Goal: Task Accomplishment & Management: Manage account settings

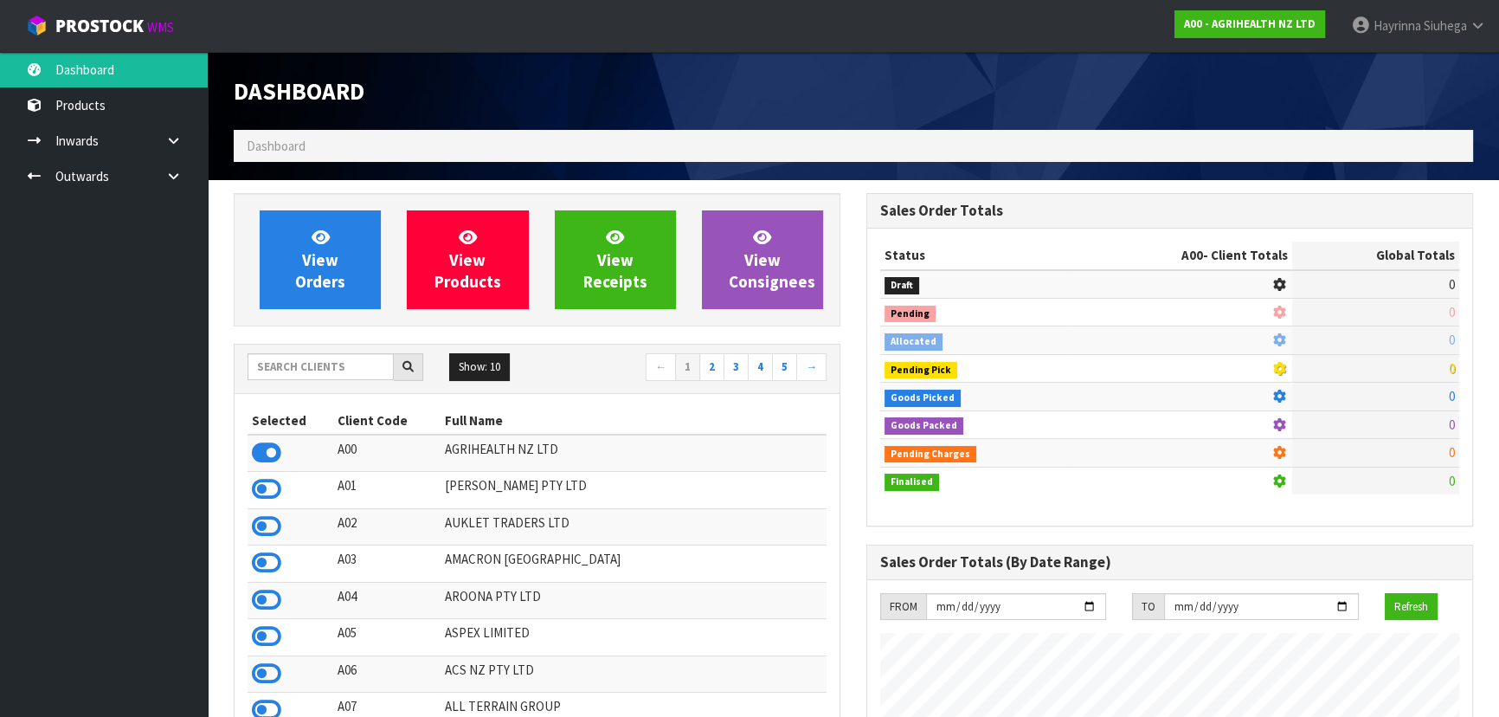
scroll to position [1309, 632]
click at [366, 374] on input "text" at bounding box center [321, 366] width 146 height 27
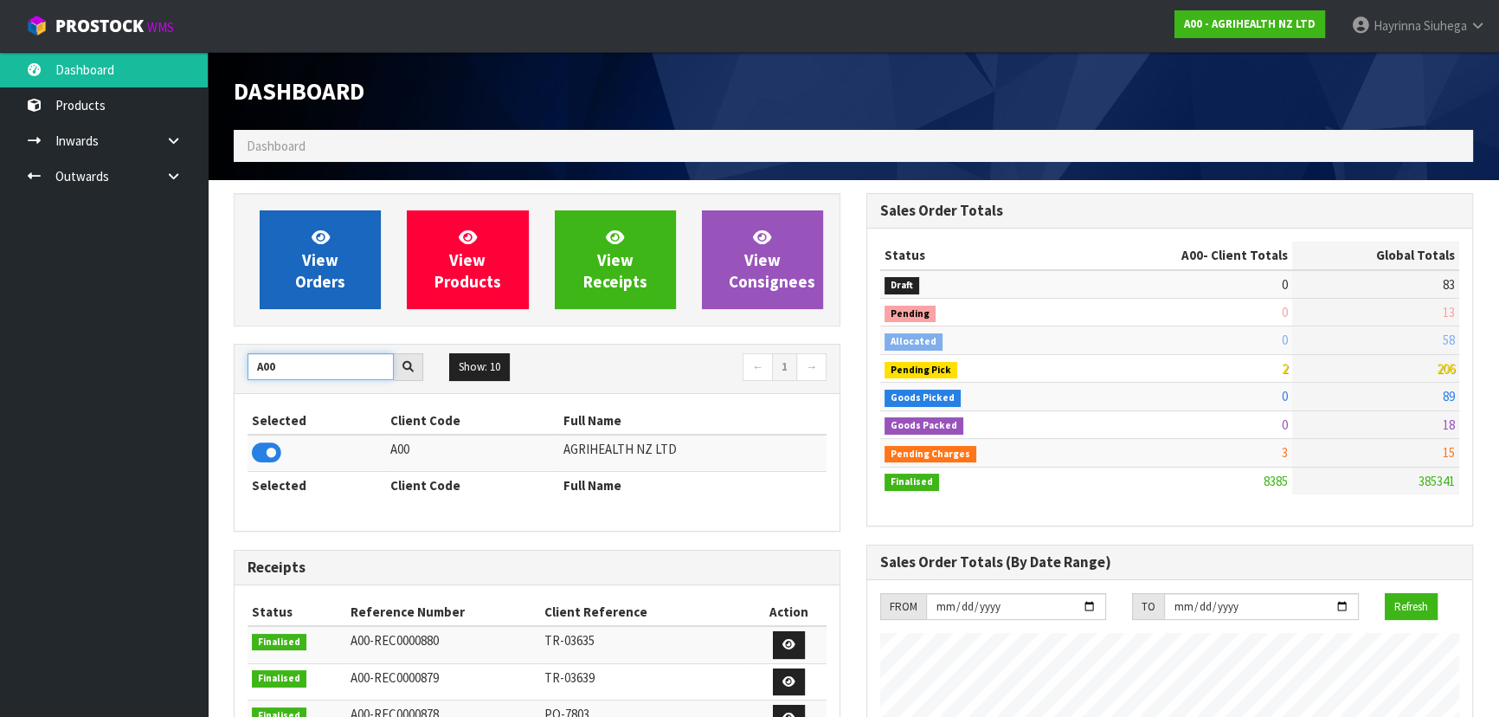
type input "A00"
click at [293, 292] on link "View Orders" at bounding box center [320, 259] width 121 height 99
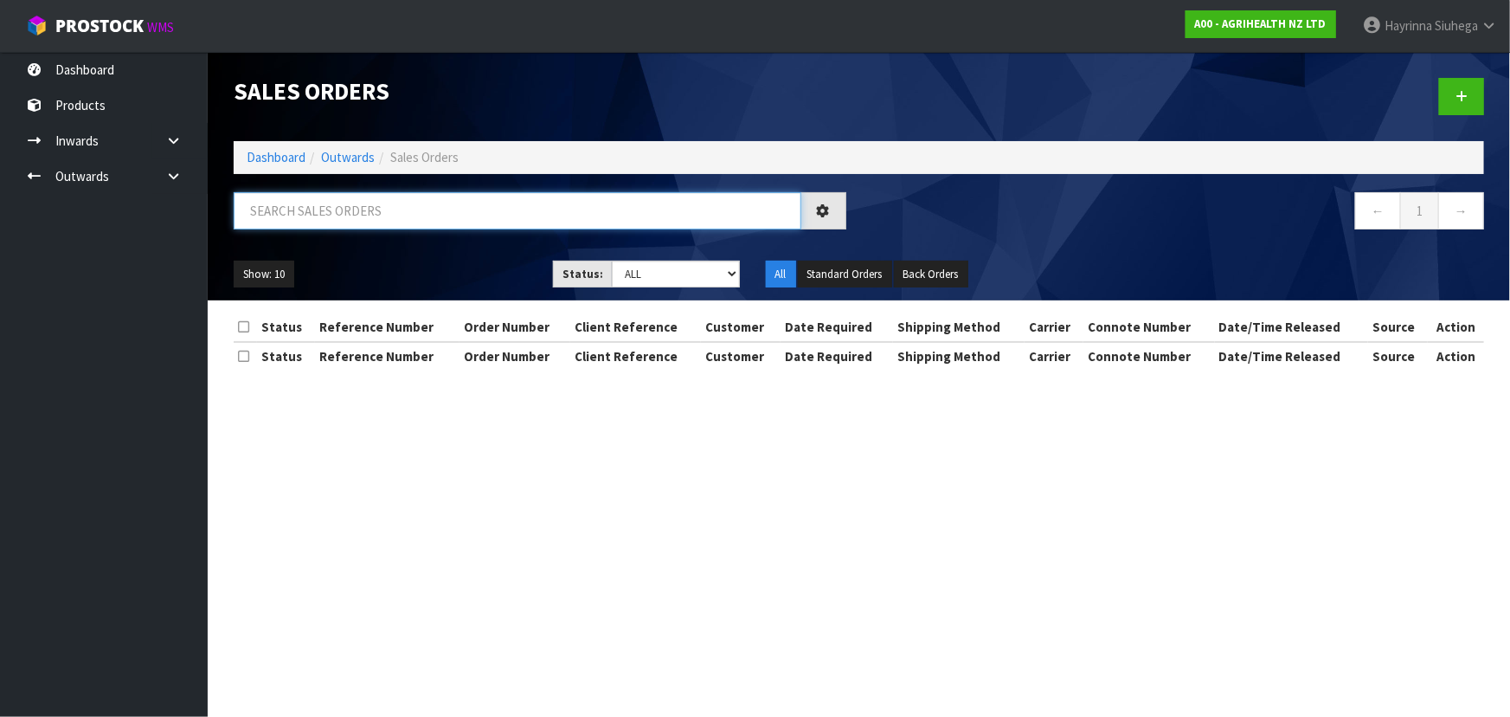
click at [409, 214] on input "text" at bounding box center [518, 210] width 568 height 37
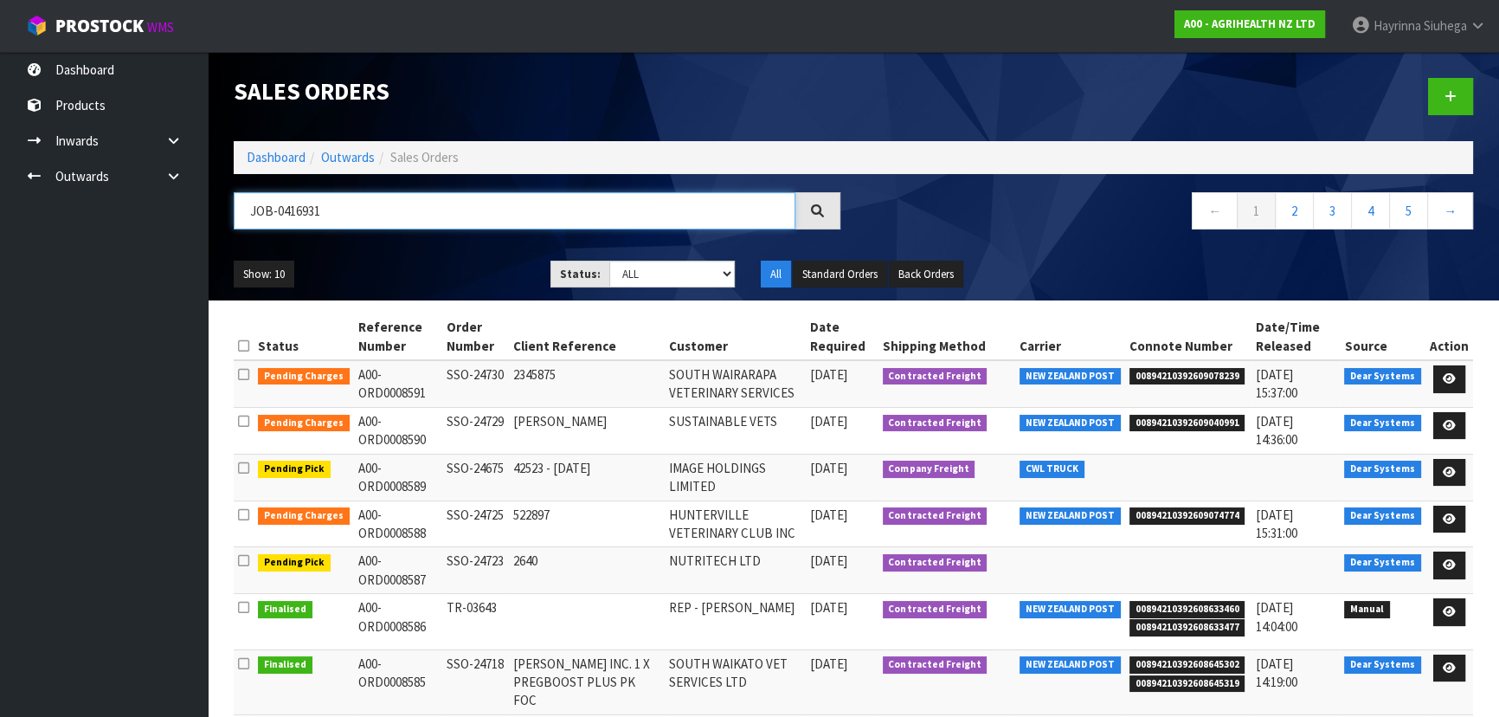
type input "JOB-0416931"
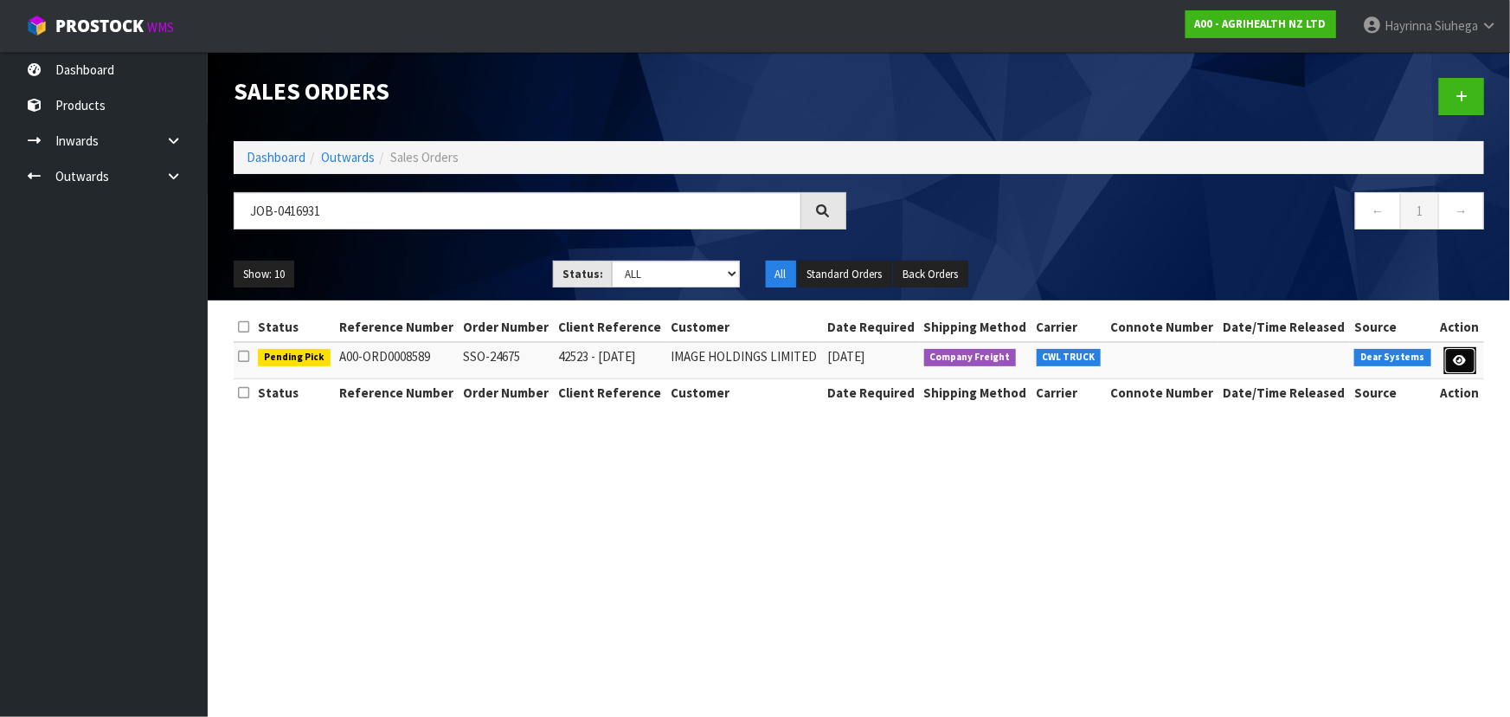
click at [1464, 366] on link at bounding box center [1461, 361] width 32 height 28
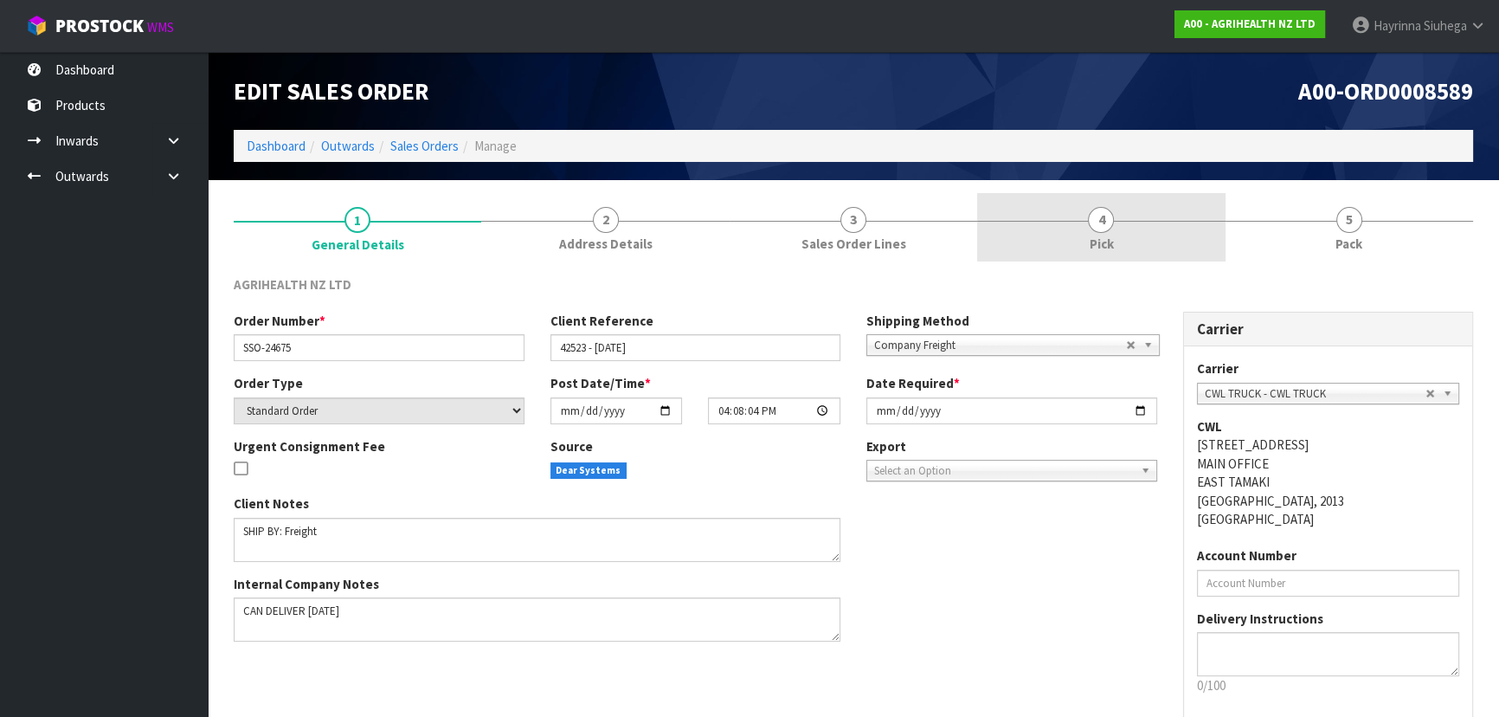
click at [1187, 206] on link "4 Pick" at bounding box center [1101, 227] width 248 height 68
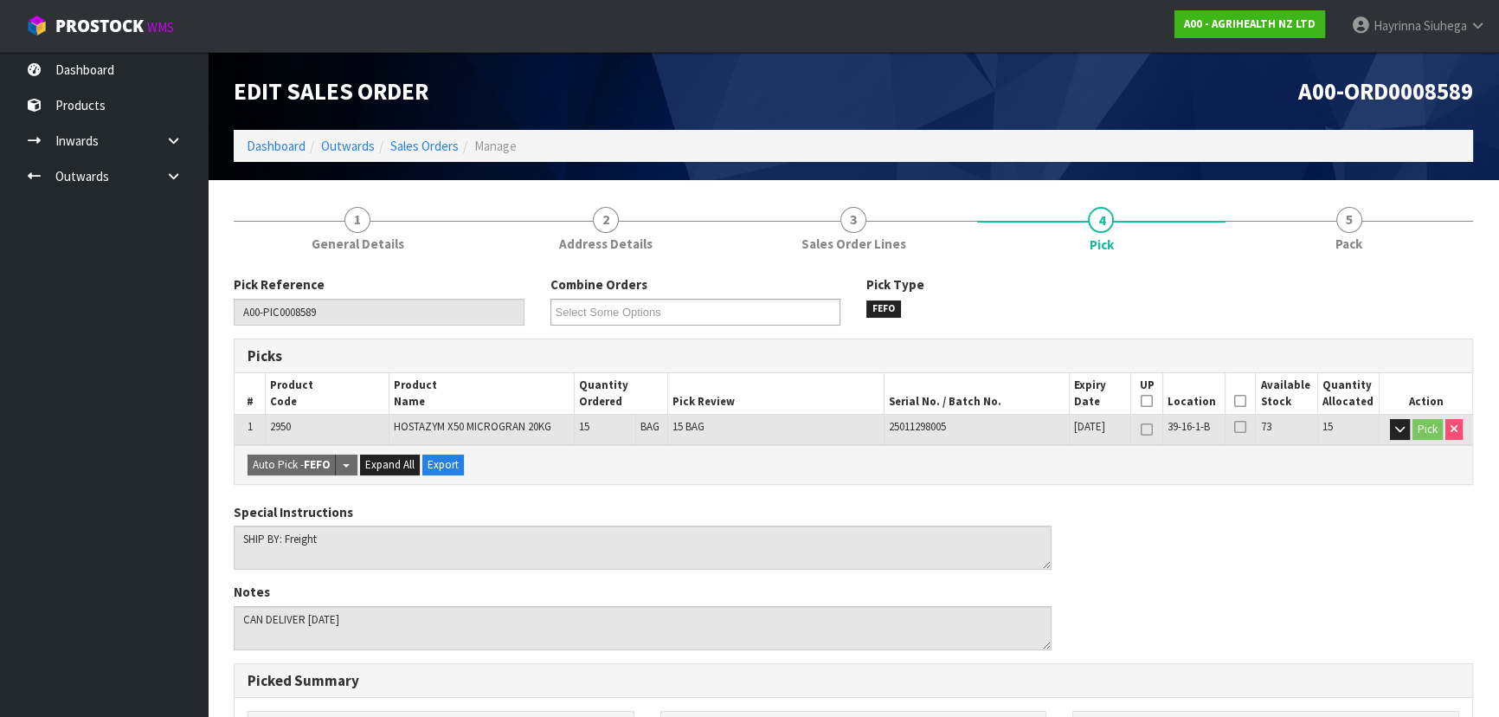
drag, startPoint x: 1243, startPoint y: 400, endPoint x: 752, endPoint y: 447, distance: 493.0
click at [1241, 401] on icon at bounding box center [1240, 401] width 12 height 1
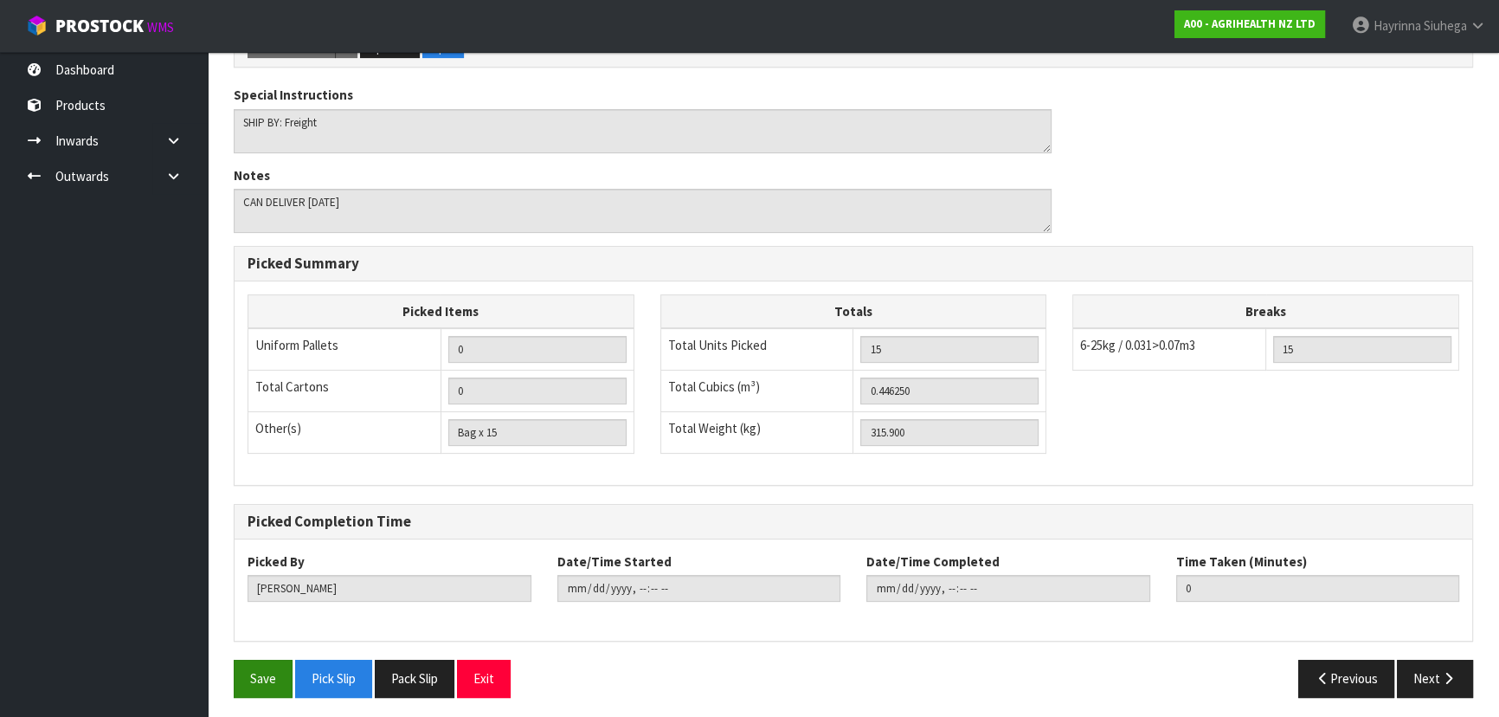
scroll to position [483, 0]
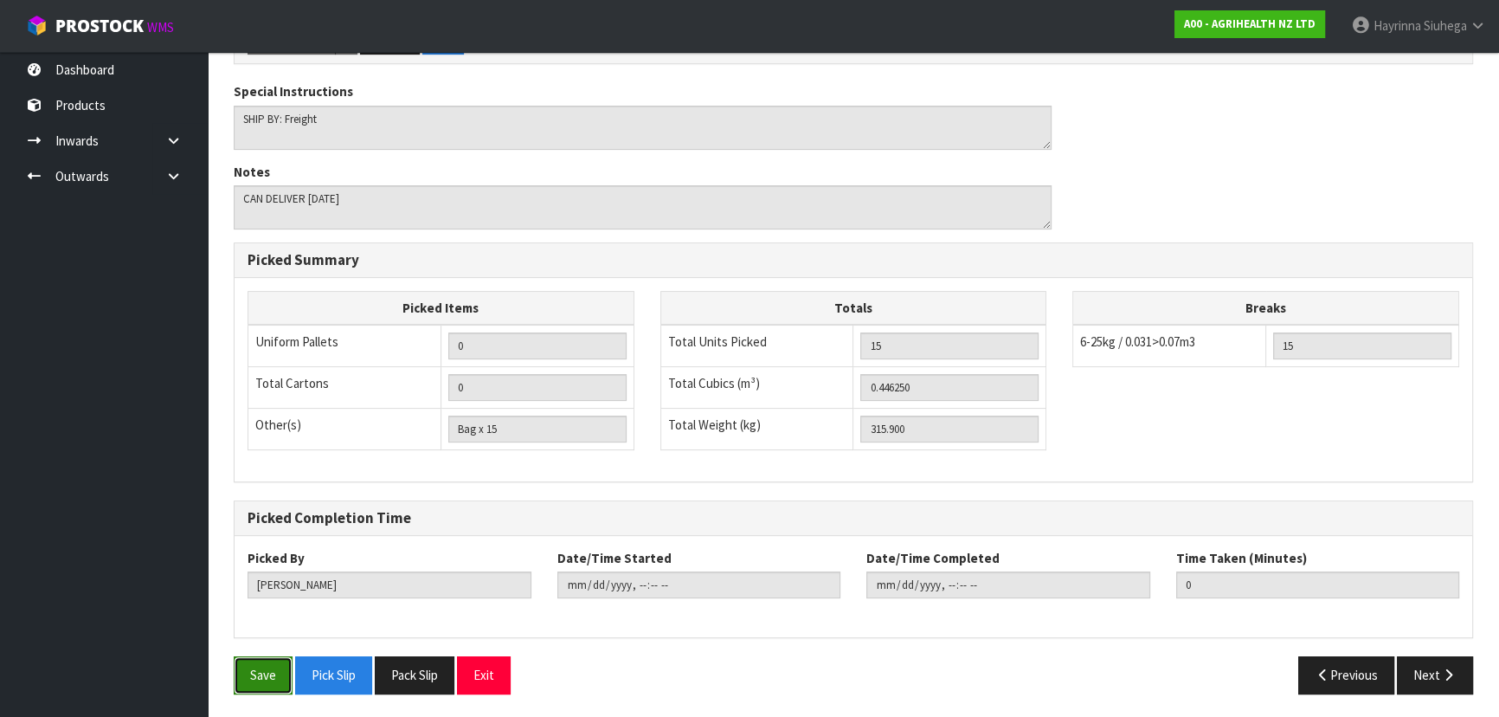
click at [269, 659] on button "Save" at bounding box center [263, 674] width 59 height 37
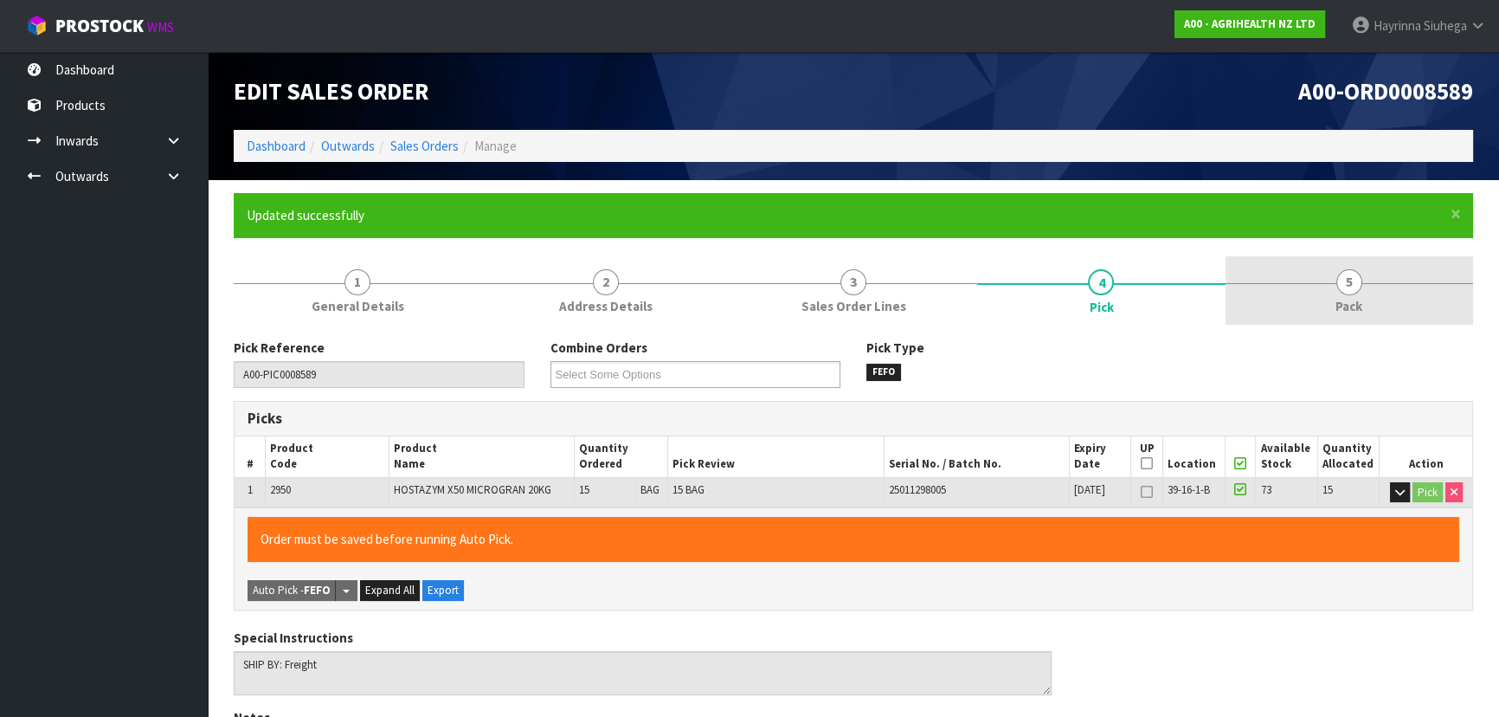
type input "[PERSON_NAME]"
type input "[DATE]T07:49:40"
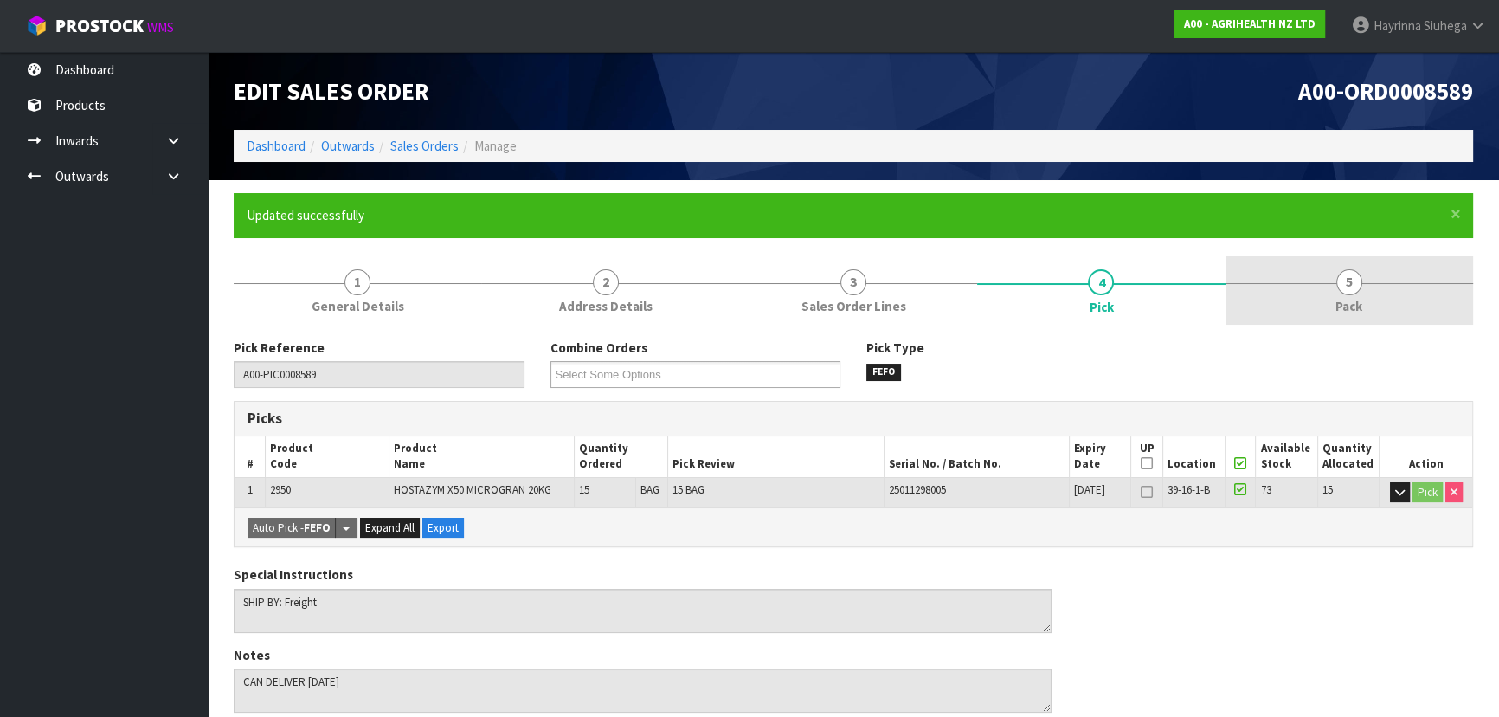
click at [1357, 289] on span "5" at bounding box center [1349, 282] width 26 height 26
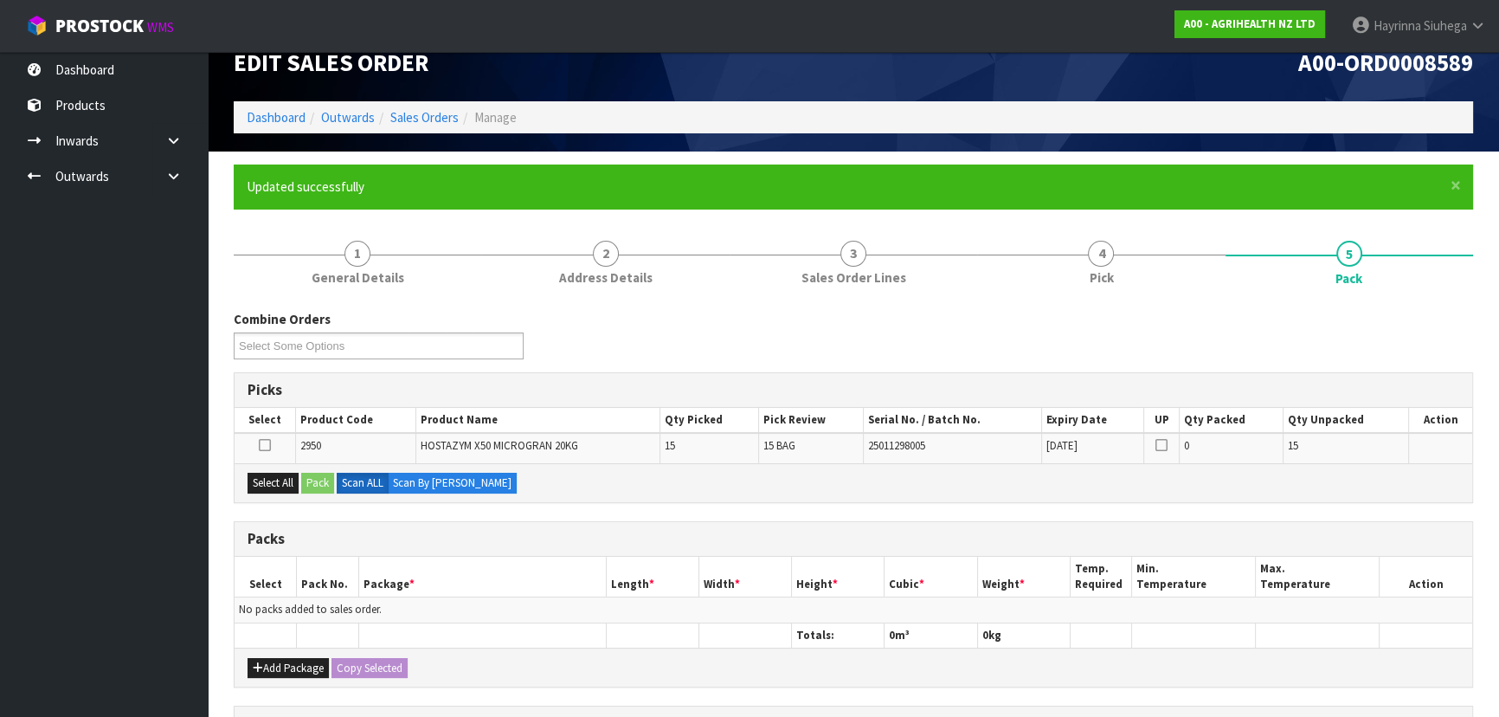
scroll to position [78, 0]
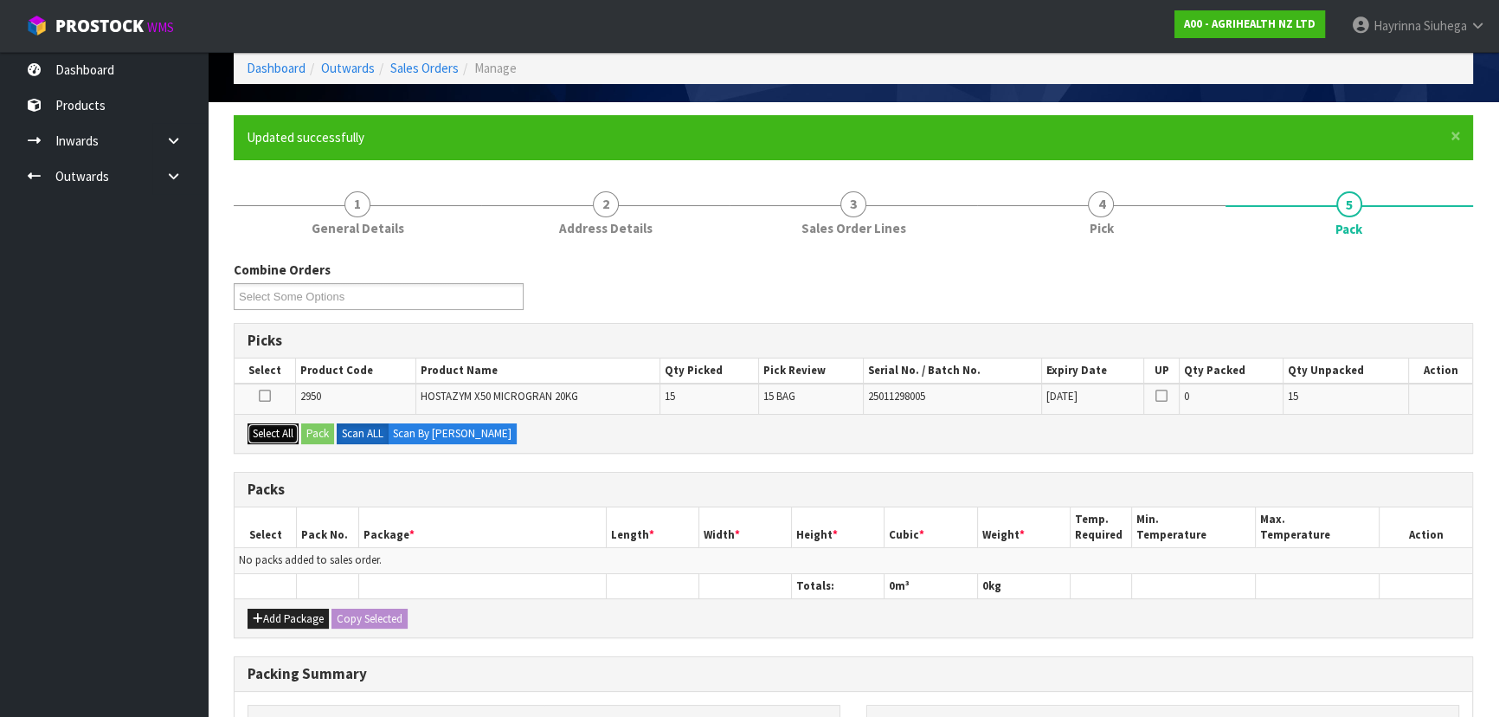
click at [285, 430] on button "Select All" at bounding box center [273, 433] width 51 height 21
click at [317, 436] on button "Pack" at bounding box center [317, 433] width 33 height 21
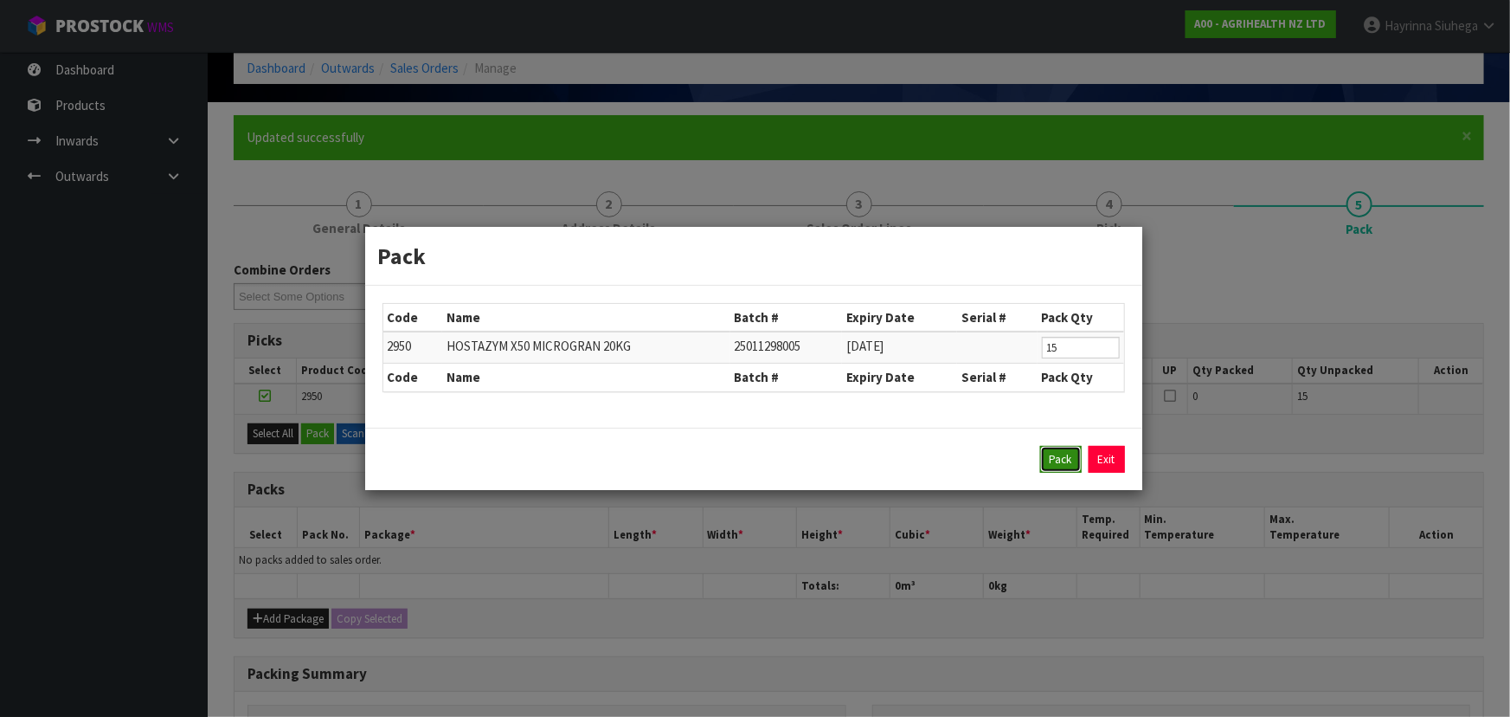
click at [1051, 471] on button "Pack" at bounding box center [1061, 460] width 42 height 28
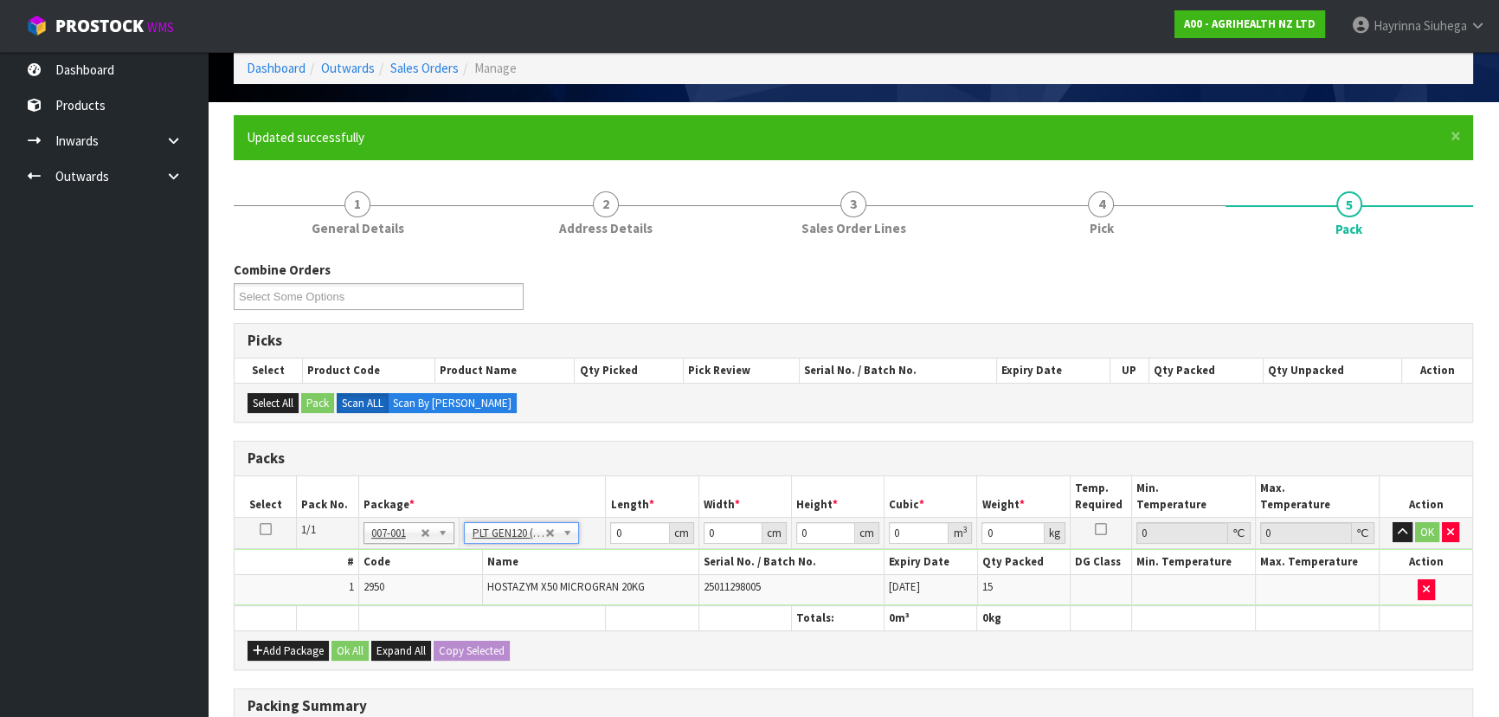
type input "120"
type input "100"
type input "315.9"
click at [788, 525] on td "100 cm" at bounding box center [744, 532] width 93 height 31
click at [796, 525] on input "0" at bounding box center [825, 533] width 59 height 22
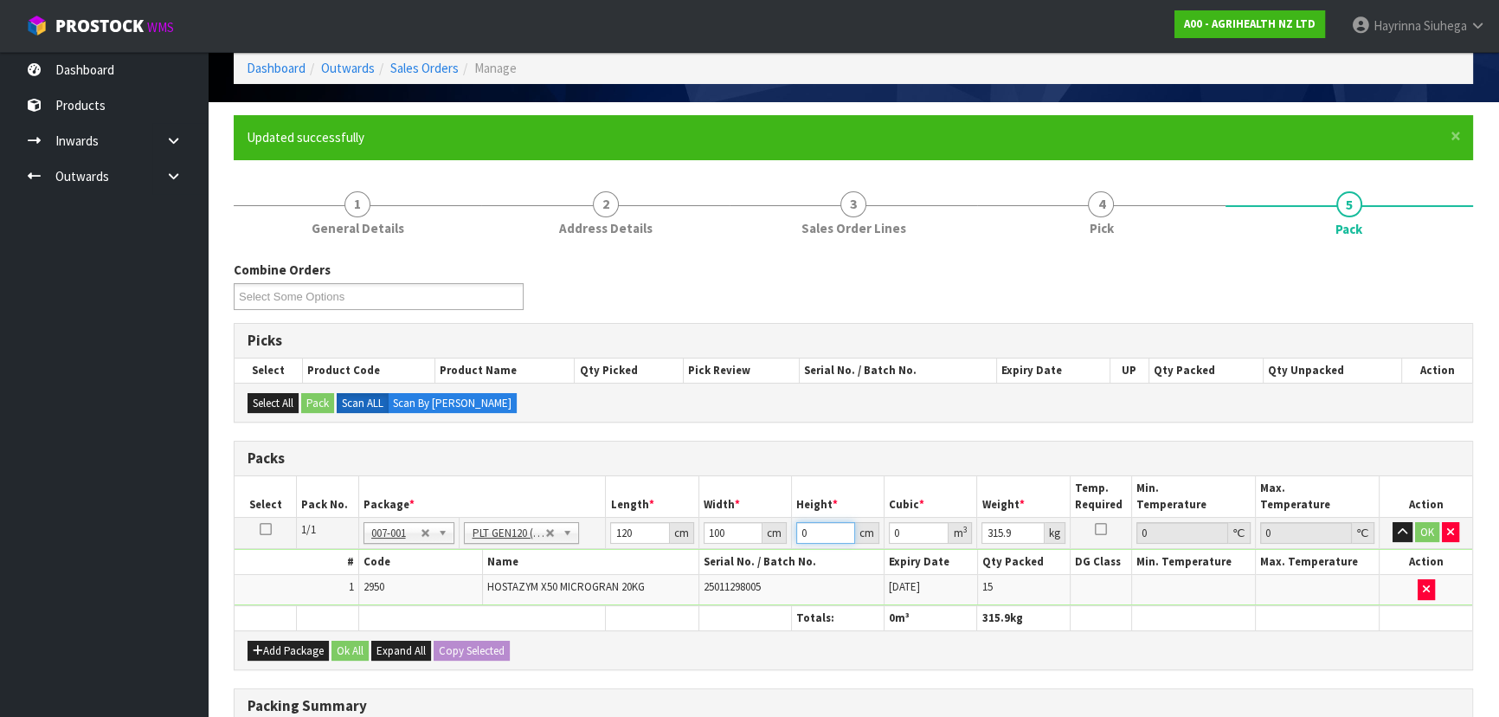
click at [796, 525] on input "0" at bounding box center [825, 533] width 59 height 22
type input "7"
type input "0.084"
type input "75"
type input "0.9"
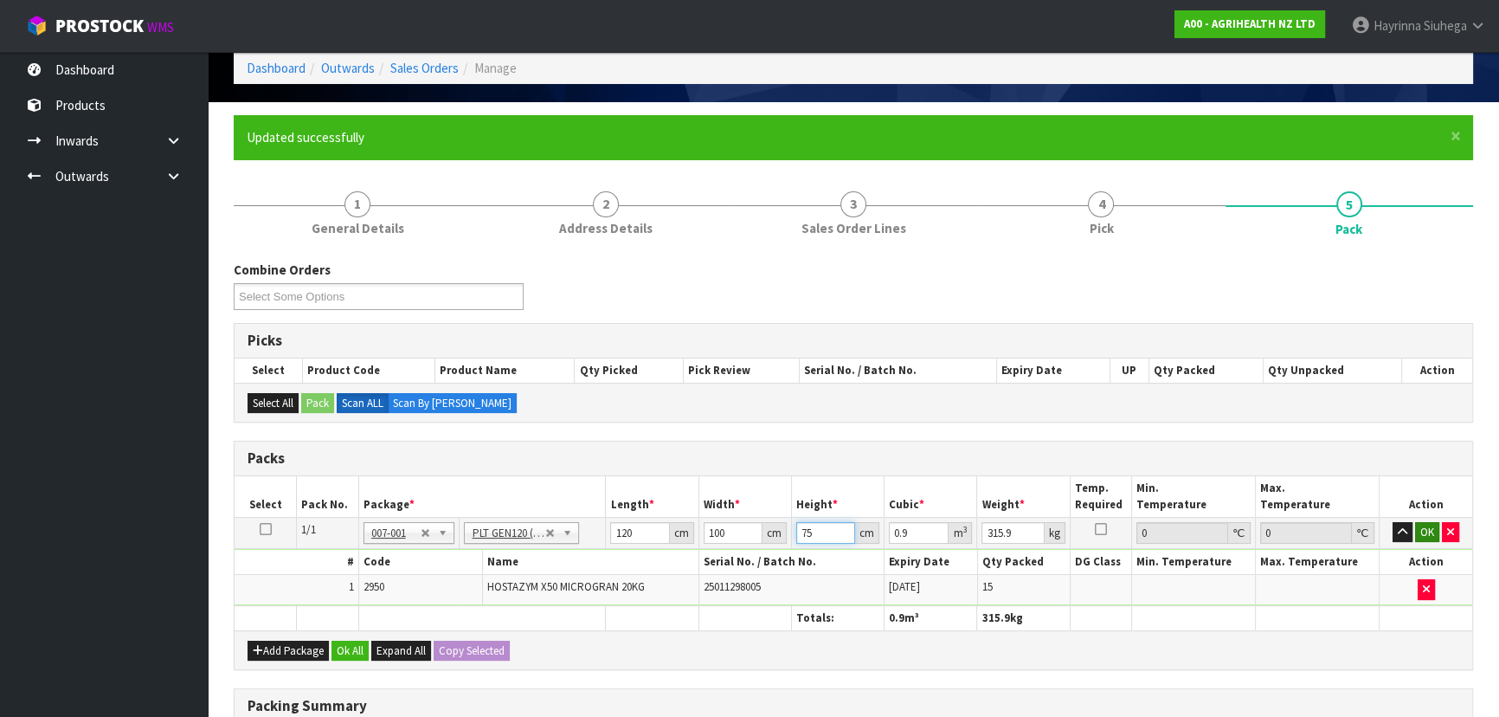
type input "75"
click at [1431, 532] on button "OK" at bounding box center [1427, 532] width 24 height 21
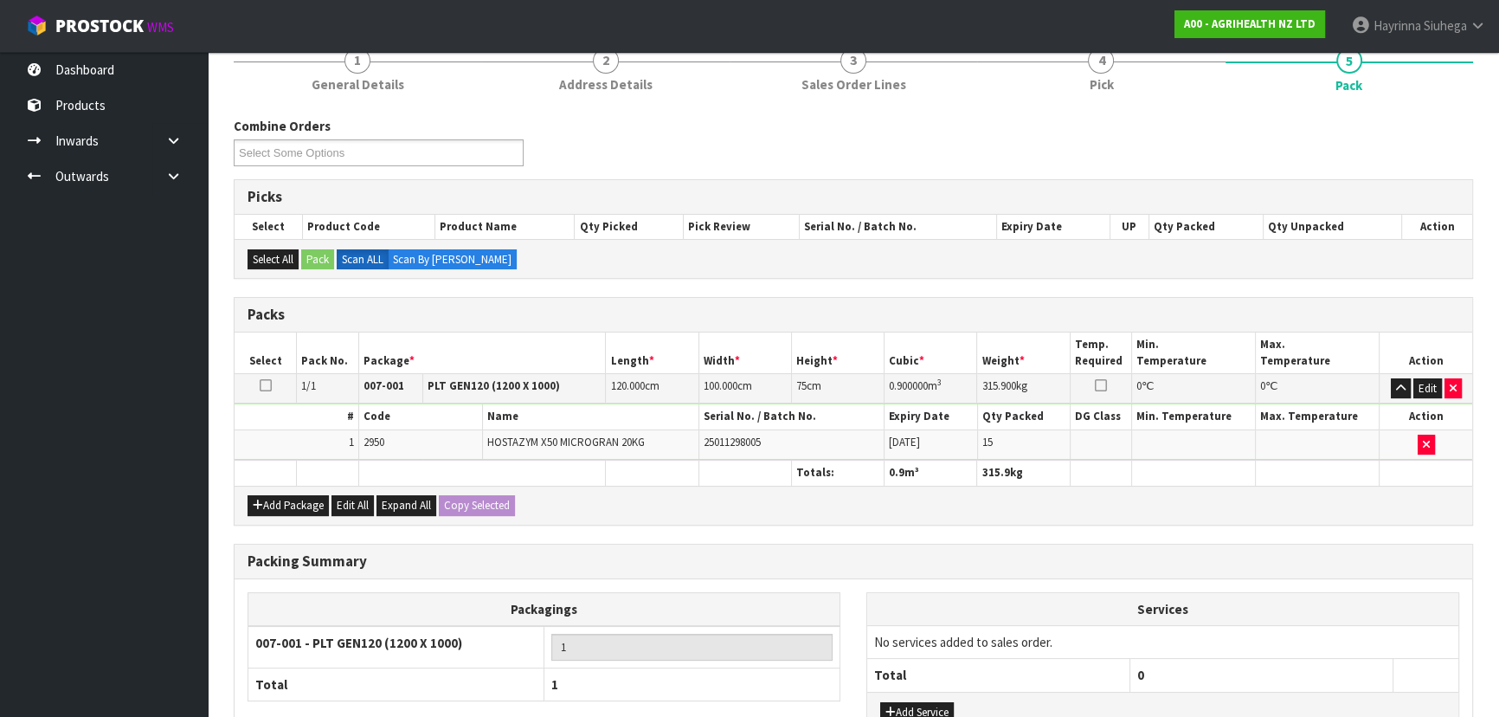
scroll to position [355, 0]
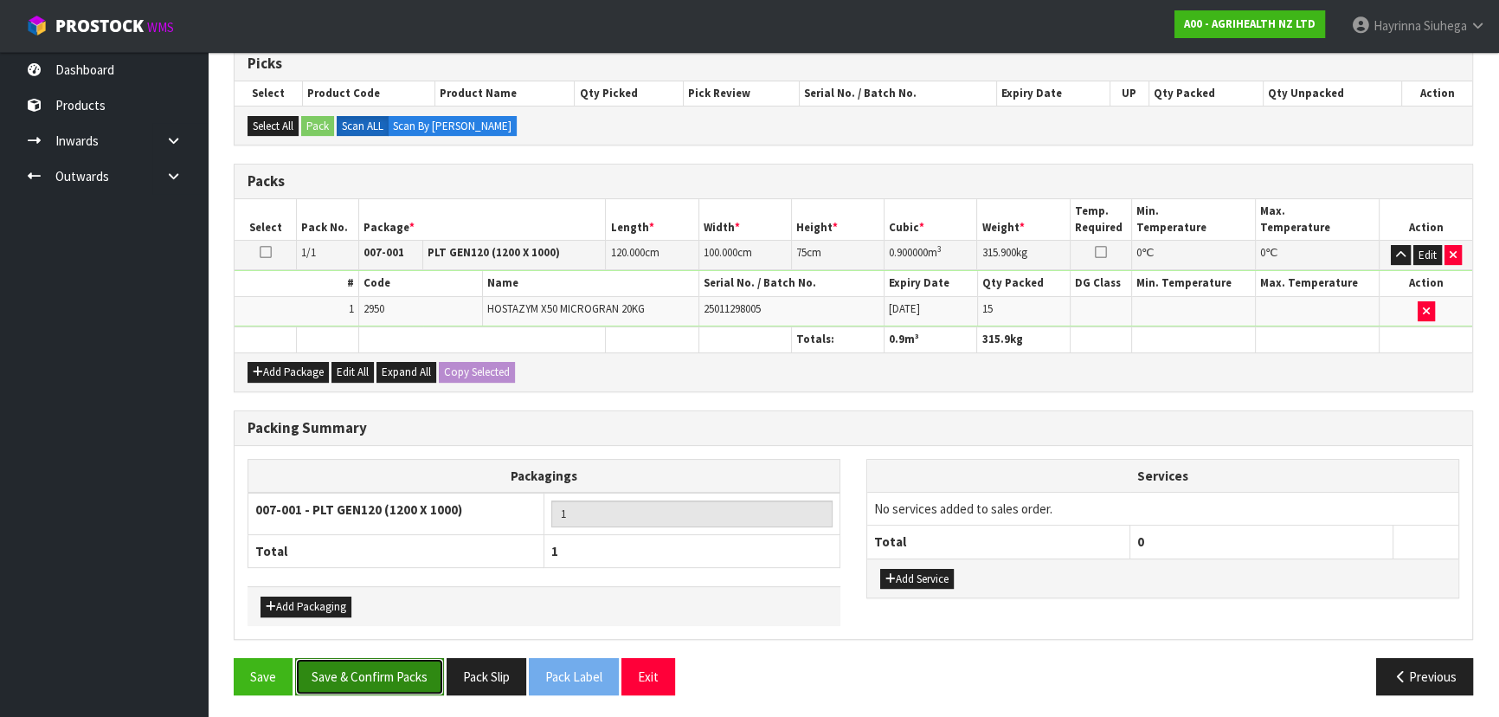
click at [413, 674] on button "Save & Confirm Packs" at bounding box center [369, 676] width 149 height 37
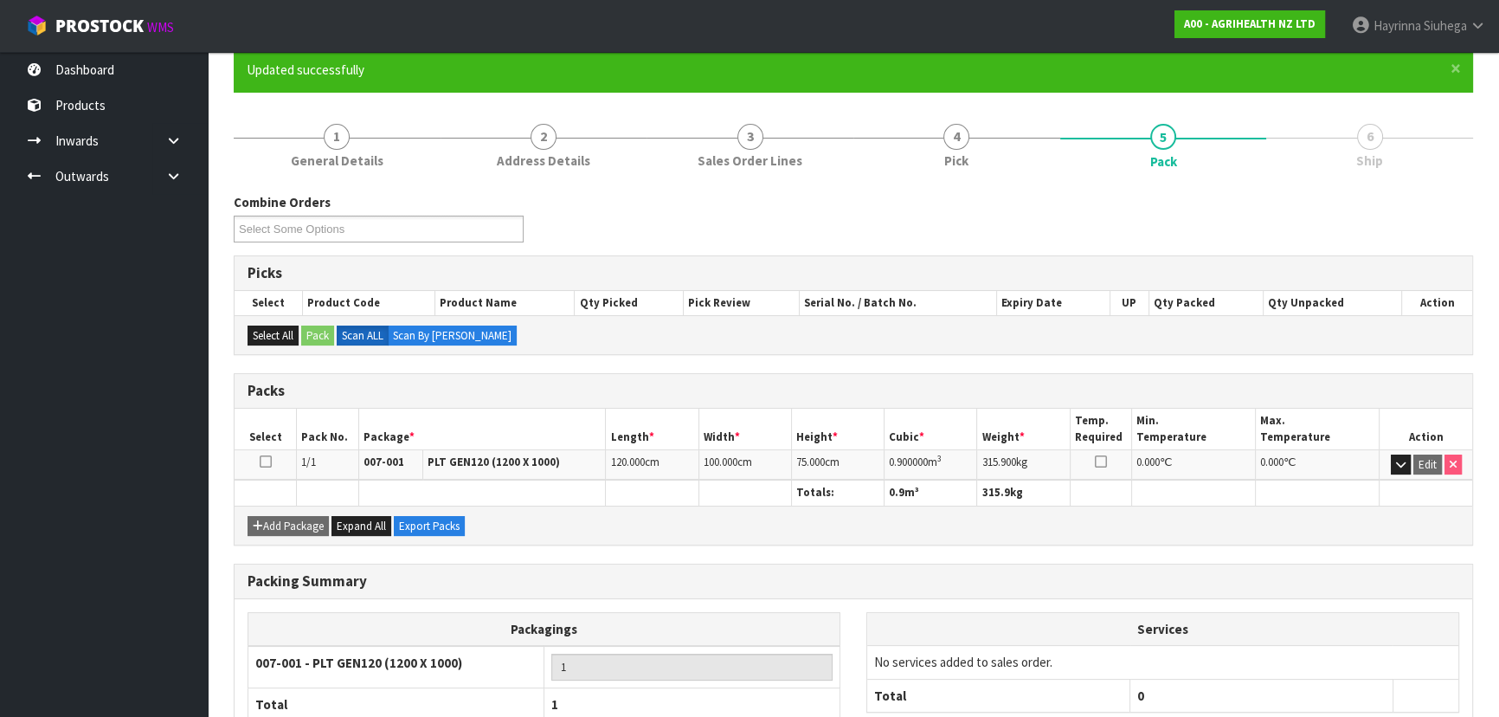
scroll to position [260, 0]
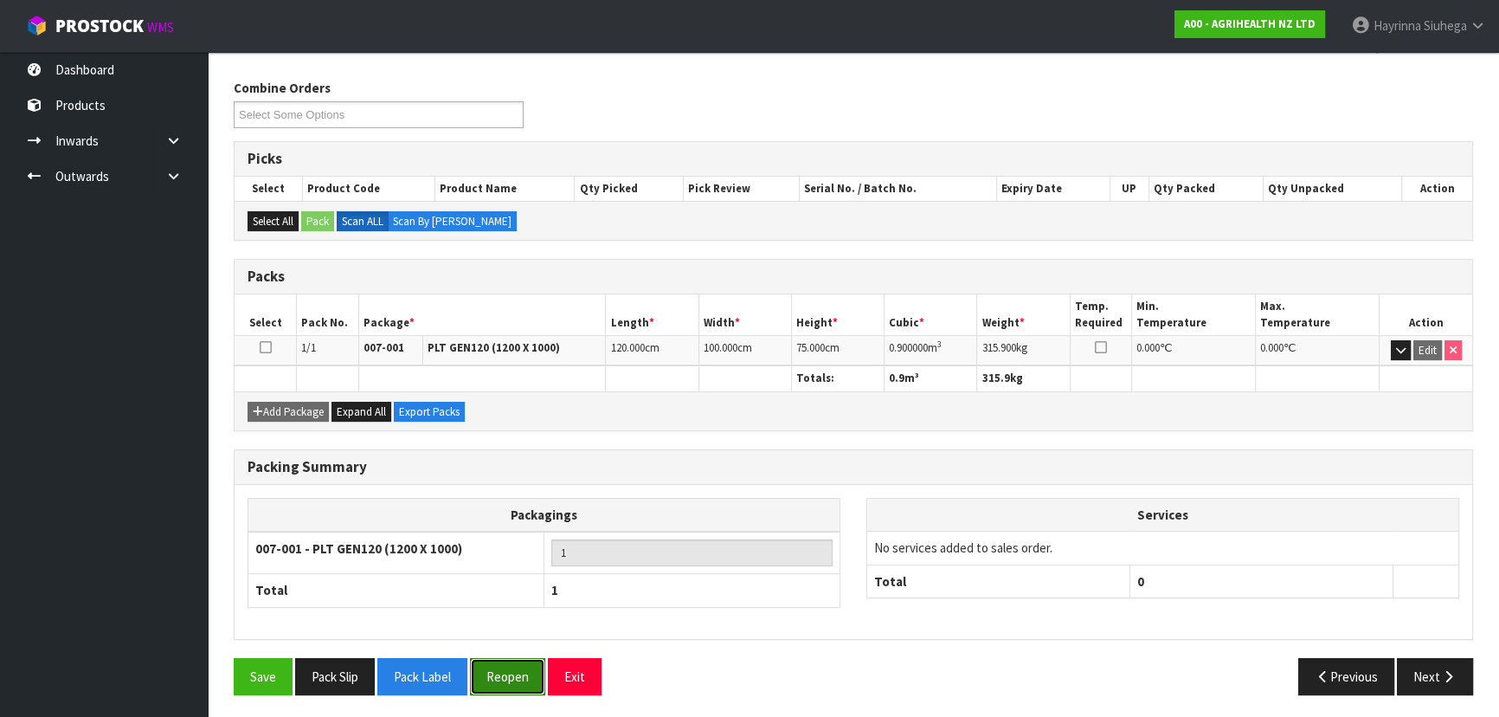
click at [524, 678] on button "Reopen" at bounding box center [507, 676] width 75 height 37
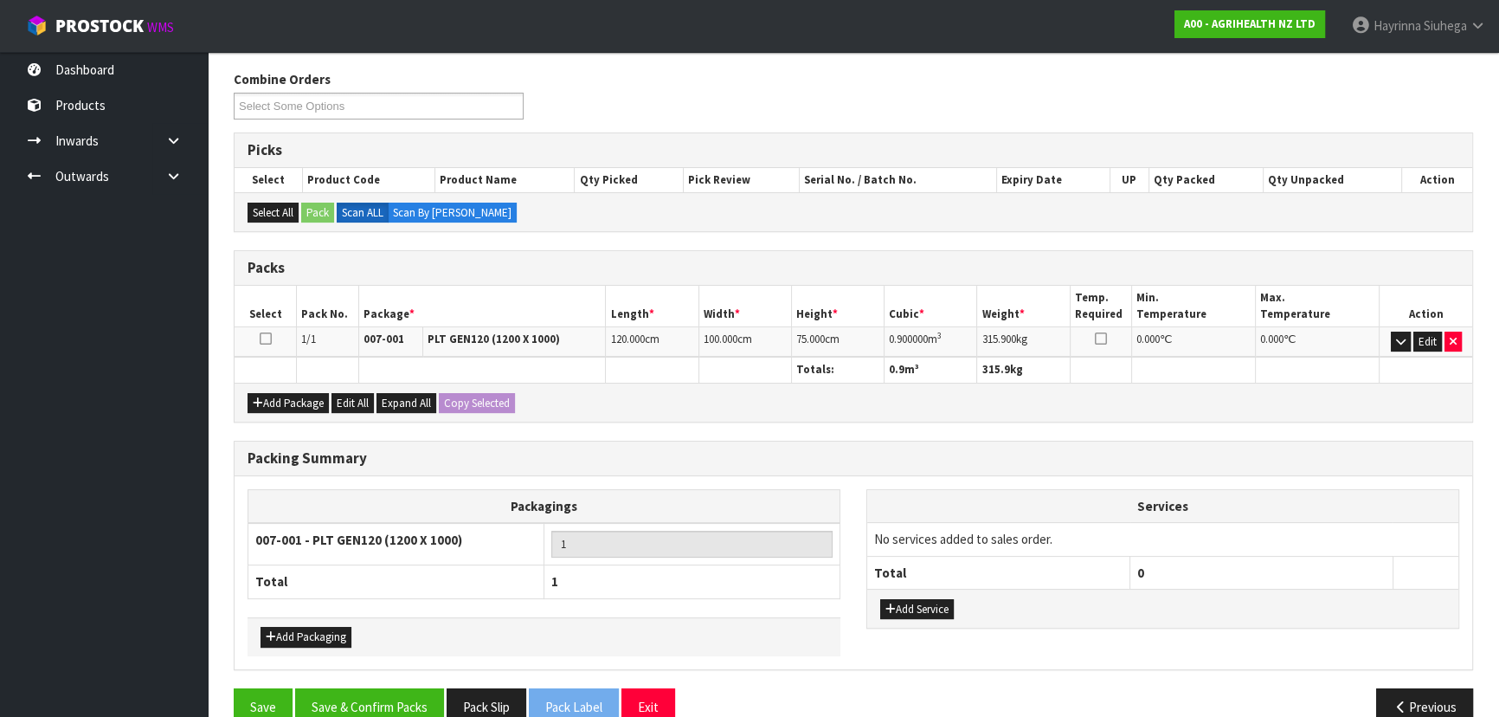
scroll to position [299, 0]
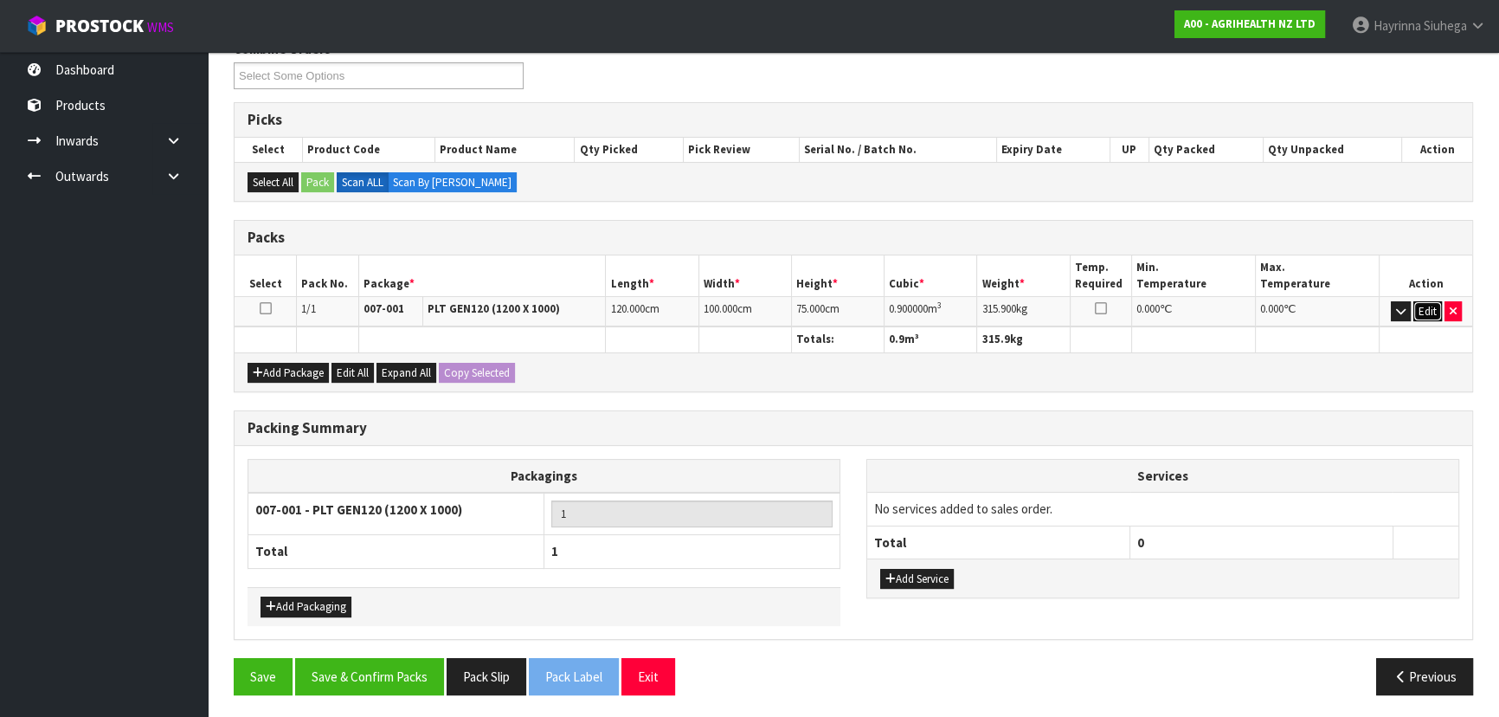
click at [1421, 312] on button "Edit" at bounding box center [1427, 311] width 29 height 21
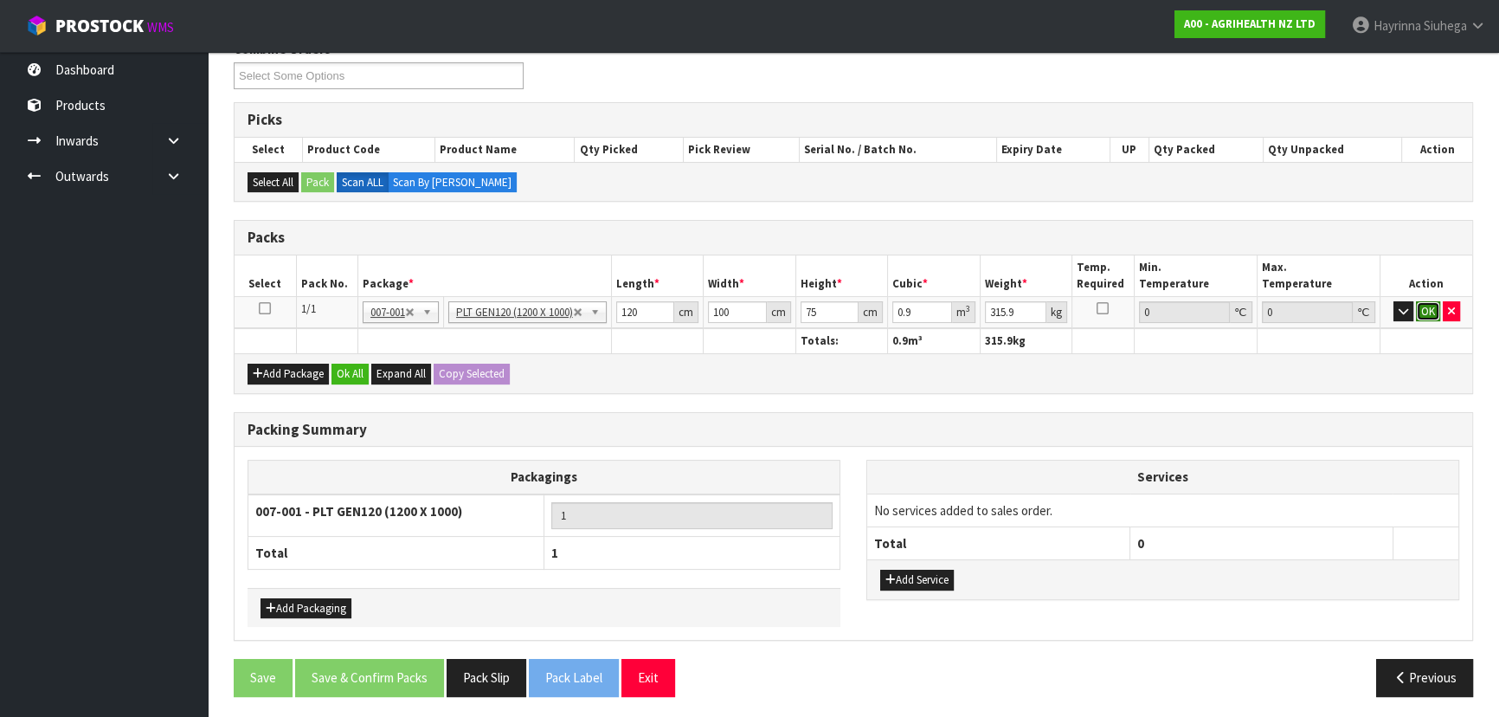
click at [1419, 303] on button "OK" at bounding box center [1428, 311] width 24 height 21
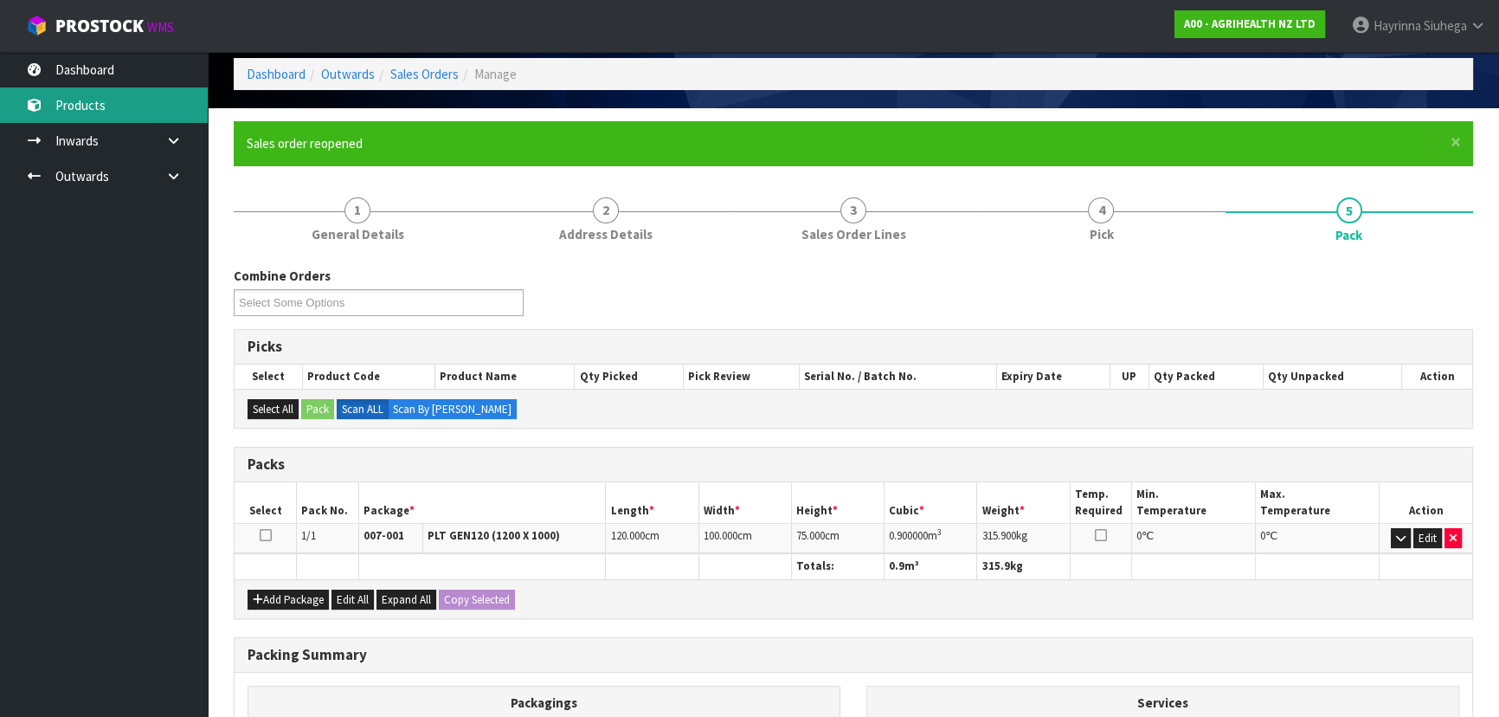
scroll to position [235, 0]
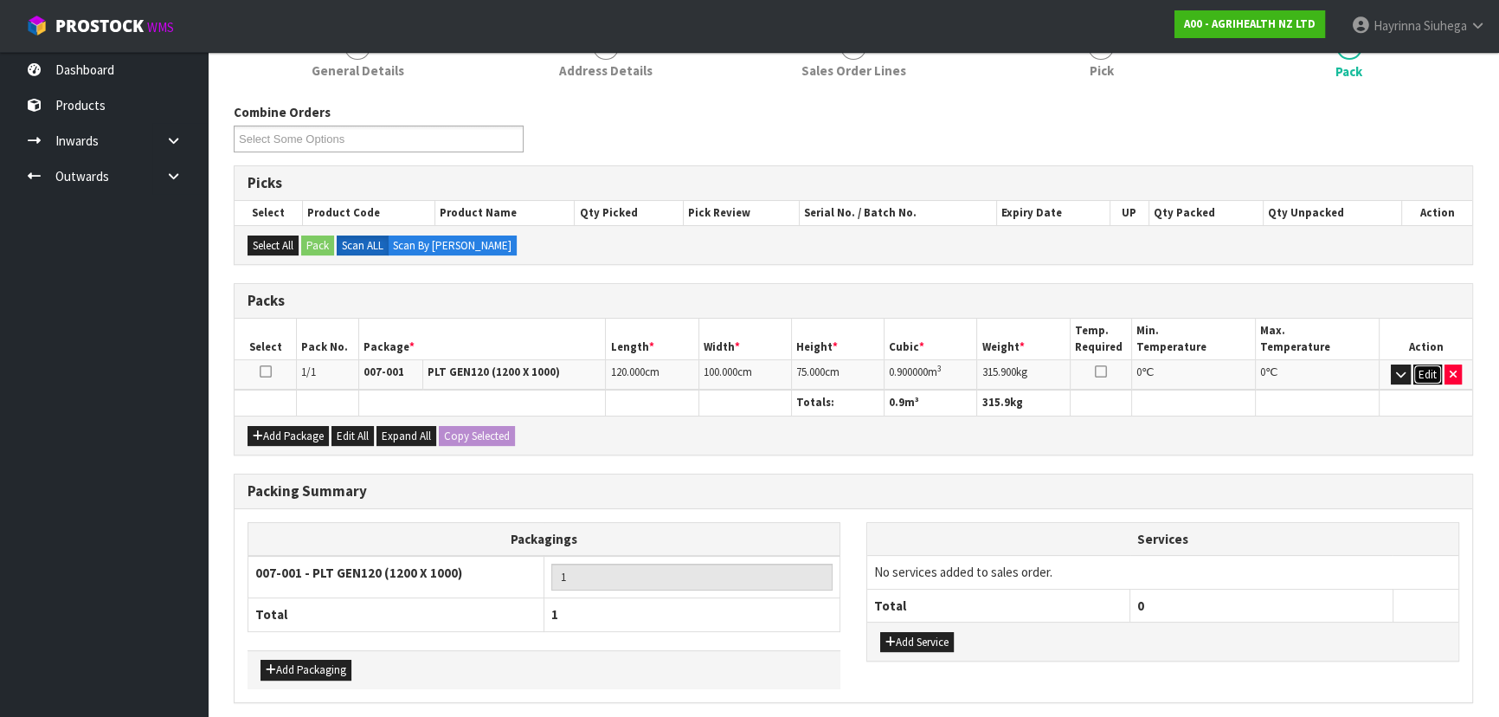
click at [1432, 371] on button "Edit" at bounding box center [1427, 374] width 29 height 21
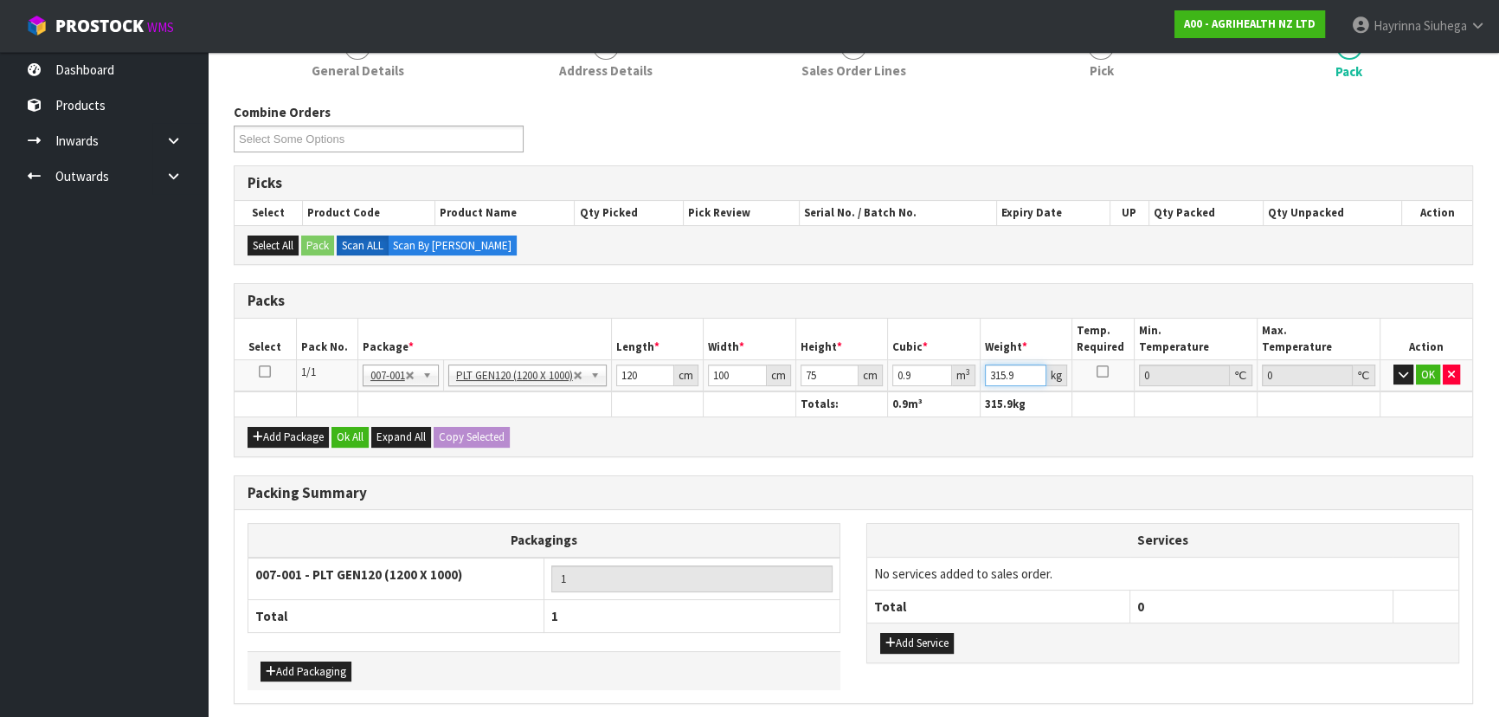
click at [1001, 372] on input "315.9" at bounding box center [1016, 375] width 62 height 22
type input "328"
click at [1434, 366] on button "OK" at bounding box center [1428, 374] width 24 height 21
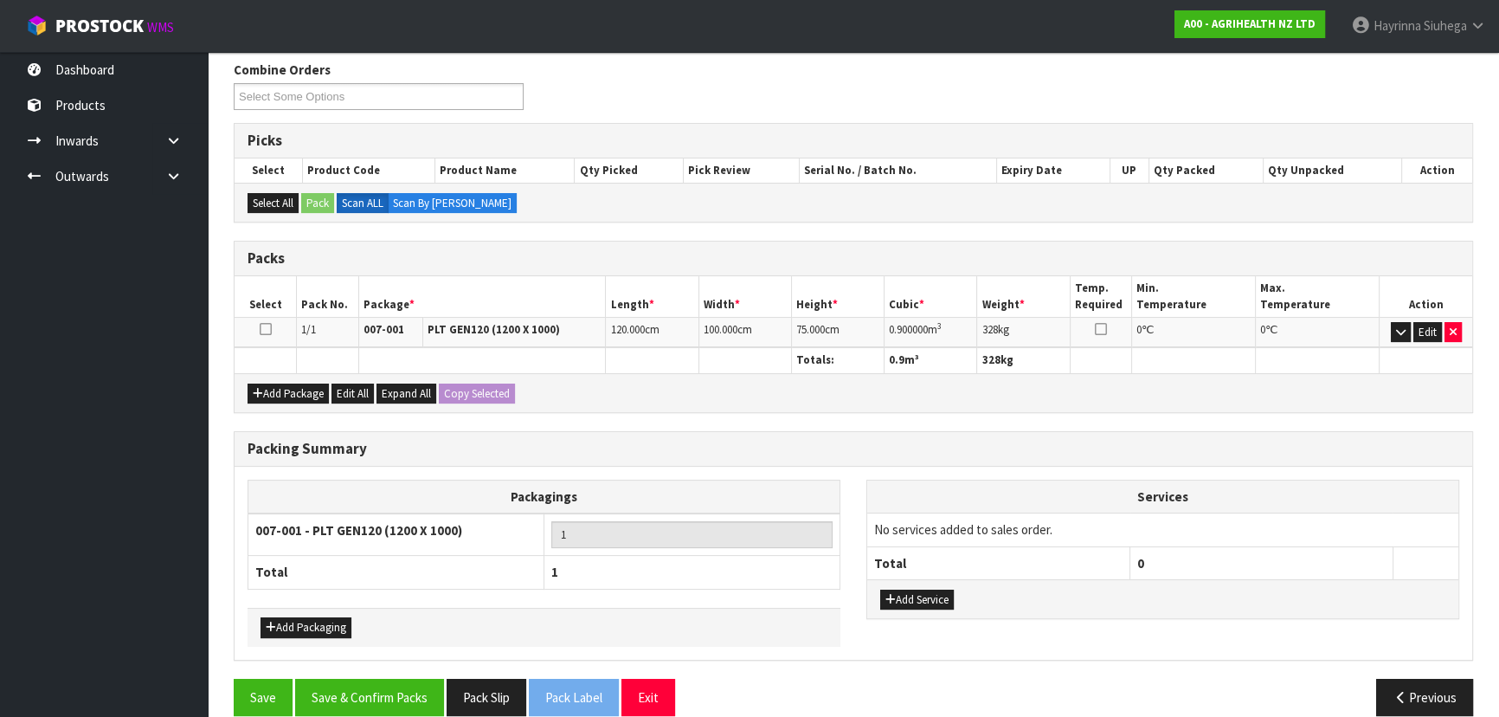
scroll to position [299, 0]
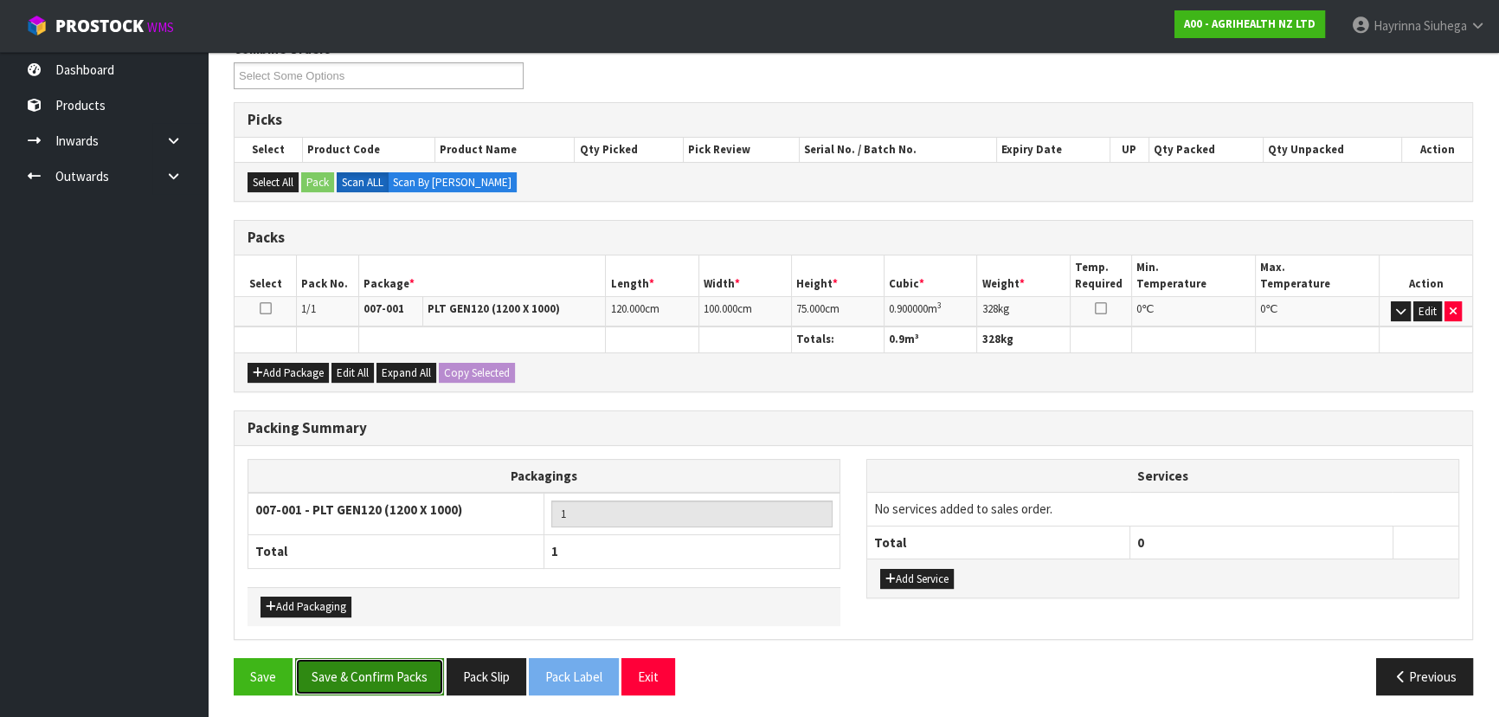
click at [389, 661] on button "Save & Confirm Packs" at bounding box center [369, 676] width 149 height 37
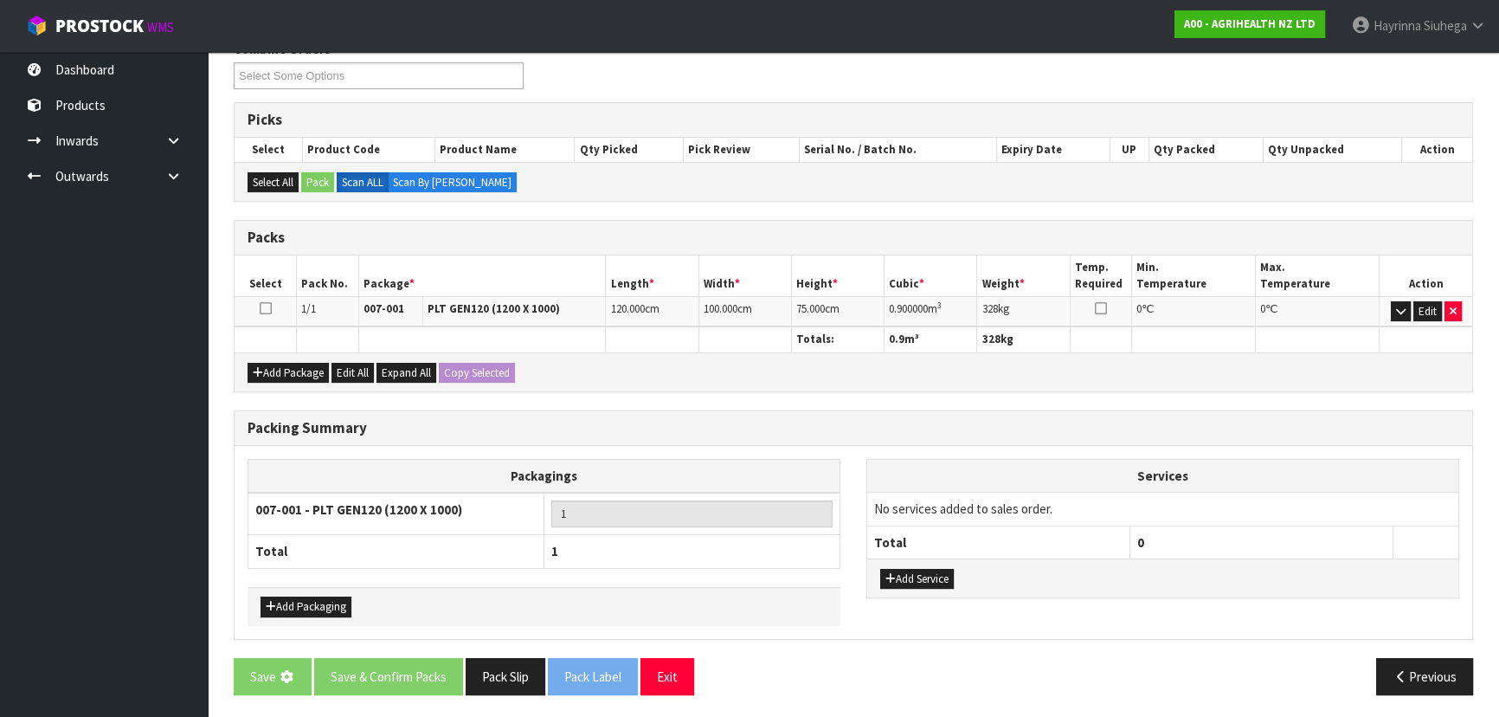
scroll to position [0, 0]
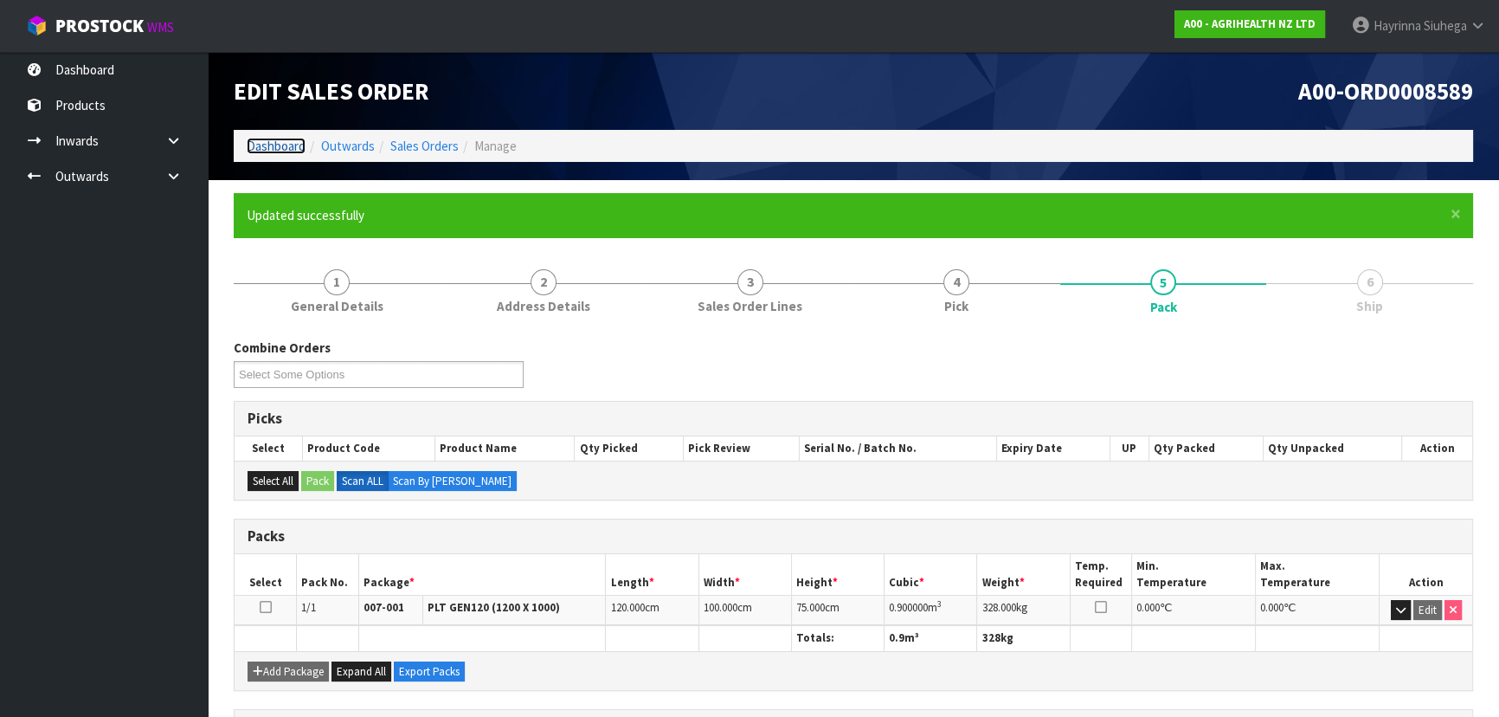
click at [268, 140] on link "Dashboard" at bounding box center [276, 146] width 59 height 16
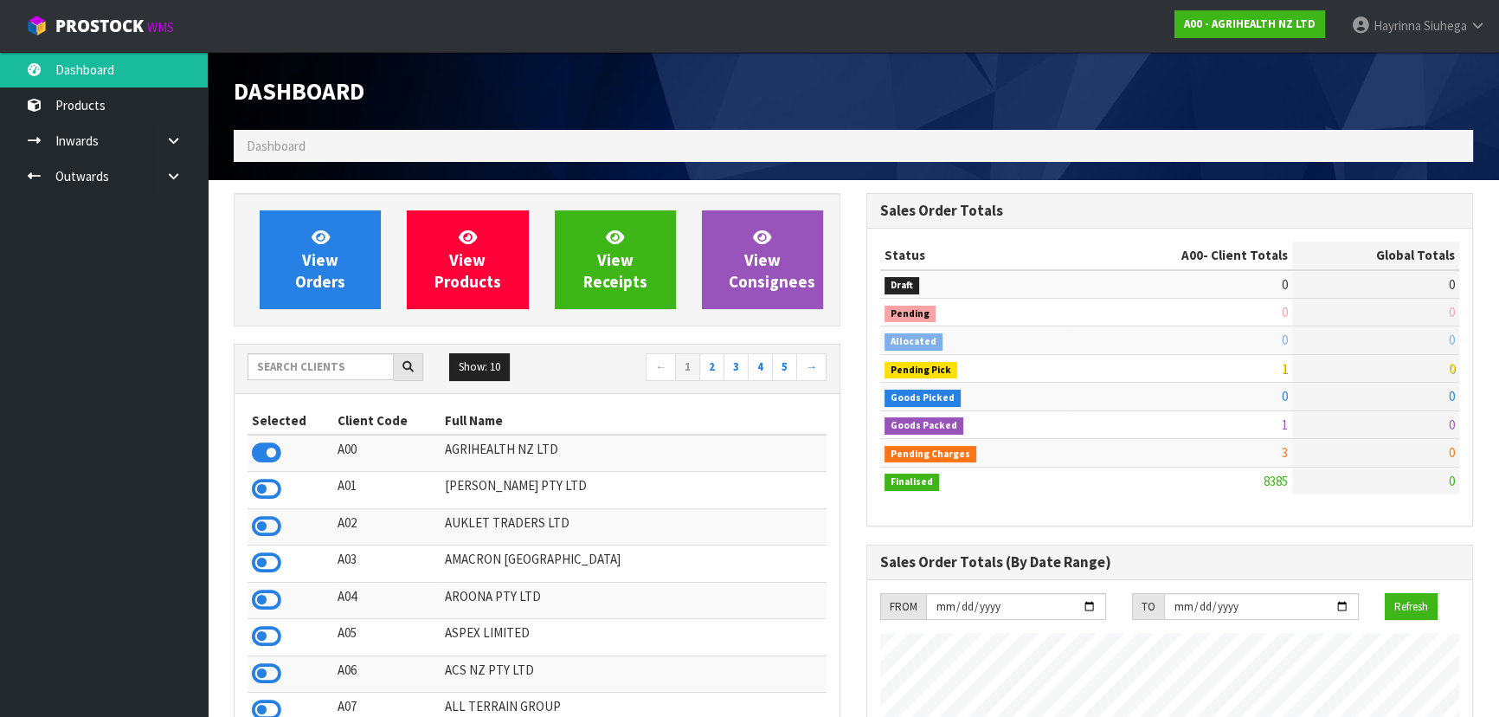
scroll to position [1309, 632]
click at [355, 374] on input "text" at bounding box center [321, 366] width 146 height 27
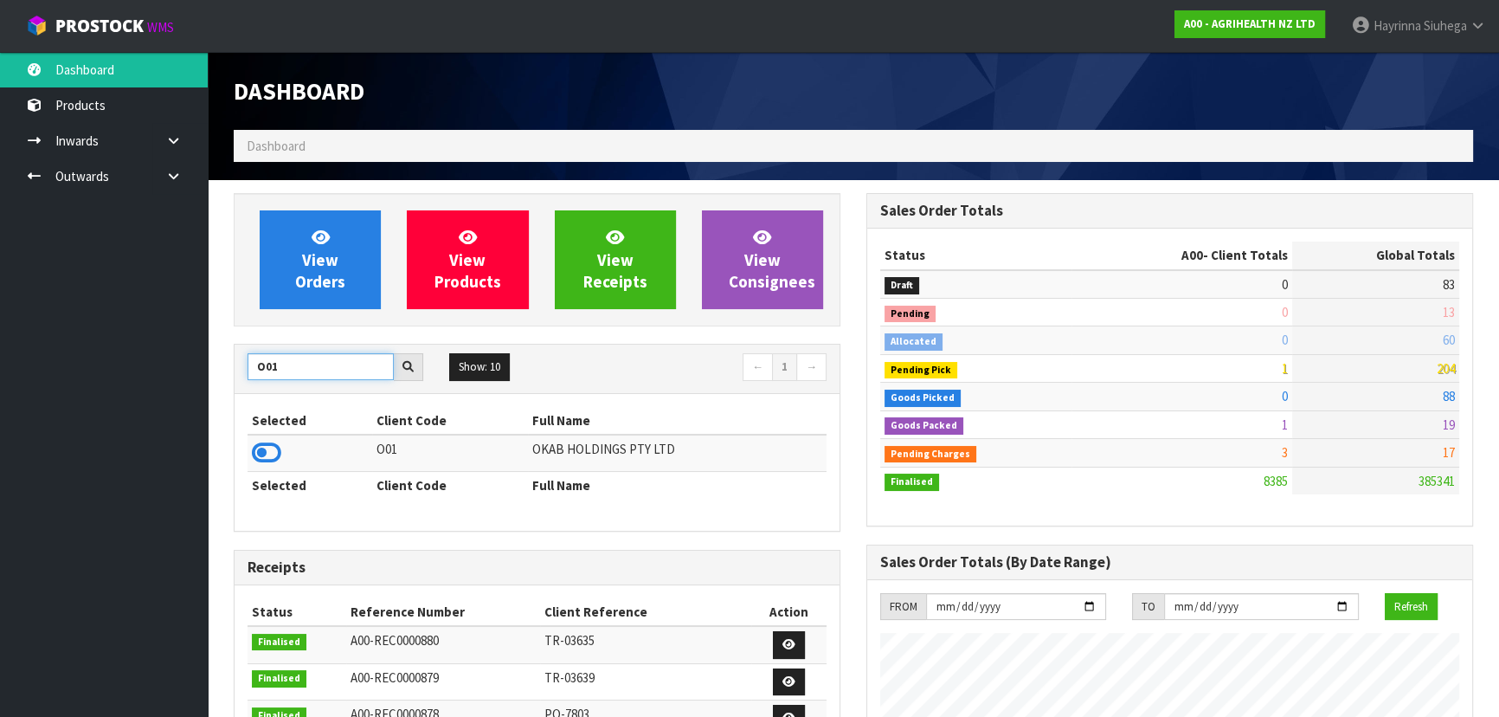
type input "O01"
click at [251, 457] on td at bounding box center [310, 452] width 125 height 37
click at [258, 451] on icon at bounding box center [266, 453] width 29 height 26
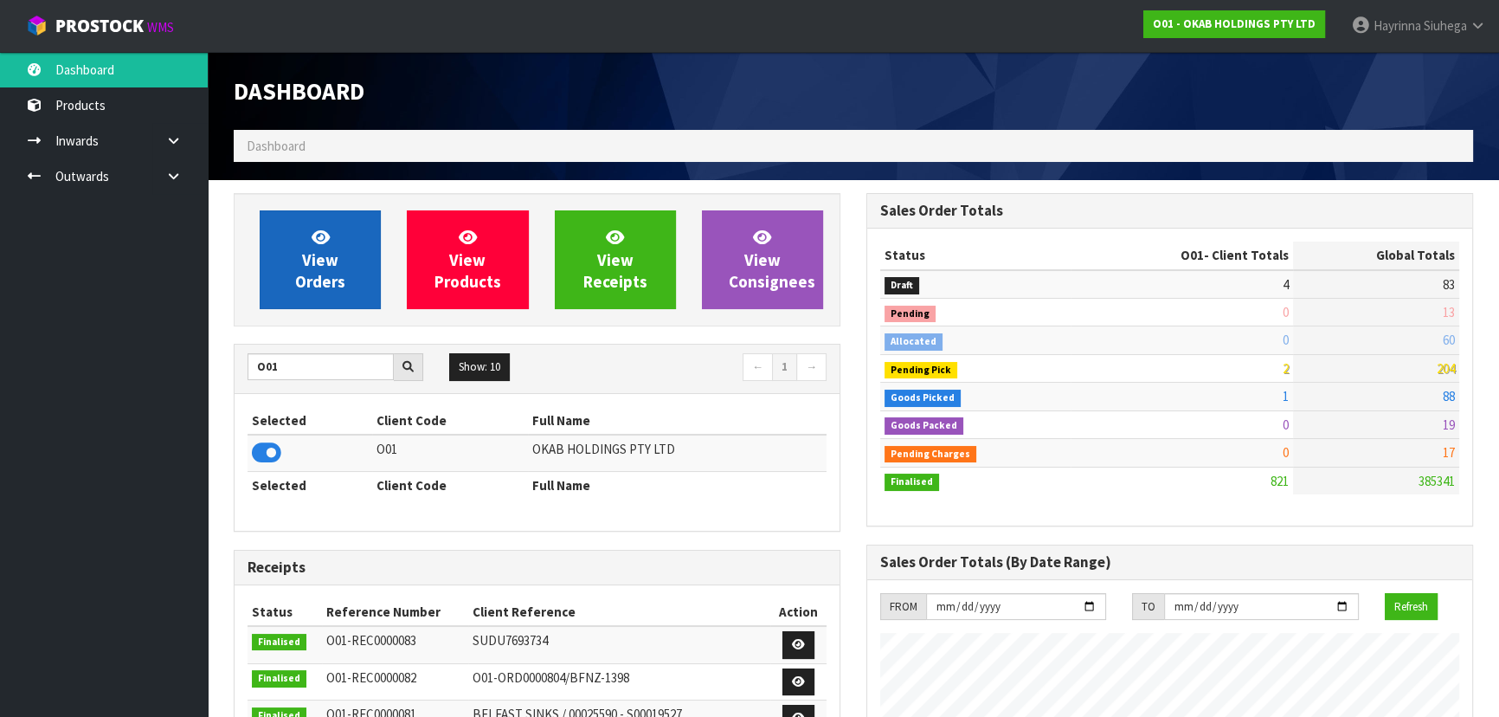
scroll to position [1317, 632]
click at [321, 234] on icon at bounding box center [321, 236] width 18 height 16
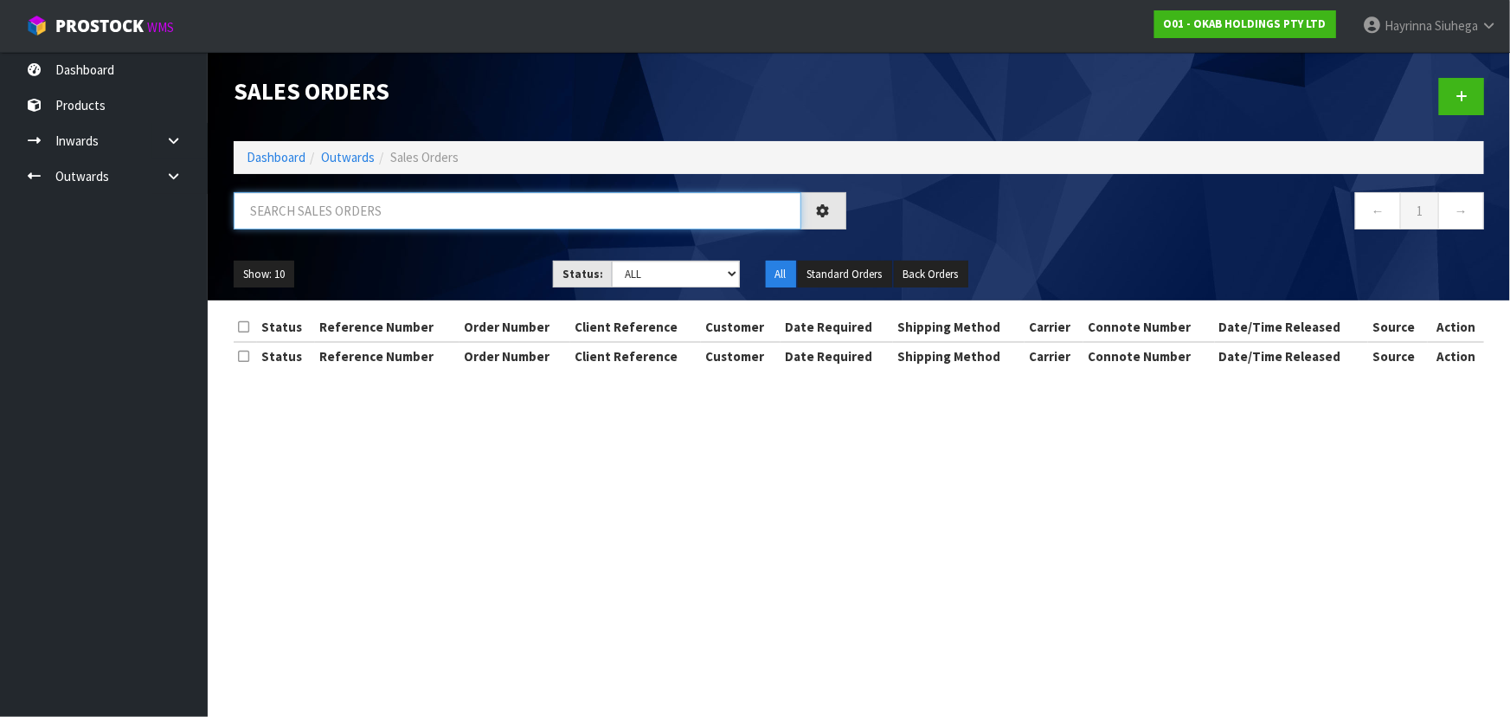
click at [370, 205] on input "text" at bounding box center [518, 210] width 568 height 37
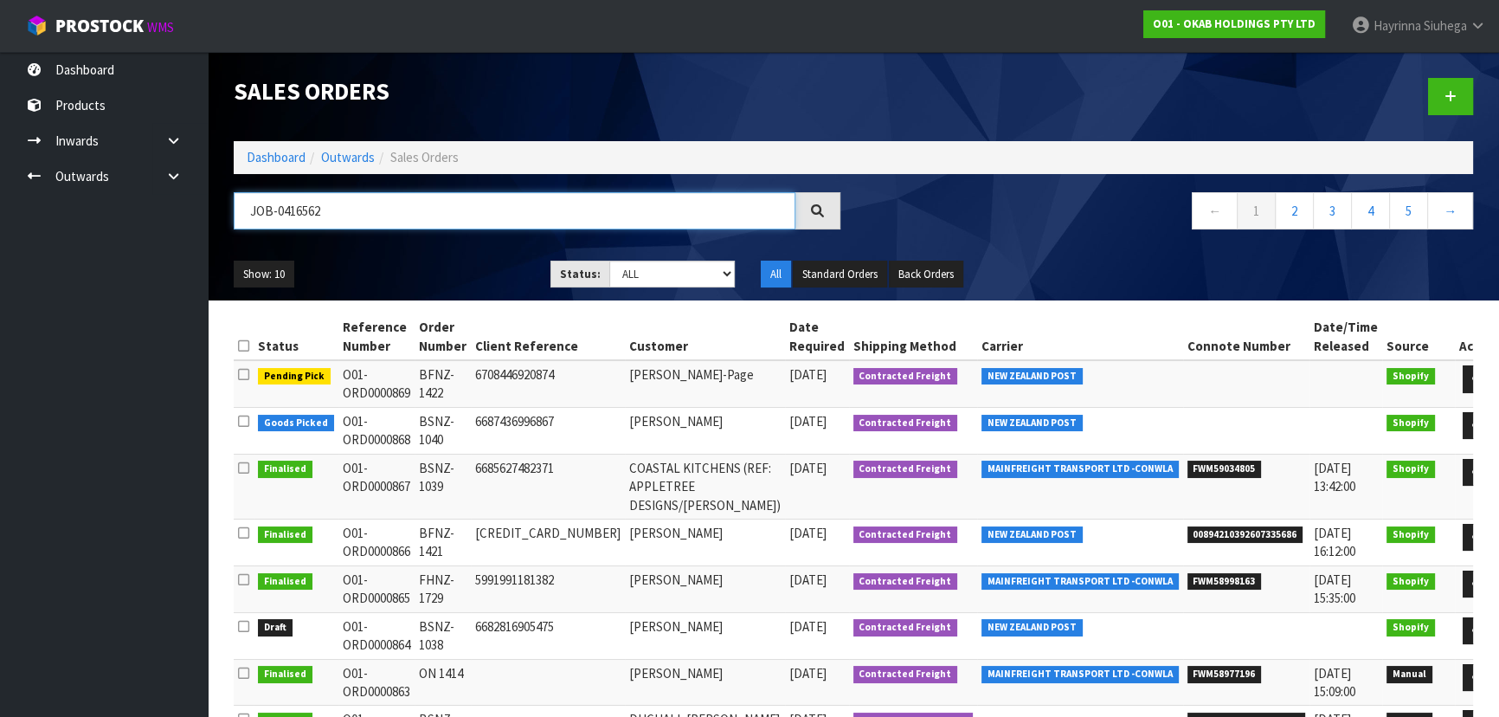
type input "JOB-0416562"
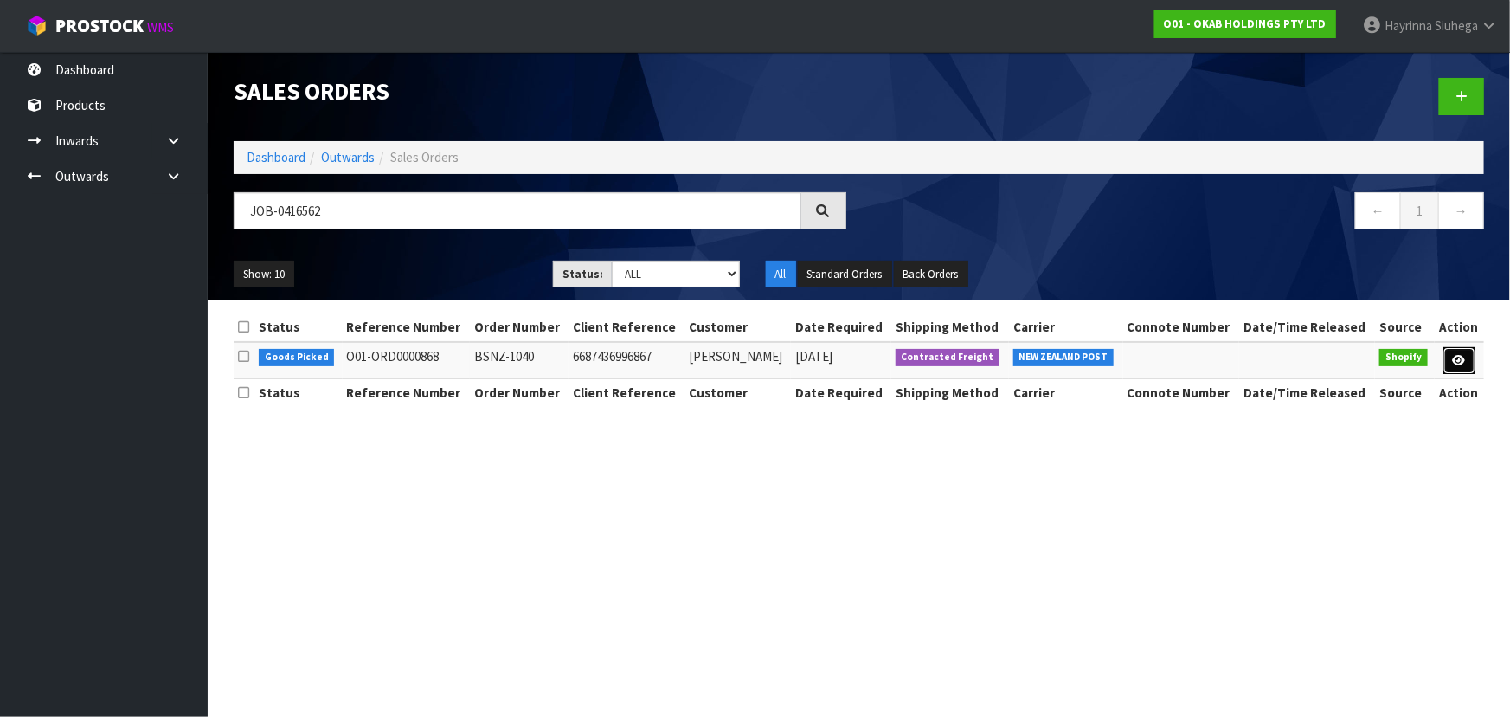
click at [1464, 359] on icon at bounding box center [1459, 360] width 13 height 11
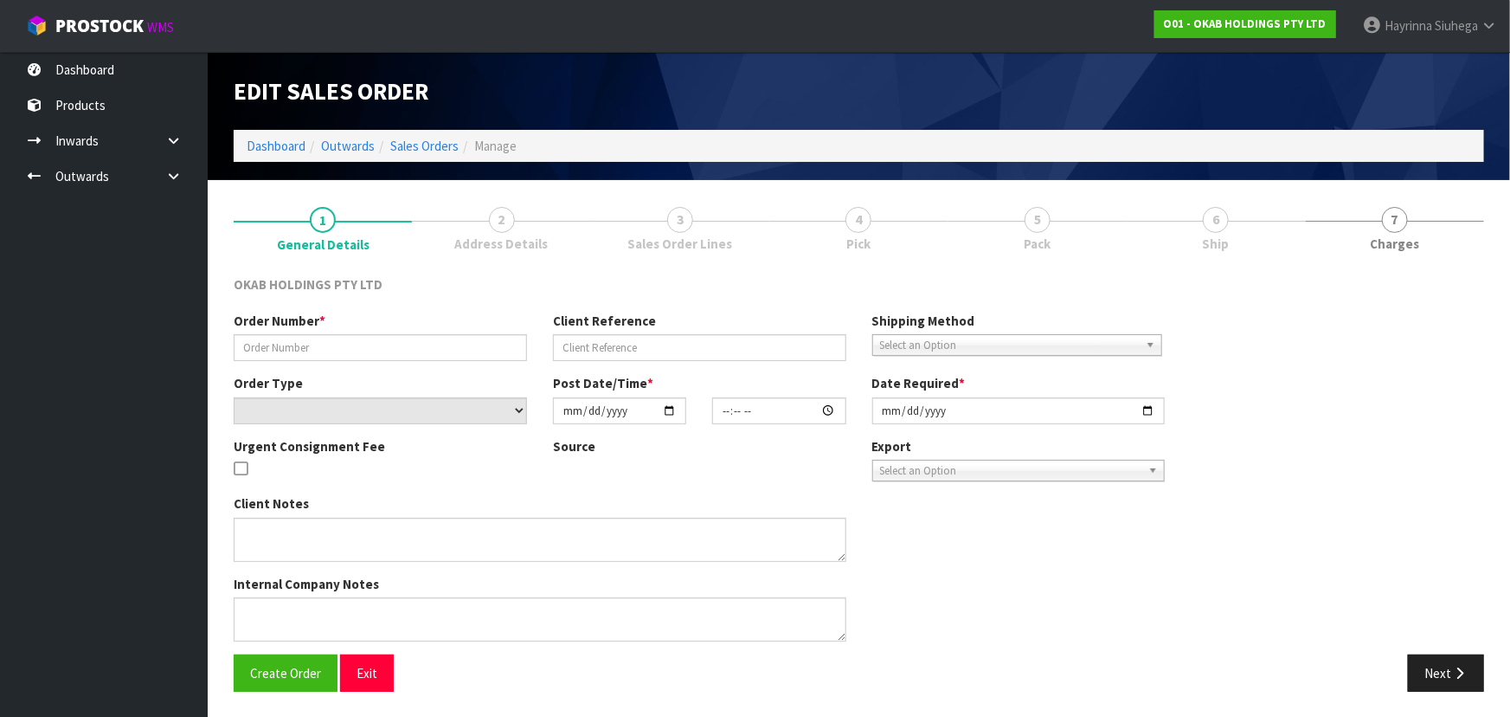
type input "BSNZ-1040"
type input "6687436996867"
select select "number:0"
type input "2025-10-07"
type input "23:49:40.000"
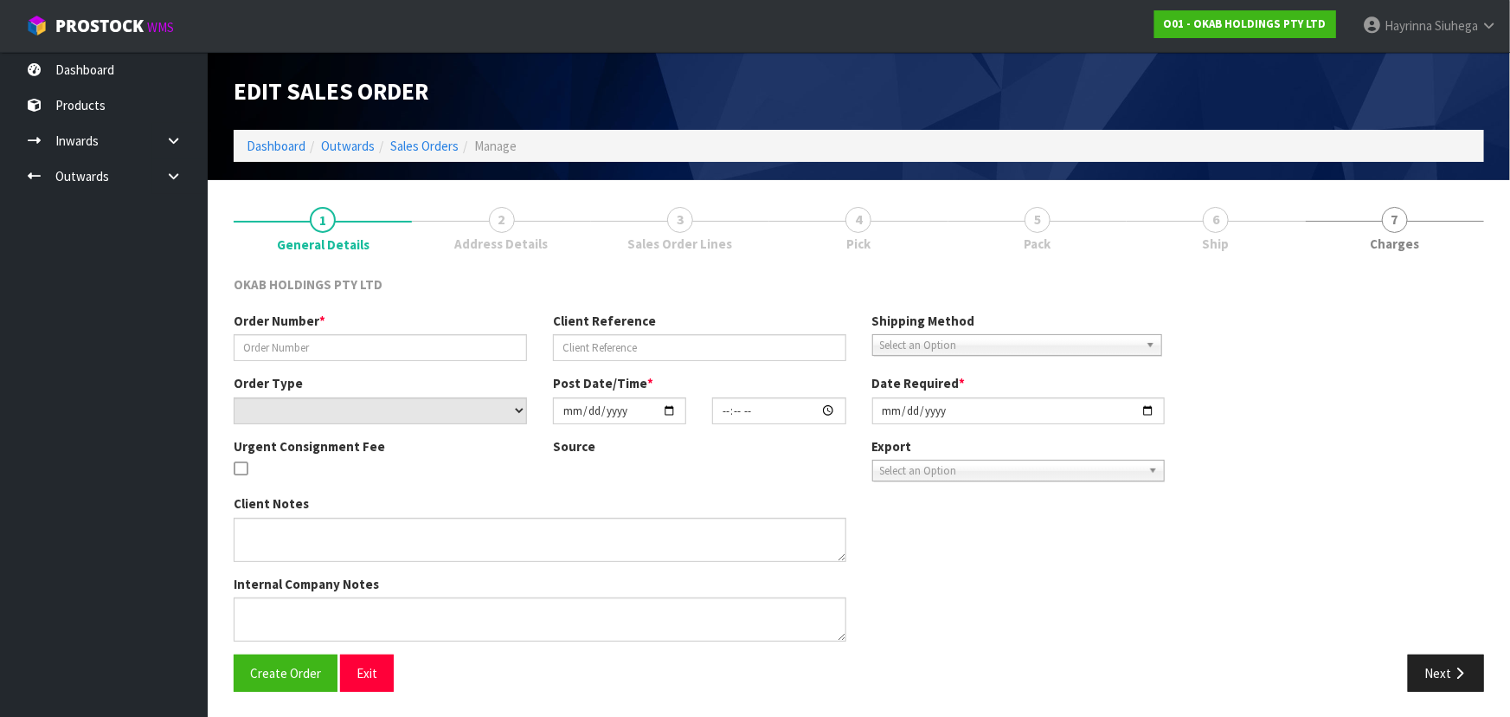
type input "[DATE]"
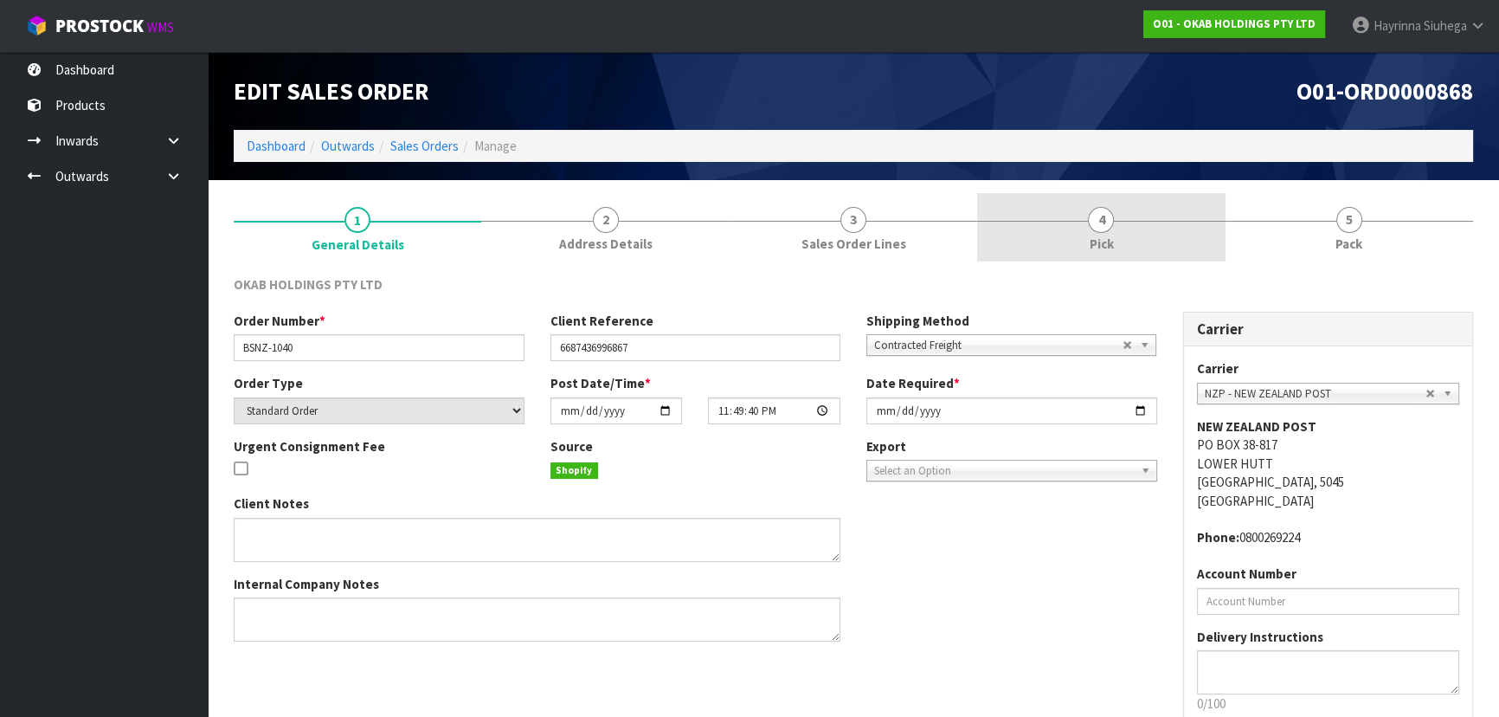
click at [1136, 217] on link "4 Pick" at bounding box center [1101, 227] width 248 height 68
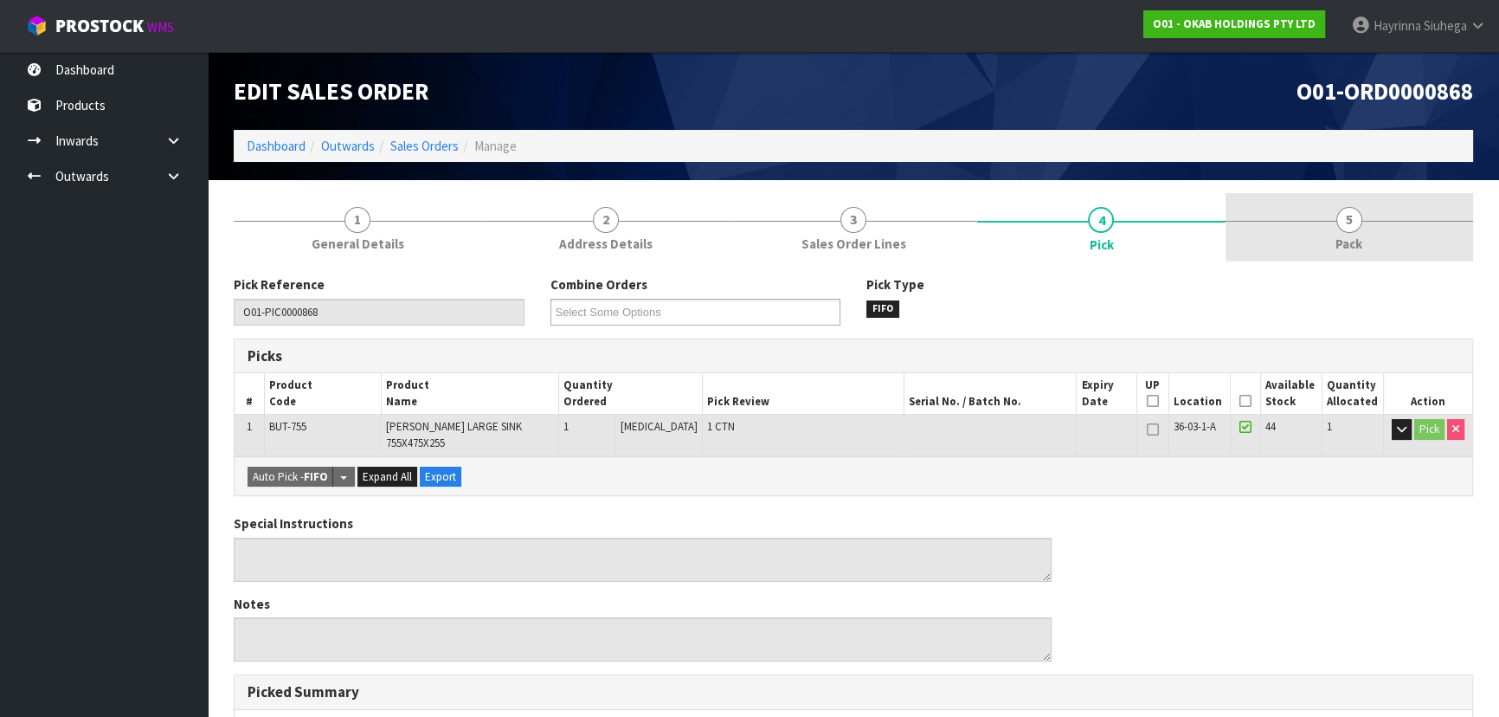
click at [1316, 201] on link "5 Pack" at bounding box center [1350, 227] width 248 height 68
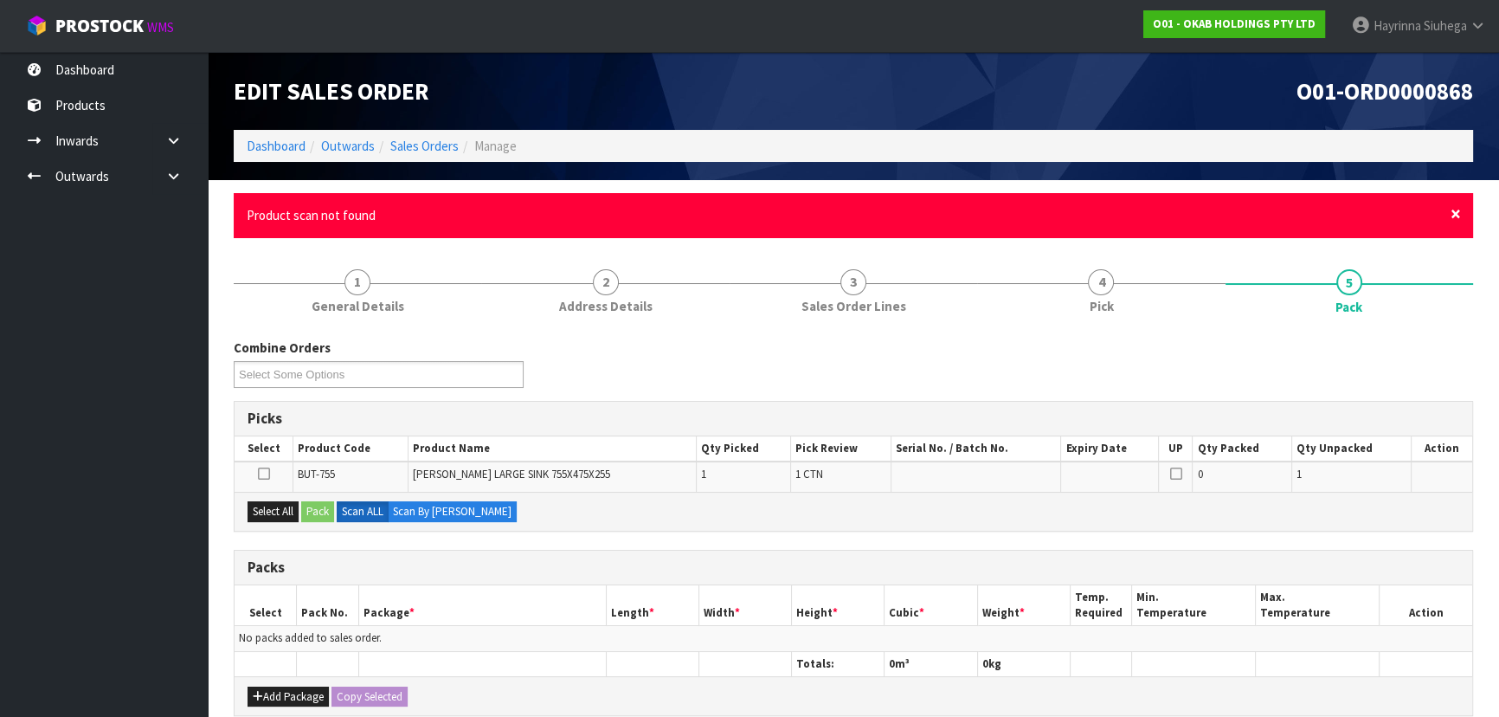
click at [1457, 216] on span "×" at bounding box center [1456, 214] width 10 height 24
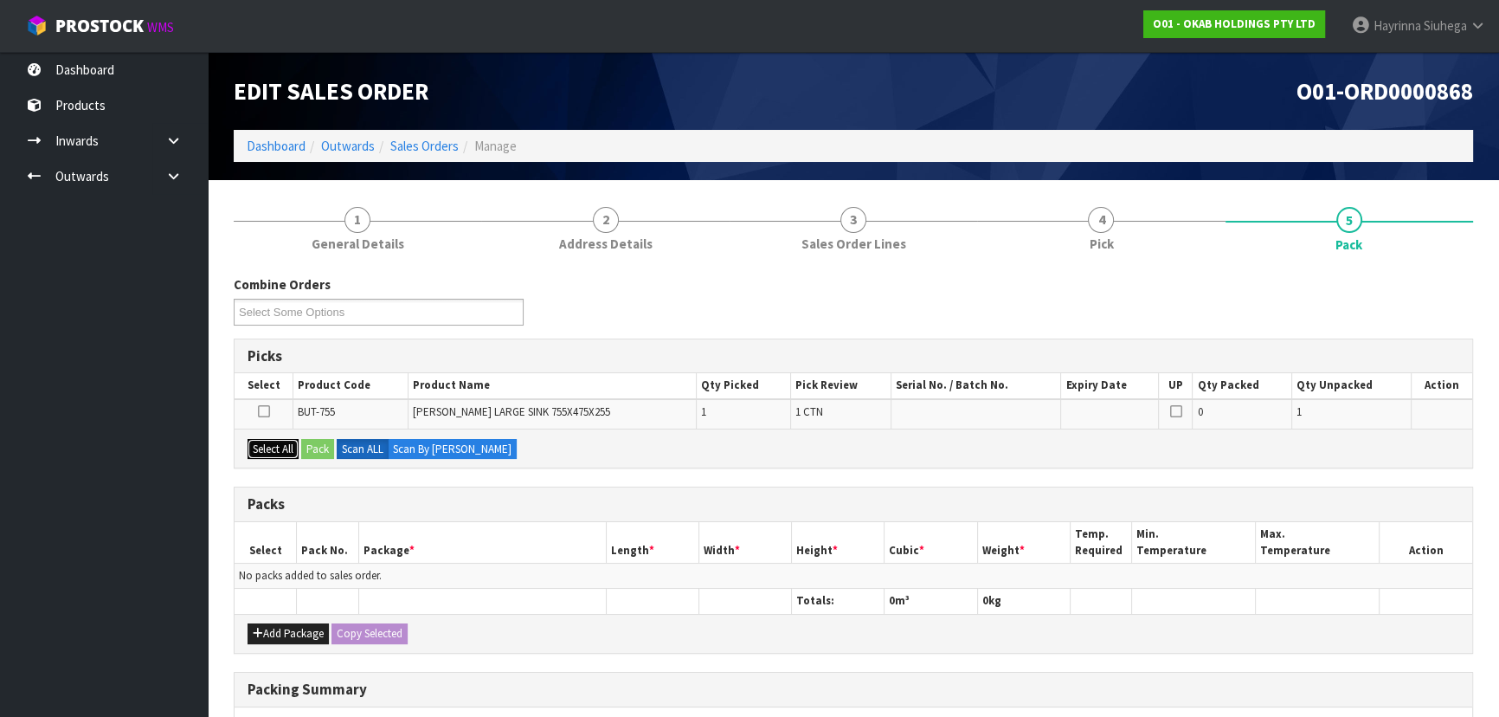
click at [294, 453] on button "Select All" at bounding box center [273, 449] width 51 height 21
click at [309, 448] on button "Pack" at bounding box center [317, 449] width 33 height 21
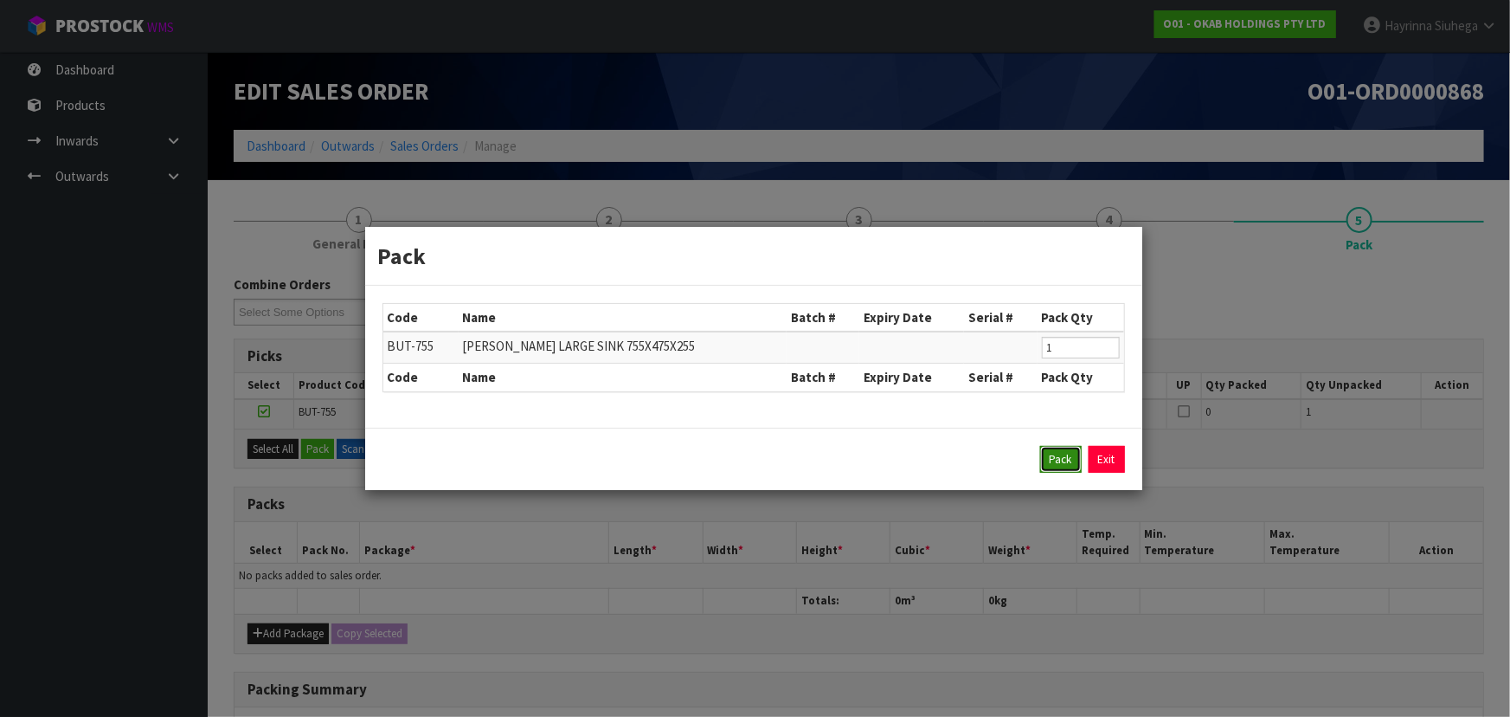
click at [1050, 459] on button "Pack" at bounding box center [1061, 460] width 42 height 28
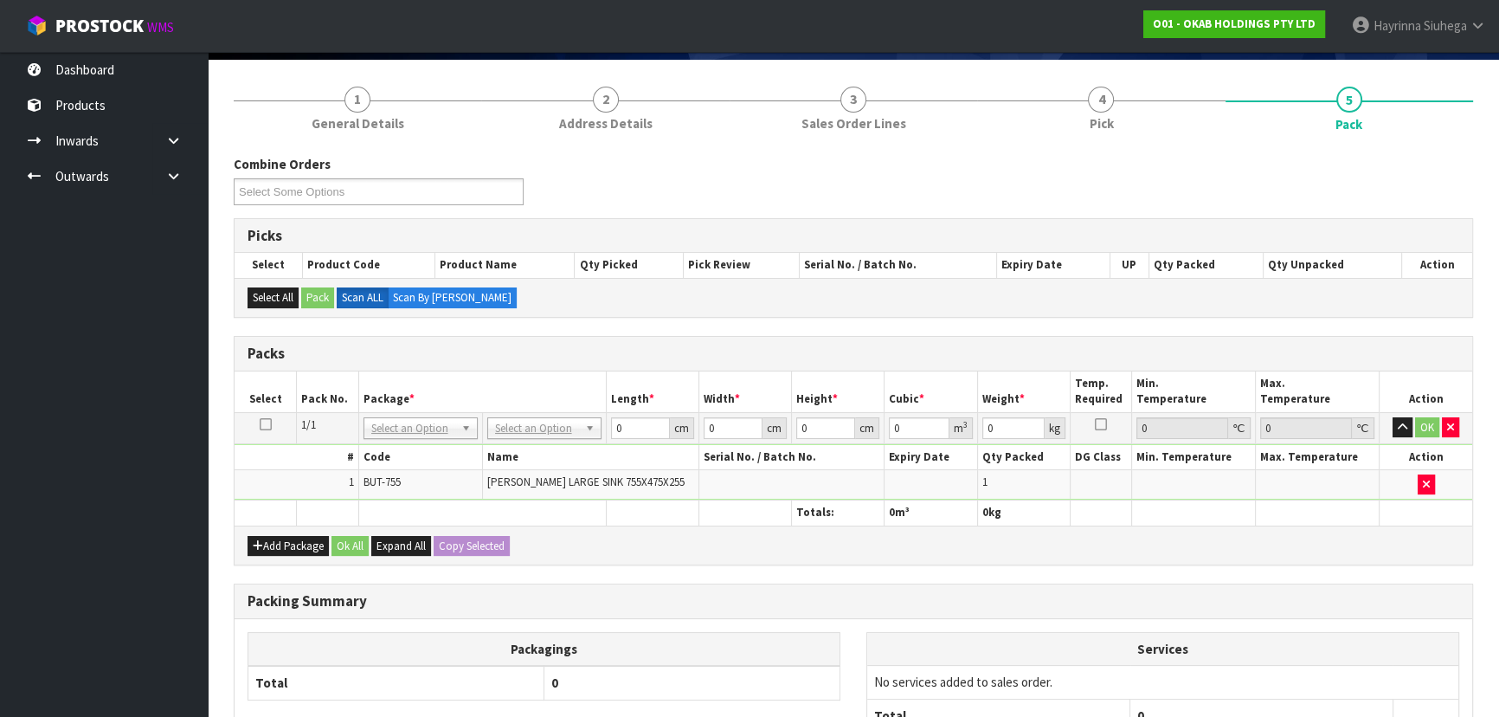
scroll to position [235, 0]
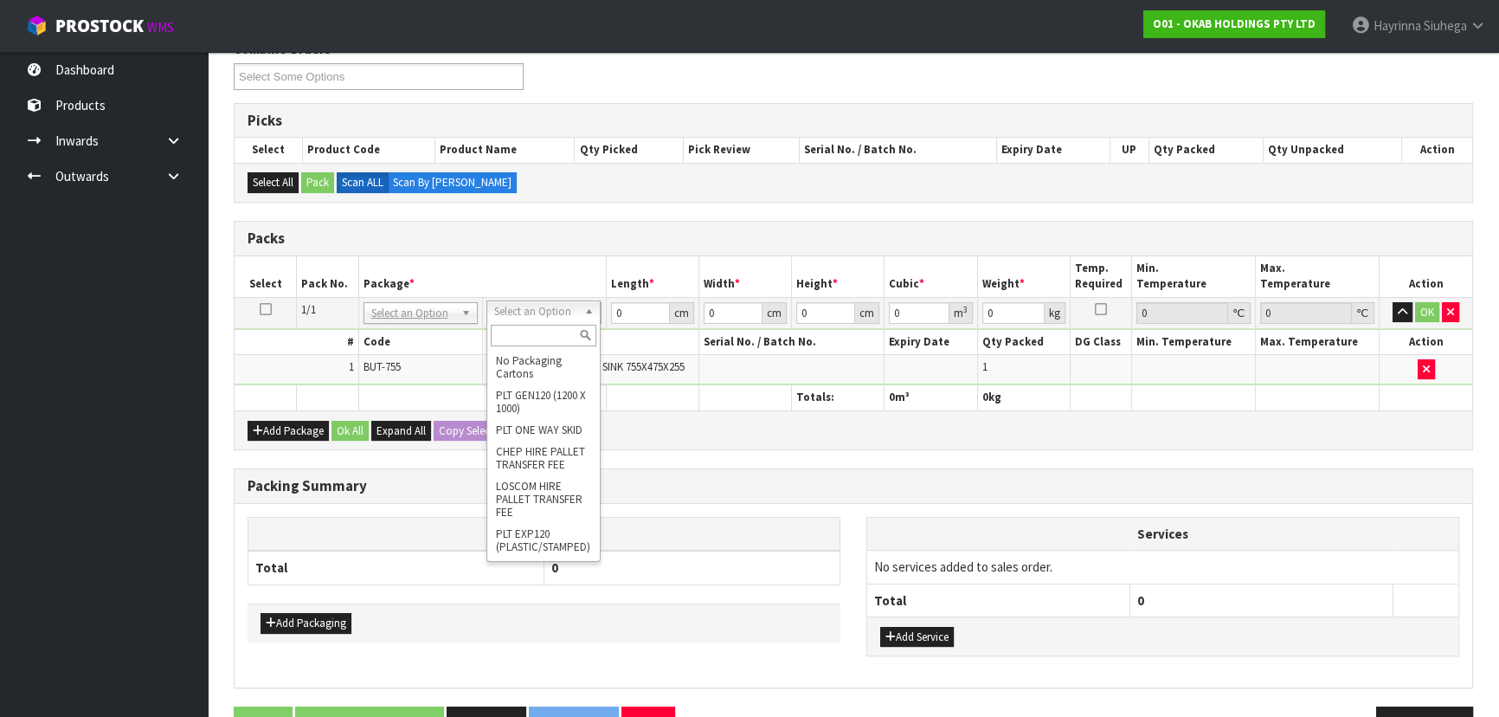
click at [555, 329] on input "text" at bounding box center [544, 336] width 106 height 22
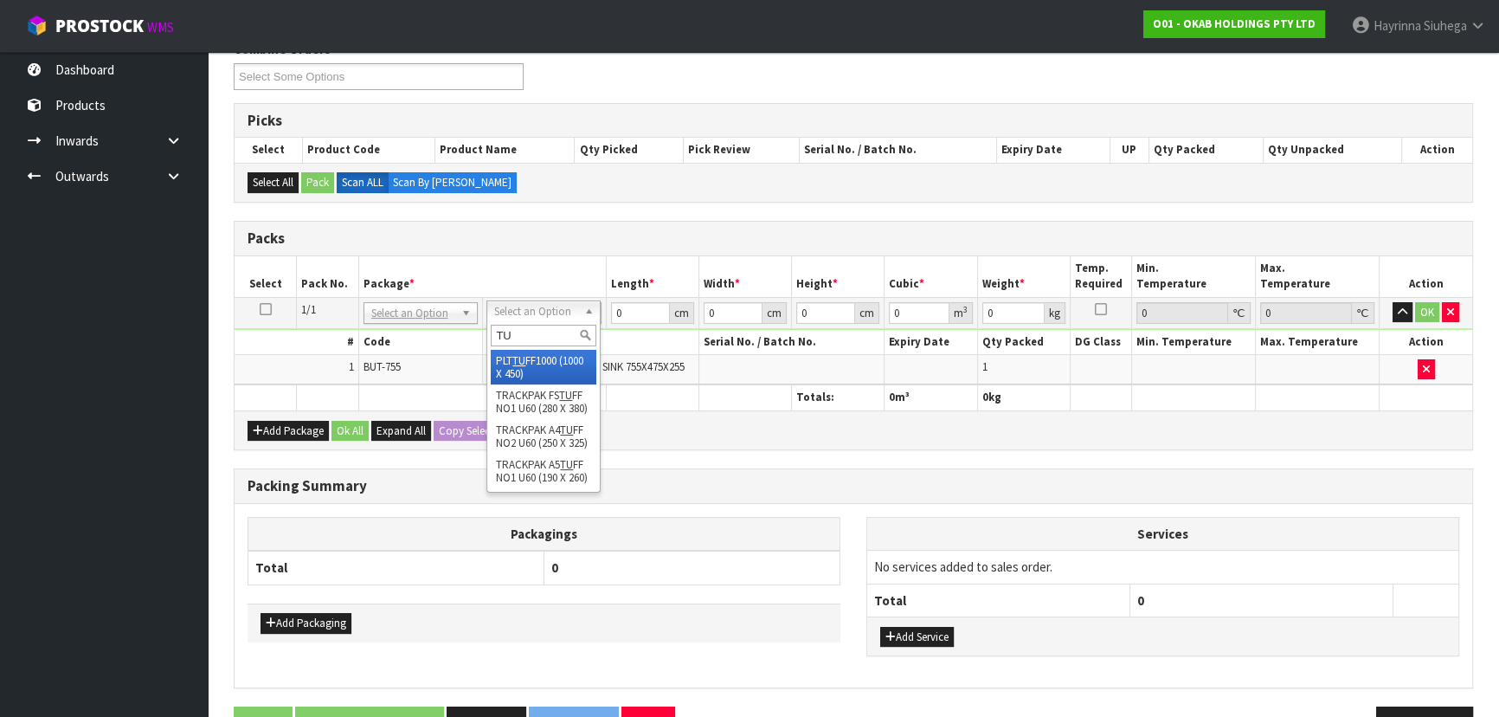
type input "TU"
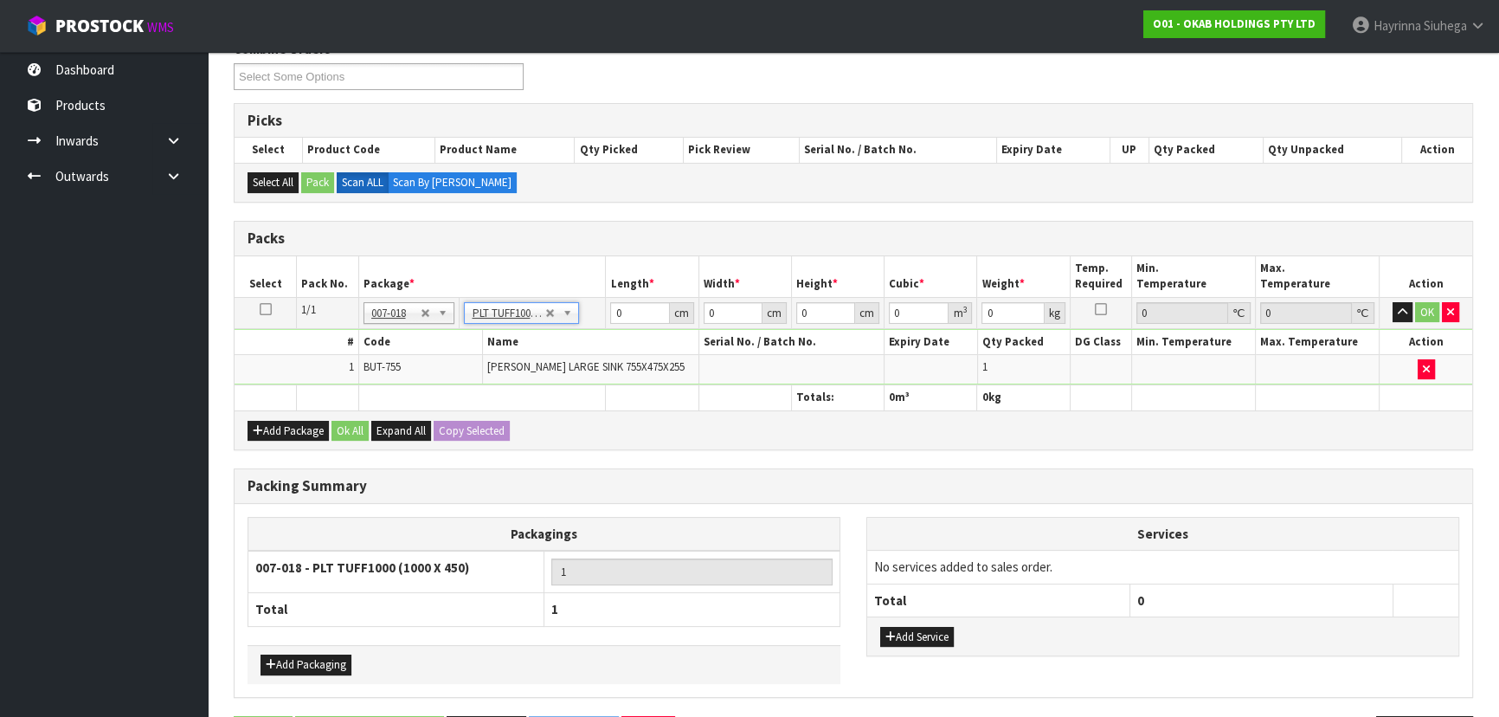
type input "100"
type input "45"
type input "53.5"
click at [615, 313] on input "100" at bounding box center [639, 313] width 59 height 22
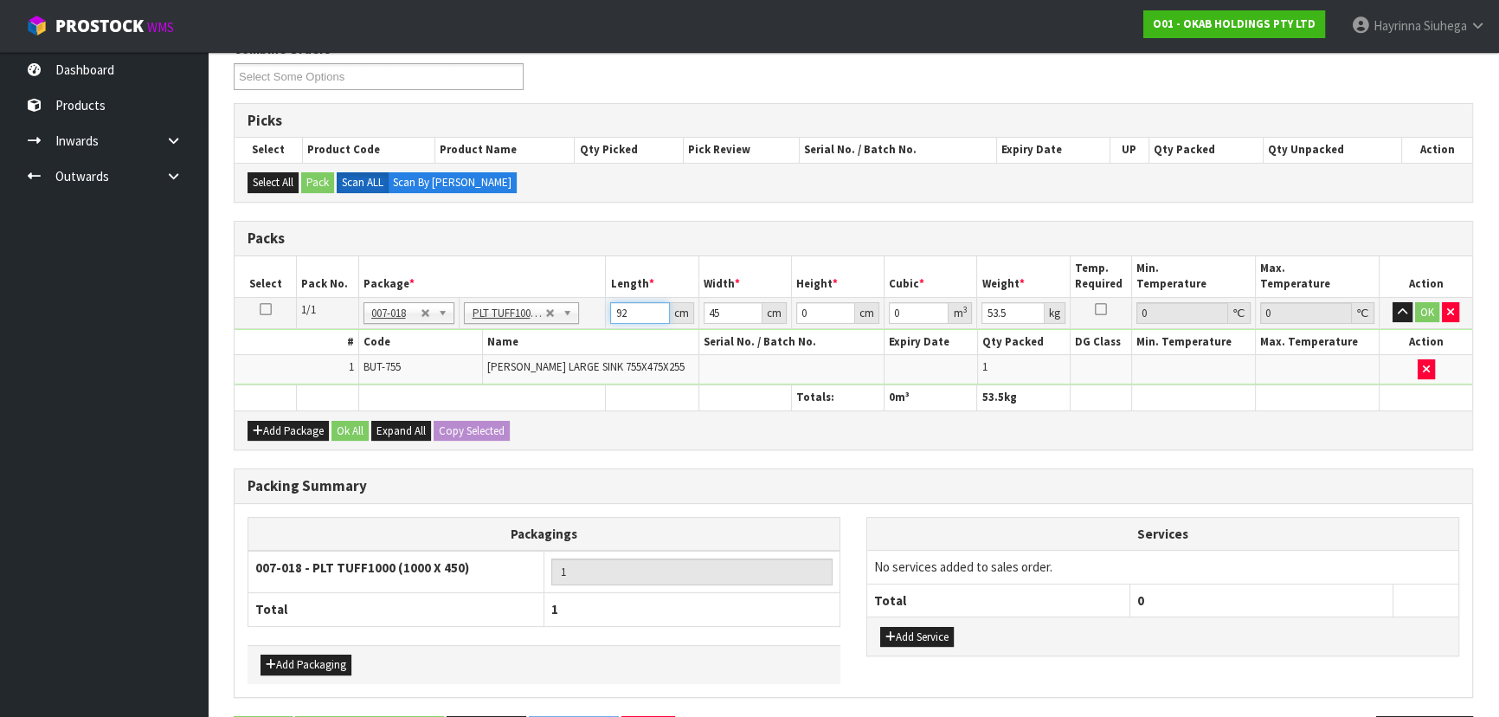
type input "92"
type input "59"
type input "3"
type input "0.016284"
type input "38"
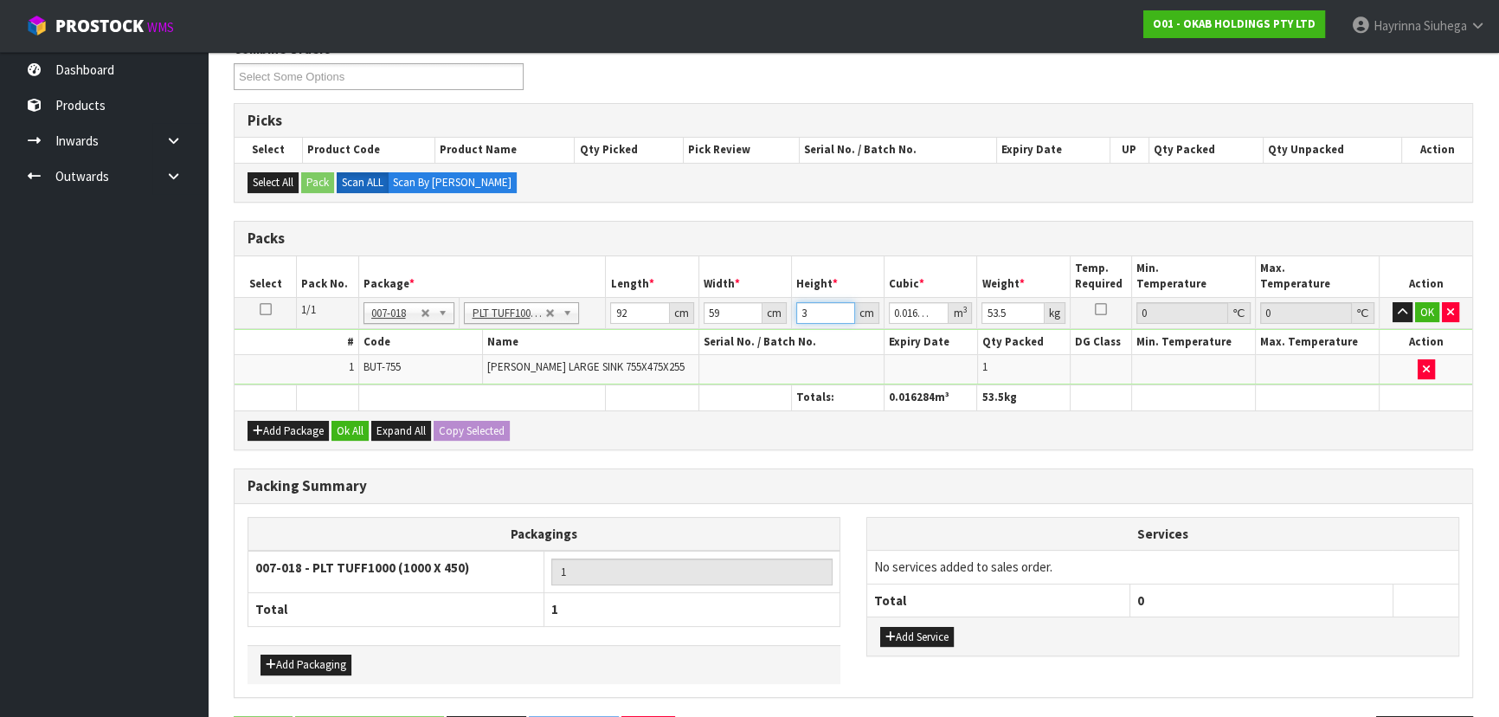
type input "0.206264"
type input "38"
type input "50"
click button "OK" at bounding box center [1427, 312] width 24 height 21
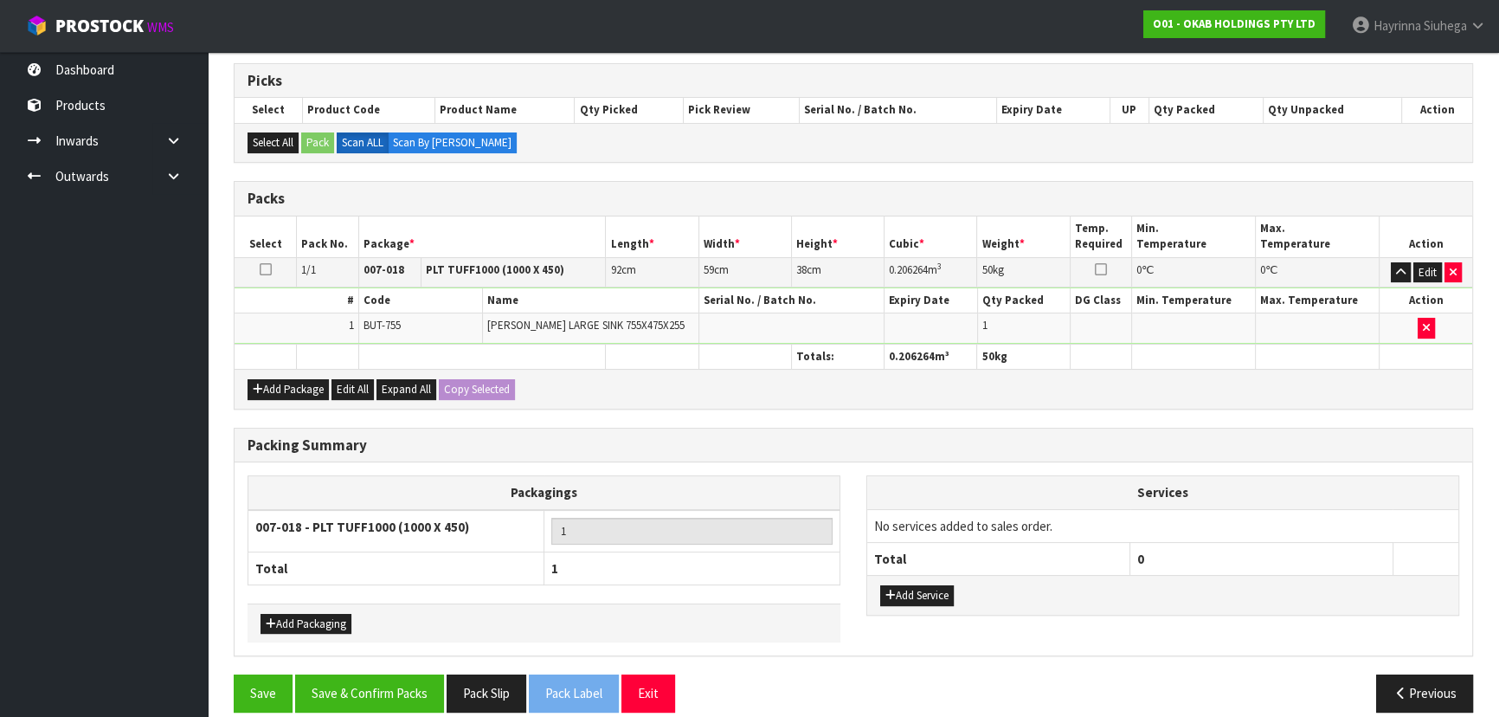
scroll to position [292, 0]
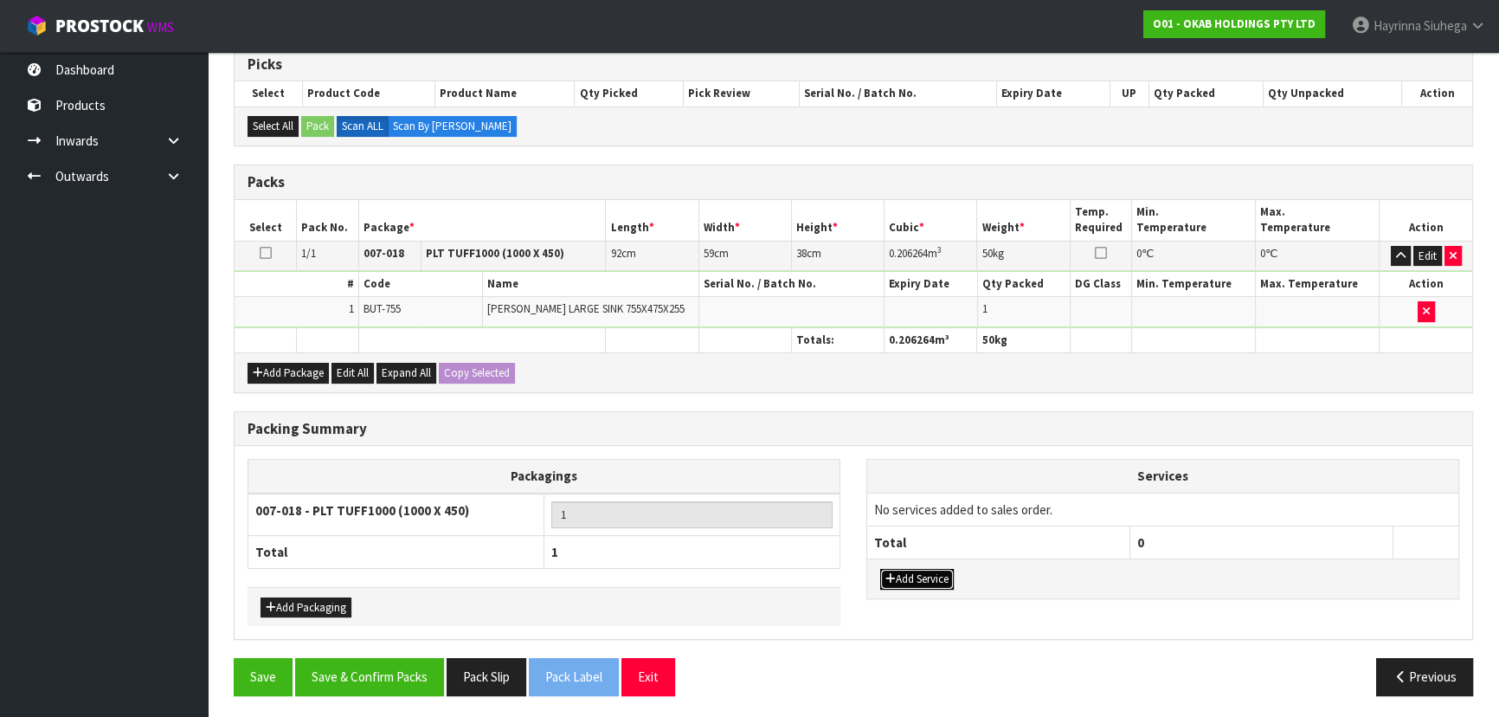
click at [920, 582] on button "Add Service" at bounding box center [917, 579] width 74 height 21
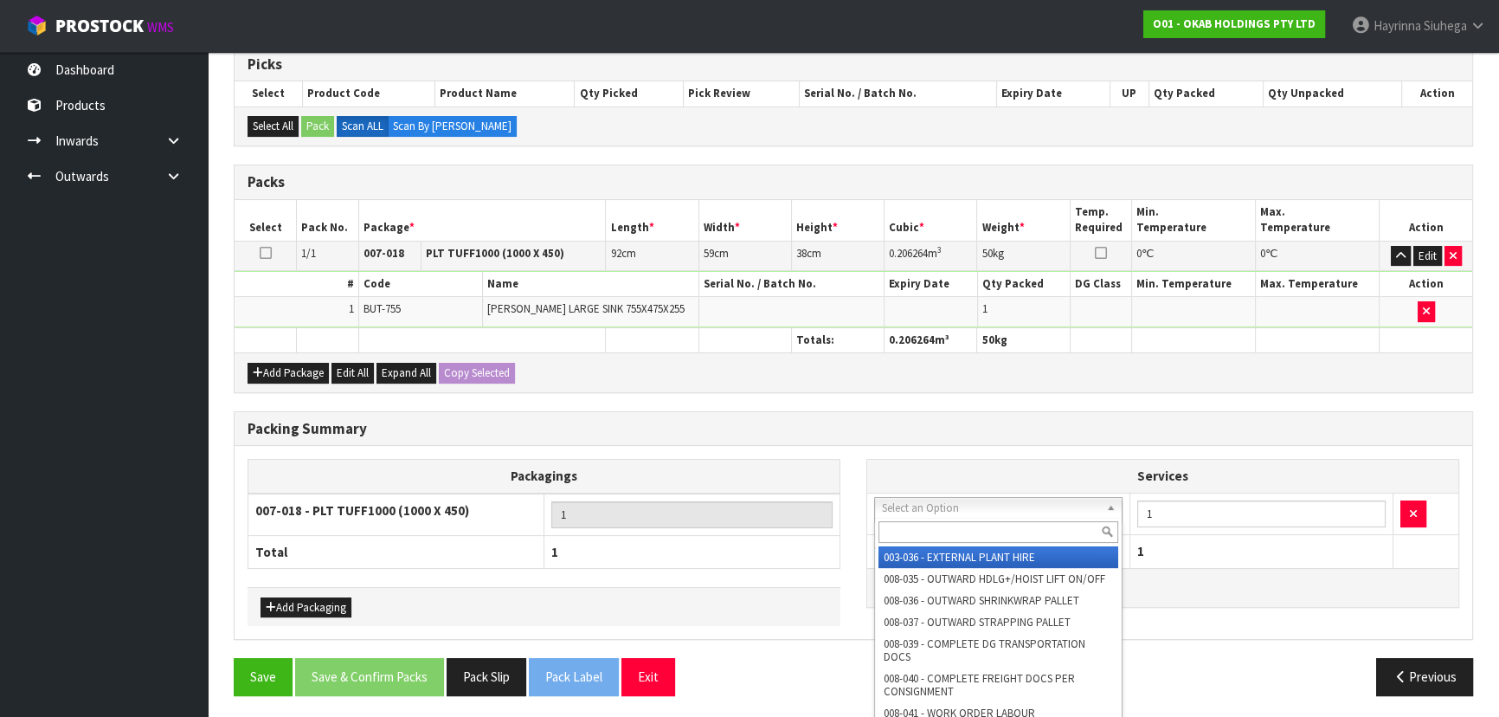
click at [945, 523] on input "text" at bounding box center [998, 532] width 240 height 22
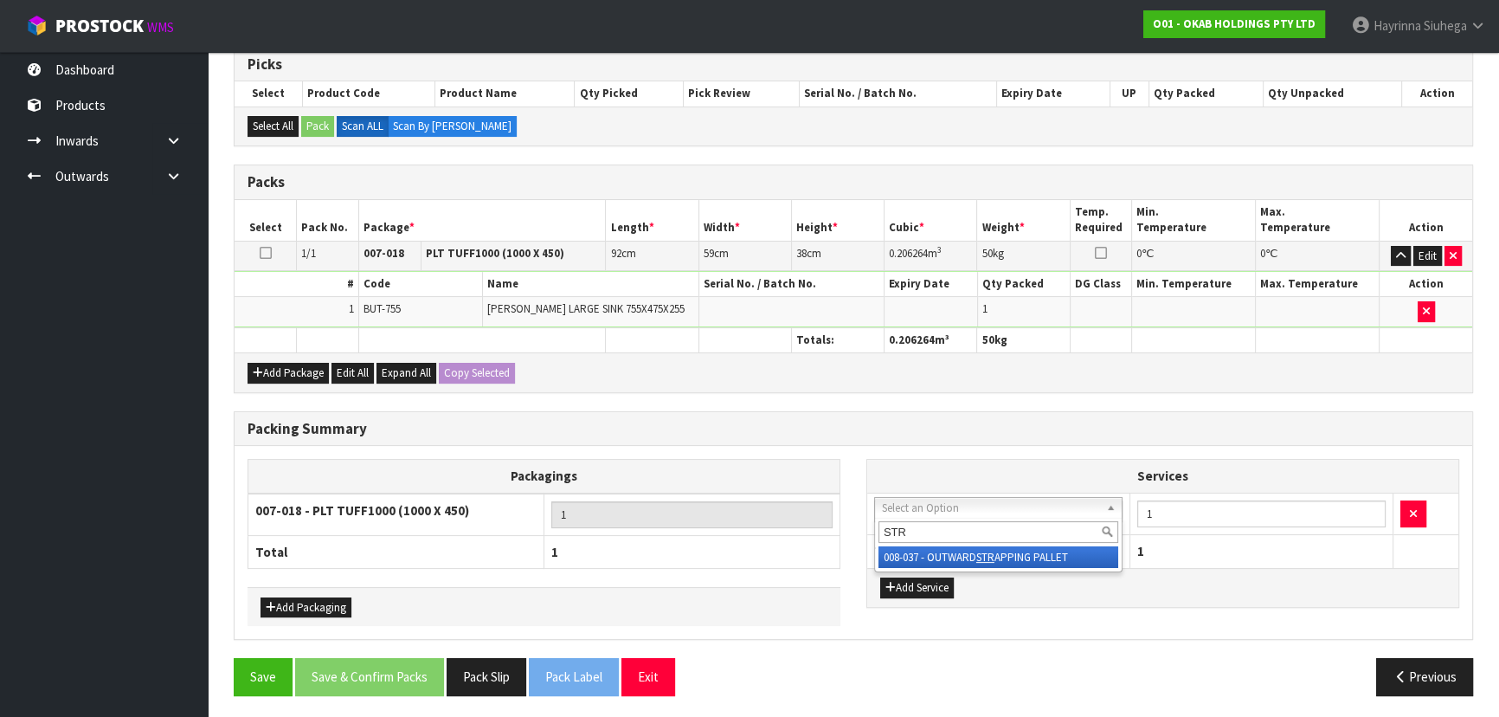
type input "STR"
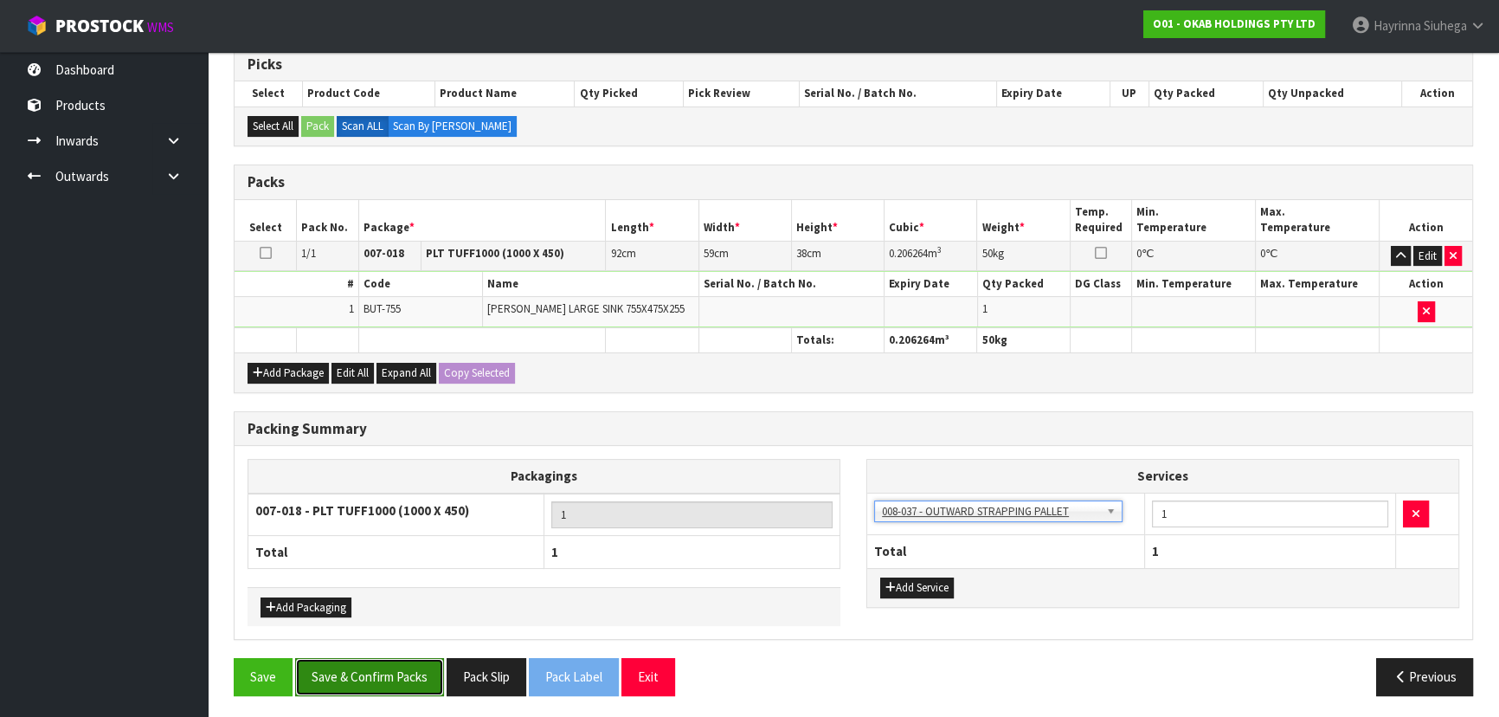
click at [372, 672] on button "Save & Confirm Packs" at bounding box center [369, 676] width 149 height 37
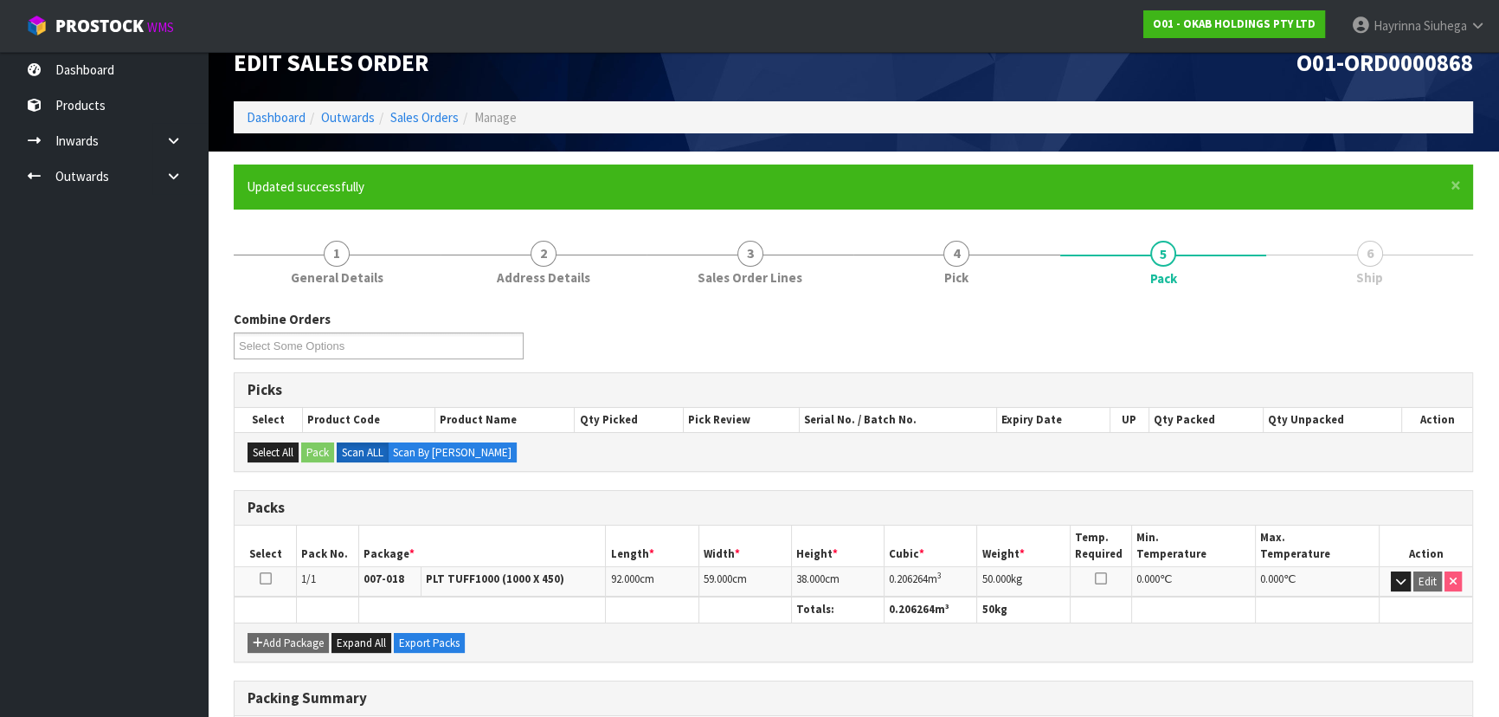
scroll to position [24, 0]
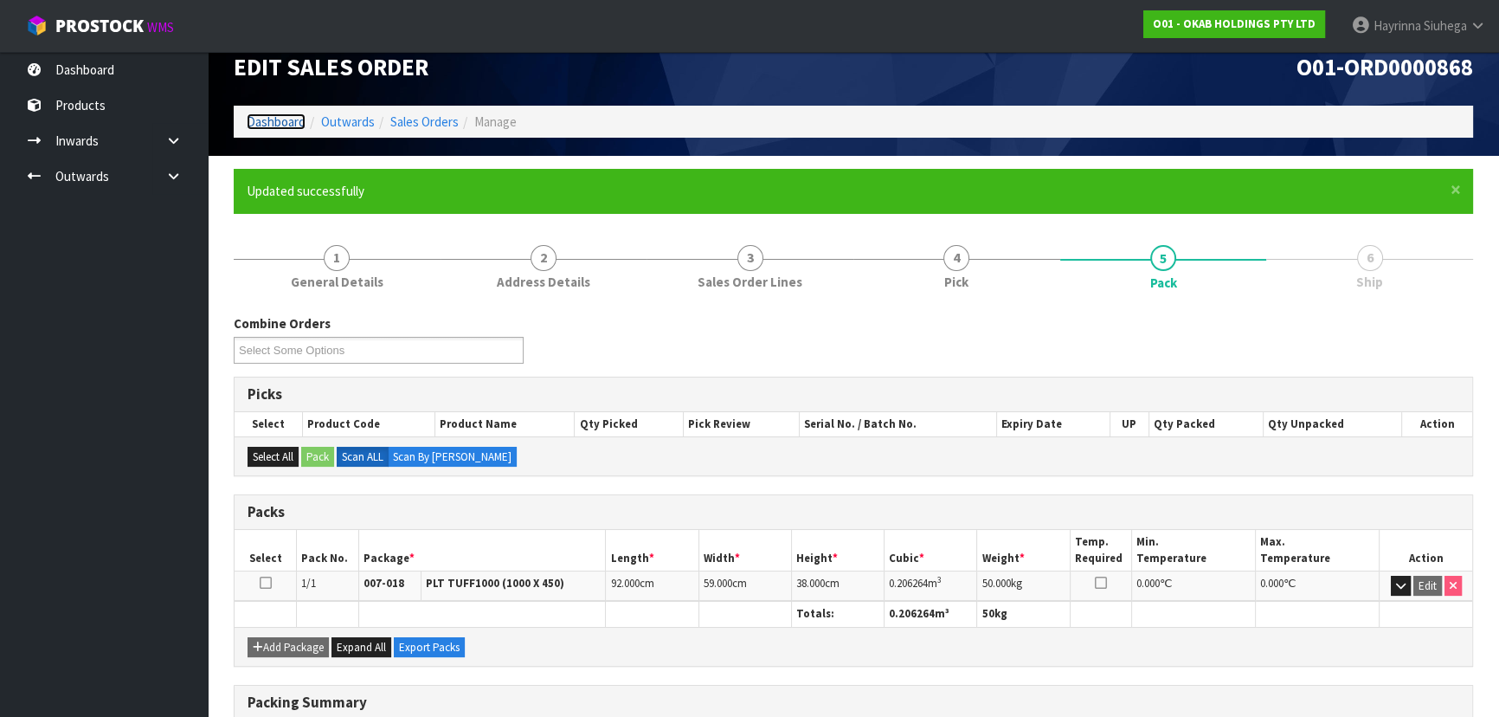
click at [275, 125] on link "Dashboard" at bounding box center [276, 121] width 59 height 16
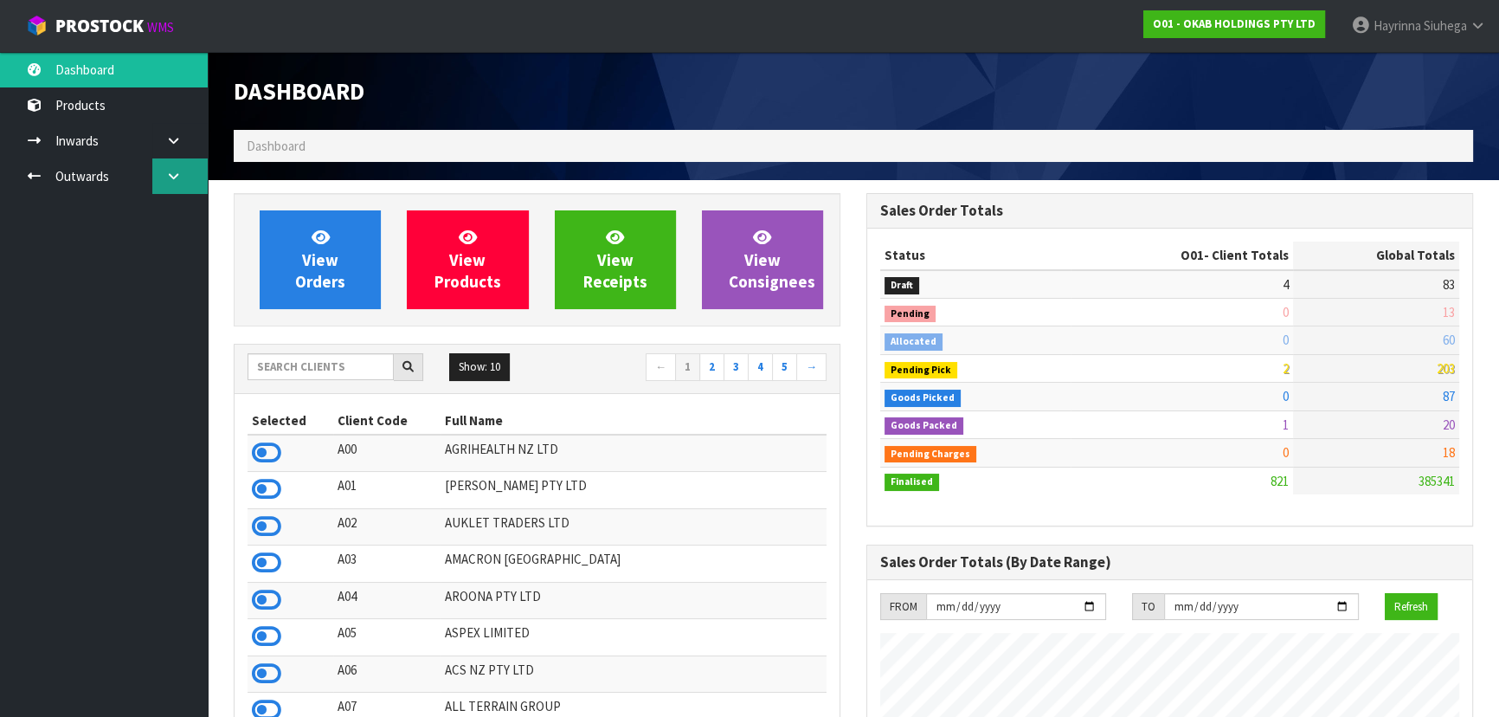
click at [183, 176] on link at bounding box center [179, 175] width 55 height 35
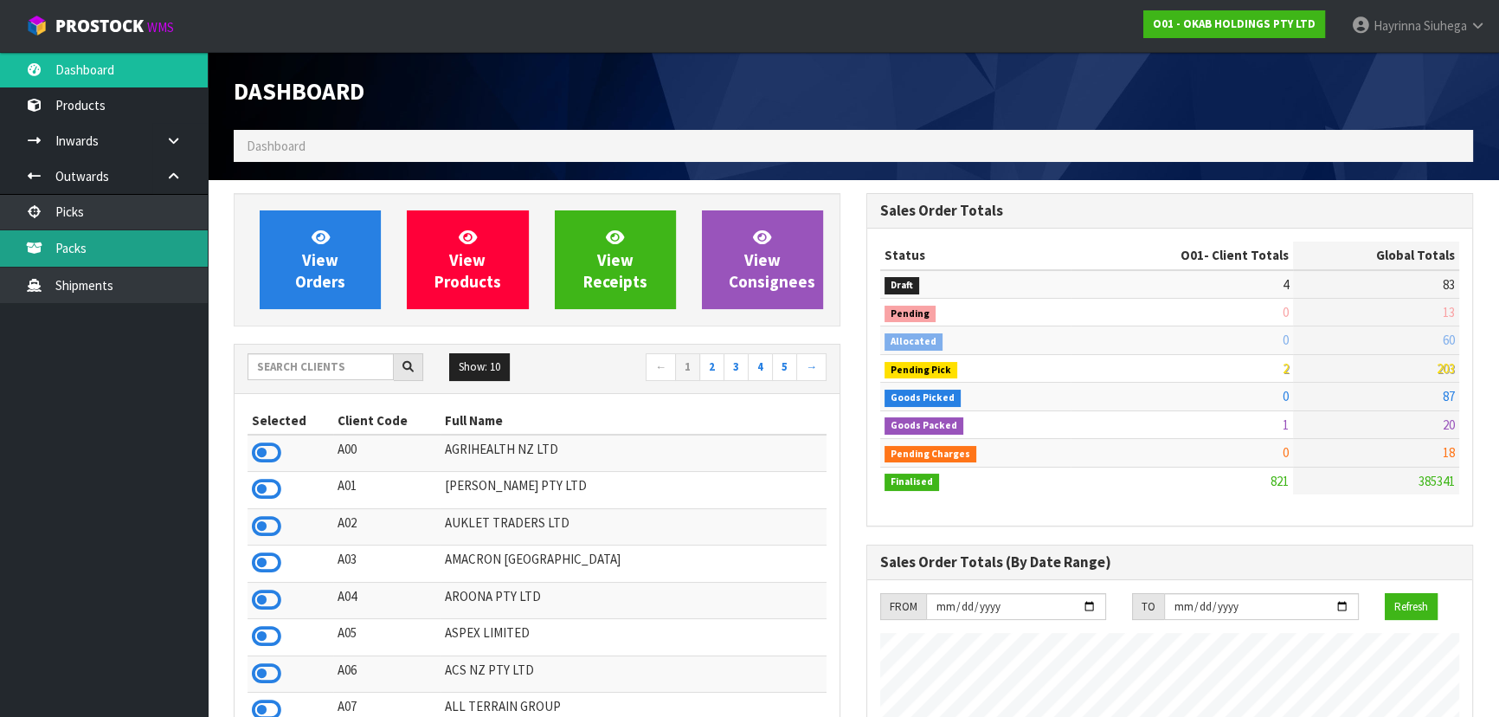
click at [113, 249] on link "Packs" at bounding box center [104, 247] width 208 height 35
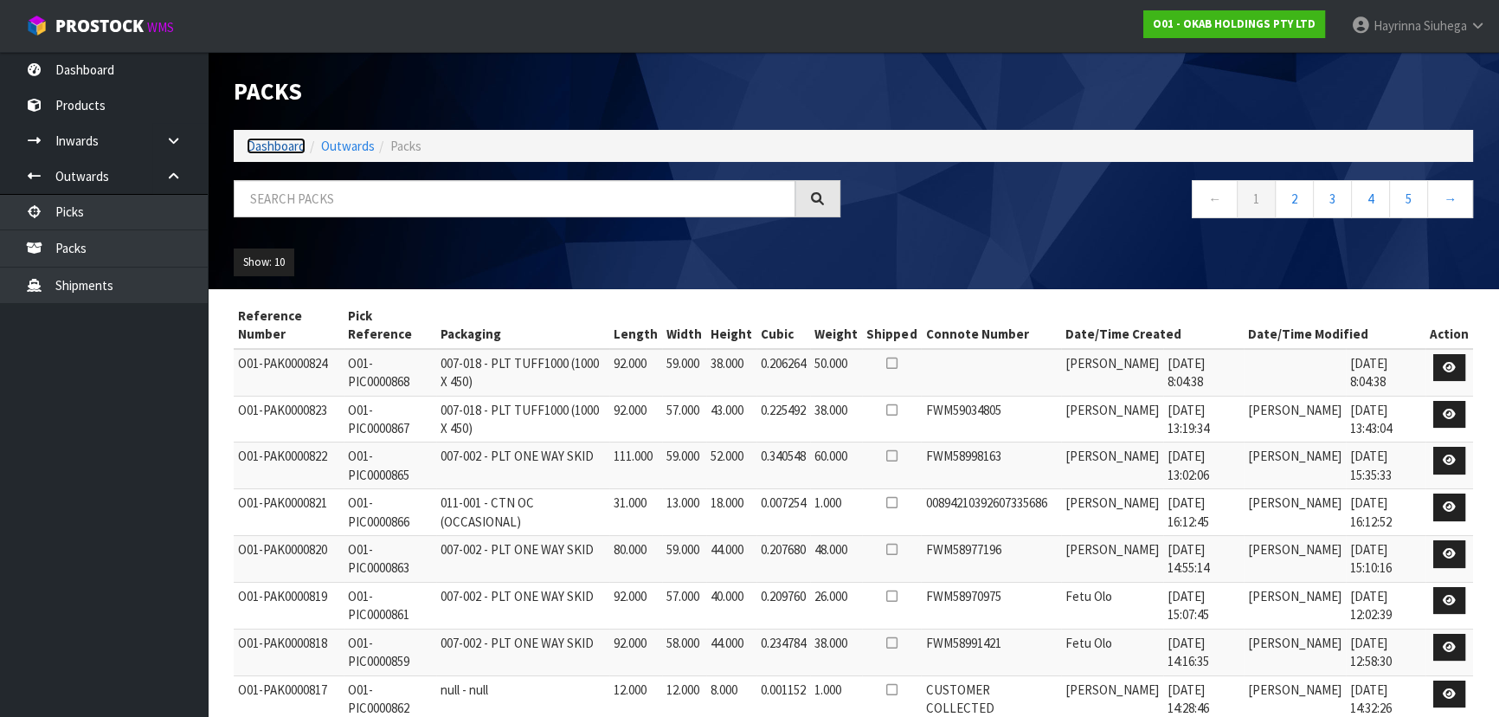
click at [263, 151] on link "Dashboard" at bounding box center [276, 146] width 59 height 16
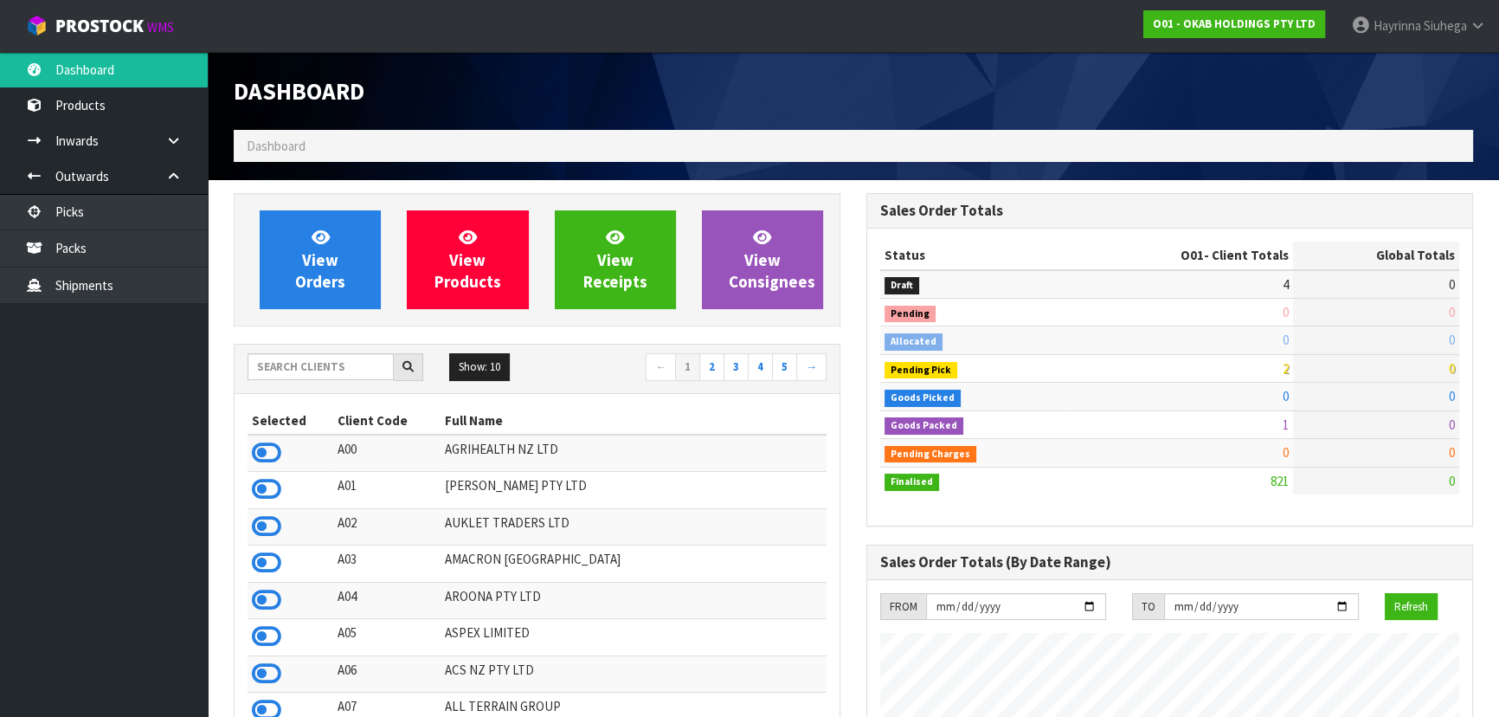
scroll to position [1317, 632]
click at [304, 362] on input "text" at bounding box center [321, 366] width 146 height 27
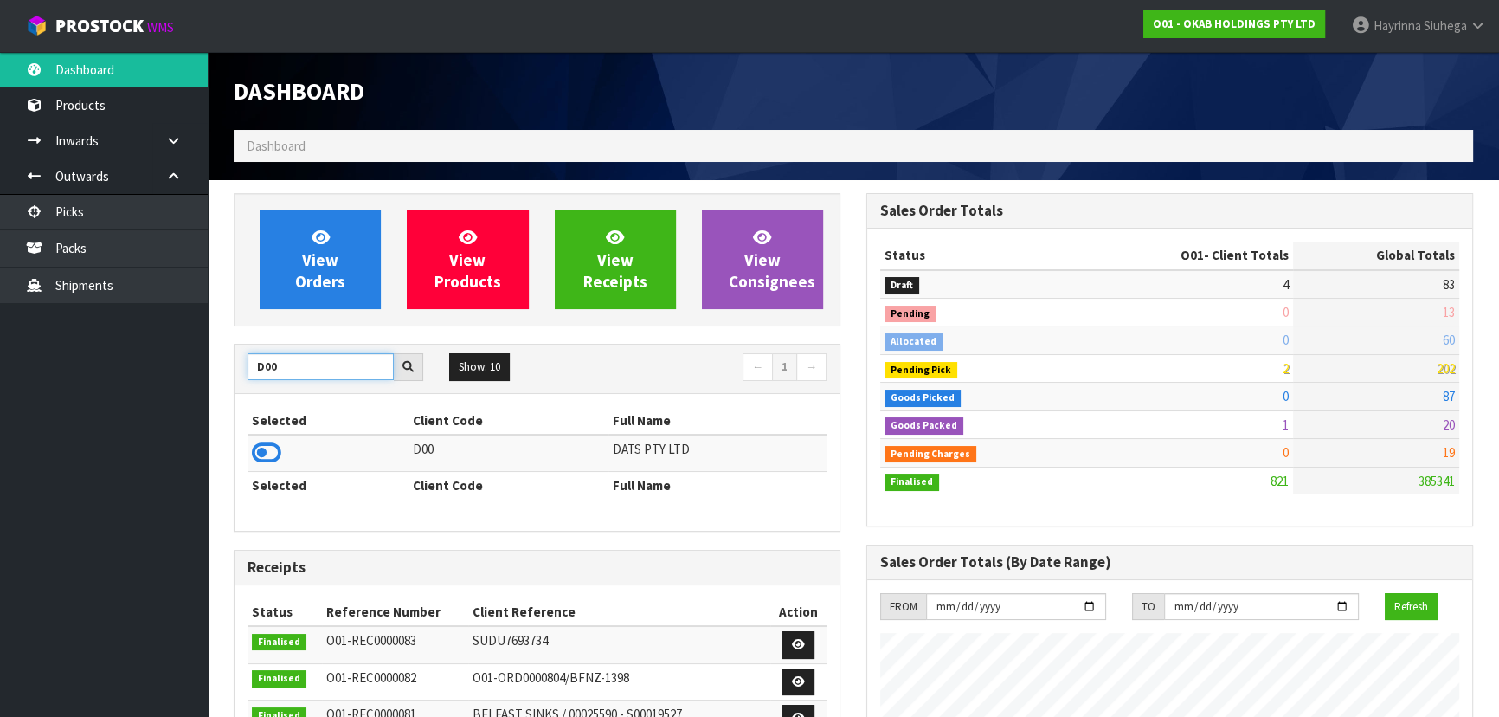
type input "D00"
click at [278, 443] on icon at bounding box center [266, 453] width 29 height 26
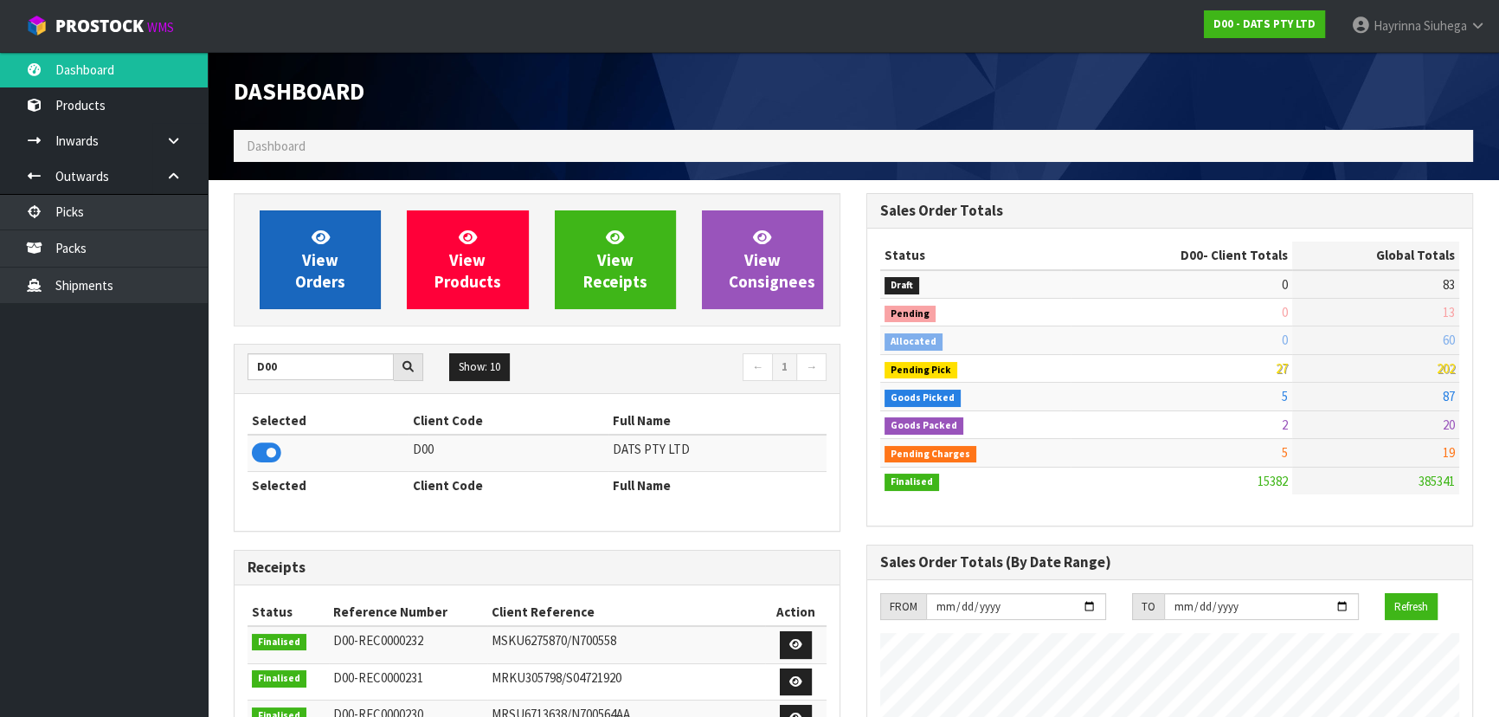
scroll to position [1346, 632]
click at [327, 260] on span "View Orders" at bounding box center [320, 259] width 50 height 65
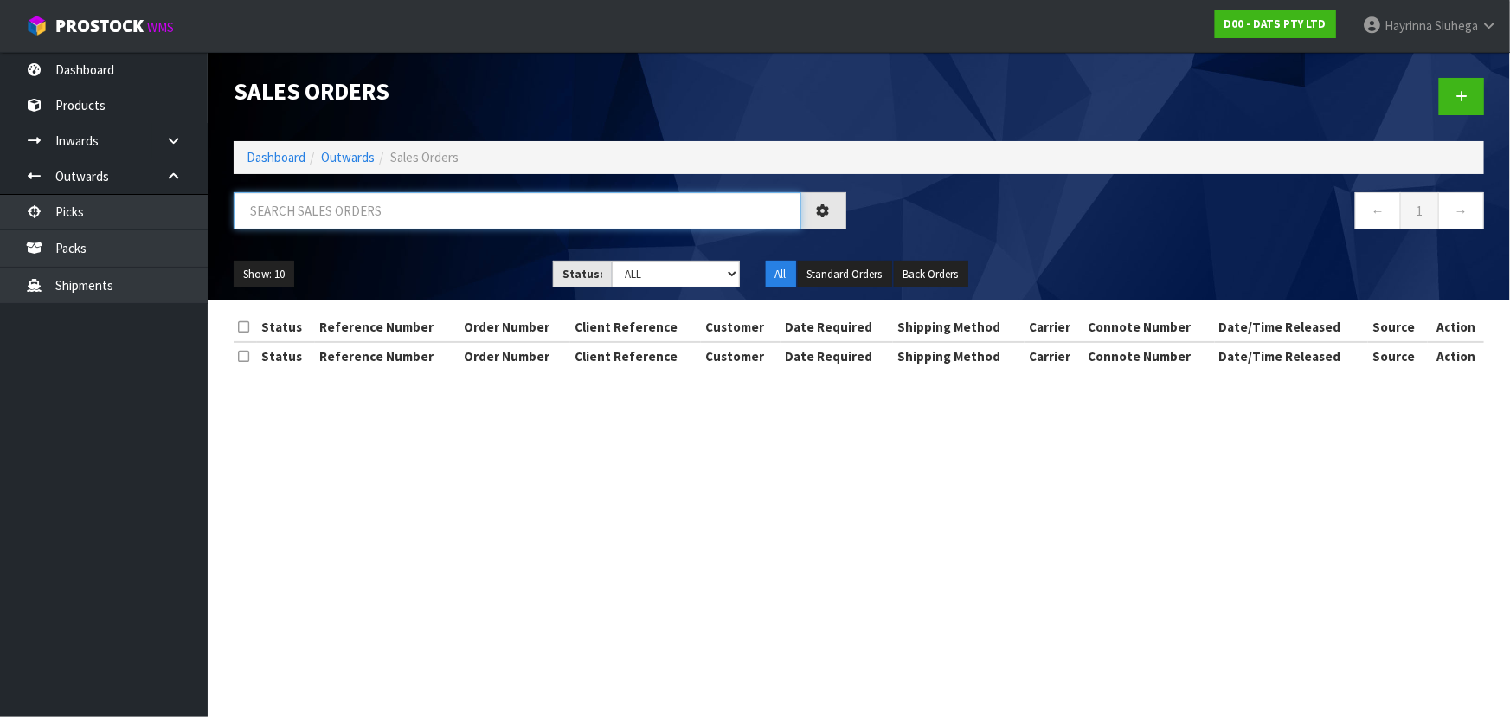
click at [437, 216] on input "text" at bounding box center [518, 210] width 568 height 37
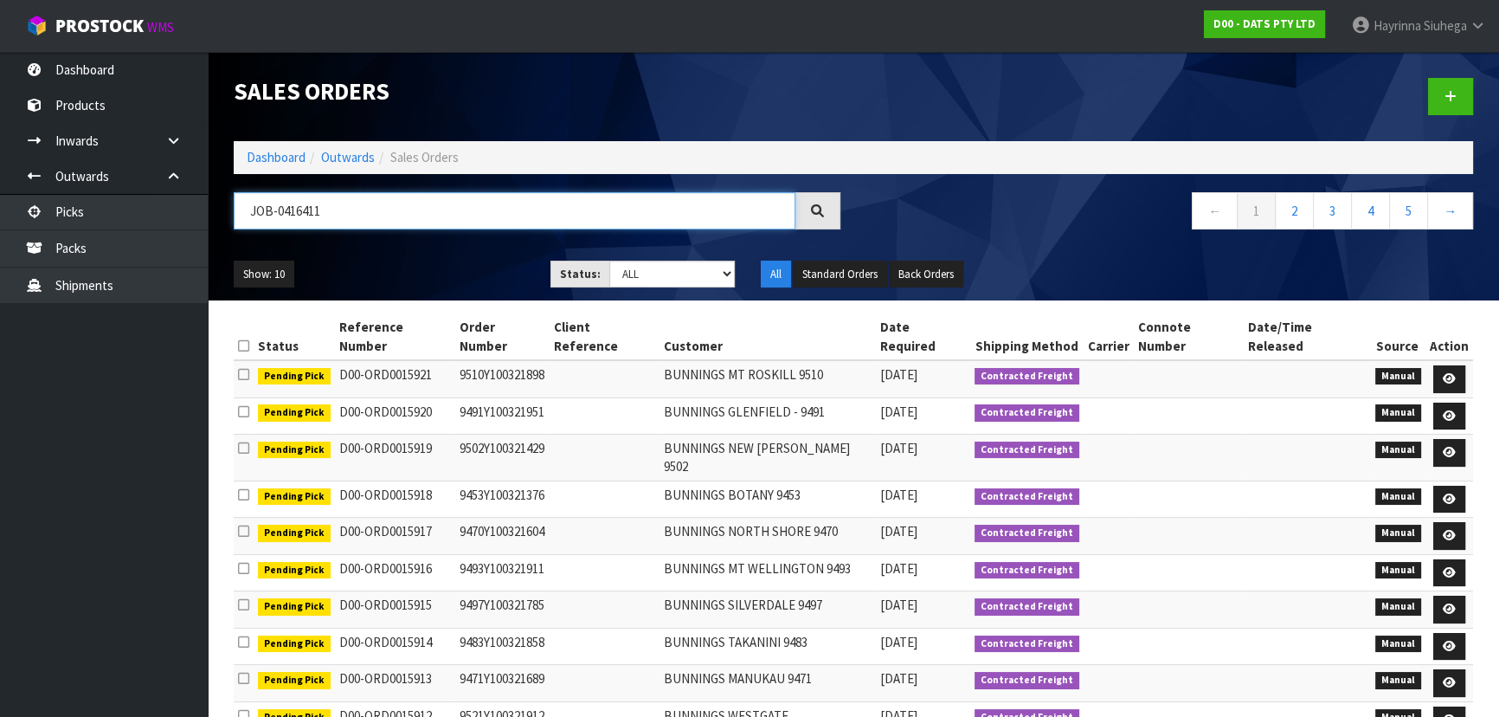
type input "JOB-0416411"
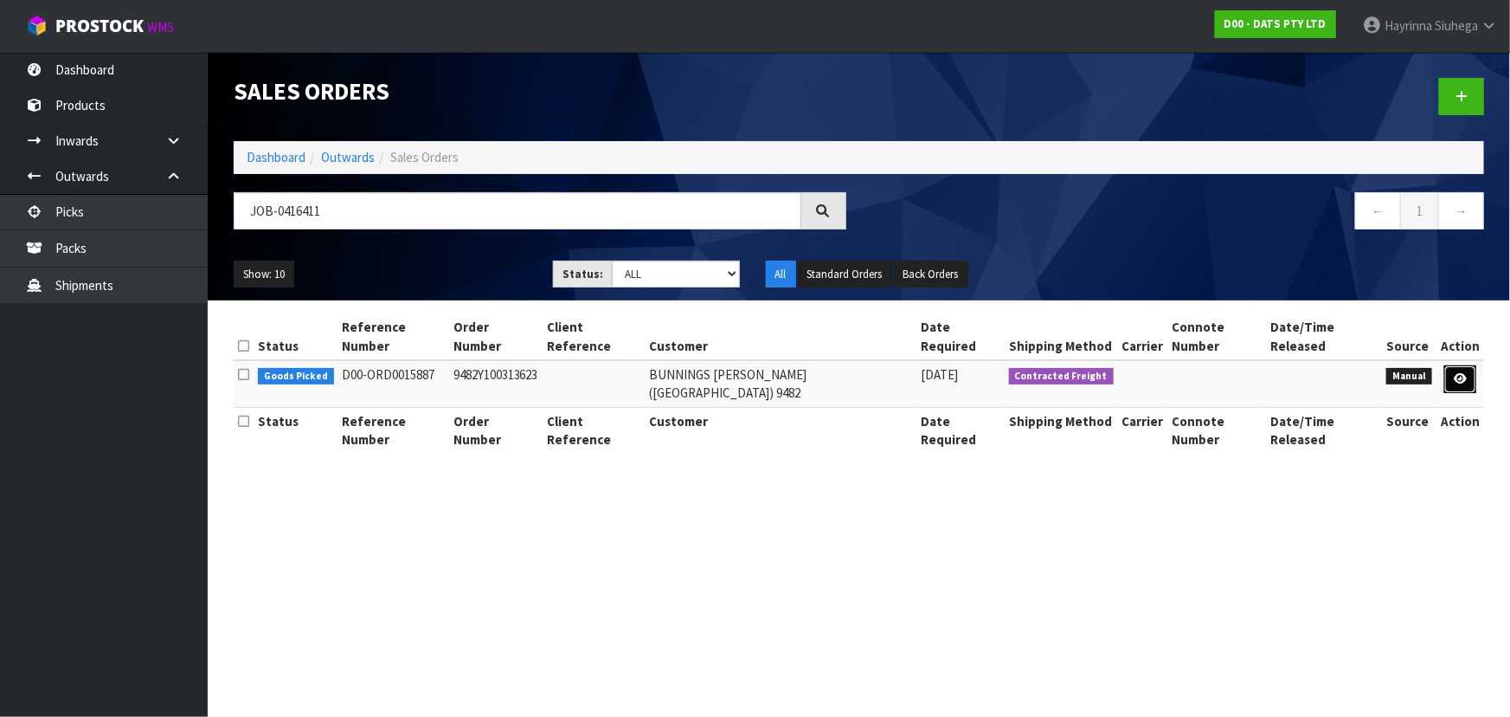
click at [1457, 370] on link at bounding box center [1461, 379] width 32 height 28
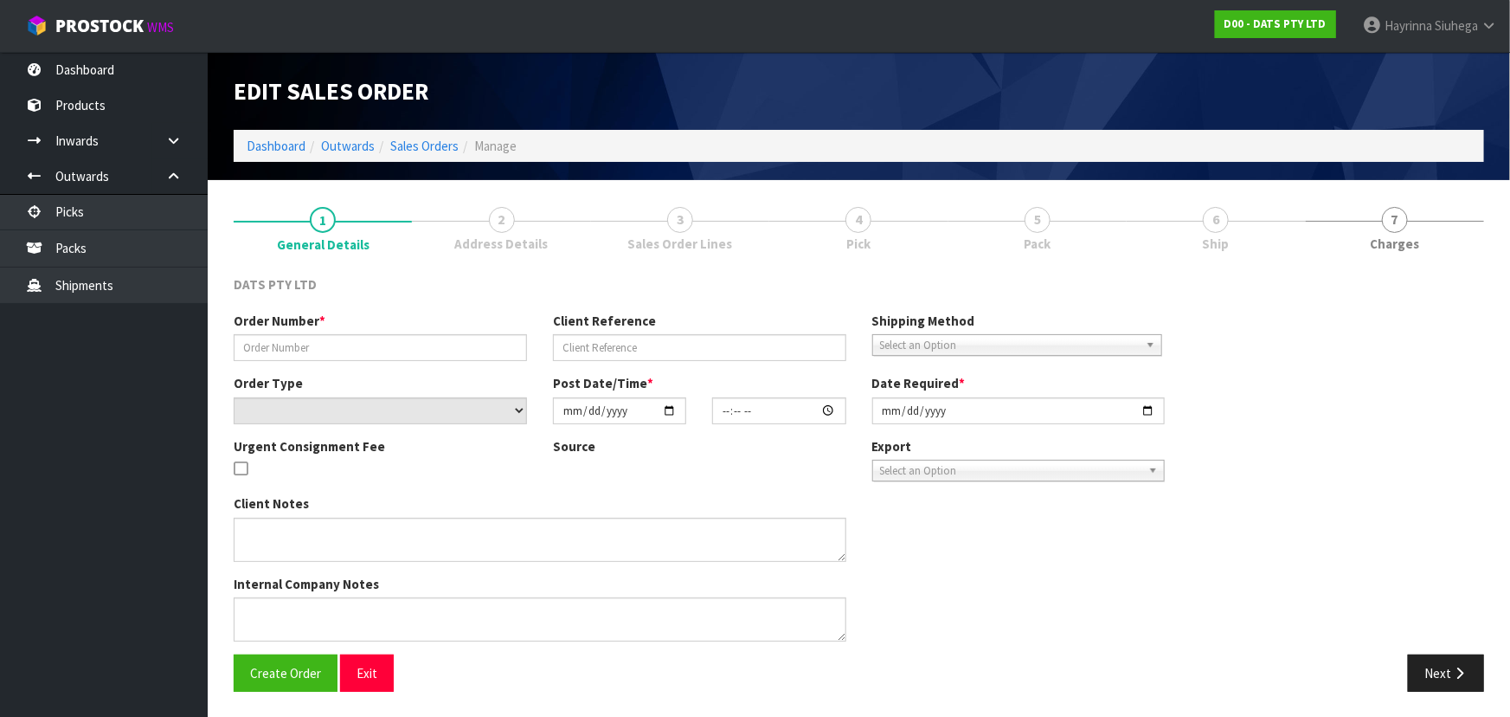
type input "9482Y100313623"
select select "number:0"
type input "2025-10-07"
type input "08:43:00.000"
type input "2025-10-07"
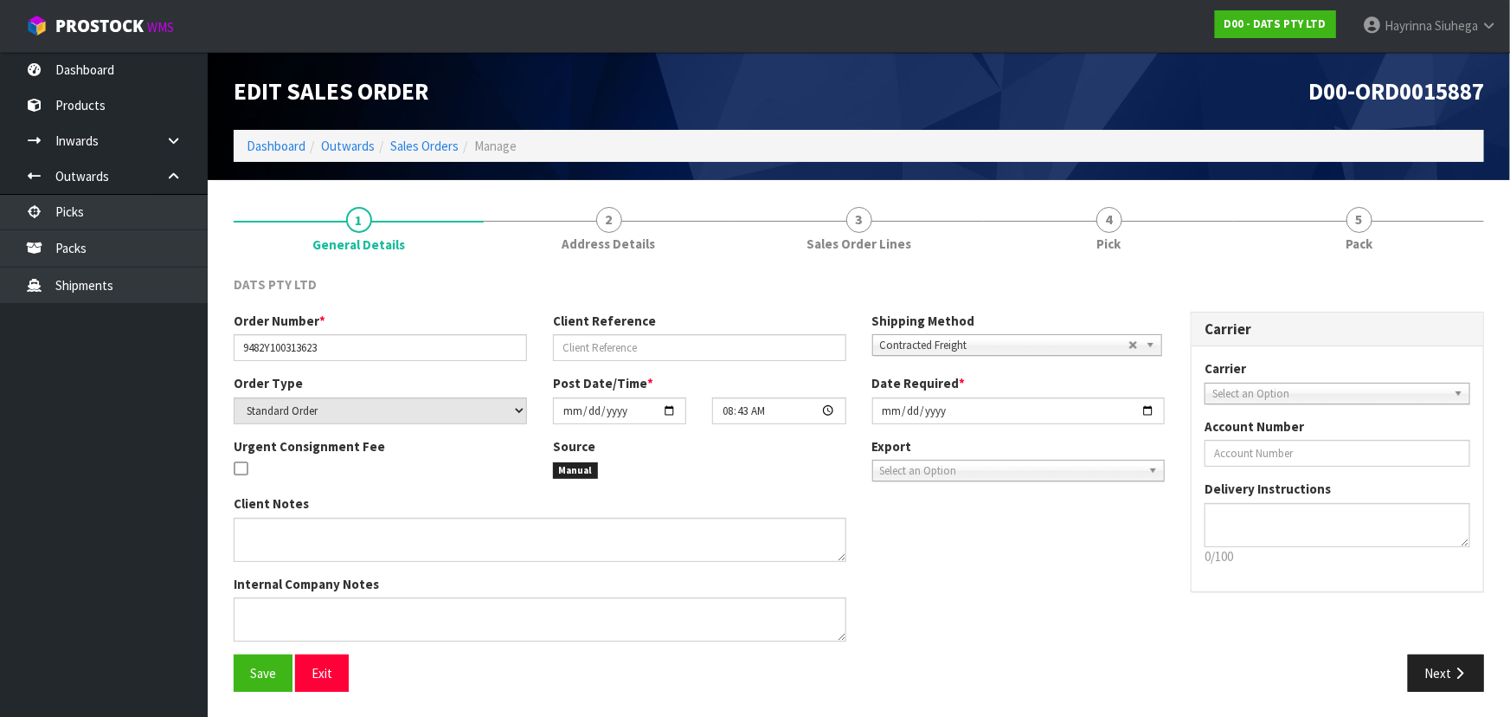
click at [1157, 251] on link "4 Pick" at bounding box center [1109, 227] width 250 height 68
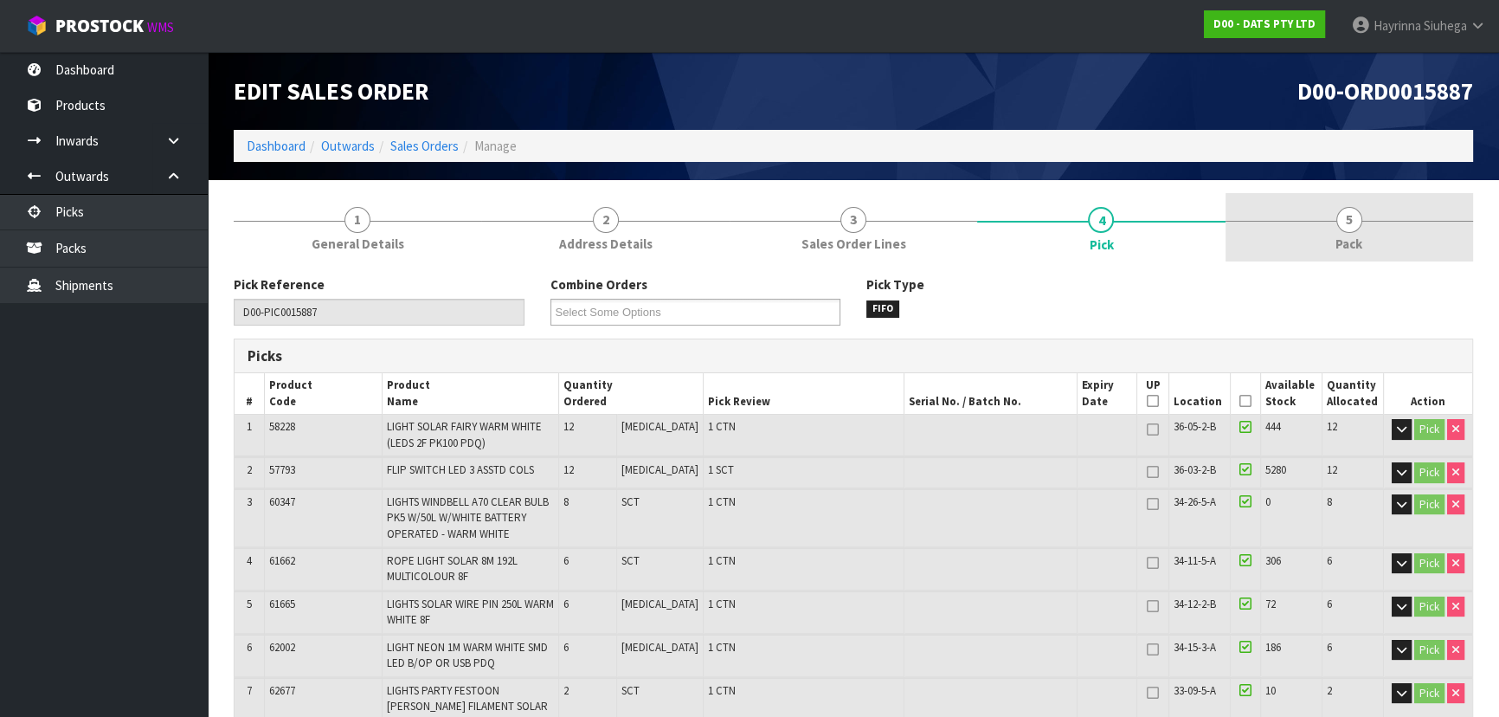
click at [1306, 242] on link "5 Pack" at bounding box center [1350, 227] width 248 height 68
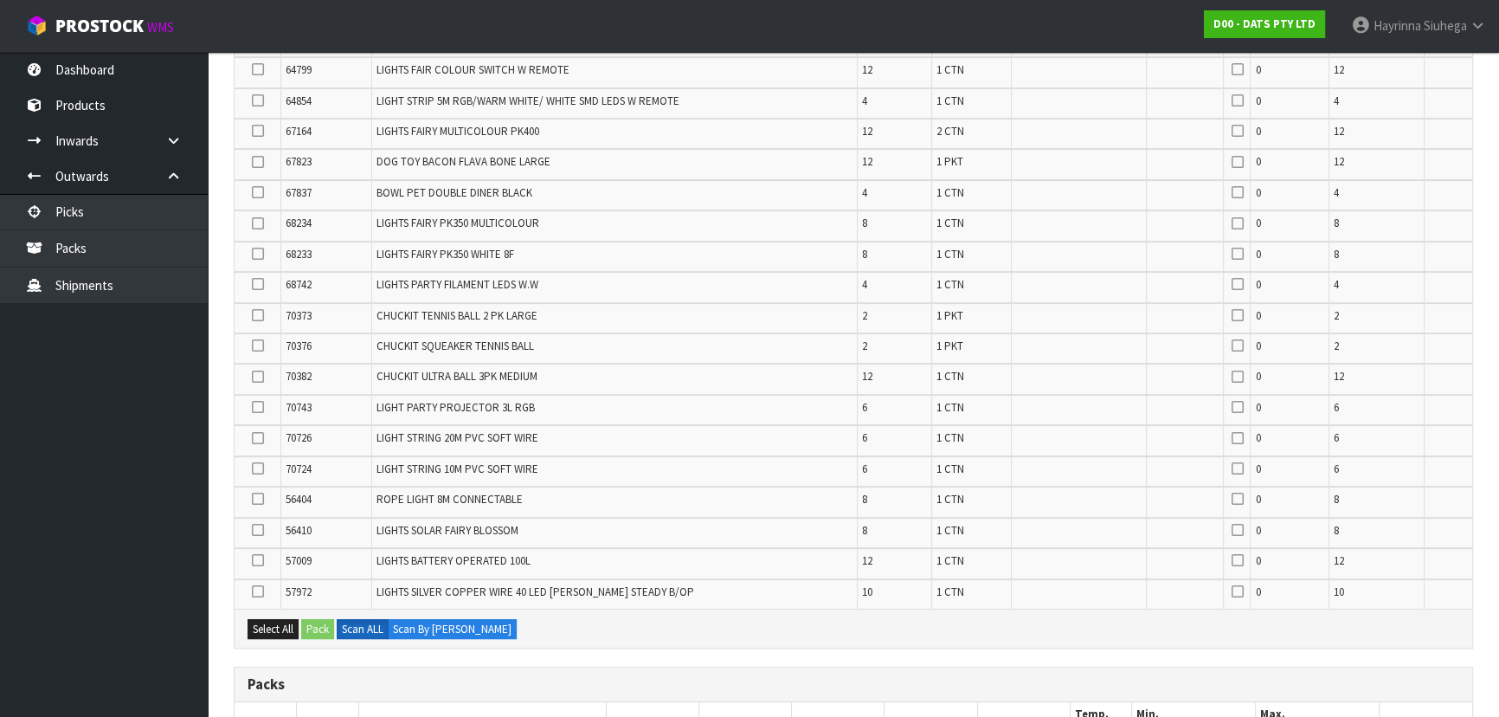
scroll to position [865, 0]
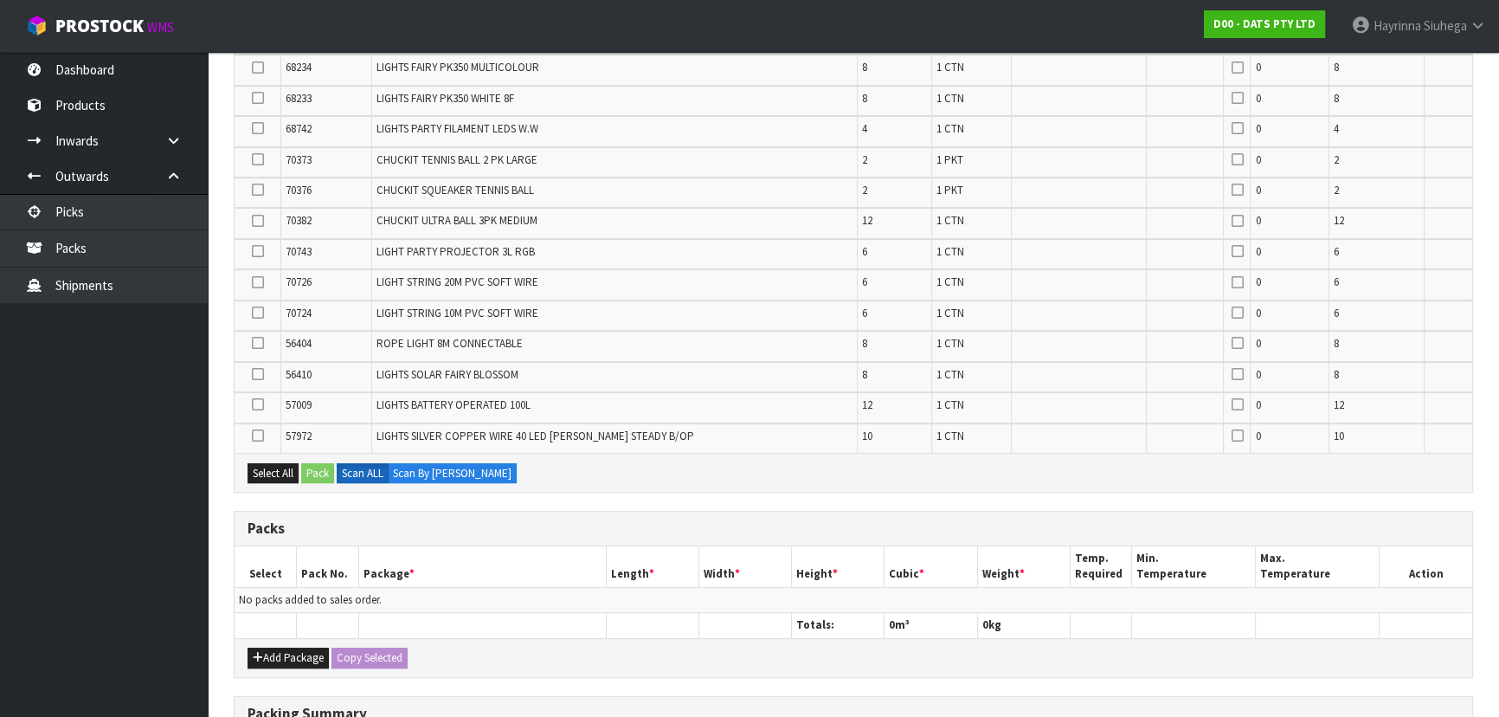
click at [303, 660] on div "Add Package Copy Selected" at bounding box center [854, 657] width 1238 height 39
click at [299, 650] on button "Add Package" at bounding box center [288, 657] width 81 height 21
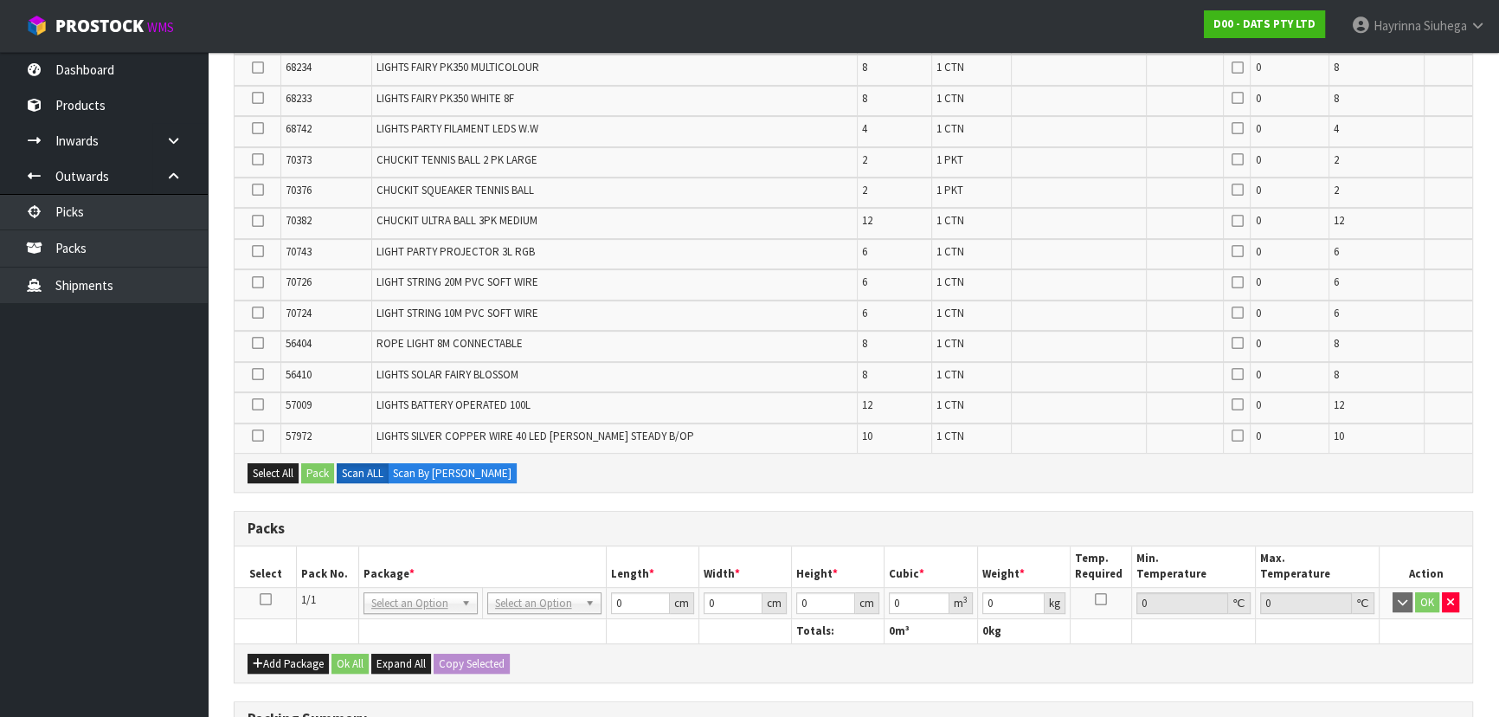
click at [260, 599] on icon at bounding box center [266, 599] width 12 height 1
type input "120"
type input "100"
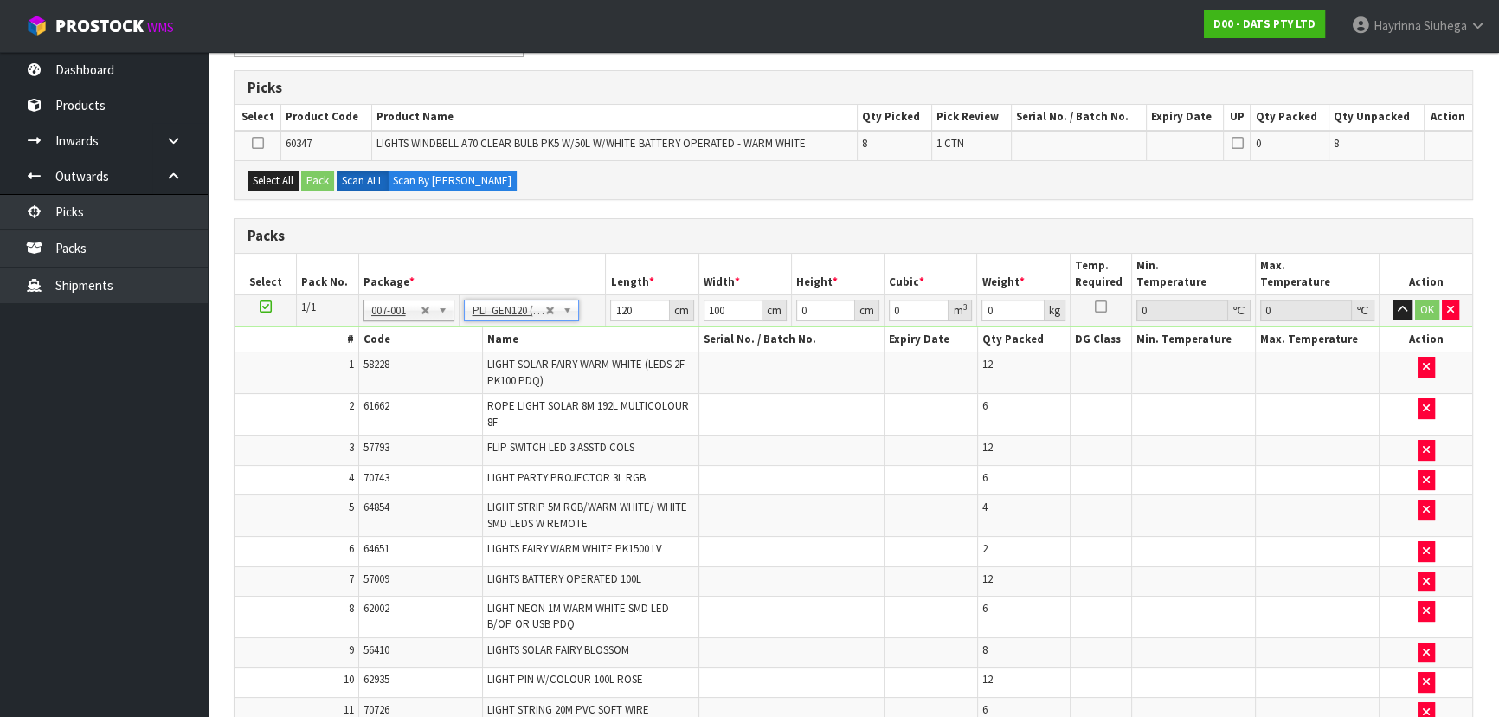
scroll to position [270, 0]
drag, startPoint x: 1449, startPoint y: 309, endPoint x: 1428, endPoint y: 316, distance: 21.9
click at [1449, 309] on icon "button" at bounding box center [1450, 307] width 7 height 11
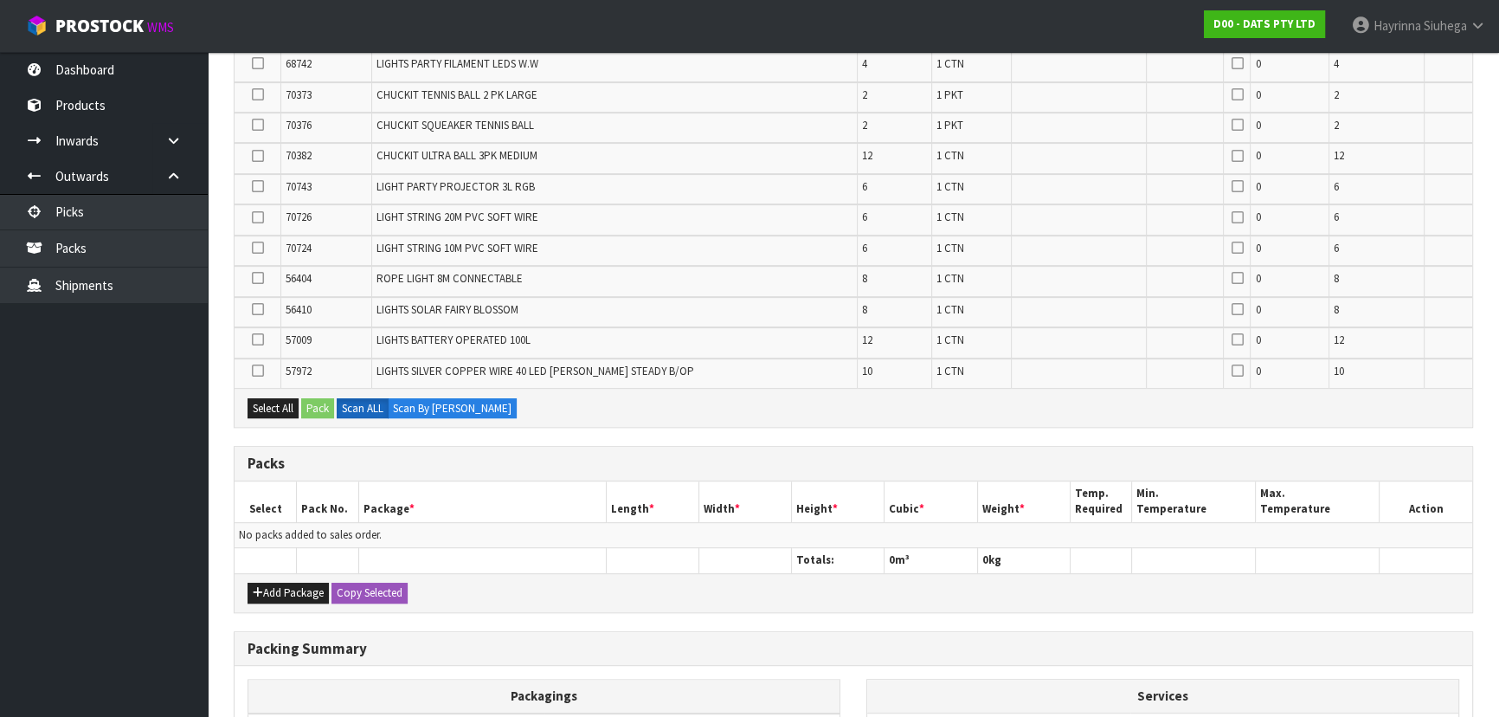
scroll to position [1057, 0]
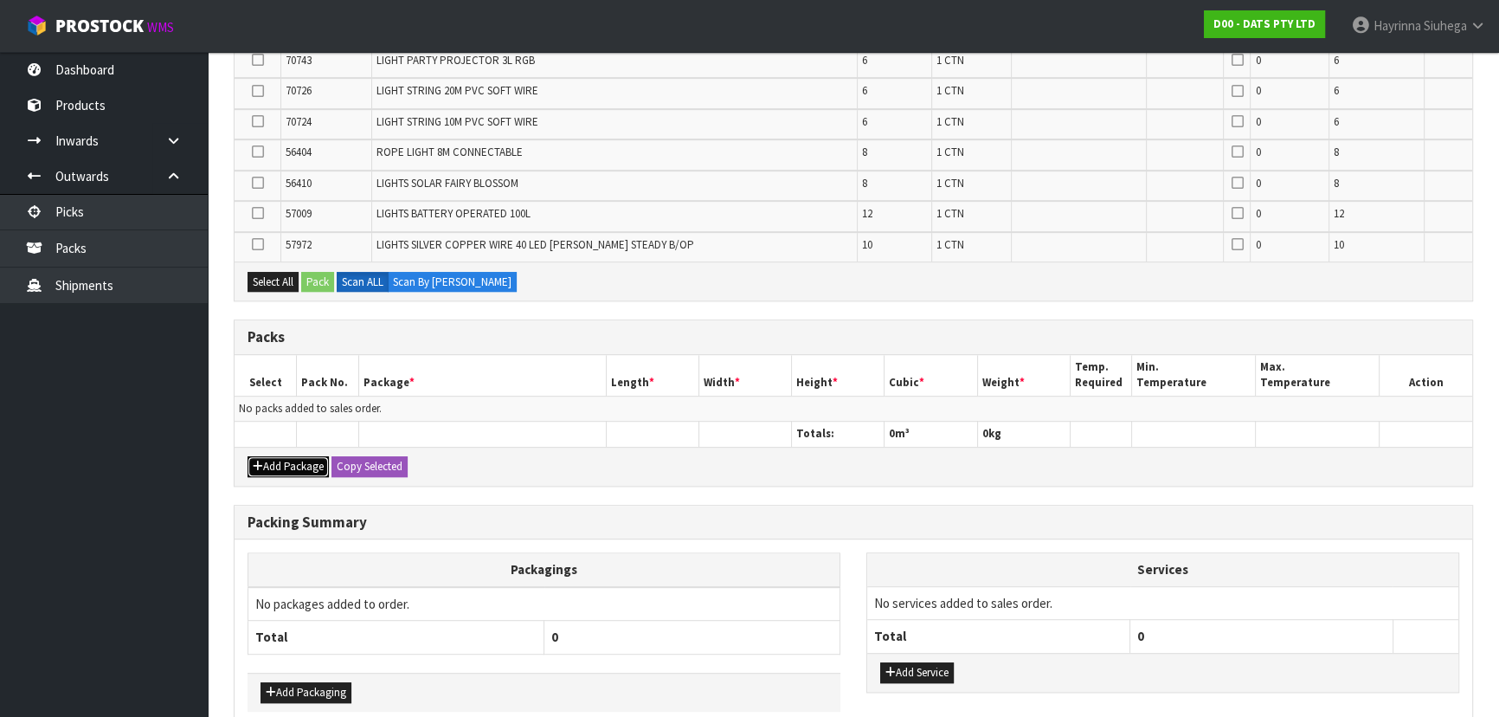
drag, startPoint x: 293, startPoint y: 461, endPoint x: 279, endPoint y: 441, distance: 25.5
click at [295, 461] on button "Add Package" at bounding box center [288, 466] width 81 height 21
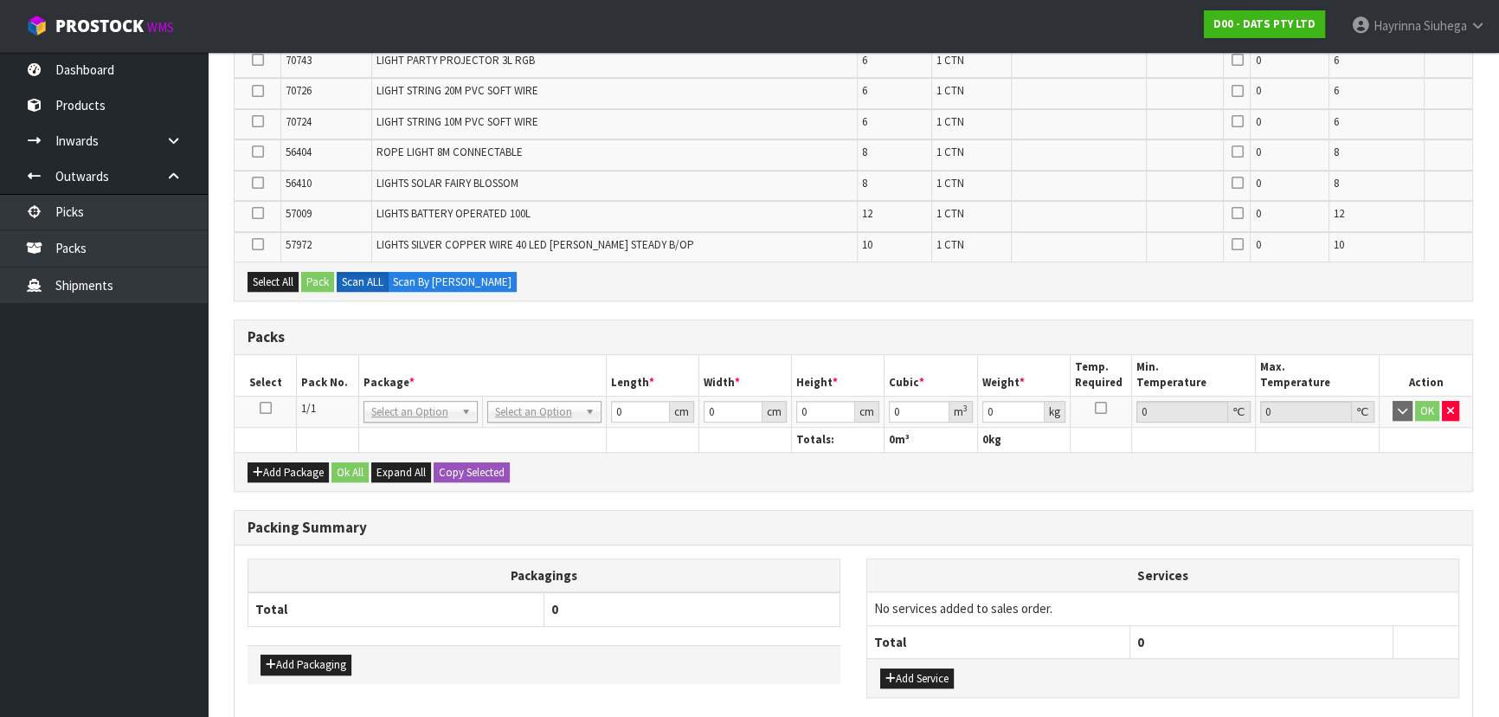
click at [271, 396] on td at bounding box center [266, 411] width 62 height 31
click at [267, 408] on icon at bounding box center [266, 408] width 12 height 1
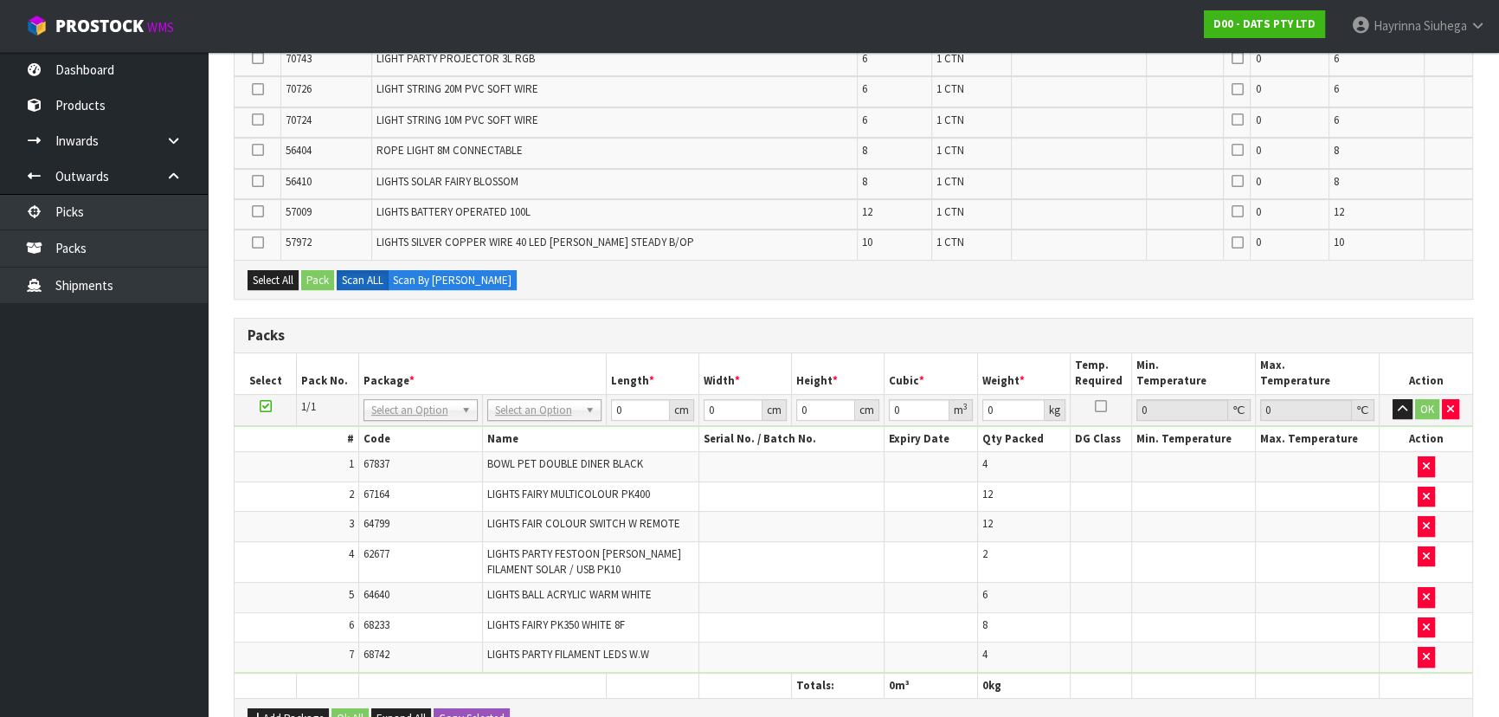
scroll to position [814, 0]
click at [1447, 408] on button "button" at bounding box center [1450, 408] width 17 height 21
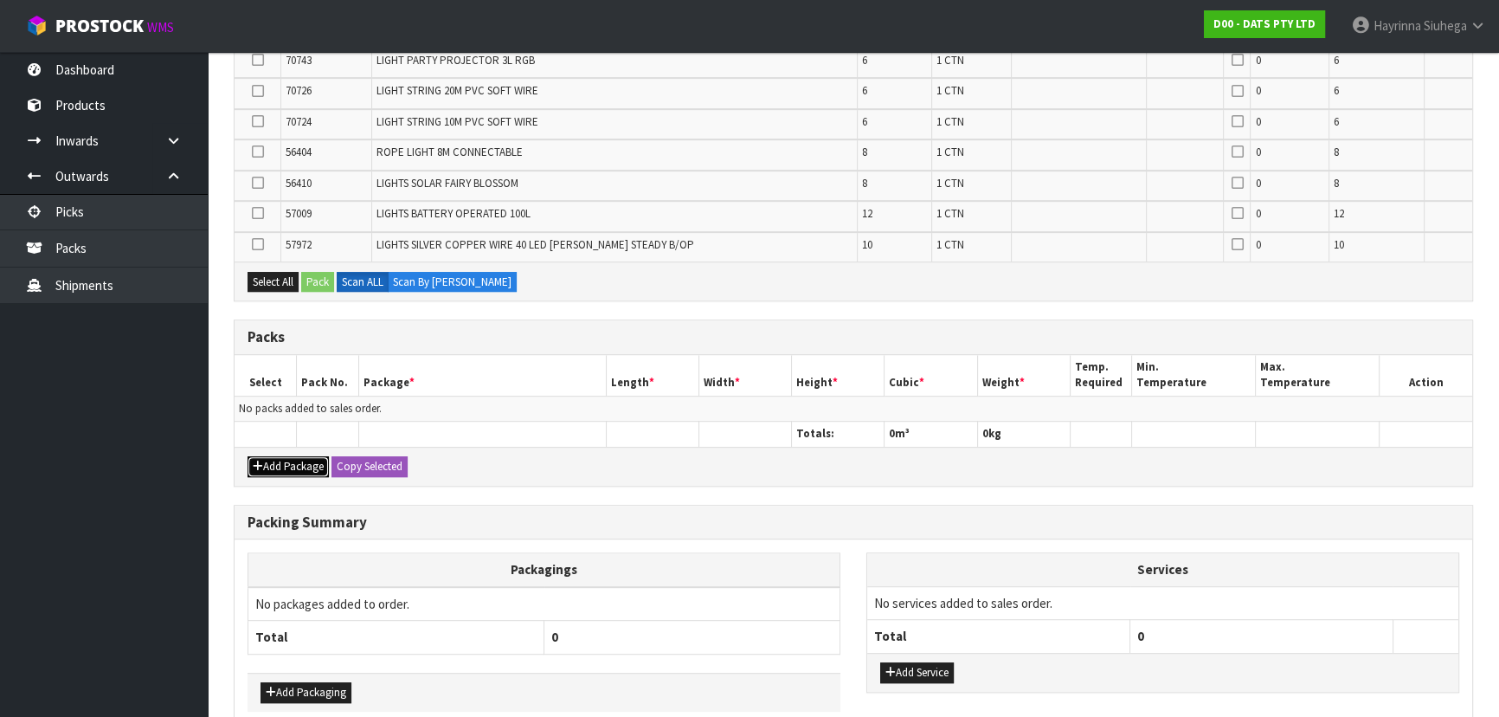
click at [277, 460] on button "Add Package" at bounding box center [288, 466] width 81 height 21
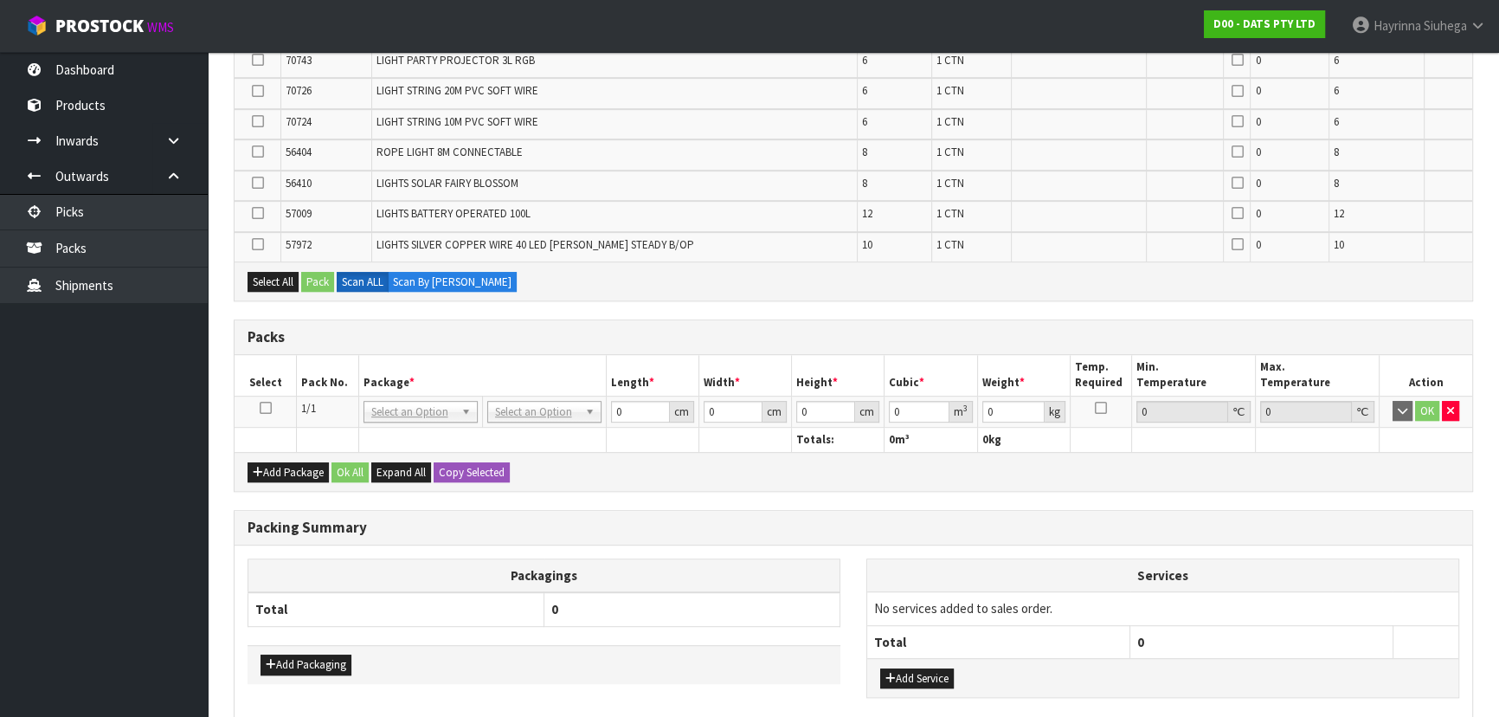
click at [268, 408] on icon at bounding box center [266, 408] width 12 height 1
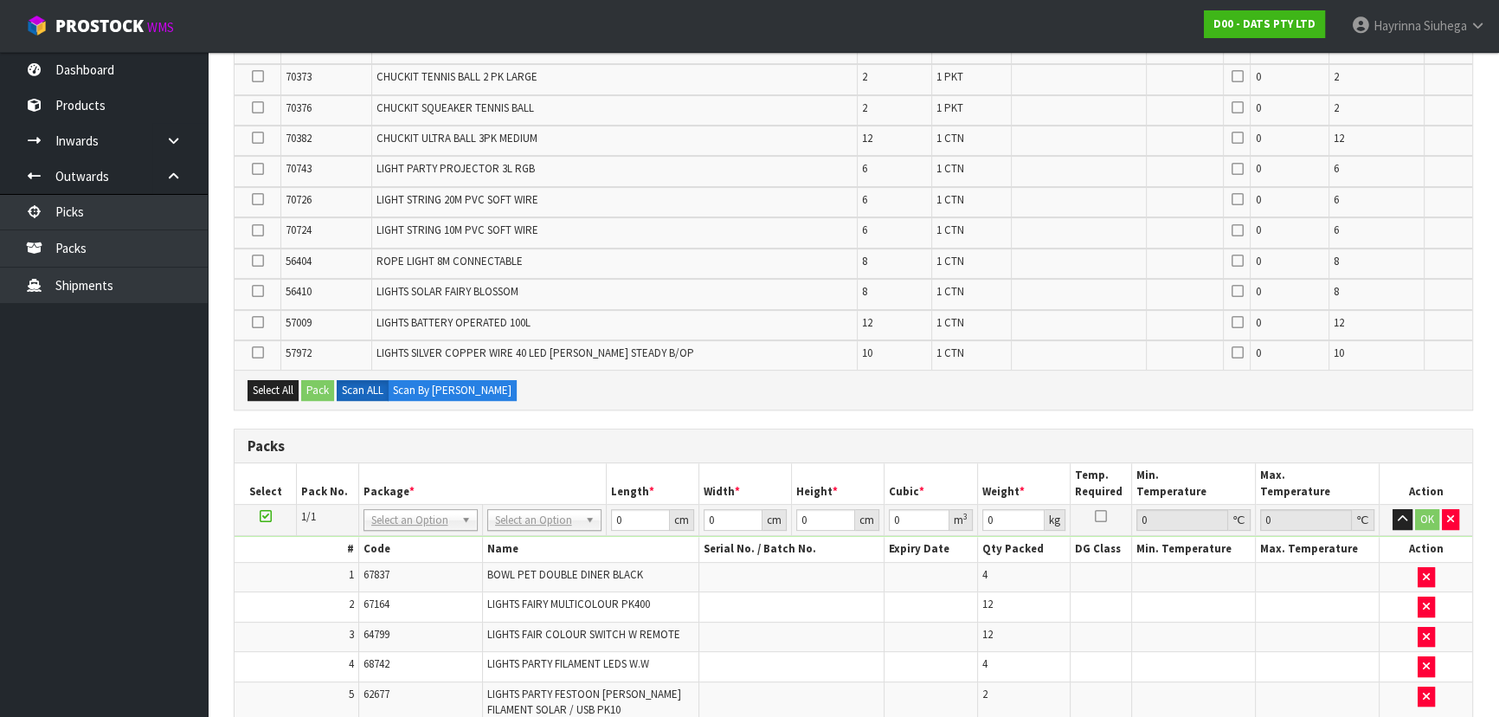
scroll to position [814, 0]
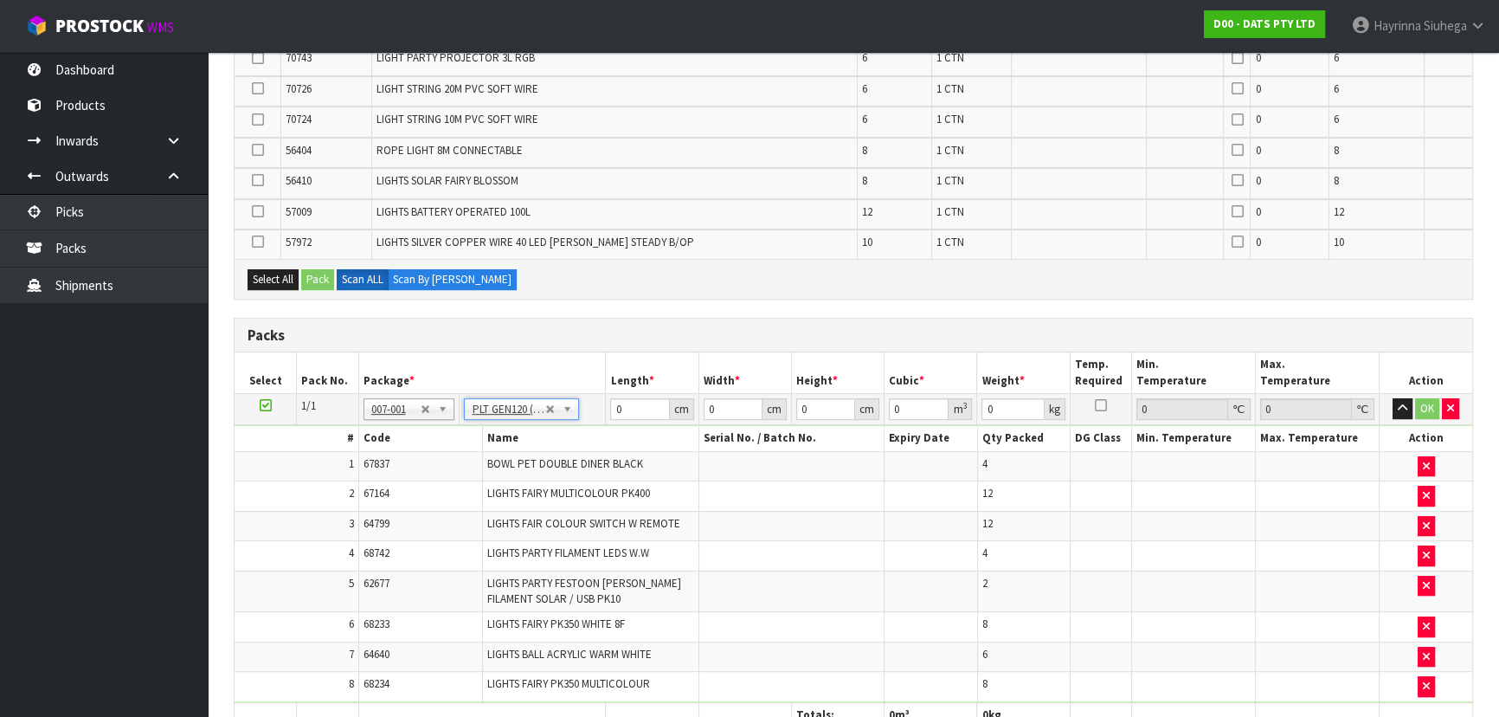
type input "120"
type input "100"
type input "57.06"
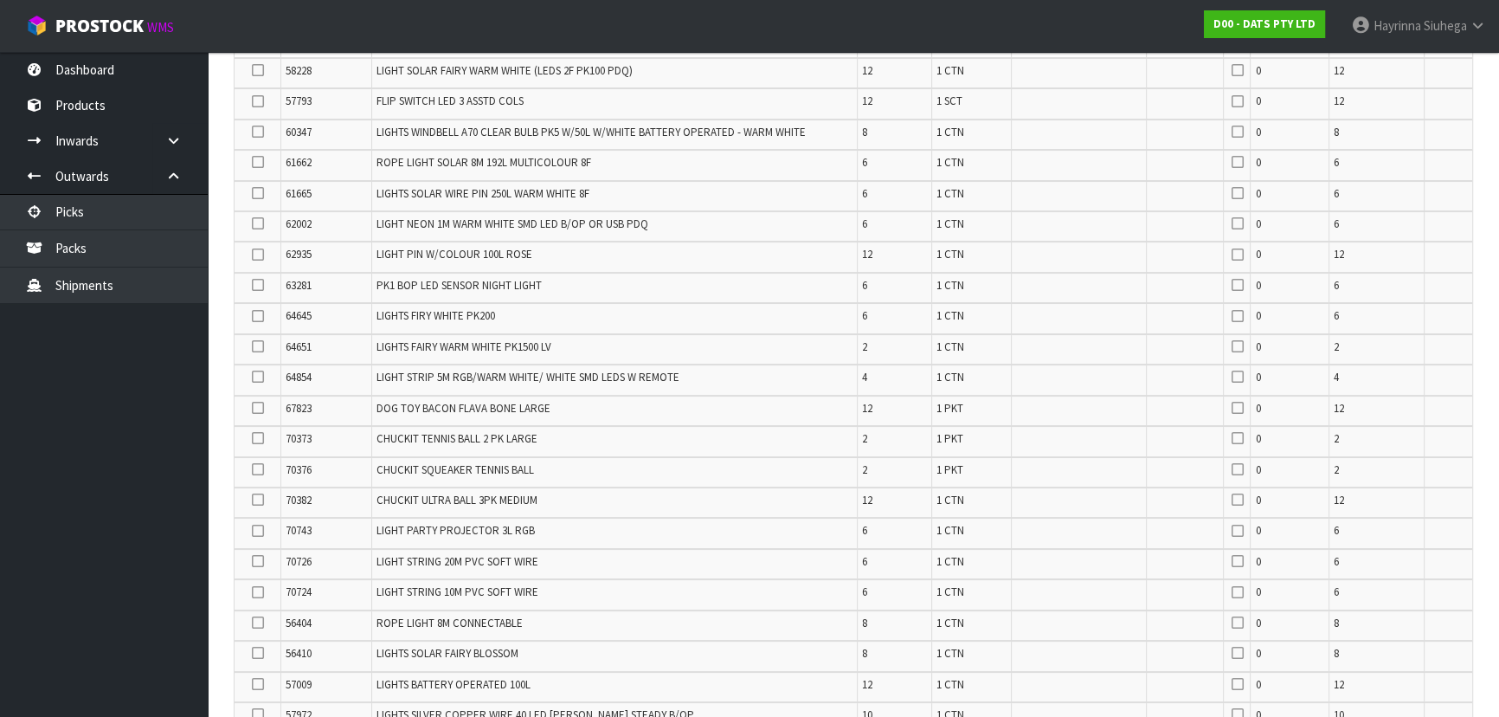
scroll to position [0, 0]
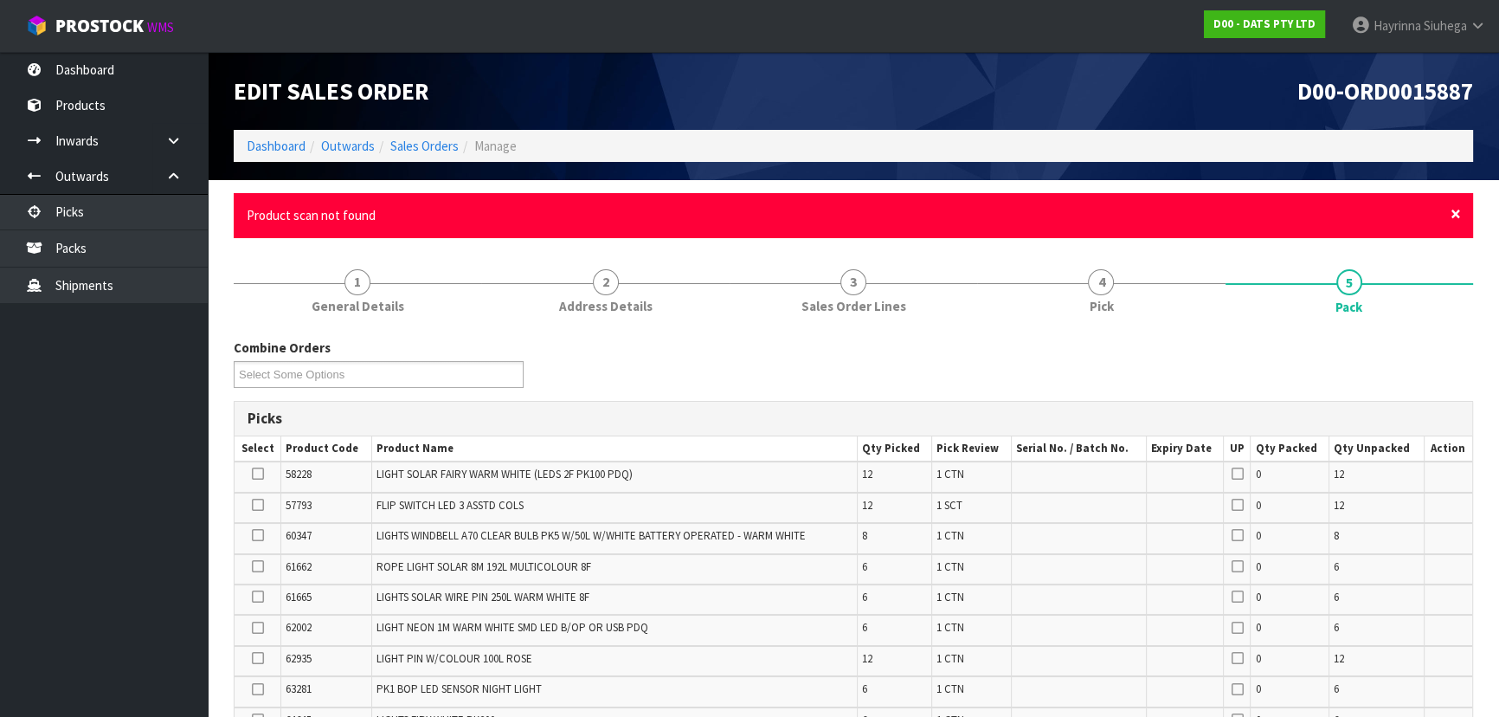
click at [1454, 215] on span "×" at bounding box center [1456, 214] width 10 height 24
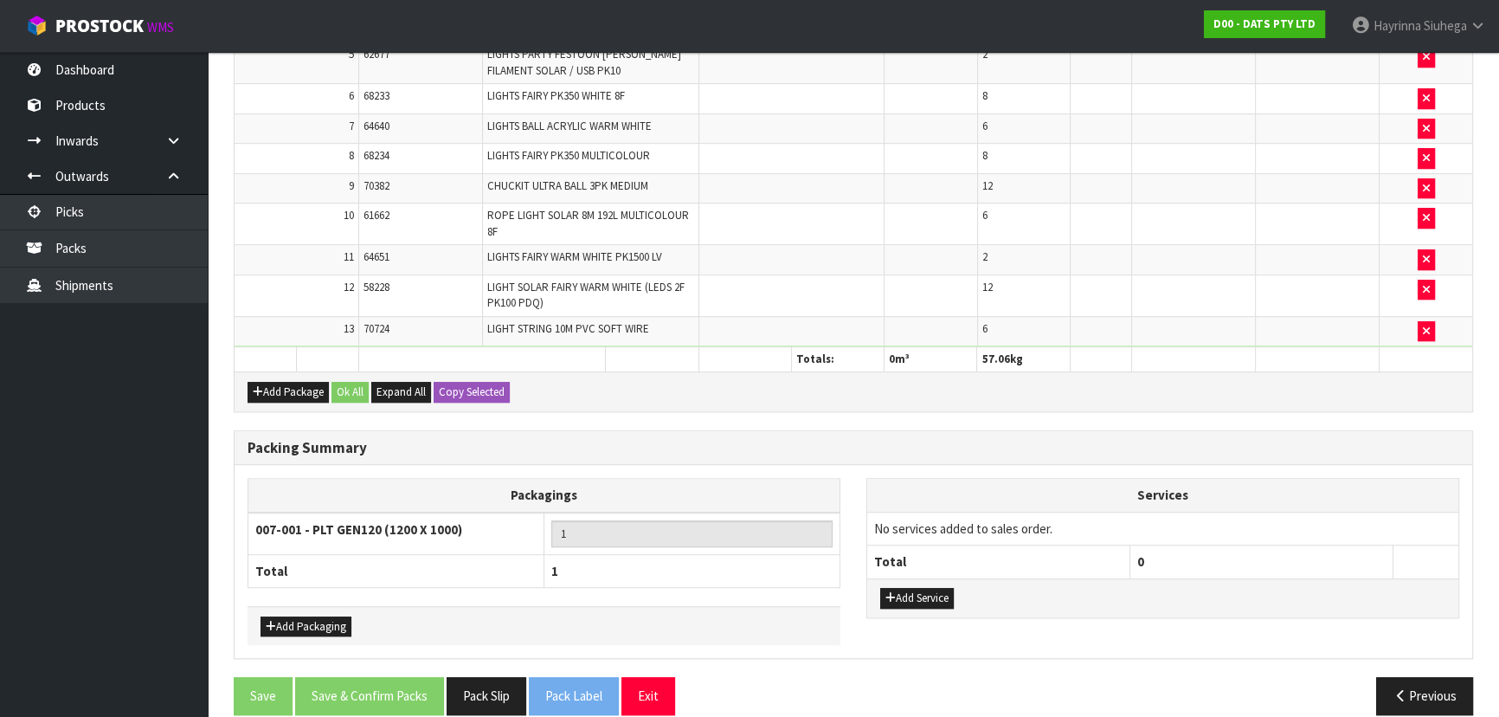
scroll to position [1202, 0]
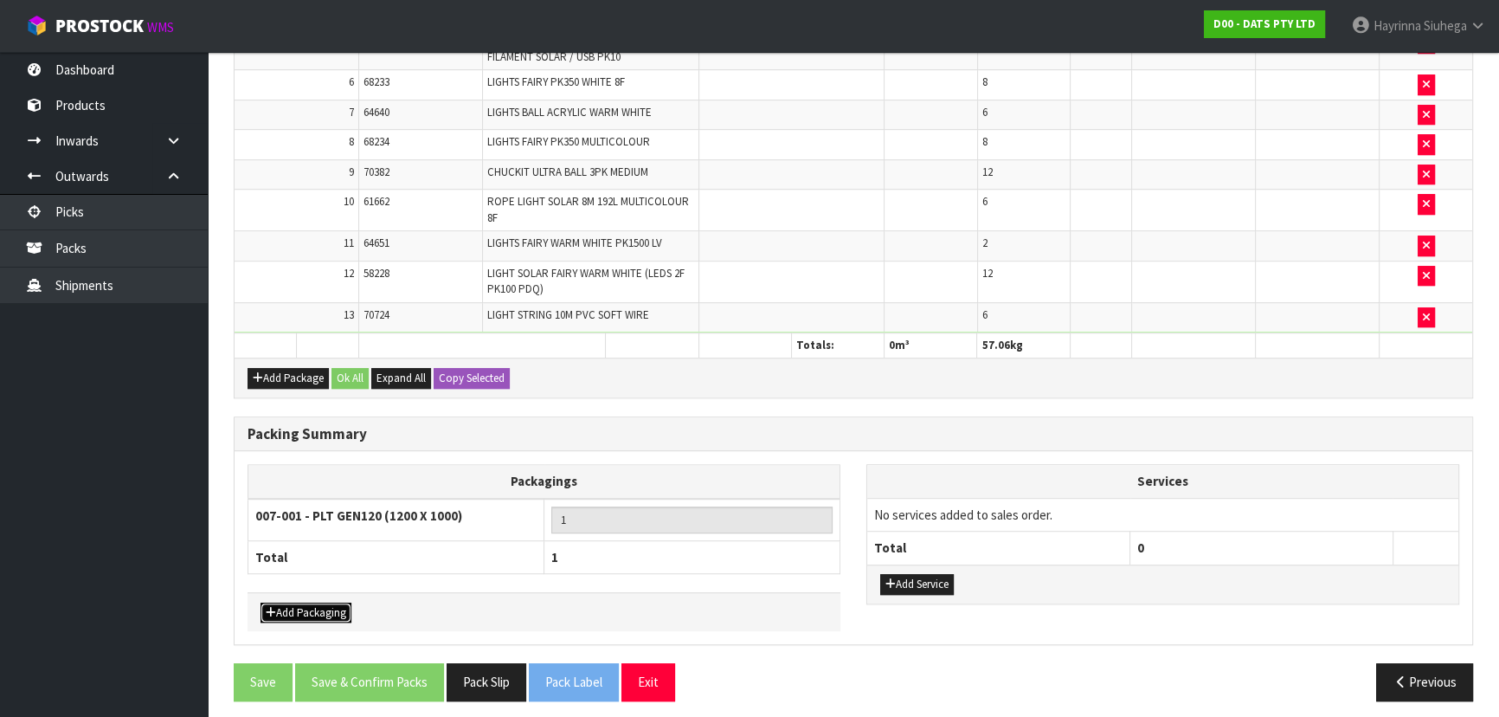
click at [311, 602] on button "Add Packaging" at bounding box center [306, 612] width 91 height 21
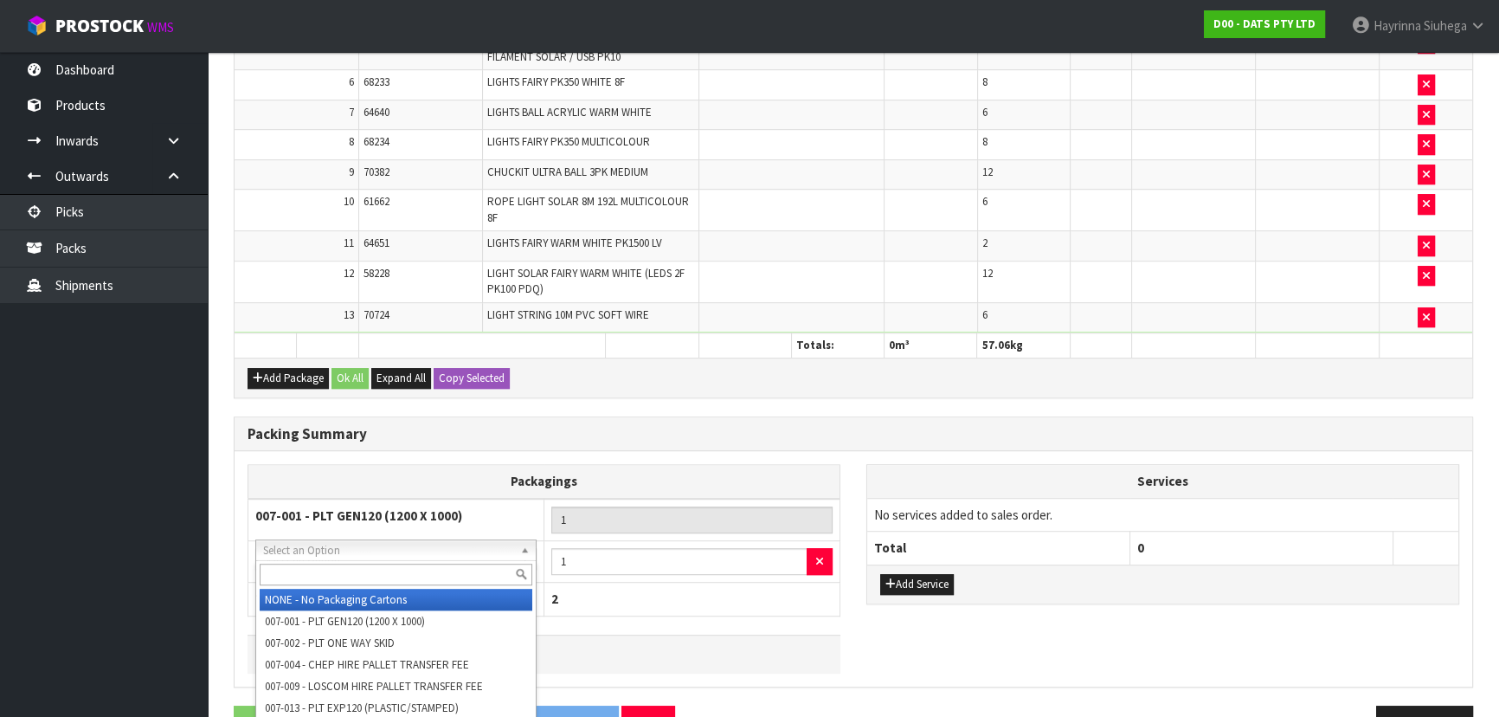
click at [357, 563] on input "text" at bounding box center [396, 574] width 273 height 22
type input "OC"
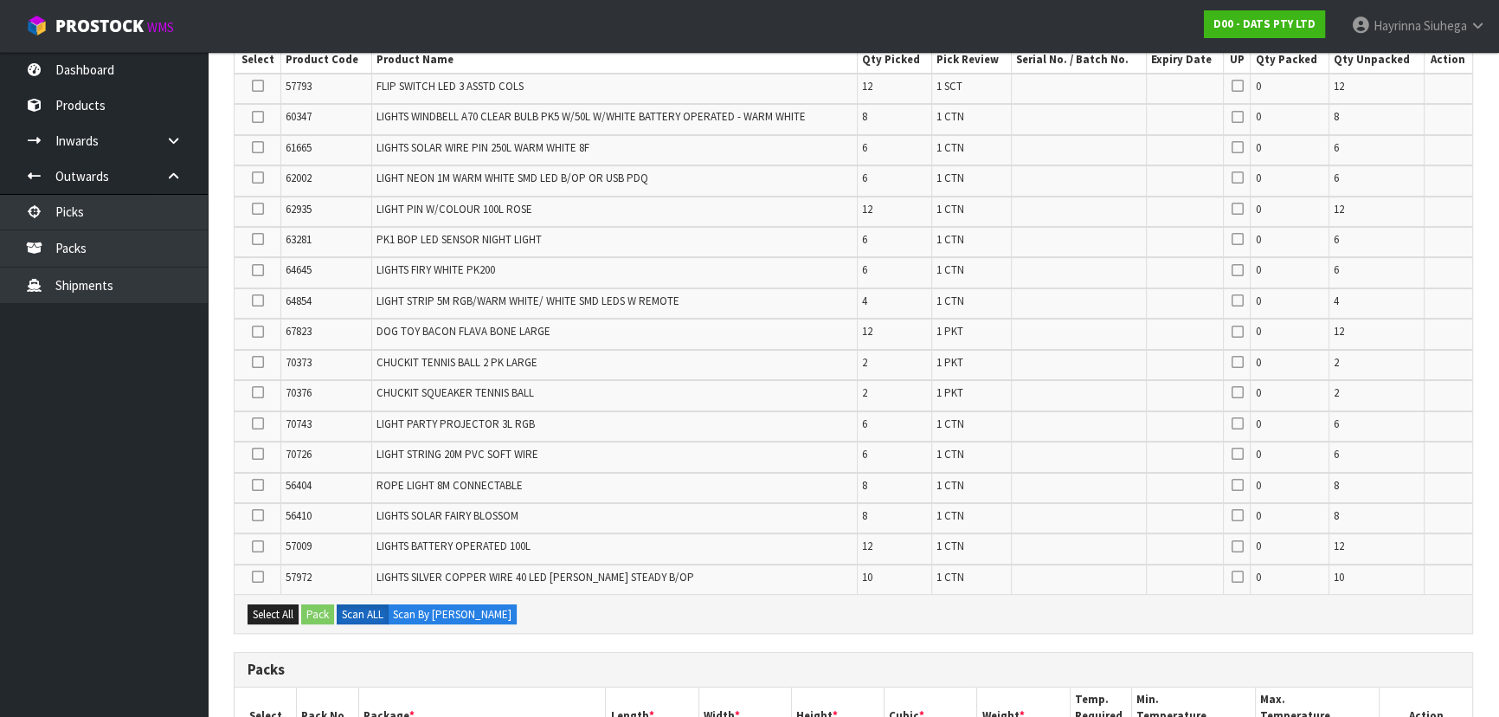
scroll to position [299, 0]
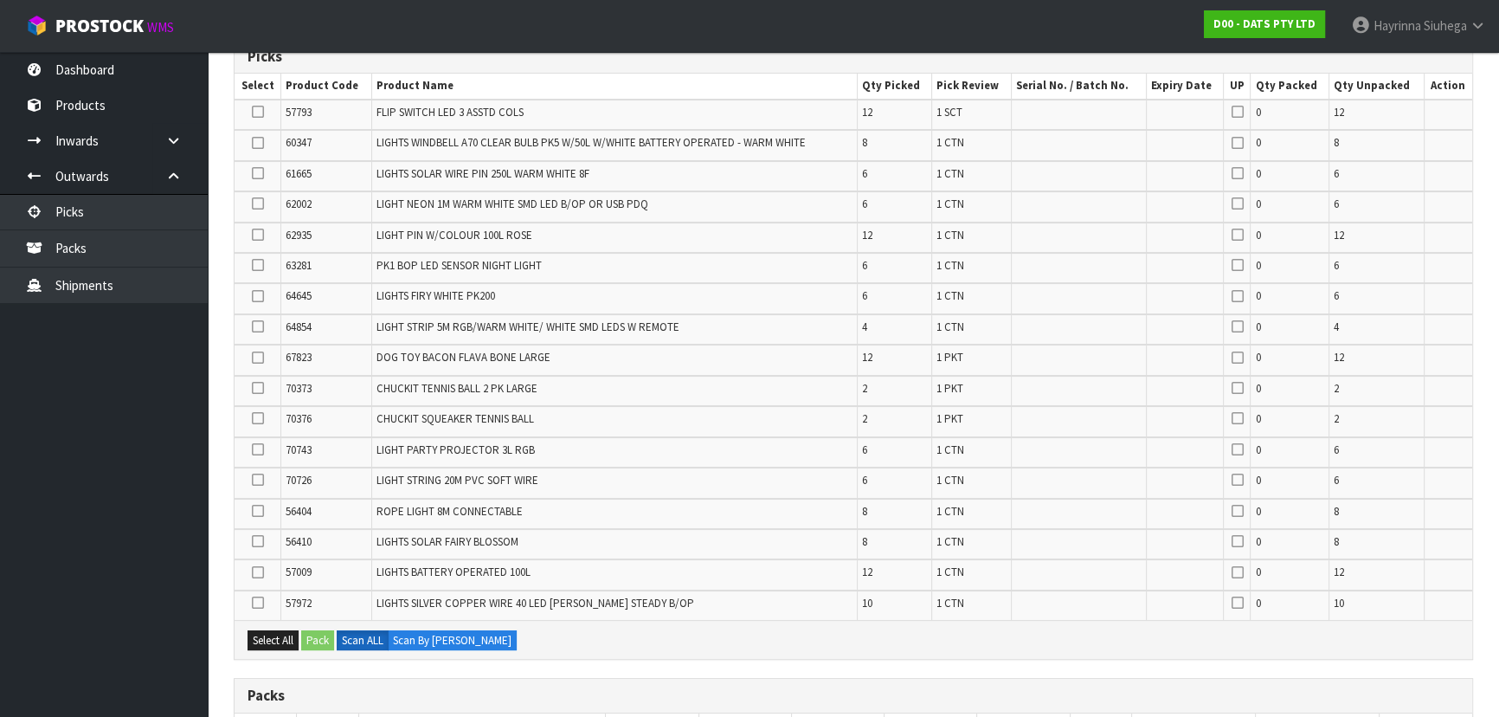
click at [254, 296] on icon at bounding box center [258, 296] width 12 height 1
click at [0, 0] on input "checkbox" at bounding box center [0, 0] width 0 height 0
click at [260, 296] on icon at bounding box center [258, 296] width 12 height 1
click at [0, 0] on input "checkbox" at bounding box center [0, 0] width 0 height 0
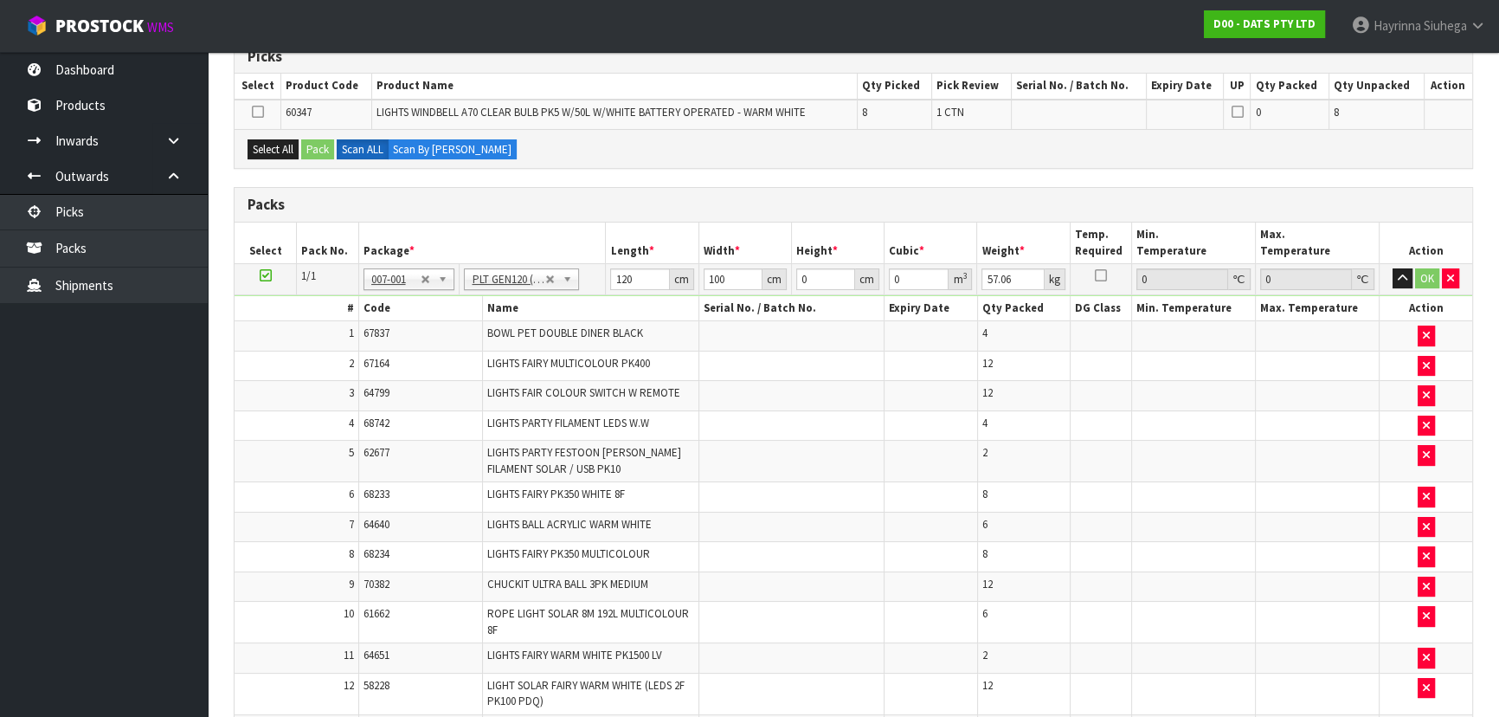
scroll to position [63, 0]
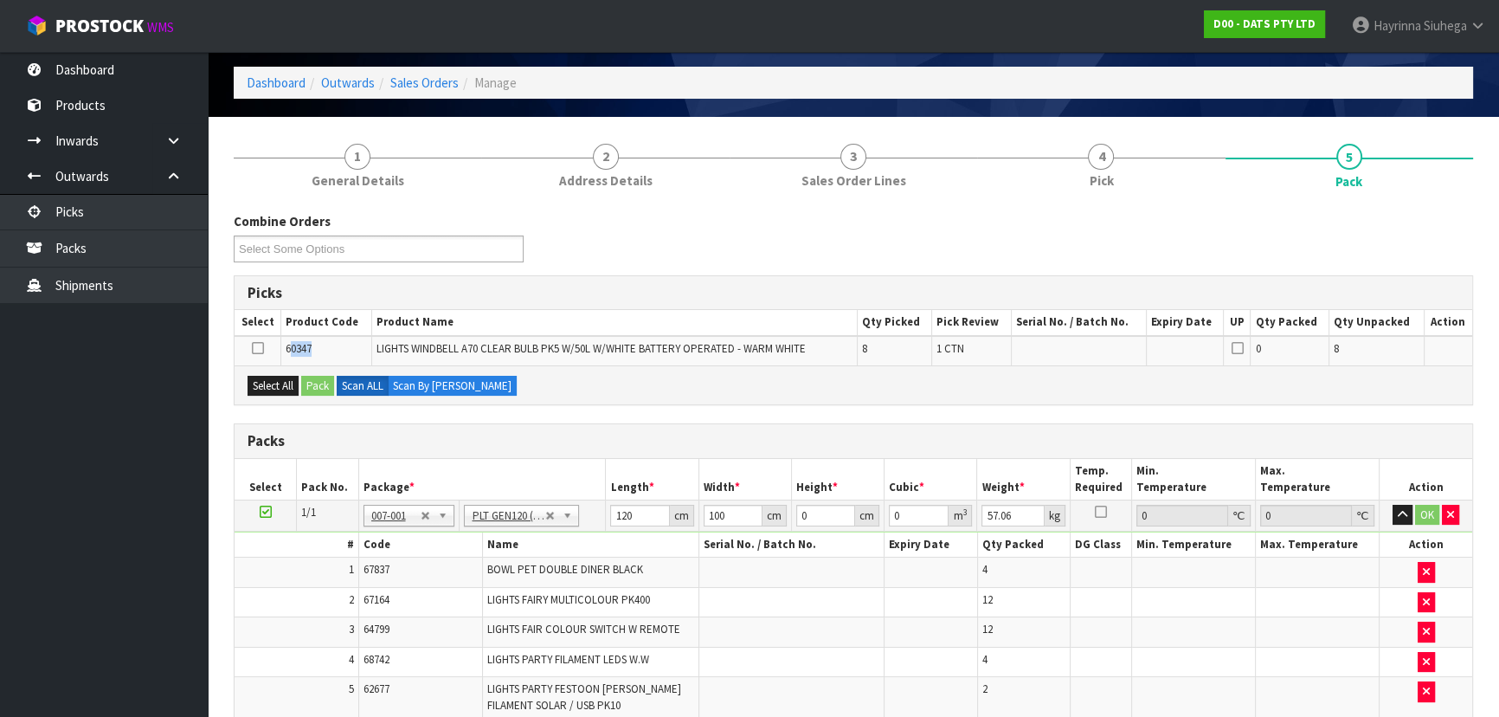
drag, startPoint x: 329, startPoint y: 338, endPoint x: 288, endPoint y: 341, distance: 40.8
click at [288, 341] on td "60347" at bounding box center [326, 350] width 91 height 29
click at [291, 343] on span "60347" at bounding box center [299, 348] width 26 height 15
click at [278, 345] on td at bounding box center [258, 350] width 47 height 29
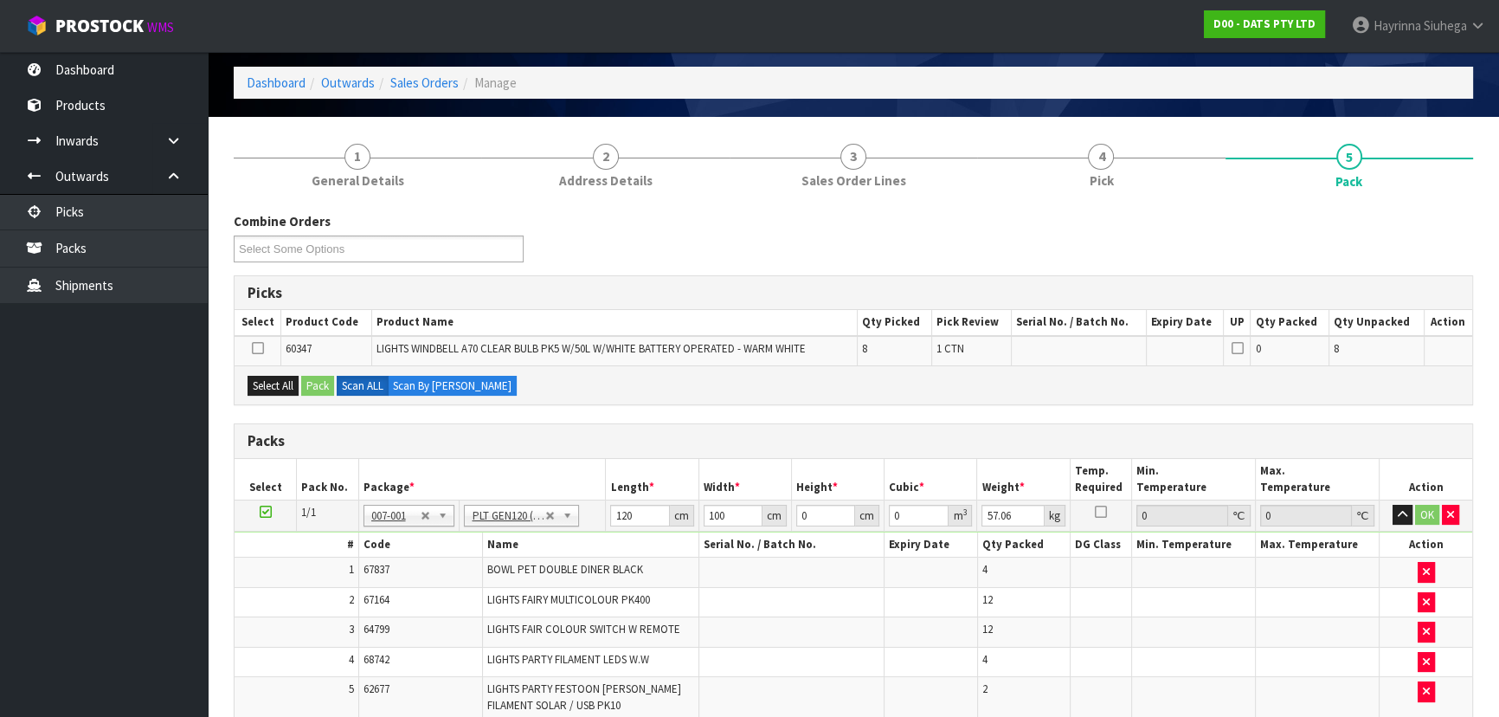
click at [278, 345] on td at bounding box center [258, 350] width 47 height 29
drag, startPoint x: 316, startPoint y: 346, endPoint x: 280, endPoint y: 348, distance: 36.4
click at [281, 348] on td "60347" at bounding box center [326, 350] width 91 height 29
copy span "60347"
click at [425, 351] on span "LIGHTS WINDBELL A70 CLEAR BULB PK5 W/50L W/WHITE BATTERY OPERATED - WARM WHITE" at bounding box center [590, 348] width 429 height 15
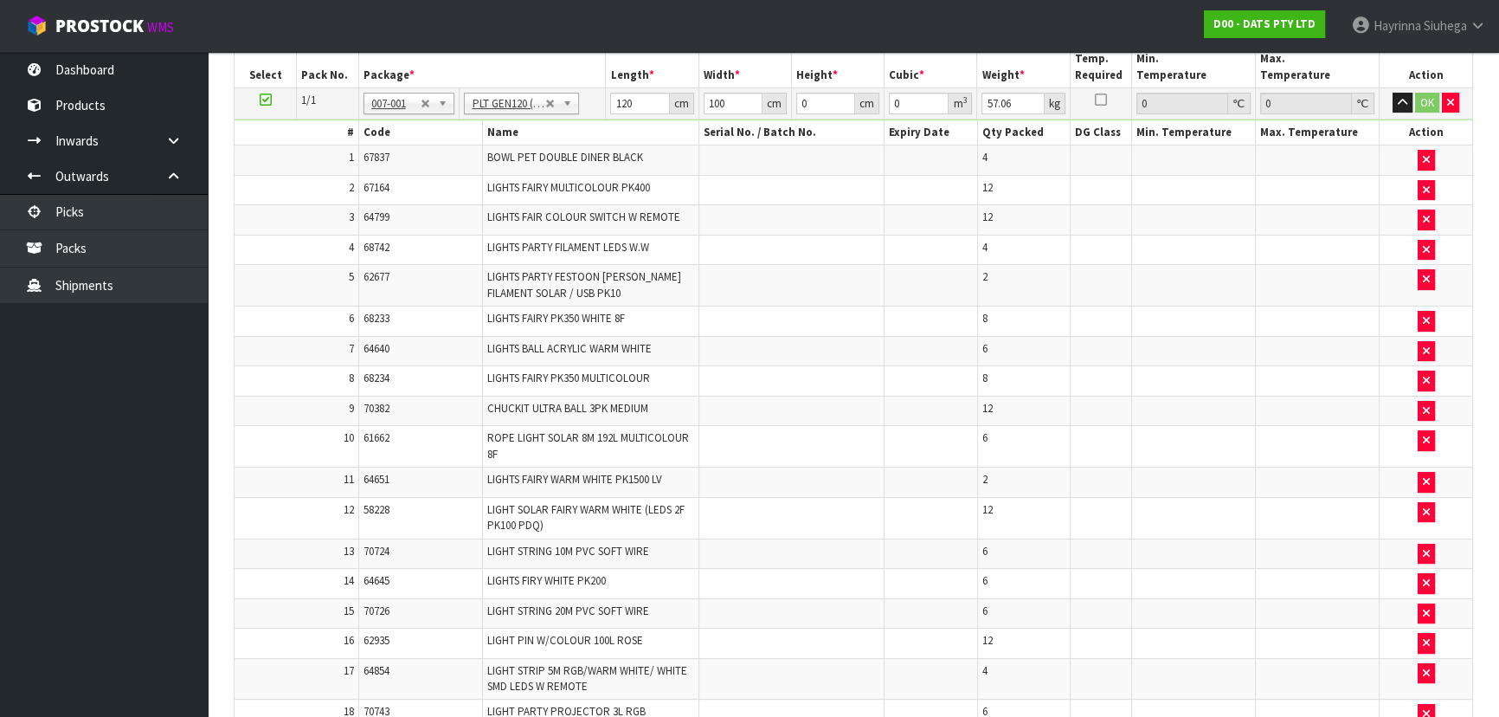
scroll to position [378, 0]
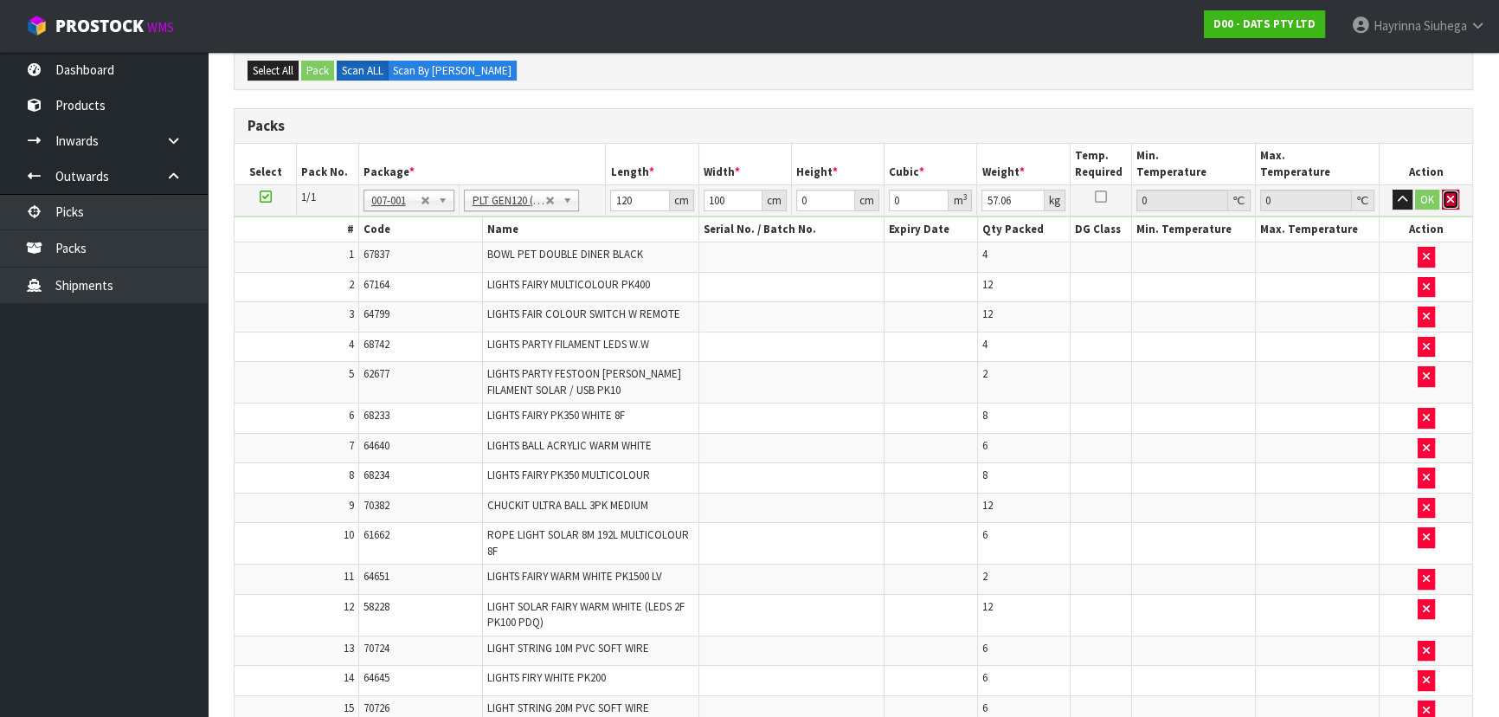
click at [1448, 197] on icon "button" at bounding box center [1450, 199] width 7 height 11
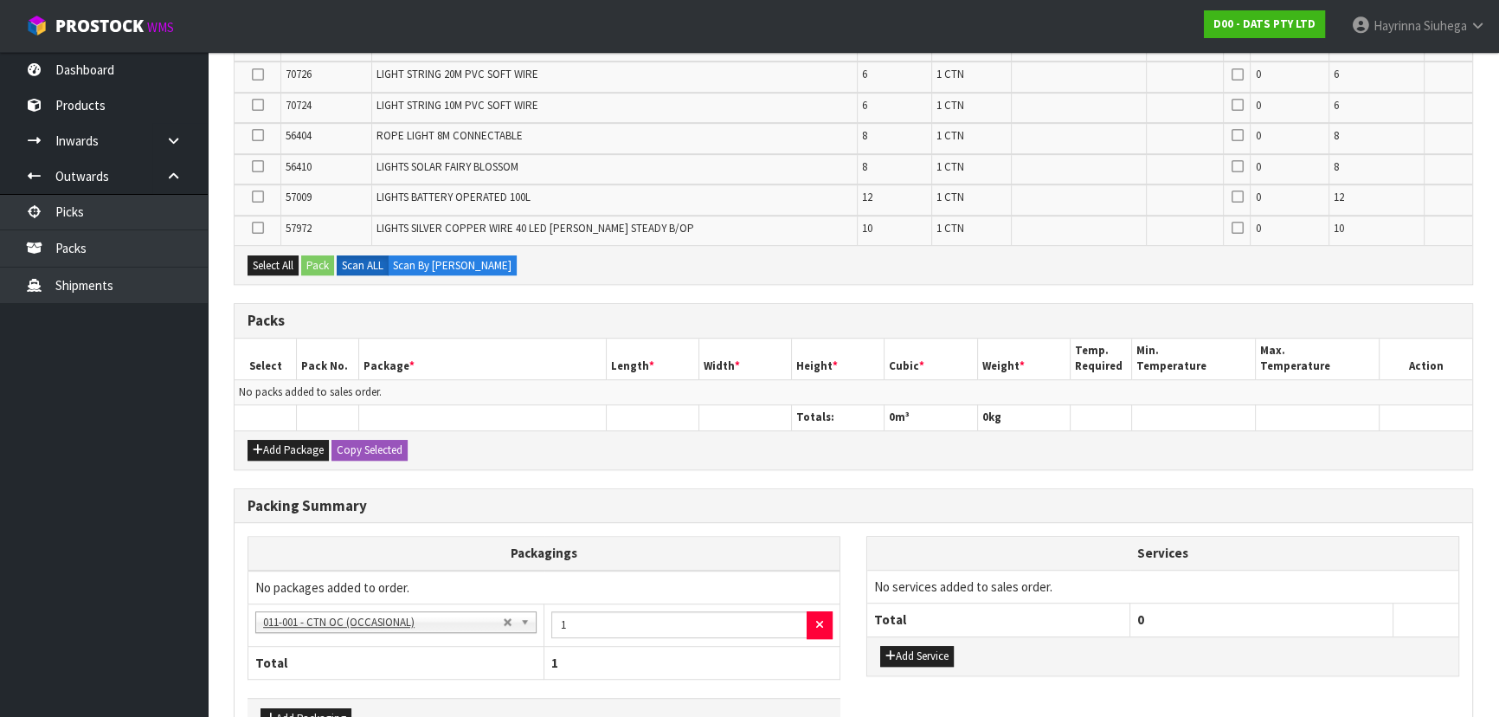
scroll to position [1179, 0]
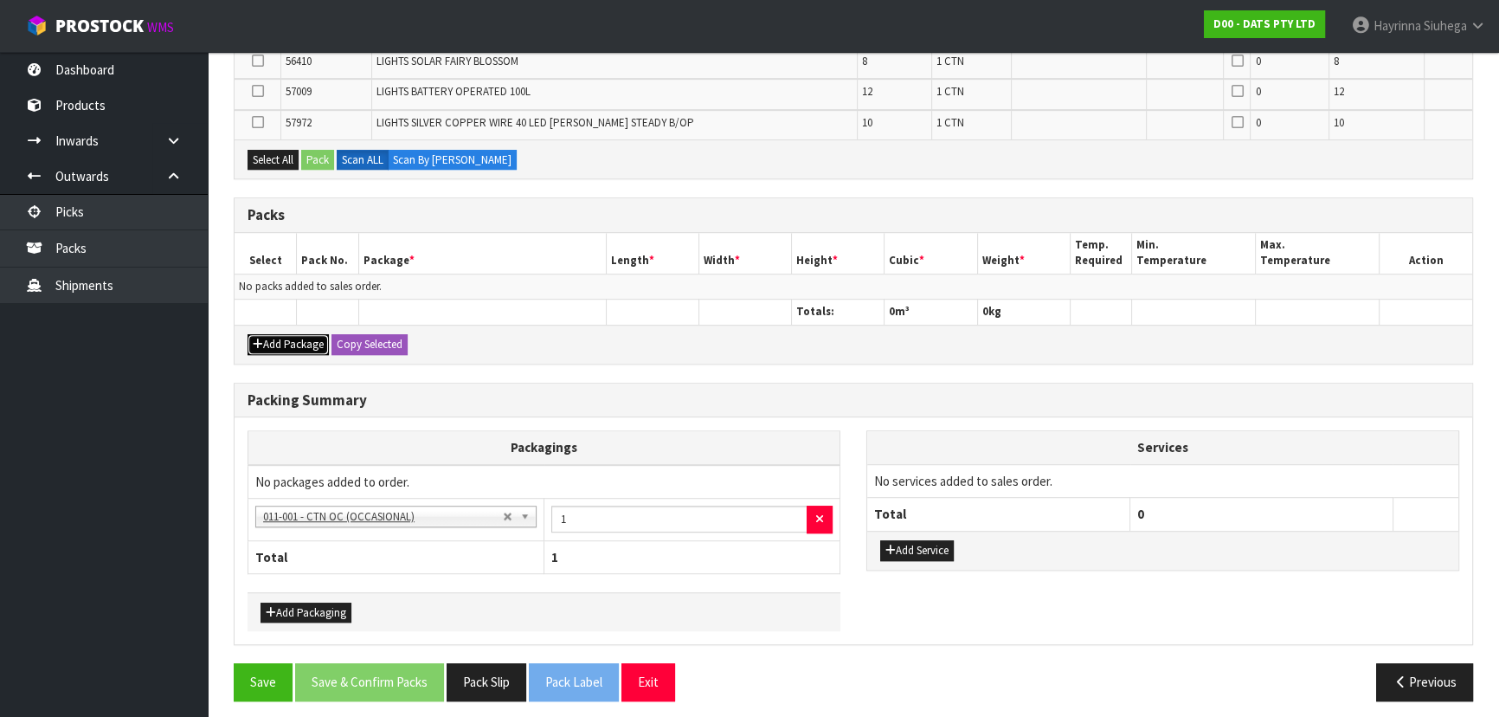
click at [282, 338] on button "Add Package" at bounding box center [288, 344] width 81 height 21
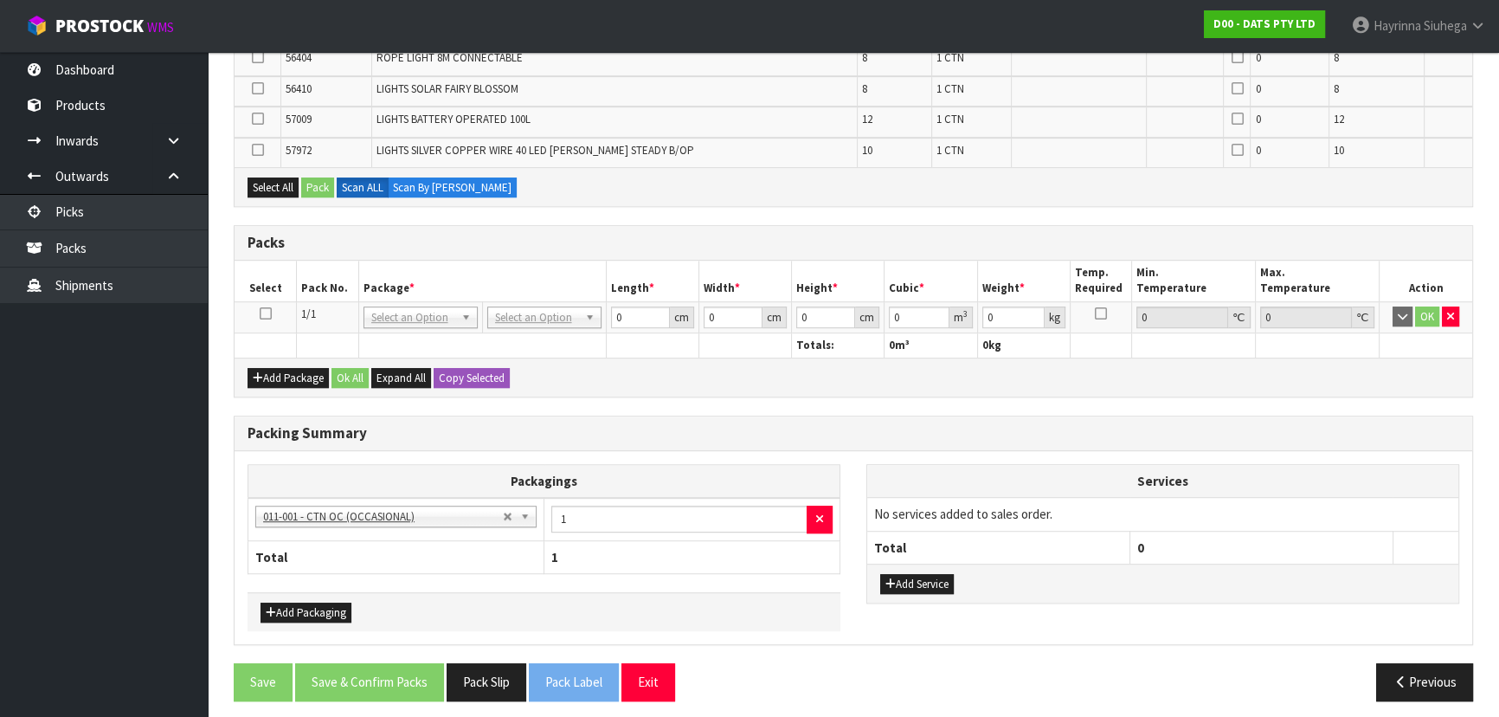
click at [267, 313] on icon at bounding box center [266, 313] width 12 height 1
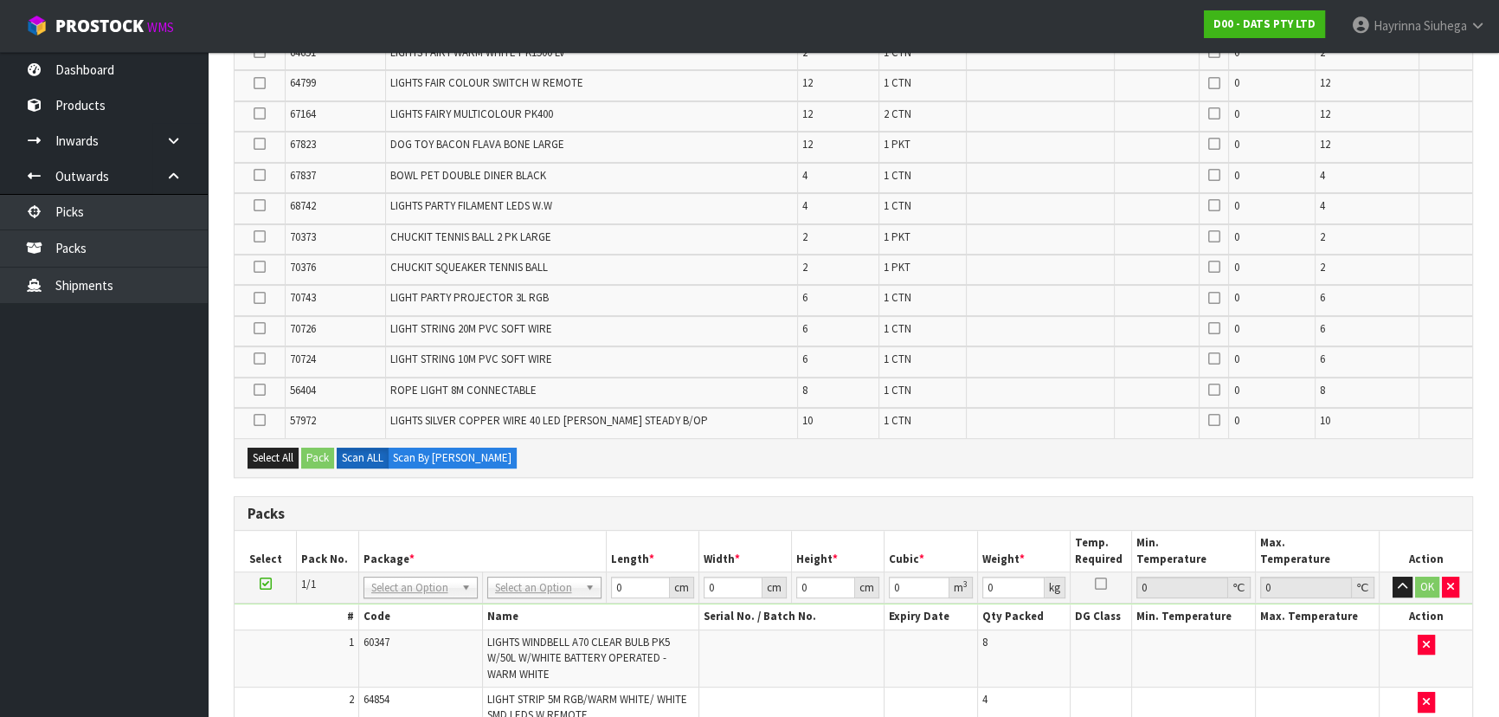
scroll to position [0, 0]
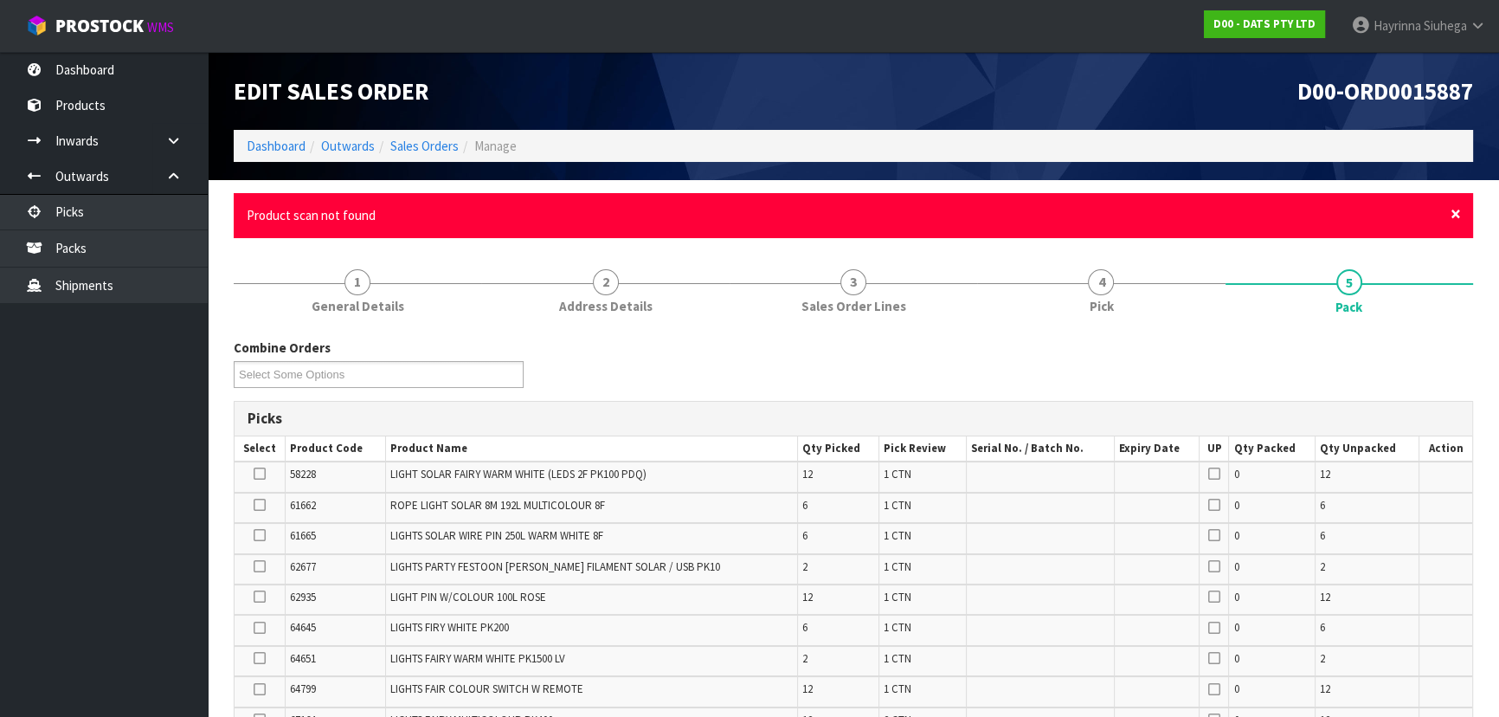
click at [1454, 213] on span "×" at bounding box center [1456, 214] width 10 height 24
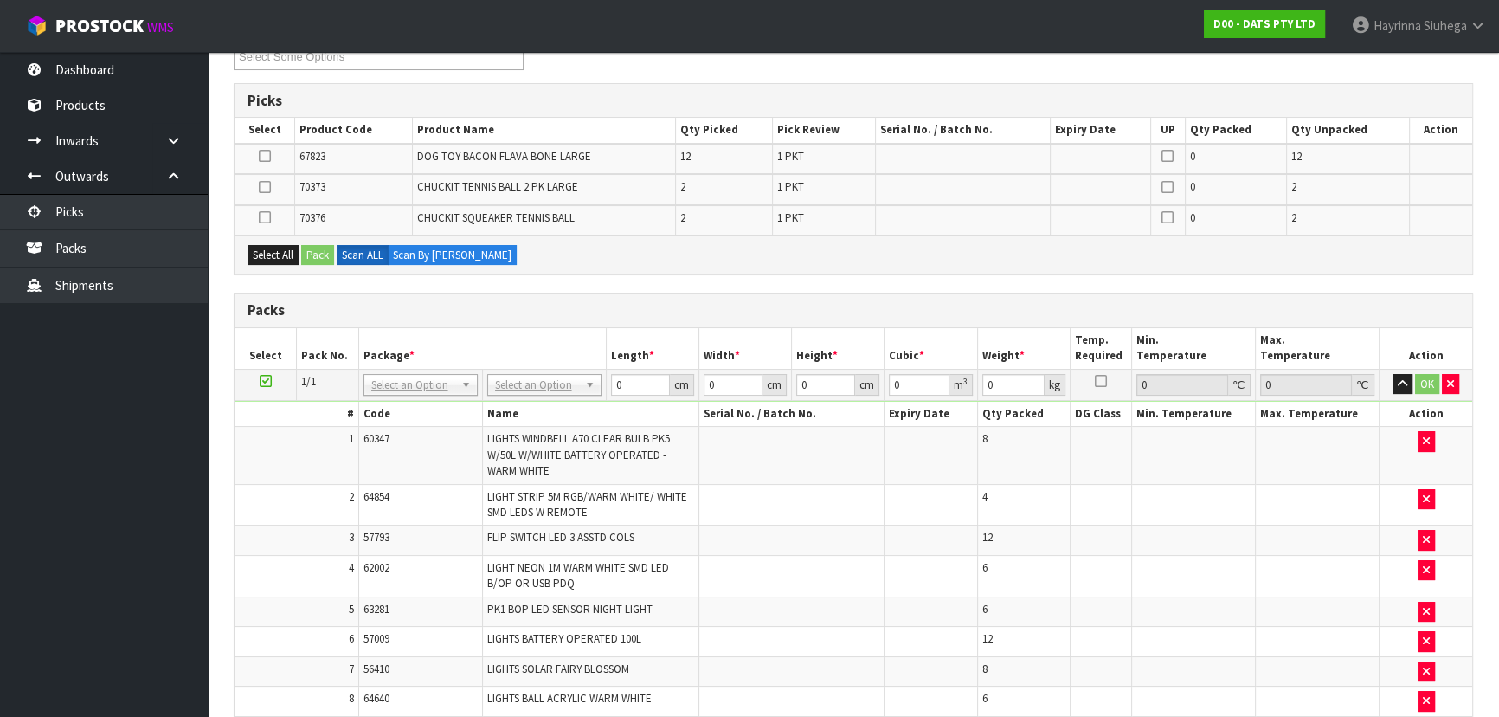
scroll to position [235, 0]
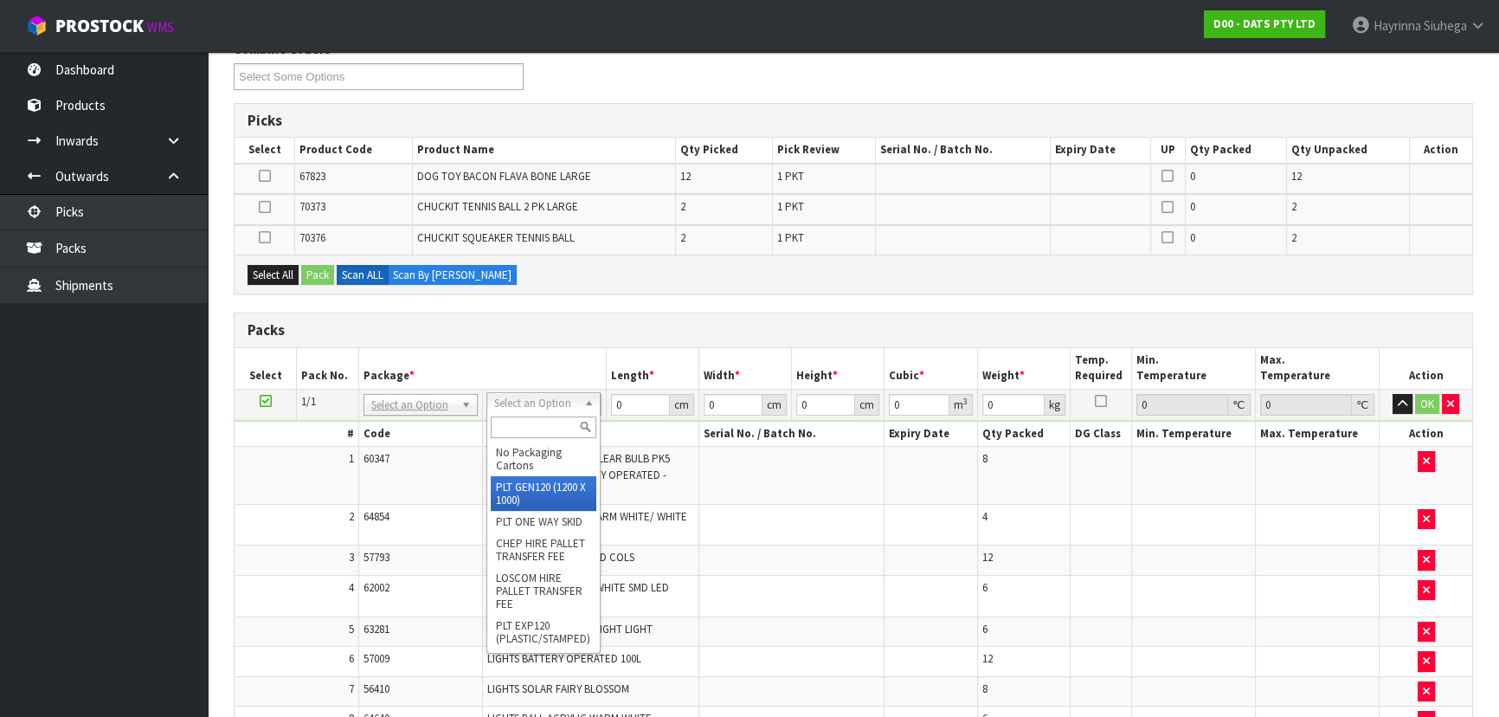
type input "120"
type input "100"
type input "118.6"
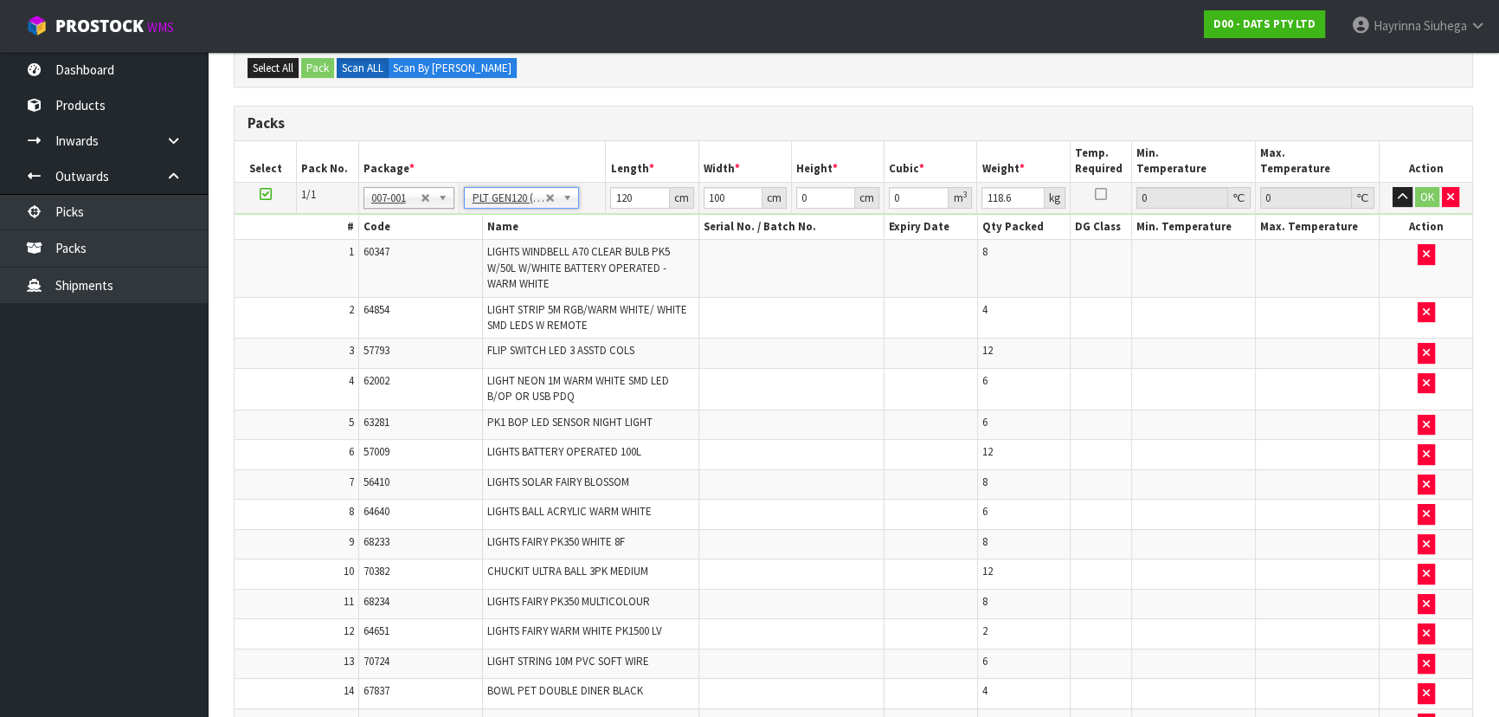
scroll to position [204, 0]
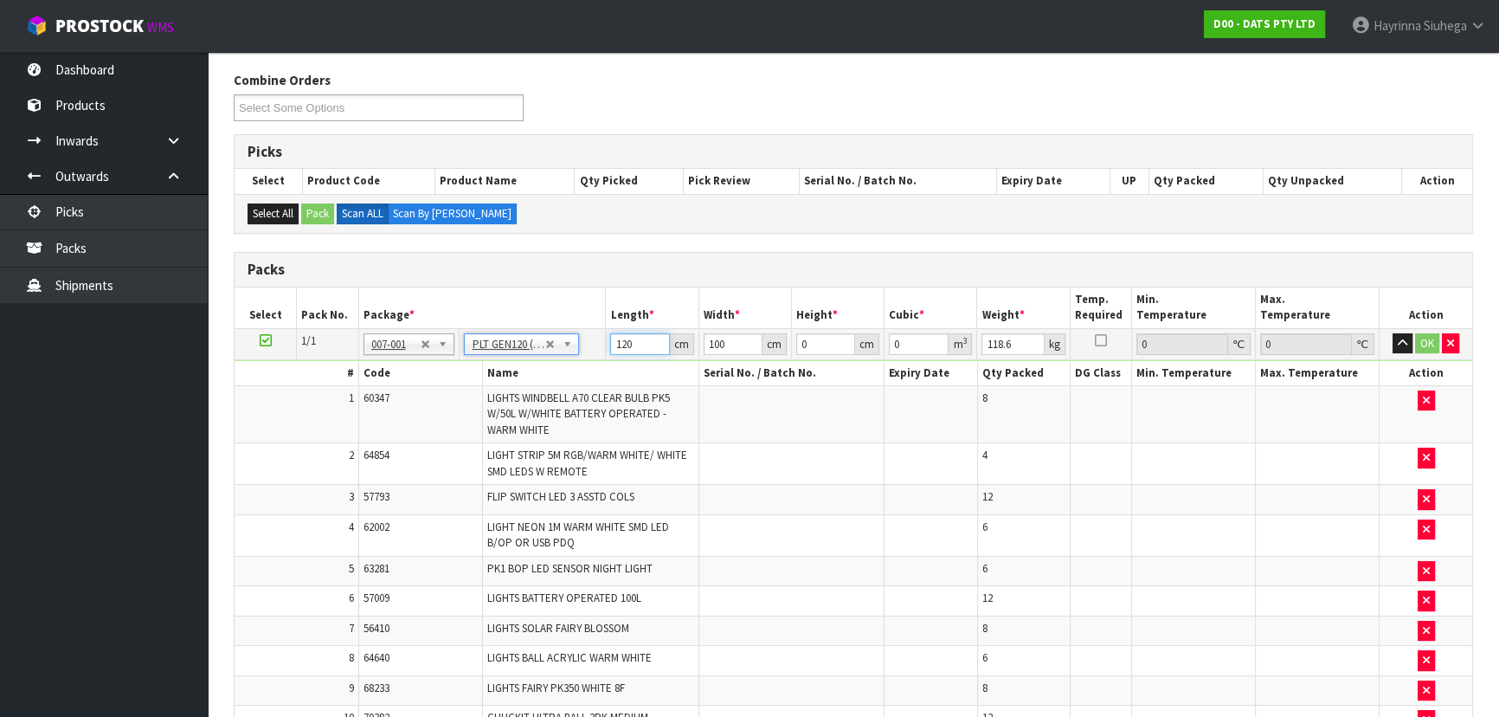
click at [615, 335] on input "120" at bounding box center [639, 344] width 59 height 22
type input "114"
type input "113"
type input "9"
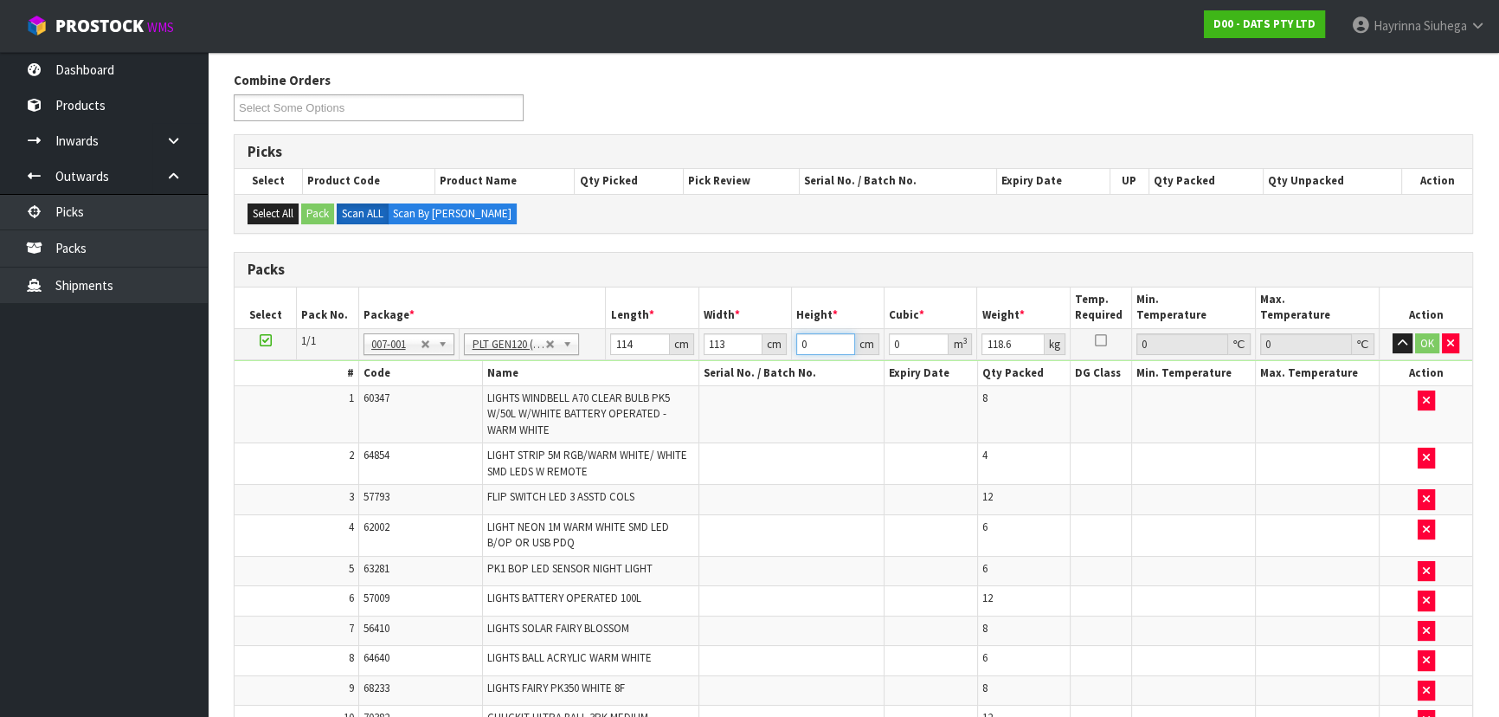
type input "0.115938"
type input "96"
type input "1.236672"
type input "96"
type input "120"
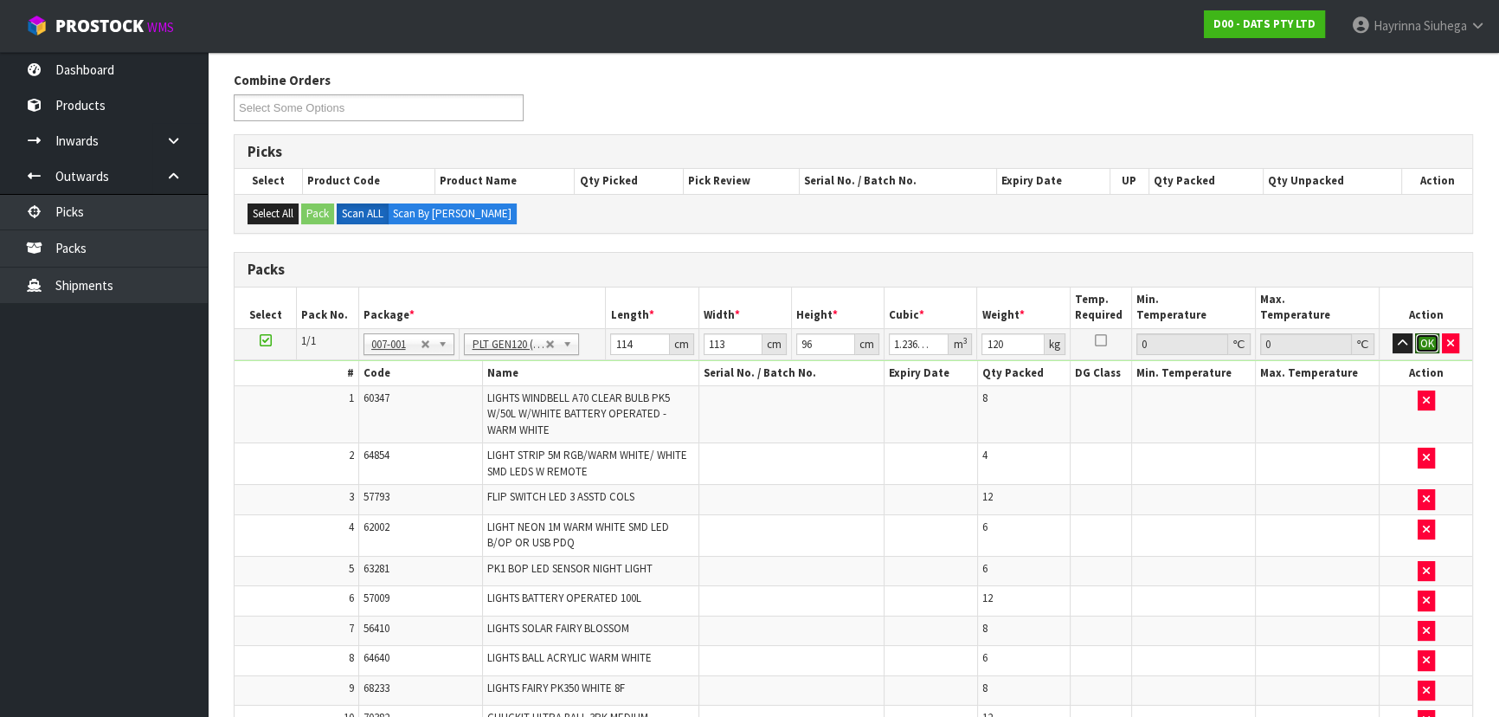
click button "OK" at bounding box center [1427, 343] width 24 height 21
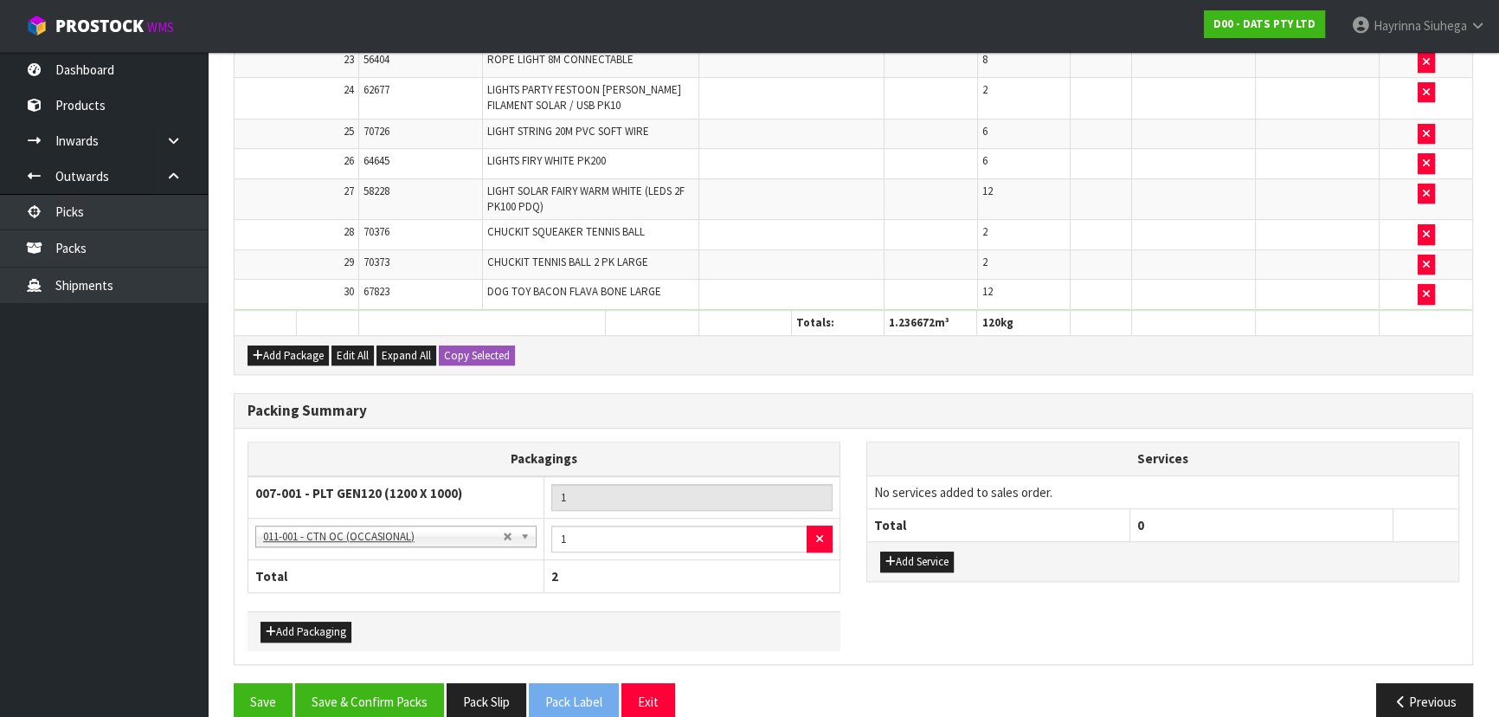
scroll to position [1302, 0]
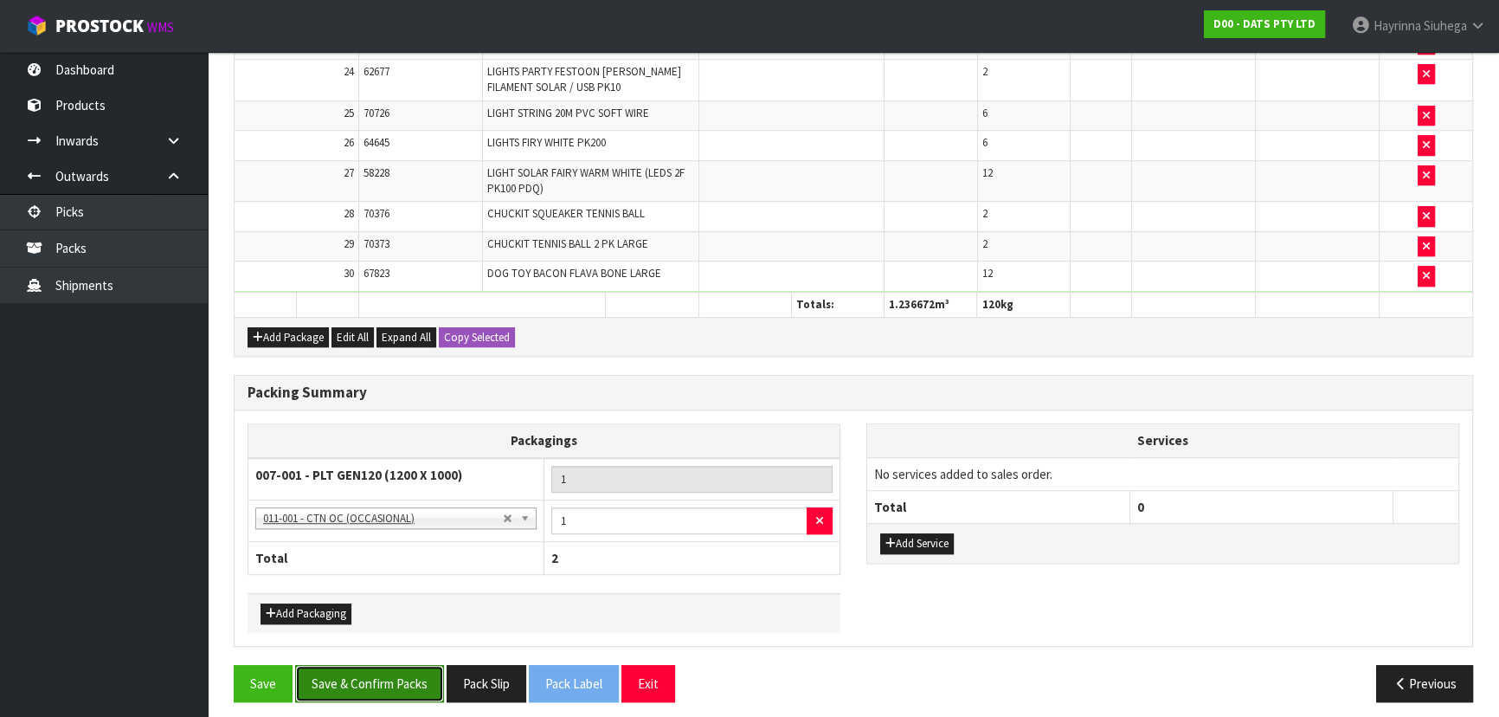
click at [393, 665] on button "Save & Confirm Packs" at bounding box center [369, 683] width 149 height 37
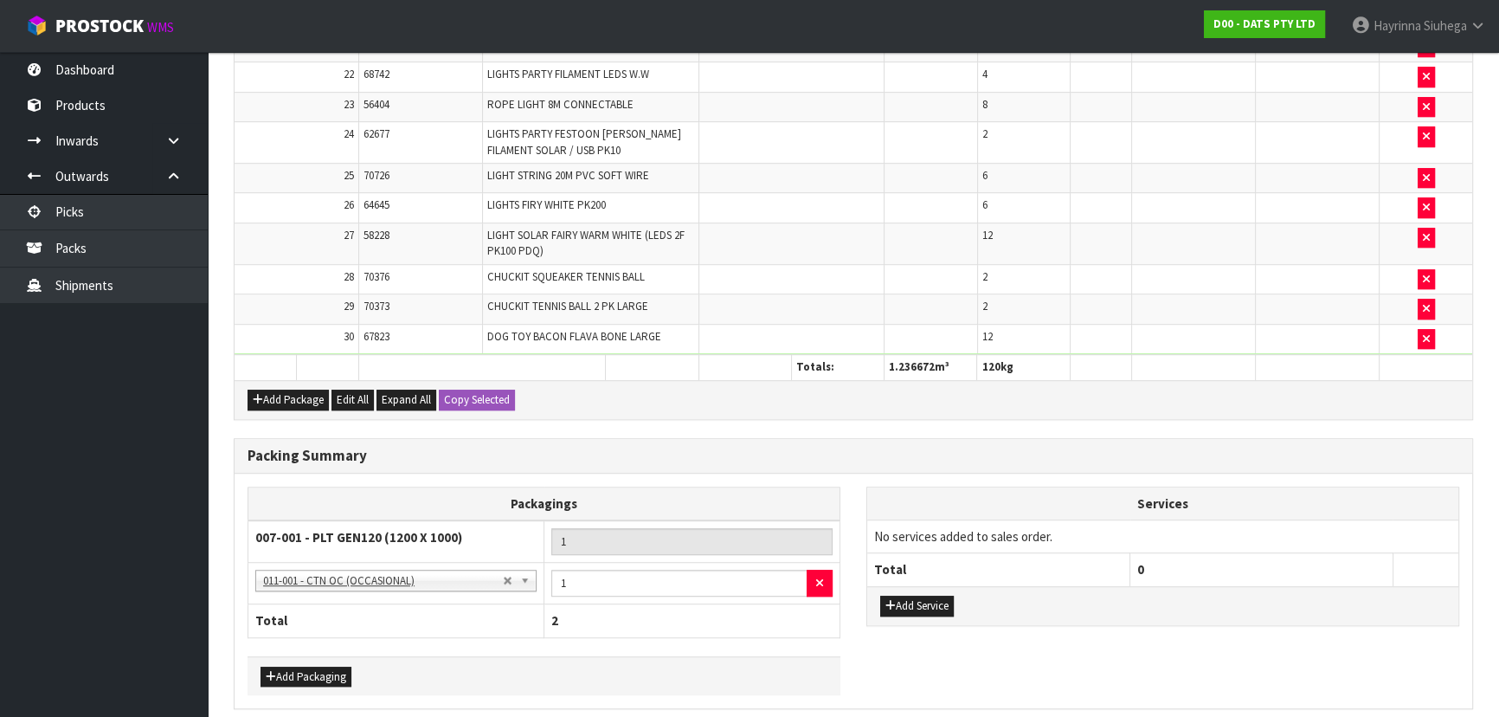
scroll to position [0, 0]
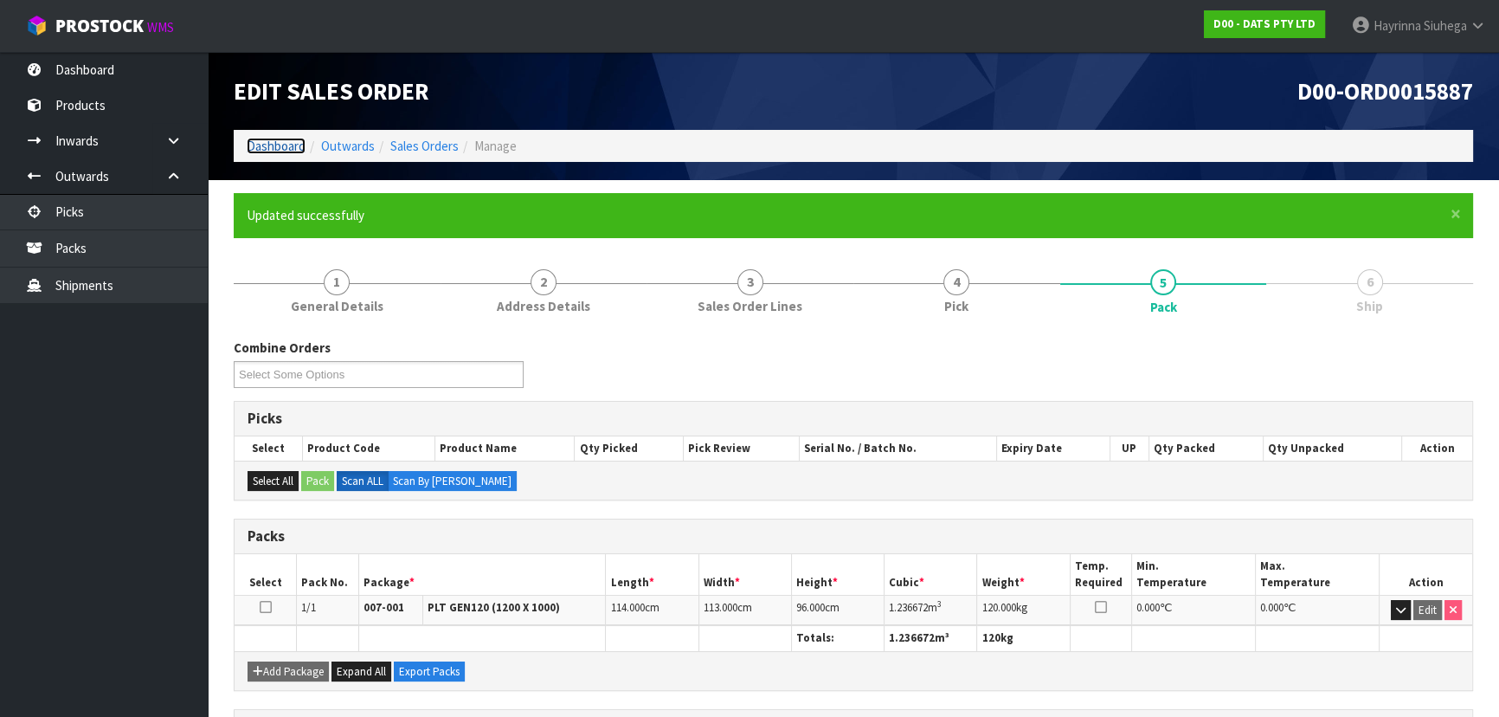
click at [280, 152] on link "Dashboard" at bounding box center [276, 146] width 59 height 16
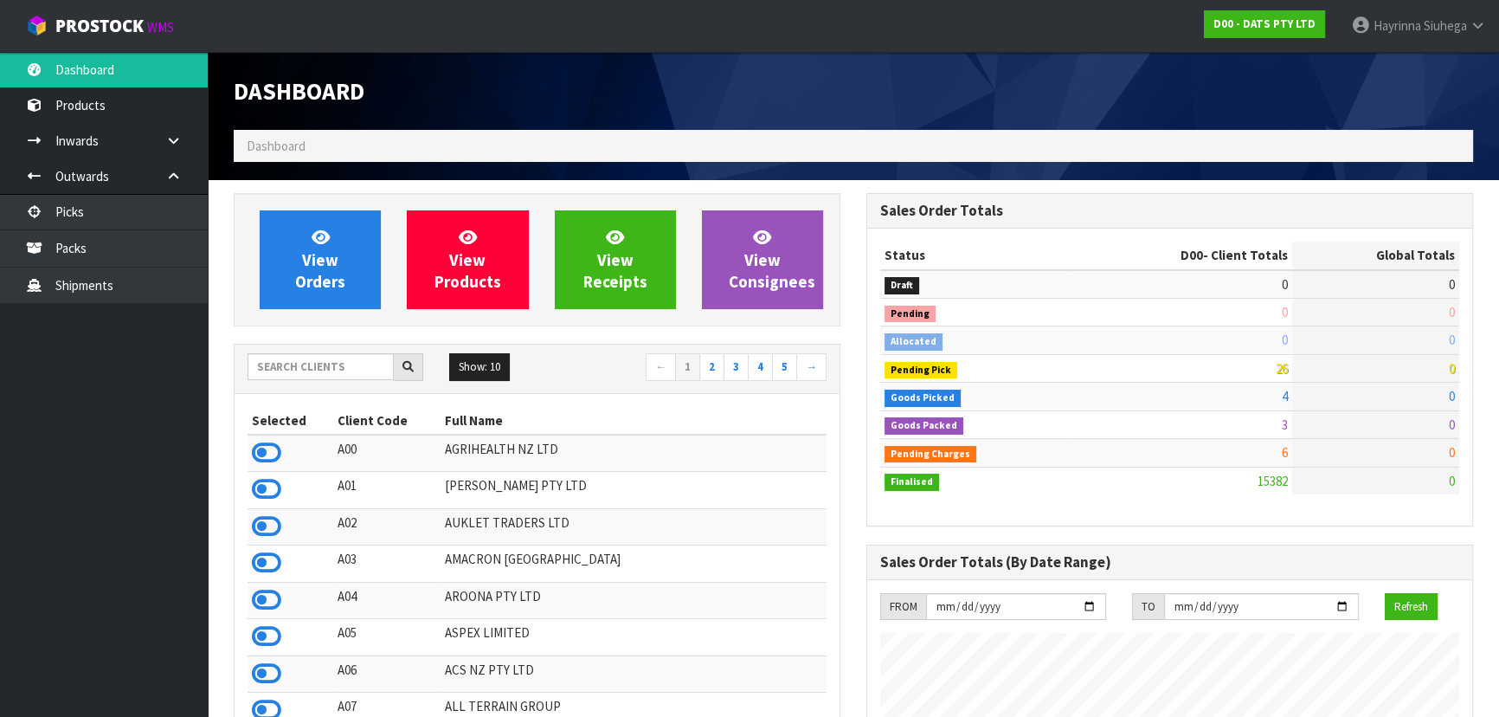
scroll to position [1346, 632]
click at [145, 242] on link "Packs" at bounding box center [104, 247] width 208 height 35
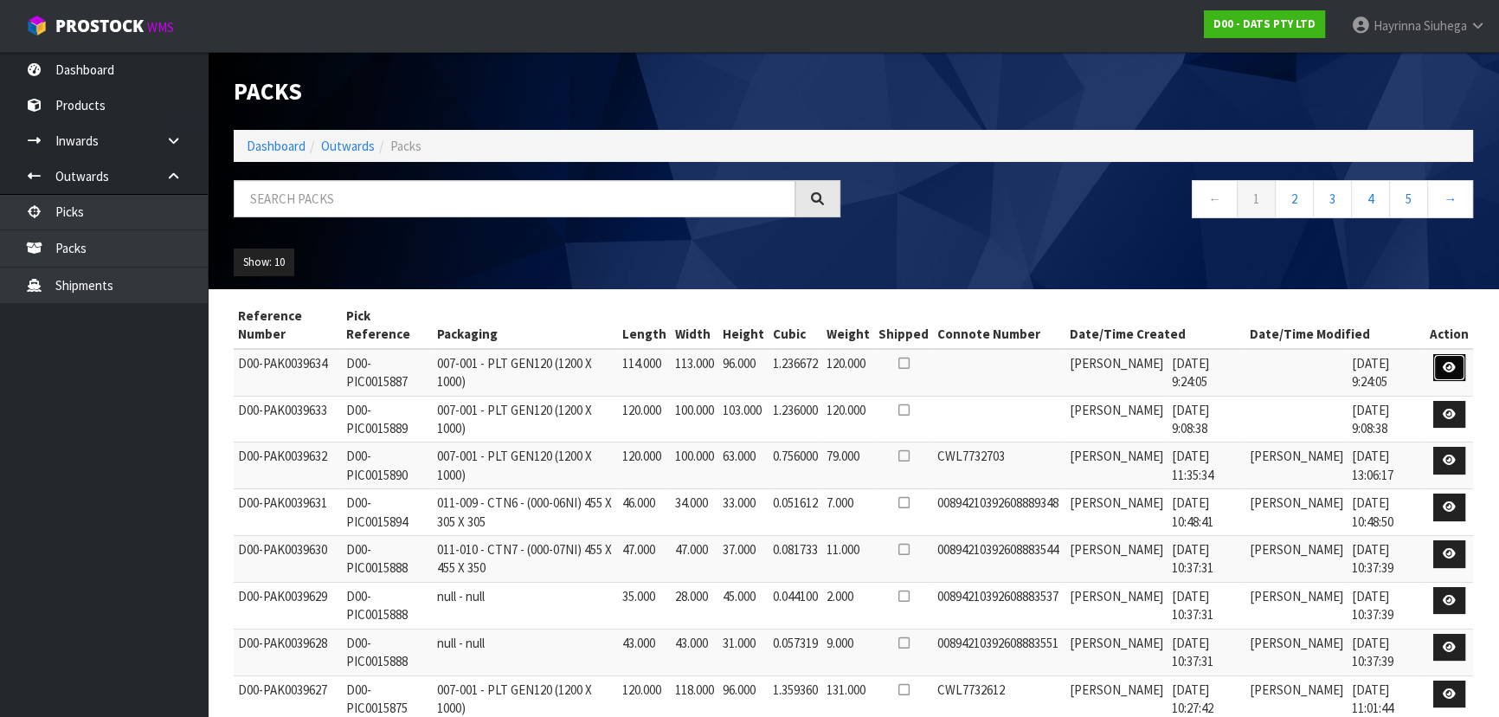
click at [1445, 362] on icon at bounding box center [1449, 367] width 13 height 11
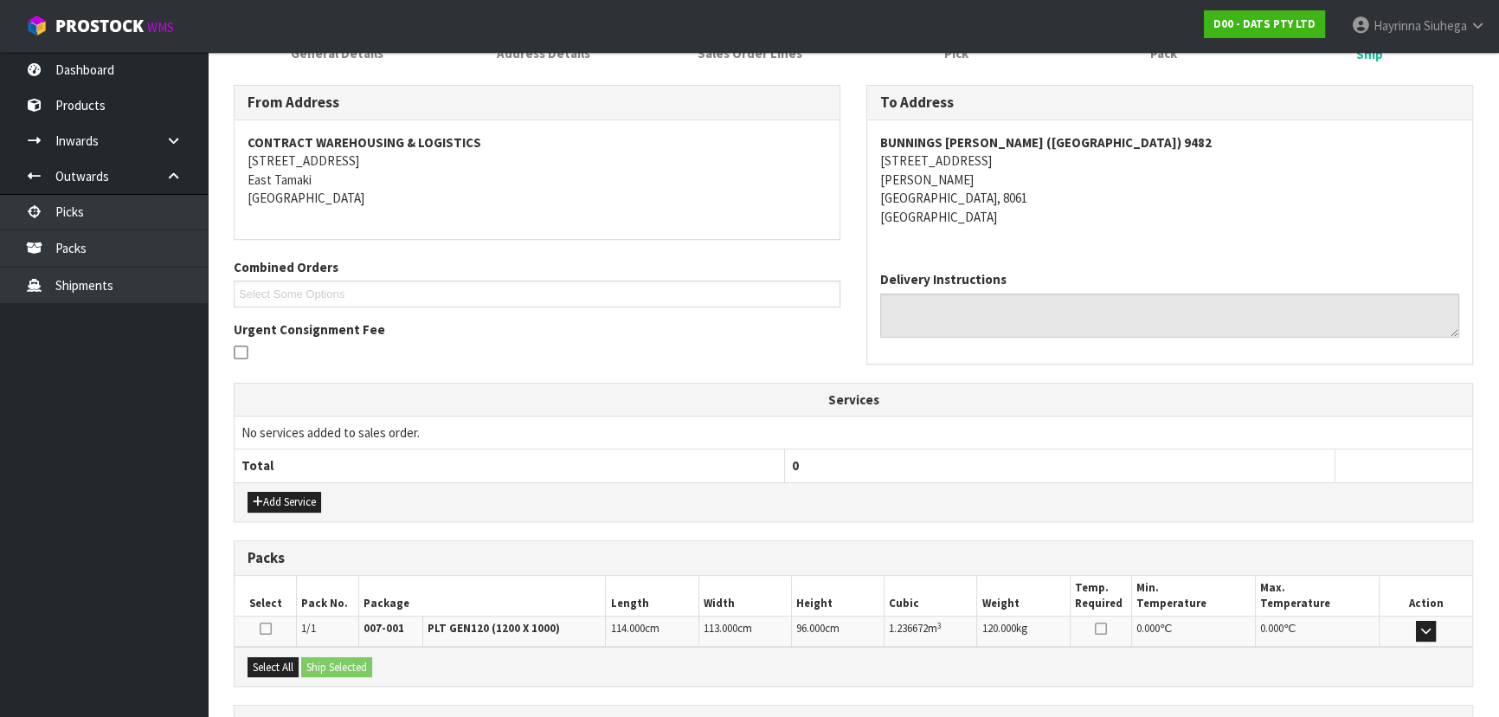
scroll to position [343, 0]
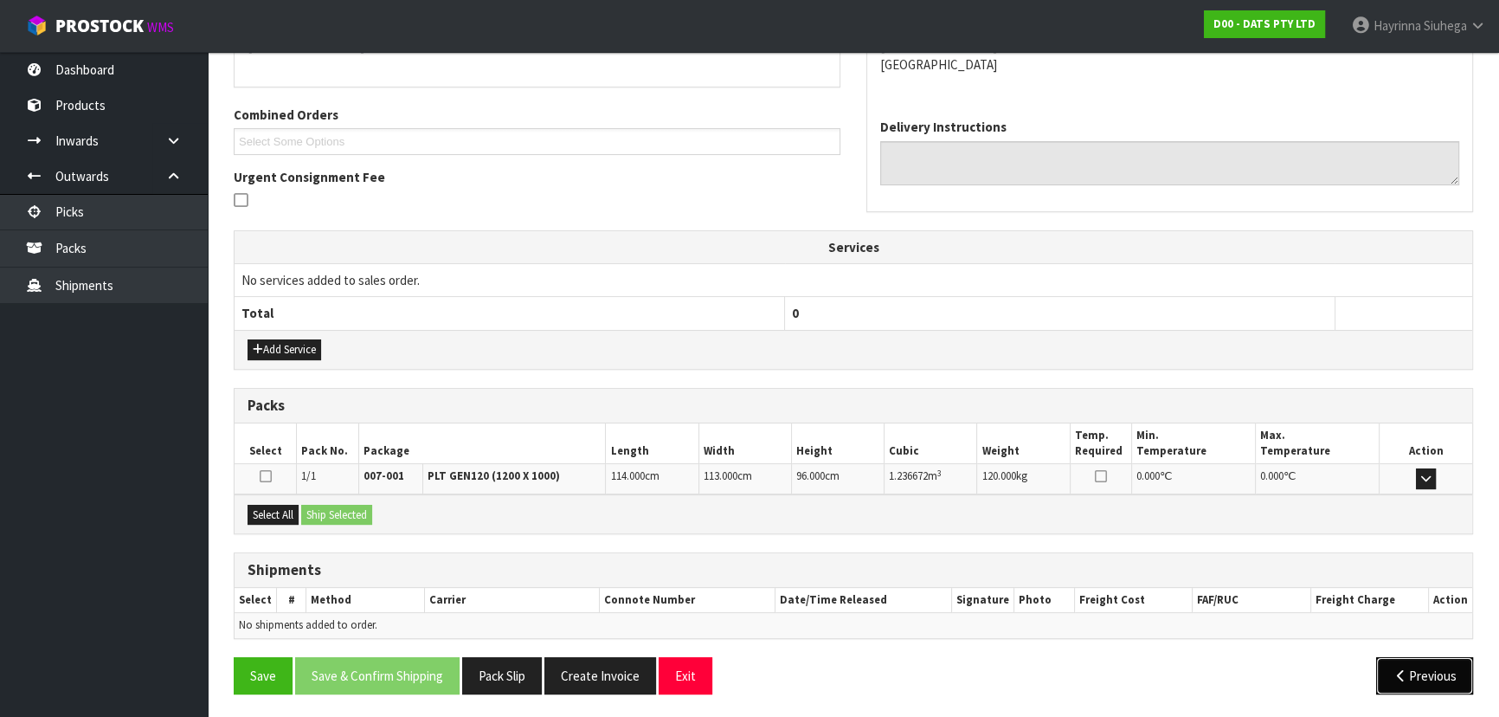
click at [1427, 679] on button "Previous" at bounding box center [1424, 675] width 97 height 37
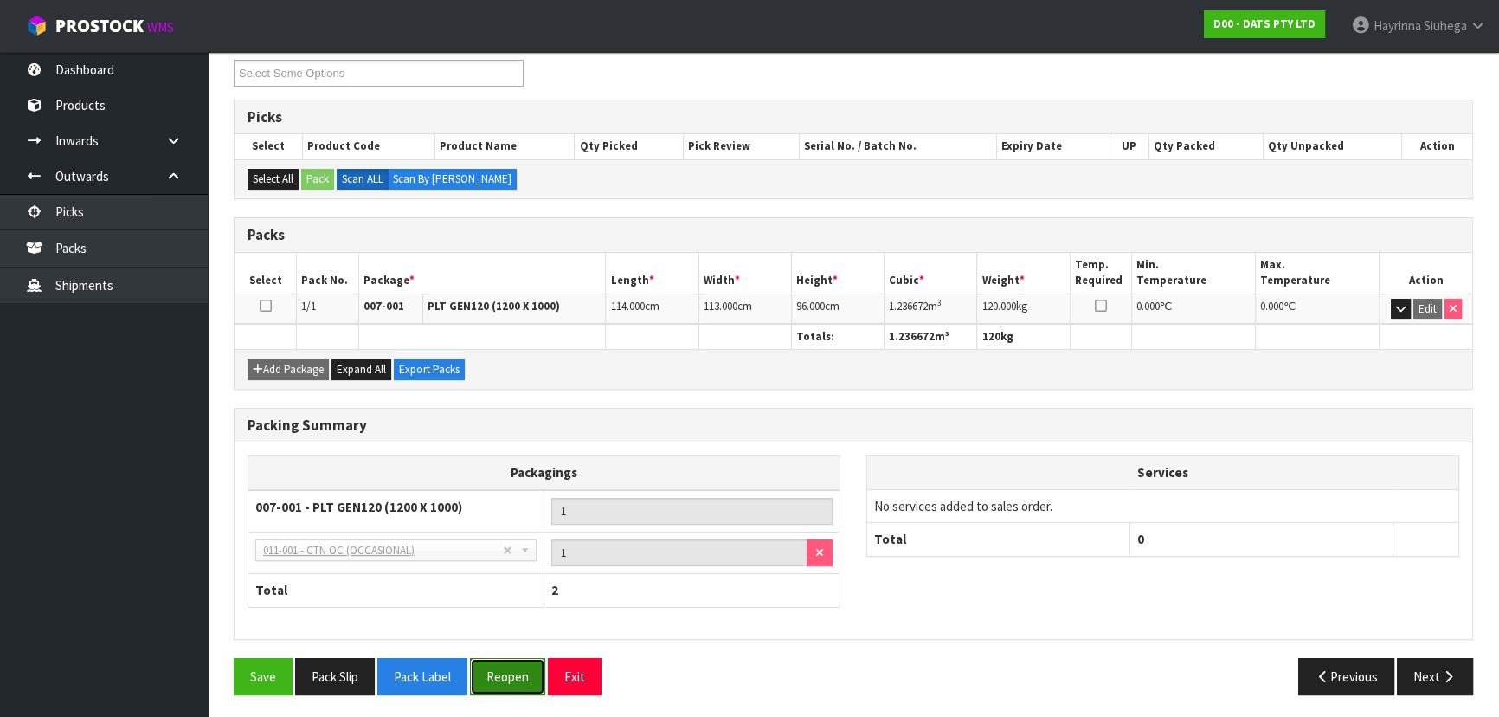
click at [502, 666] on button "Reopen" at bounding box center [507, 676] width 75 height 37
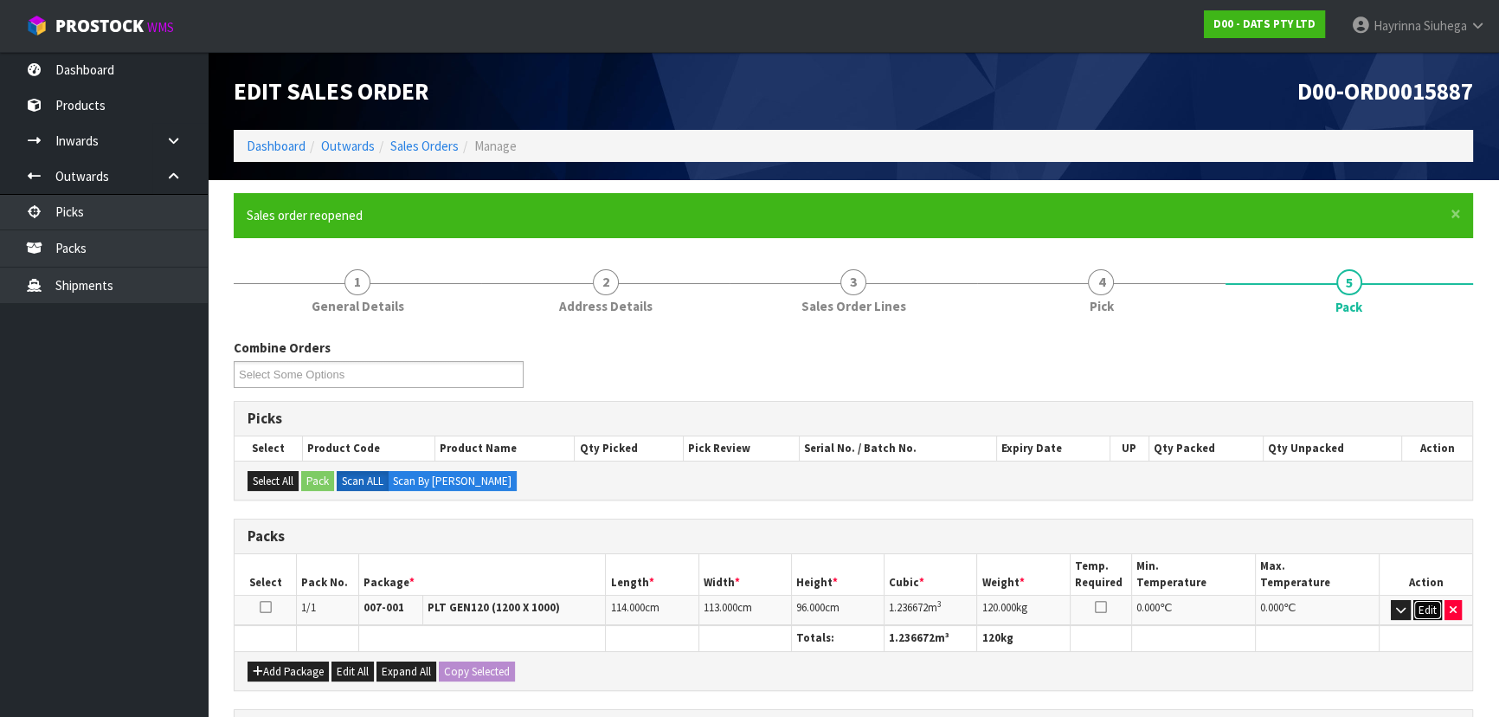
click at [1431, 612] on button "Edit" at bounding box center [1427, 610] width 29 height 21
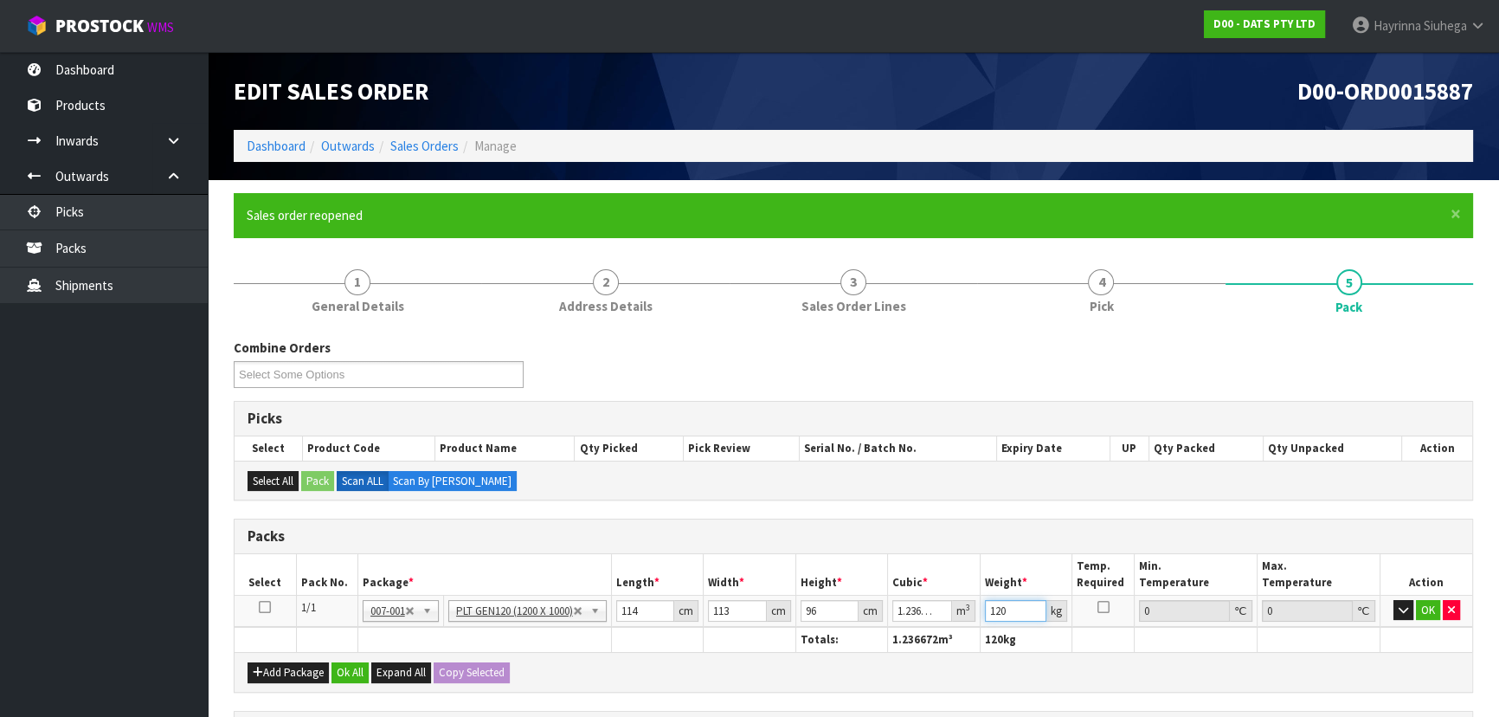
click at [995, 608] on input "120" at bounding box center [1015, 611] width 61 height 22
type input "125"
click at [1434, 600] on button "OK" at bounding box center [1428, 610] width 24 height 21
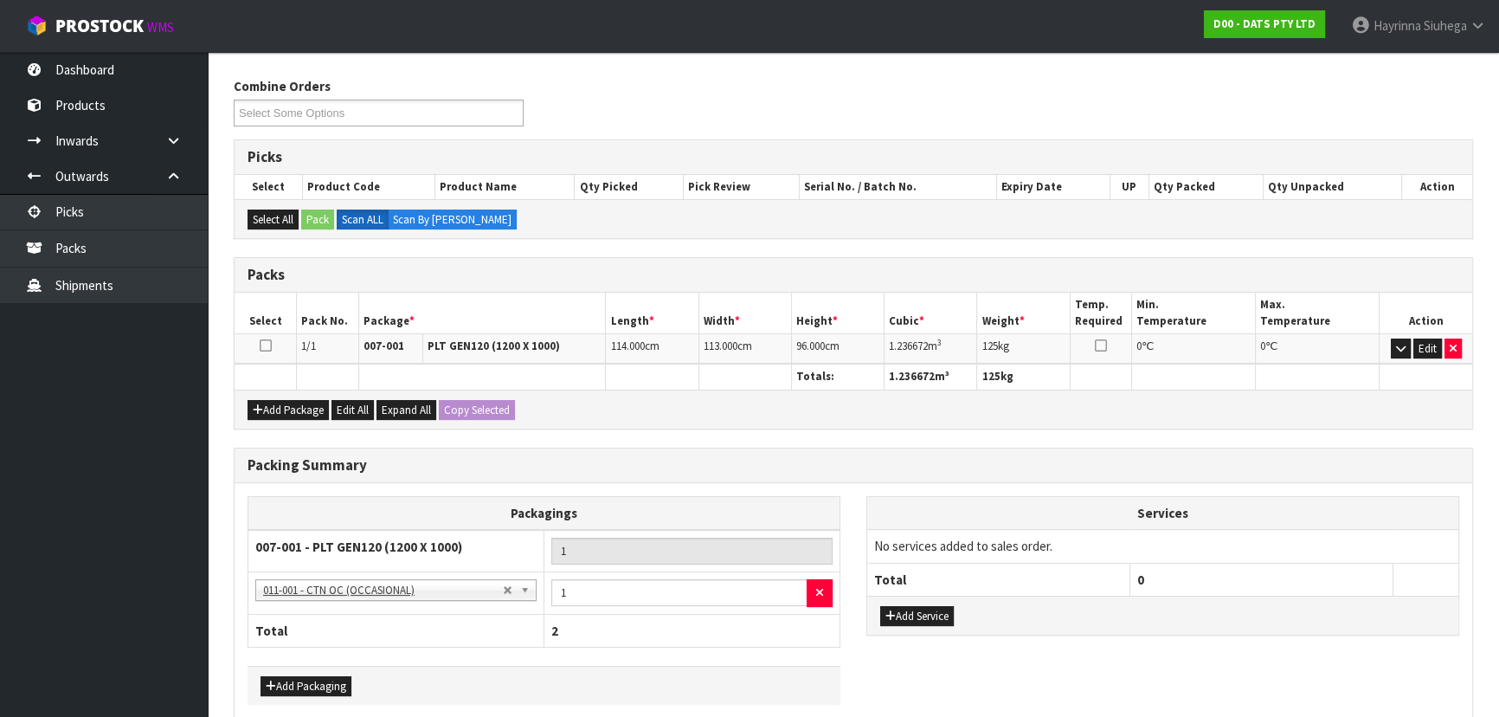
click at [396, 667] on div "Add Packaging" at bounding box center [544, 685] width 593 height 39
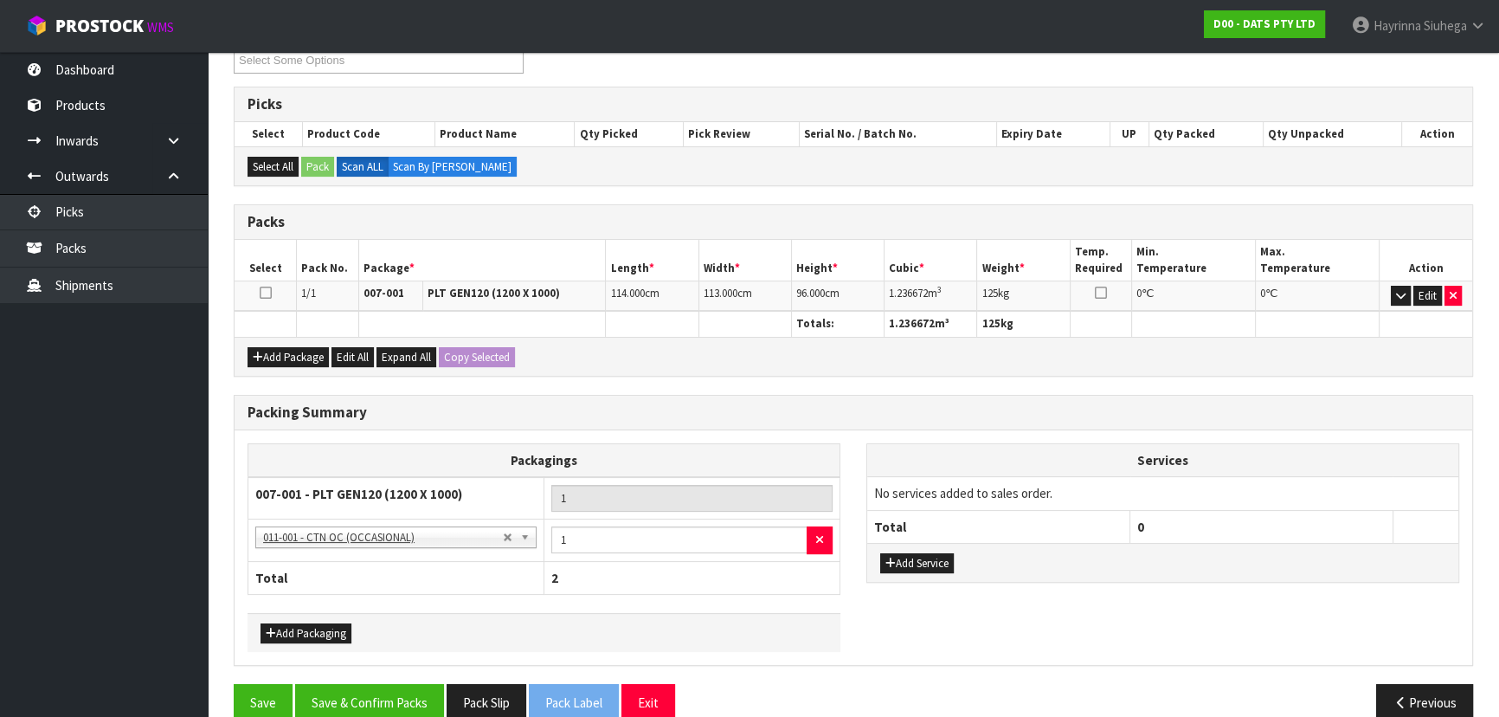
scroll to position [340, 0]
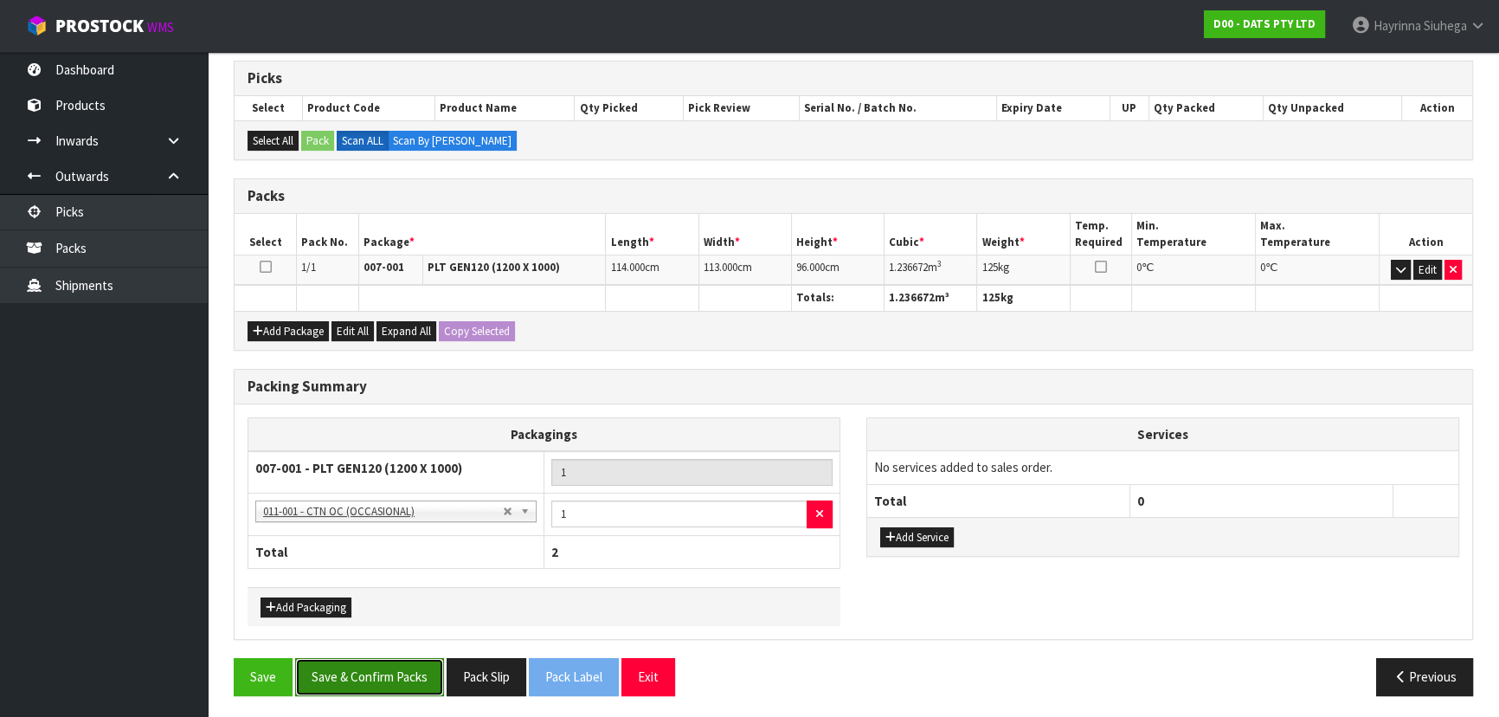
click at [421, 675] on button "Save & Confirm Packs" at bounding box center [369, 676] width 149 height 37
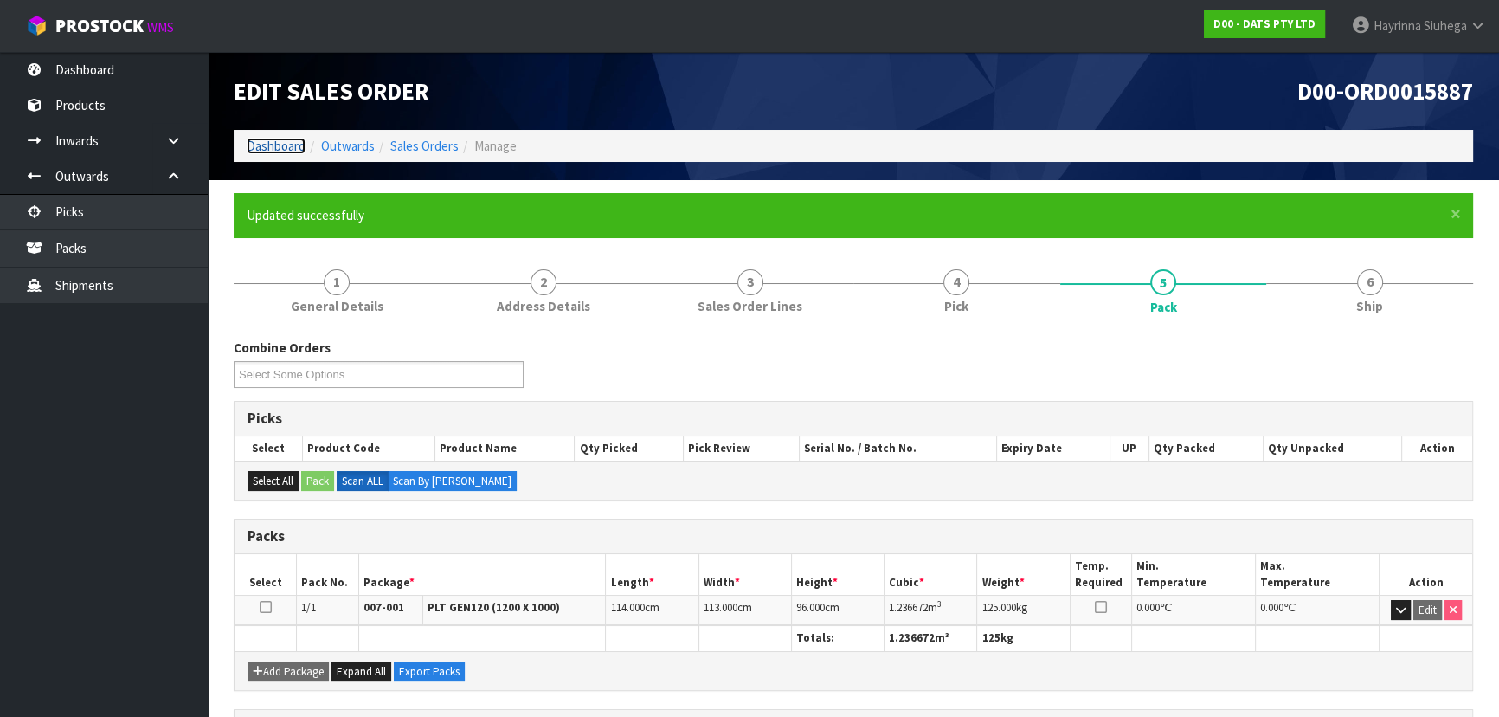
click at [292, 148] on link "Dashboard" at bounding box center [276, 146] width 59 height 16
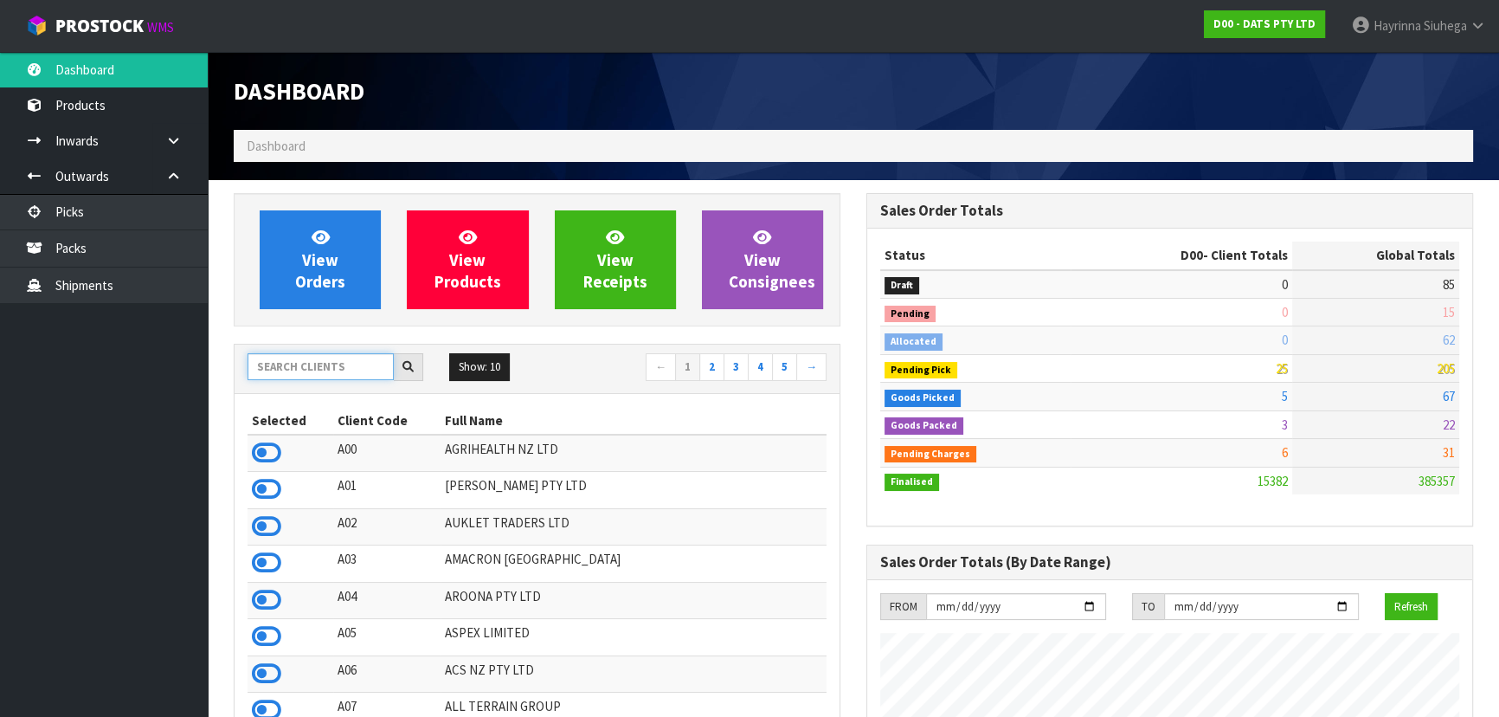
click at [307, 373] on input "text" at bounding box center [321, 366] width 146 height 27
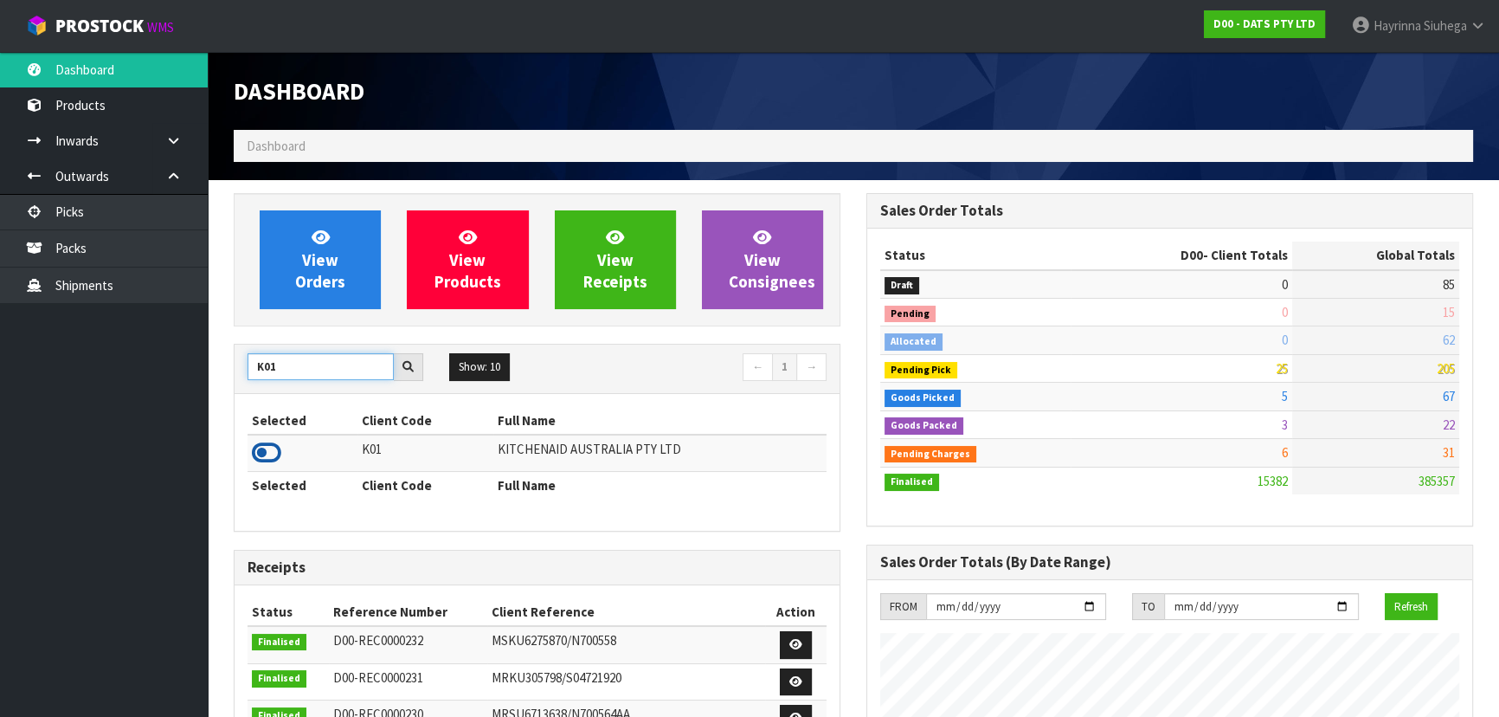
type input "K01"
click at [268, 462] on icon at bounding box center [266, 453] width 29 height 26
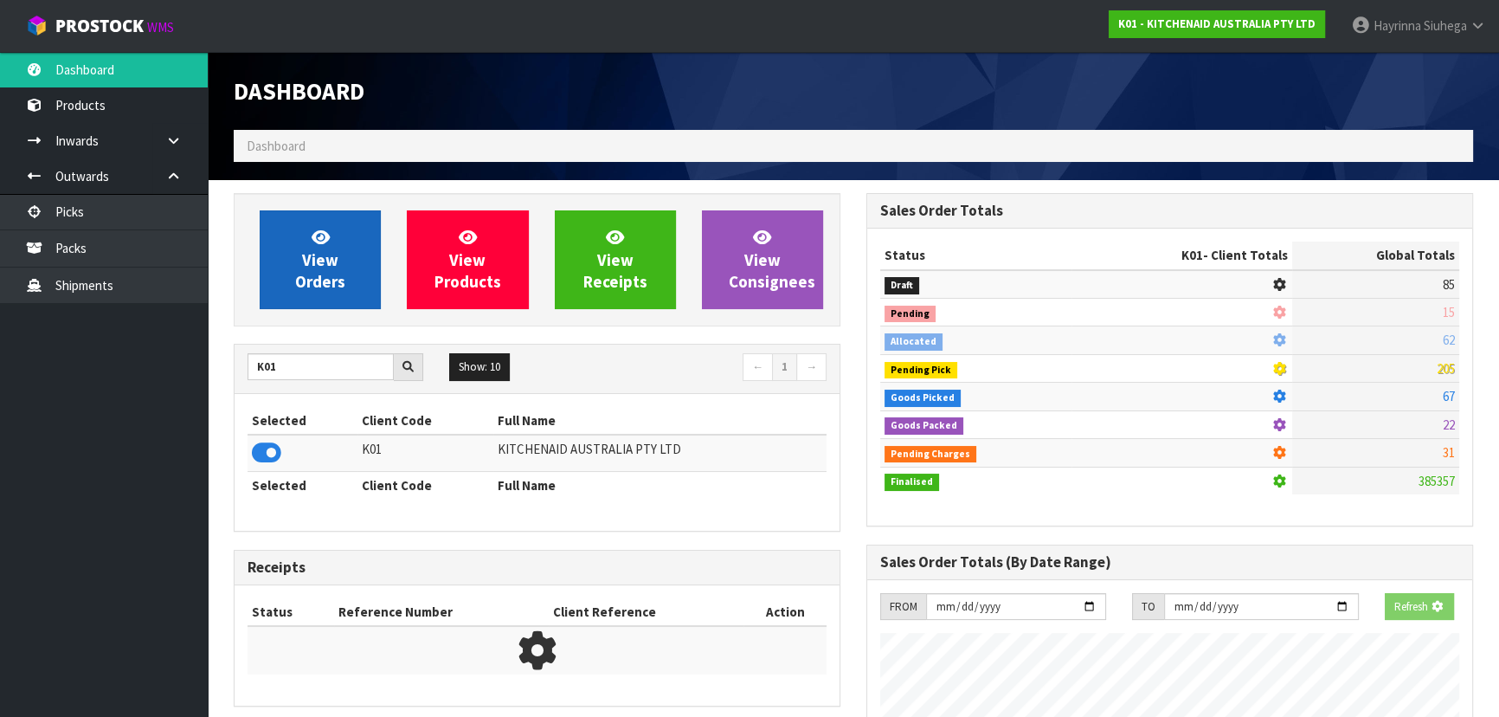
scroll to position [864417, 864862]
click at [366, 234] on link "View Orders" at bounding box center [320, 259] width 121 height 99
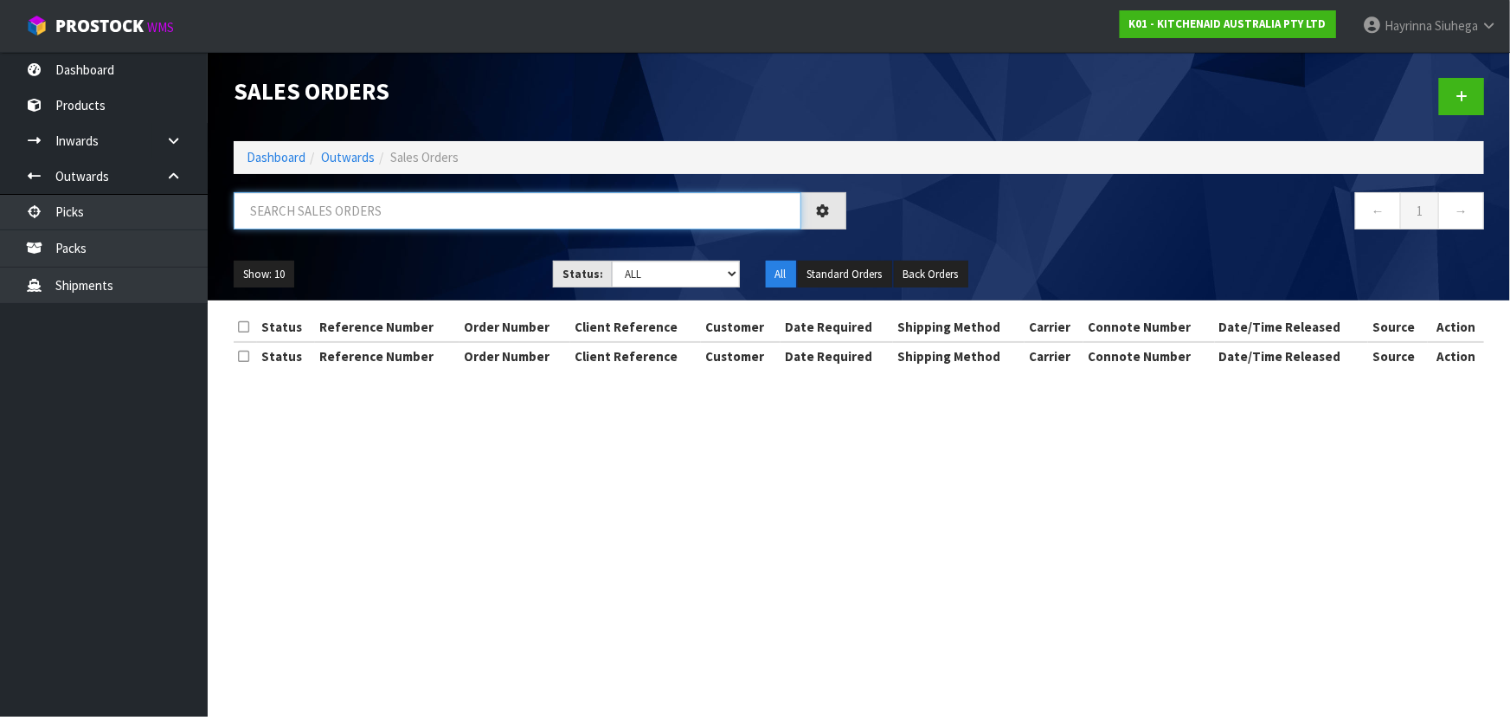
click at [397, 228] on input "text" at bounding box center [518, 210] width 568 height 37
type input "JOB-0416671"
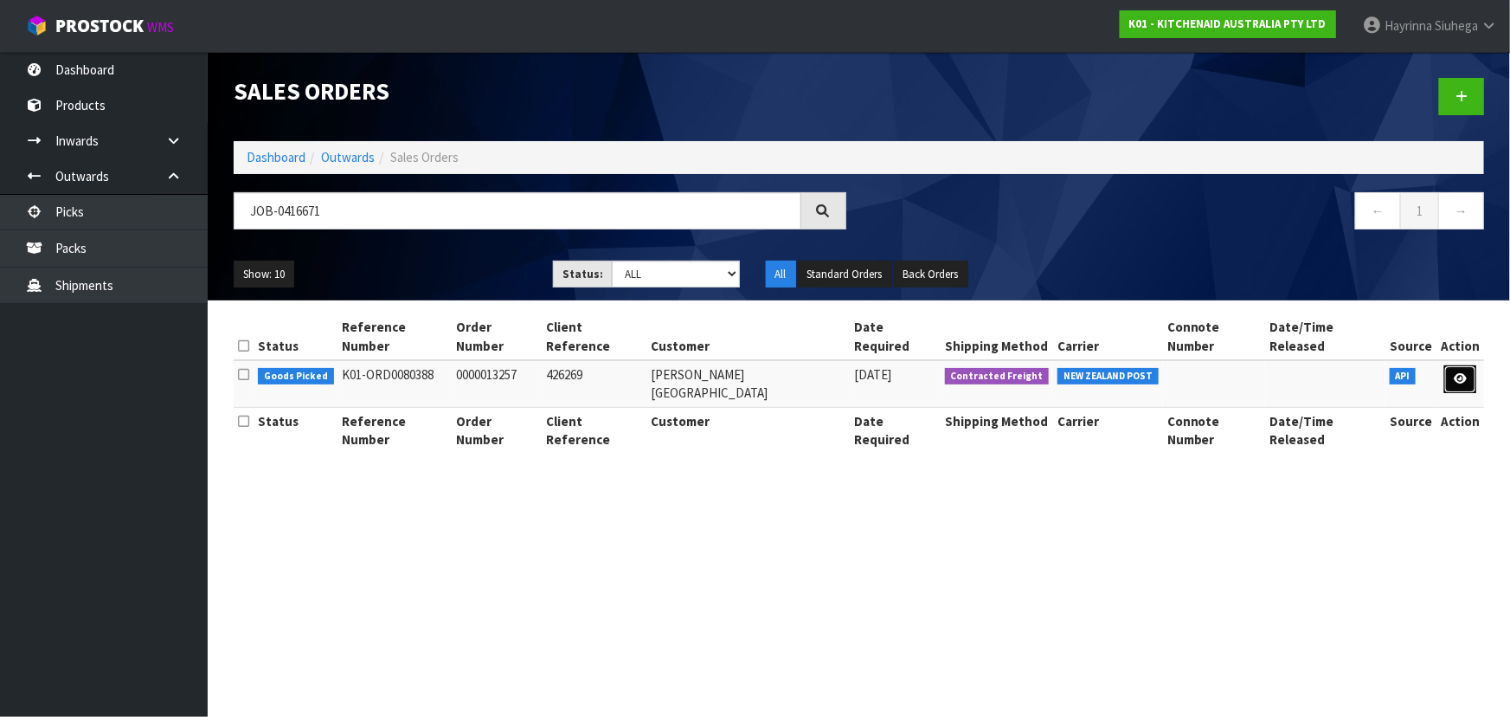
click at [1464, 373] on icon at bounding box center [1460, 378] width 13 height 11
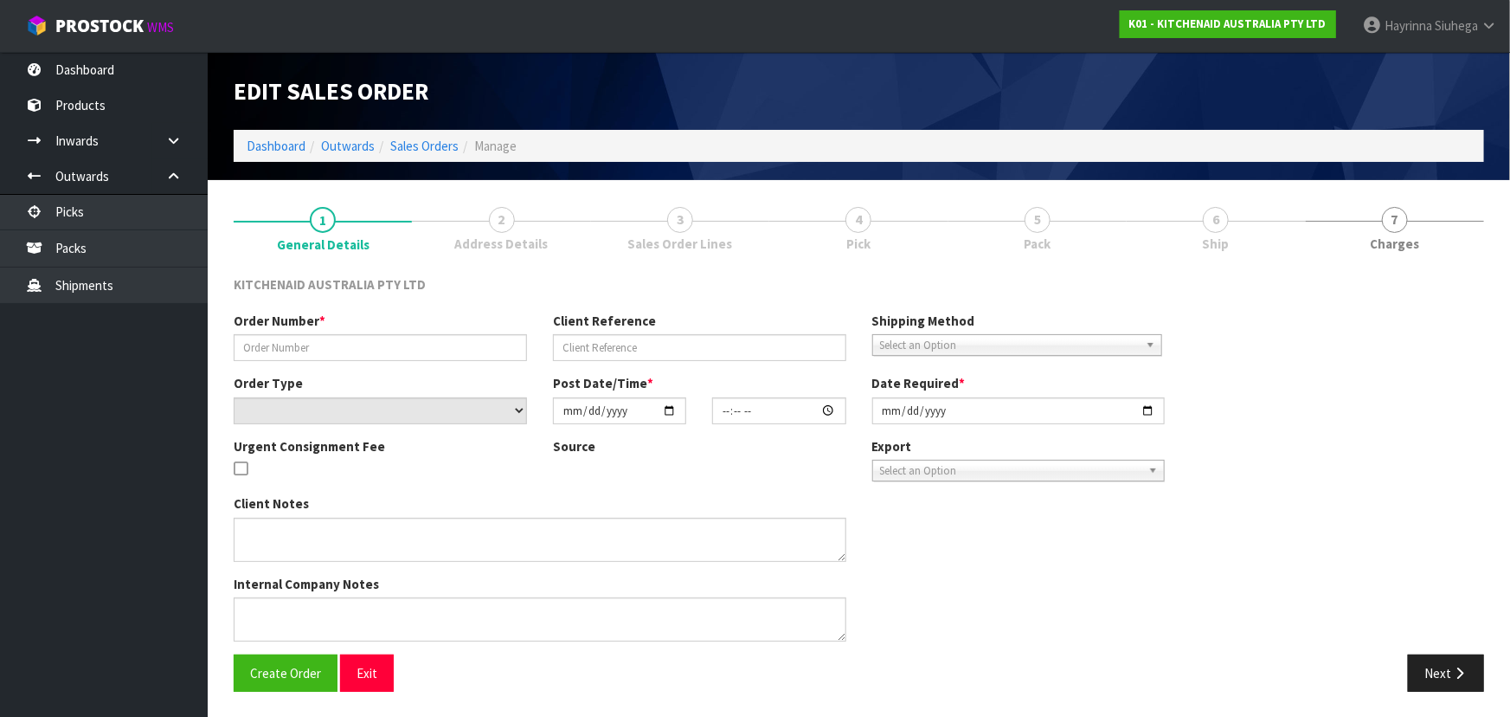
type input "0000013257"
type input "426269"
select select "number:0"
type input "2025-10-08"
type input "12:35:08.000"
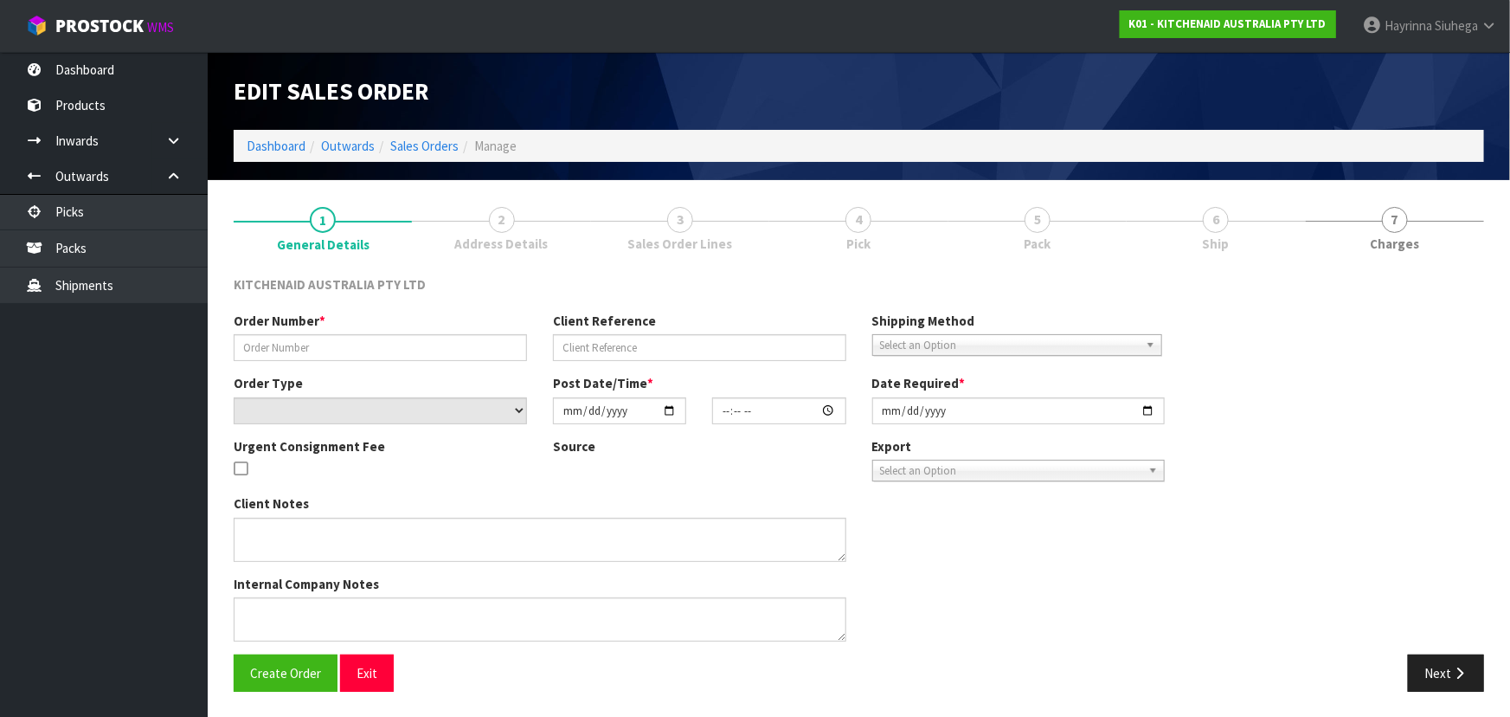
type input "2025-10-08"
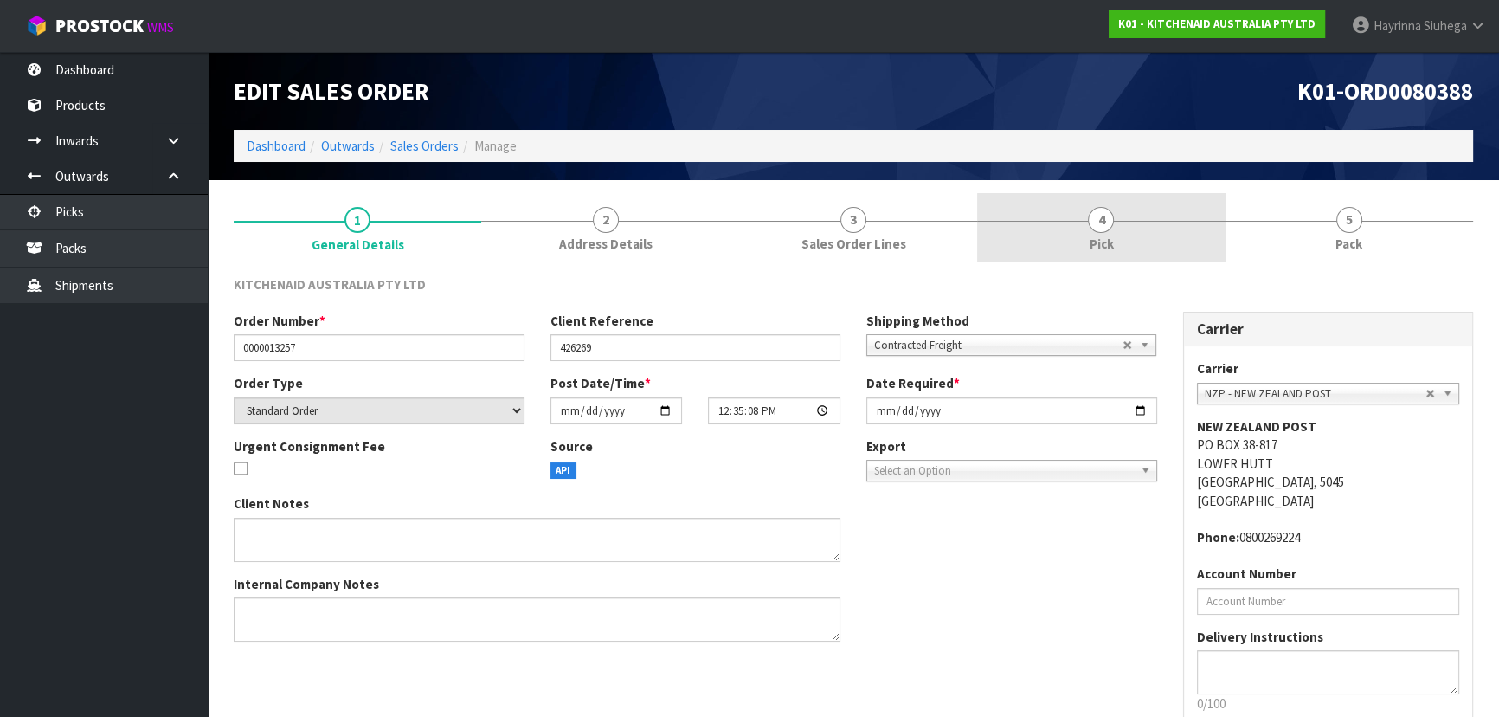
click at [1202, 251] on link "4 Pick" at bounding box center [1101, 227] width 248 height 68
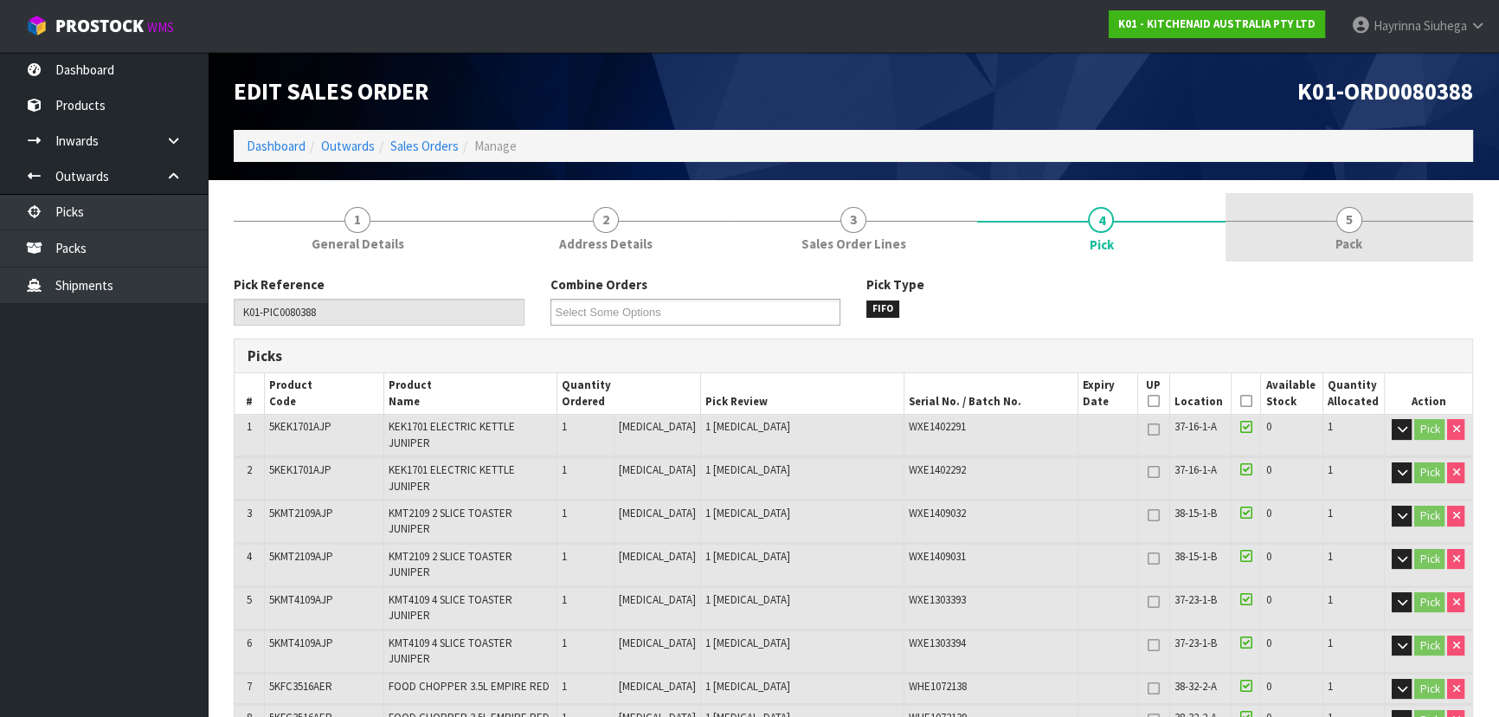
click at [1317, 235] on link "5 Pack" at bounding box center [1350, 227] width 248 height 68
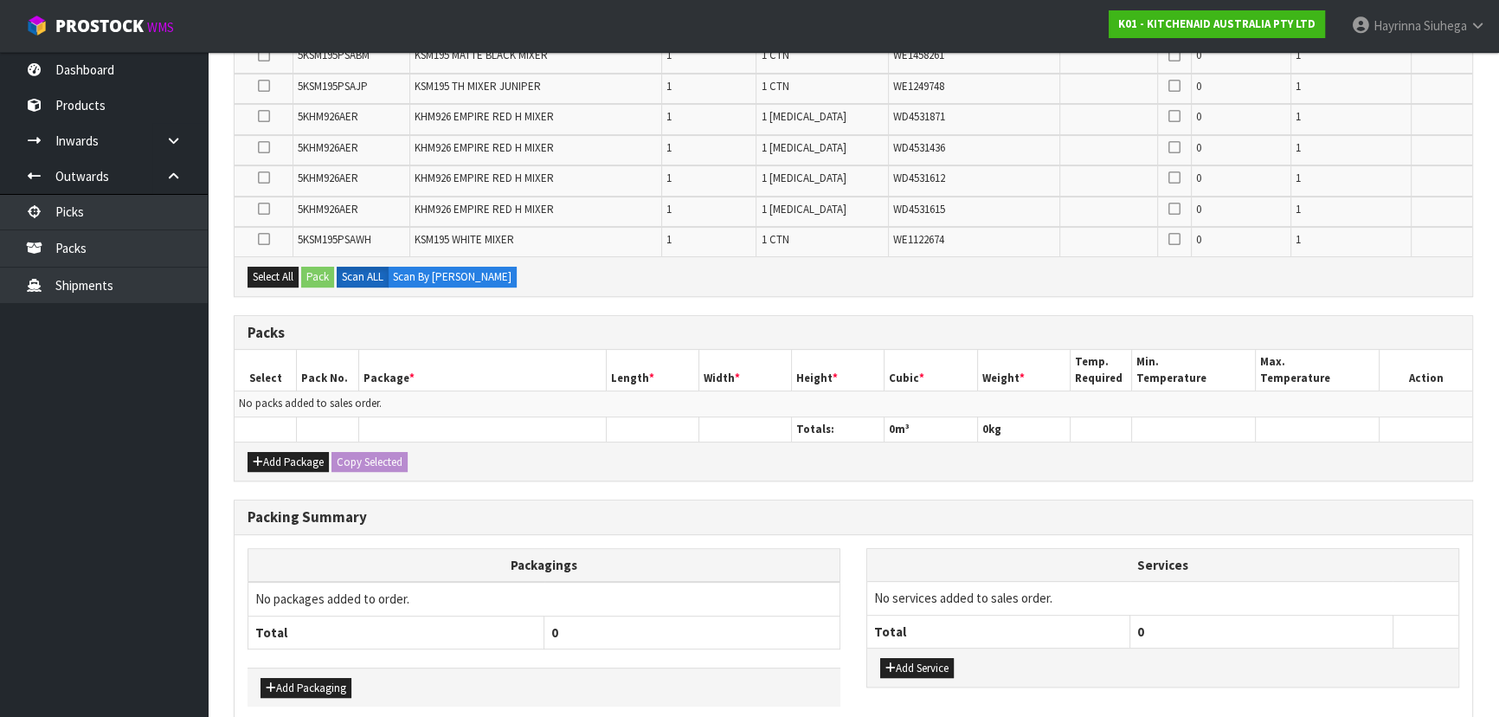
scroll to position [444, 0]
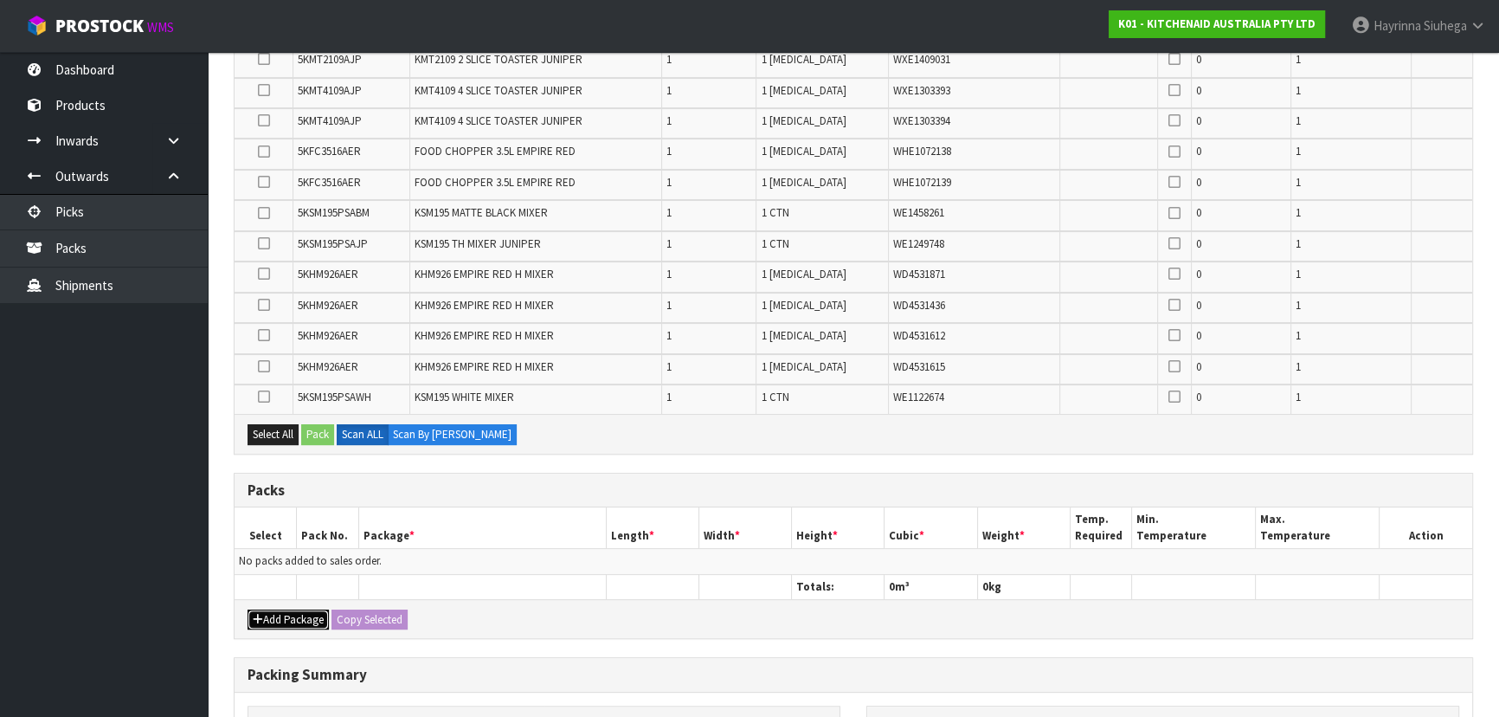
click at [278, 609] on button "Add Package" at bounding box center [288, 619] width 81 height 21
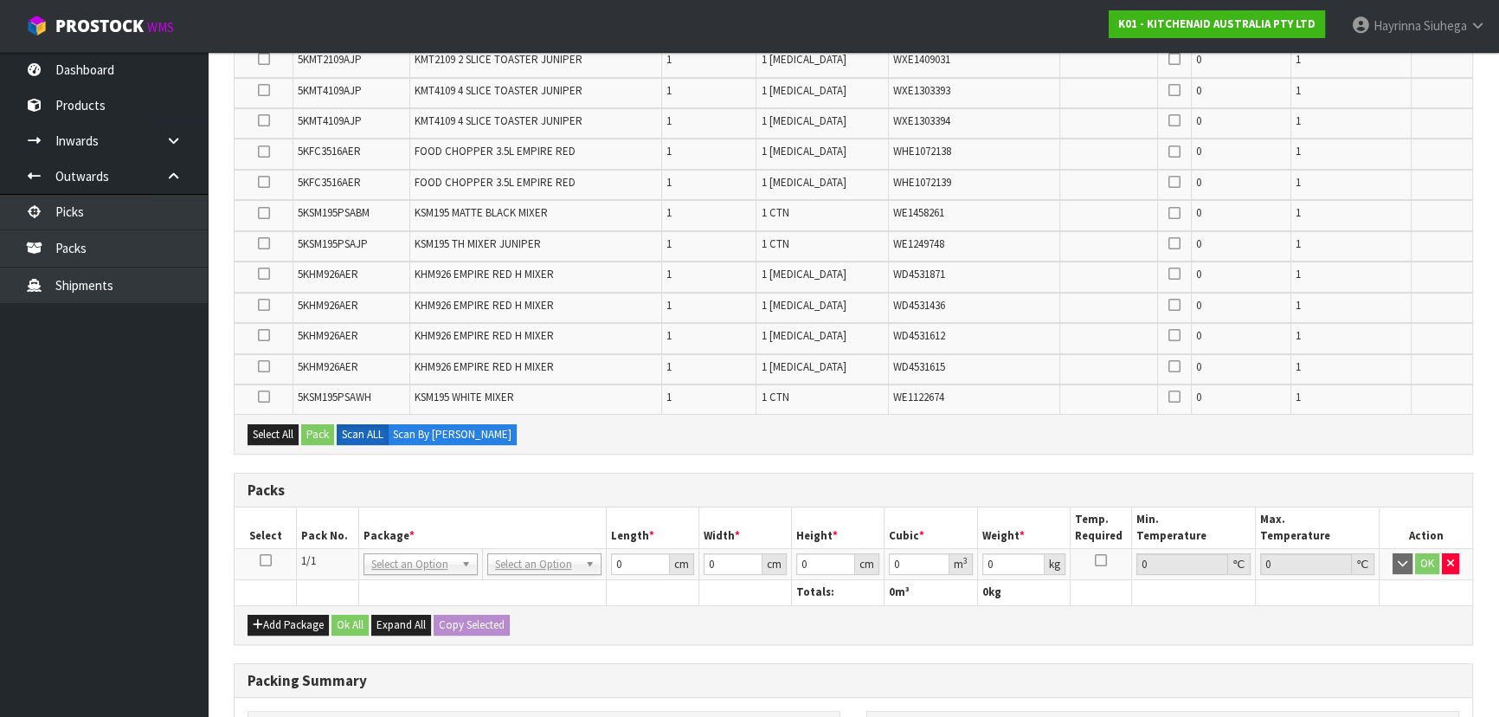
click at [268, 560] on icon at bounding box center [266, 560] width 12 height 1
type input "120"
type input "100"
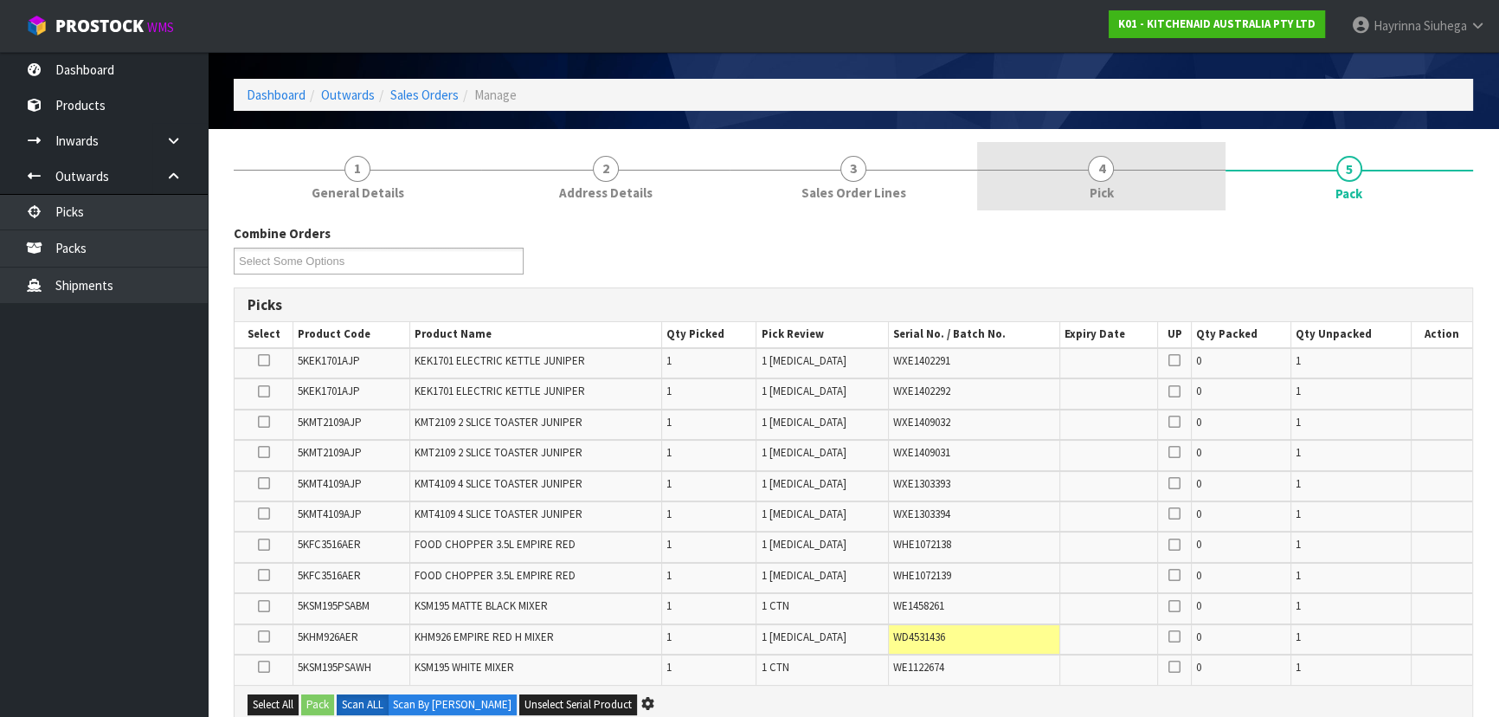
scroll to position [0, 0]
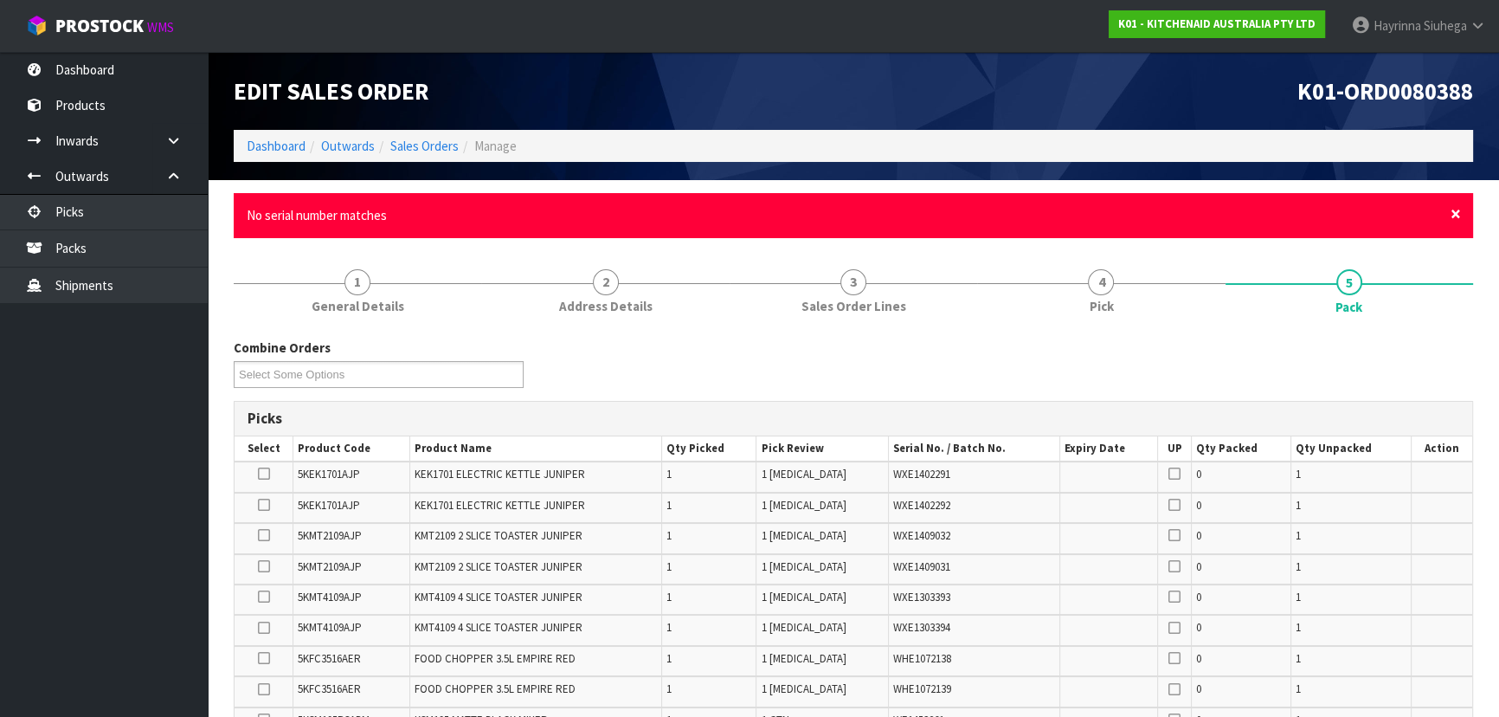
click at [1457, 224] on span "×" at bounding box center [1456, 214] width 10 height 24
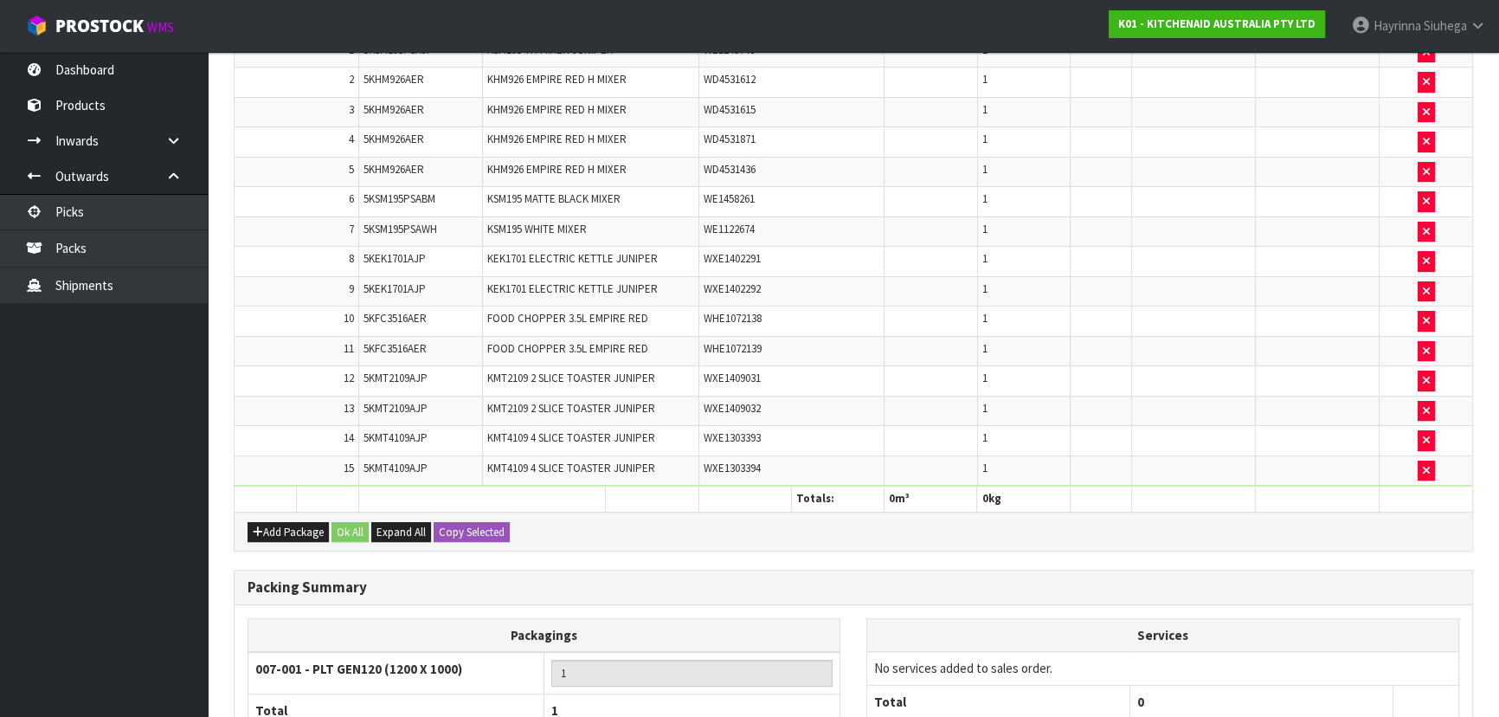
scroll to position [393, 0]
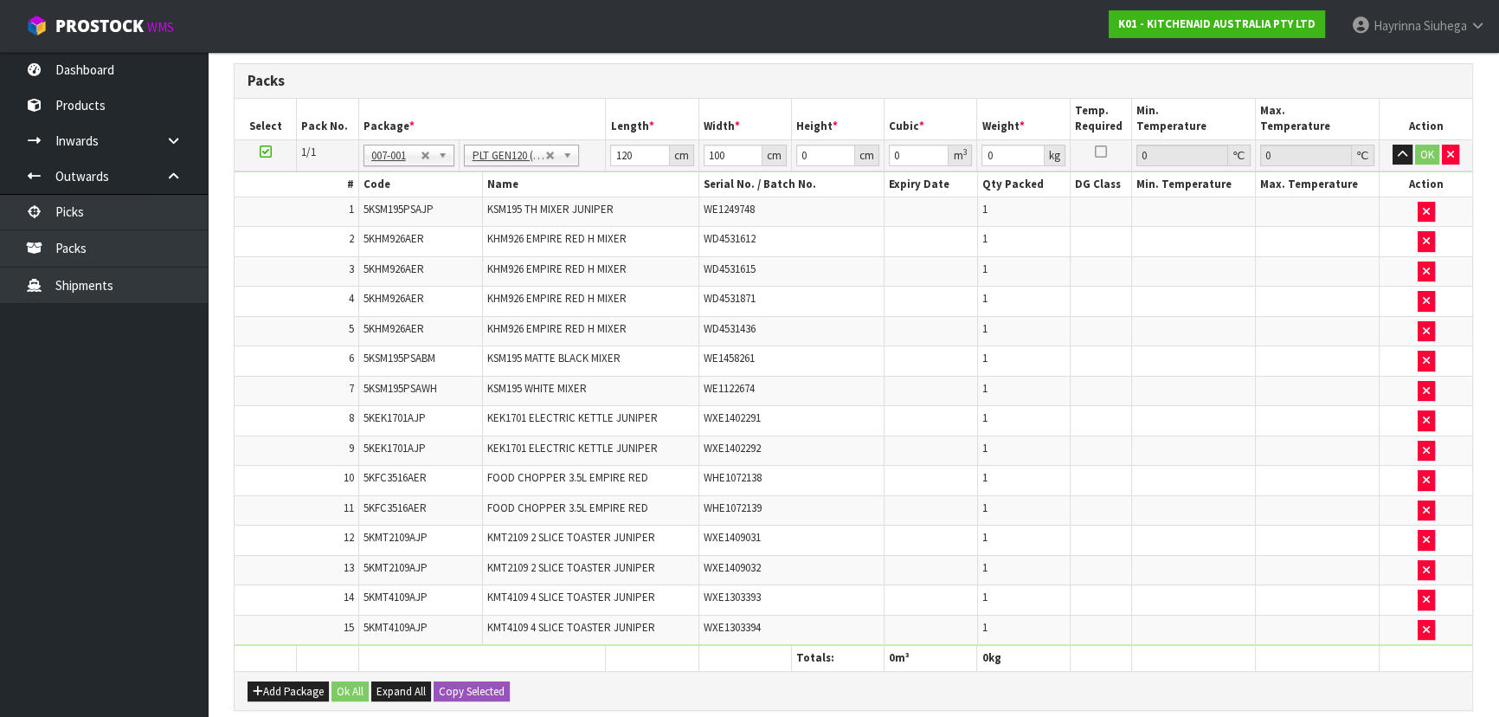
click at [608, 156] on td "120 cm" at bounding box center [652, 154] width 93 height 31
click at [610, 156] on input "120" at bounding box center [639, 156] width 59 height 22
click at [622, 151] on input "120" at bounding box center [639, 156] width 59 height 22
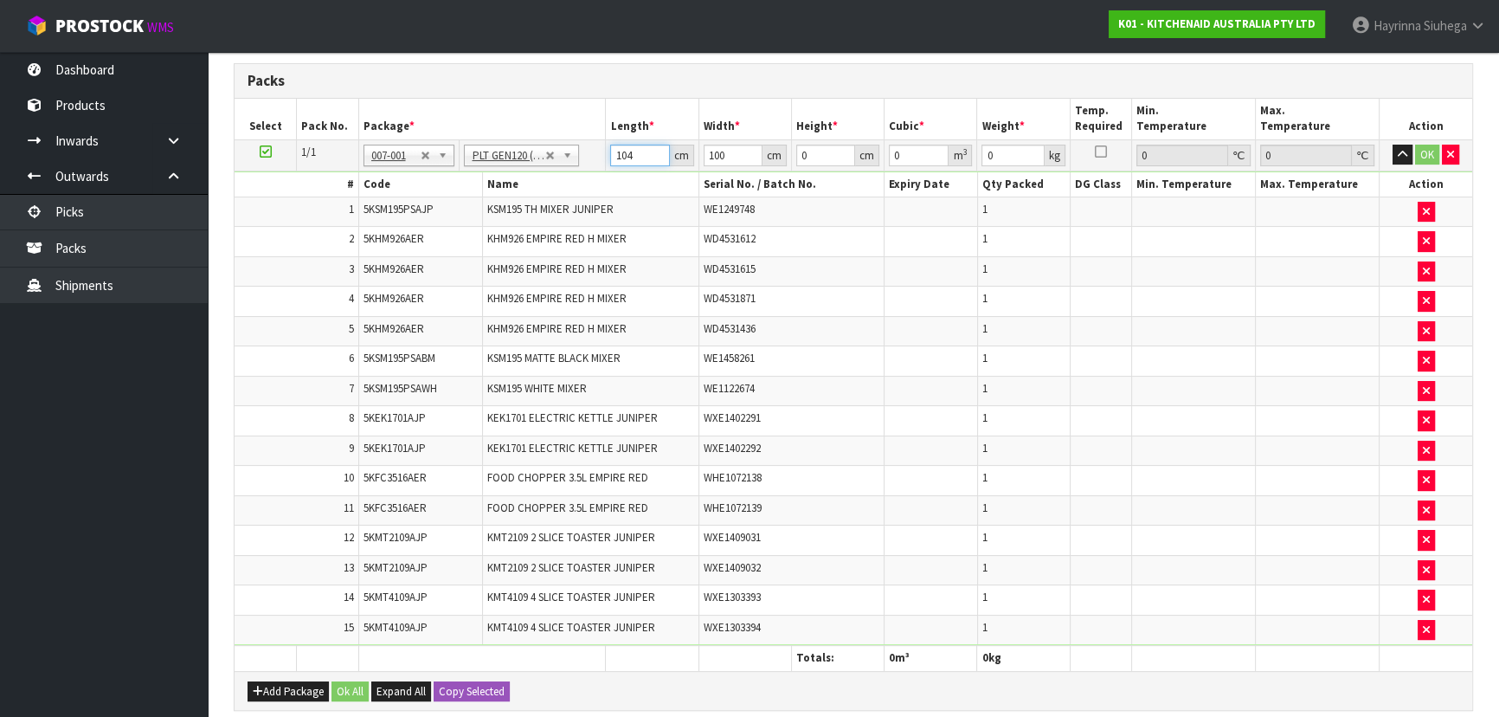
type input "104"
type input "90"
type input "7"
type input "0.06552"
type input "72"
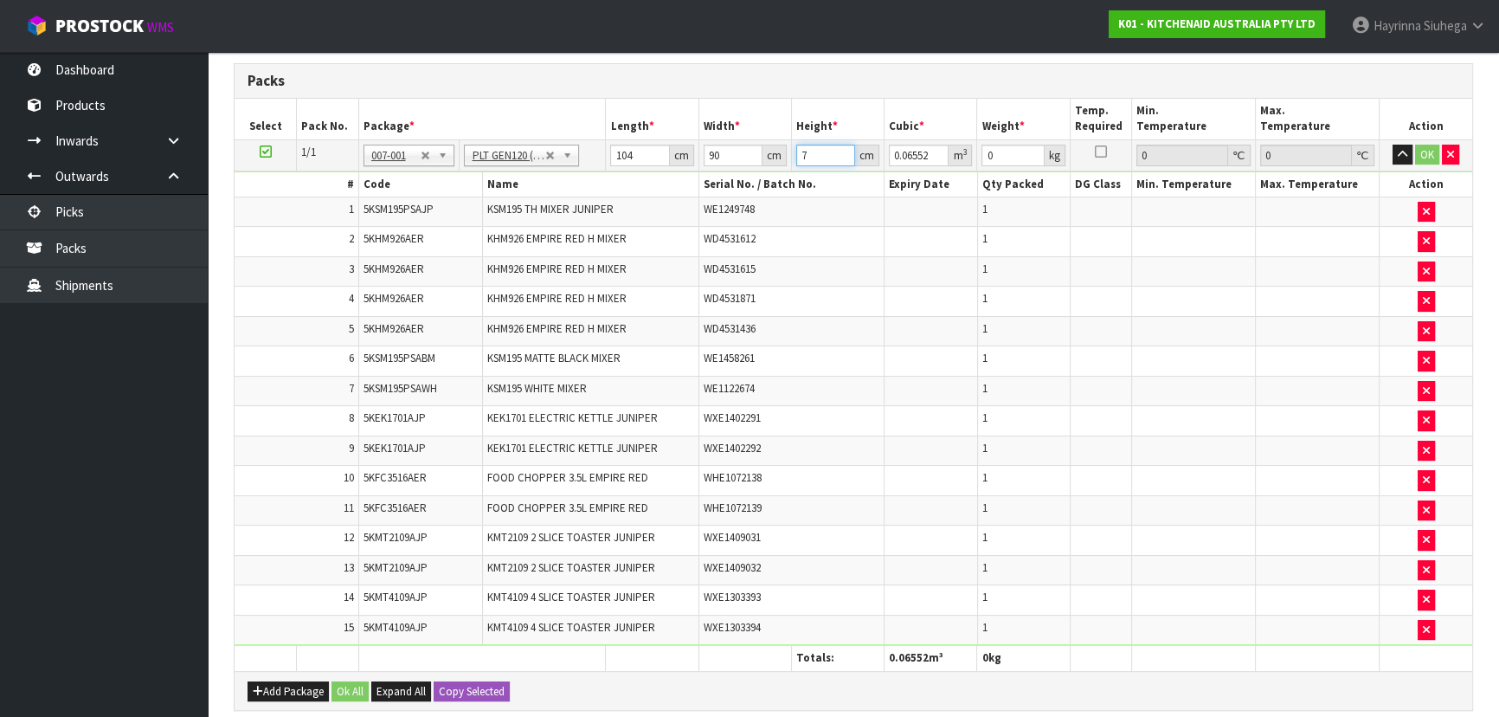
type input "0.67392"
type input "72"
type input "80"
click button "OK" at bounding box center [1427, 155] width 24 height 21
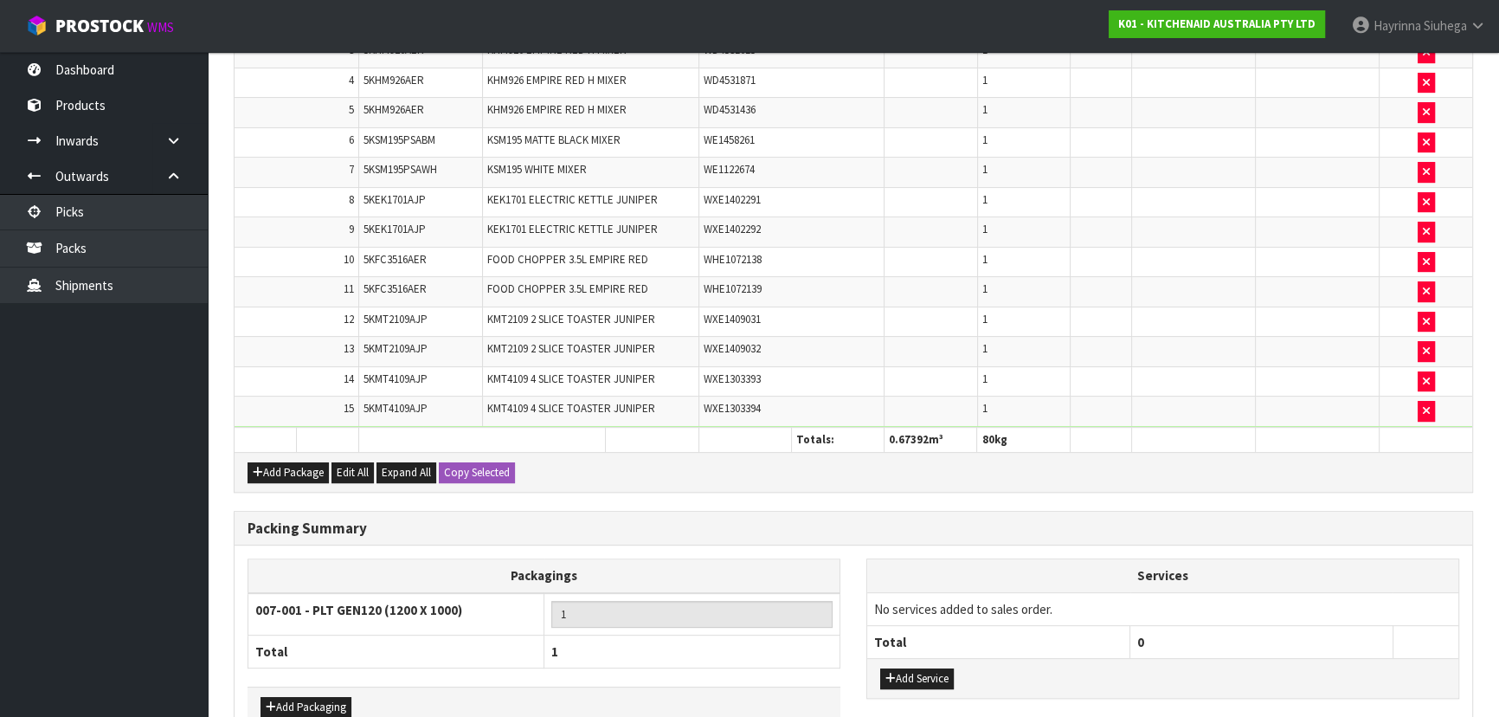
scroll to position [706, 0]
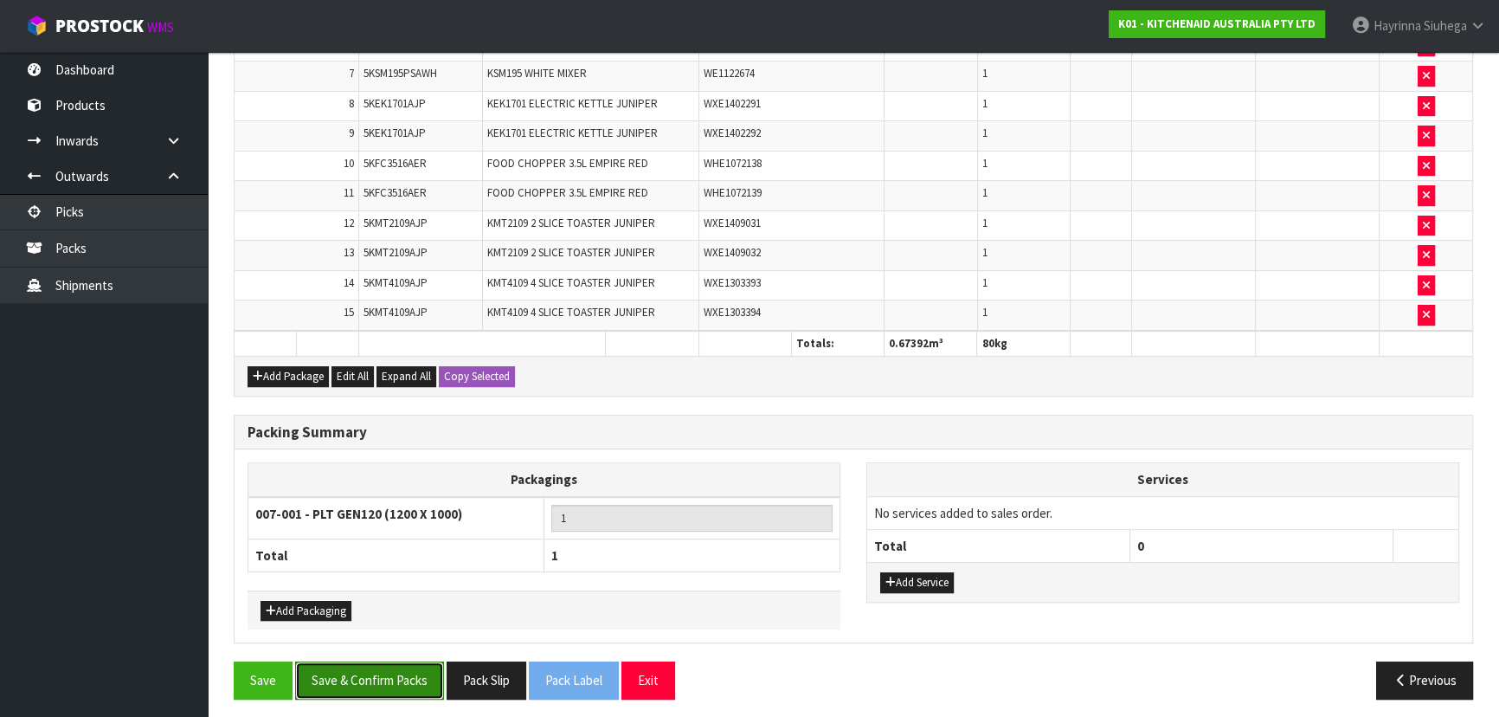
click at [395, 687] on button "Save & Confirm Packs" at bounding box center [369, 679] width 149 height 37
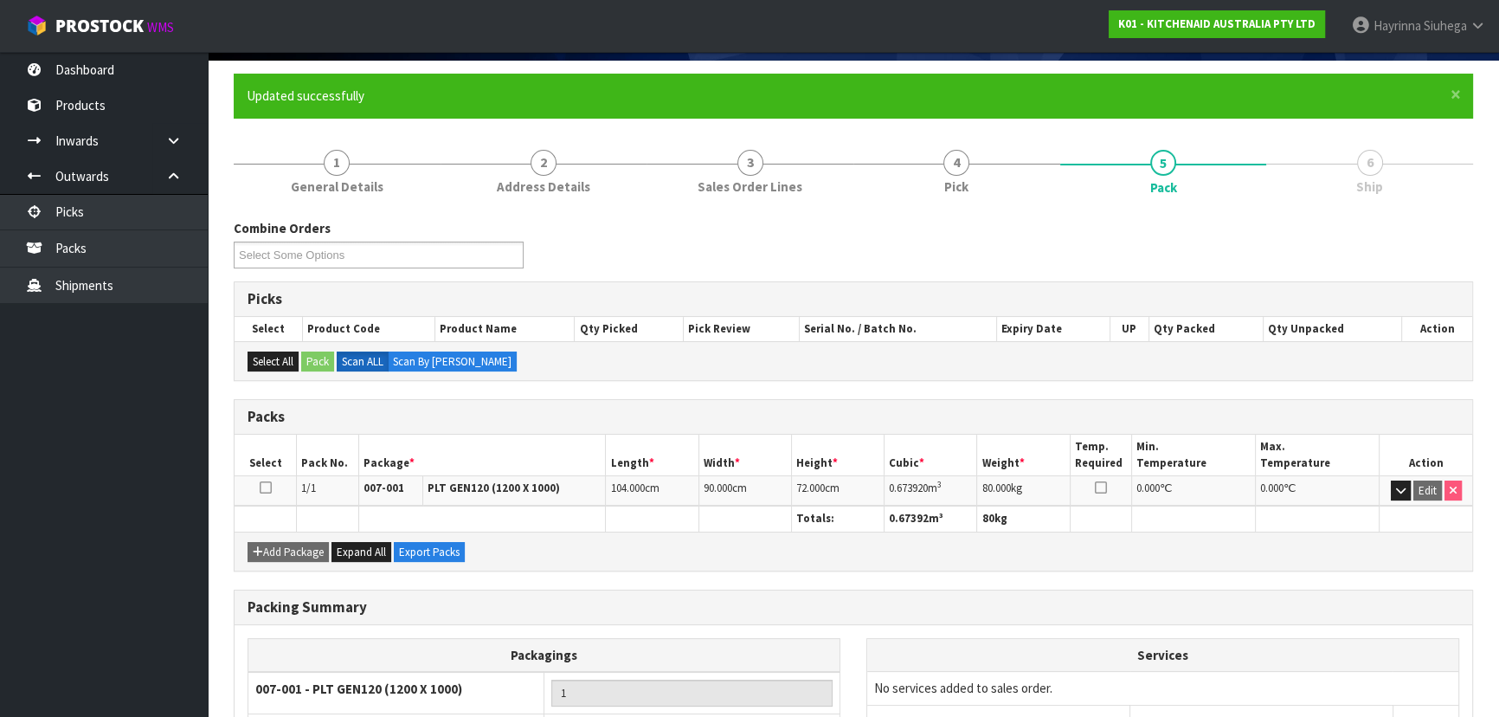
scroll to position [260, 0]
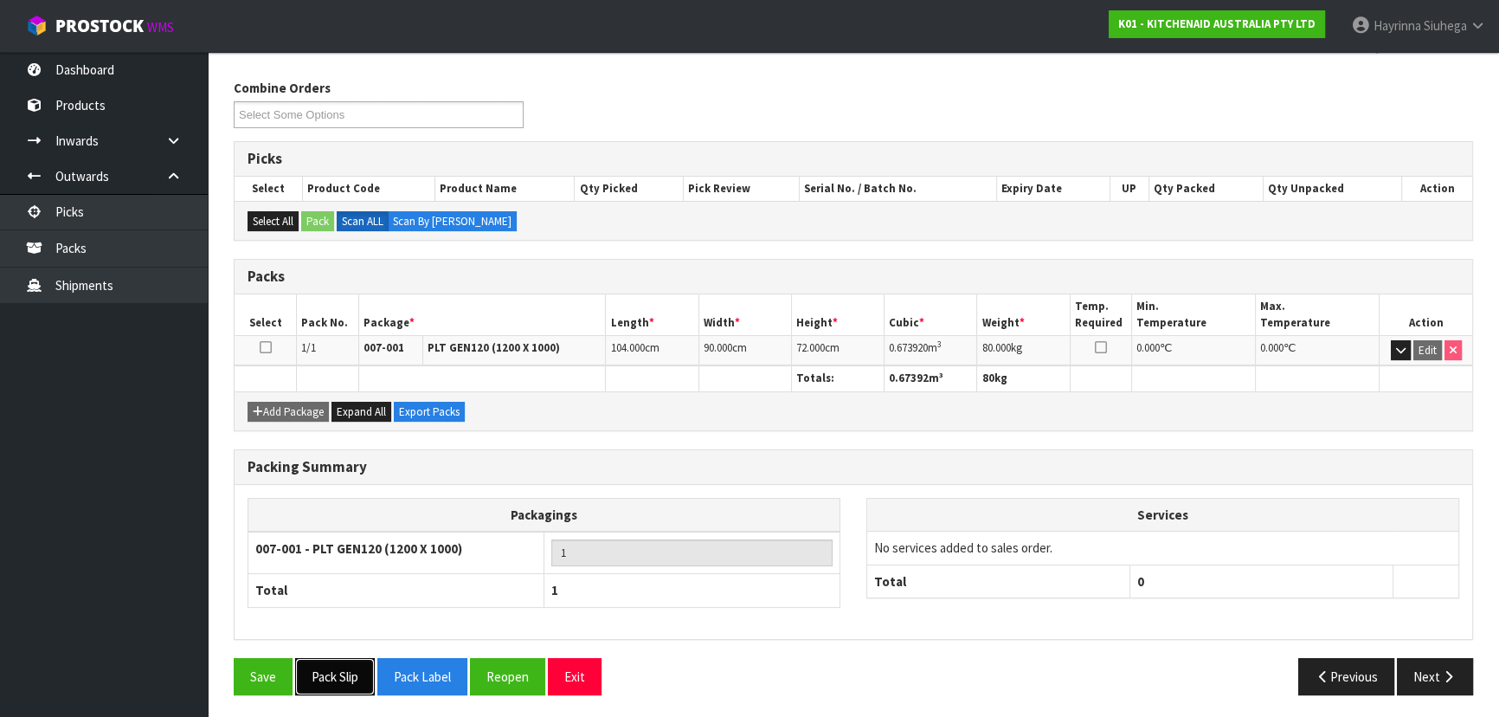
click at [344, 666] on button "Pack Slip" at bounding box center [335, 676] width 80 height 37
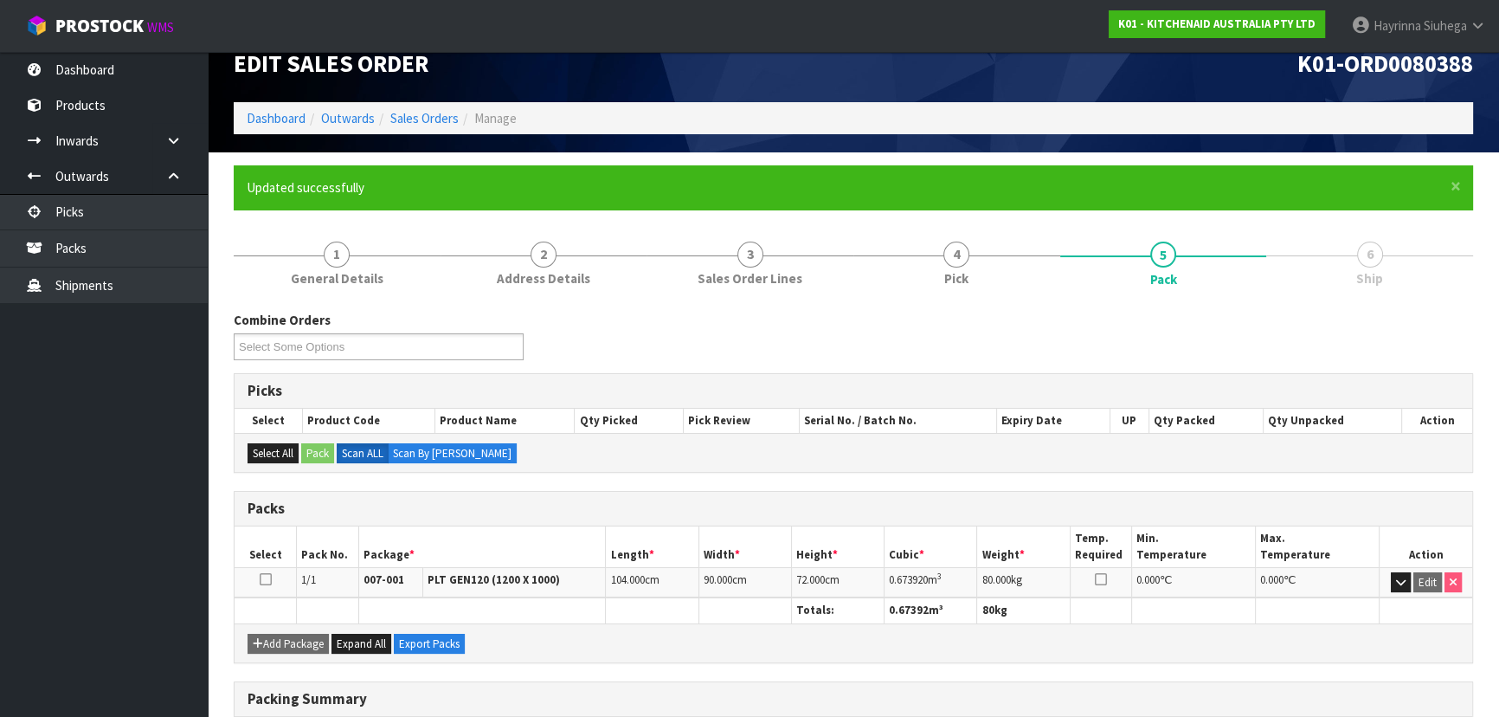
scroll to position [0, 0]
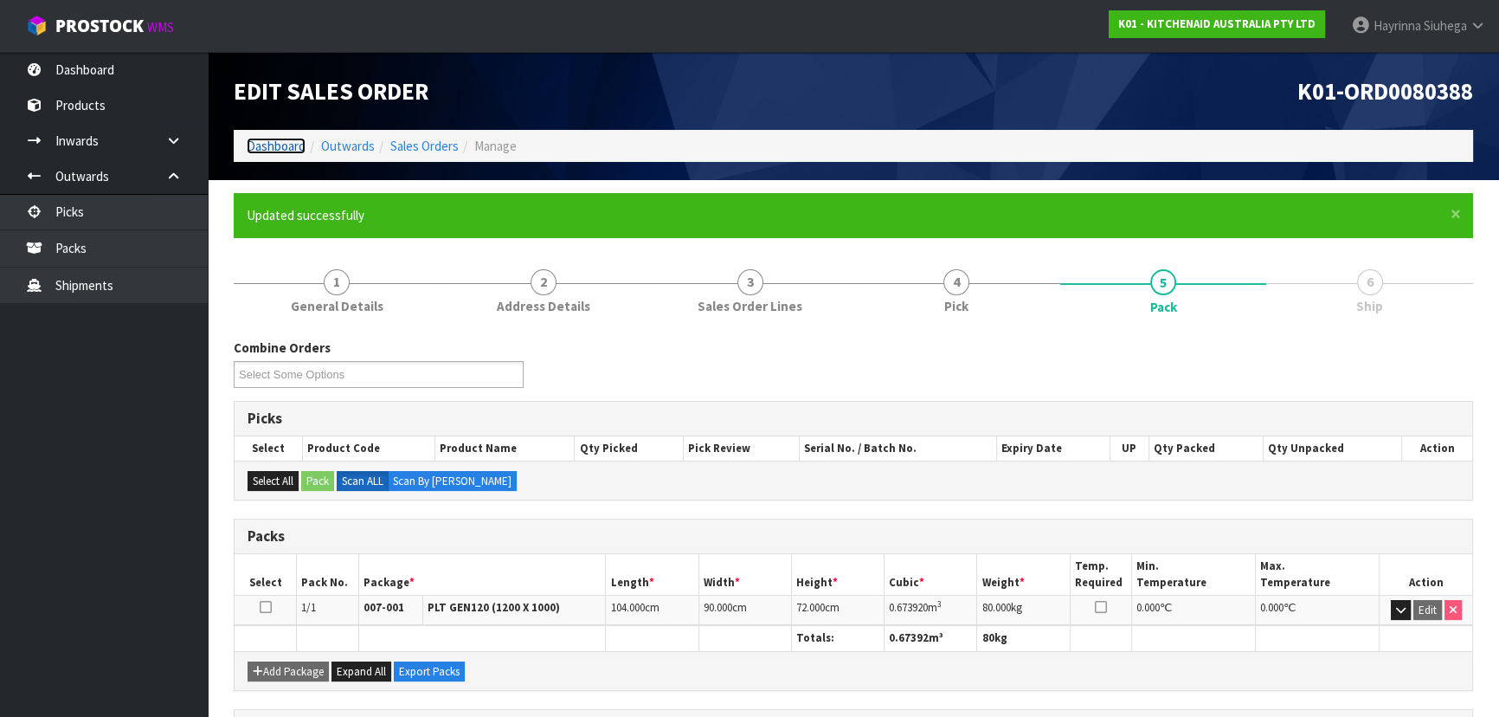
click at [279, 144] on link "Dashboard" at bounding box center [276, 146] width 59 height 16
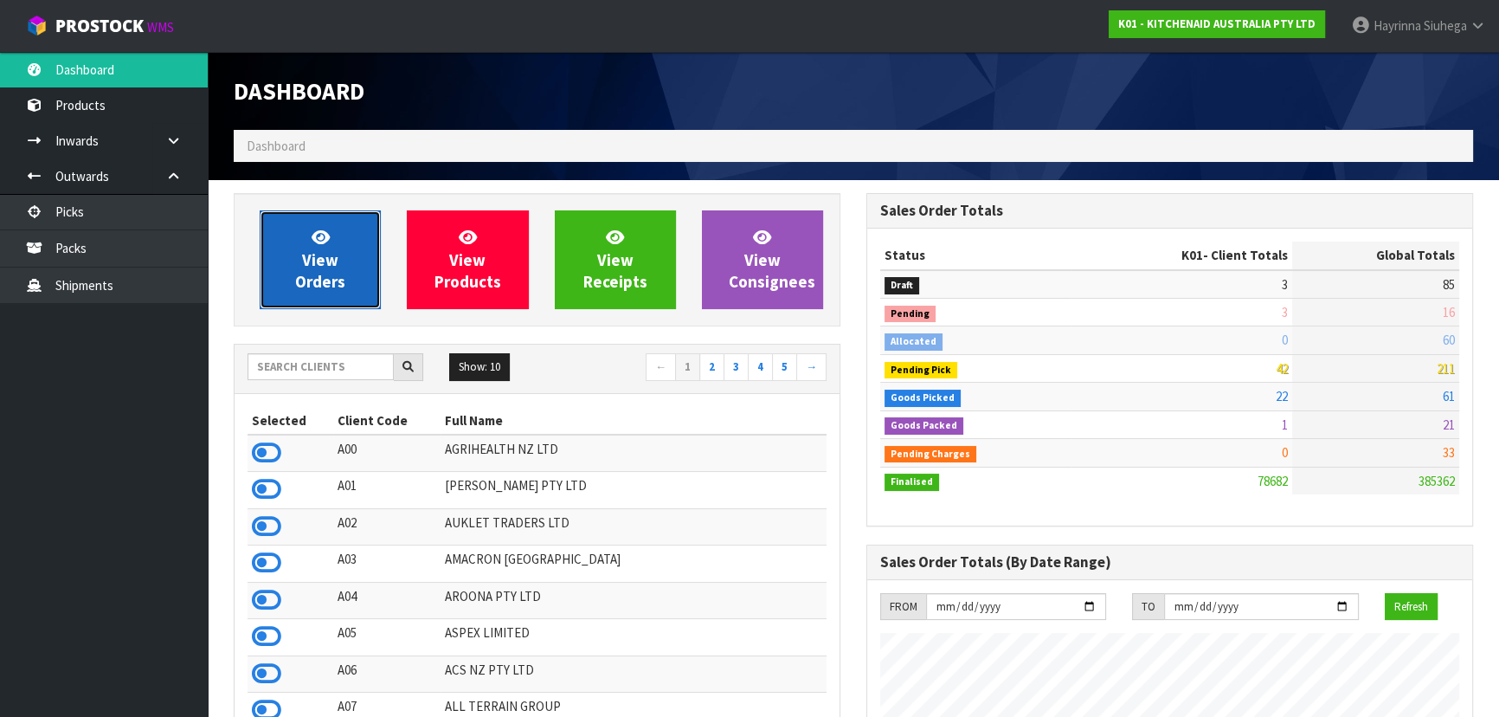
click at [344, 275] on span "View Orders" at bounding box center [320, 259] width 50 height 65
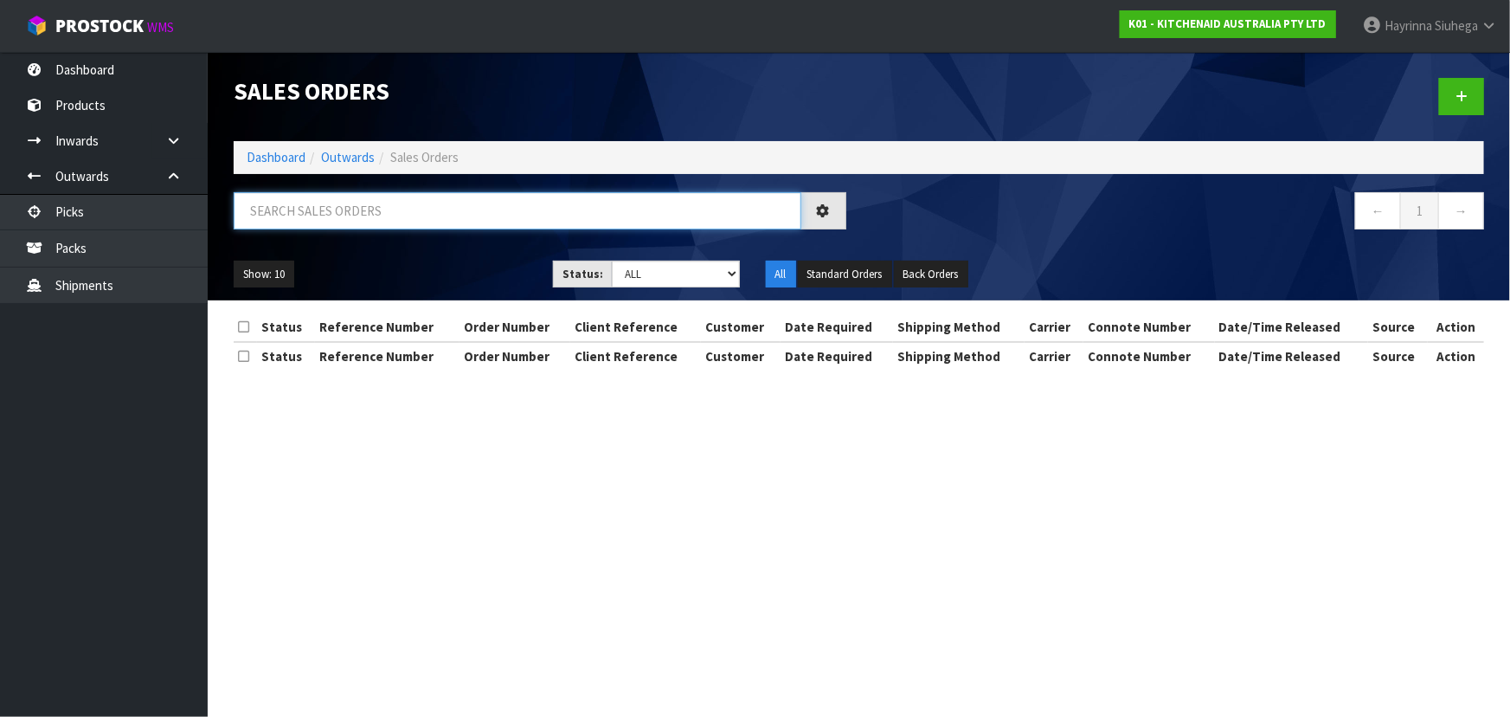
click at [365, 210] on input "text" at bounding box center [518, 210] width 568 height 37
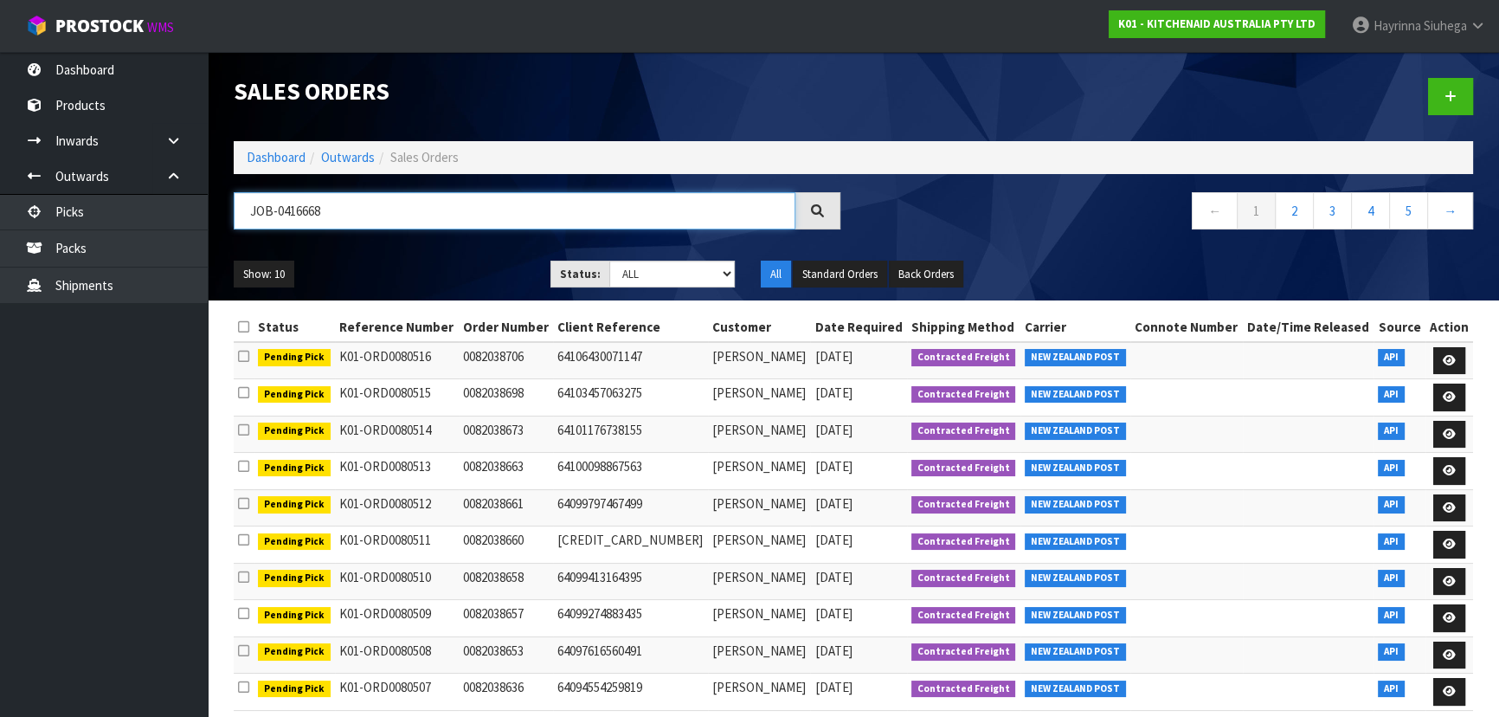
type input "JOB-0416668"
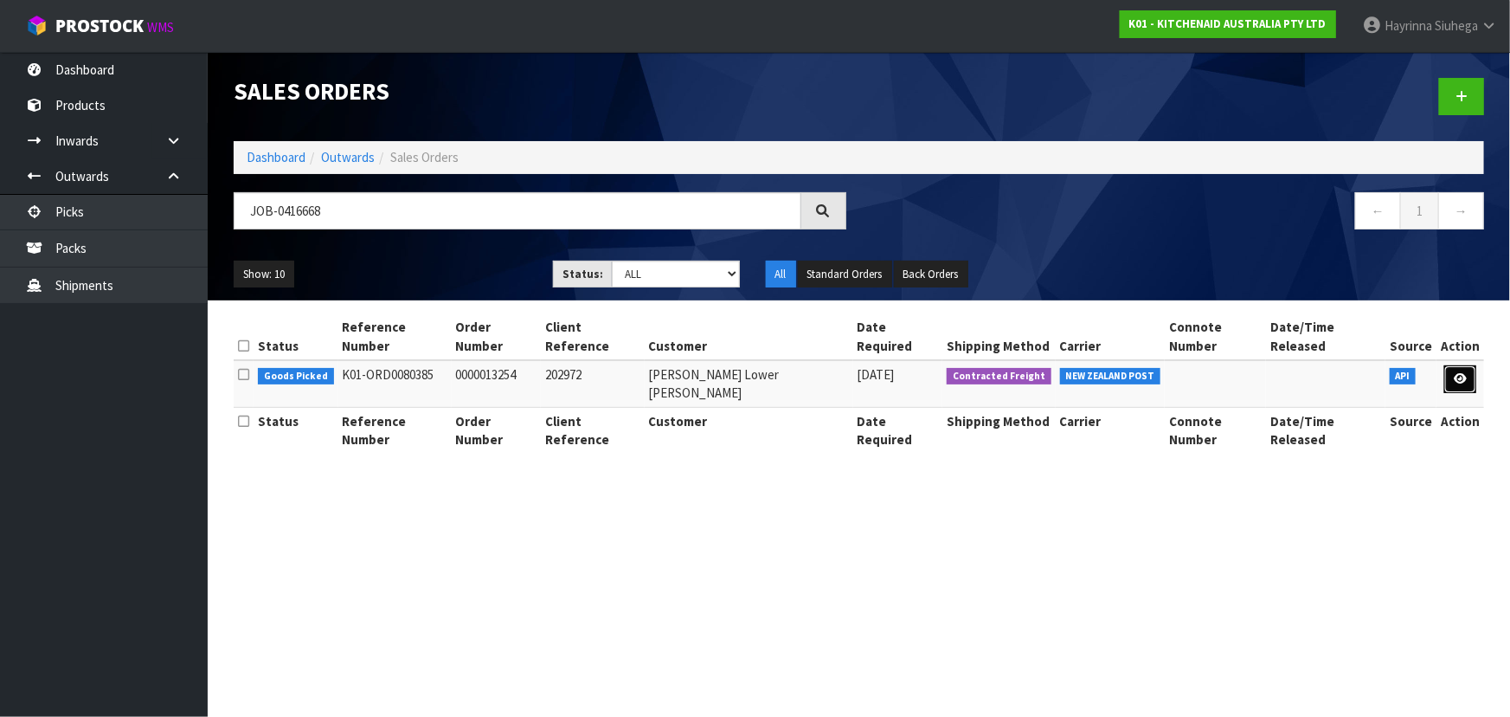
click at [1469, 365] on link at bounding box center [1461, 379] width 32 height 28
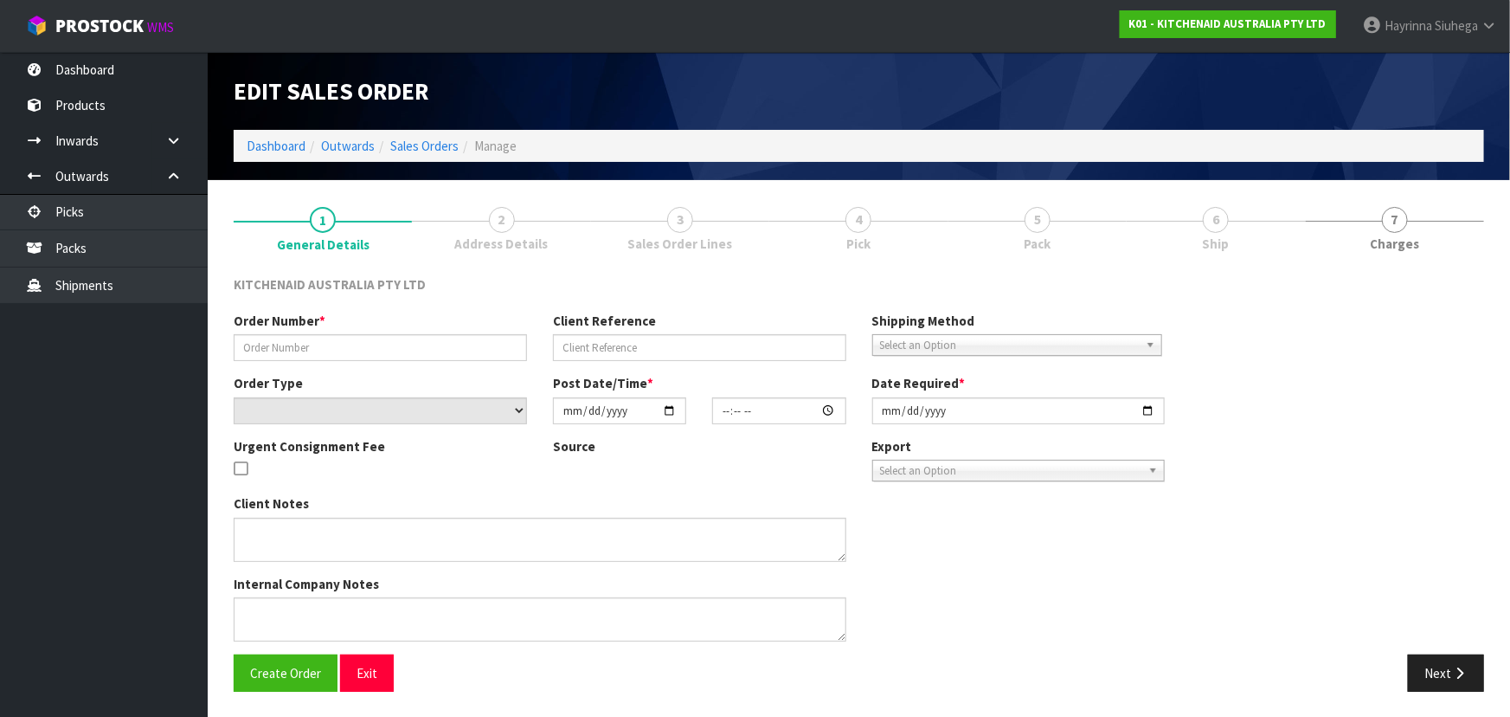
type input "0000013254"
type input "202972"
select select "number:0"
type input "2025-10-08"
type input "12:34:51.000"
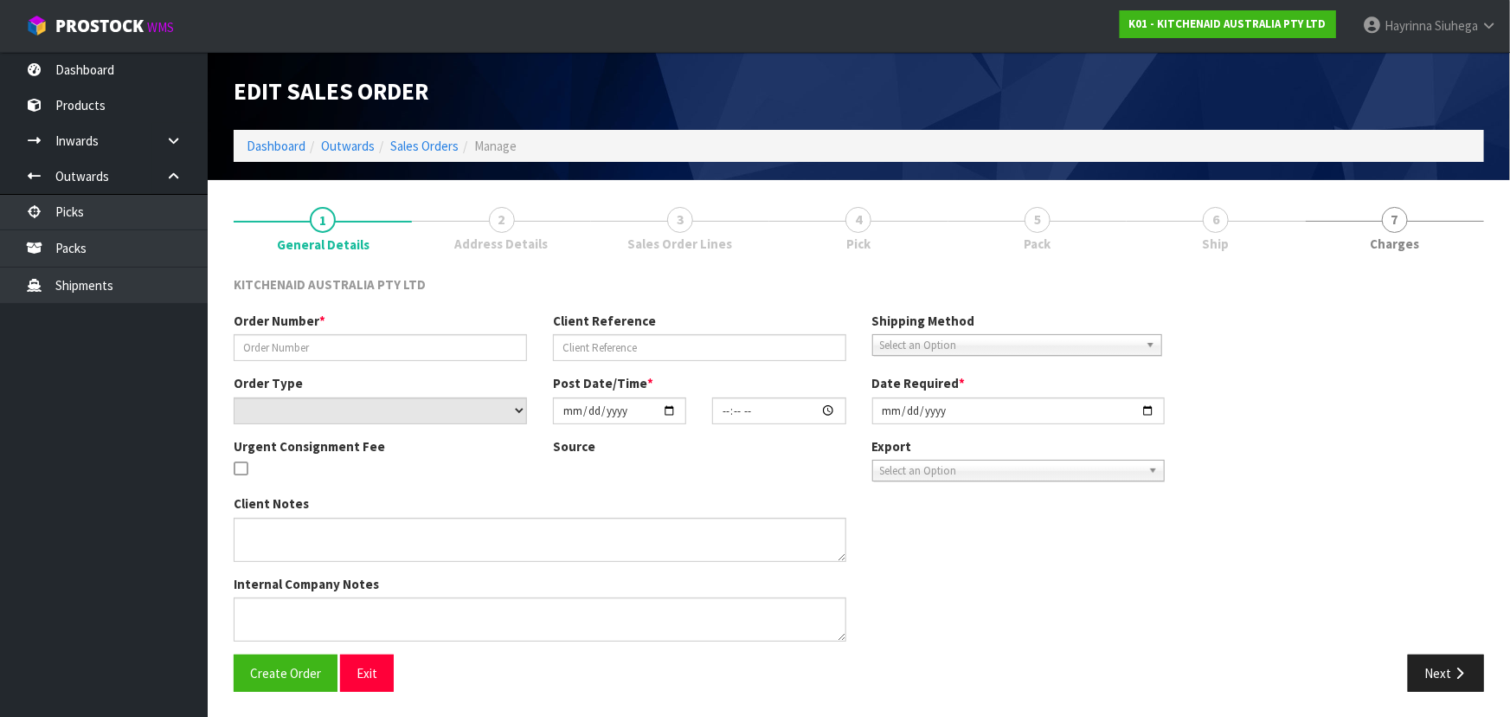
type input "2025-10-08"
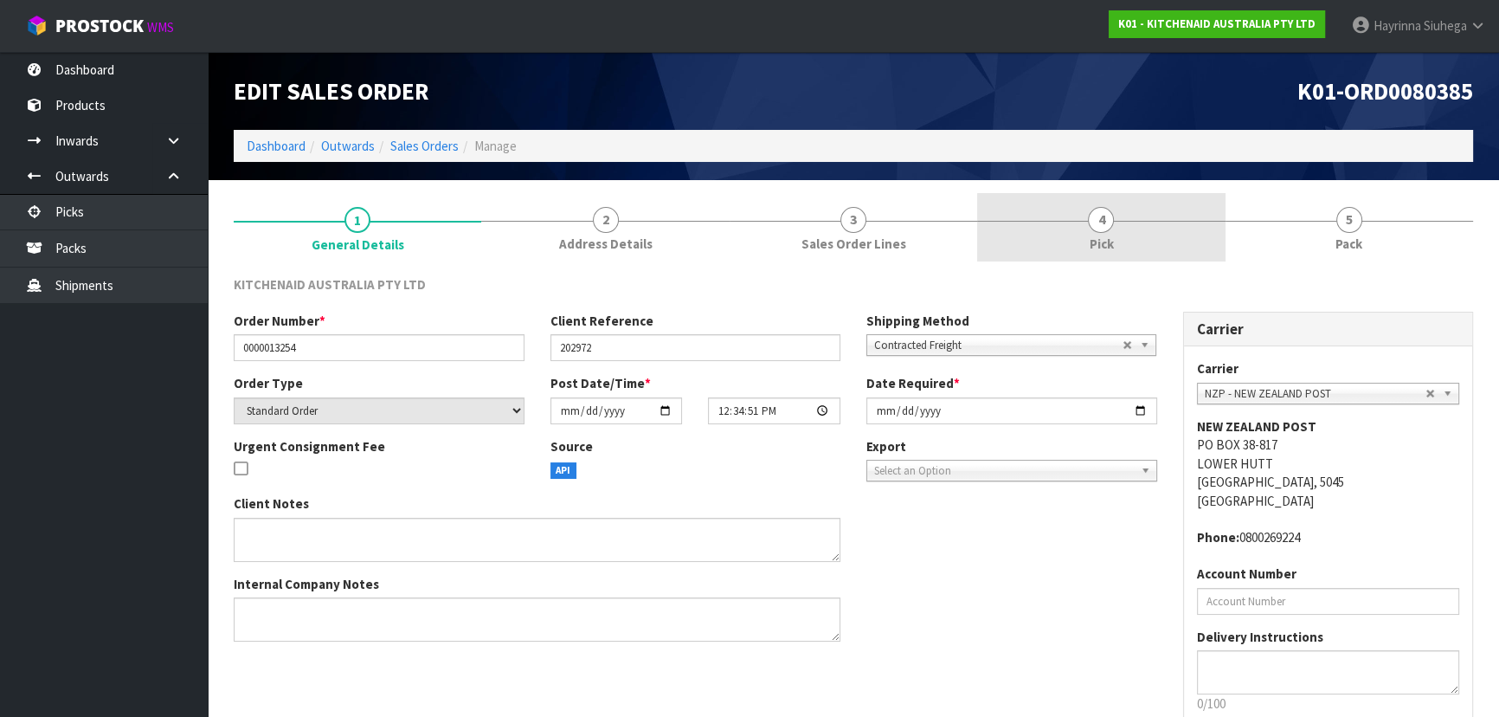
click at [1202, 243] on link "4 Pick" at bounding box center [1101, 227] width 248 height 68
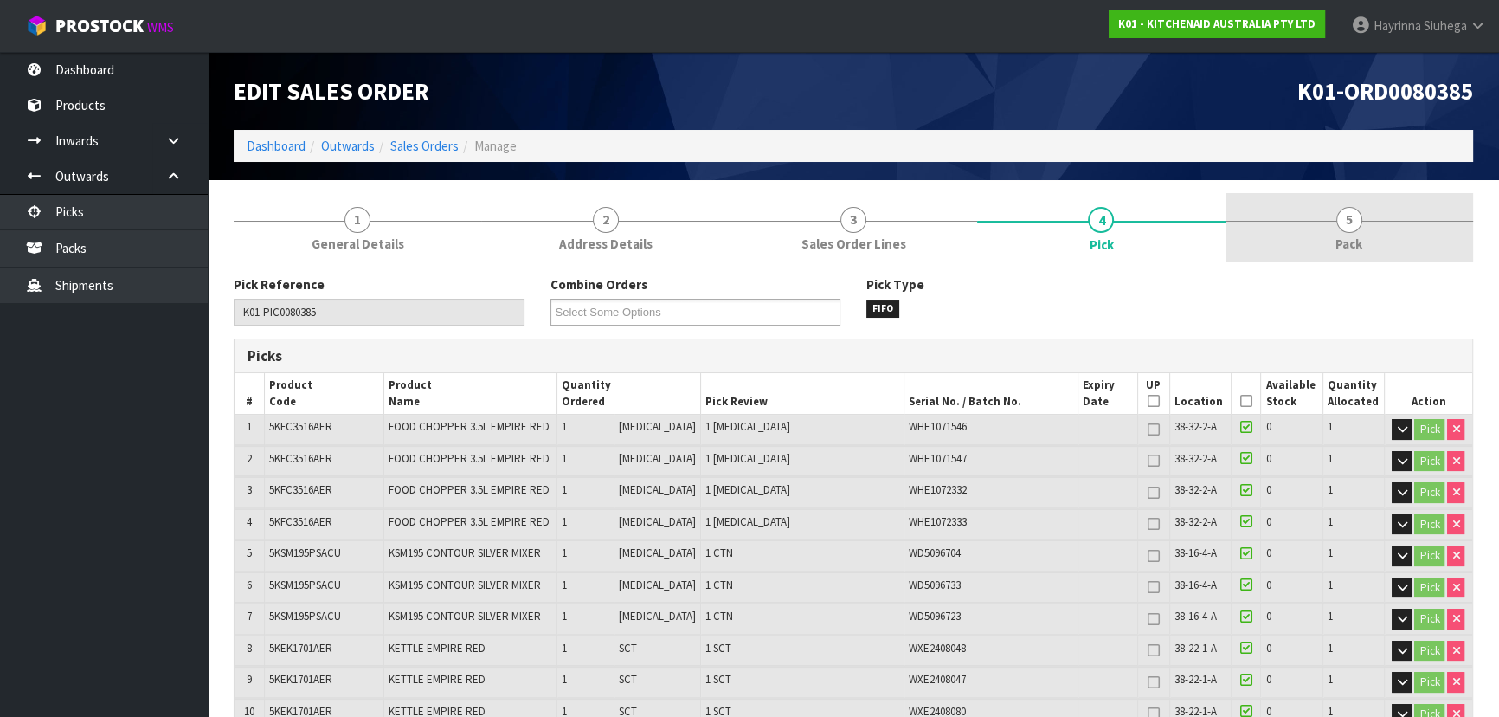
click at [1317, 221] on div at bounding box center [1350, 221] width 248 height 1
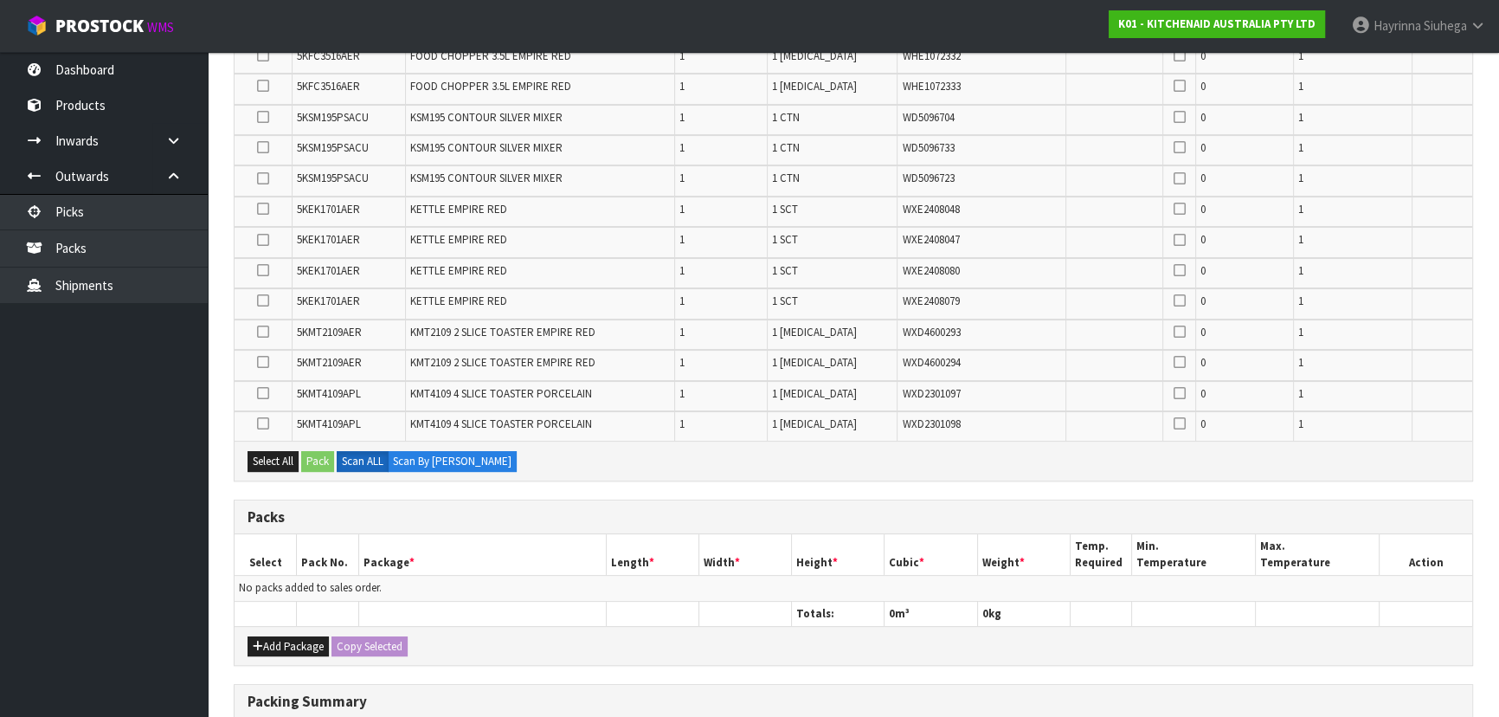
scroll to position [550, 0]
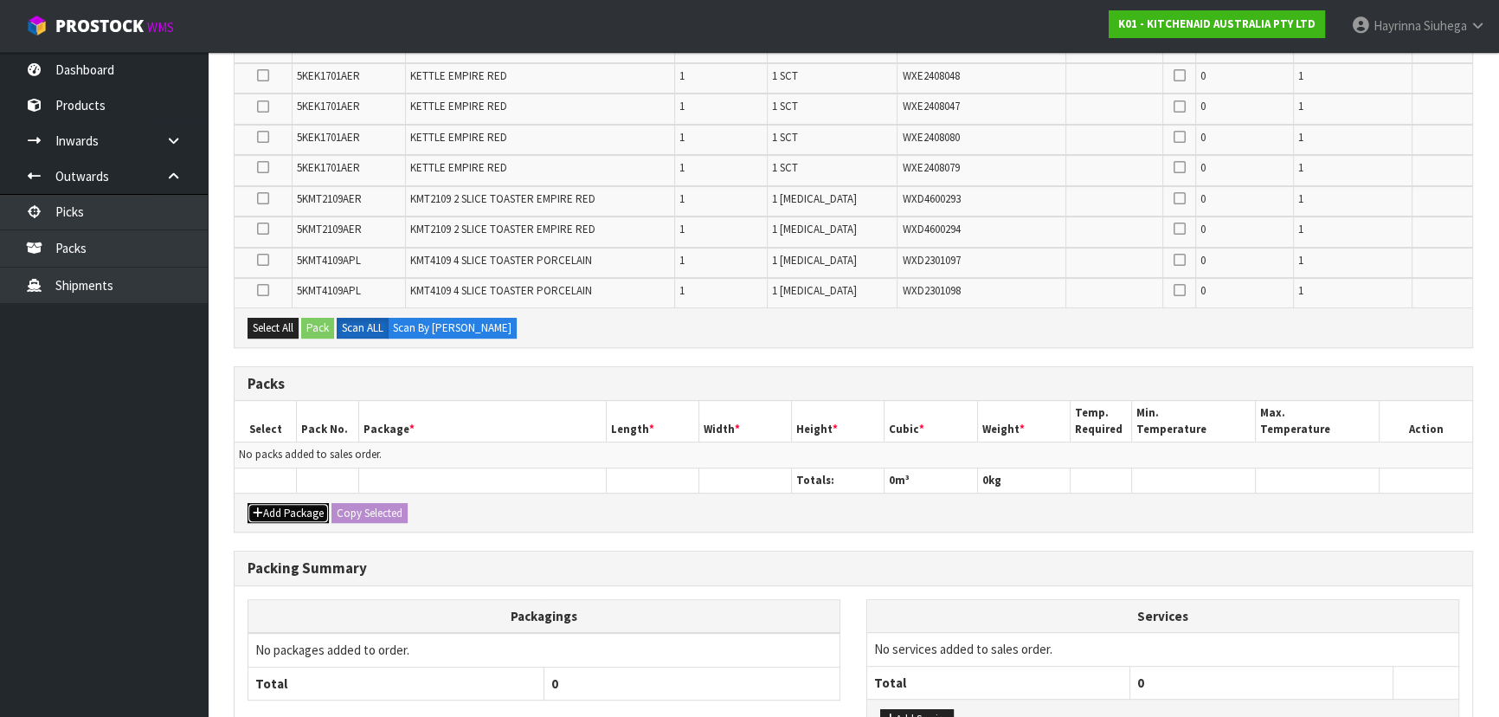
click at [288, 506] on button "Add Package" at bounding box center [288, 513] width 81 height 21
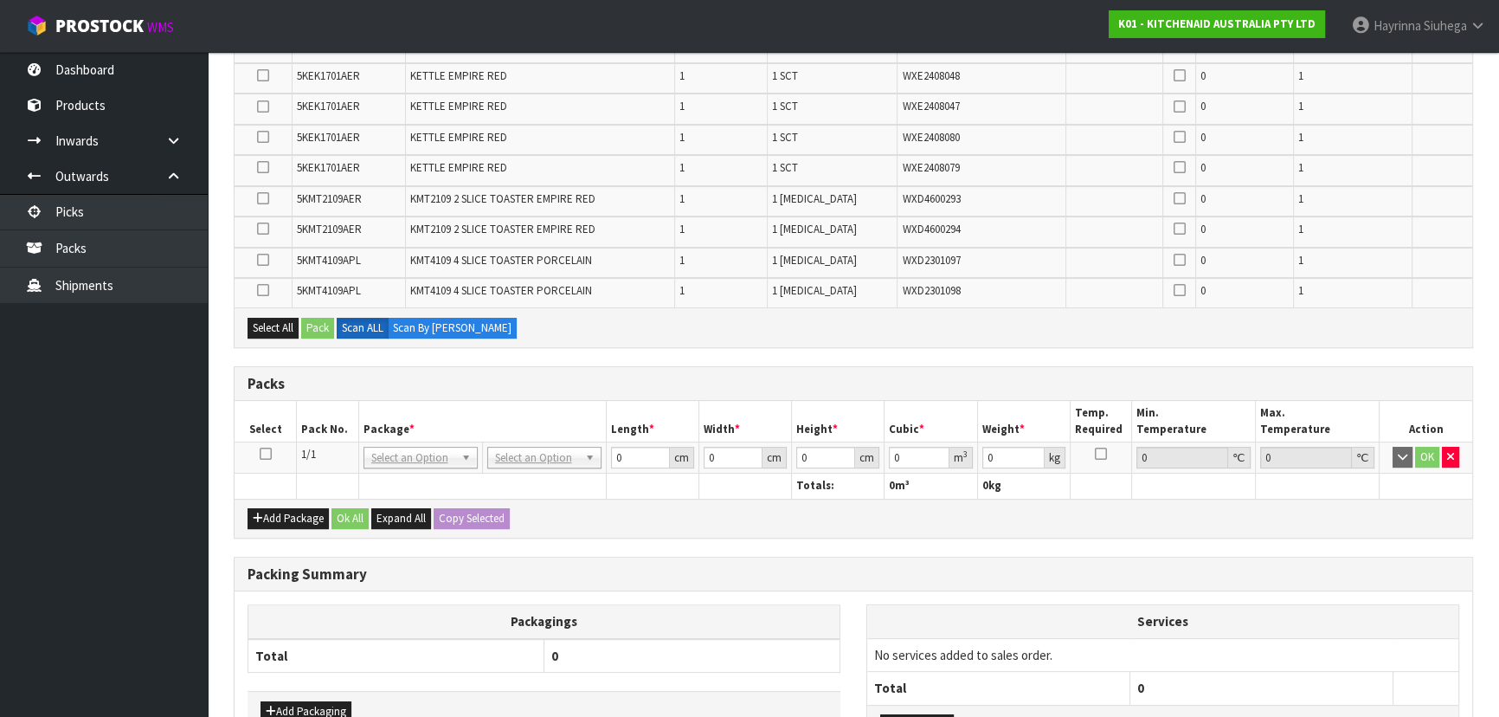
click at [263, 454] on icon at bounding box center [266, 454] width 12 height 1
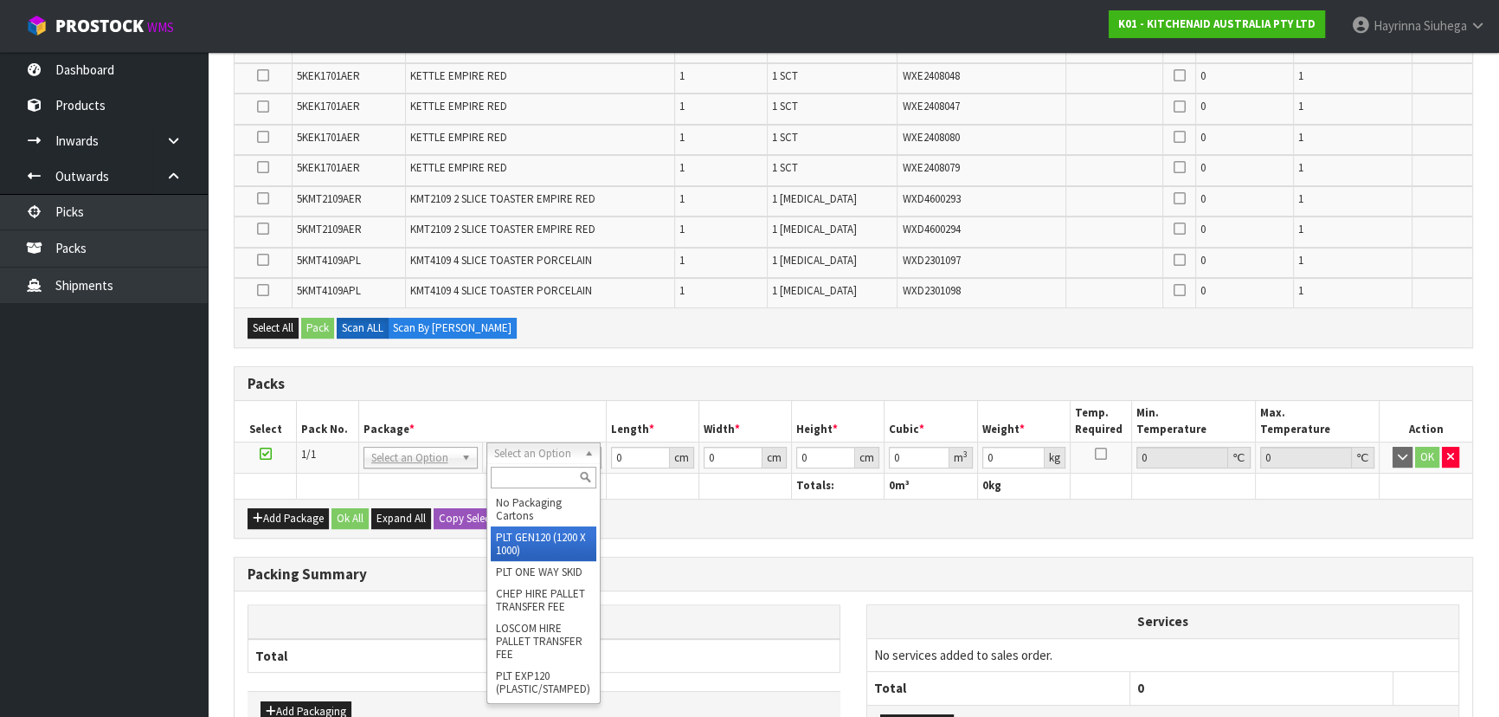
type input "120"
type input "100"
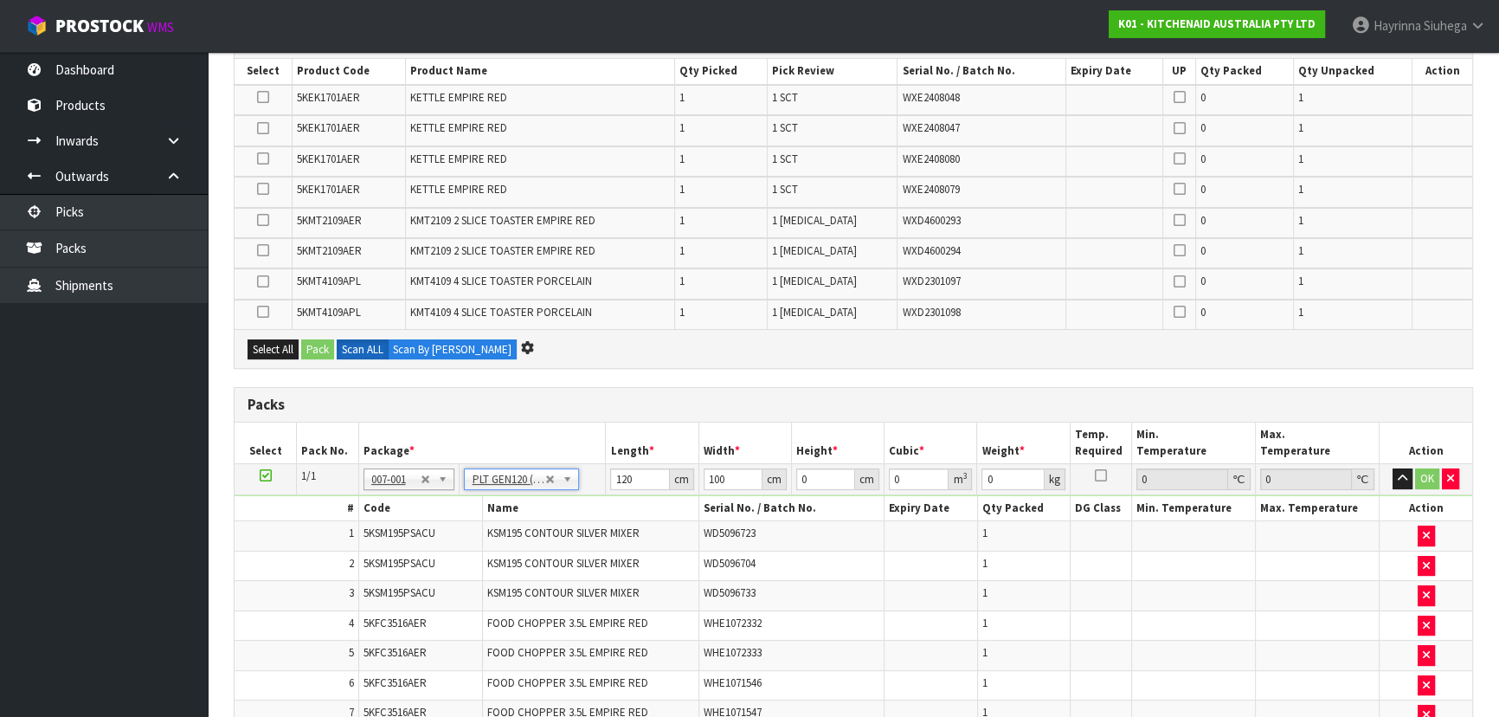
scroll to position [0, 0]
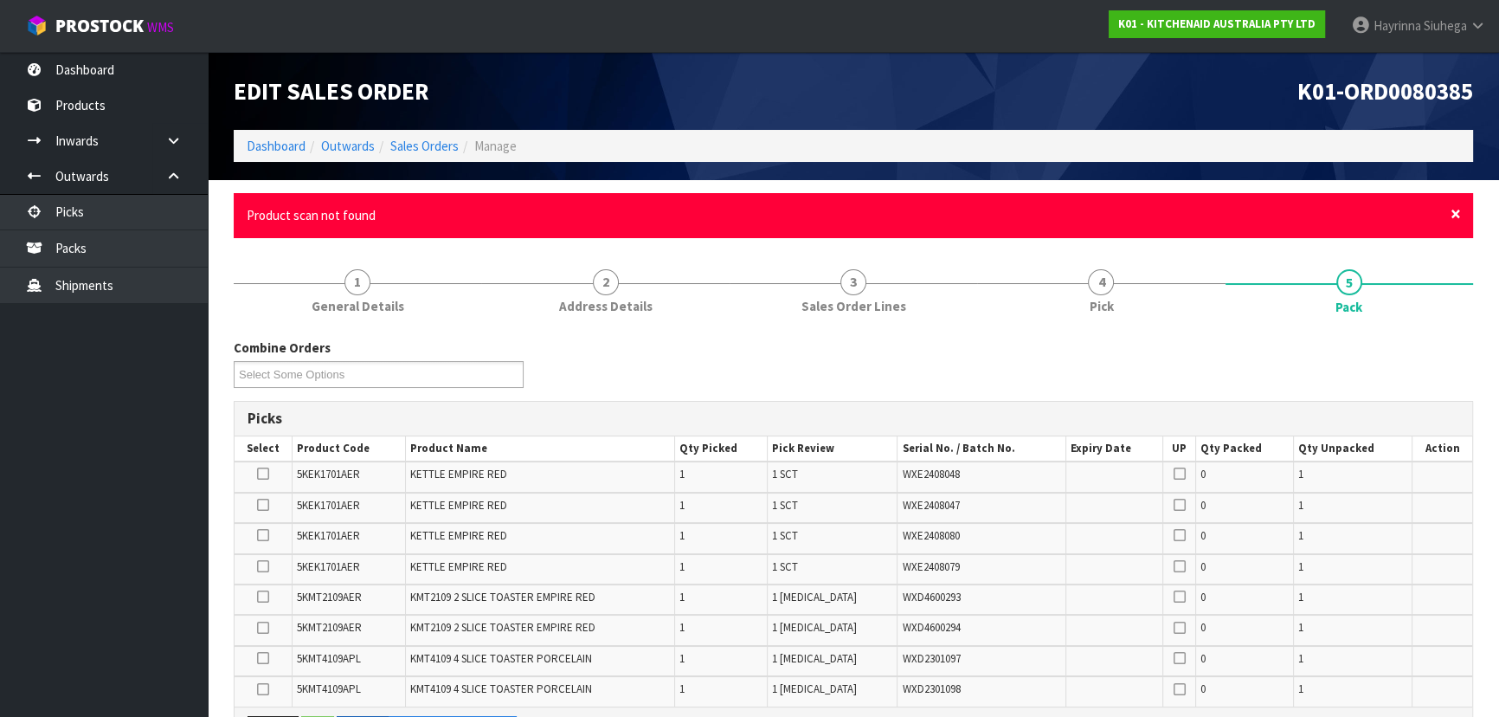
click at [1453, 214] on span "×" at bounding box center [1456, 214] width 10 height 24
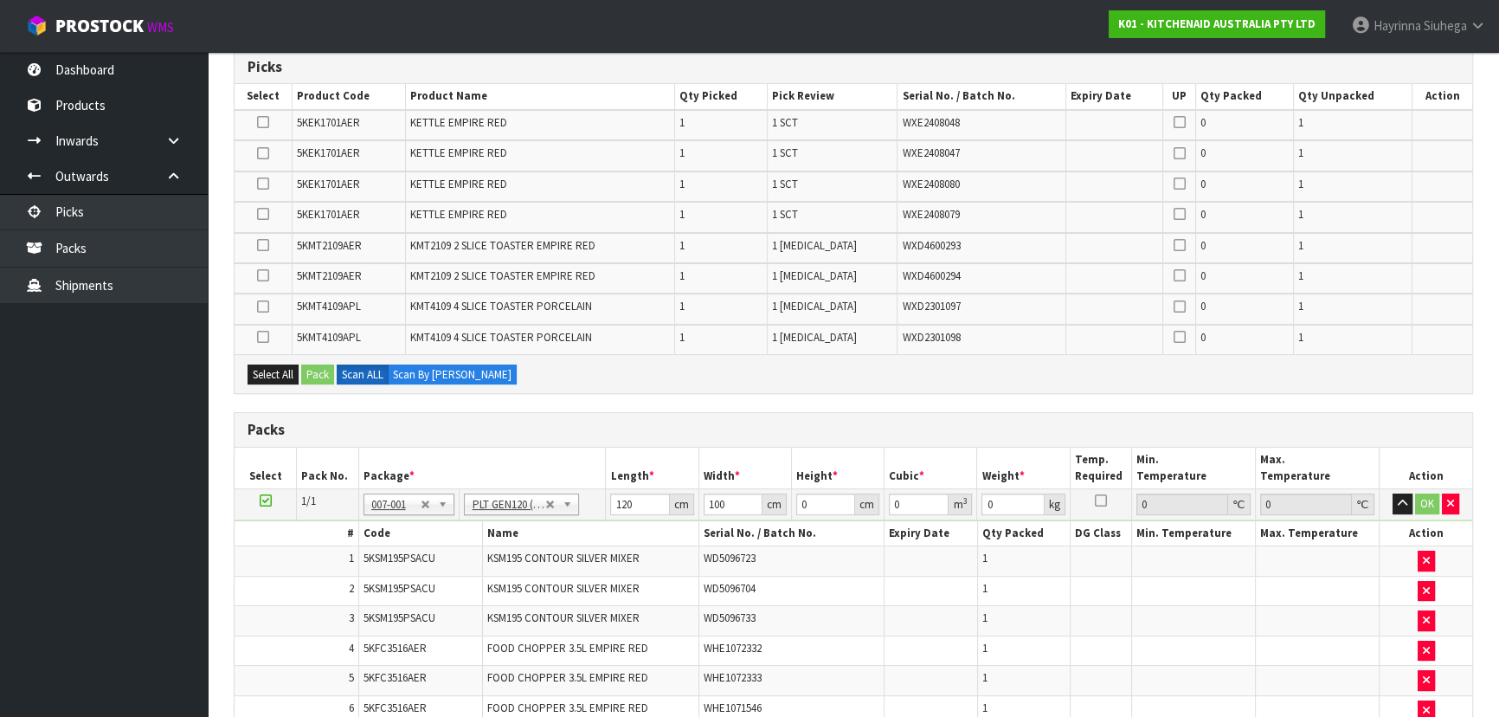
scroll to position [314, 0]
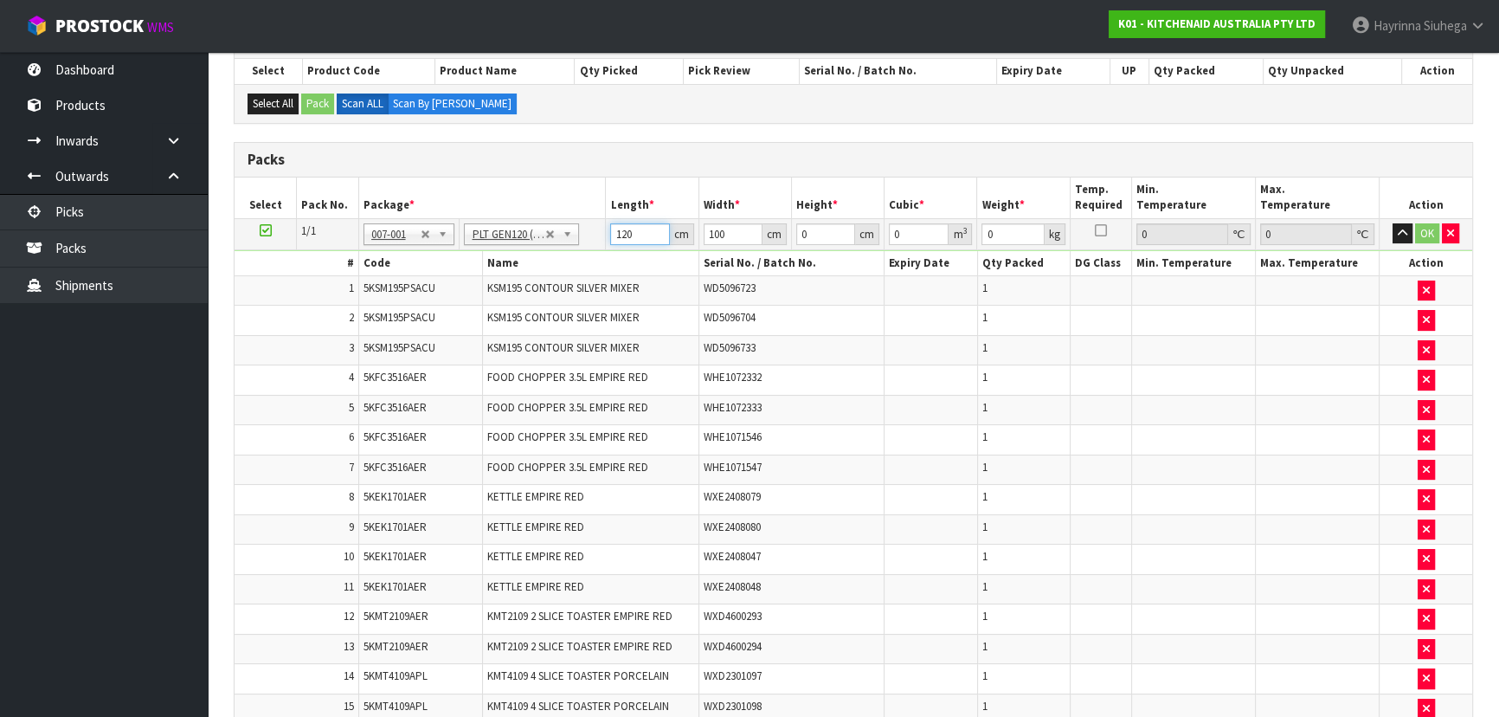
click at [619, 223] on input "120" at bounding box center [639, 234] width 59 height 22
type input "104"
type input "94"
type input "7"
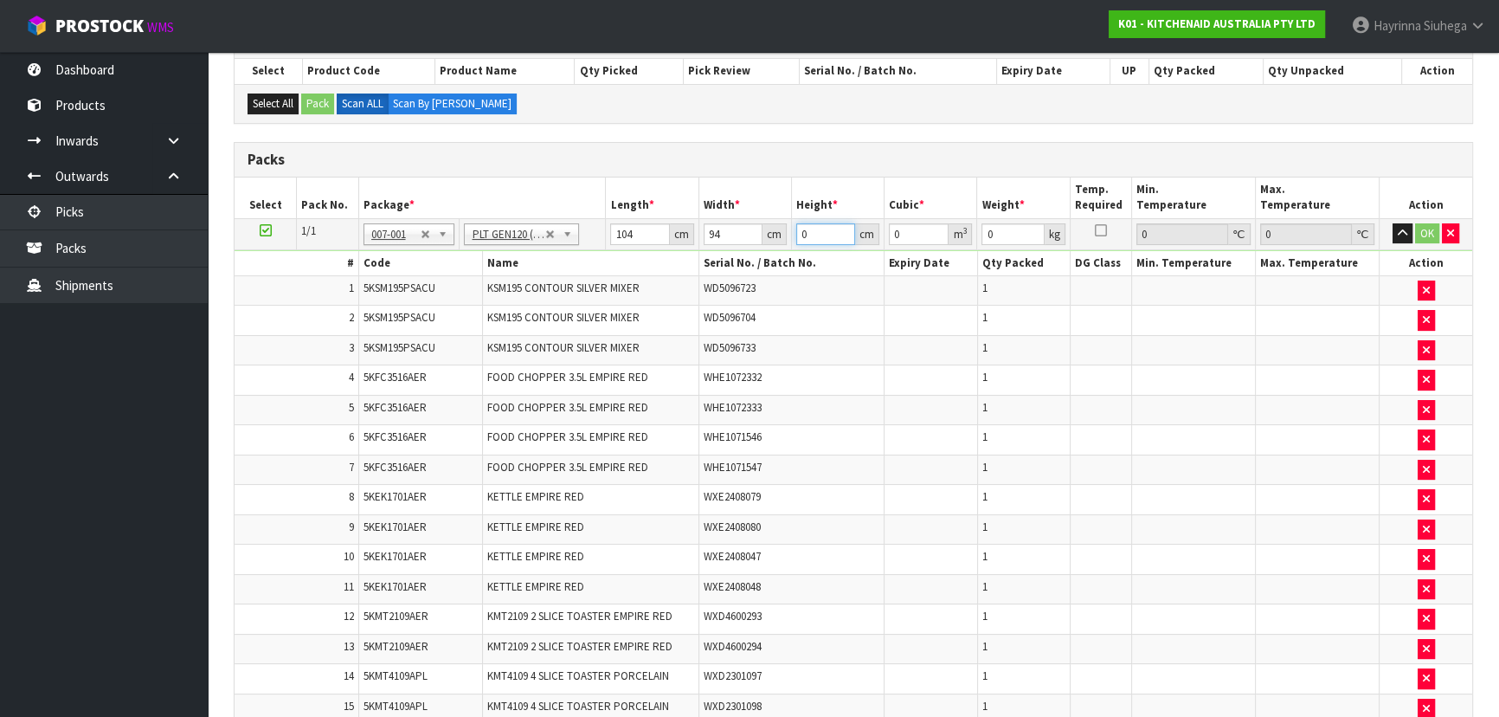
type input "0.068432"
type input "79"
type input "0.772304"
type input "79"
type input "80"
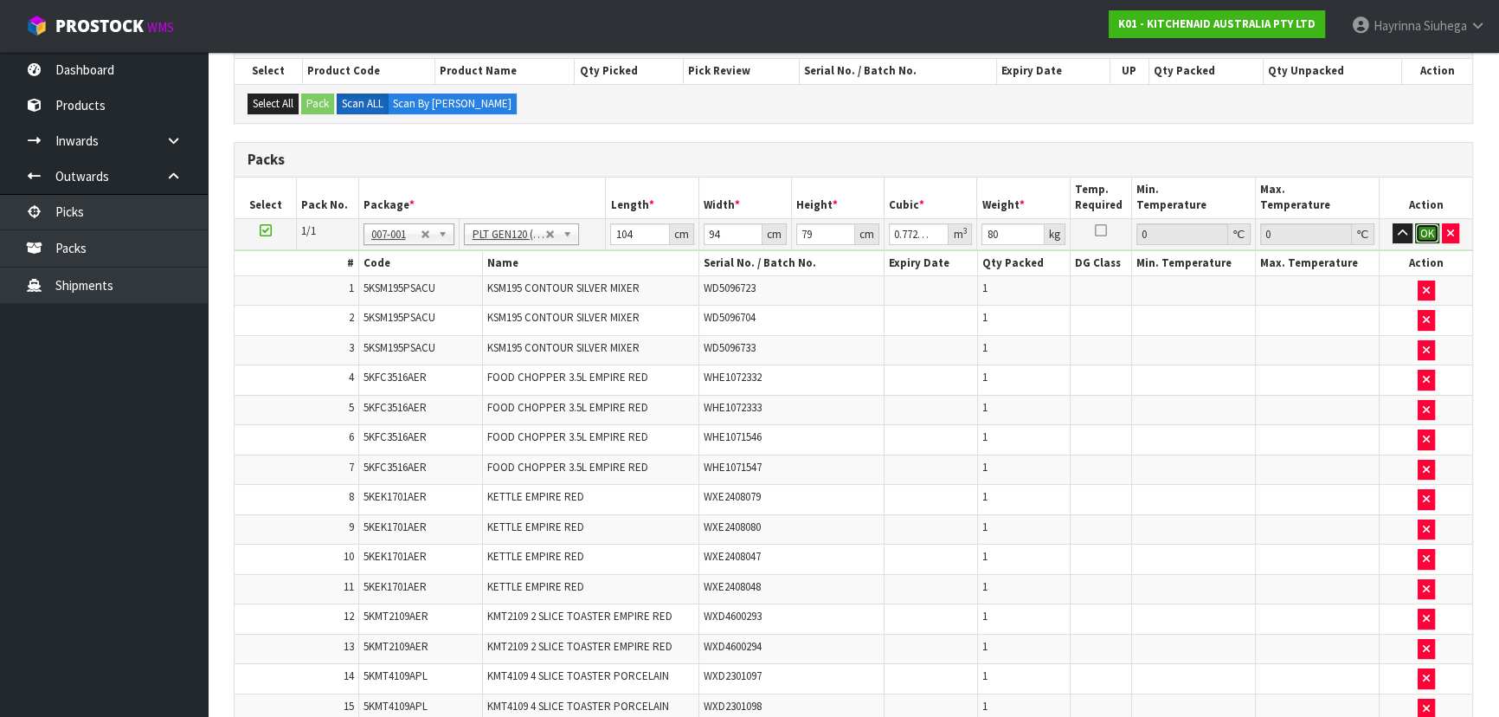
click button "OK" at bounding box center [1427, 233] width 24 height 21
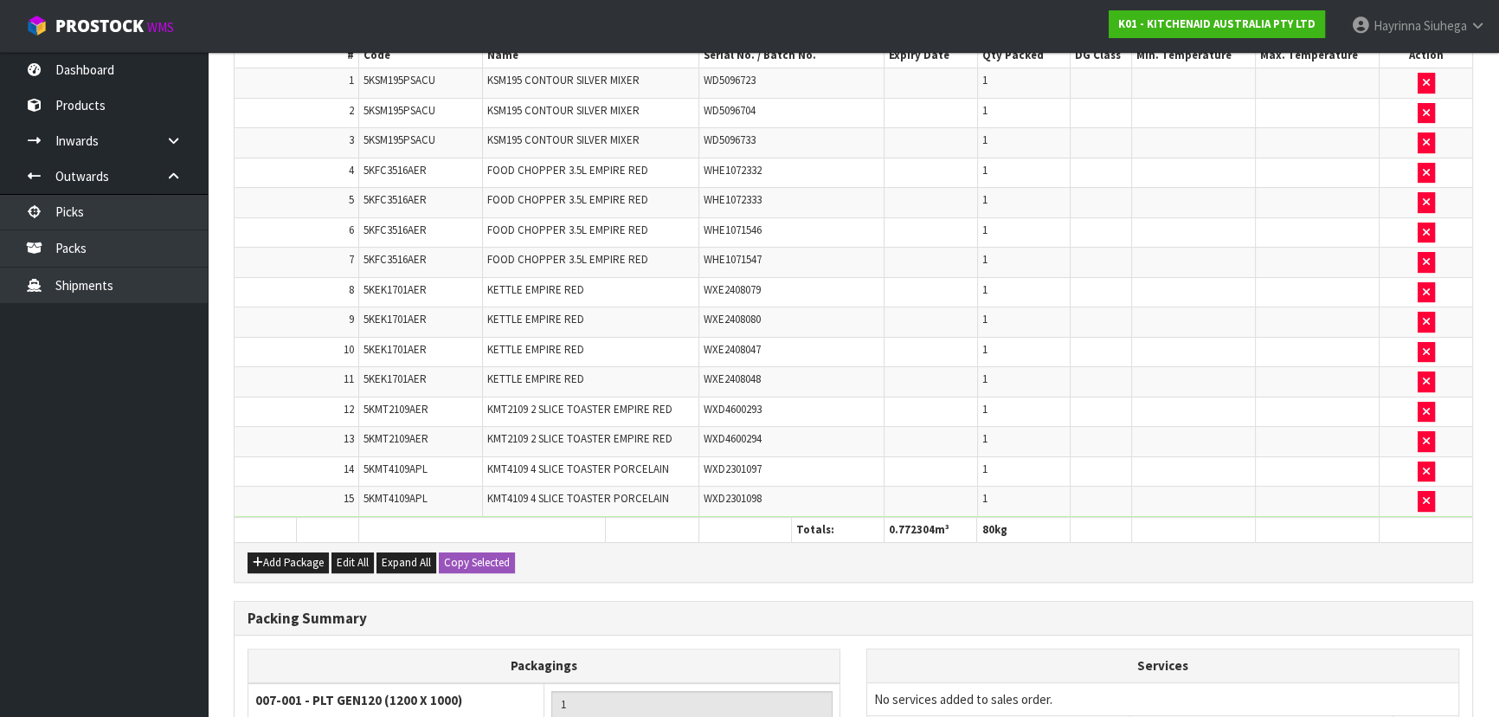
scroll to position [706, 0]
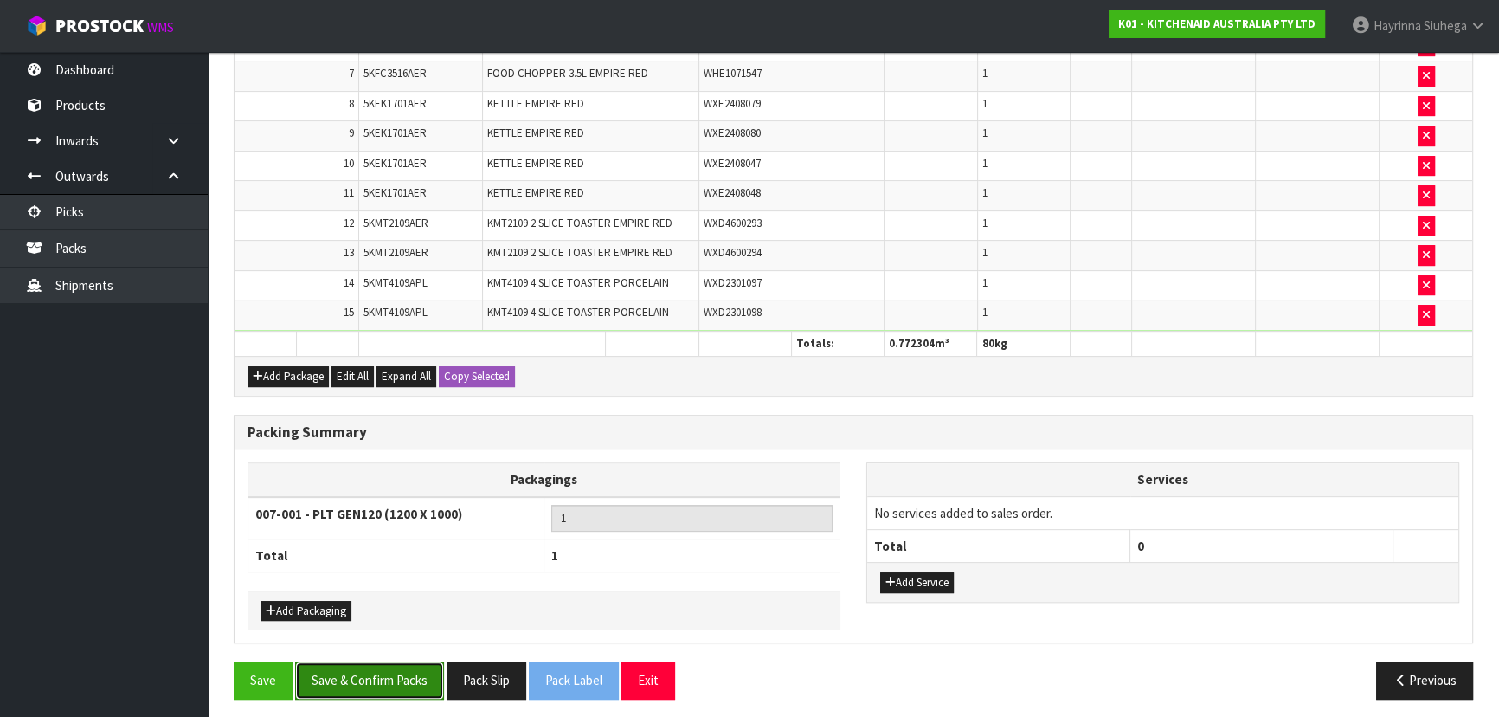
click at [377, 662] on button "Save & Confirm Packs" at bounding box center [369, 679] width 149 height 37
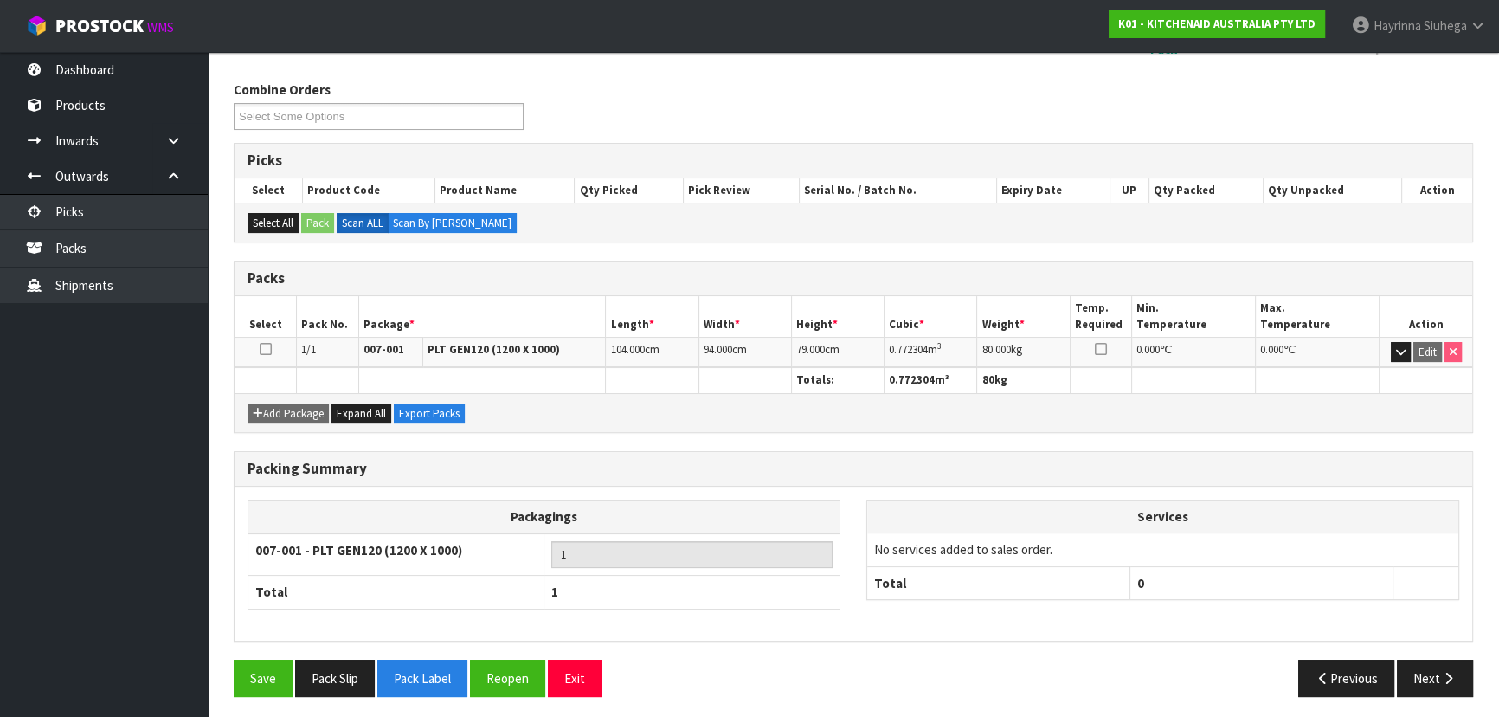
scroll to position [260, 0]
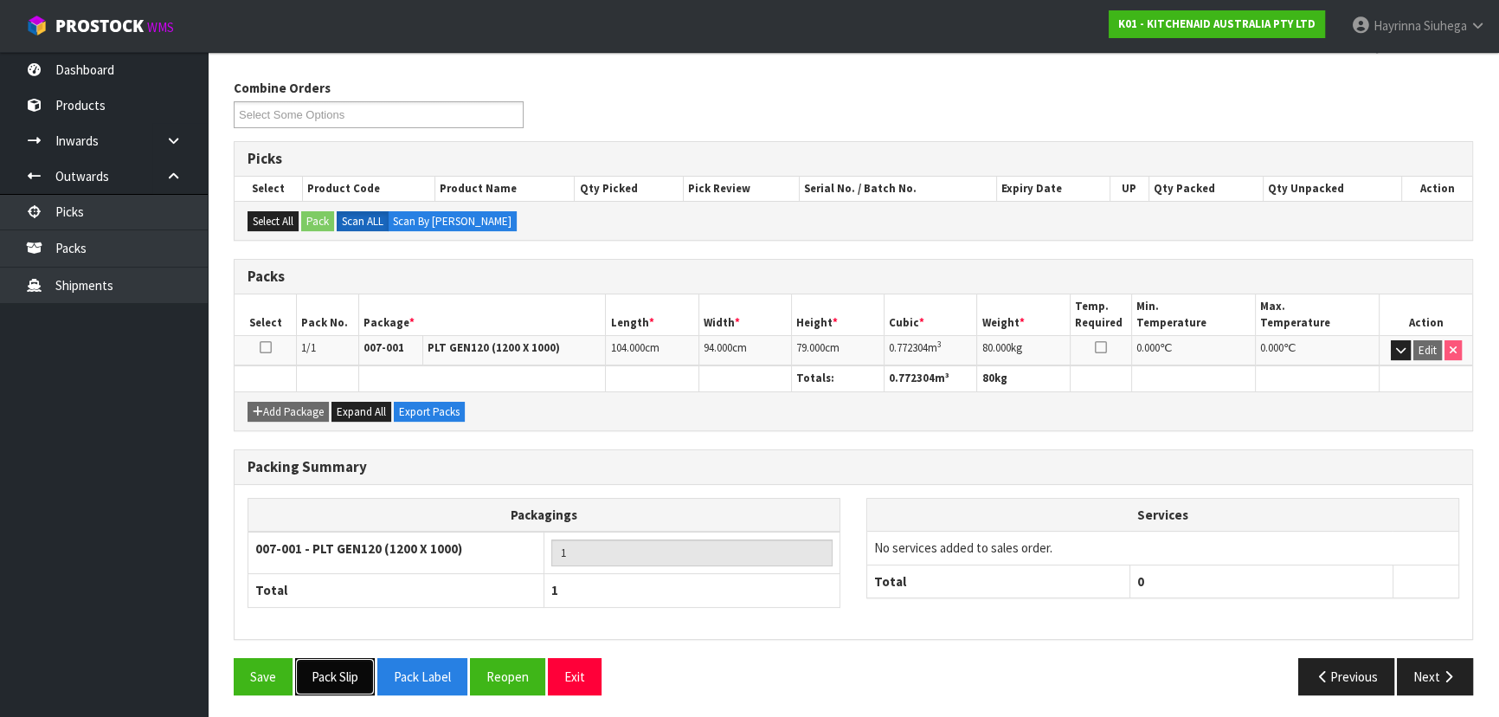
click at [345, 659] on button "Pack Slip" at bounding box center [335, 676] width 80 height 37
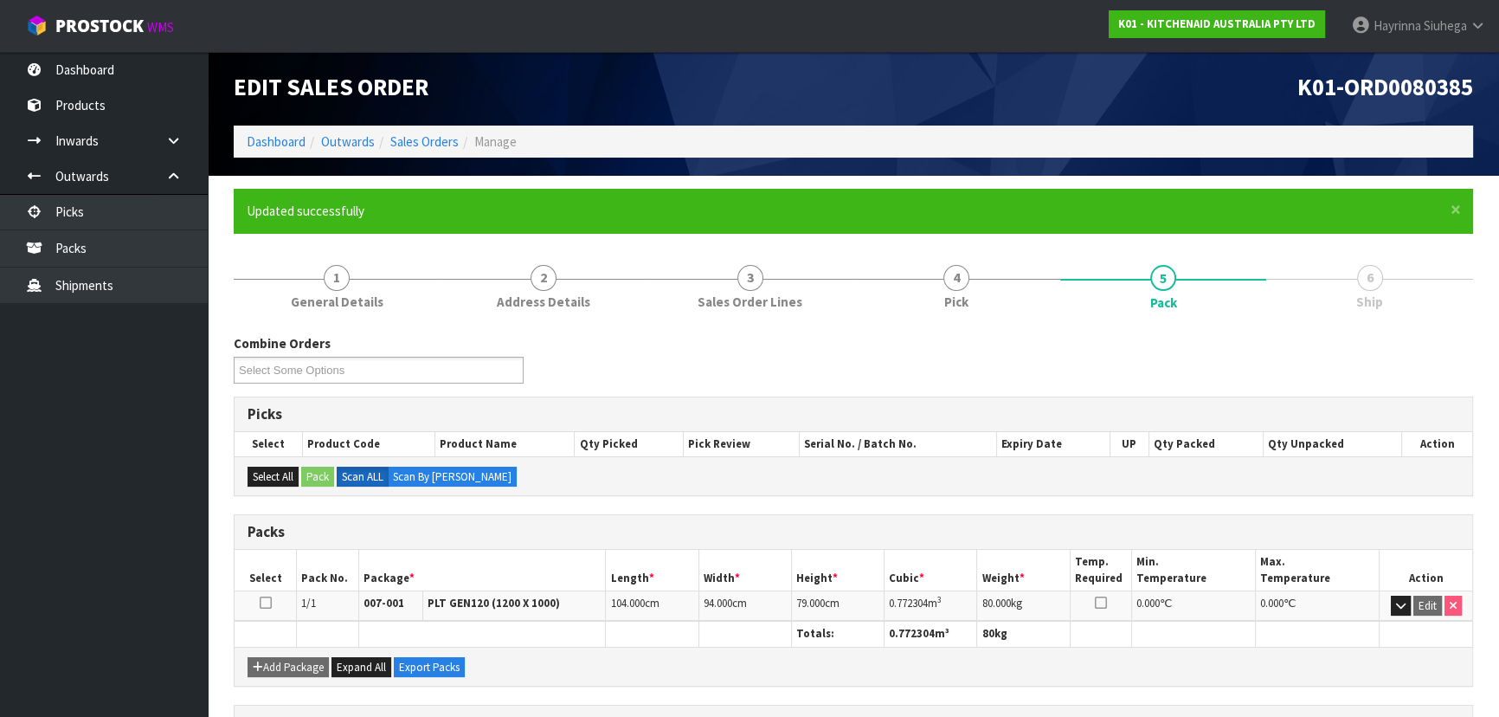
scroll to position [0, 0]
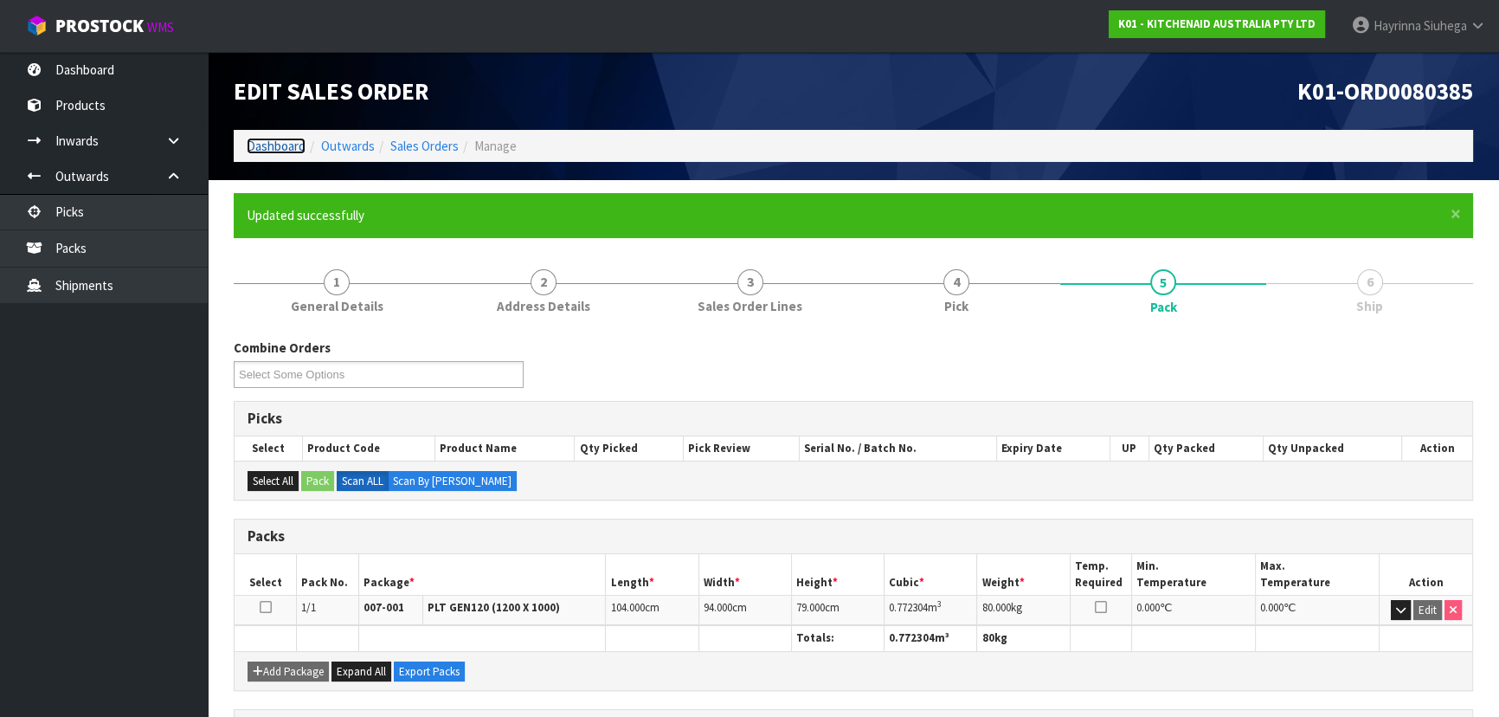
click at [289, 140] on link "Dashboard" at bounding box center [276, 146] width 59 height 16
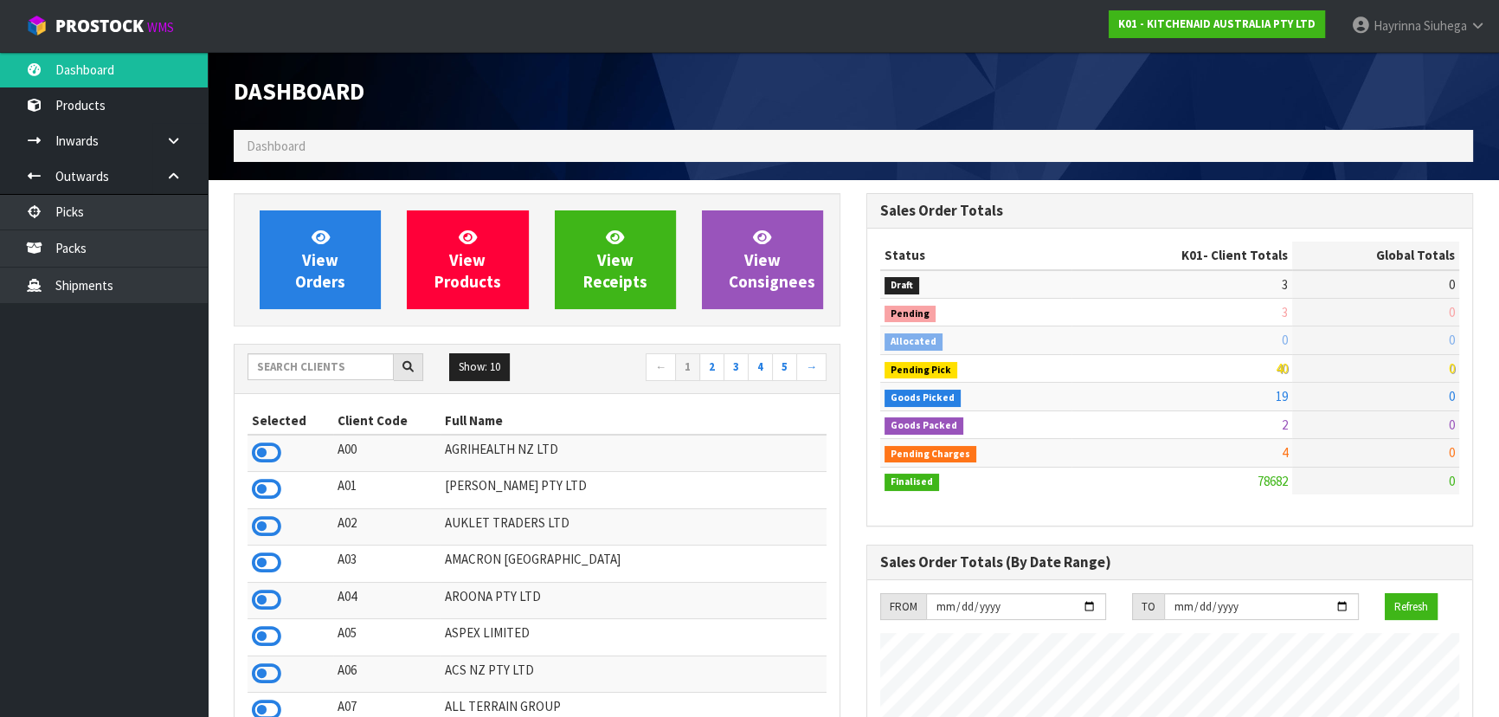
scroll to position [1309, 632]
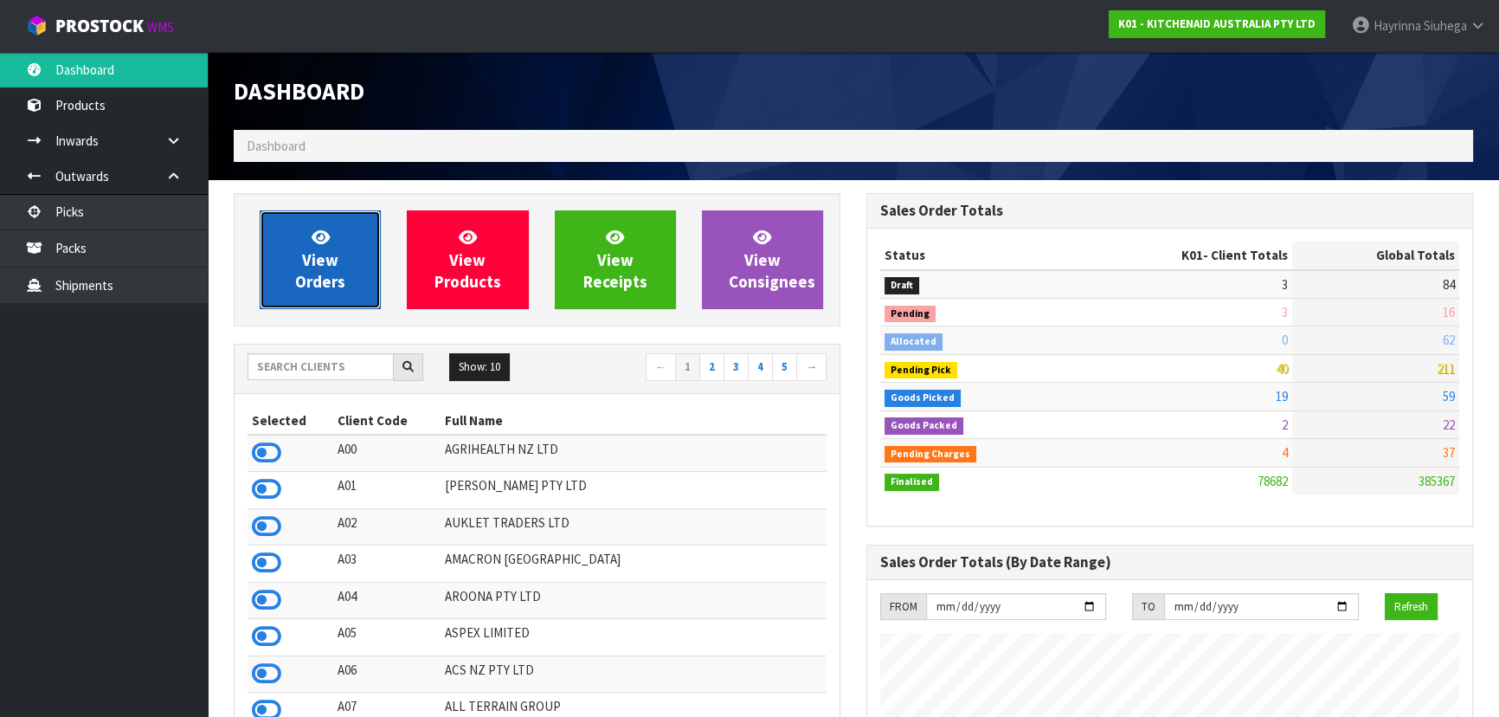
click at [325, 299] on link "View Orders" at bounding box center [320, 259] width 121 height 99
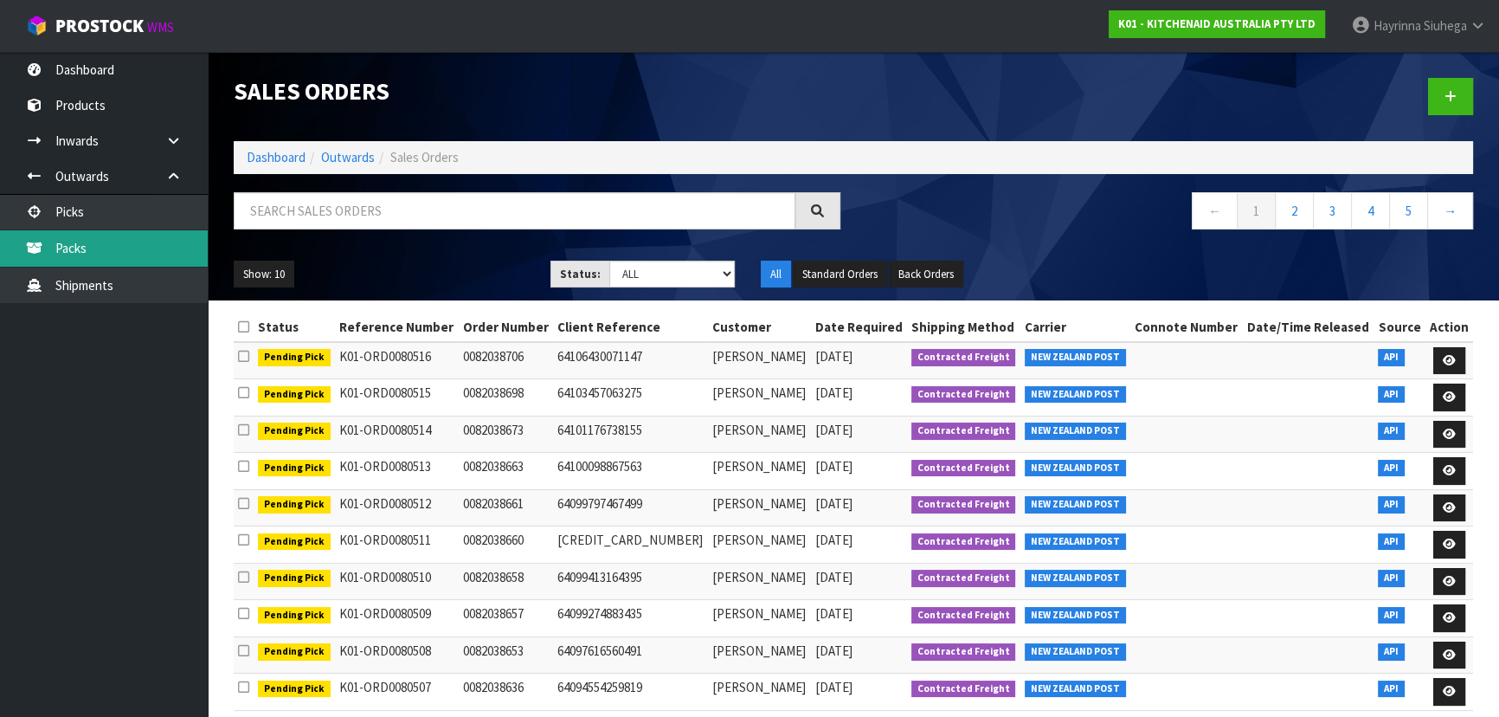
click at [100, 244] on link "Packs" at bounding box center [104, 247] width 208 height 35
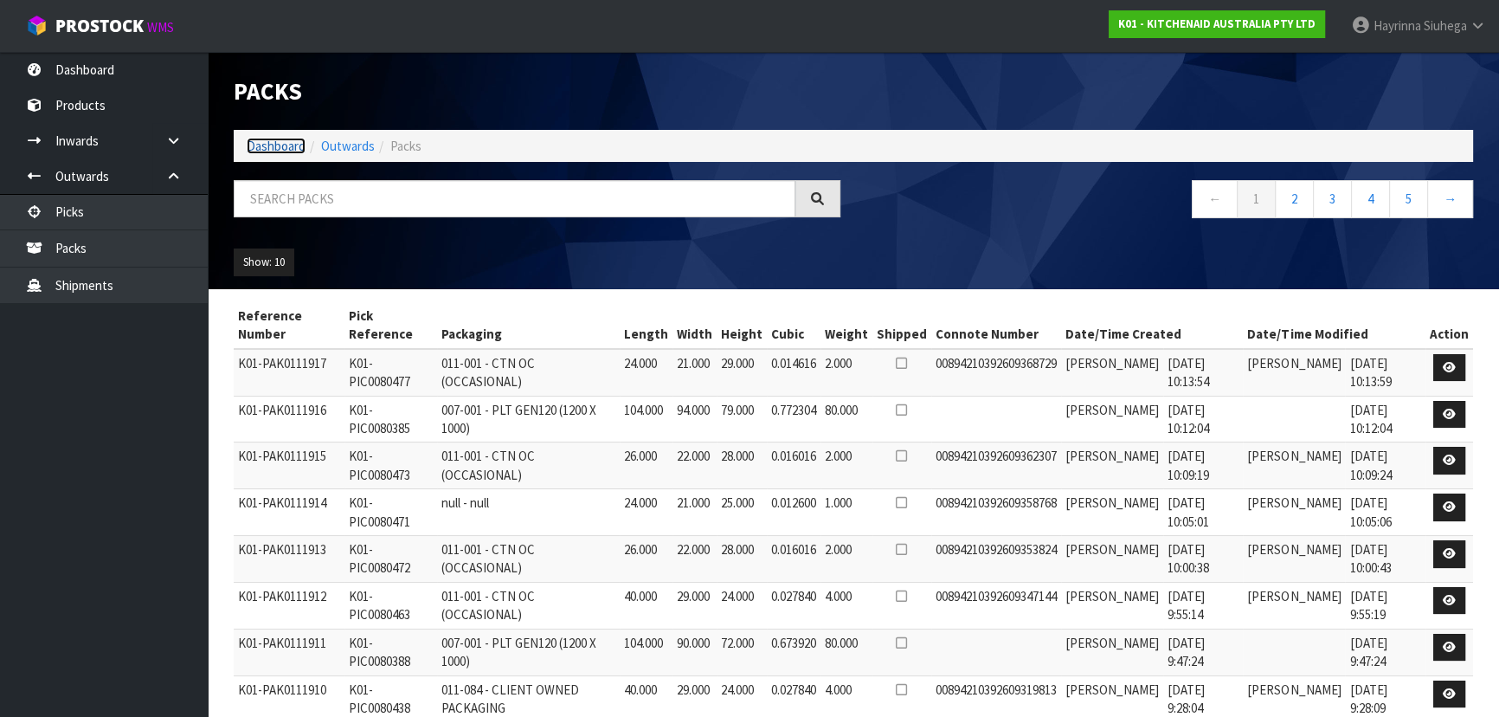
click at [280, 140] on link "Dashboard" at bounding box center [276, 146] width 59 height 16
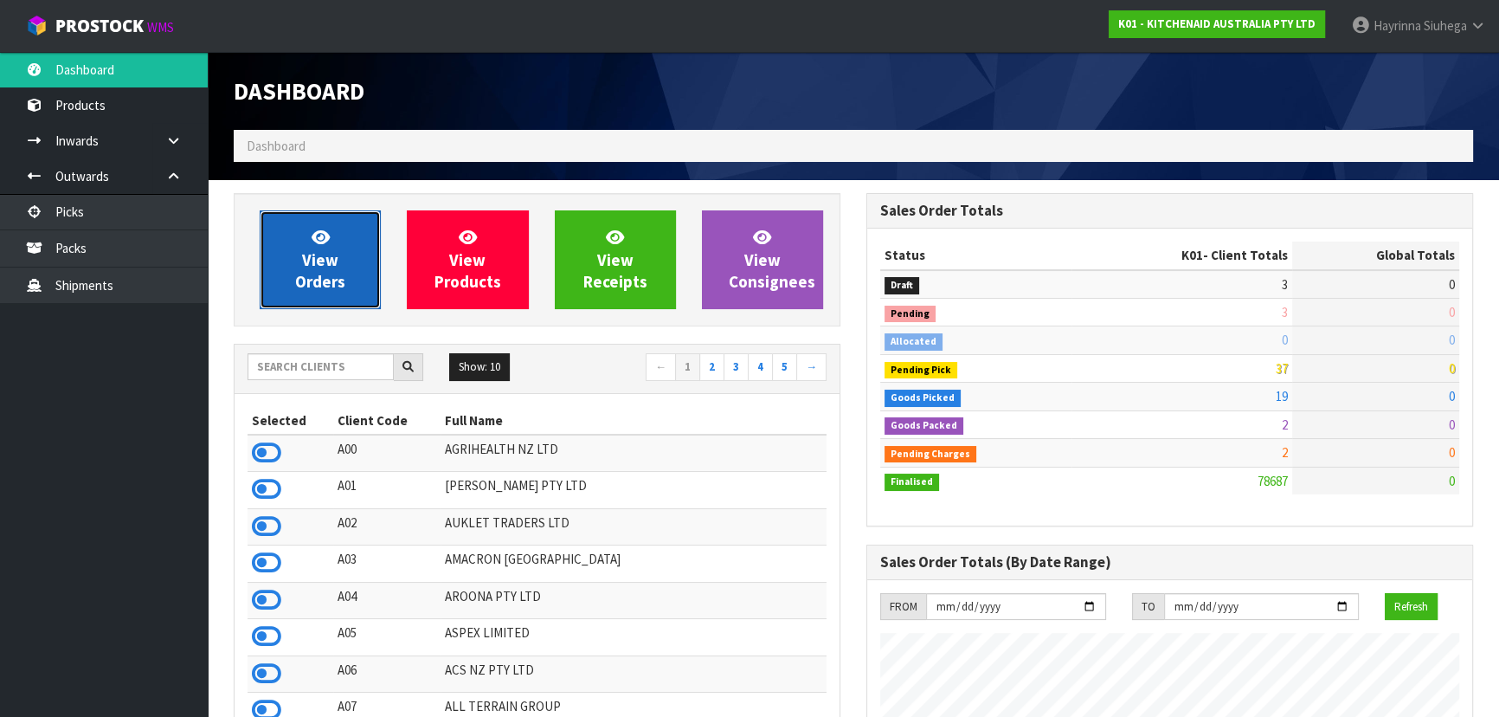
scroll to position [1309, 632]
click at [368, 231] on link "View Orders" at bounding box center [320, 259] width 121 height 99
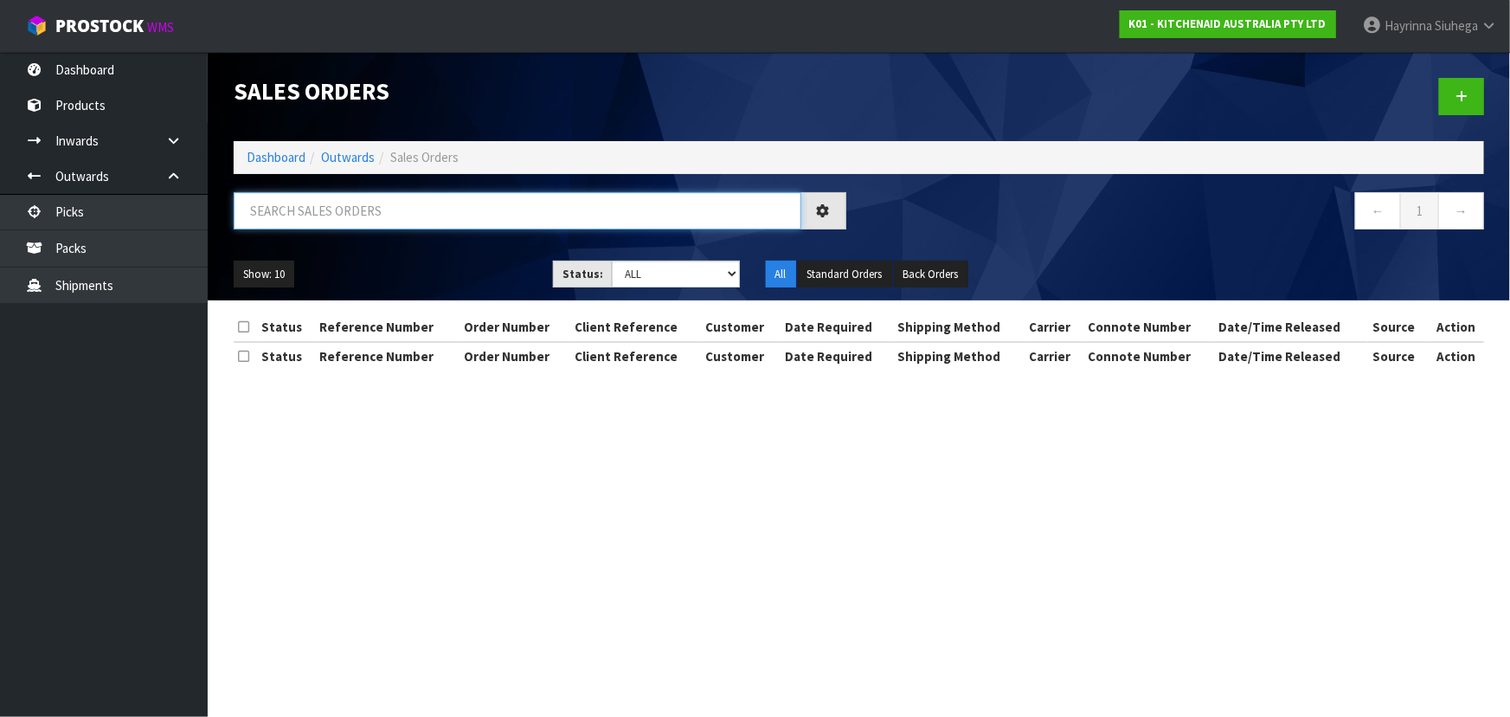
click at [415, 198] on input "text" at bounding box center [518, 210] width 568 height 37
type input "JOB-0416655"
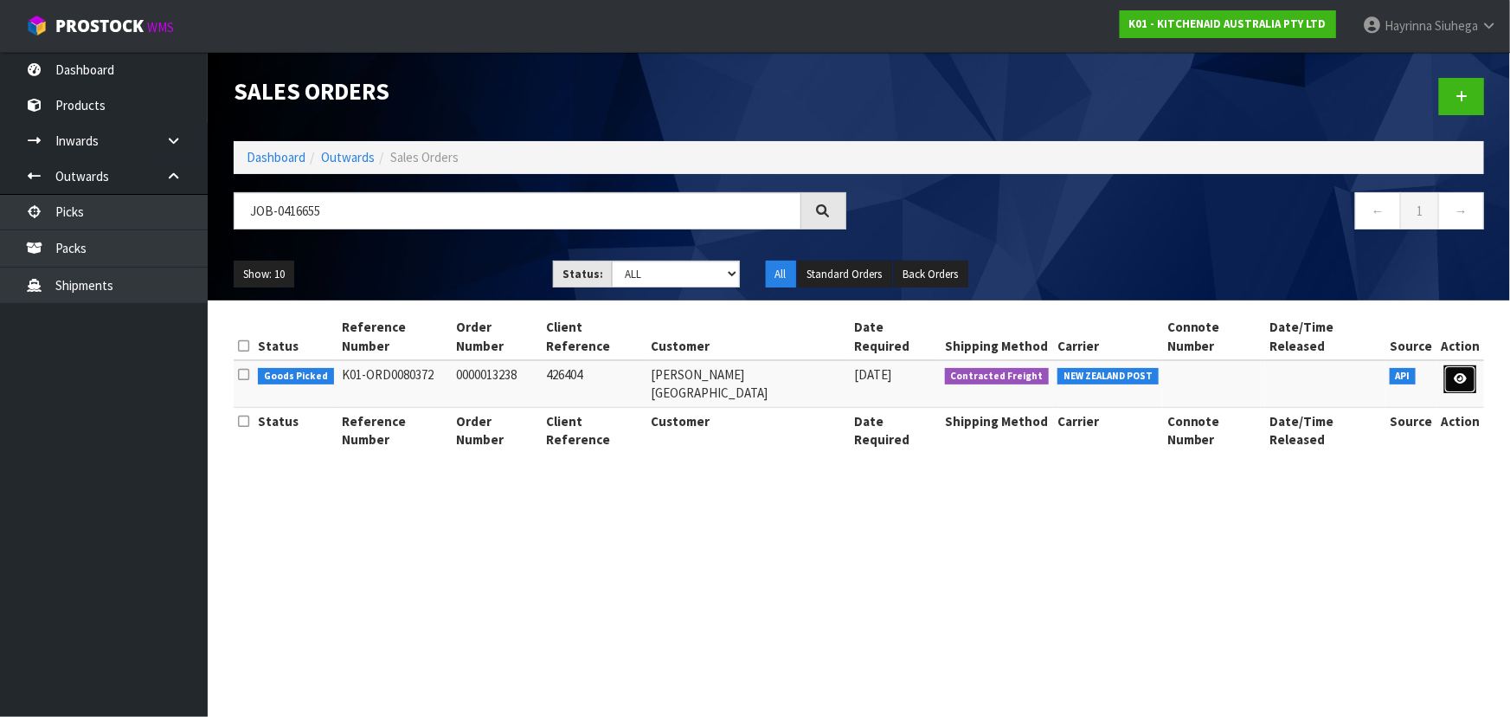
click at [1471, 365] on link at bounding box center [1461, 379] width 32 height 28
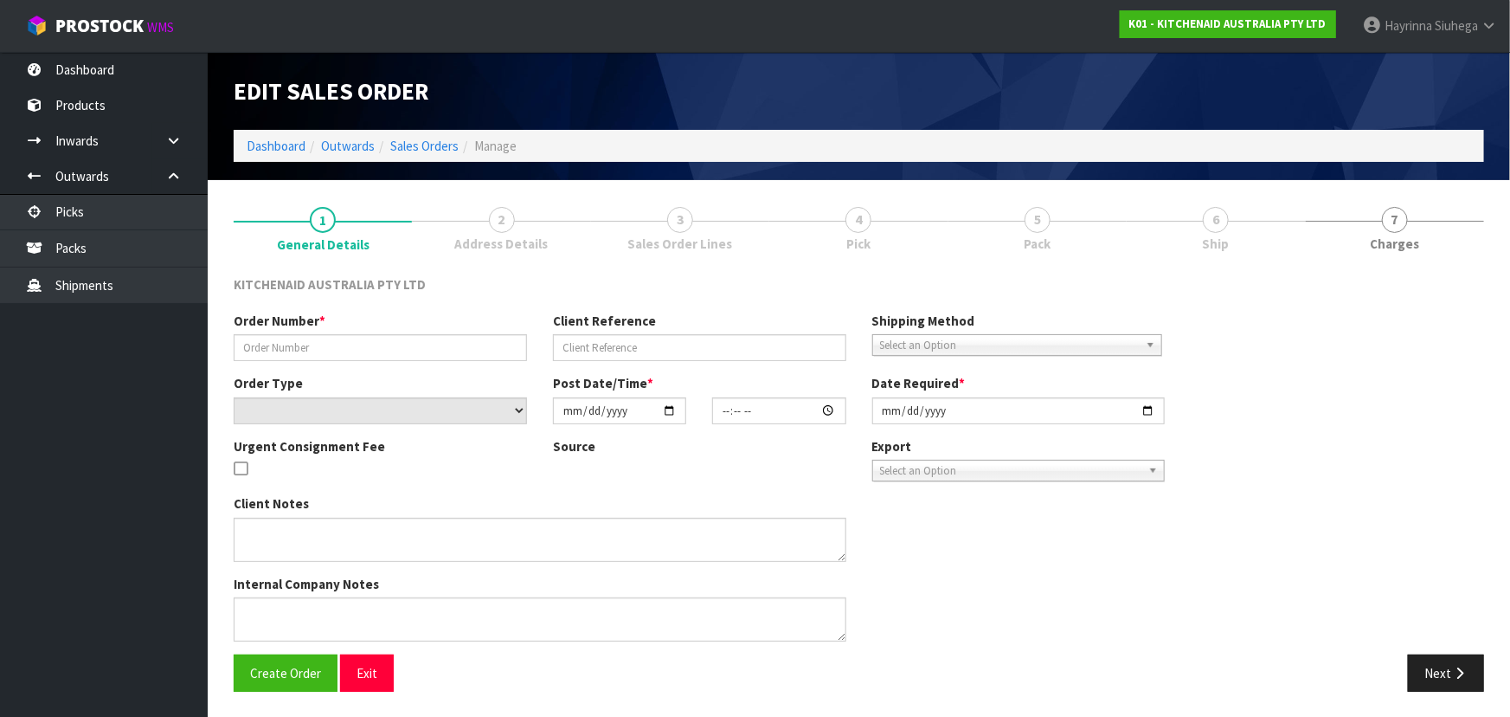
type input "0000013238"
type input "426404"
select select "number:0"
type input "2025-10-08"
type input "12:34:20.000"
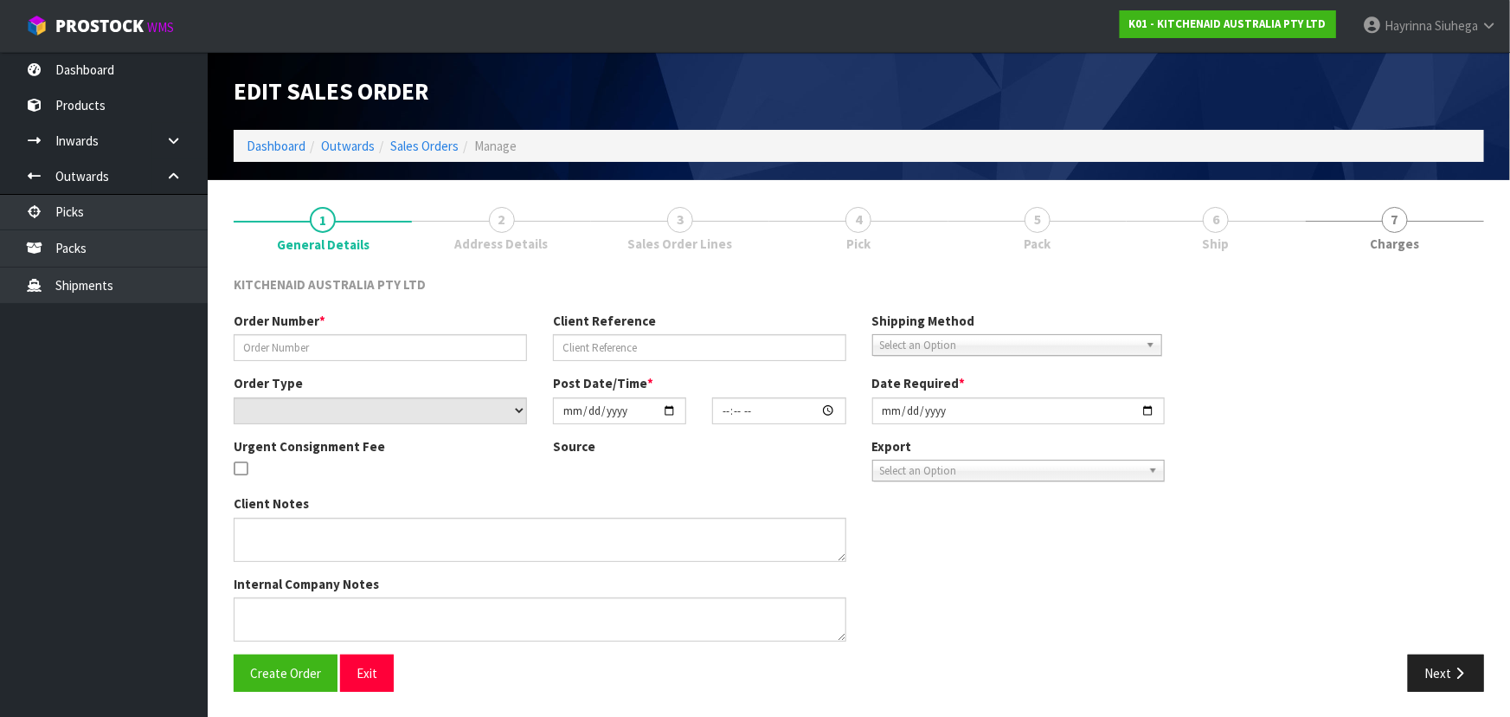
type input "2025-10-08"
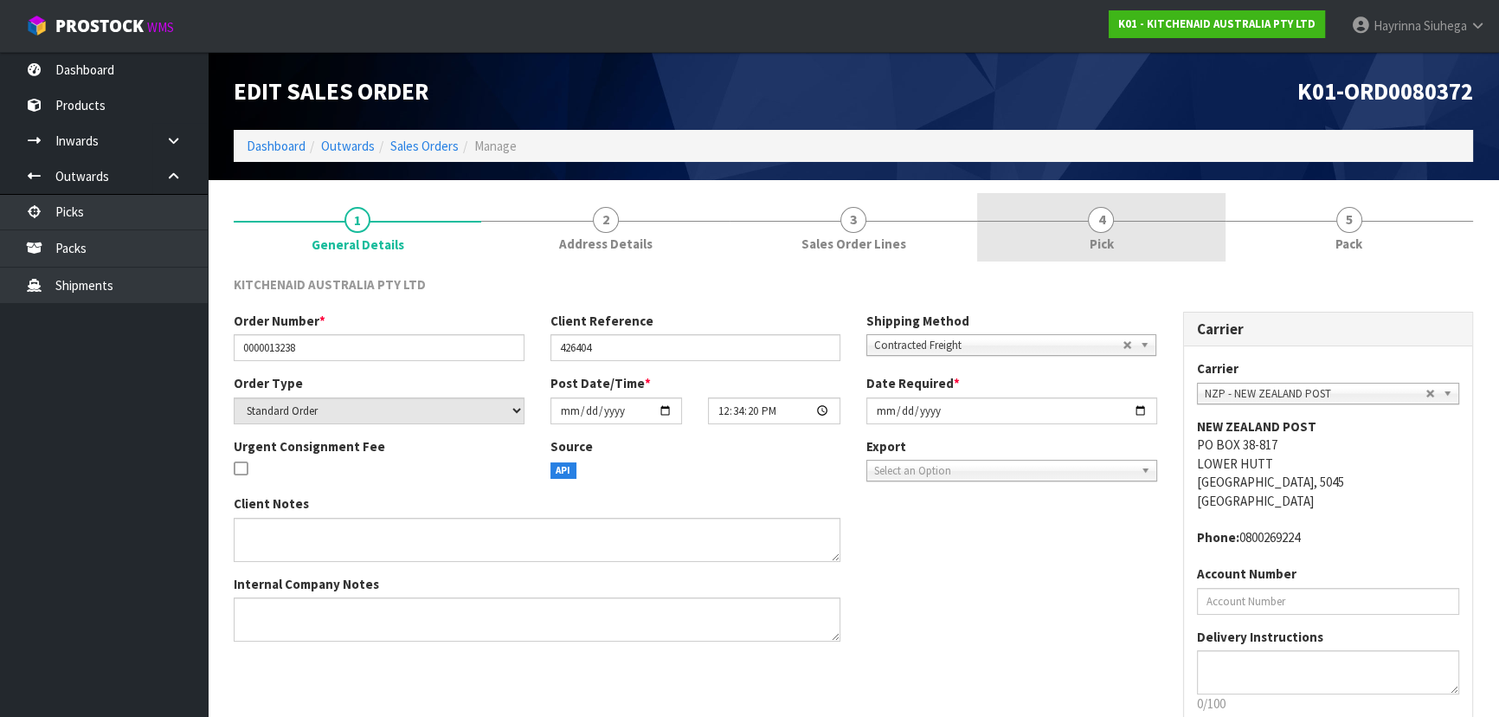
click at [1172, 216] on link "4 Pick" at bounding box center [1101, 227] width 248 height 68
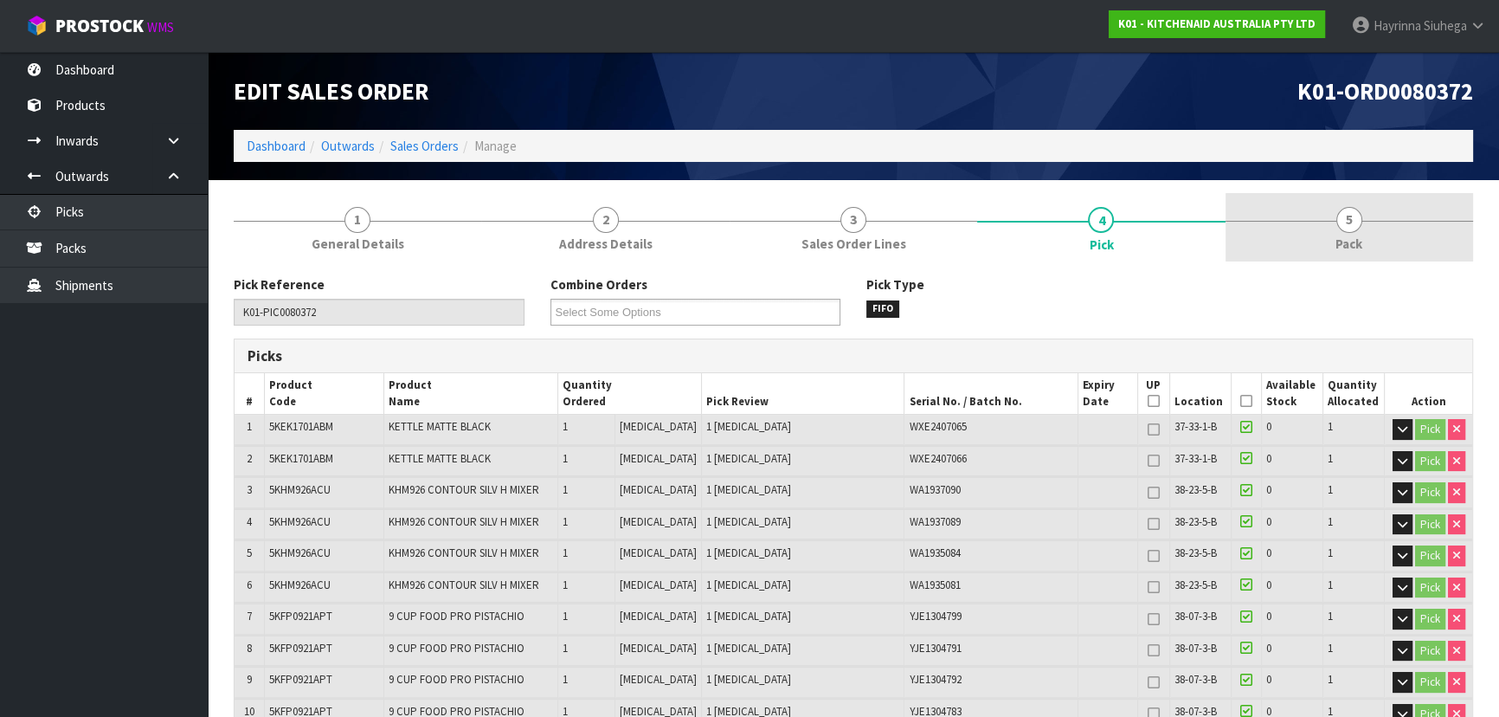
click at [1309, 221] on div at bounding box center [1350, 221] width 248 height 1
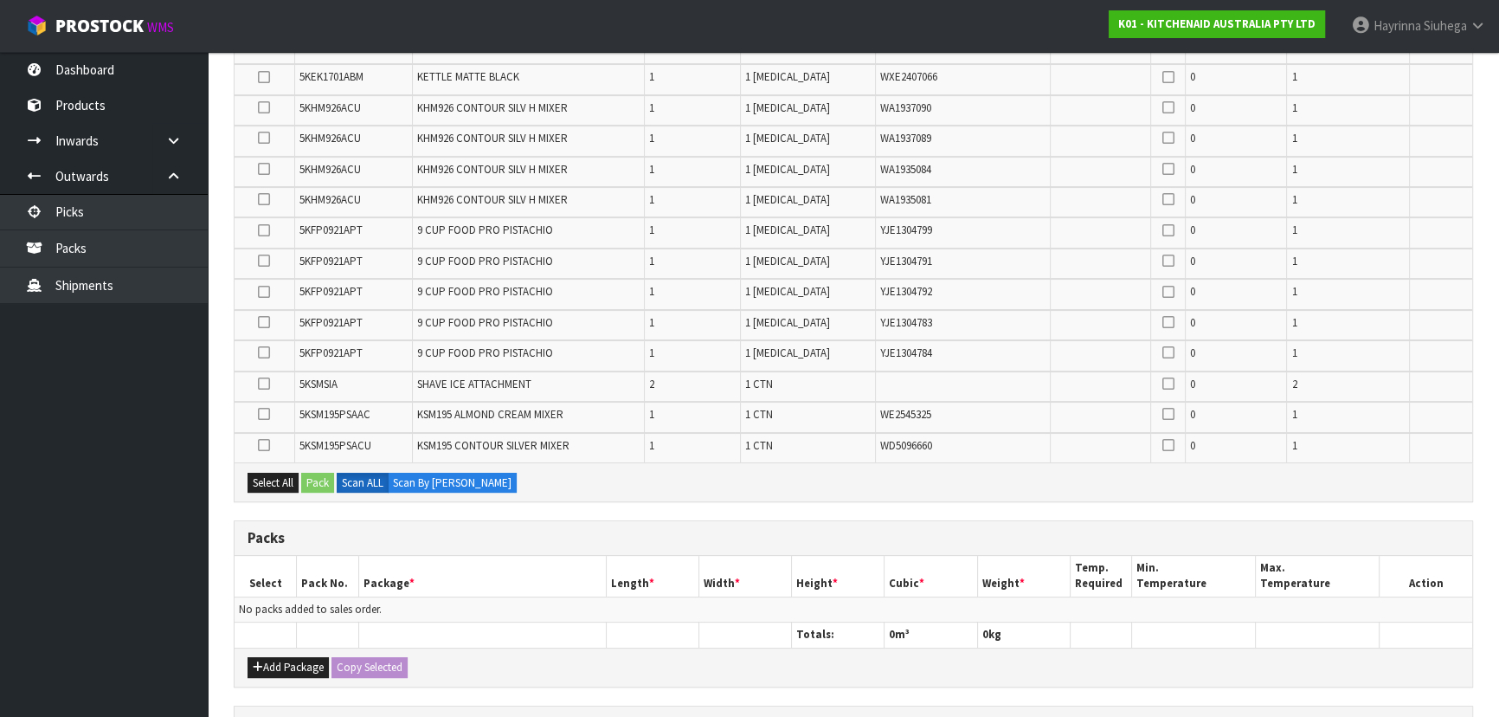
scroll to position [550, 0]
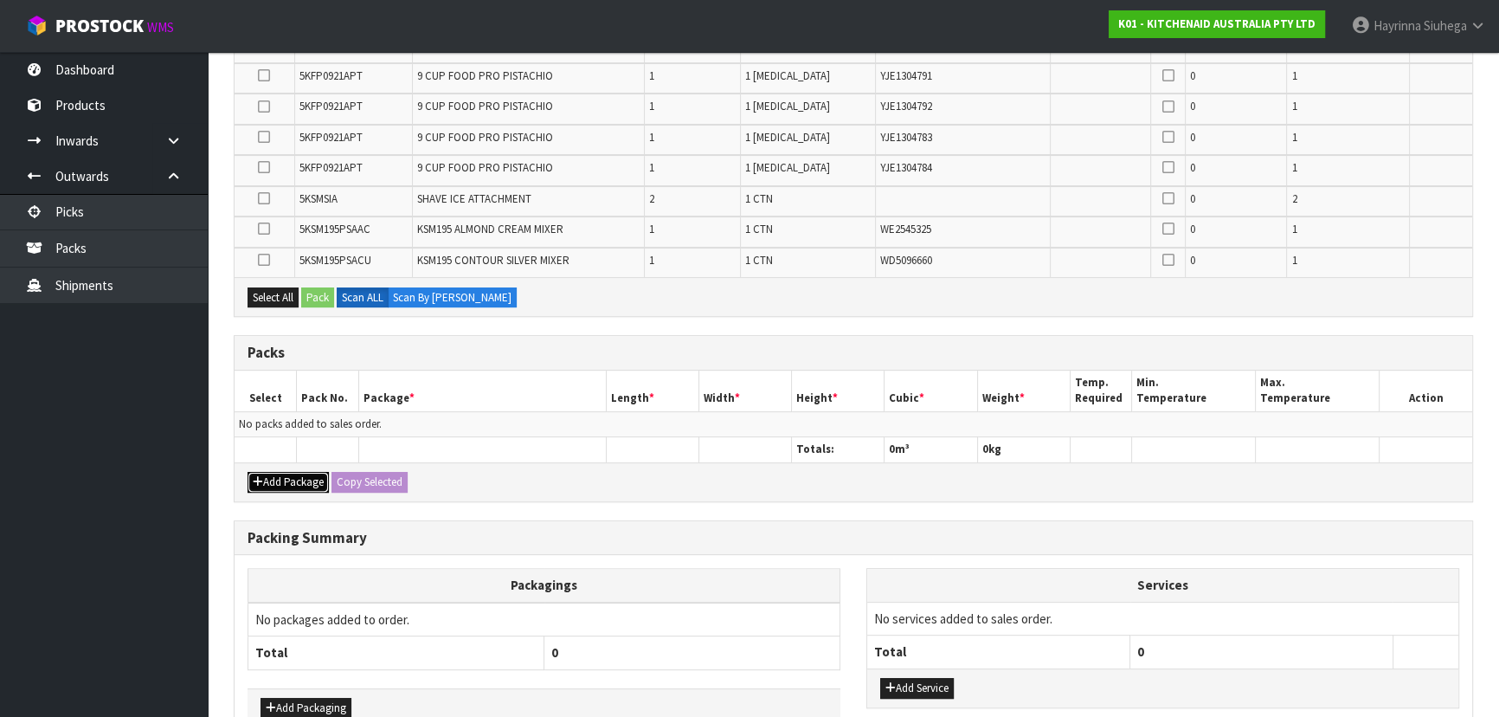
click at [274, 483] on button "Add Package" at bounding box center [288, 482] width 81 height 21
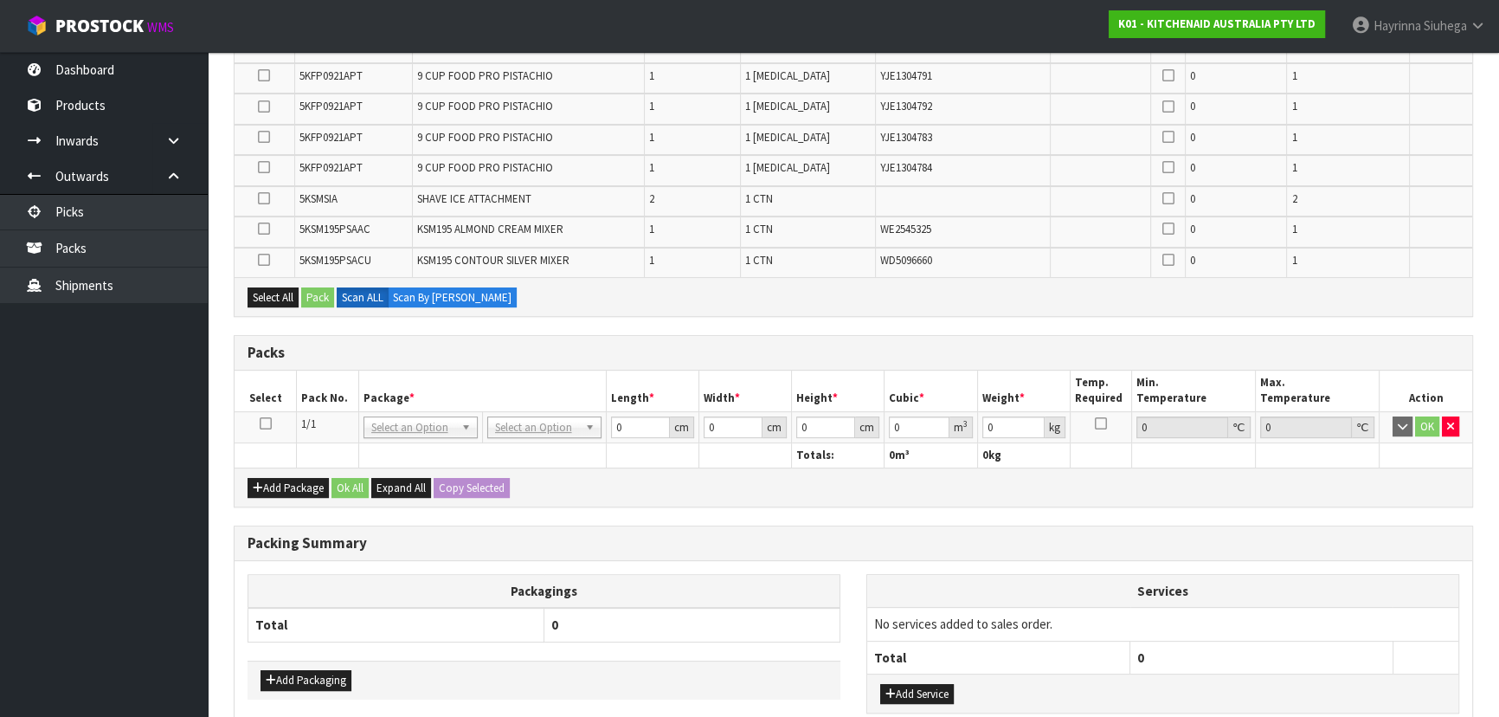
click at [270, 423] on icon at bounding box center [266, 423] width 12 height 1
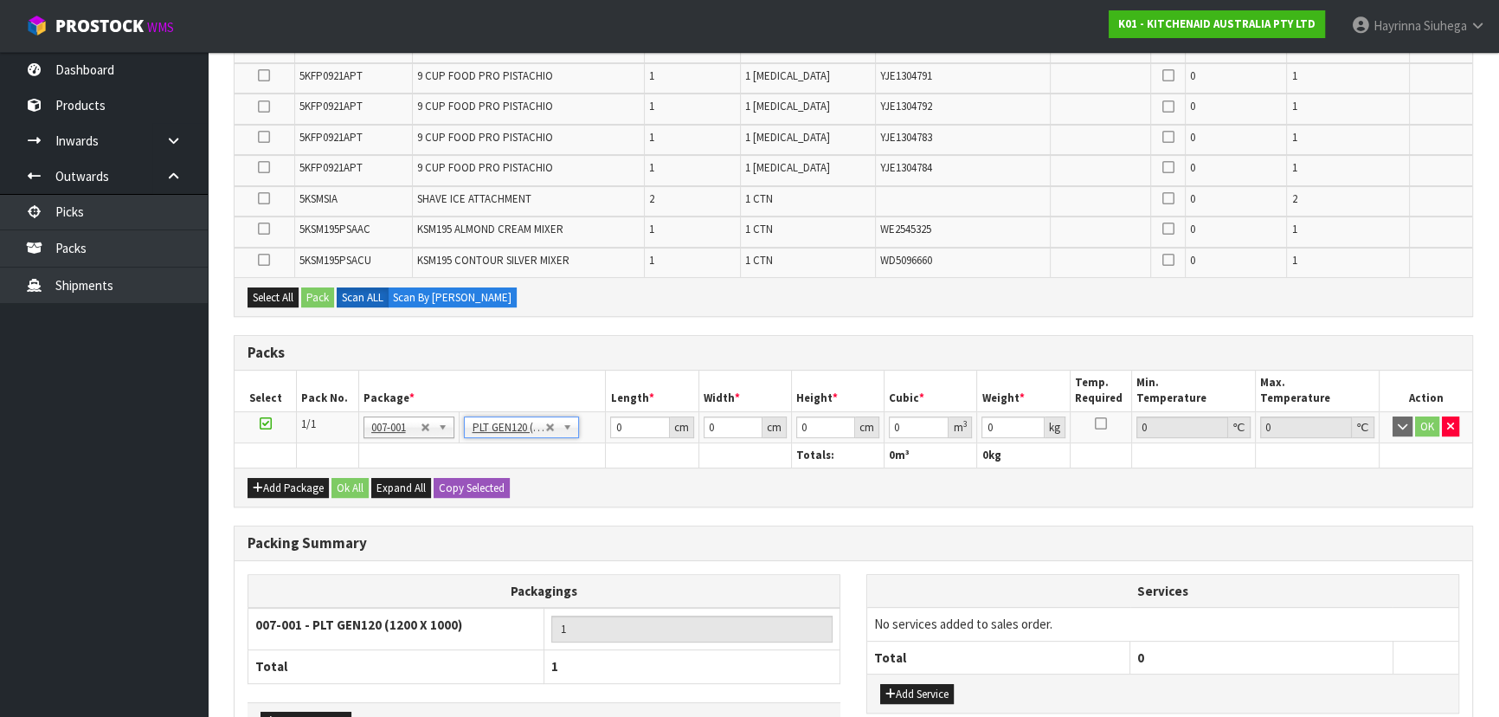
type input "120"
type input "100"
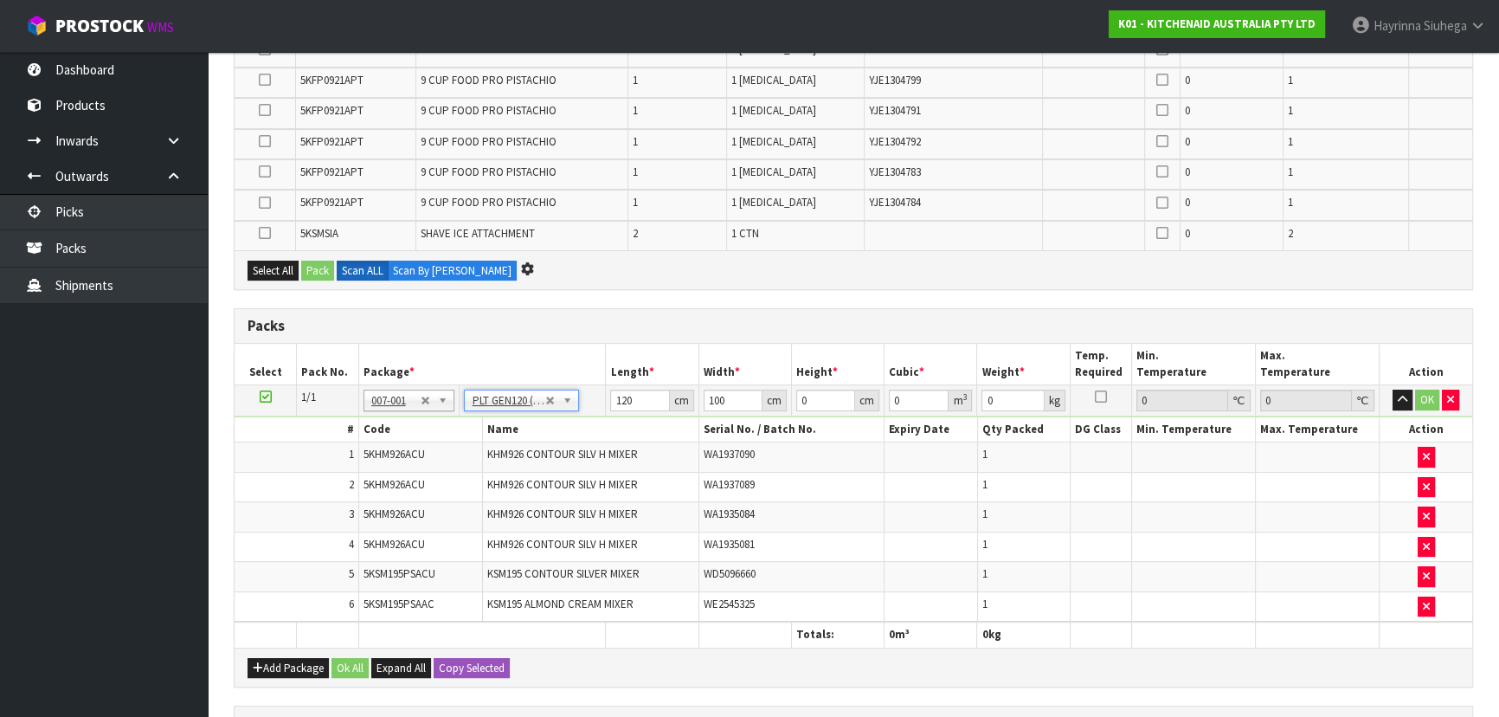
scroll to position [0, 0]
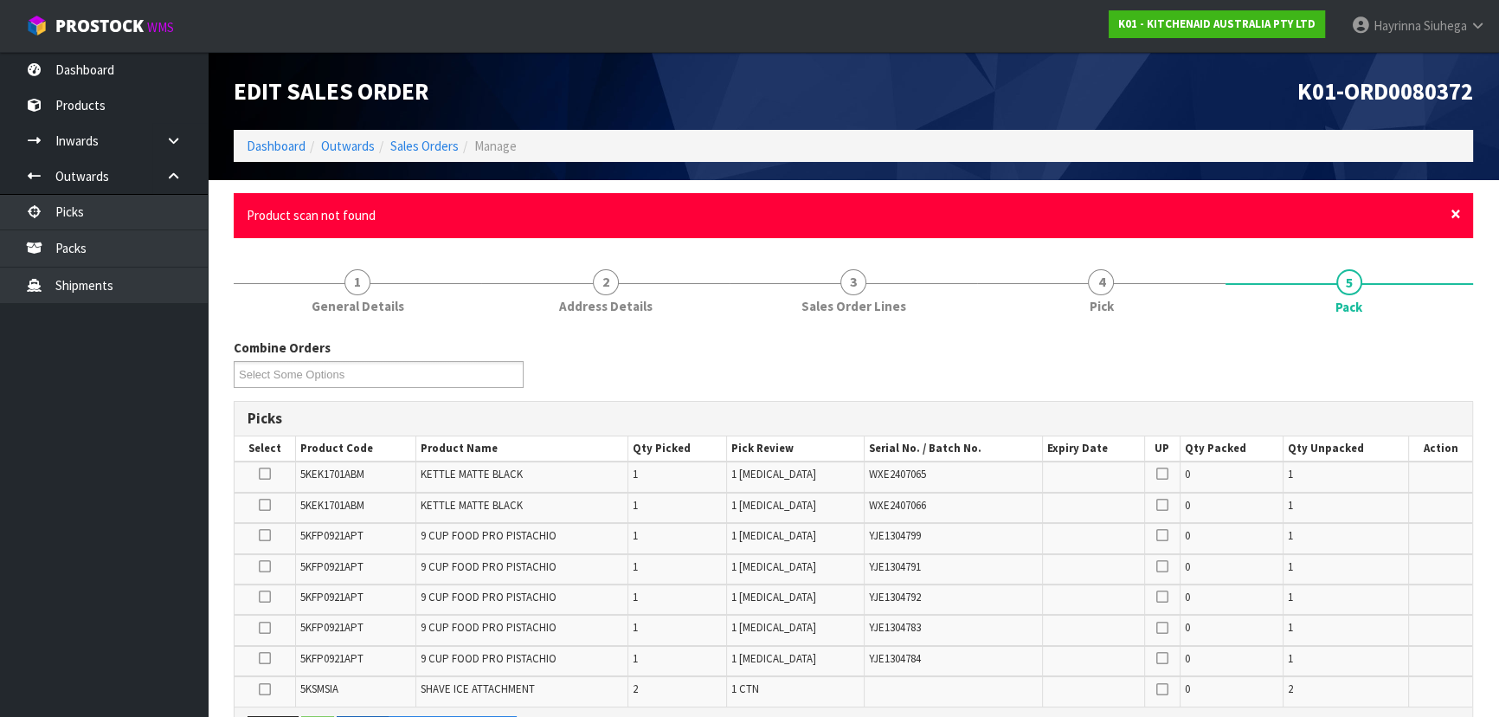
click at [1458, 214] on span "×" at bounding box center [1456, 214] width 10 height 24
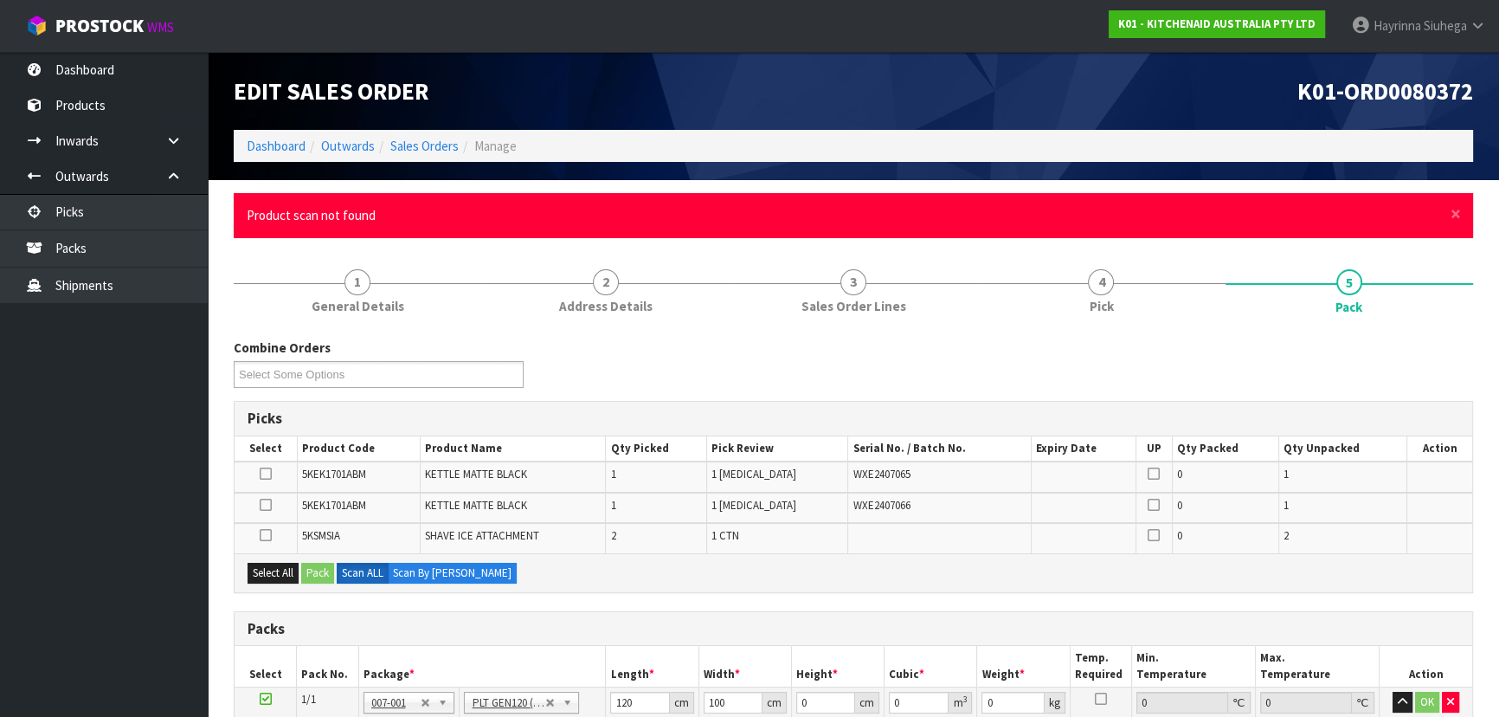
click at [1462, 209] on div "× Close Product scan not found" at bounding box center [853, 215] width 1239 height 44
click at [1461, 211] on div "× Close Product scan not found" at bounding box center [853, 215] width 1239 height 44
click at [1460, 212] on span "×" at bounding box center [1456, 214] width 10 height 24
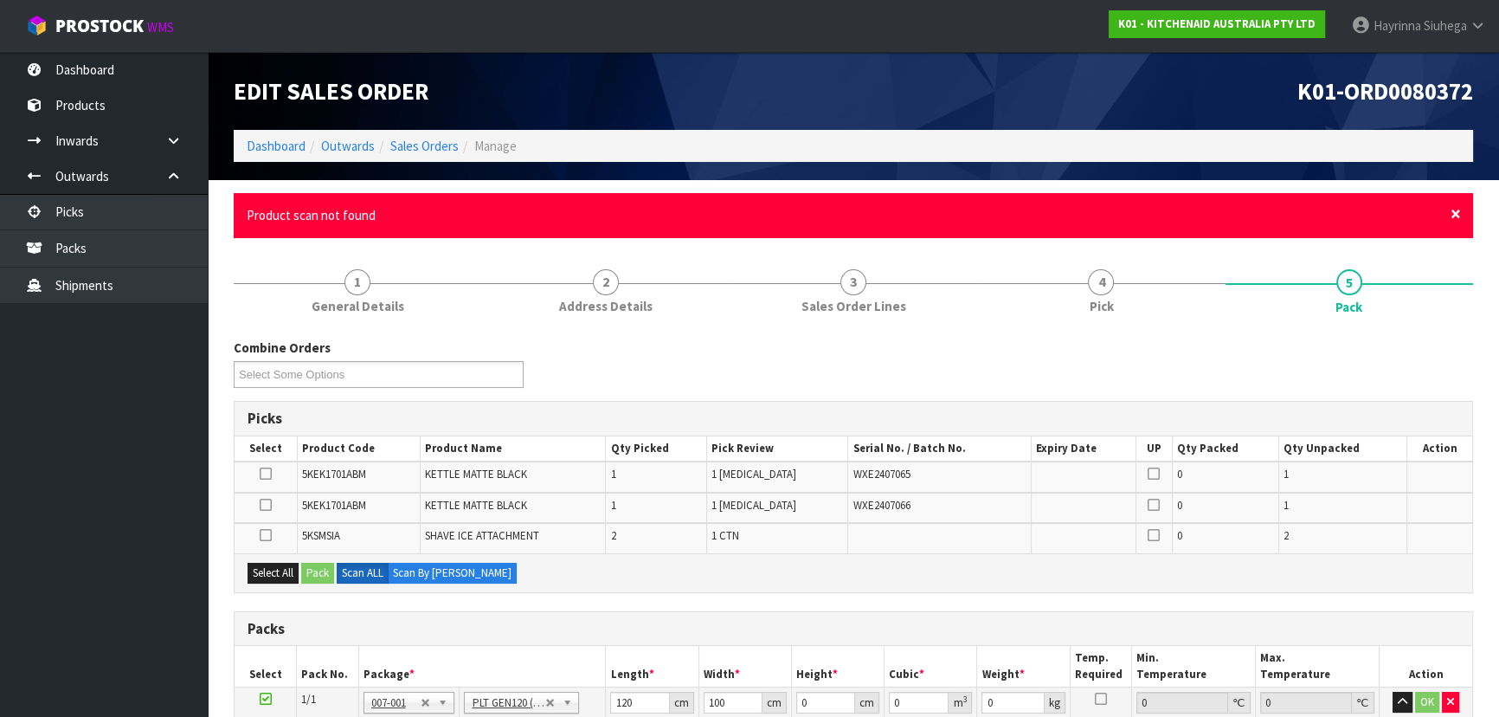
click at [1455, 210] on span "×" at bounding box center [1456, 214] width 10 height 24
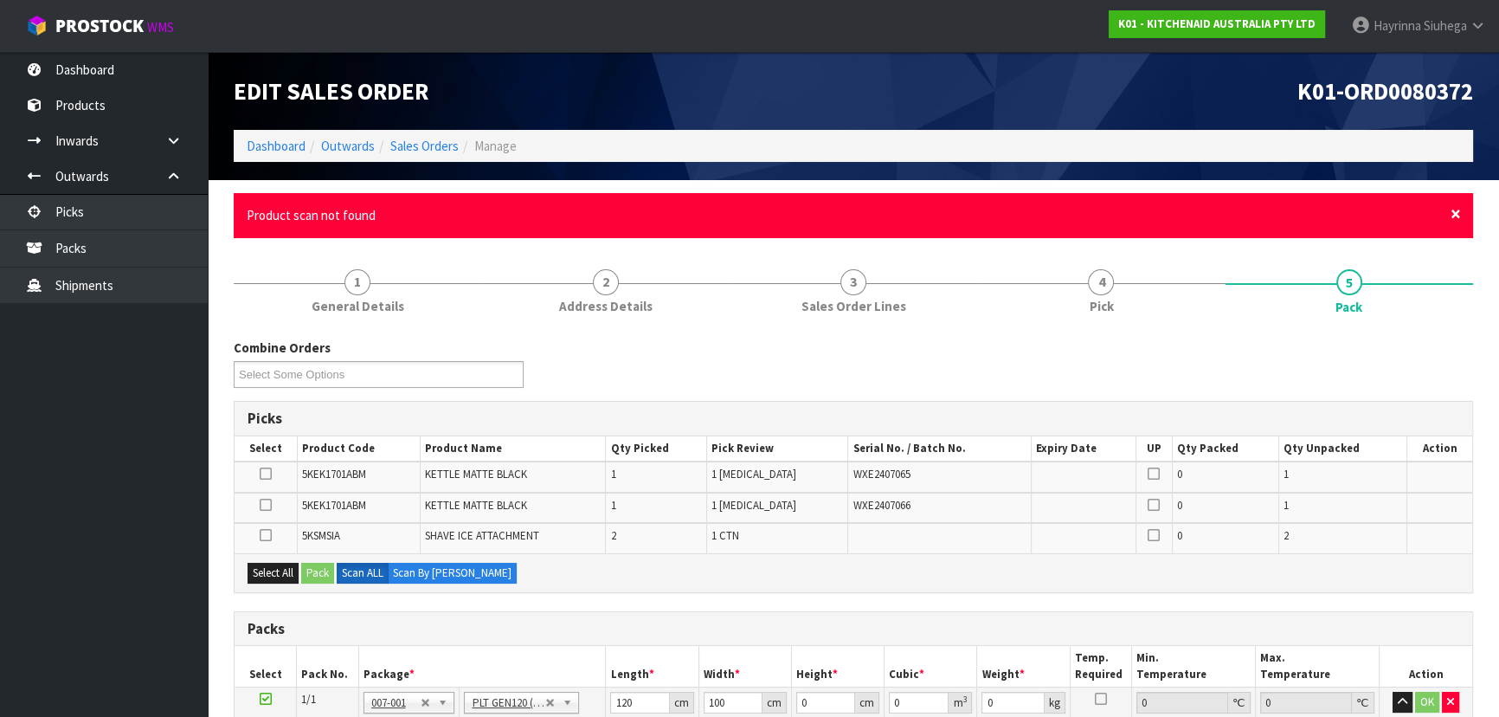
click at [1455, 212] on span "×" at bounding box center [1456, 214] width 10 height 24
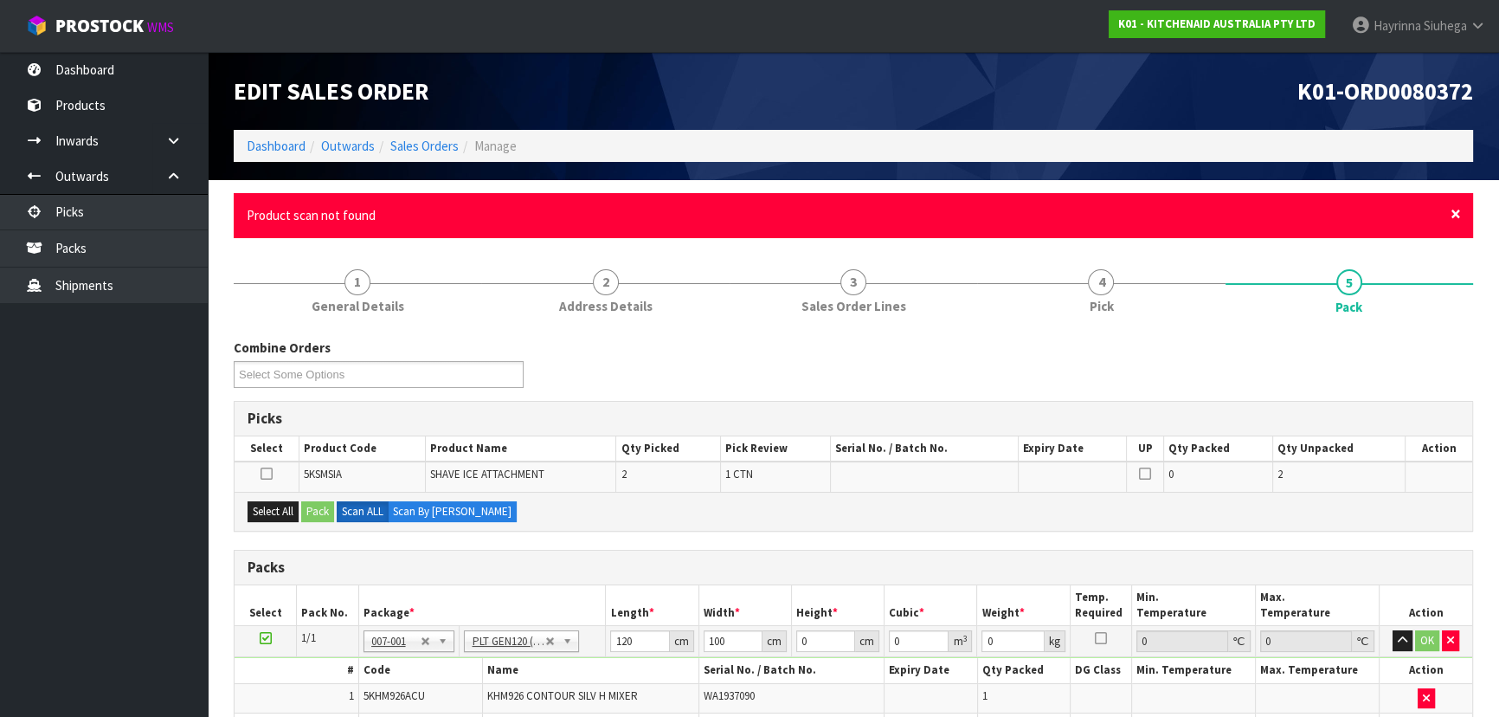
click at [1453, 214] on span "×" at bounding box center [1456, 214] width 10 height 24
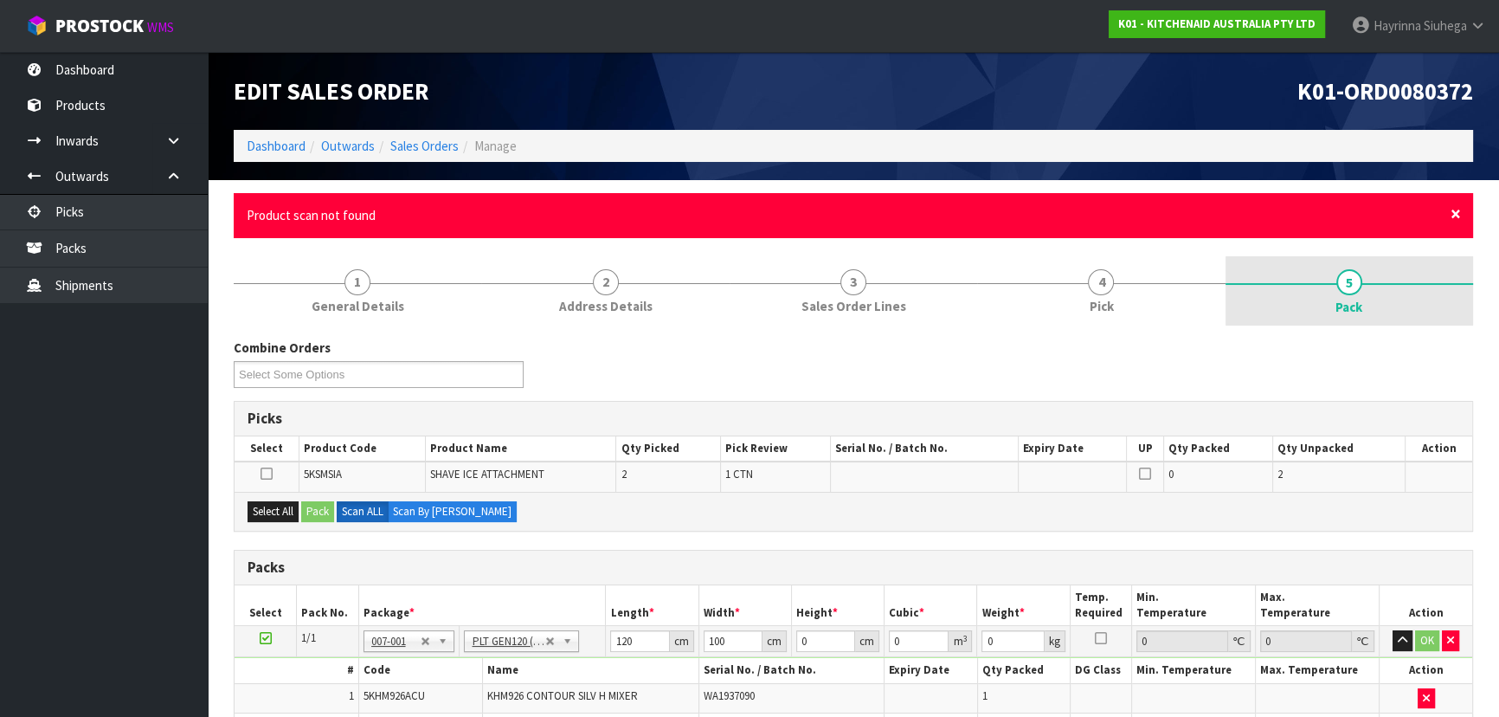
drag, startPoint x: 1181, startPoint y: 296, endPoint x: 1454, endPoint y: 214, distance: 285.6
click at [1454, 214] on span "×" at bounding box center [1456, 214] width 10 height 24
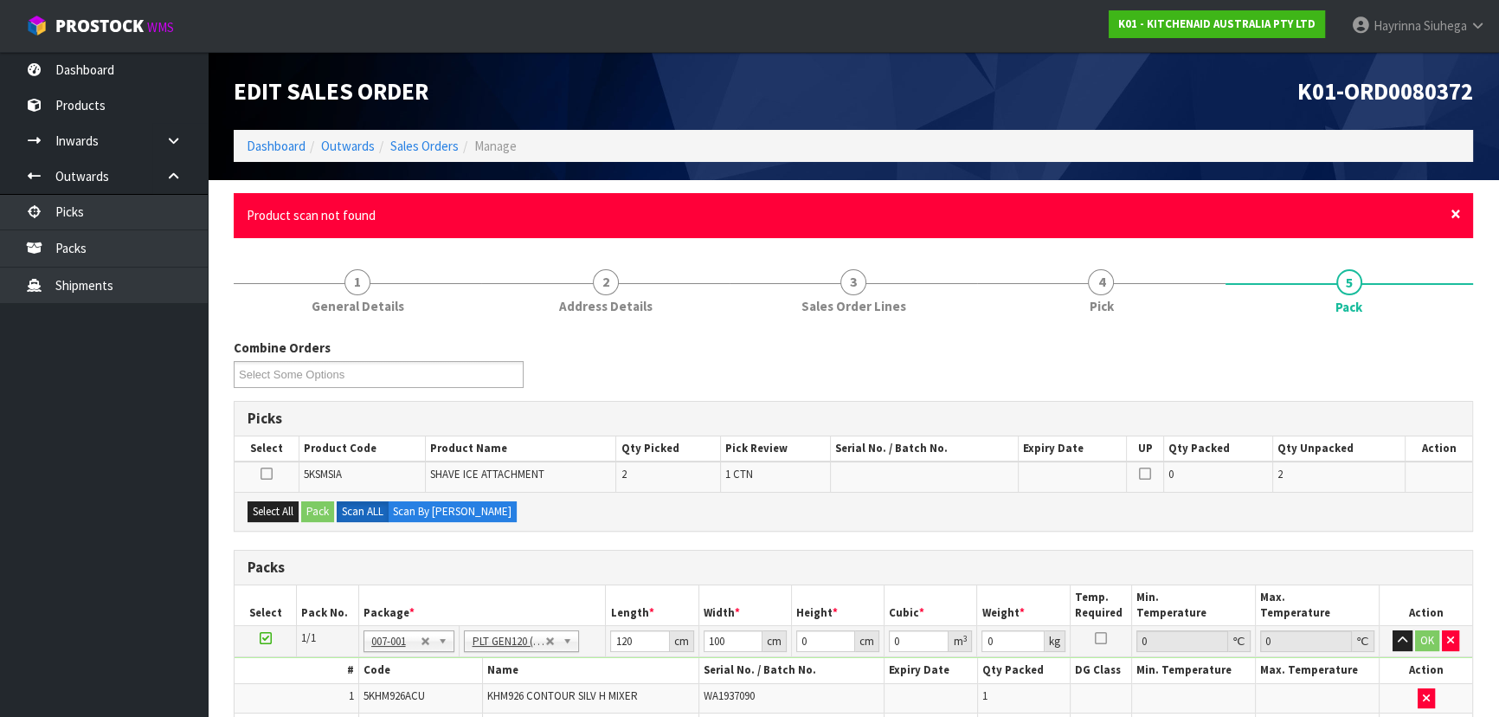
click at [1457, 212] on span "×" at bounding box center [1456, 214] width 10 height 24
click at [1454, 214] on span "×" at bounding box center [1456, 214] width 10 height 24
click at [1454, 210] on span "×" at bounding box center [1456, 214] width 10 height 24
click at [1451, 217] on span "×" at bounding box center [1456, 214] width 10 height 24
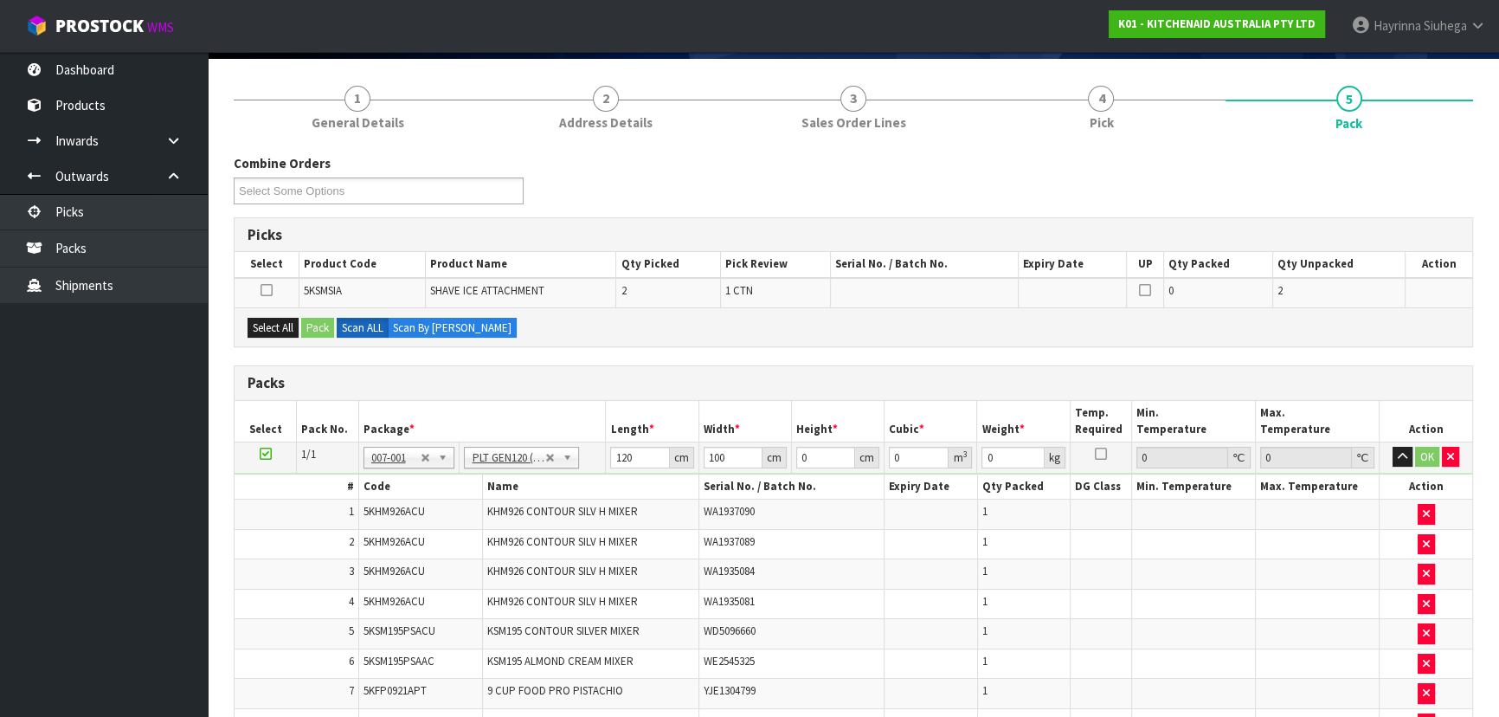
scroll to position [235, 0]
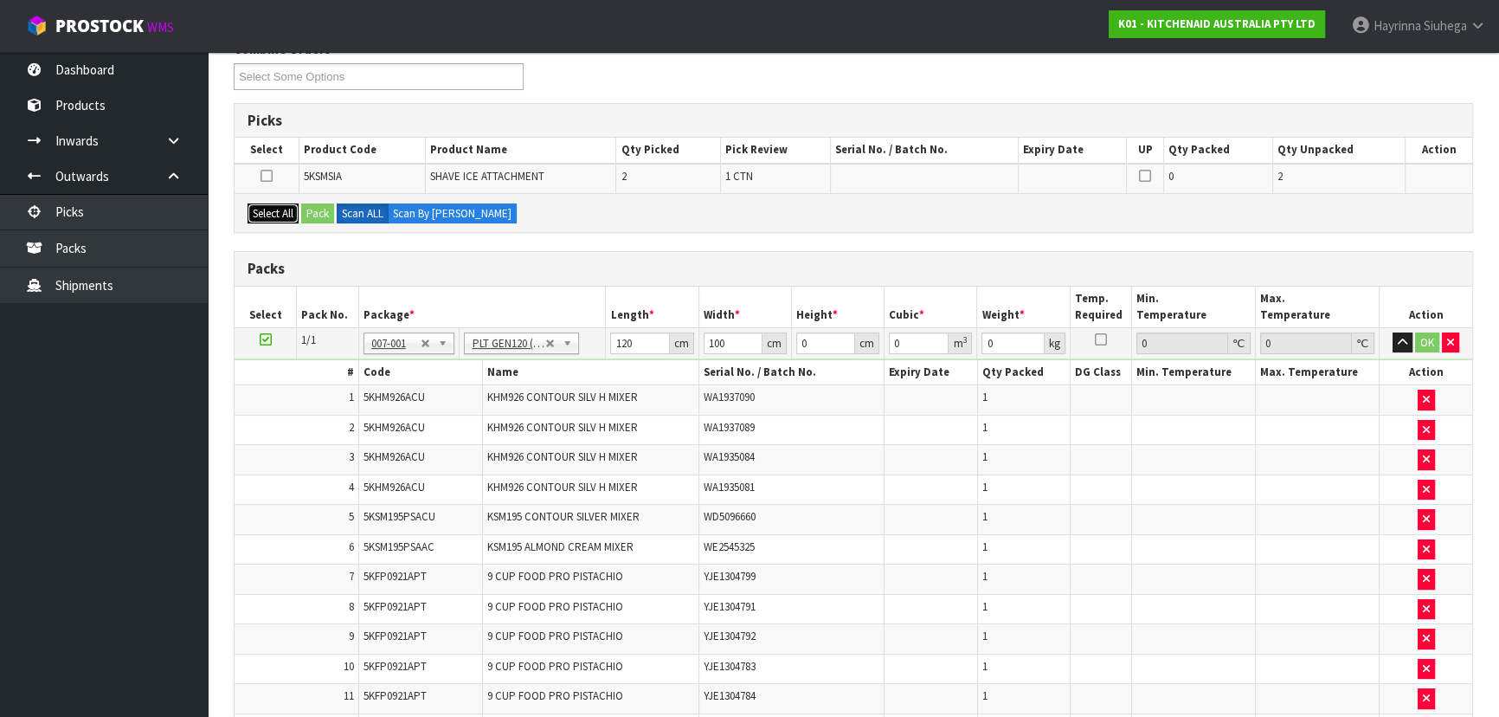
click at [287, 214] on button "Select All" at bounding box center [273, 213] width 51 height 21
click at [312, 214] on button "Pack" at bounding box center [317, 213] width 33 height 21
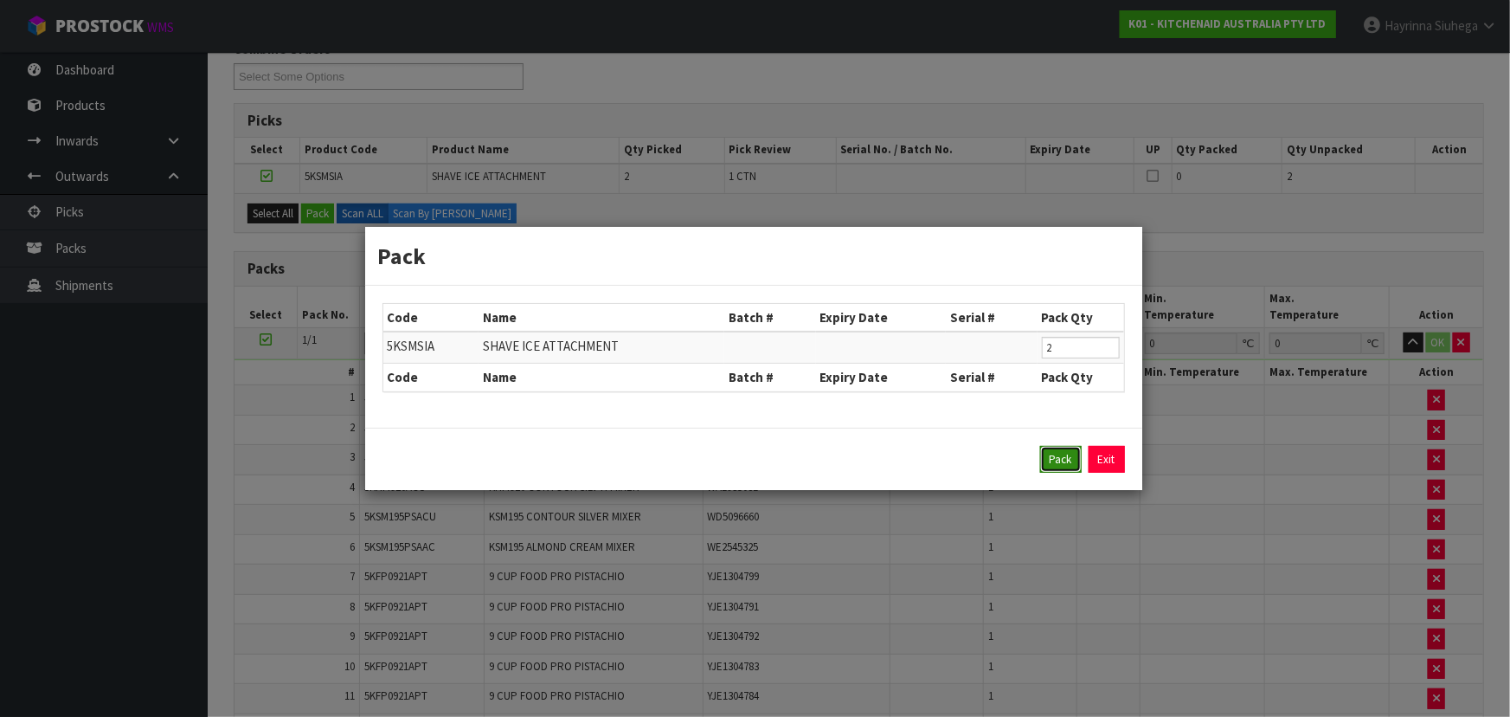
click at [1054, 453] on button "Pack" at bounding box center [1061, 460] width 42 height 28
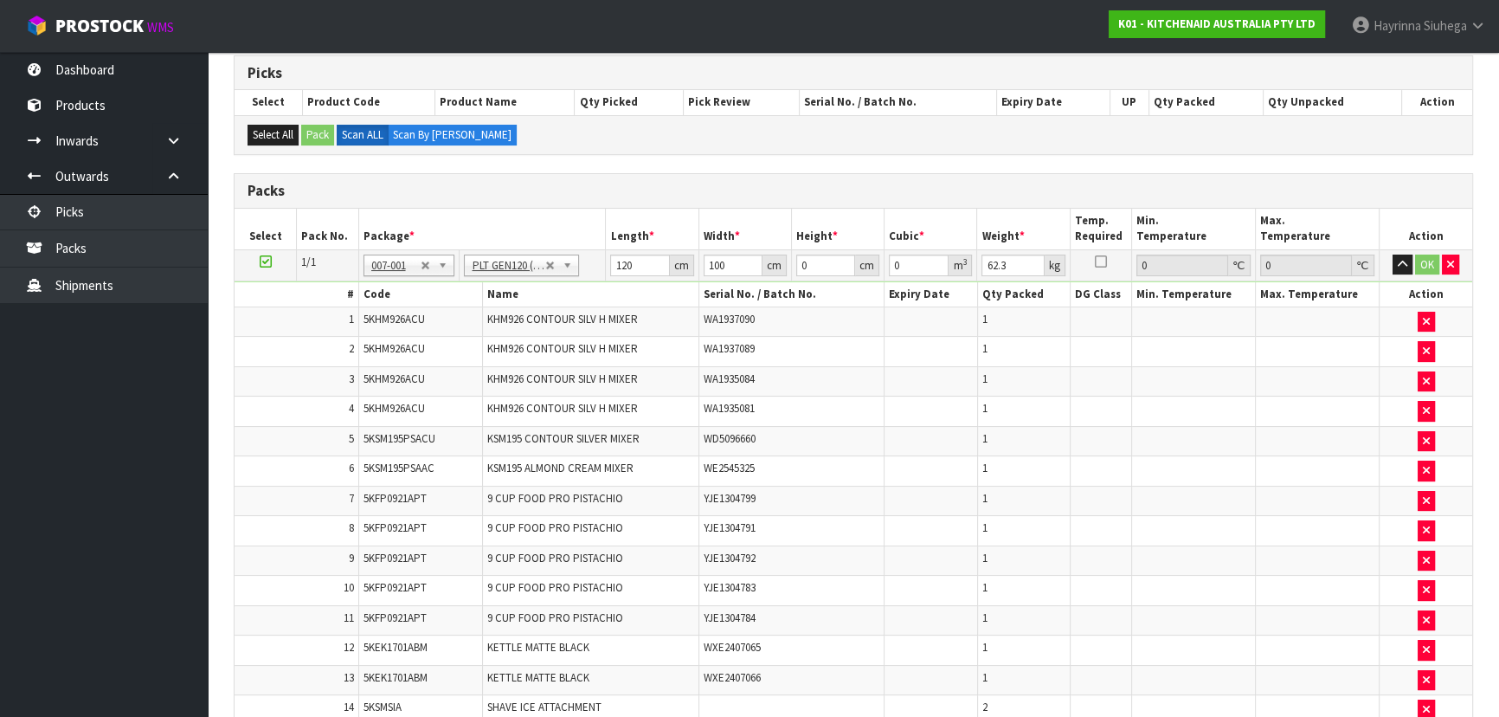
scroll to position [472, 0]
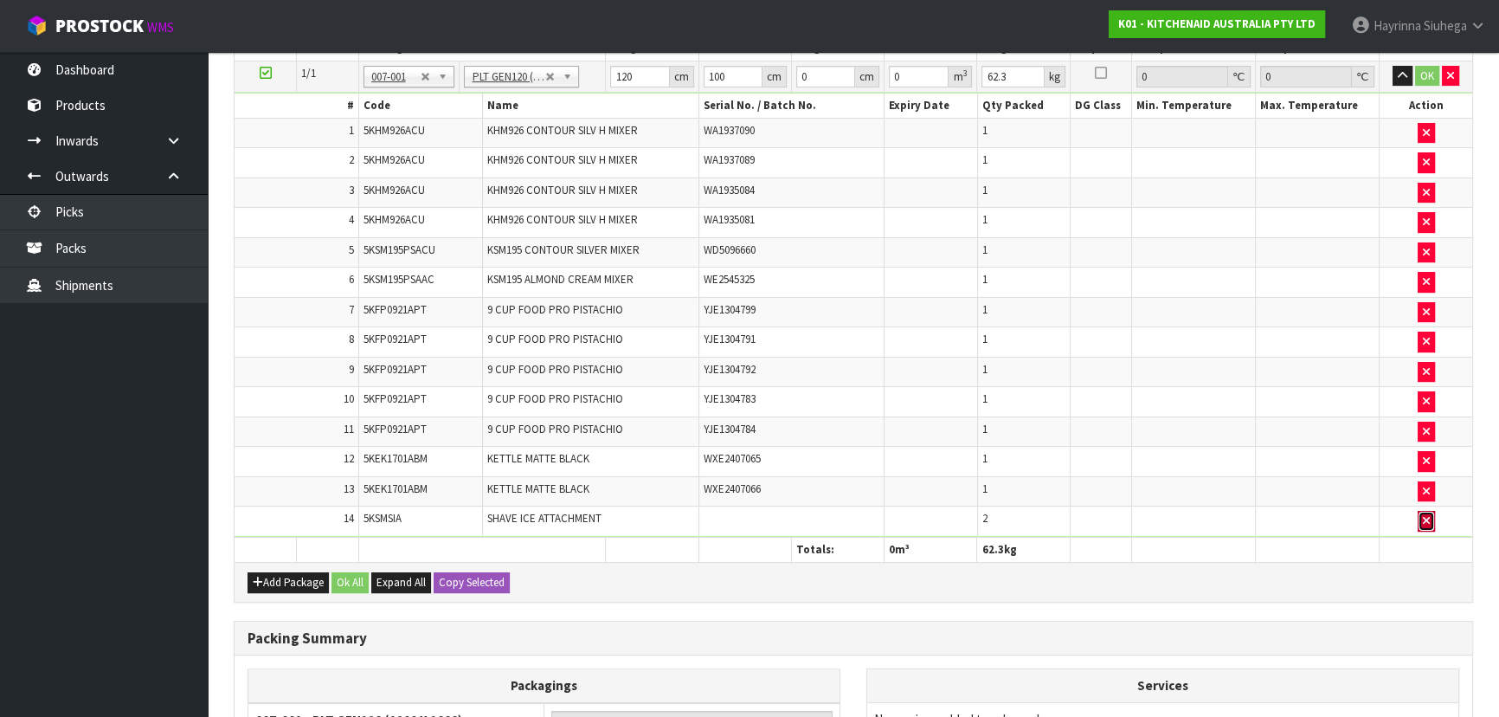
click at [1425, 518] on icon "button" at bounding box center [1426, 520] width 7 height 11
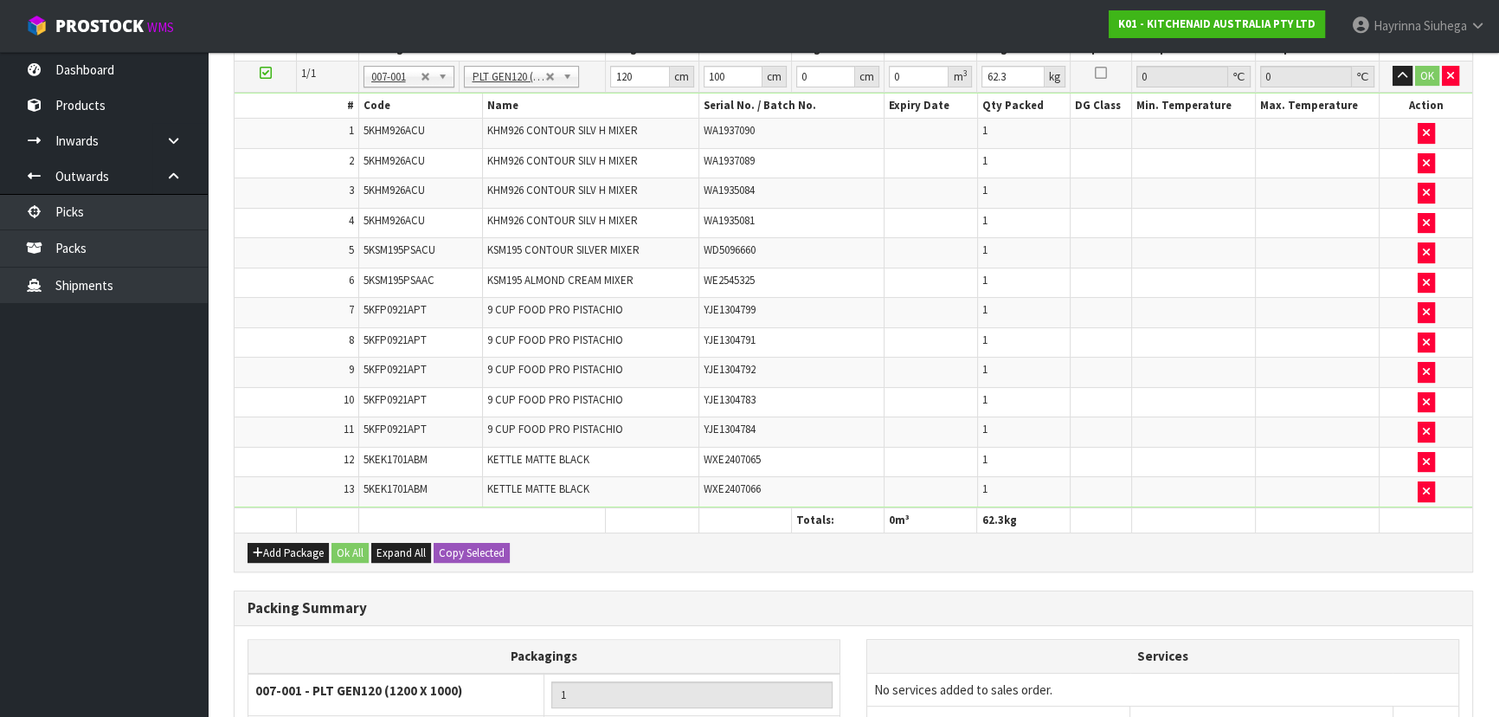
type input "57.8"
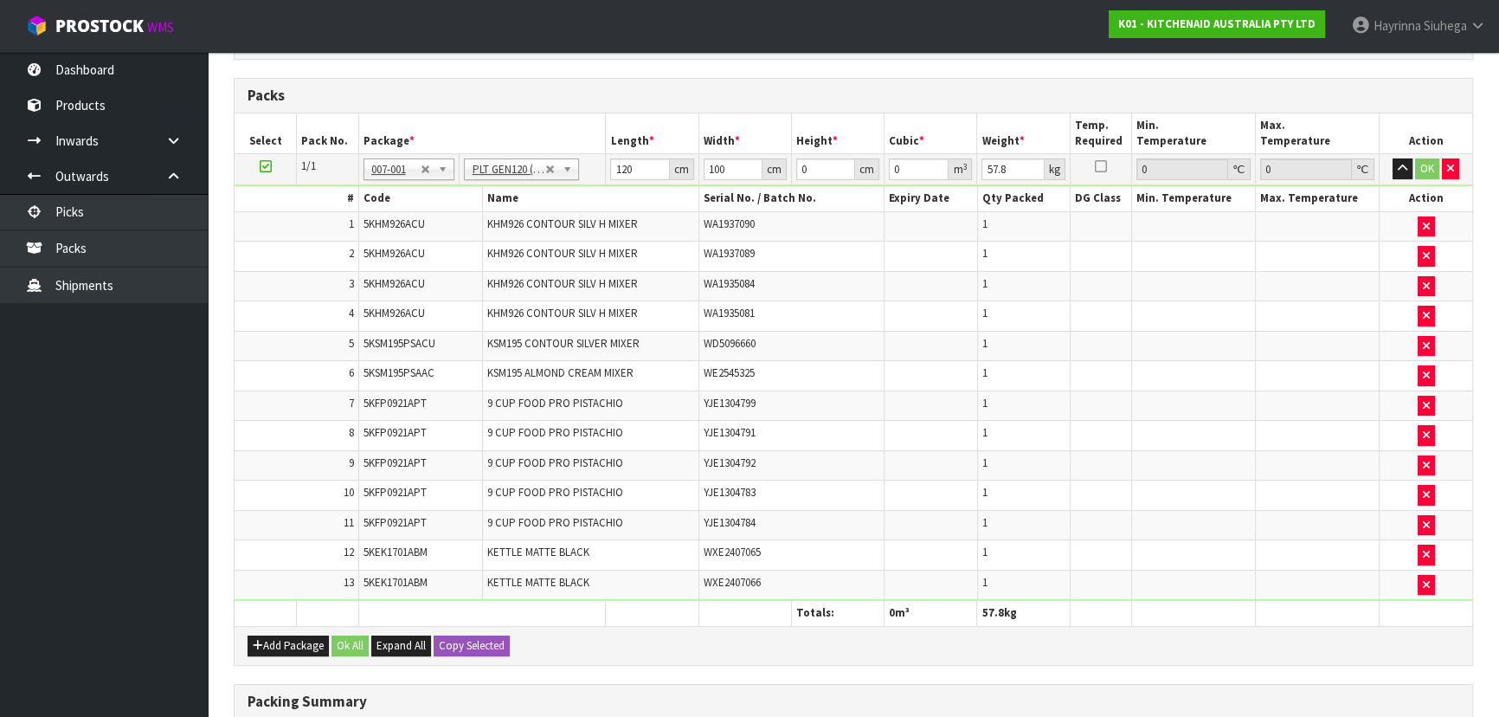
scroll to position [0, 0]
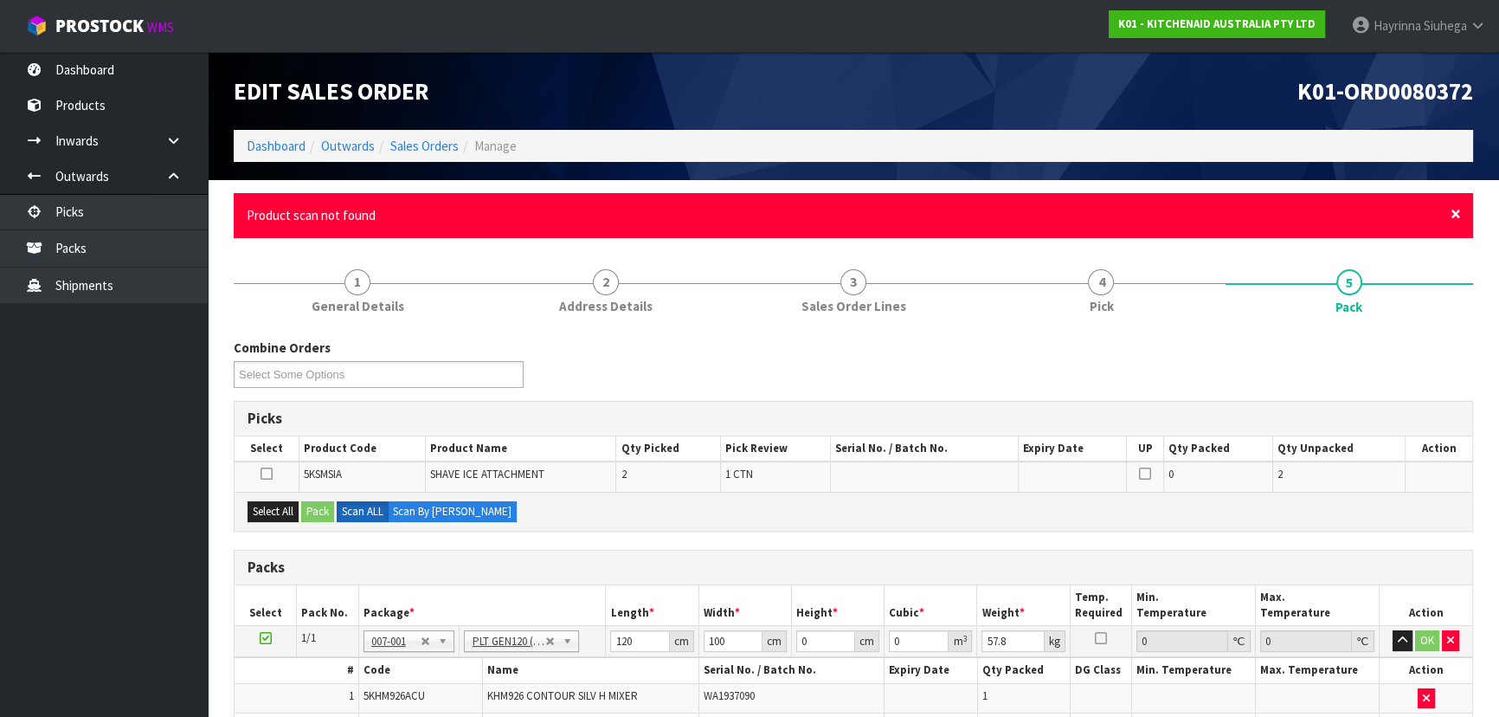
click at [1459, 209] on span "×" at bounding box center [1456, 214] width 10 height 24
click at [1451, 216] on span "×" at bounding box center [1456, 214] width 10 height 24
click at [1454, 209] on span "×" at bounding box center [1456, 214] width 10 height 24
click at [1457, 216] on span "×" at bounding box center [1456, 214] width 10 height 24
click at [1458, 214] on span "×" at bounding box center [1456, 214] width 10 height 24
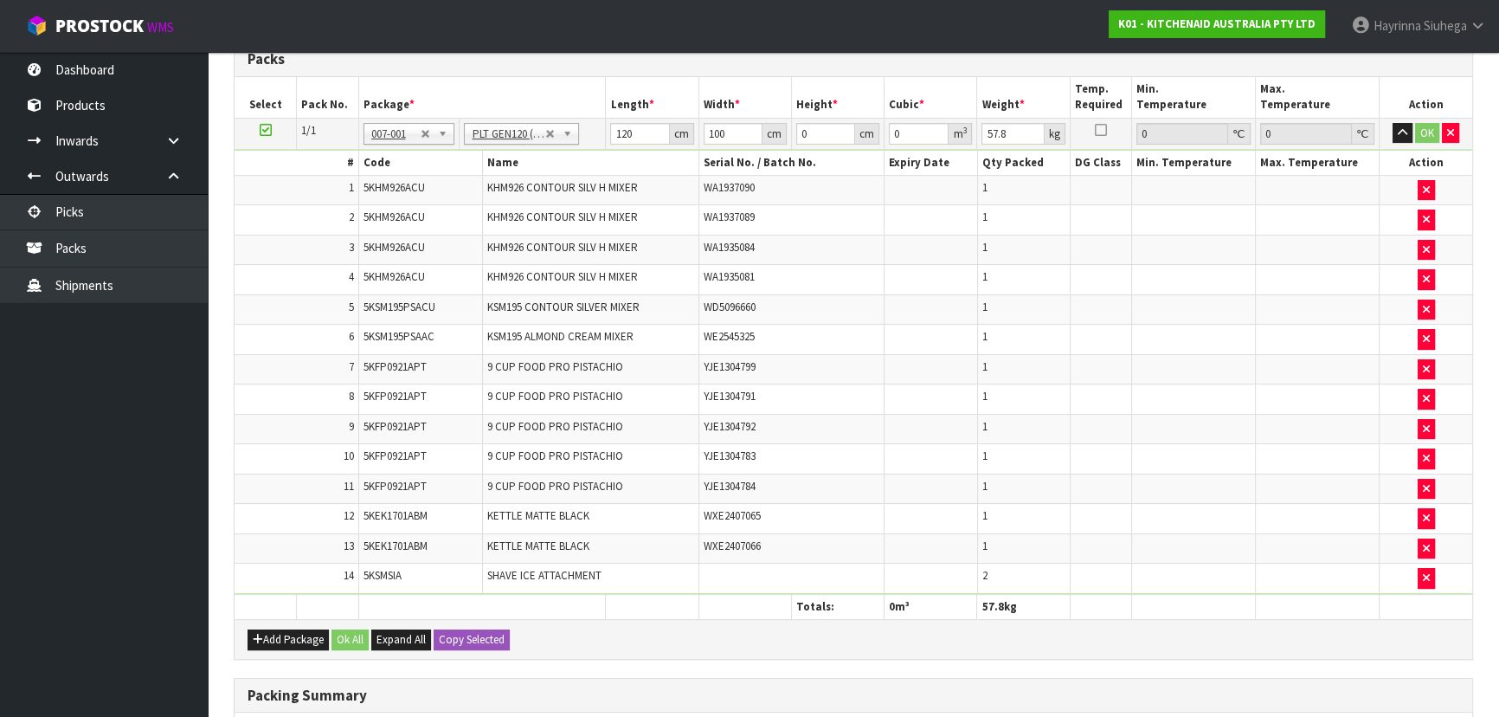
scroll to position [441, 0]
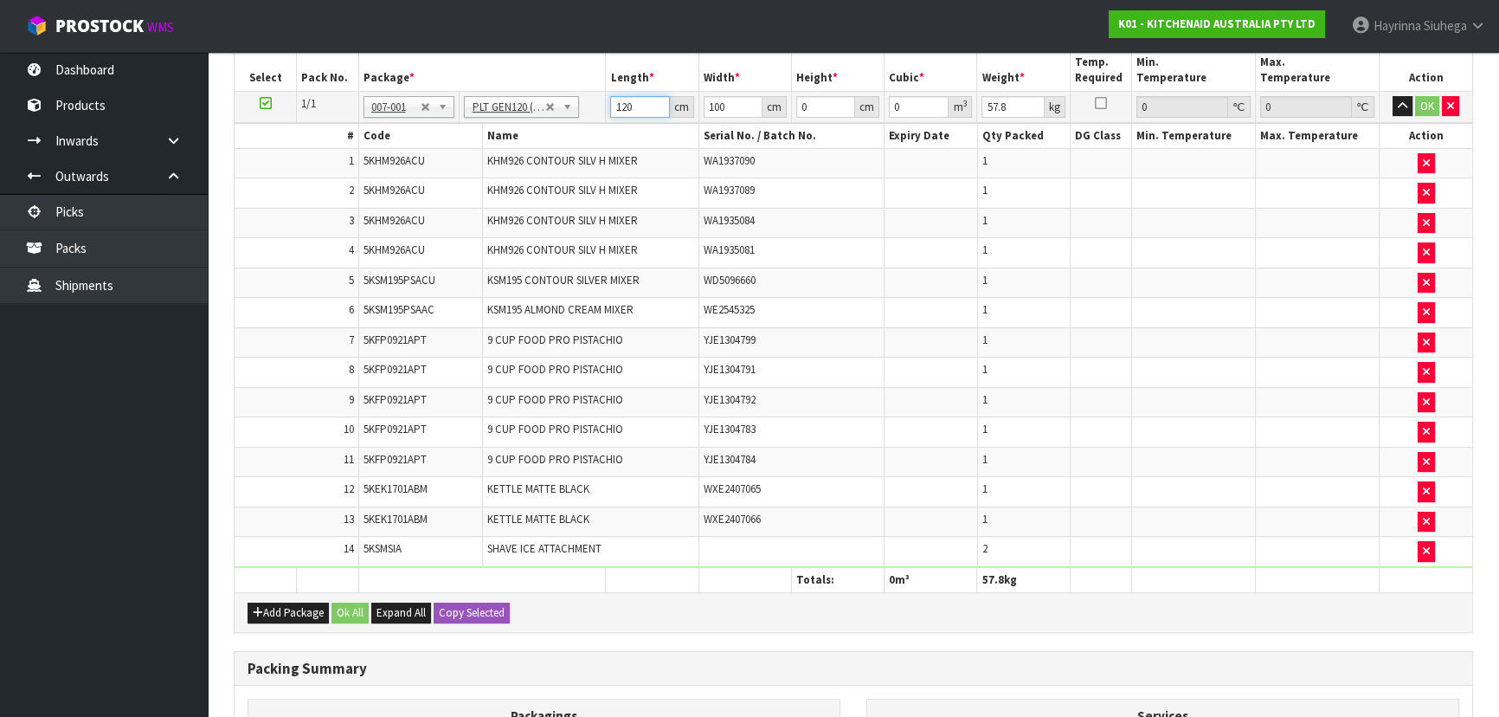
click at [623, 98] on input "120" at bounding box center [639, 107] width 59 height 22
type input "114"
type input "107"
type input "5"
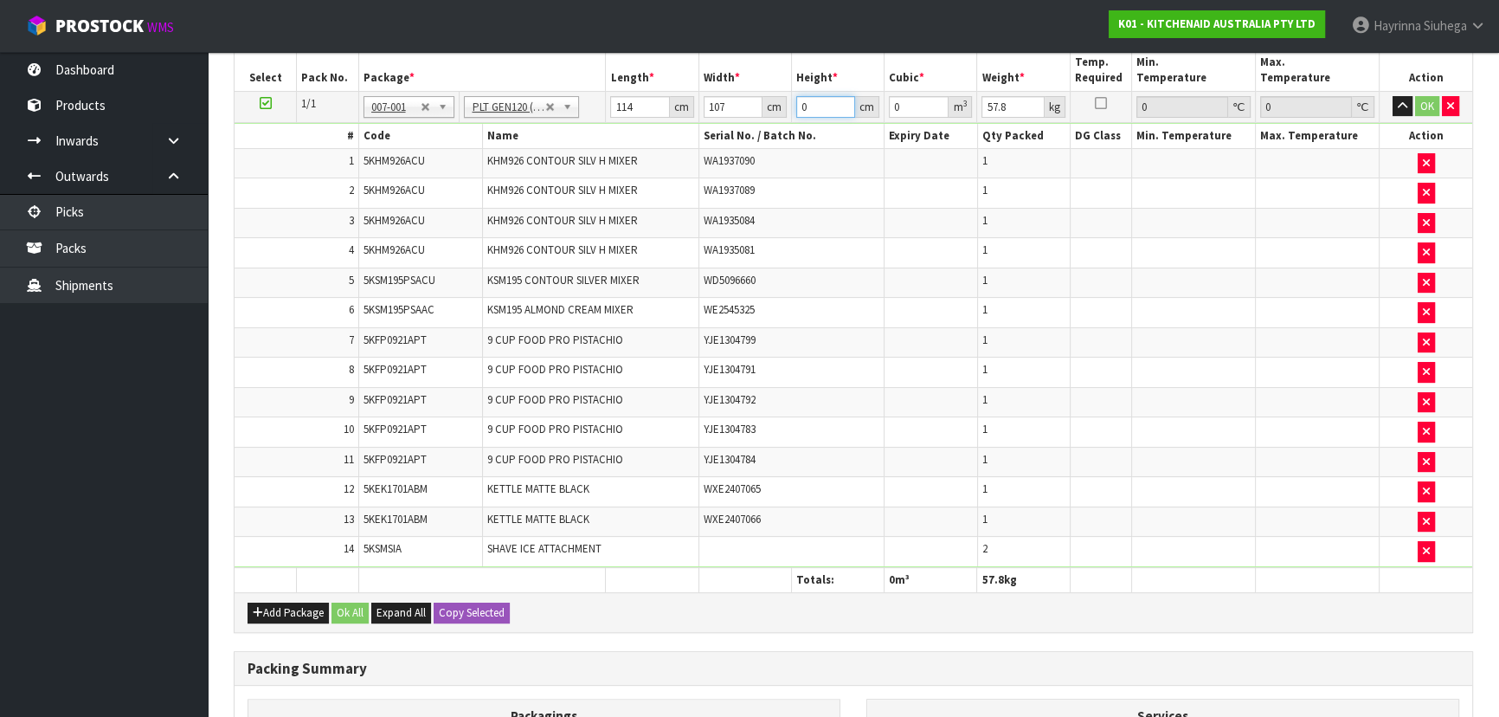
type input "0.06099"
type input "56"
type input "0.683088"
type input "56"
type input "81"
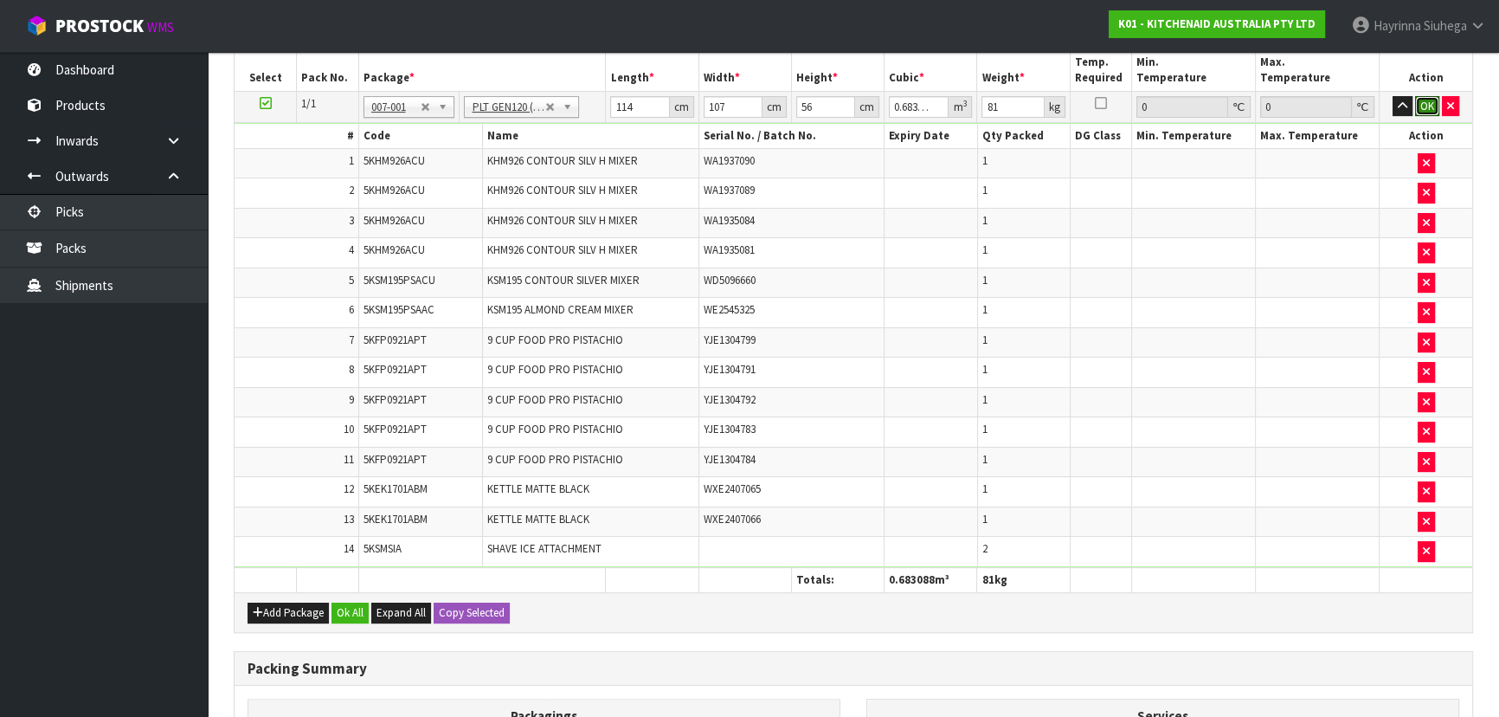
click button "OK" at bounding box center [1427, 106] width 24 height 21
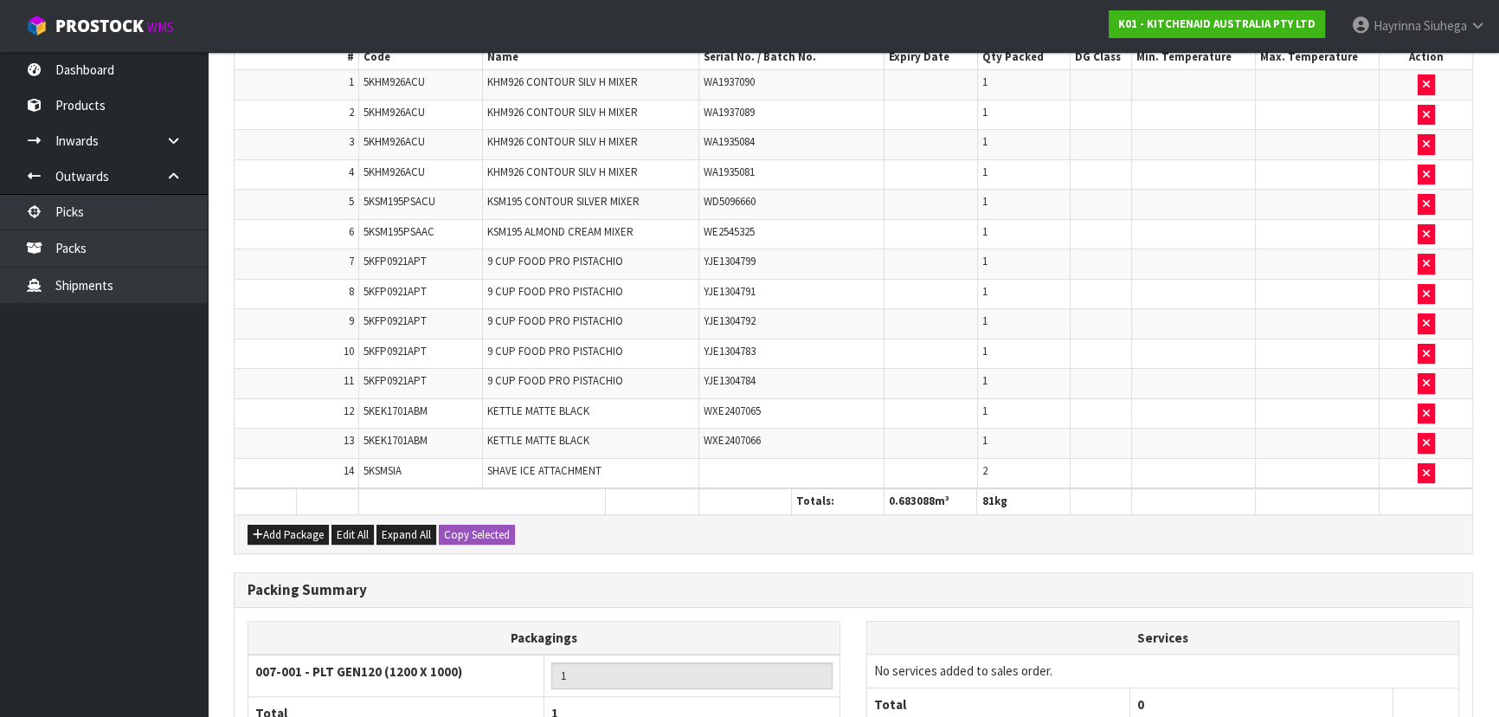
scroll to position [676, 0]
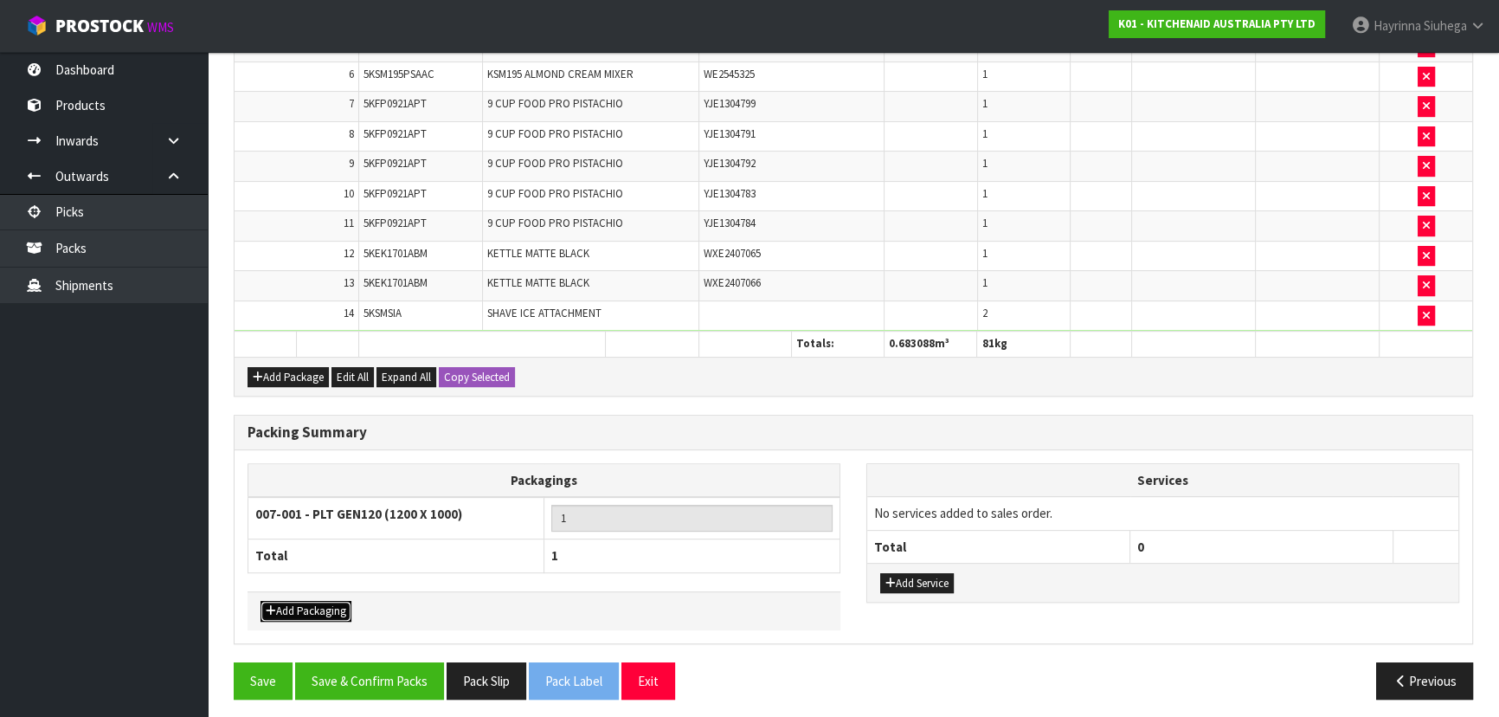
drag, startPoint x: 303, startPoint y: 609, endPoint x: 315, endPoint y: 595, distance: 19.1
click at [303, 609] on button "Add Packaging" at bounding box center [306, 611] width 91 height 21
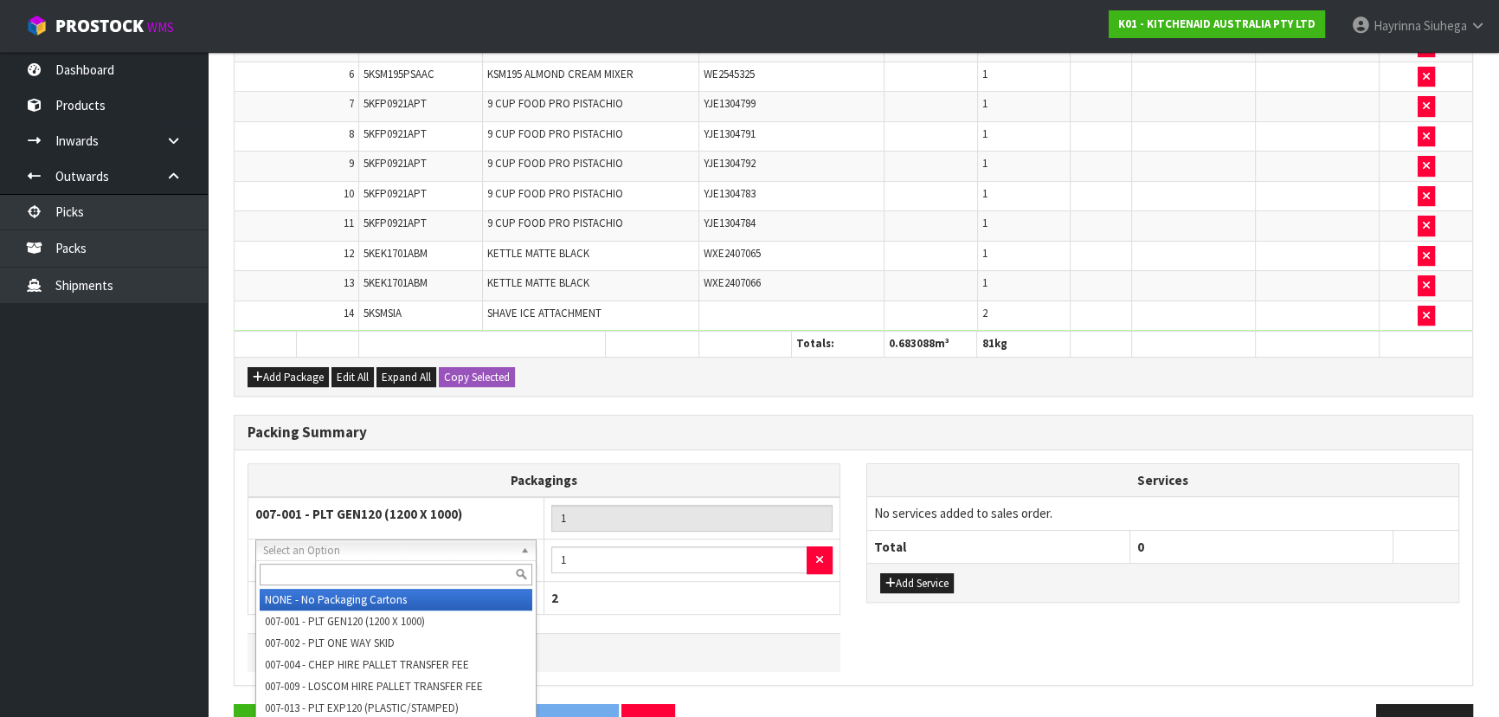
click at [375, 566] on input "text" at bounding box center [396, 574] width 273 height 22
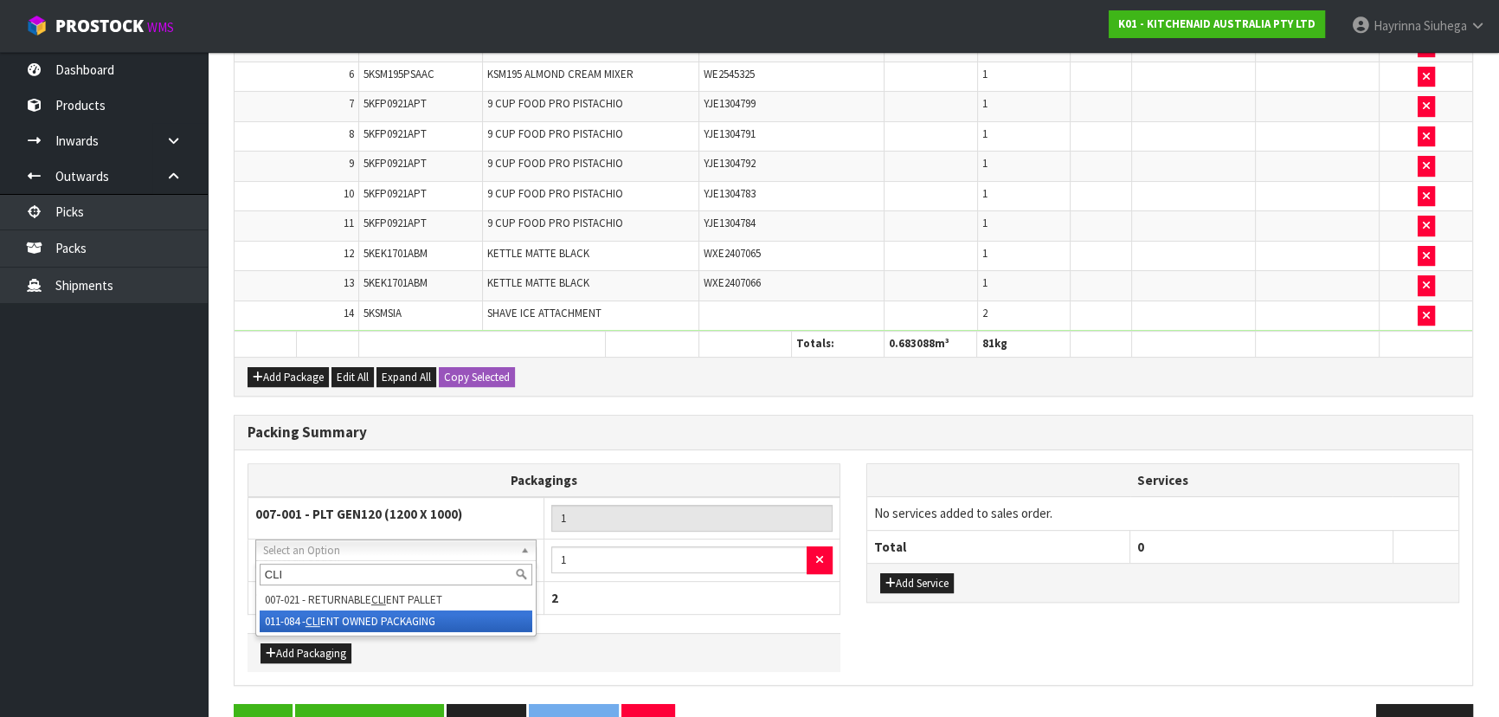
type input "CLI"
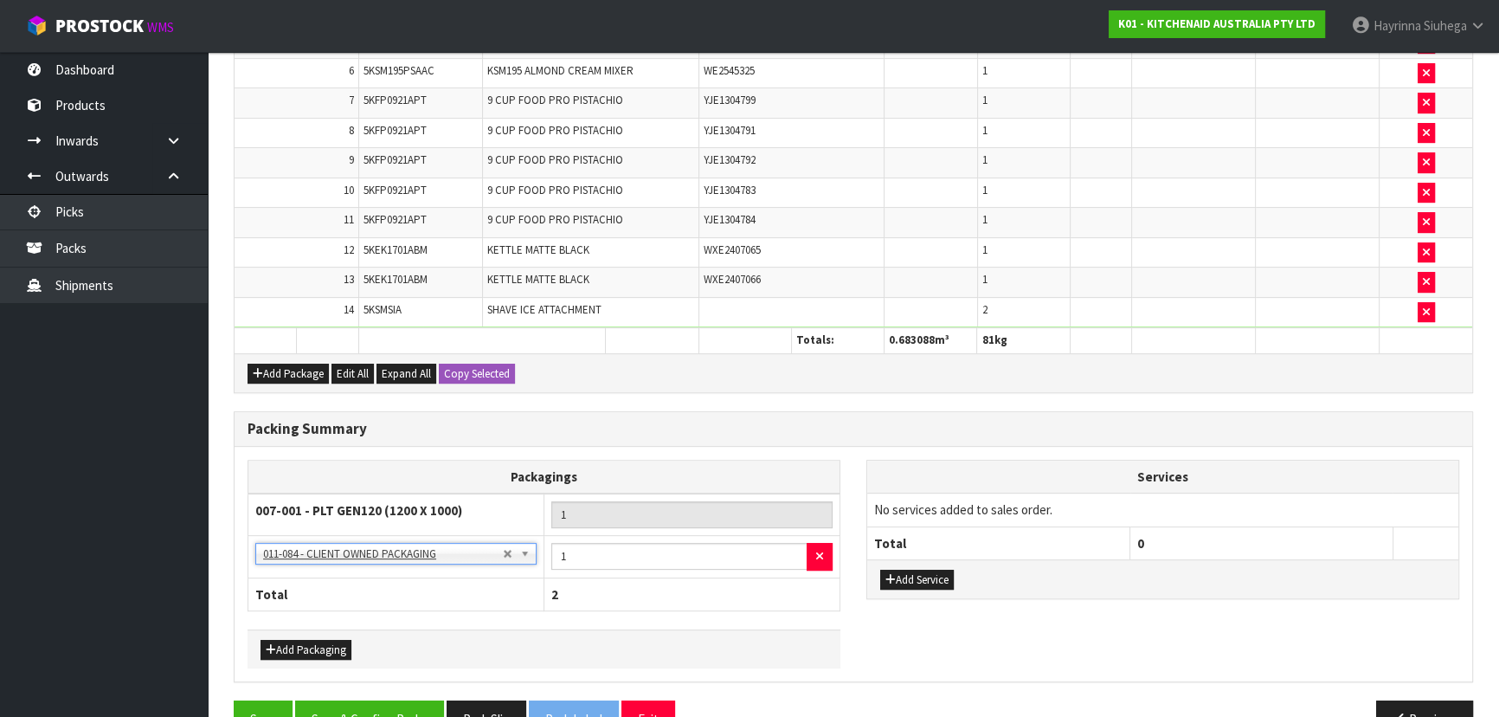
scroll to position [718, 0]
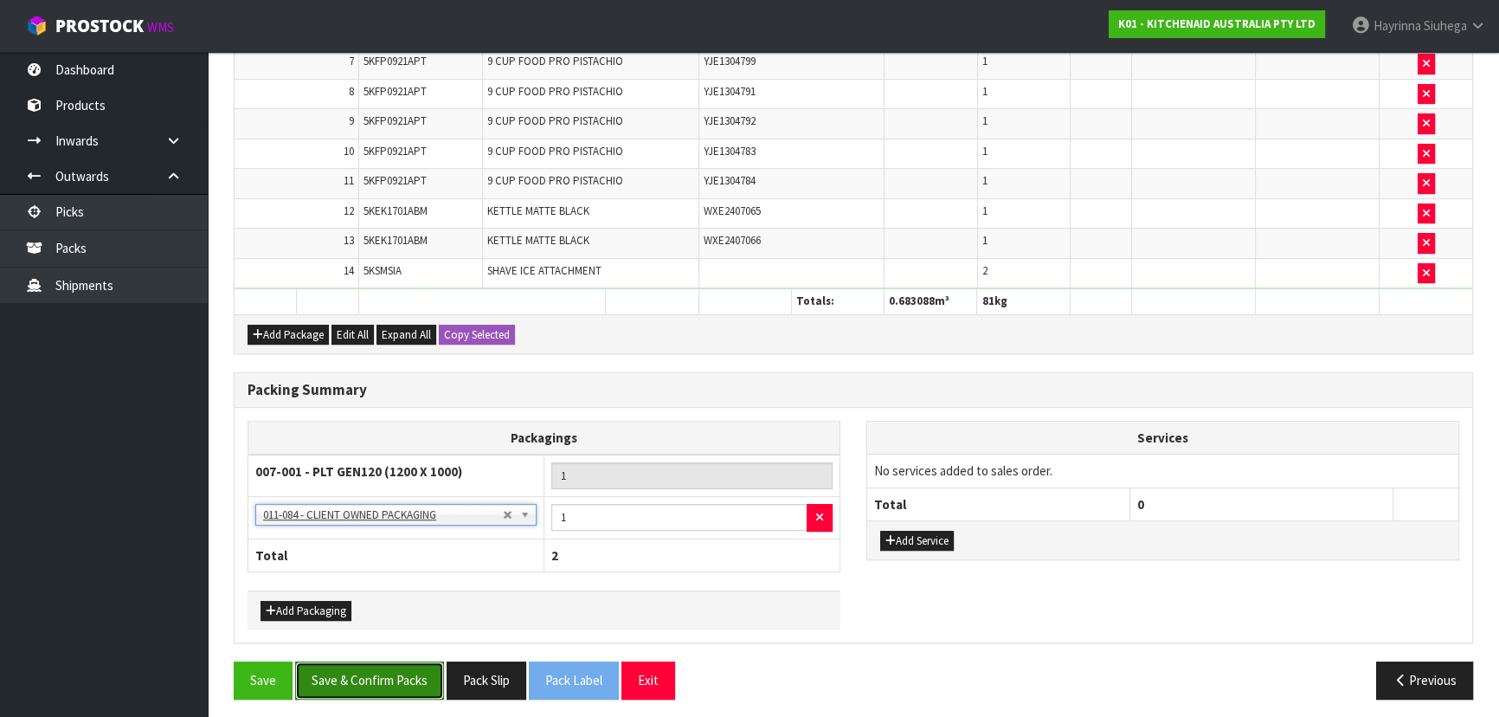
click at [399, 678] on button "Save & Confirm Packs" at bounding box center [369, 679] width 149 height 37
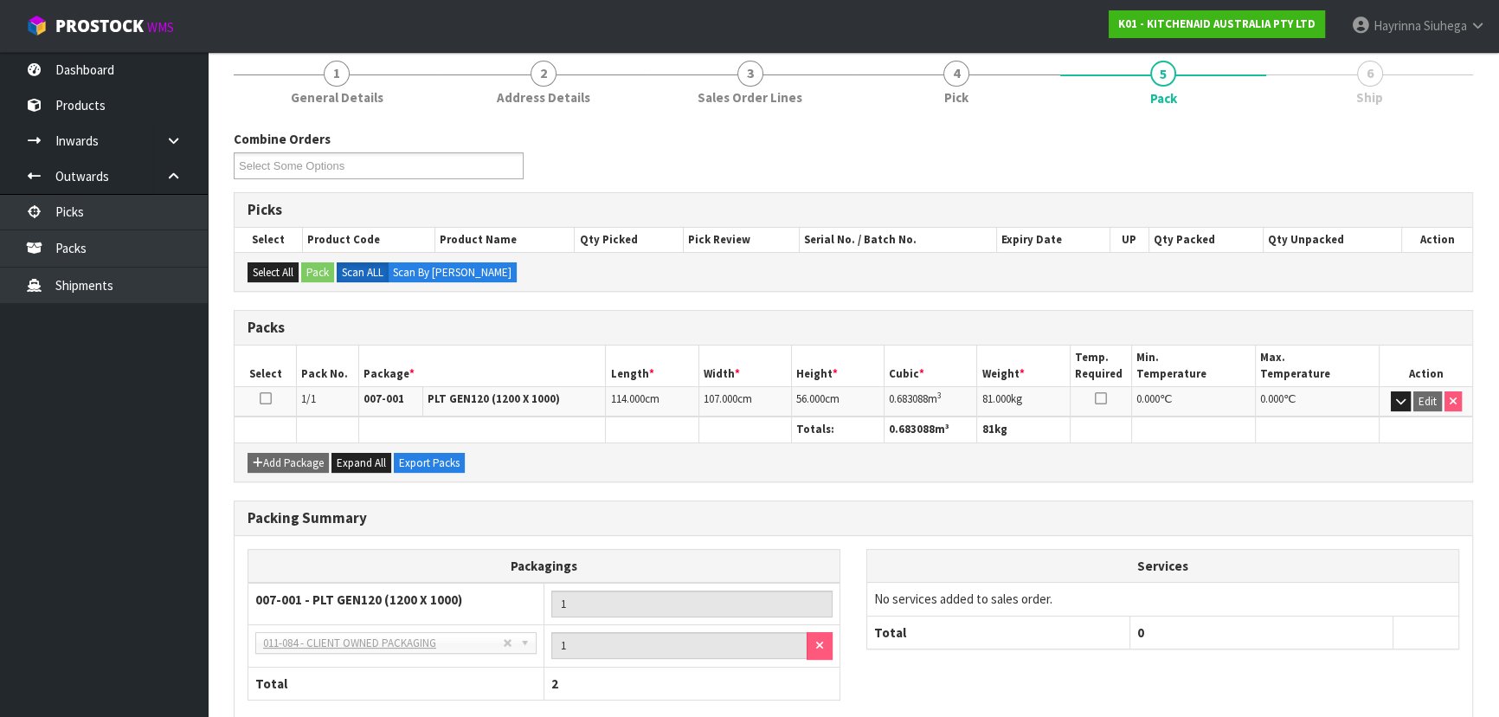
scroll to position [302, 0]
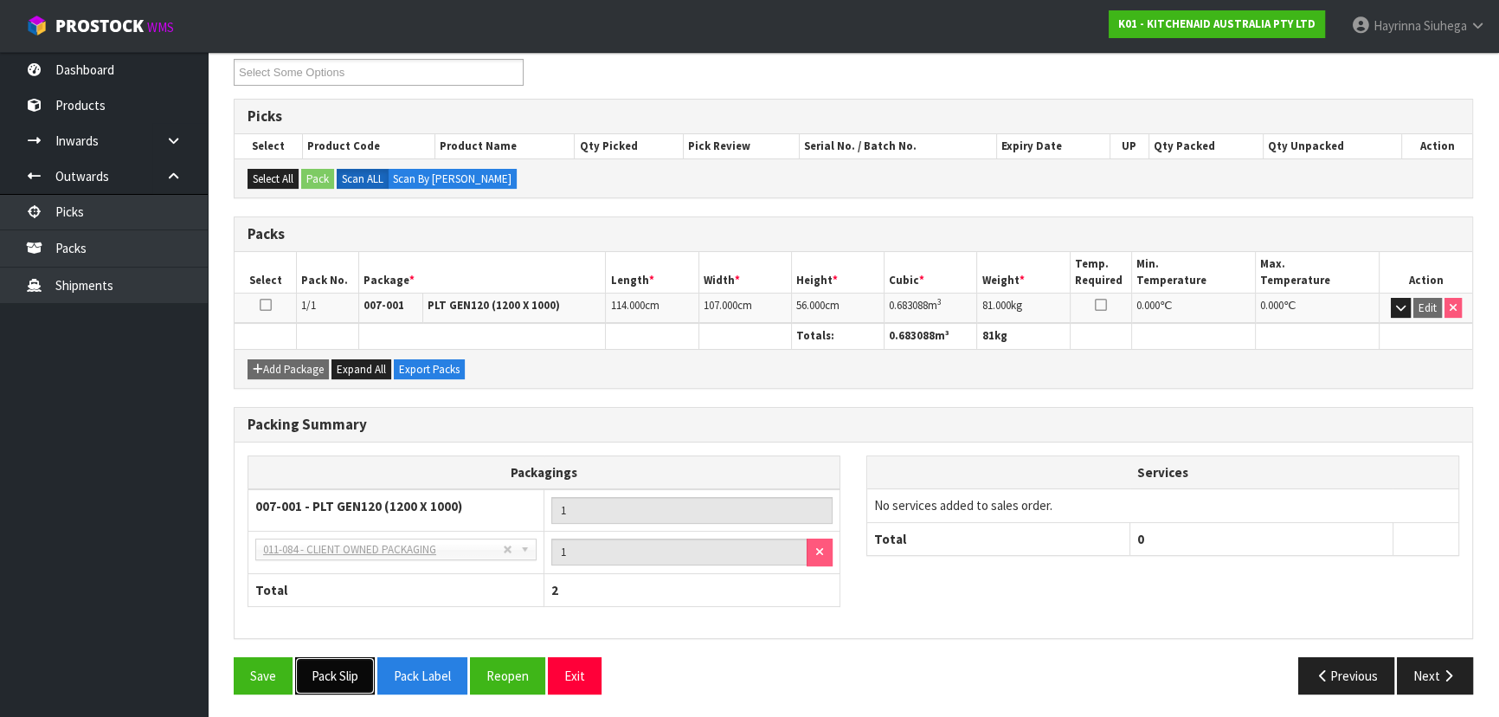
click at [339, 672] on button "Pack Slip" at bounding box center [335, 675] width 80 height 37
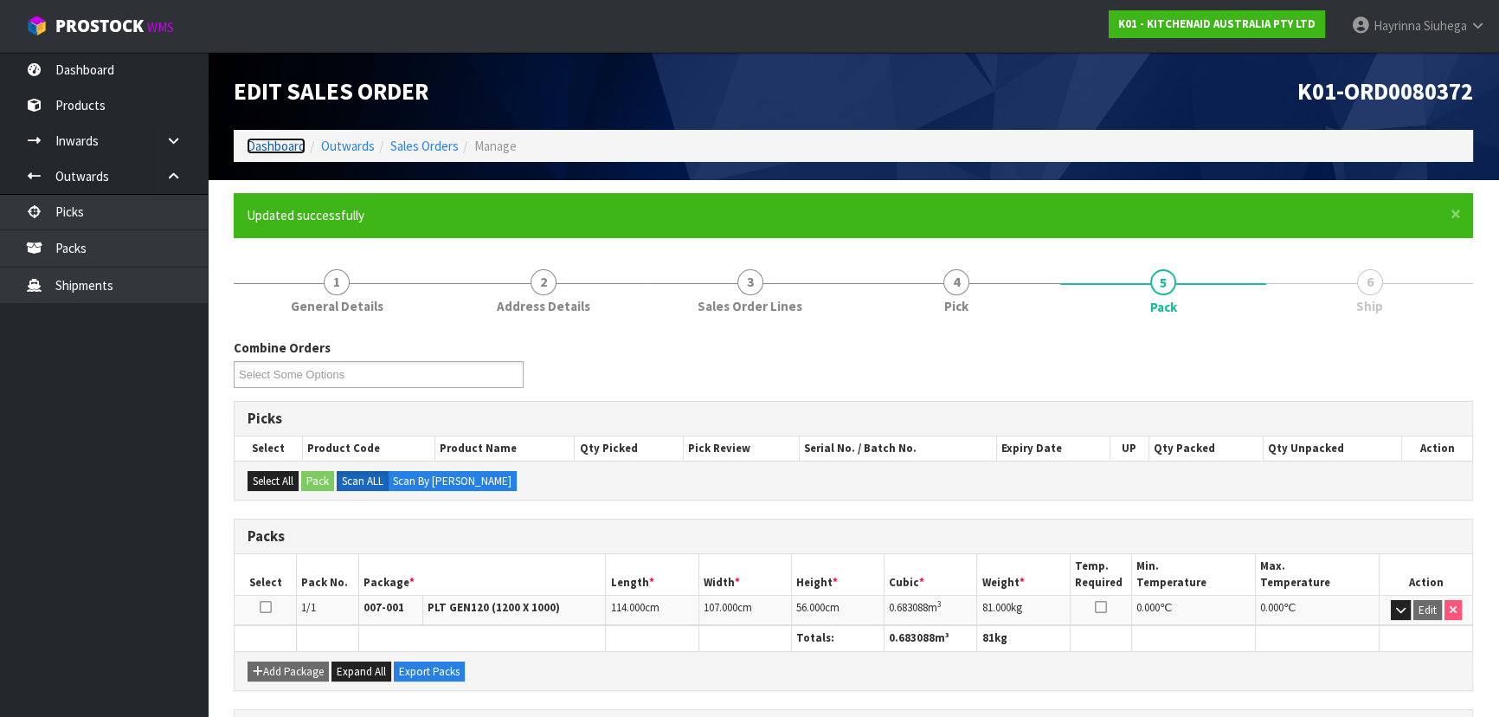
click at [279, 149] on link "Dashboard" at bounding box center [276, 146] width 59 height 16
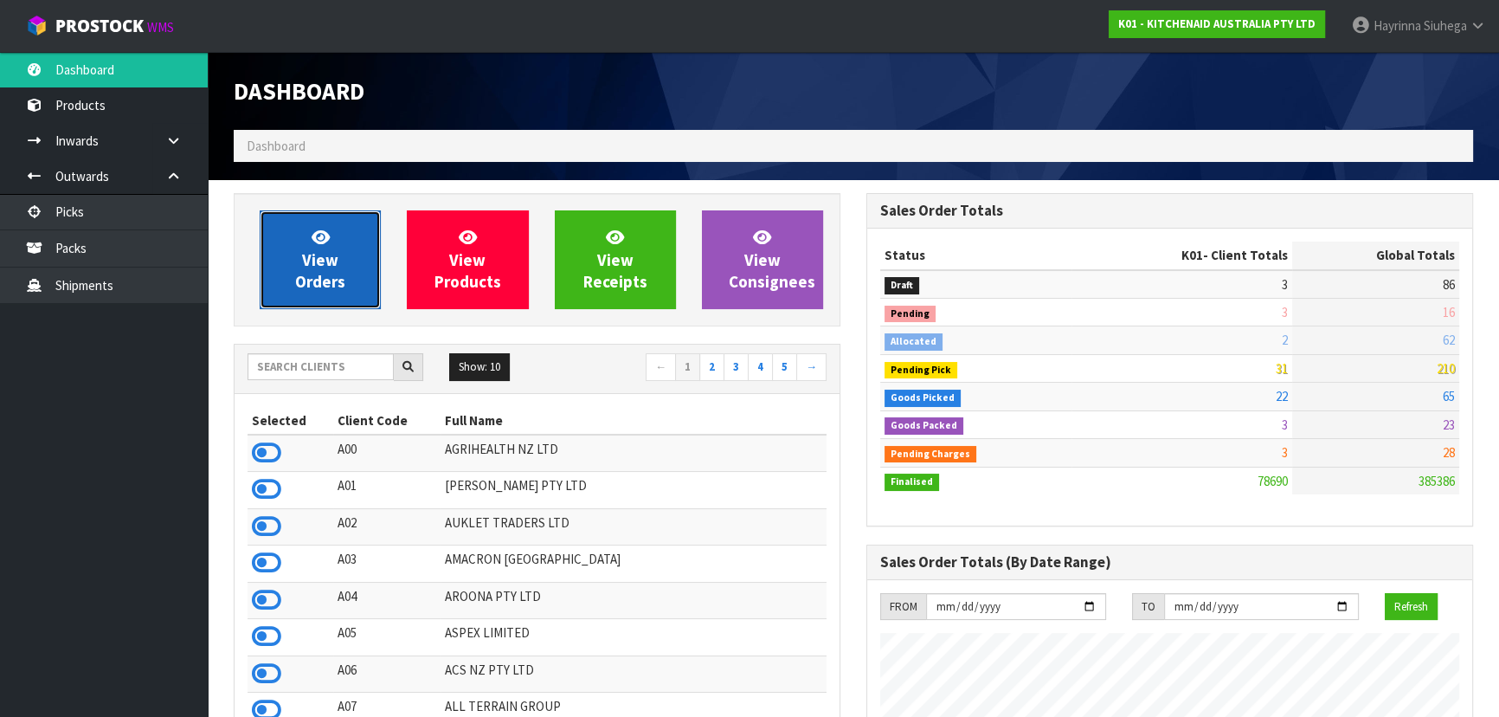
click at [326, 268] on span "View Orders" at bounding box center [320, 259] width 50 height 65
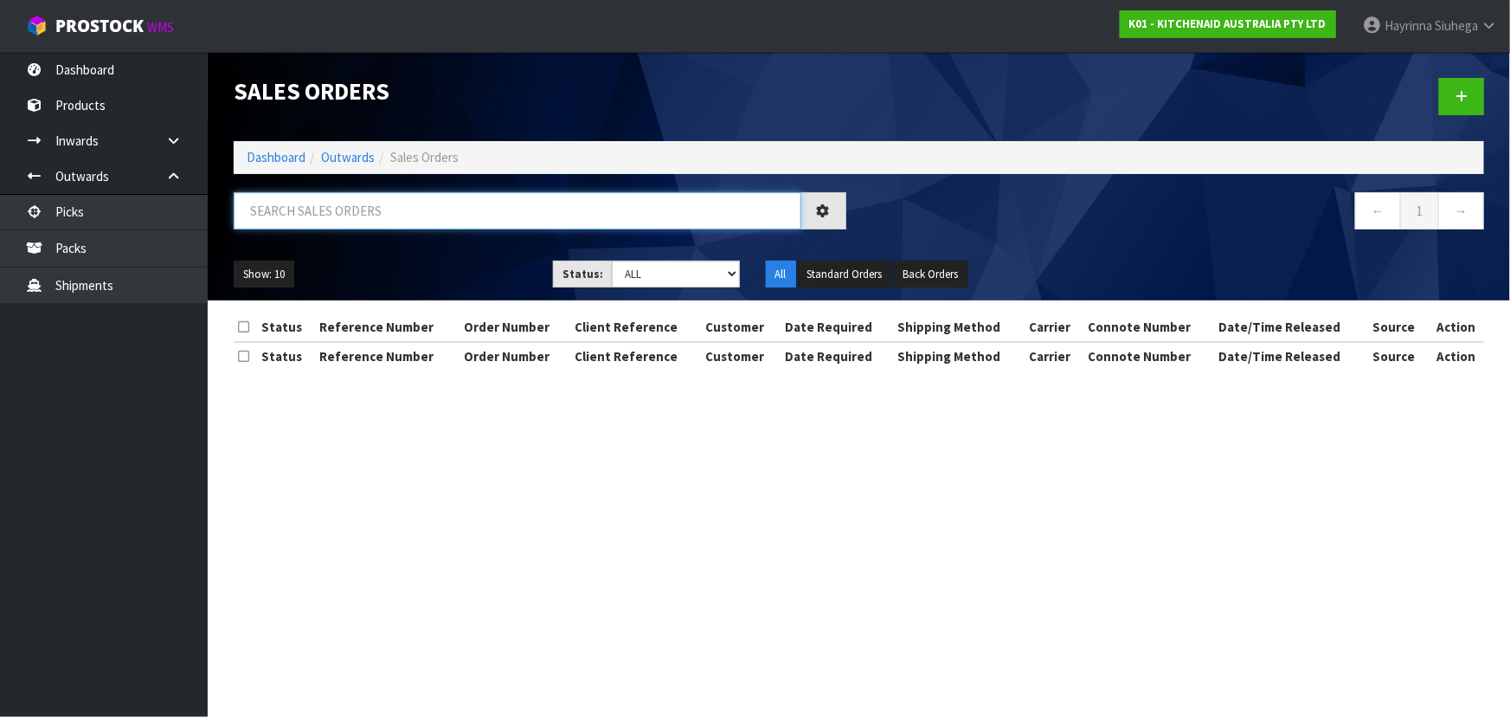
click at [405, 223] on input "text" at bounding box center [518, 210] width 568 height 37
click at [627, 225] on input "text" at bounding box center [518, 210] width 568 height 37
type input "JOB-0416678"
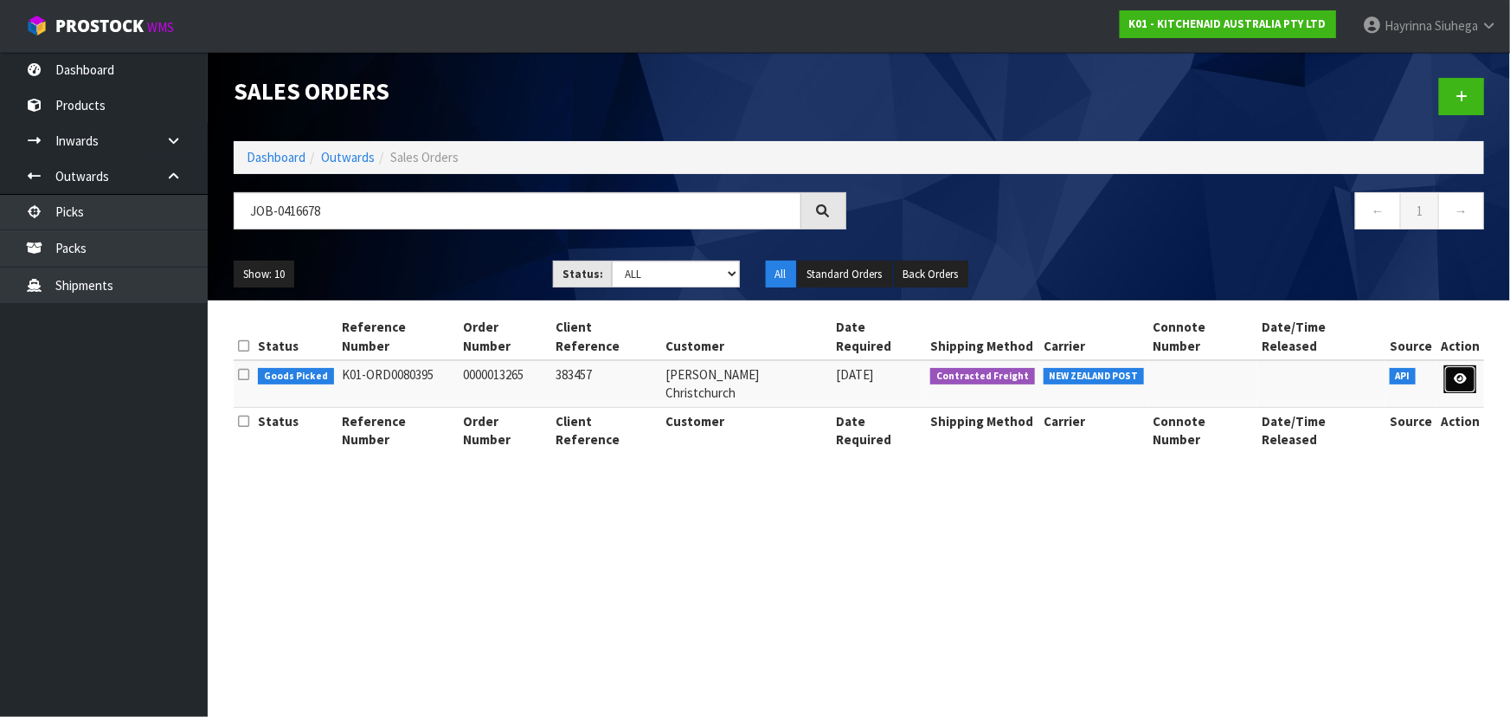
click at [1470, 365] on link at bounding box center [1461, 379] width 32 height 28
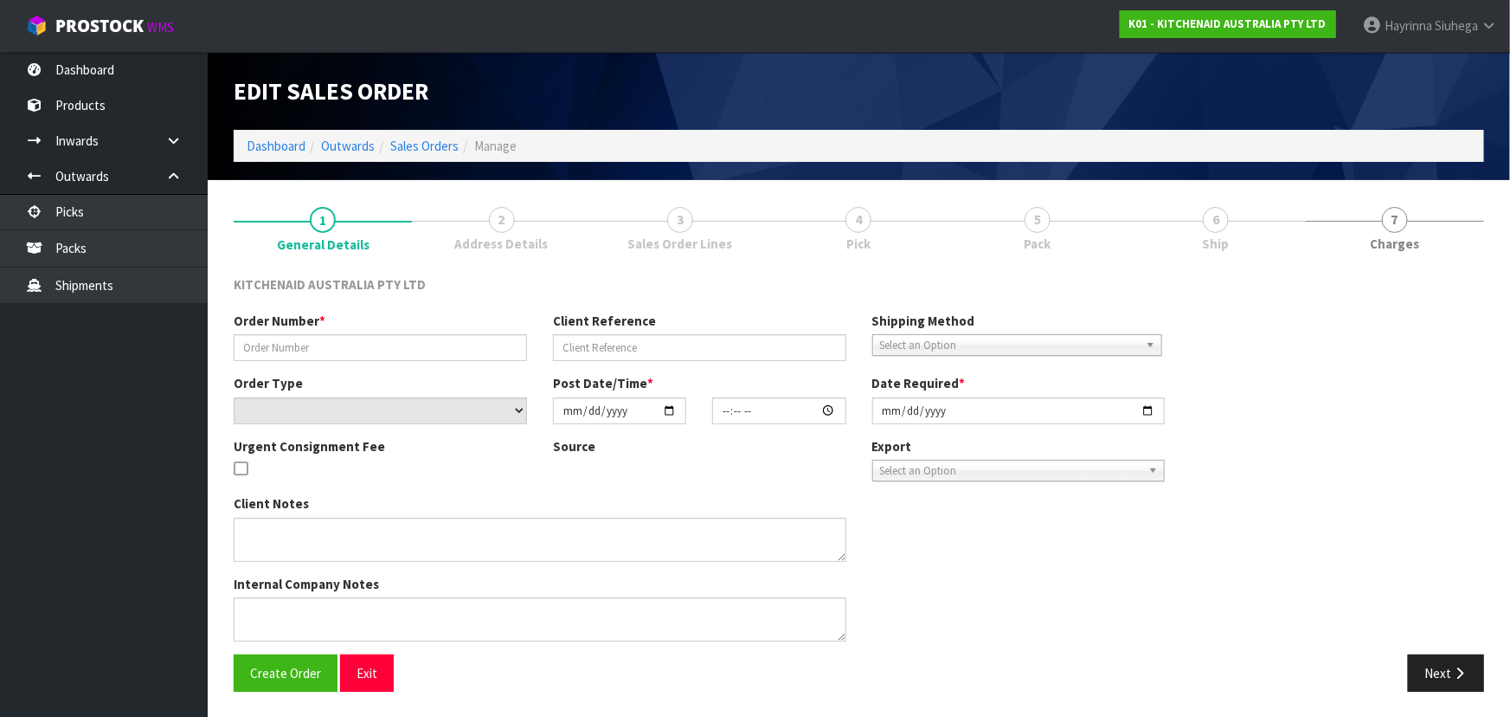
type input "0000013265"
type input "383457"
select select "number:0"
type input "2025-10-08"
type input "12:35:36.000"
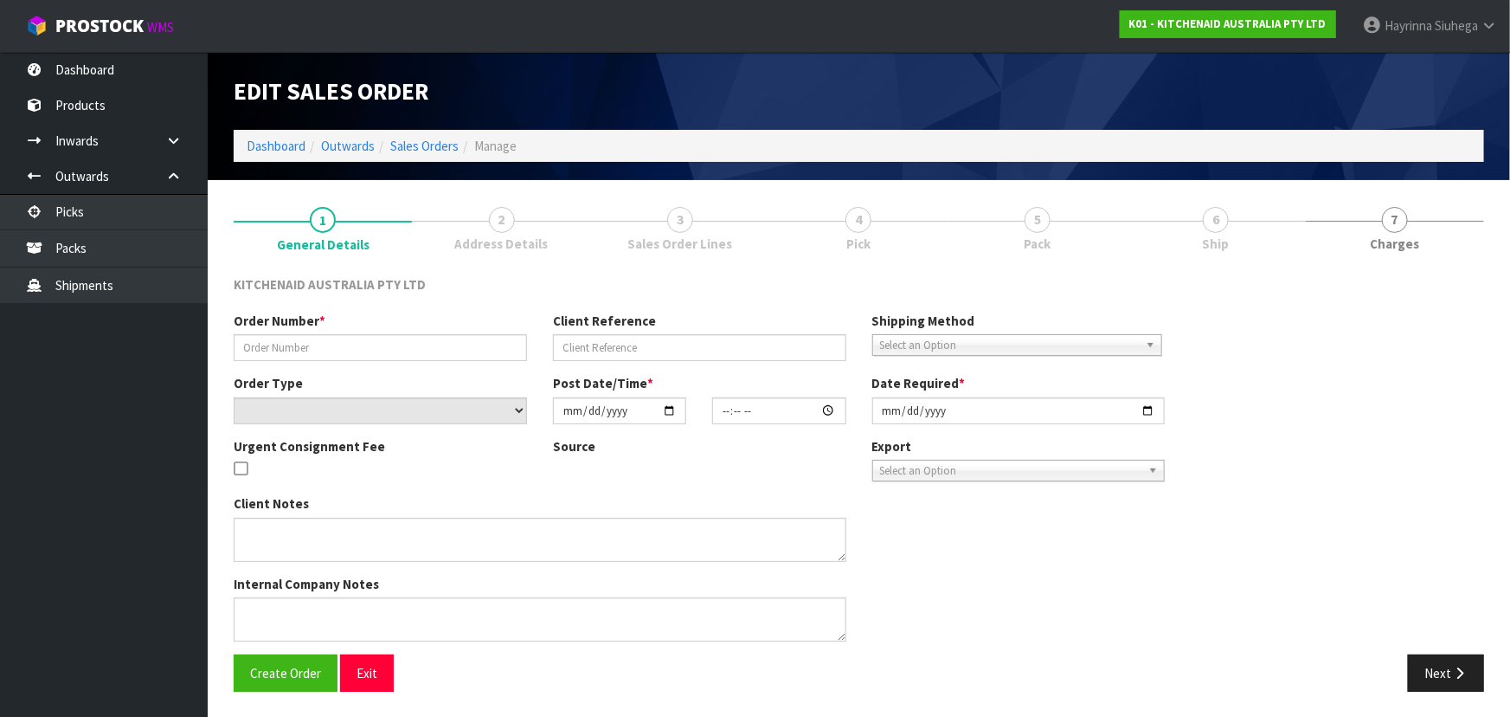
type input "2025-10-08"
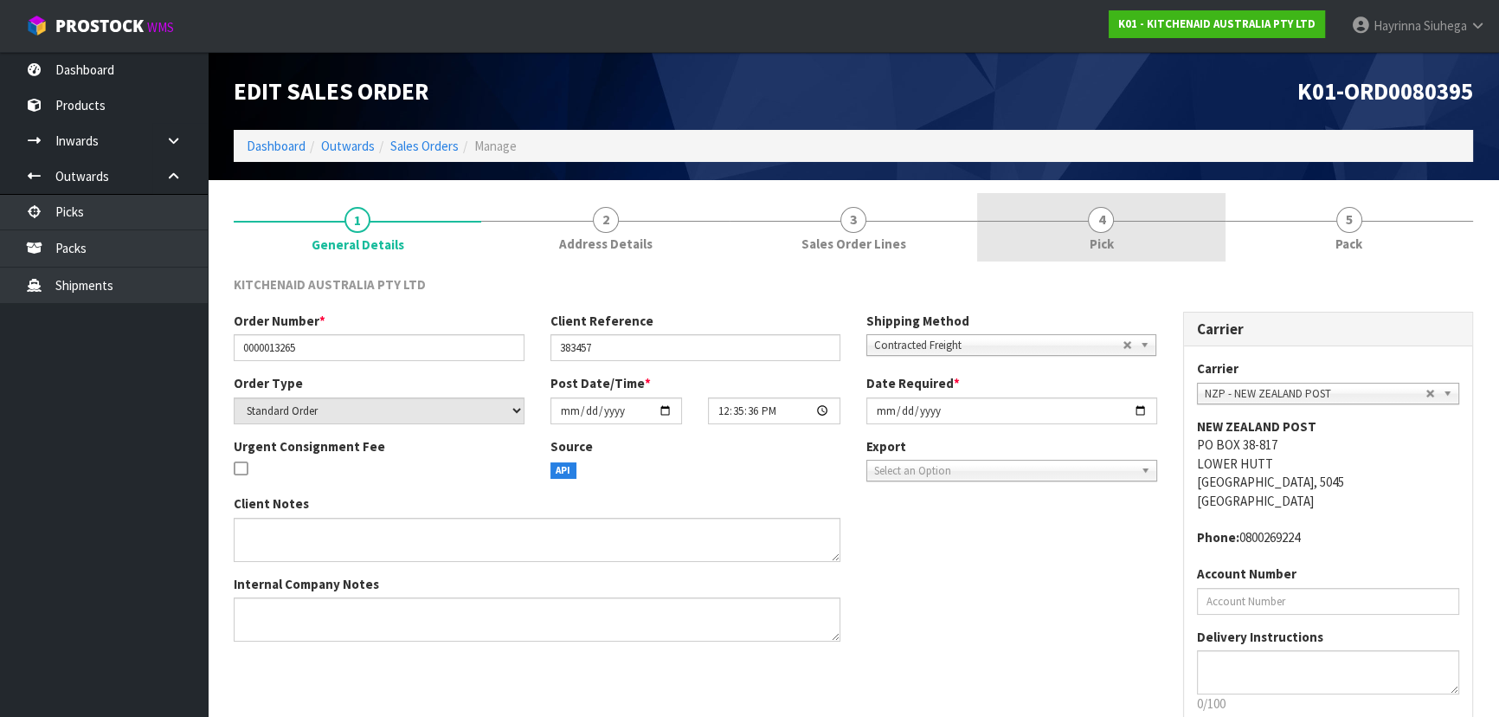
click at [1226, 251] on link "5 Pack" at bounding box center [1350, 227] width 248 height 68
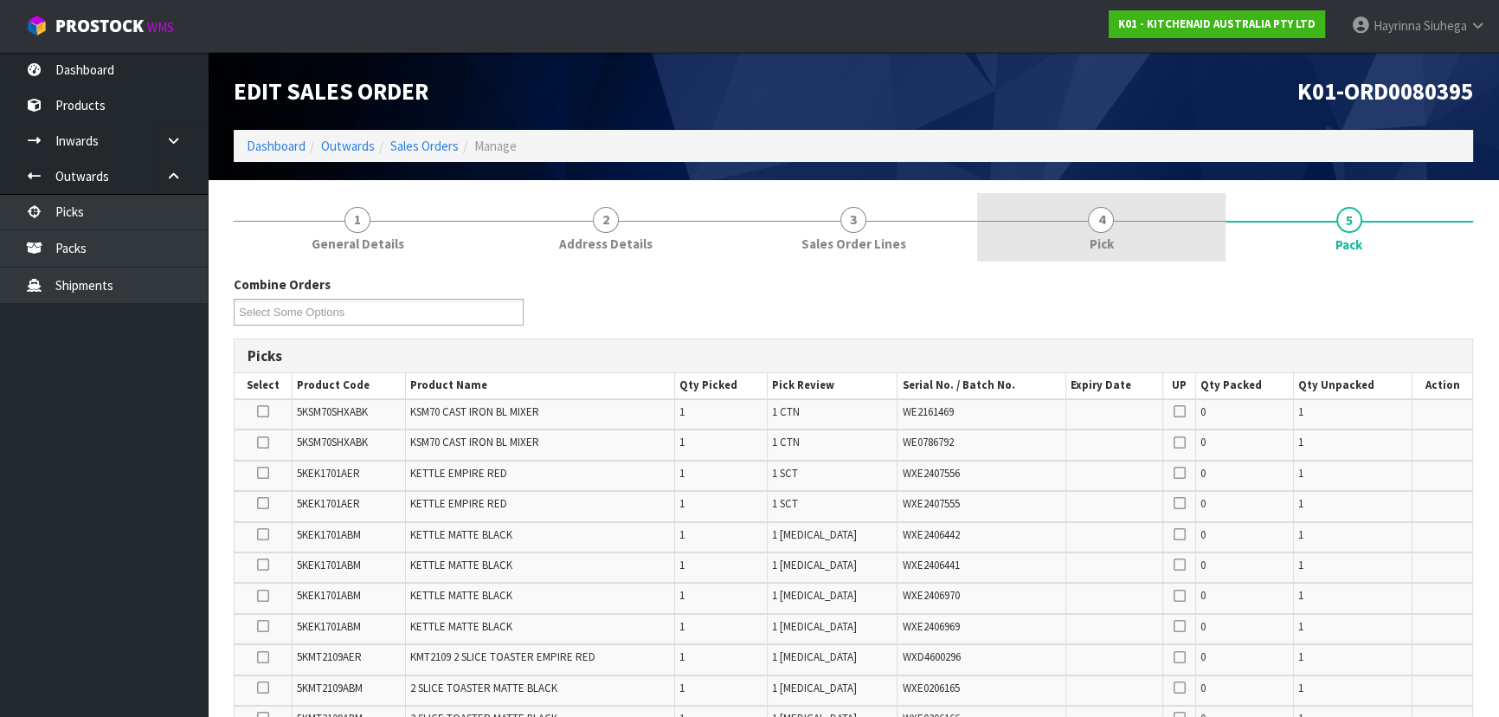
click at [1220, 229] on link "4 Pick" at bounding box center [1101, 227] width 248 height 68
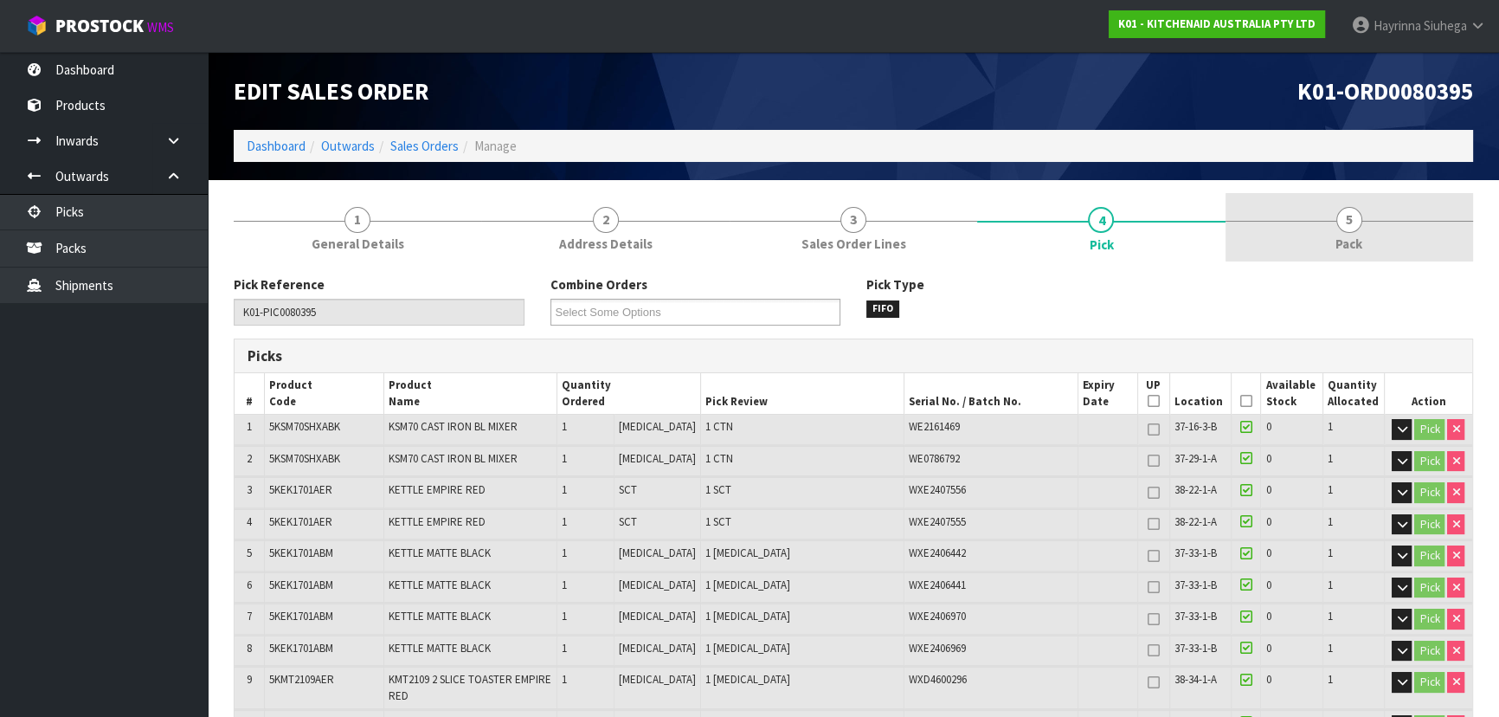
click at [1367, 234] on link "5 Pack" at bounding box center [1350, 227] width 248 height 68
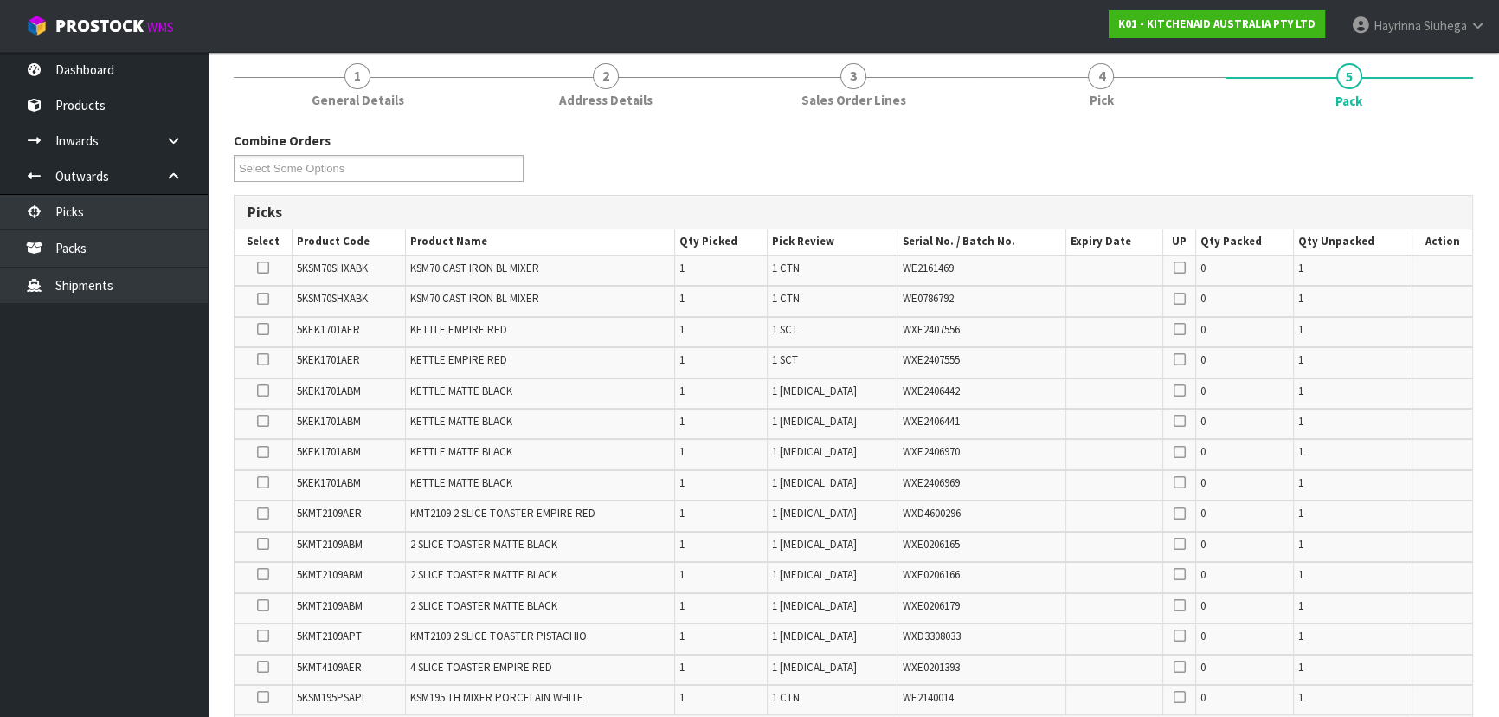
scroll to position [393, 0]
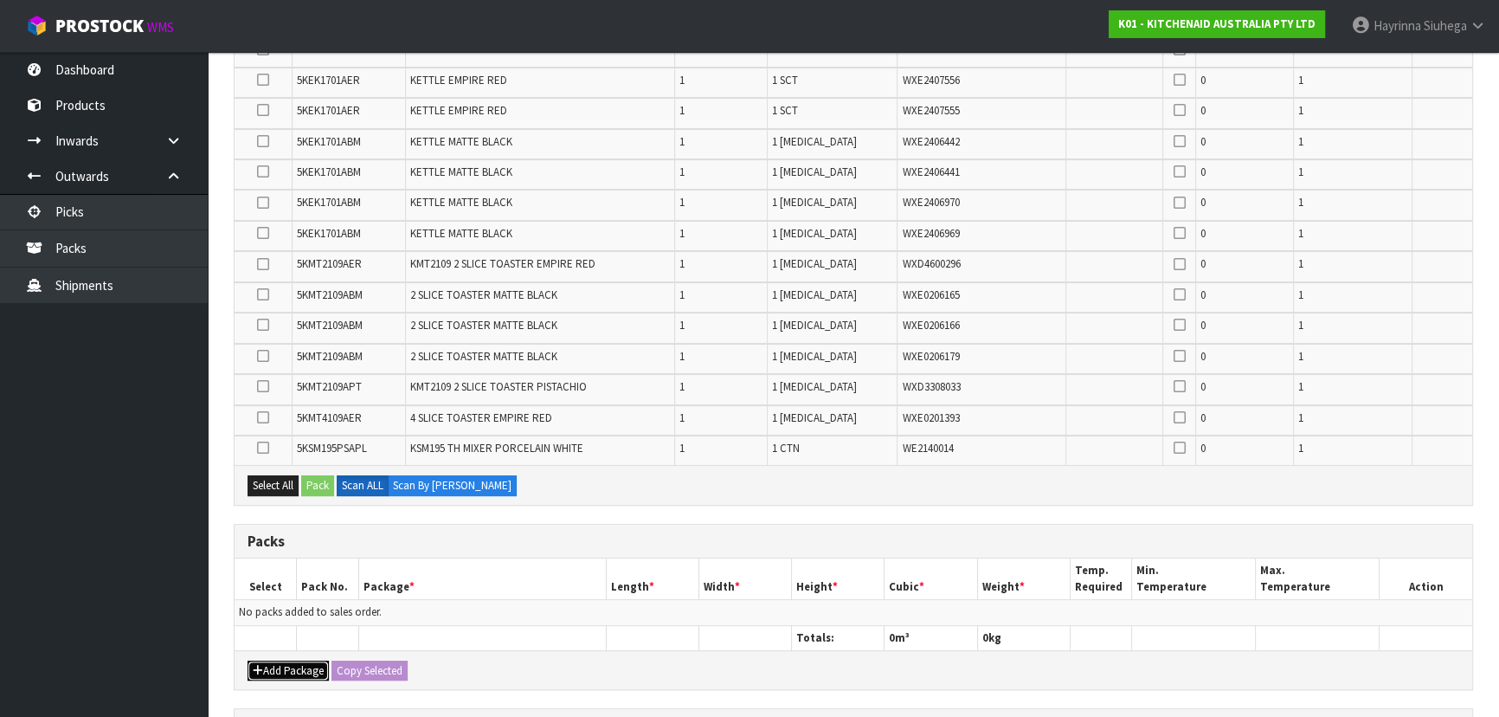
click at [289, 660] on button "Add Package" at bounding box center [288, 670] width 81 height 21
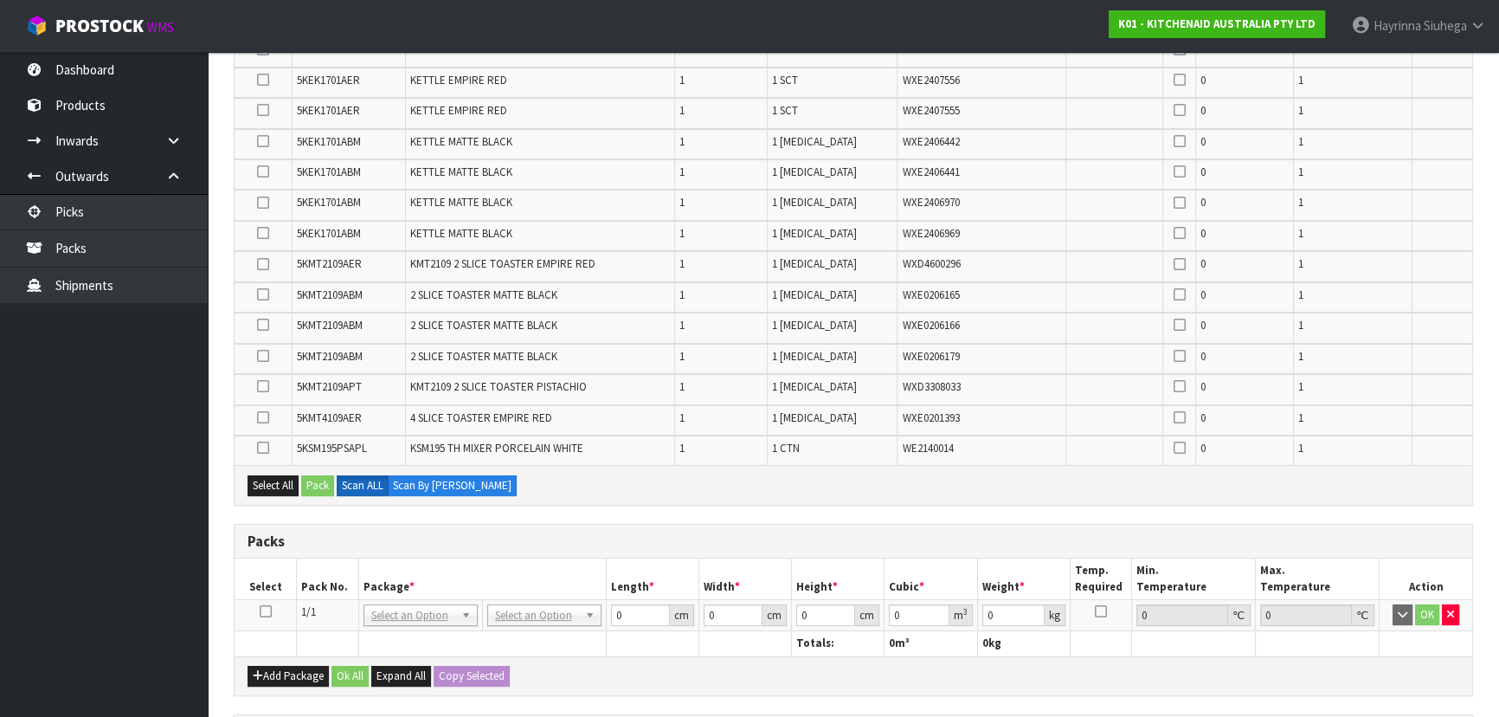
click at [263, 612] on icon at bounding box center [266, 611] width 12 height 1
click at [509, 631] on th at bounding box center [482, 643] width 248 height 25
type input "120"
type input "100"
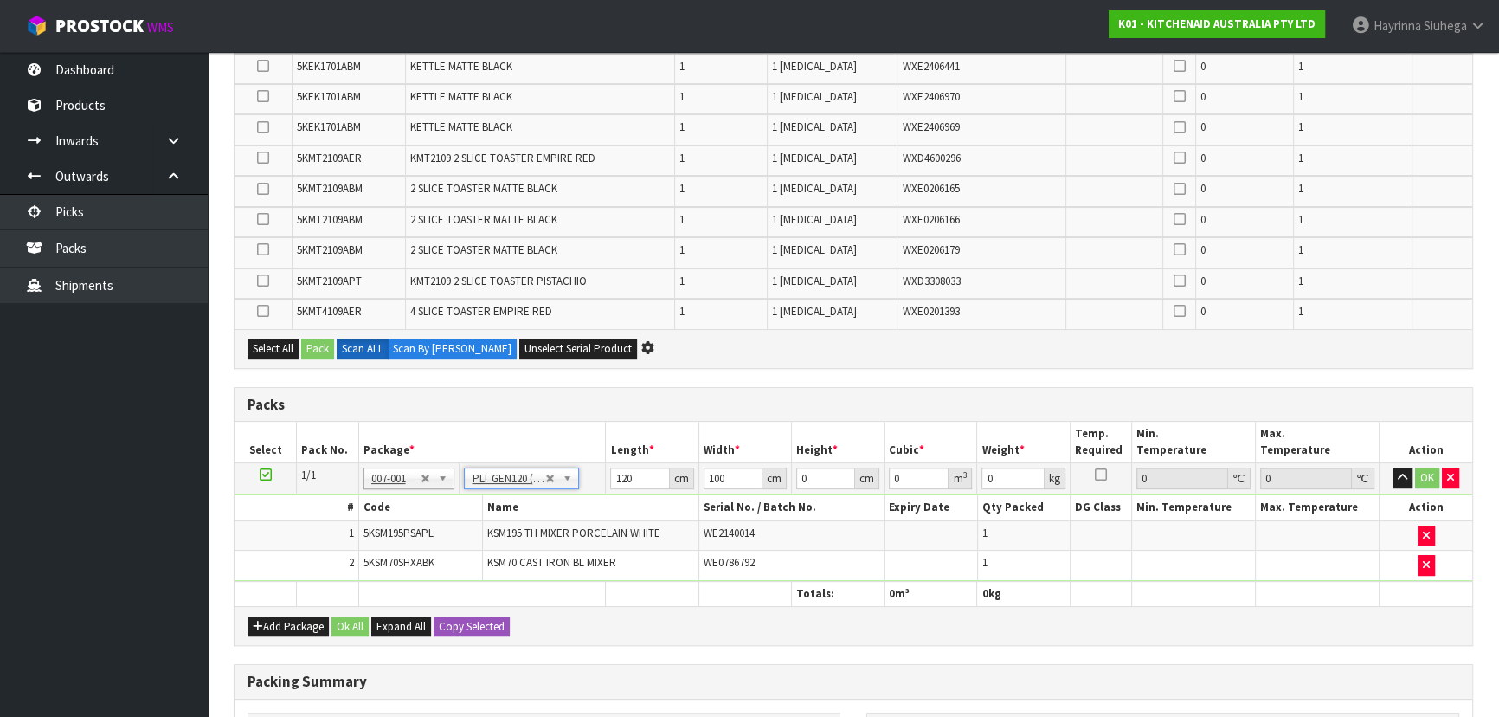
scroll to position [550, 0]
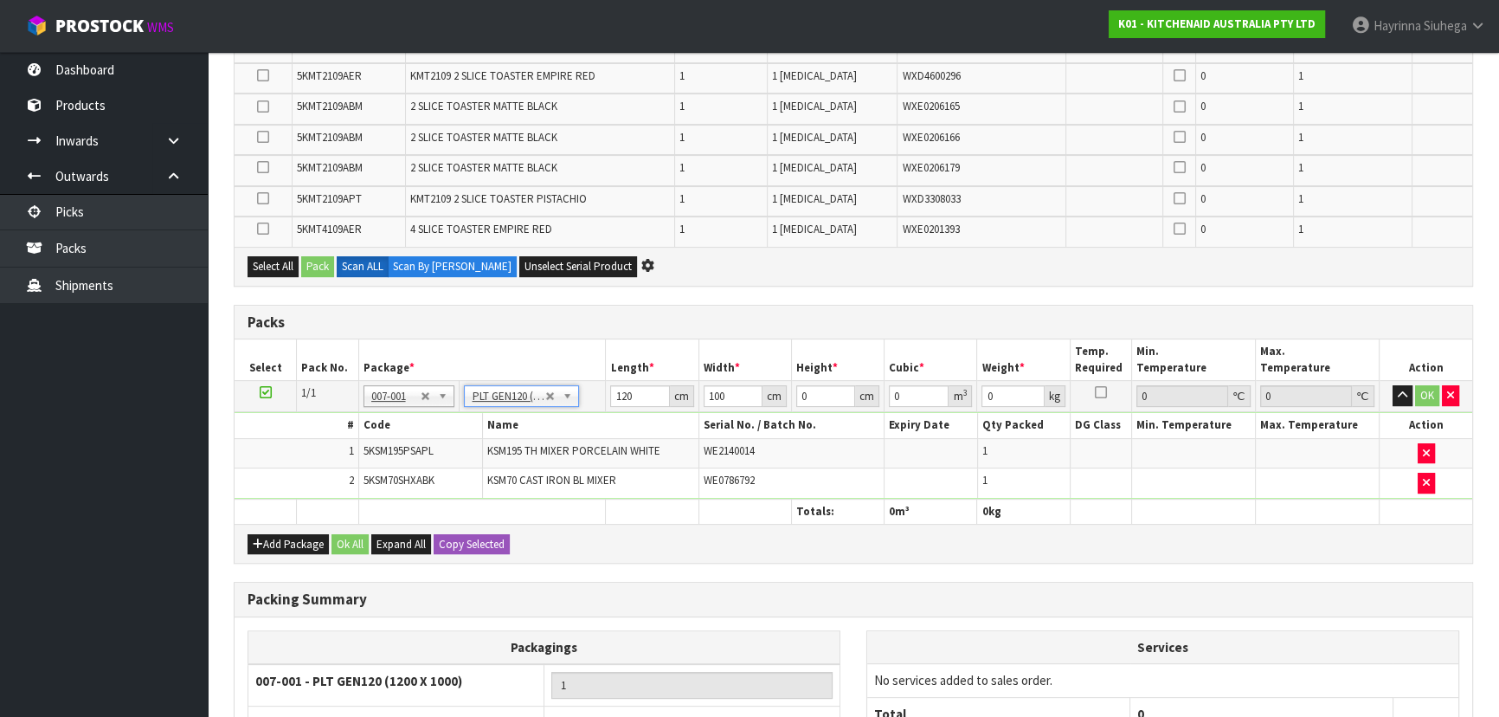
drag, startPoint x: 1413, startPoint y: 487, endPoint x: 1426, endPoint y: 485, distance: 13.2
click at [1414, 487] on td at bounding box center [1426, 482] width 93 height 29
click at [1426, 485] on button "button" at bounding box center [1426, 483] width 17 height 21
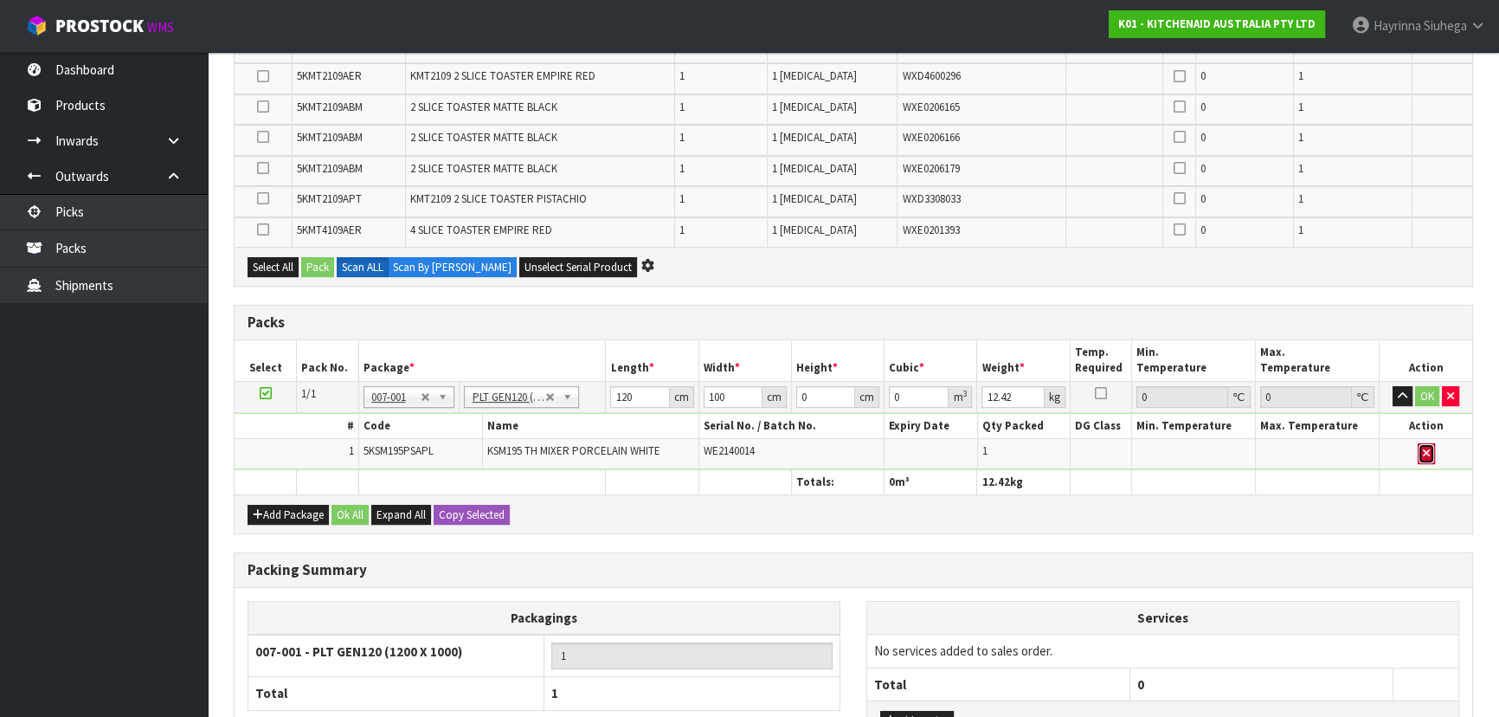
click at [1428, 450] on icon "button" at bounding box center [1426, 452] width 7 height 11
type input "0"
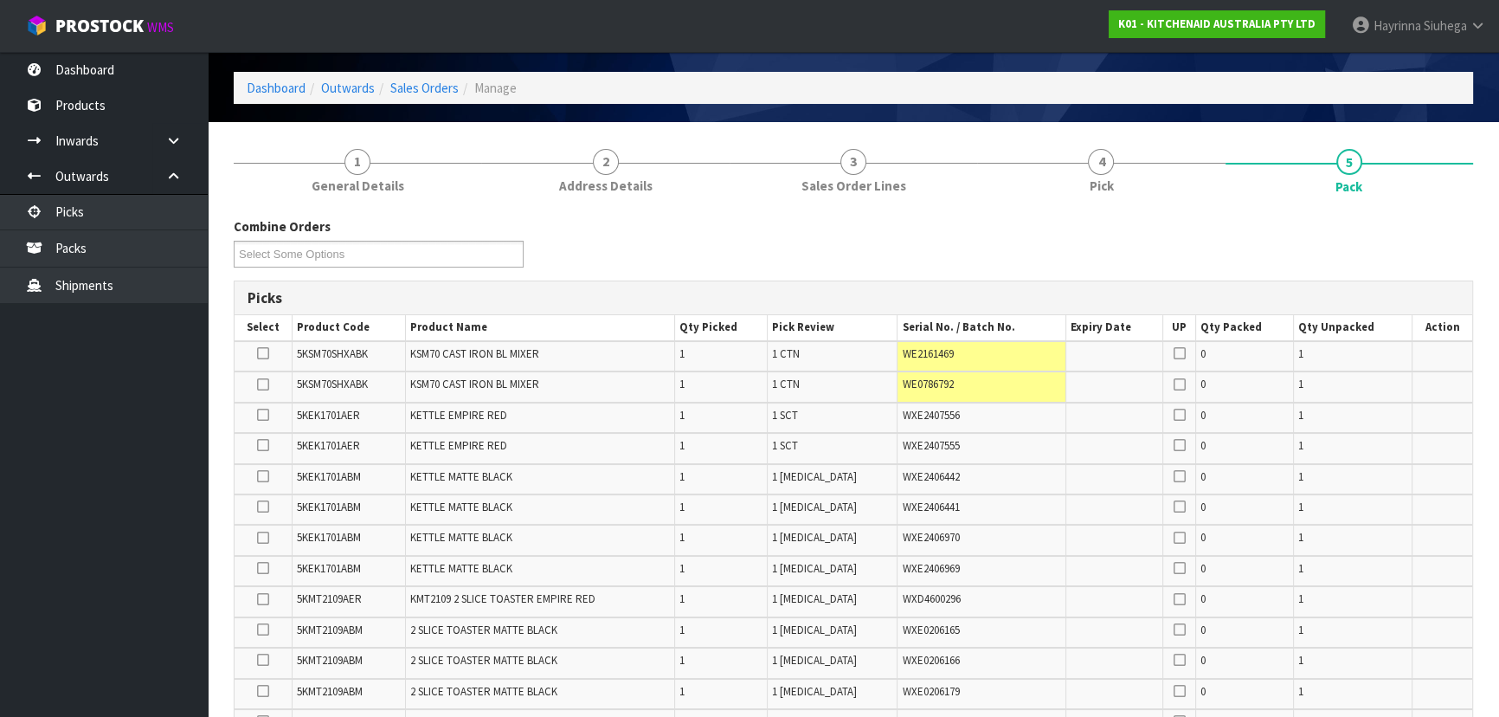
scroll to position [0, 0]
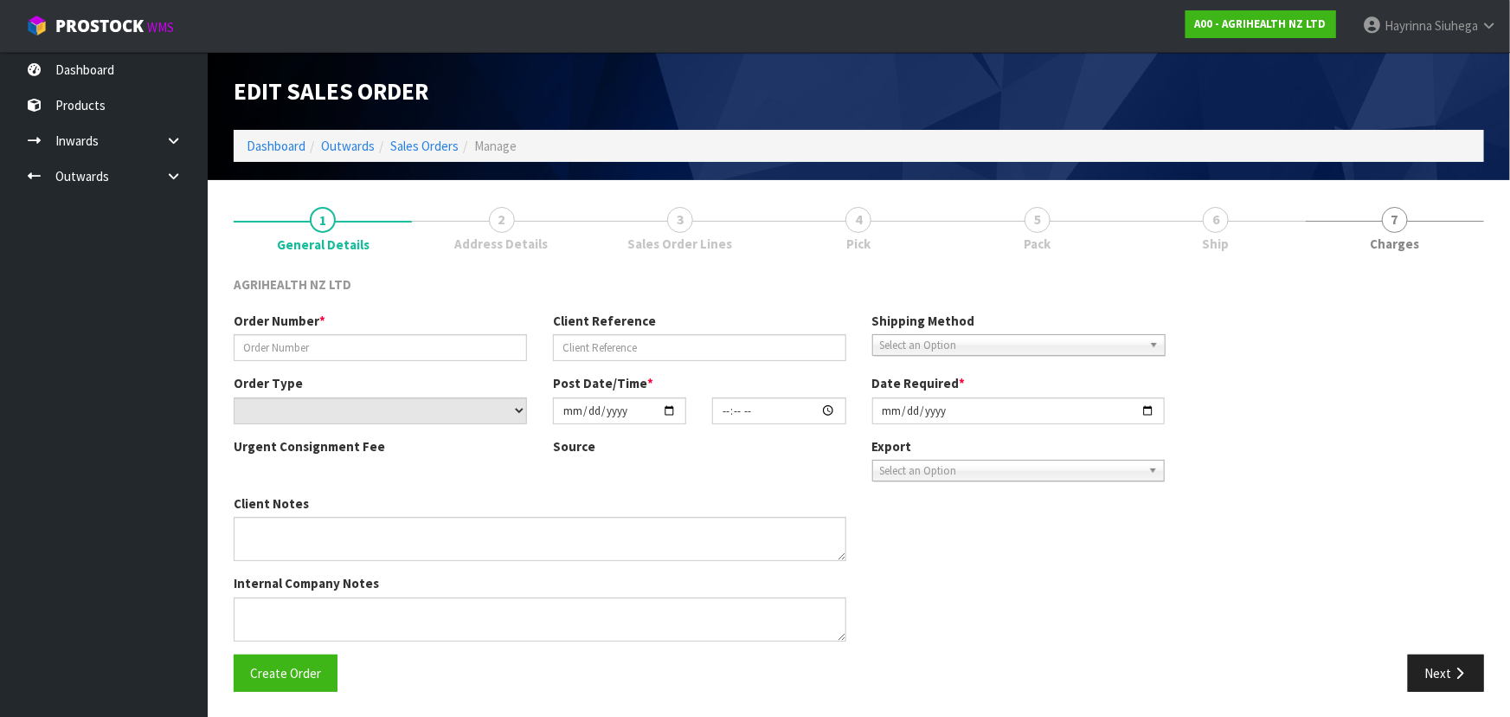
type input "SSO-24675"
type input "42523 - [DATE]"
select select "number:0"
type input "[DATE]"
type input "16:08:04.000"
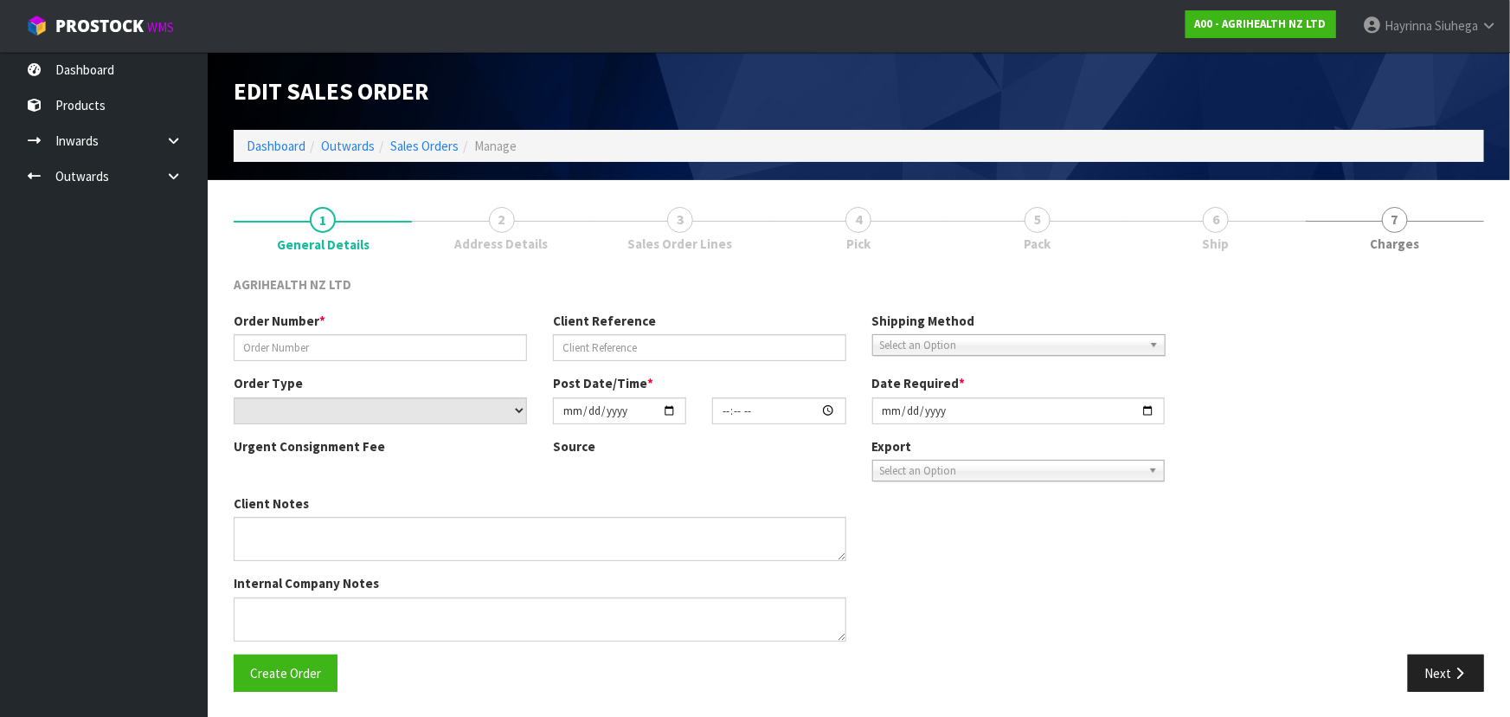
type input "[DATE]"
type textarea "SHIP BY: Freight"
type textarea "CAN DELIVER [DATE]"
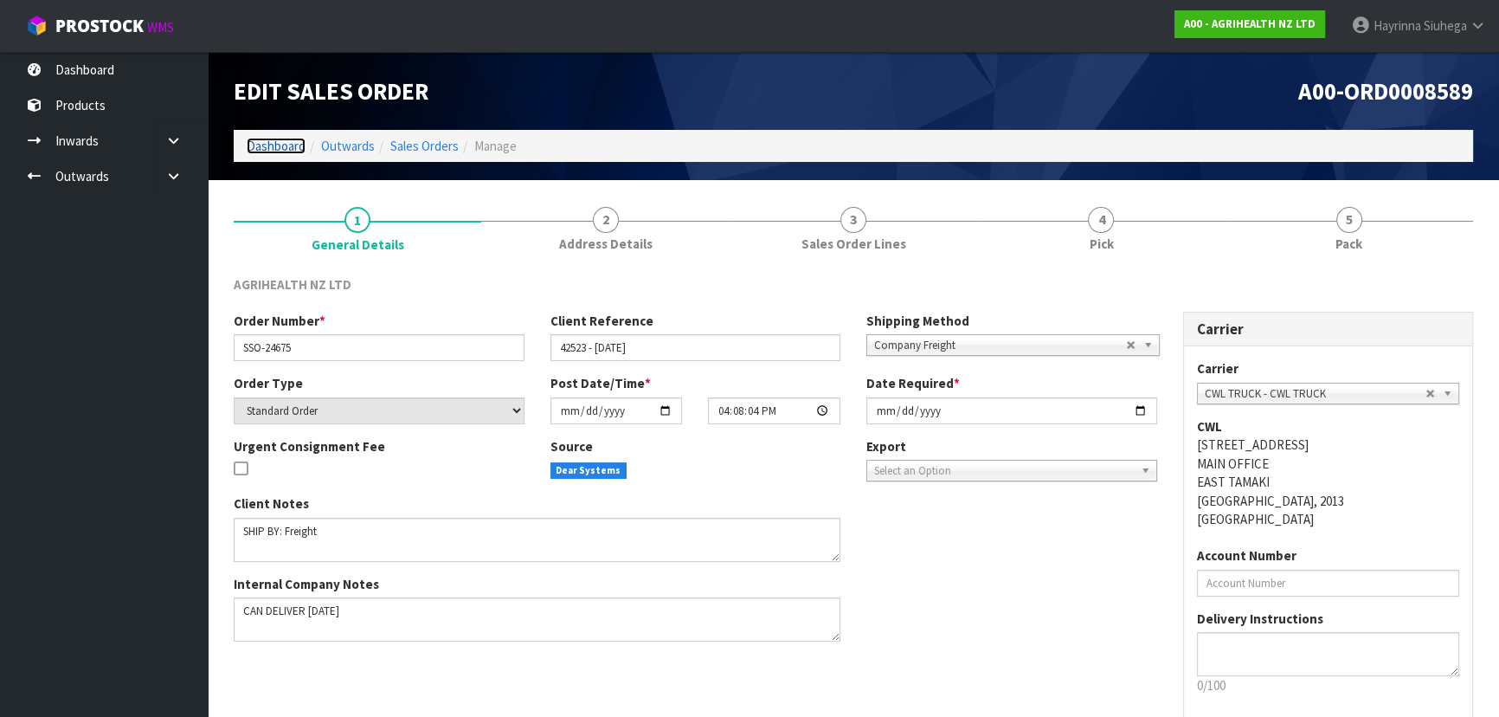
click at [275, 151] on link "Dashboard" at bounding box center [276, 146] width 59 height 16
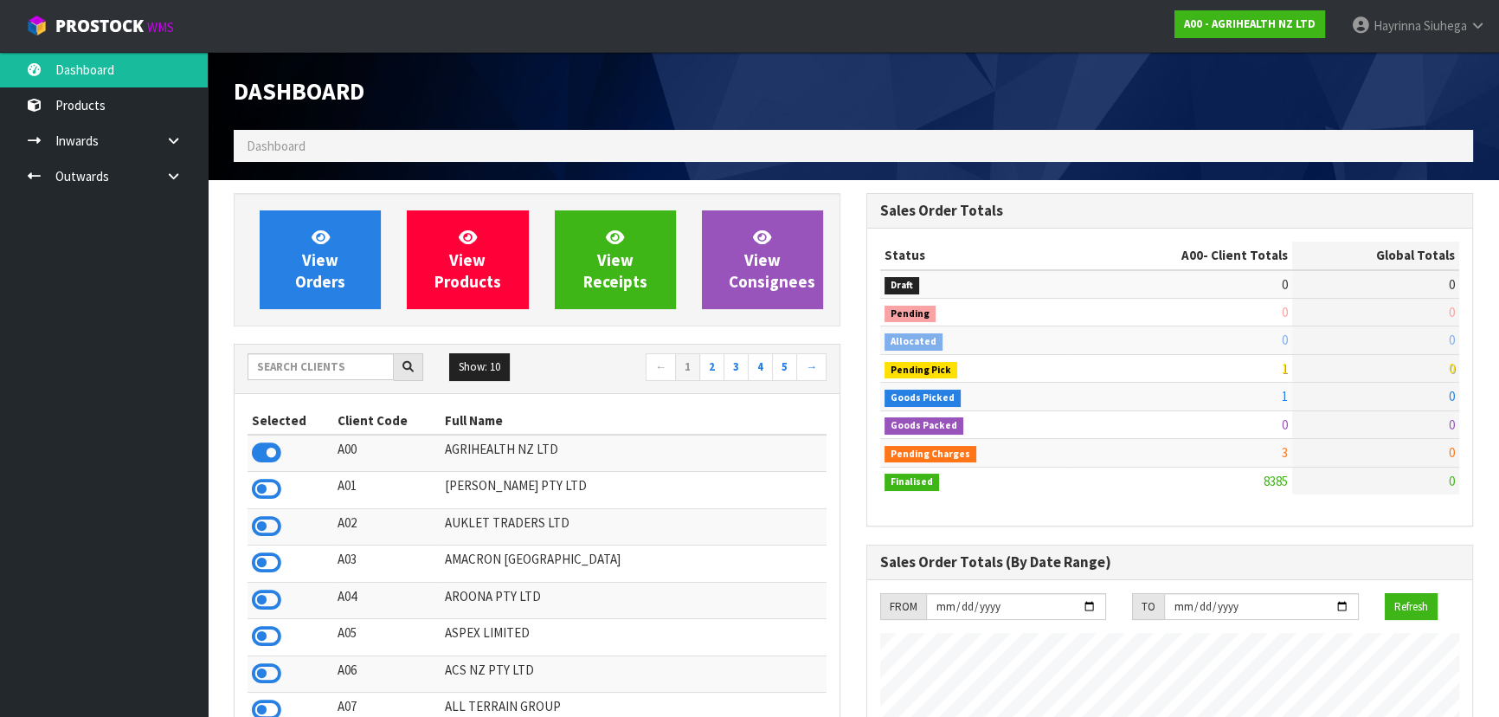
scroll to position [1309, 632]
click at [354, 373] on input "text" at bounding box center [321, 366] width 146 height 27
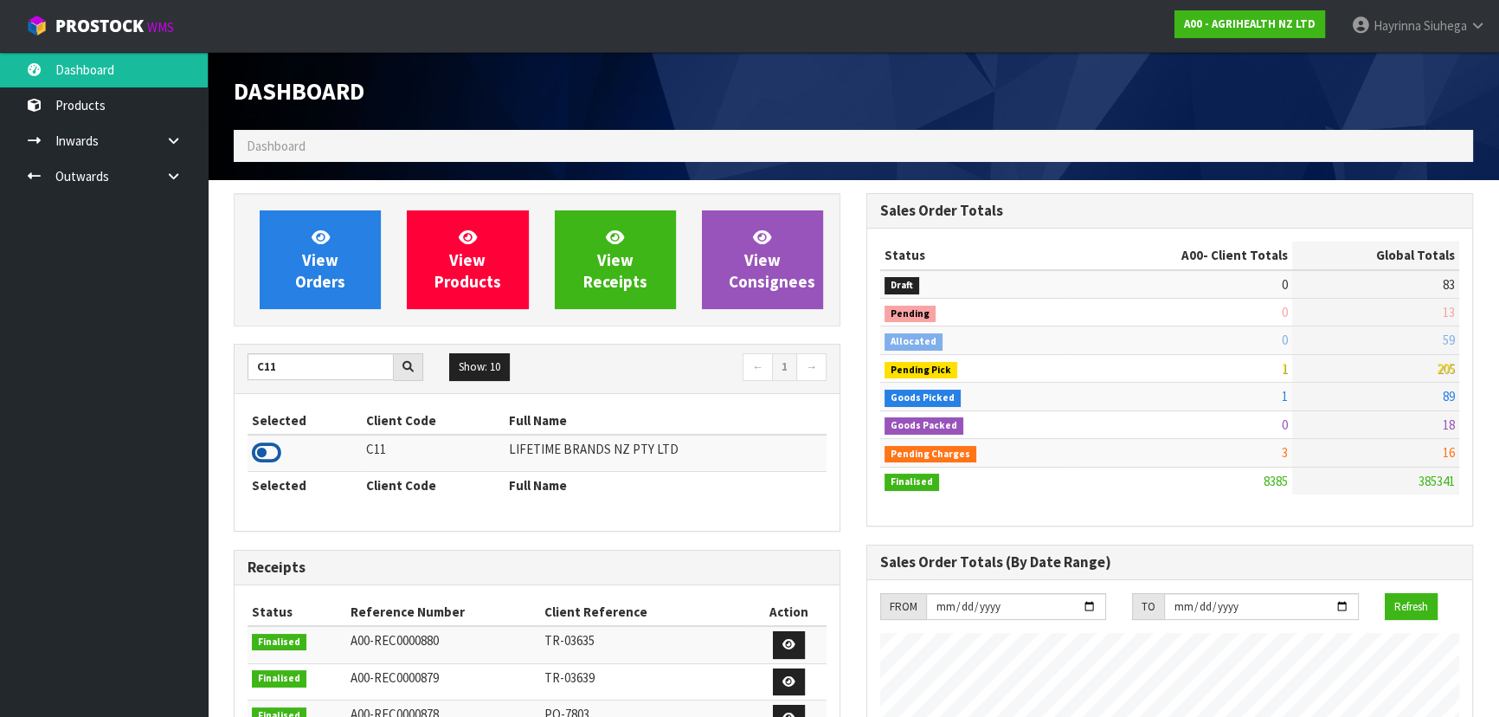
click at [276, 454] on icon at bounding box center [266, 453] width 29 height 26
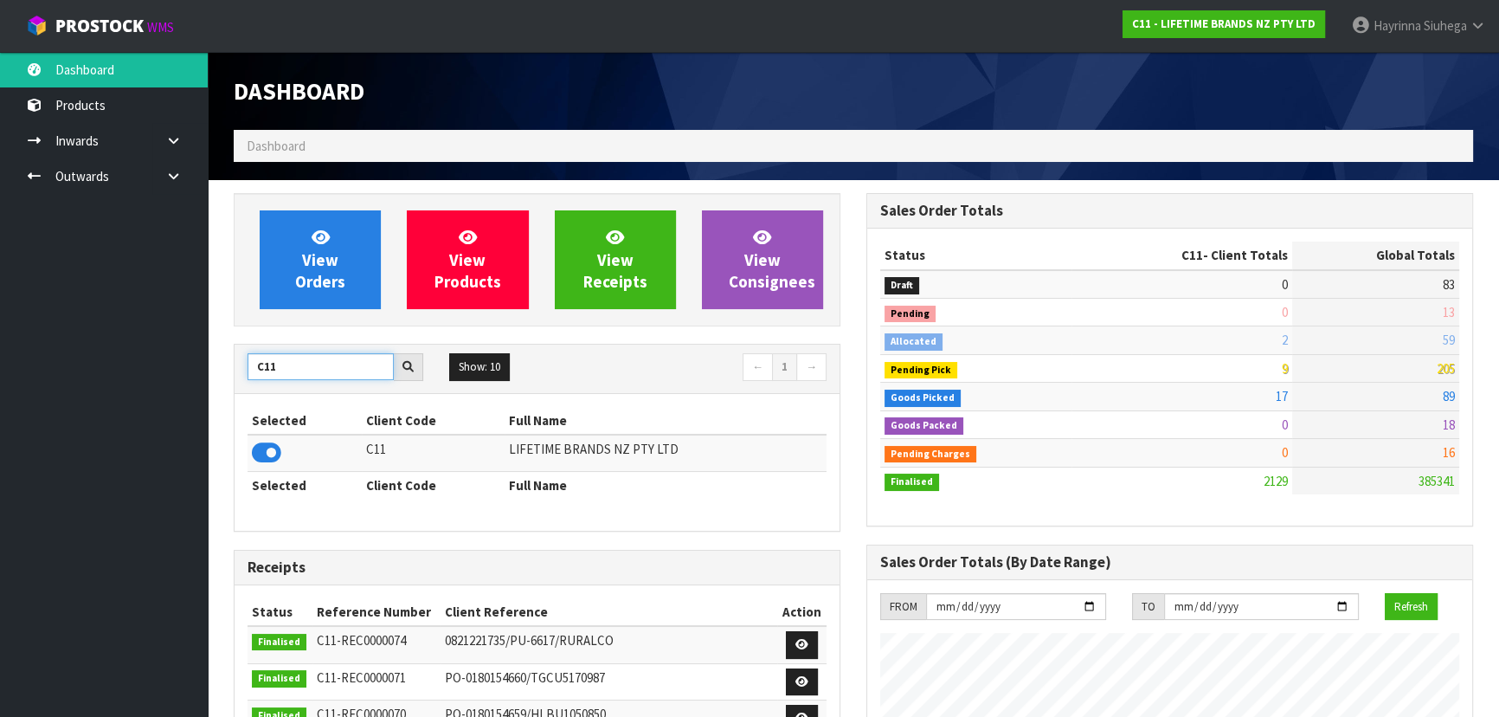
drag, startPoint x: 276, startPoint y: 359, endPoint x: 173, endPoint y: 364, distance: 103.1
type input "K01"
drag, startPoint x: 268, startPoint y: 446, endPoint x: 269, endPoint y: 433, distance: 13.0
click at [268, 445] on icon at bounding box center [266, 453] width 29 height 26
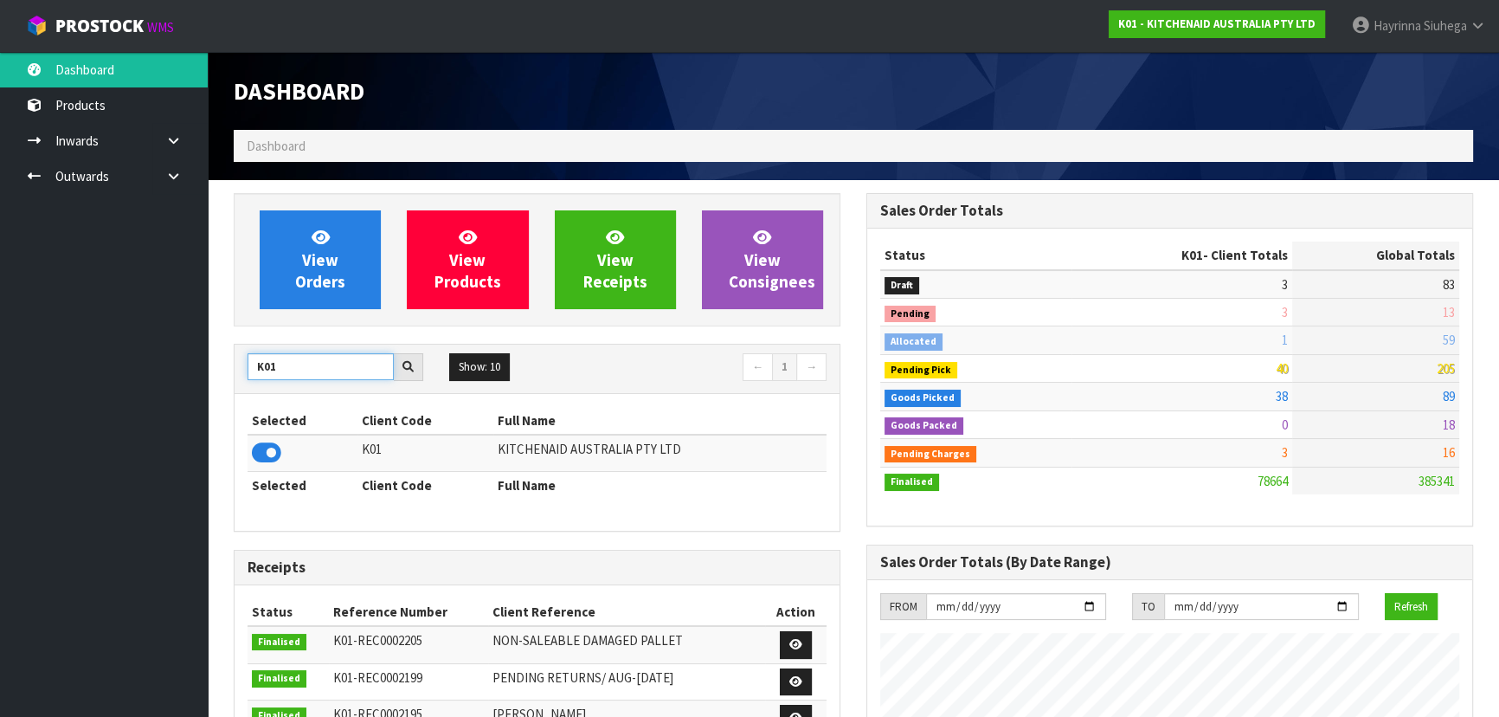
drag, startPoint x: 277, startPoint y: 370, endPoint x: 160, endPoint y: 370, distance: 116.8
click at [164, 370] on body "Toggle navigation ProStock WMS K01 - KITCHENAID AUSTRALIA PTY LTD Hayrinna Siuh…" at bounding box center [749, 358] width 1499 height 717
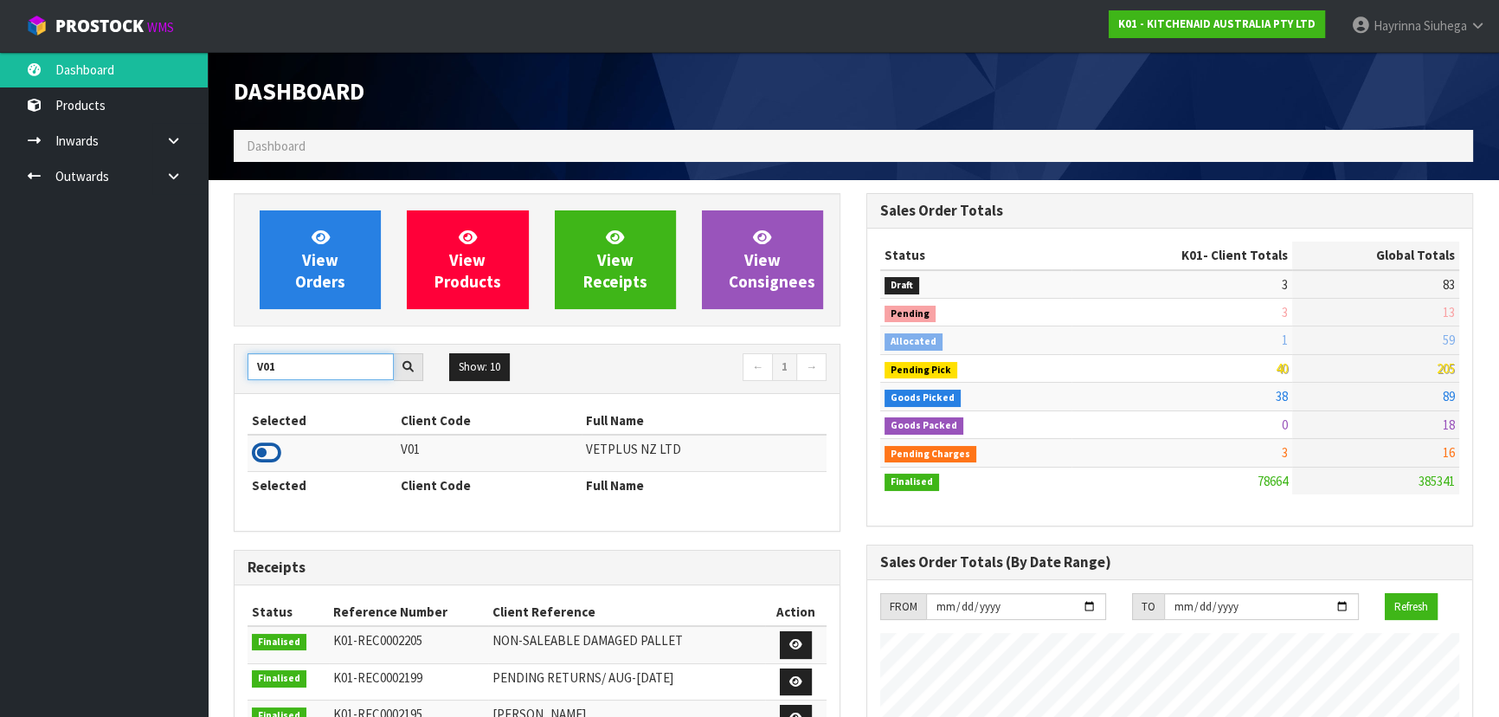
type input "V01"
click at [264, 452] on icon at bounding box center [266, 453] width 29 height 26
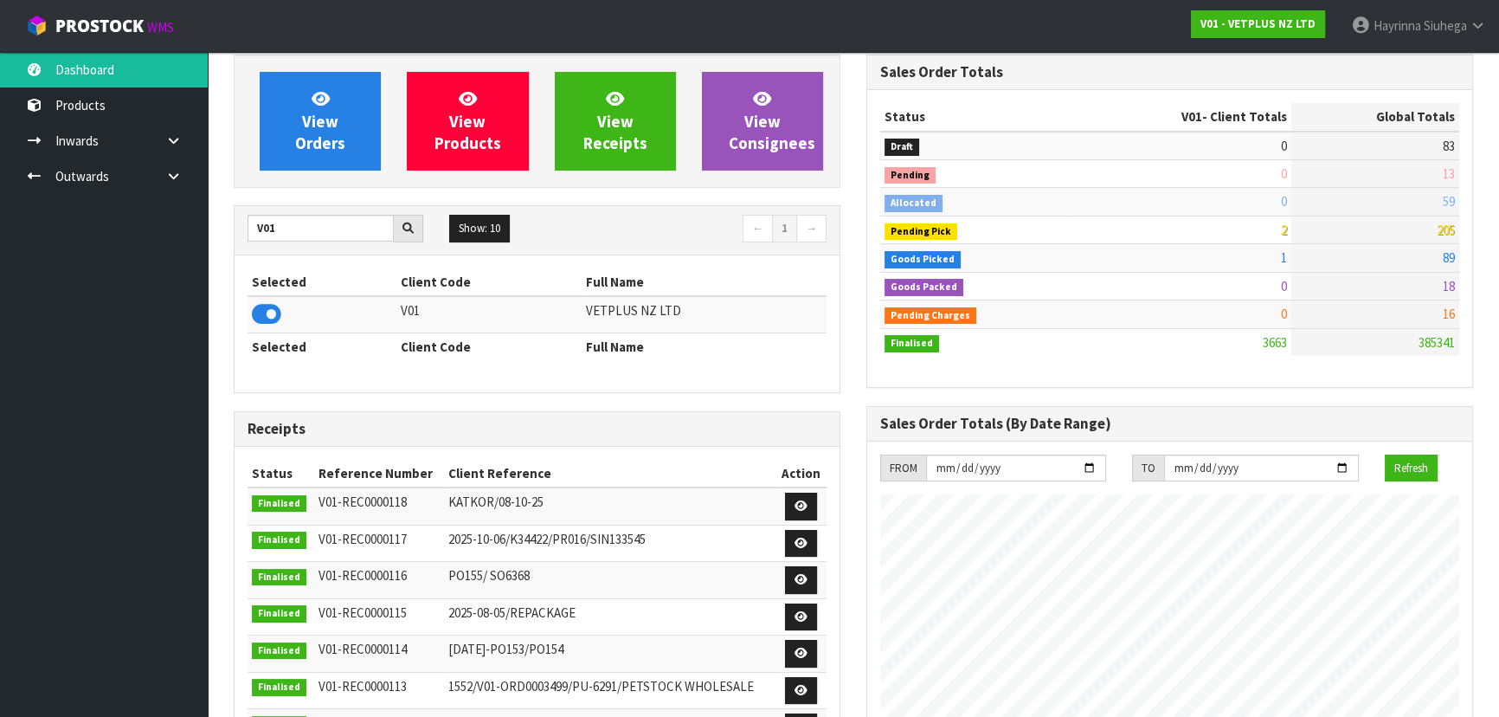
scroll to position [0, 0]
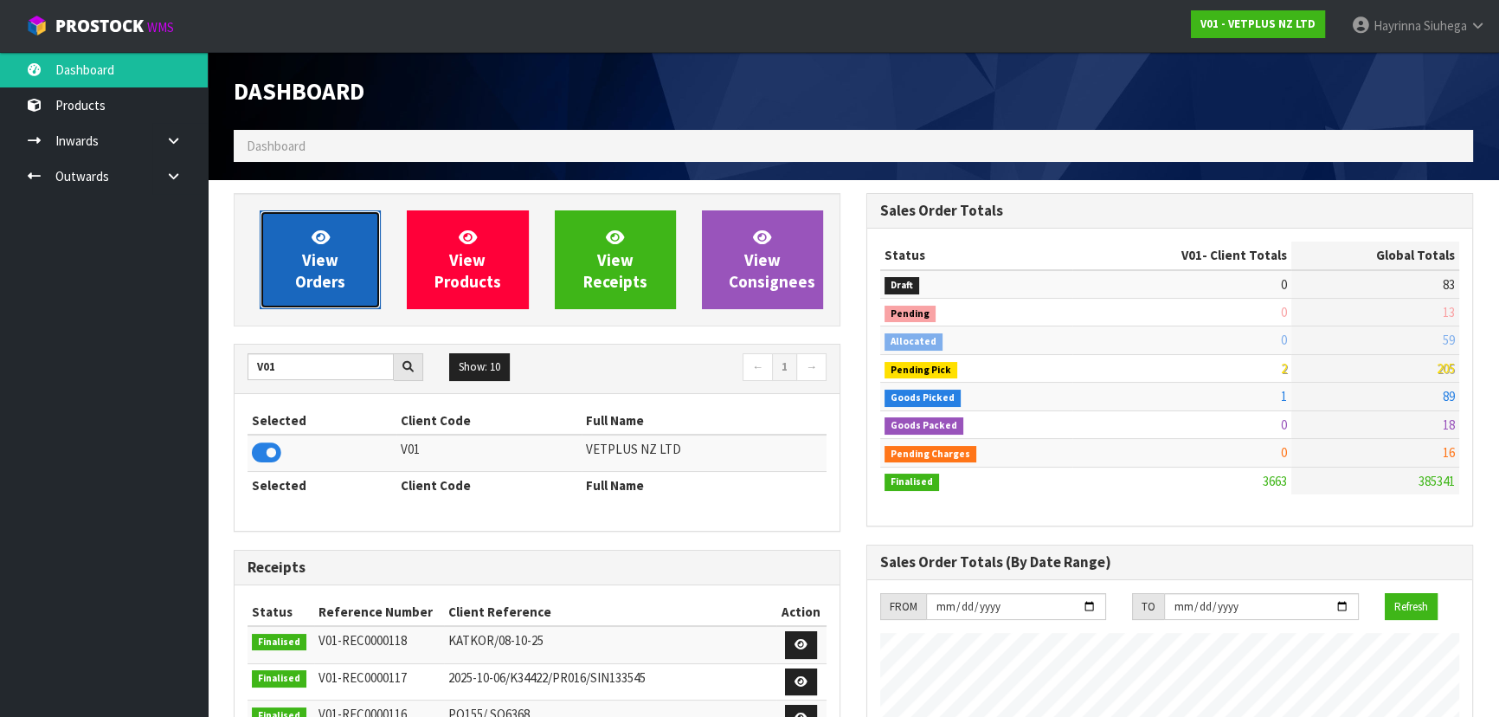
click at [303, 280] on span "View Orders" at bounding box center [320, 259] width 50 height 65
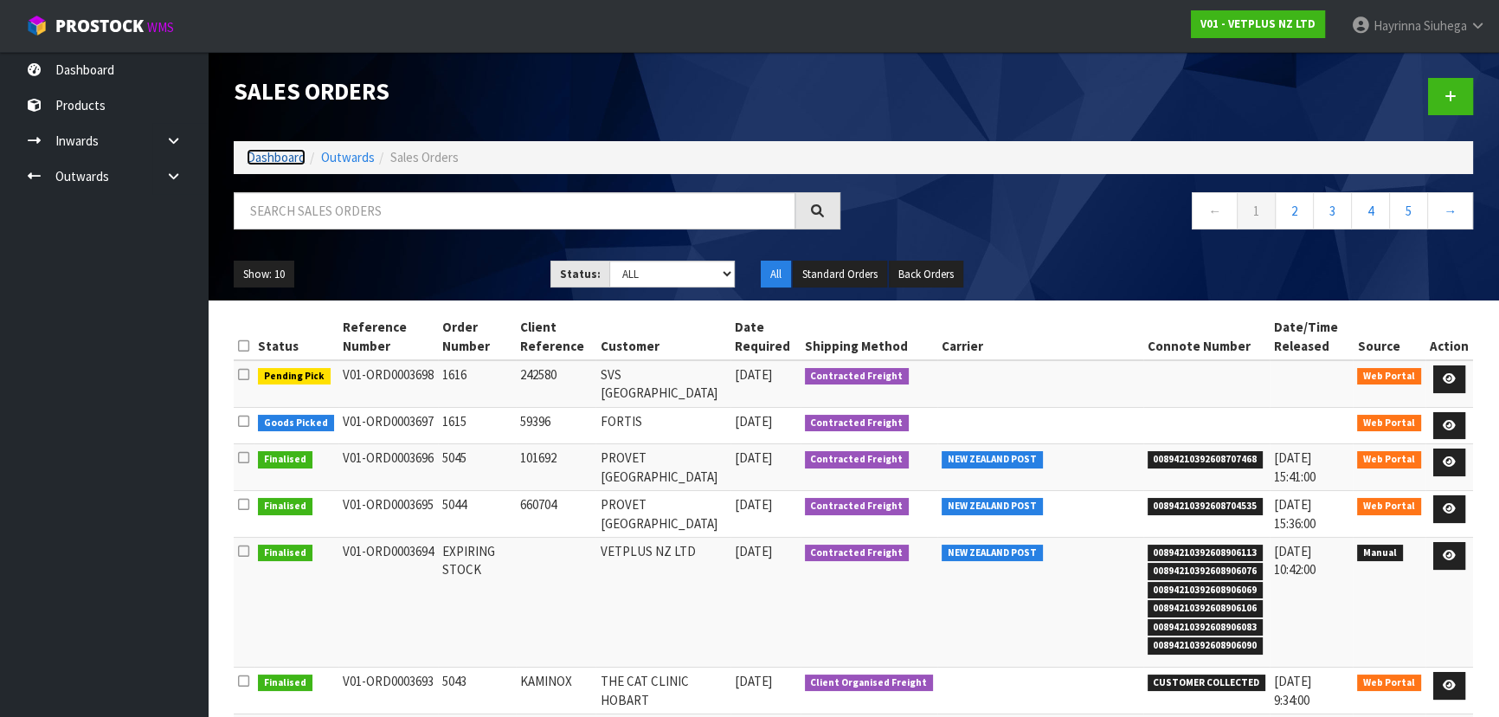
click at [277, 159] on link "Dashboard" at bounding box center [276, 157] width 59 height 16
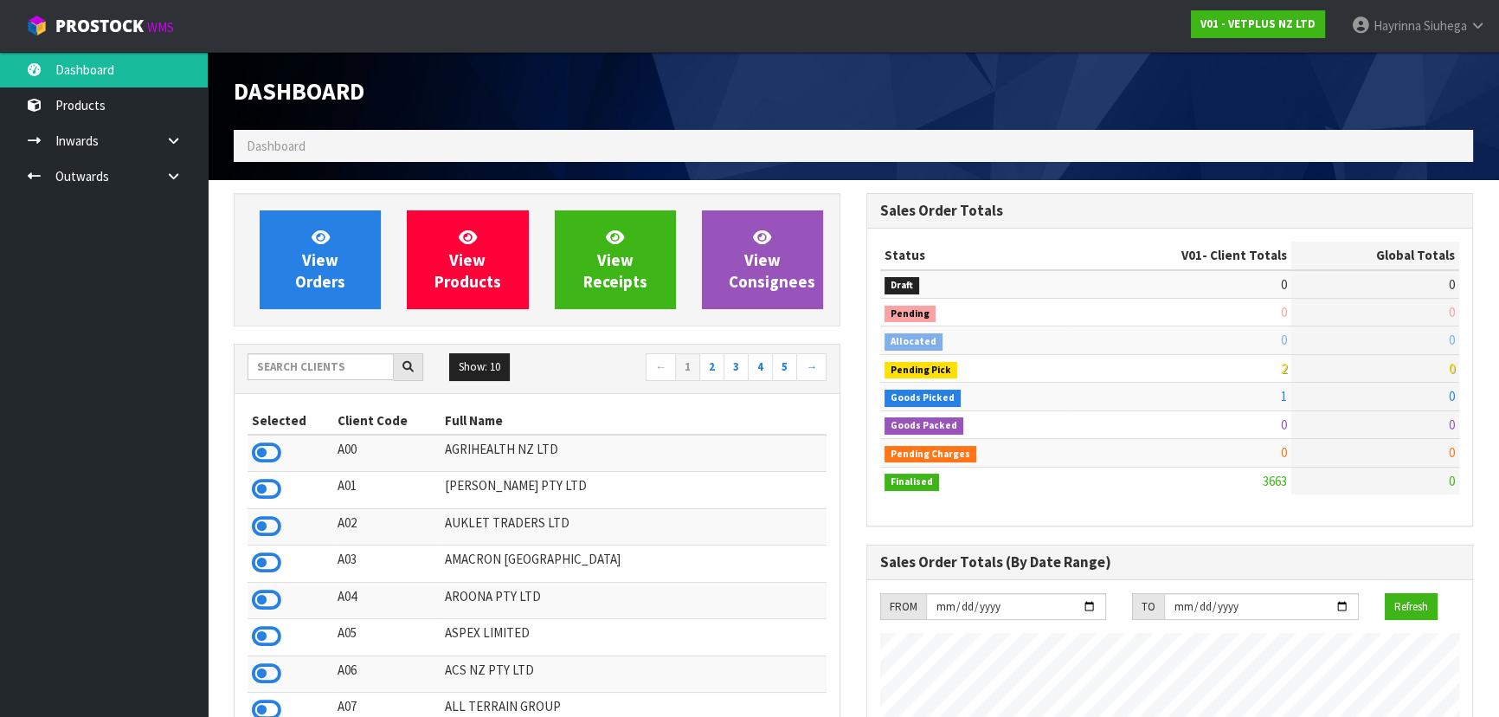
scroll to position [1309, 632]
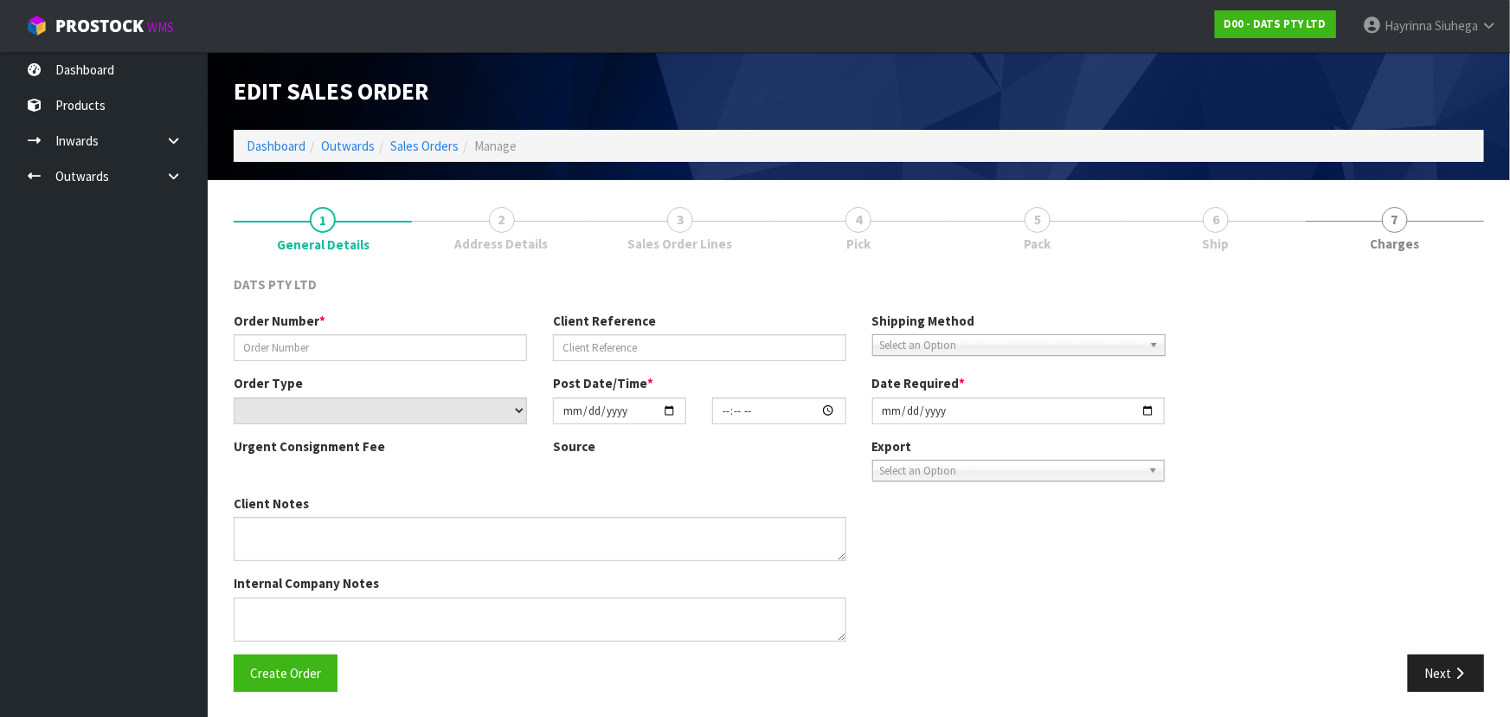
type input "9482Y100313623"
select select "number:0"
type input "[DATE]"
type input "08:43:00.000"
type input "[DATE]"
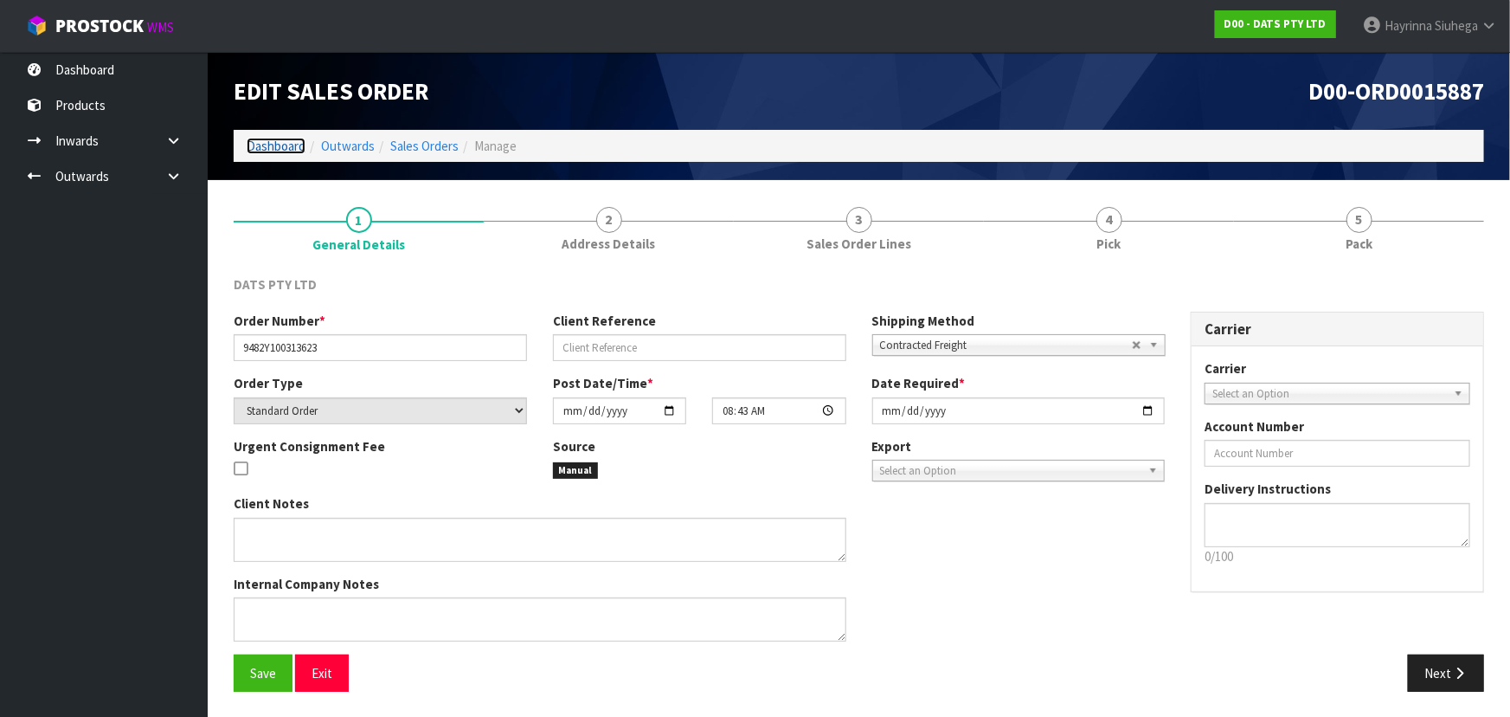
click at [271, 143] on link "Dashboard" at bounding box center [276, 146] width 59 height 16
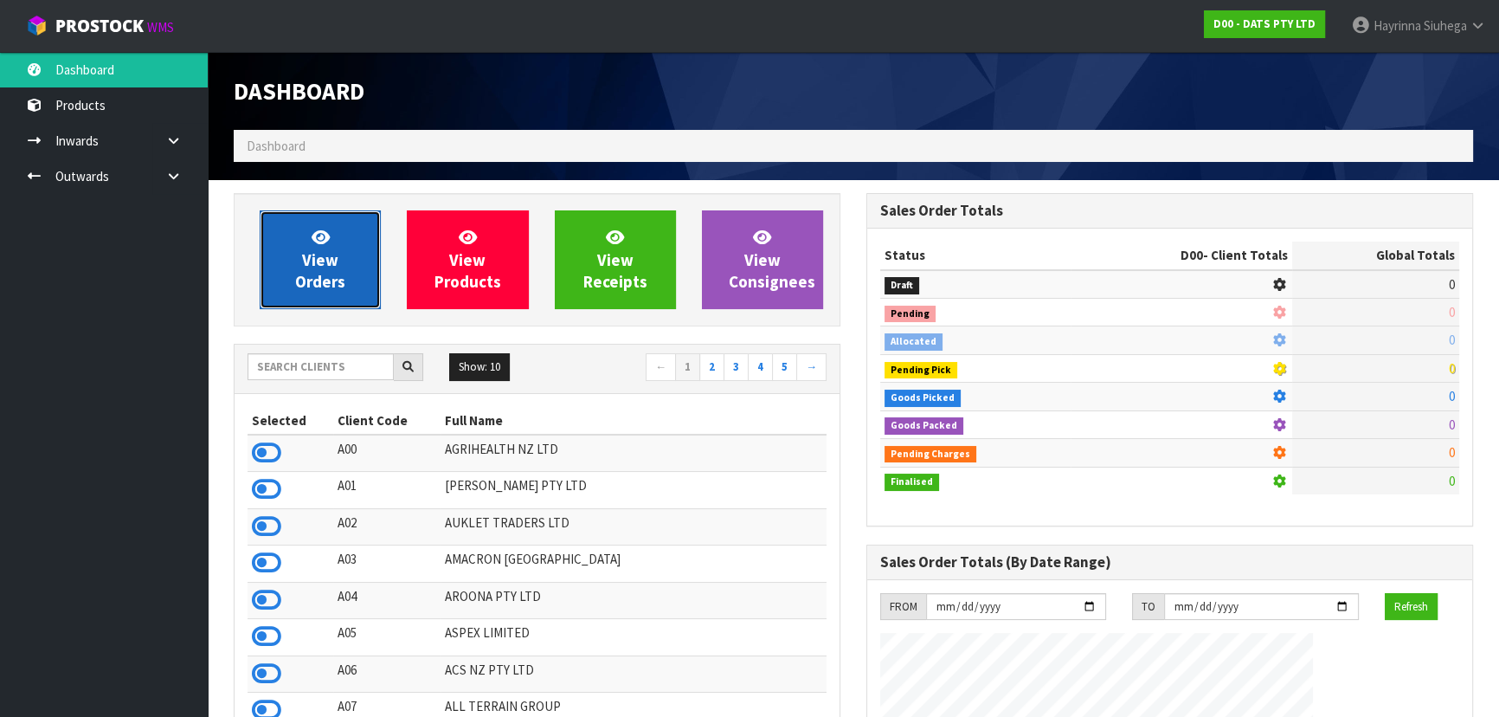
click at [294, 224] on link "View Orders" at bounding box center [320, 259] width 121 height 99
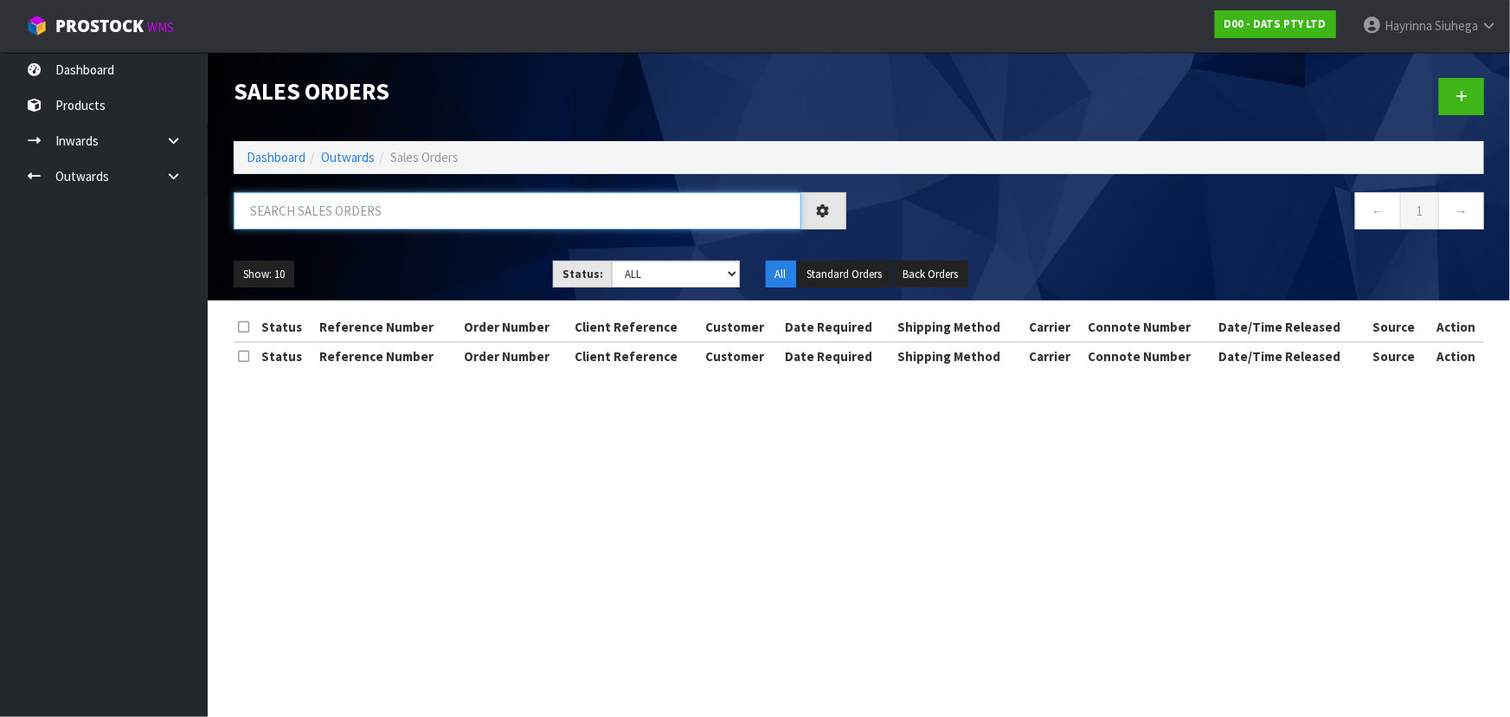
click at [308, 212] on input "text" at bounding box center [518, 210] width 568 height 37
paste input "60347"
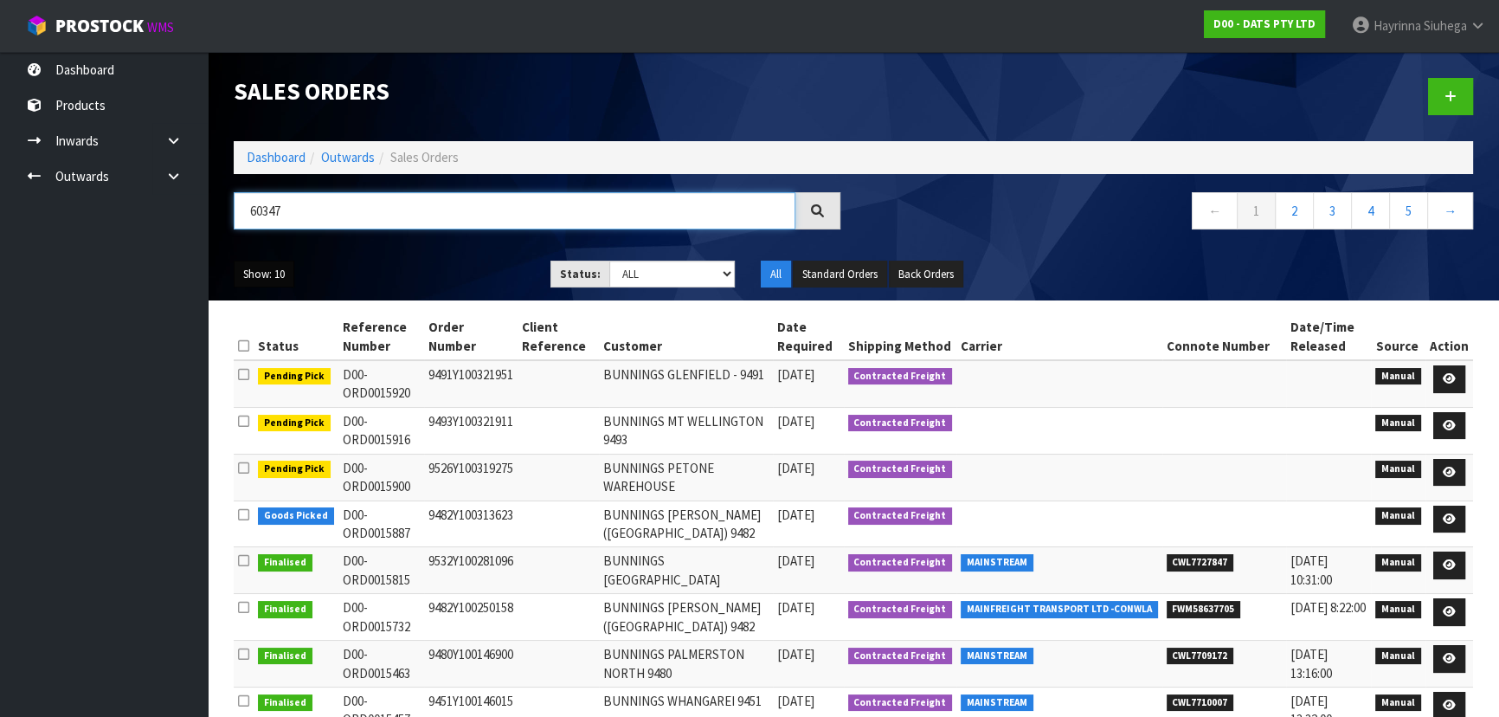
type input "60347"
click at [284, 274] on button "Show: 10" at bounding box center [264, 275] width 61 height 28
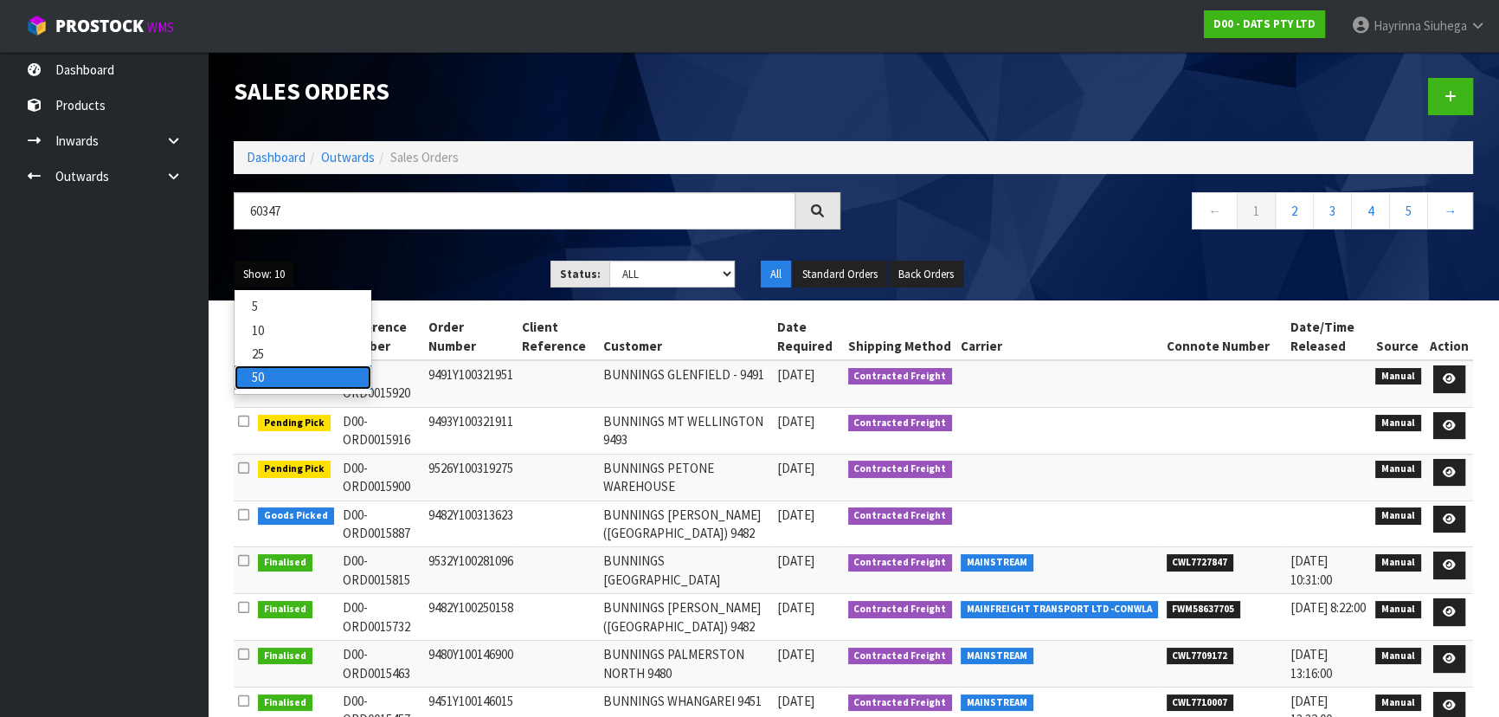
click at [268, 383] on link "50" at bounding box center [303, 376] width 137 height 23
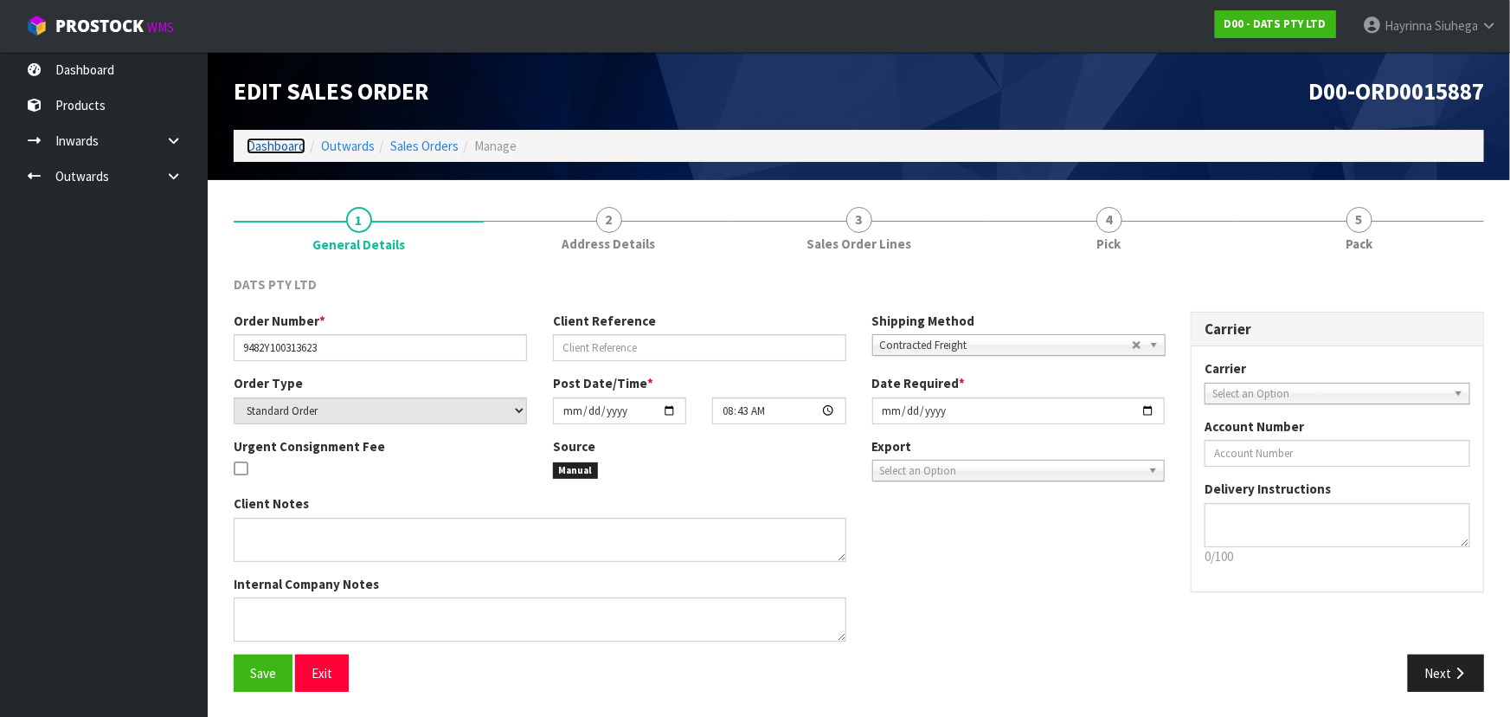
click at [281, 142] on link "Dashboard" at bounding box center [276, 146] width 59 height 16
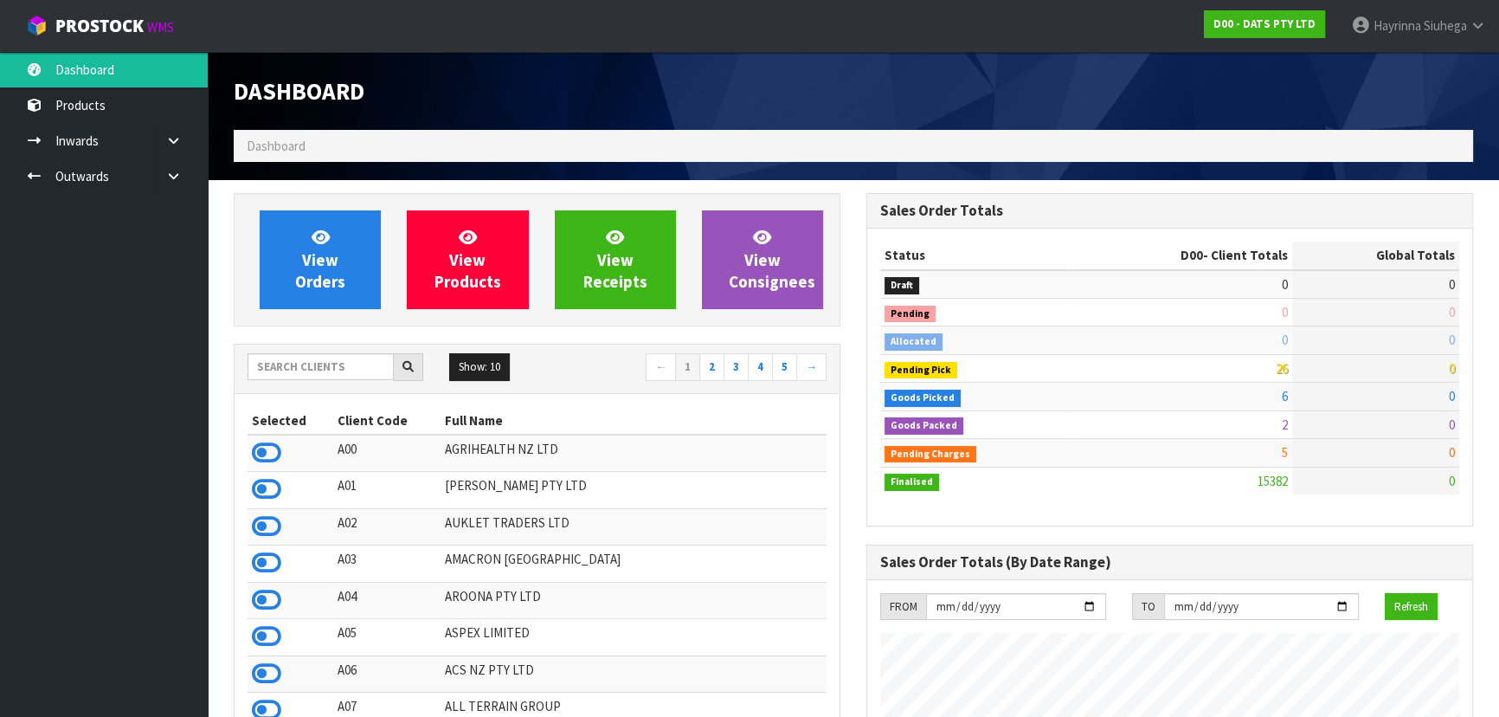
scroll to position [1346, 632]
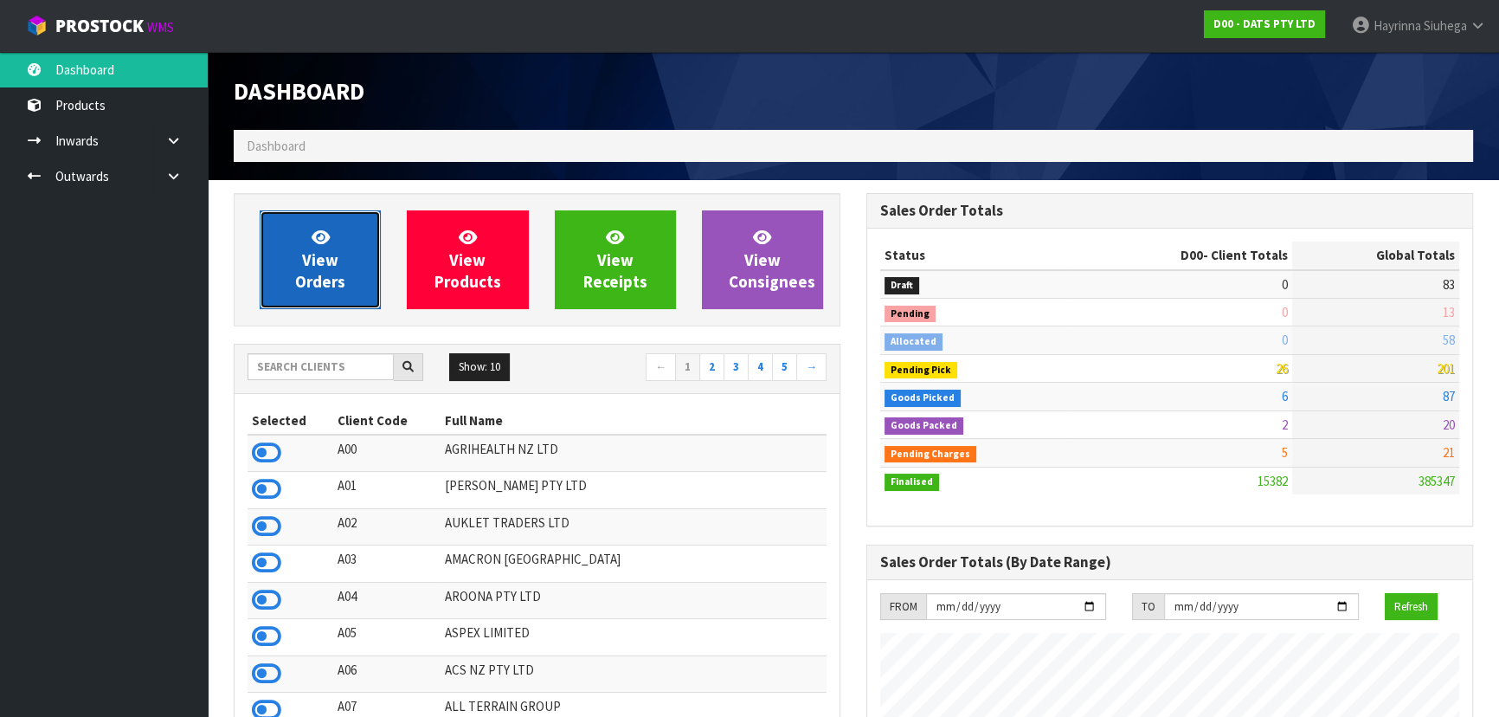
click at [312, 216] on link "View Orders" at bounding box center [320, 259] width 121 height 99
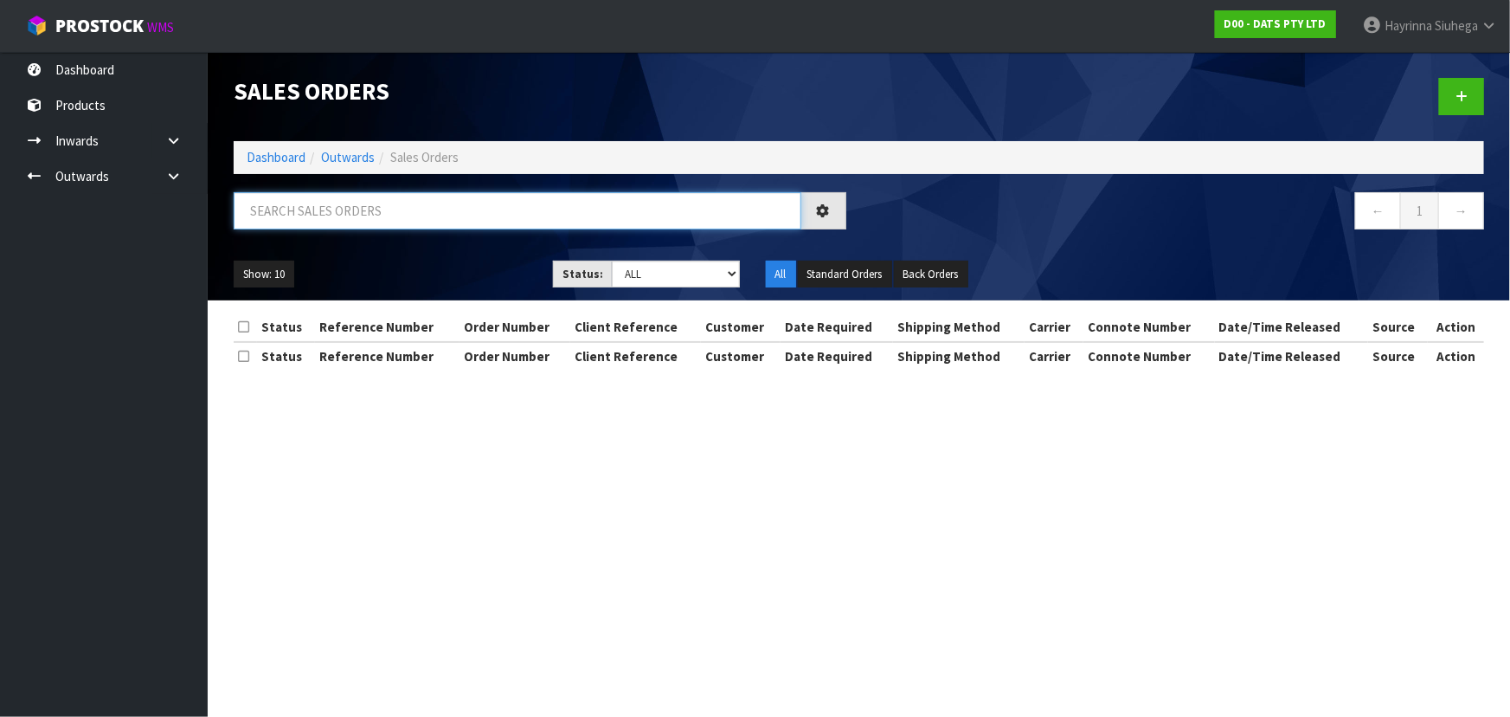
click at [319, 203] on input "text" at bounding box center [518, 210] width 568 height 37
type input "JOB-0416413"
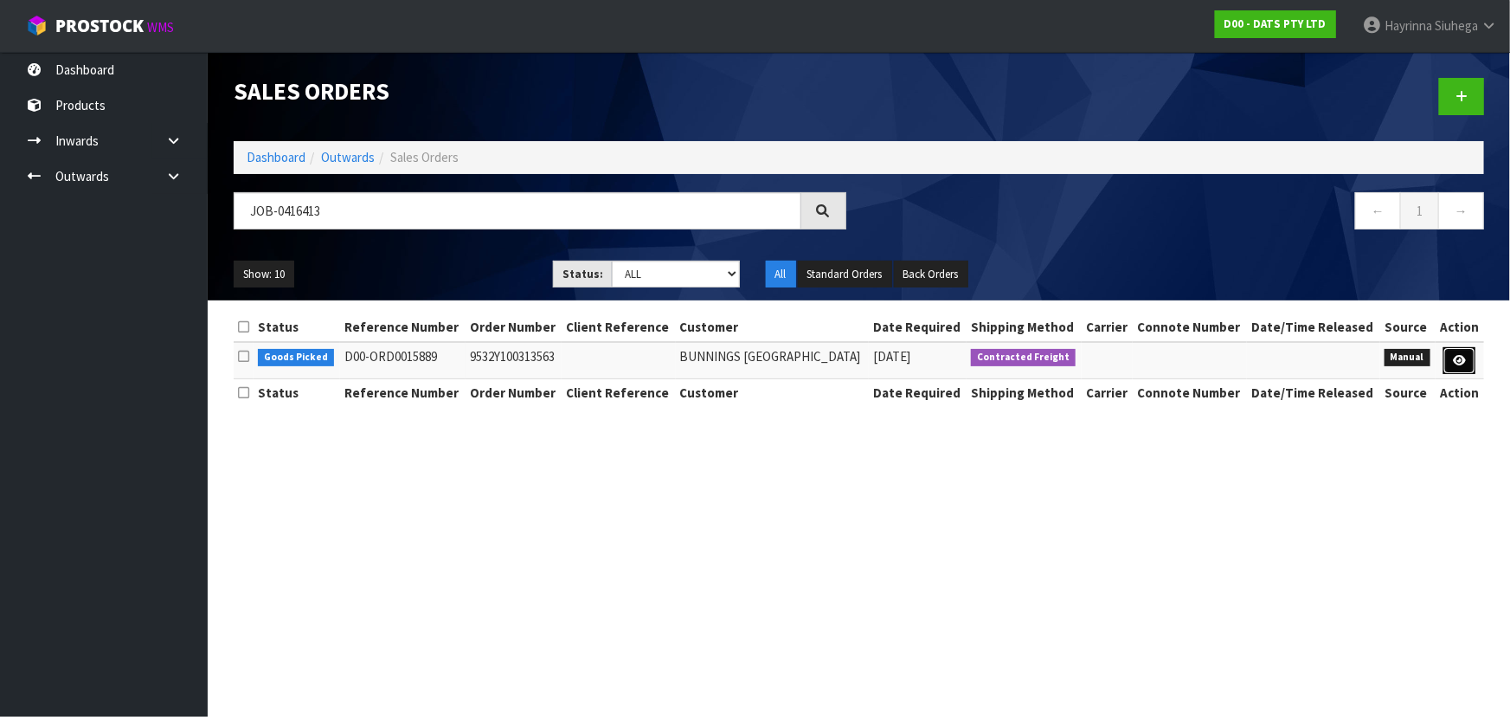
click at [1472, 375] on link at bounding box center [1460, 361] width 32 height 28
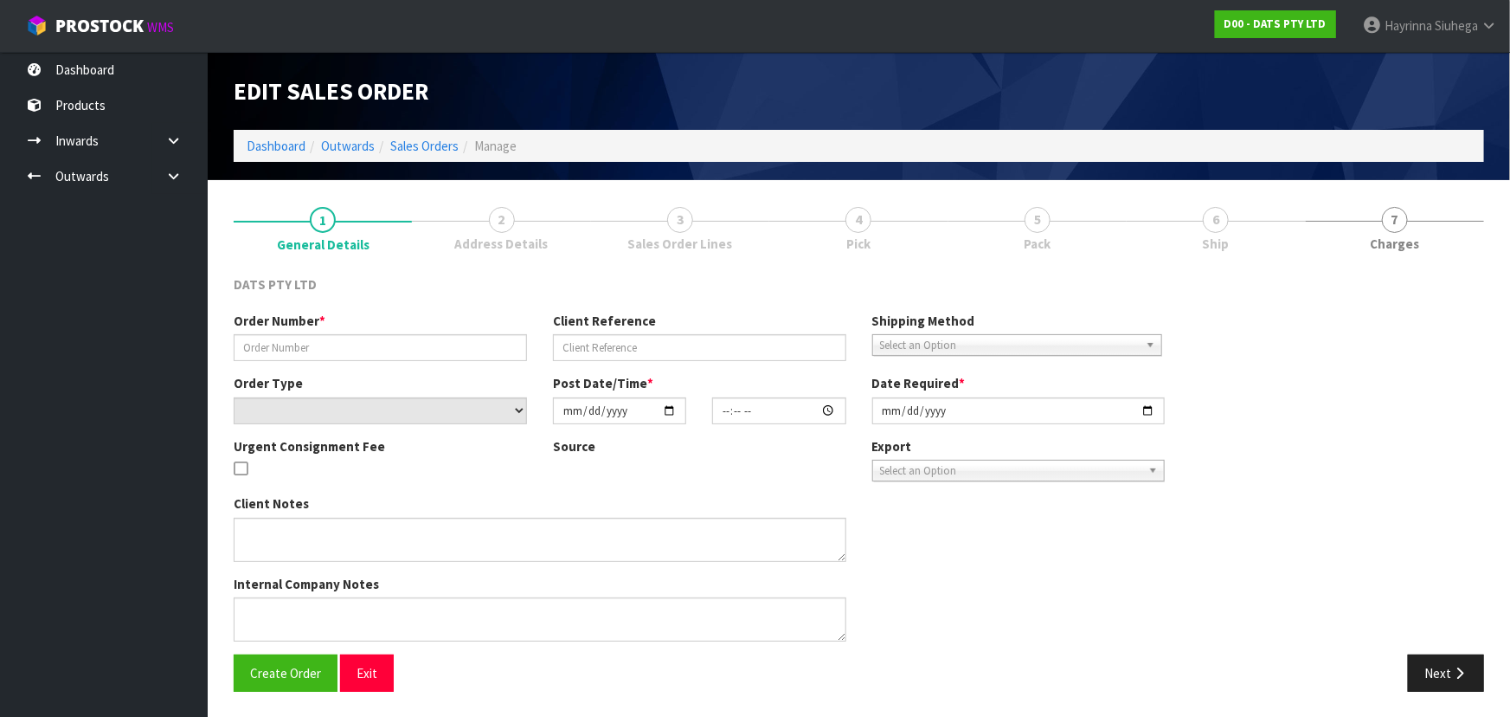
type input "9532Y100313563"
select select "number:0"
type input "[DATE]"
type input "08:47:00.000"
type input "[DATE]"
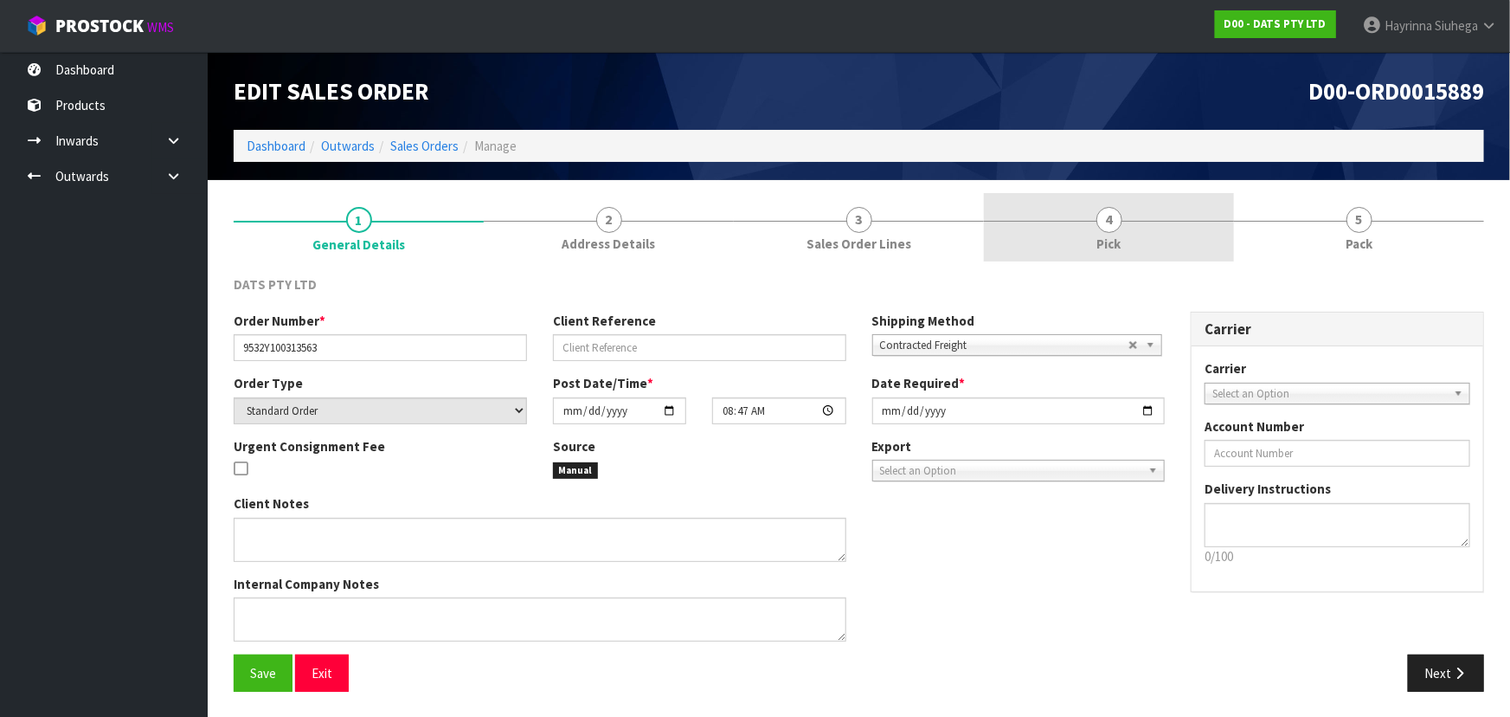
click at [1198, 246] on link "4 Pick" at bounding box center [1109, 227] width 250 height 68
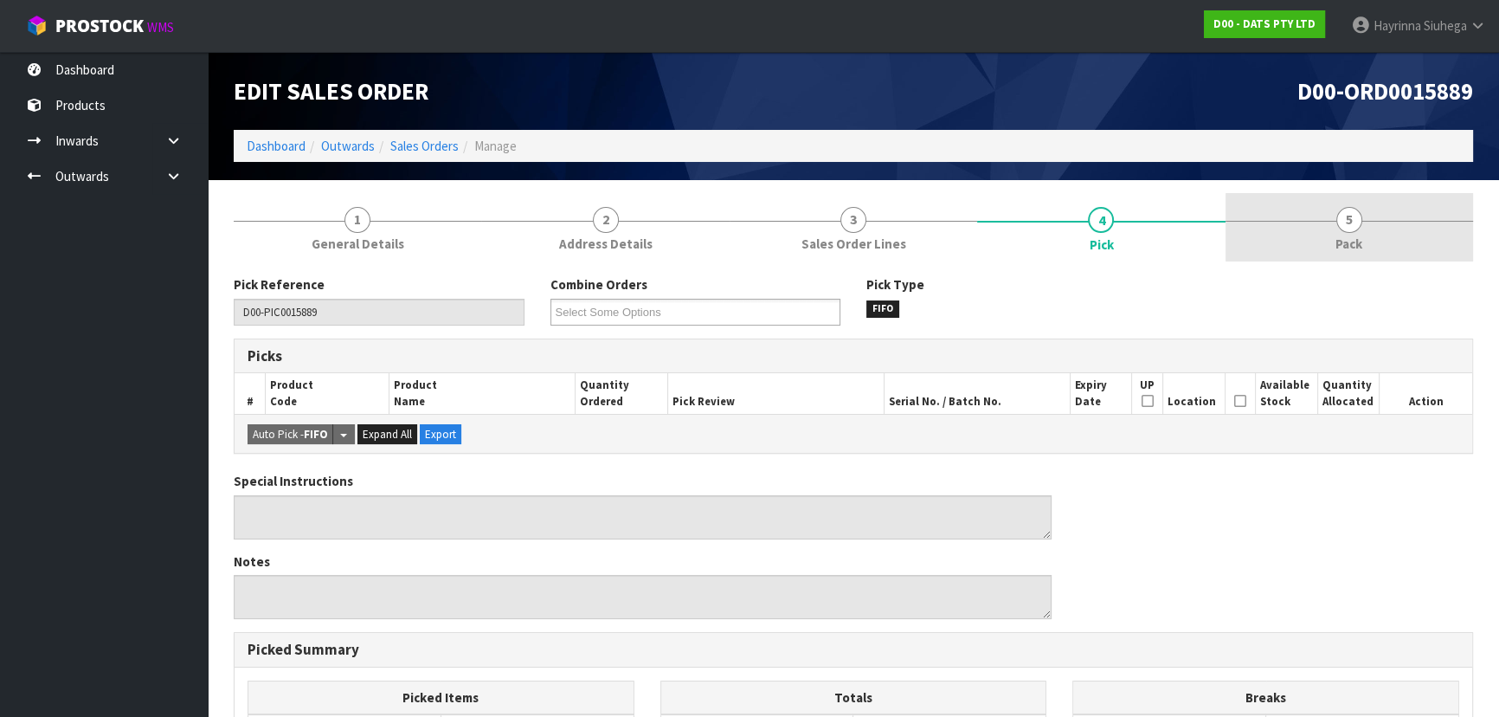
click at [1304, 248] on link "5 Pack" at bounding box center [1350, 227] width 248 height 68
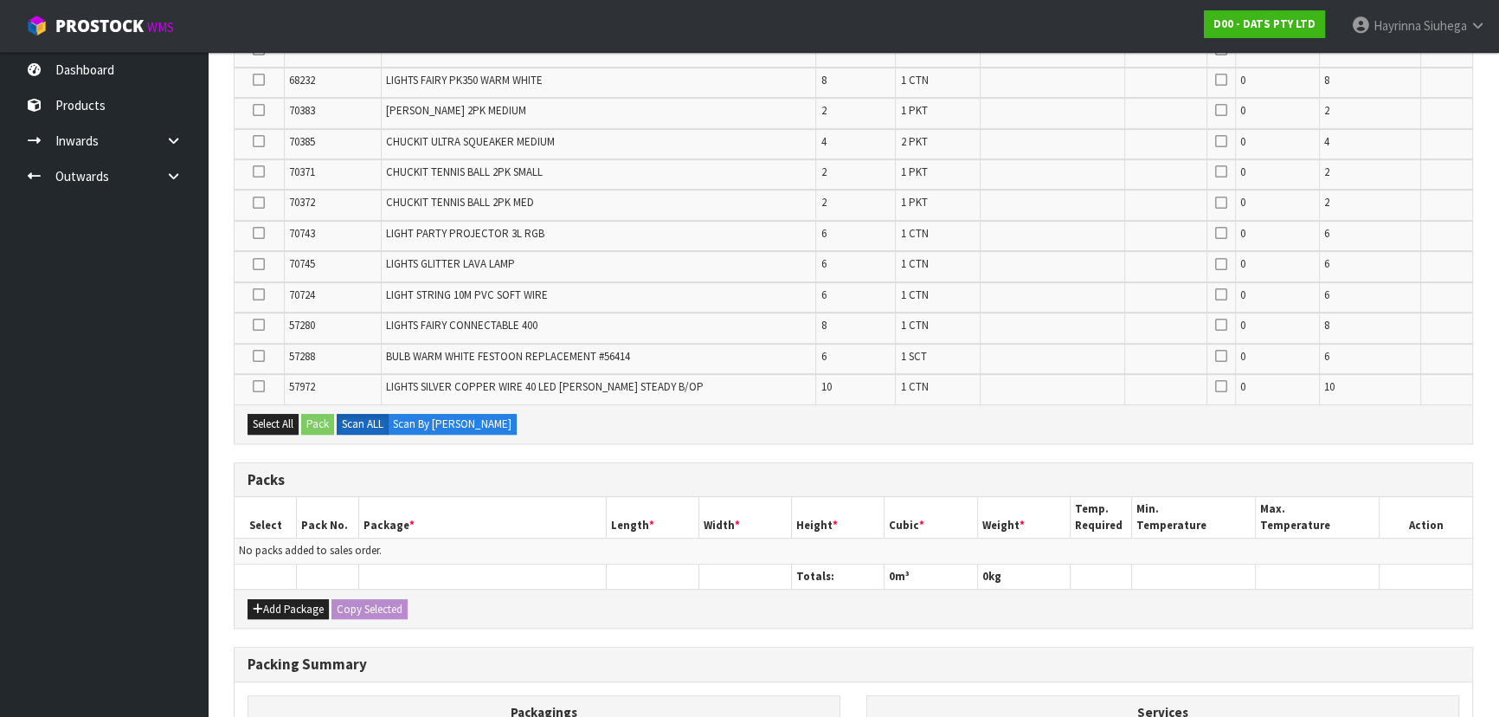
scroll to position [1022, 0]
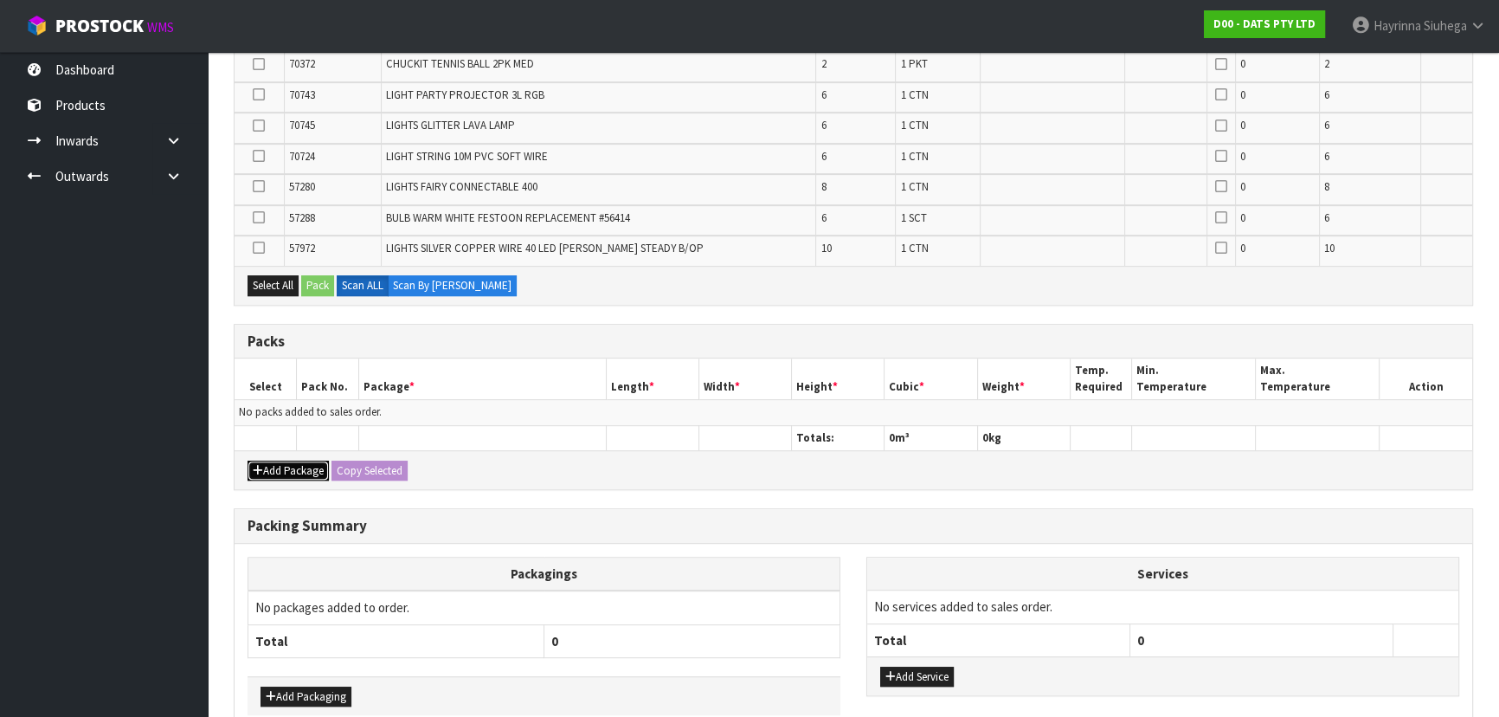
click at [270, 460] on button "Add Package" at bounding box center [288, 470] width 81 height 21
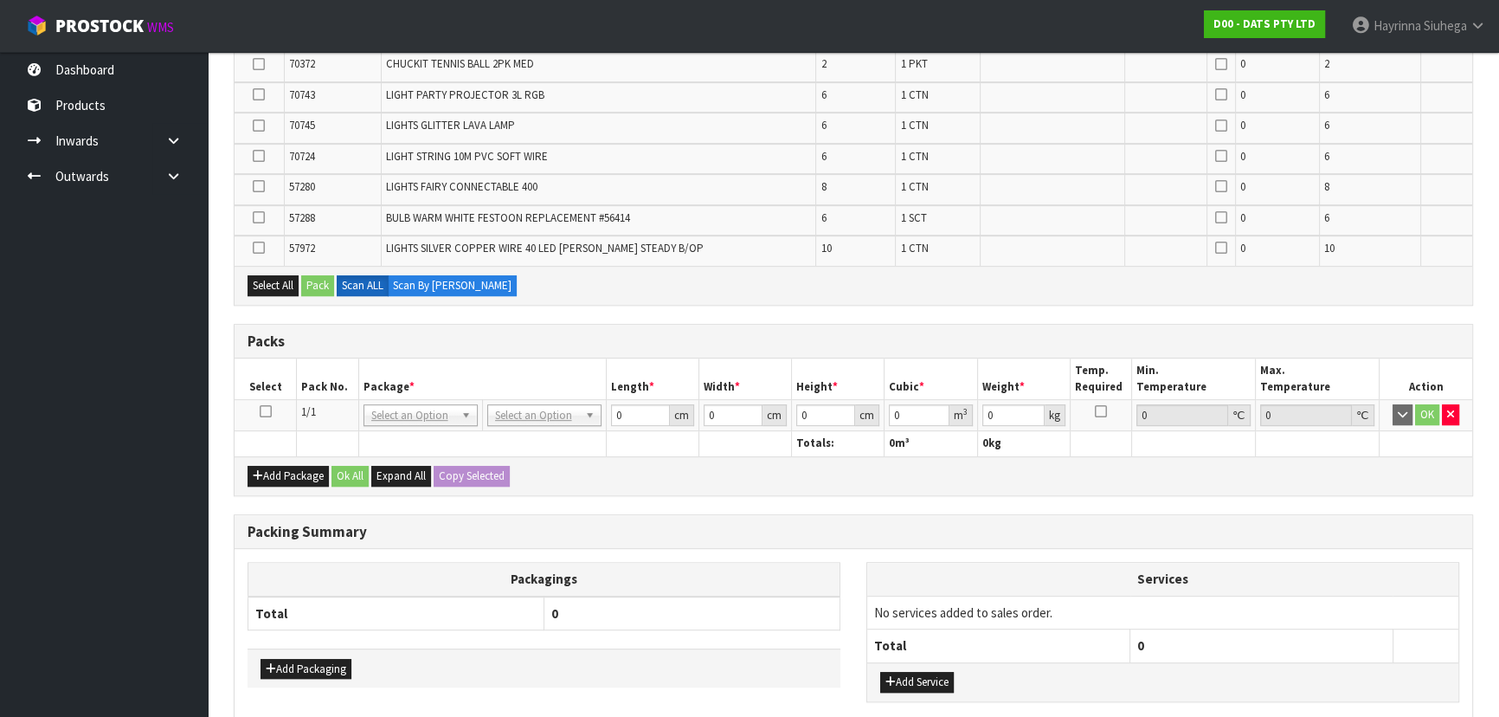
click at [267, 411] on icon at bounding box center [266, 411] width 12 height 1
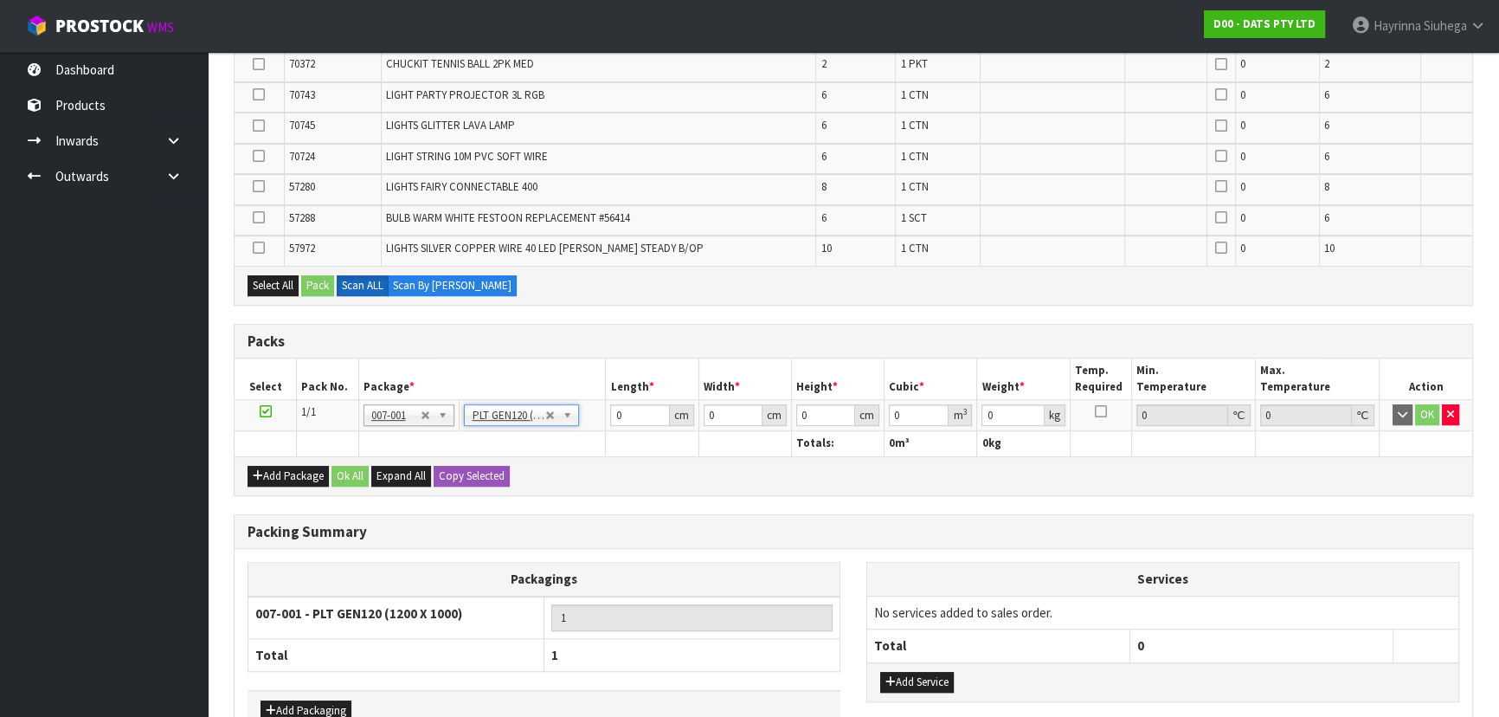
type input "120"
type input "100"
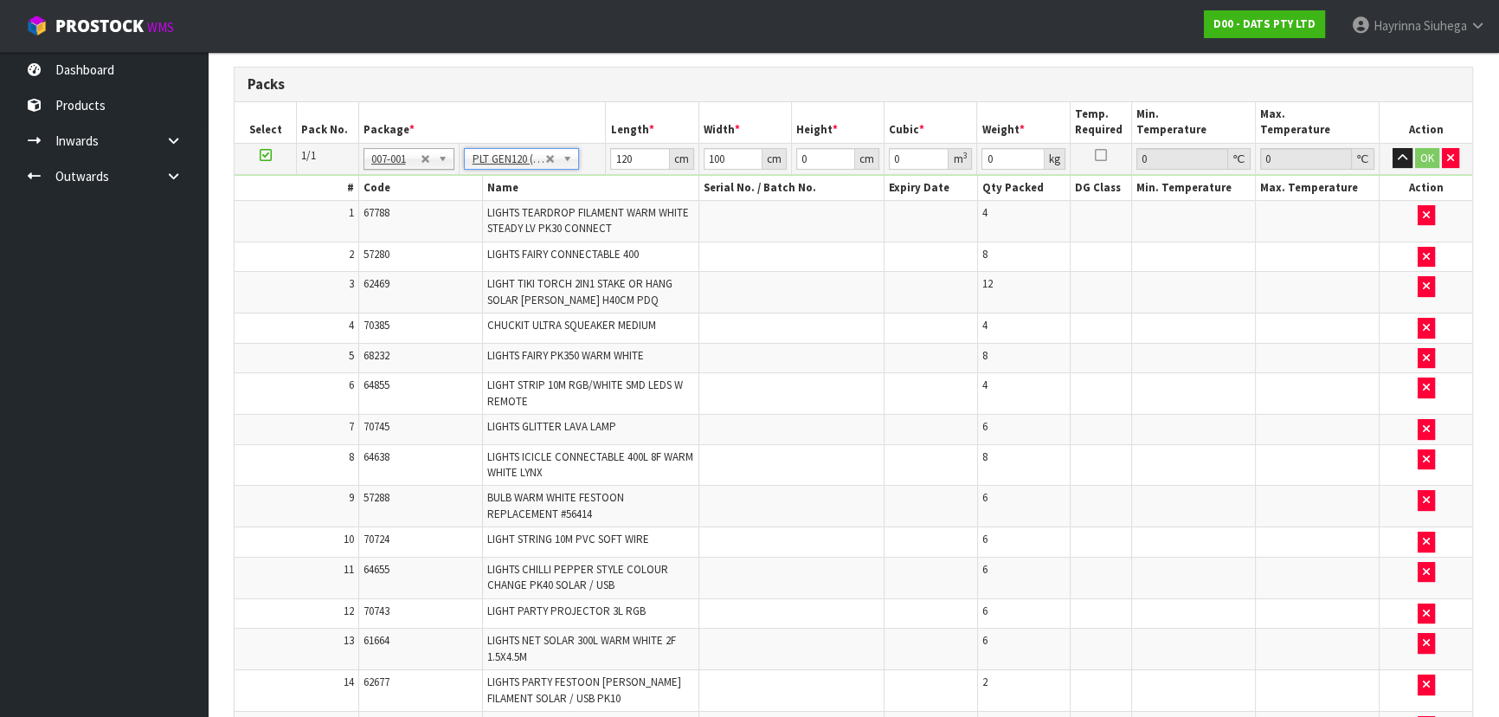
scroll to position [393, 0]
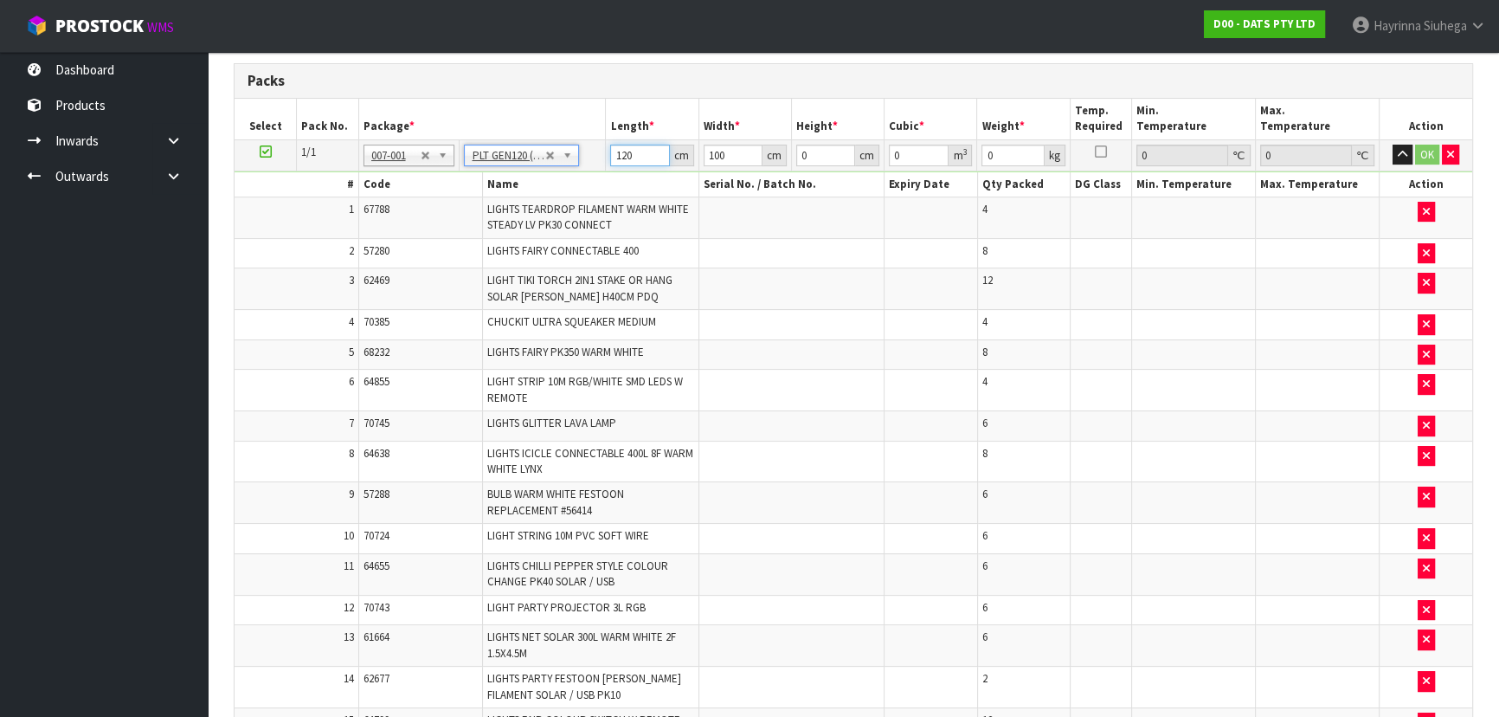
click at [618, 159] on input "120" at bounding box center [639, 156] width 59 height 22
type input "120"
type input "100"
type input "1"
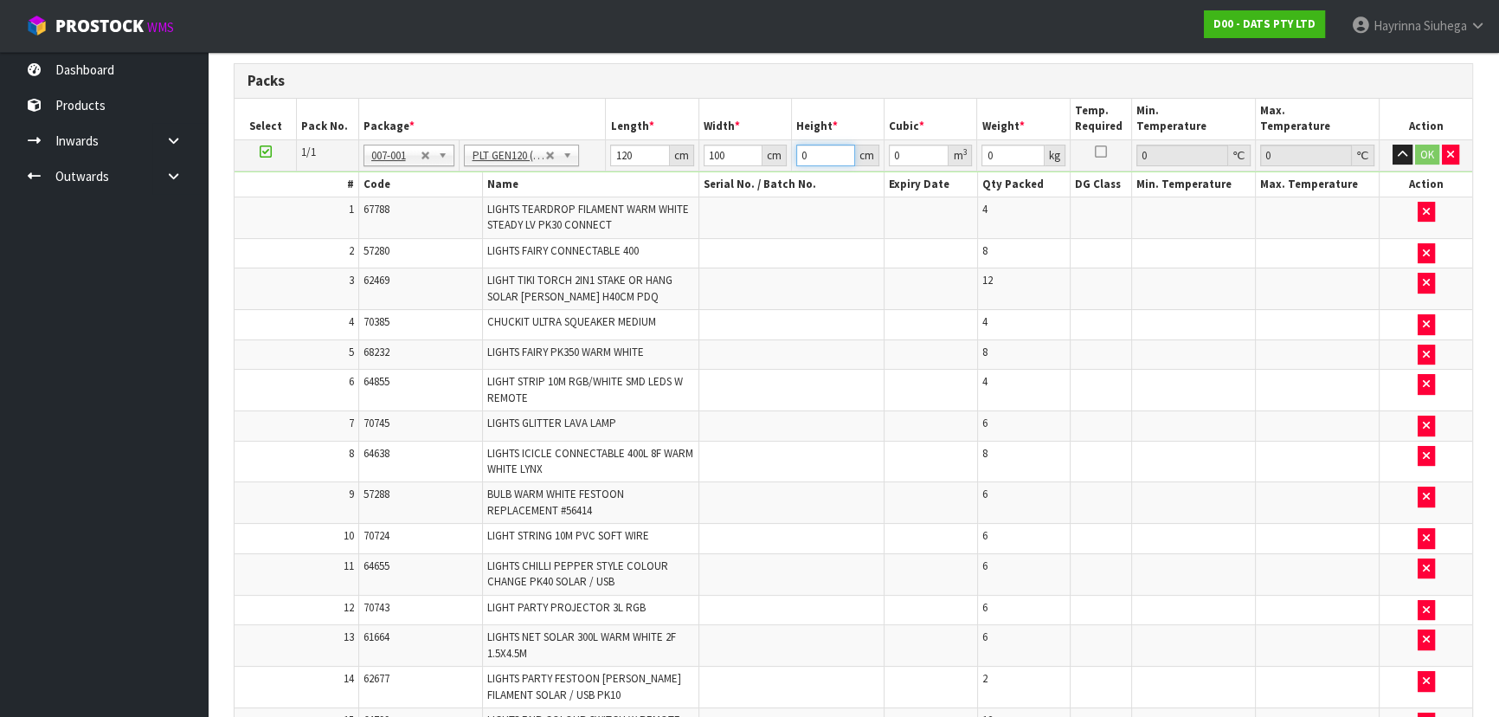
type input "0.012"
type input "10"
type input "0.12"
type input "103"
type input "1.236"
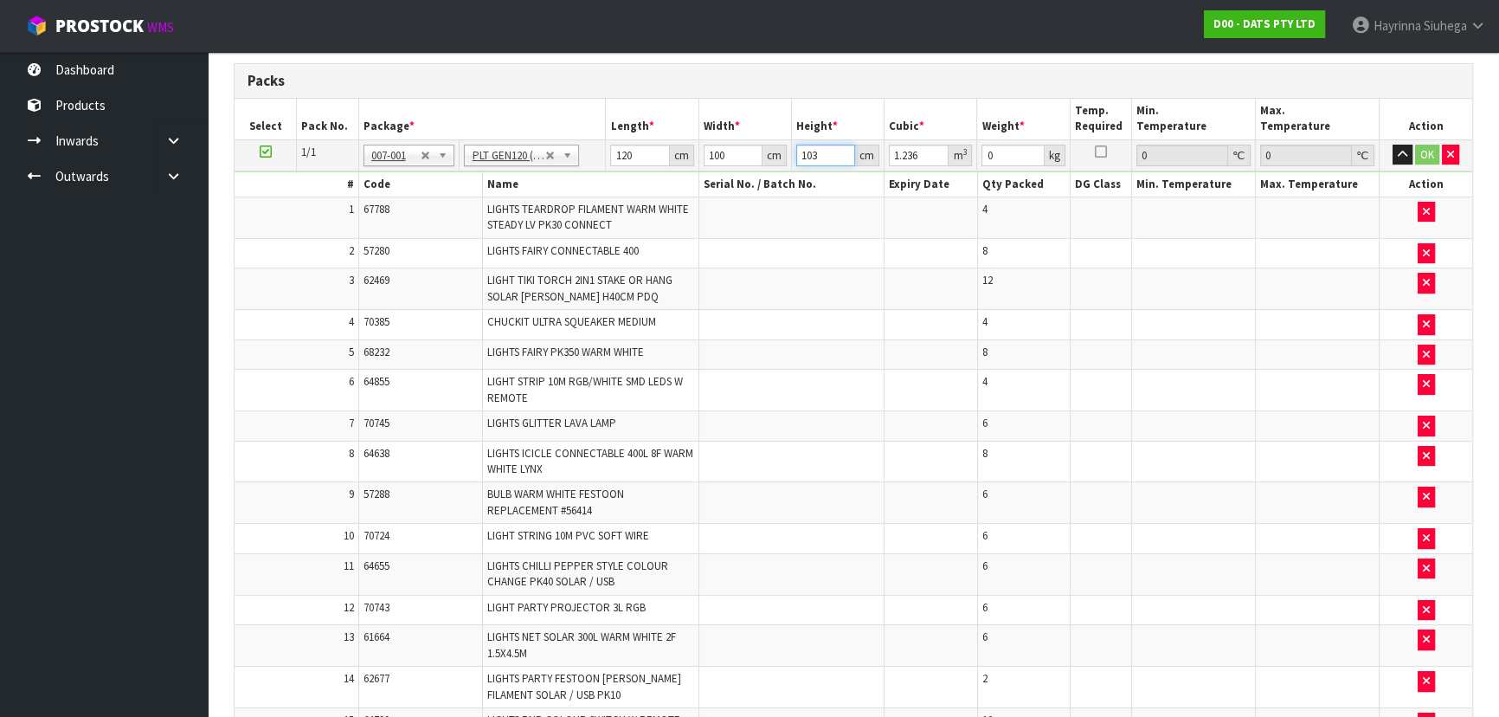
type input "103"
type input "120"
click button "OK" at bounding box center [1427, 155] width 24 height 21
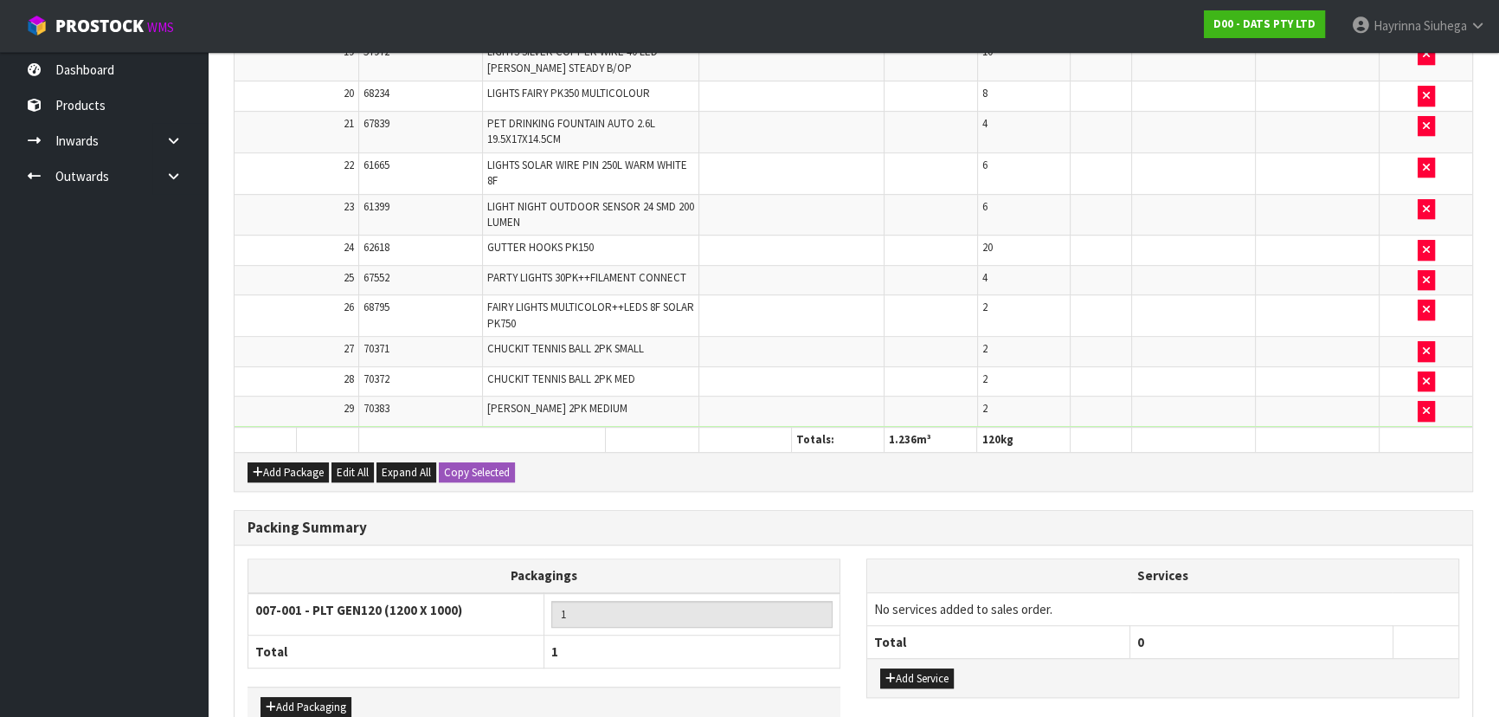
scroll to position [1272, 0]
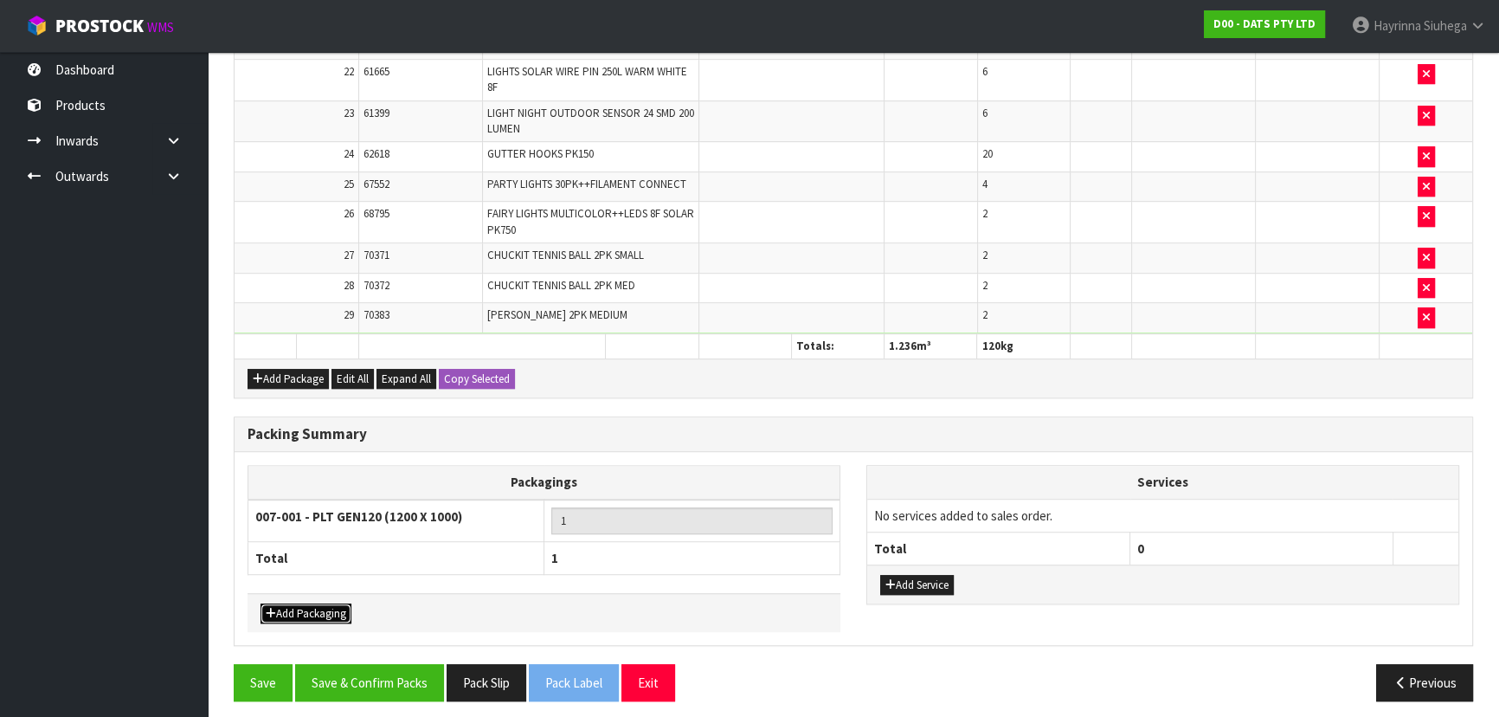
click at [314, 603] on button "Add Packaging" at bounding box center [306, 613] width 91 height 21
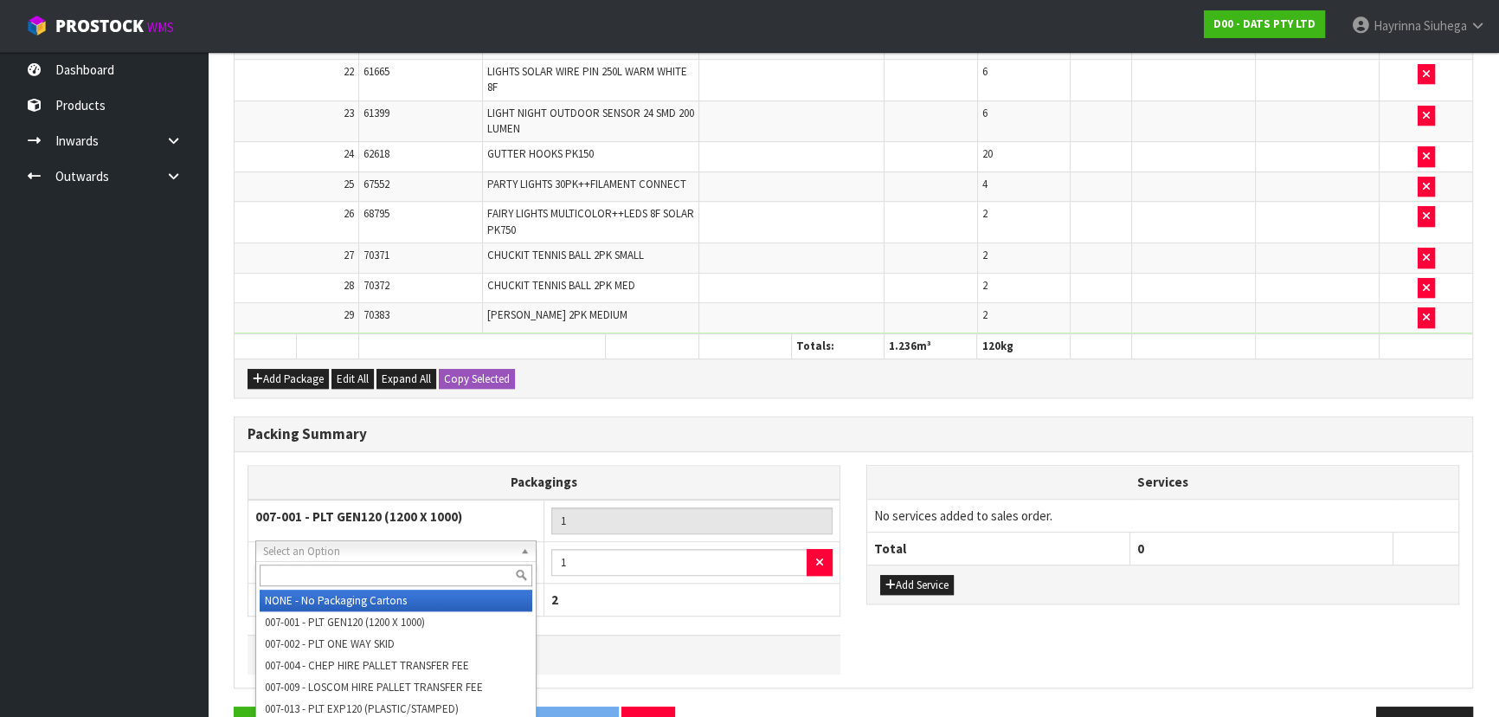
click at [398, 568] on input "text" at bounding box center [396, 575] width 273 height 22
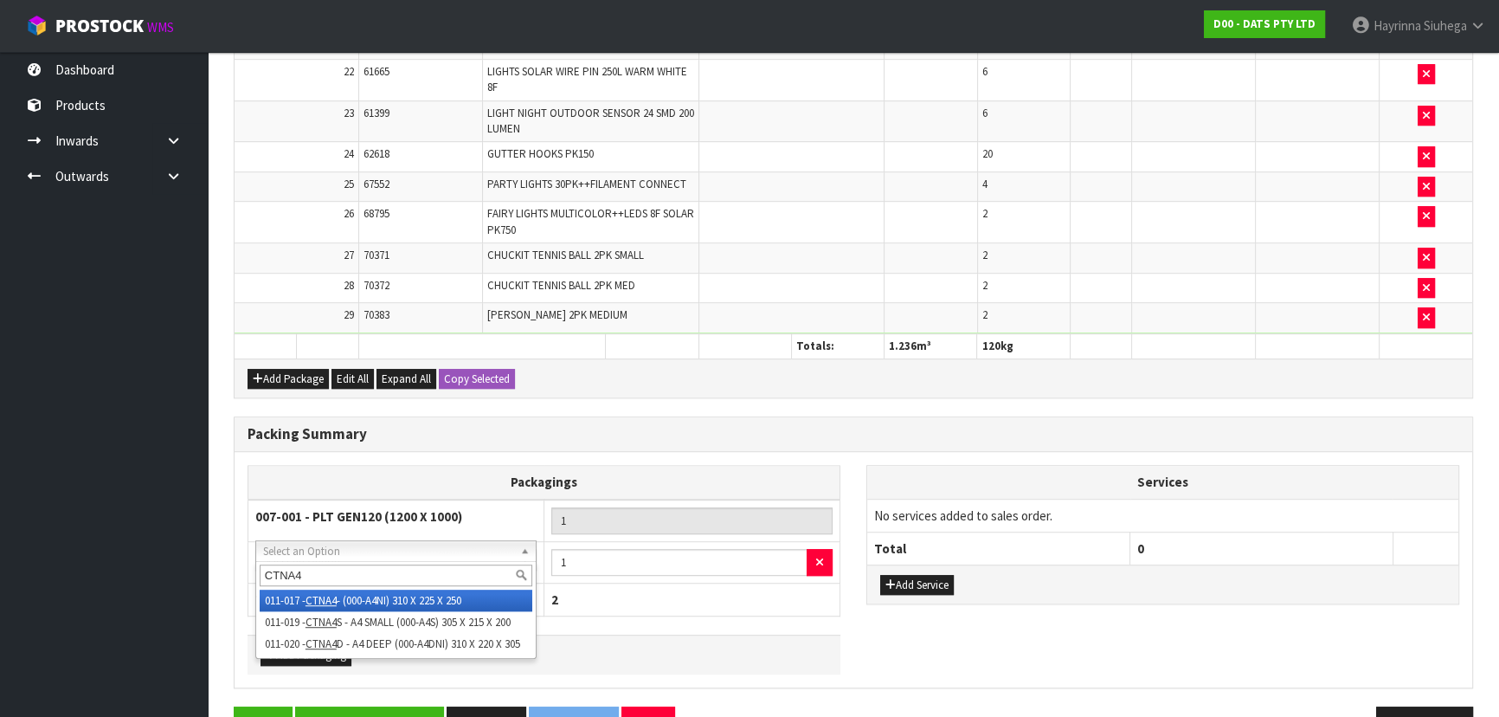
type input "CTNA4"
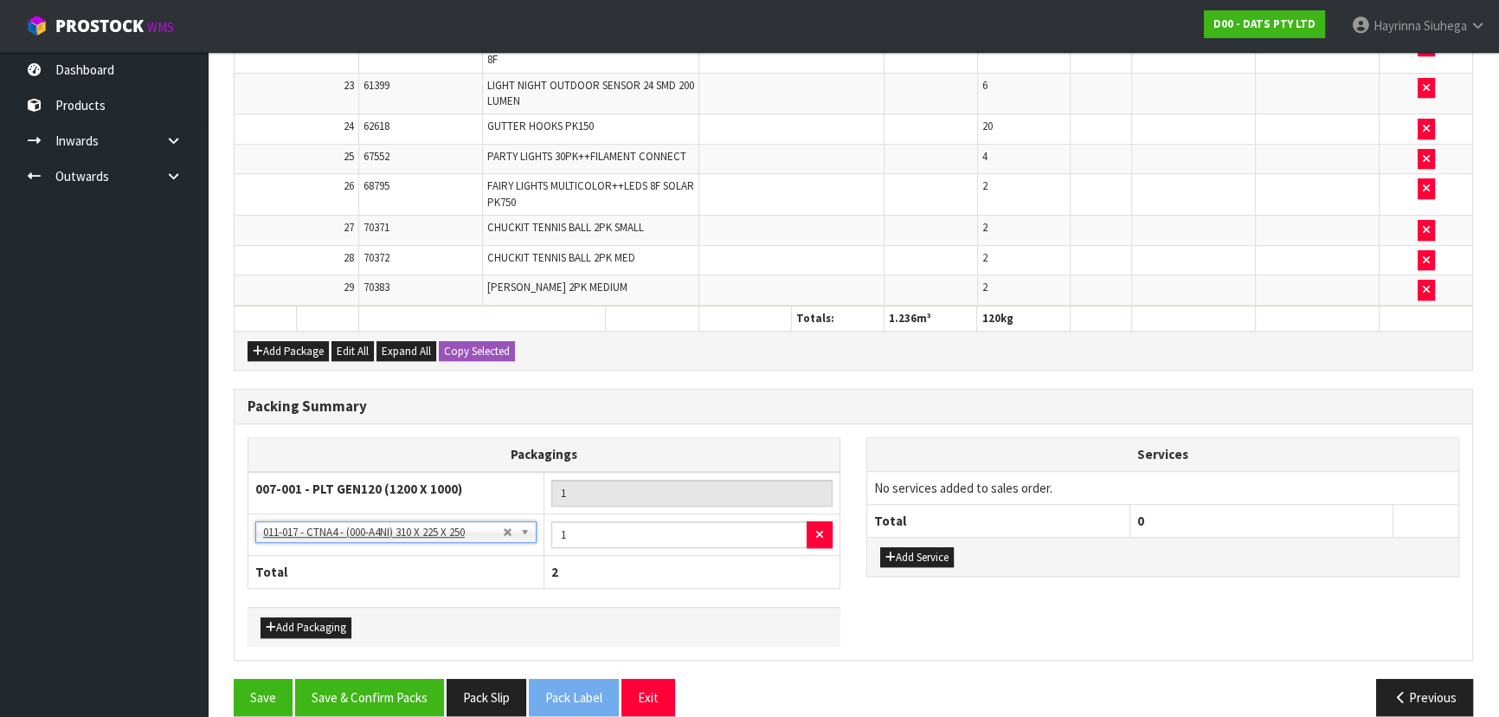
scroll to position [1315, 0]
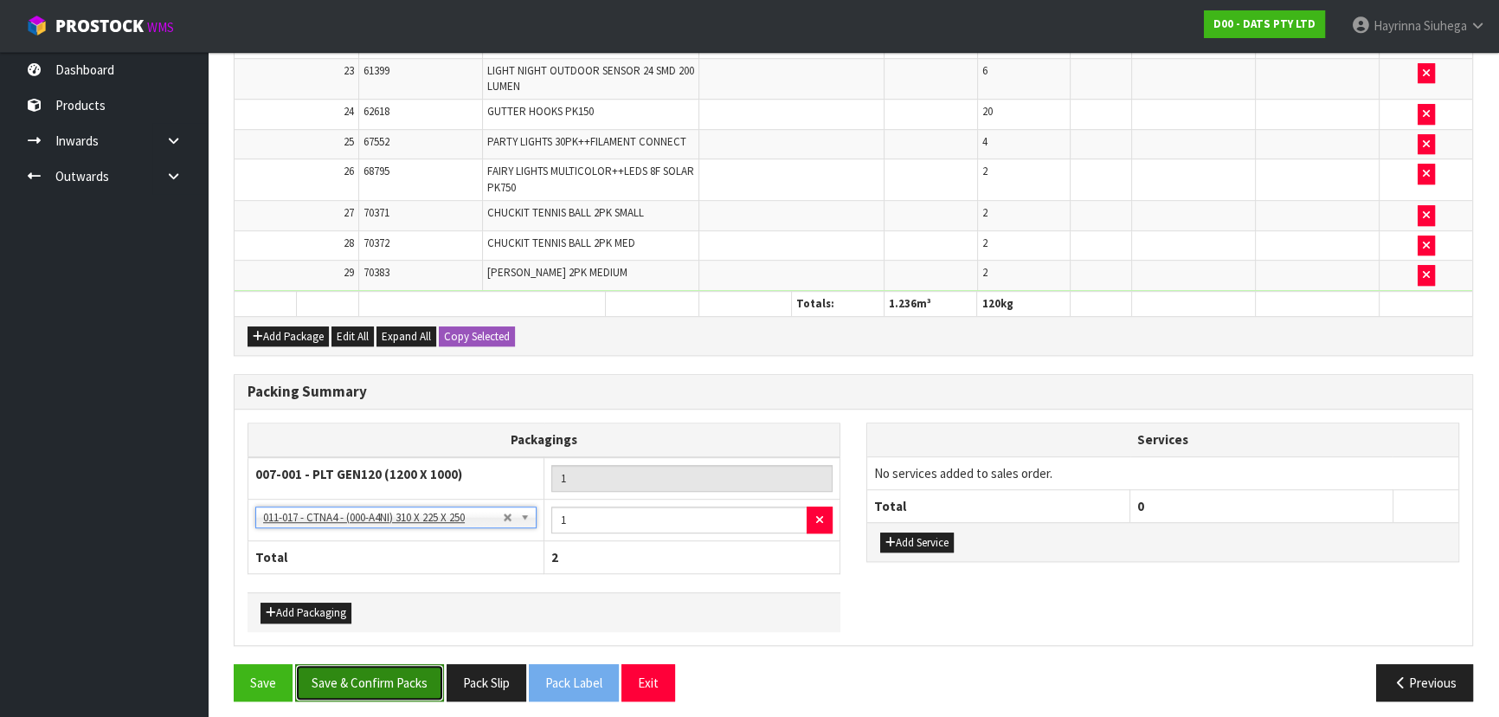
click at [384, 672] on button "Save & Confirm Packs" at bounding box center [369, 682] width 149 height 37
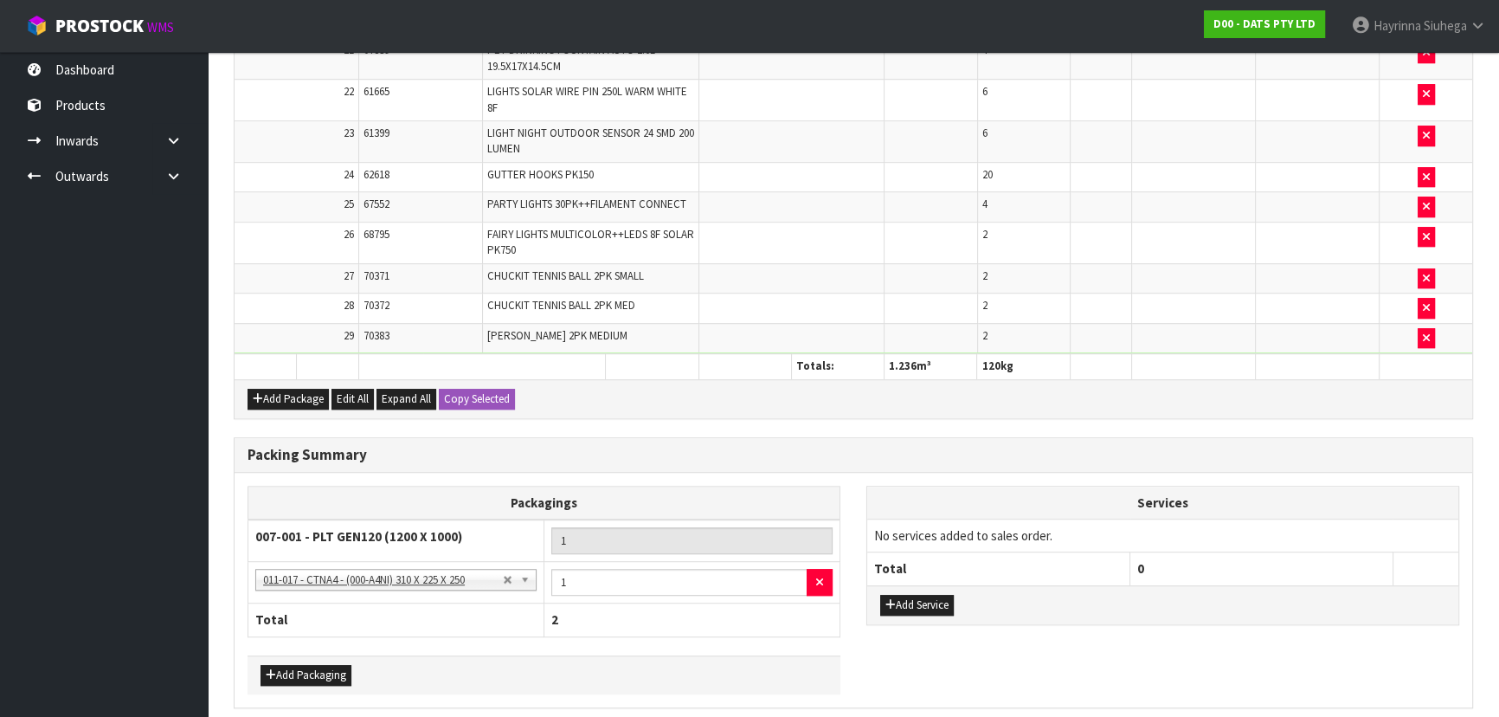
scroll to position [0, 0]
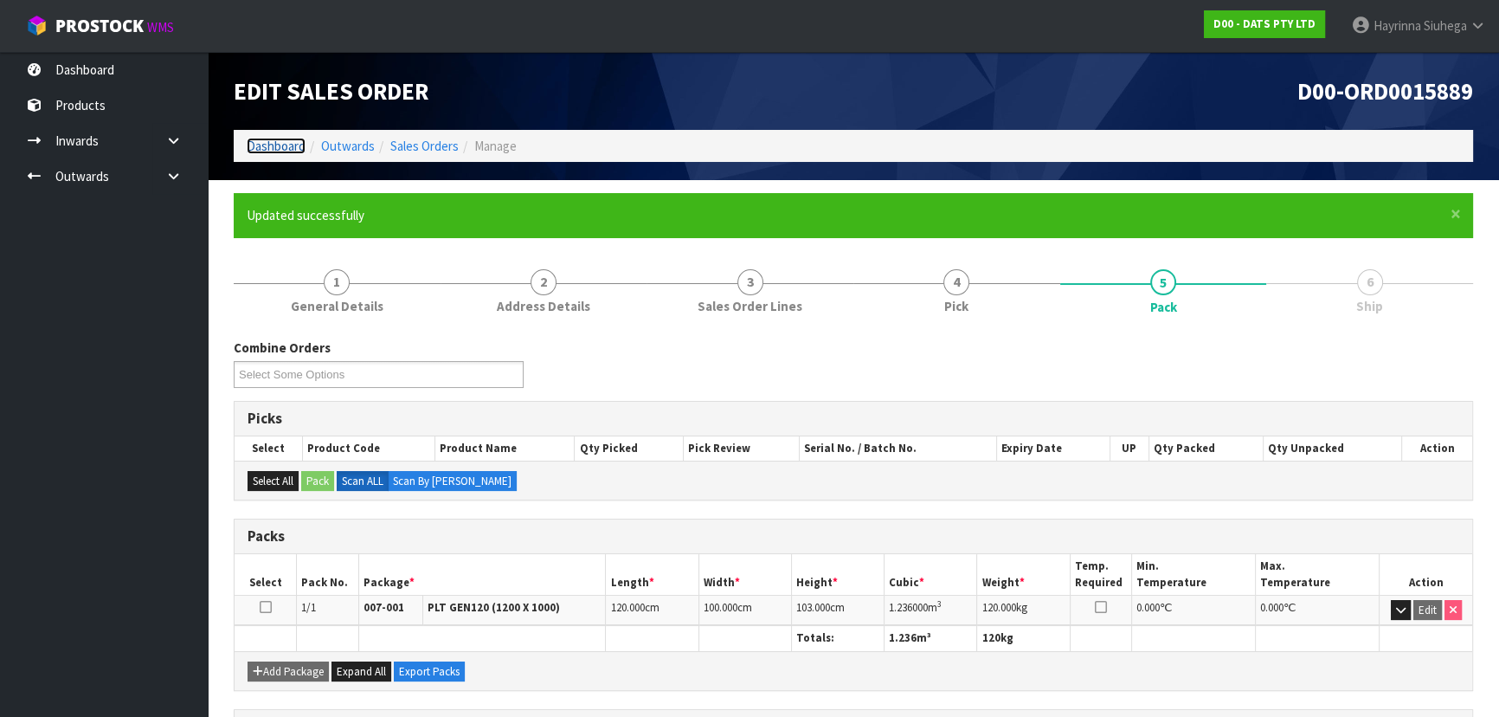
click at [294, 138] on link "Dashboard" at bounding box center [276, 146] width 59 height 16
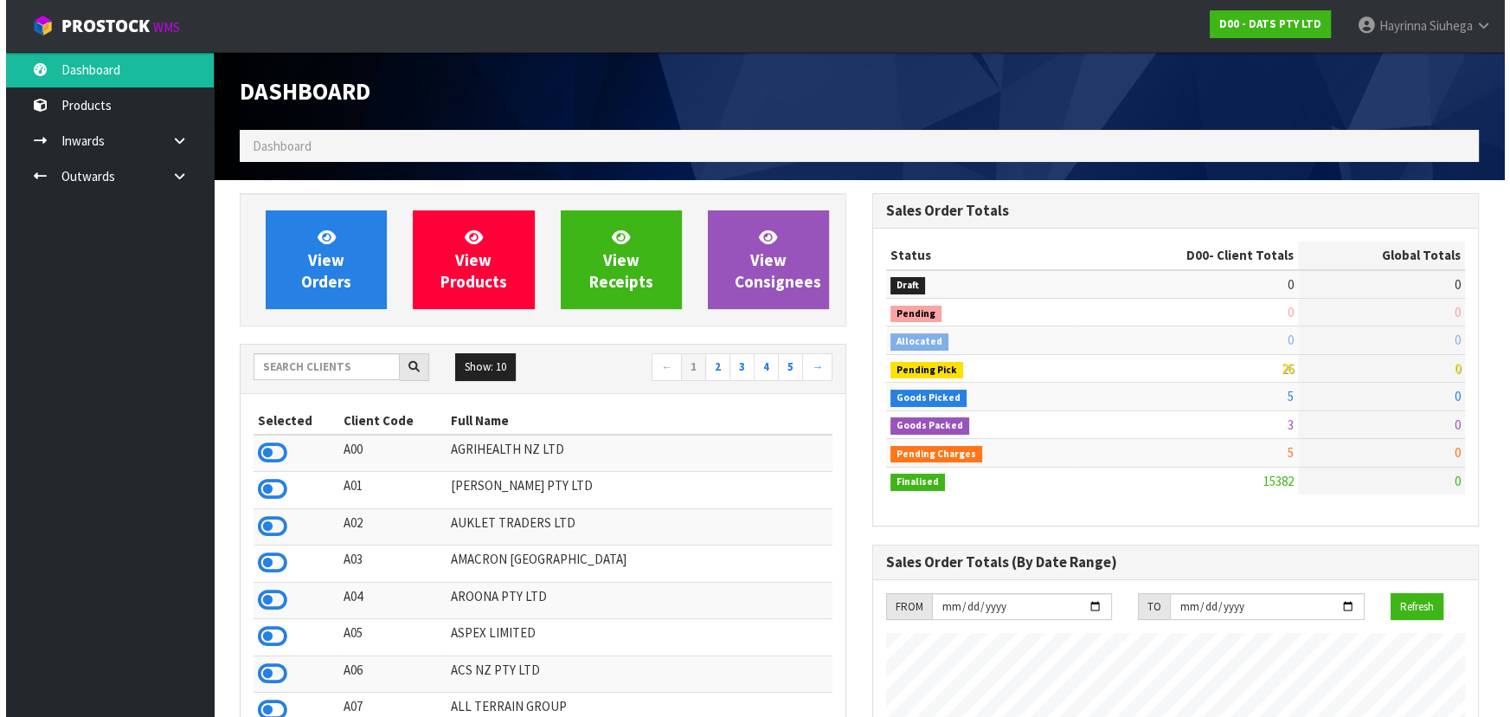
scroll to position [1346, 632]
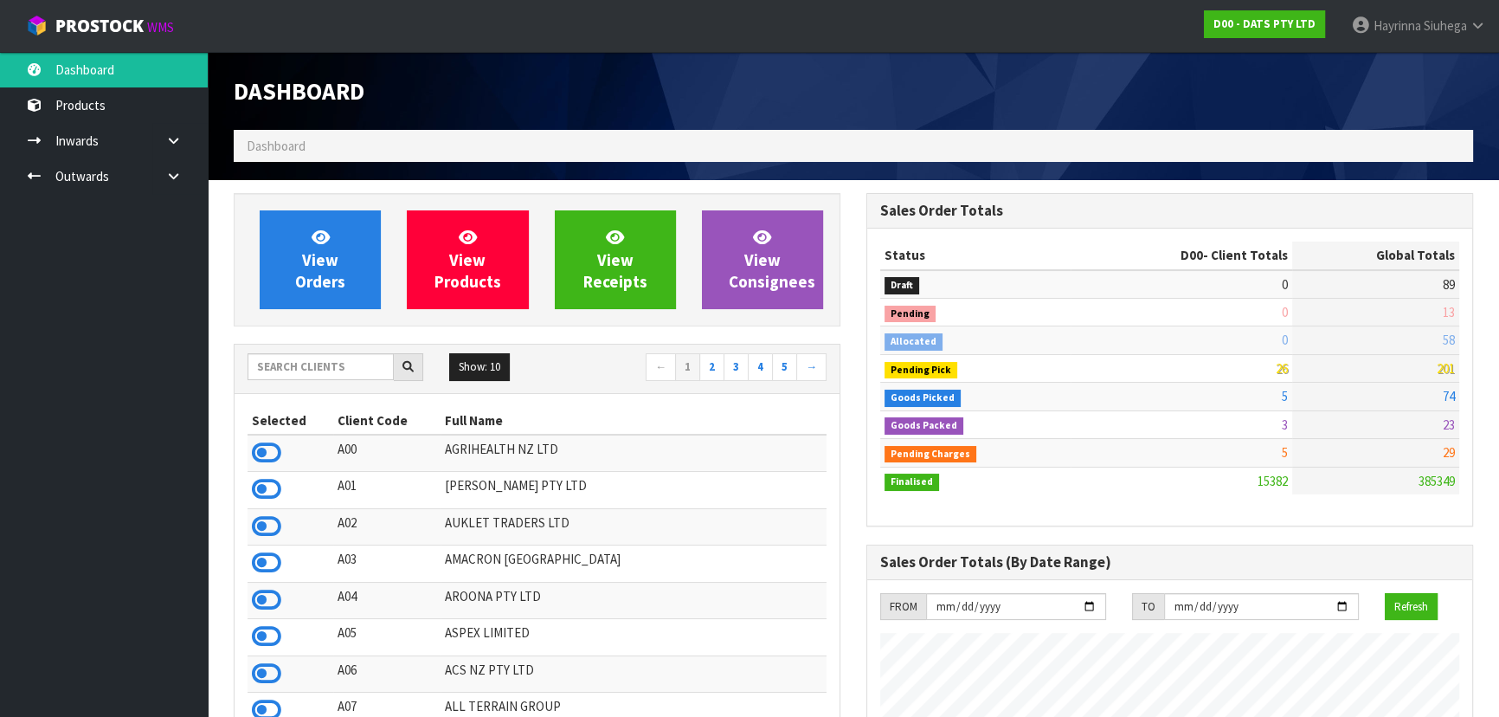
click at [305, 350] on div "Show: 10 5 10 25 50 ← 1 2 3 4 5 →" at bounding box center [537, 368] width 605 height 48
click at [338, 231] on link "View Orders" at bounding box center [320, 259] width 121 height 99
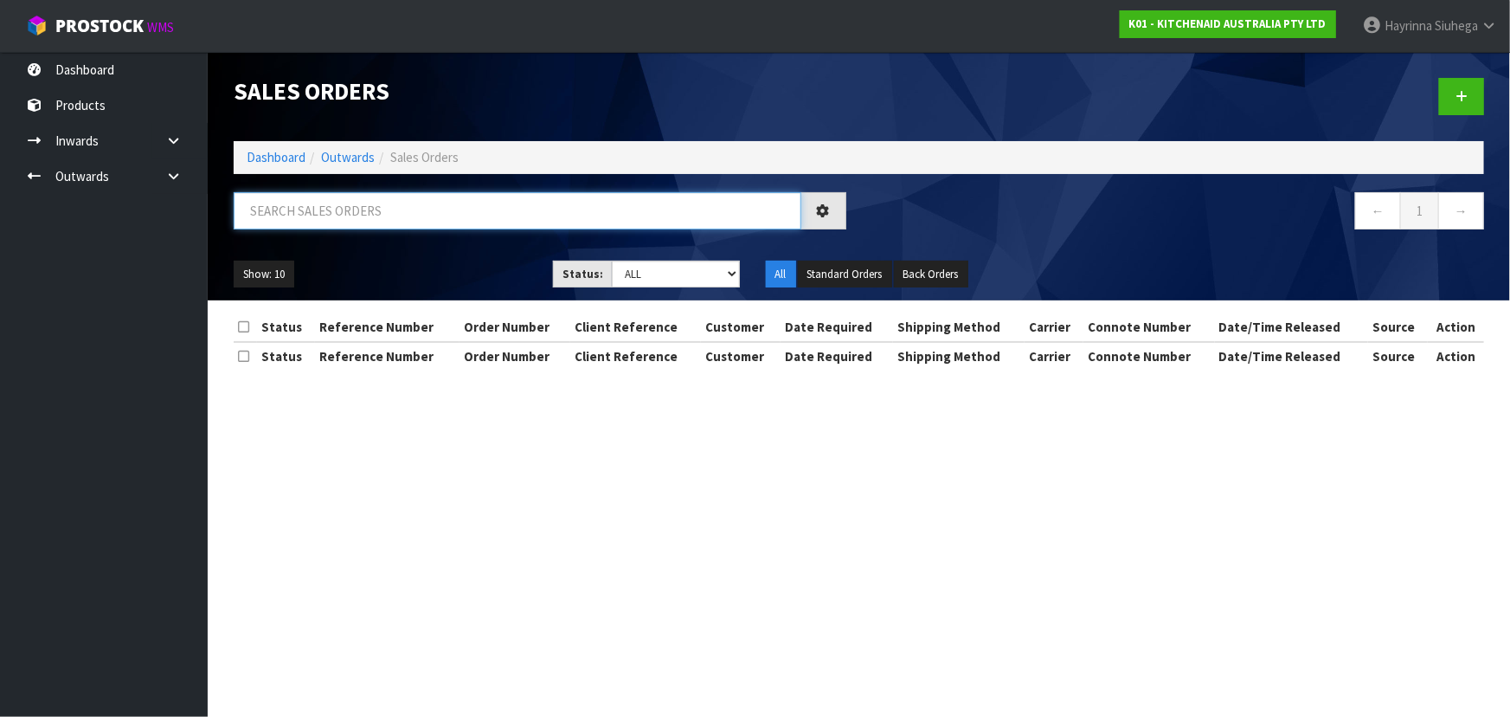
click at [305, 216] on input "text" at bounding box center [518, 210] width 568 height 37
type input "D00"
click at [290, 159] on link "Dashboard" at bounding box center [276, 157] width 59 height 16
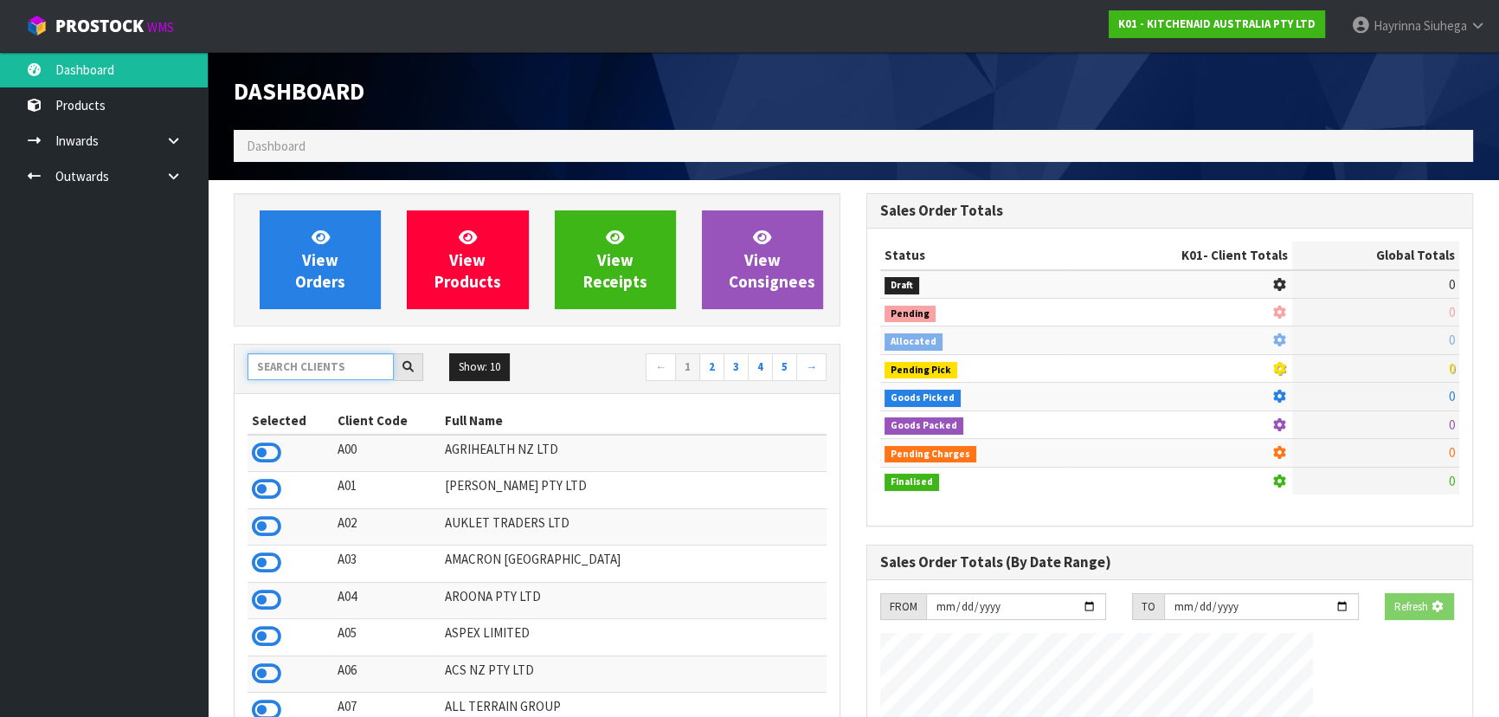
click at [310, 369] on input "text" at bounding box center [321, 366] width 146 height 27
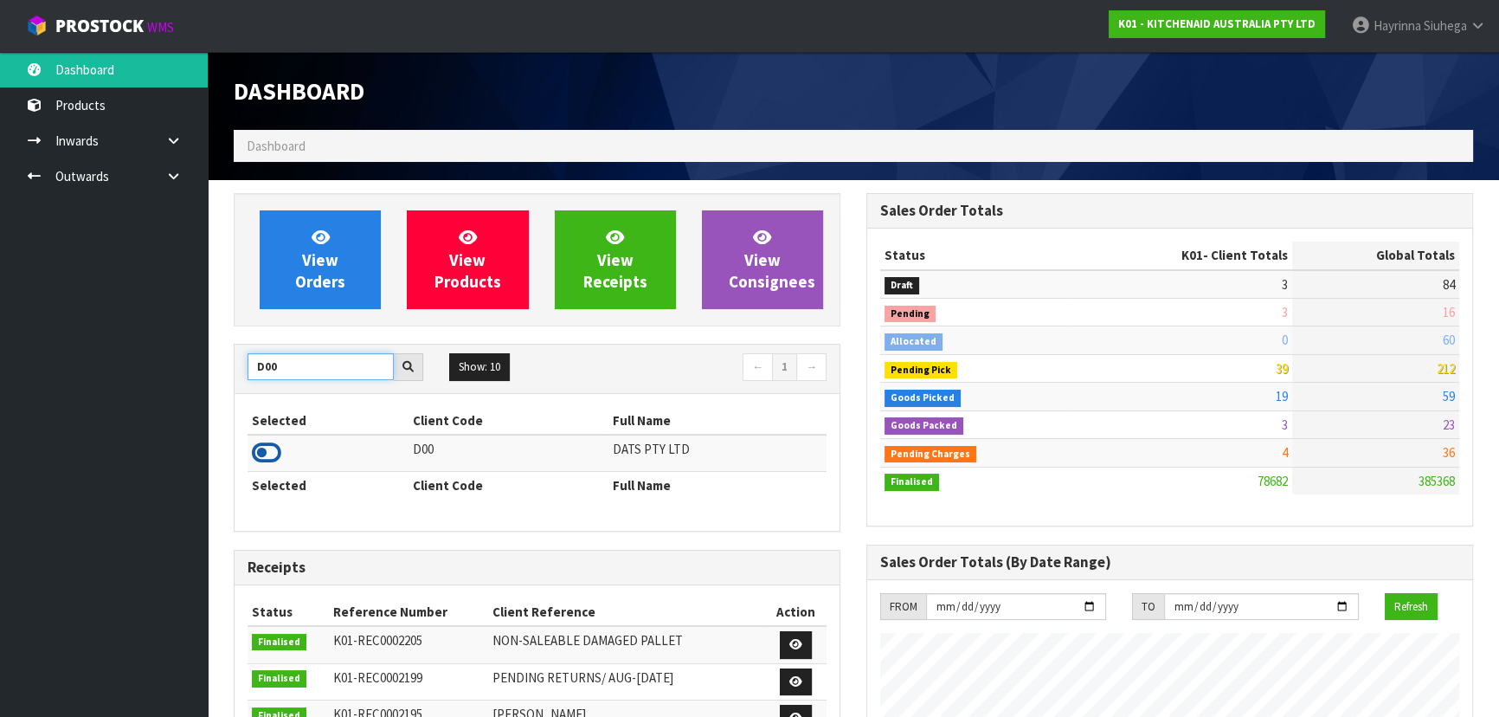
type input "D00"
click at [260, 453] on icon at bounding box center [266, 453] width 29 height 26
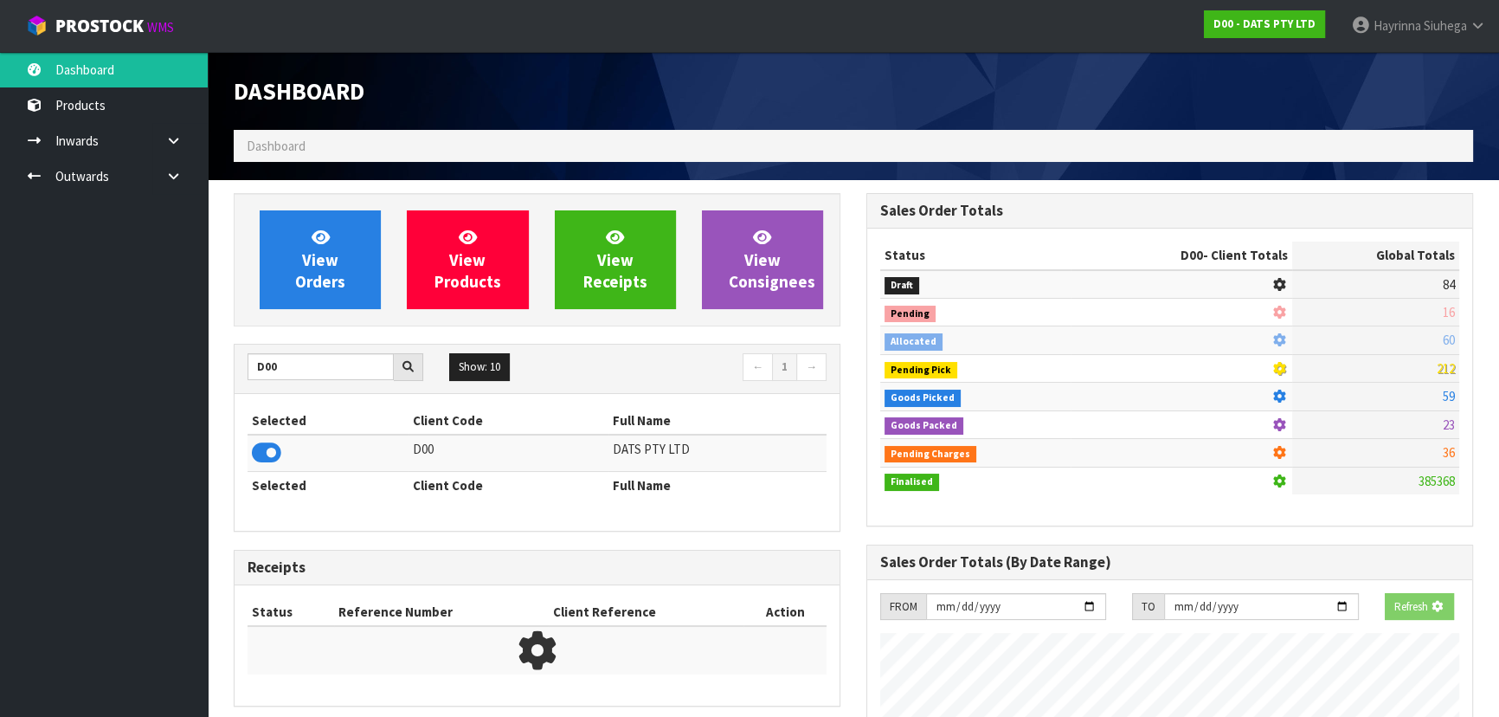
scroll to position [864417, 864862]
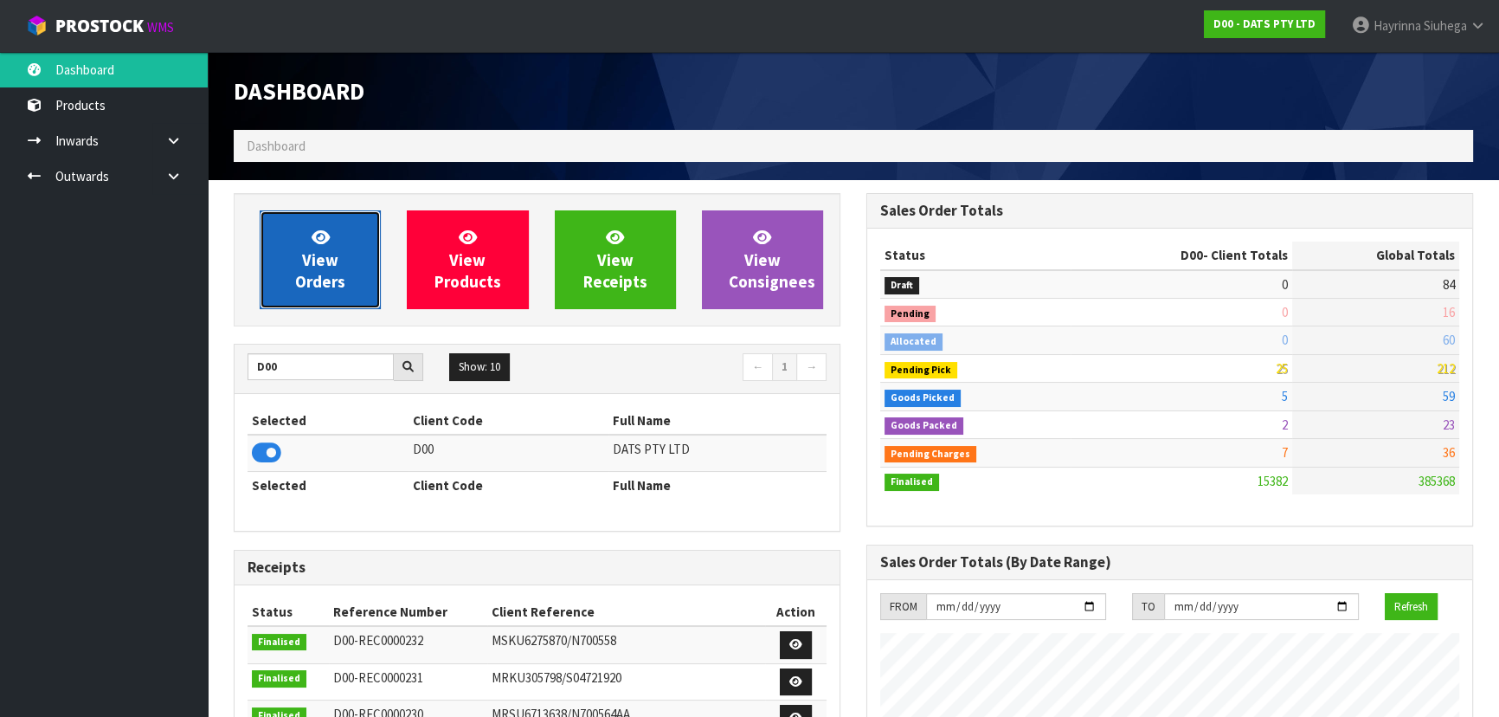
click at [339, 254] on link "View Orders" at bounding box center [320, 259] width 121 height 99
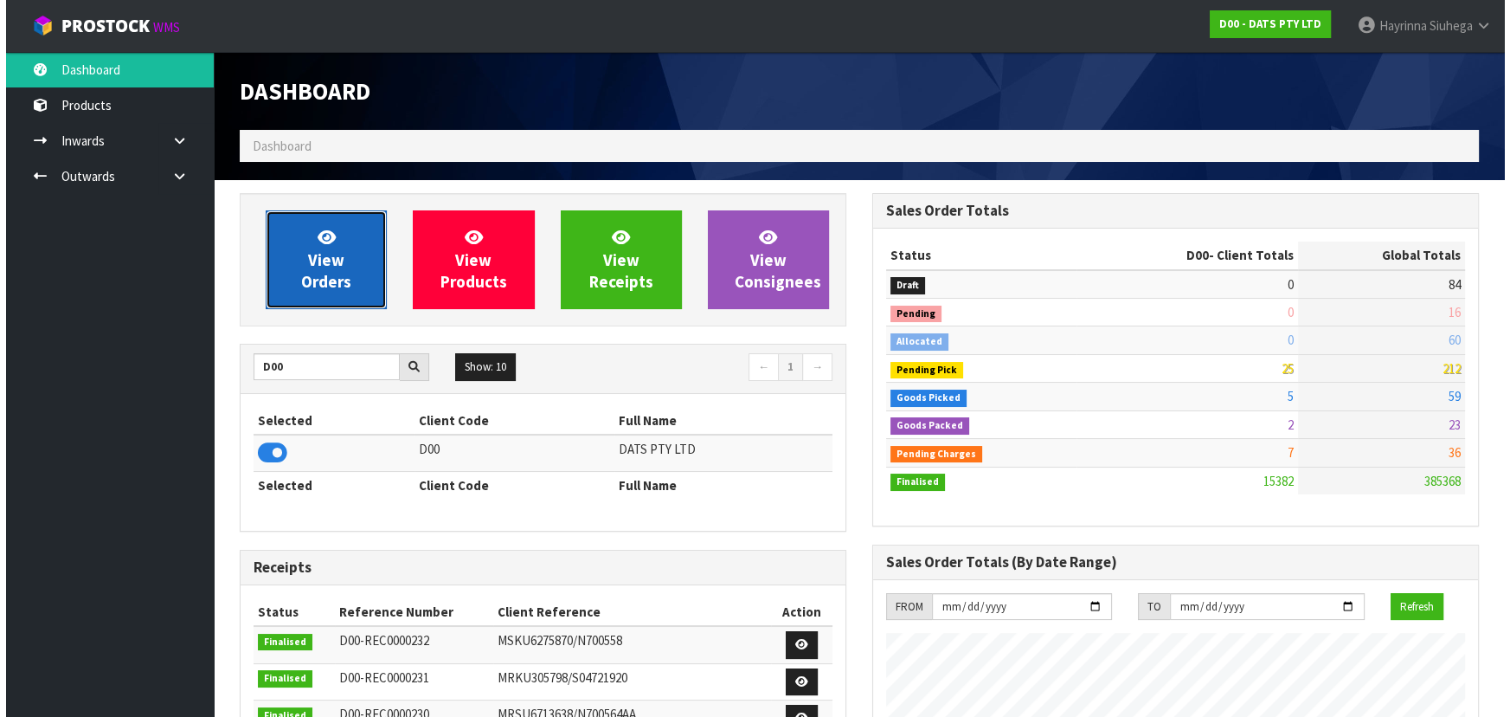
scroll to position [1346, 632]
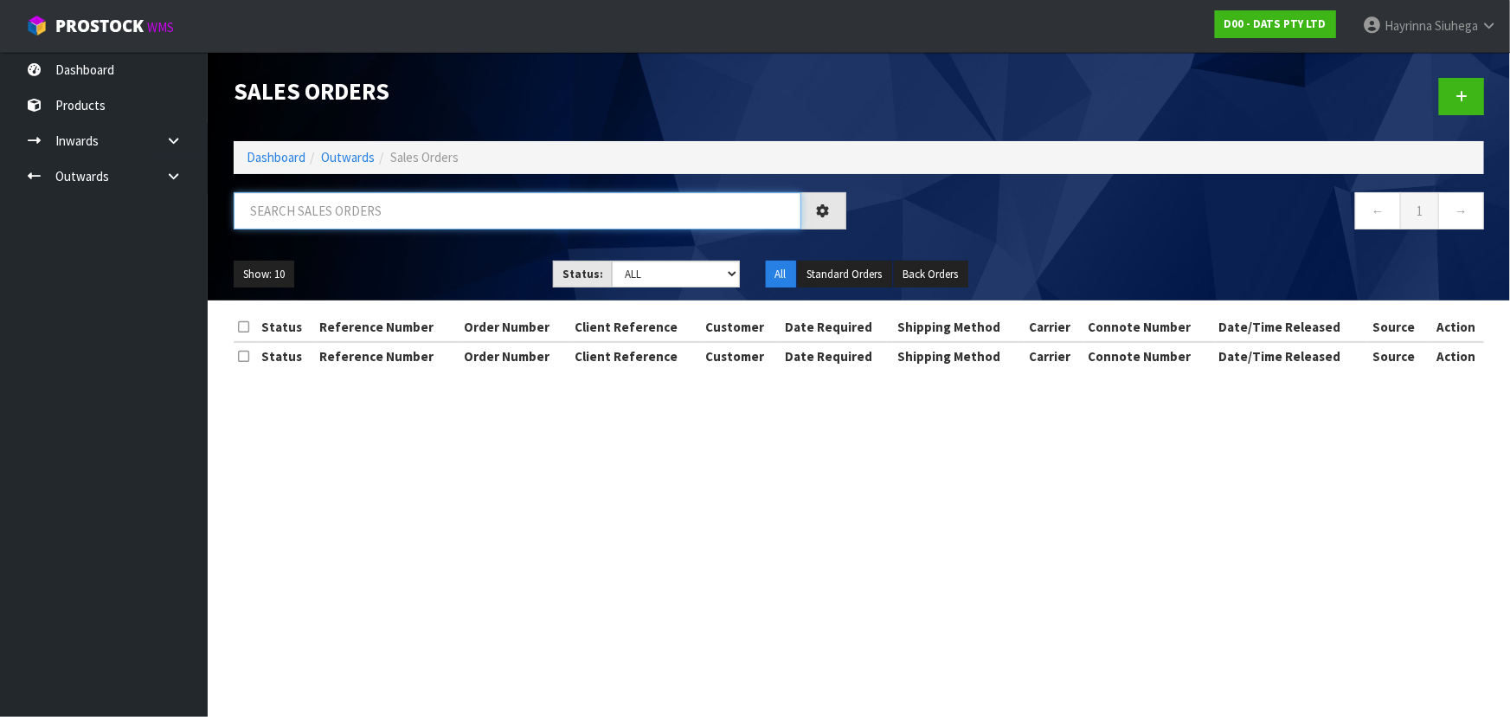
click at [547, 214] on input "text" at bounding box center [518, 210] width 568 height 37
type input "15882"
click at [167, 177] on icon at bounding box center [173, 176] width 16 height 13
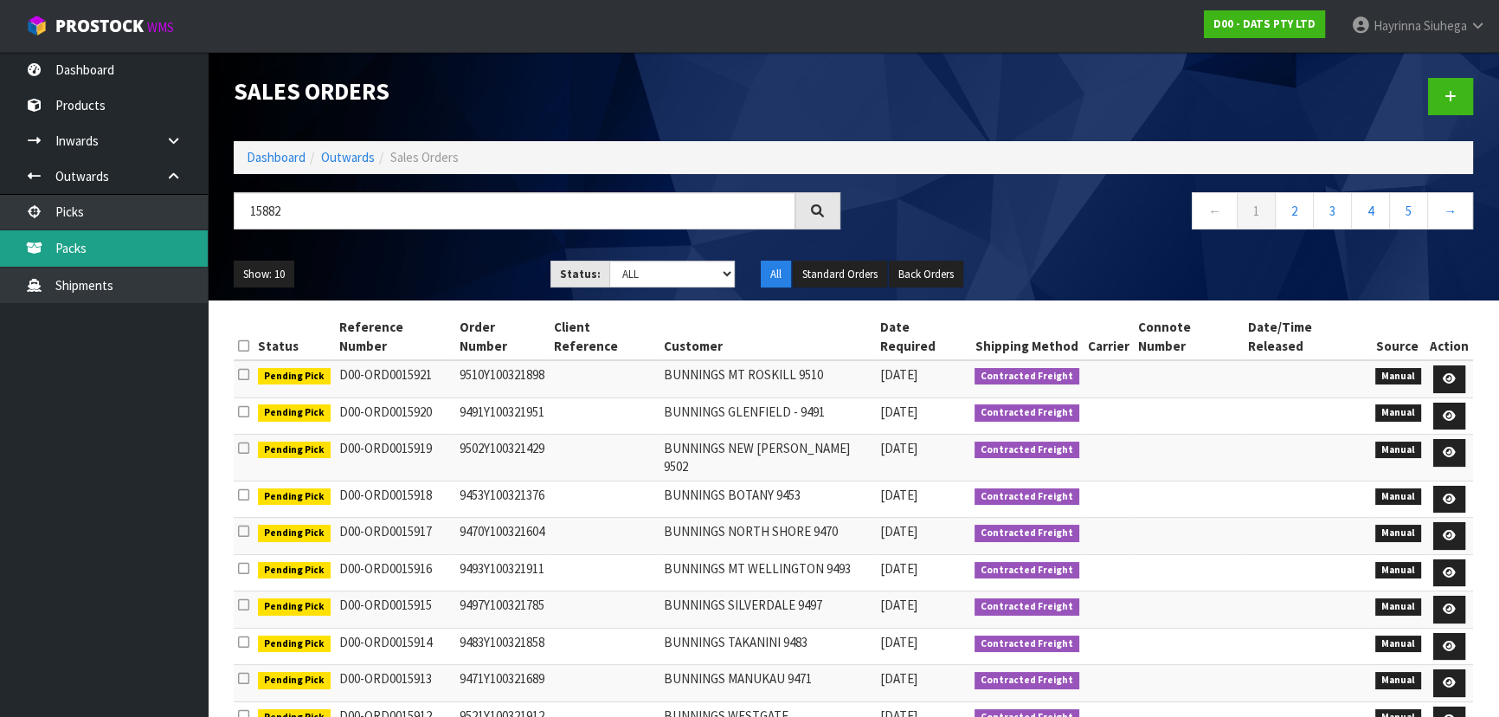
click at [132, 248] on link "Packs" at bounding box center [104, 247] width 208 height 35
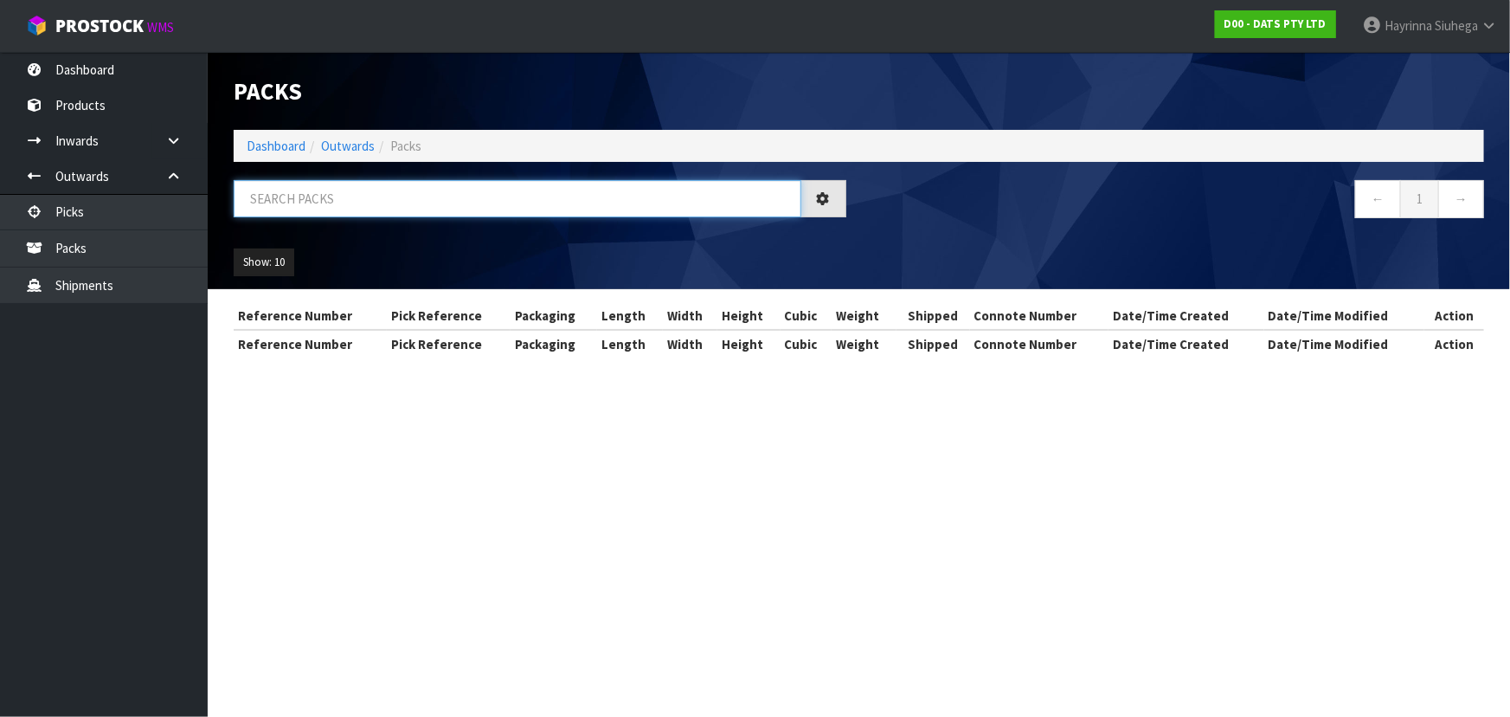
click at [295, 206] on input "text" at bounding box center [518, 198] width 568 height 37
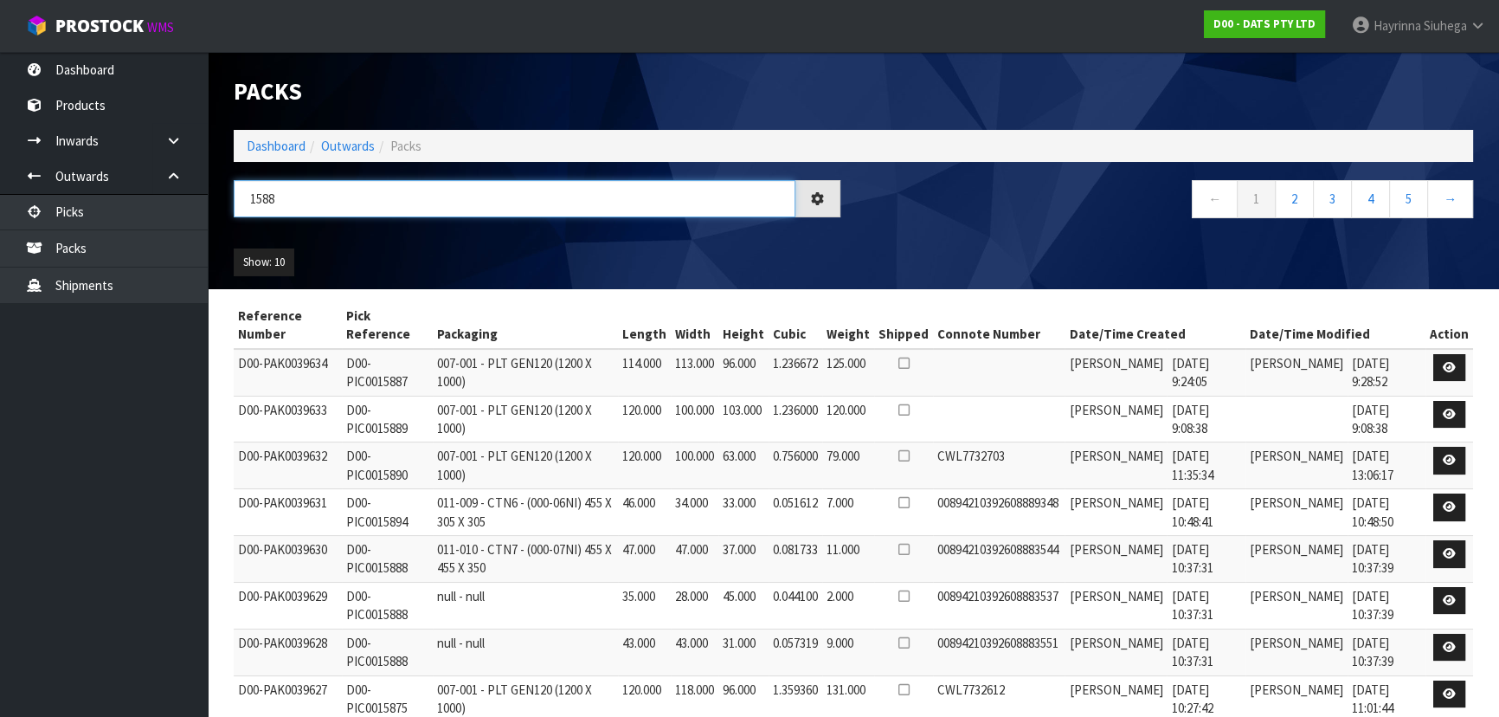
type input "15882"
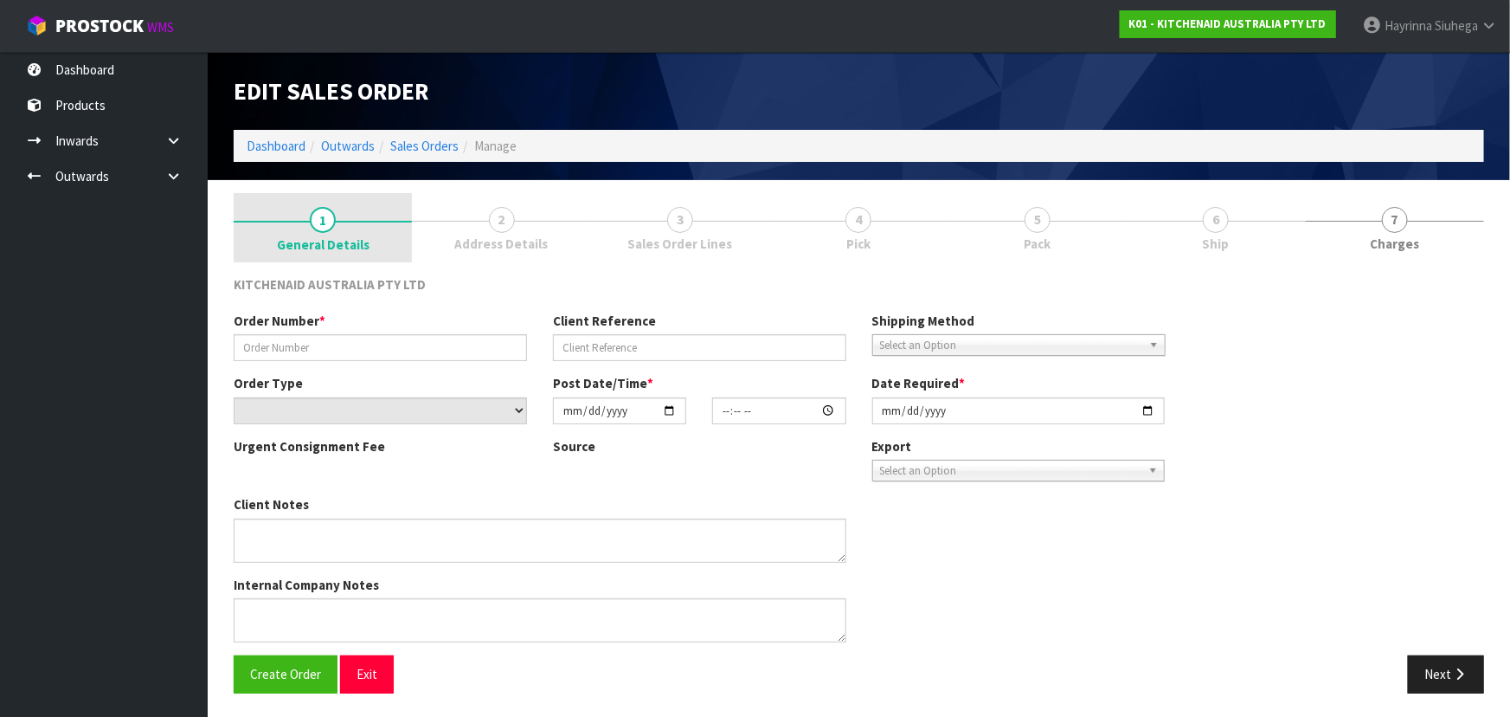
type input "0000013238"
type input "426404"
select select "number:0"
type input "[DATE]"
type input "12:34:20.000"
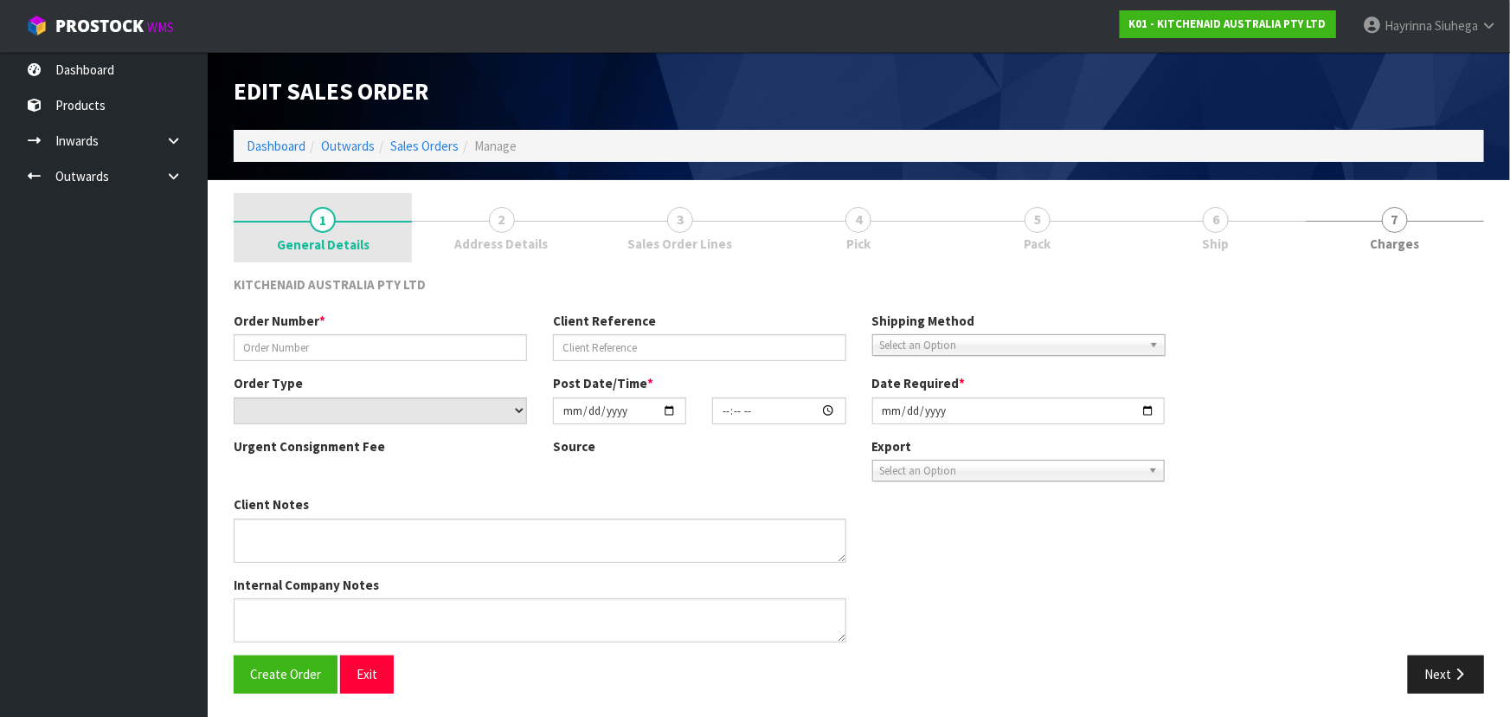
type input "[DATE]"
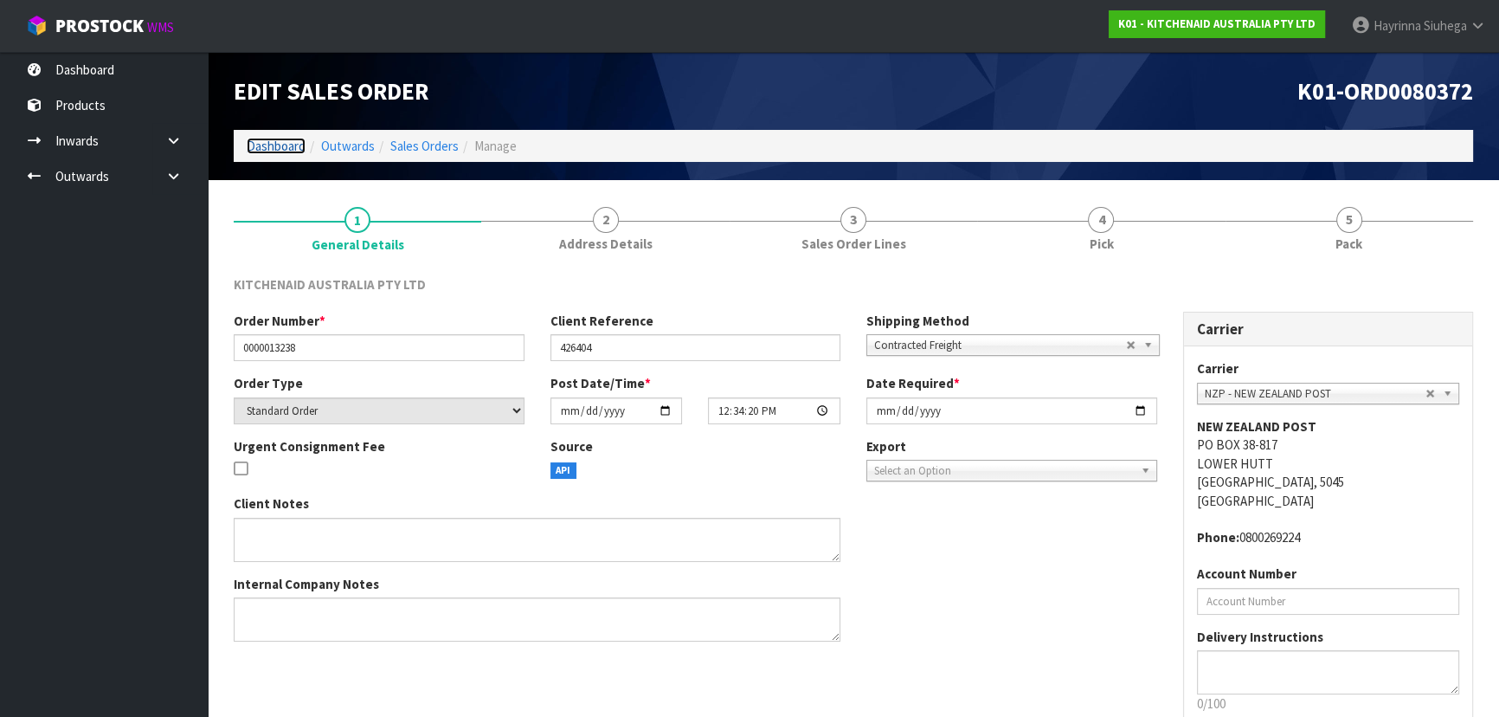
click at [286, 145] on link "Dashboard" at bounding box center [276, 146] width 59 height 16
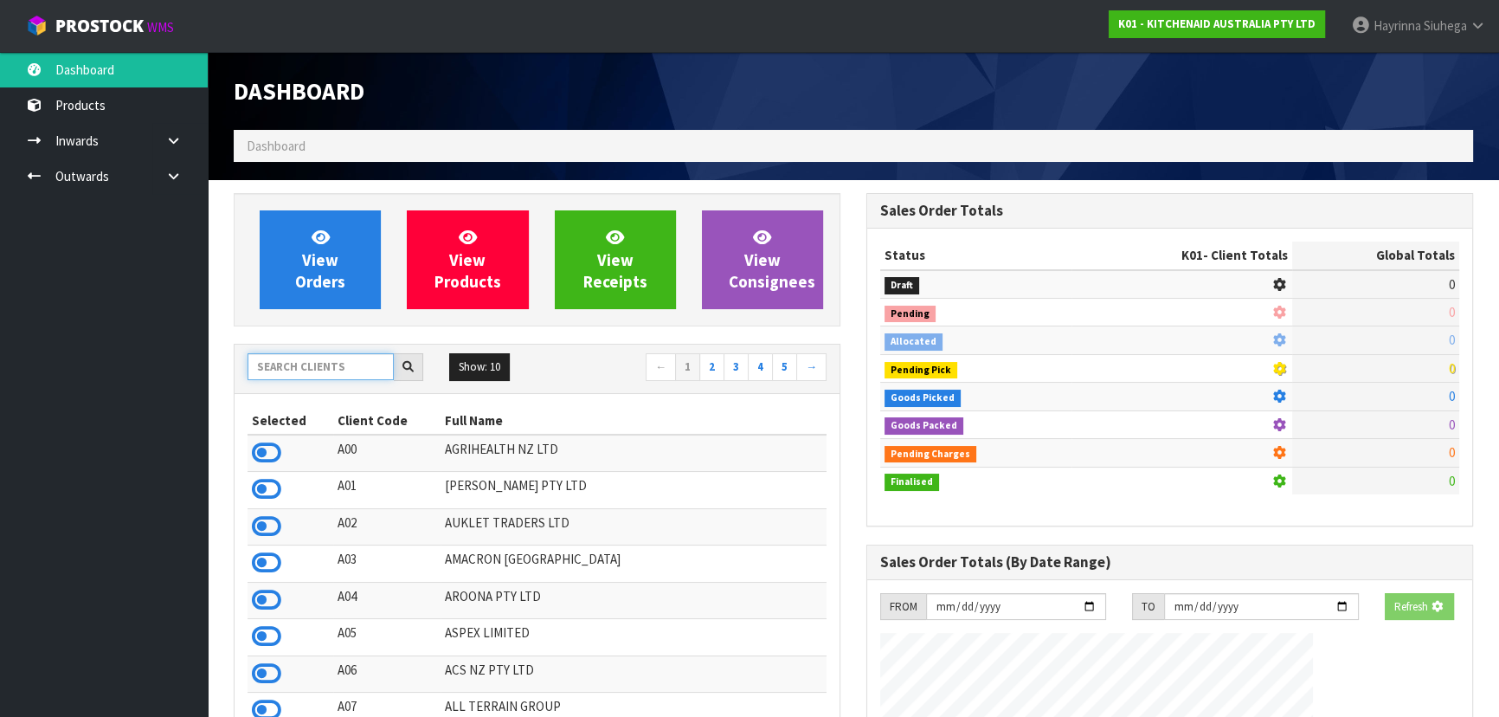
click at [275, 371] on input "text" at bounding box center [321, 366] width 146 height 27
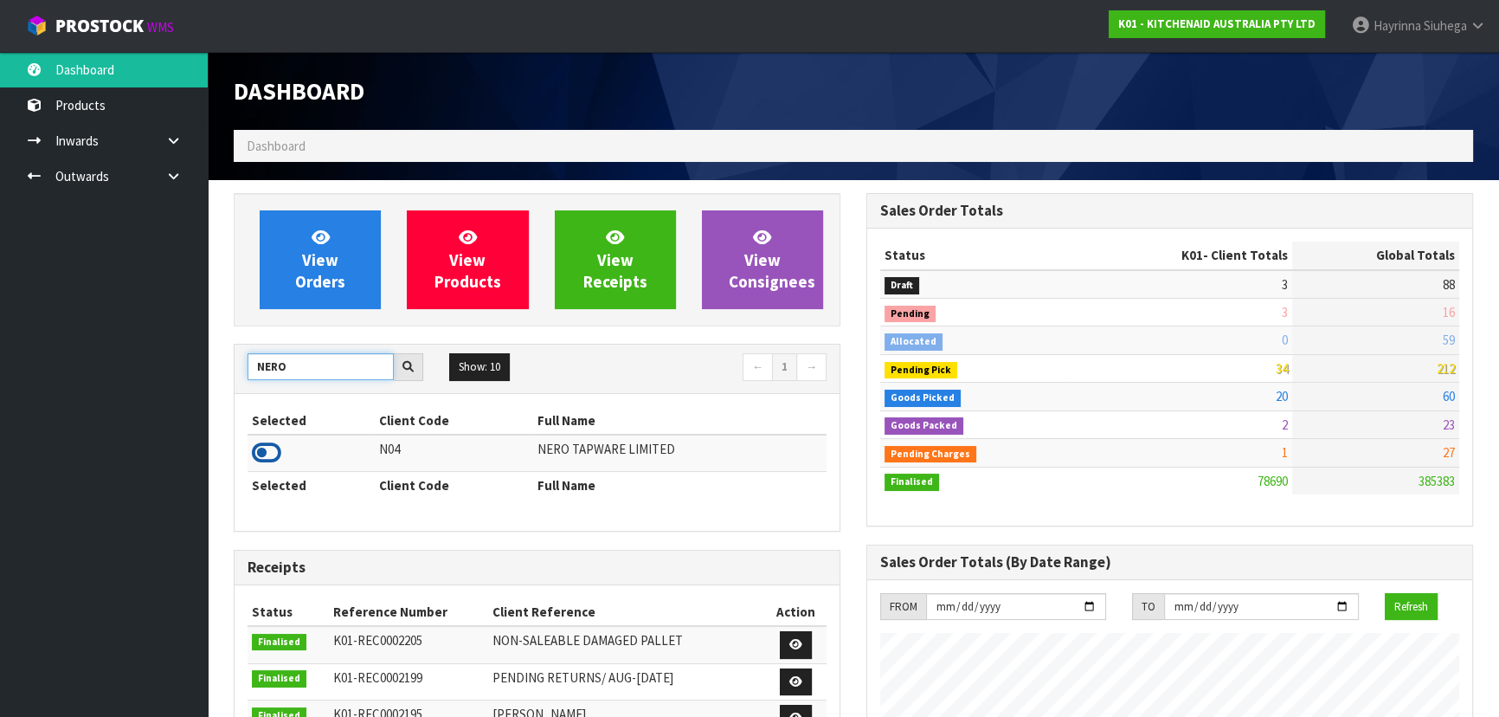
type input "NERO"
click at [262, 447] on icon at bounding box center [266, 453] width 29 height 26
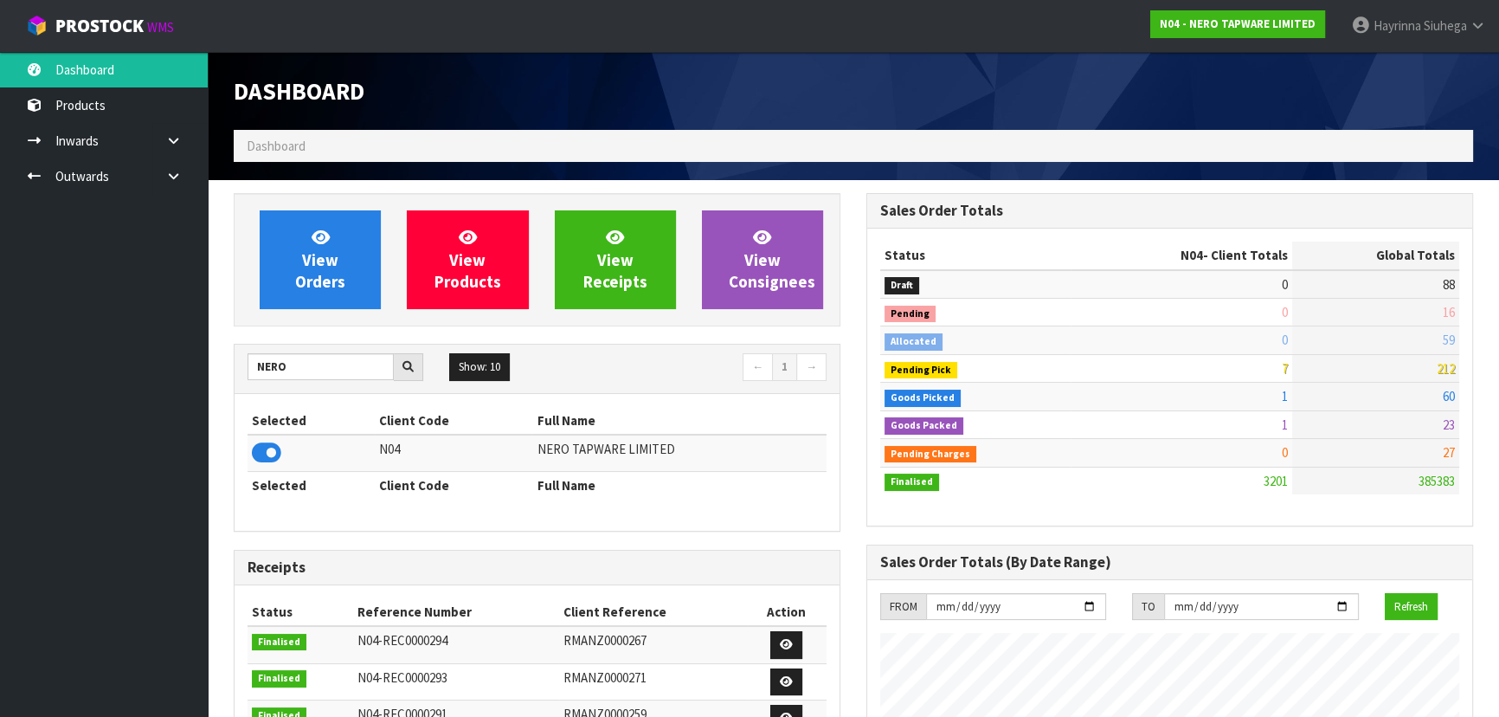
scroll to position [1364, 632]
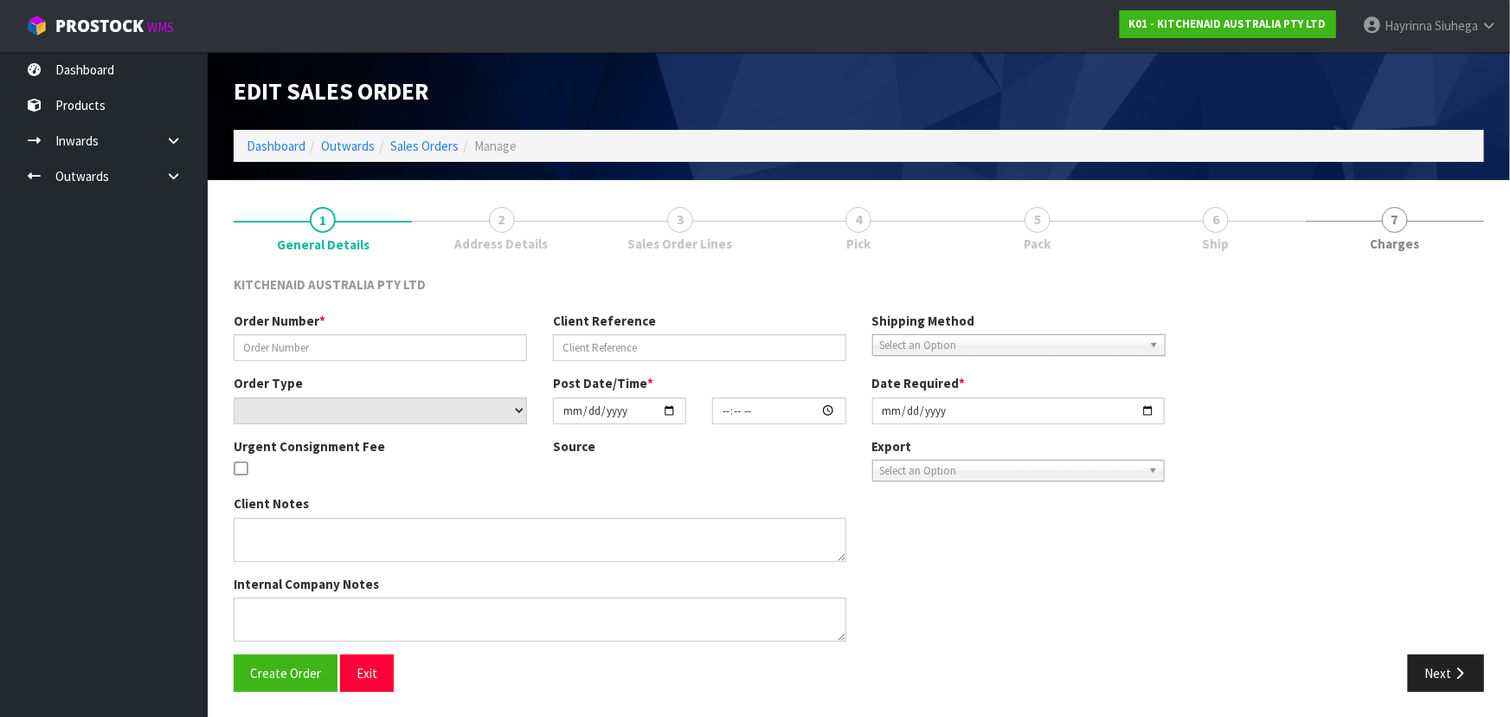
type input "0000013265"
type input "383457"
select select "number:0"
type input "[DATE]"
type input "12:35:36.000"
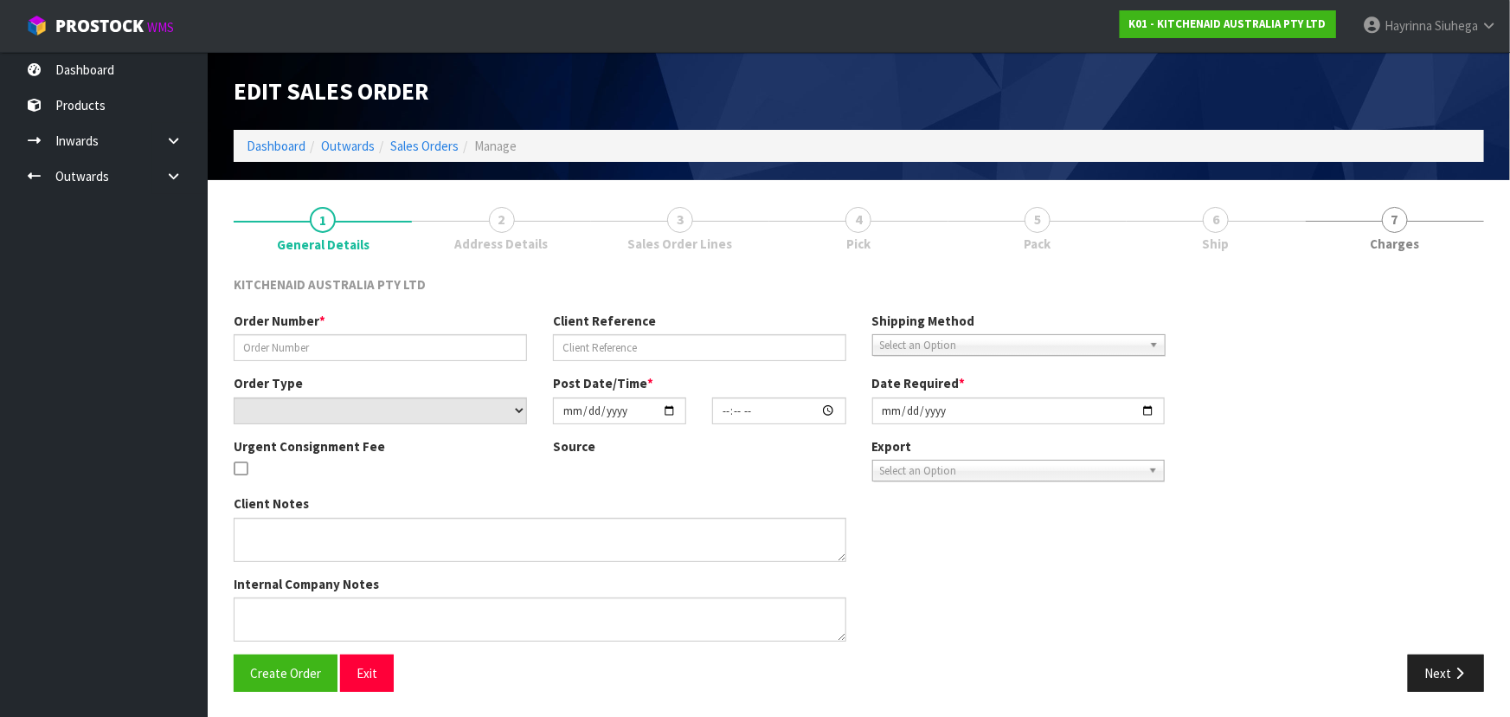
type input "[DATE]"
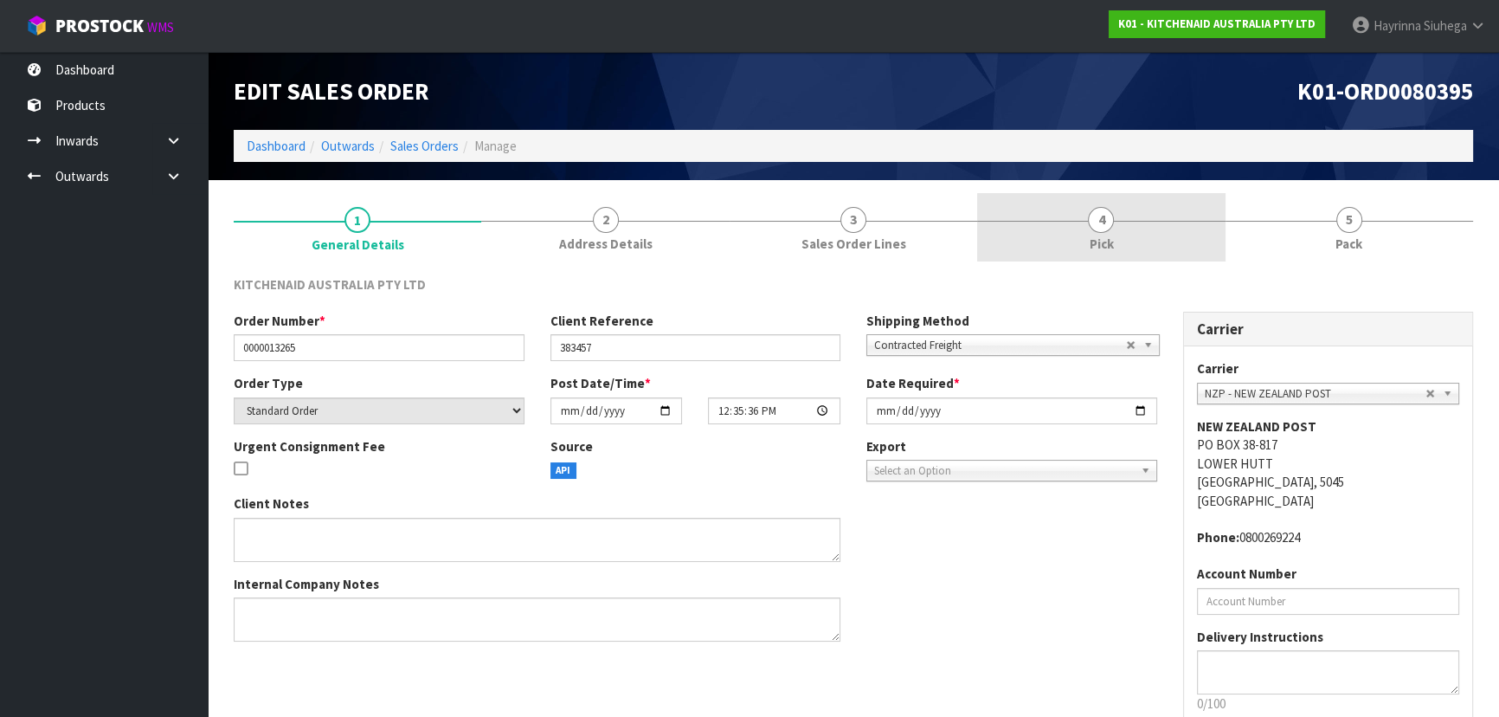
drag, startPoint x: 1176, startPoint y: 257, endPoint x: 1193, endPoint y: 261, distance: 17.0
click at [1177, 259] on link "4 Pick" at bounding box center [1101, 227] width 248 height 68
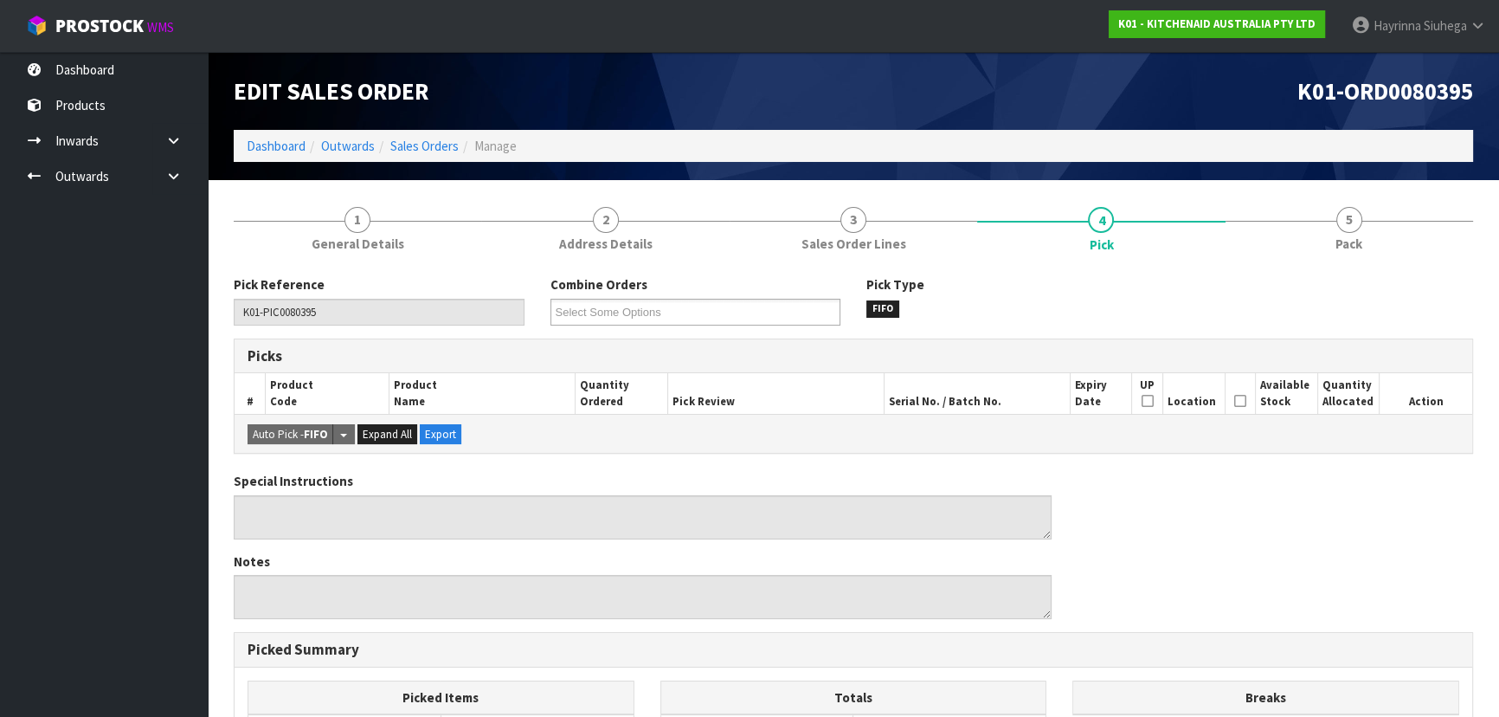
click at [1260, 270] on div "Pick Reference K01-PIC0080395 Combine Orders K01-ORD0080364 K01-ORD0080372 K01-…" at bounding box center [853, 679] width 1239 height 834
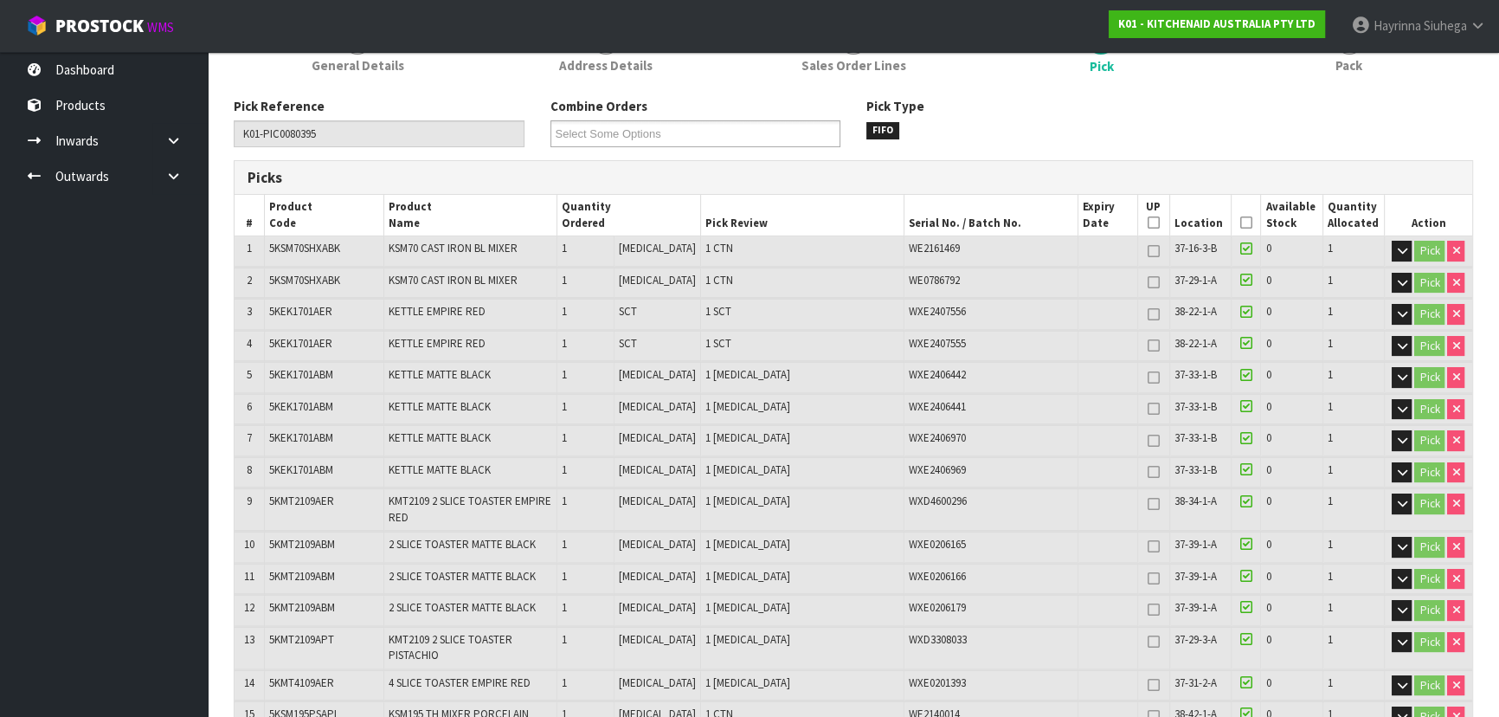
scroll to position [78, 0]
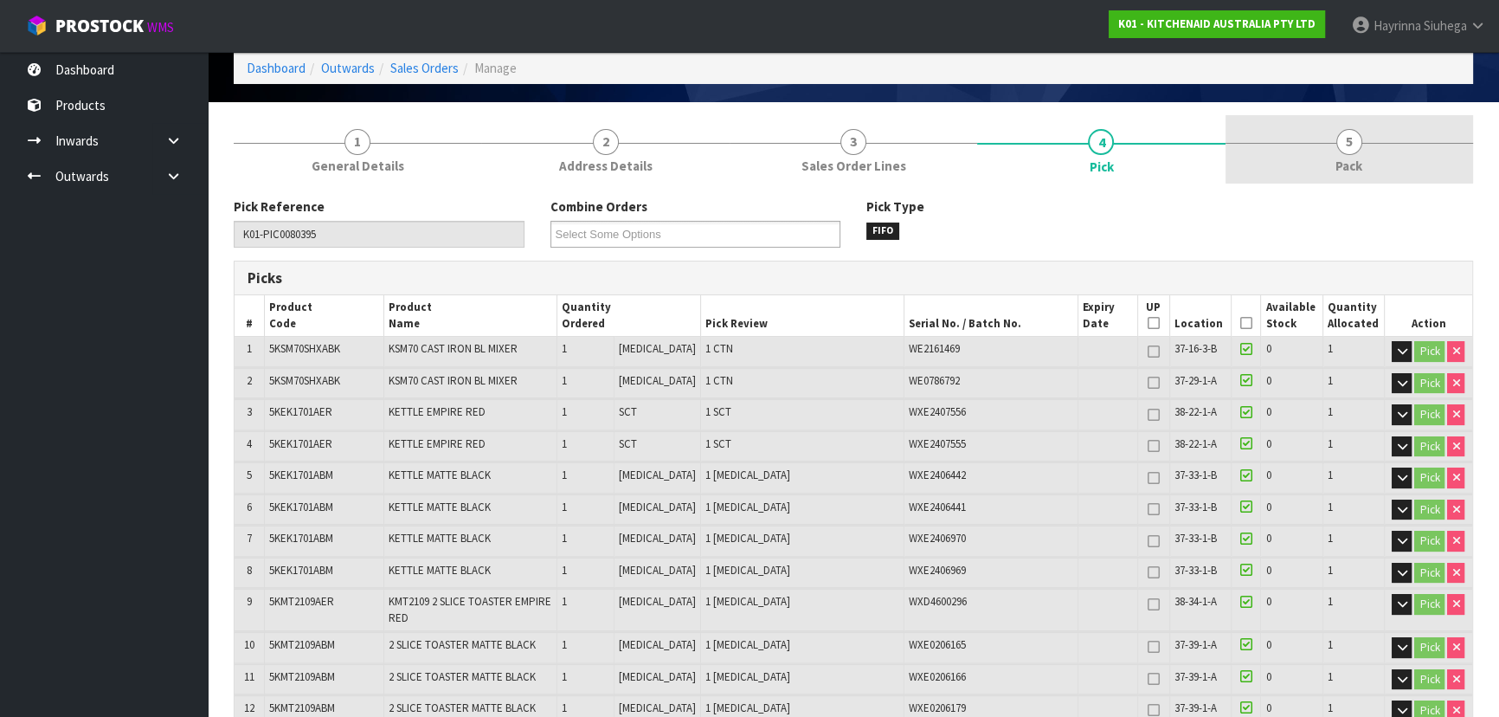
click at [1393, 138] on link "5 Pack" at bounding box center [1350, 149] width 248 height 68
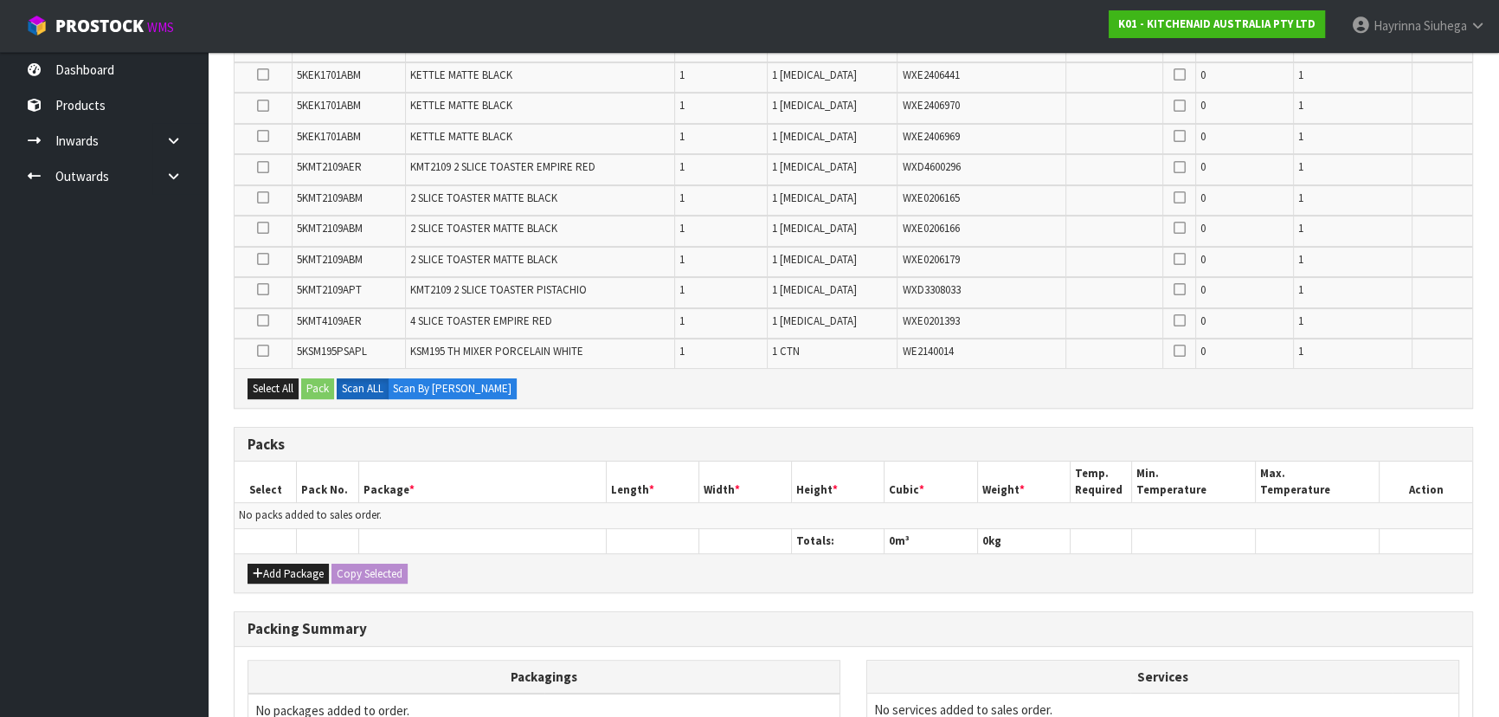
scroll to position [550, 0]
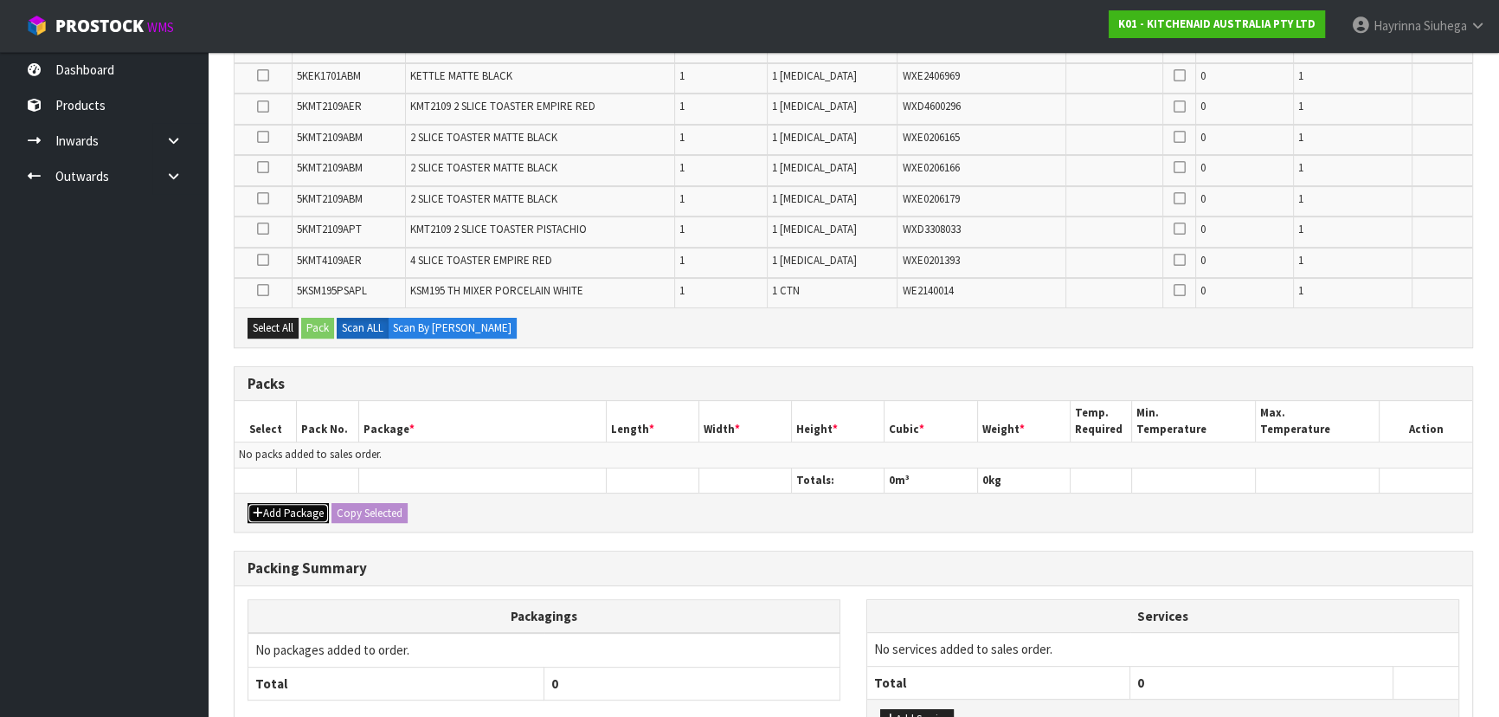
click at [297, 503] on button "Add Package" at bounding box center [288, 513] width 81 height 21
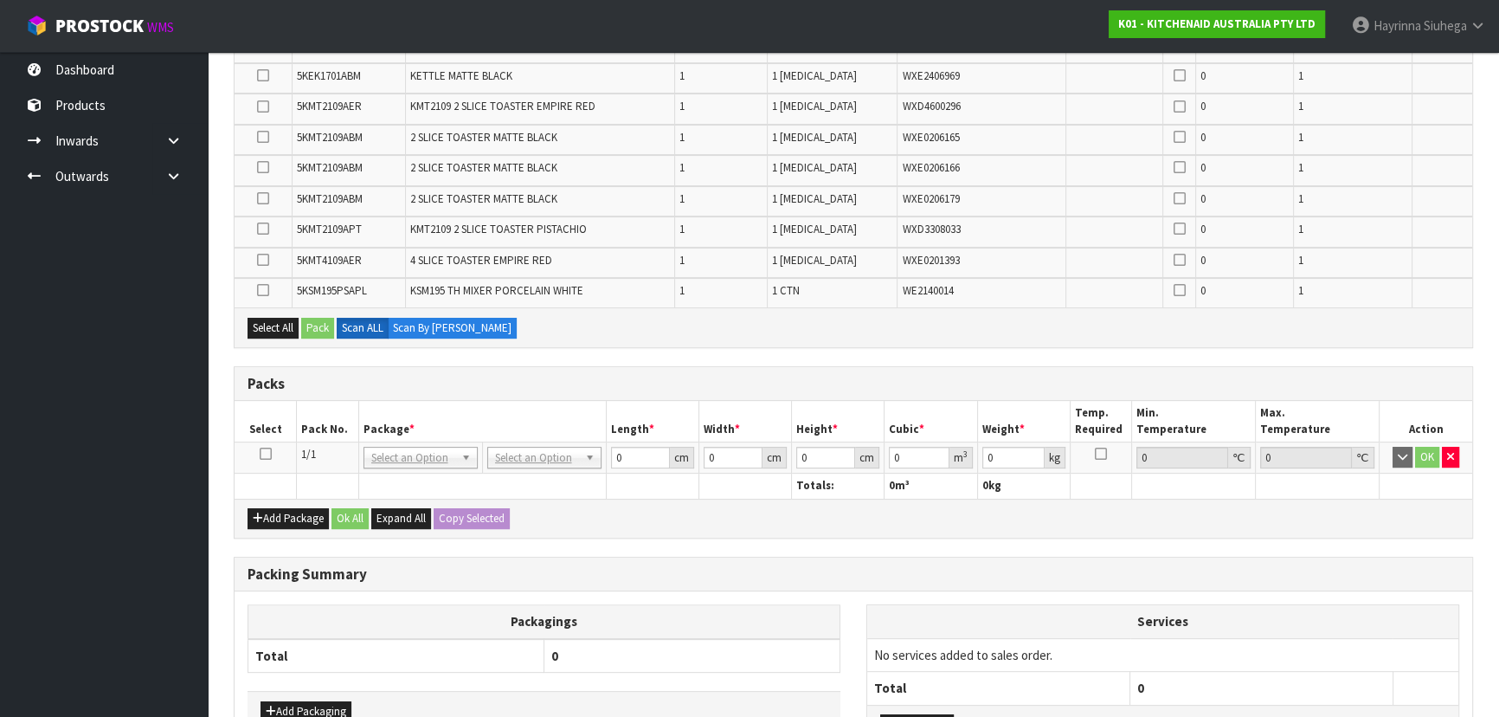
click at [263, 454] on icon at bounding box center [266, 454] width 12 height 1
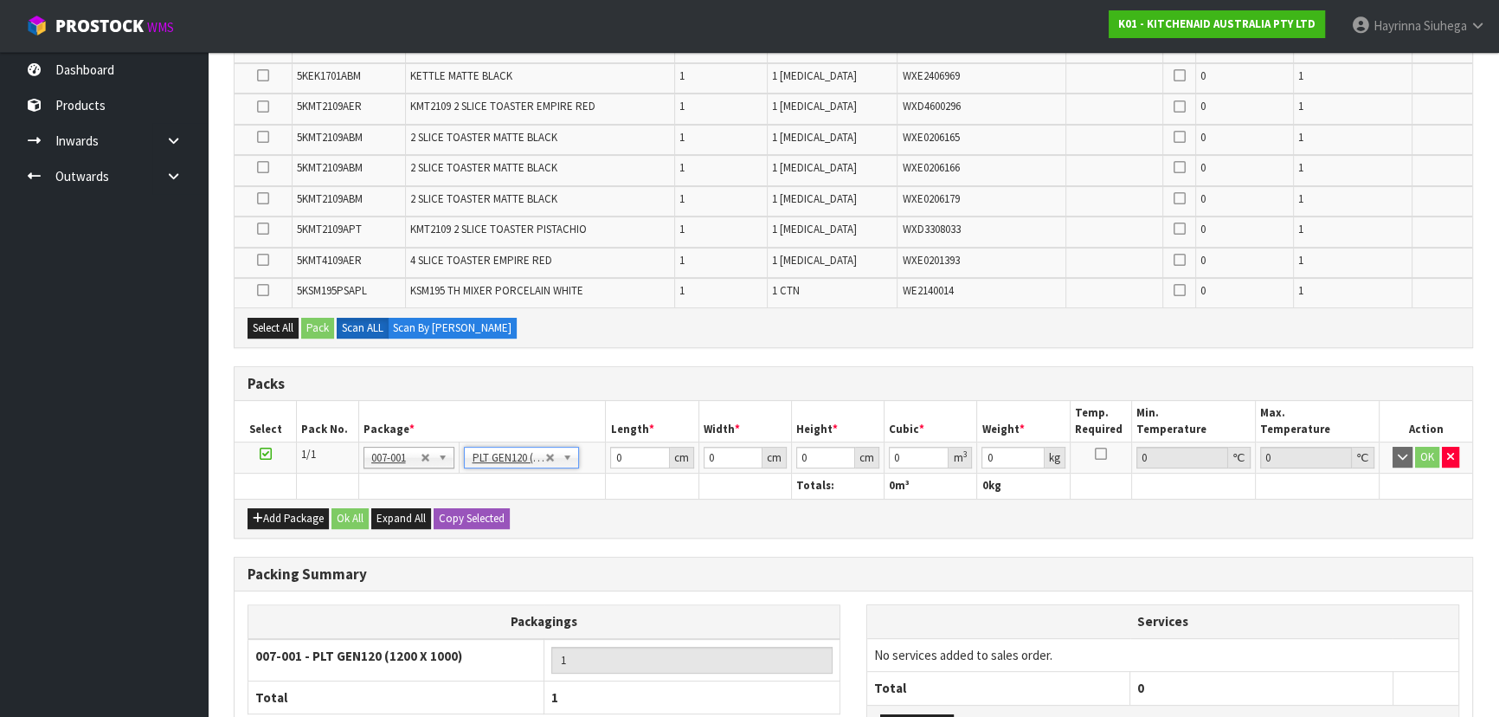
type input "120"
type input "100"
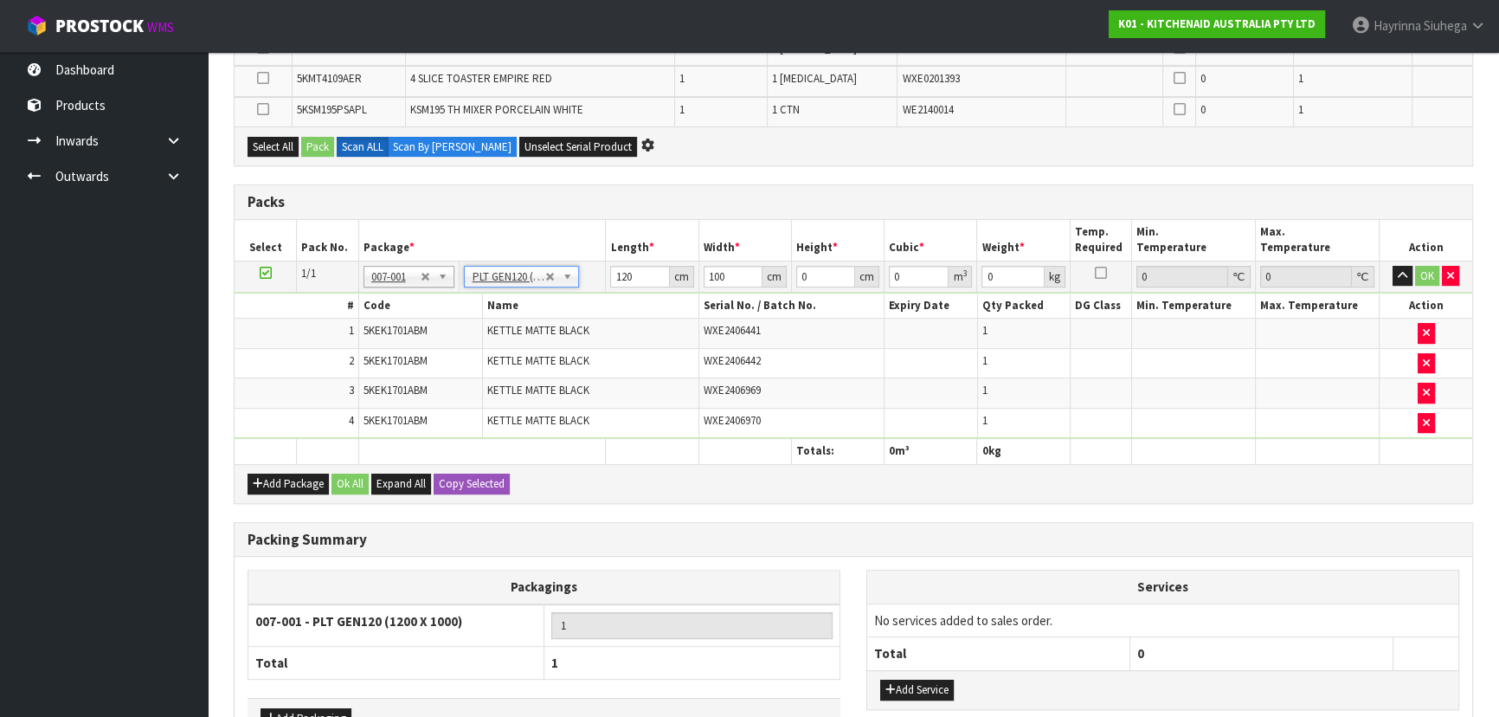
scroll to position [780, 0]
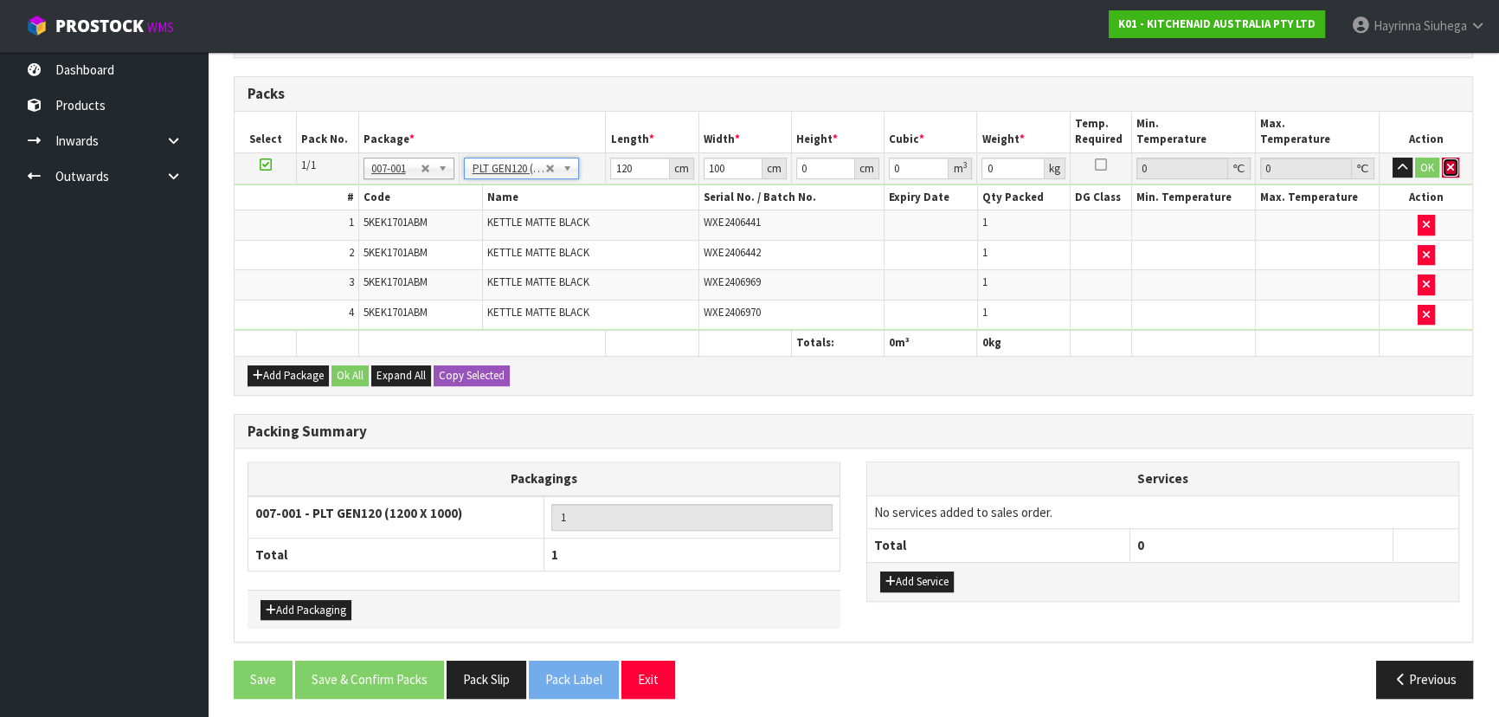
click at [1444, 164] on button "button" at bounding box center [1450, 168] width 17 height 21
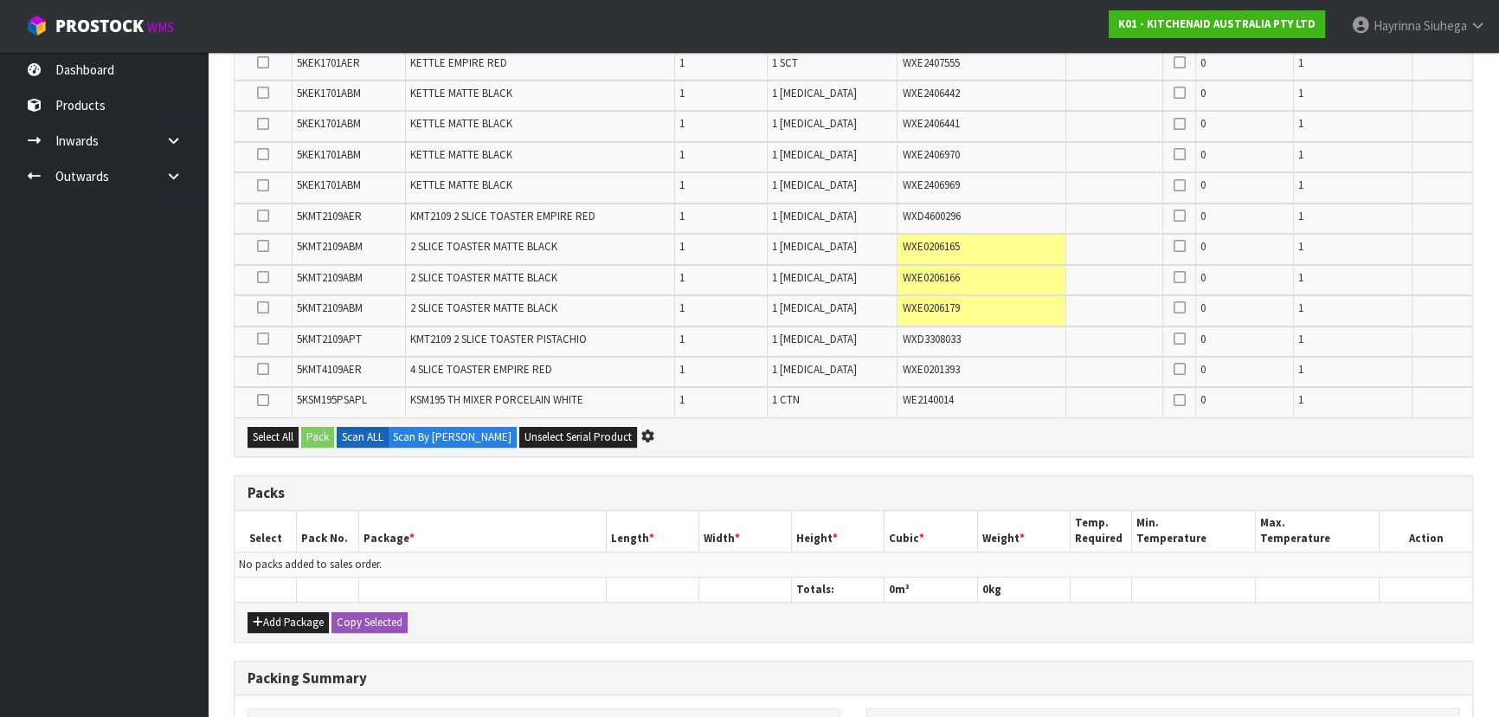
scroll to position [349, 0]
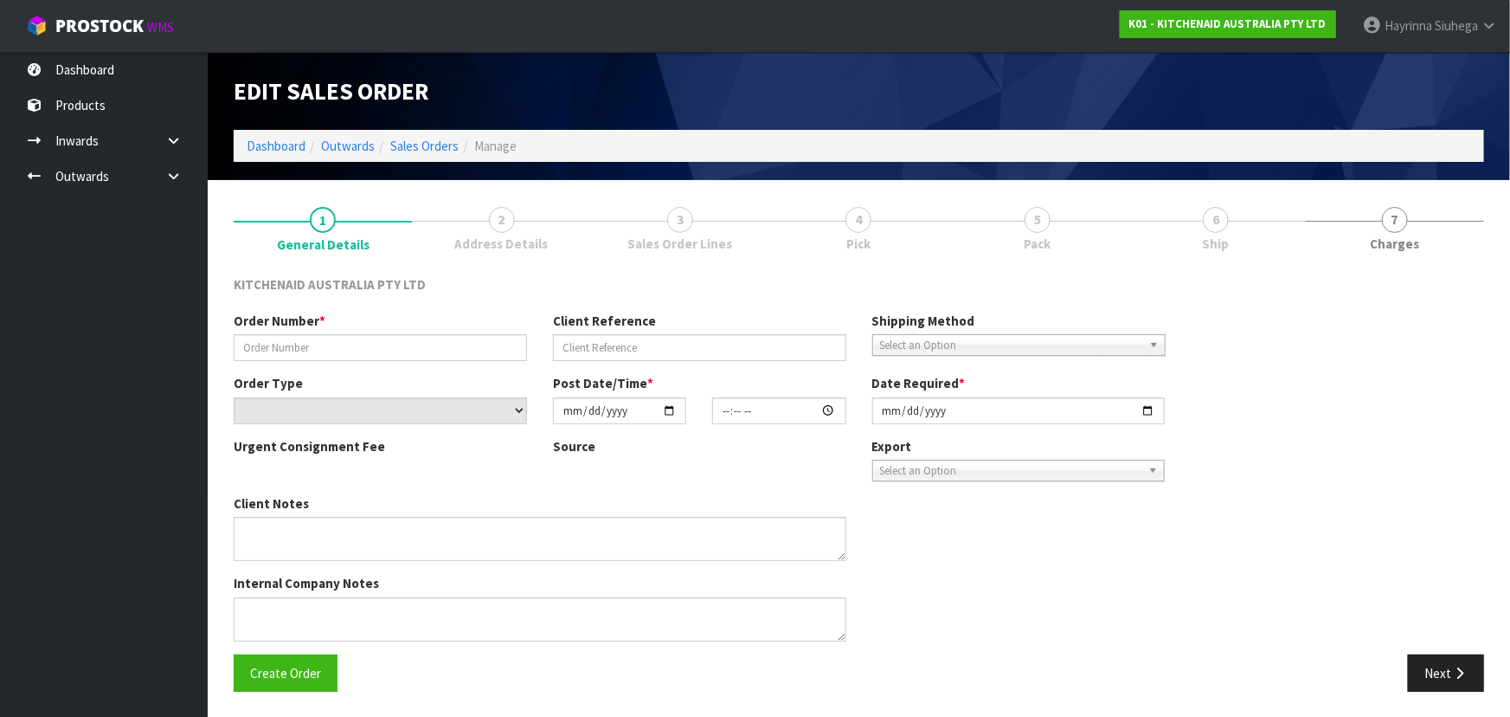
type input "0000013265"
type input "383457"
select select "number:0"
type input "[DATE]"
type input "12:35:36.000"
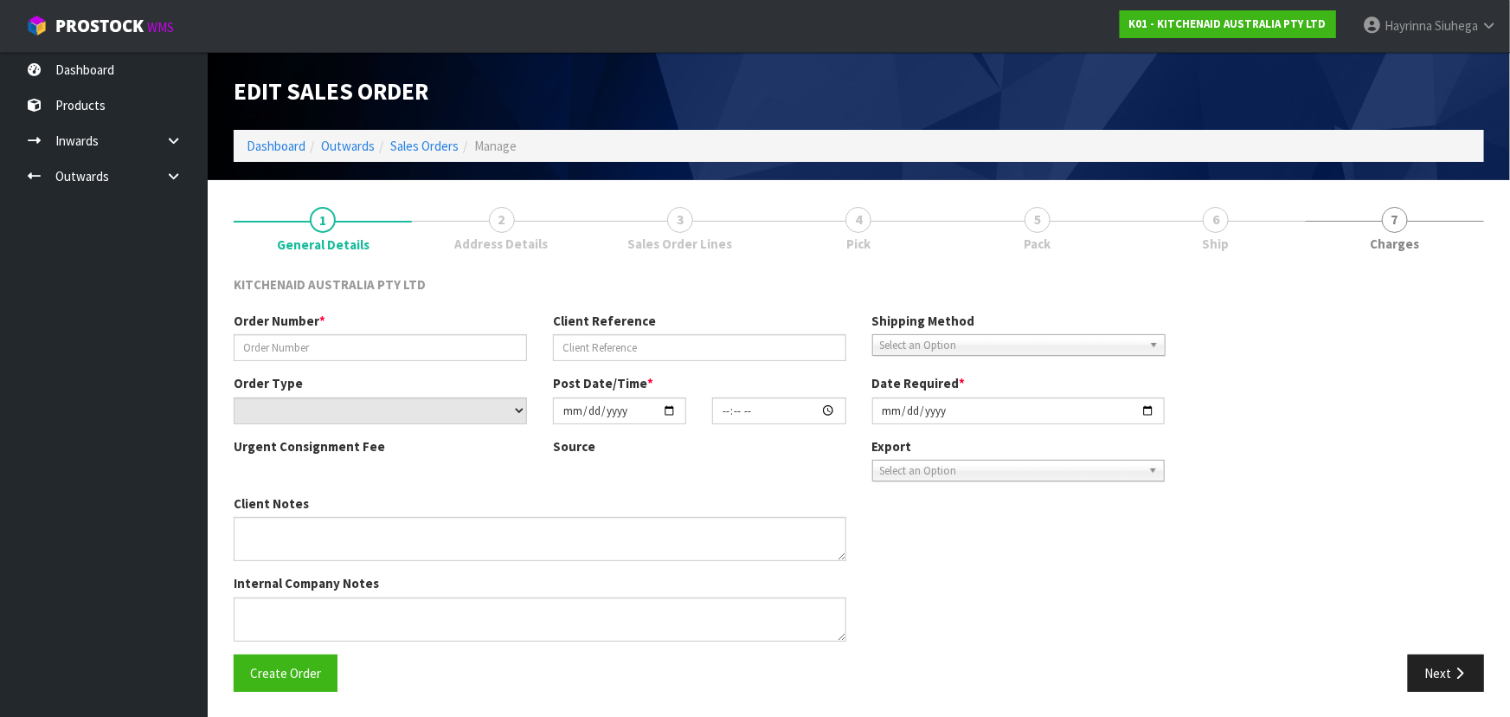
type input "[DATE]"
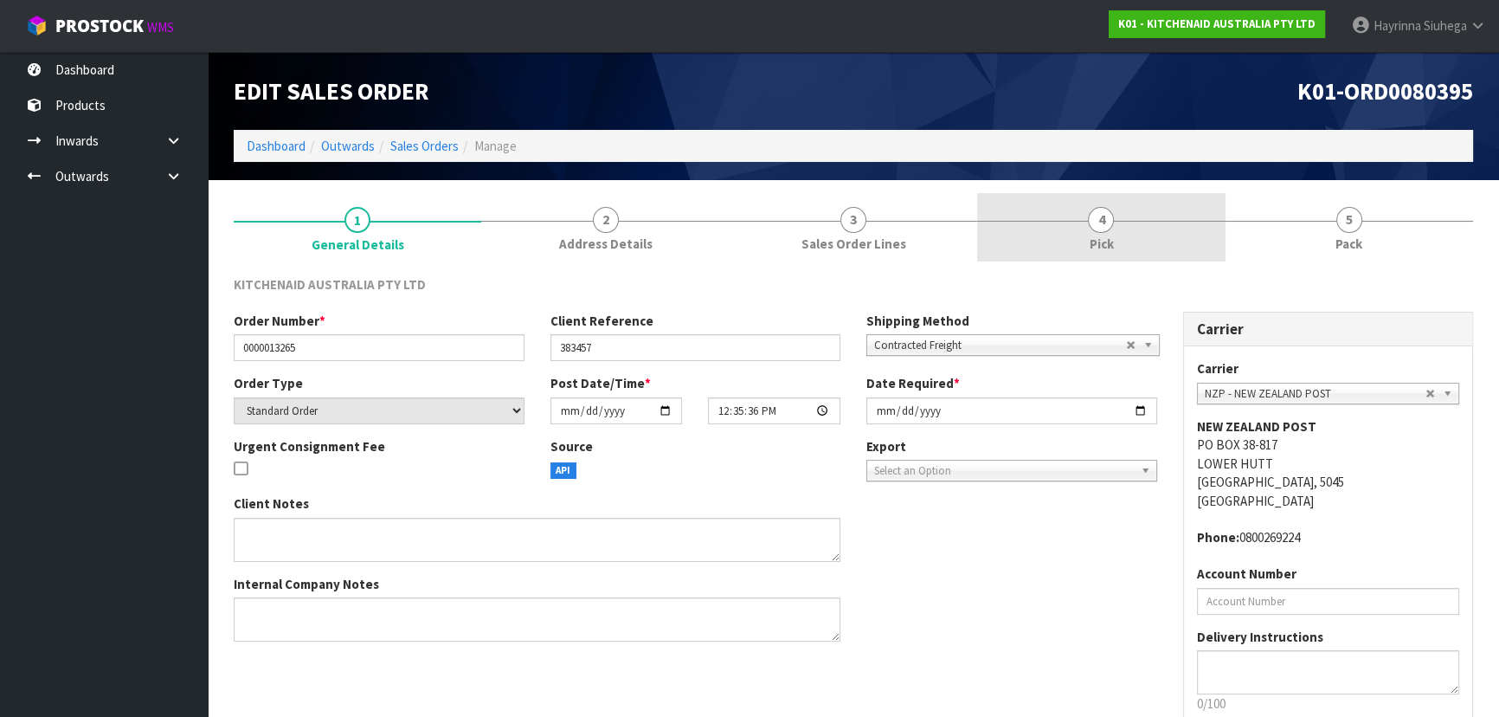
click at [1144, 199] on link "4 Pick" at bounding box center [1101, 227] width 248 height 68
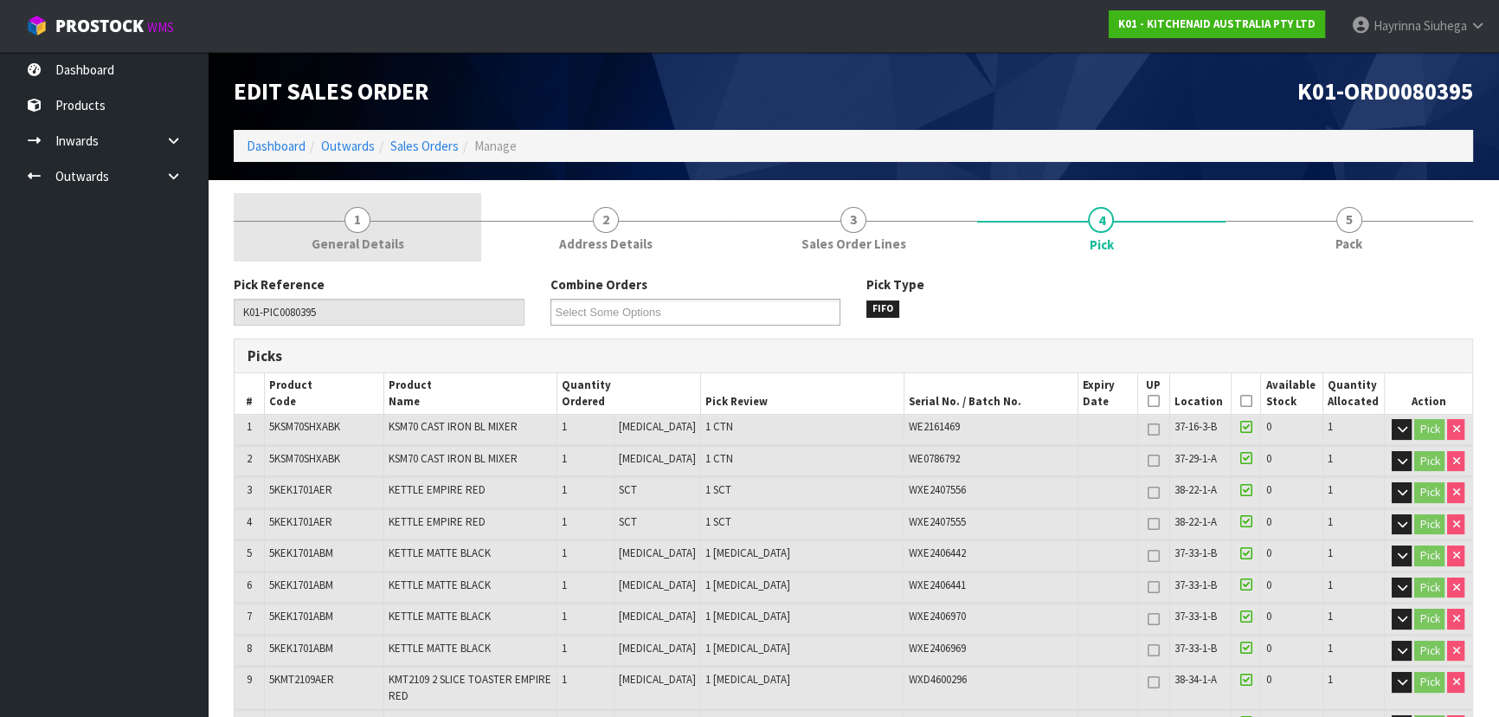
drag, startPoint x: 1367, startPoint y: 233, endPoint x: 286, endPoint y: 258, distance: 1082.2
click at [1367, 233] on link "5 Pack" at bounding box center [1350, 227] width 248 height 68
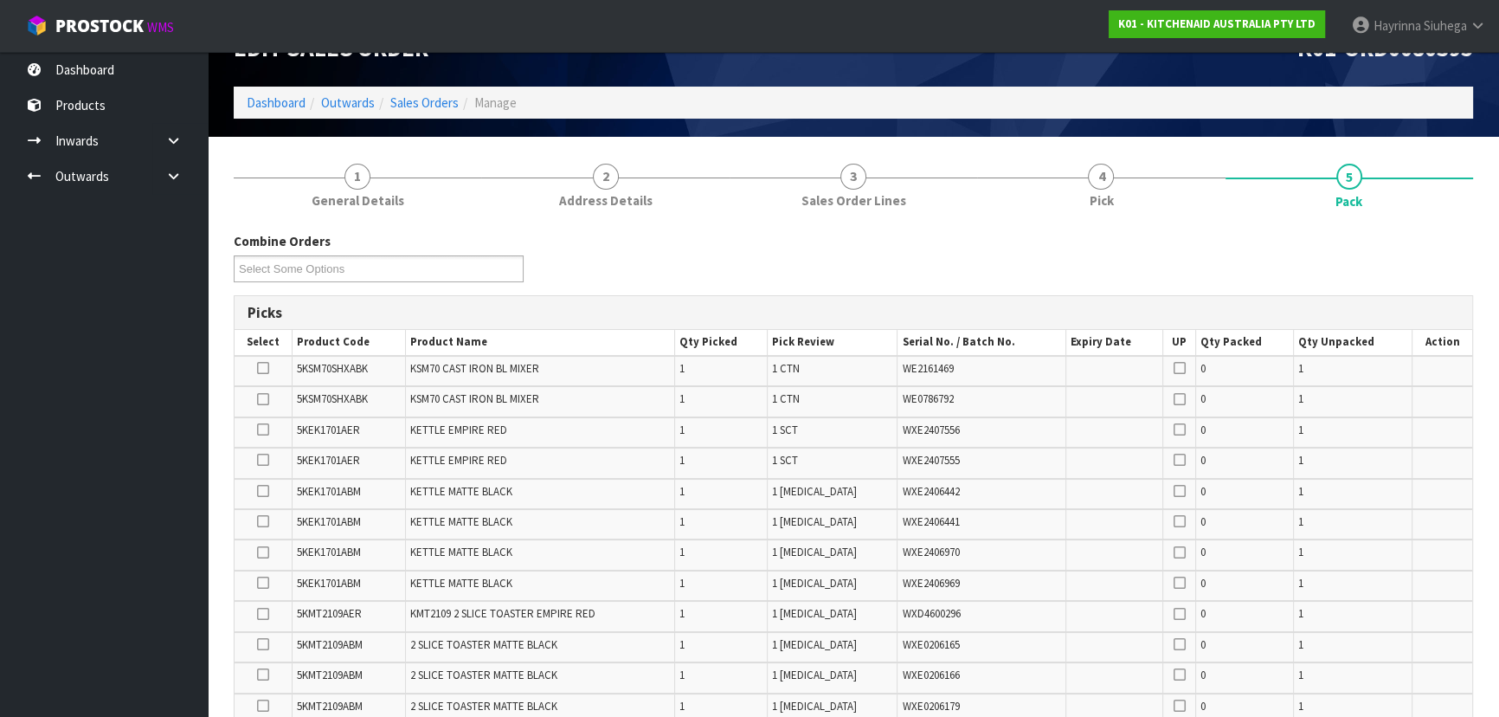
scroll to position [472, 0]
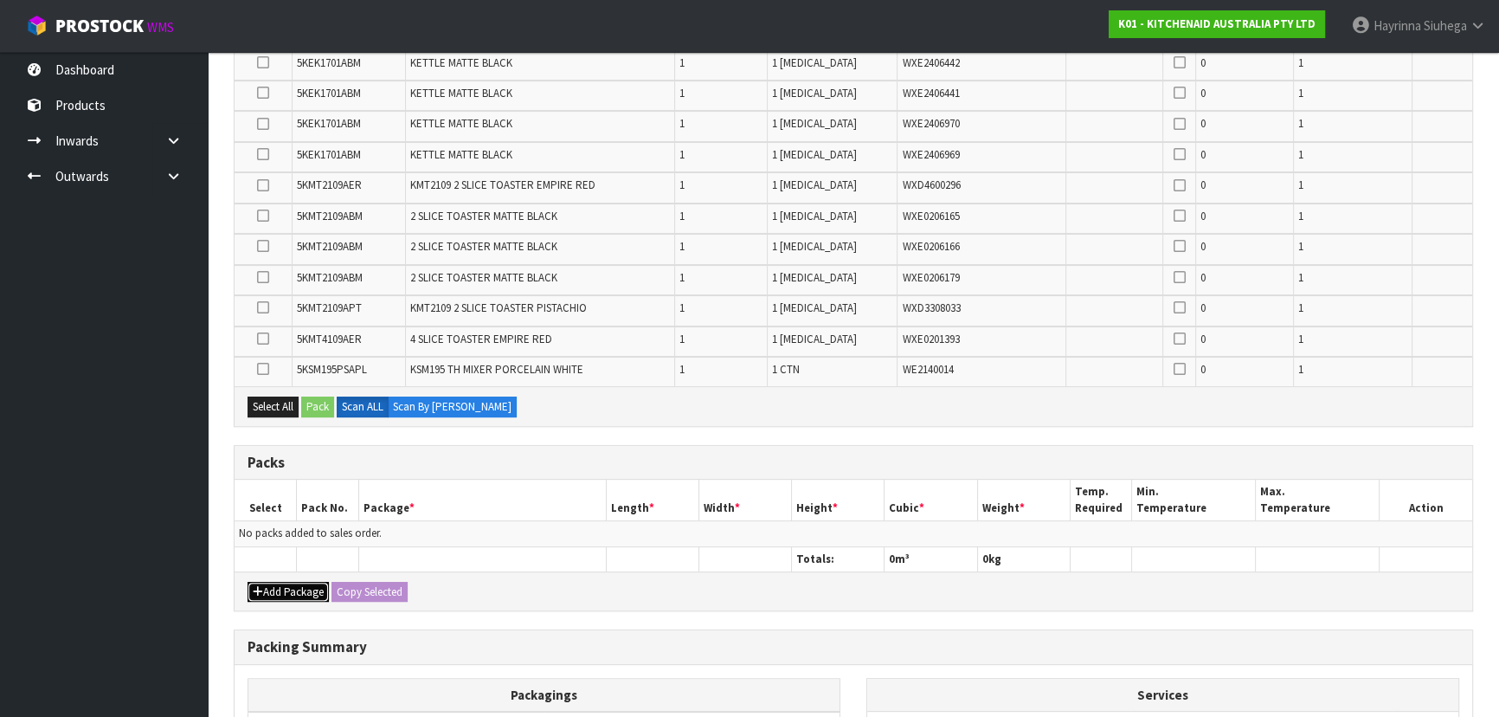
click at [280, 595] on button "Add Package" at bounding box center [288, 592] width 81 height 21
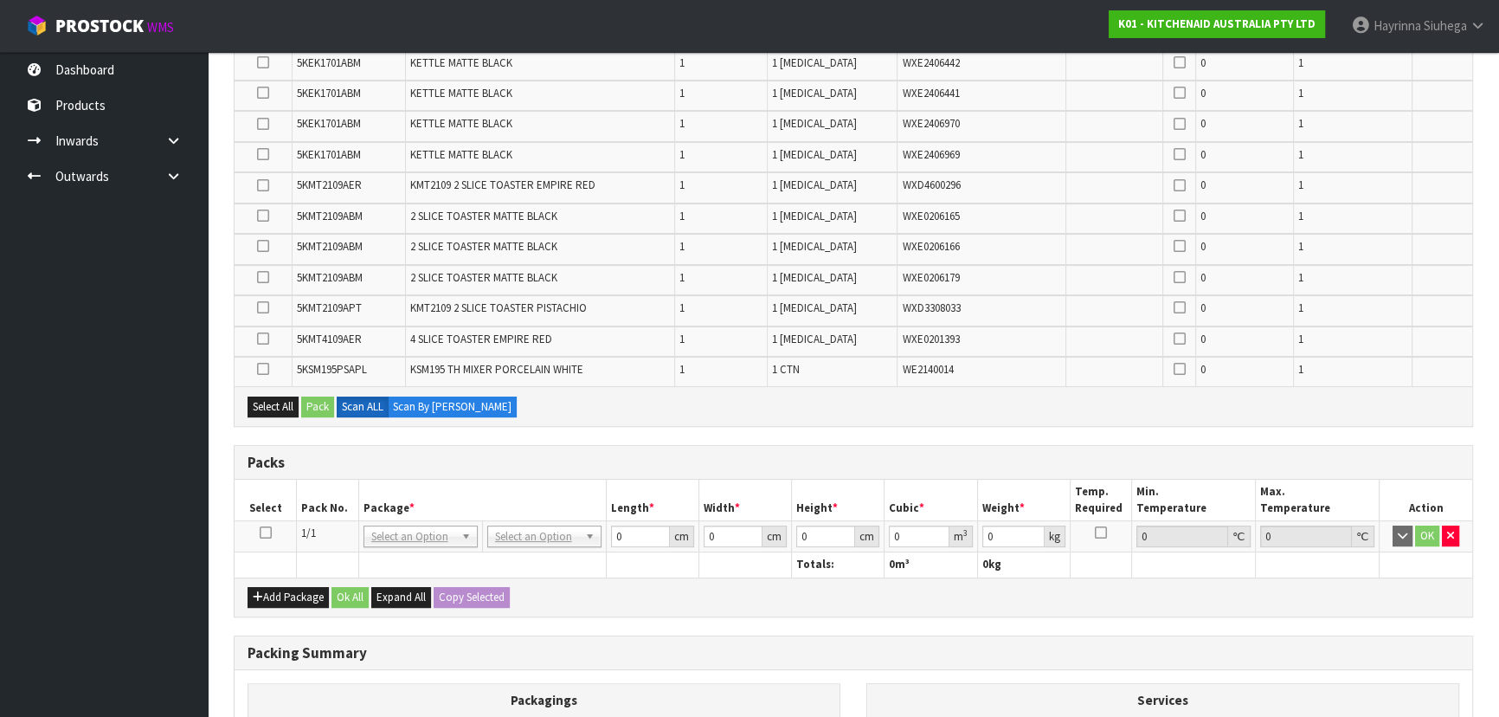
click at [268, 532] on icon at bounding box center [266, 532] width 12 height 1
type input "120"
type input "100"
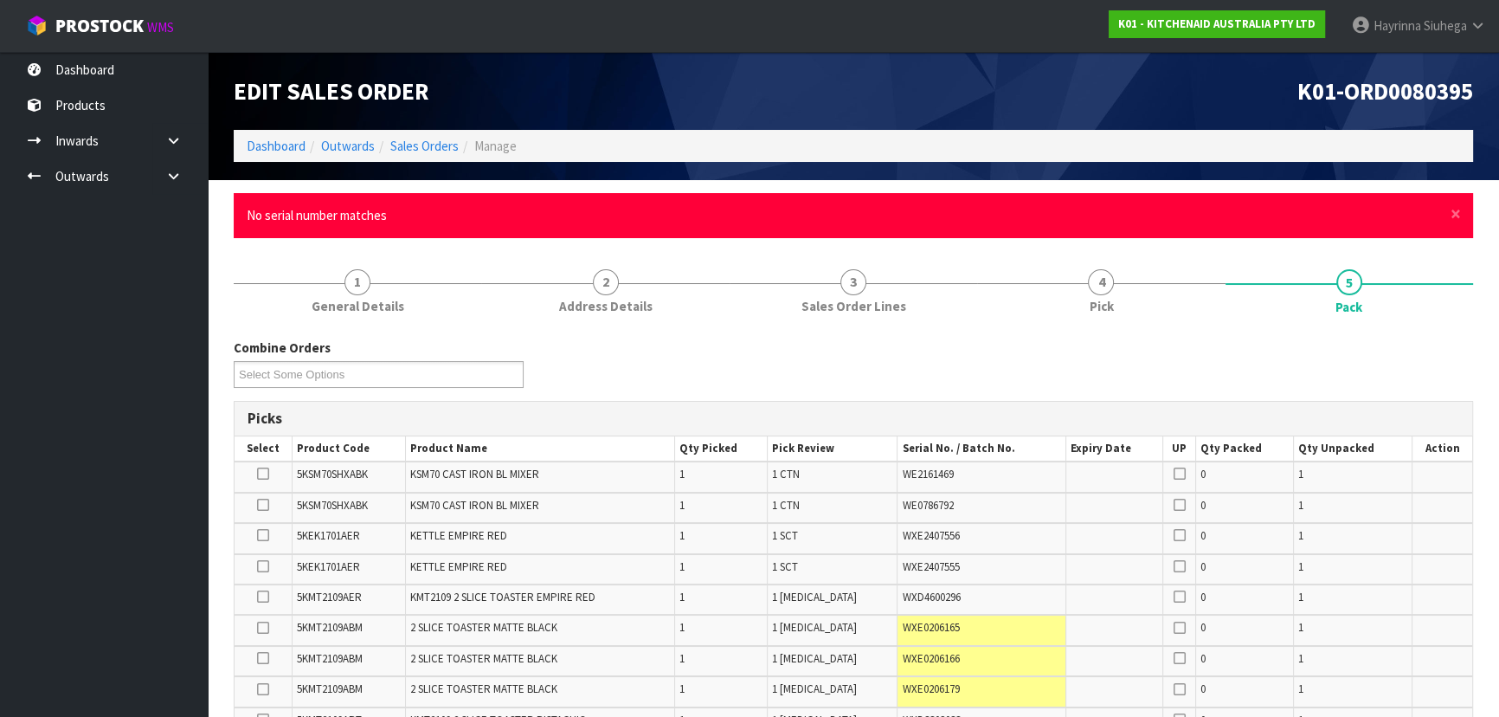
scroll to position [0, 0]
click at [1452, 215] on span "×" at bounding box center [1456, 214] width 10 height 24
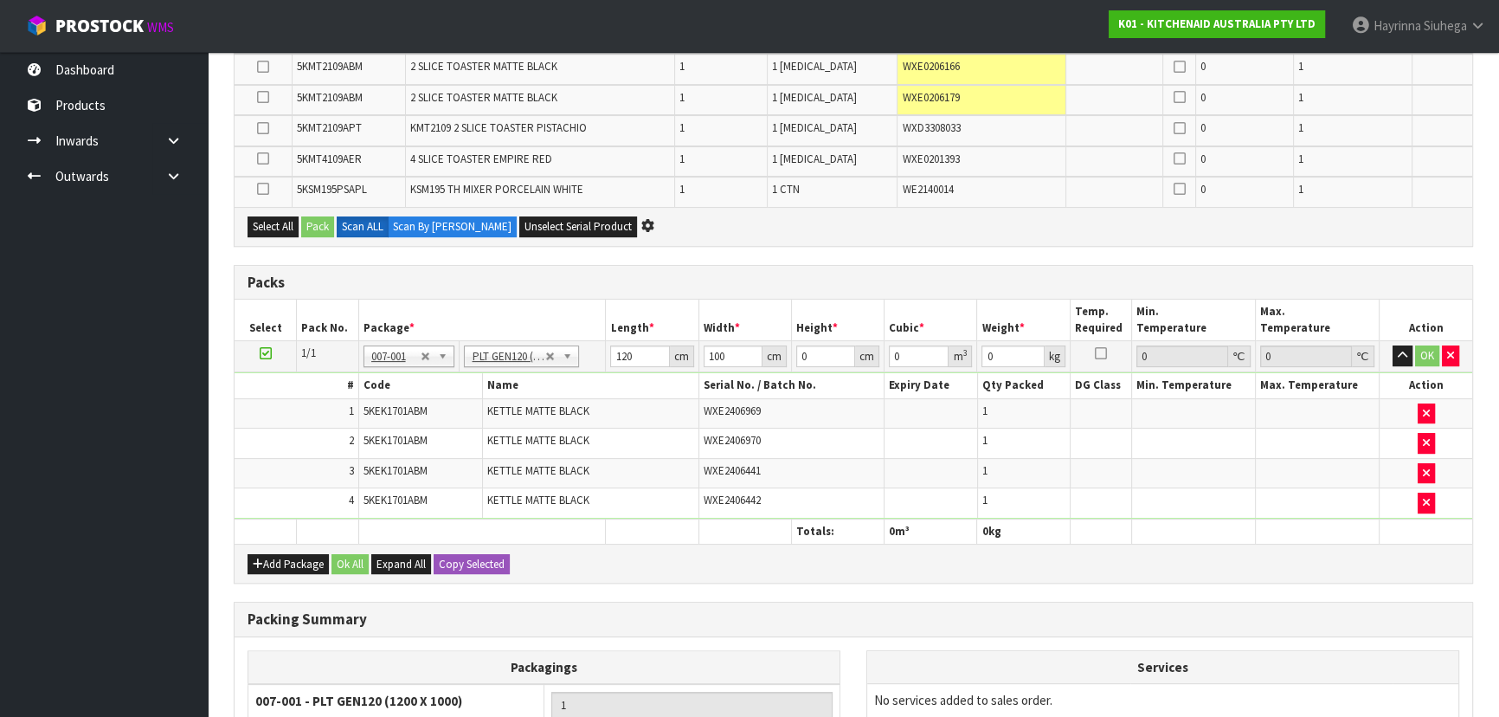
scroll to position [629, 0]
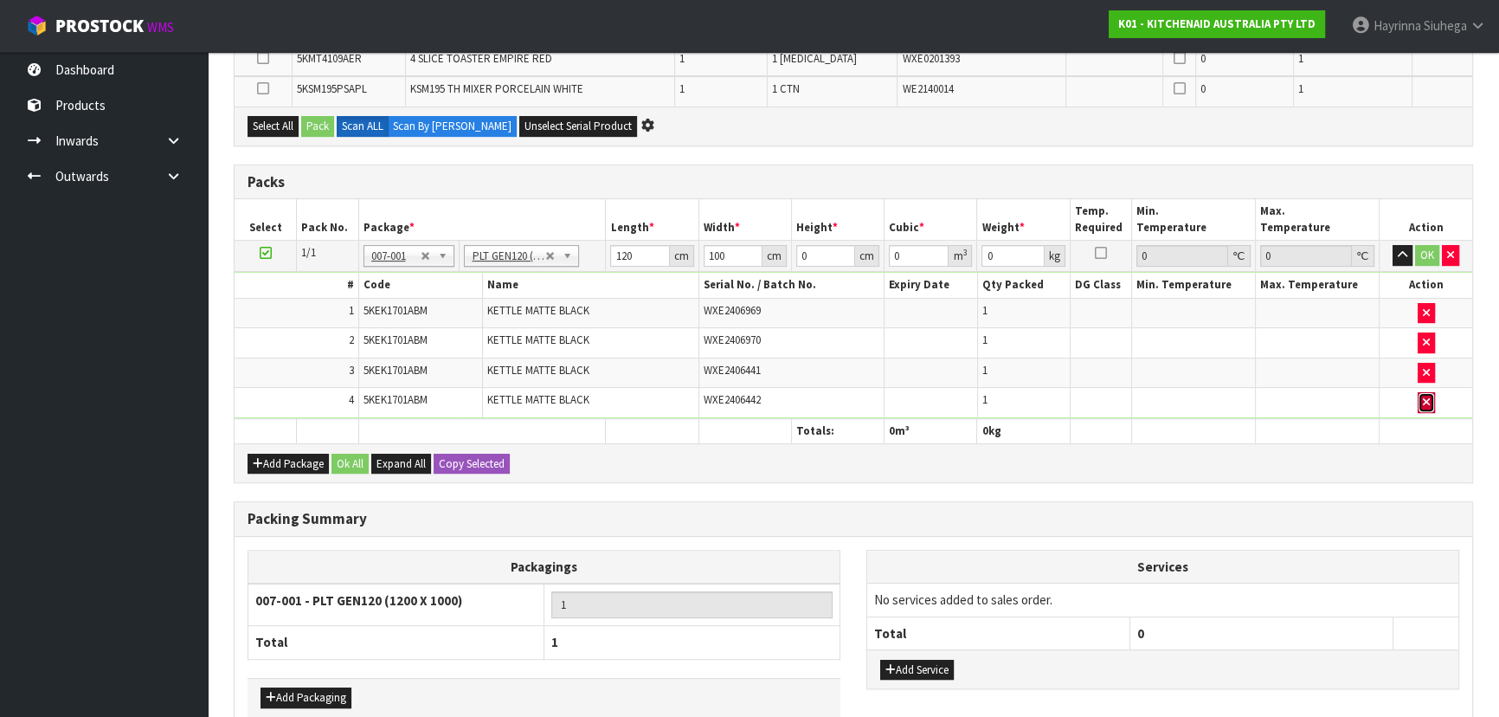
click at [1430, 396] on button "button" at bounding box center [1426, 402] width 17 height 21
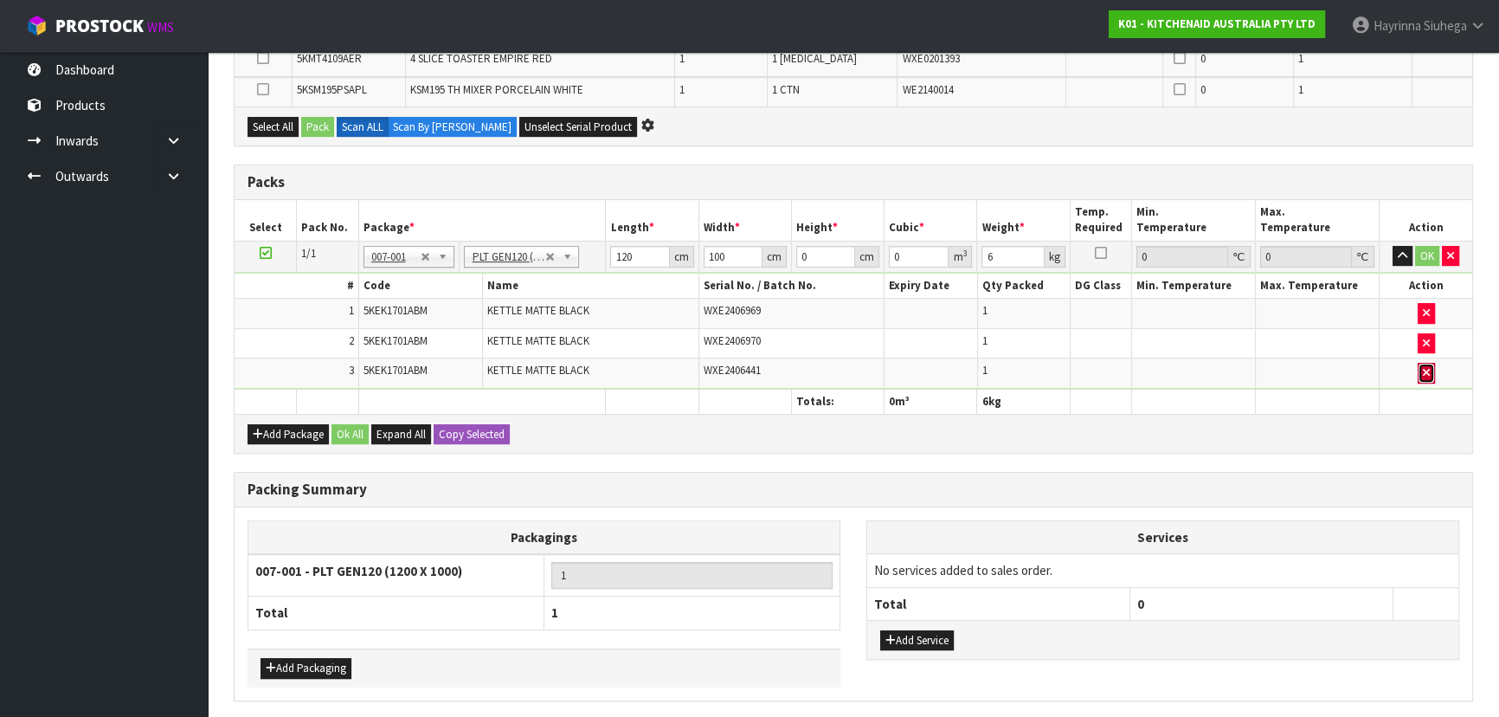
click at [1428, 367] on icon "button" at bounding box center [1426, 372] width 7 height 11
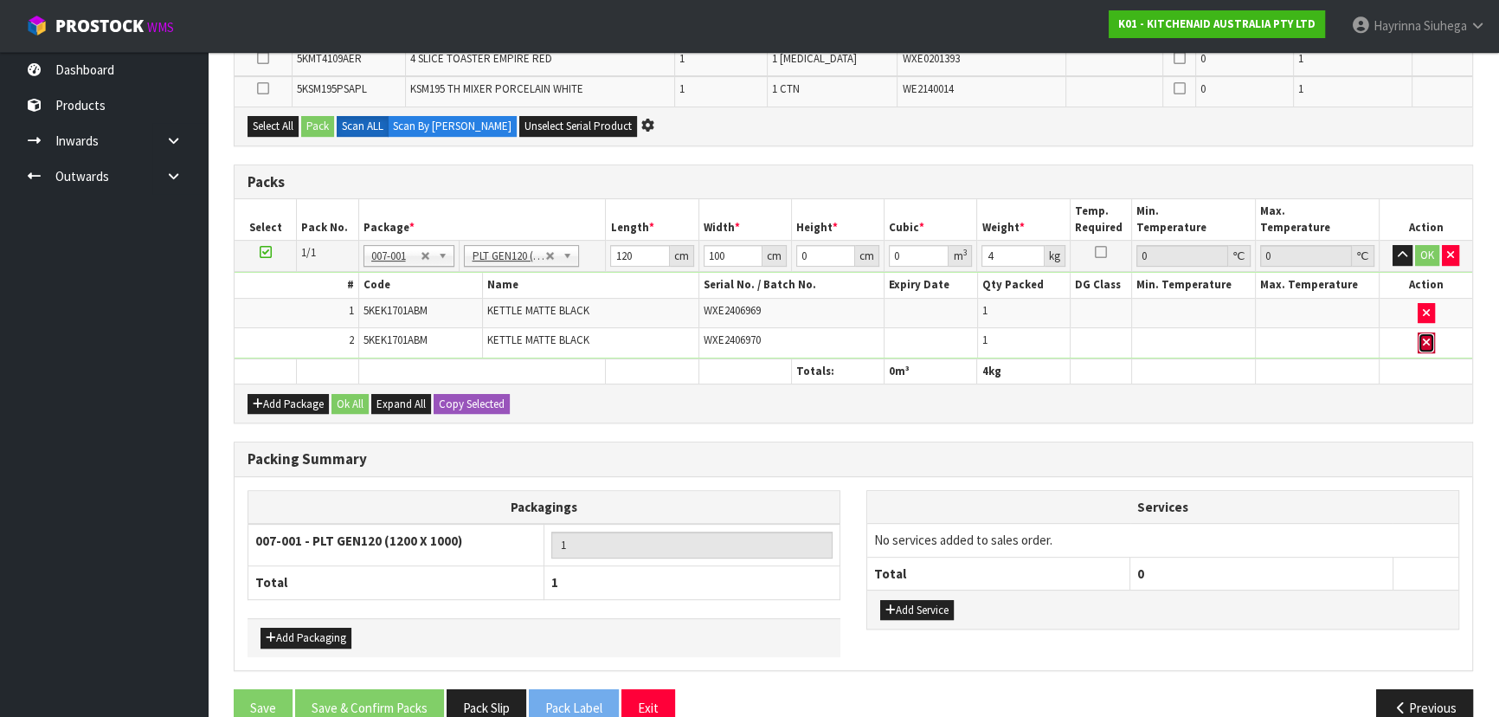
click at [1427, 337] on icon "button" at bounding box center [1426, 342] width 7 height 11
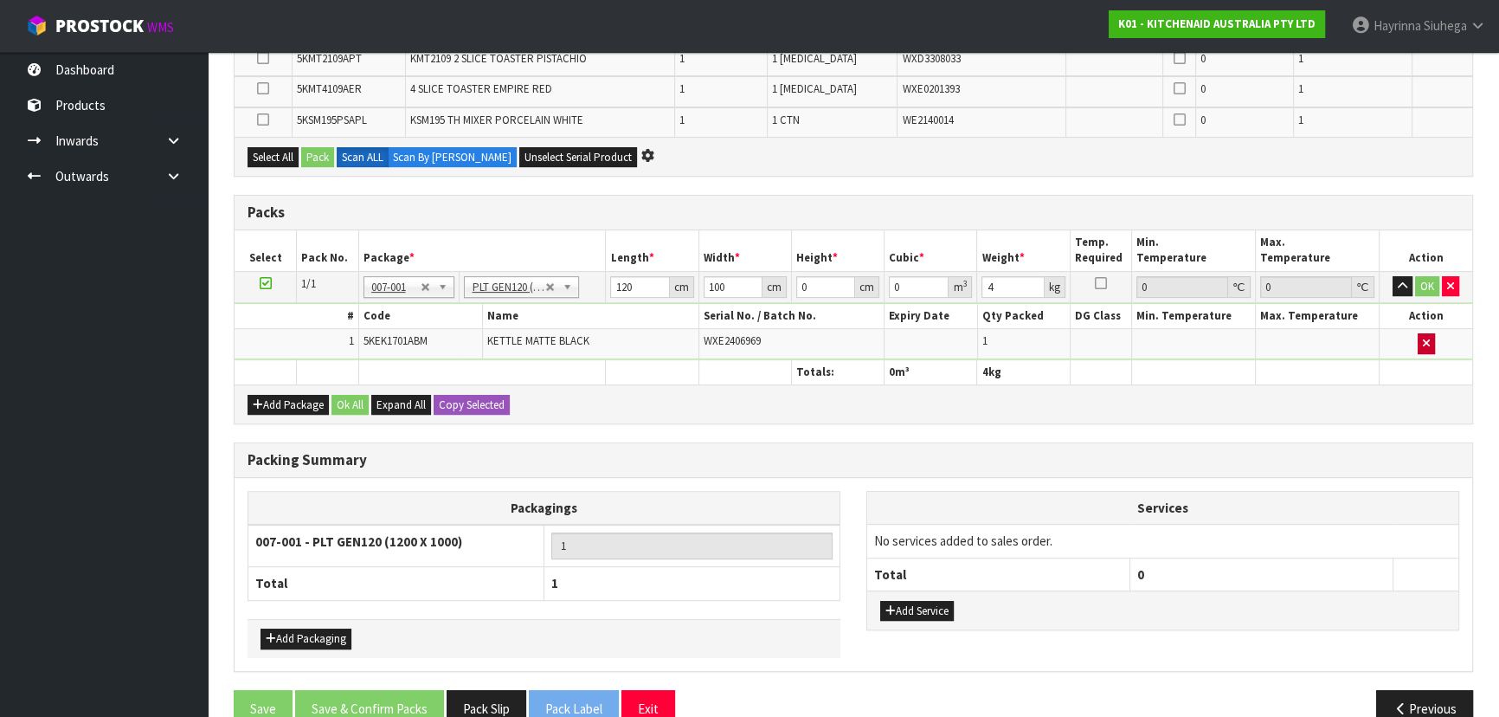
scroll to position [720, 0]
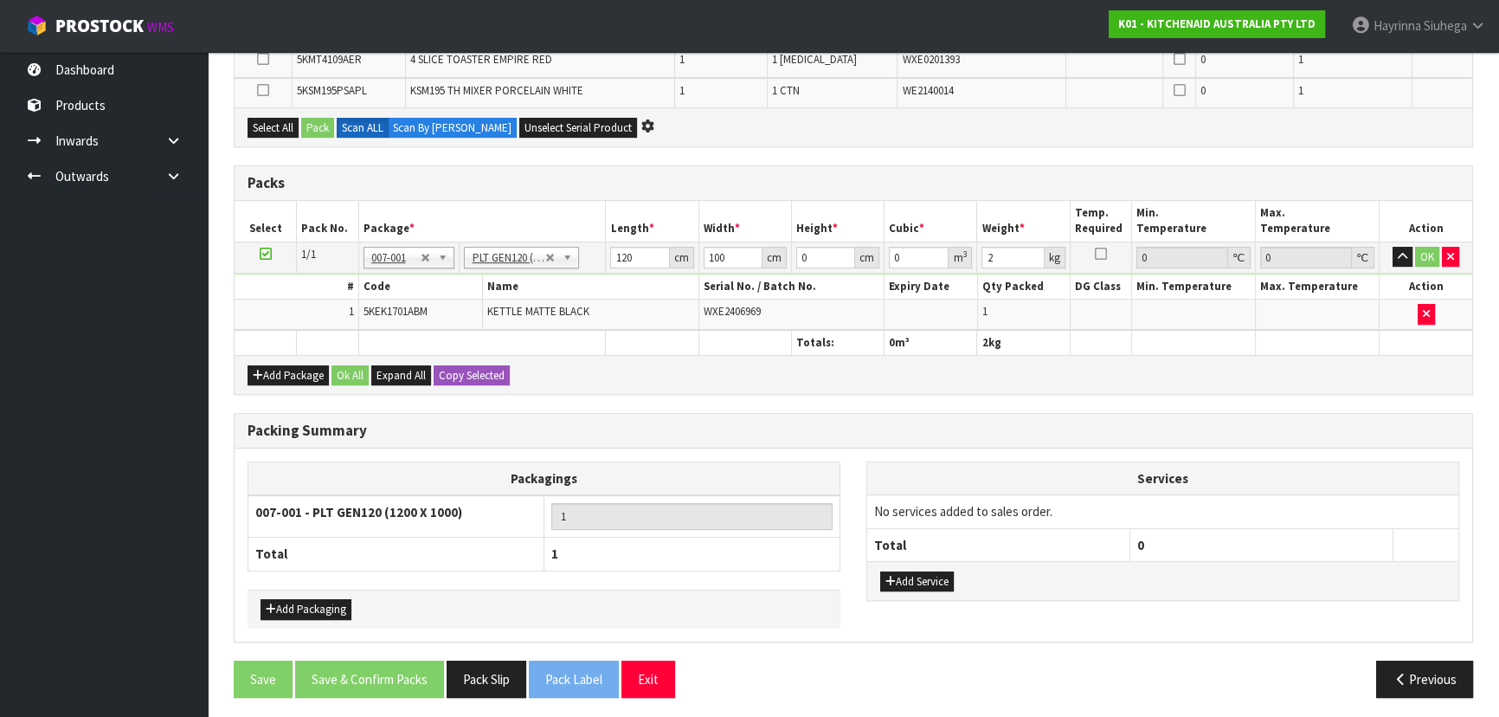
click at [1421, 299] on td at bounding box center [1426, 313] width 93 height 29
click at [1419, 311] on button "button" at bounding box center [1426, 314] width 17 height 21
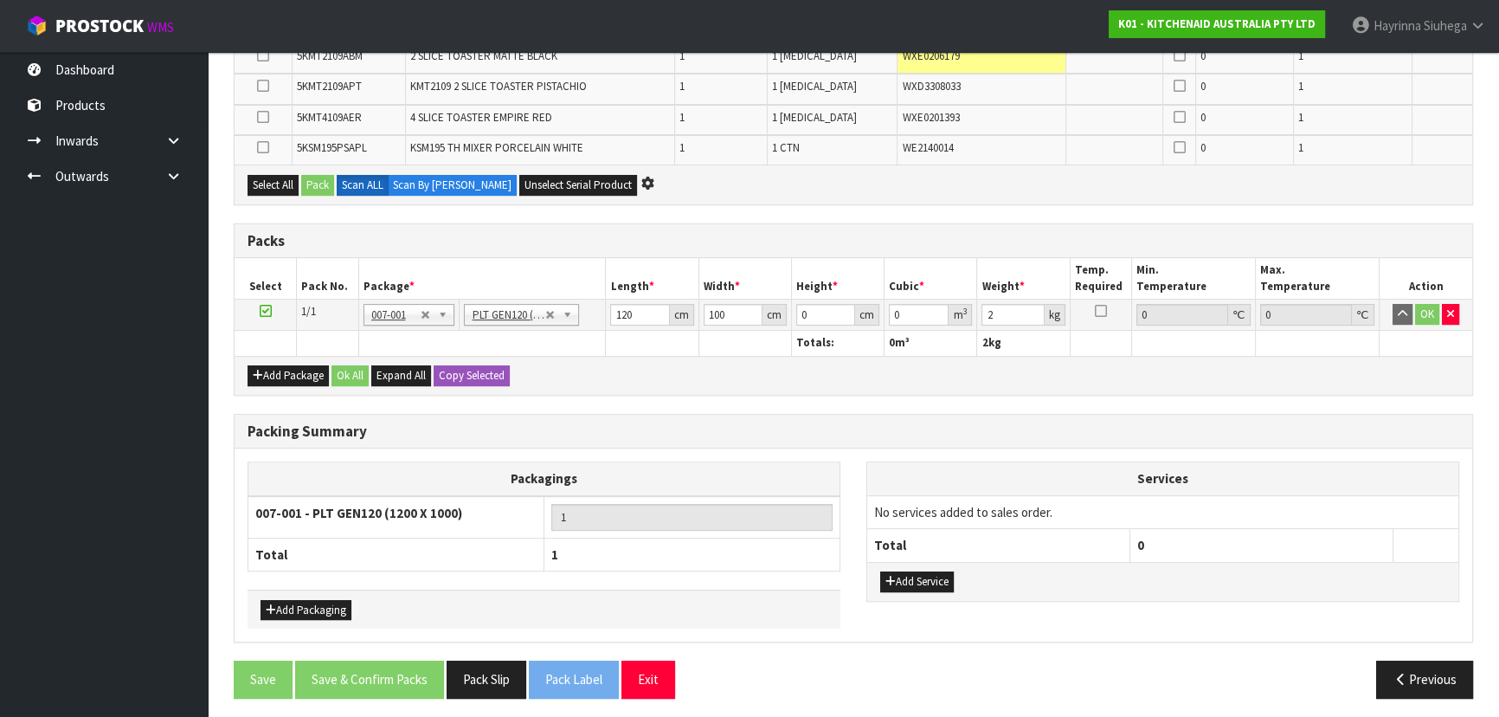
type input "0"
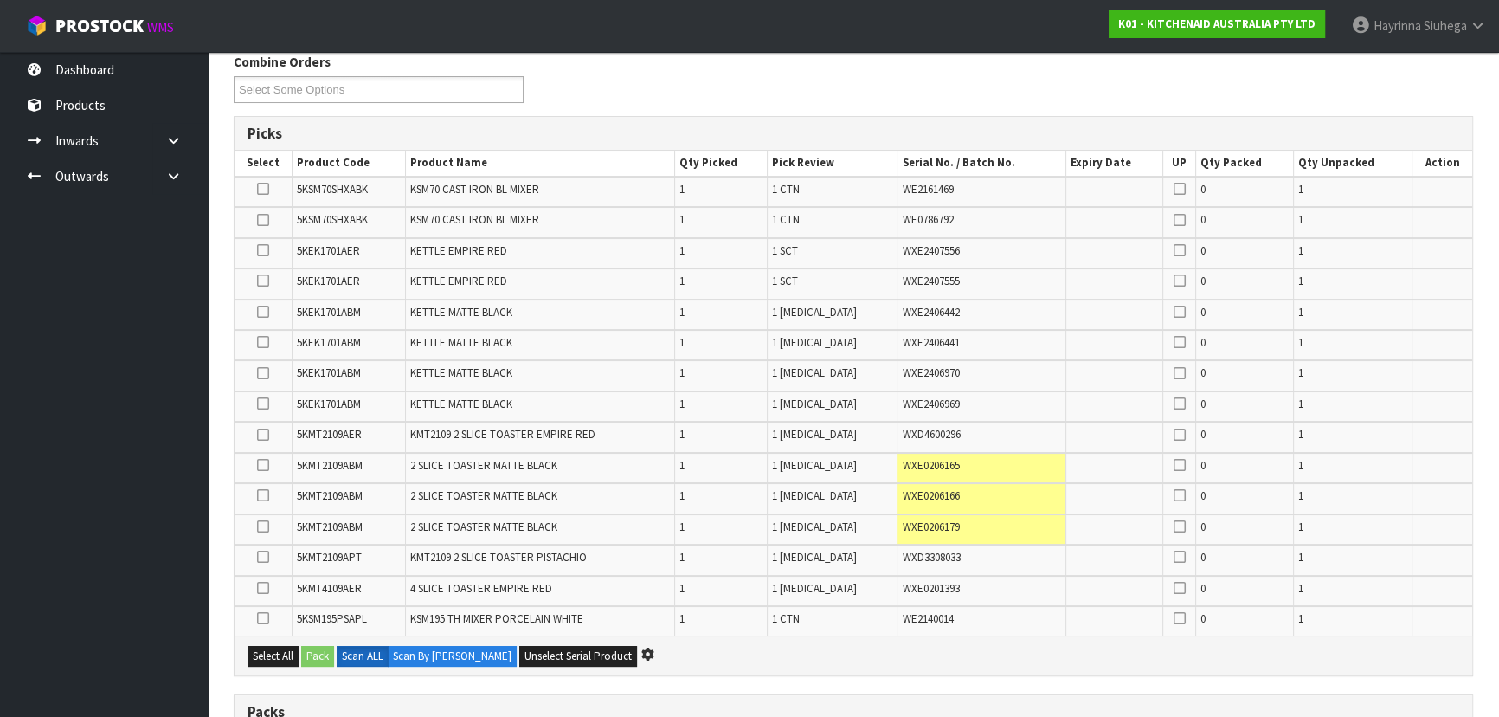
scroll to position [222, 0]
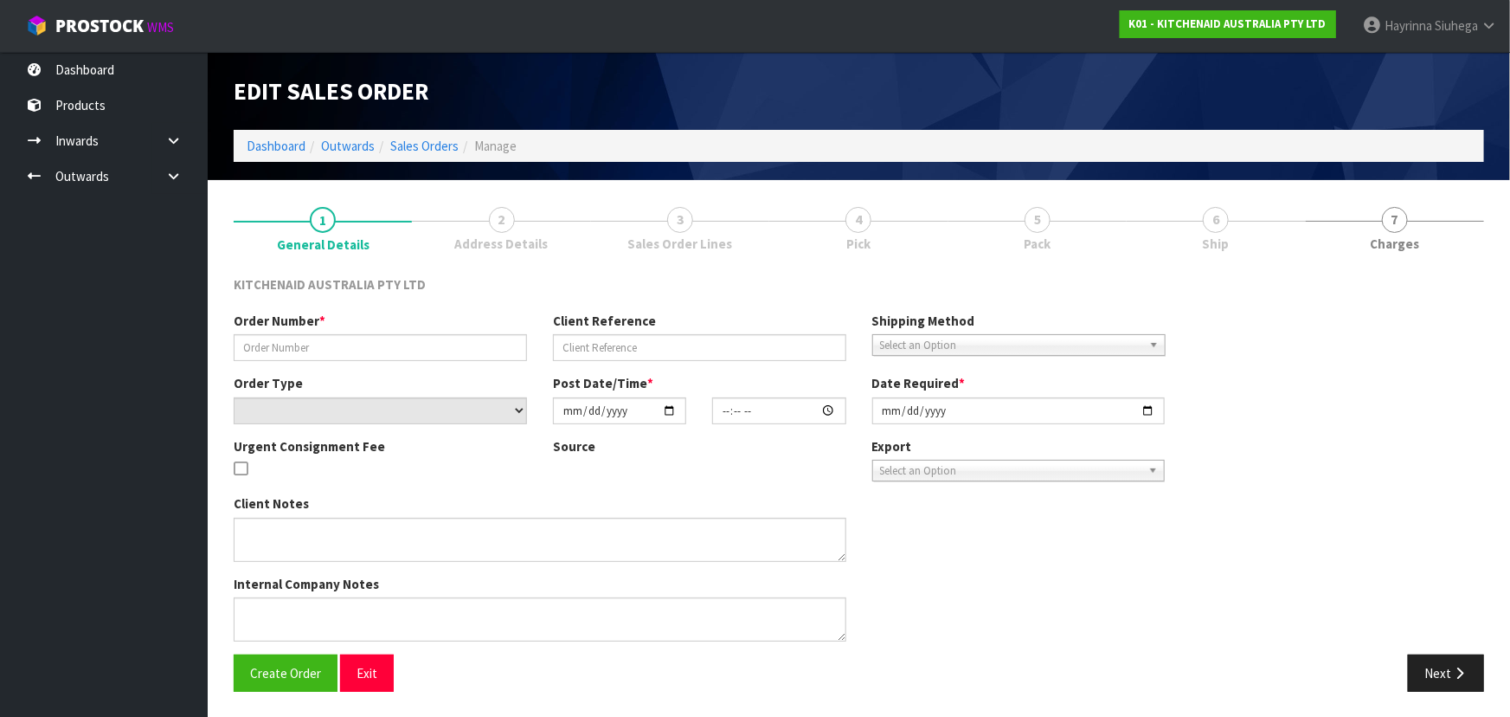
type input "0000013265"
type input "383457"
select select "number:0"
type input "[DATE]"
type input "12:35:36.000"
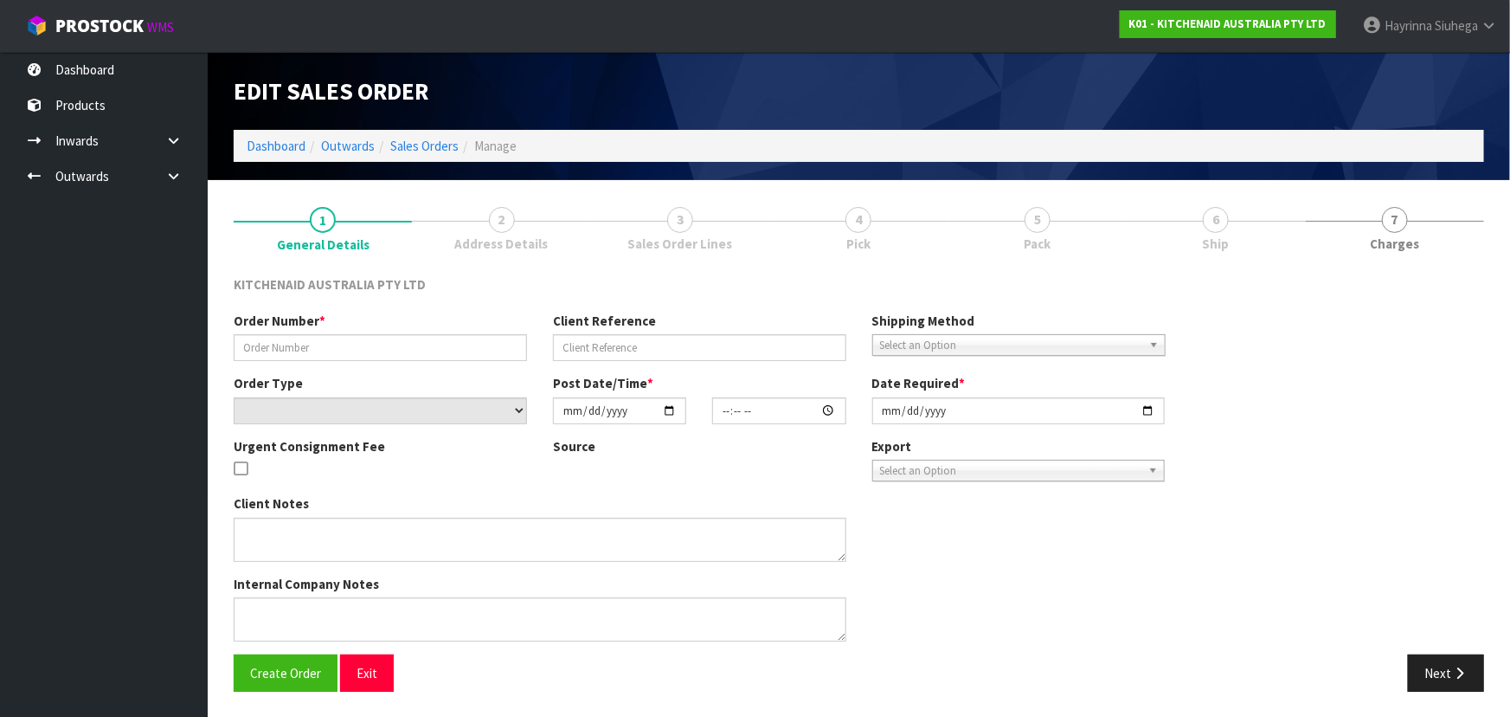
type input "[DATE]"
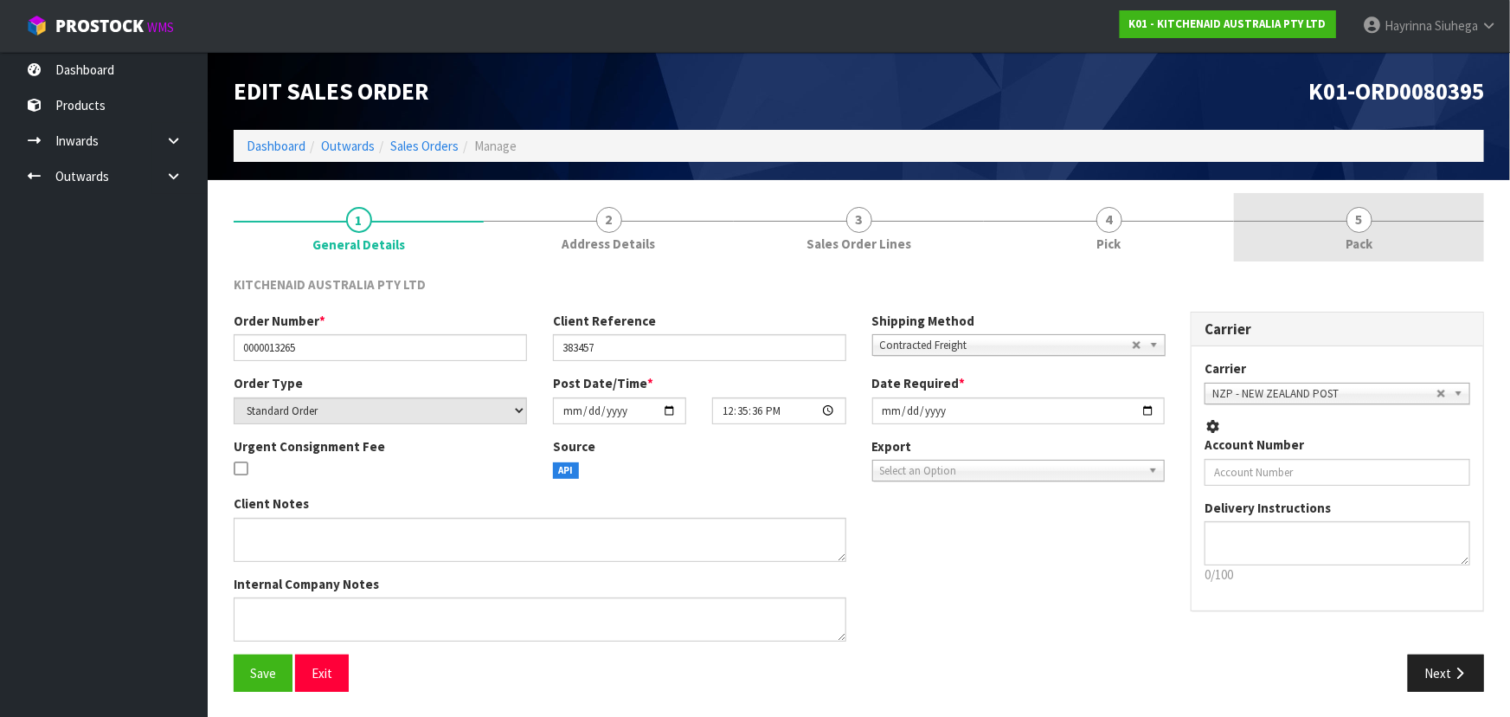
click at [1438, 225] on link "5 Pack" at bounding box center [1359, 227] width 250 height 68
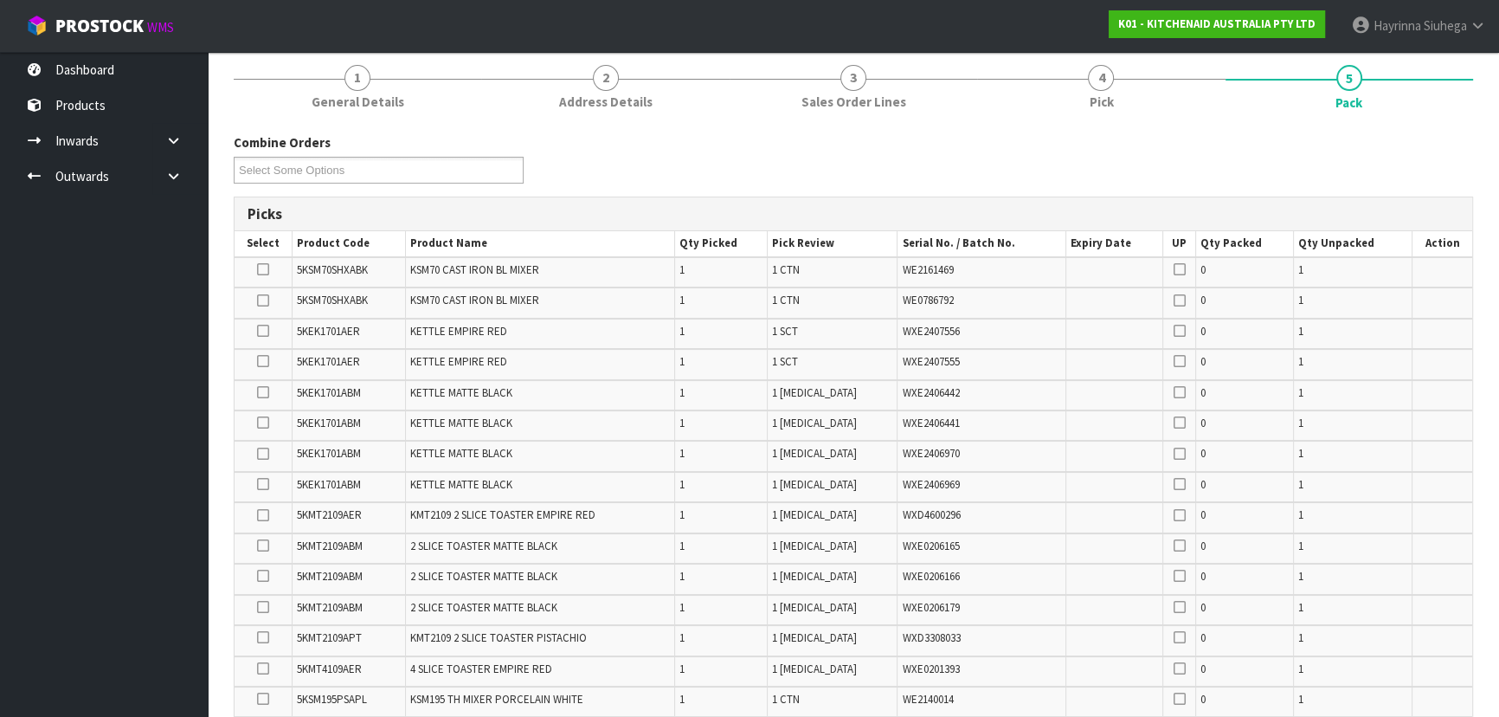
scroll to position [472, 0]
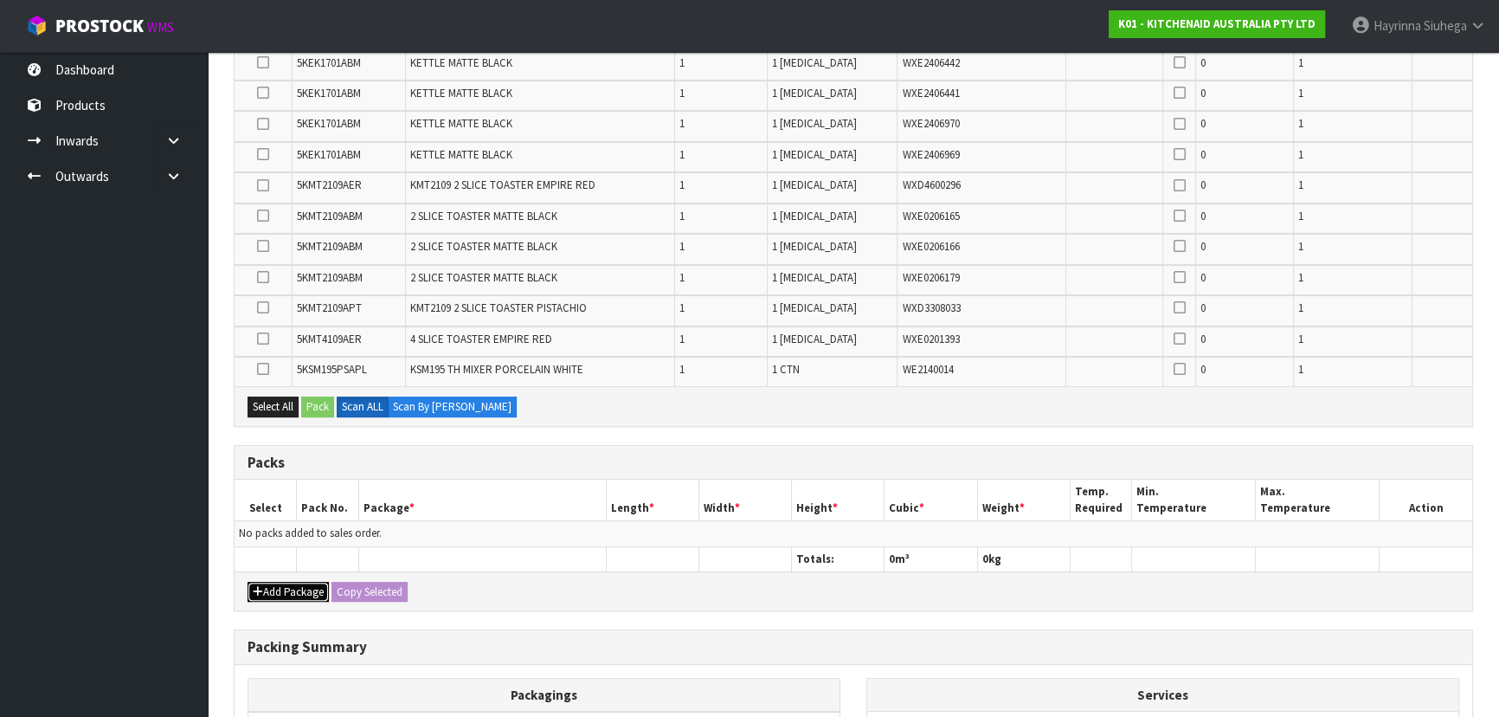
click at [261, 582] on button "Add Package" at bounding box center [288, 592] width 81 height 21
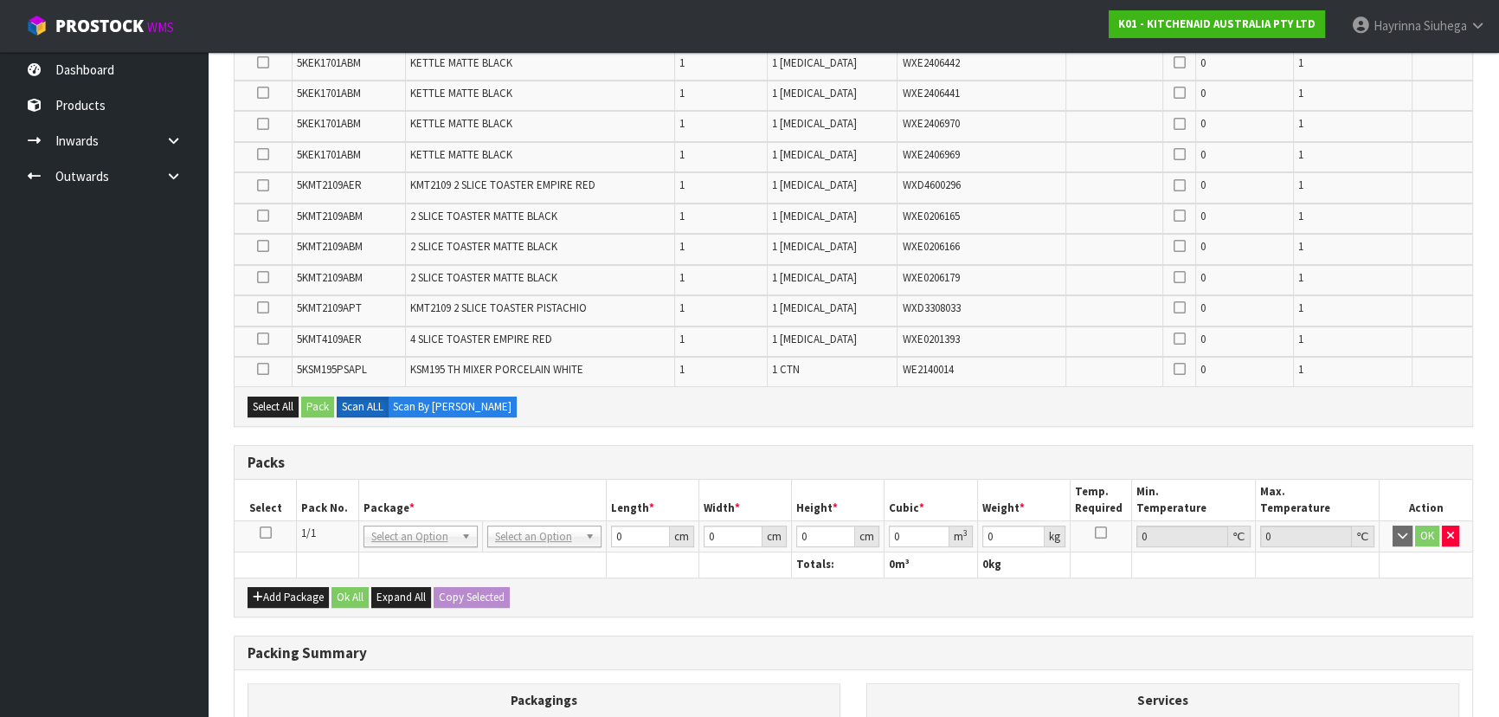
click at [262, 532] on icon at bounding box center [266, 532] width 12 height 1
type input "120"
type input "100"
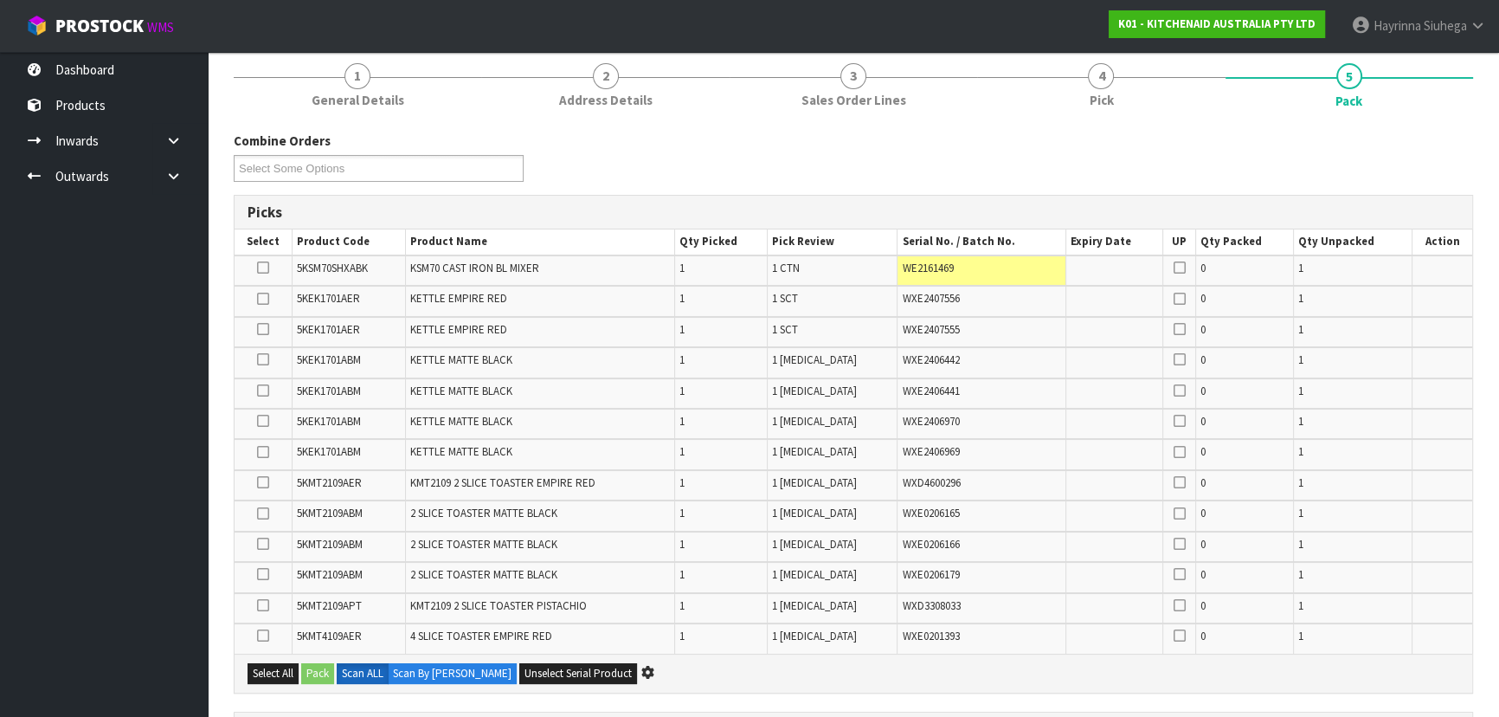
scroll to position [0, 0]
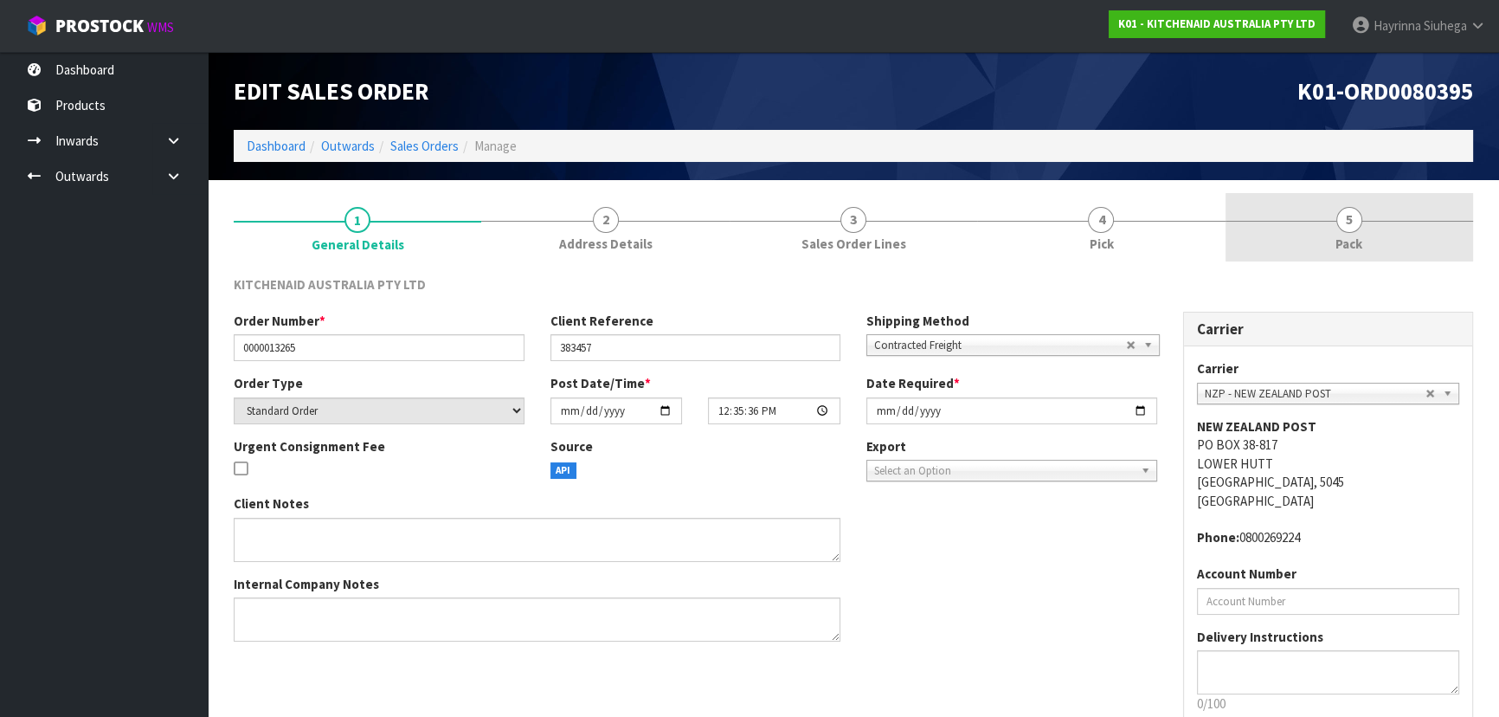
click at [1353, 211] on span "5" at bounding box center [1349, 220] width 26 height 26
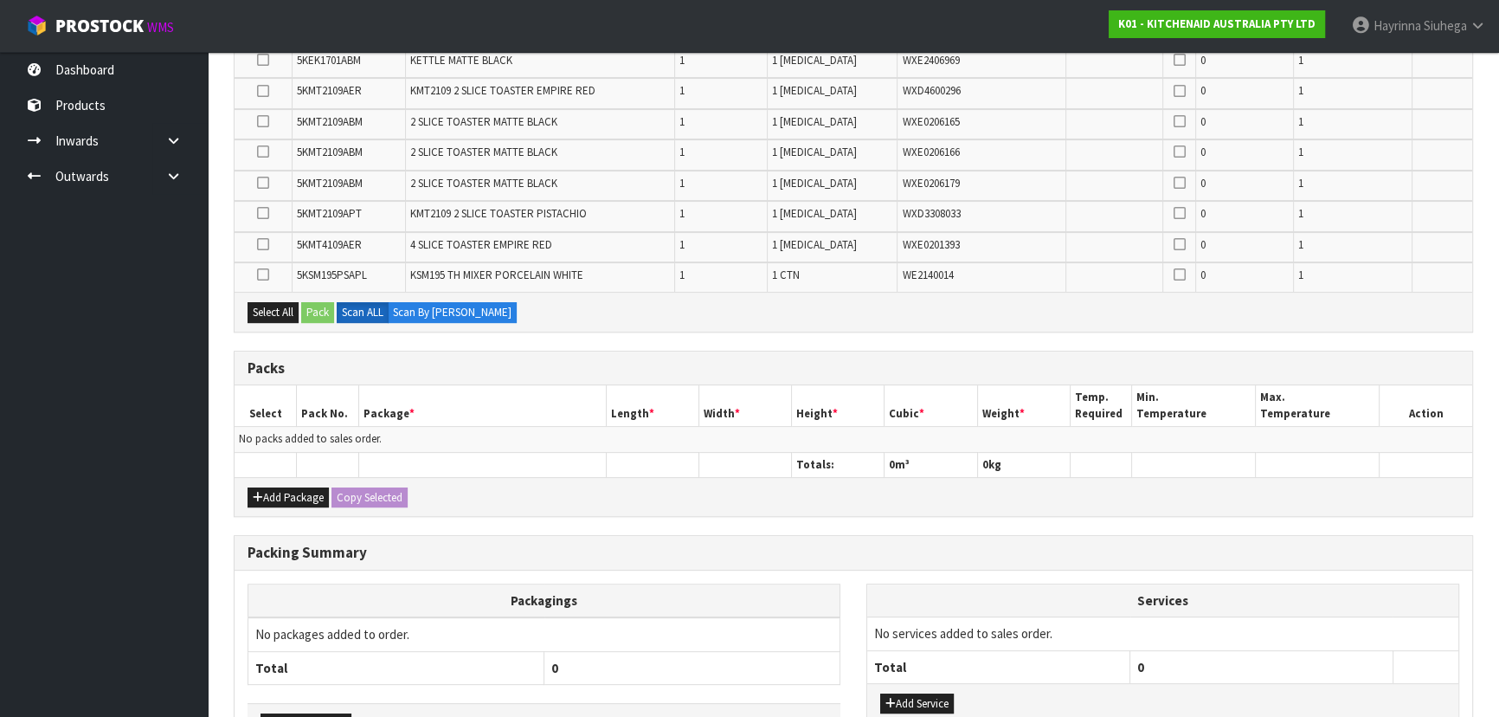
scroll to position [680, 0]
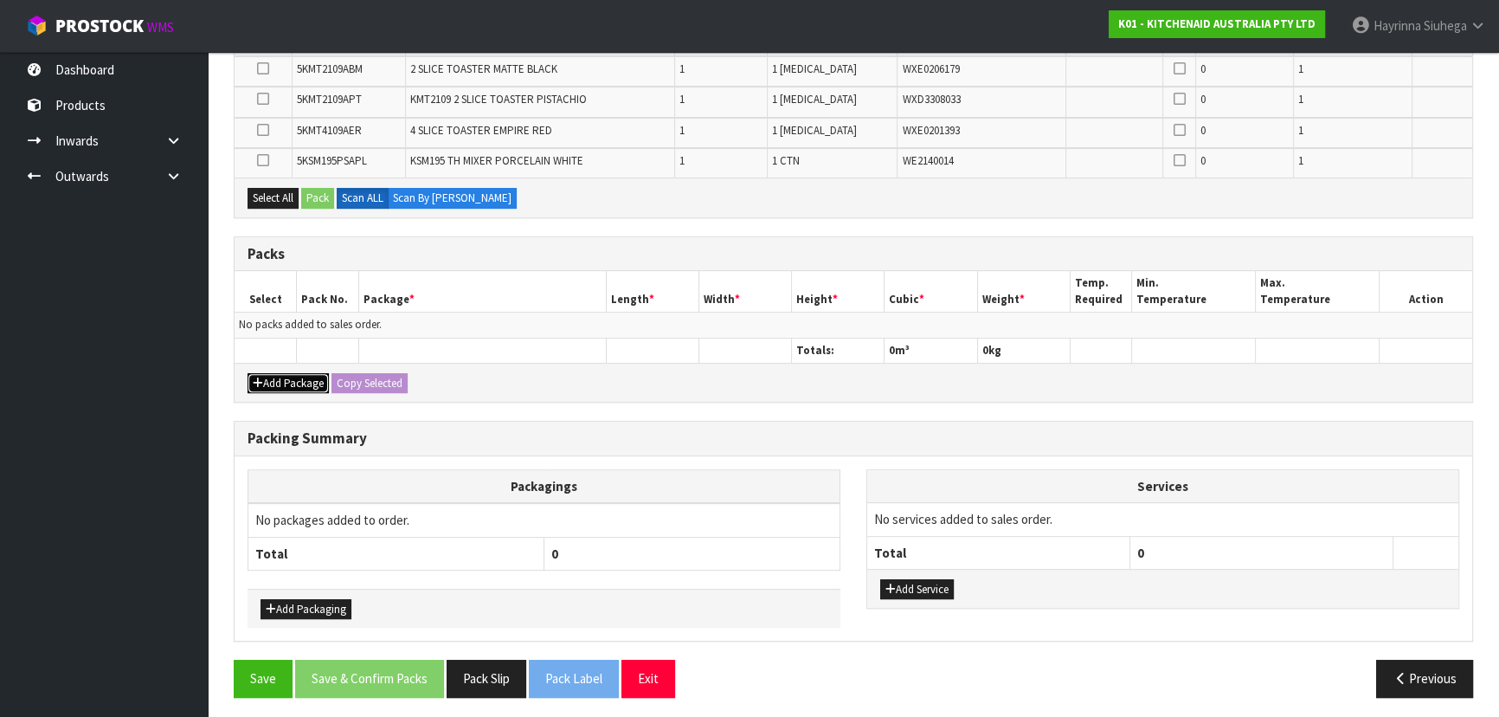
click at [297, 376] on button "Add Package" at bounding box center [288, 383] width 81 height 21
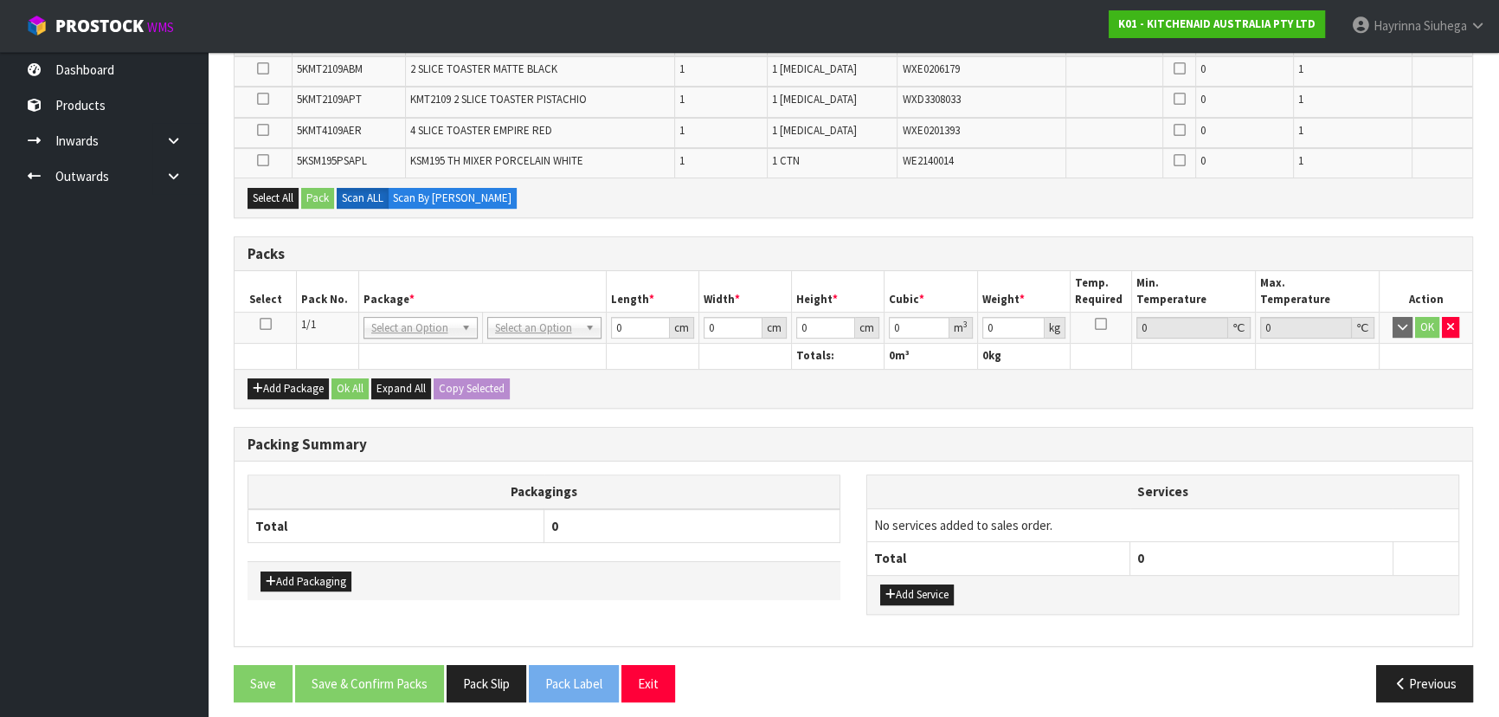
click at [265, 324] on icon at bounding box center [266, 324] width 12 height 1
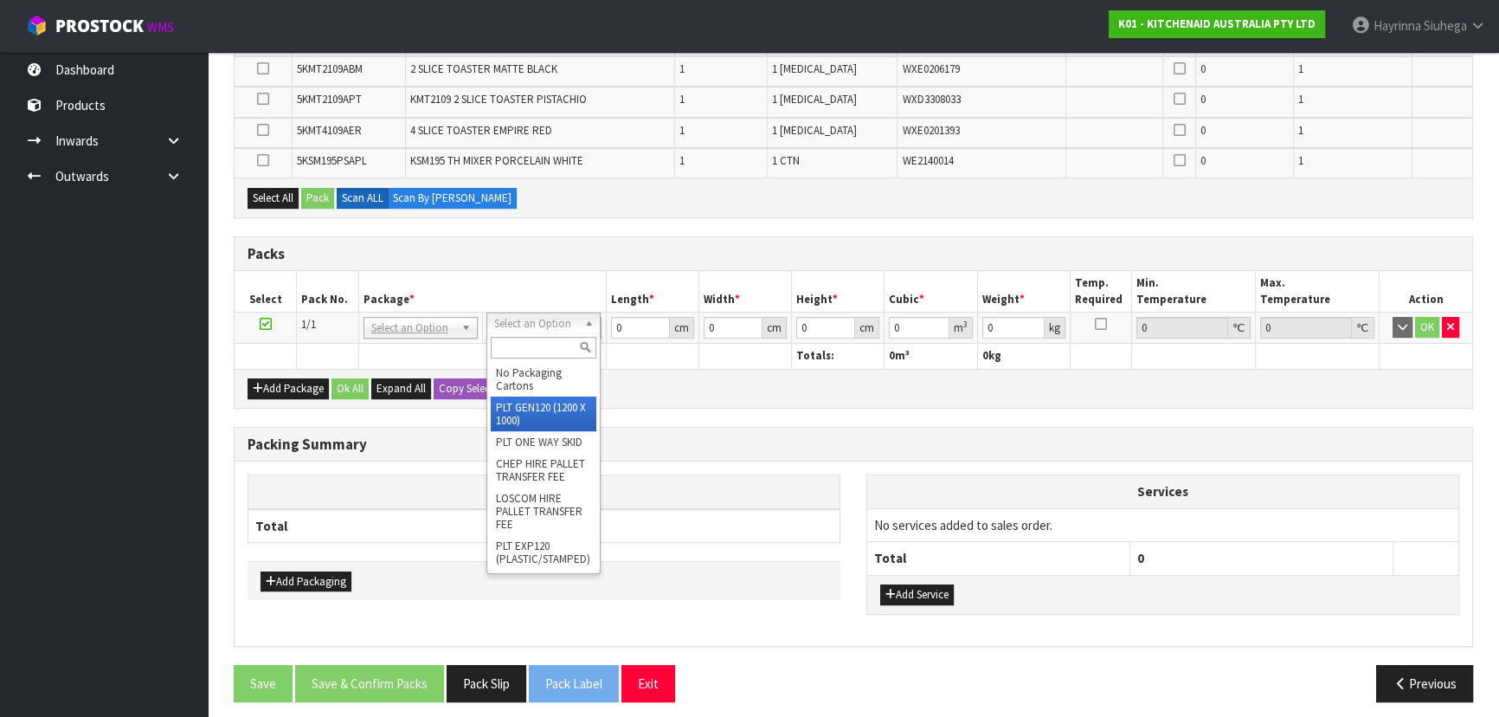
type input "120"
type input "100"
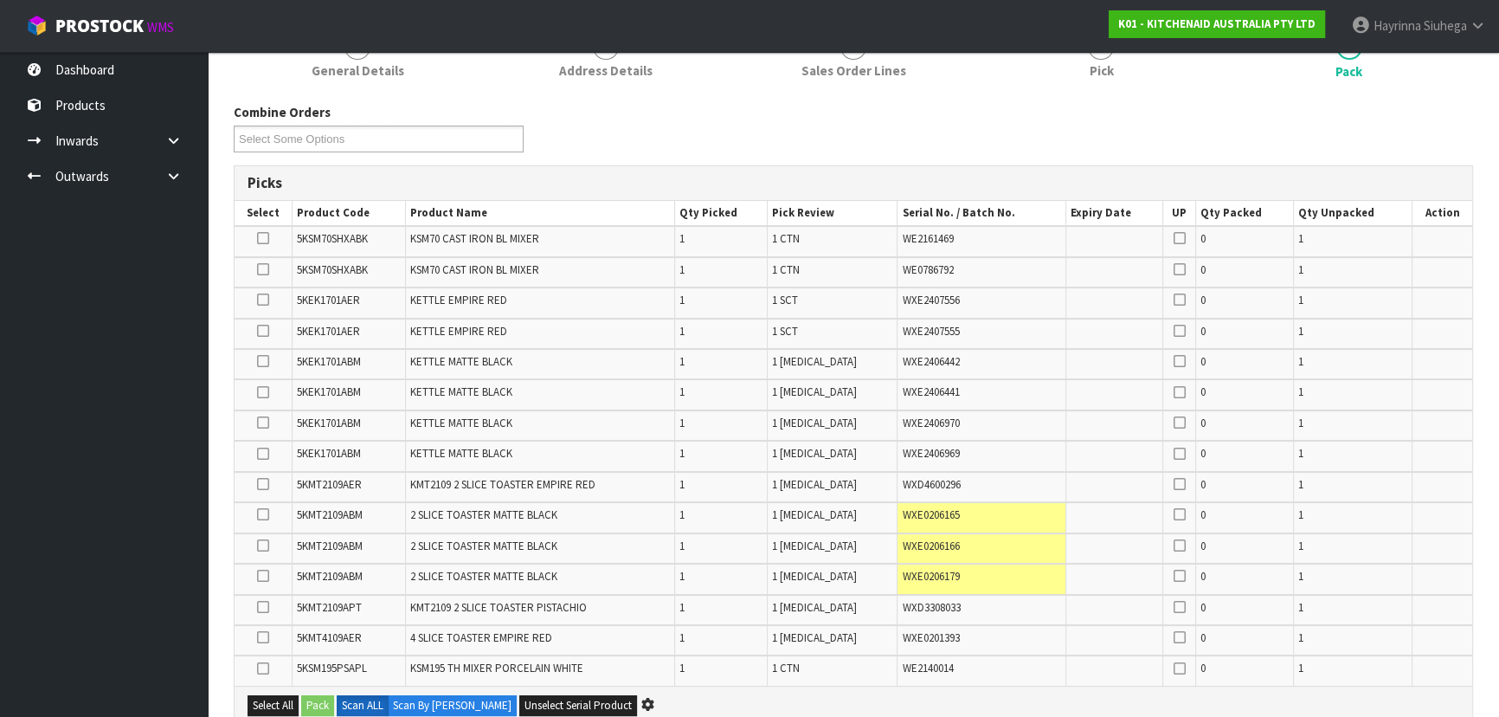
scroll to position [0, 0]
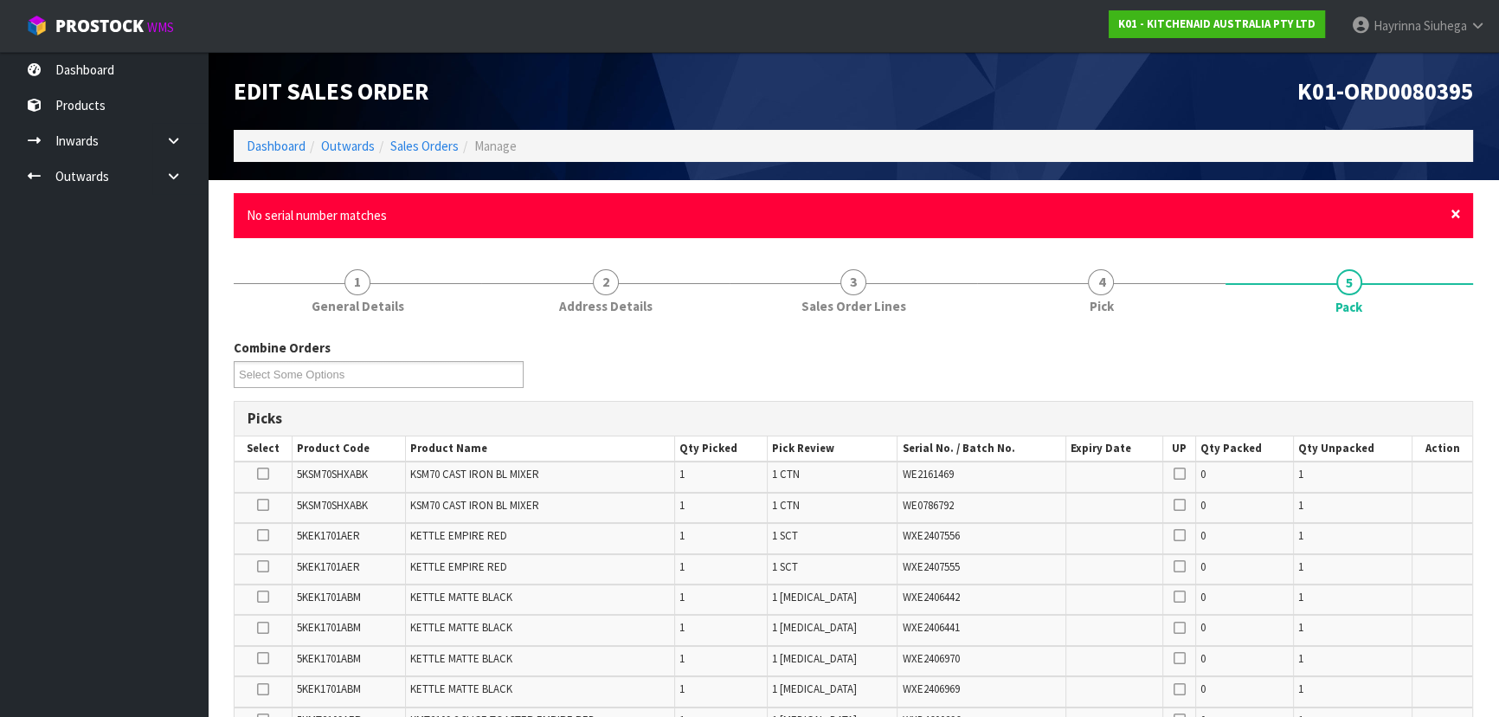
click at [1454, 209] on span "×" at bounding box center [1456, 214] width 10 height 24
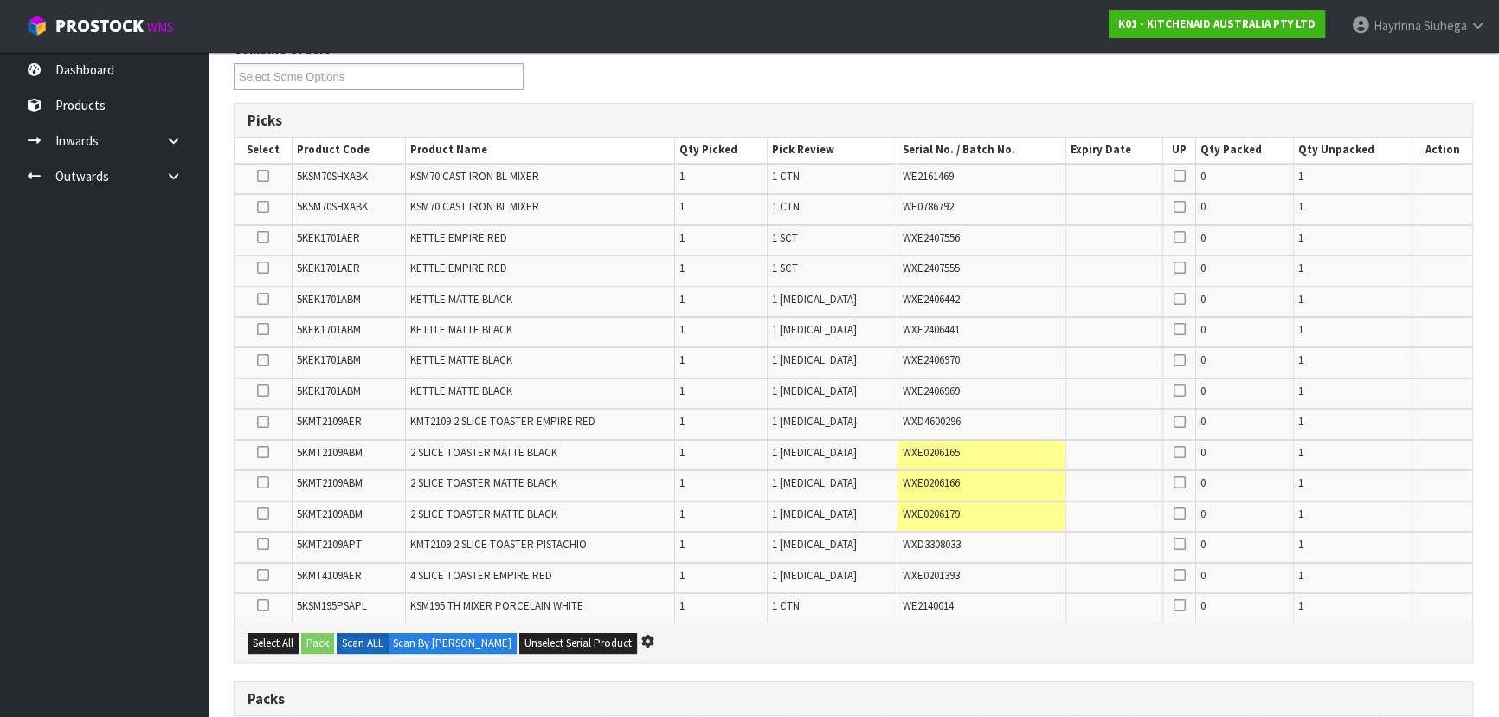
scroll to position [629, 0]
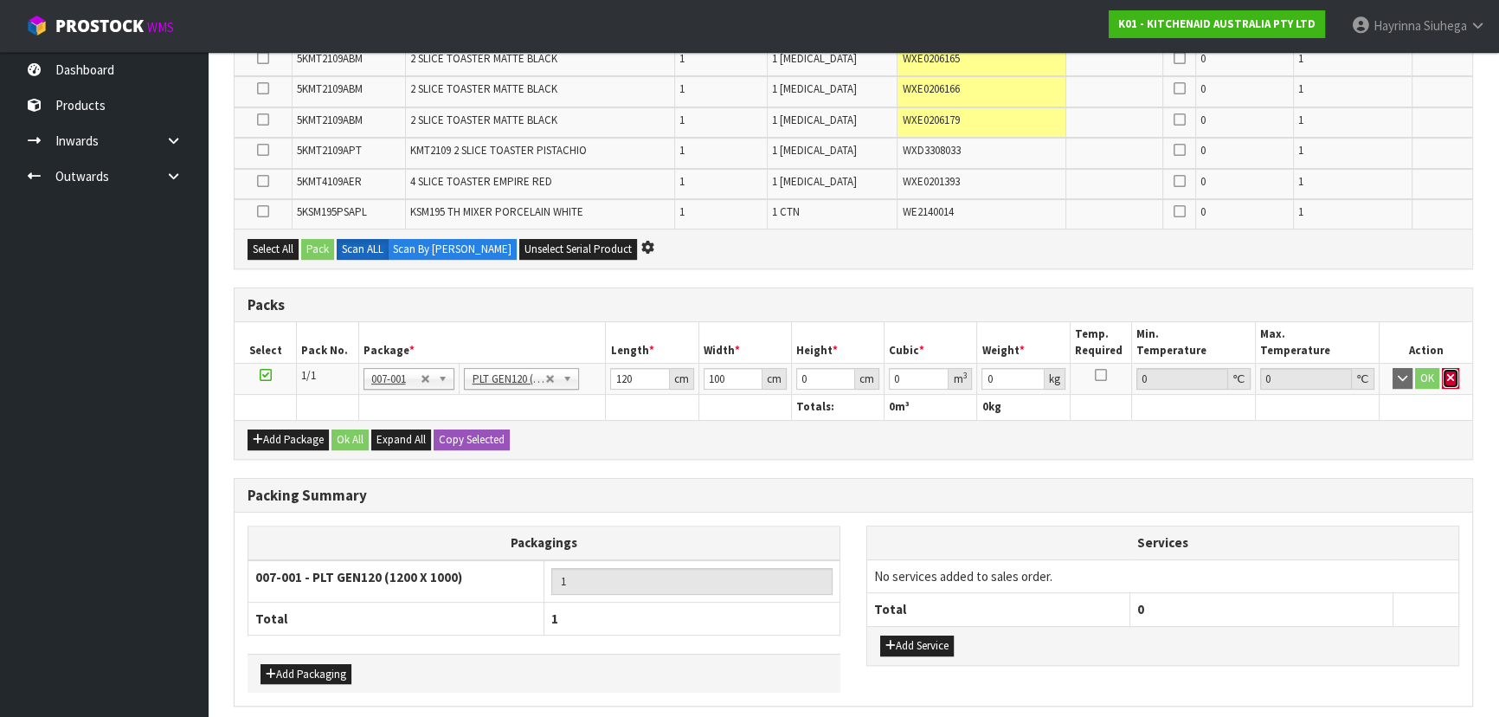
click at [1442, 378] on button "button" at bounding box center [1450, 378] width 17 height 21
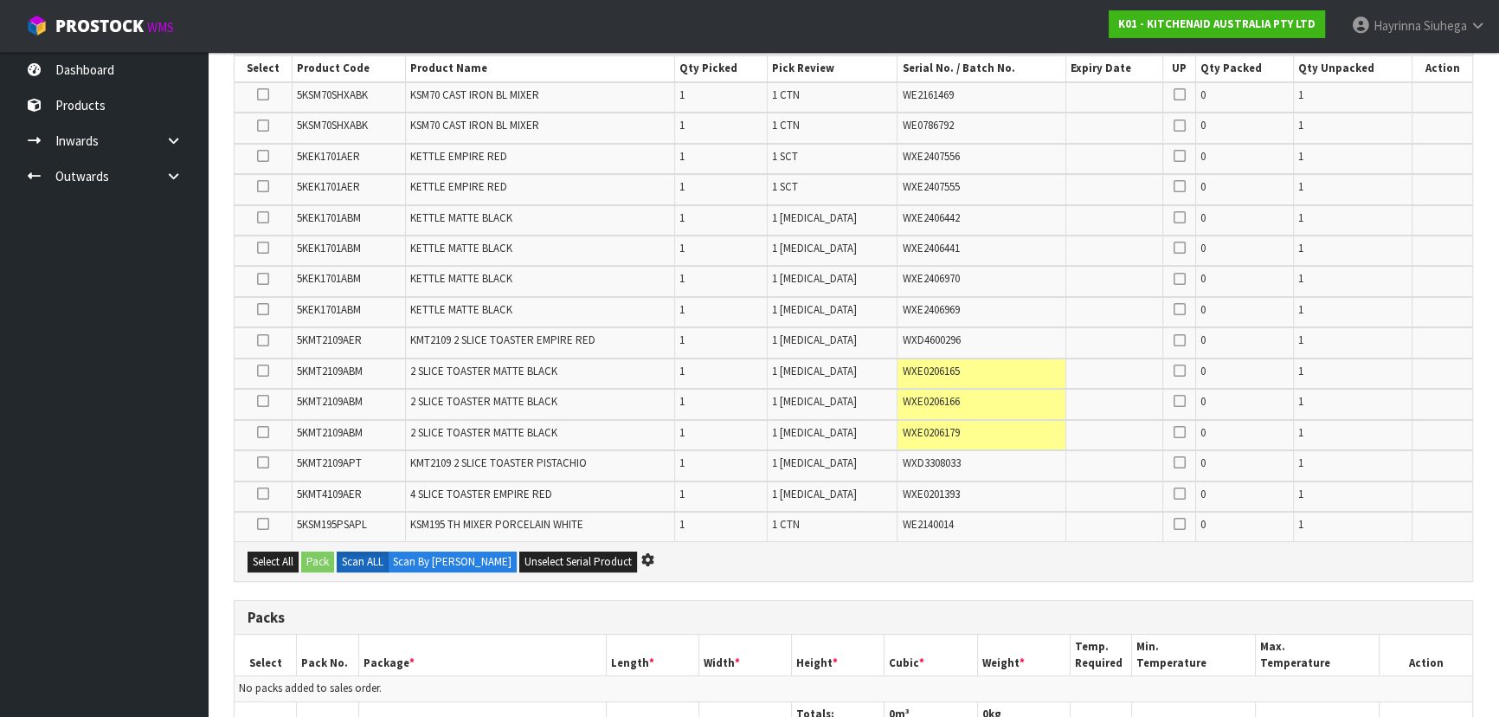
scroll to position [208, 0]
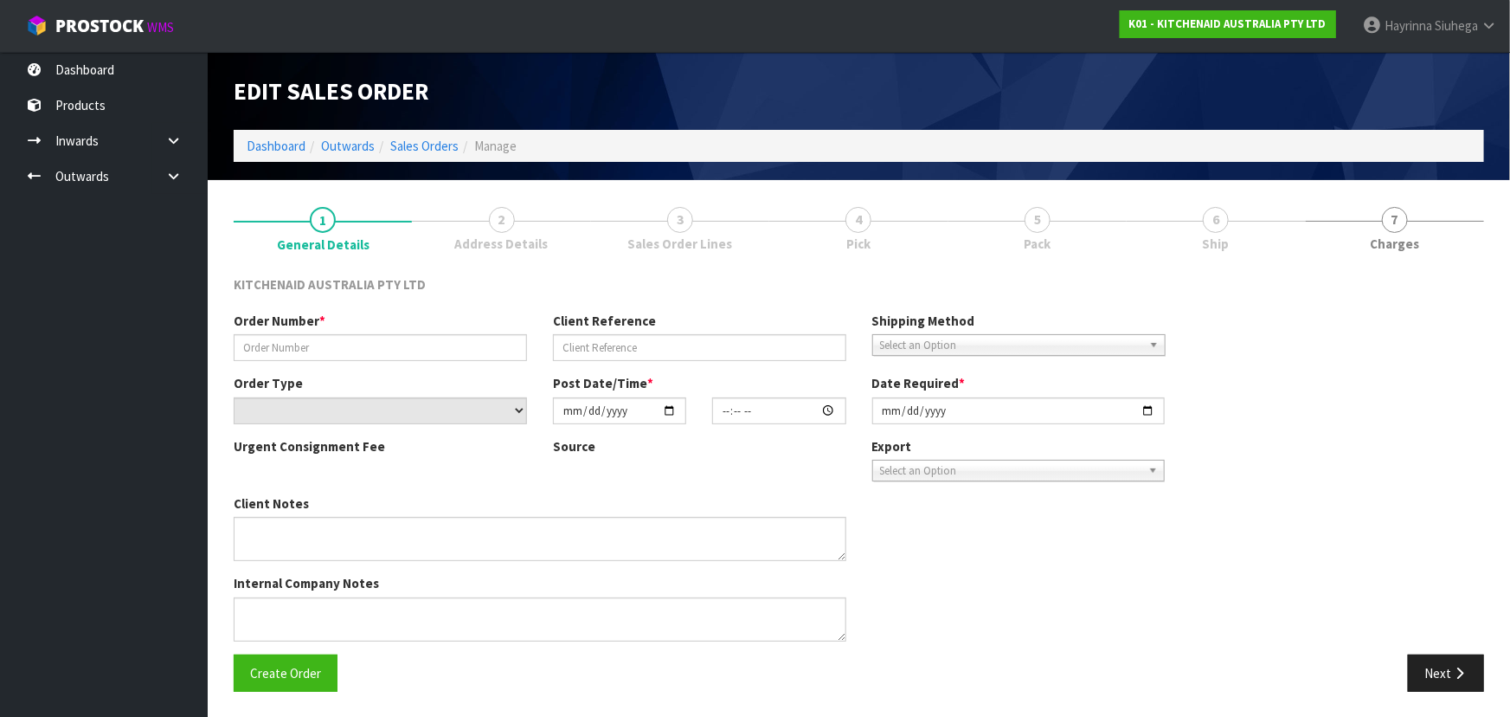
type input "0000013265"
type input "383457"
select select "number:0"
type input "[DATE]"
type input "12:35:36.000"
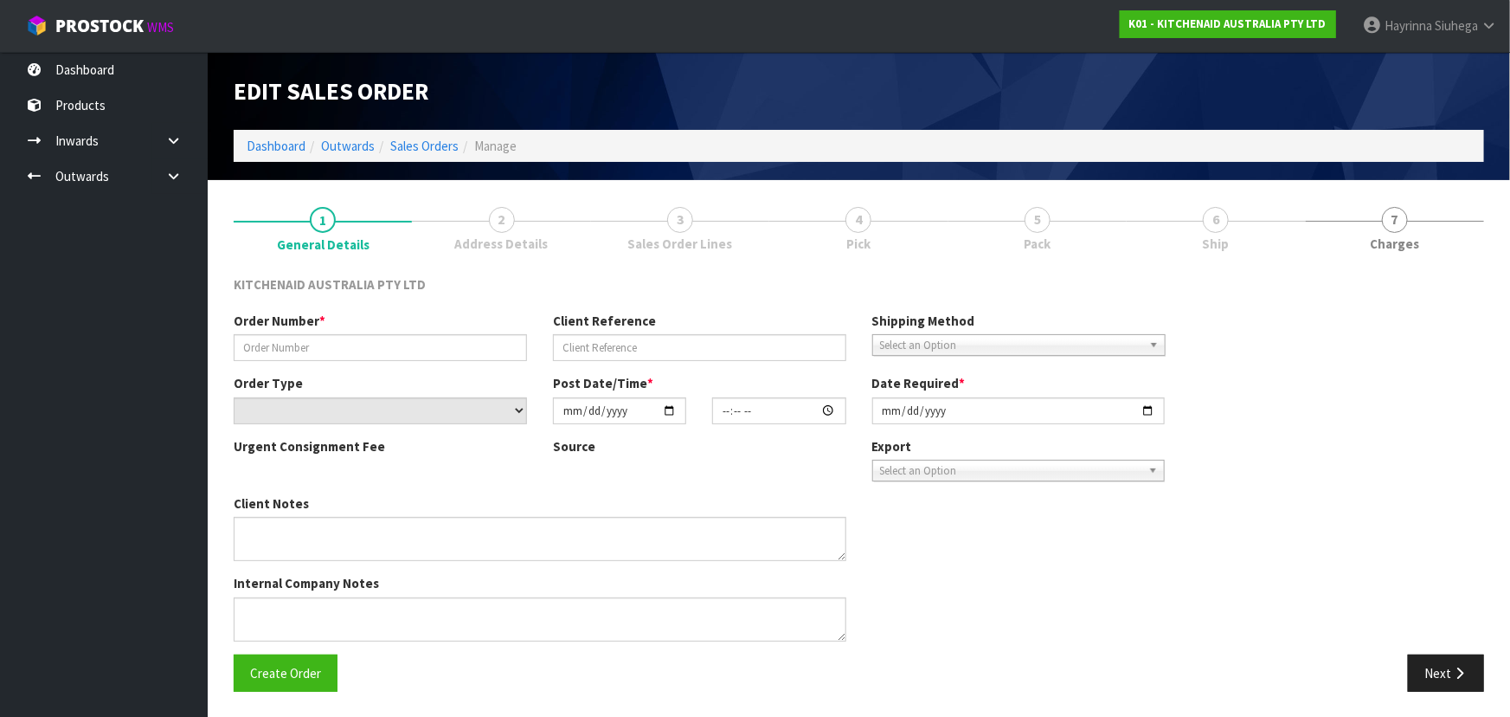
type input "[DATE]"
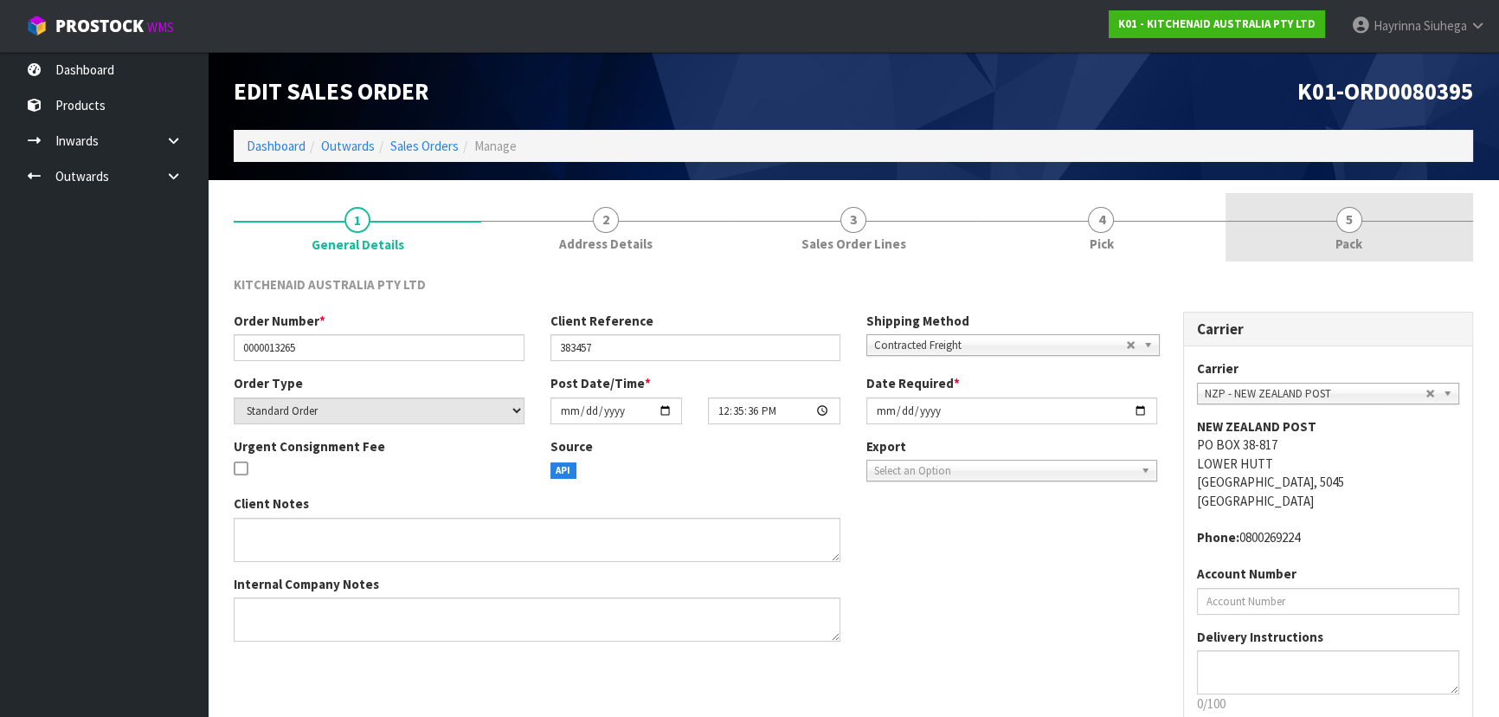
click at [1392, 203] on link "5 Pack" at bounding box center [1350, 227] width 248 height 68
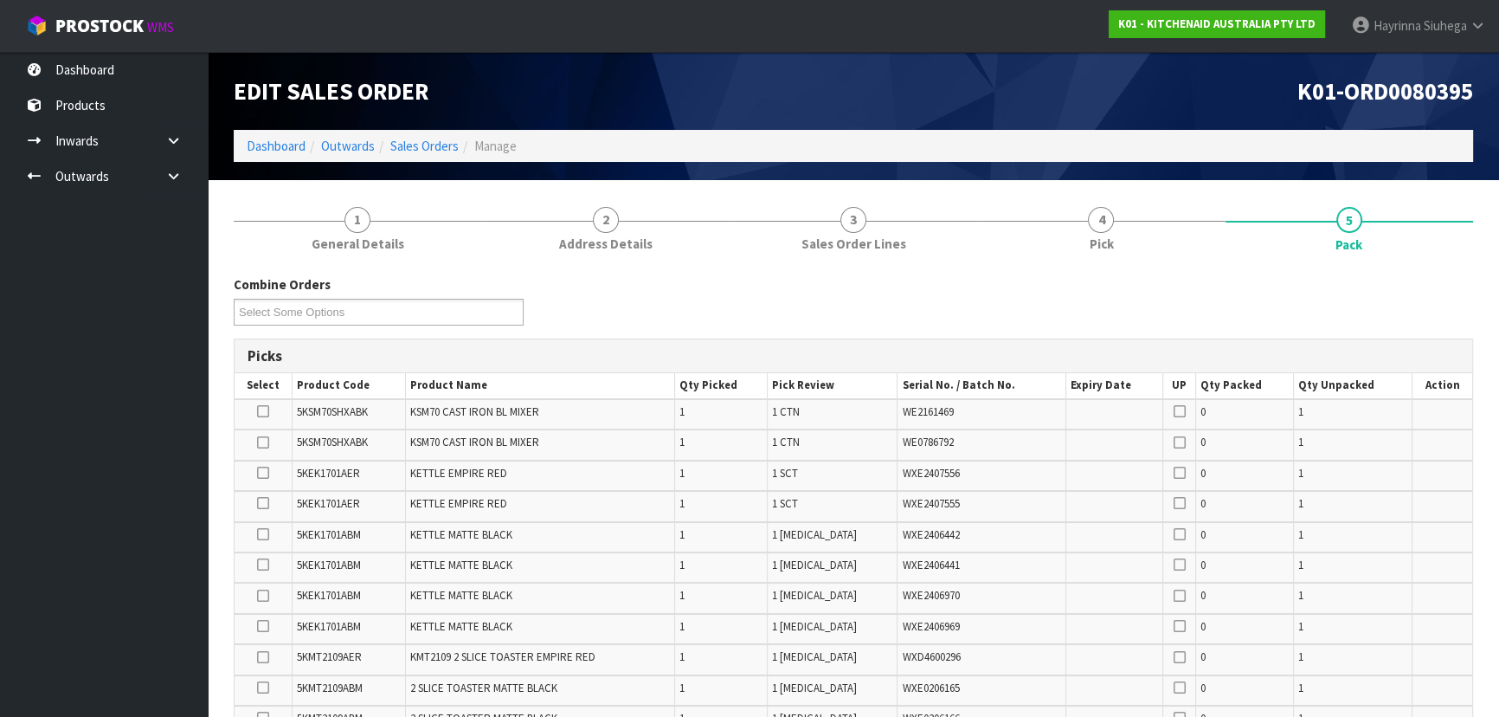
scroll to position [472, 0]
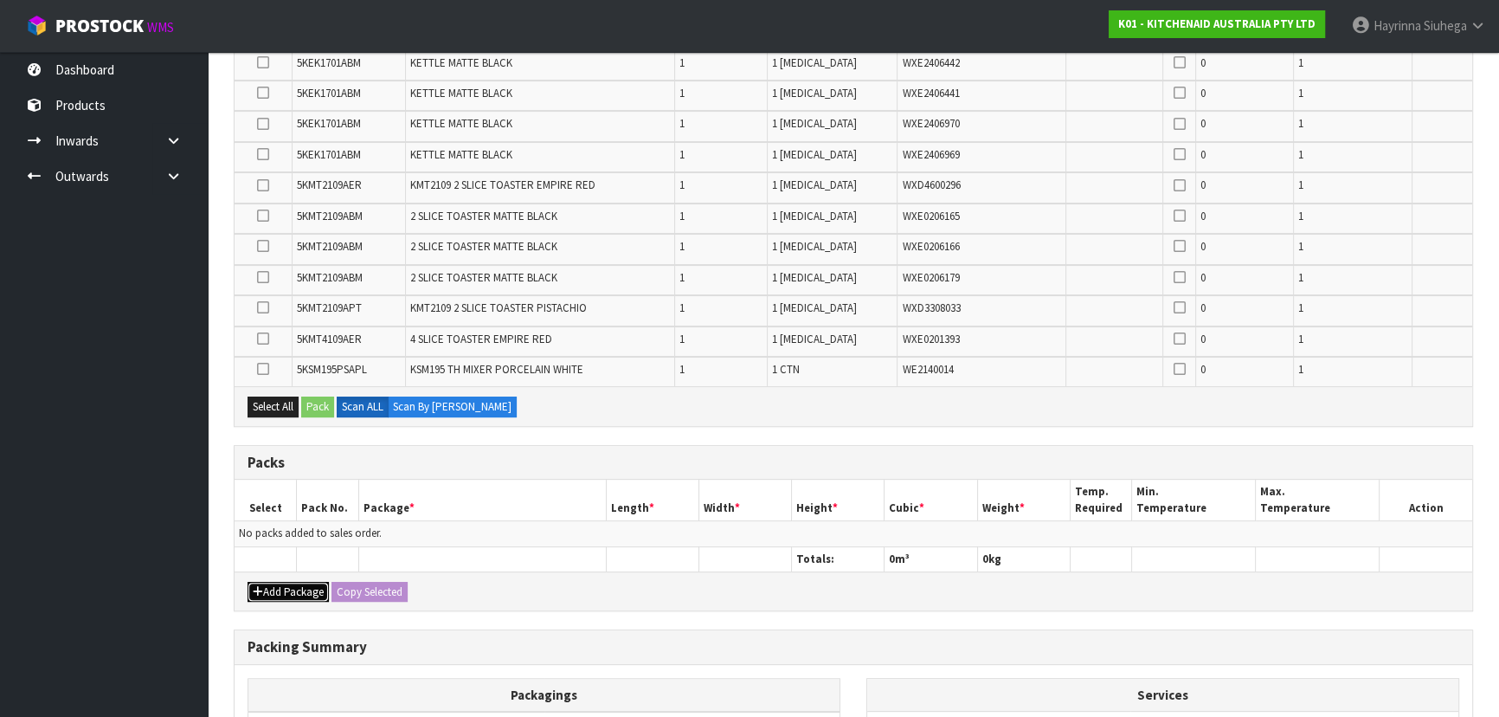
click at [259, 586] on icon "button" at bounding box center [258, 591] width 10 height 11
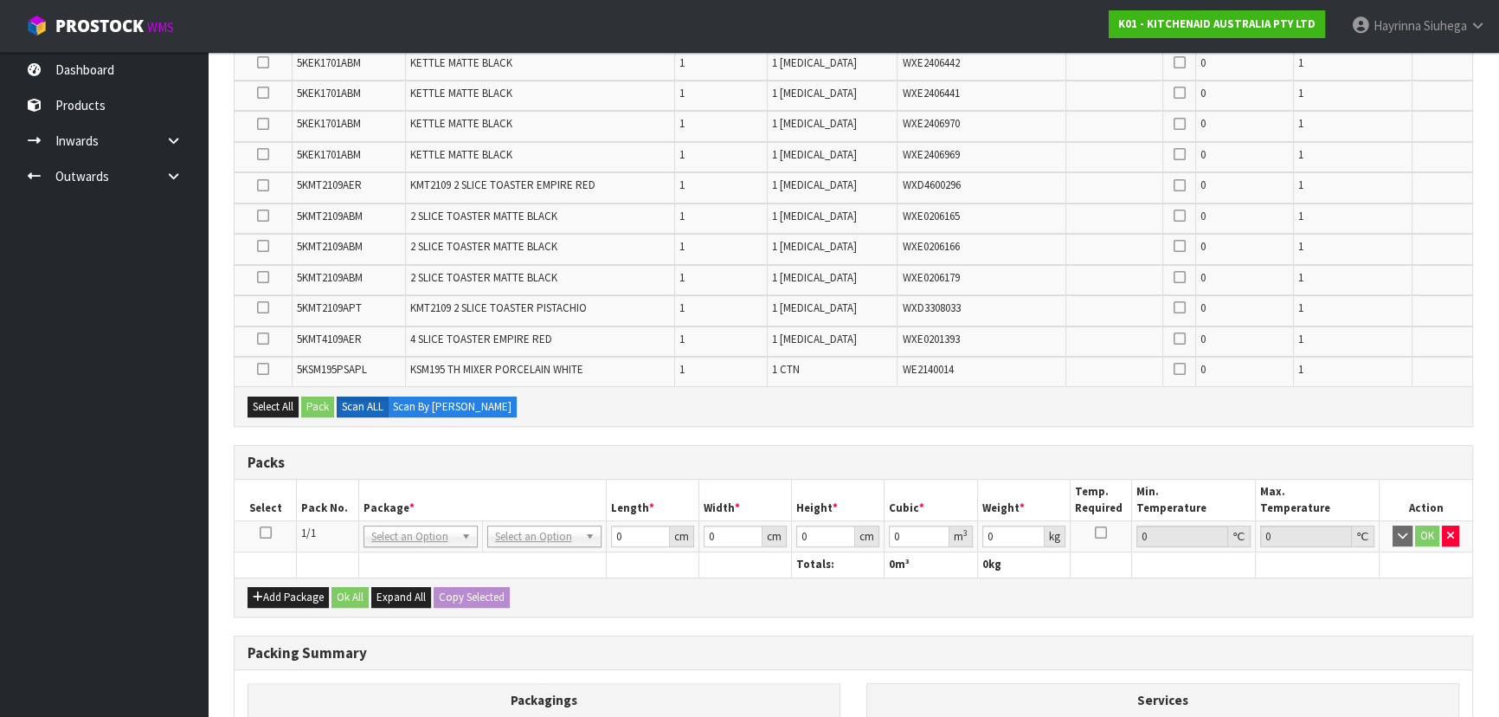
click at [264, 533] on icon at bounding box center [266, 532] width 12 height 1
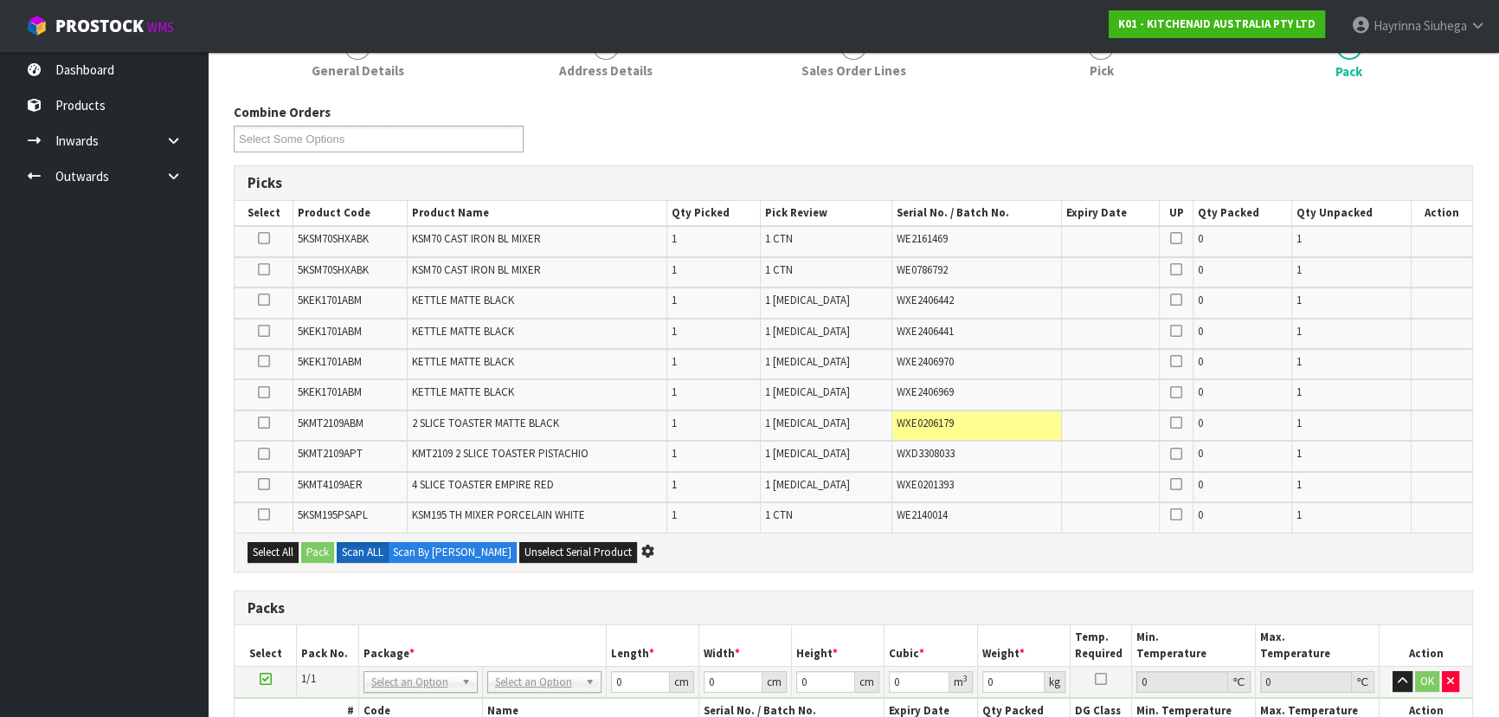
scroll to position [0, 0]
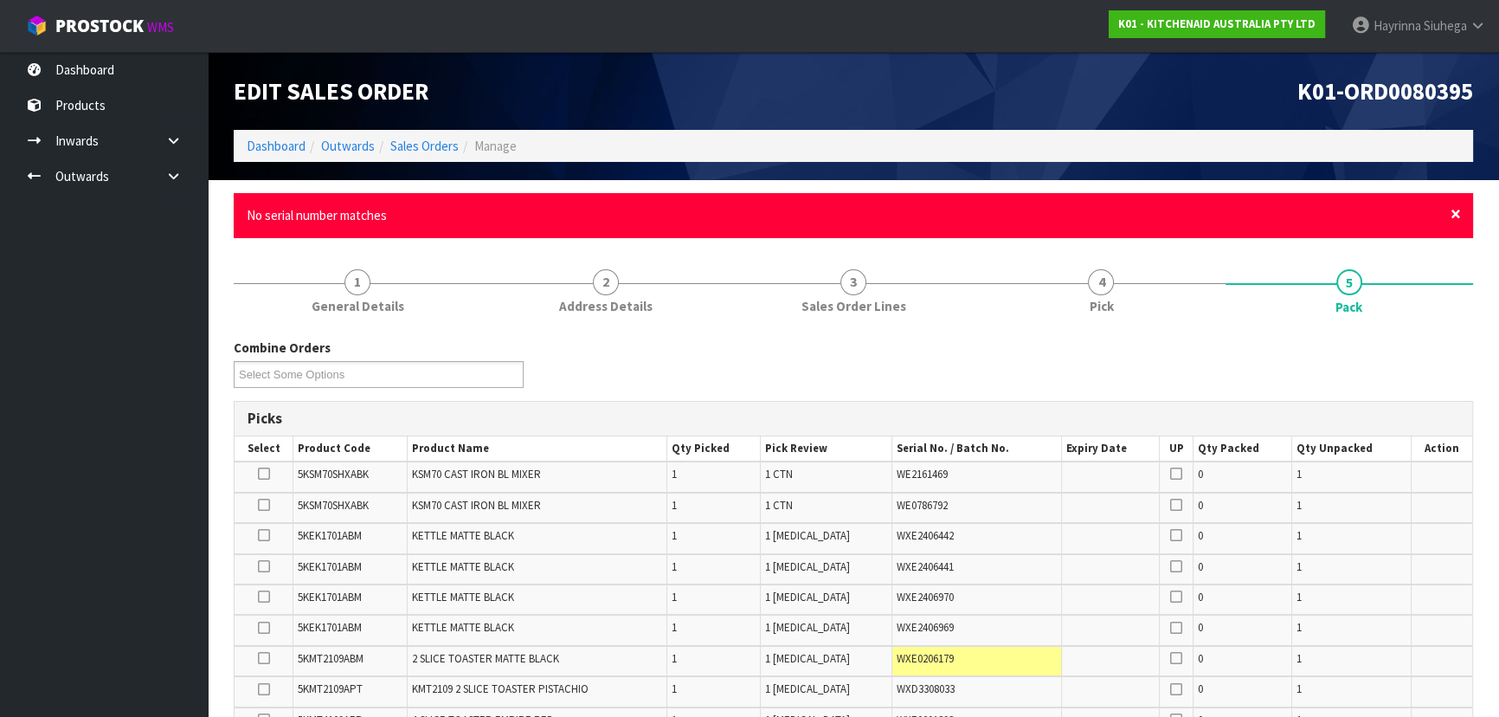
click at [1452, 216] on span "×" at bounding box center [1456, 214] width 10 height 24
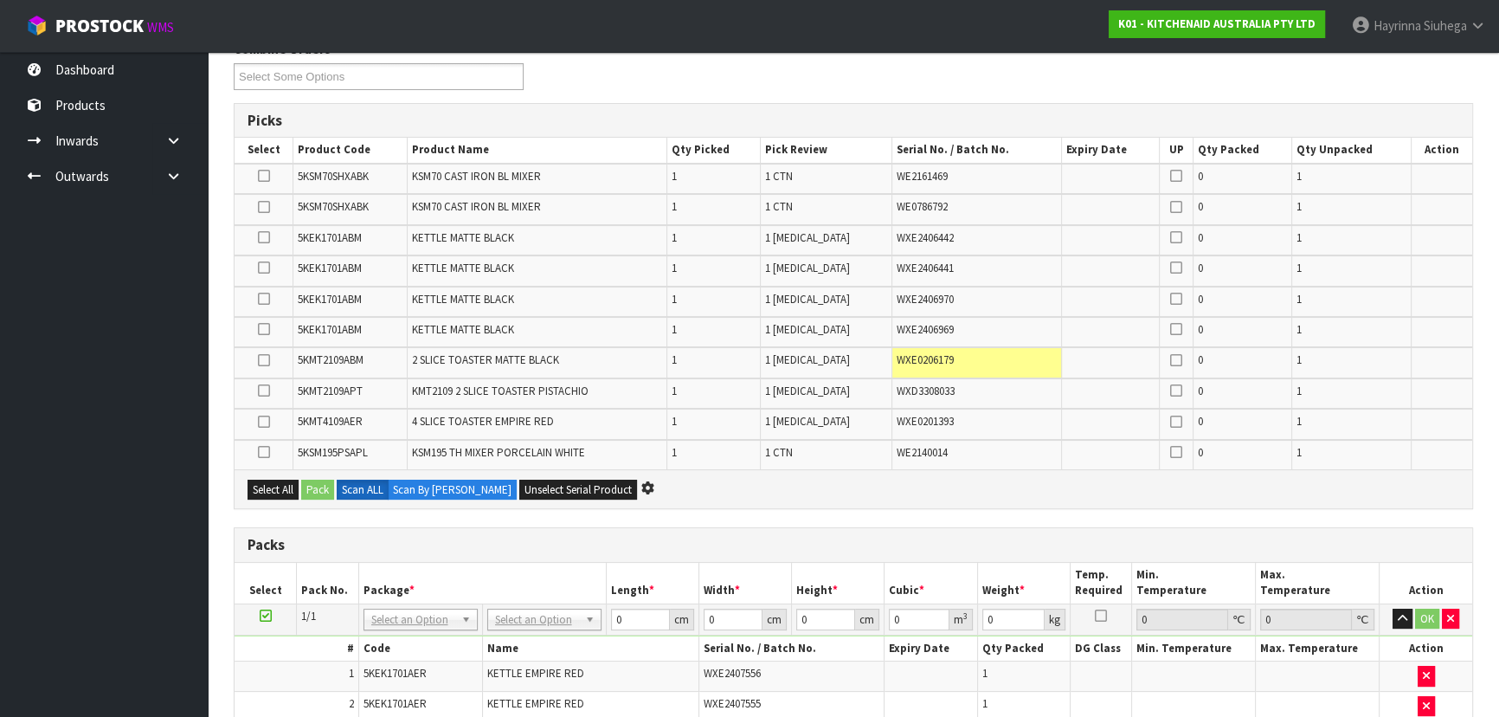
scroll to position [235, 0]
type input "120"
type input "100"
type input "12.56"
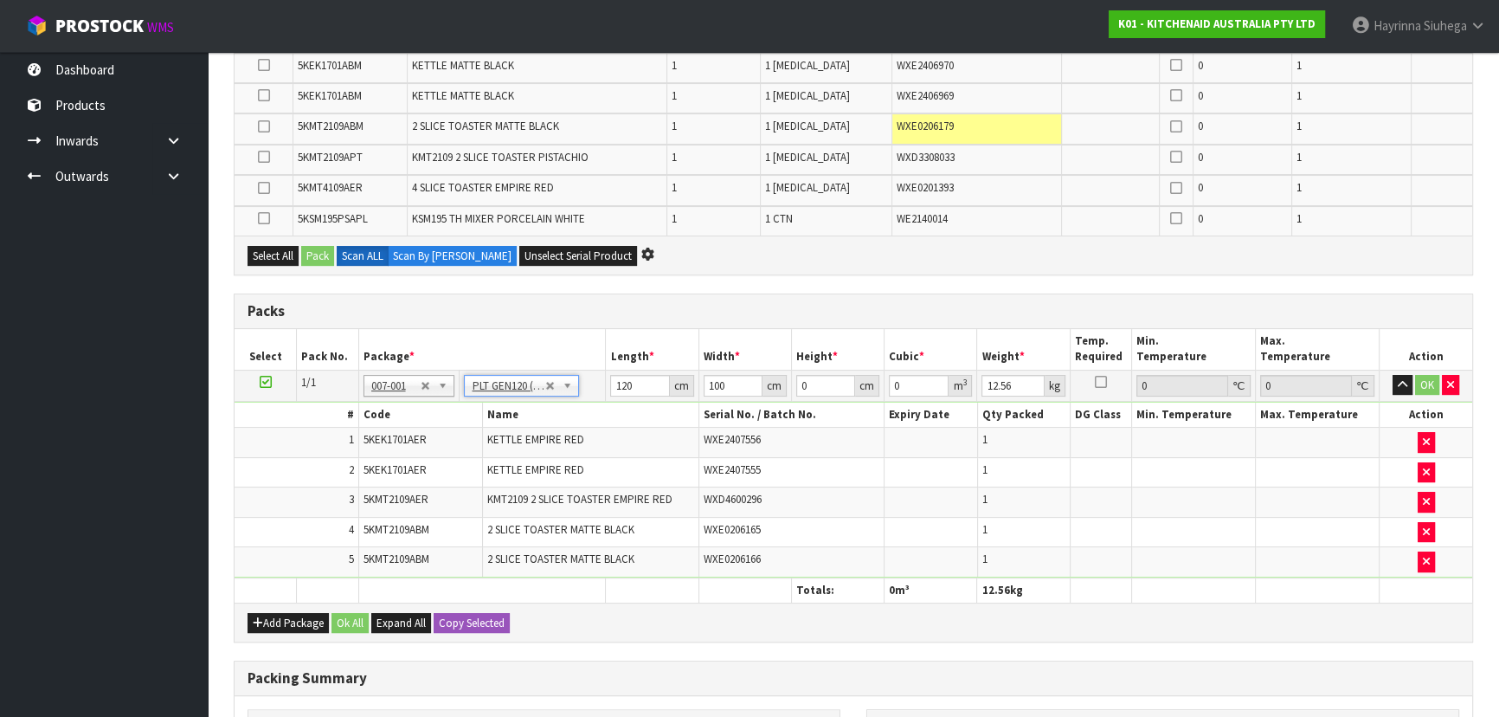
scroll to position [471, 0]
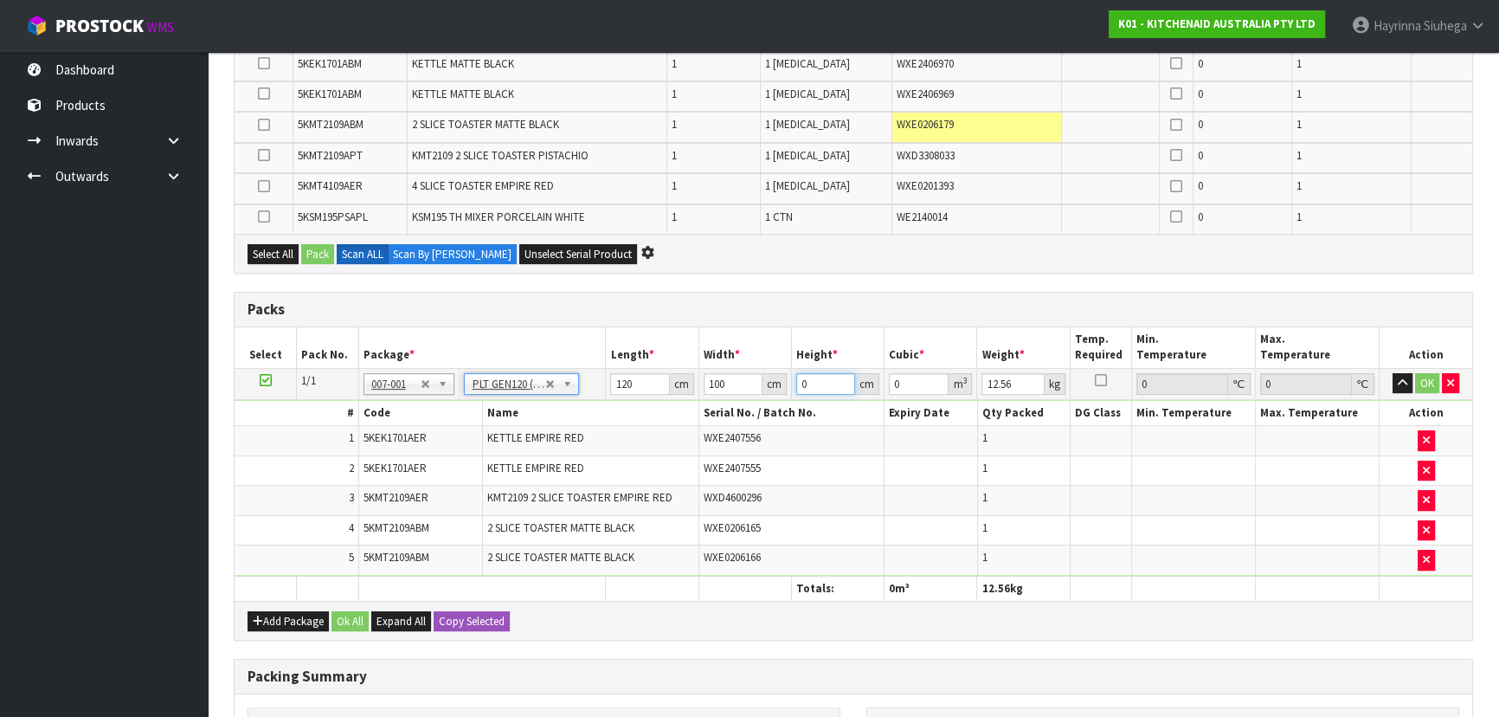
click at [799, 387] on input "0" at bounding box center [825, 384] width 59 height 22
type input "1"
type input "0.012"
type input "10"
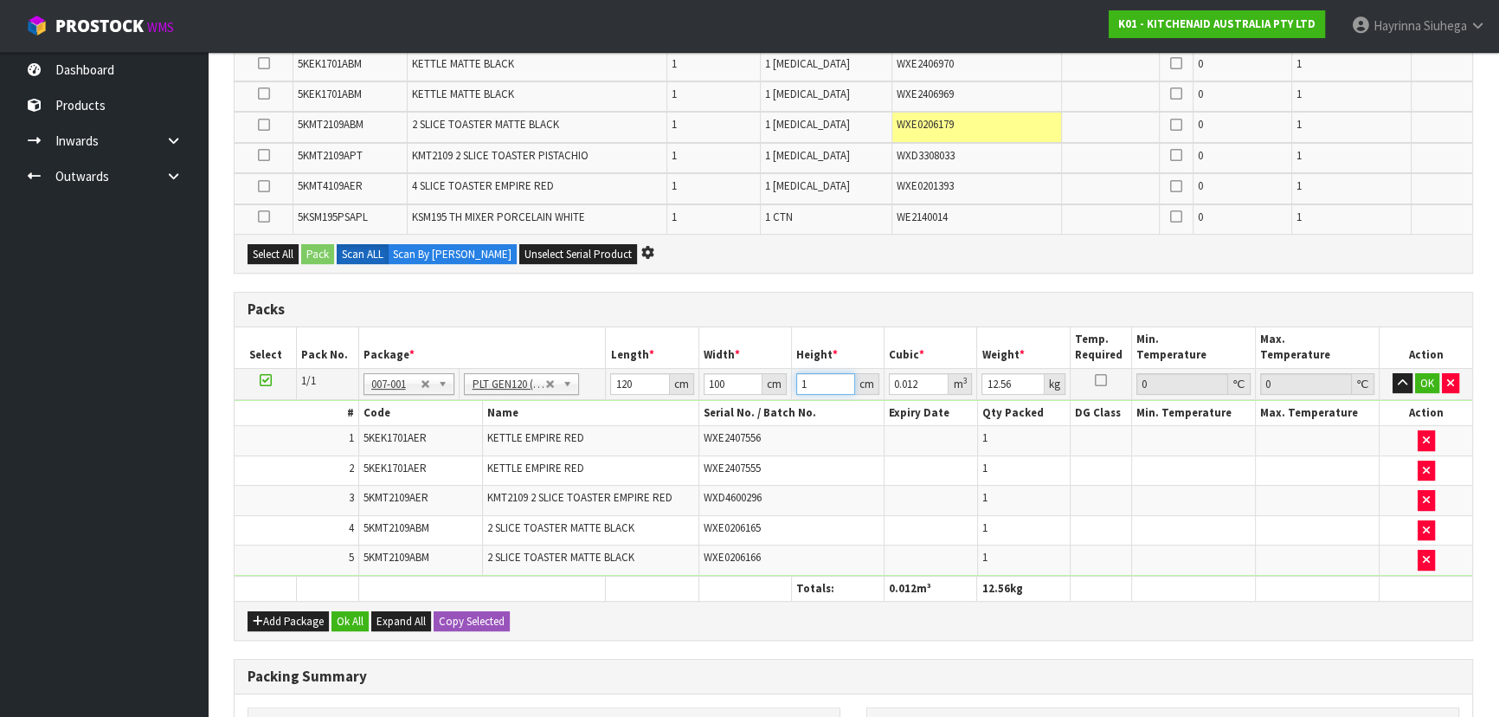
type input "0.12"
type input "100"
type input "1.2"
type input "100"
click at [1425, 382] on button "OK" at bounding box center [1427, 383] width 24 height 21
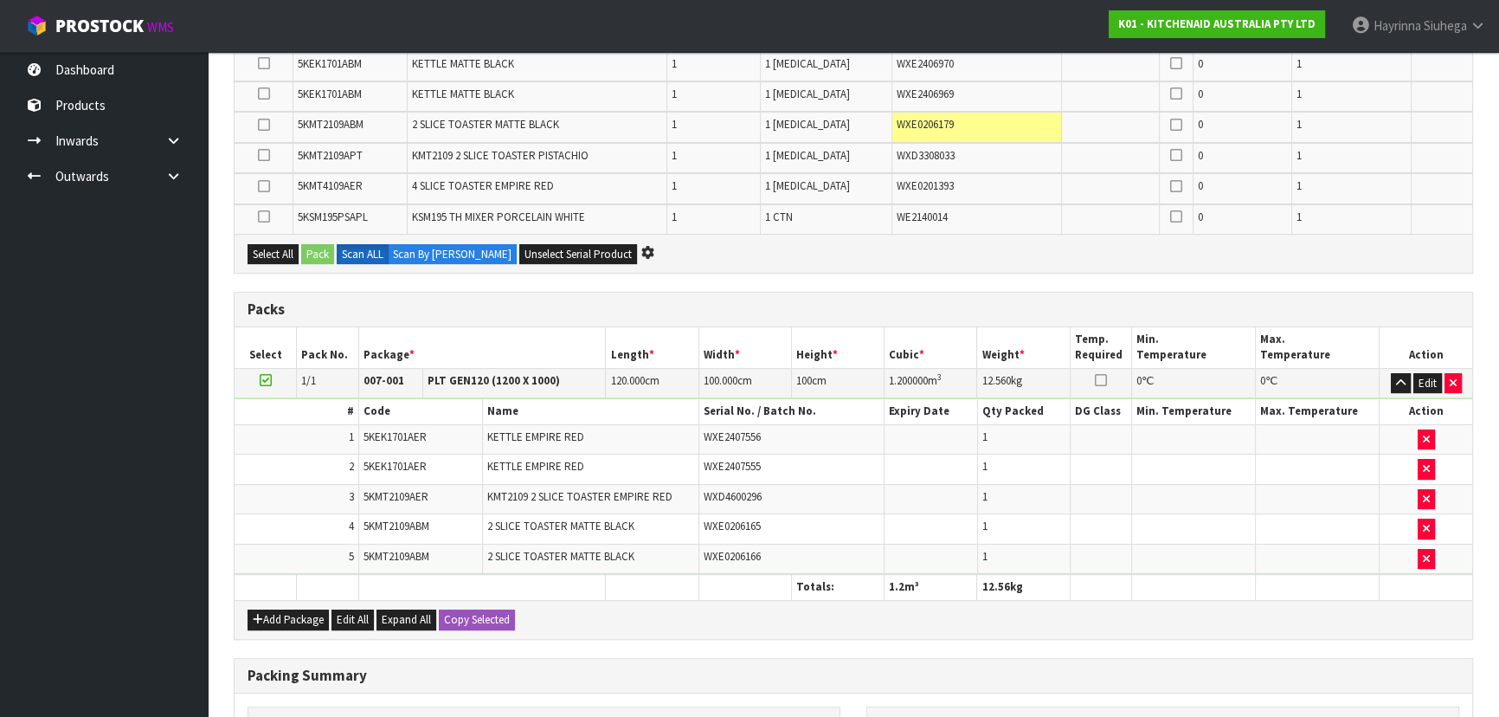
scroll to position [715, 0]
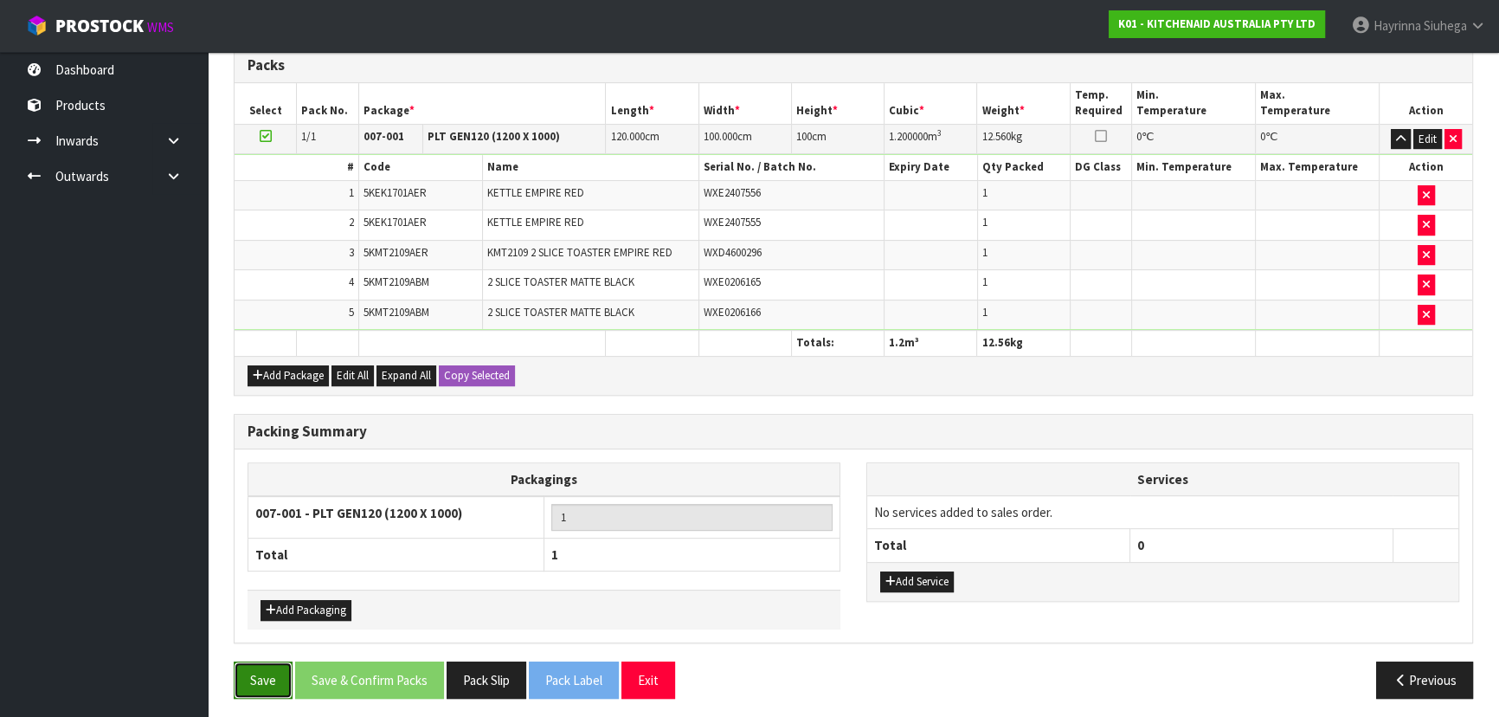
click at [277, 661] on button "Save" at bounding box center [263, 679] width 59 height 37
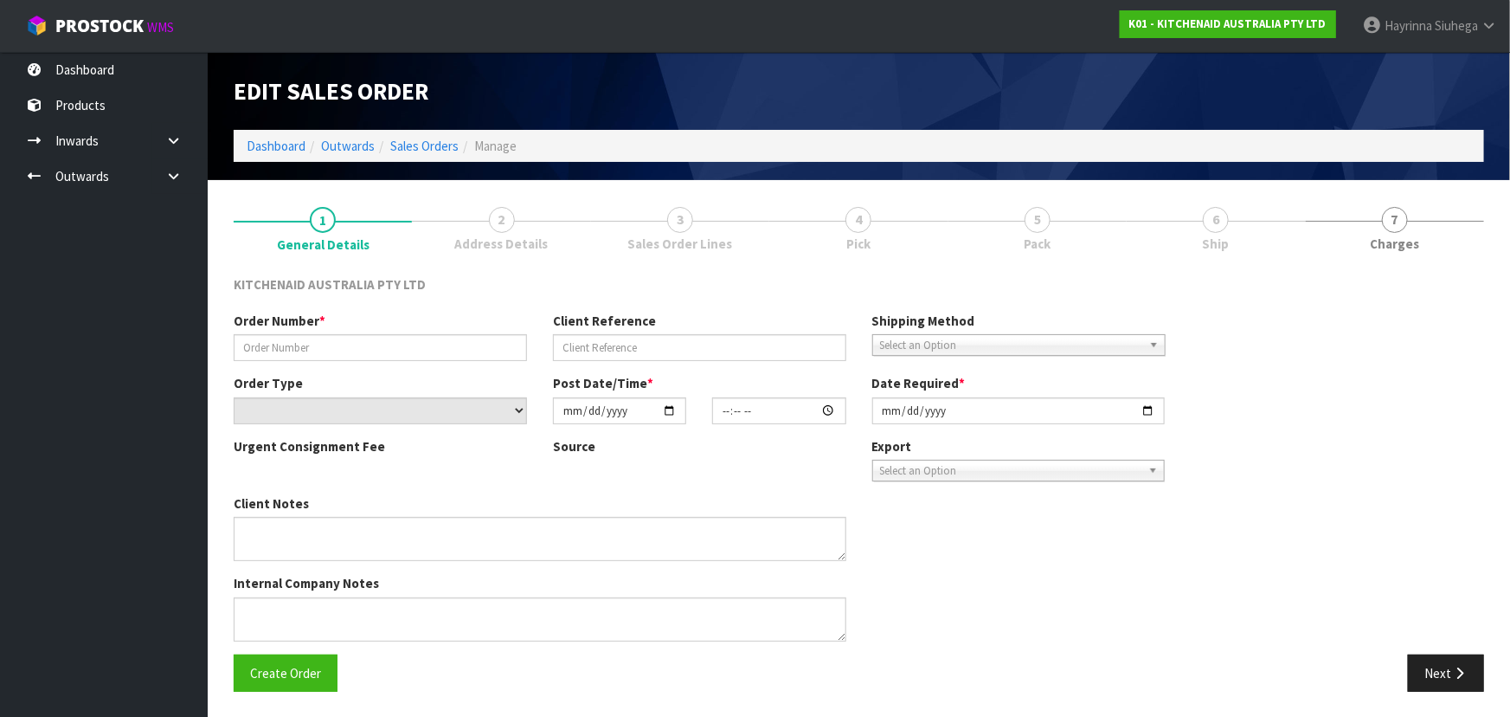
type input "0000013265"
type input "383457"
select select "number:0"
type input "[DATE]"
type input "12:35:36.000"
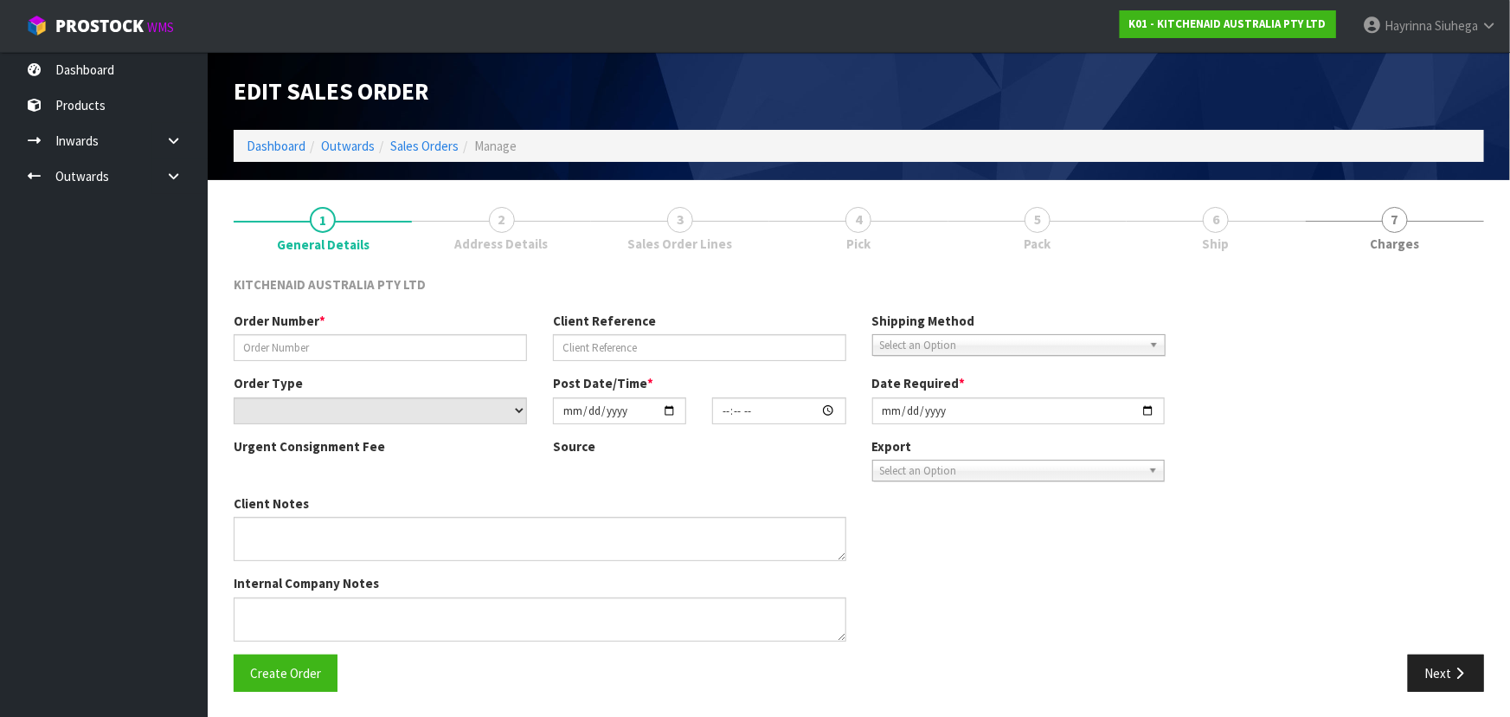
type input "[DATE]"
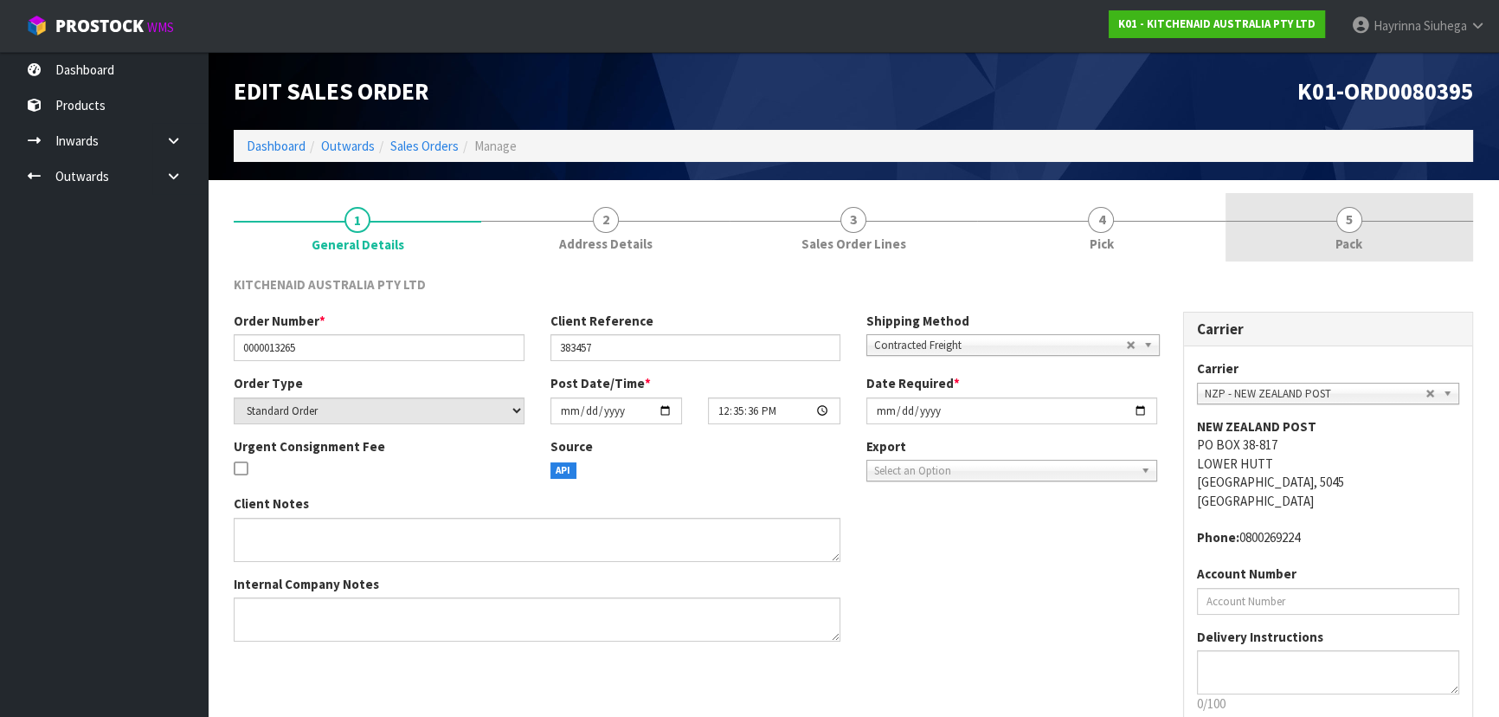
drag, startPoint x: 1333, startPoint y: 242, endPoint x: 1263, endPoint y: 246, distance: 70.2
click at [1333, 242] on link "5 Pack" at bounding box center [1350, 227] width 248 height 68
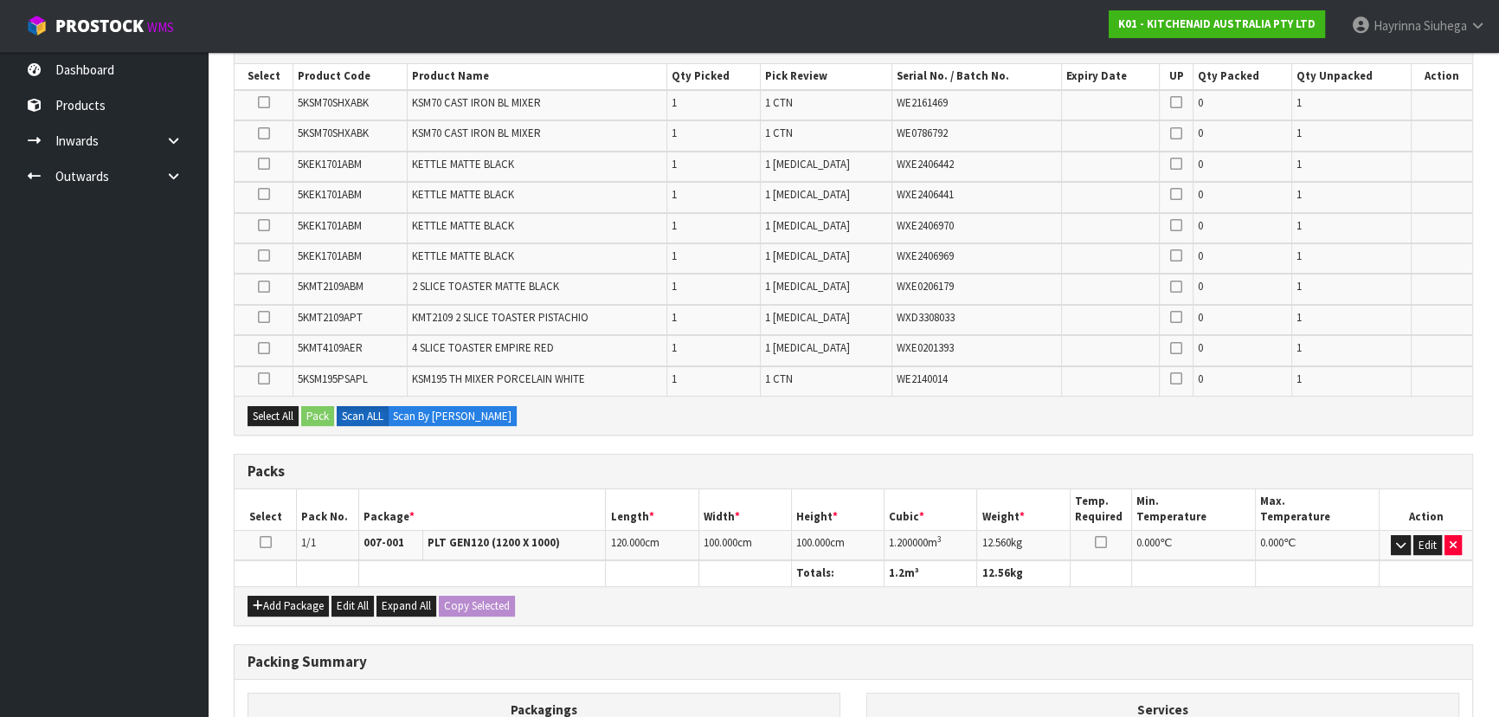
scroll to position [462, 0]
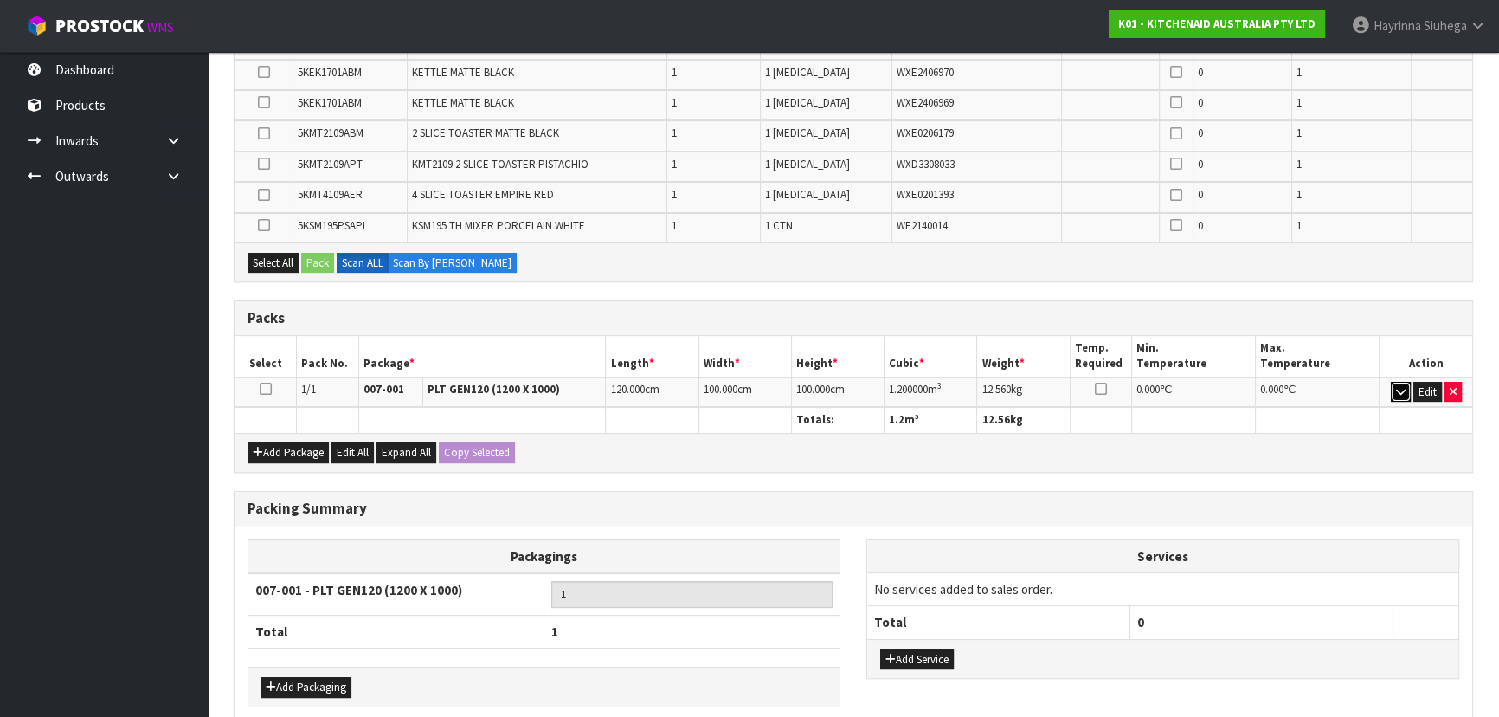
click at [1401, 391] on icon "button" at bounding box center [1401, 391] width 10 height 11
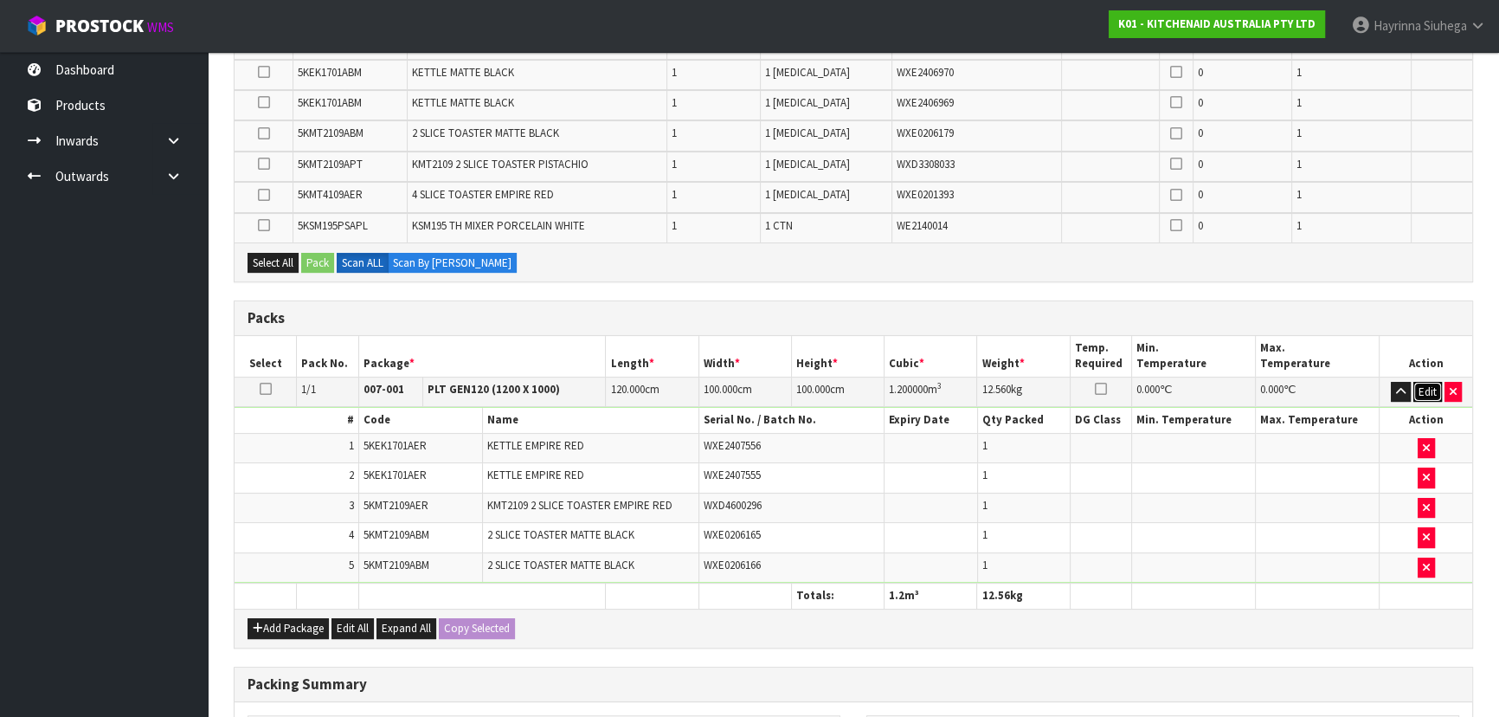
click at [1418, 389] on button "Edit" at bounding box center [1427, 392] width 29 height 21
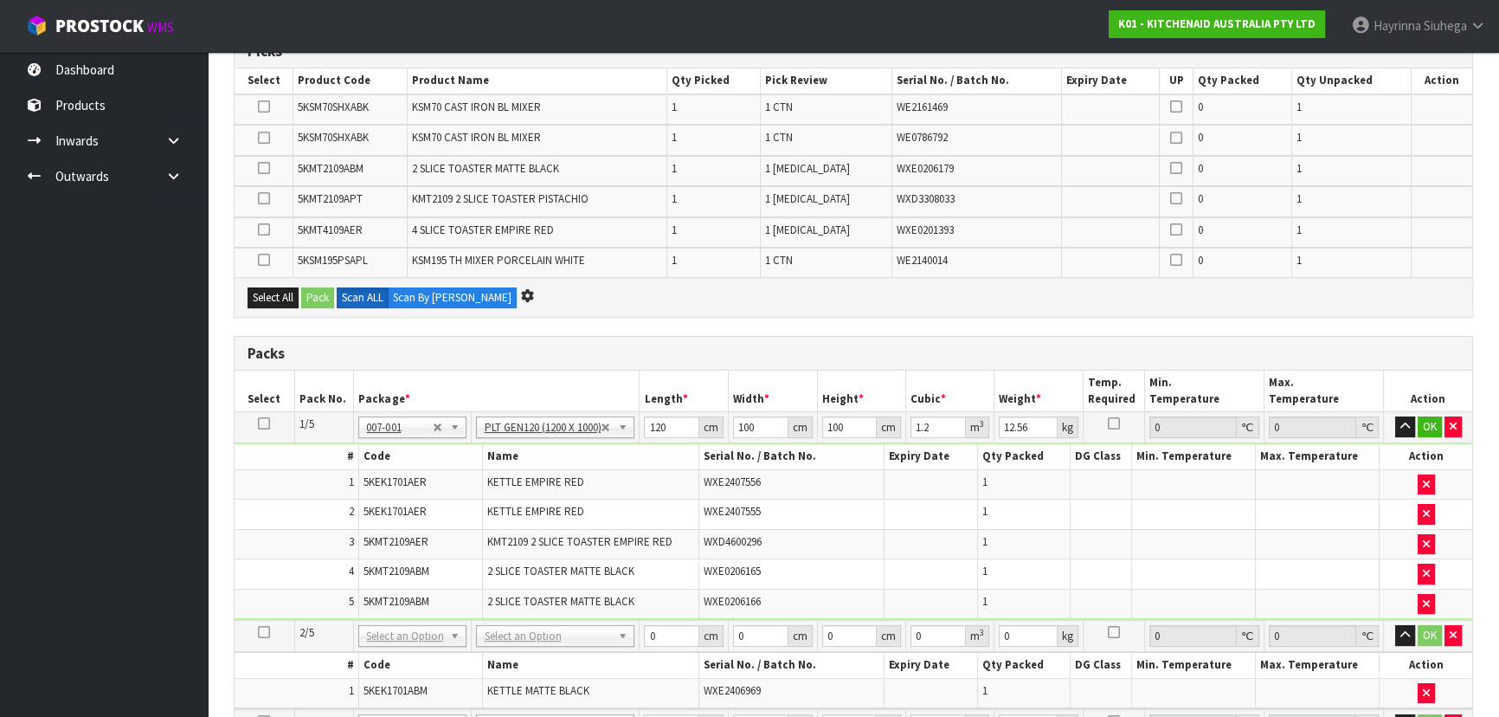
scroll to position [0, 0]
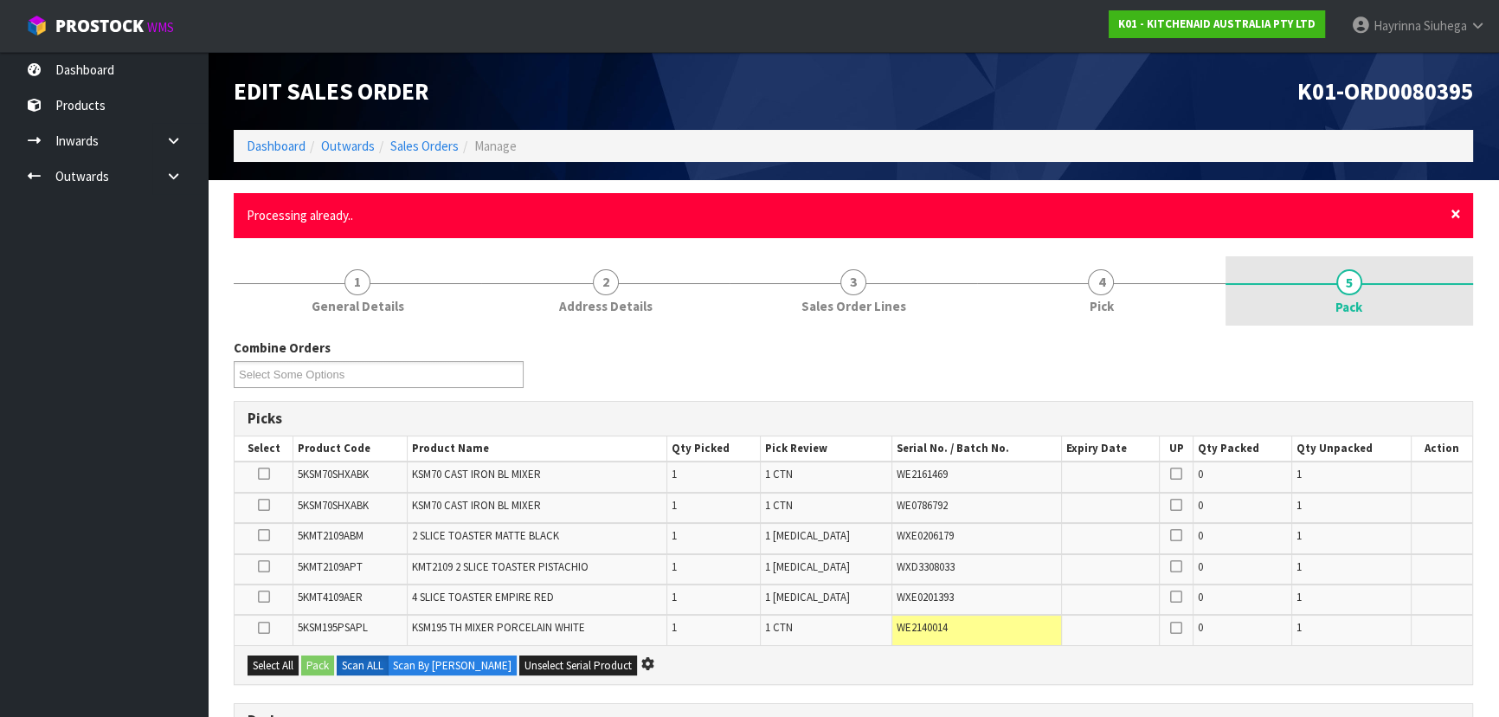
click at [1457, 210] on span "×" at bounding box center [1456, 214] width 10 height 24
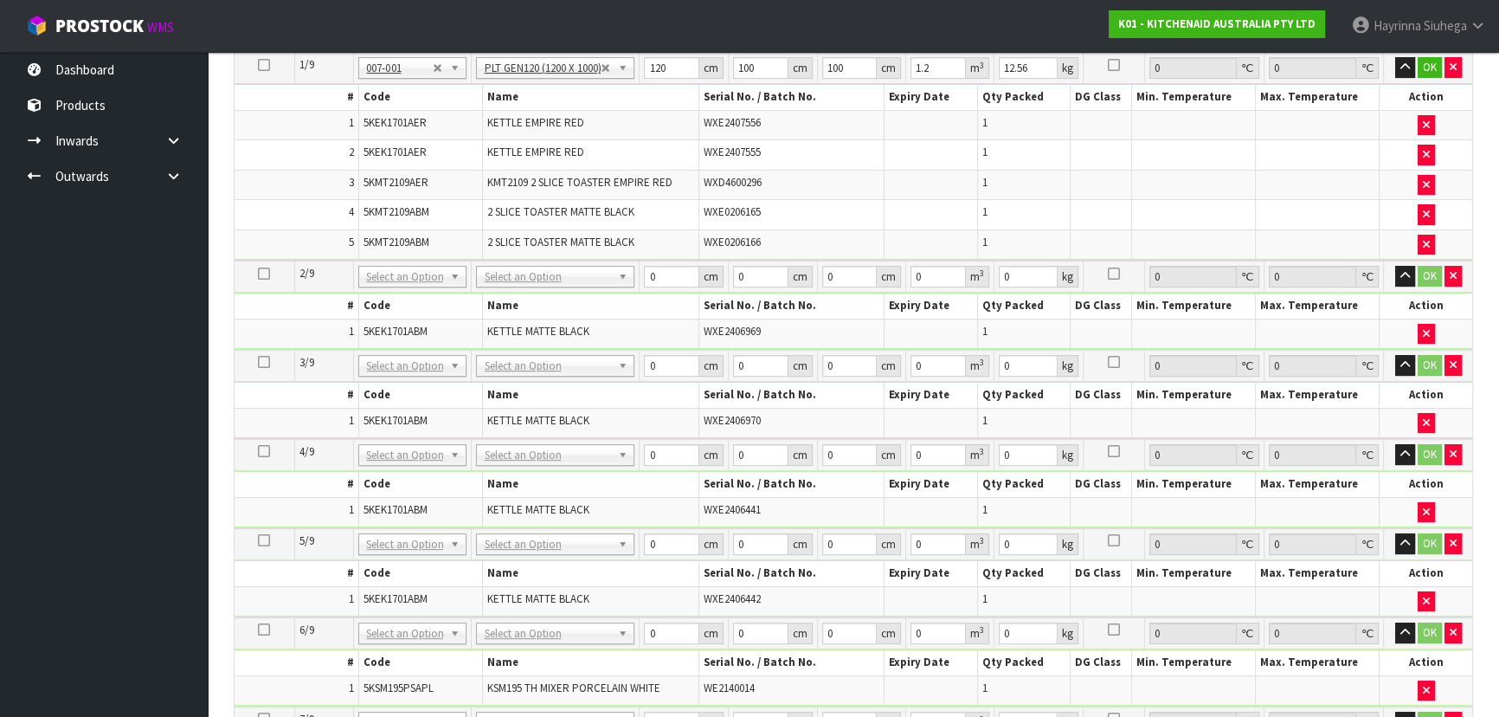
scroll to position [393, 0]
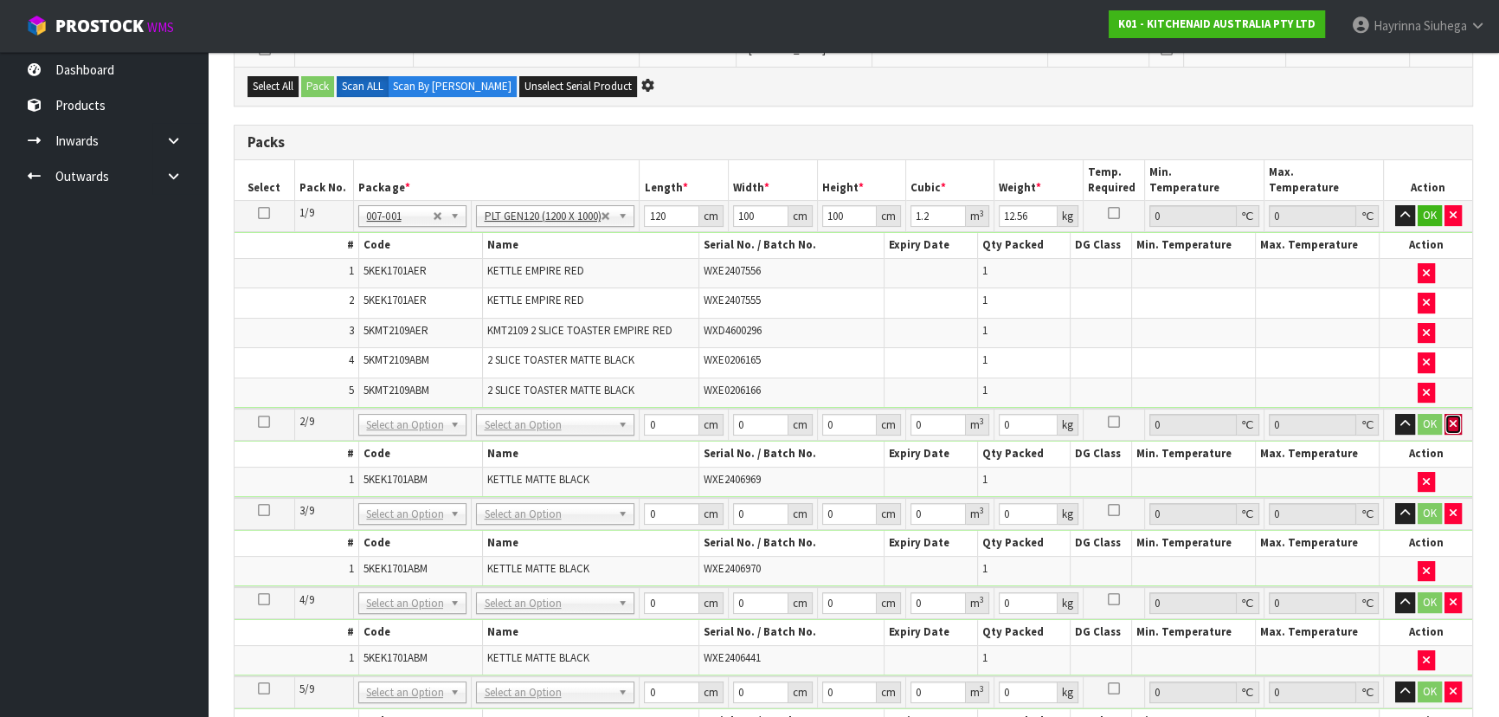
click at [1452, 418] on icon "button" at bounding box center [1453, 423] width 7 height 11
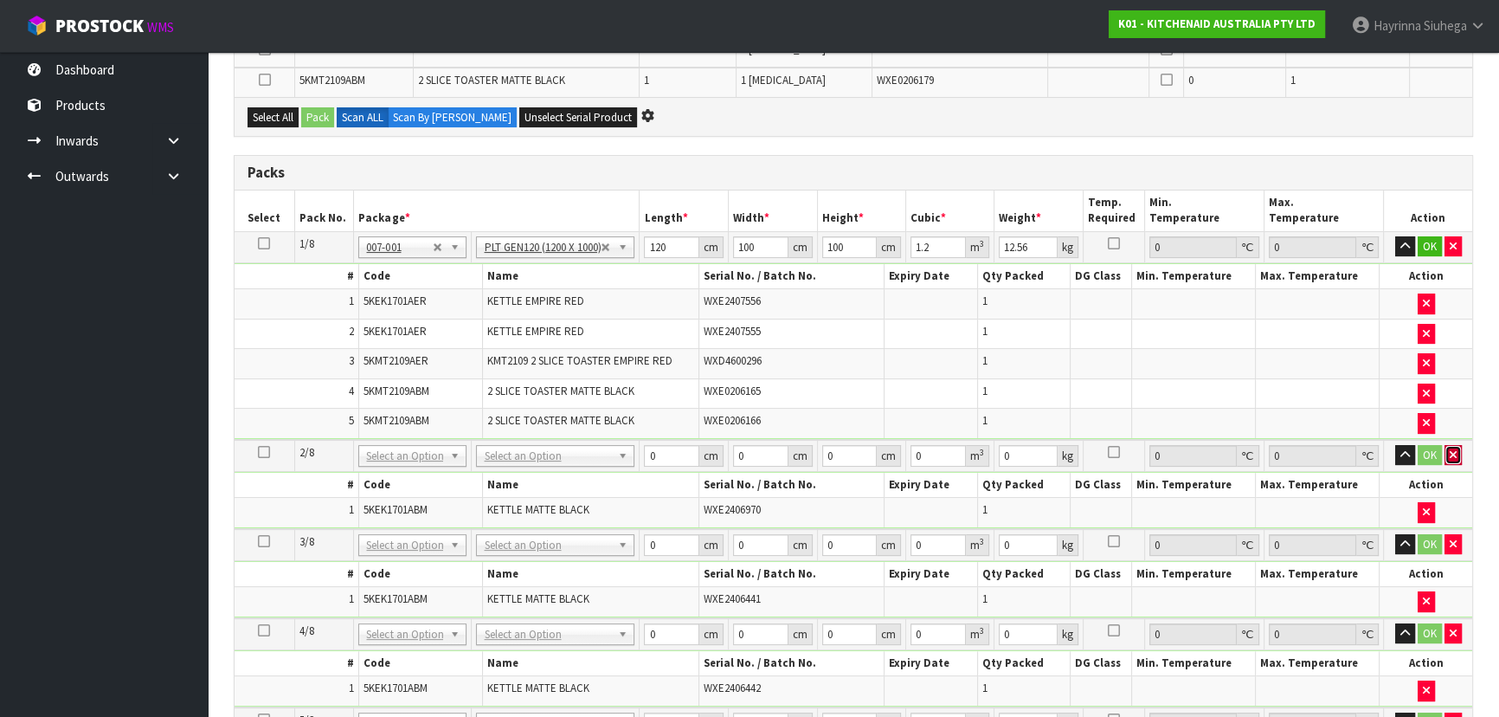
click at [1453, 449] on icon "button" at bounding box center [1453, 454] width 7 height 11
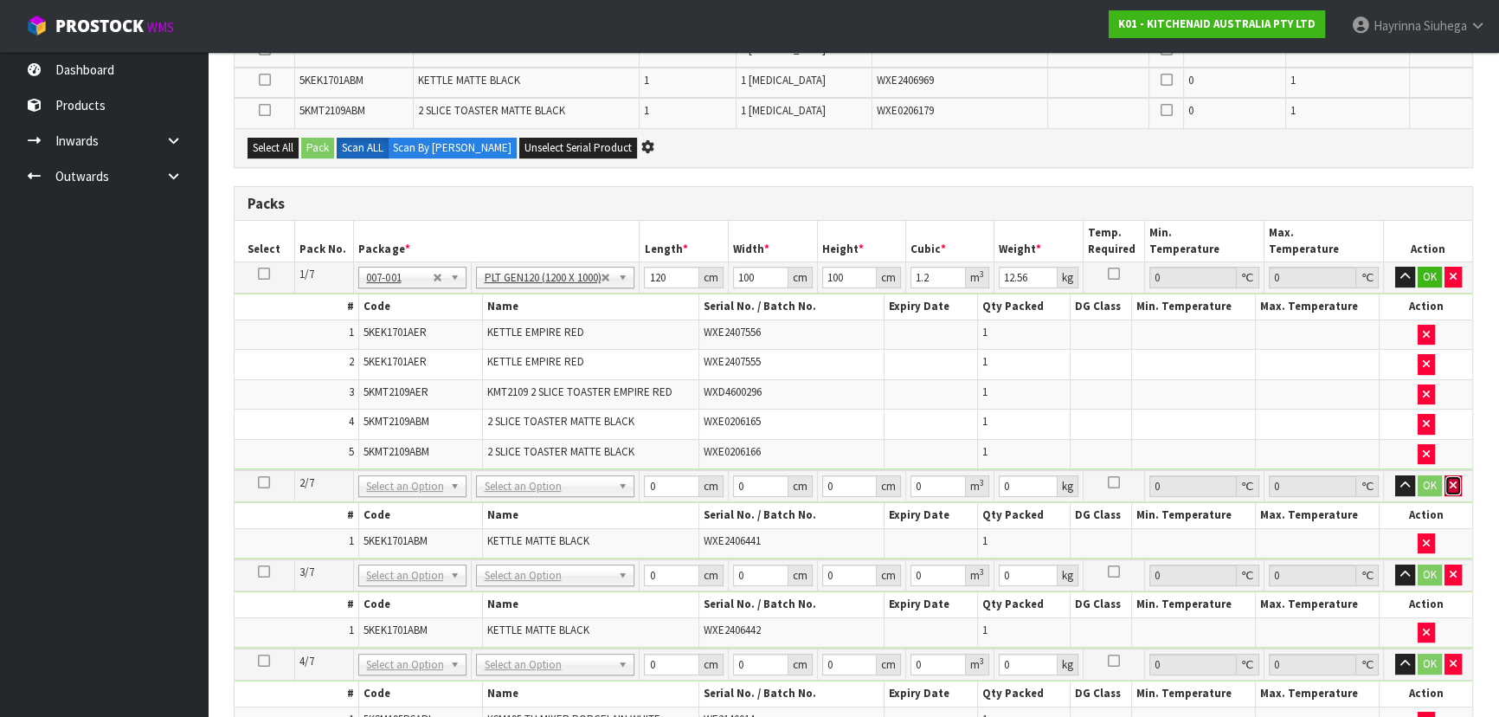
click at [1445, 476] on button "button" at bounding box center [1453, 485] width 17 height 21
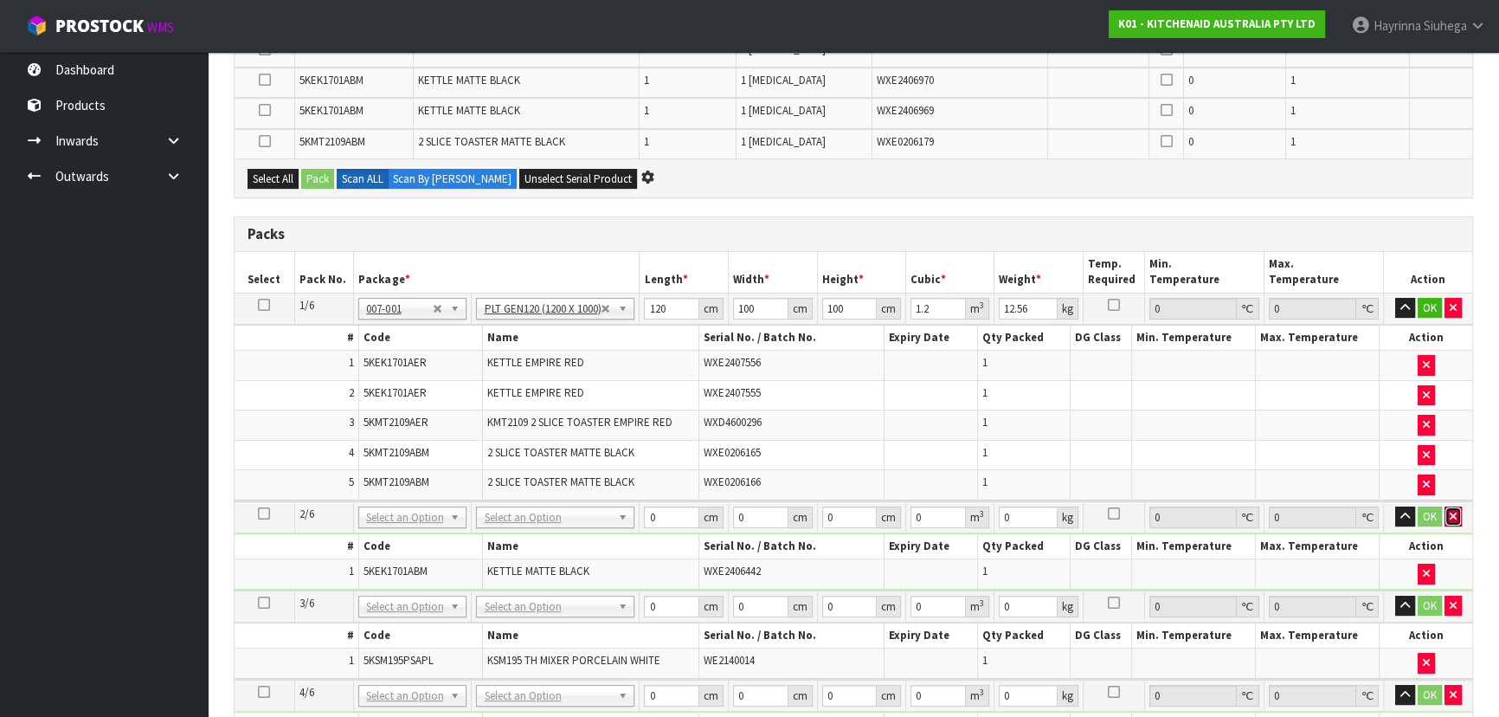
click at [1445, 507] on button "button" at bounding box center [1453, 516] width 17 height 21
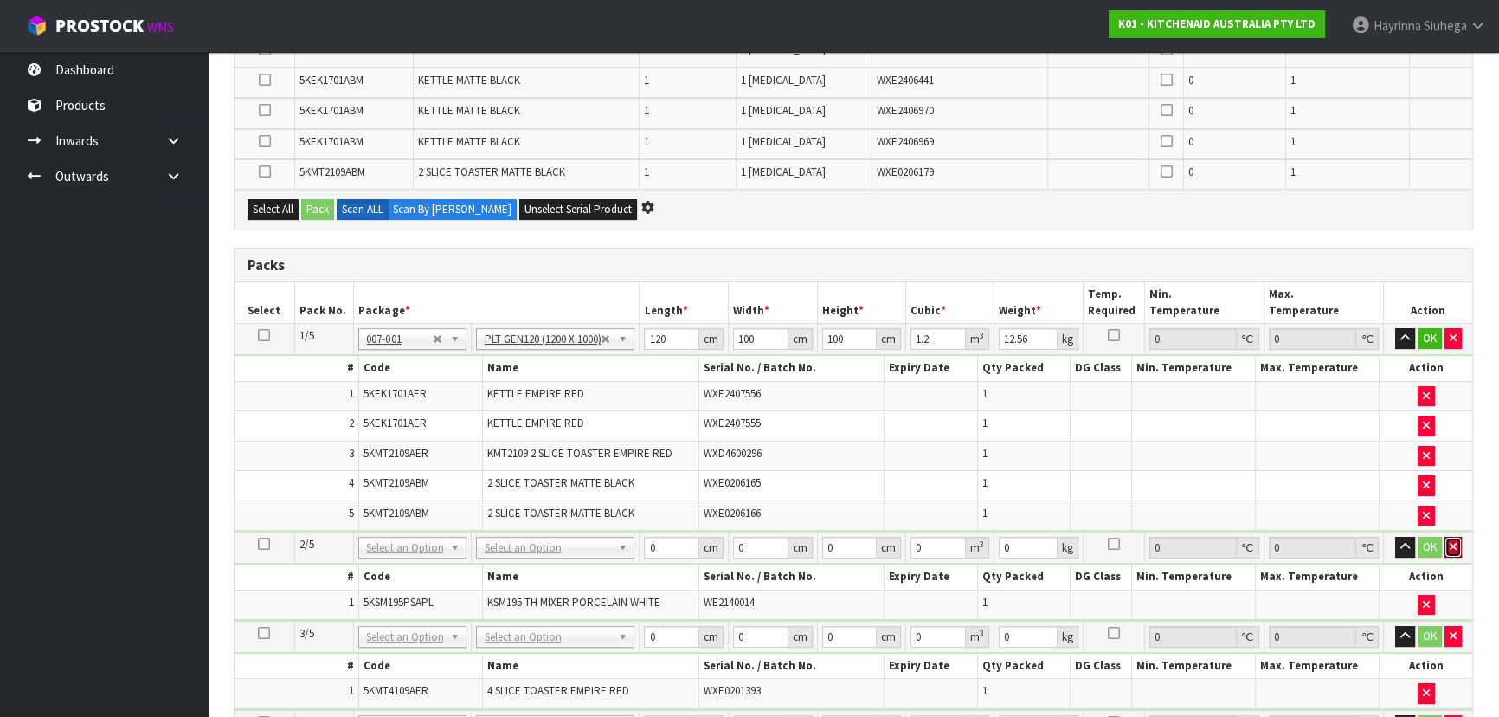
click at [1451, 543] on icon "button" at bounding box center [1453, 546] width 7 height 11
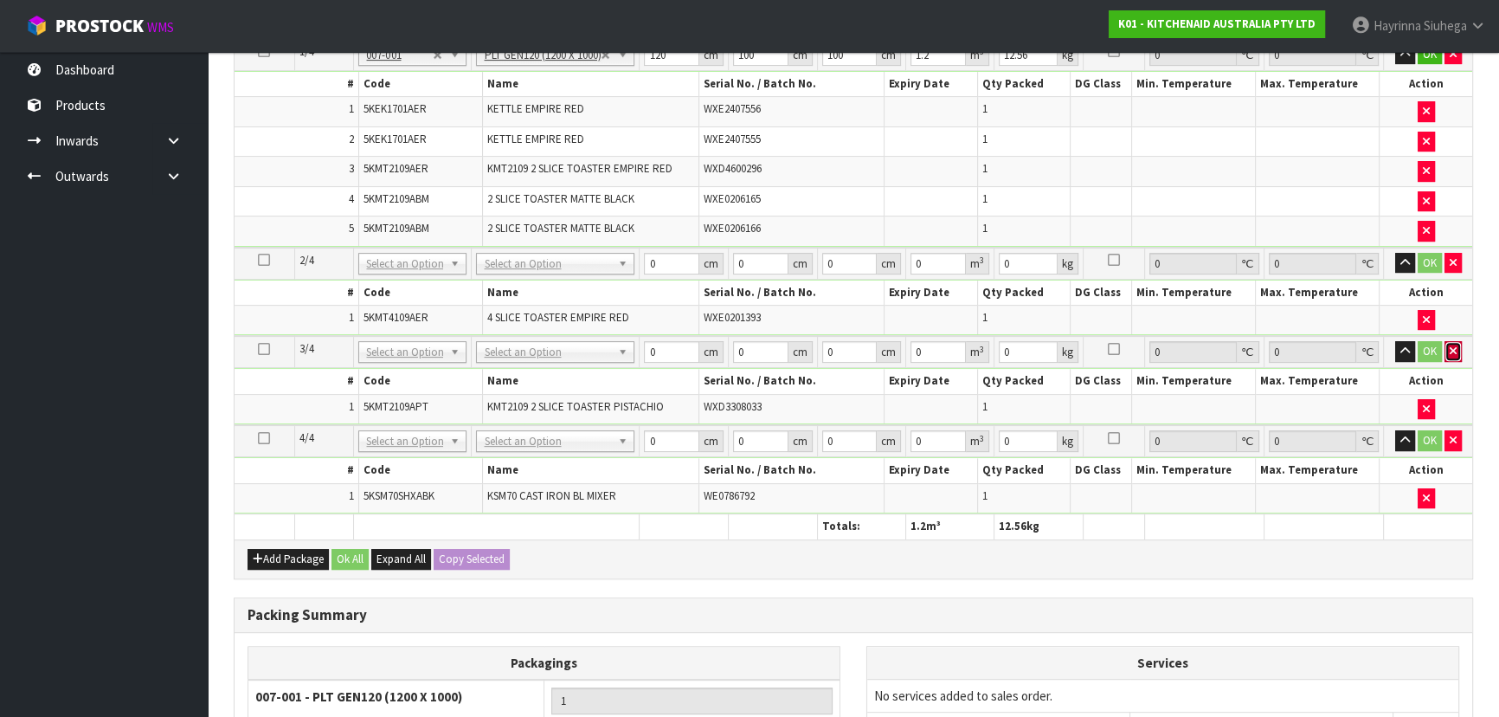
click at [1453, 355] on button "button" at bounding box center [1453, 351] width 17 height 21
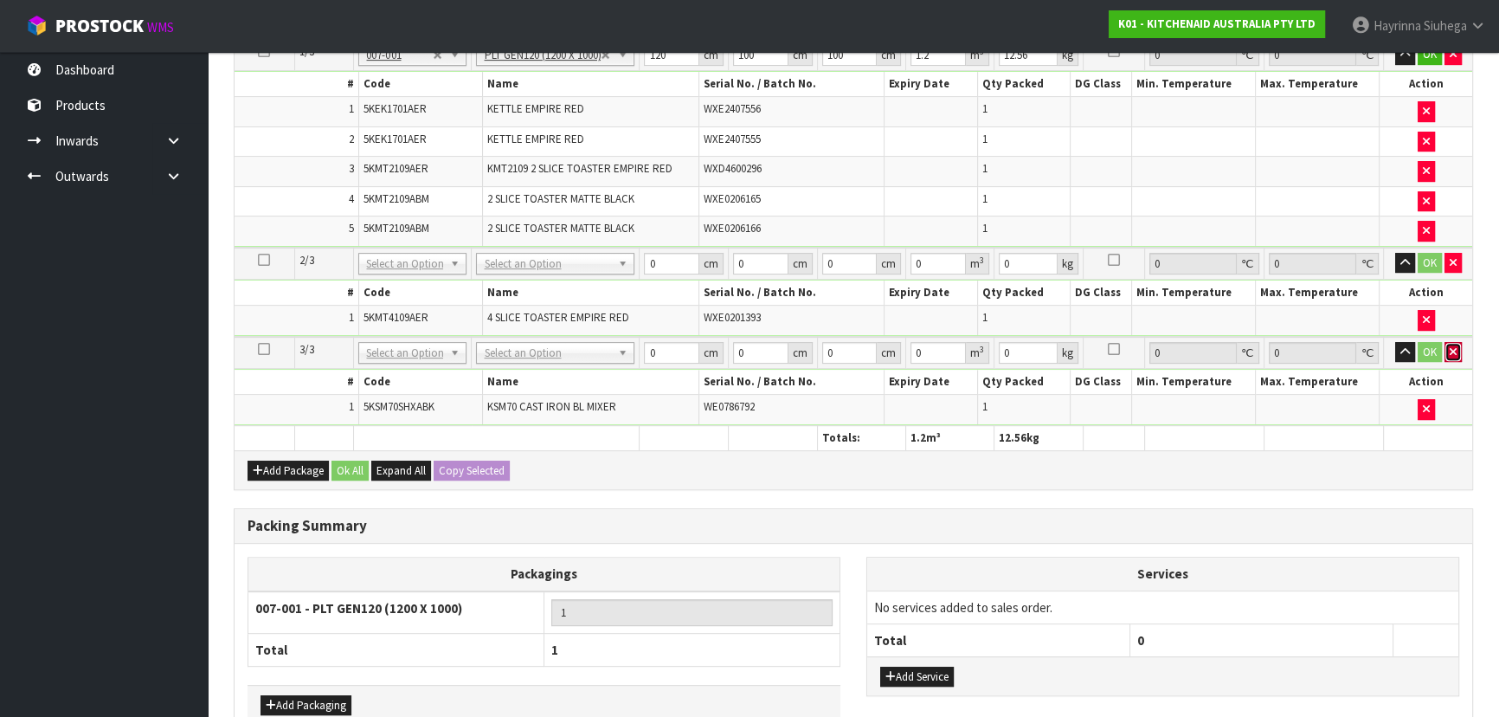
click at [1450, 347] on icon "button" at bounding box center [1453, 351] width 7 height 11
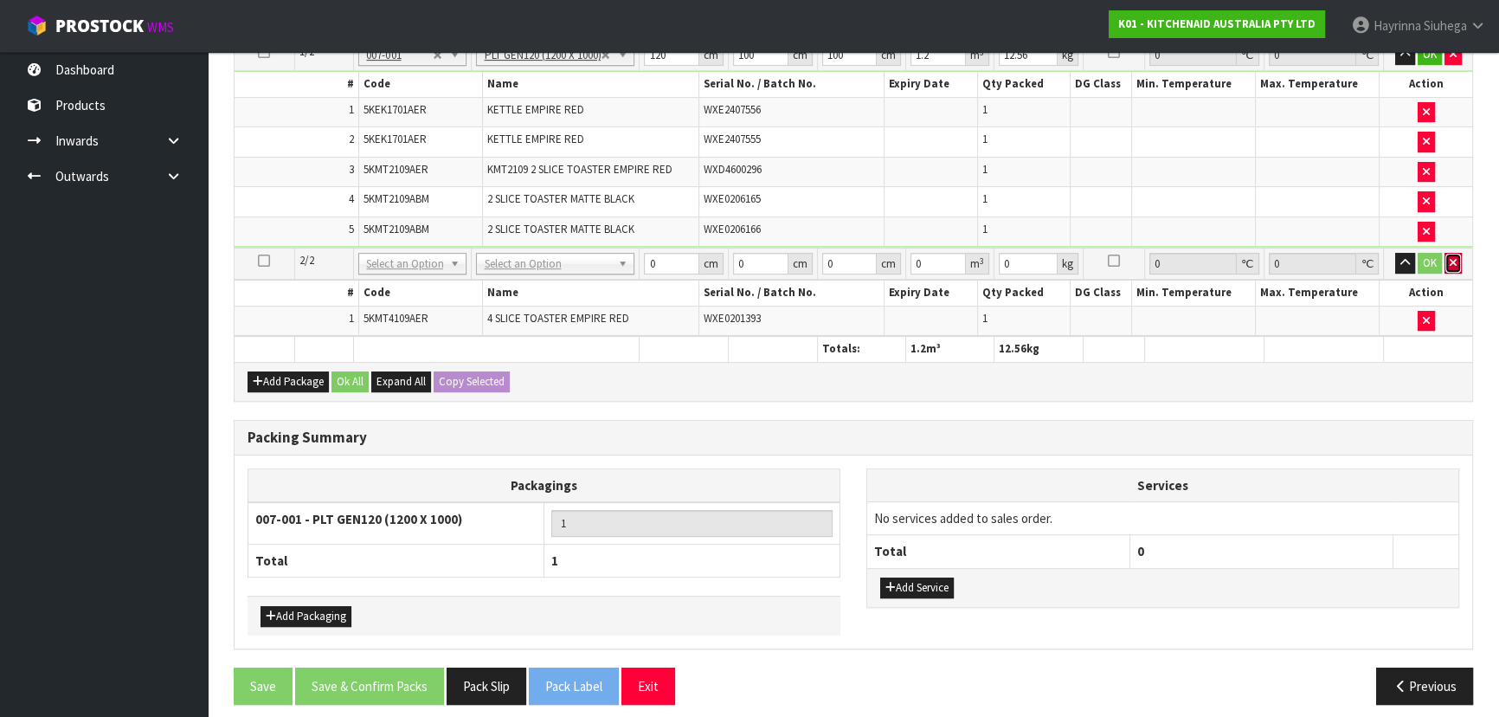
click at [1448, 264] on button "button" at bounding box center [1453, 263] width 17 height 21
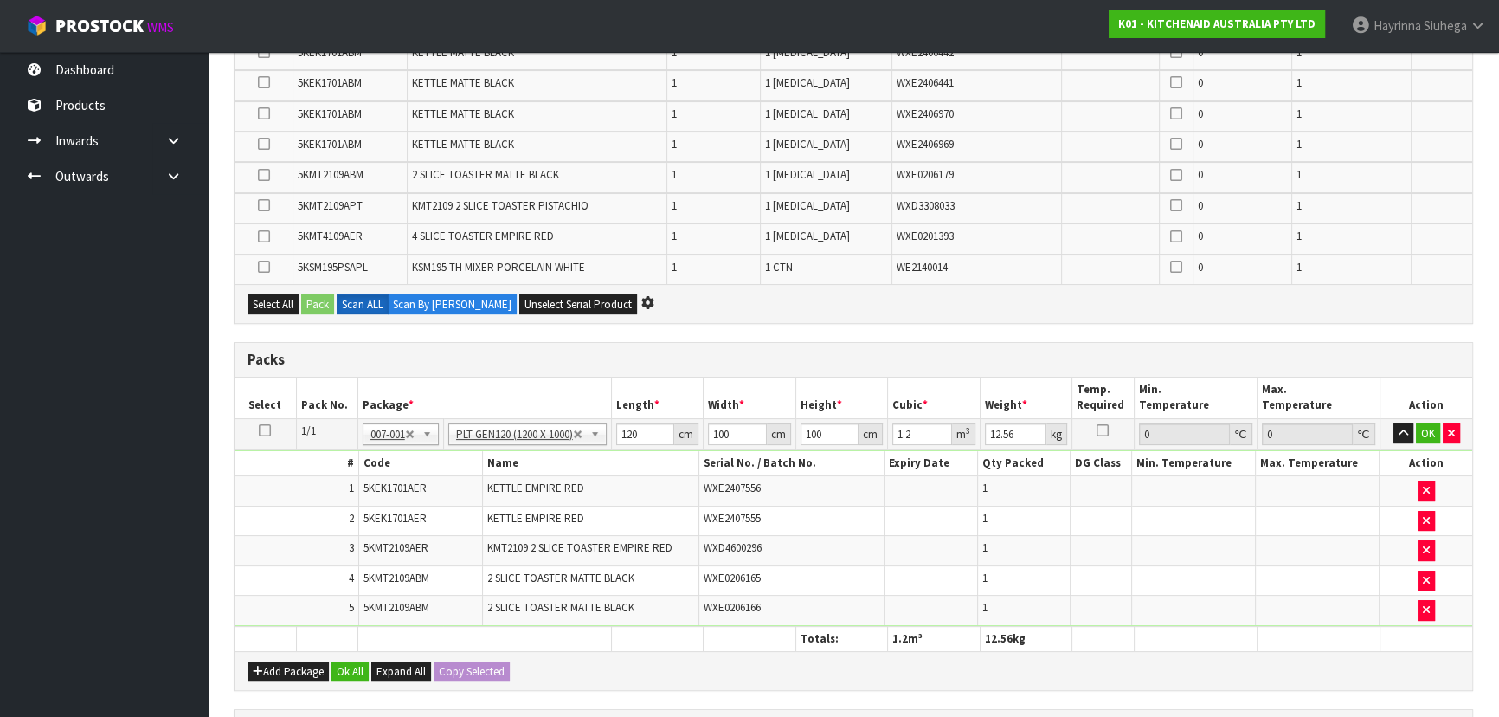
scroll to position [657, 0]
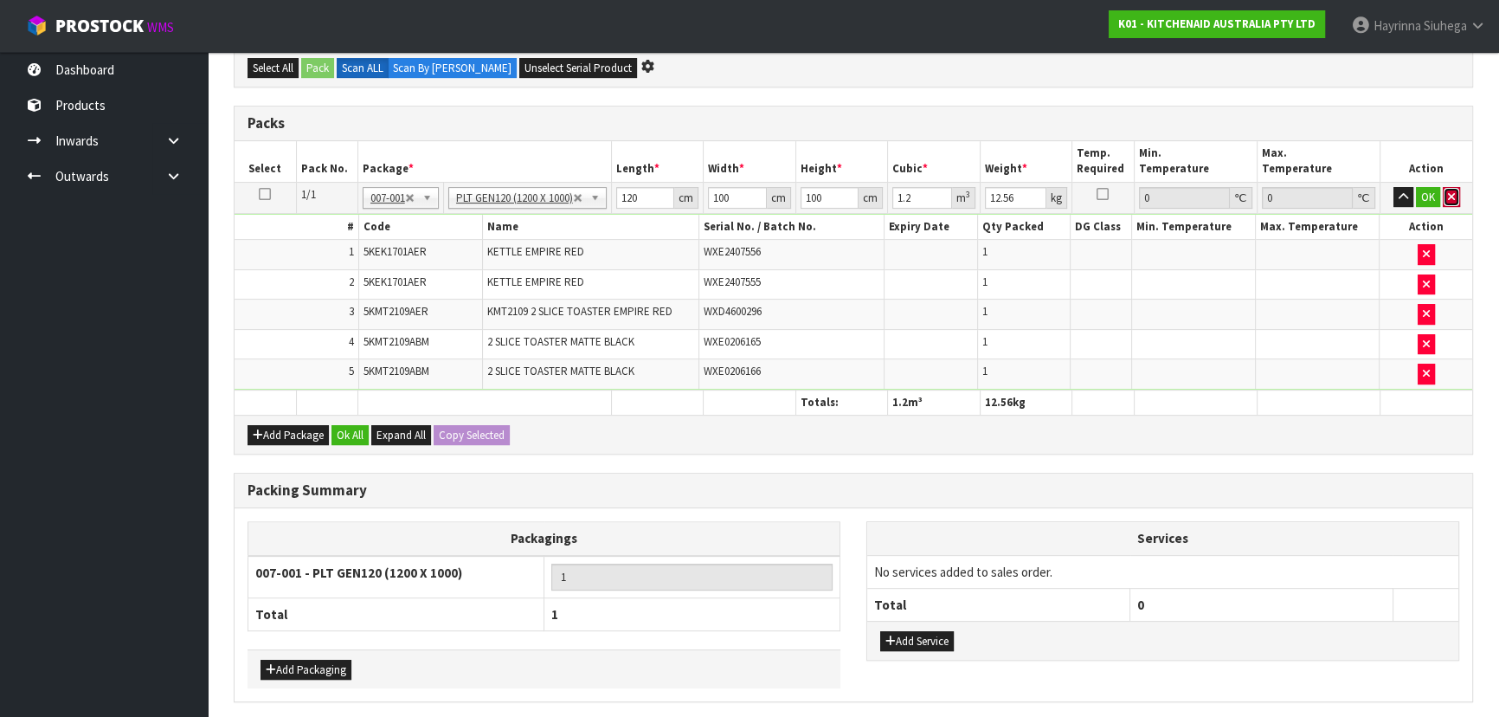
click at [1455, 187] on button "button" at bounding box center [1451, 197] width 17 height 21
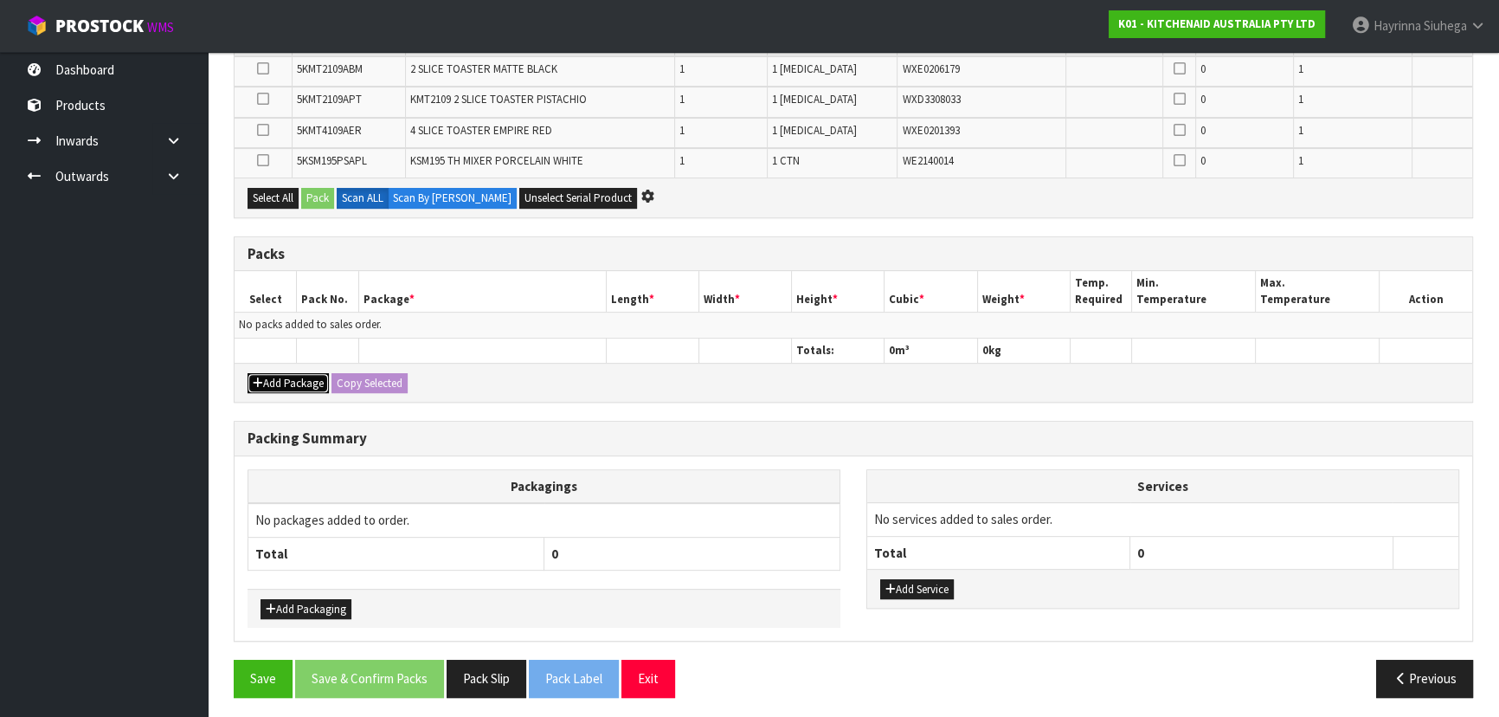
click at [286, 378] on button "Add Package" at bounding box center [288, 383] width 81 height 21
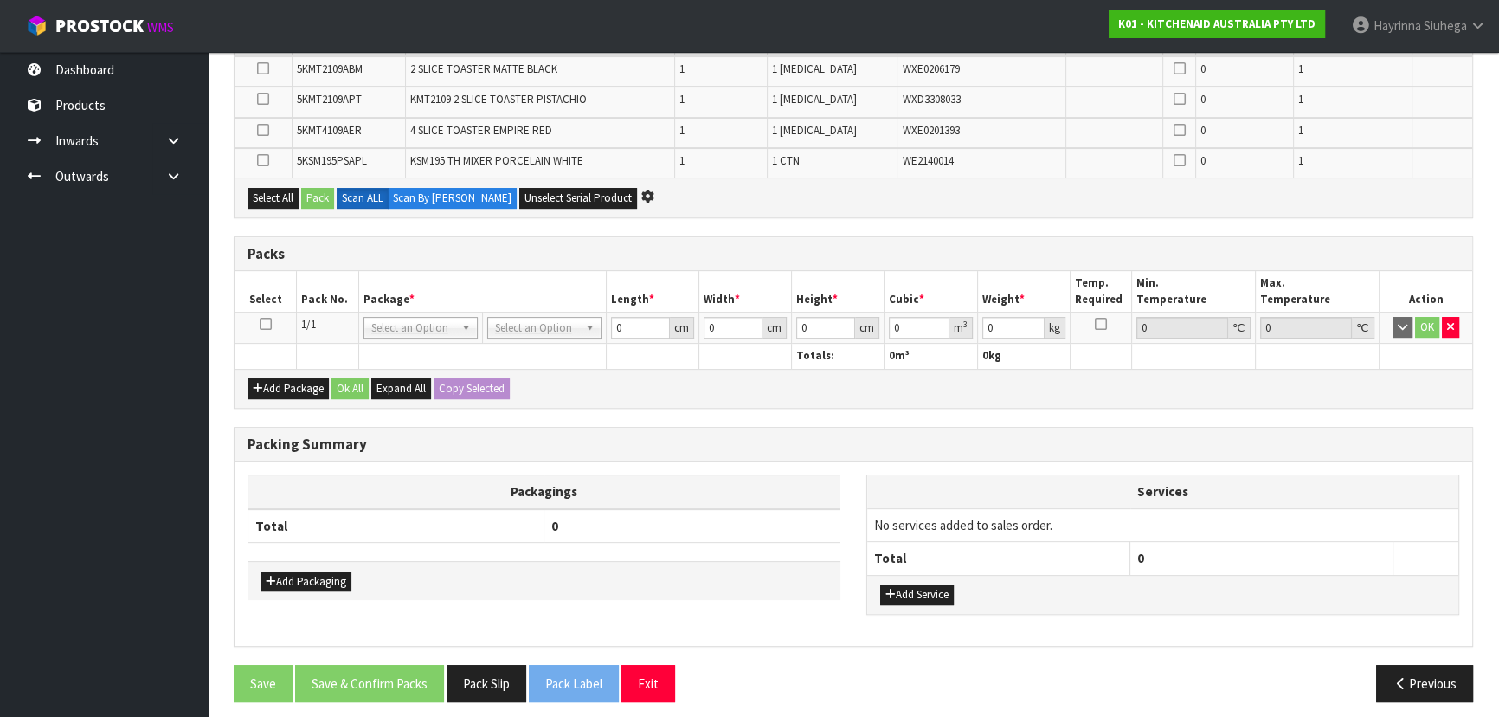
click at [271, 323] on td at bounding box center [266, 327] width 62 height 31
click at [266, 324] on icon at bounding box center [266, 324] width 12 height 1
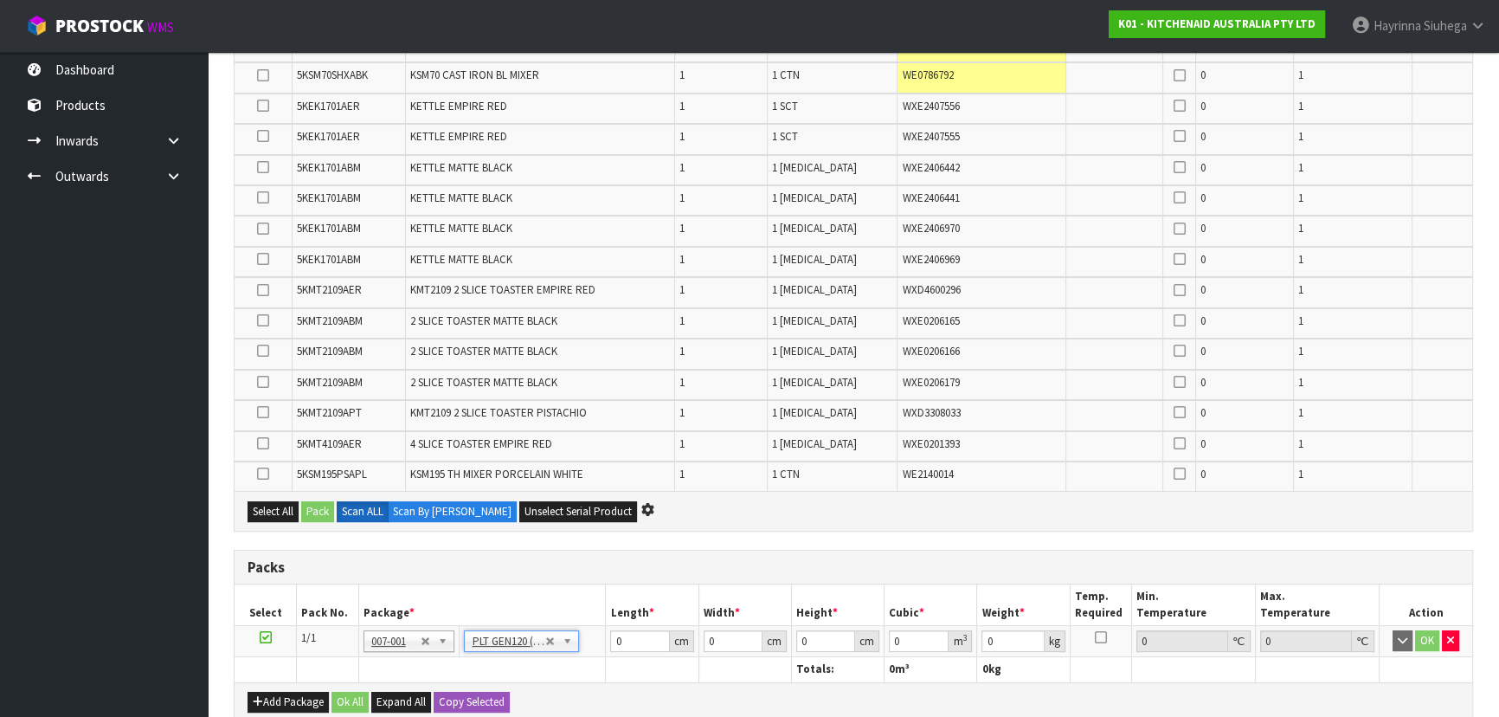
type input "120"
type input "100"
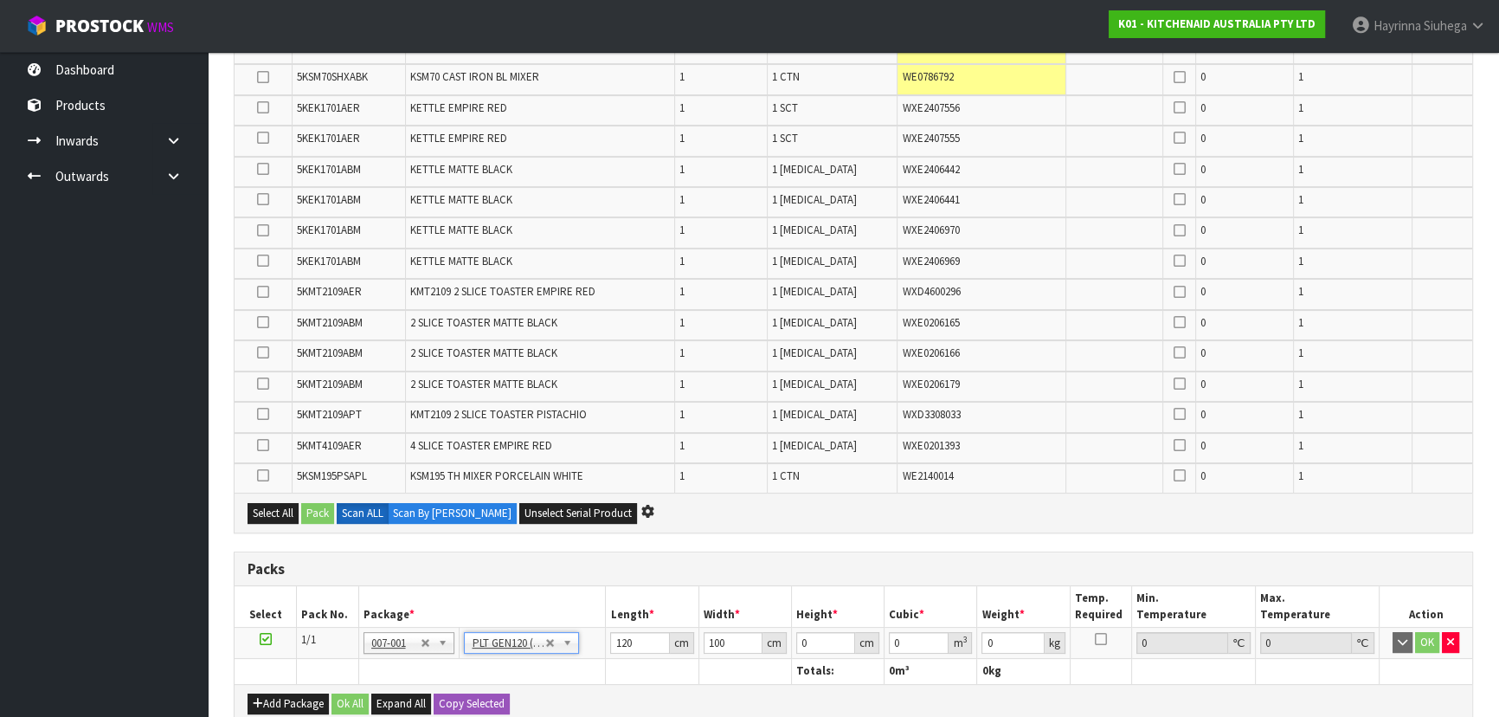
scroll to position [130, 0]
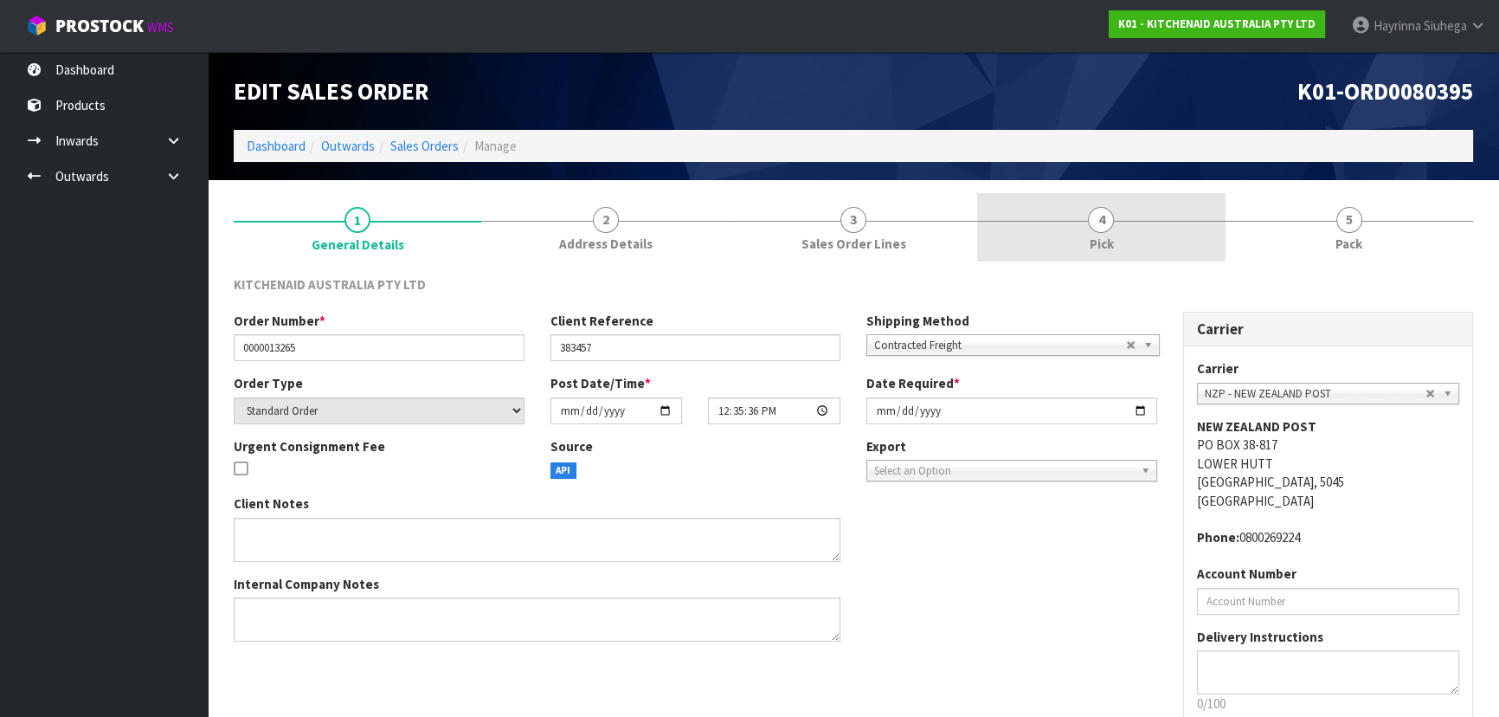
click at [1076, 210] on link "4 Pick" at bounding box center [1101, 227] width 248 height 68
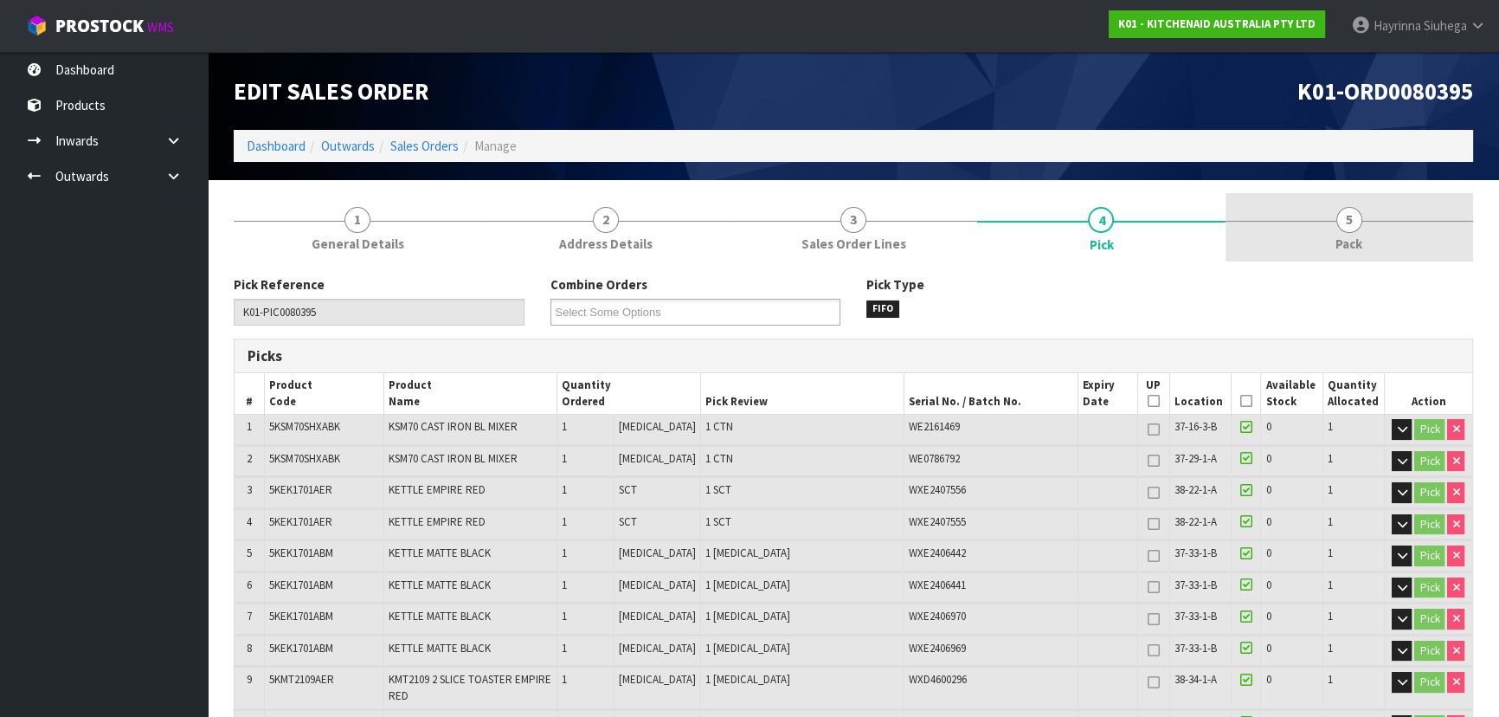
click at [1370, 228] on link "5 Pack" at bounding box center [1350, 227] width 248 height 68
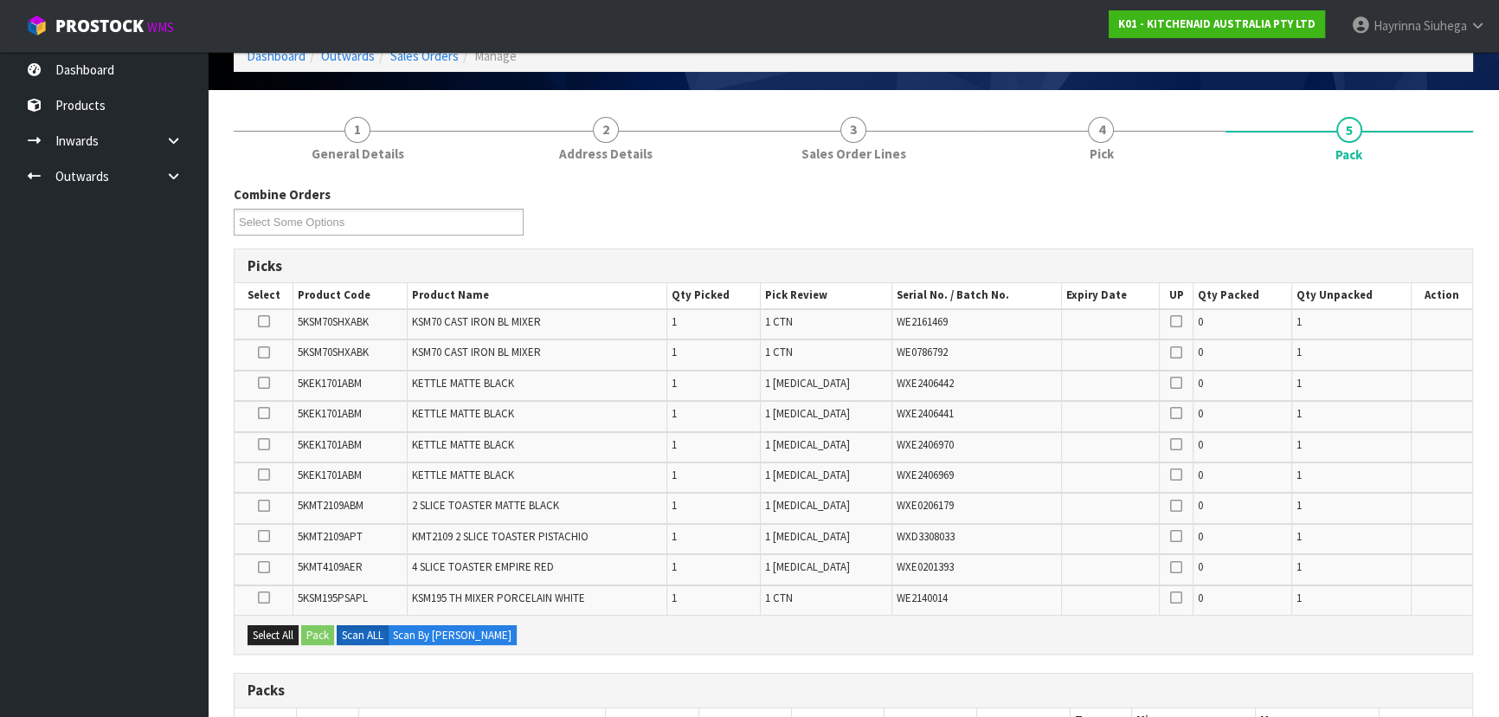
scroll to position [393, 0]
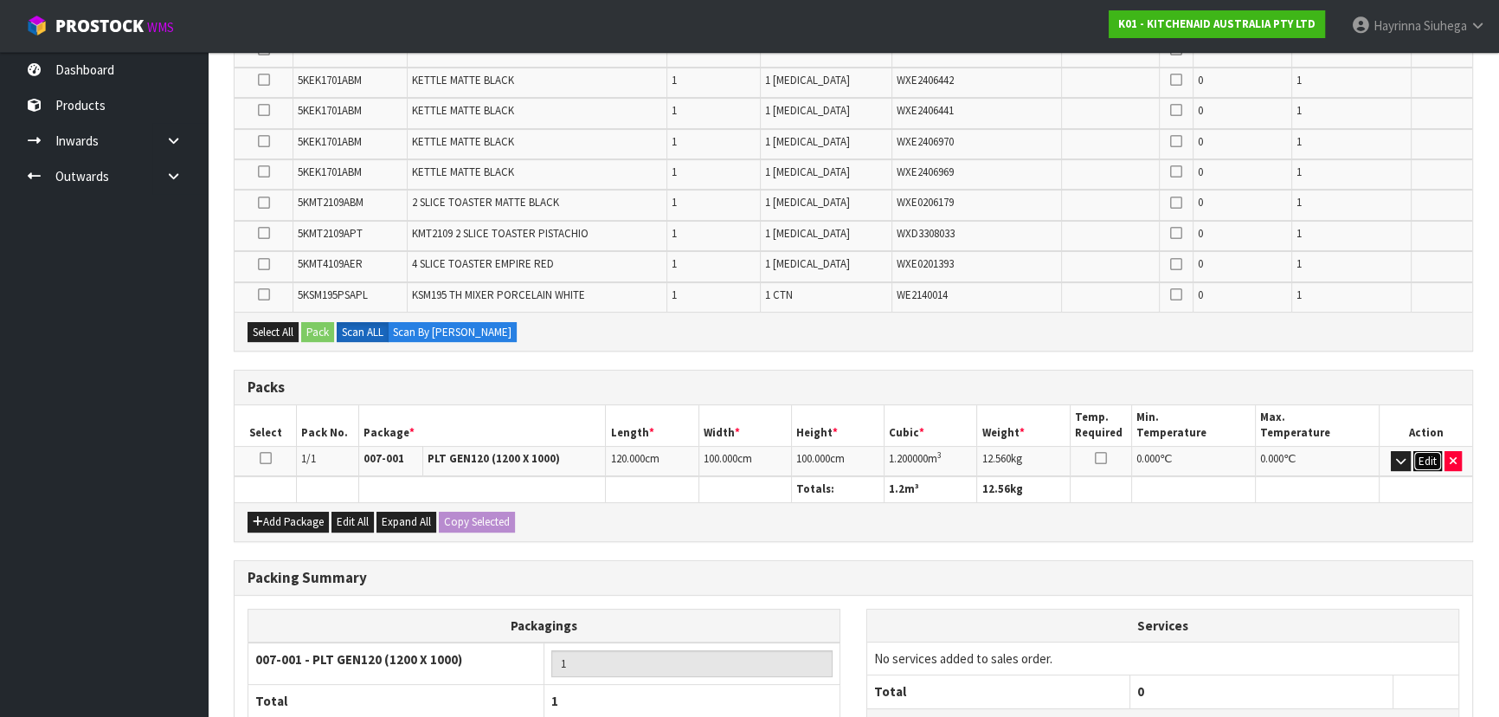
click at [1415, 457] on button "Edit" at bounding box center [1427, 461] width 29 height 21
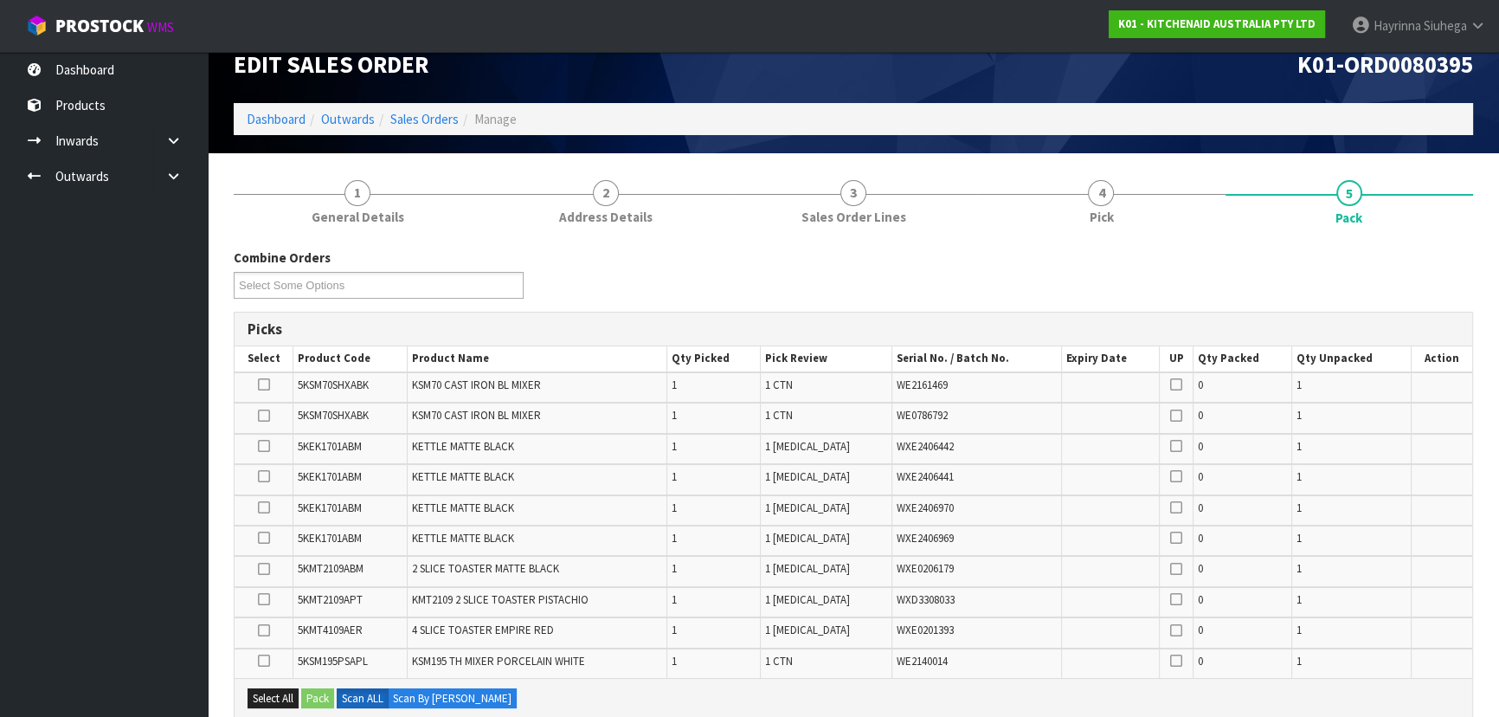
scroll to position [0, 0]
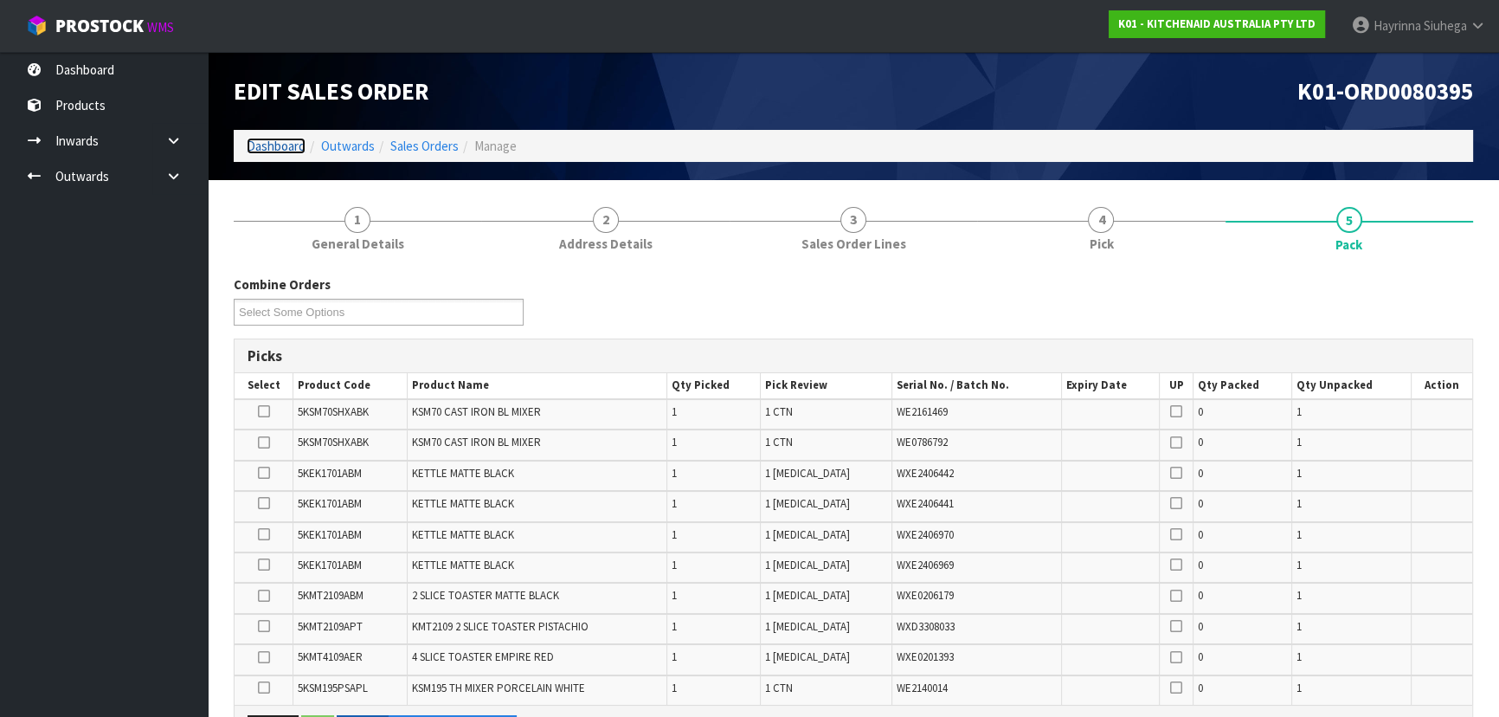
click at [284, 149] on link "Dashboard" at bounding box center [276, 146] width 59 height 16
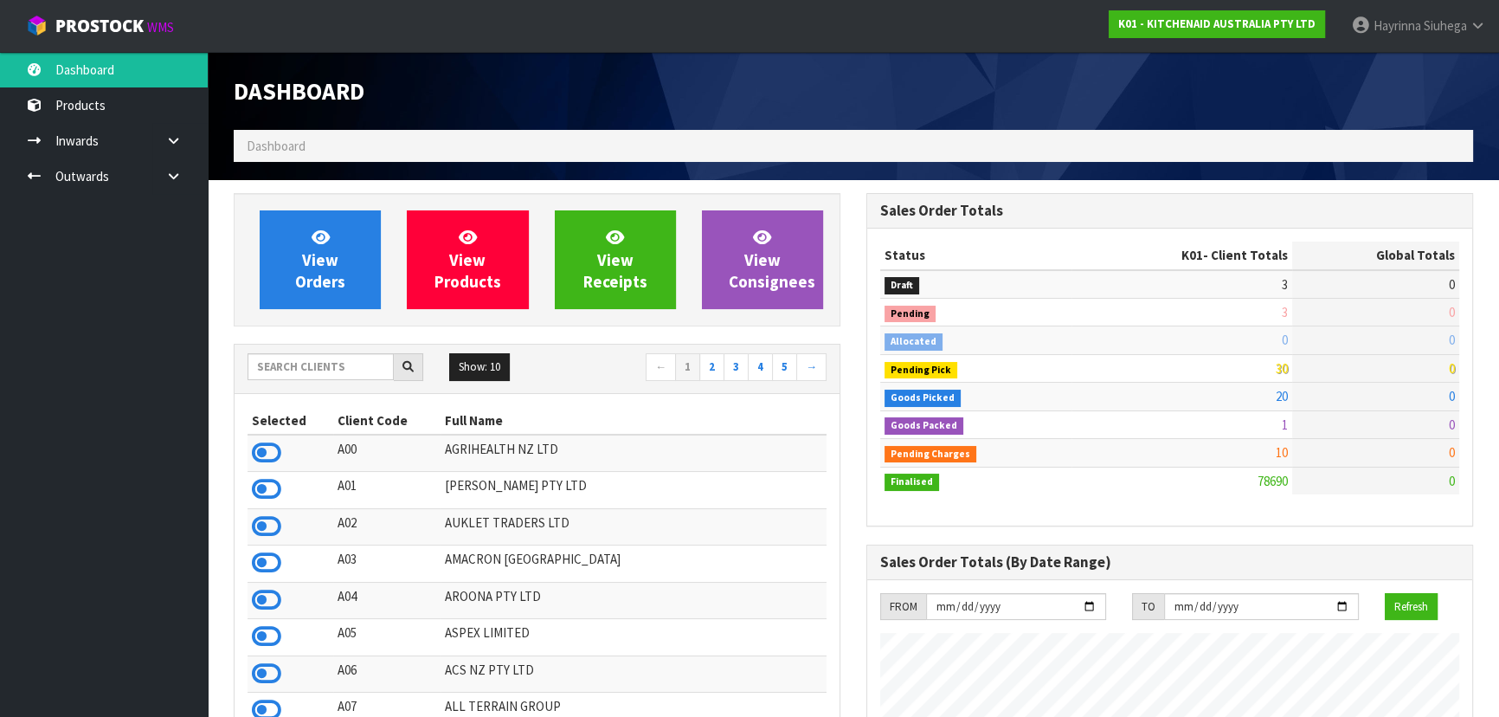
scroll to position [1309, 632]
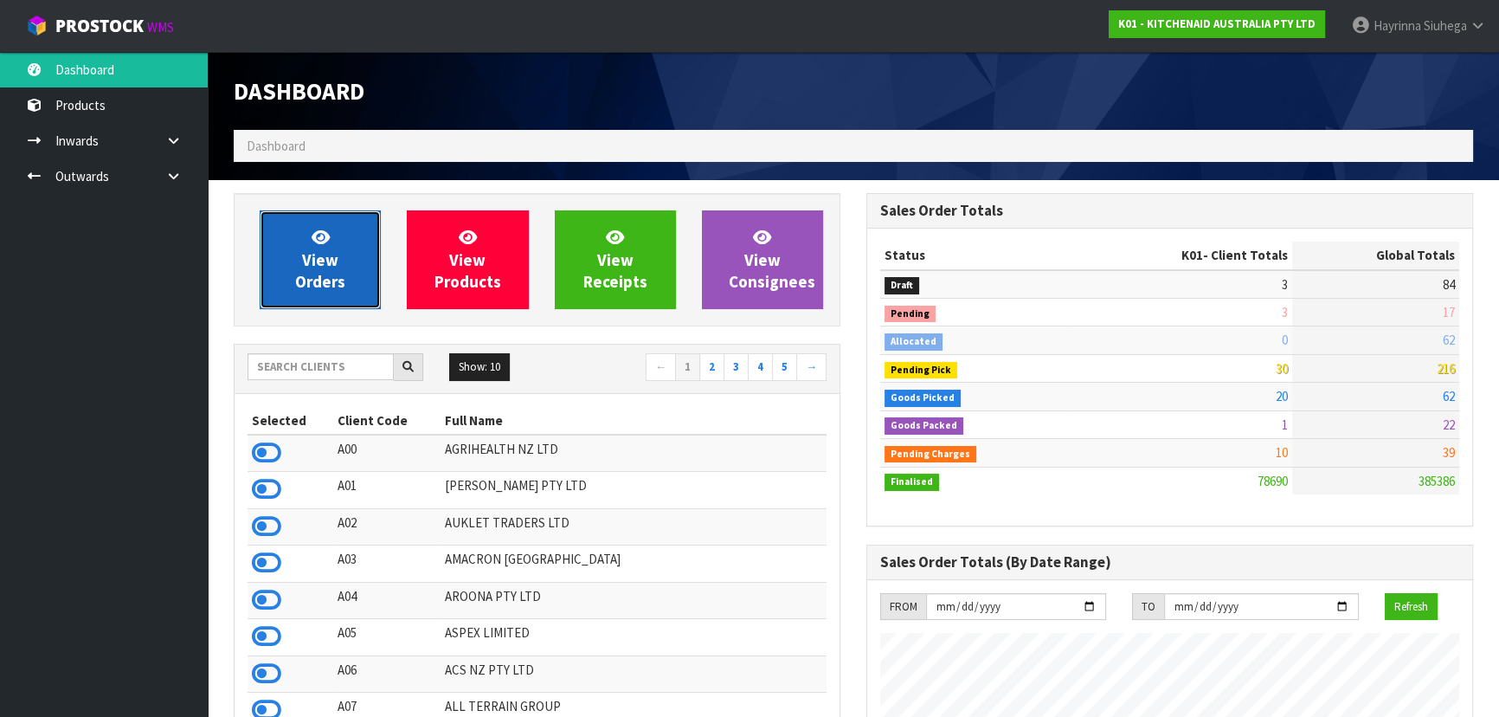
click at [282, 271] on link "View Orders" at bounding box center [320, 259] width 121 height 99
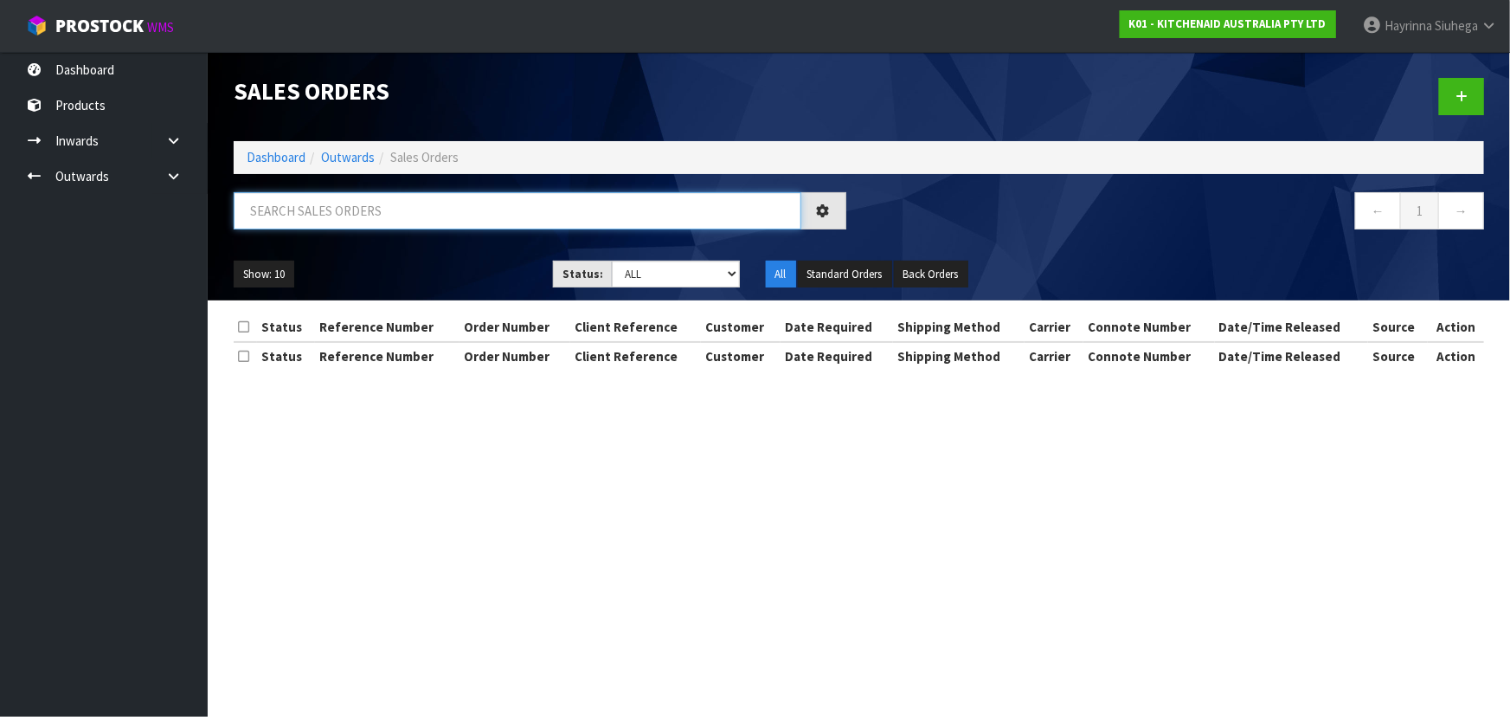
click at [363, 207] on input "text" at bounding box center [518, 210] width 568 height 37
type input "JOB-0416678"
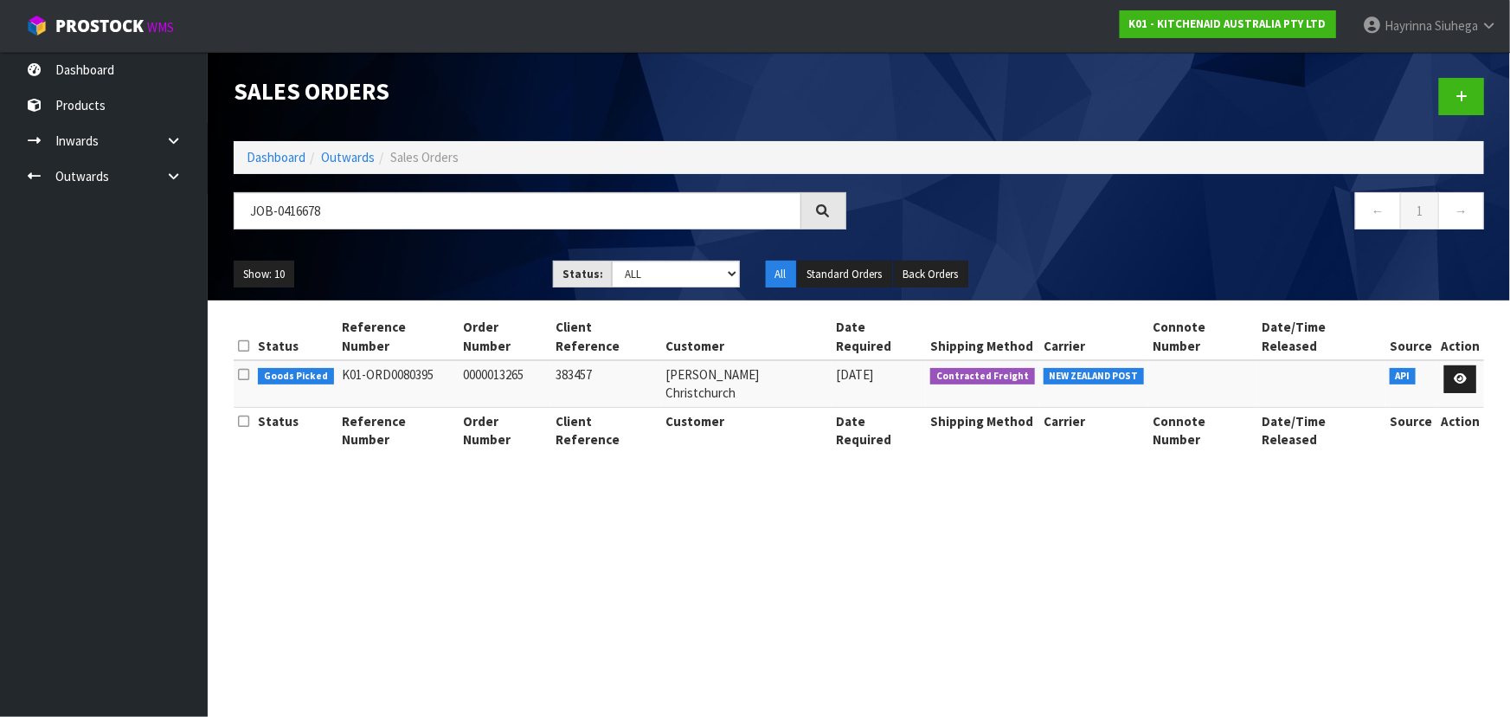
click at [277, 68] on div "Sales Orders" at bounding box center [540, 91] width 639 height 78
click at [1468, 365] on link at bounding box center [1461, 379] width 32 height 28
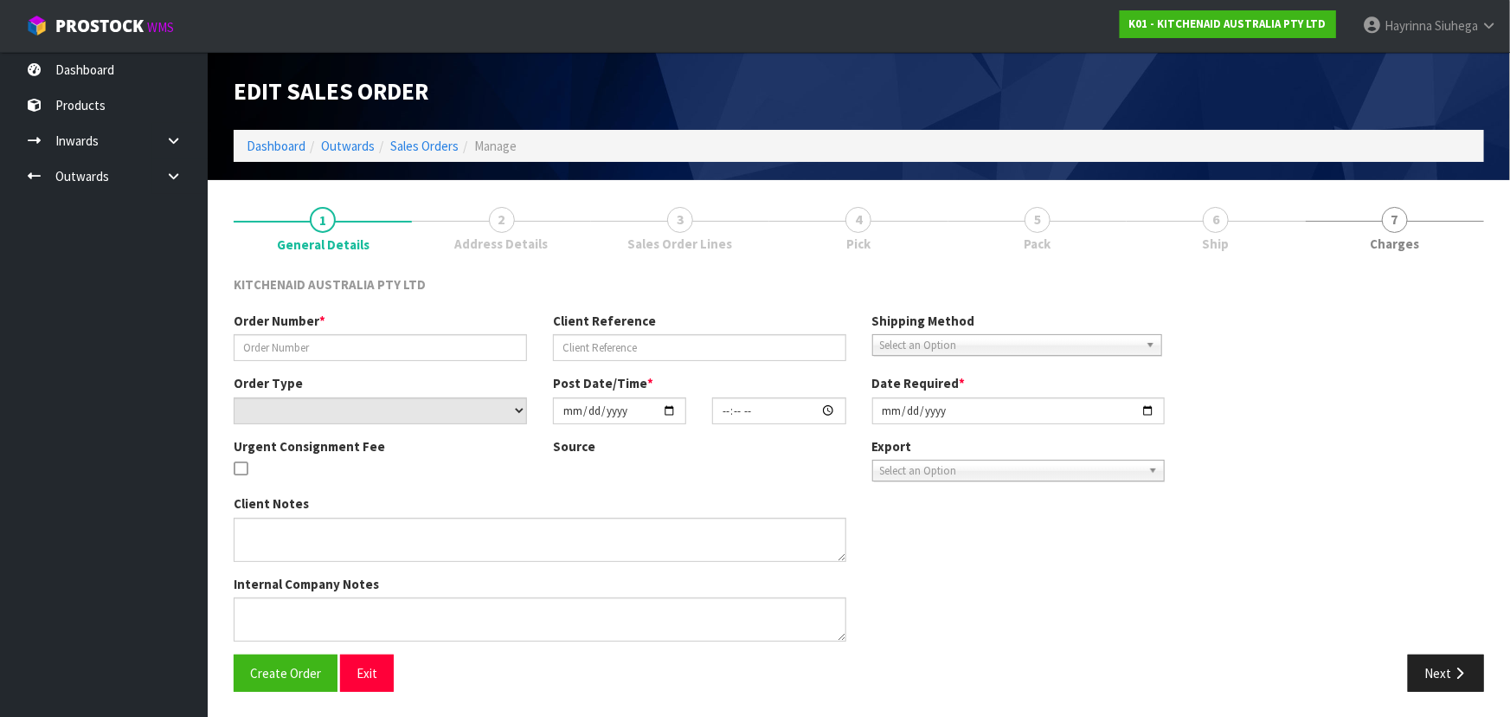
type input "0000013265"
type input "383457"
select select "number:0"
type input "2025-10-08"
type input "12:35:36.000"
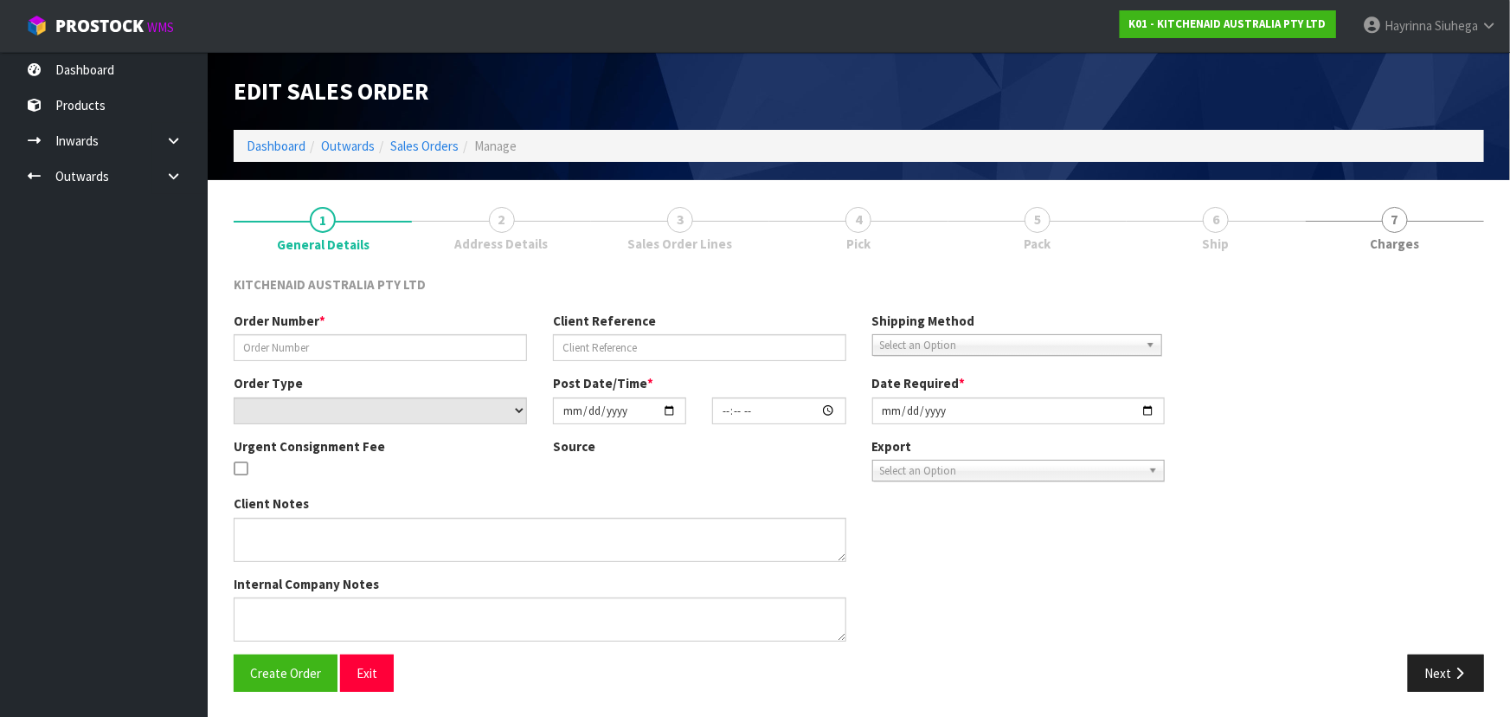
type input "2025-10-08"
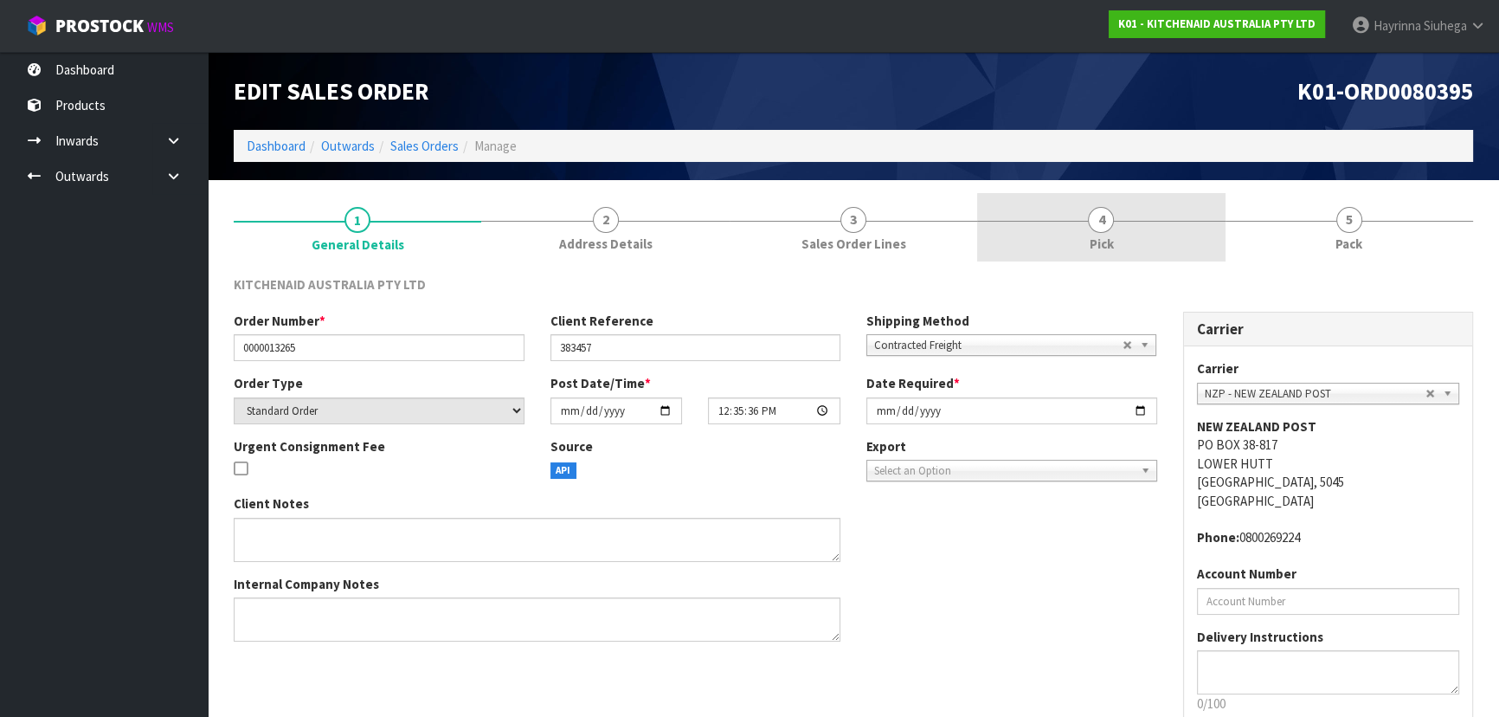
drag, startPoint x: 1174, startPoint y: 235, endPoint x: 1300, endPoint y: 230, distance: 126.5
click at [1174, 235] on link "4 Pick" at bounding box center [1101, 227] width 248 height 68
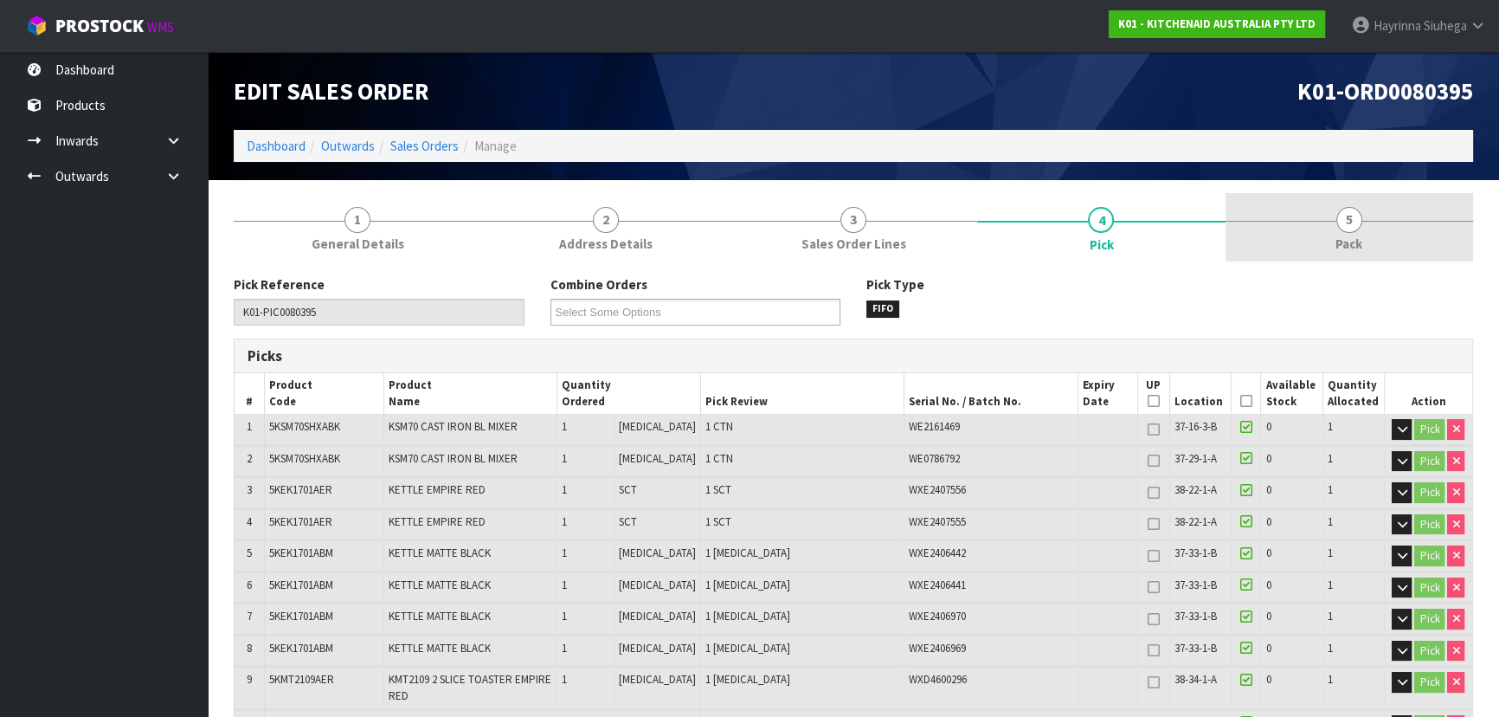
click at [1306, 235] on link "5 Pack" at bounding box center [1350, 227] width 248 height 68
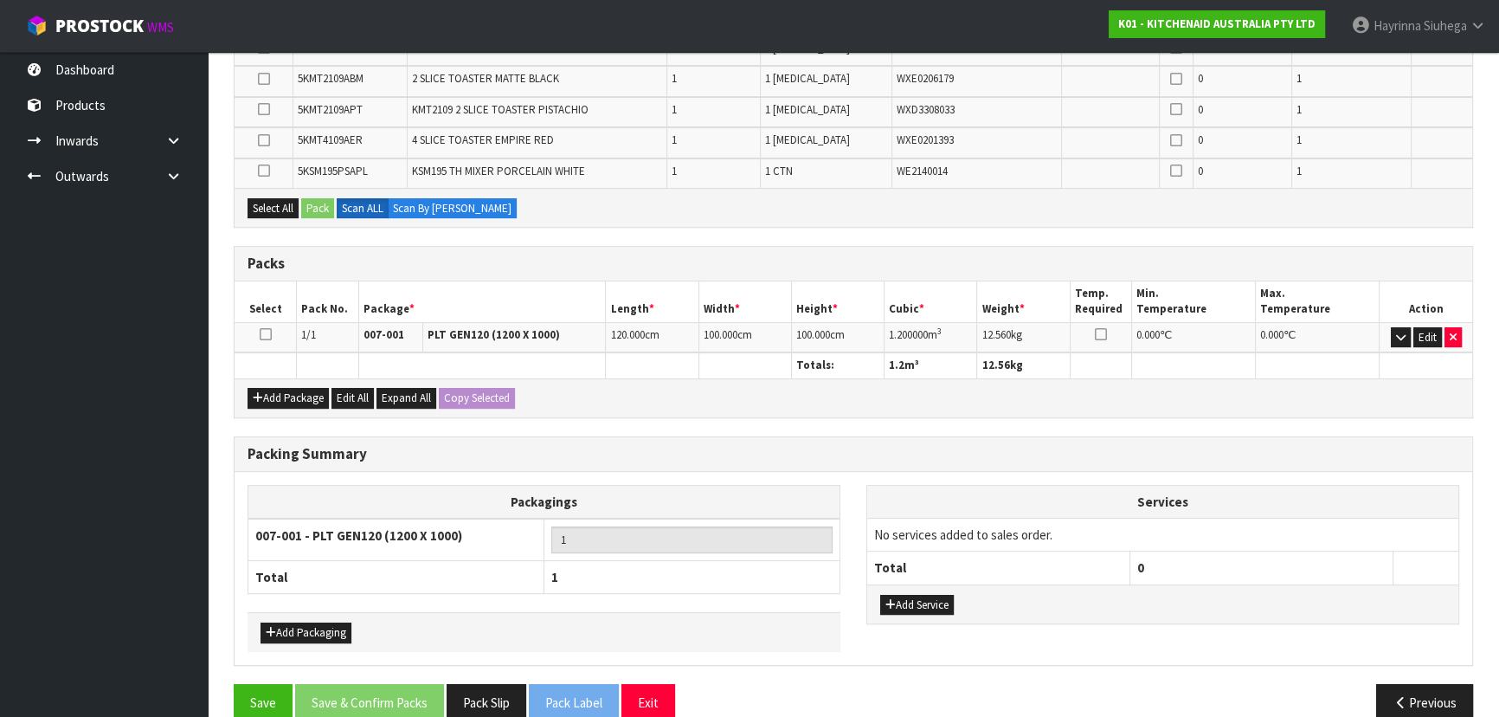
scroll to position [541, 0]
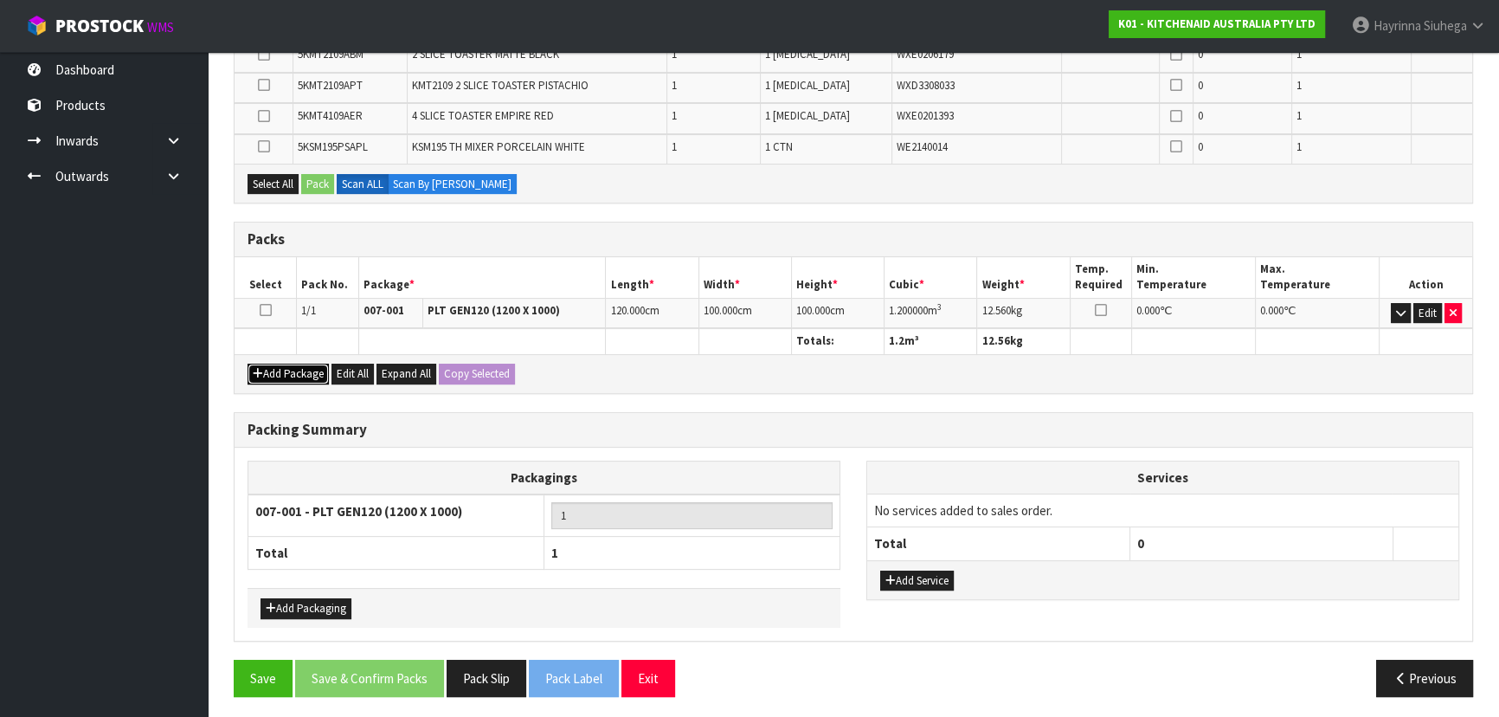
click at [306, 371] on button "Add Package" at bounding box center [288, 374] width 81 height 21
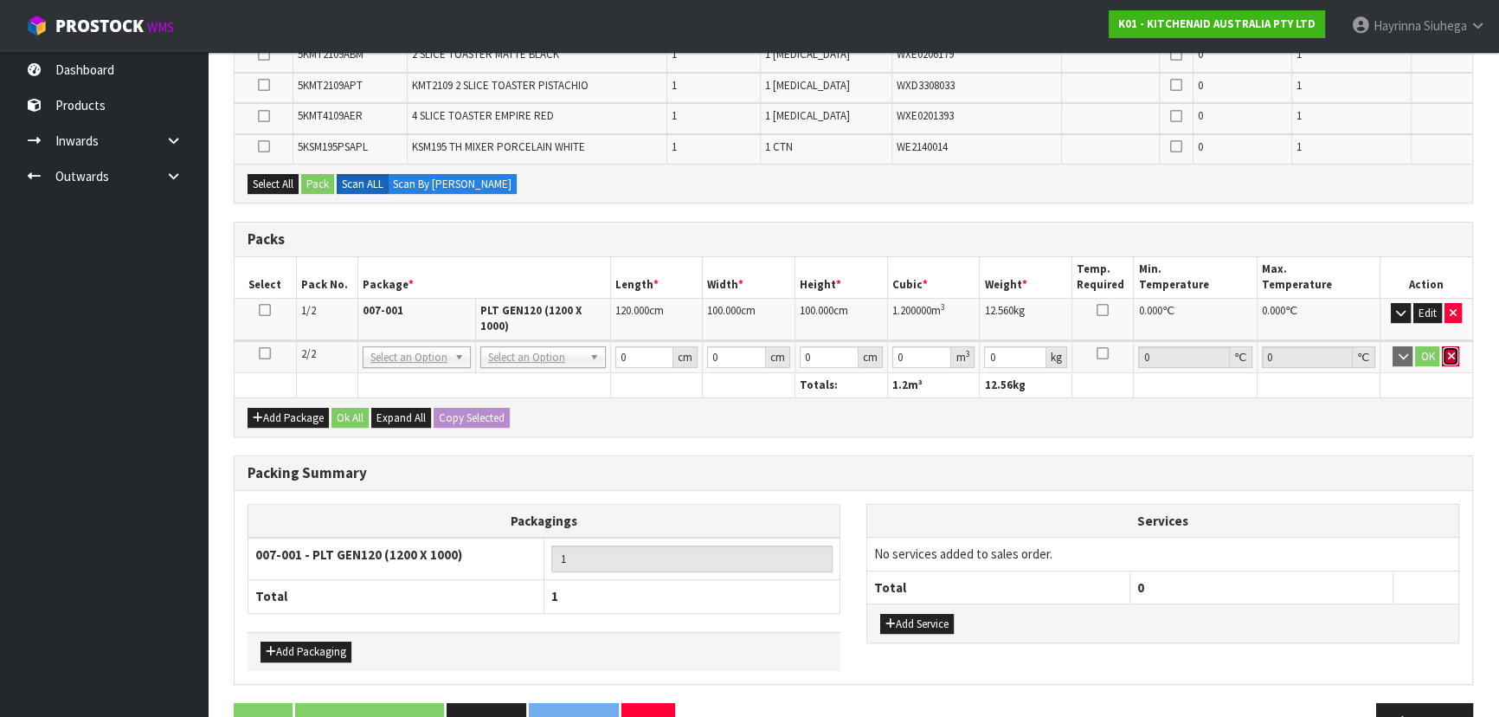
click at [1445, 346] on button "button" at bounding box center [1450, 356] width 17 height 21
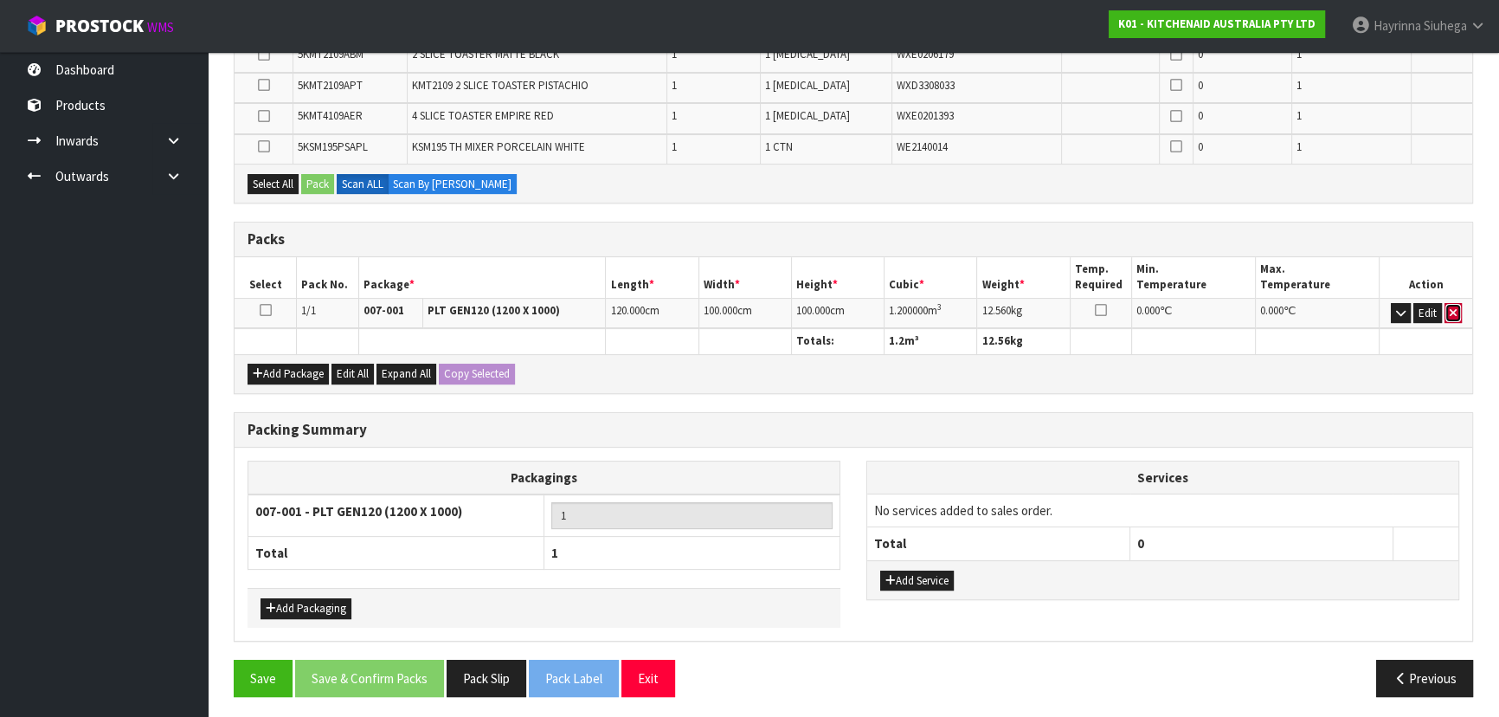
click at [1453, 307] on icon "button" at bounding box center [1453, 312] width 7 height 11
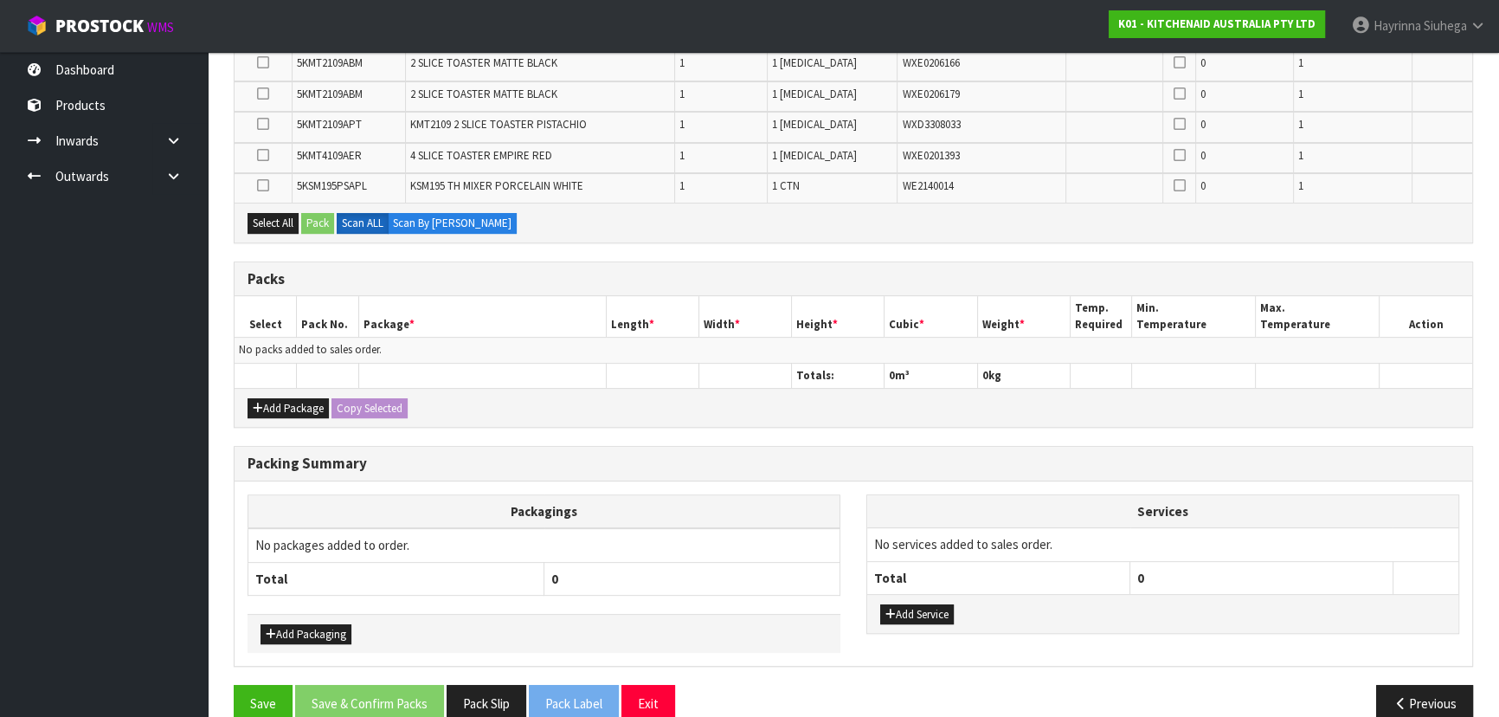
scroll to position [680, 0]
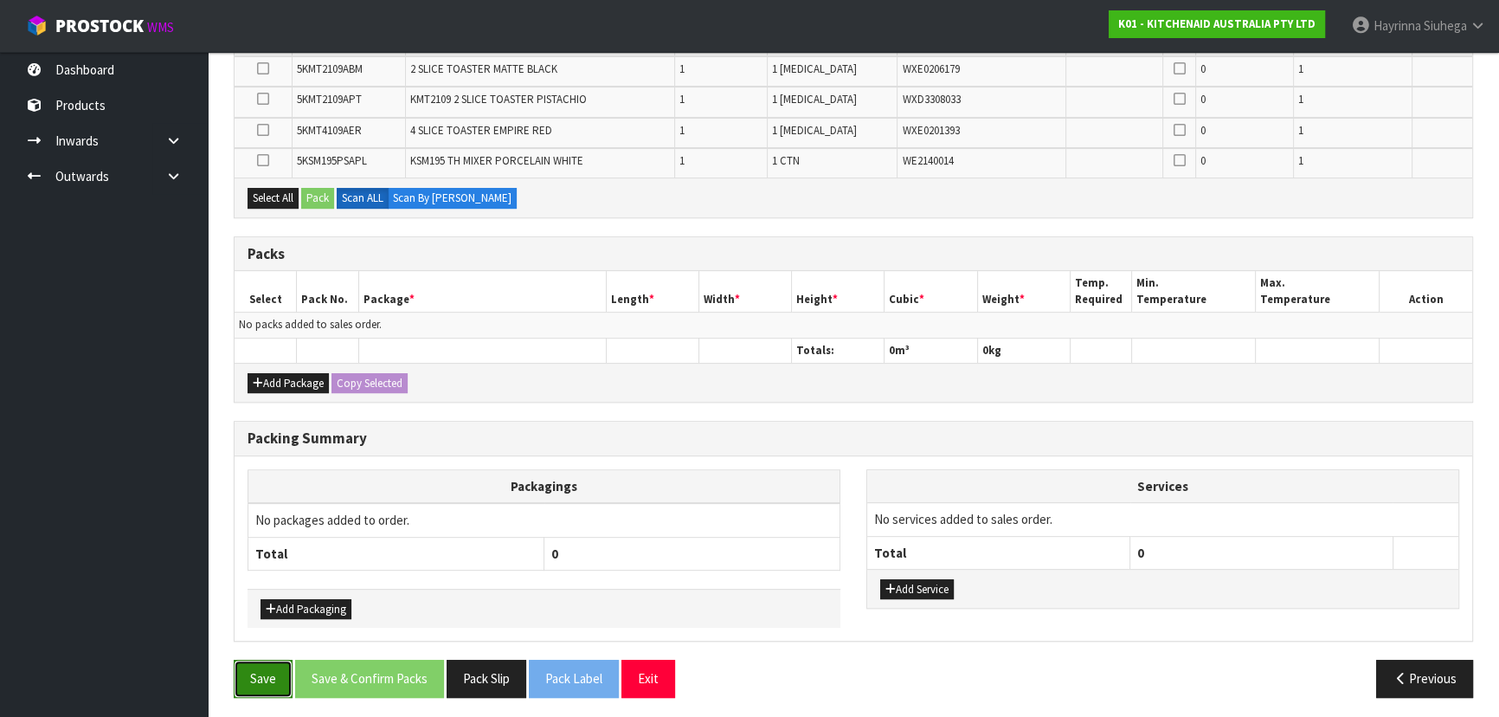
click at [279, 669] on button "Save" at bounding box center [263, 678] width 59 height 37
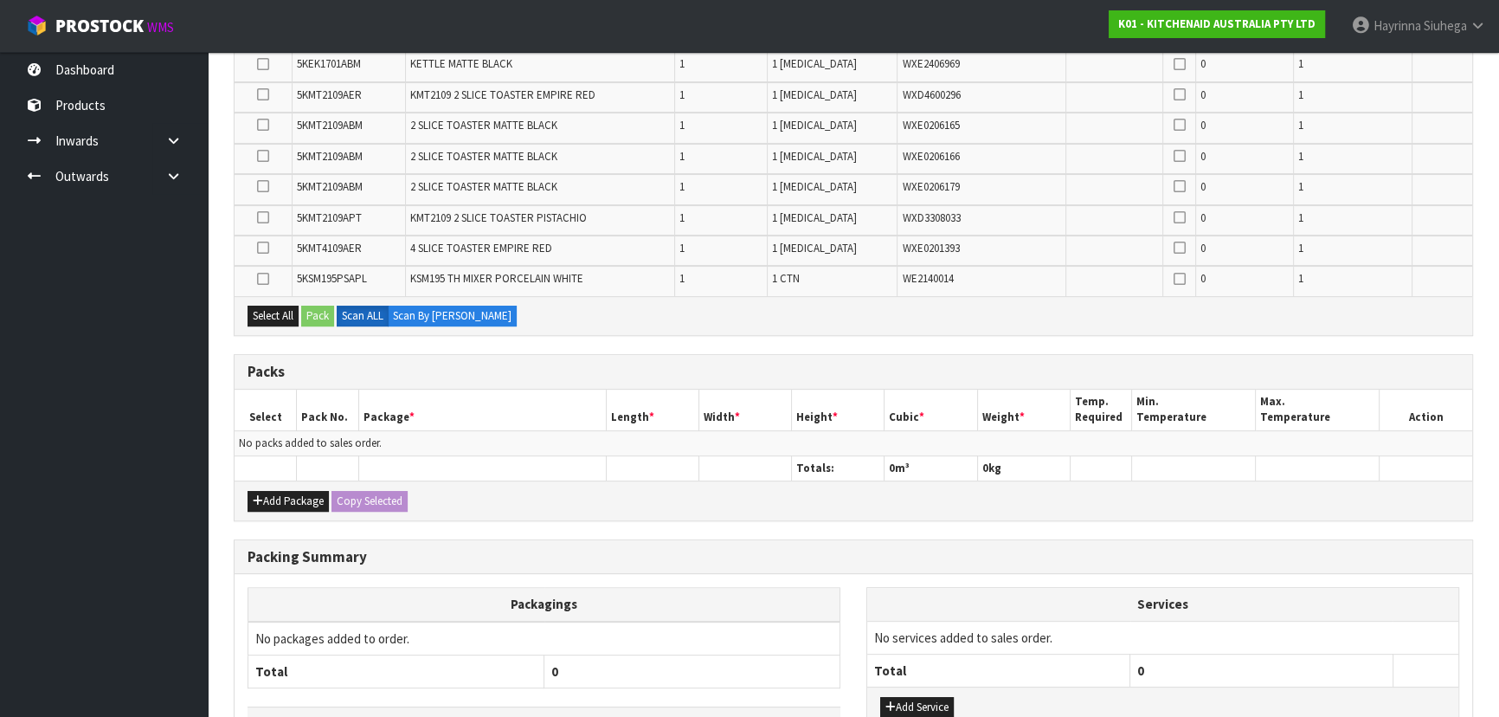
scroll to position [743, 0]
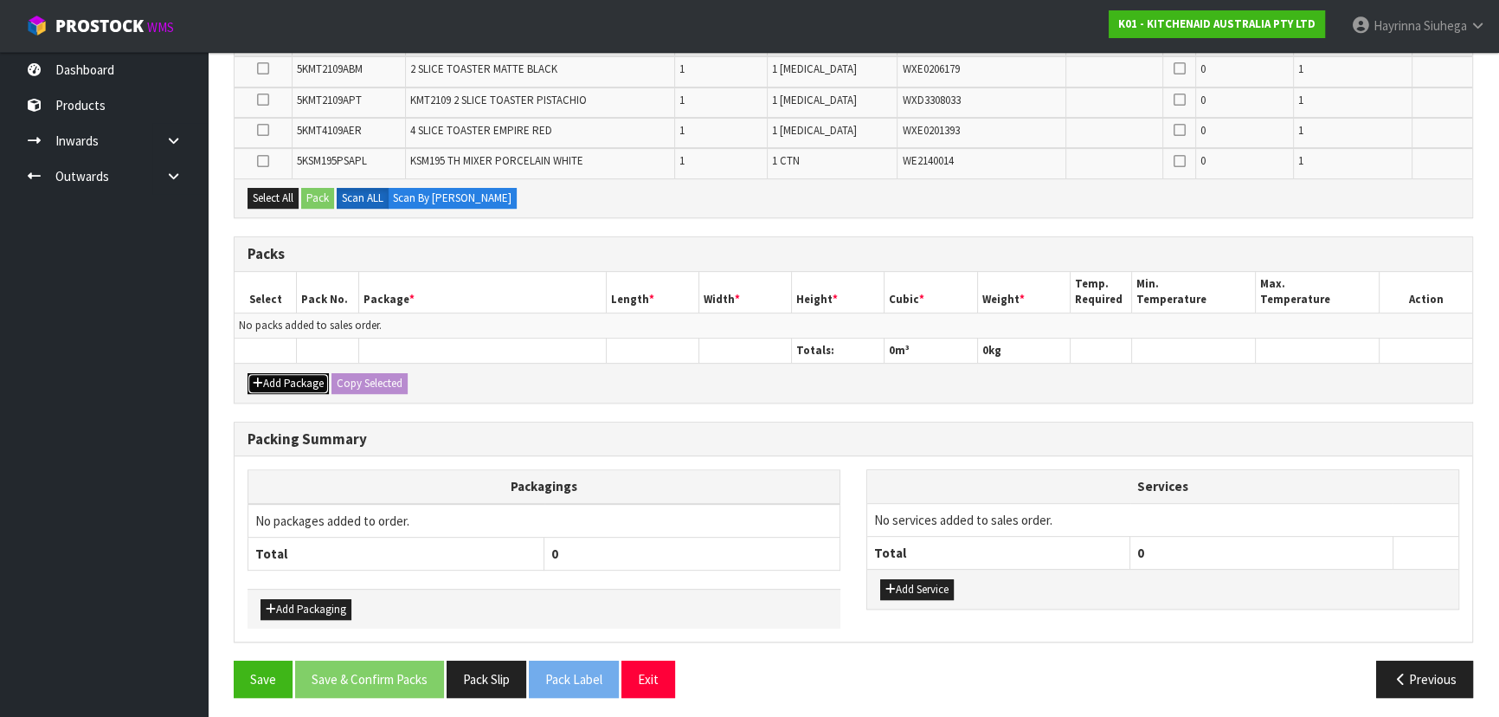
drag, startPoint x: 295, startPoint y: 373, endPoint x: 271, endPoint y: 348, distance: 34.9
click at [295, 373] on button "Add Package" at bounding box center [288, 383] width 81 height 21
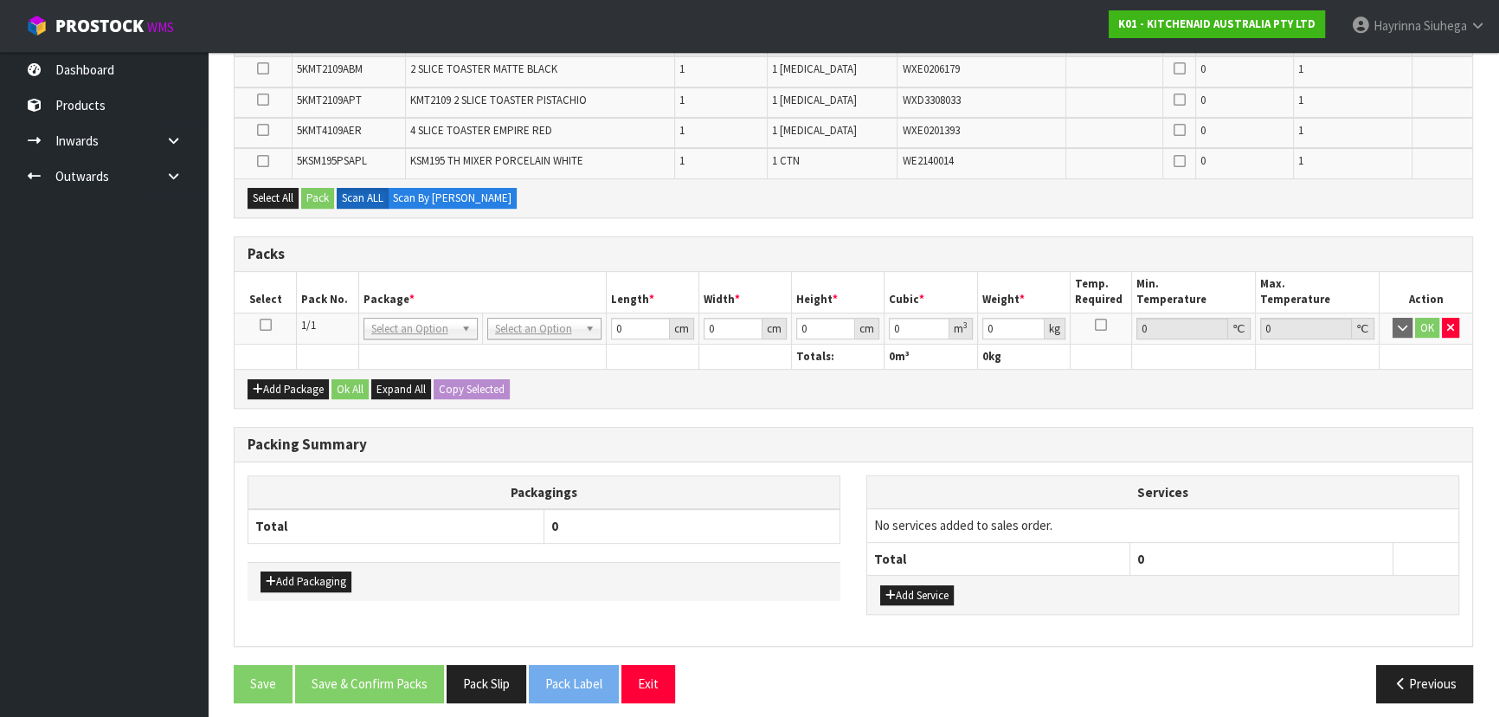
click at [267, 330] on td at bounding box center [266, 327] width 62 height 31
click at [265, 325] on icon at bounding box center [266, 325] width 12 height 1
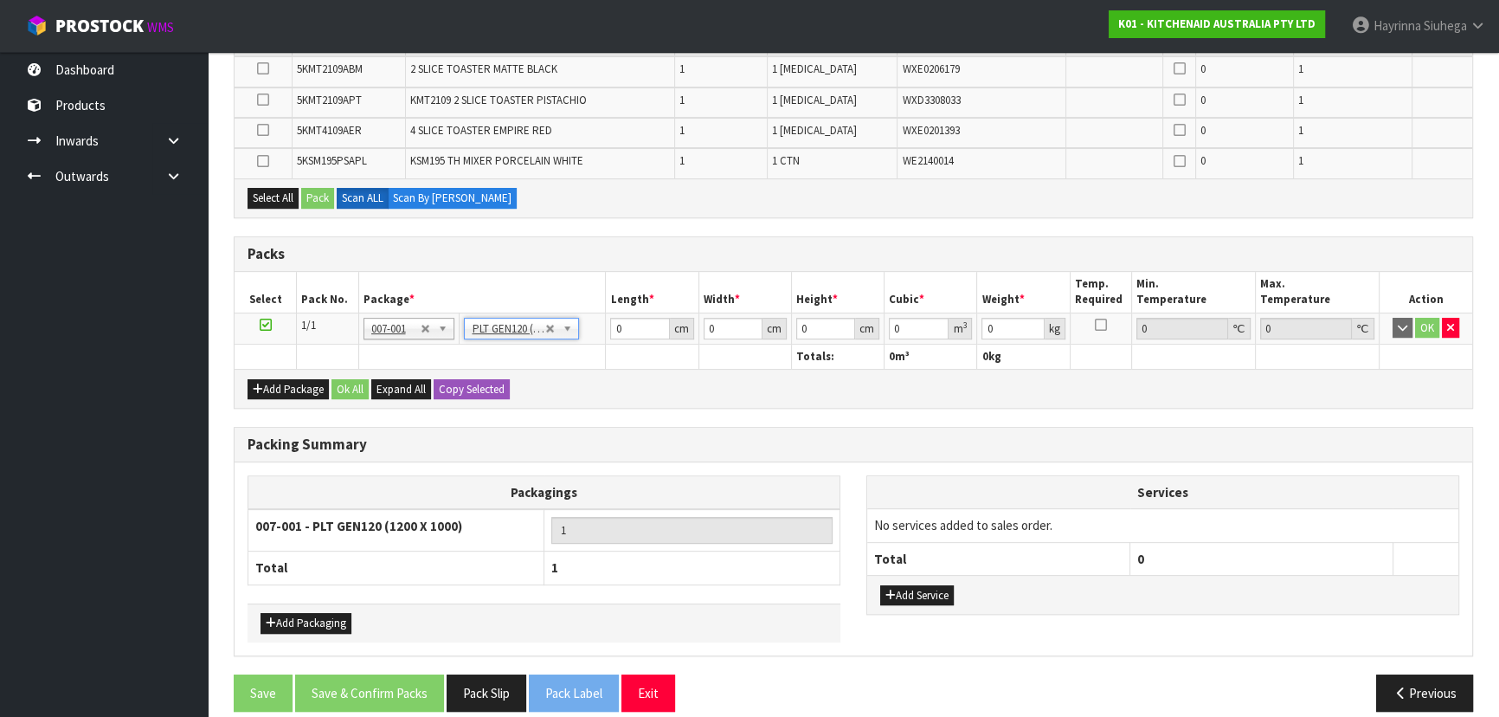
type input "120"
type input "100"
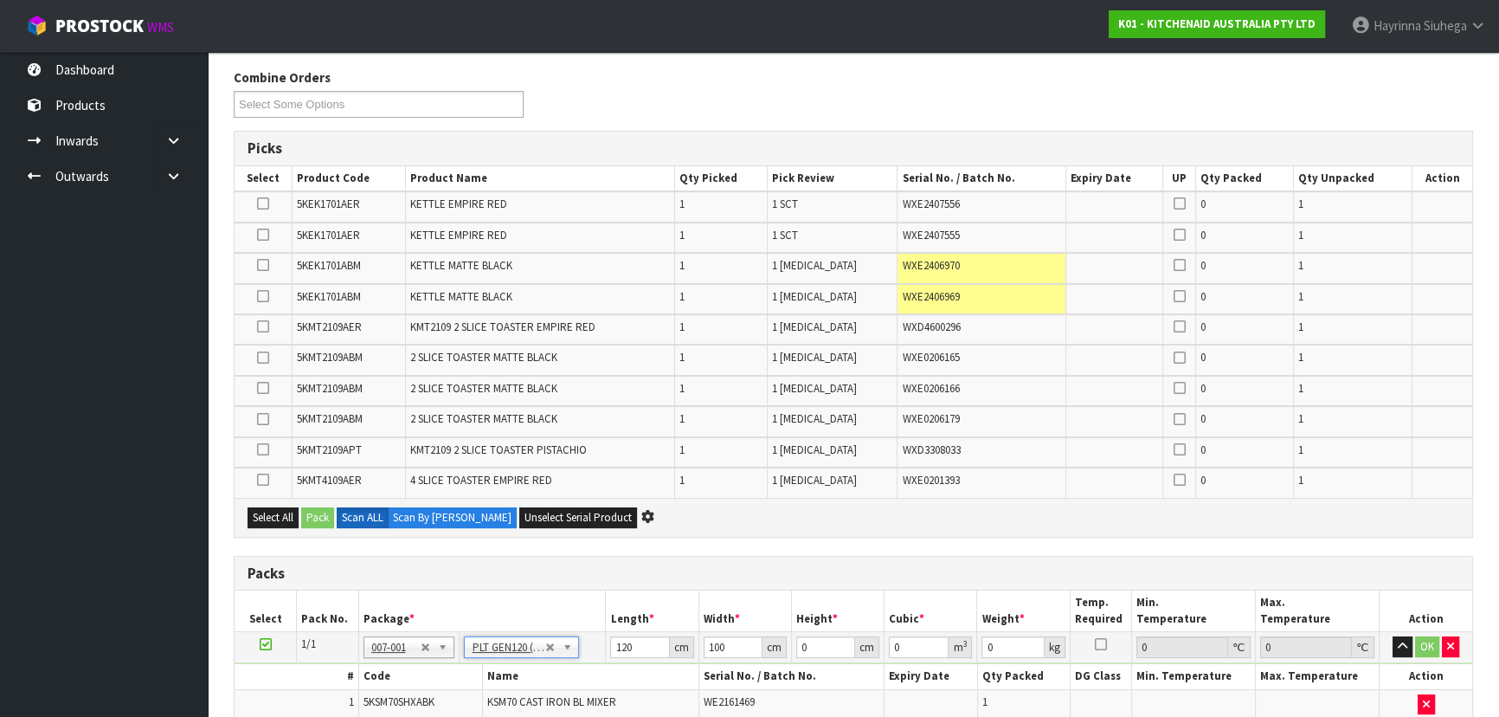
scroll to position [0, 0]
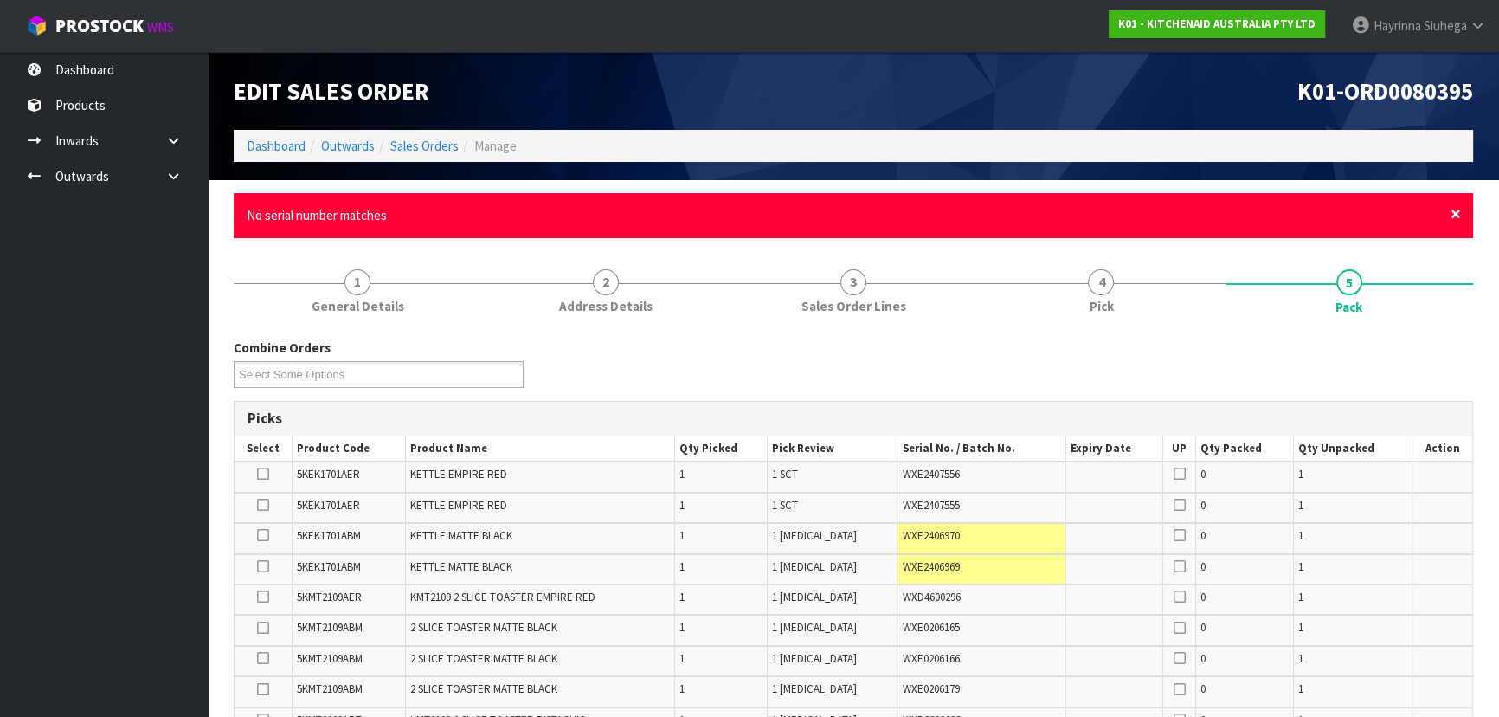
click at [1452, 211] on span "×" at bounding box center [1456, 214] width 10 height 24
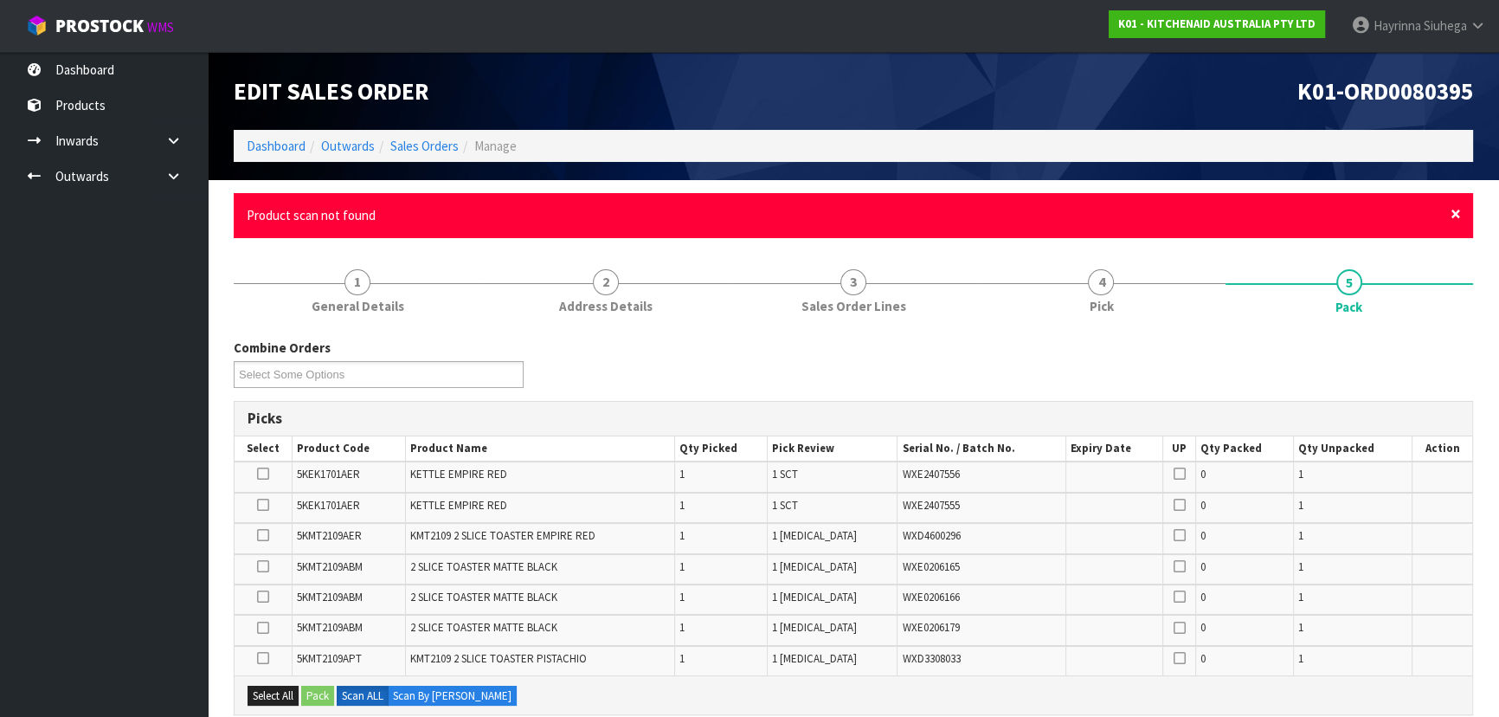
click at [1459, 216] on span "×" at bounding box center [1456, 214] width 10 height 24
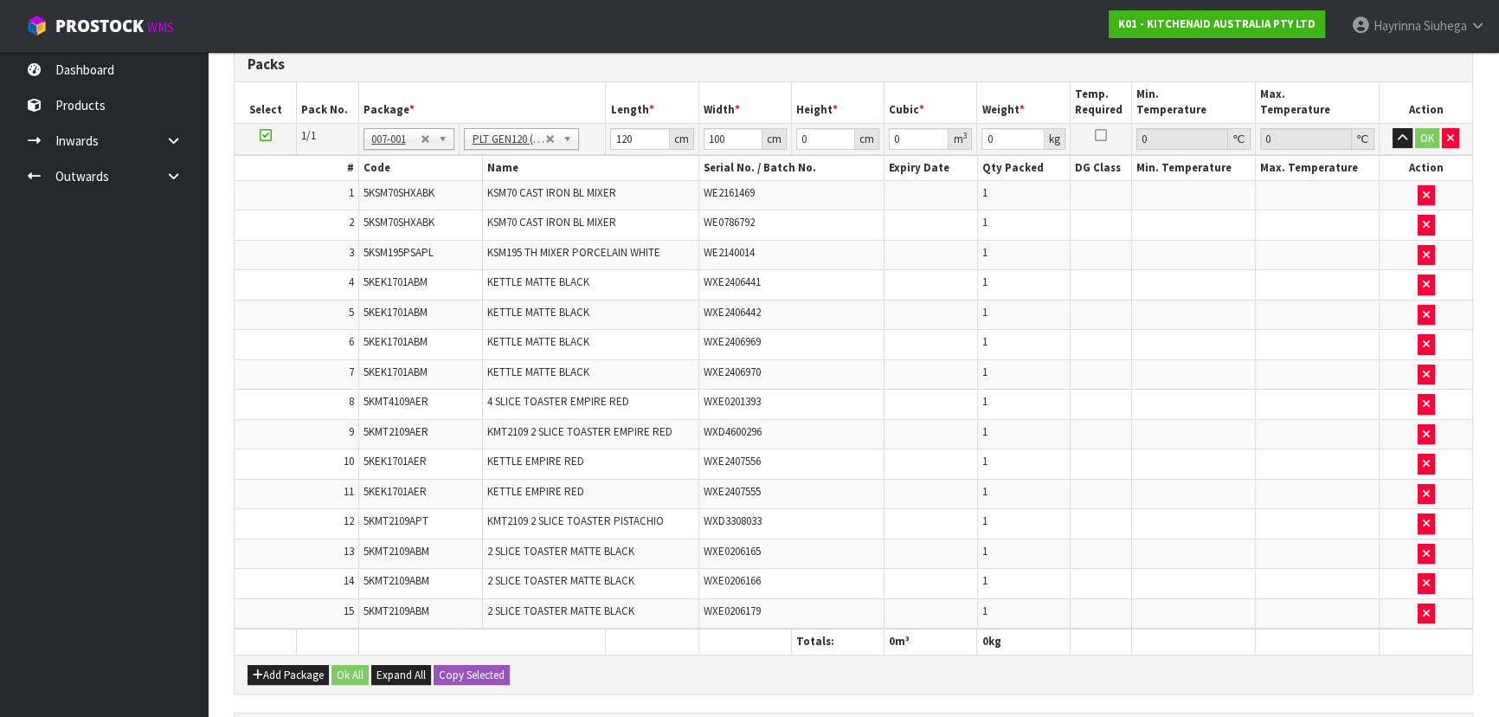
scroll to position [384, 0]
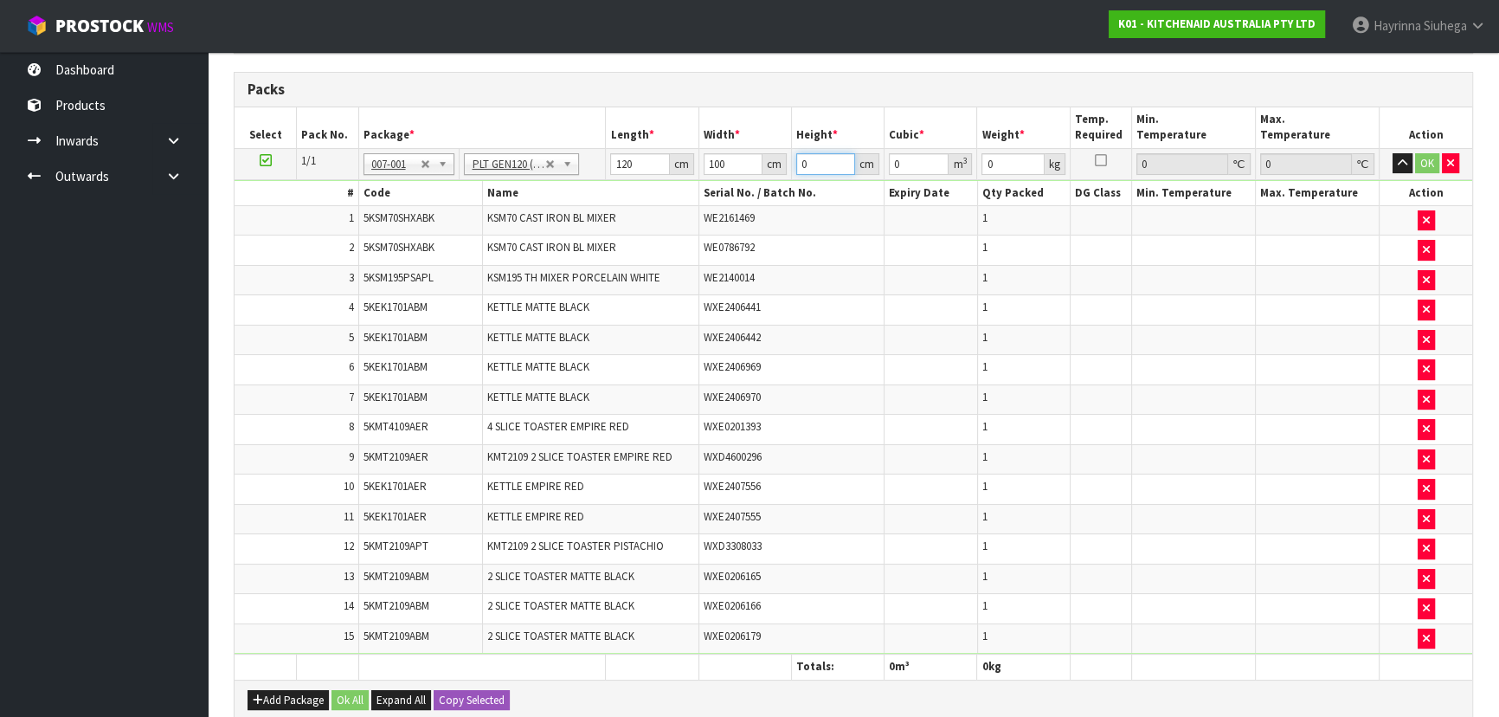
click at [801, 156] on input "0" at bounding box center [825, 164] width 59 height 22
type input "7"
type input "0.084"
type input "75"
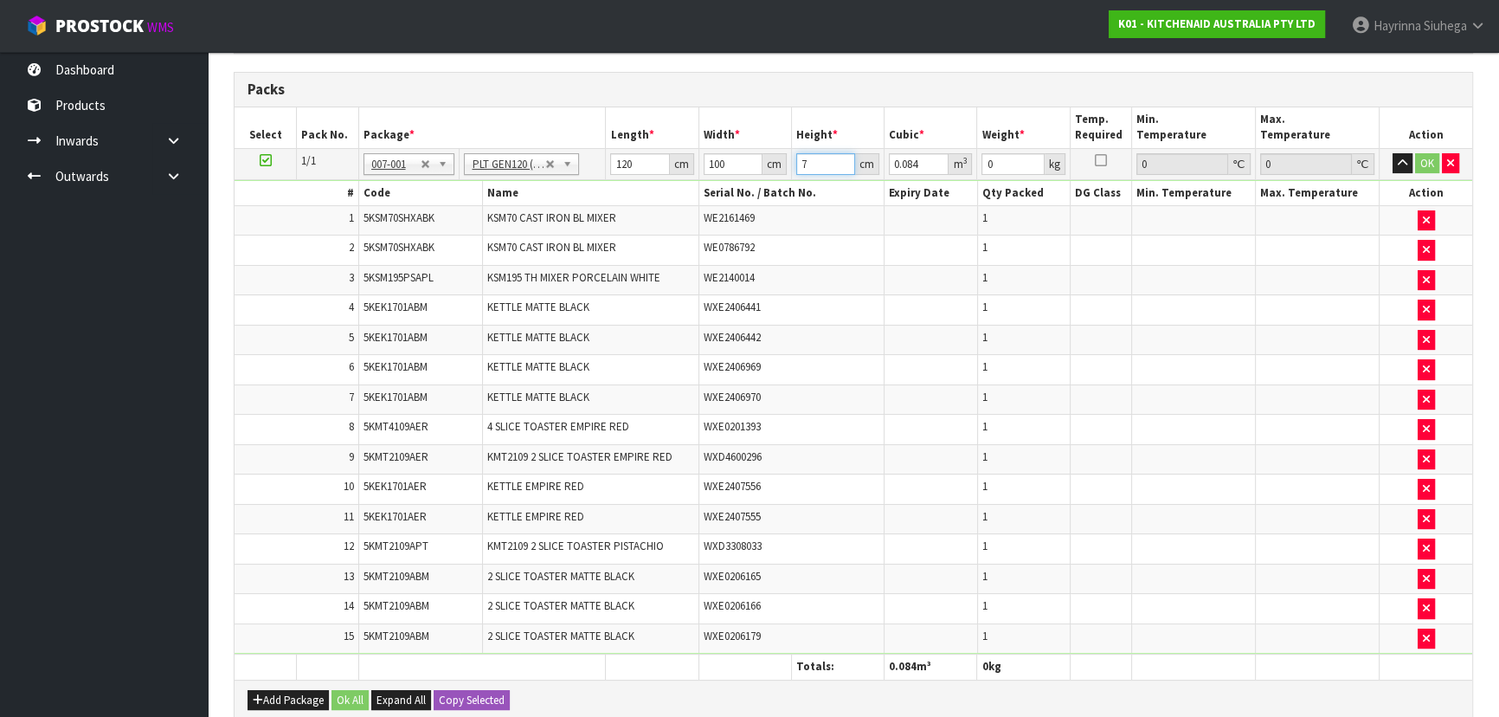
type input "0.9"
type input "75"
type input "100"
click button "OK" at bounding box center [1427, 163] width 24 height 21
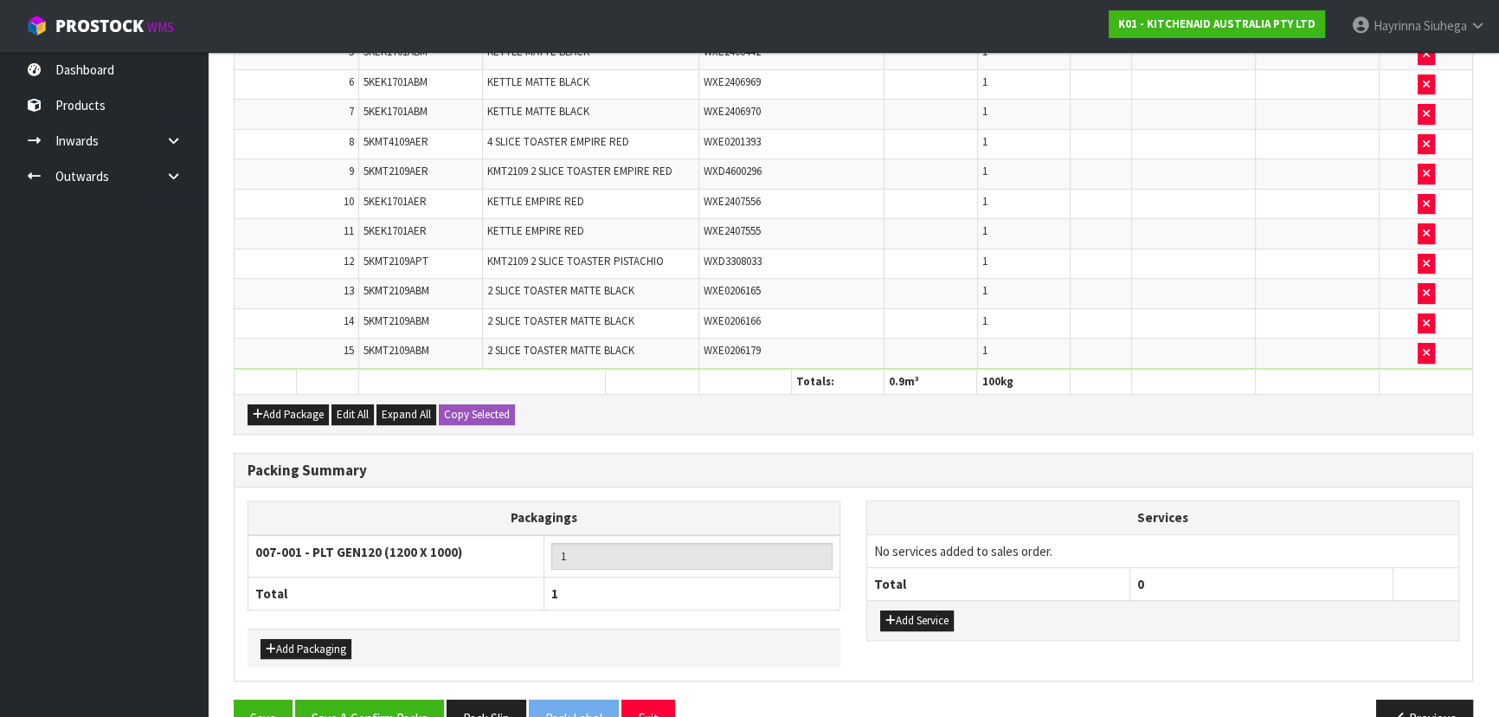
scroll to position [706, 0]
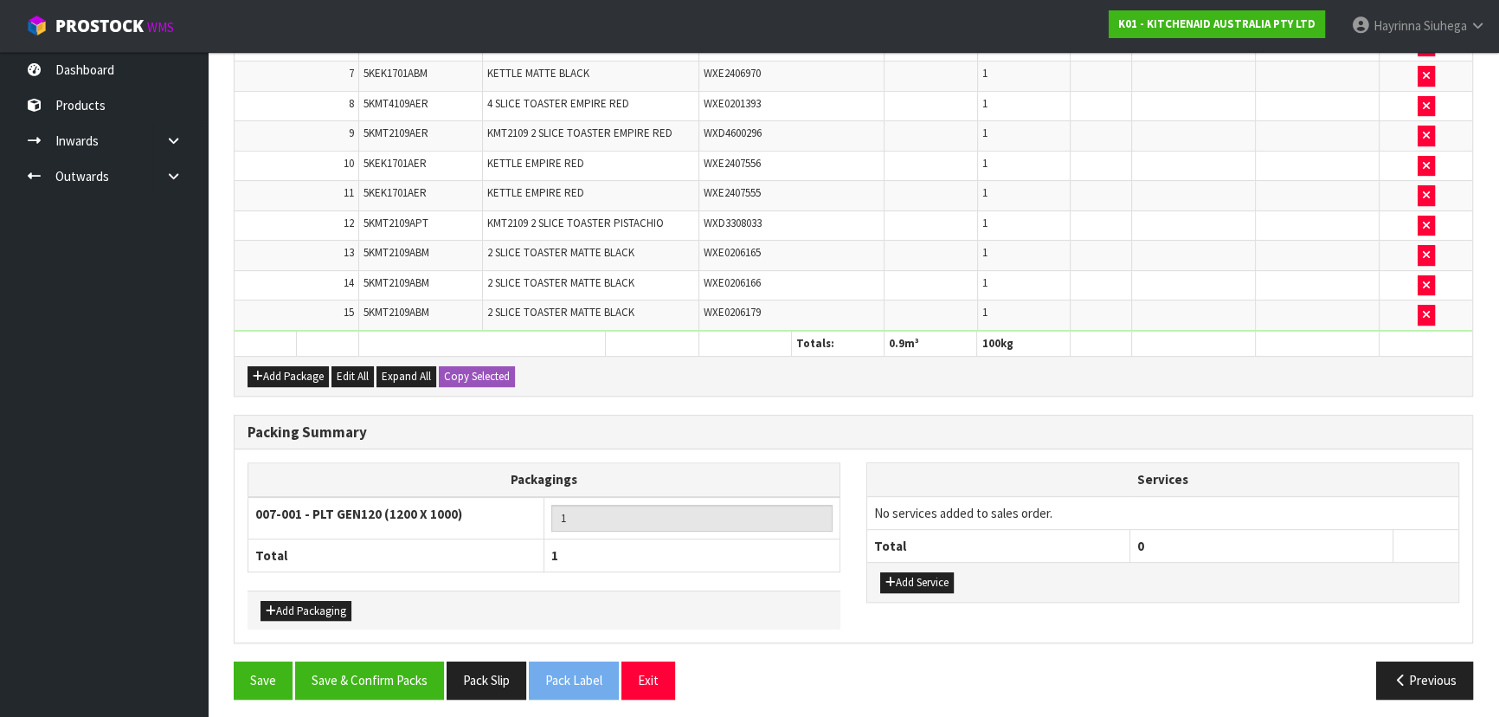
click at [404, 693] on div "Save Save & Confirm Packs Pack Slip Pack Label Exit Previous" at bounding box center [853, 686] width 1265 height 50
click at [404, 692] on div "Save Save & Confirm Packs Pack Slip Pack Label Exit Previous" at bounding box center [853, 686] width 1265 height 50
click at [407, 675] on button "Save & Confirm Packs" at bounding box center [369, 679] width 149 height 37
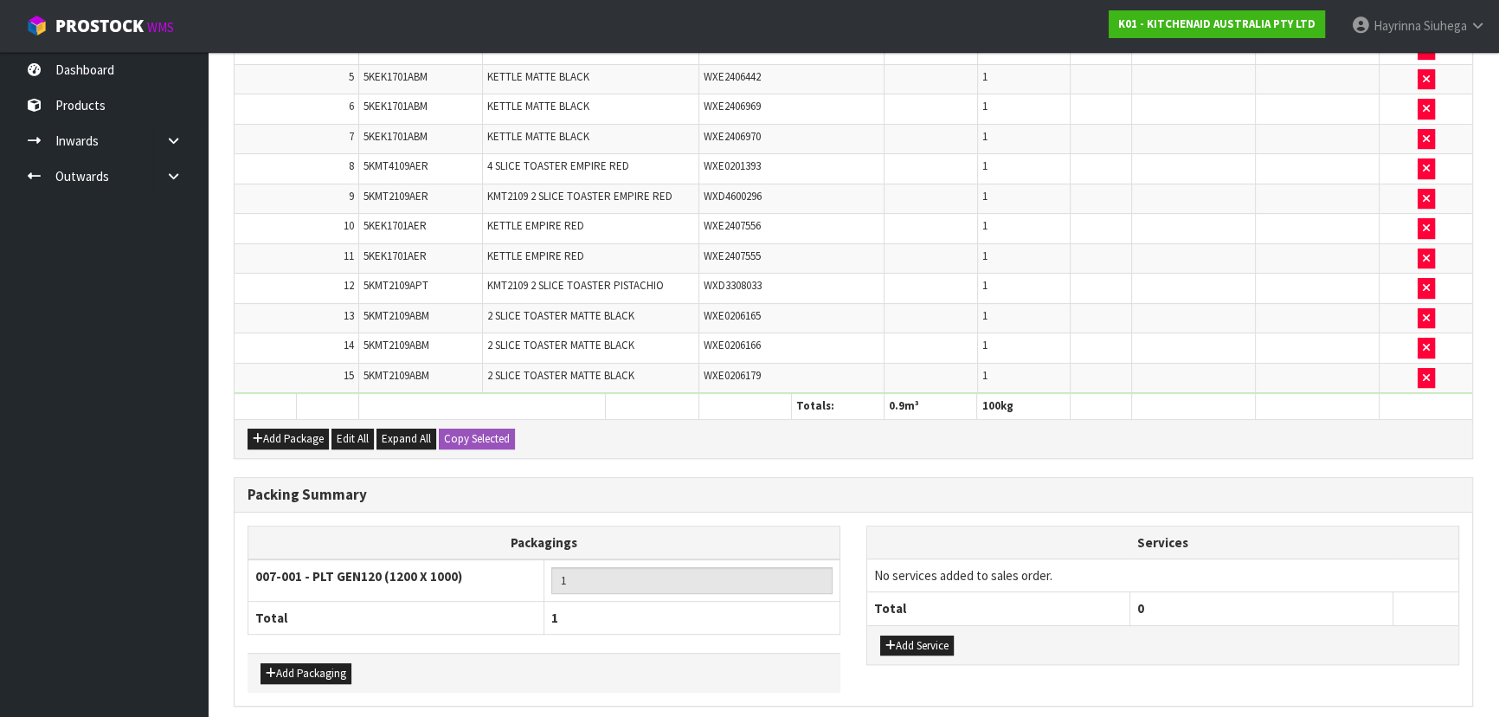
scroll to position [0, 0]
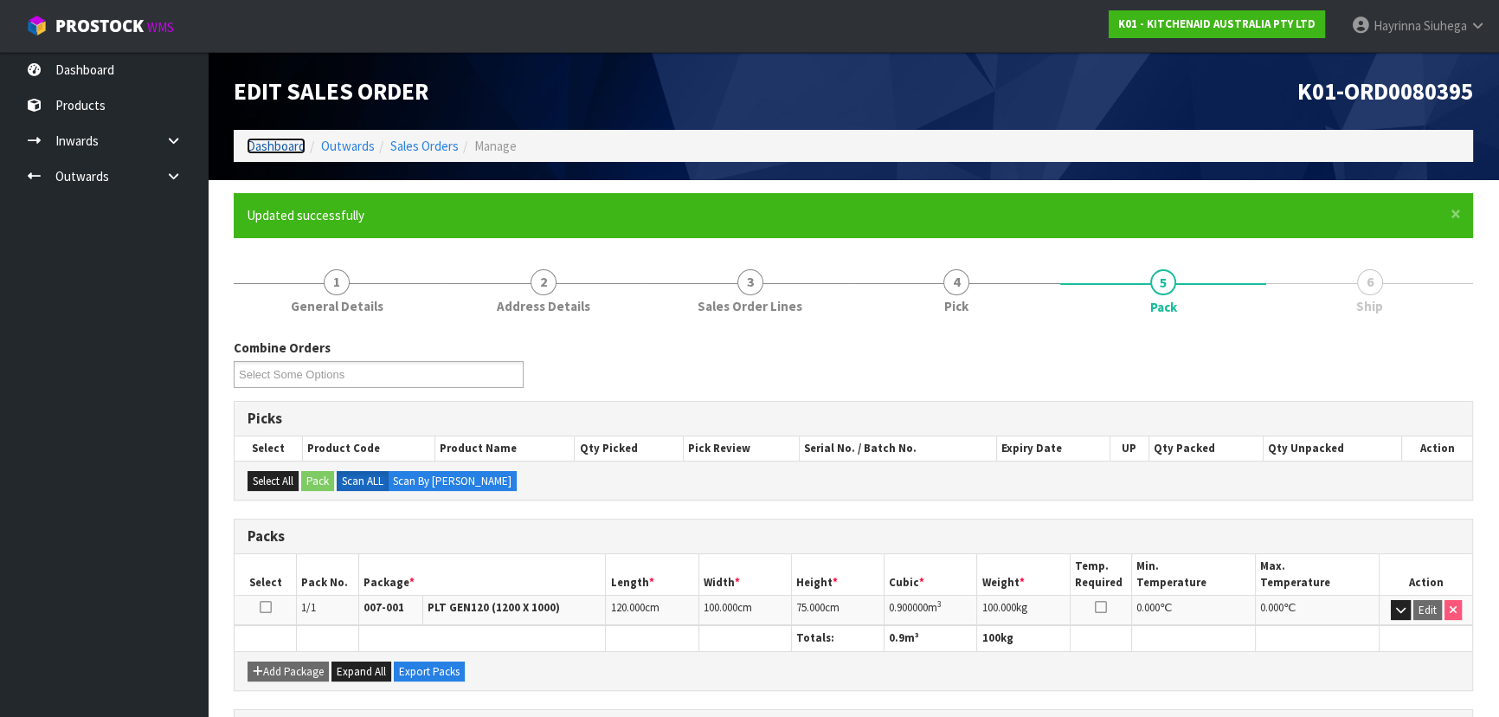
click at [258, 142] on link "Dashboard" at bounding box center [276, 146] width 59 height 16
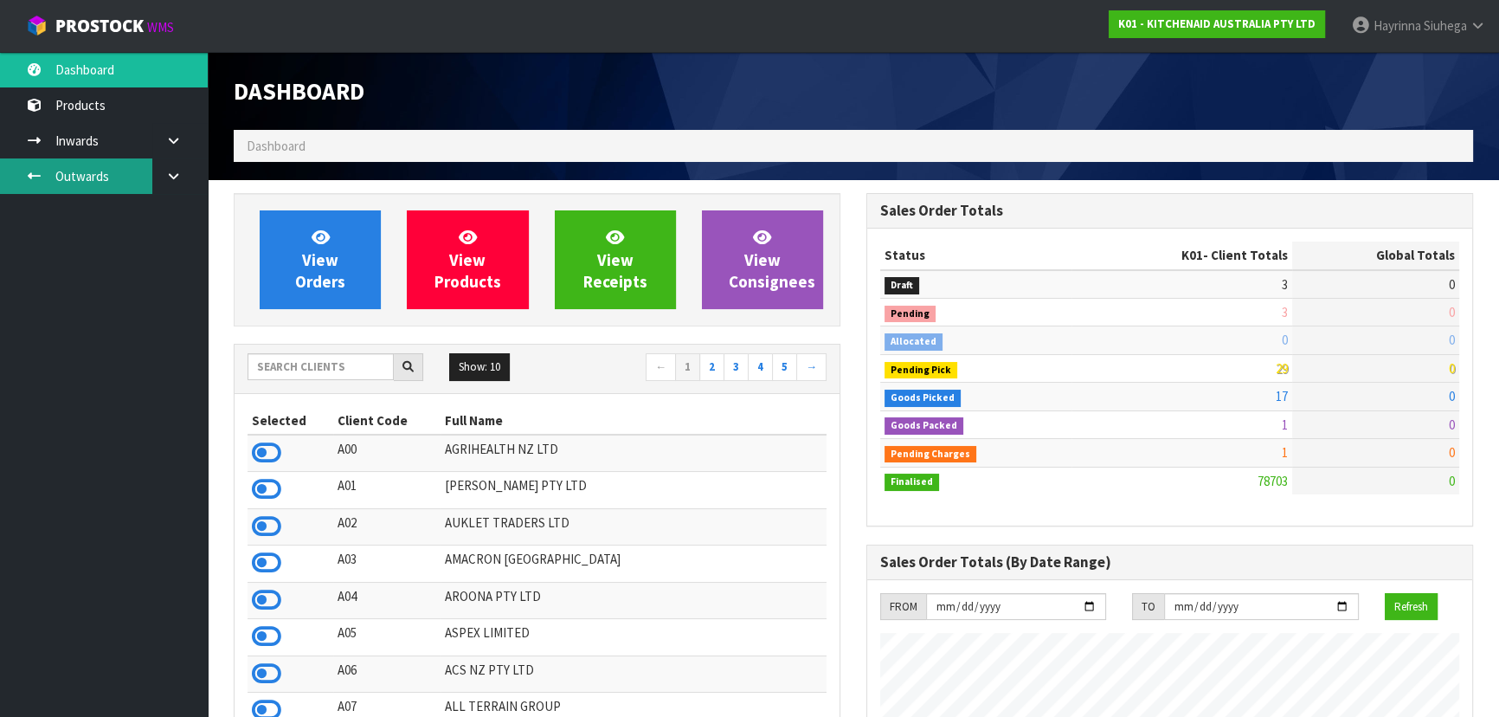
scroll to position [1078, 632]
click at [159, 177] on link at bounding box center [179, 175] width 55 height 35
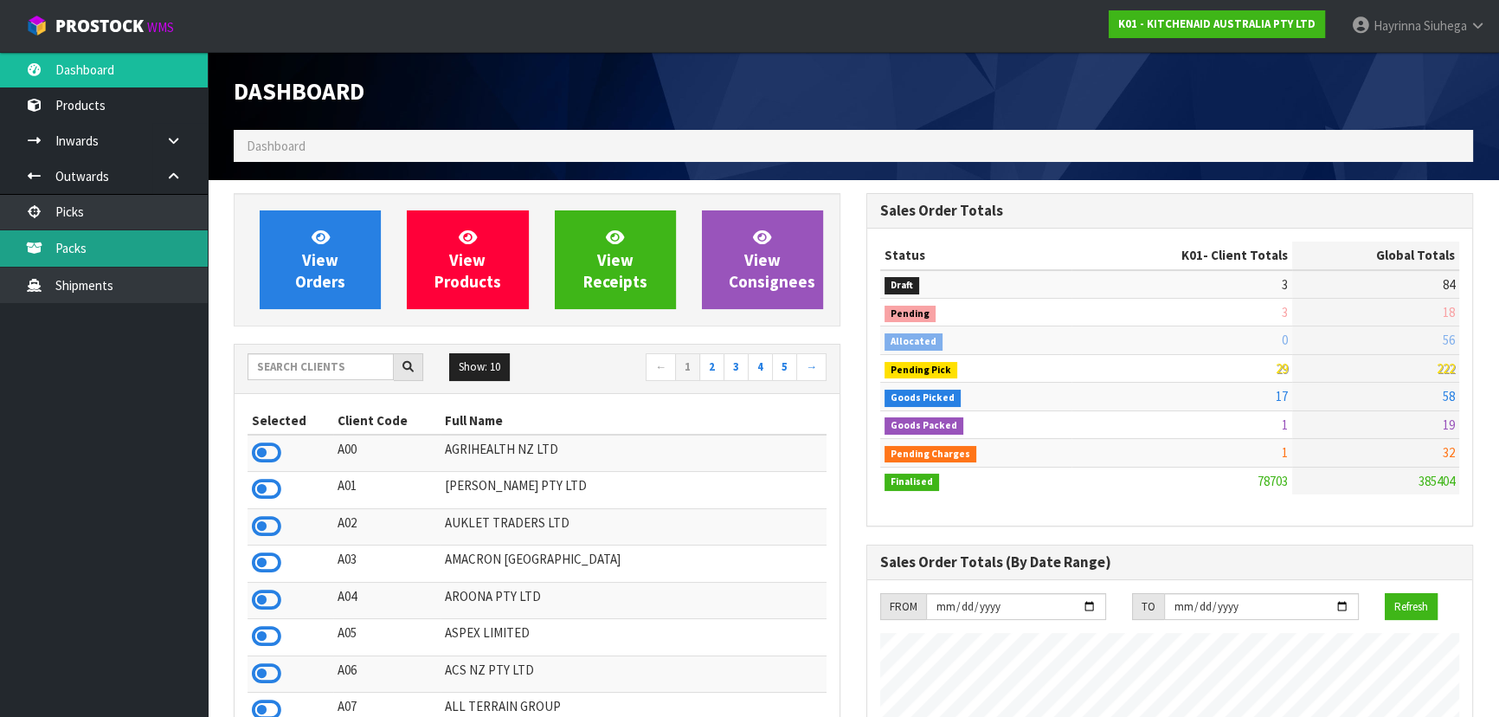
click at [122, 244] on link "Packs" at bounding box center [104, 247] width 208 height 35
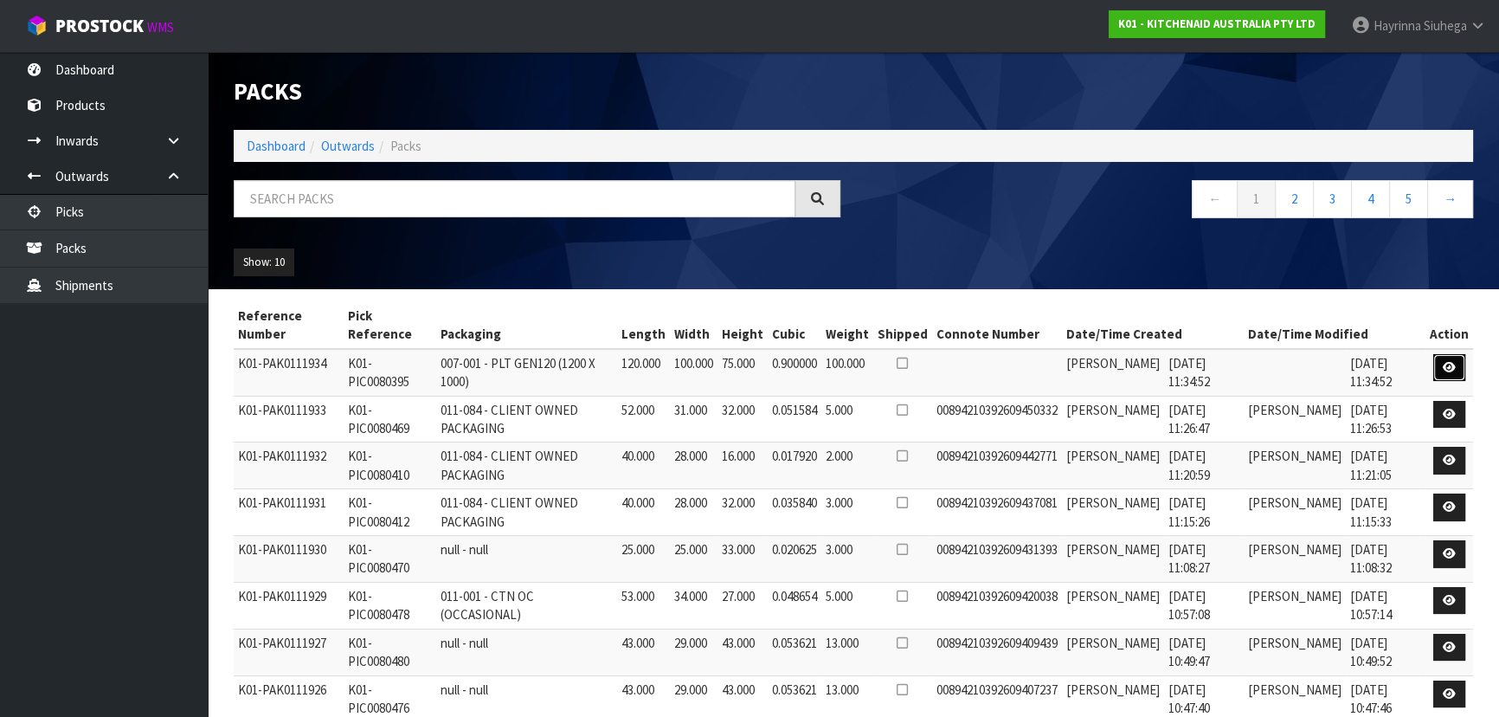
click at [1451, 362] on icon at bounding box center [1449, 367] width 13 height 11
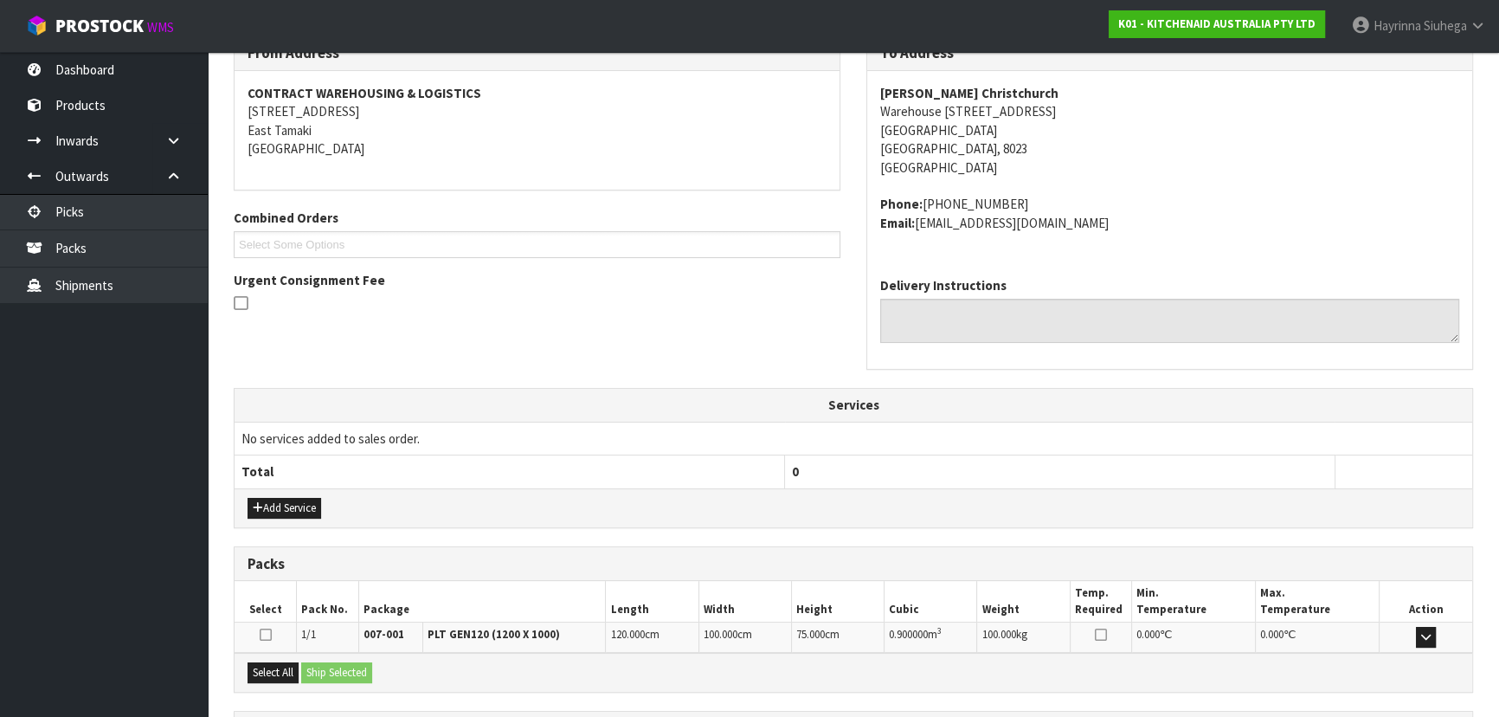
scroll to position [393, 0]
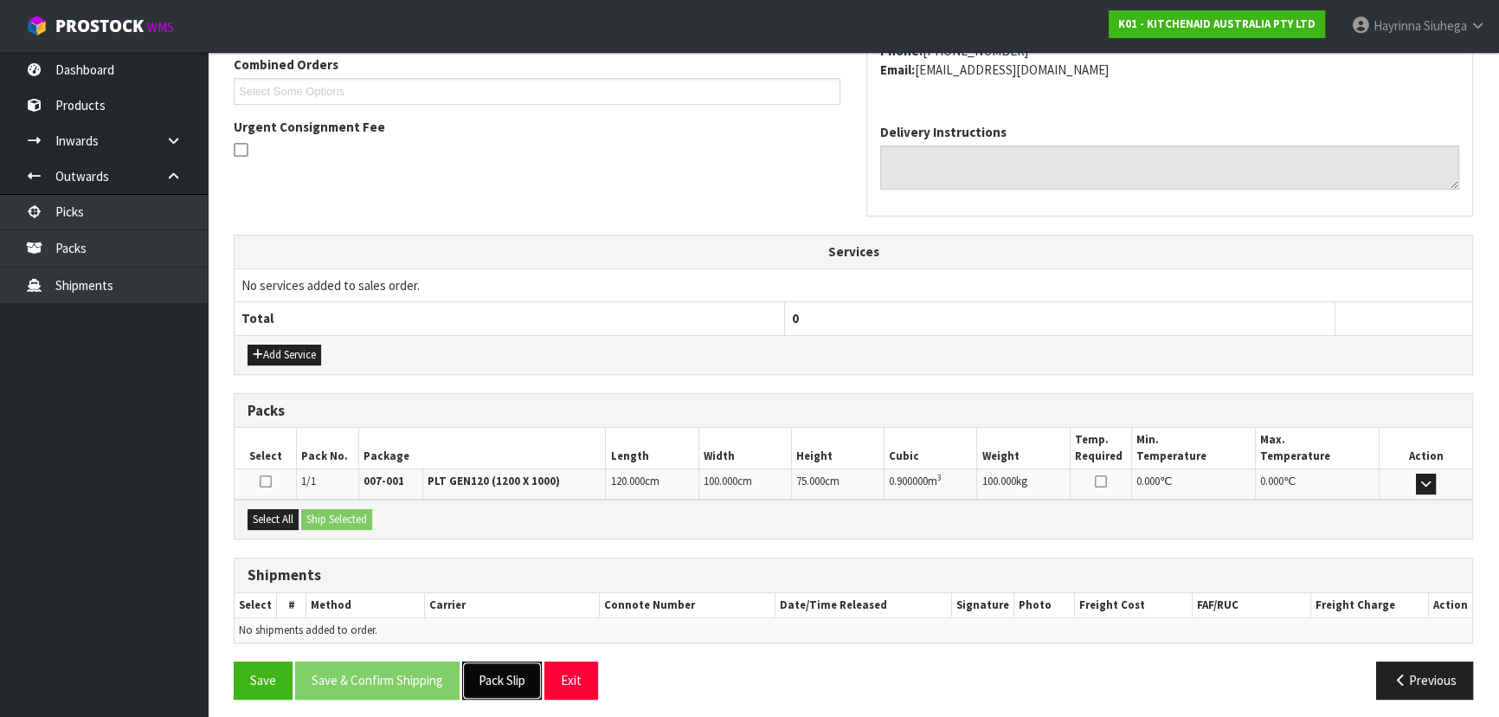
click at [502, 686] on button "Pack Slip" at bounding box center [502, 679] width 80 height 37
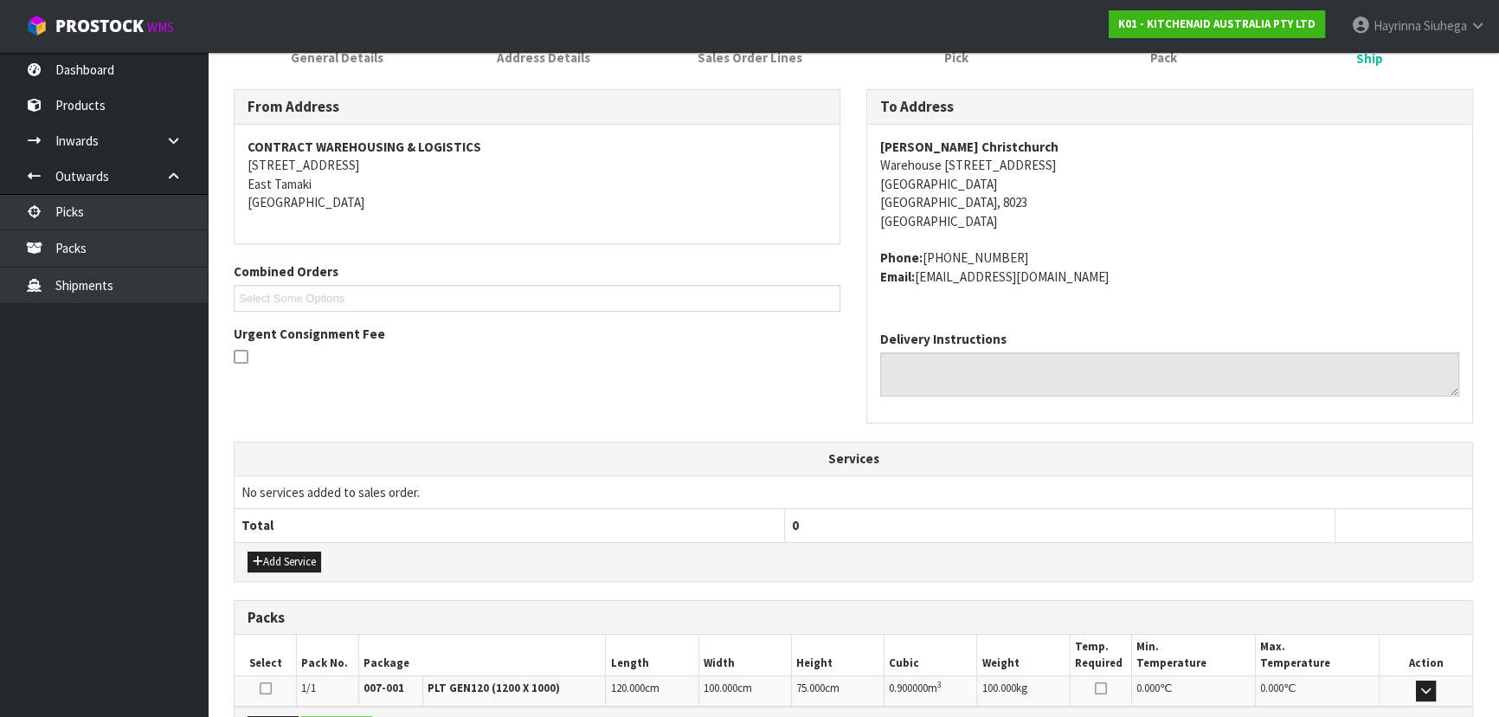
scroll to position [0, 0]
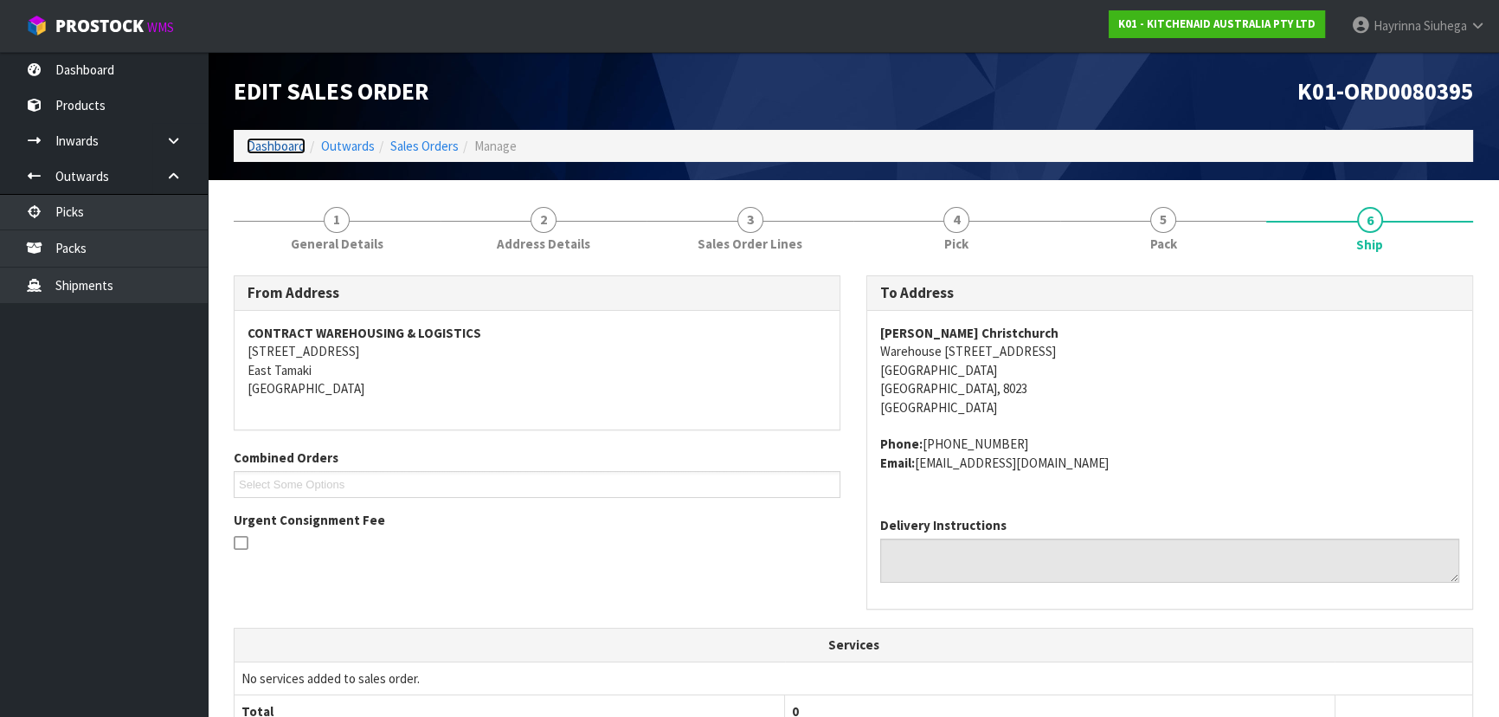
click at [262, 145] on link "Dashboard" at bounding box center [276, 146] width 59 height 16
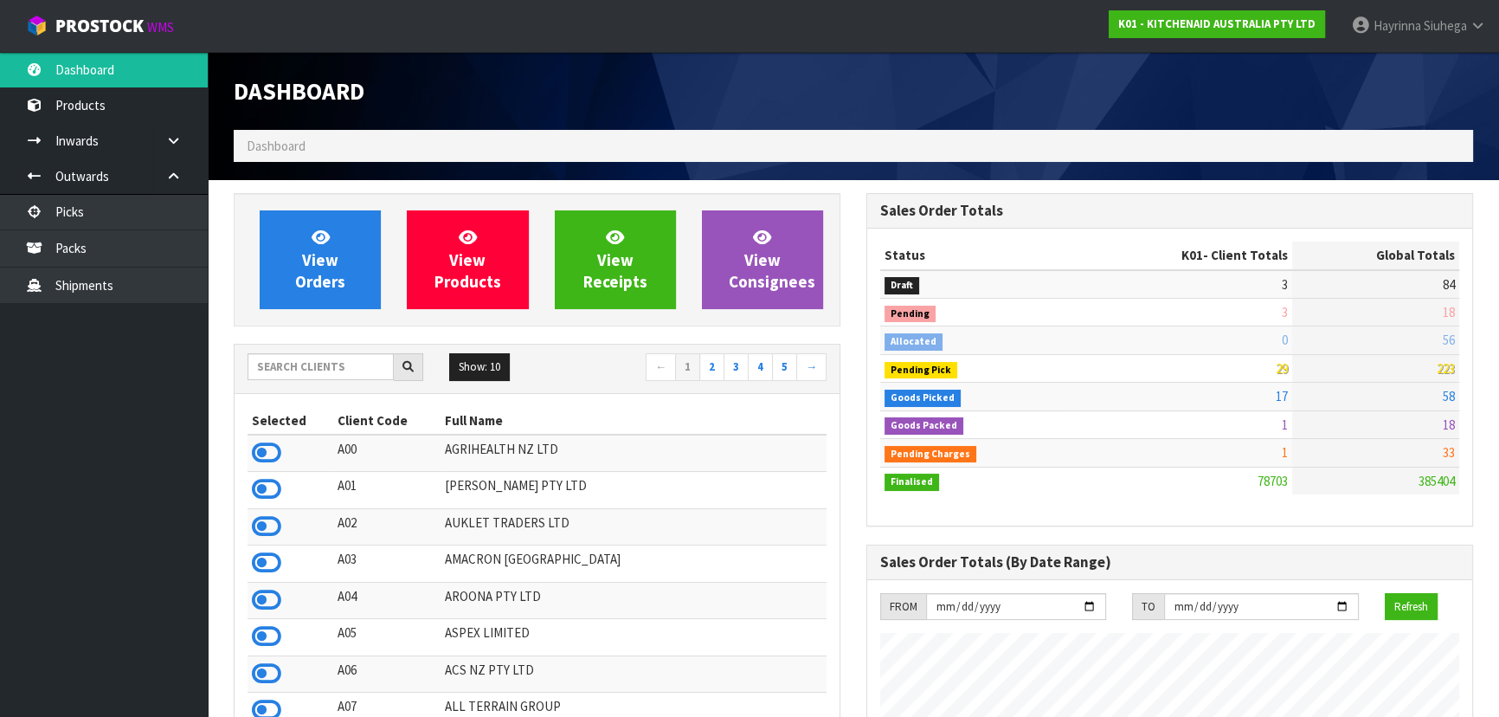
scroll to position [1309, 632]
click at [343, 235] on link "View Orders" at bounding box center [320, 259] width 121 height 99
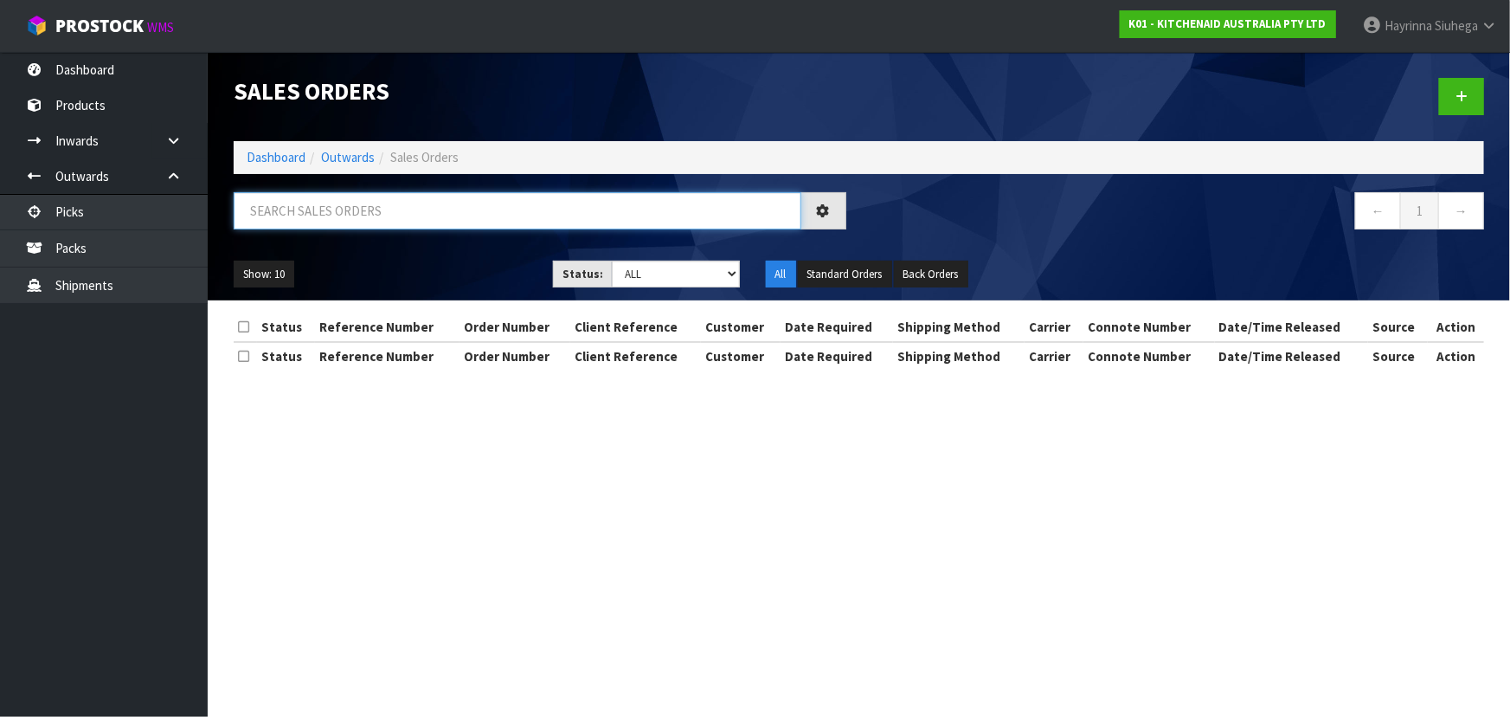
click at [371, 203] on input "text" at bounding box center [518, 210] width 568 height 37
type input "JOB-0416924"
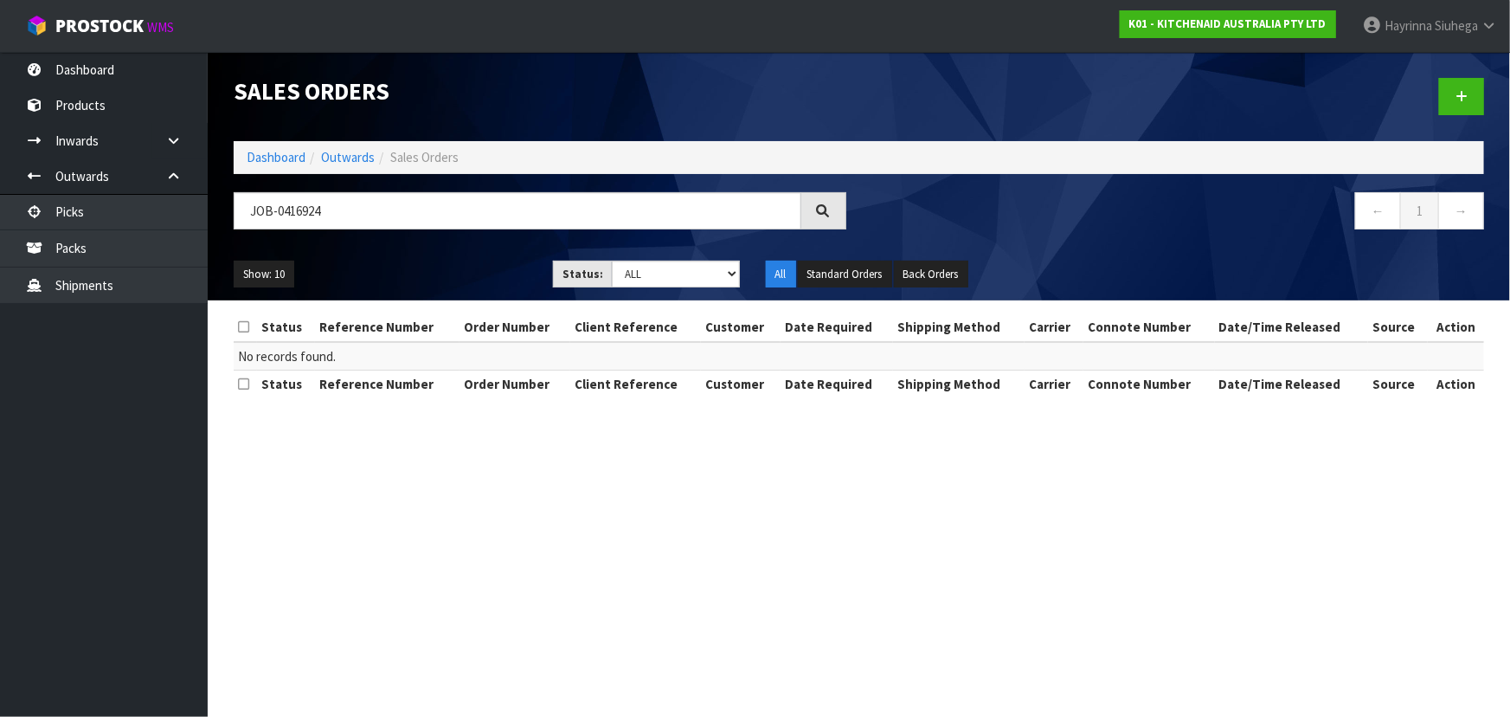
click at [285, 147] on ol "Dashboard Outwards Sales Orders" at bounding box center [859, 157] width 1251 height 32
click at [288, 165] on li "Dashboard" at bounding box center [276, 157] width 59 height 18
click at [290, 158] on link "Dashboard" at bounding box center [276, 157] width 59 height 16
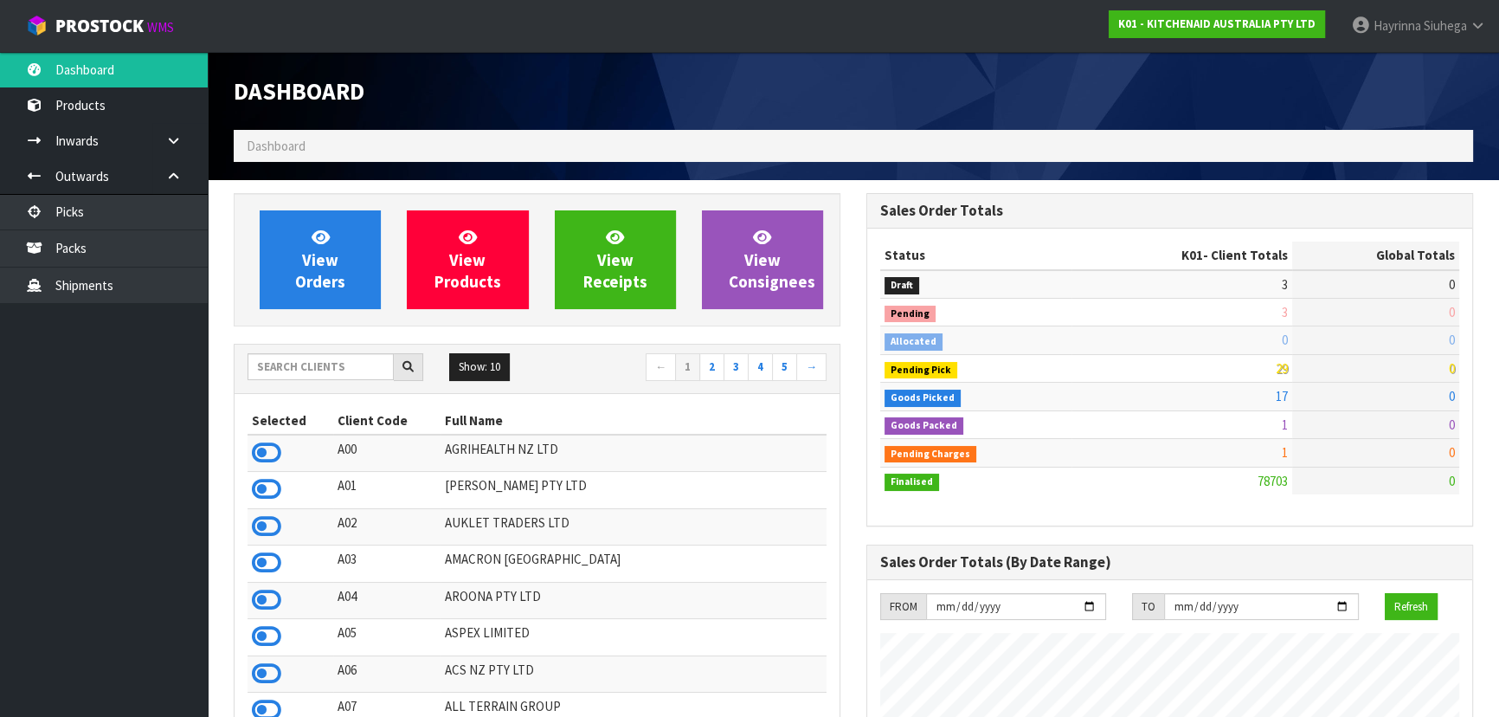
scroll to position [1309, 632]
drag, startPoint x: 305, startPoint y: 350, endPoint x: 300, endPoint y: 331, distance: 18.7
click at [308, 346] on div "Show: 10 5 10 25 50 ← 1 2 3 4 5 →" at bounding box center [537, 368] width 605 height 48
click at [308, 366] on input "text" at bounding box center [321, 366] width 146 height 27
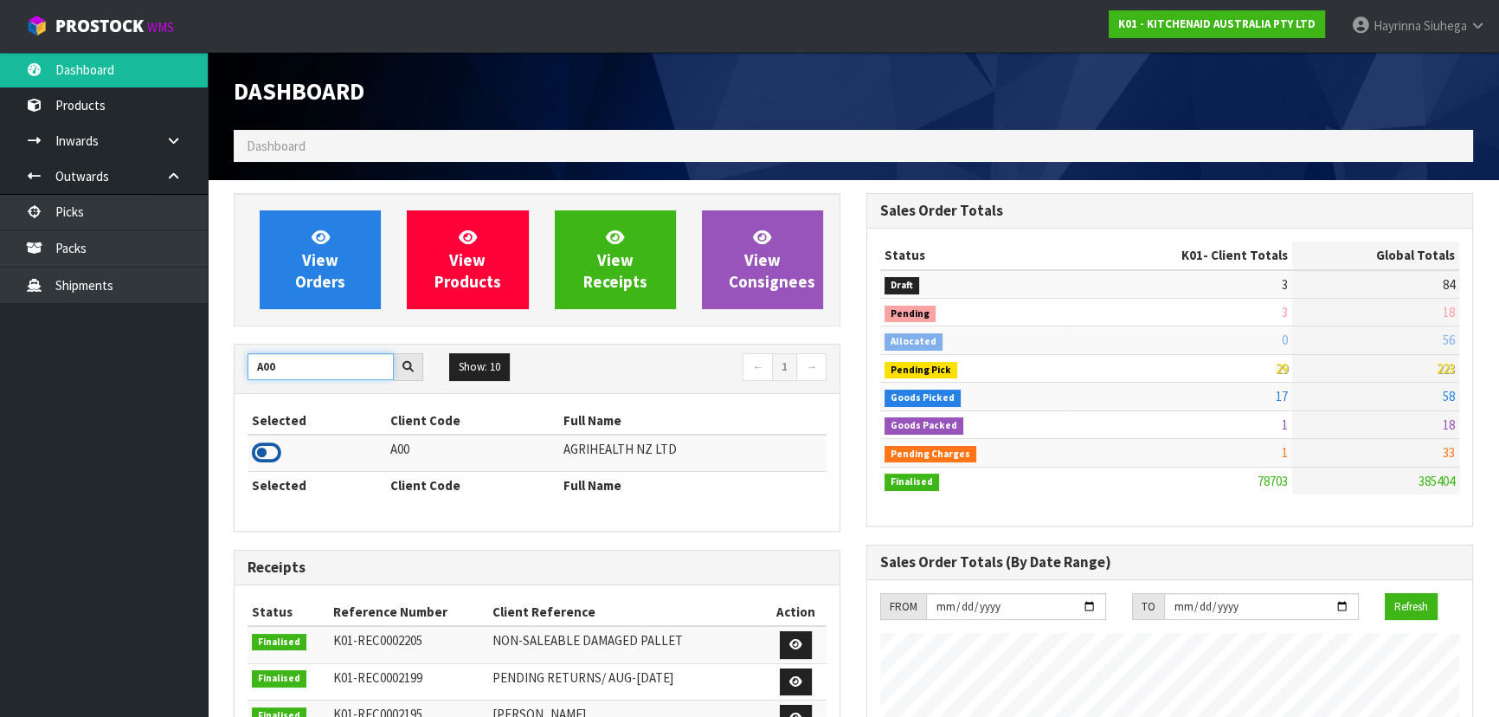
type input "A00"
click at [259, 452] on icon at bounding box center [266, 453] width 29 height 26
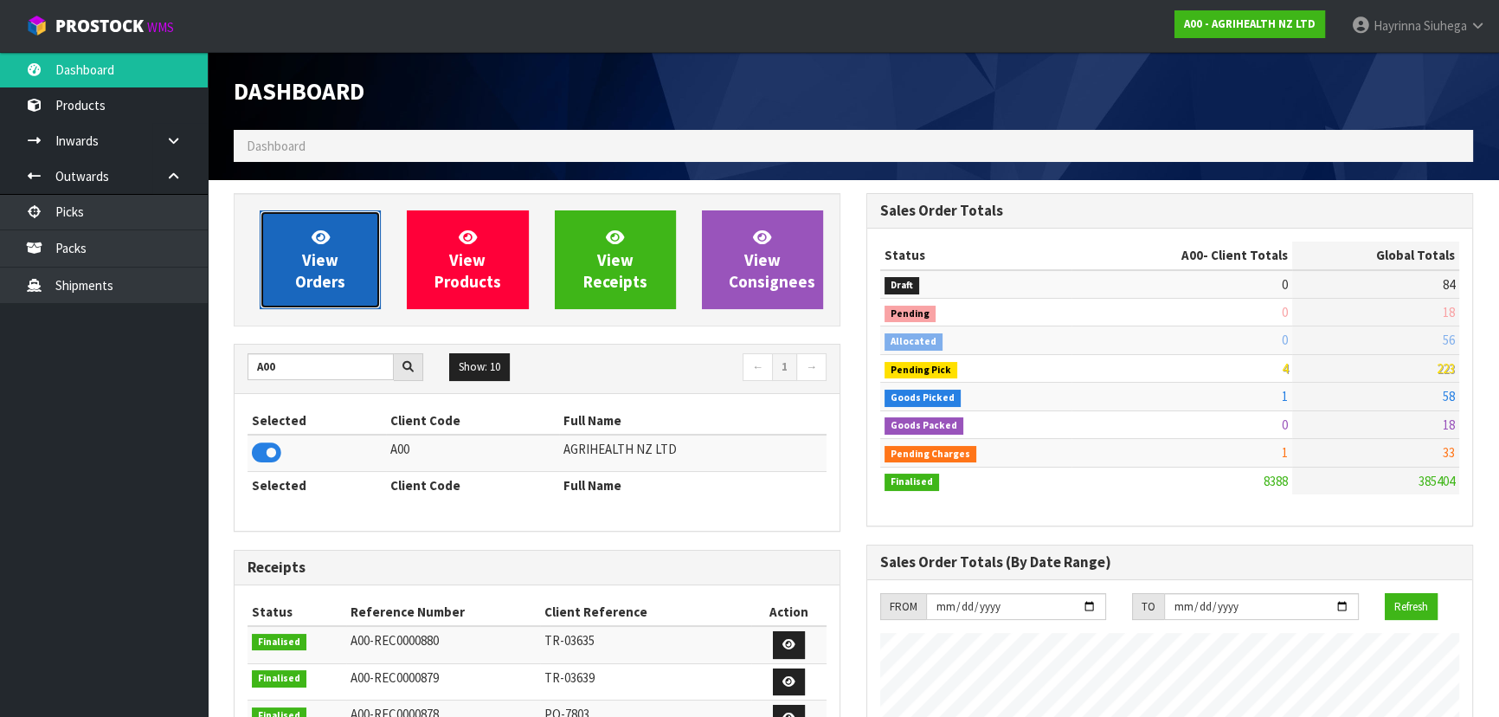
click at [343, 238] on link "View Orders" at bounding box center [320, 259] width 121 height 99
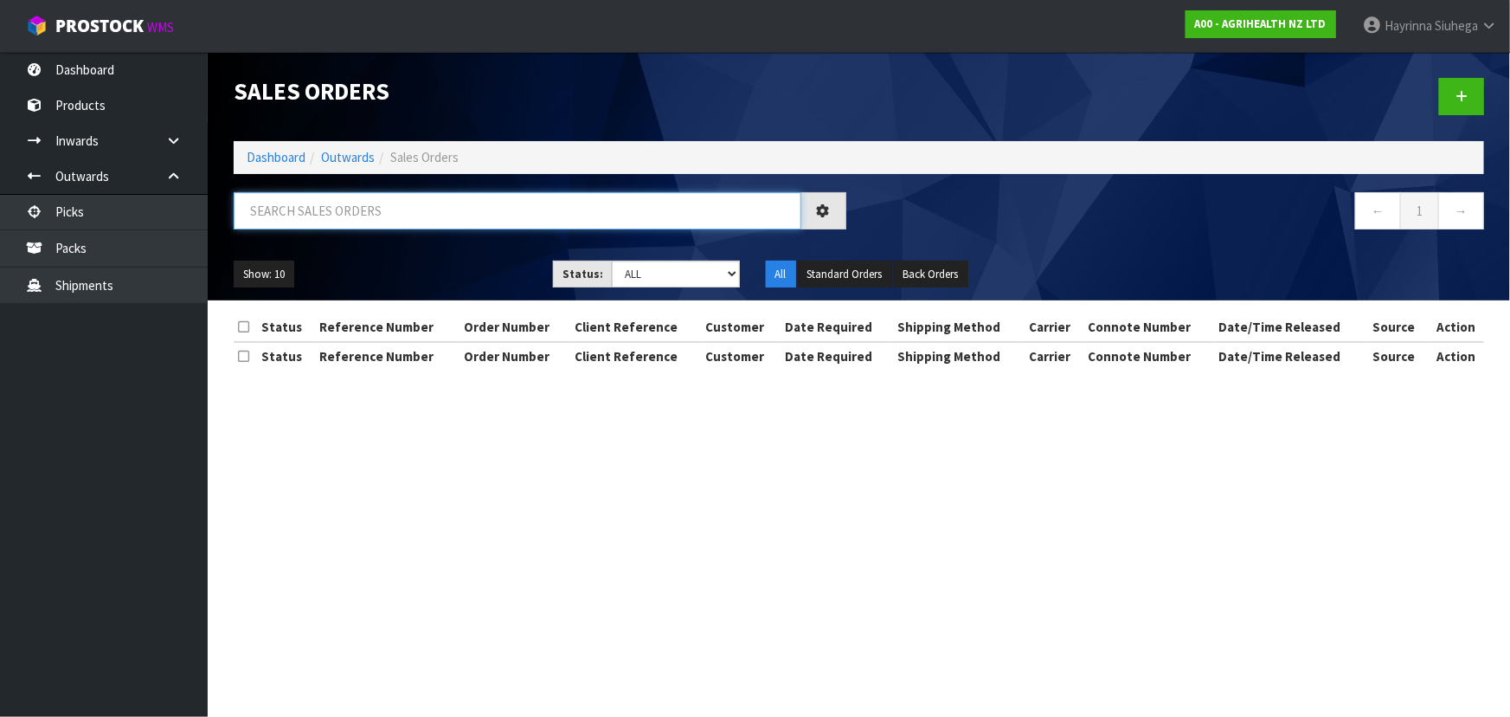
click at [357, 203] on input "text" at bounding box center [518, 210] width 568 height 37
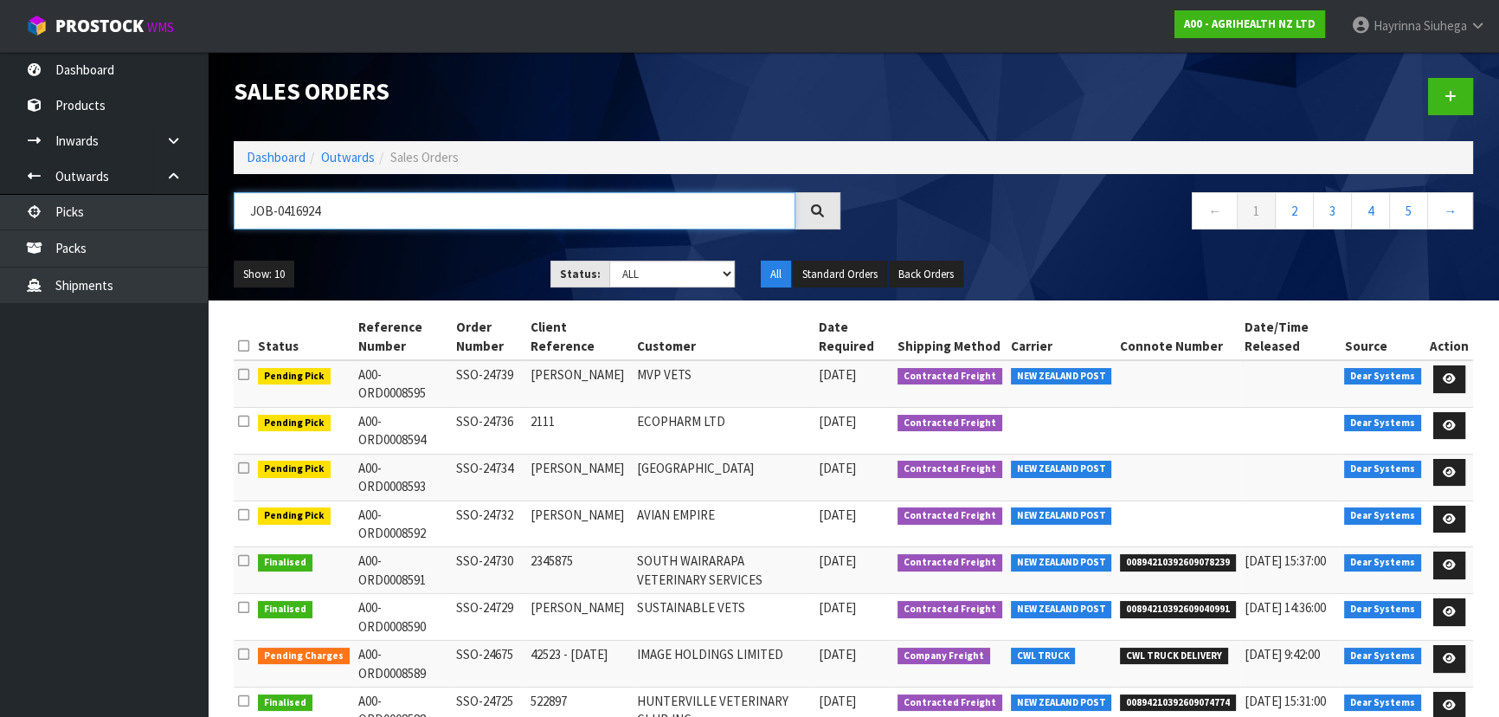
type input "JOB-0416924"
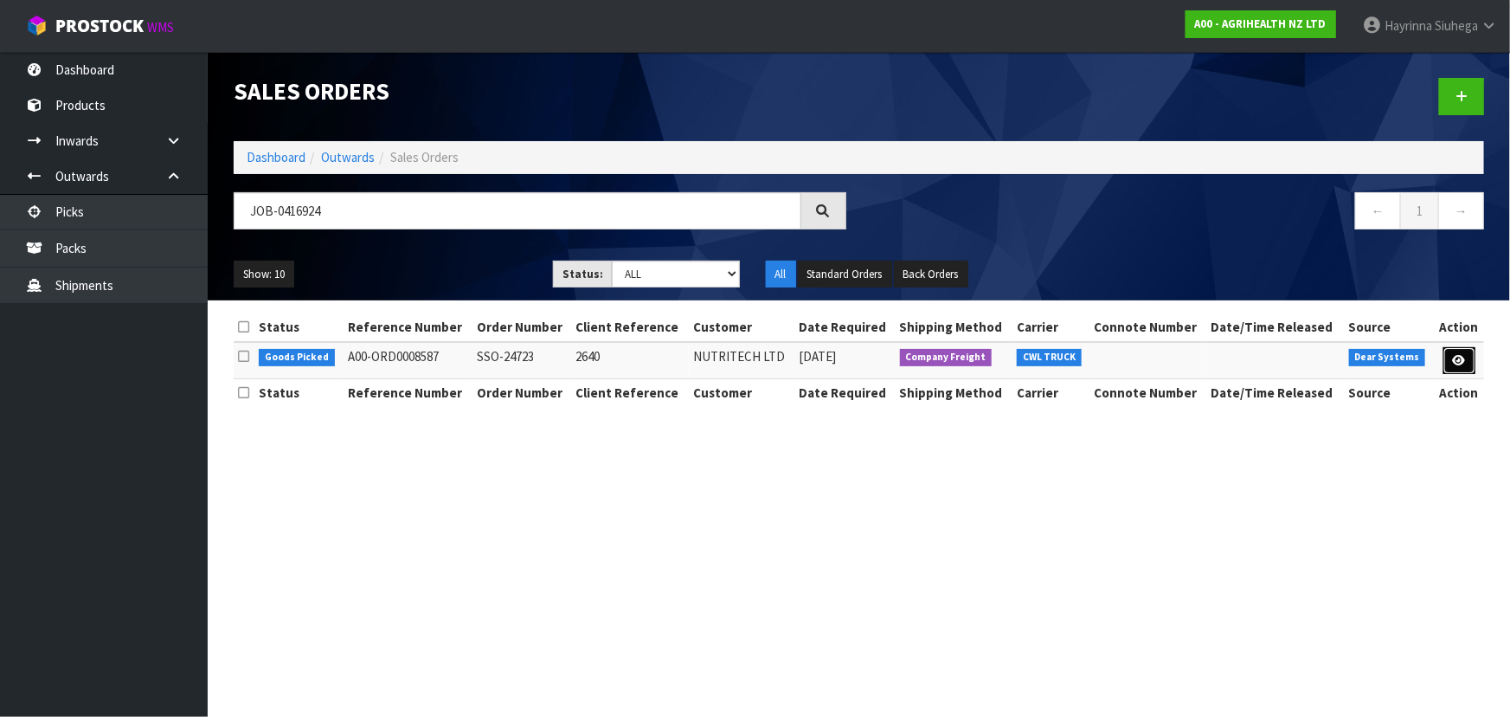
click at [1454, 355] on icon at bounding box center [1459, 360] width 13 height 11
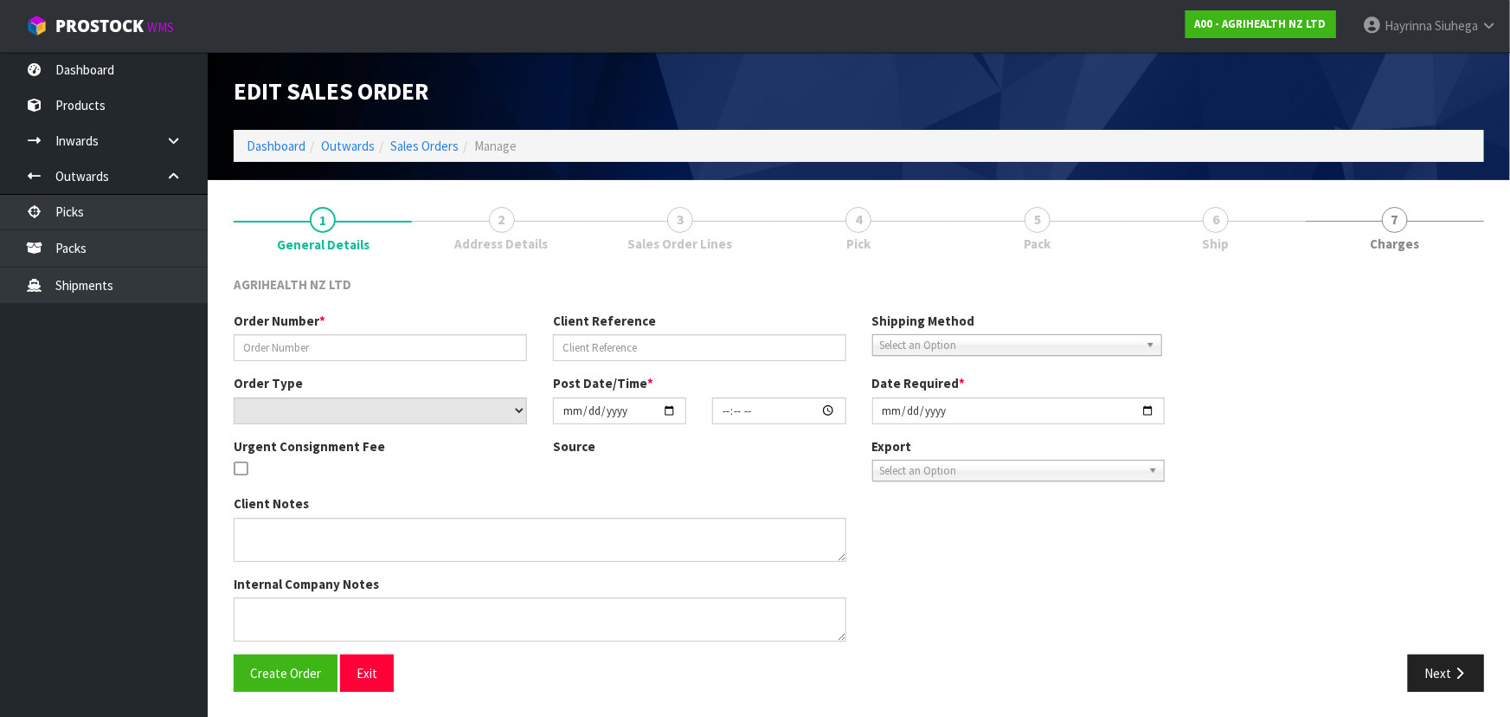
type input "SSO-24723"
type input "2640"
select select "number:0"
type input "2025-10-09"
type input "15:00:11.000"
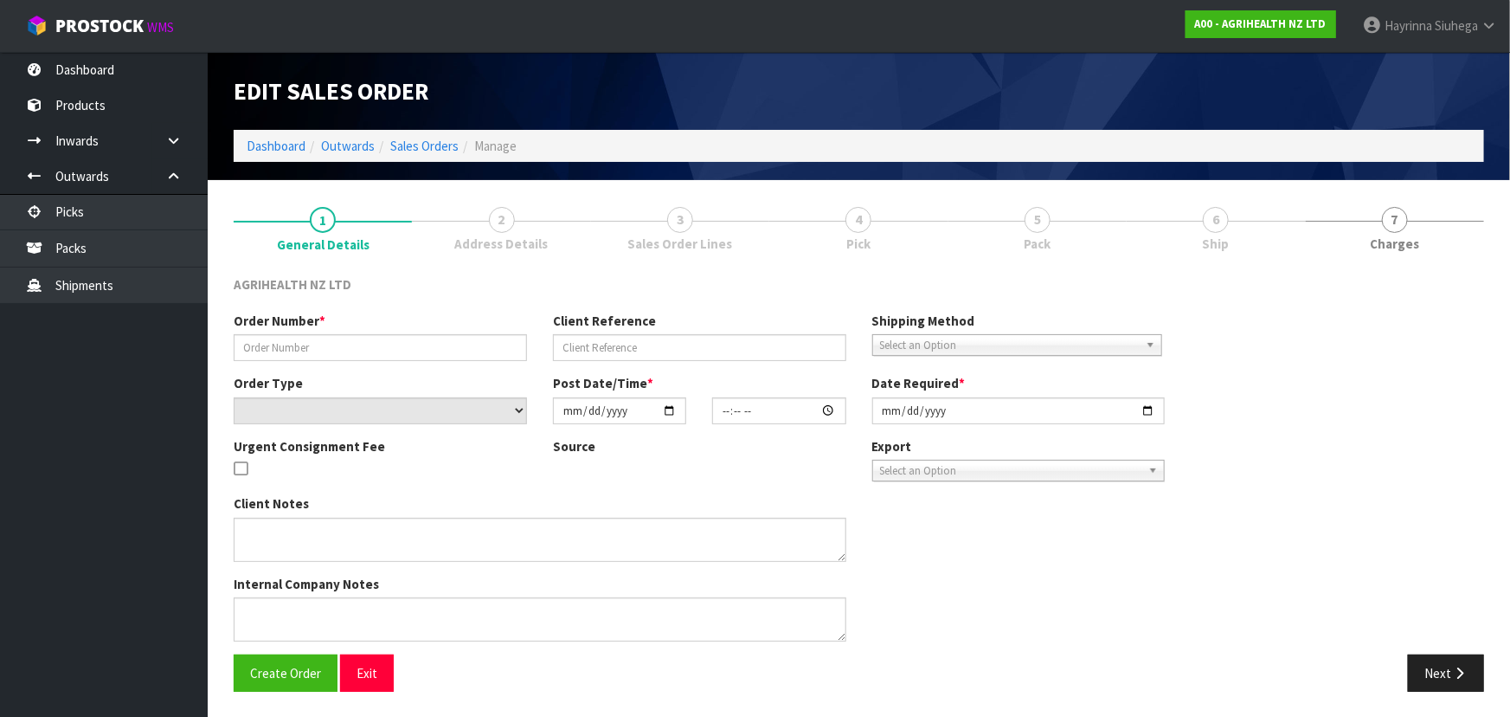
type input "2025-10-10"
type textarea "SHIP BY: Freight"
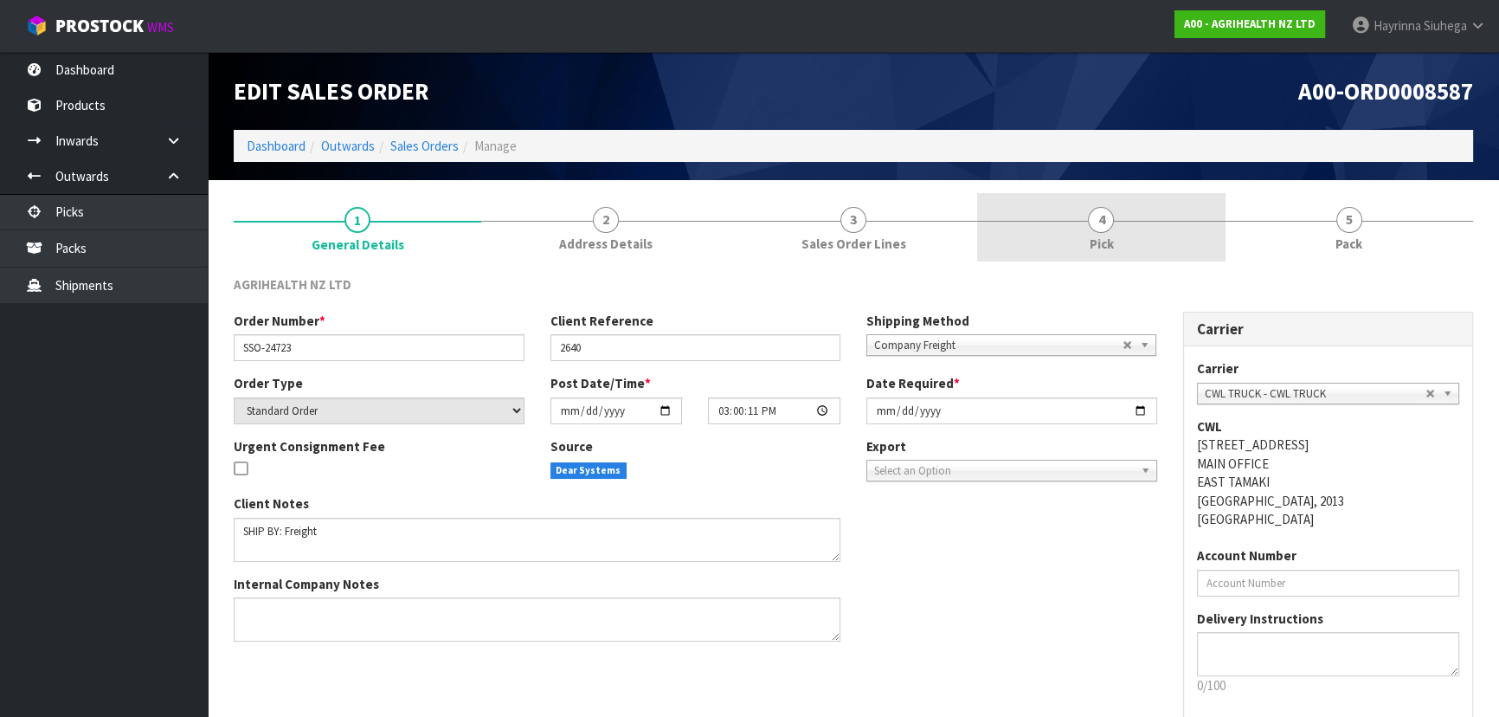
click at [1099, 240] on span "Pick" at bounding box center [1101, 244] width 24 height 18
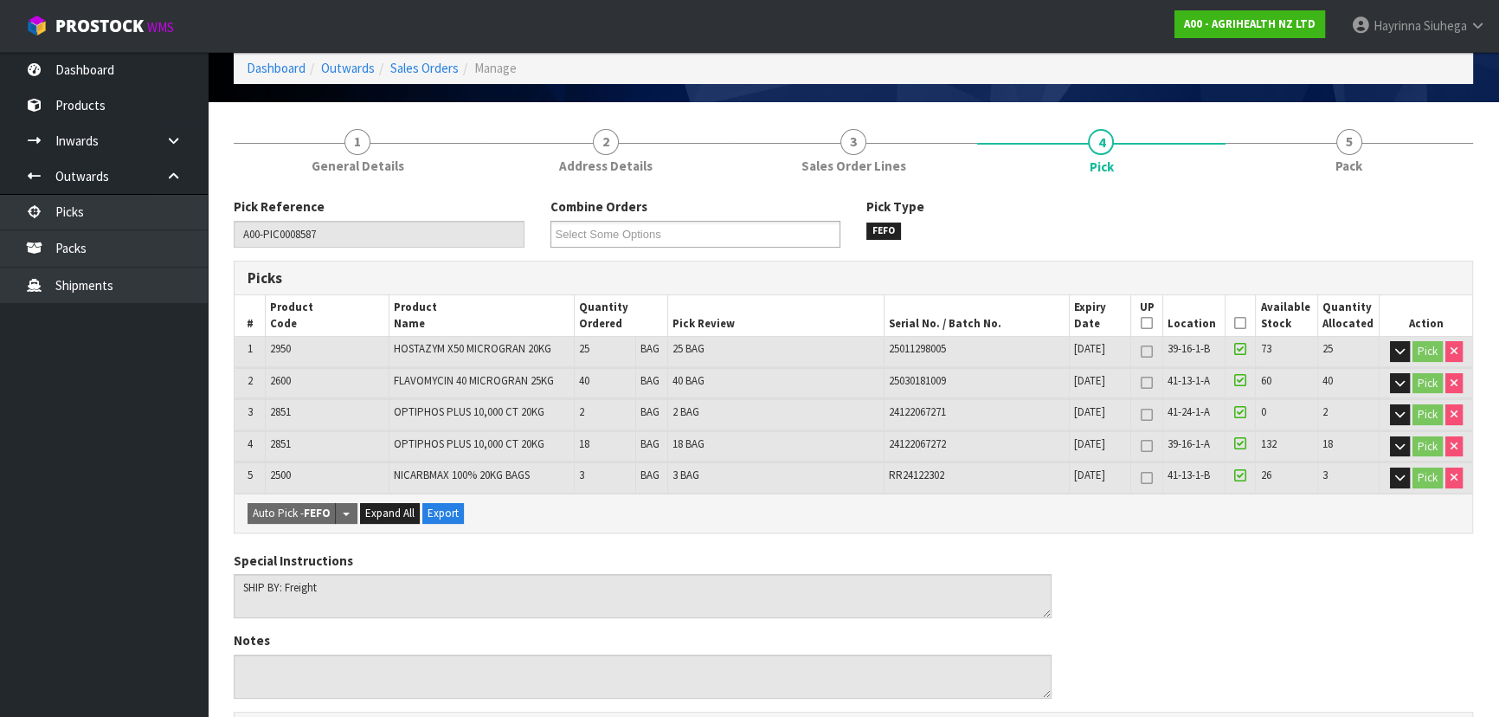
scroll to position [78, 0]
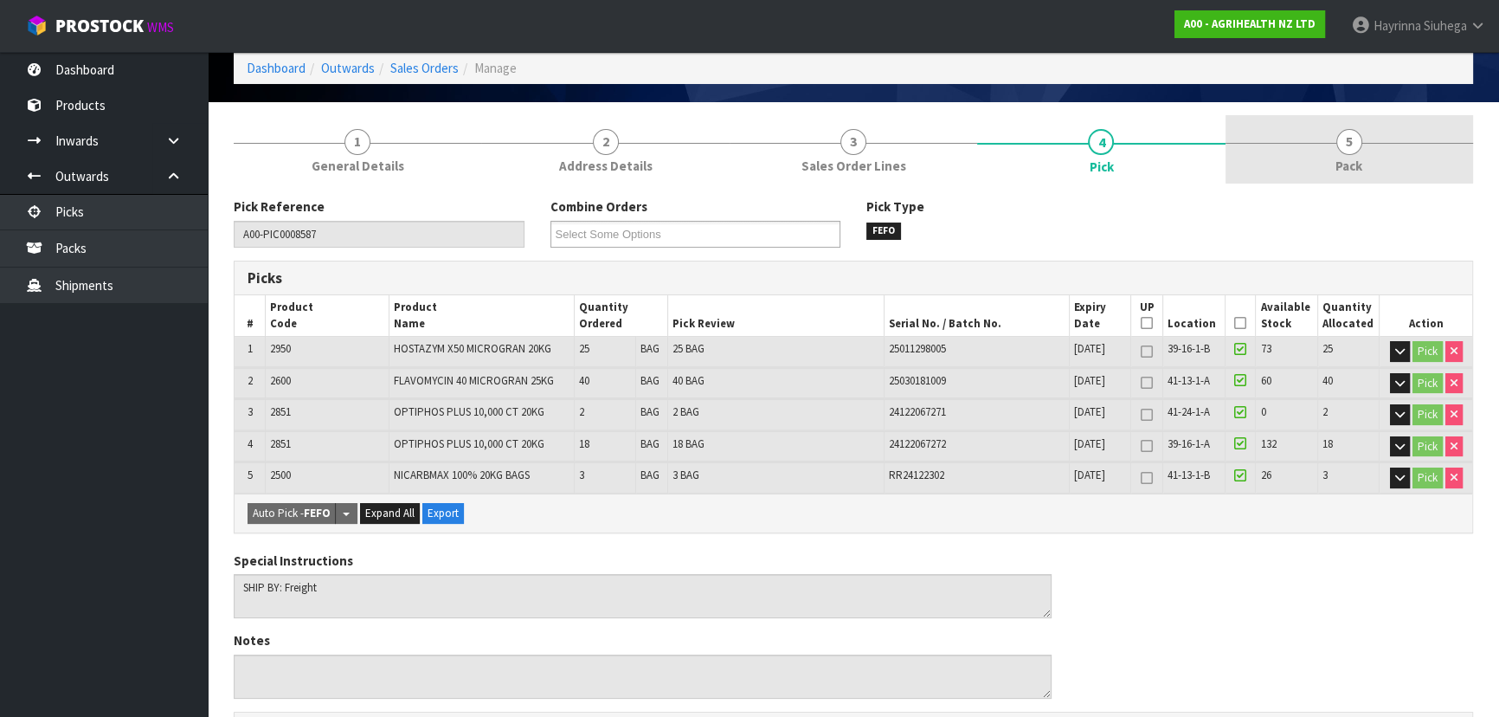
click at [1367, 173] on link "5 Pack" at bounding box center [1350, 149] width 248 height 68
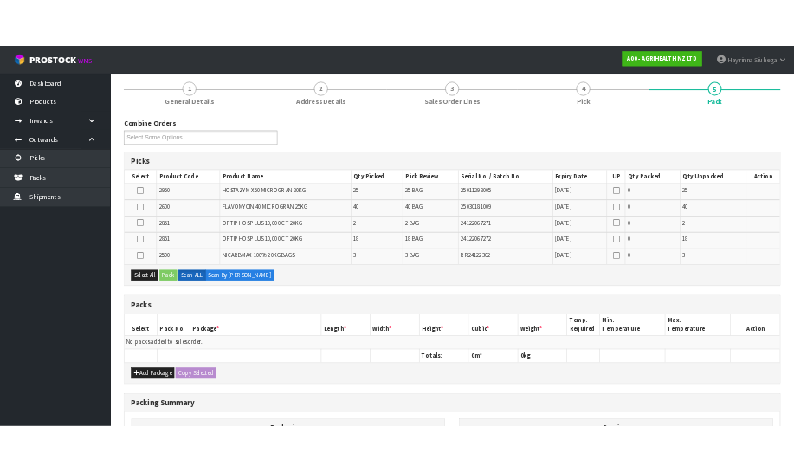
scroll to position [235, 0]
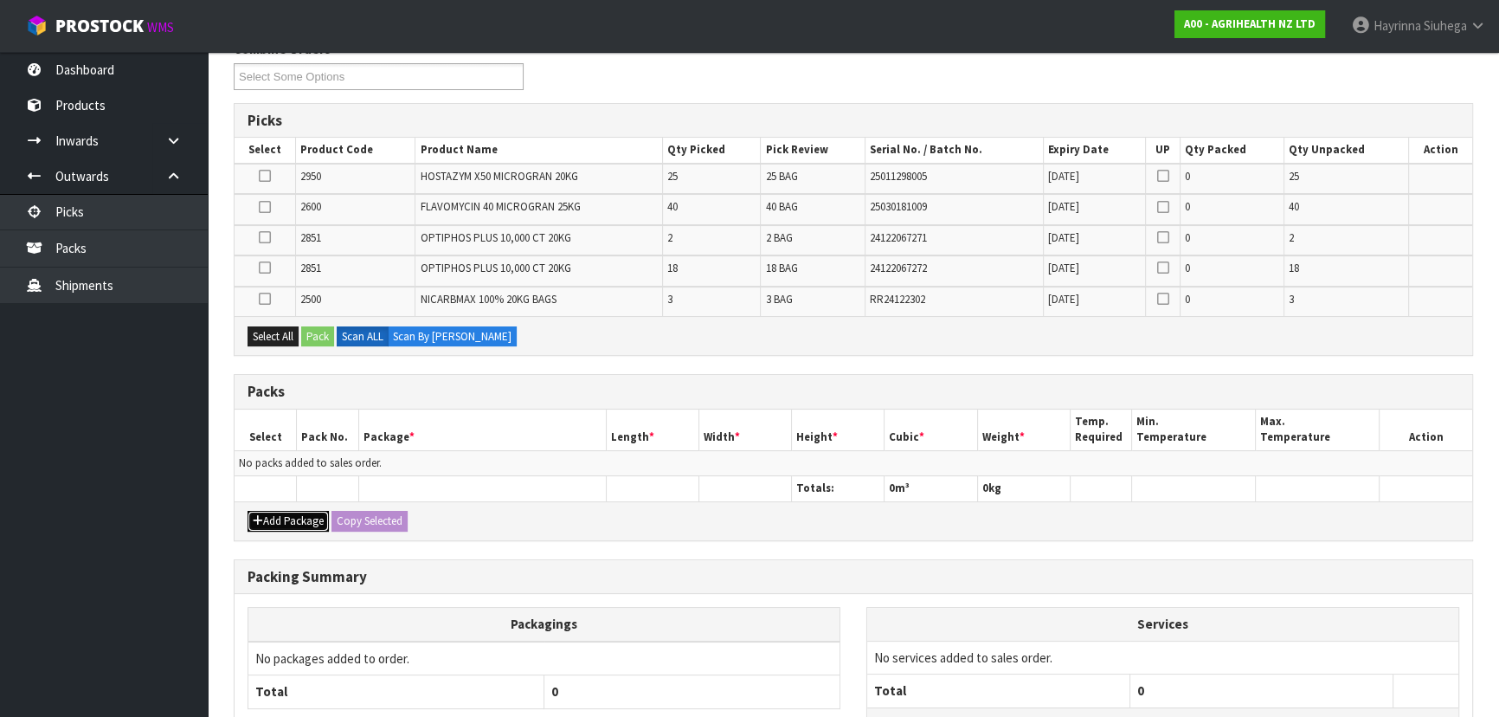
click at [307, 512] on button "Add Package" at bounding box center [288, 521] width 81 height 21
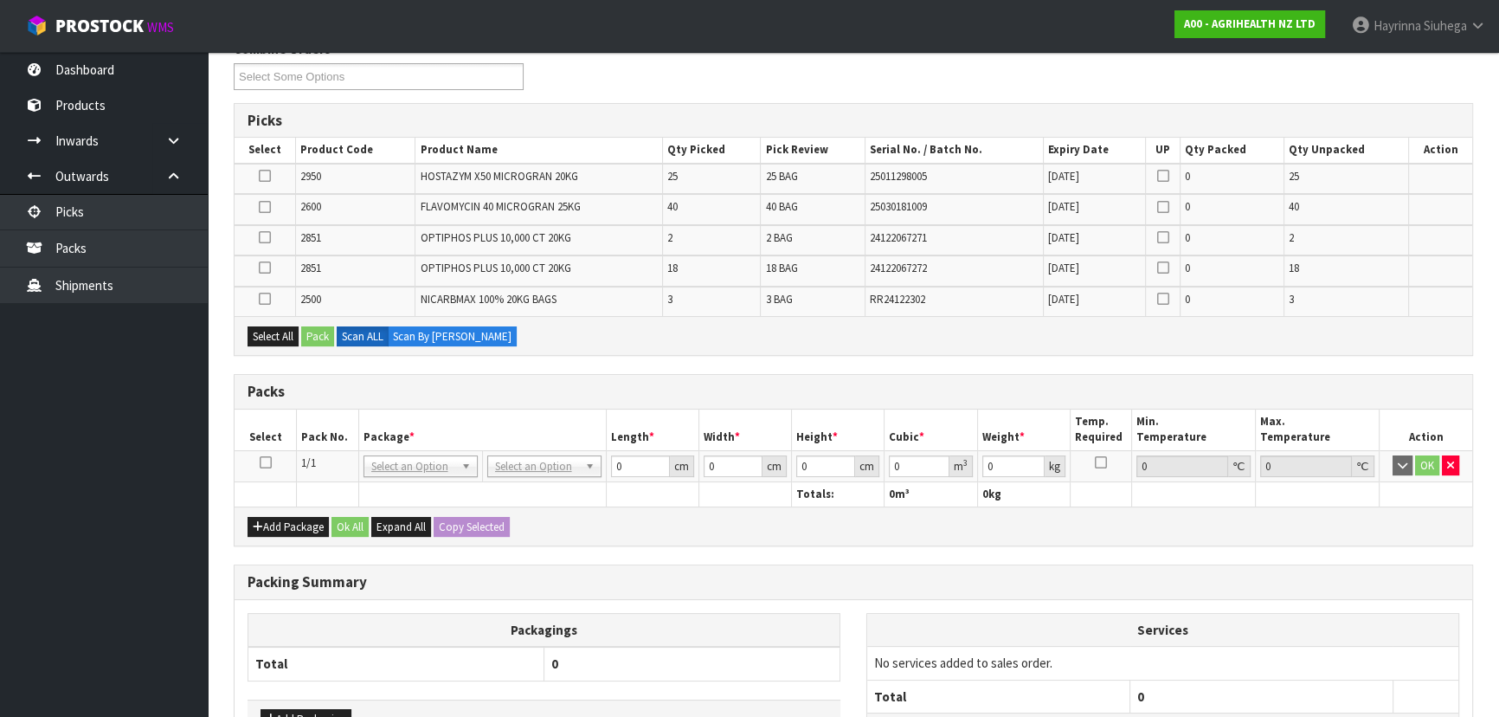
click at [267, 451] on td at bounding box center [266, 465] width 62 height 31
click at [267, 462] on icon at bounding box center [266, 462] width 12 height 1
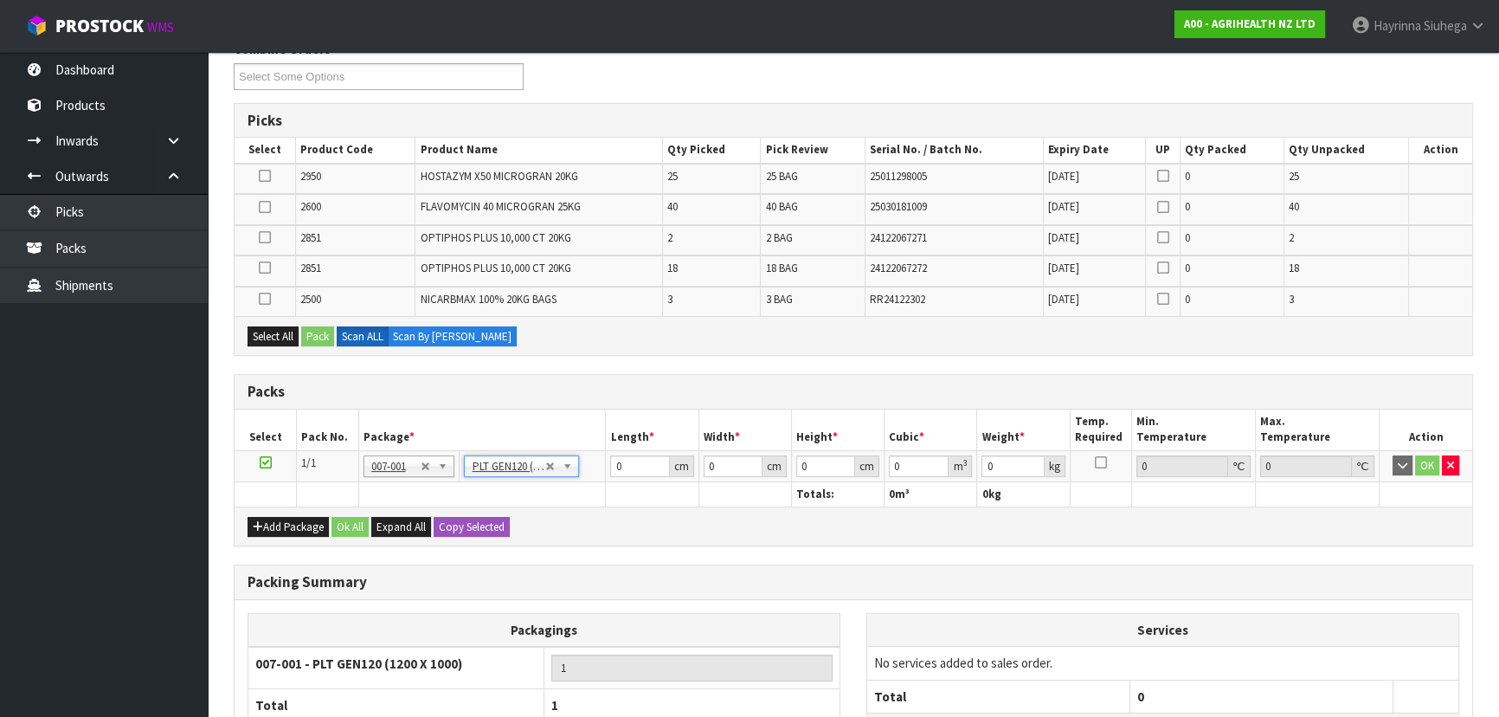
type input "120"
type input "100"
click at [286, 525] on button "Add Package" at bounding box center [288, 527] width 81 height 21
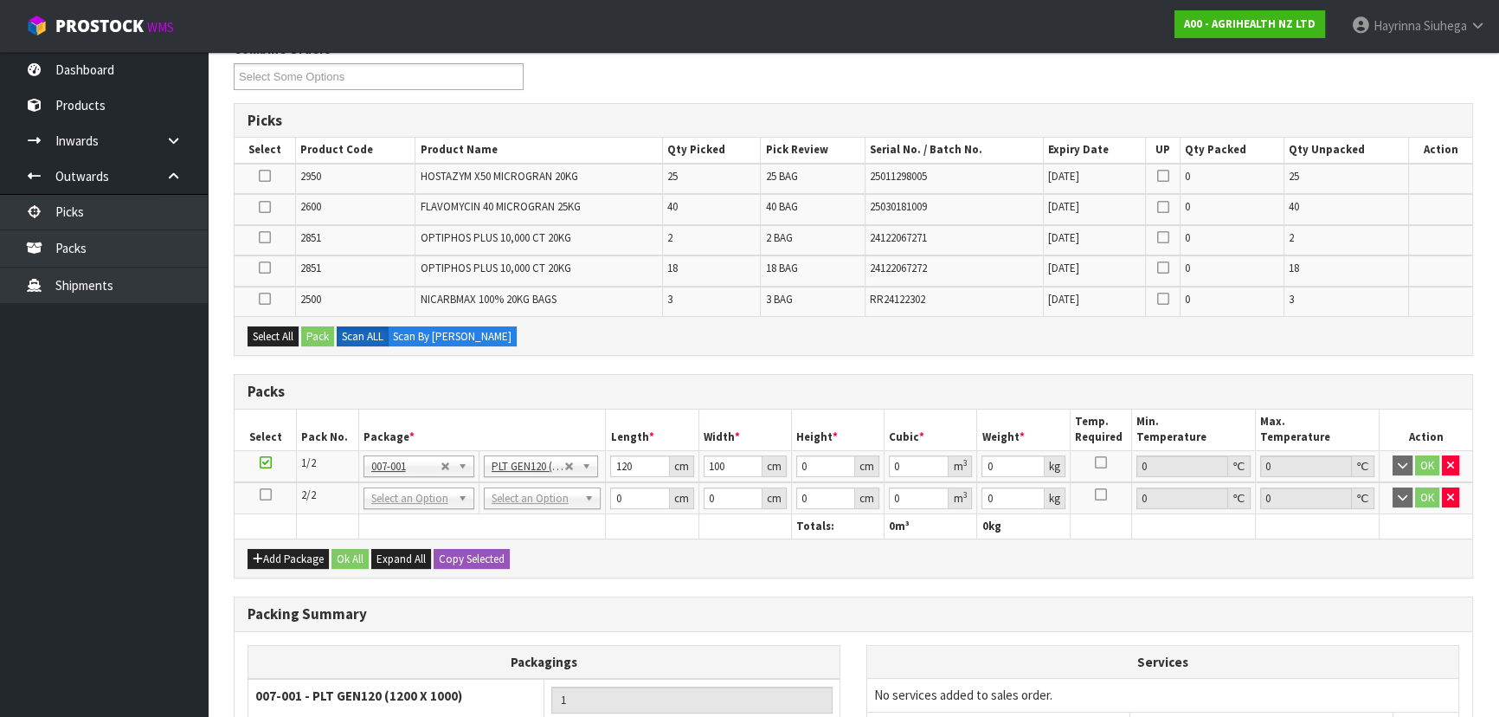
click at [266, 494] on icon at bounding box center [266, 494] width 12 height 1
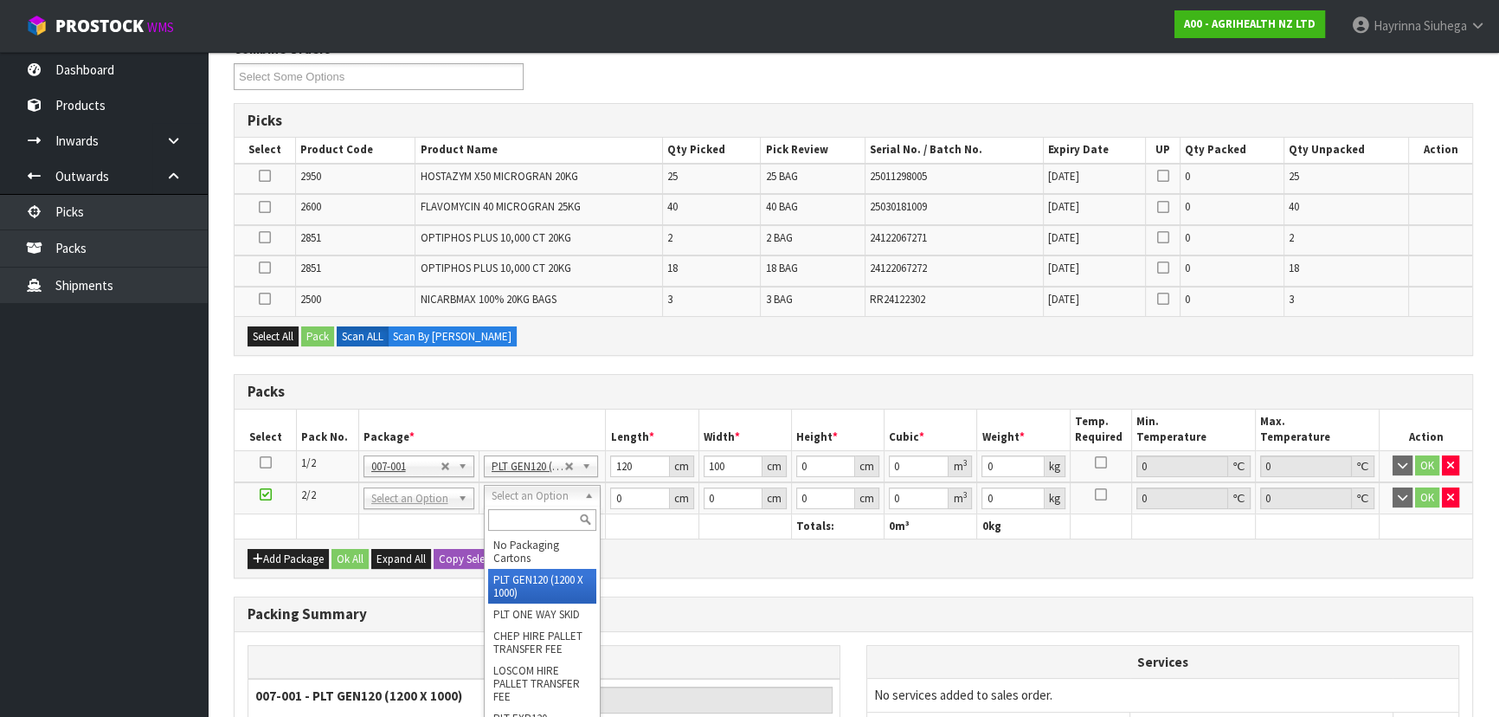
type input "2"
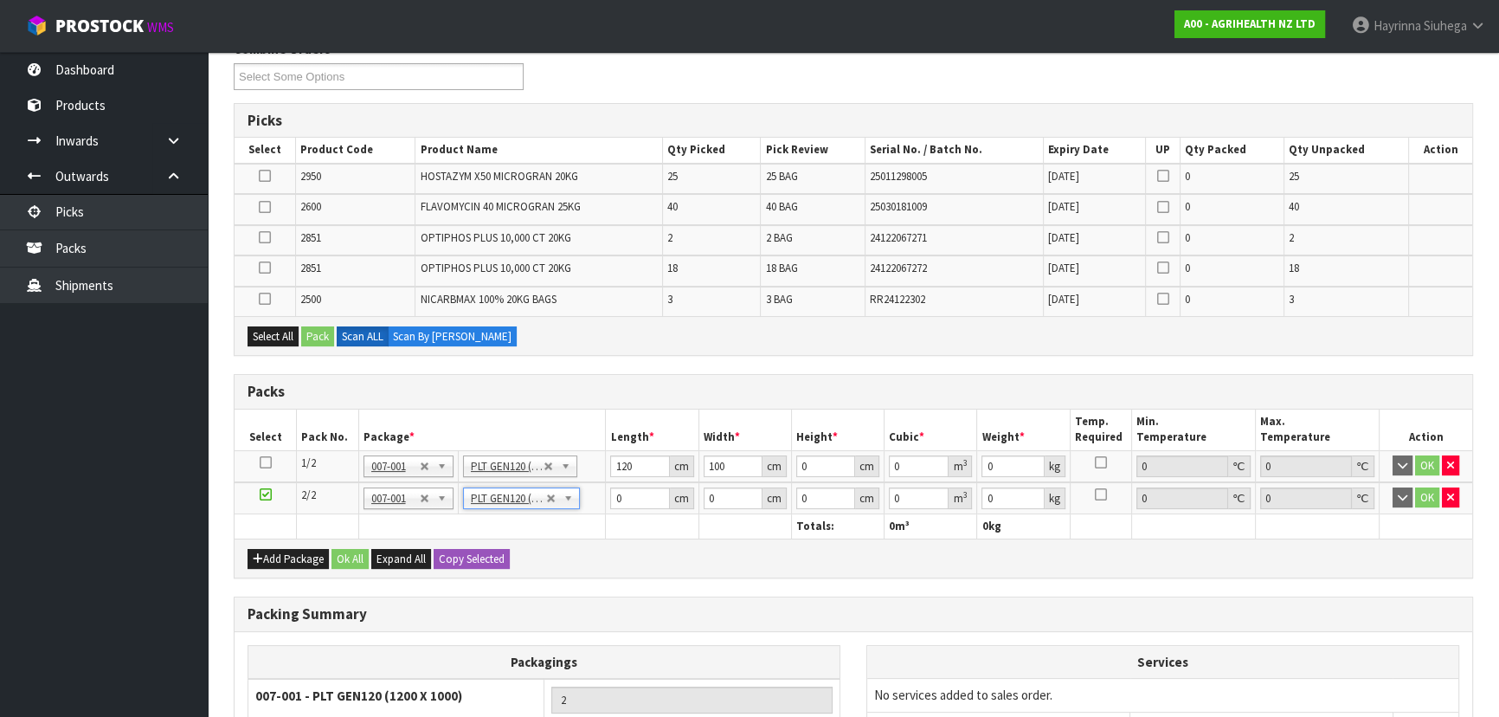
type input "120"
type input "100"
click at [273, 551] on button "Add Package" at bounding box center [288, 559] width 81 height 21
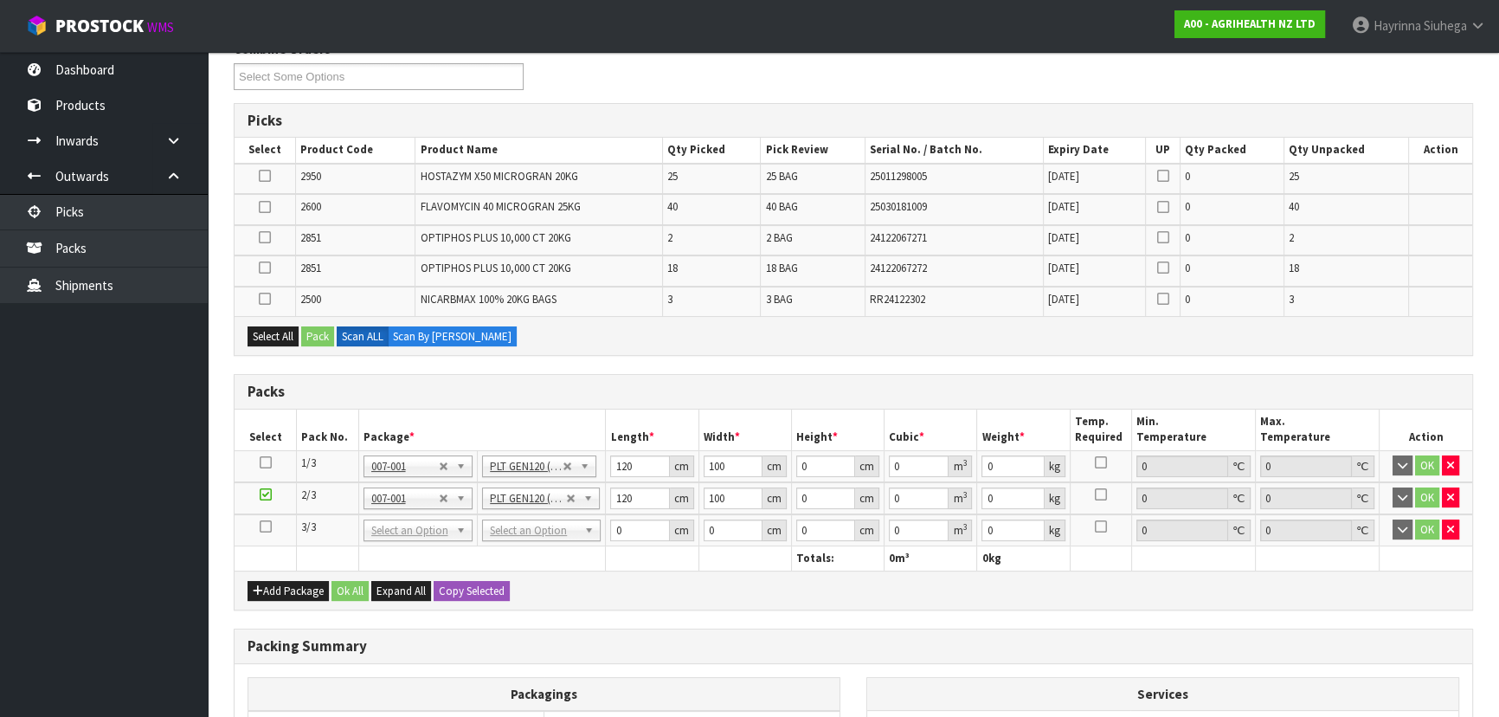
click at [270, 526] on icon at bounding box center [266, 526] width 12 height 1
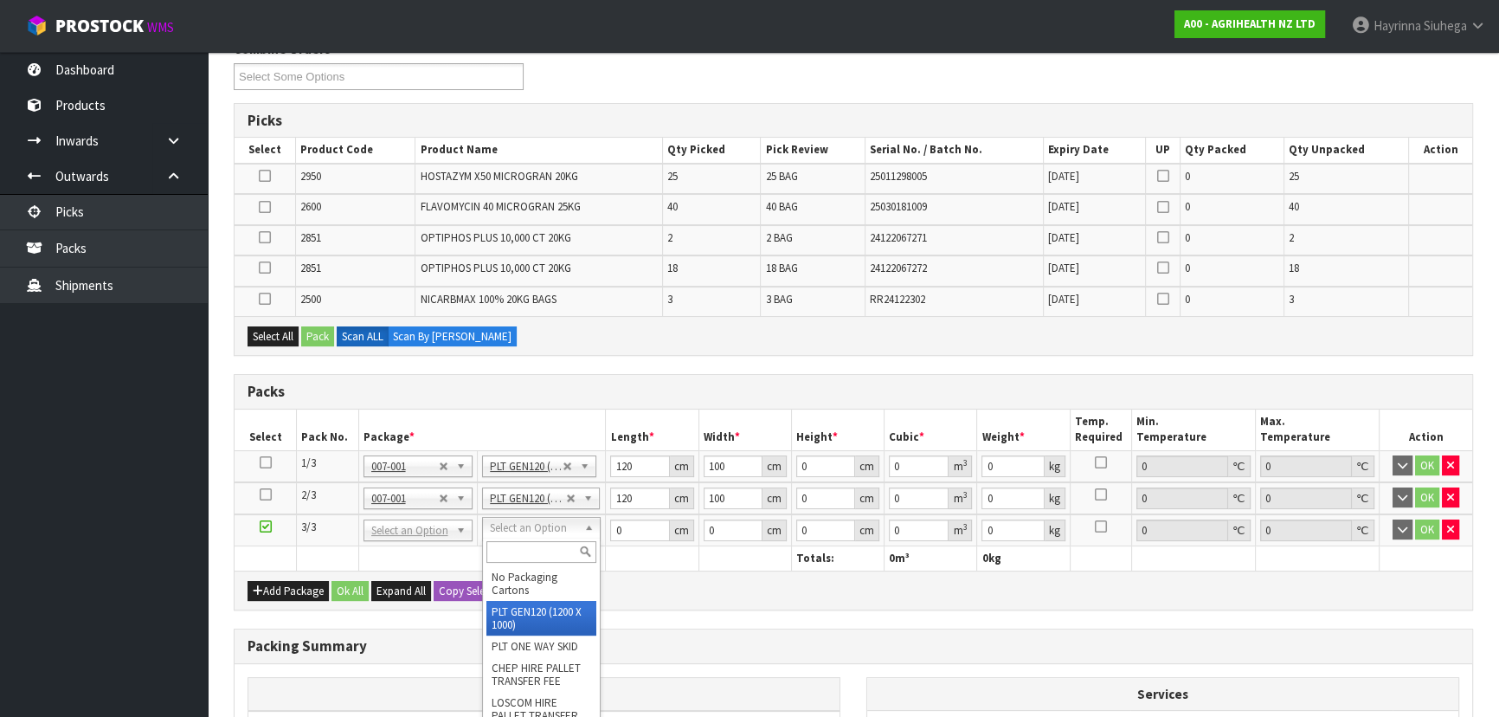
type input "3"
type input "120"
type input "100"
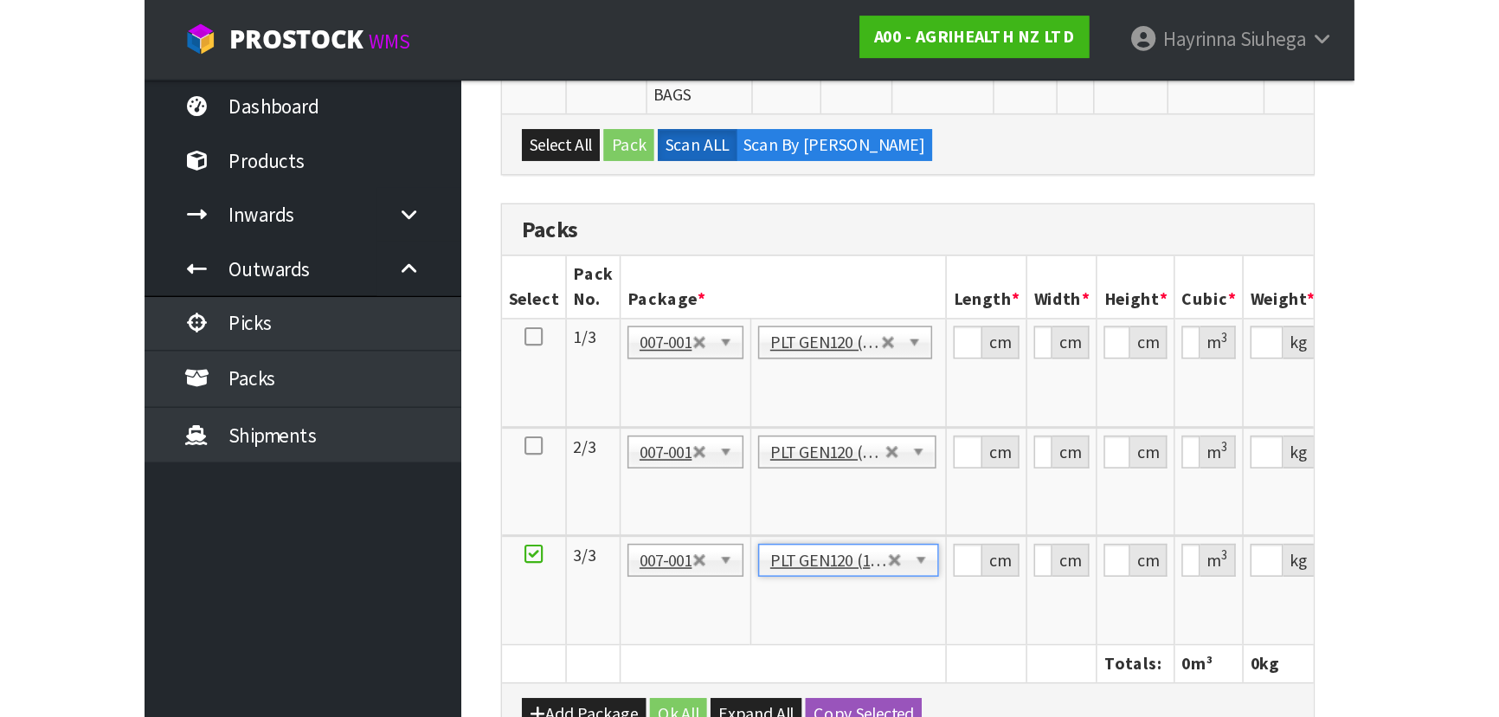
scroll to position [453, 0]
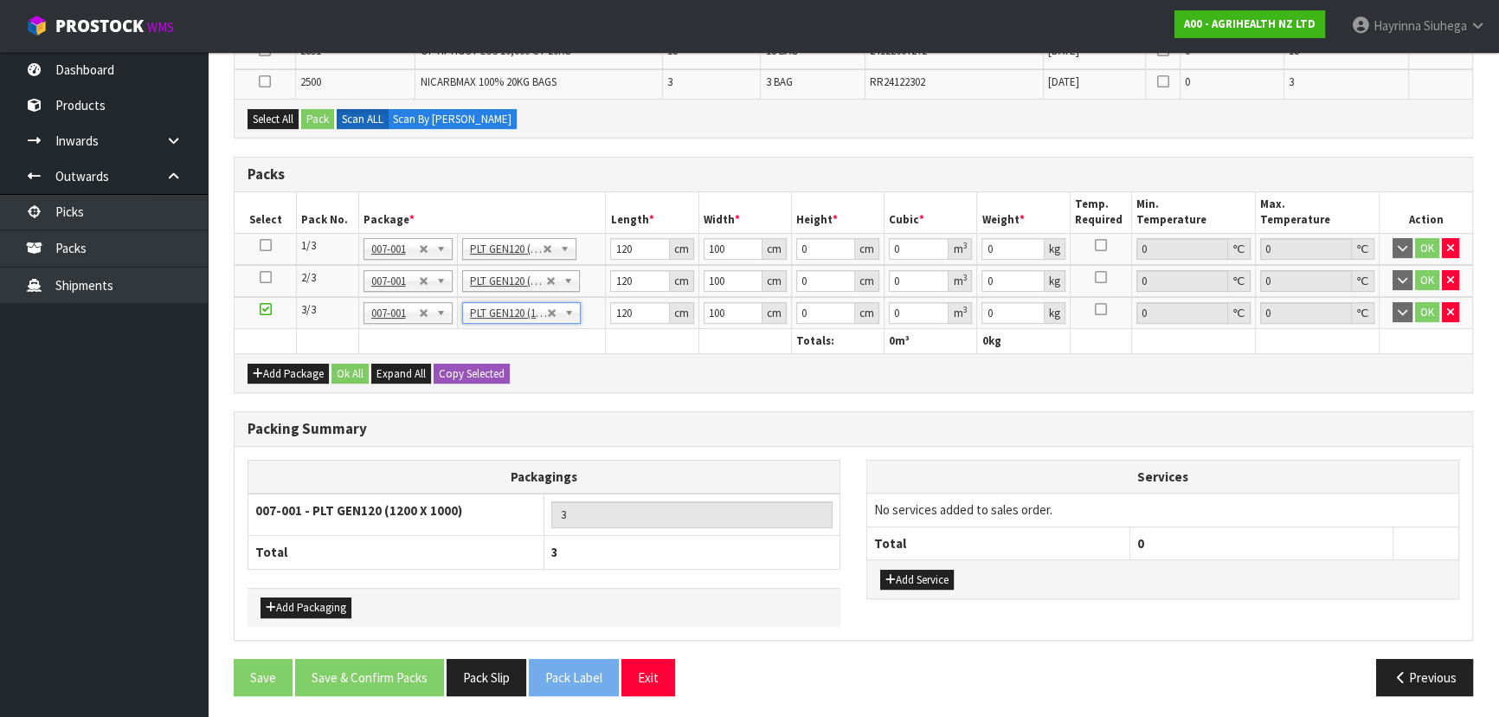
click at [260, 245] on icon at bounding box center [266, 245] width 12 height 1
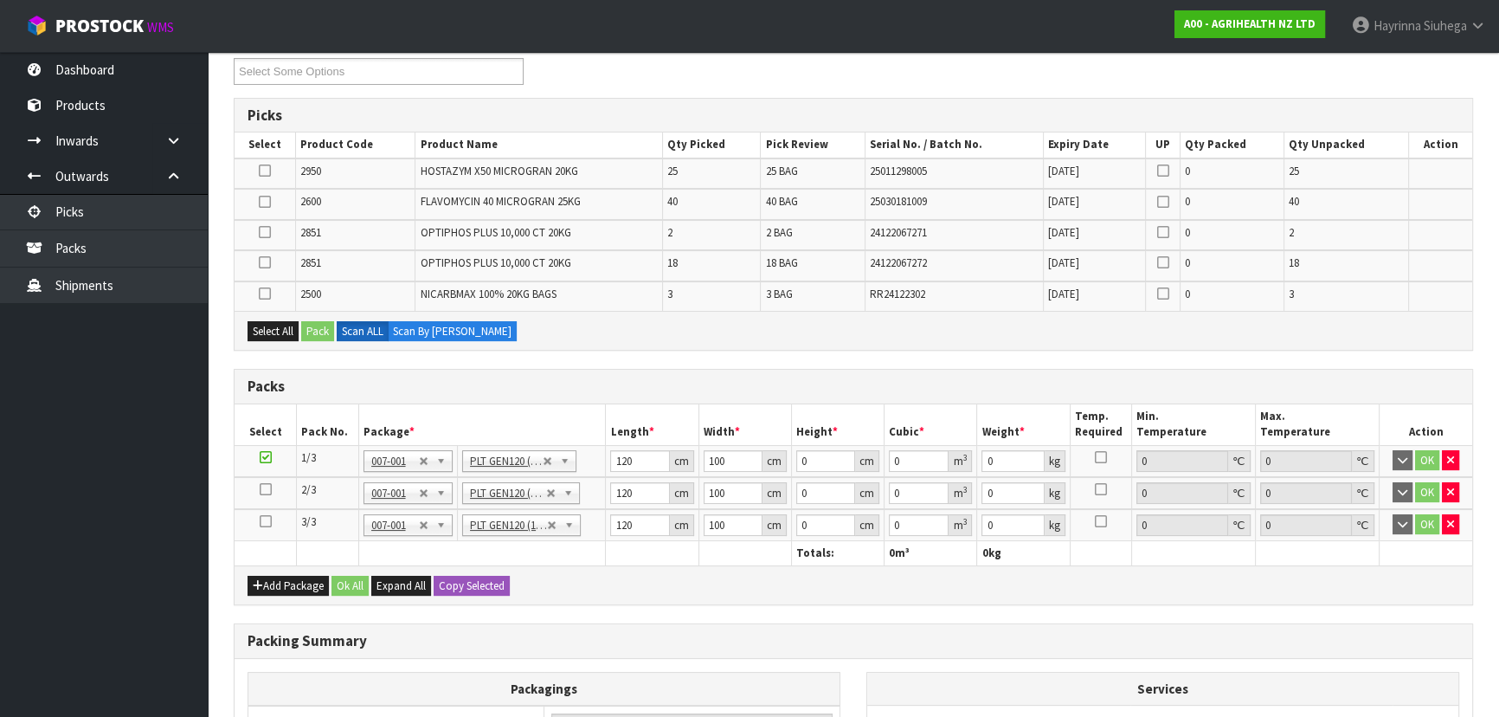
scroll to position [216, 0]
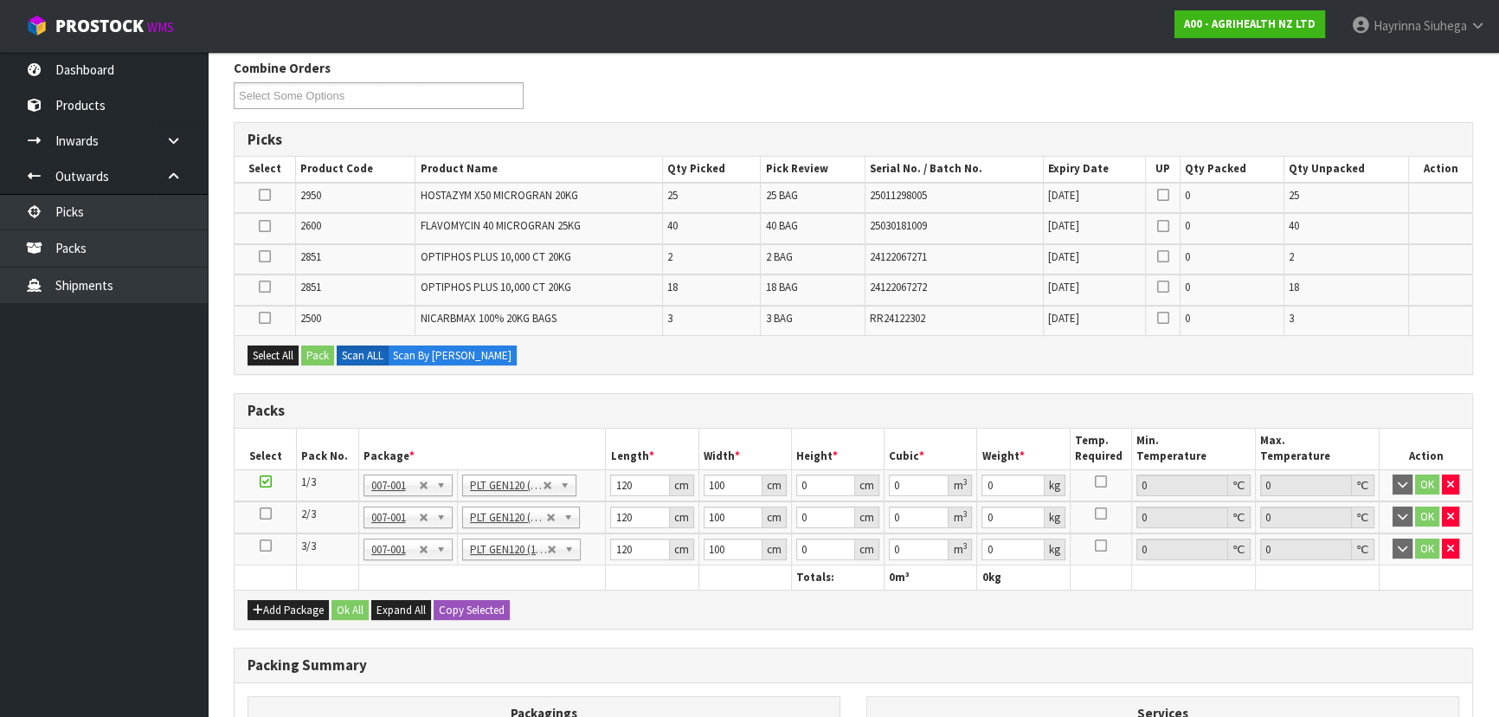
click at [265, 226] on icon at bounding box center [265, 226] width 12 height 1
click at [0, 0] on input "checkbox" at bounding box center [0, 0] width 0 height 0
click at [321, 354] on button "Pack" at bounding box center [317, 355] width 33 height 21
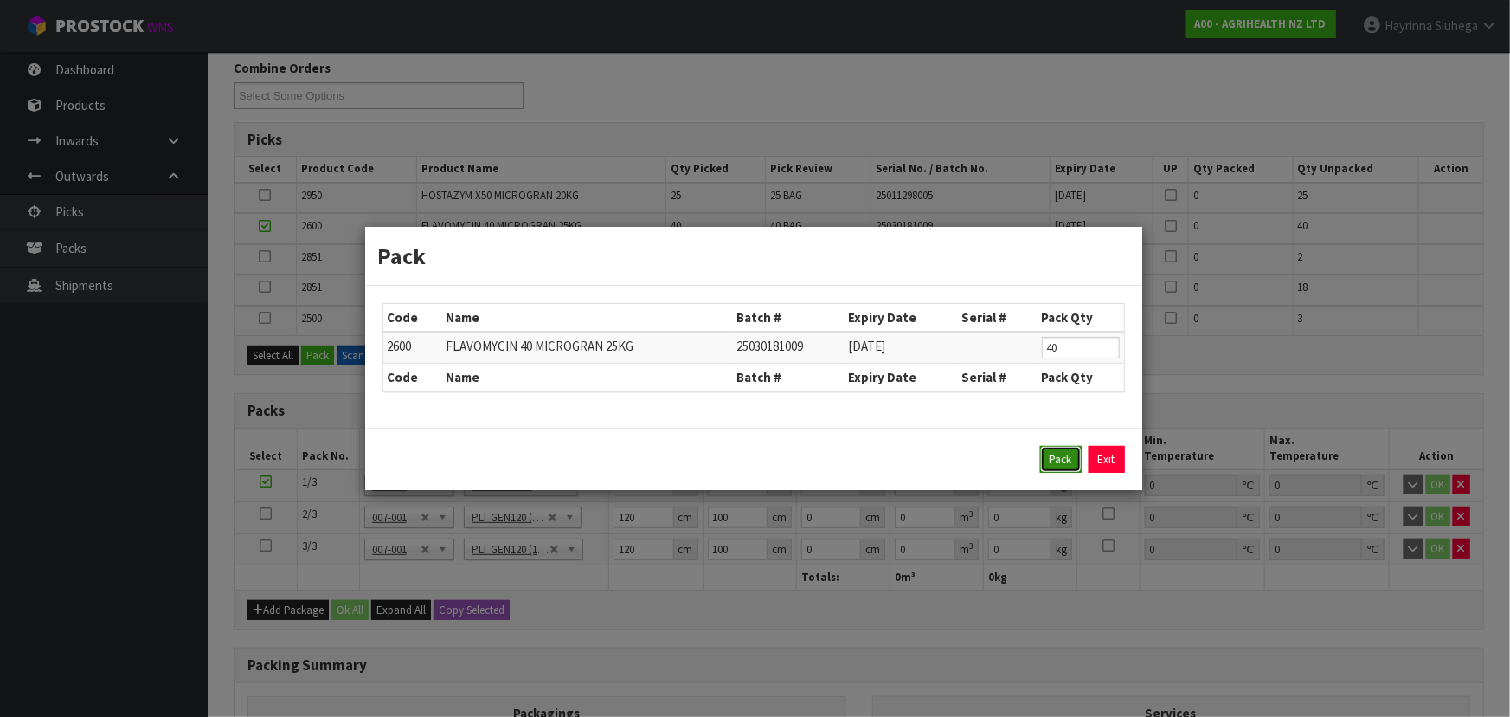
click at [1055, 455] on button "Pack" at bounding box center [1061, 460] width 42 height 28
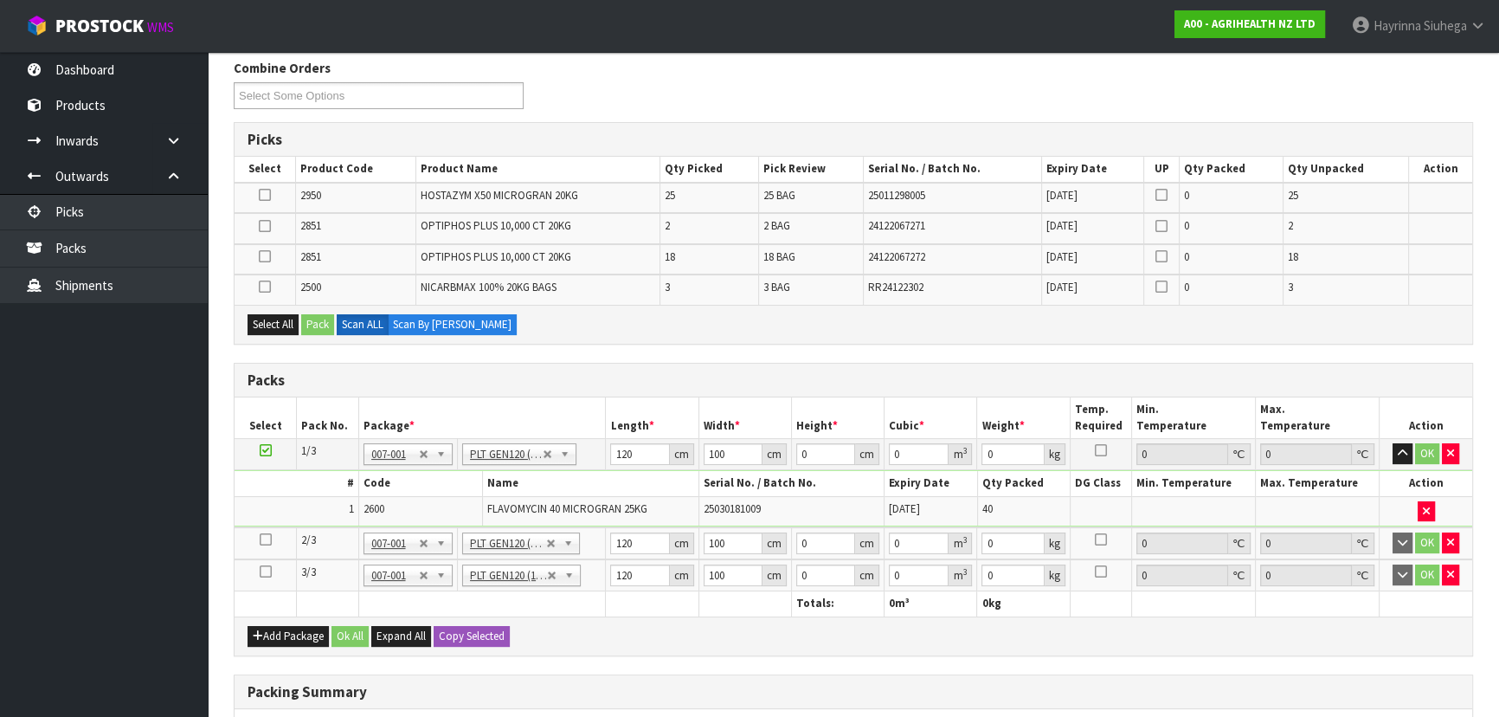
type input "1159.2"
click at [264, 539] on icon at bounding box center [266, 539] width 12 height 1
click at [259, 195] on label at bounding box center [265, 196] width 12 height 16
click at [0, 0] on input "checkbox" at bounding box center [0, 0] width 0 height 0
click at [314, 315] on button "Pack" at bounding box center [317, 324] width 33 height 21
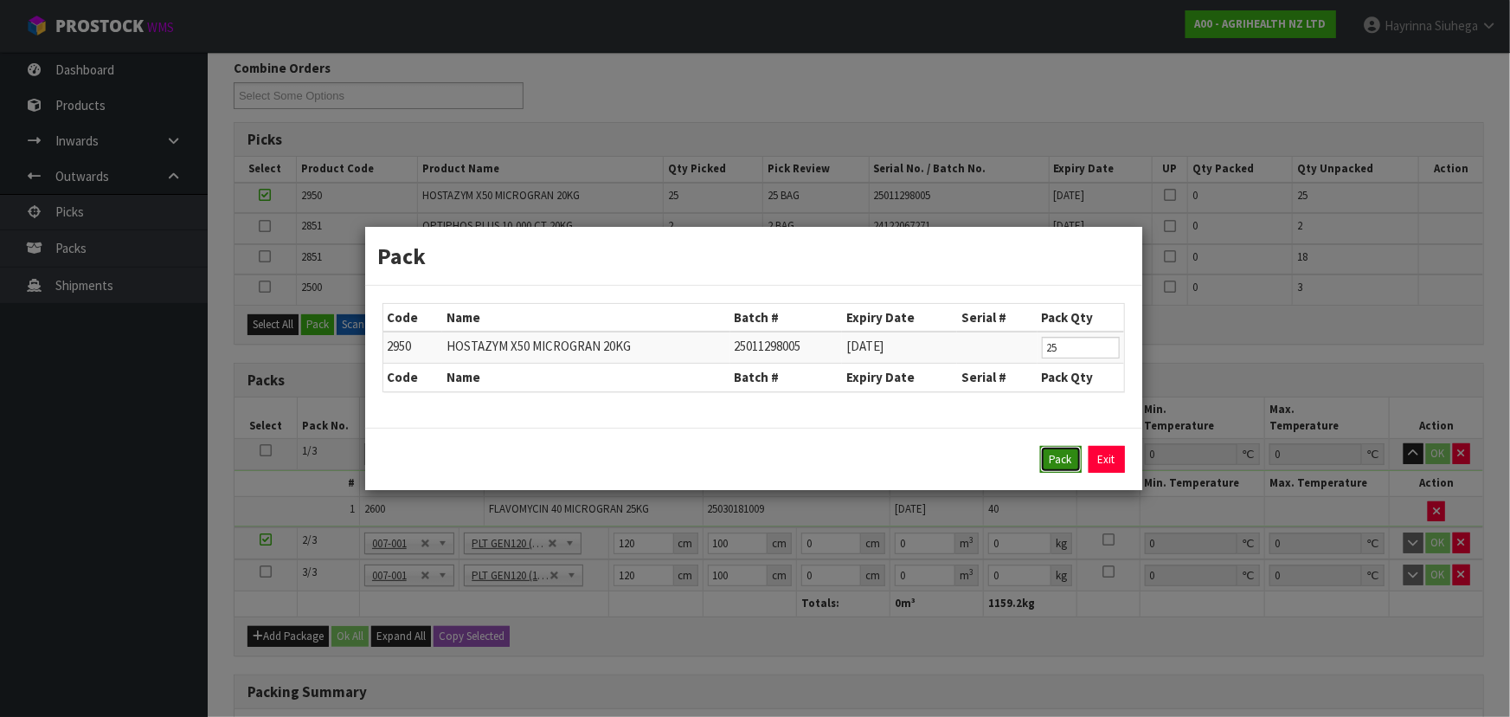
click at [1056, 458] on button "Pack" at bounding box center [1061, 460] width 42 height 28
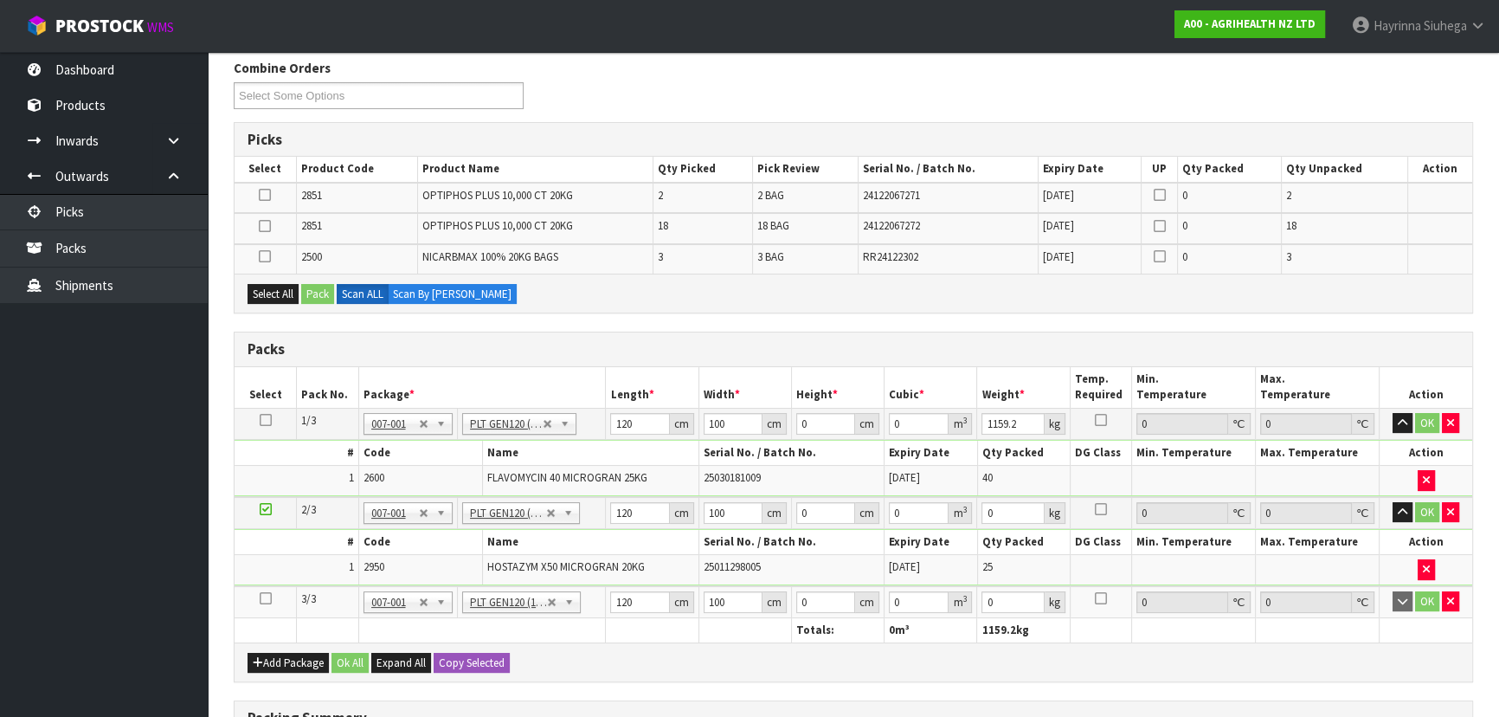
type input "526.5"
click at [264, 598] on icon at bounding box center [266, 598] width 12 height 1
click at [261, 226] on icon at bounding box center [265, 226] width 12 height 1
click at [0, 0] on input "checkbox" at bounding box center [0, 0] width 0 height 0
click at [320, 293] on button "Pack" at bounding box center [317, 294] width 33 height 21
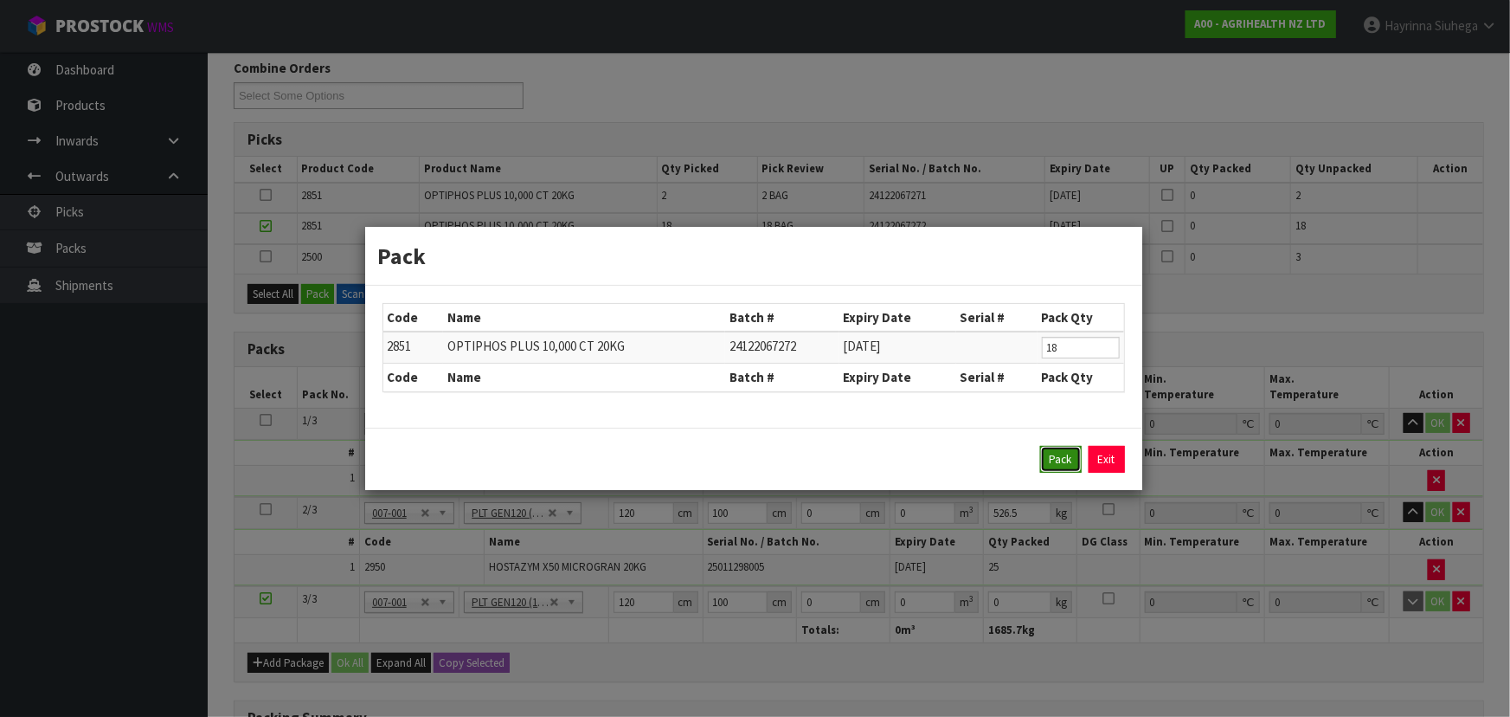
click at [1056, 454] on button "Pack" at bounding box center [1061, 460] width 42 height 28
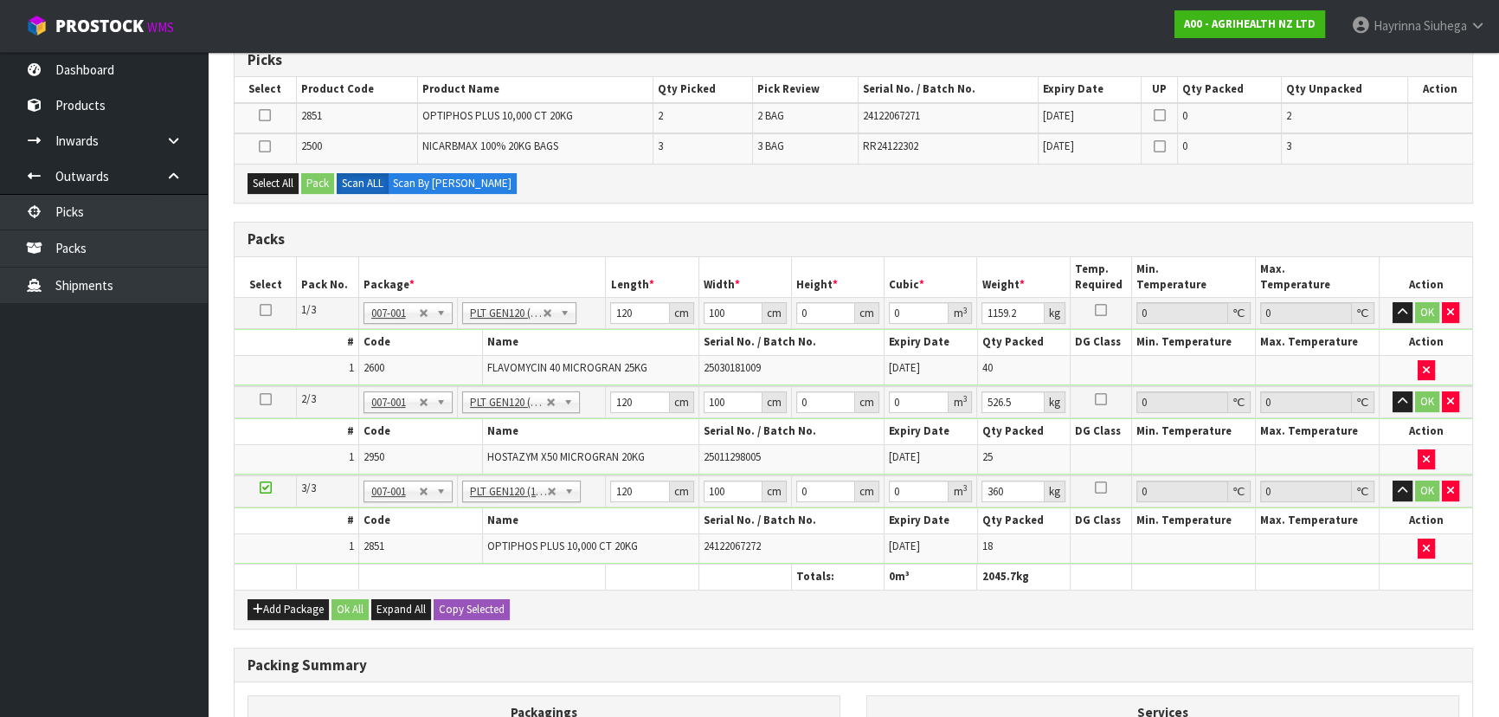
scroll to position [294, 0]
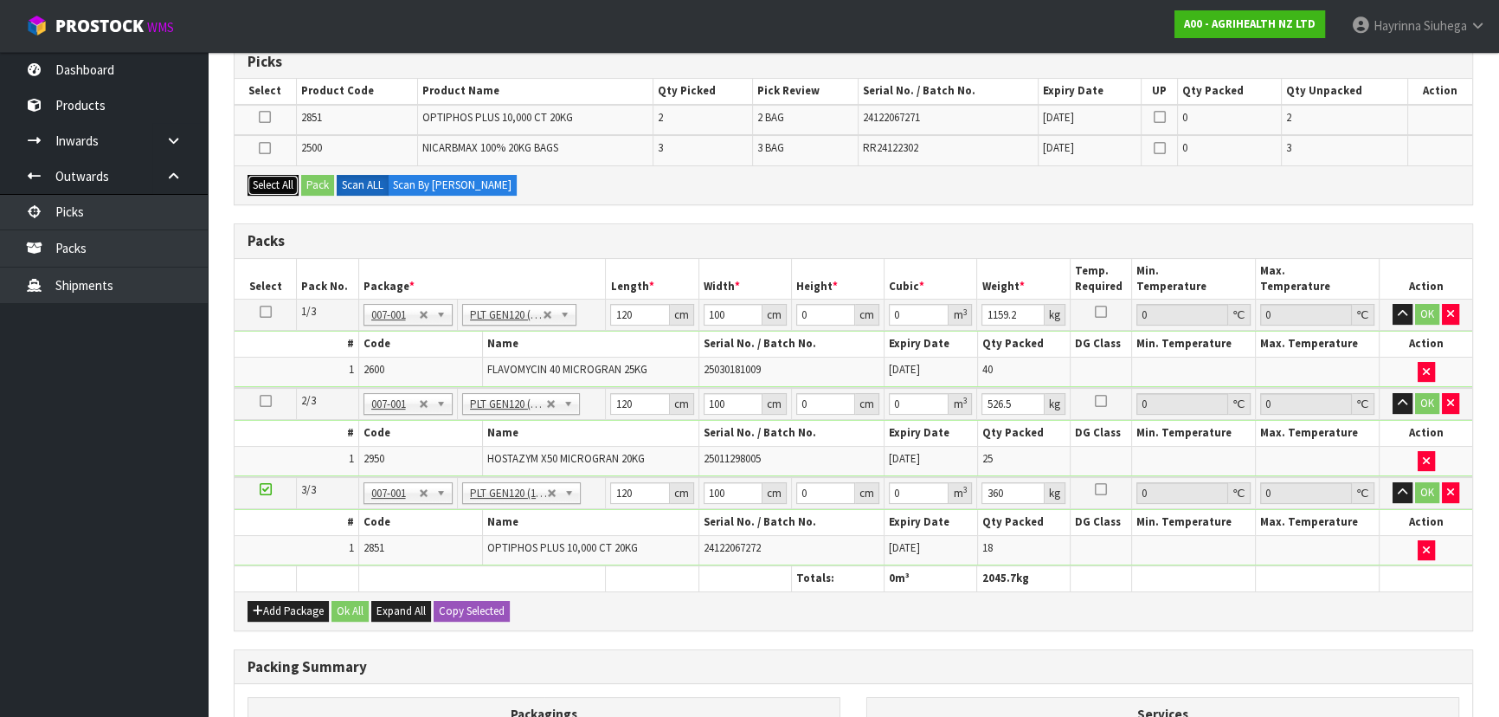
click at [290, 182] on button "Select All" at bounding box center [273, 185] width 51 height 21
click at [308, 178] on button "Pack" at bounding box center [317, 185] width 33 height 21
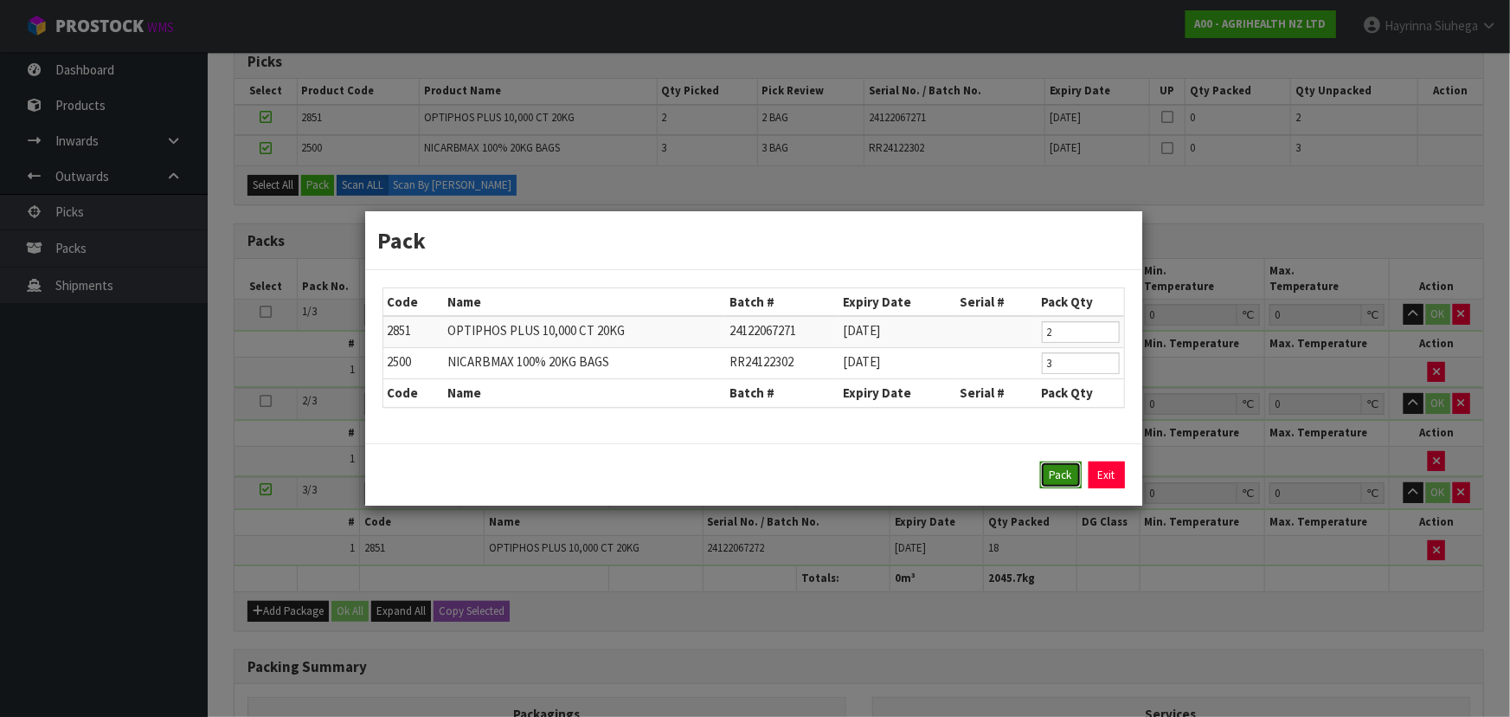
click at [1059, 468] on button "Pack" at bounding box center [1061, 475] width 42 height 28
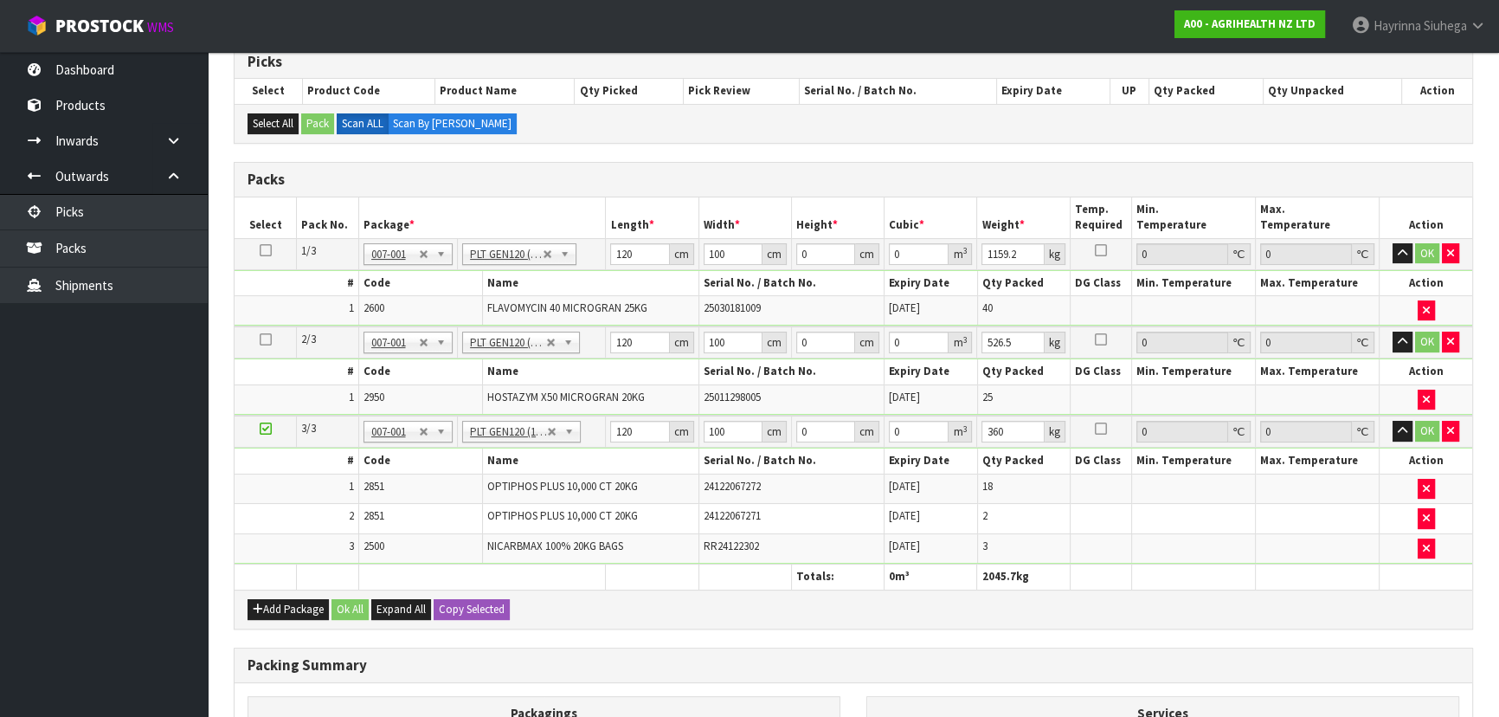
type input "463.48"
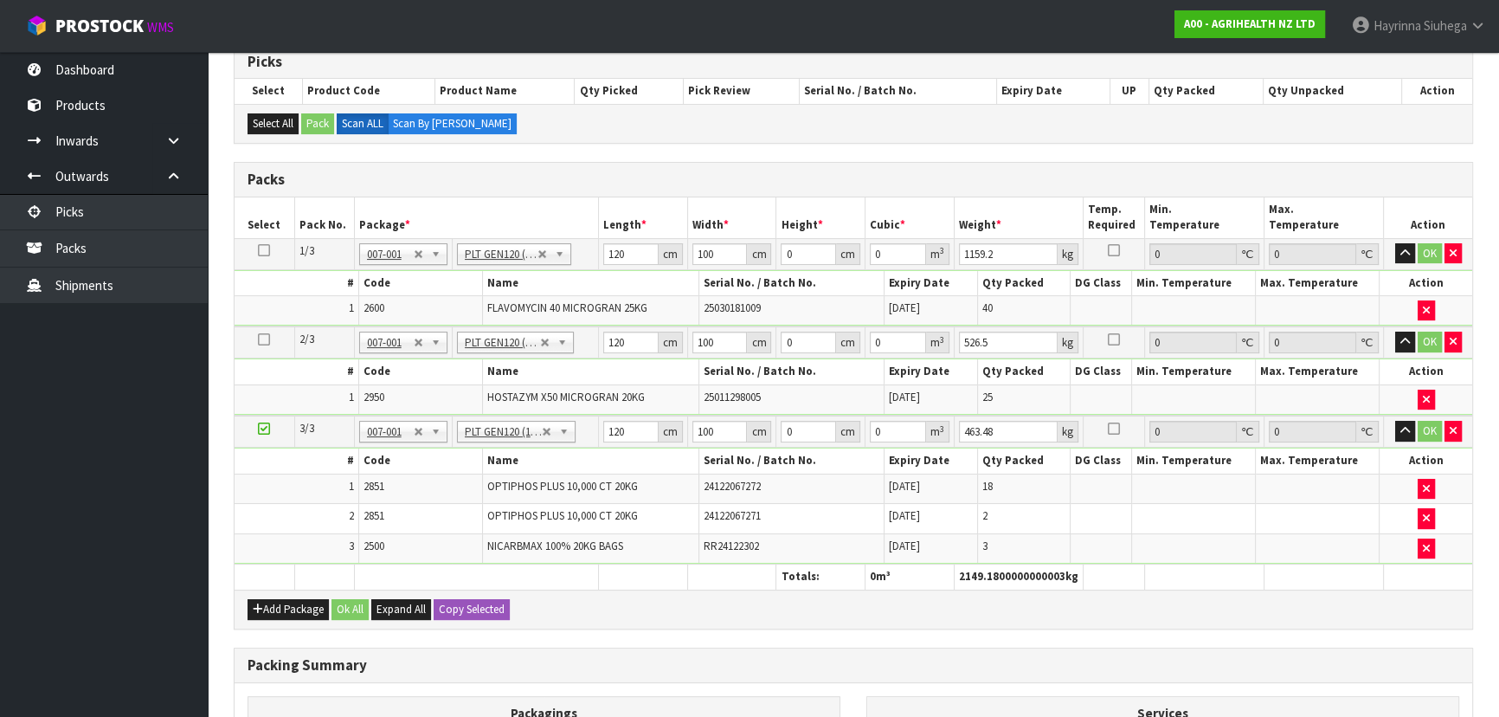
scroll to position [216, 0]
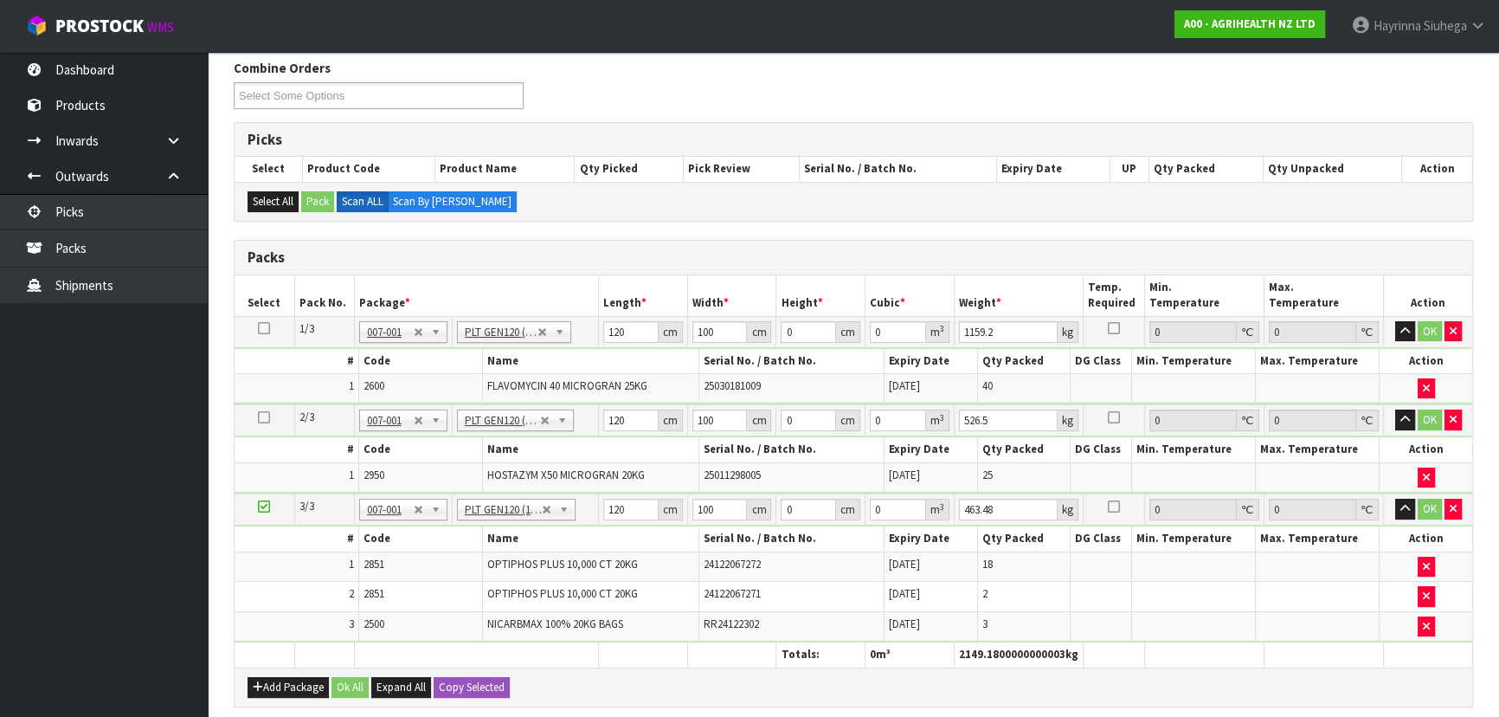
click at [608, 406] on td "120 cm" at bounding box center [643, 420] width 89 height 32
click at [610, 417] on input "120" at bounding box center [630, 420] width 55 height 22
type input "120"
type input "100"
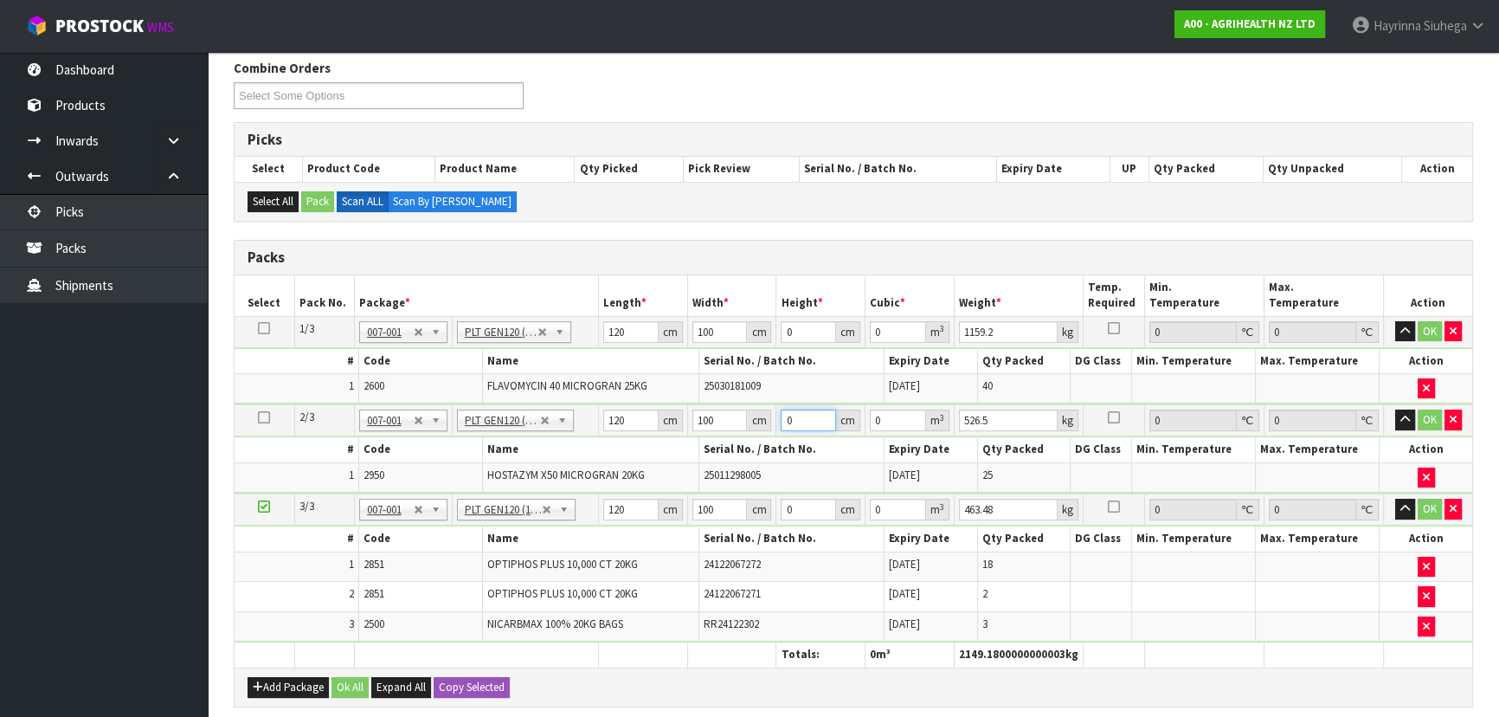
type input "1"
type input "0.012"
type input "10"
type input "0.12"
type input "100"
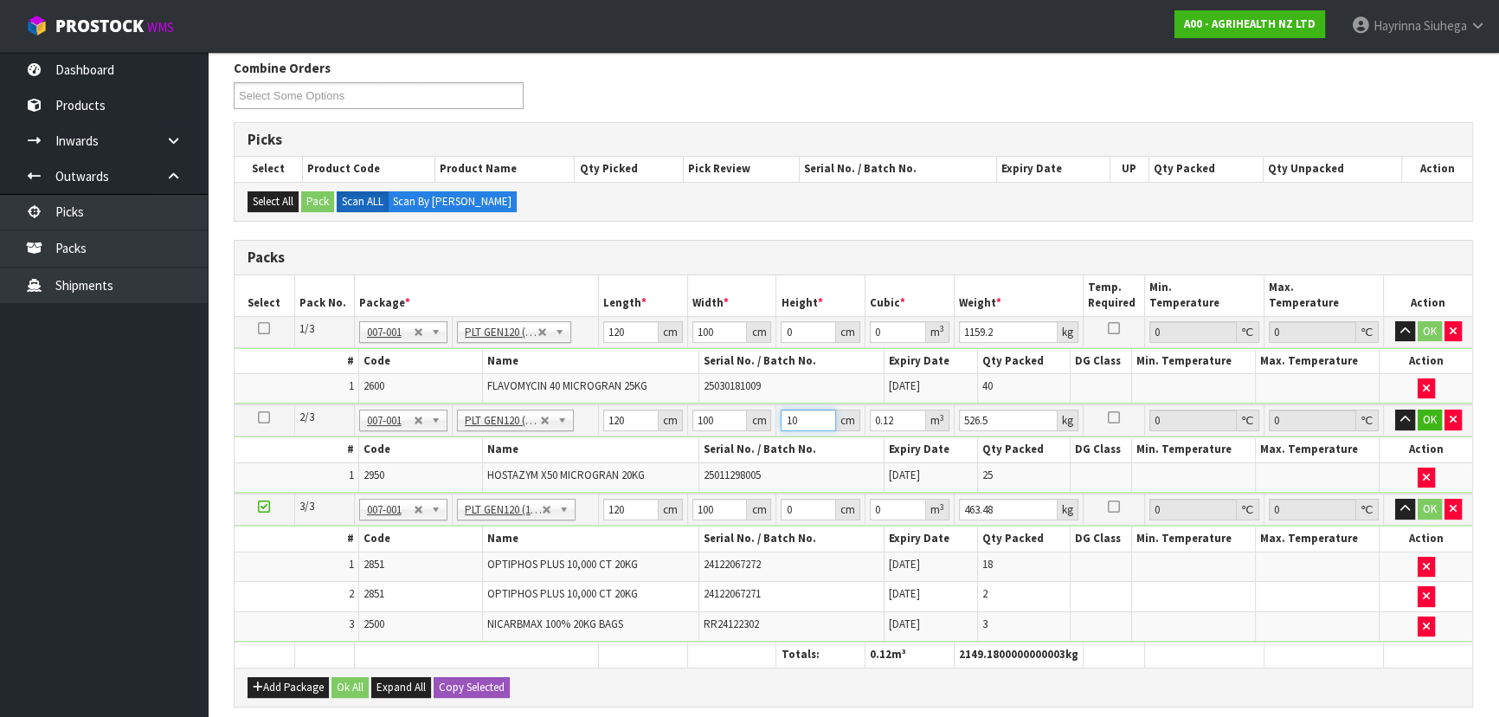
type input "1.2"
type input "100"
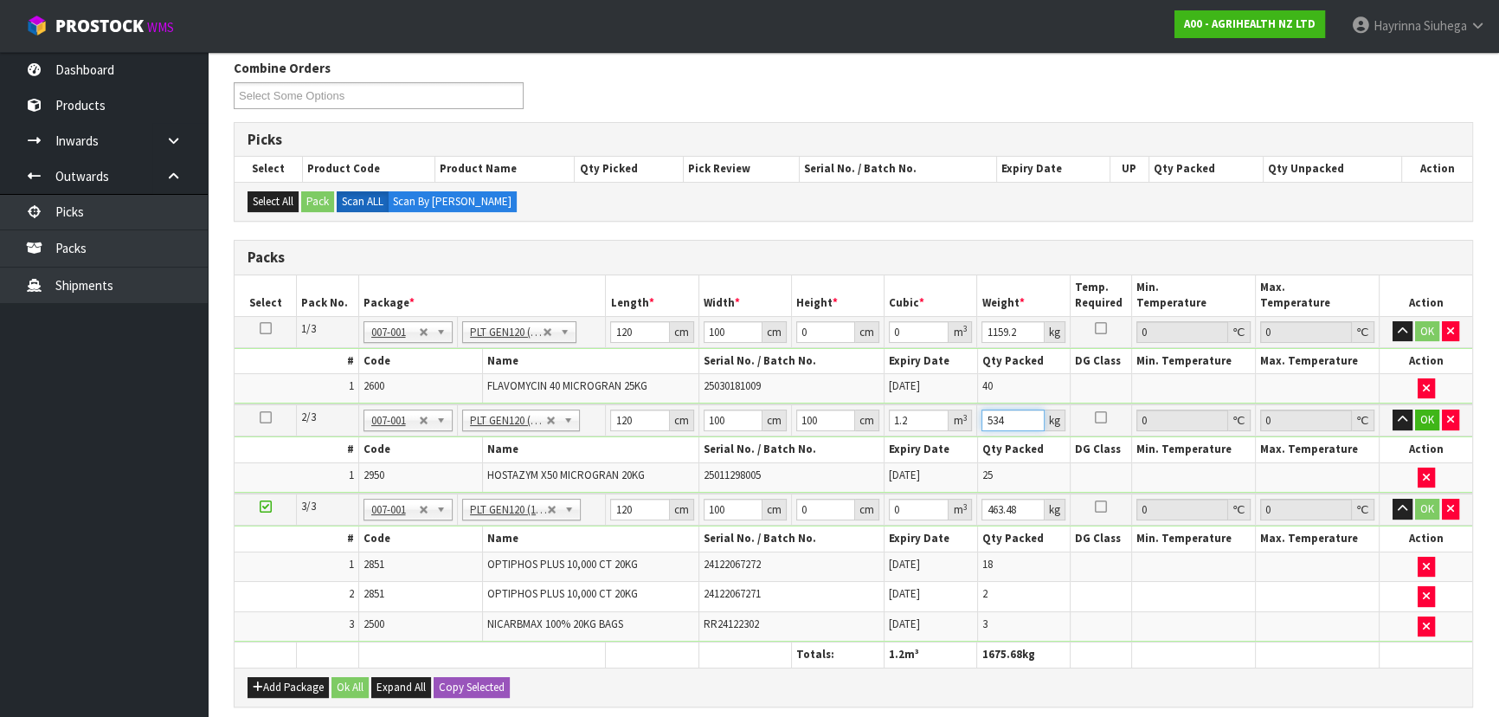
type input "534"
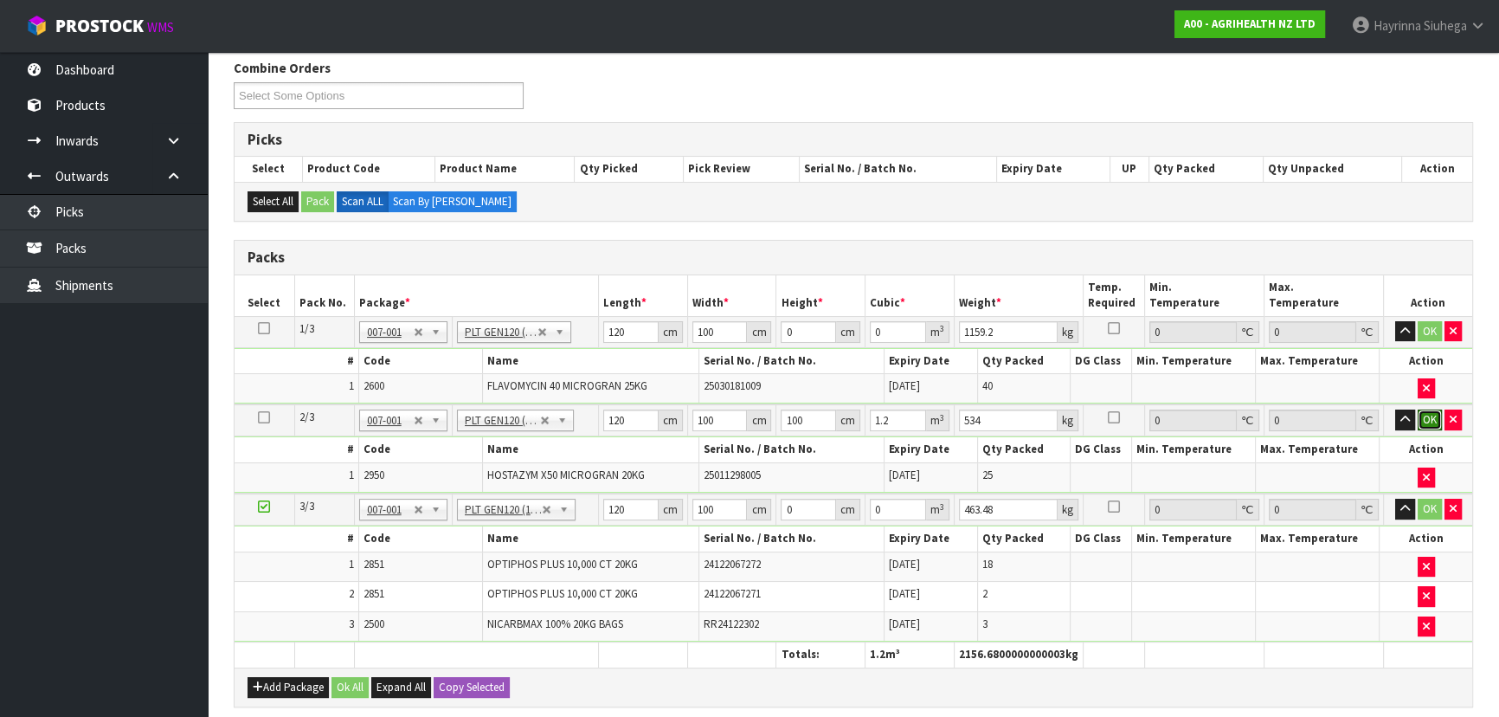
click button "OK" at bounding box center [1430, 419] width 24 height 21
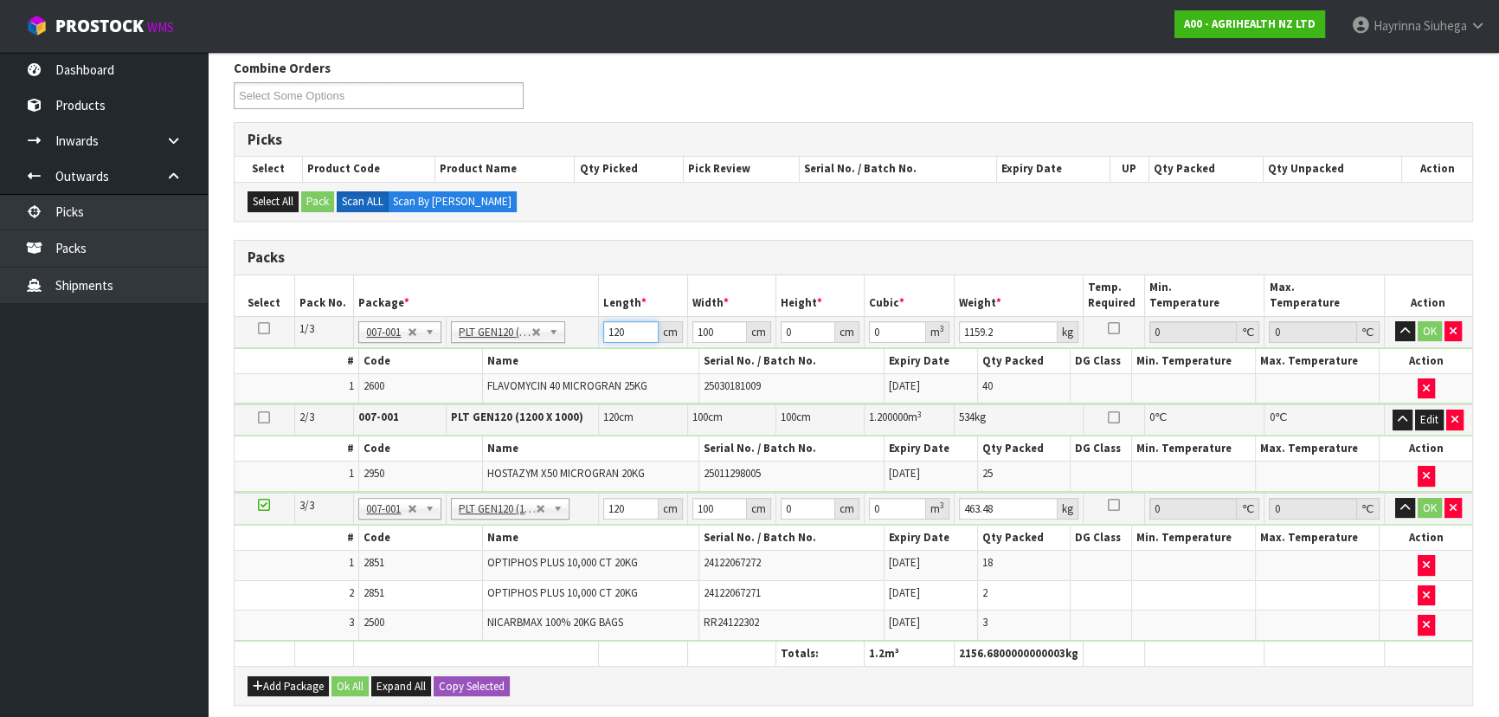
click at [618, 338] on input "120" at bounding box center [630, 332] width 55 height 22
type input "120"
type input "100"
type input "1"
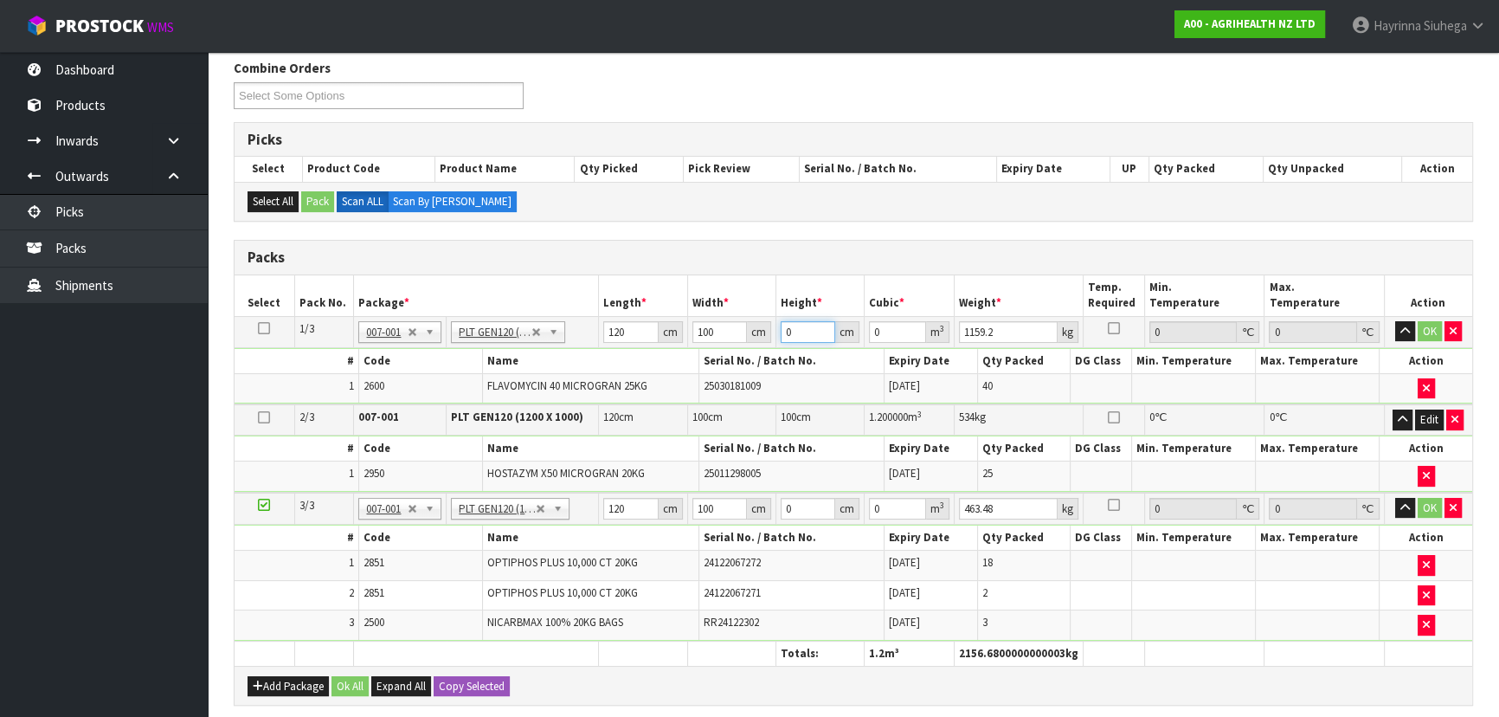
type input "0.012"
type input "12"
type input "0.144"
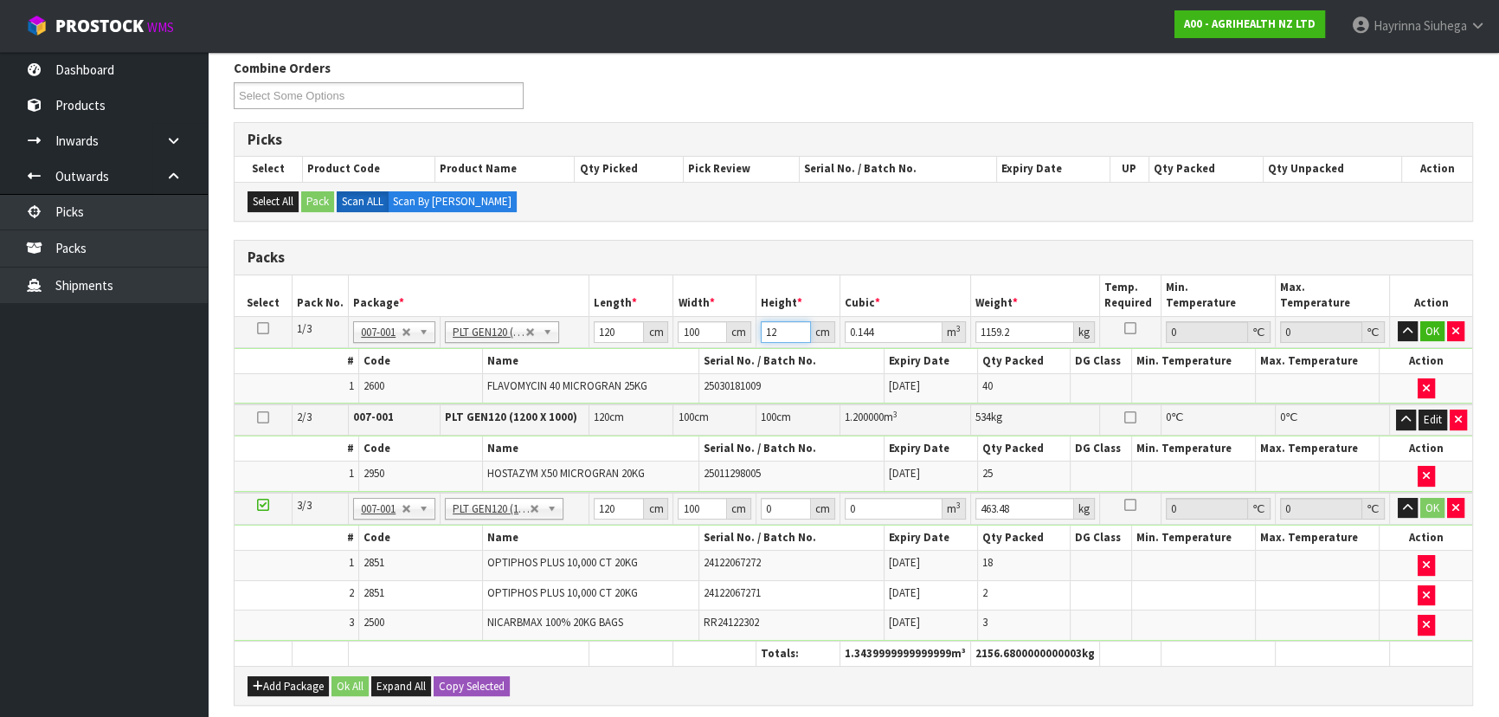
type input "128"
type input "1.536"
type input "128"
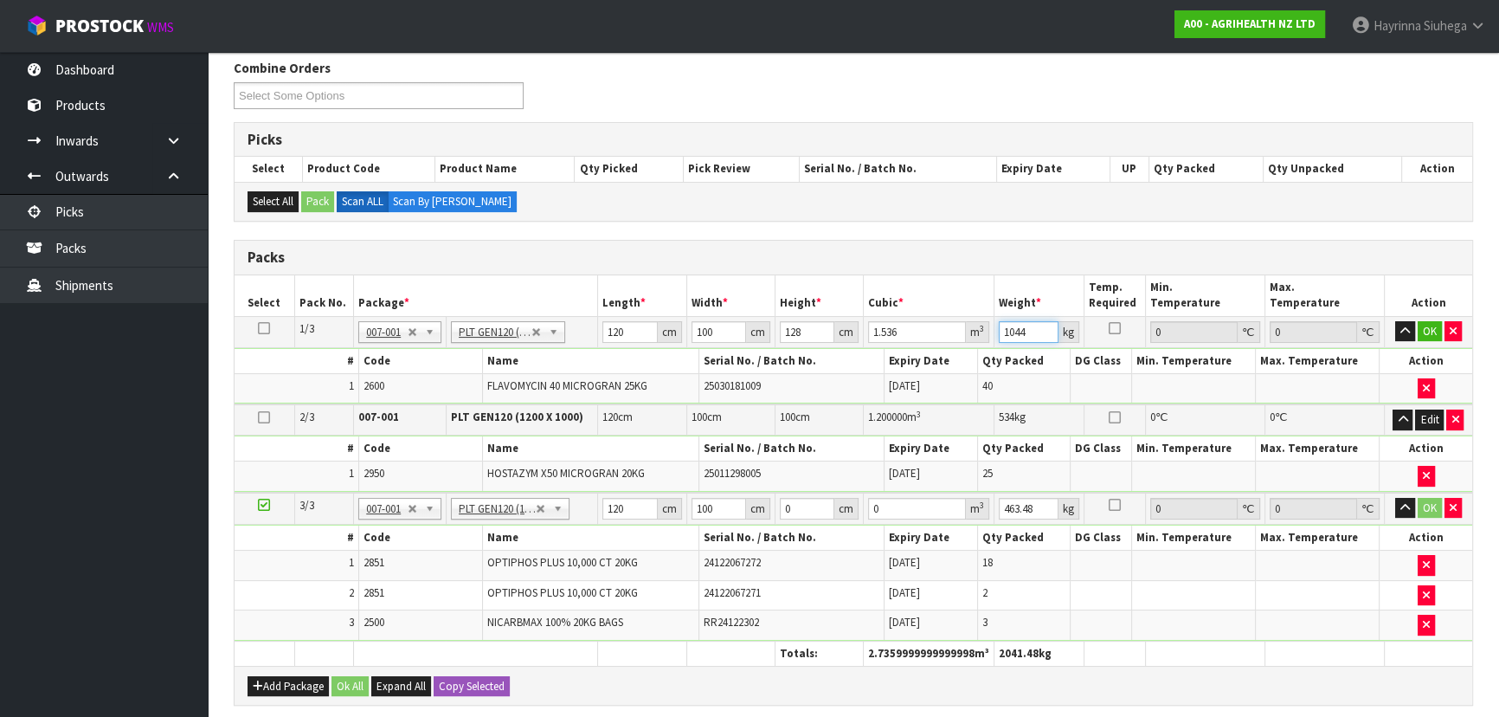
type input "1044"
click button "OK" at bounding box center [1430, 331] width 24 height 21
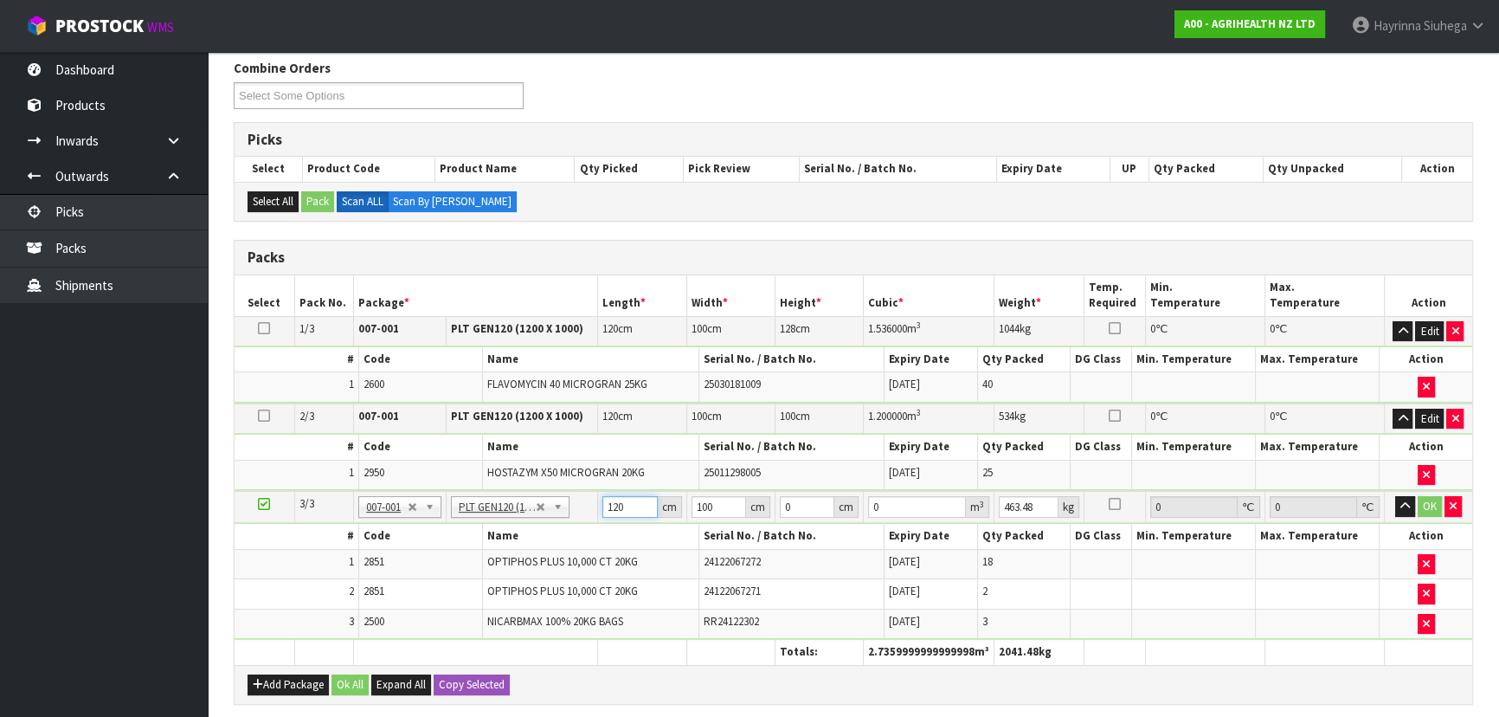
click at [607, 502] on input "120" at bounding box center [629, 507] width 55 height 22
type input "120"
type input "100"
type input "9"
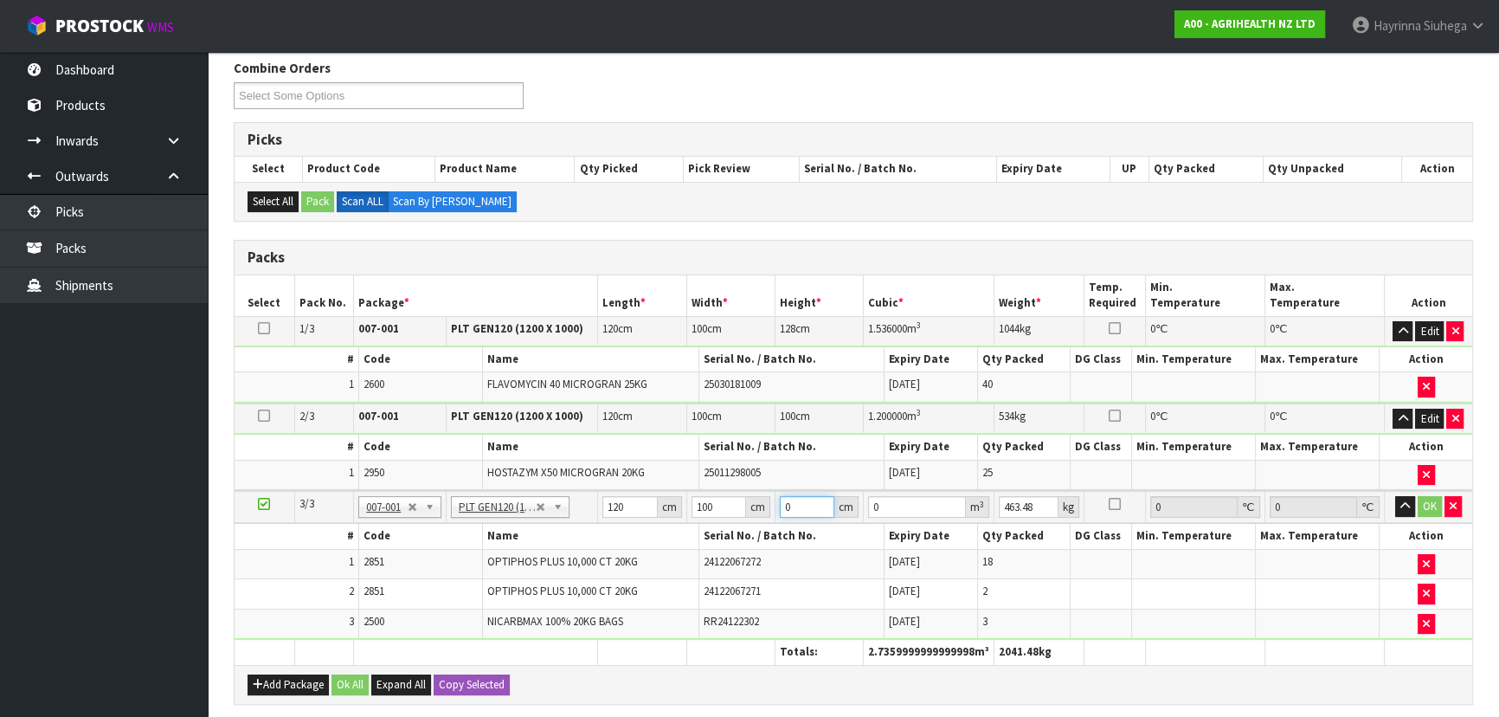
type input "0.108"
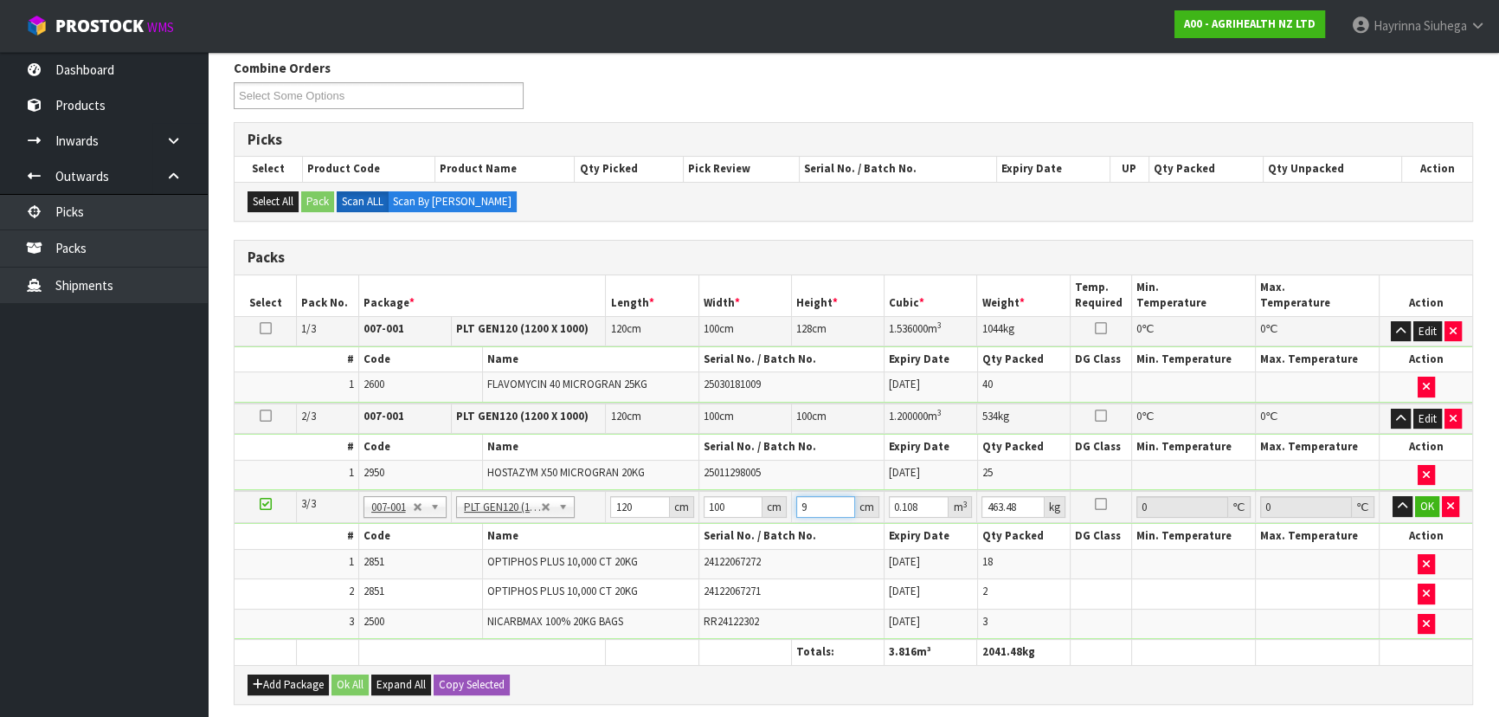
type input "90"
type input "1.08"
type input "90"
type input "484"
click button "OK" at bounding box center [1427, 506] width 24 height 21
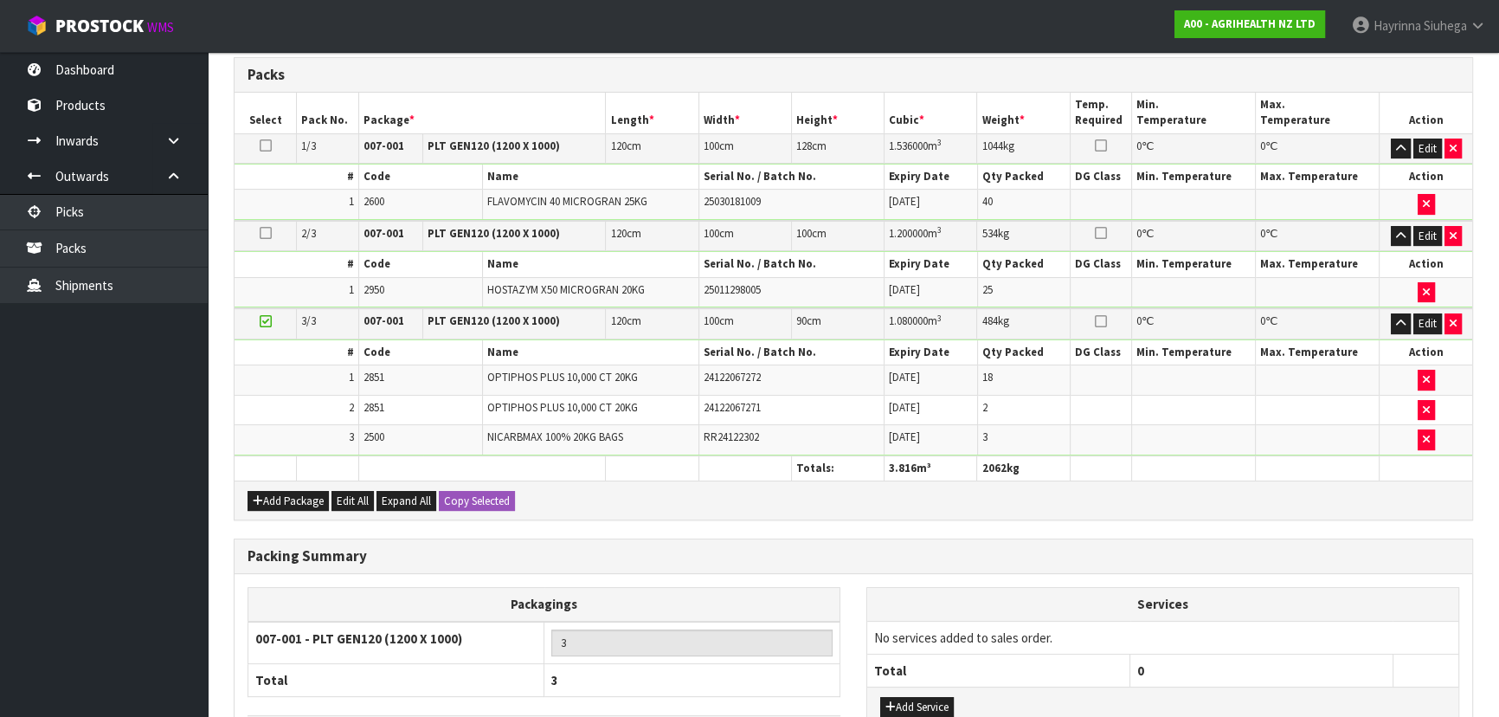
scroll to position [525, 0]
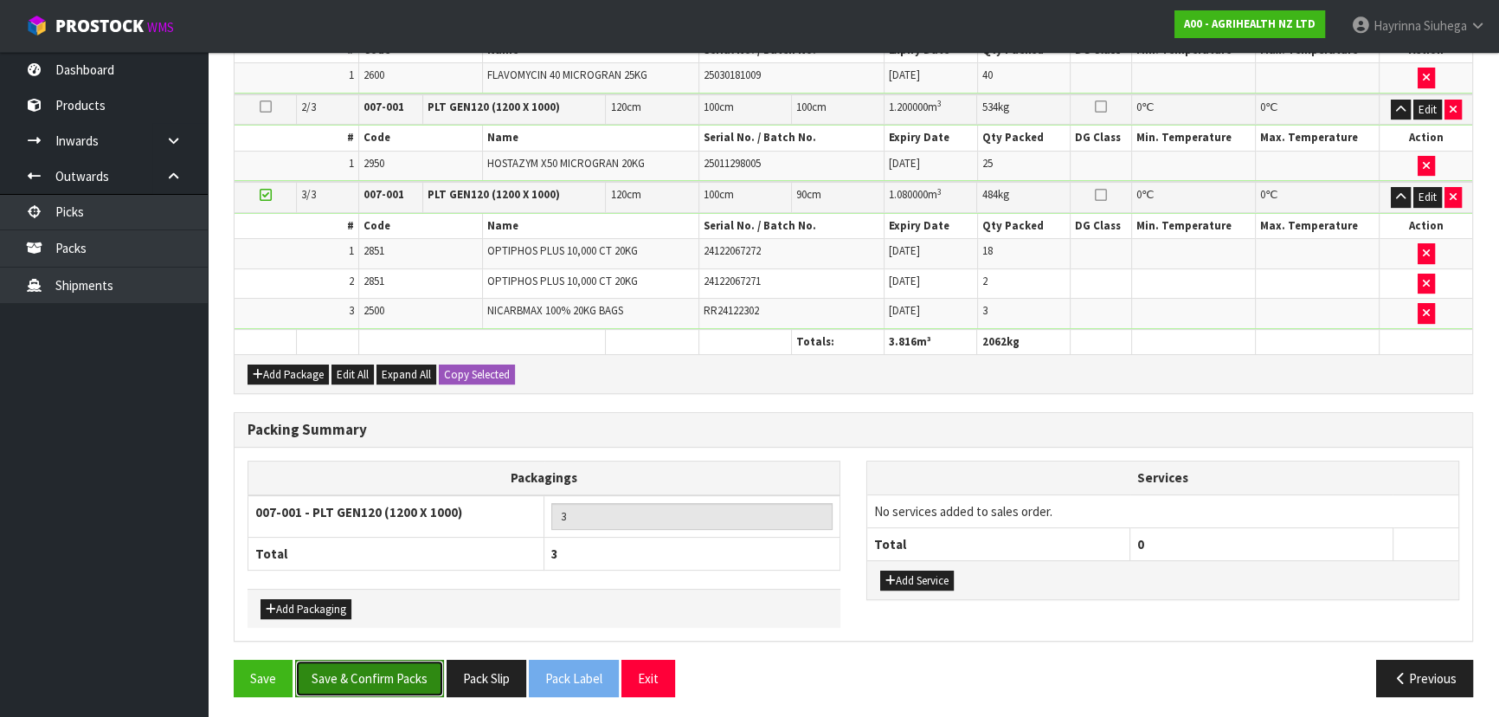
click at [388, 671] on button "Save & Confirm Packs" at bounding box center [369, 678] width 149 height 37
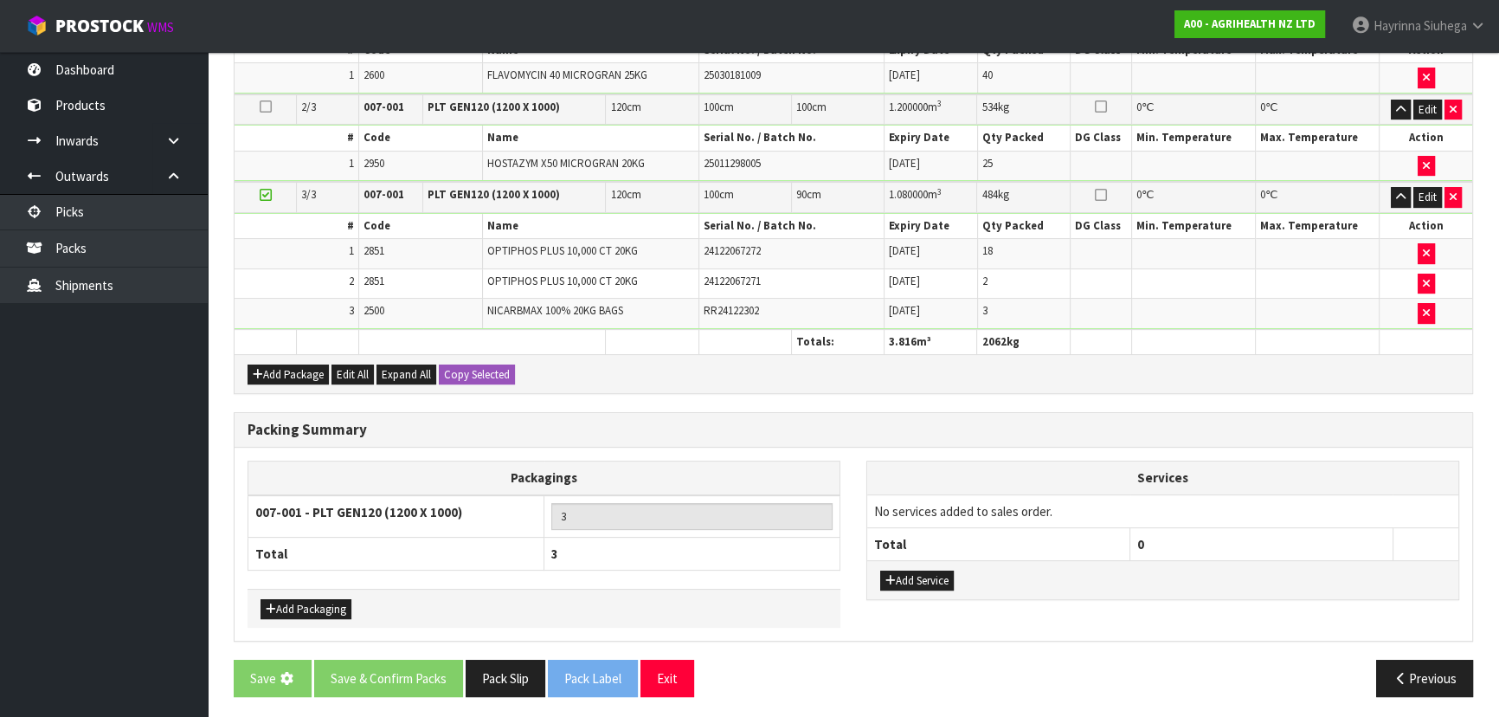
scroll to position [0, 0]
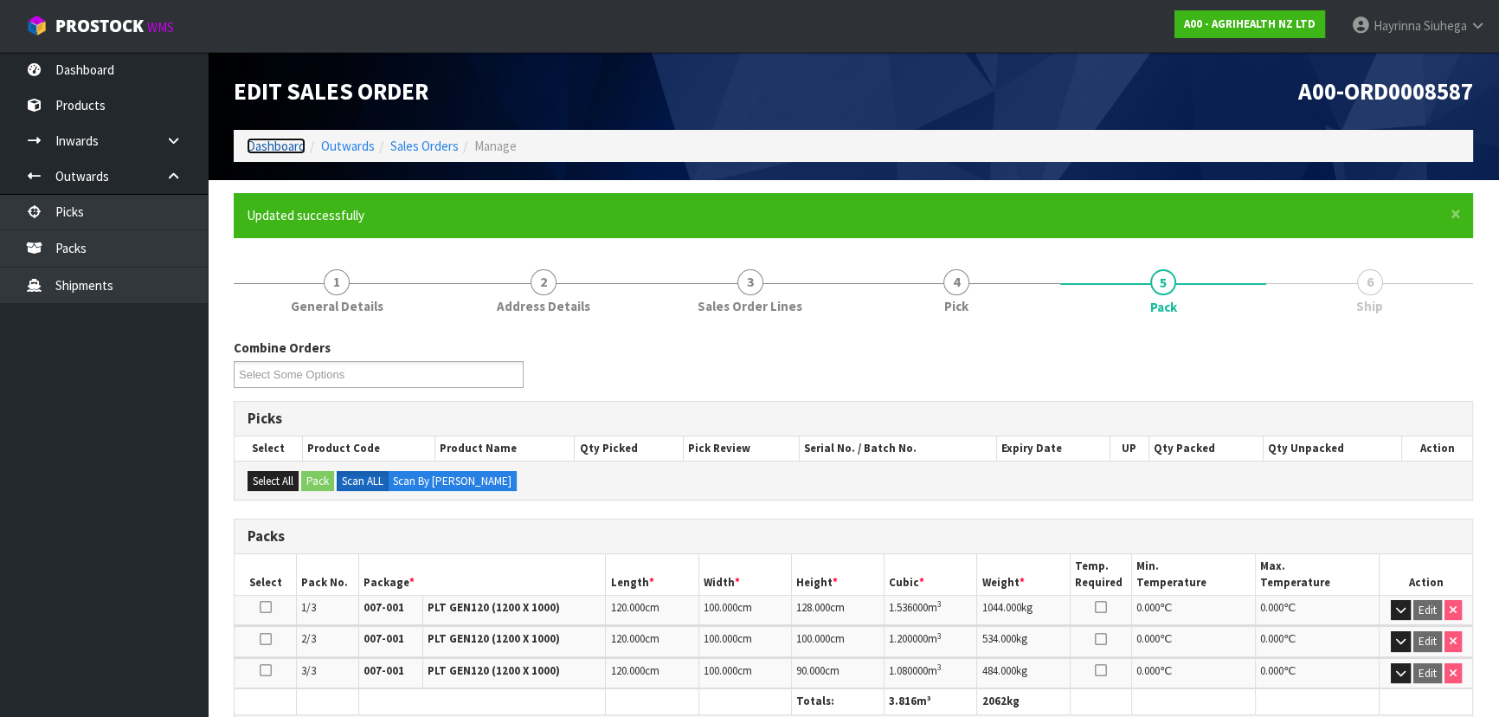
click at [298, 151] on link "Dashboard" at bounding box center [276, 146] width 59 height 16
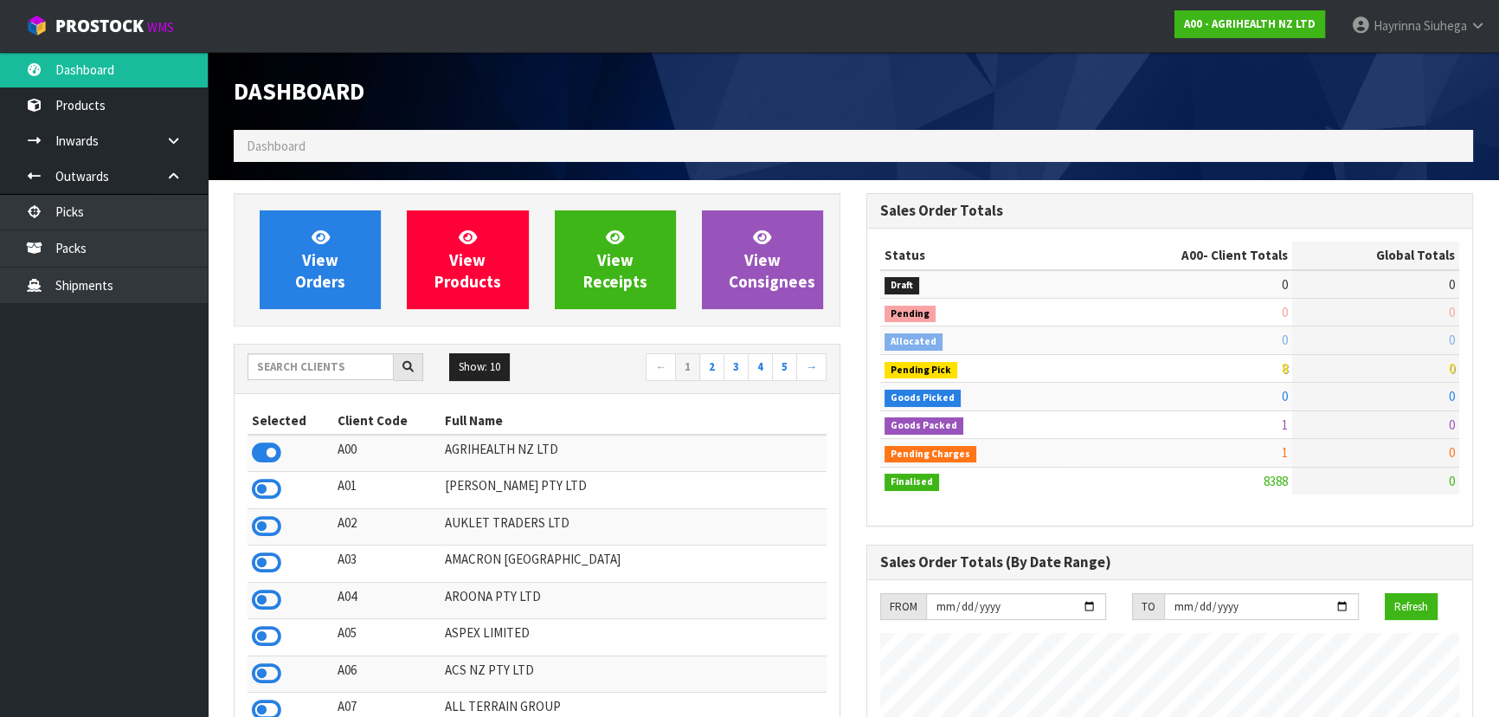
scroll to position [1309, 632]
click at [330, 364] on input "text" at bounding box center [321, 366] width 146 height 27
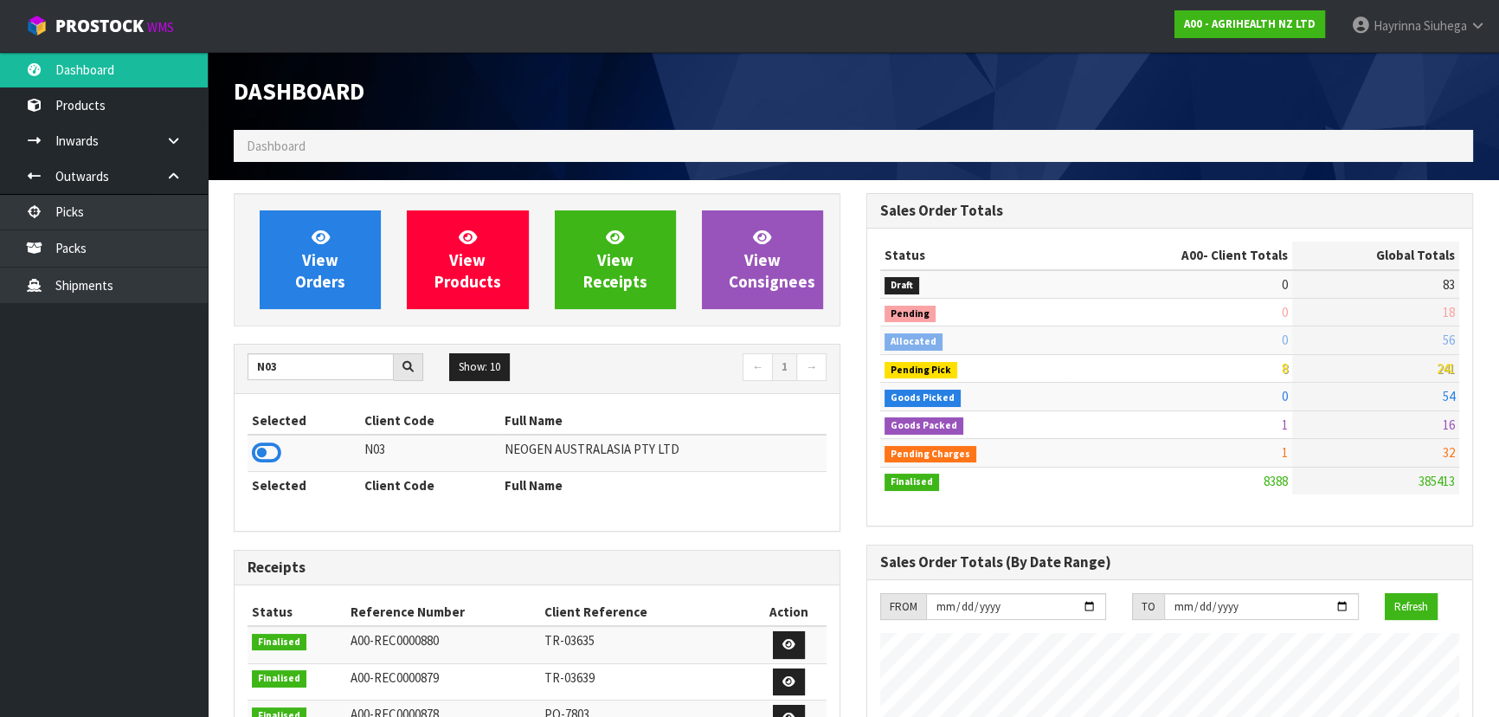
click at [266, 445] on icon at bounding box center [266, 453] width 29 height 26
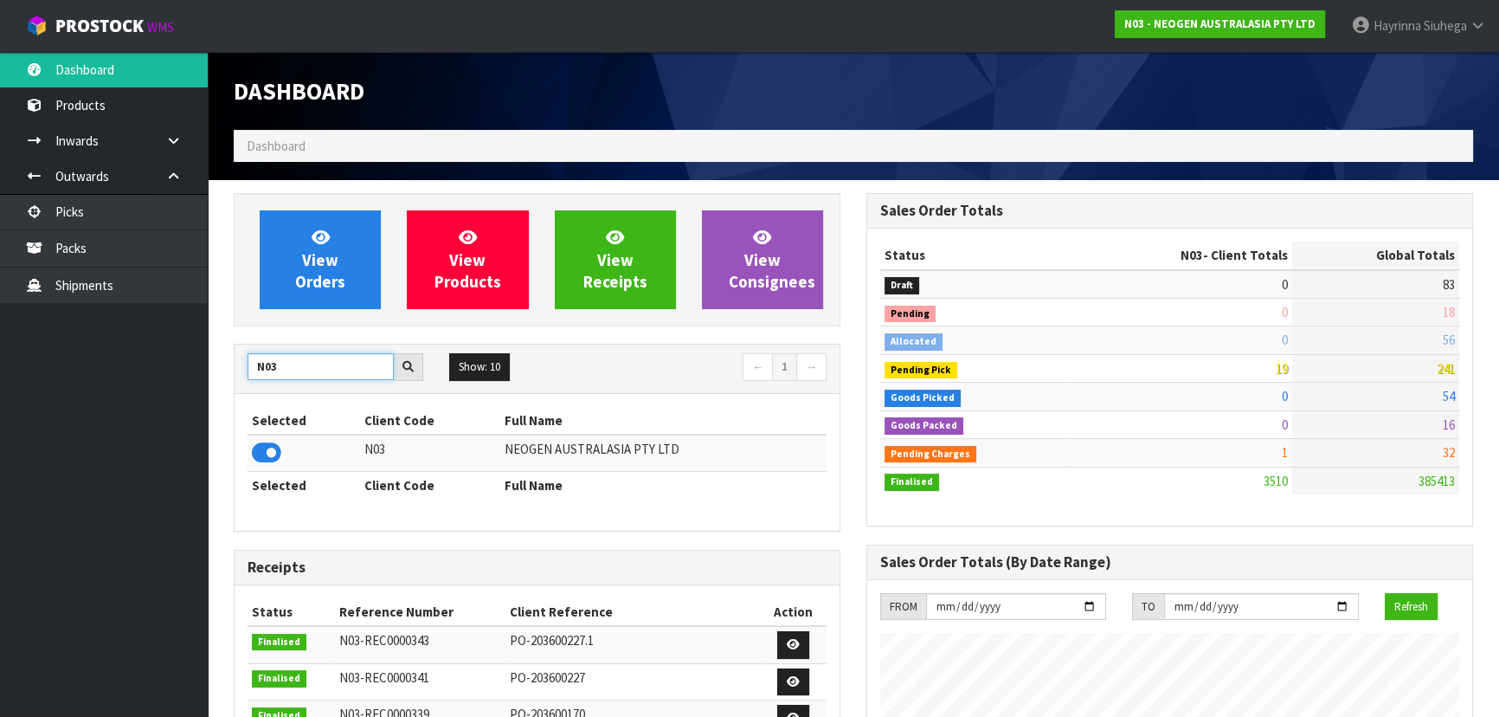
drag, startPoint x: 304, startPoint y: 364, endPoint x: 157, endPoint y: 378, distance: 147.8
click at [157, 378] on body "Toggle navigation ProStock WMS N03 - NEOGEN AUSTRALASIA PTY LTD Hayrinna Siuheg…" at bounding box center [749, 358] width 1499 height 717
click at [283, 449] on td at bounding box center [311, 452] width 127 height 37
click at [276, 449] on icon at bounding box center [266, 453] width 29 height 26
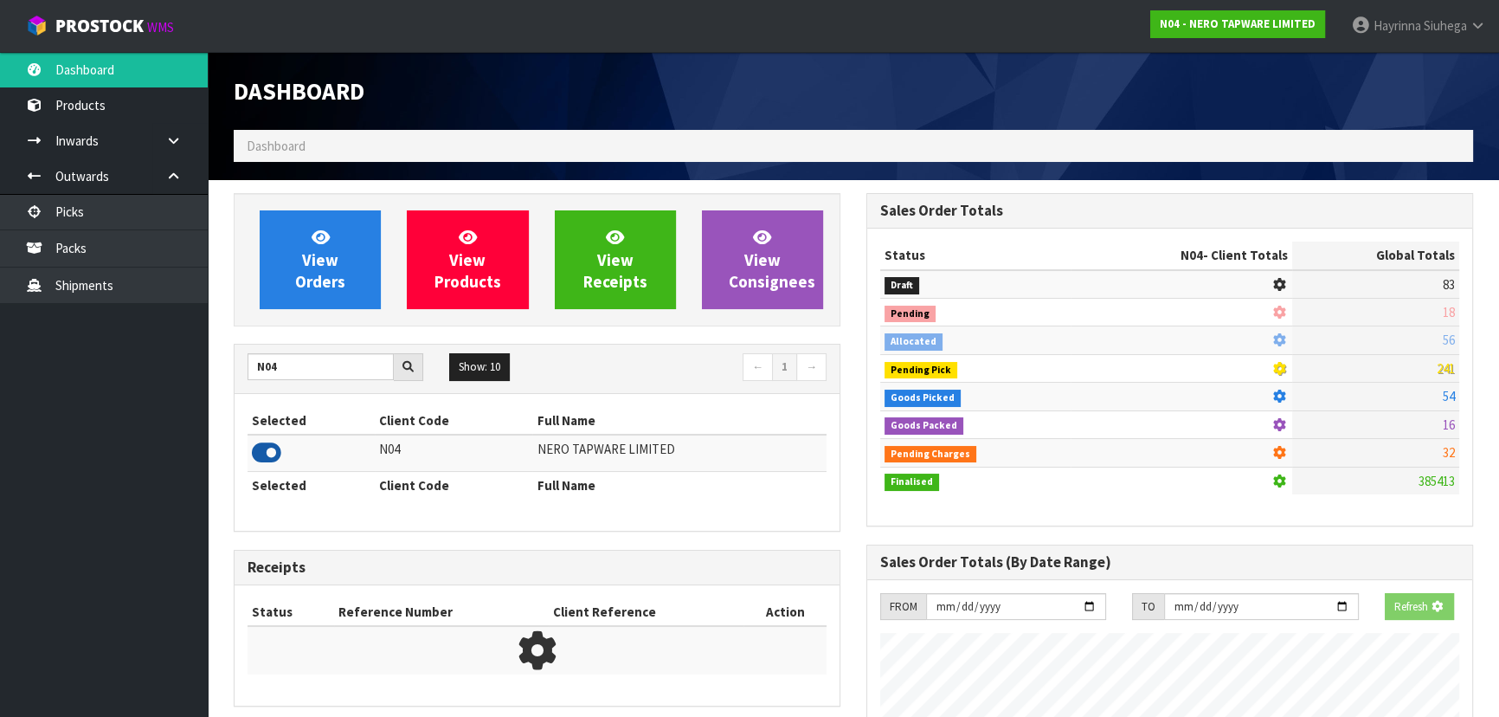
scroll to position [1364, 632]
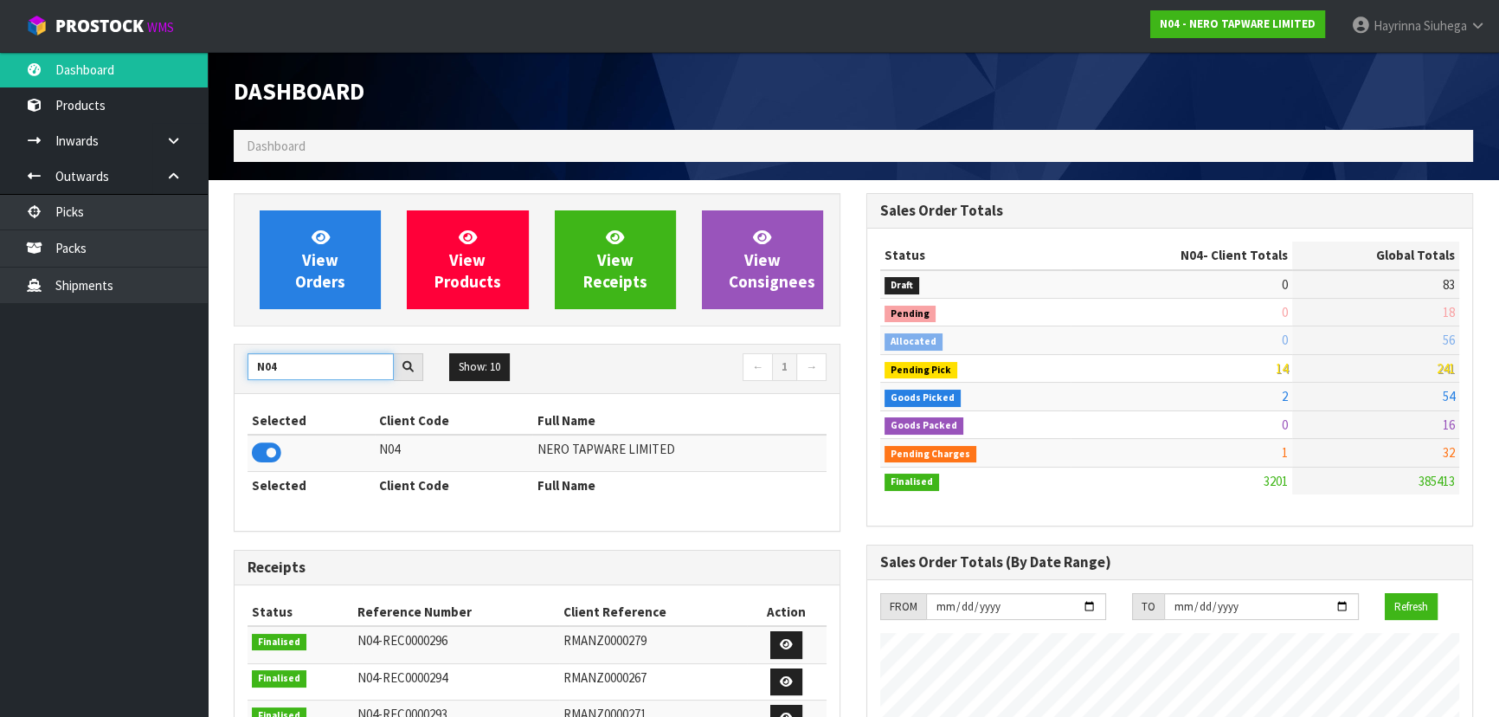
drag, startPoint x: 303, startPoint y: 364, endPoint x: 277, endPoint y: 355, distance: 27.4
click at [277, 355] on input "N04" at bounding box center [321, 366] width 146 height 27
type input "N"
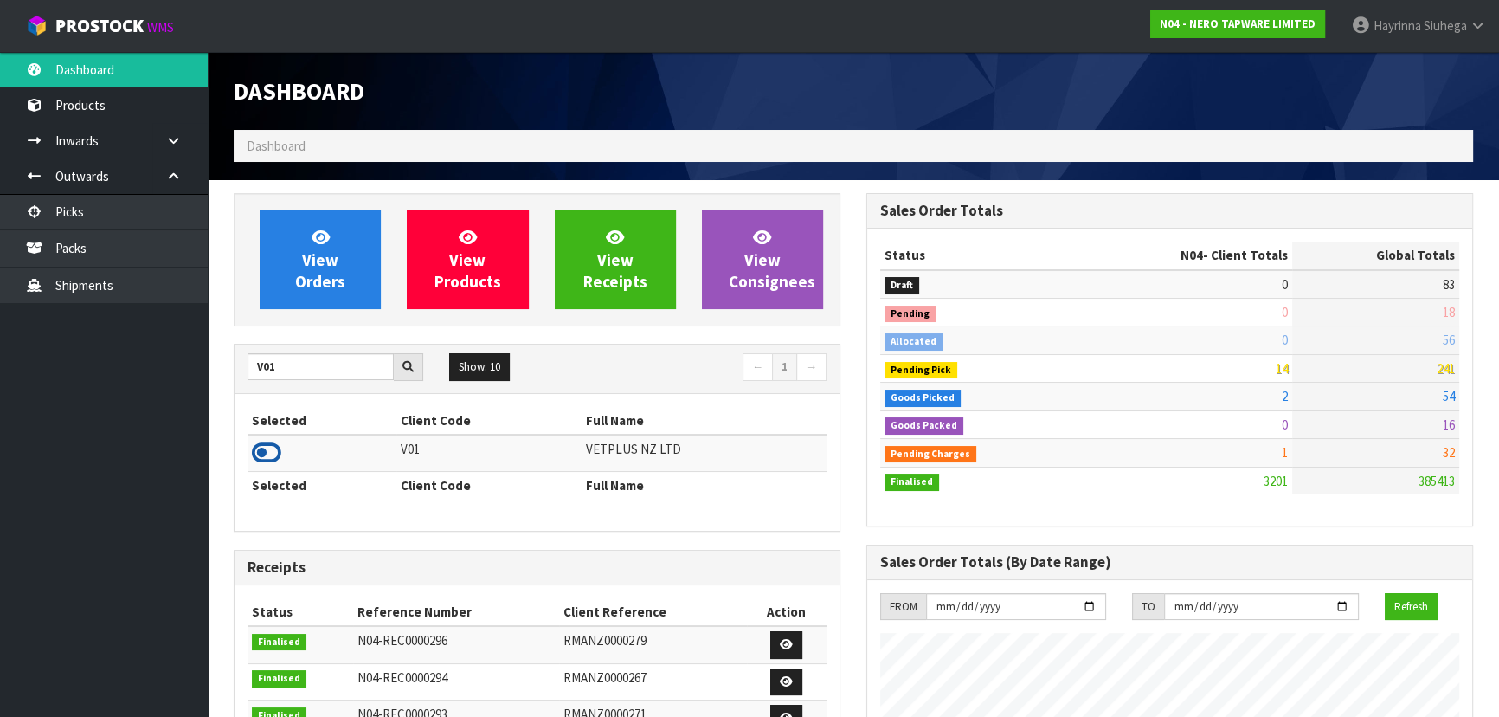
click at [273, 461] on icon at bounding box center [266, 453] width 29 height 26
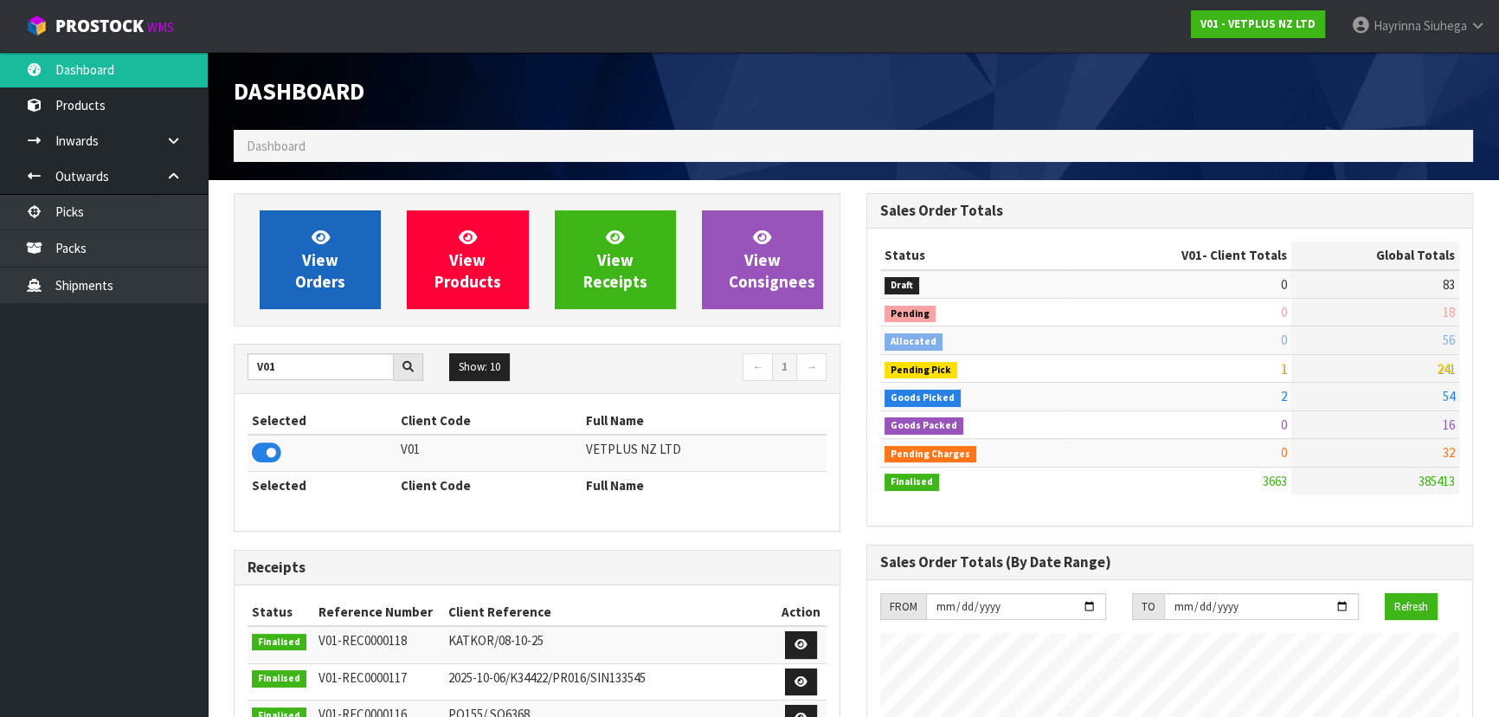
scroll to position [1309, 632]
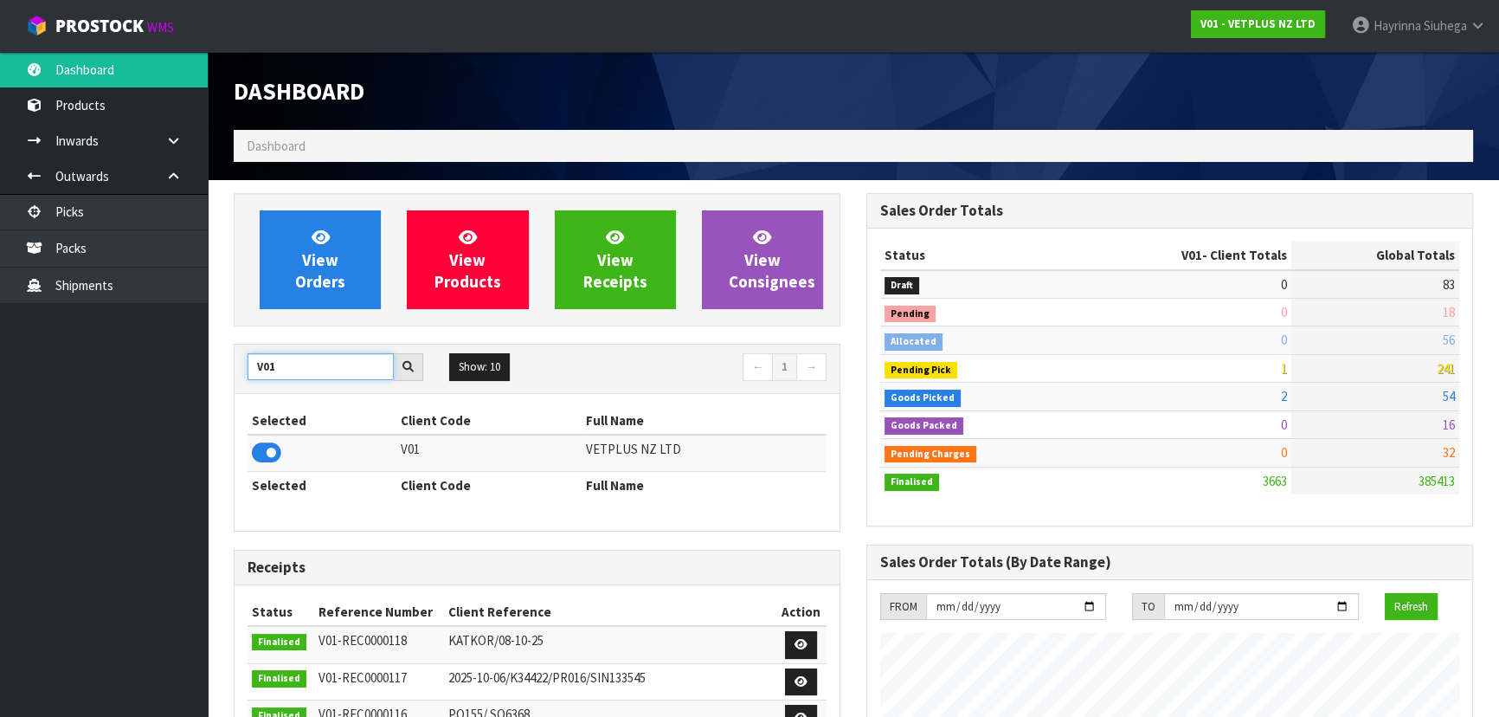
drag, startPoint x: 288, startPoint y: 360, endPoint x: 0, endPoint y: 366, distance: 288.3
click at [0, 366] on body "Toggle navigation ProStock WMS V01 - VETPLUS NZ LTD Hayrinna Siuhega Logout Das…" at bounding box center [749, 358] width 1499 height 717
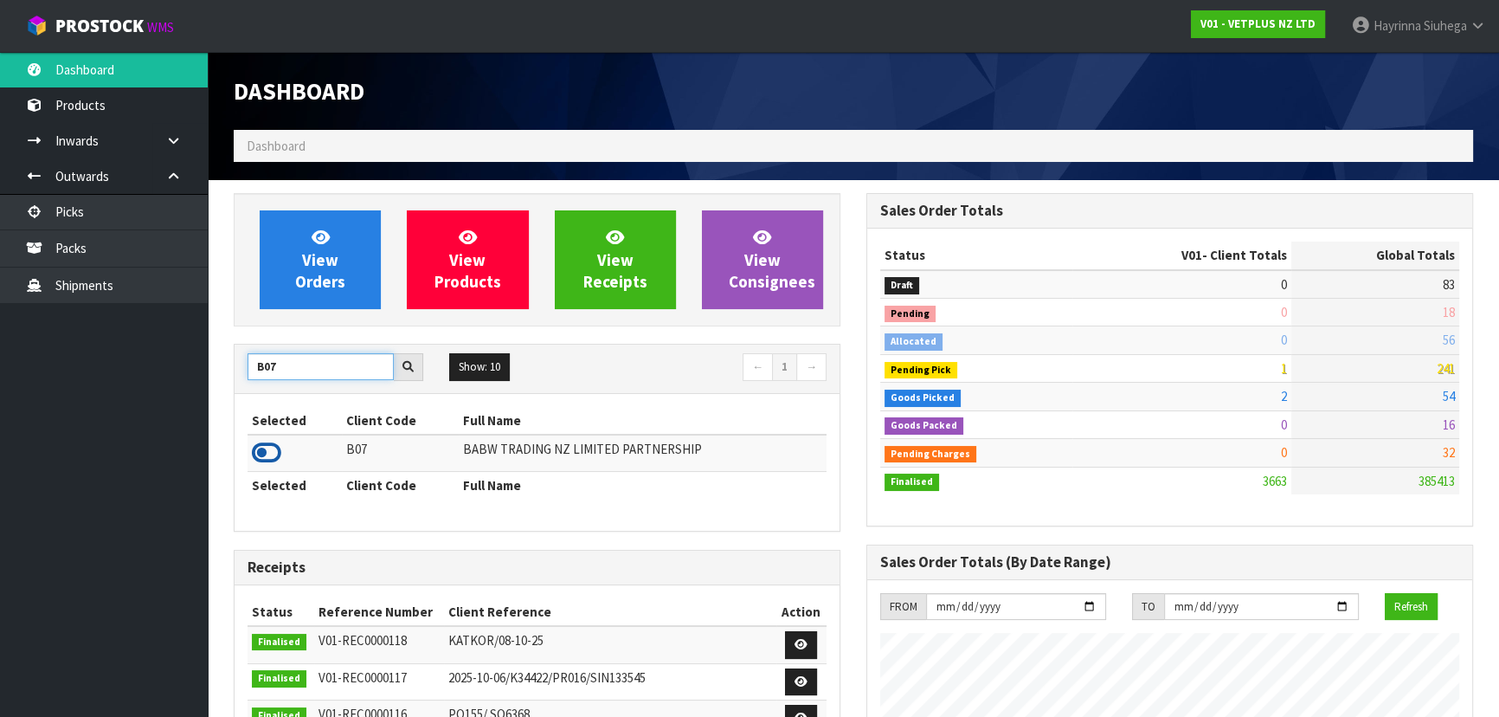
type input "B07"
click at [273, 443] on icon at bounding box center [266, 453] width 29 height 26
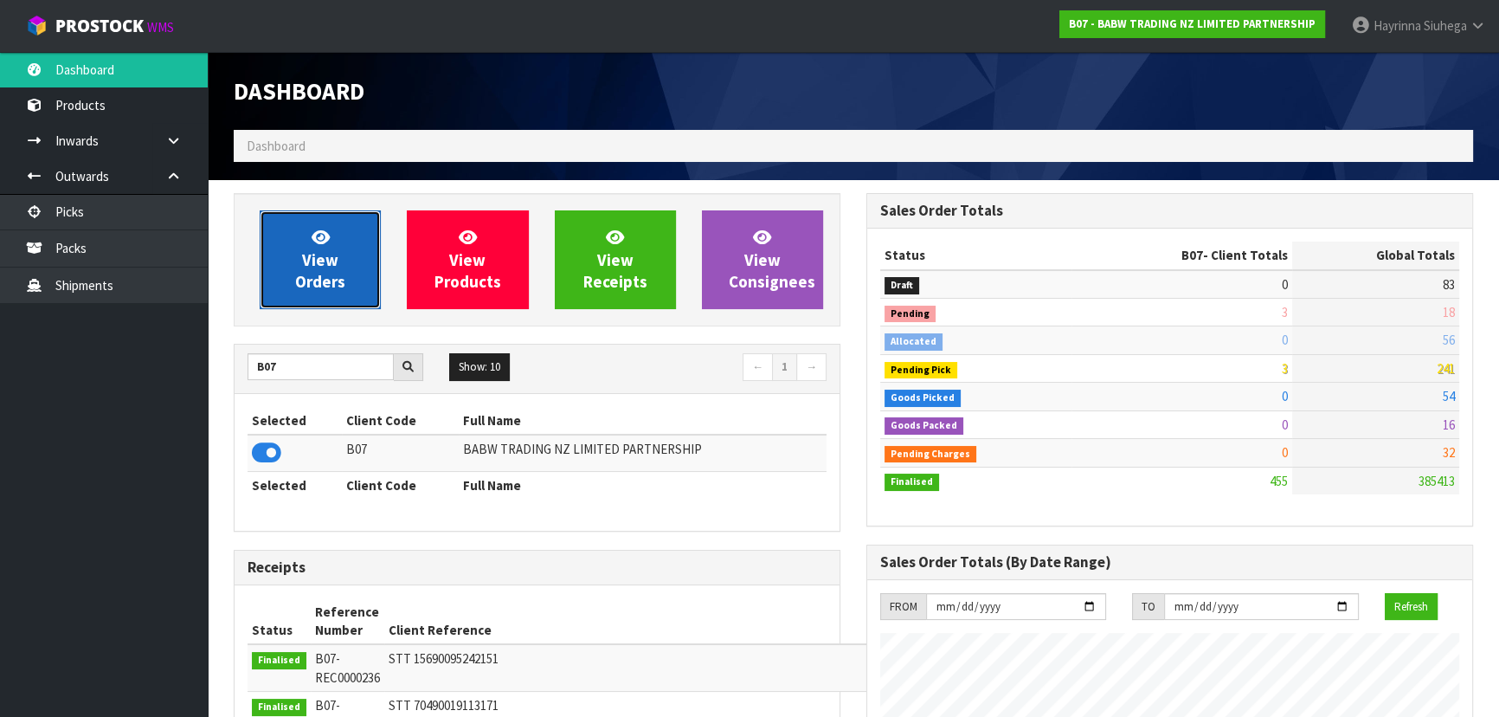
click at [310, 261] on span "View Orders" at bounding box center [320, 259] width 50 height 65
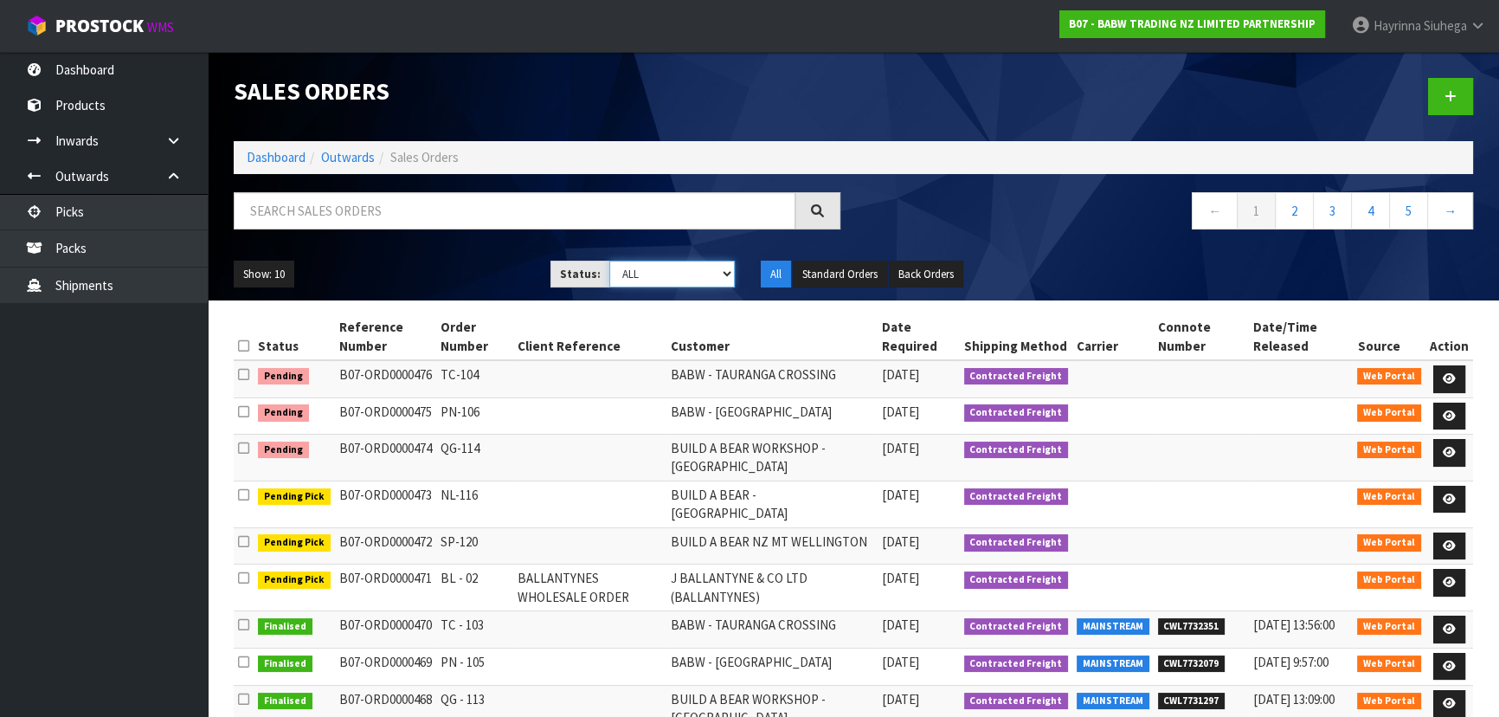
click at [678, 272] on select "Draft Pending Allocated Pending Pick Goods Picked Goods Packed Pending Charges …" at bounding box center [672, 274] width 126 height 27
select select "string:3"
click at [609, 261] on select "Draft Pending Allocated Pending Pick Goods Picked Goods Packed Pending Charges …" at bounding box center [672, 274] width 126 height 27
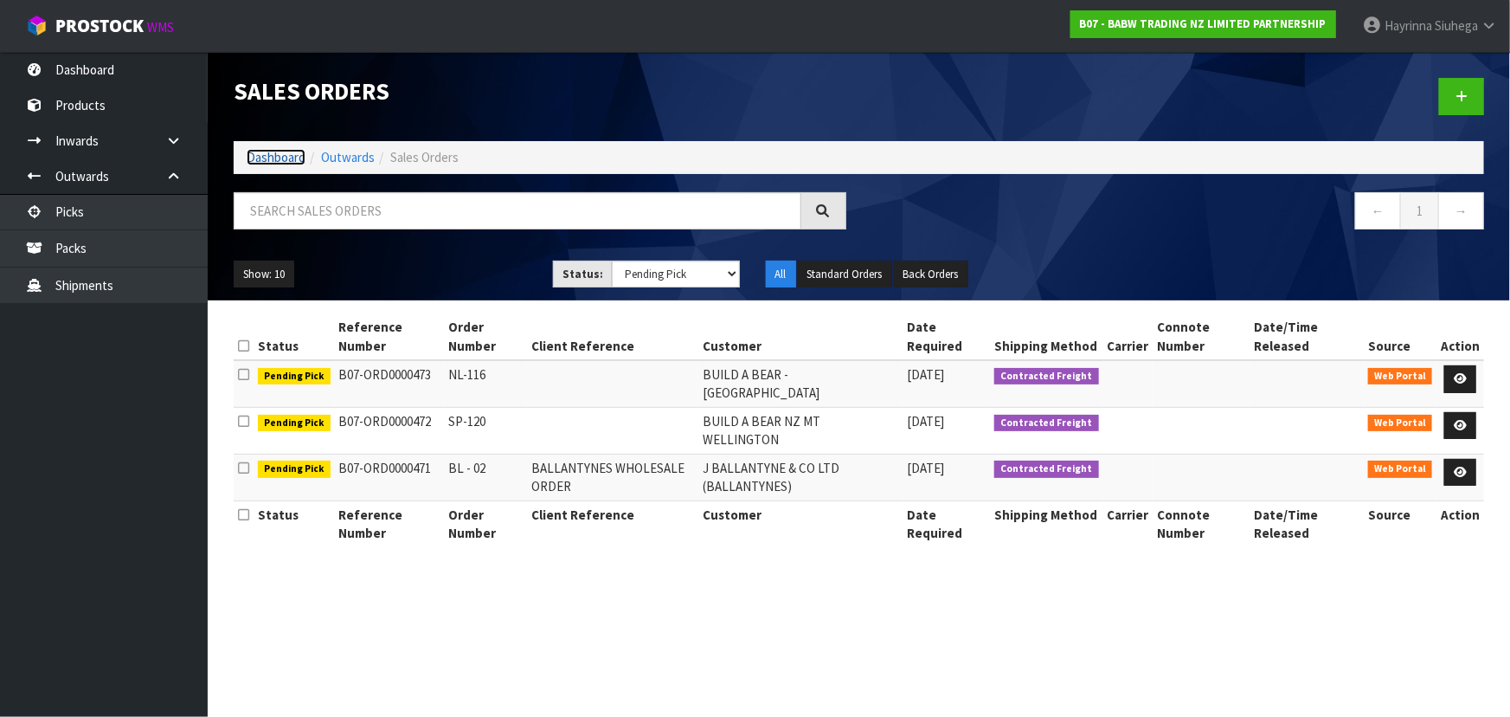
click at [295, 163] on link "Dashboard" at bounding box center [276, 157] width 59 height 16
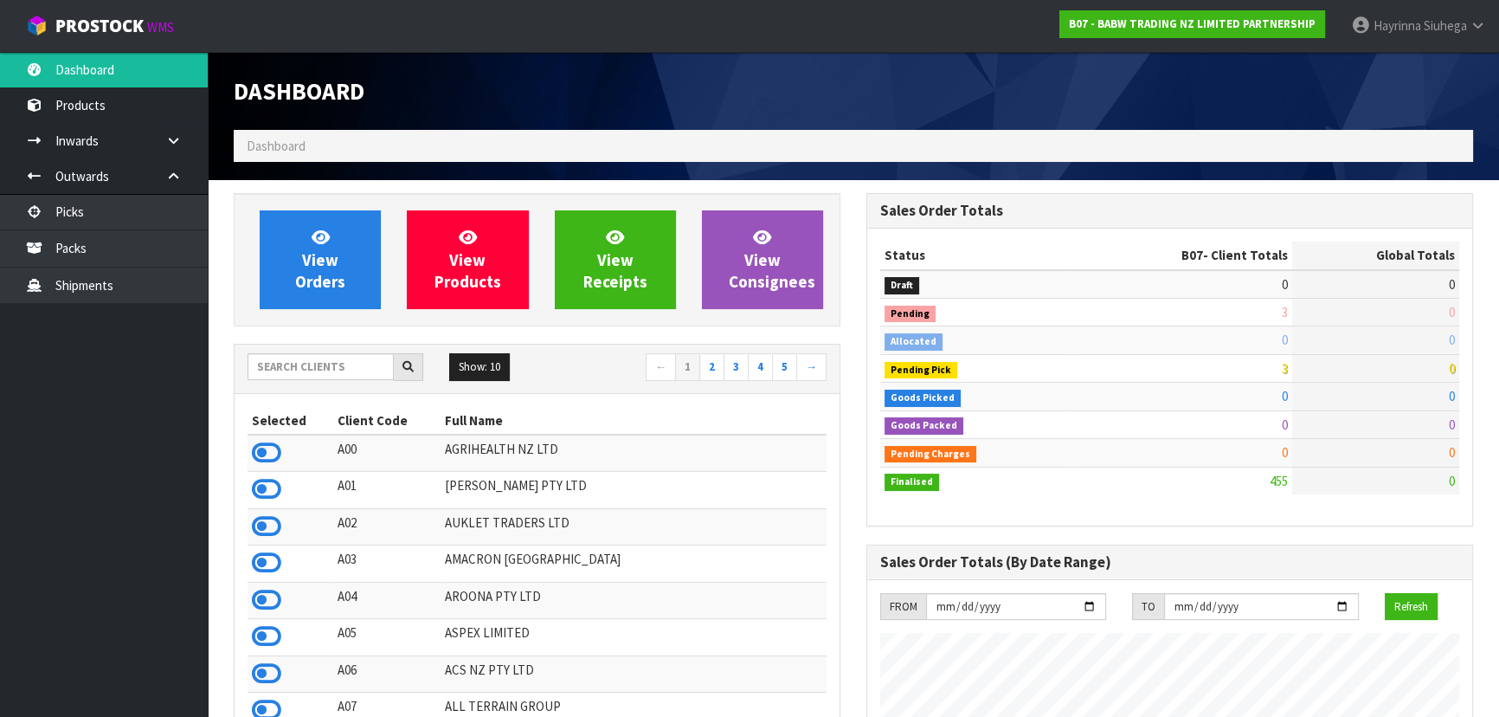
scroll to position [1309, 632]
click at [317, 365] on input "text" at bounding box center [321, 366] width 146 height 27
type input "N"
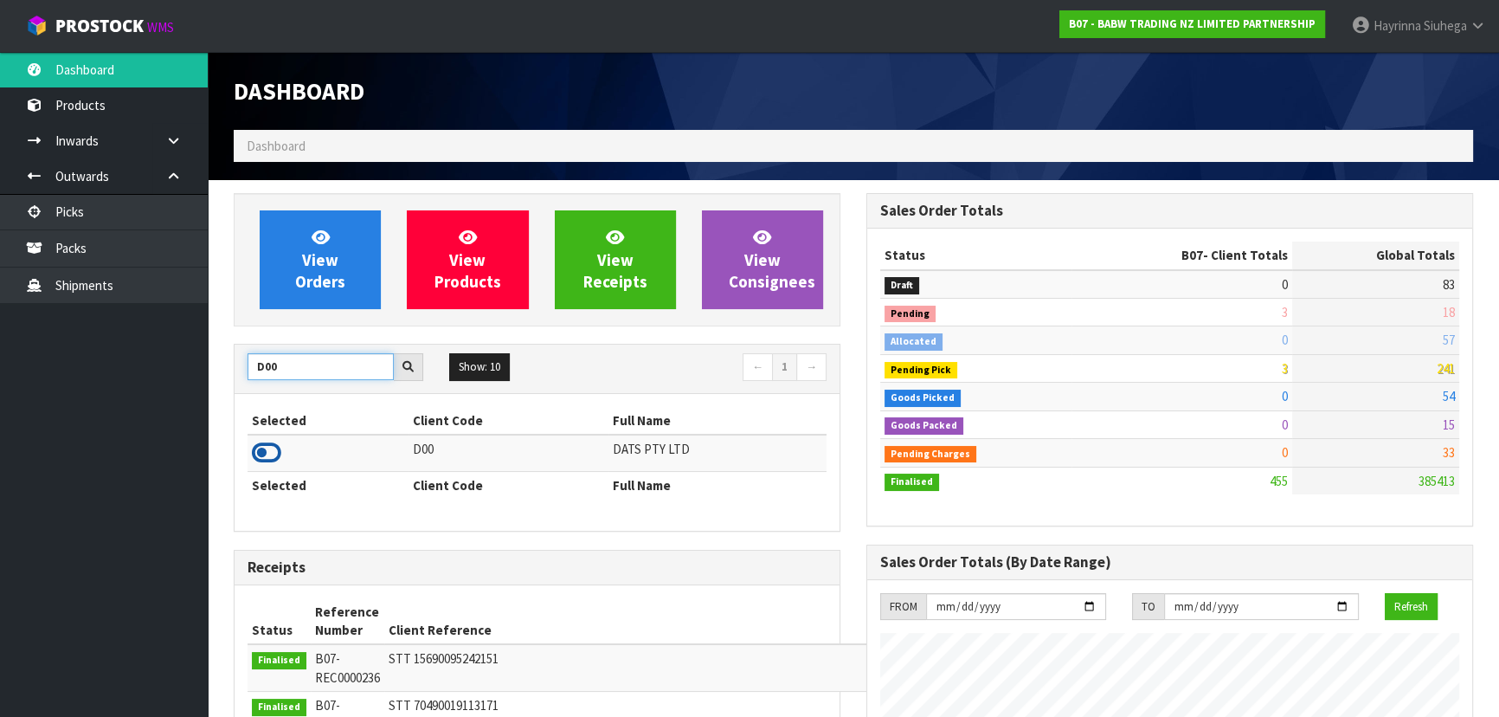
type input "D00"
click at [276, 447] on icon at bounding box center [266, 453] width 29 height 26
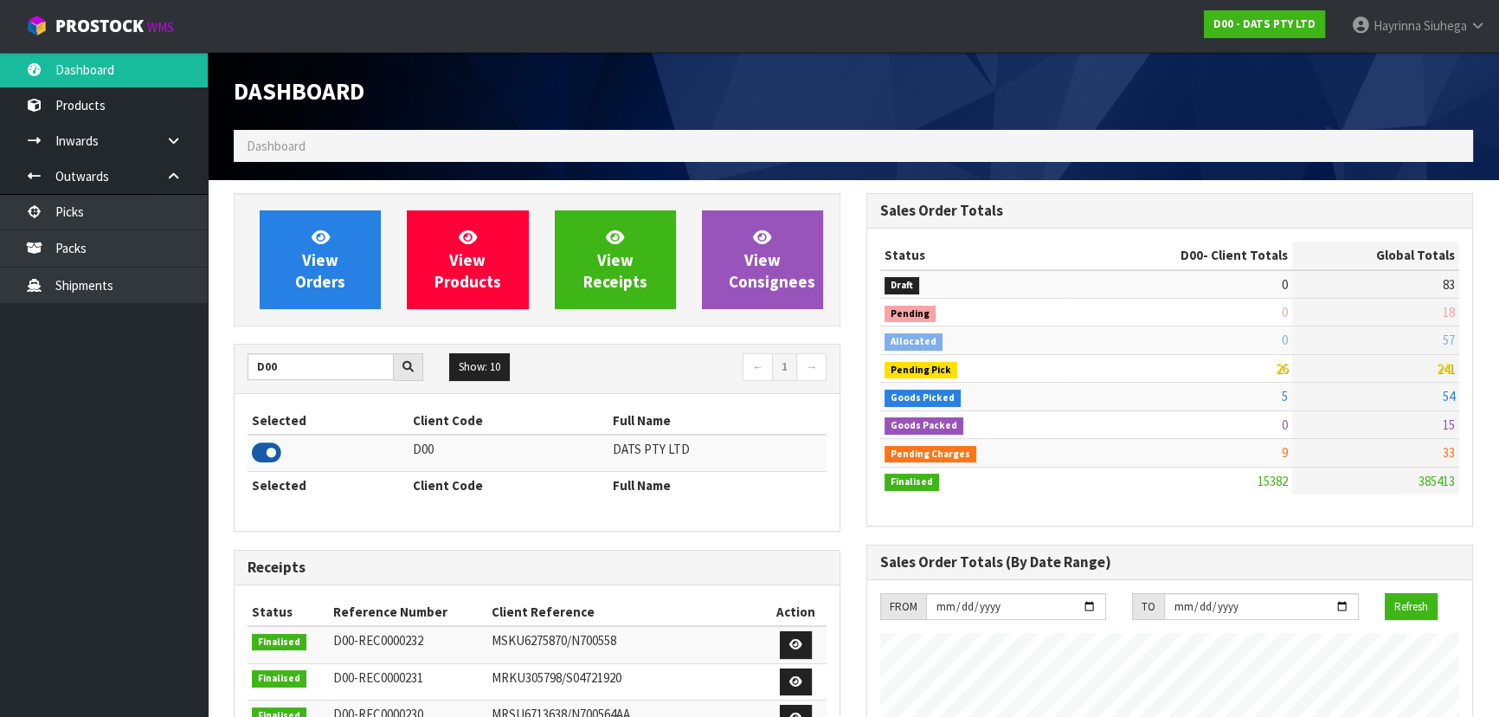
scroll to position [1346, 632]
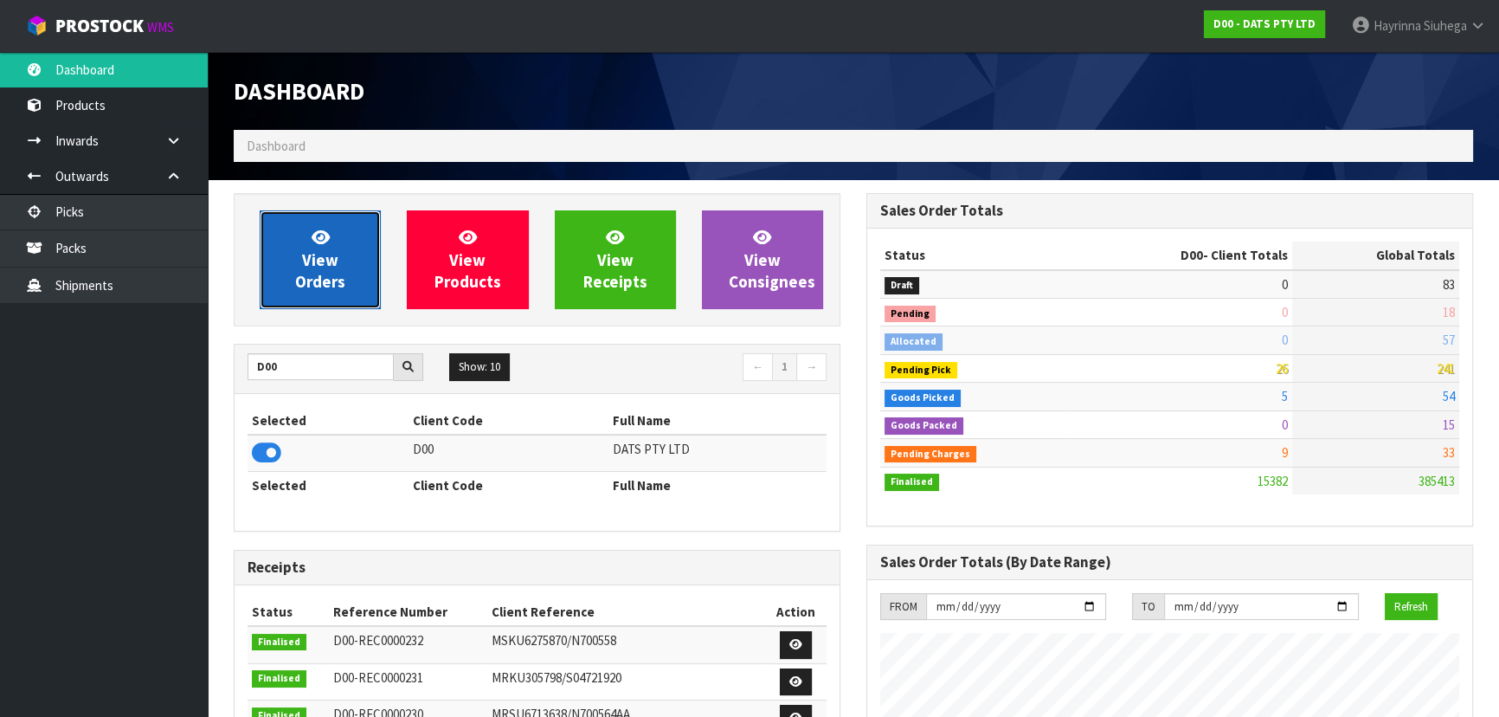
click at [325, 273] on span "View Orders" at bounding box center [320, 259] width 50 height 65
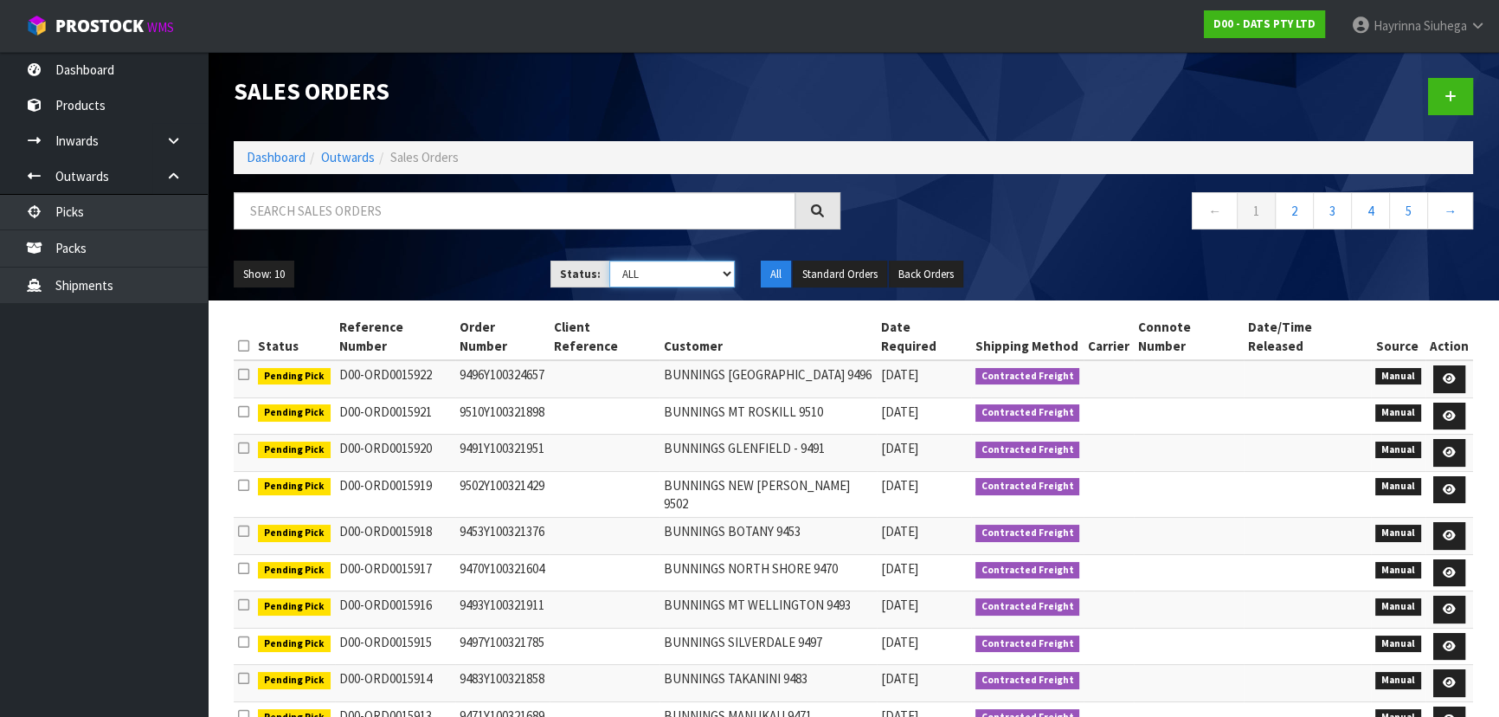
click at [634, 274] on select "Draft Pending Allocated Pending Pick Goods Picked Goods Packed Pending Charges …" at bounding box center [672, 274] width 126 height 27
select select "string:4"
click at [609, 261] on select "Draft Pending Allocated Pending Pick Goods Picked Goods Packed Pending Charges …" at bounding box center [672, 274] width 126 height 27
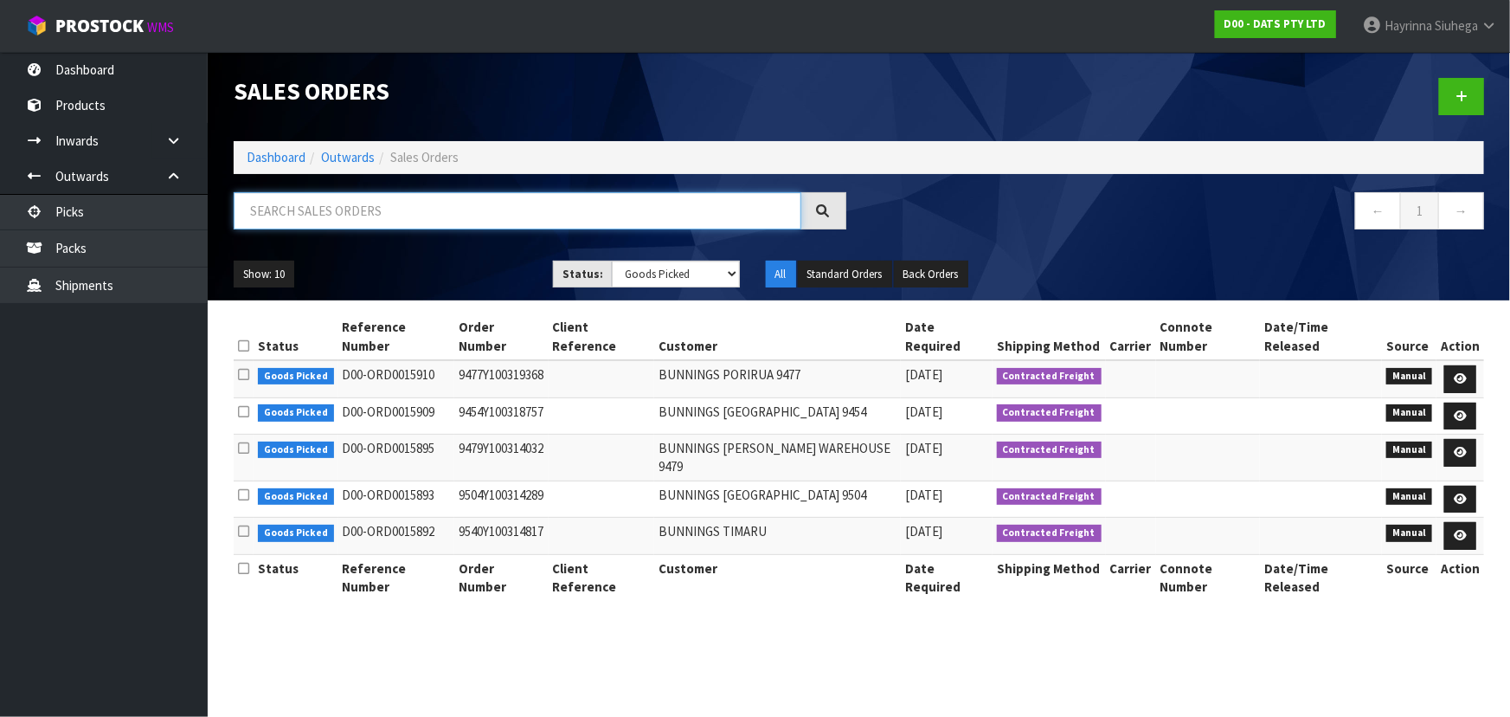
click at [675, 198] on input "text" at bounding box center [518, 210] width 568 height 37
type input "JOB-0416819"
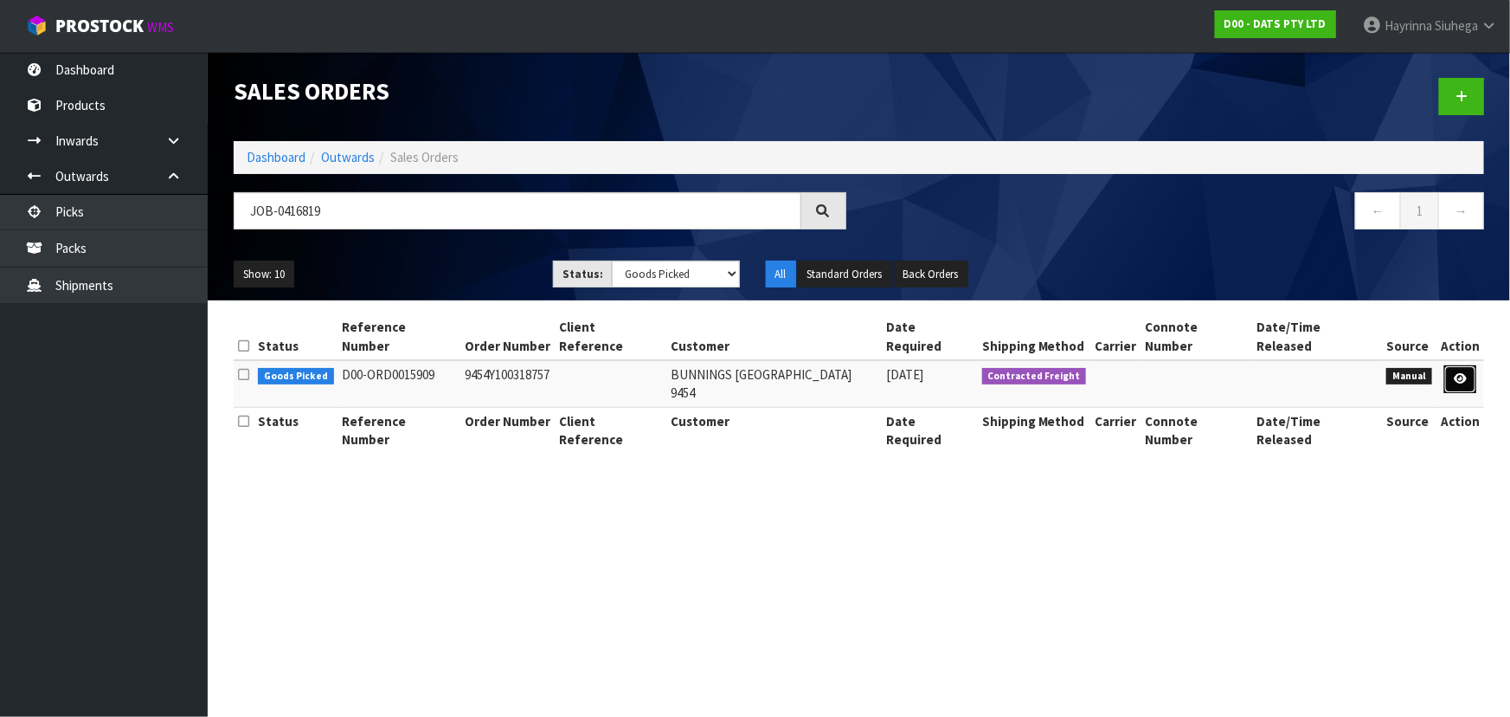
click at [1461, 373] on icon at bounding box center [1460, 378] width 13 height 11
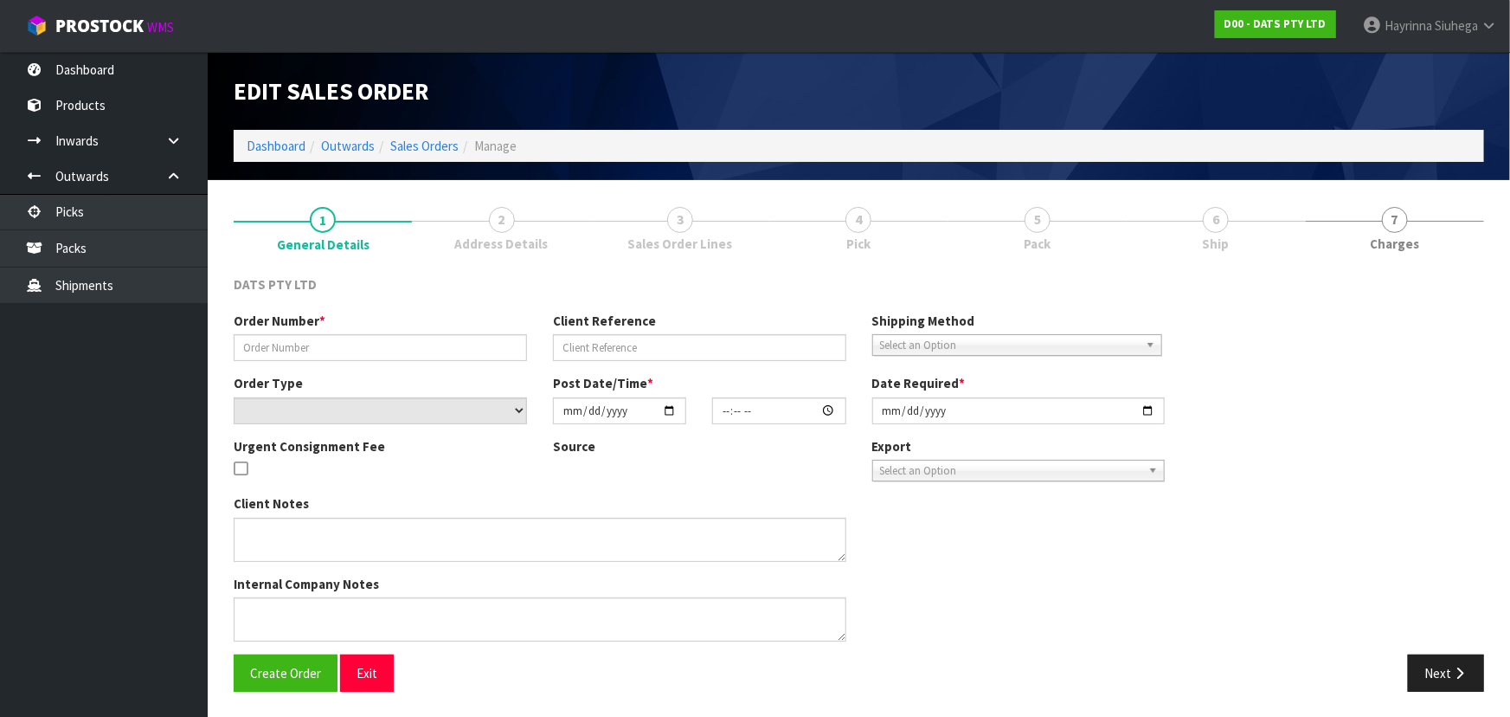
type input "9454Y100318757"
select select "number:0"
type input "2025-10-09"
type input "11:04:00.000"
type input "2025-10-09"
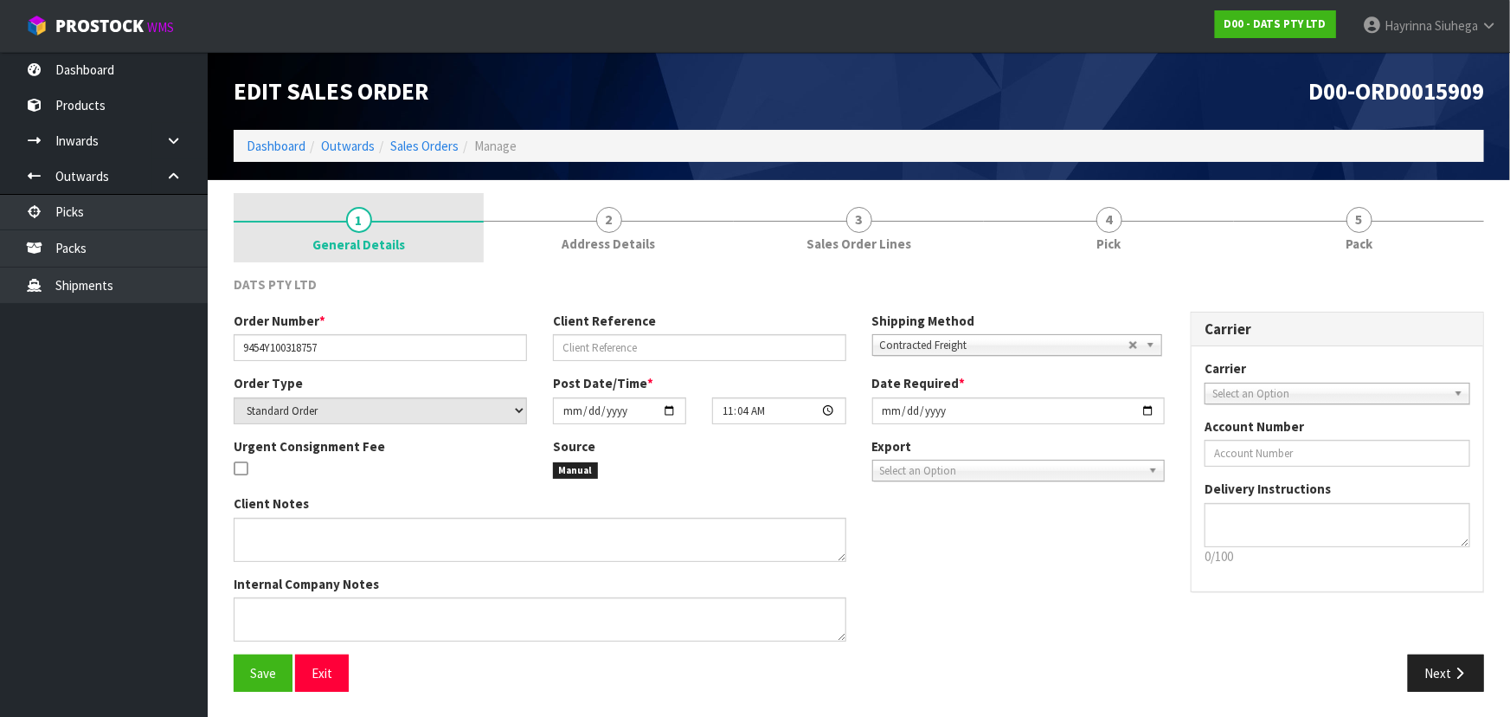
drag, startPoint x: 1095, startPoint y: 213, endPoint x: 301, endPoint y: 233, distance: 793.9
click at [1084, 212] on link "4 Pick" at bounding box center [1109, 227] width 250 height 68
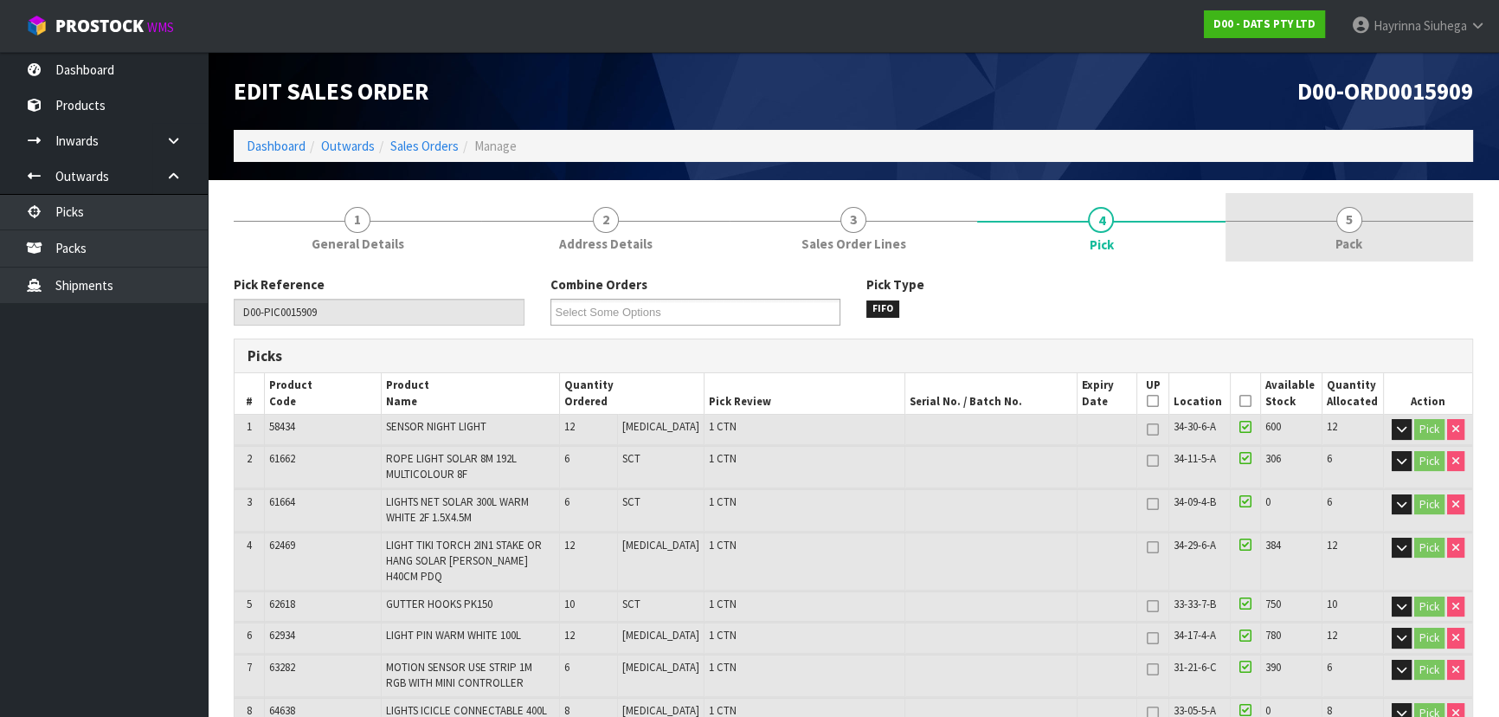
click at [1349, 221] on span "5" at bounding box center [1349, 220] width 26 height 26
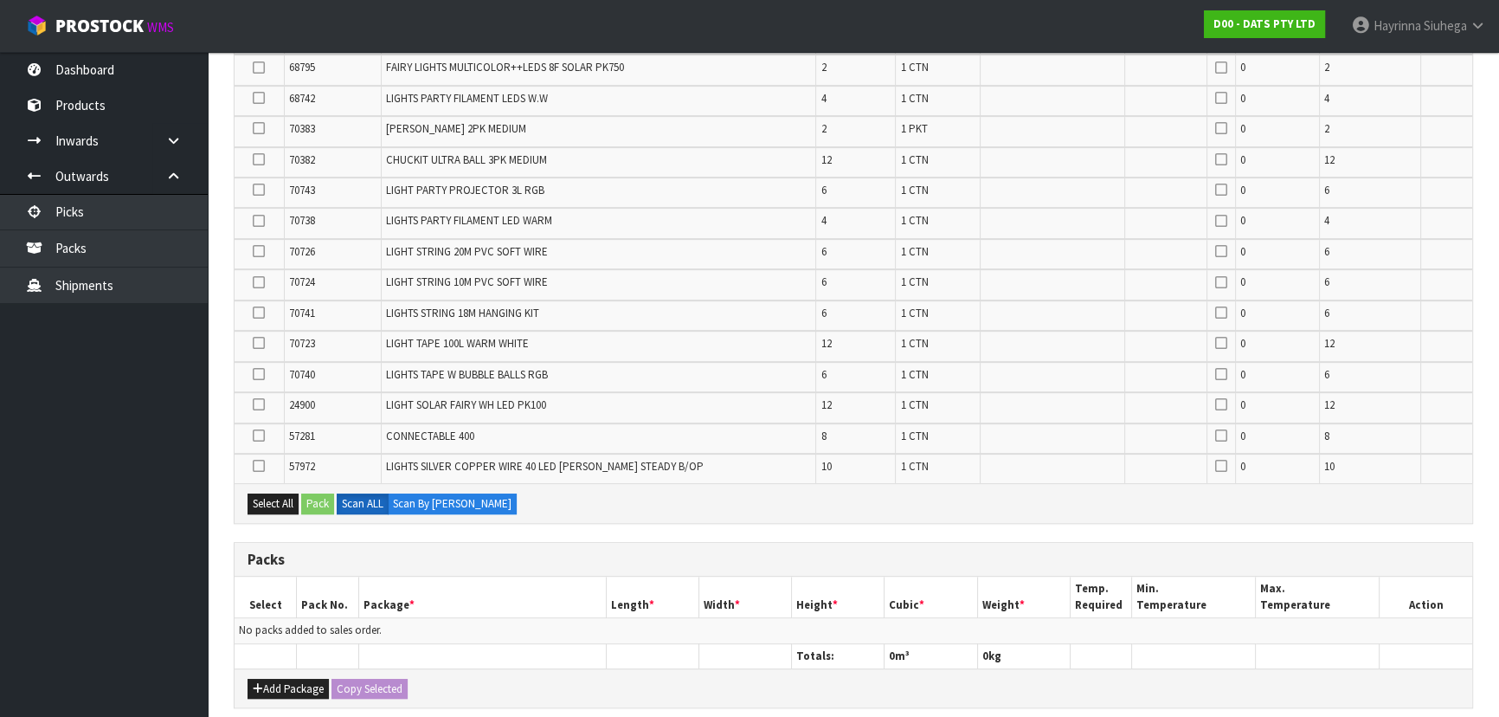
scroll to position [1101, 0]
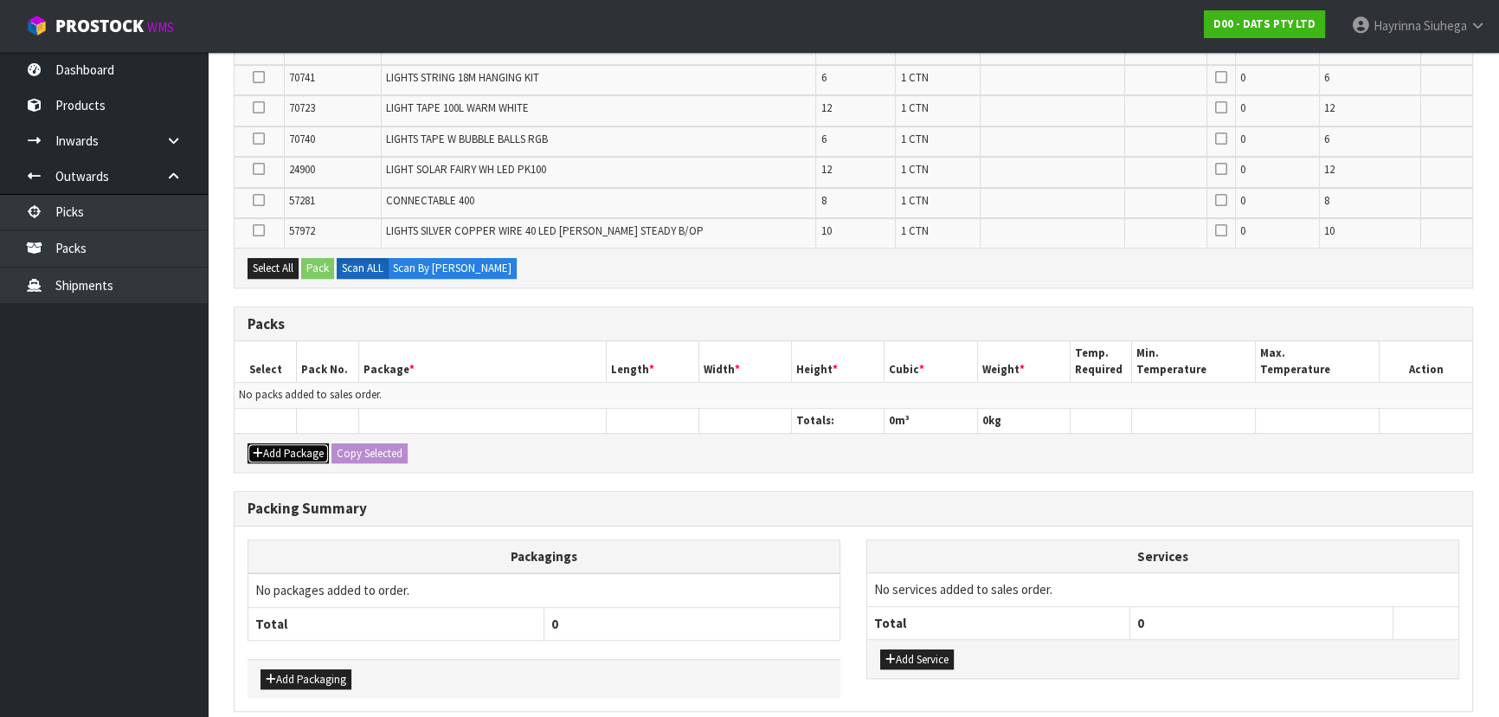
click at [285, 447] on button "Add Package" at bounding box center [288, 453] width 81 height 21
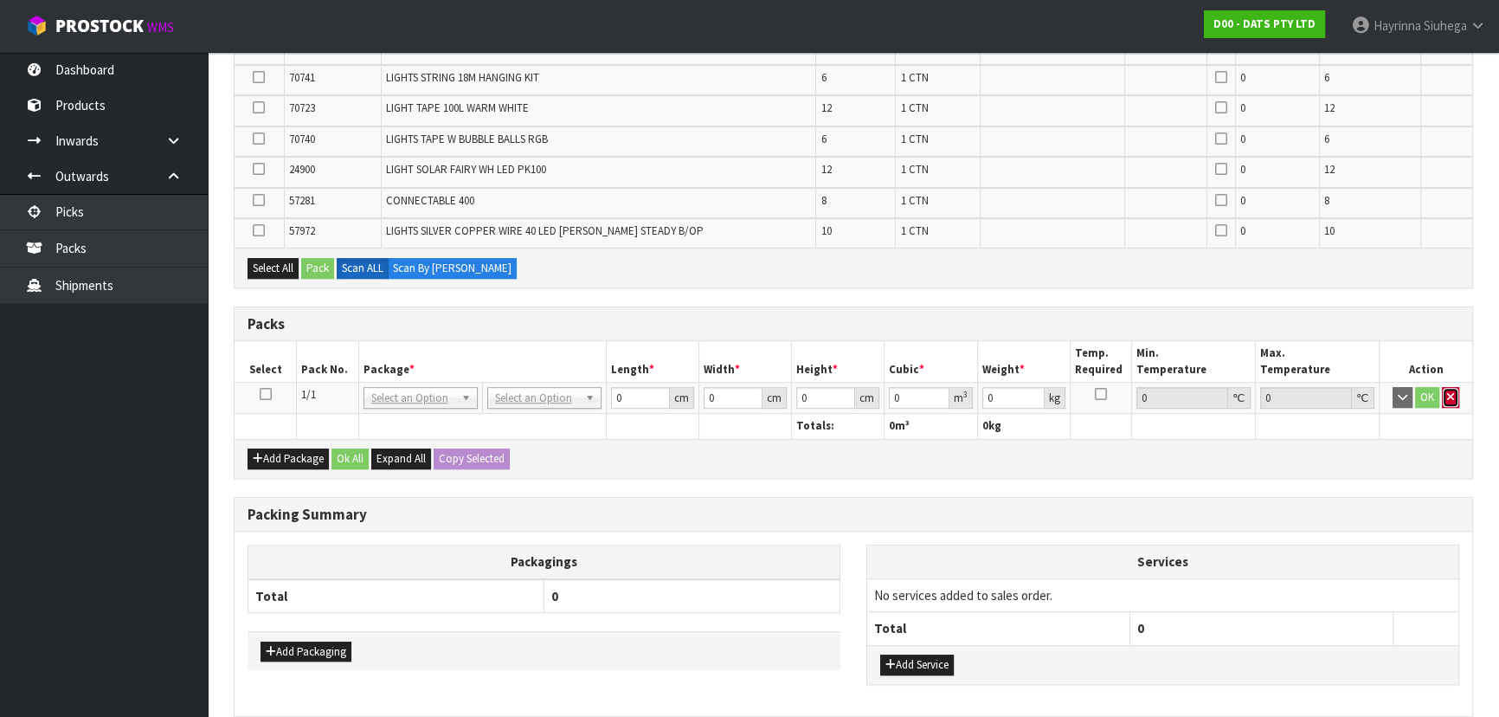
click at [1458, 389] on button "button" at bounding box center [1450, 397] width 17 height 21
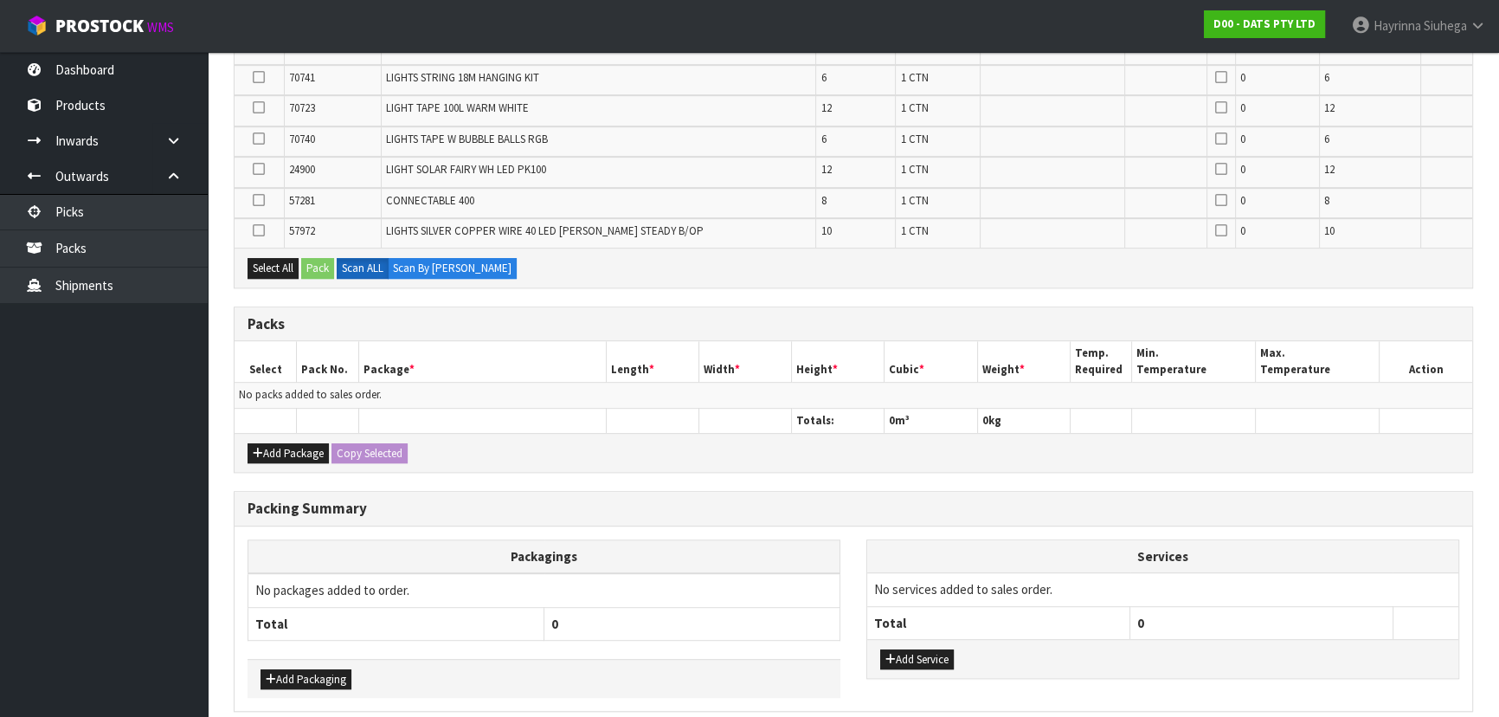
scroll to position [1168, 0]
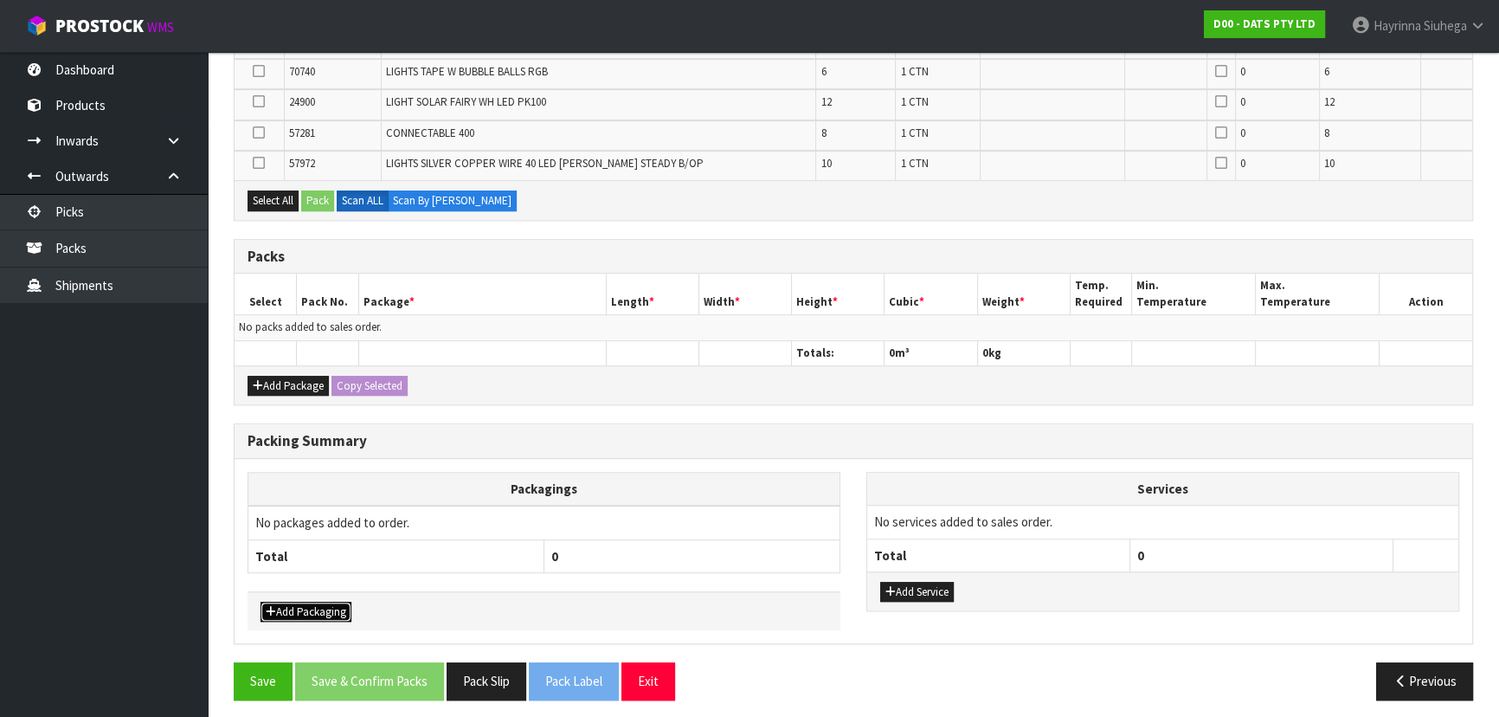
click at [312, 602] on button "Add Packaging" at bounding box center [306, 612] width 91 height 21
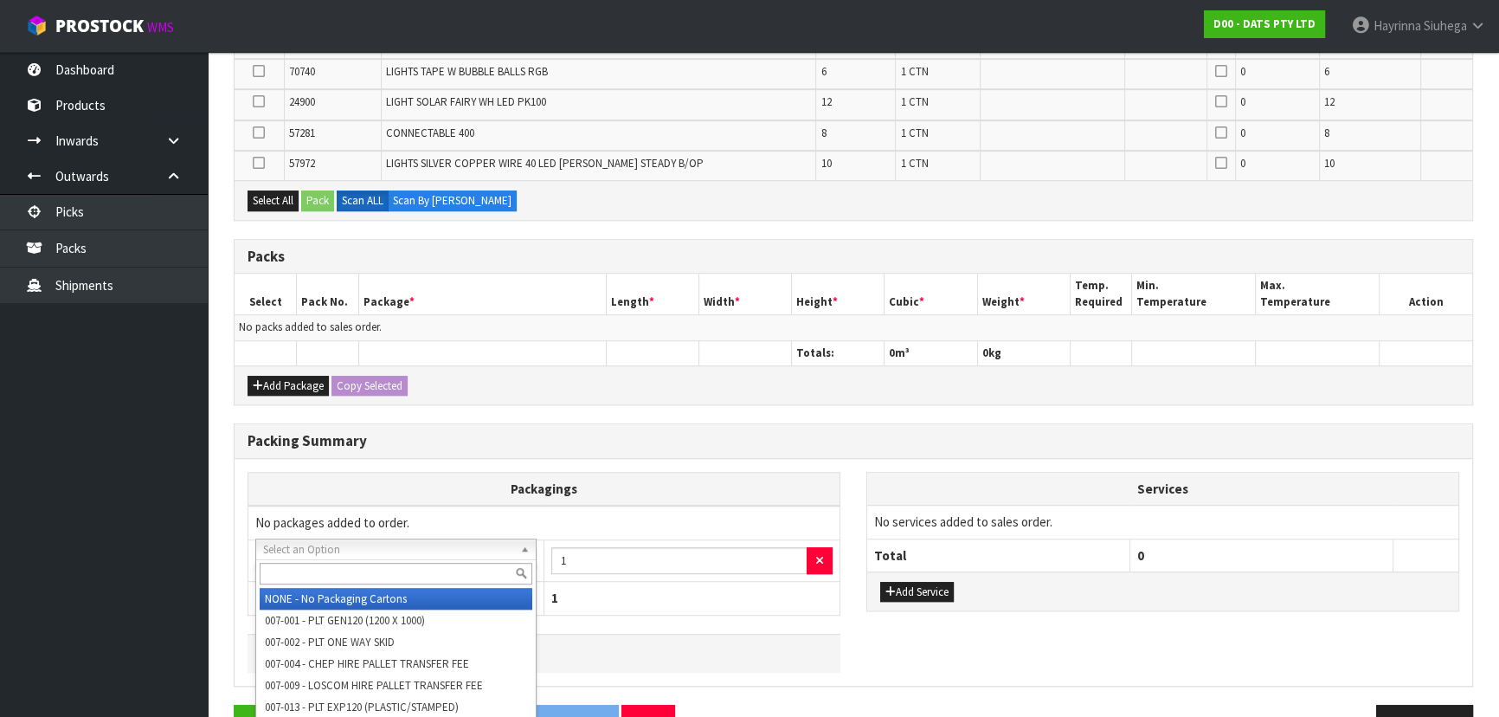
click at [332, 561] on div at bounding box center [396, 573] width 280 height 29
click at [333, 563] on input "text" at bounding box center [396, 574] width 273 height 22
type input "OC"
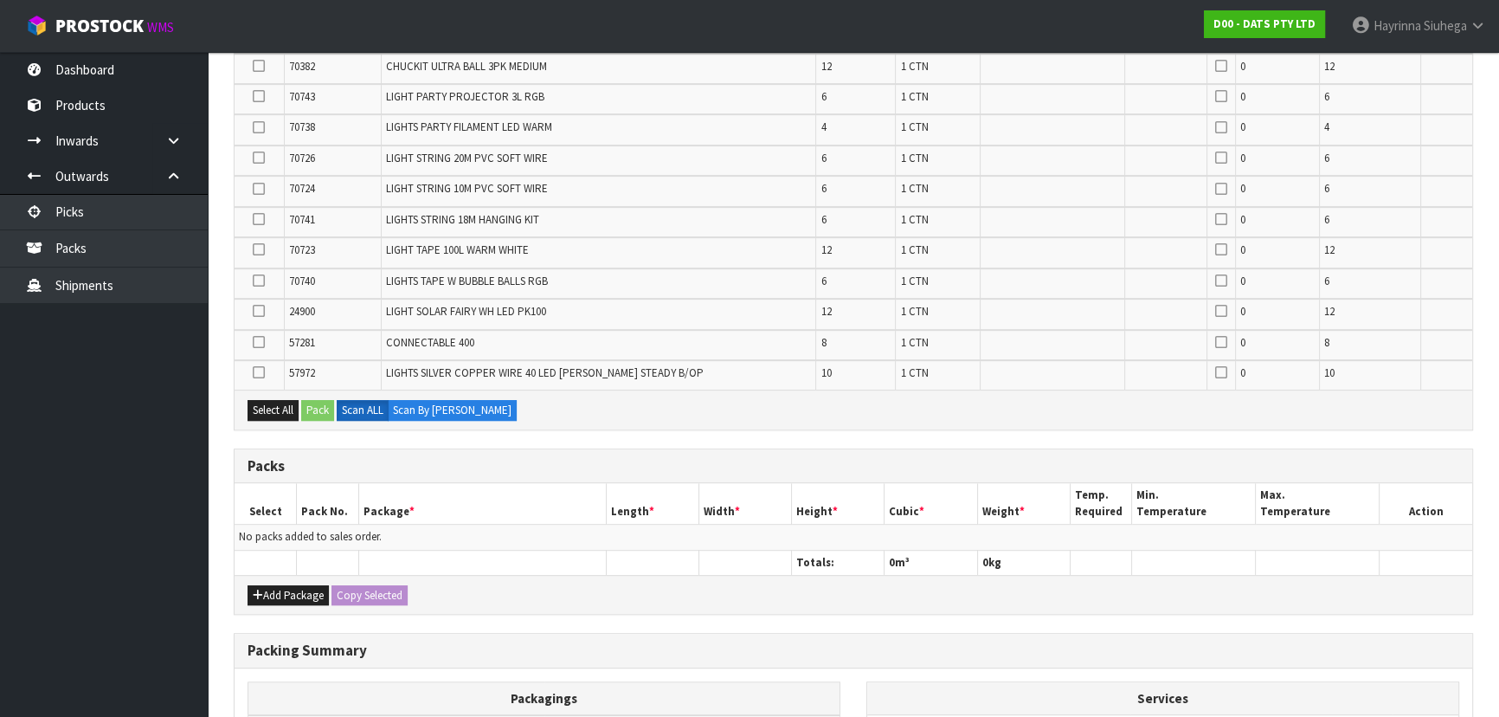
scroll to position [932, 0]
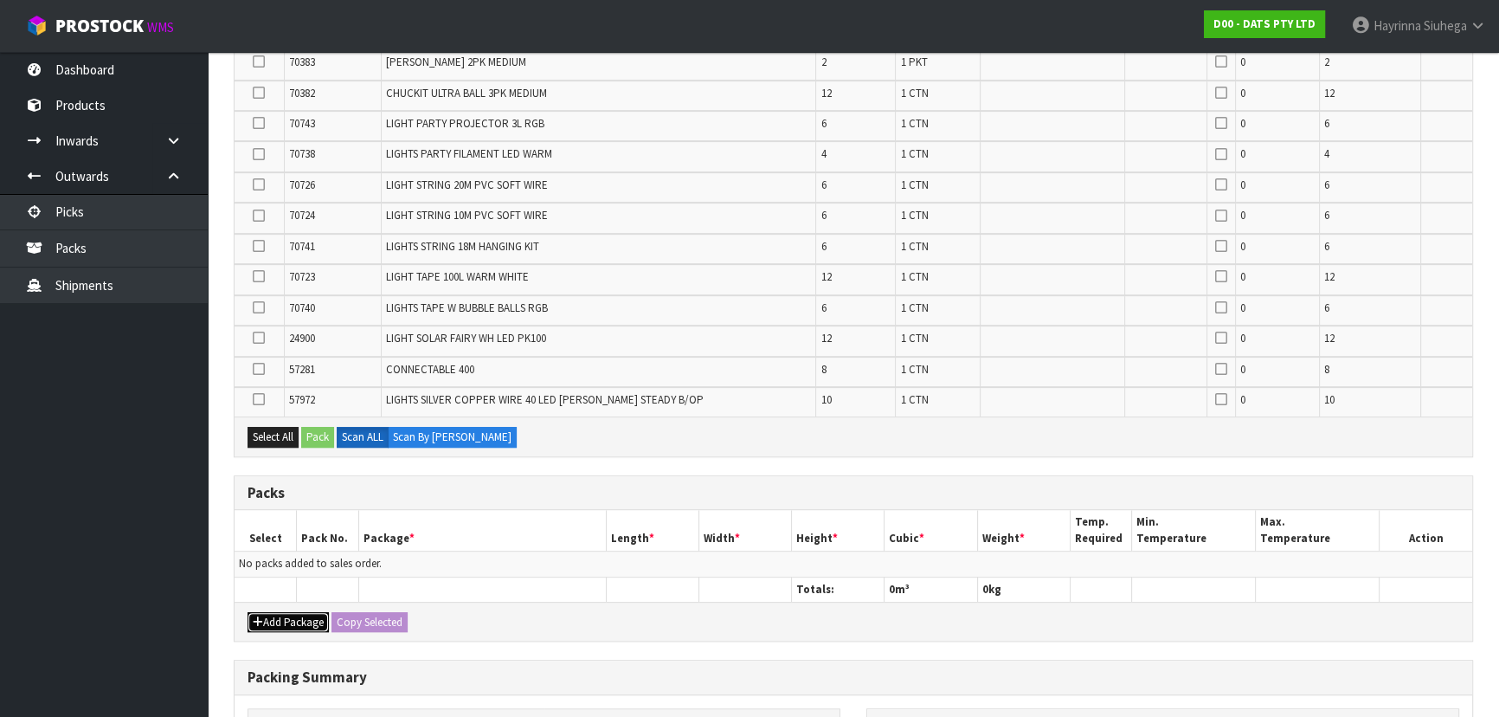
click at [290, 612] on button "Add Package" at bounding box center [288, 622] width 81 height 21
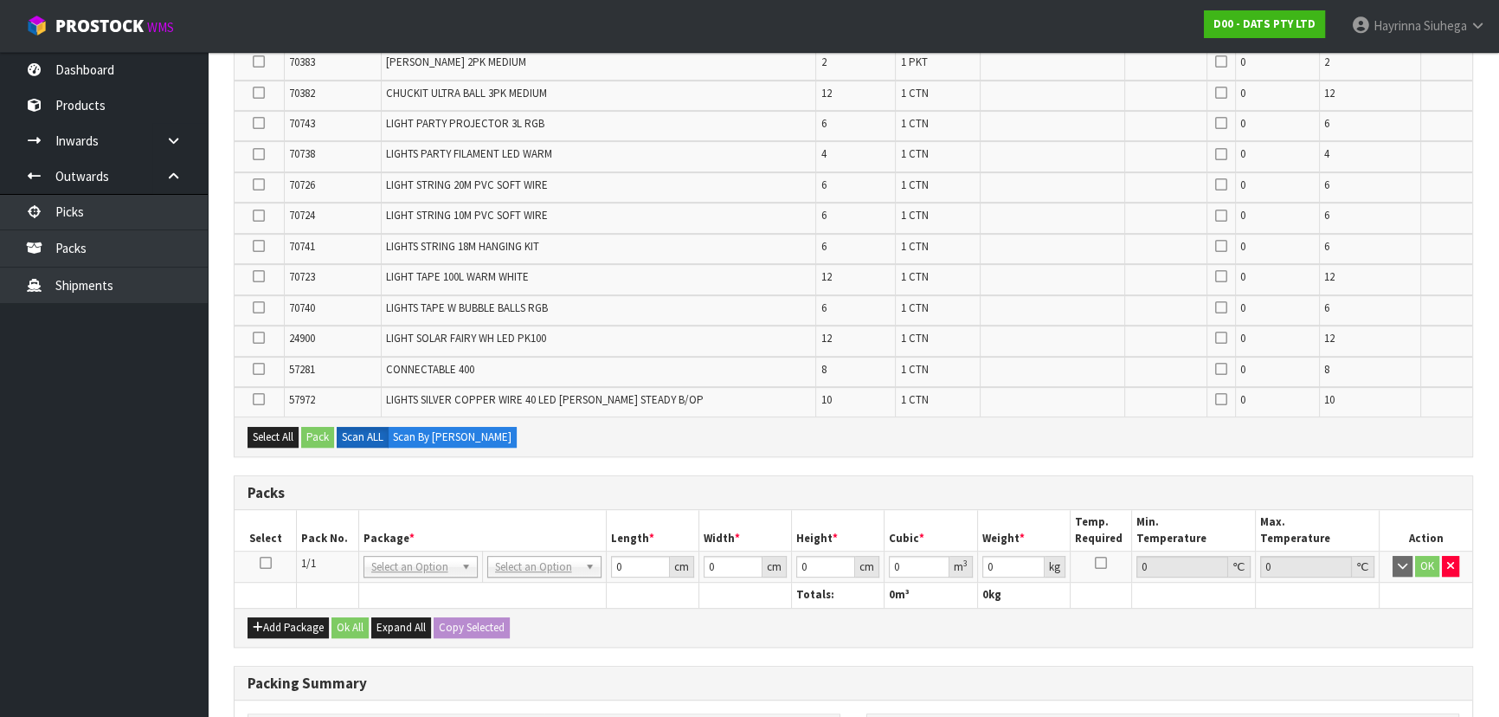
click at [268, 563] on icon at bounding box center [266, 563] width 12 height 1
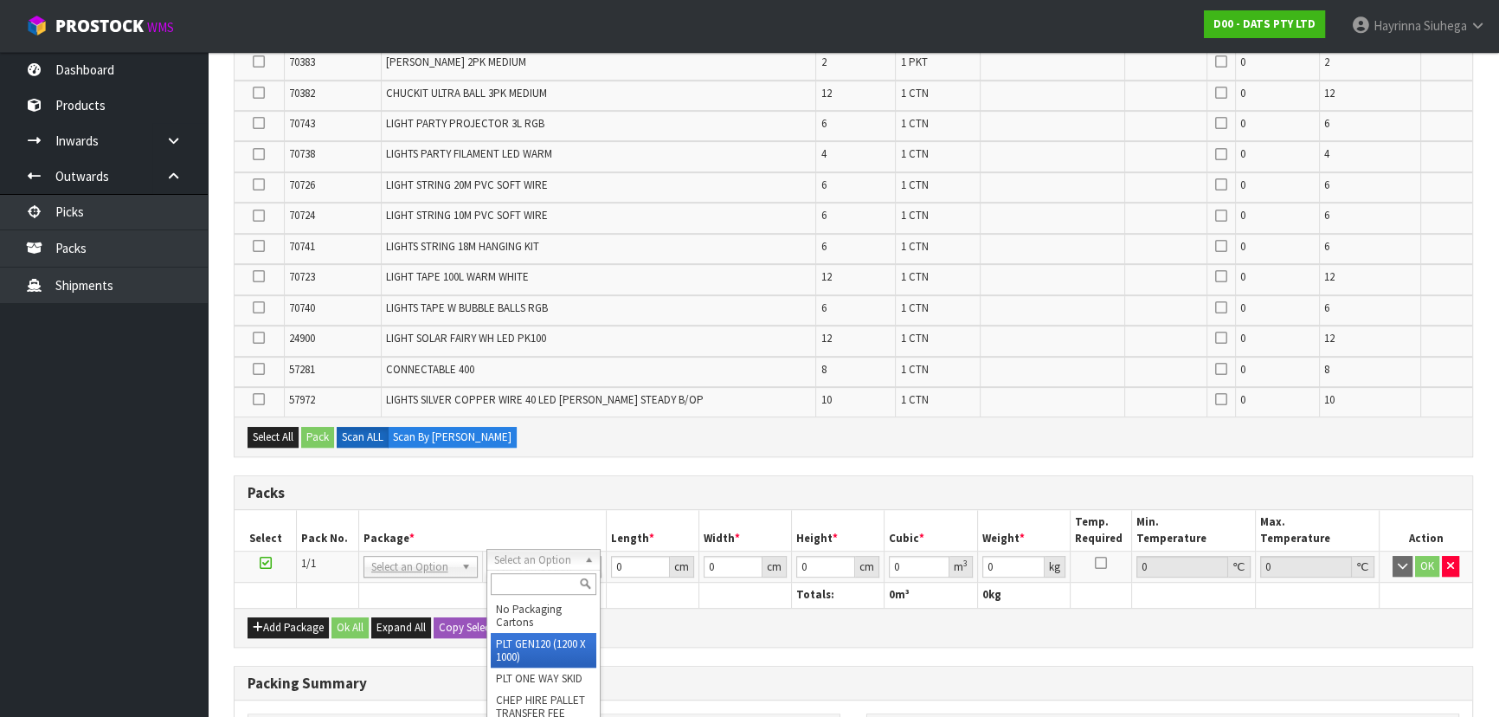
drag, startPoint x: 525, startPoint y: 649, endPoint x: 507, endPoint y: 632, distance: 25.1
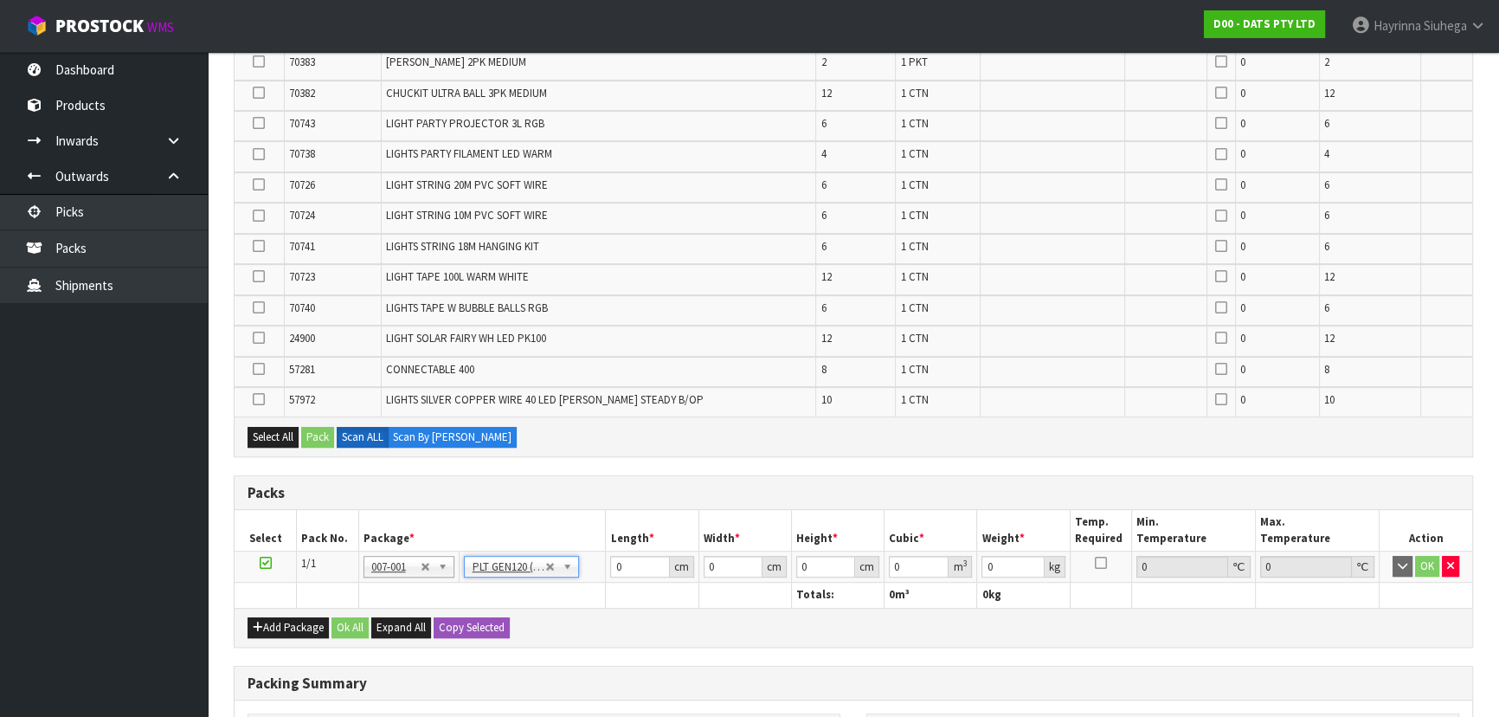
type input "120"
type input "100"
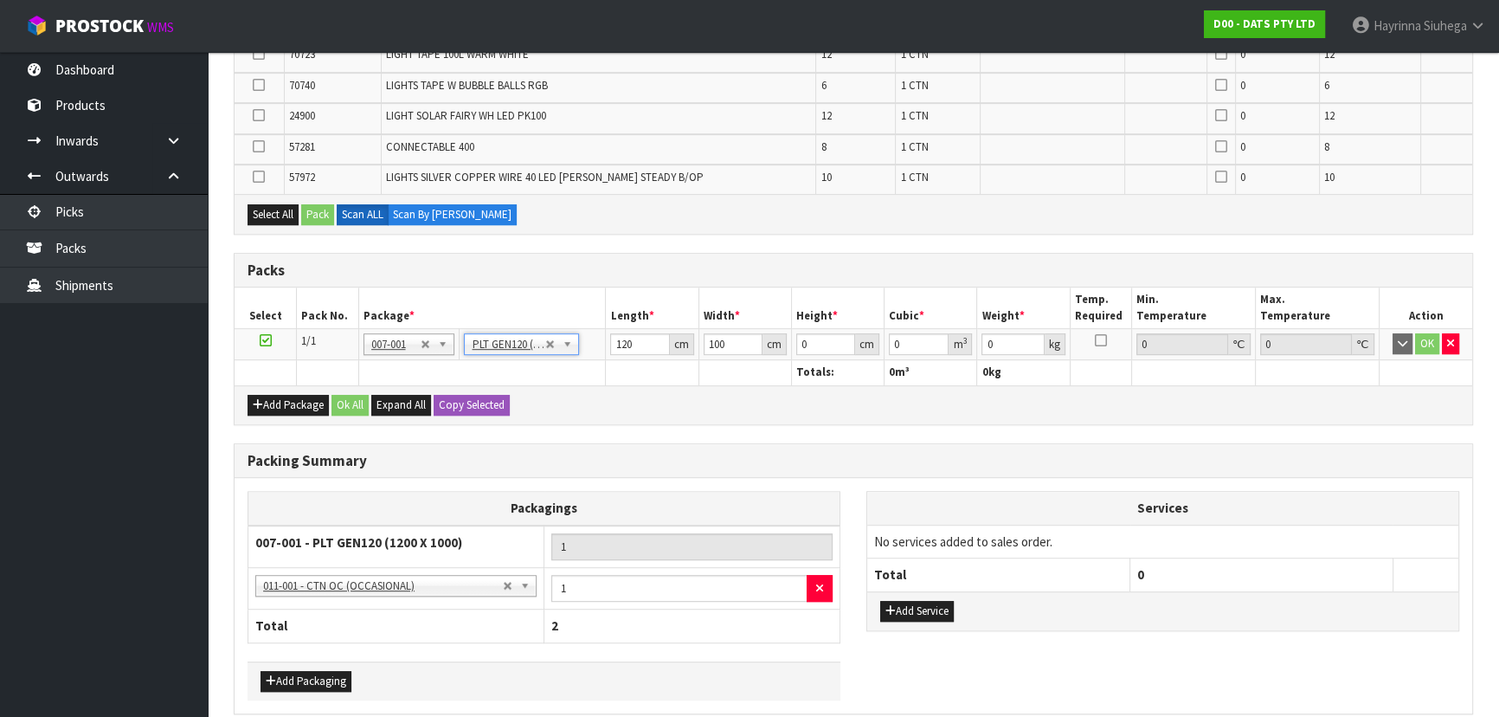
scroll to position [1224, 0]
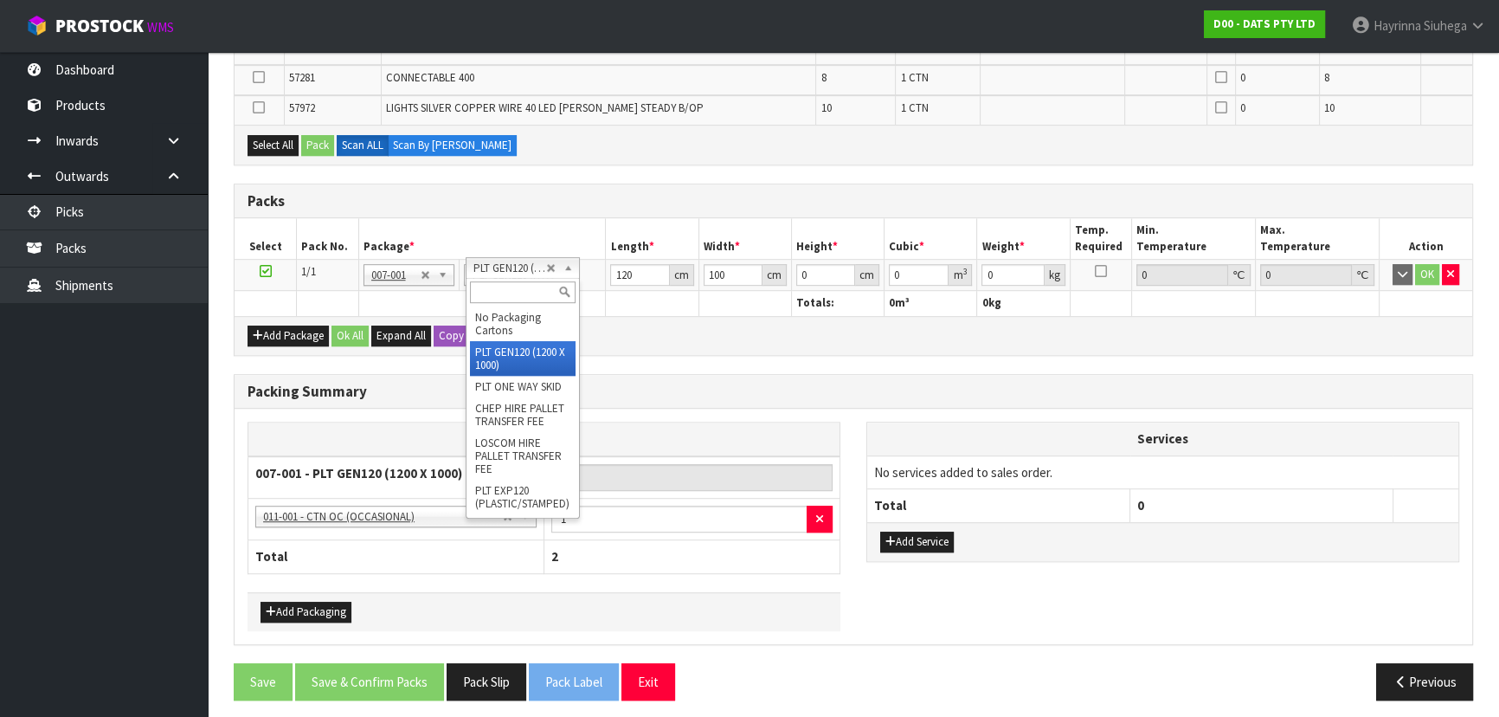
click at [504, 286] on input "text" at bounding box center [523, 292] width 106 height 22
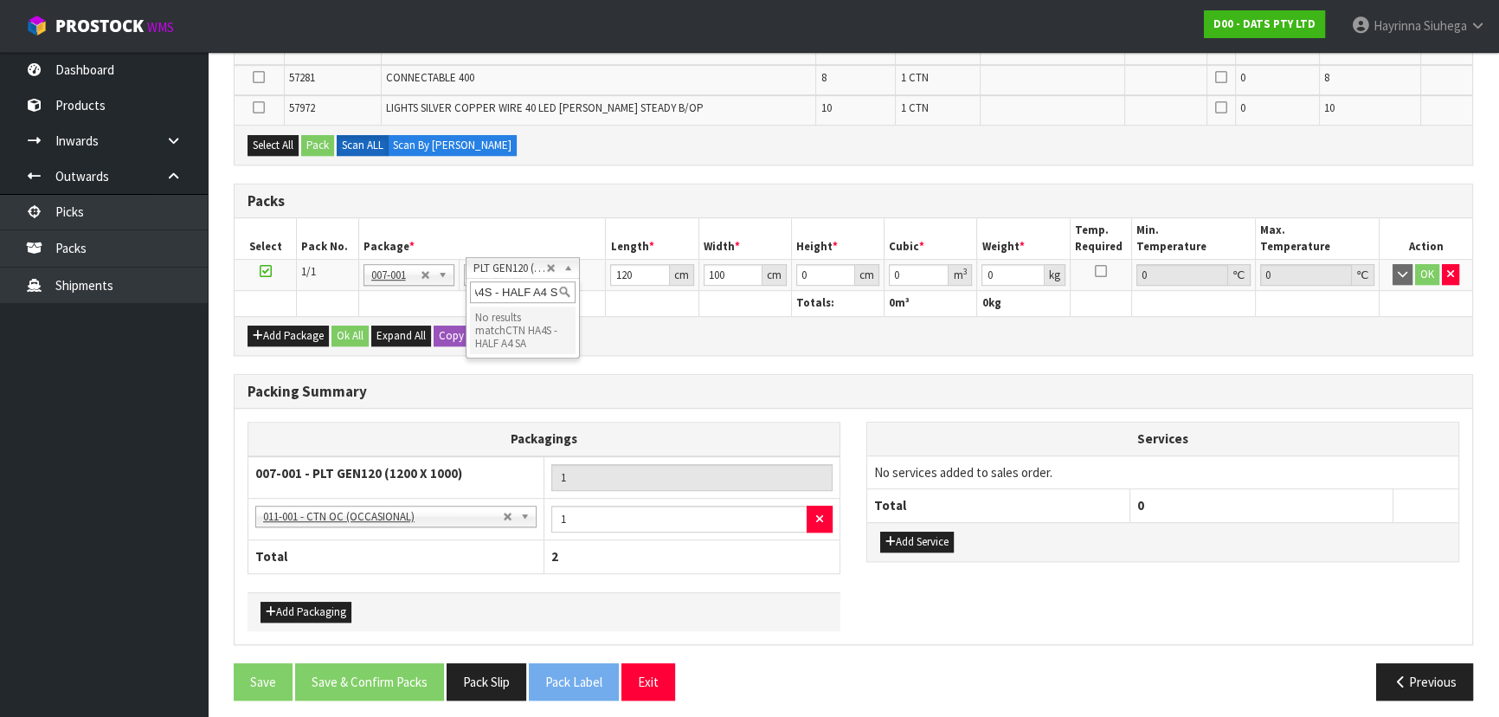
scroll to position [0, 38]
type input "CTN HA4S - HALF A4 SMALL"
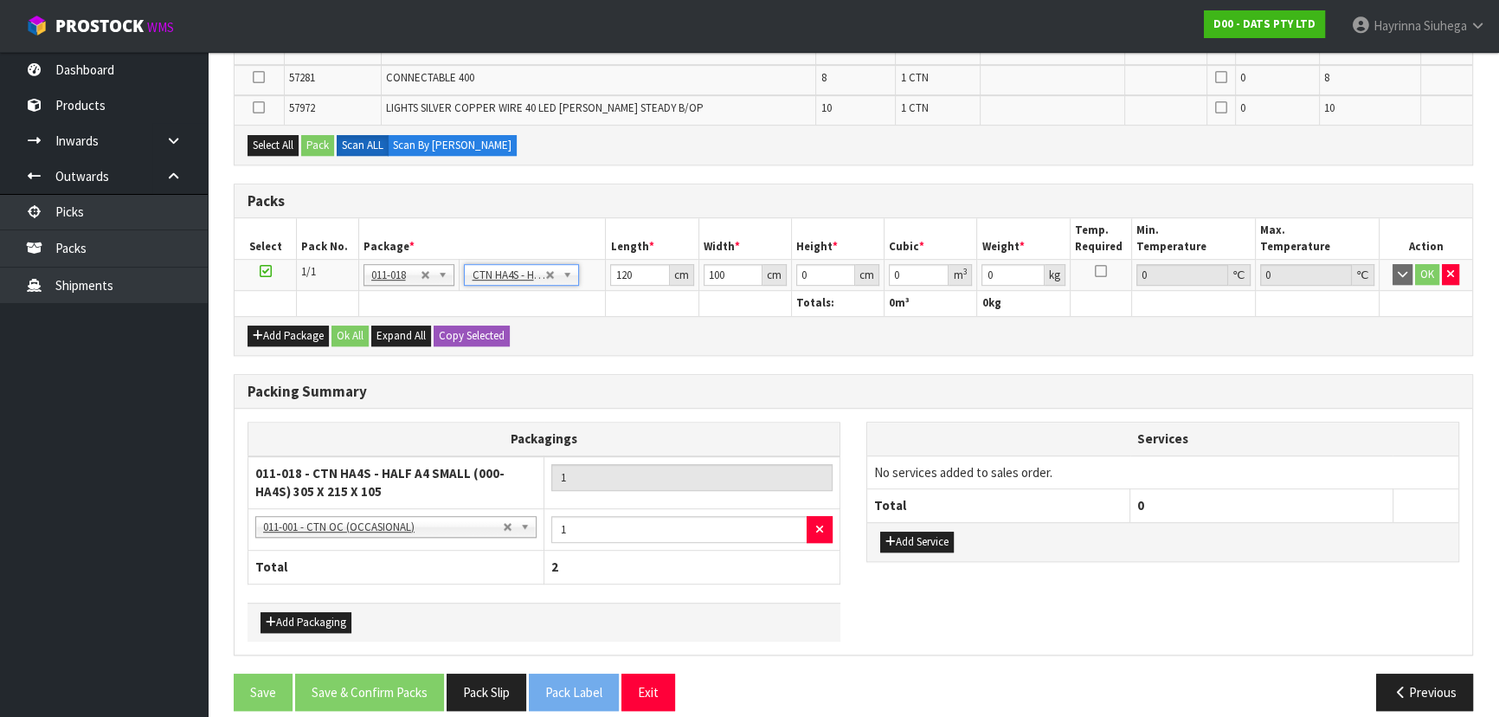
type input "30.5"
type input "21.5"
type input "10.5"
type input "0.006885"
type input "0.2"
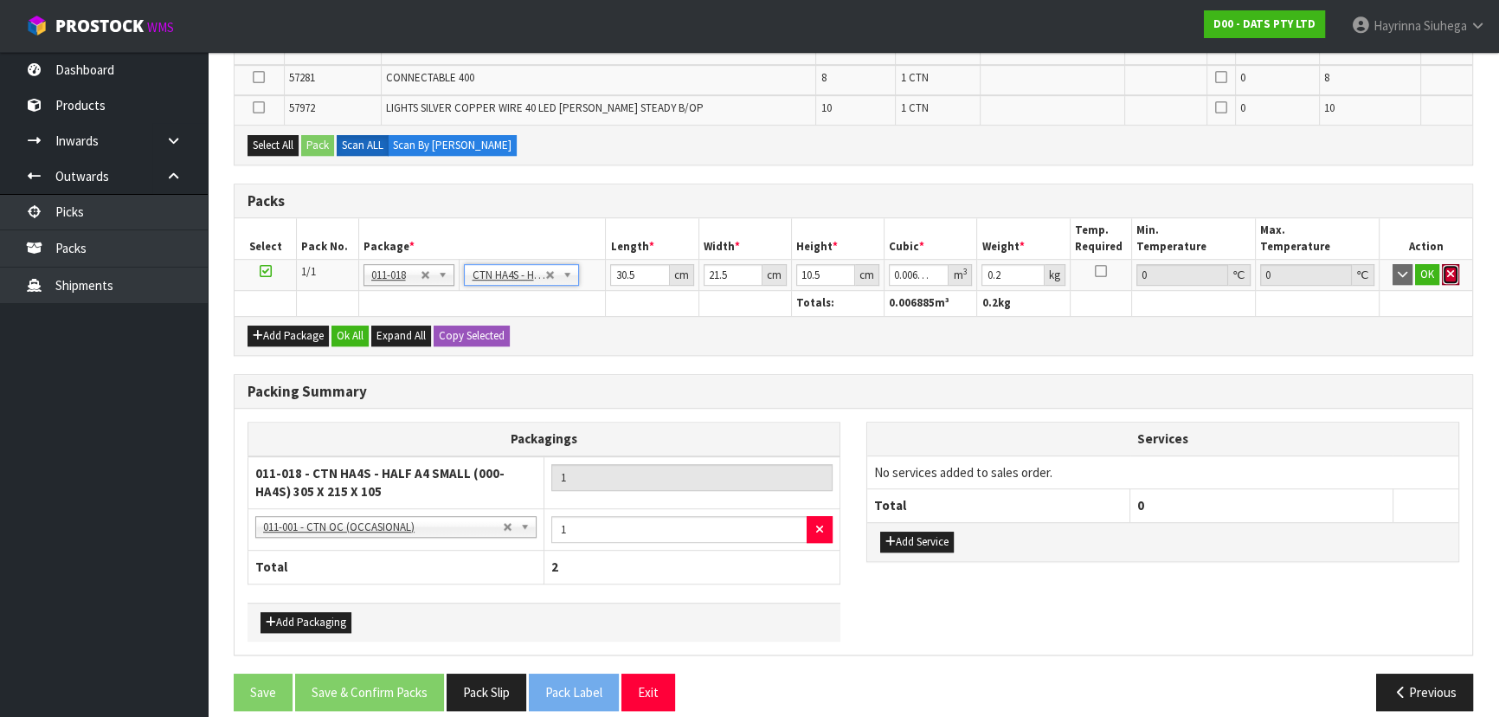
drag, startPoint x: 1455, startPoint y: 265, endPoint x: 1471, endPoint y: 265, distance: 16.4
click at [1456, 265] on button "button" at bounding box center [1450, 274] width 17 height 21
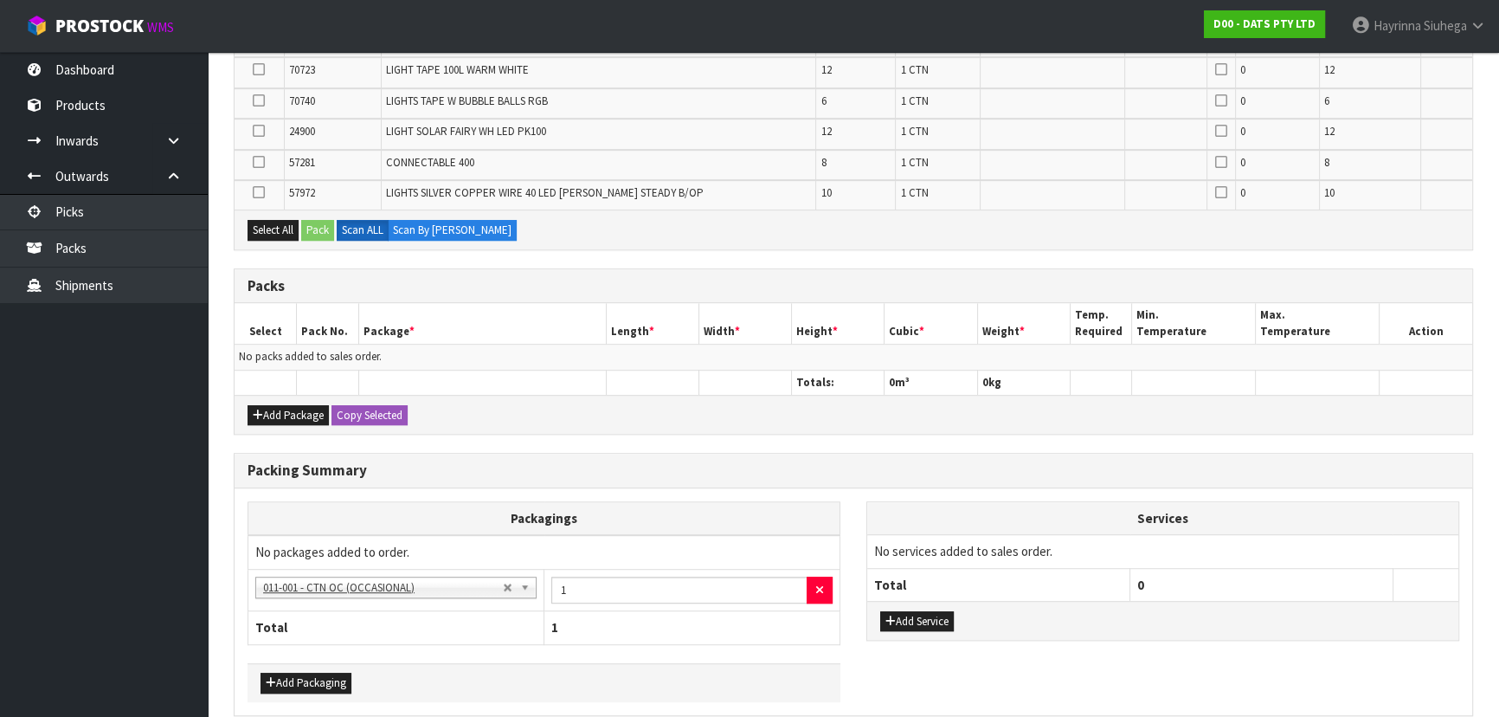
scroll to position [1210, 0]
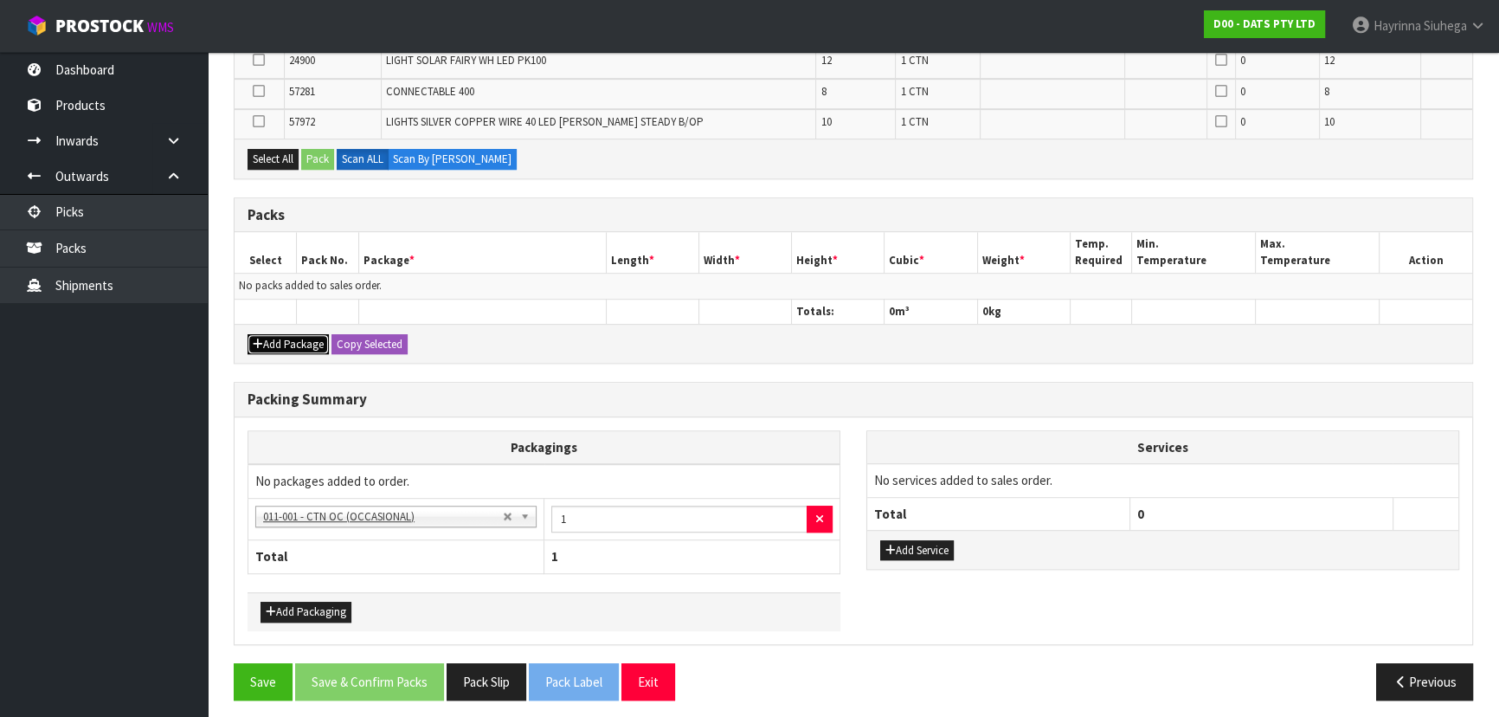
click at [293, 334] on button "Add Package" at bounding box center [288, 344] width 81 height 21
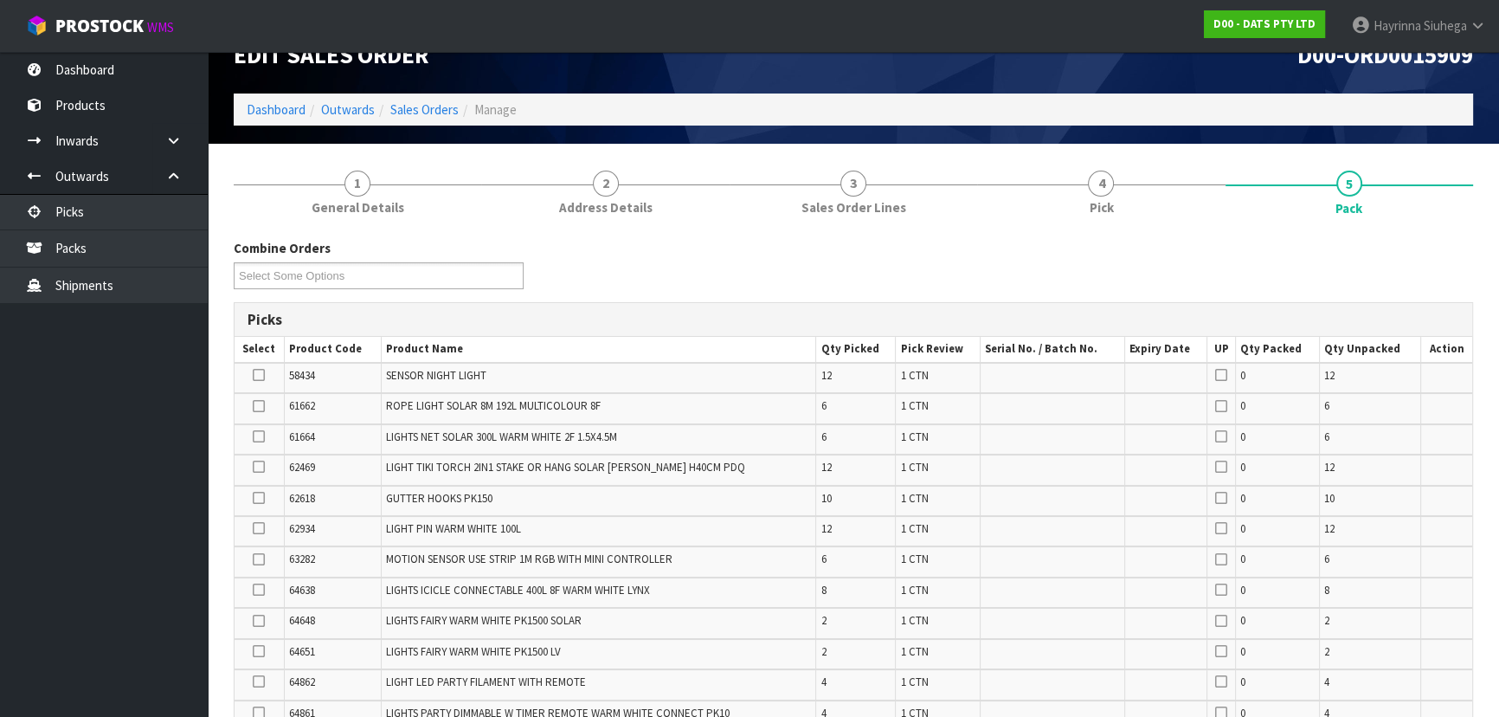
scroll to position [0, 0]
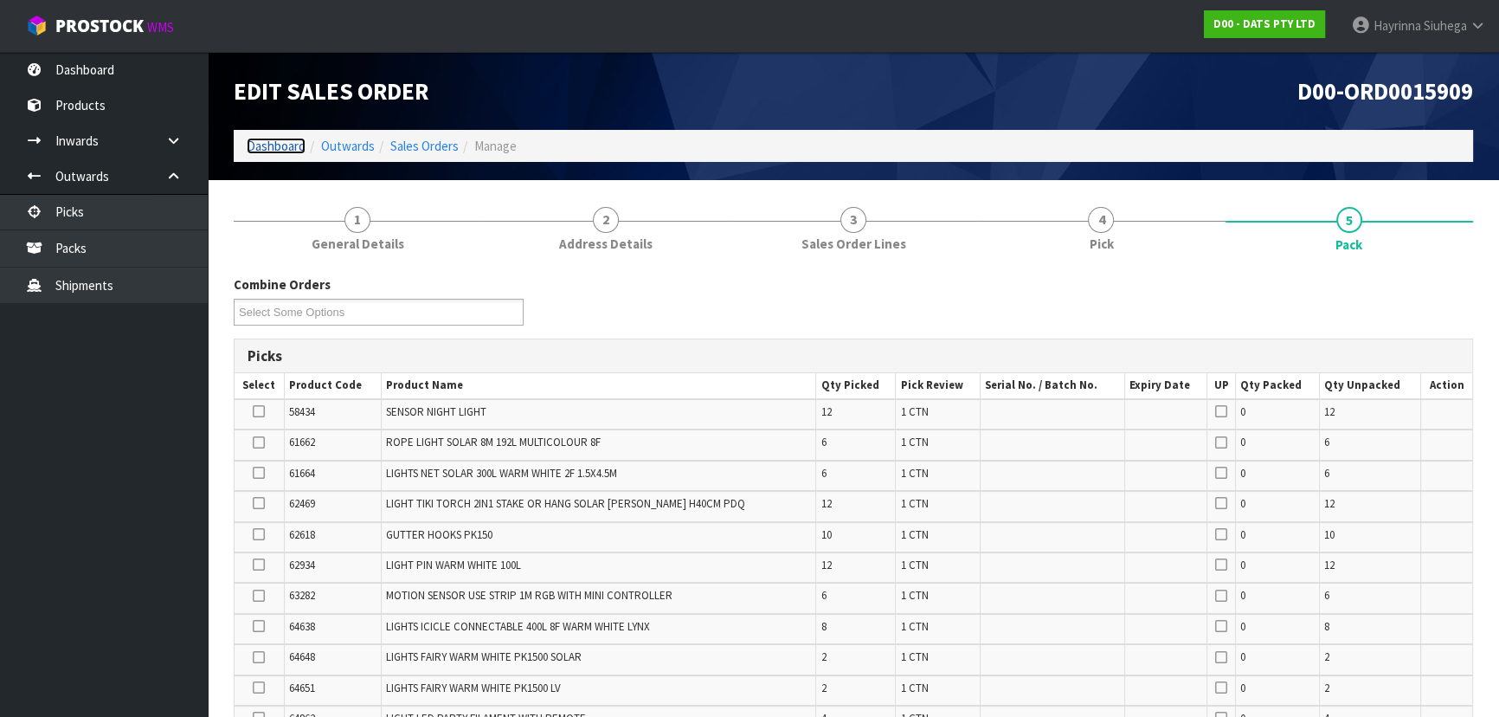
click at [288, 144] on link "Dashboard" at bounding box center [276, 146] width 59 height 16
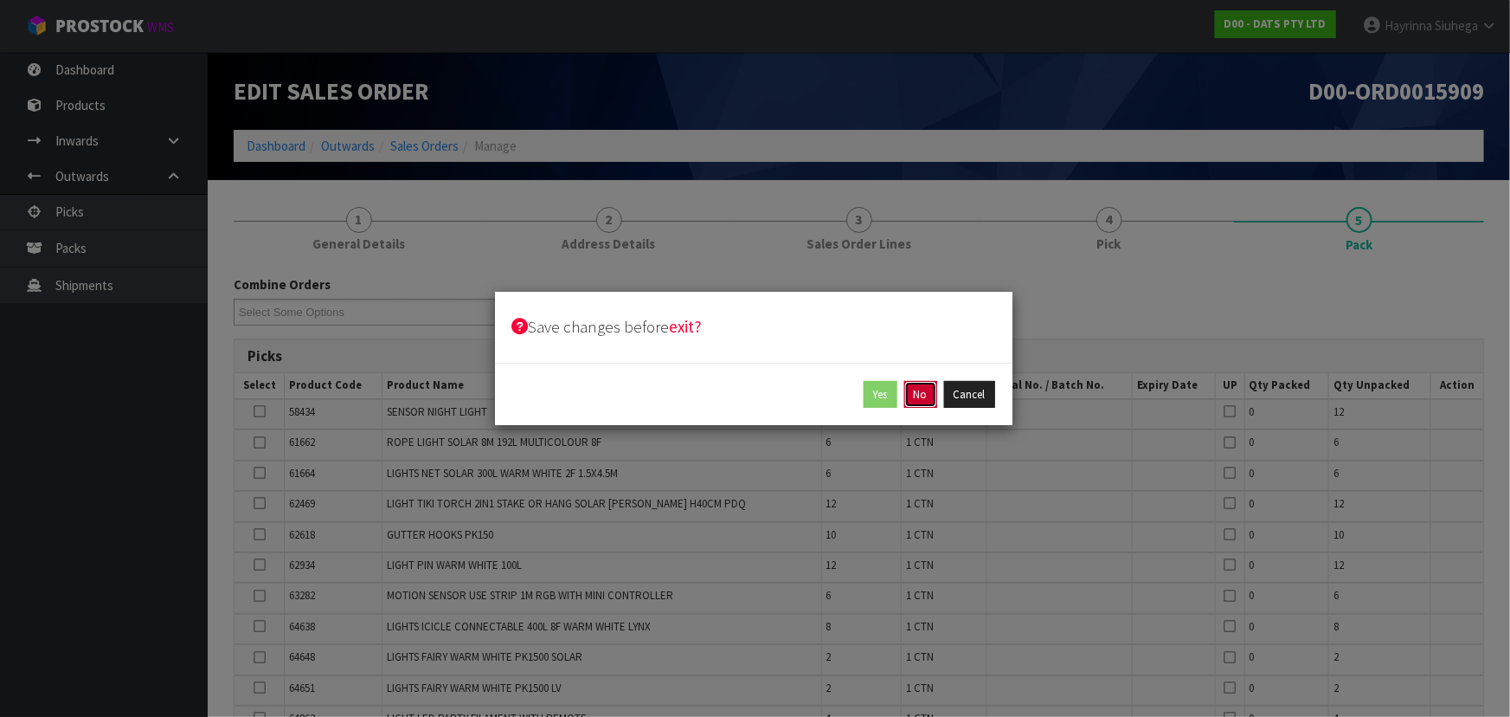
click at [919, 396] on button "No" at bounding box center [920, 395] width 33 height 28
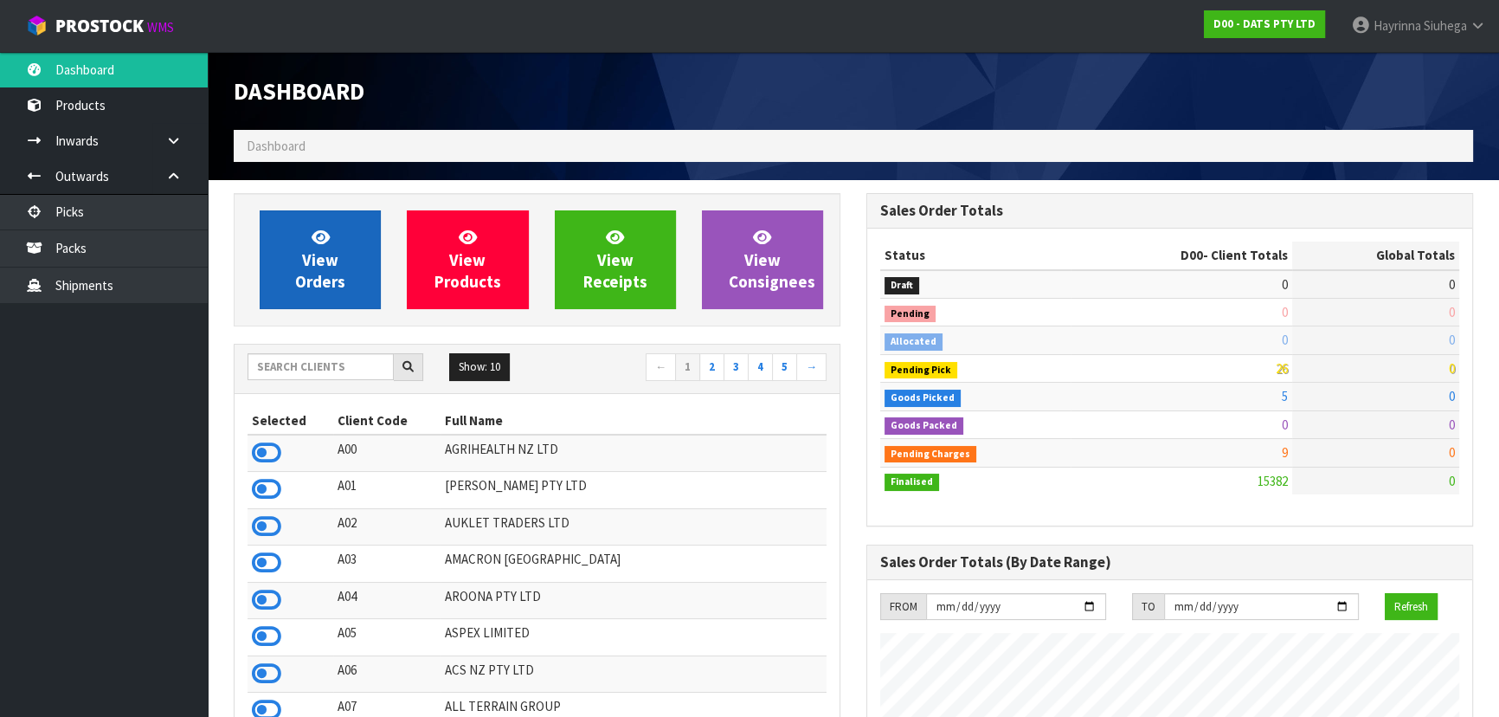
scroll to position [1346, 632]
click at [326, 264] on span "View Orders" at bounding box center [320, 259] width 50 height 65
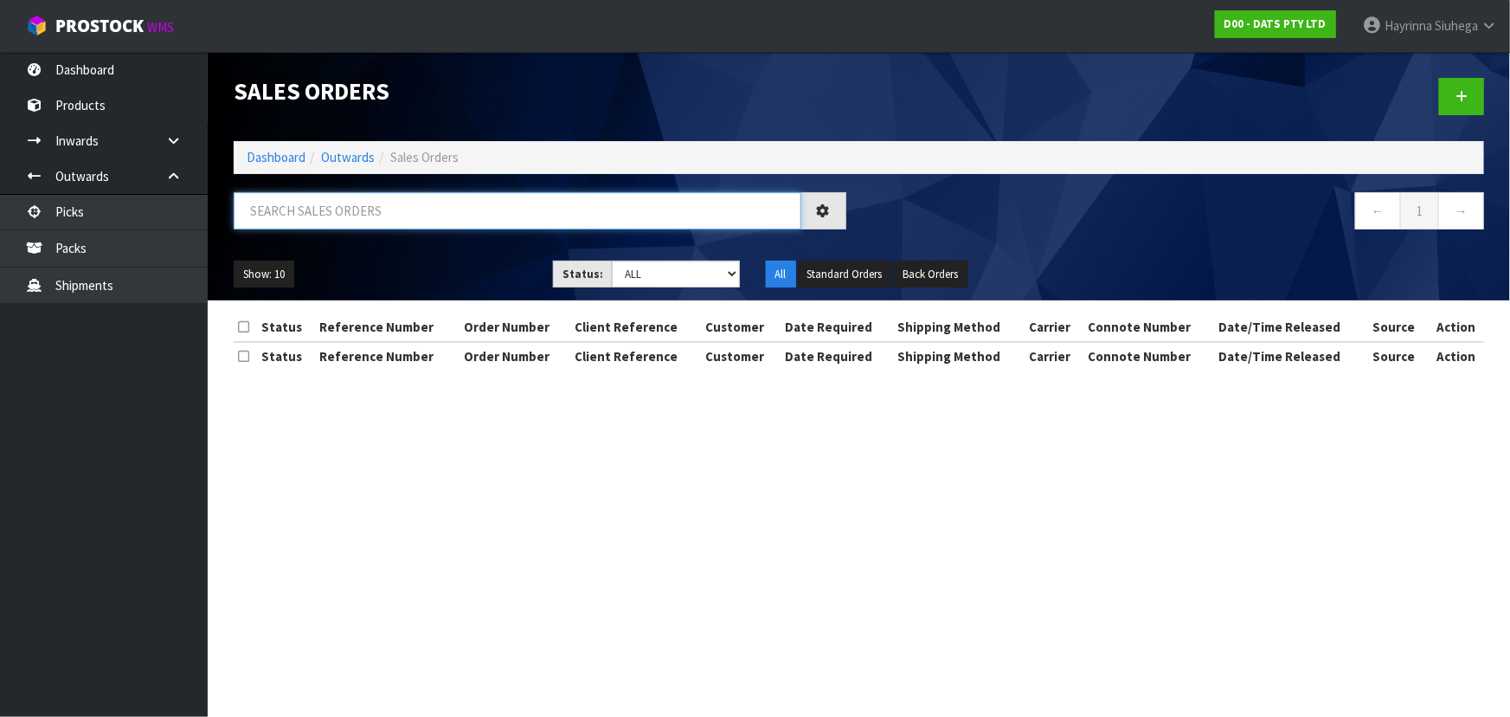
click at [396, 208] on input "text" at bounding box center [518, 210] width 568 height 37
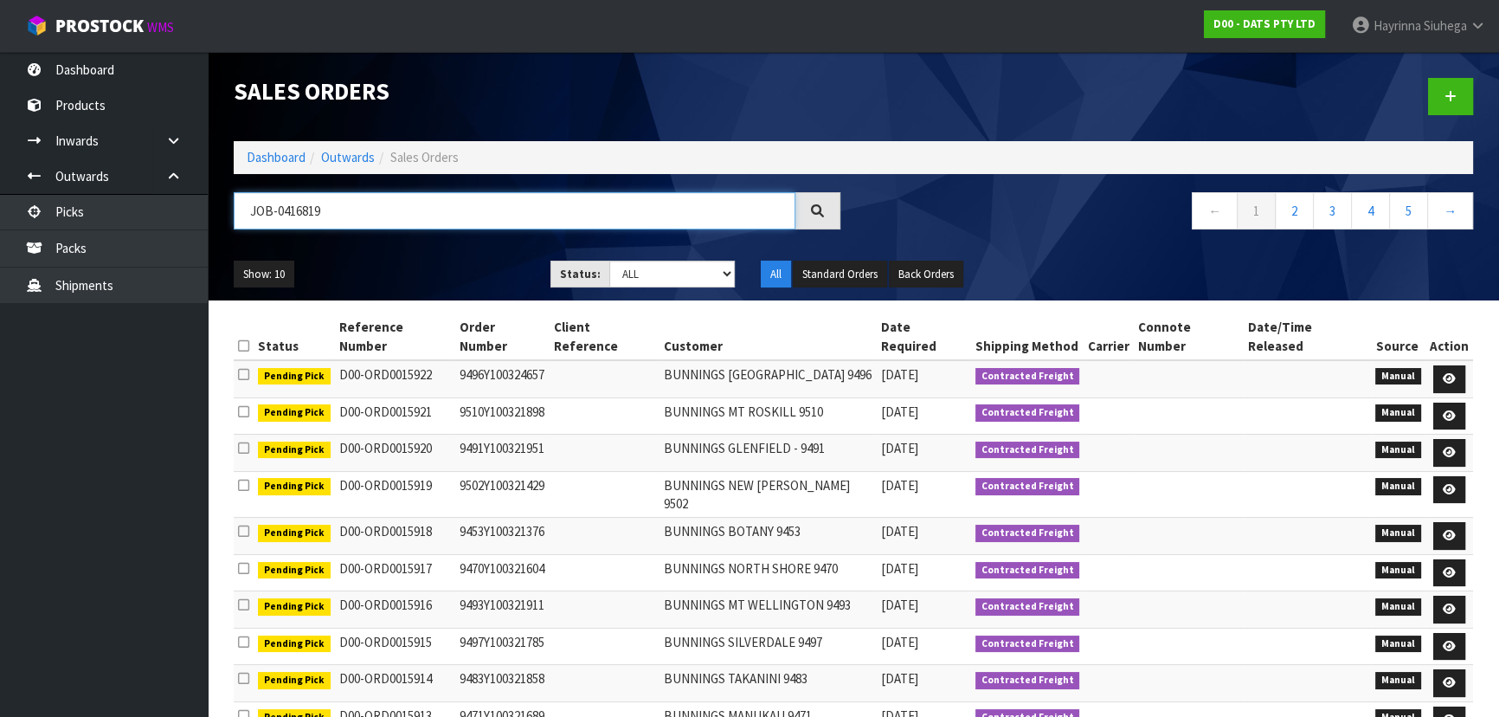
type input "JOB-0416819"
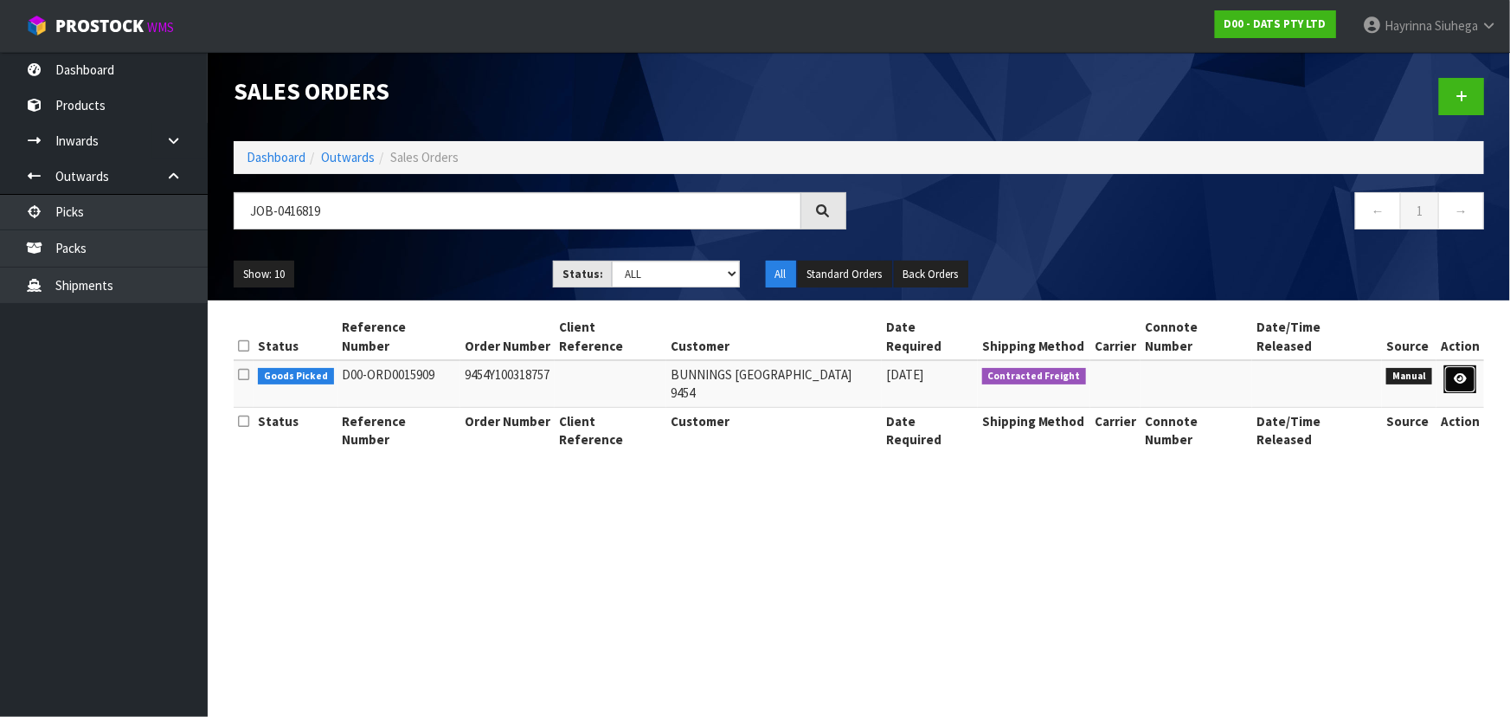
click at [1454, 373] on icon at bounding box center [1460, 378] width 13 height 11
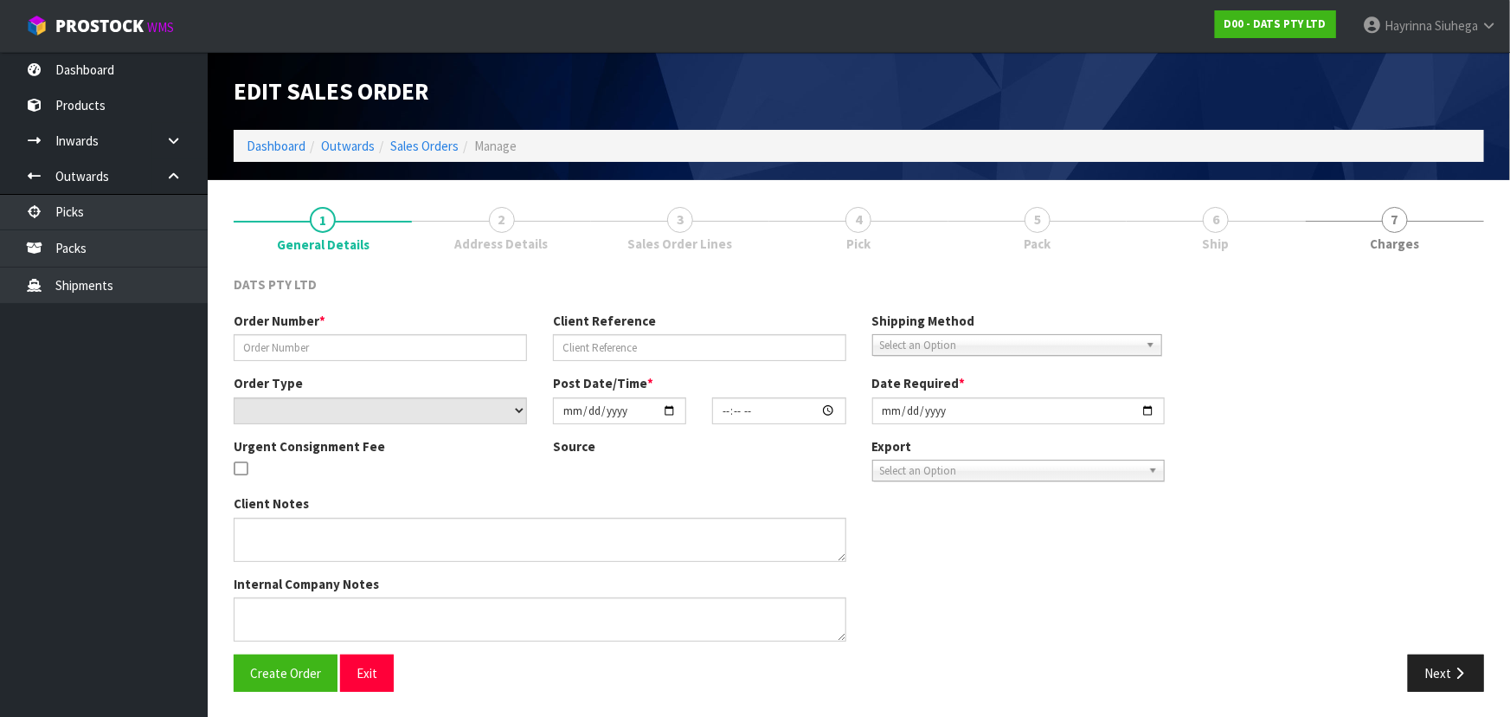
type input "9454Y100318757"
select select "number:0"
type input "2025-10-09"
type input "11:04:00.000"
type input "2025-10-09"
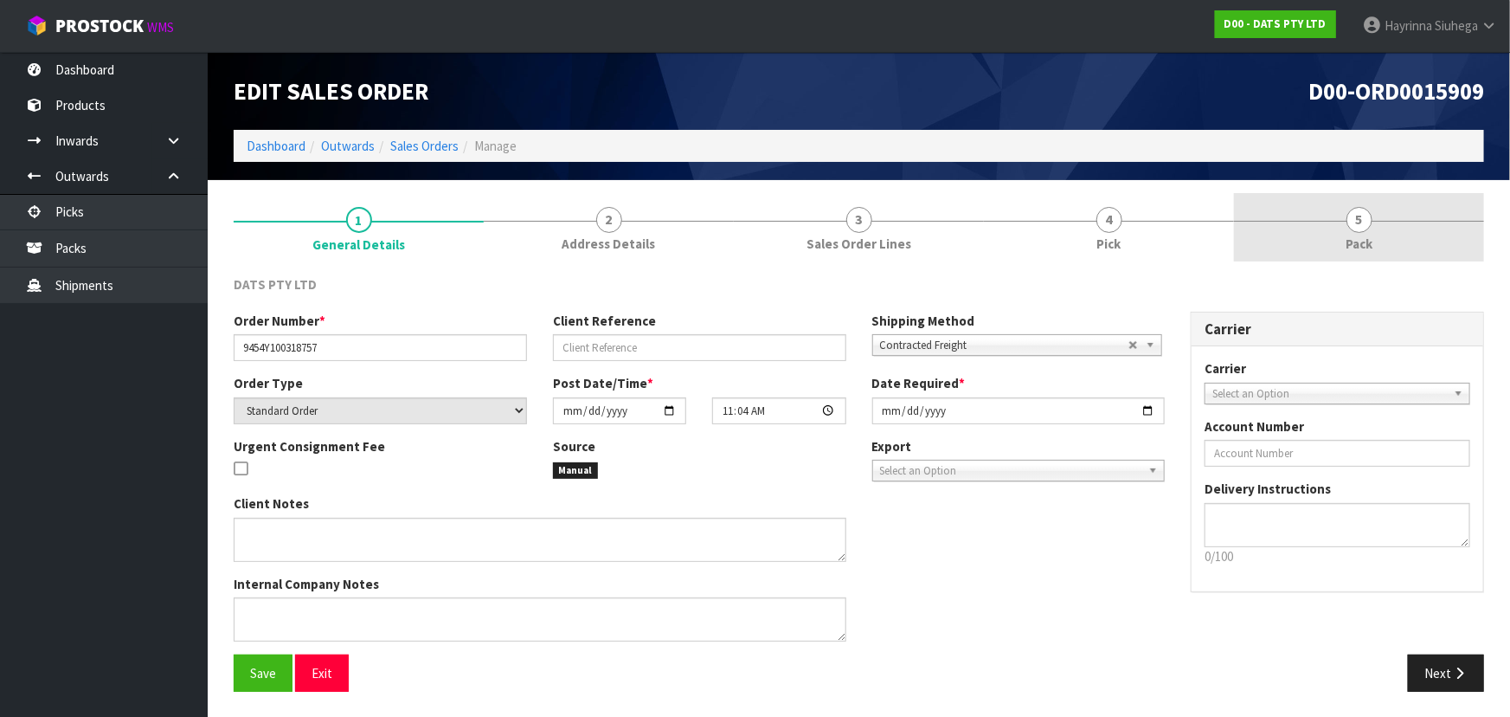
click at [1092, 209] on link "4 Pick" at bounding box center [1109, 227] width 250 height 68
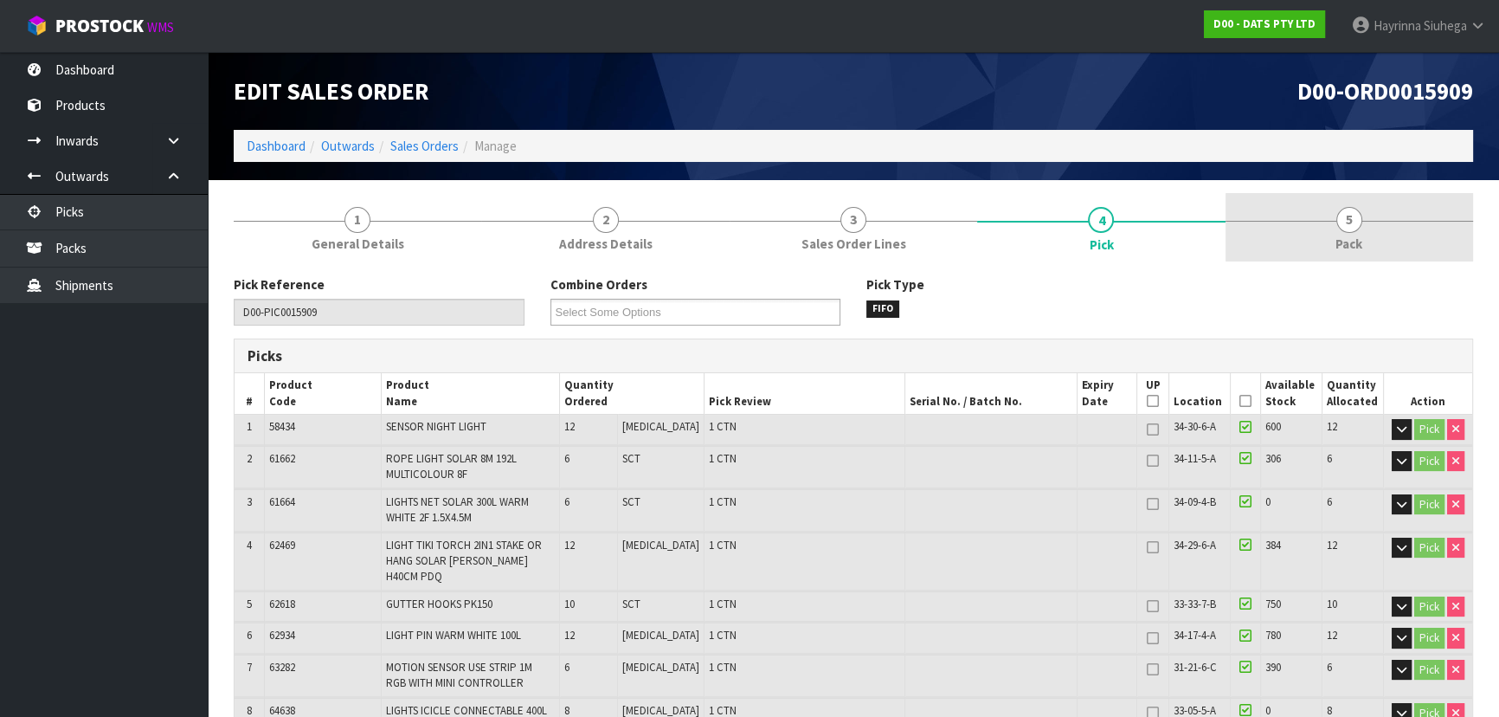
click at [1394, 228] on link "5 Pack" at bounding box center [1350, 227] width 248 height 68
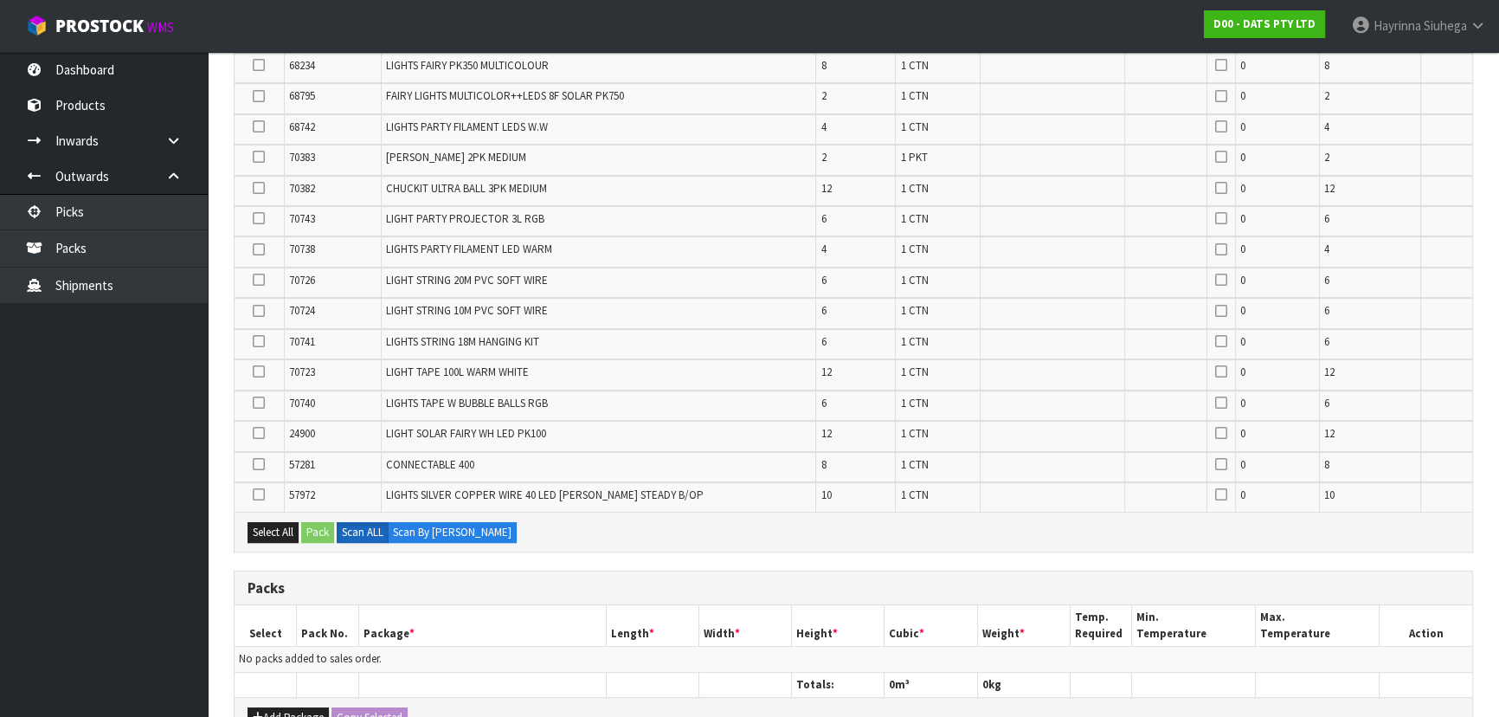
scroll to position [1022, 0]
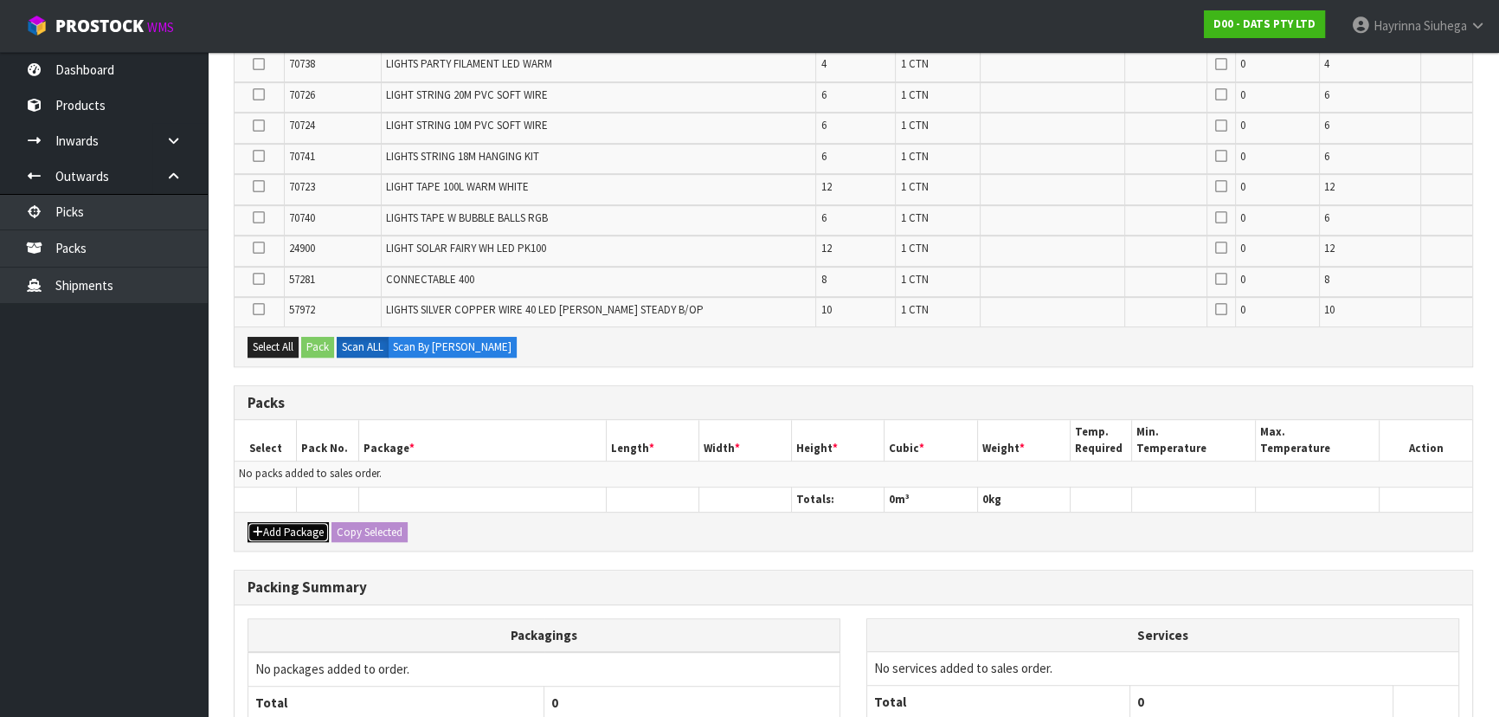
click at [300, 522] on button "Add Package" at bounding box center [288, 532] width 81 height 21
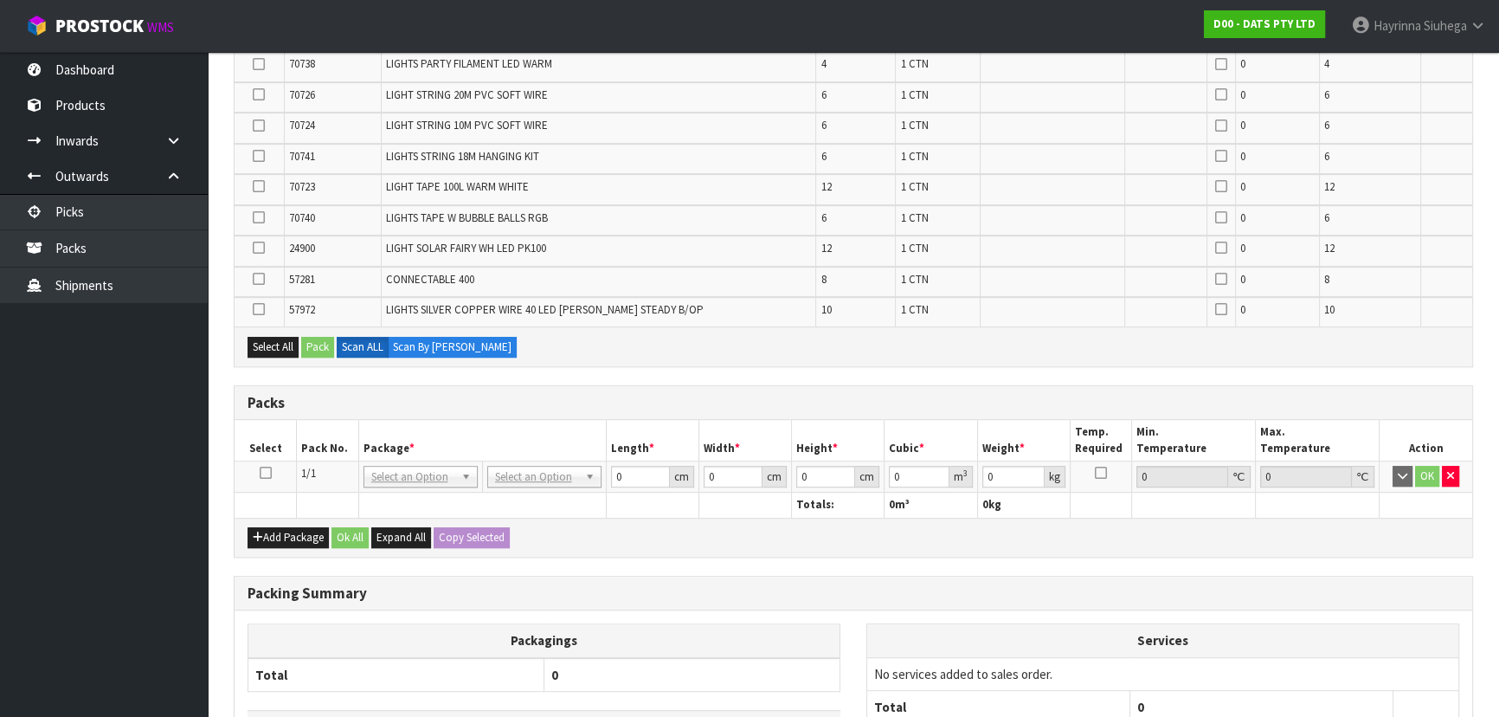
click at [264, 473] on icon at bounding box center [266, 473] width 12 height 1
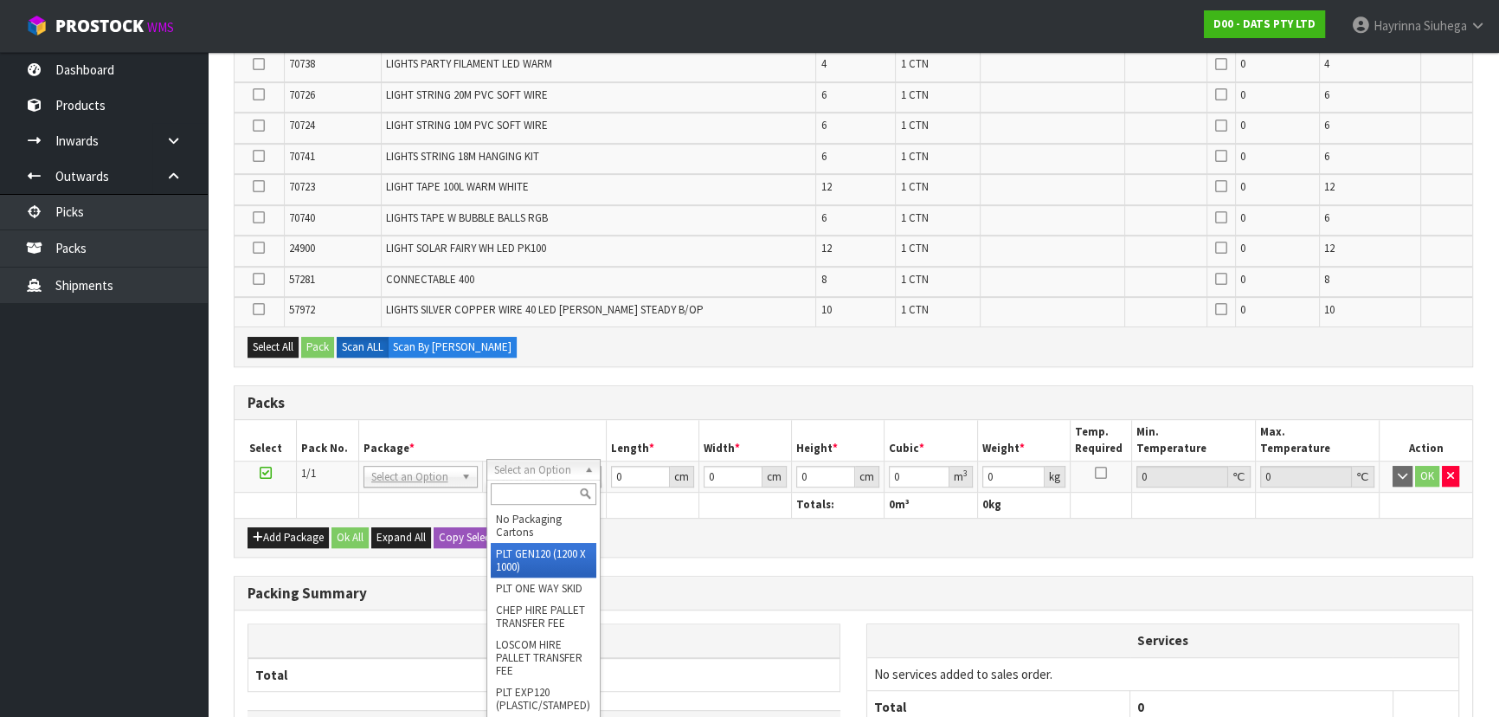
drag, startPoint x: 549, startPoint y: 552, endPoint x: 550, endPoint y: 542, distance: 10.5
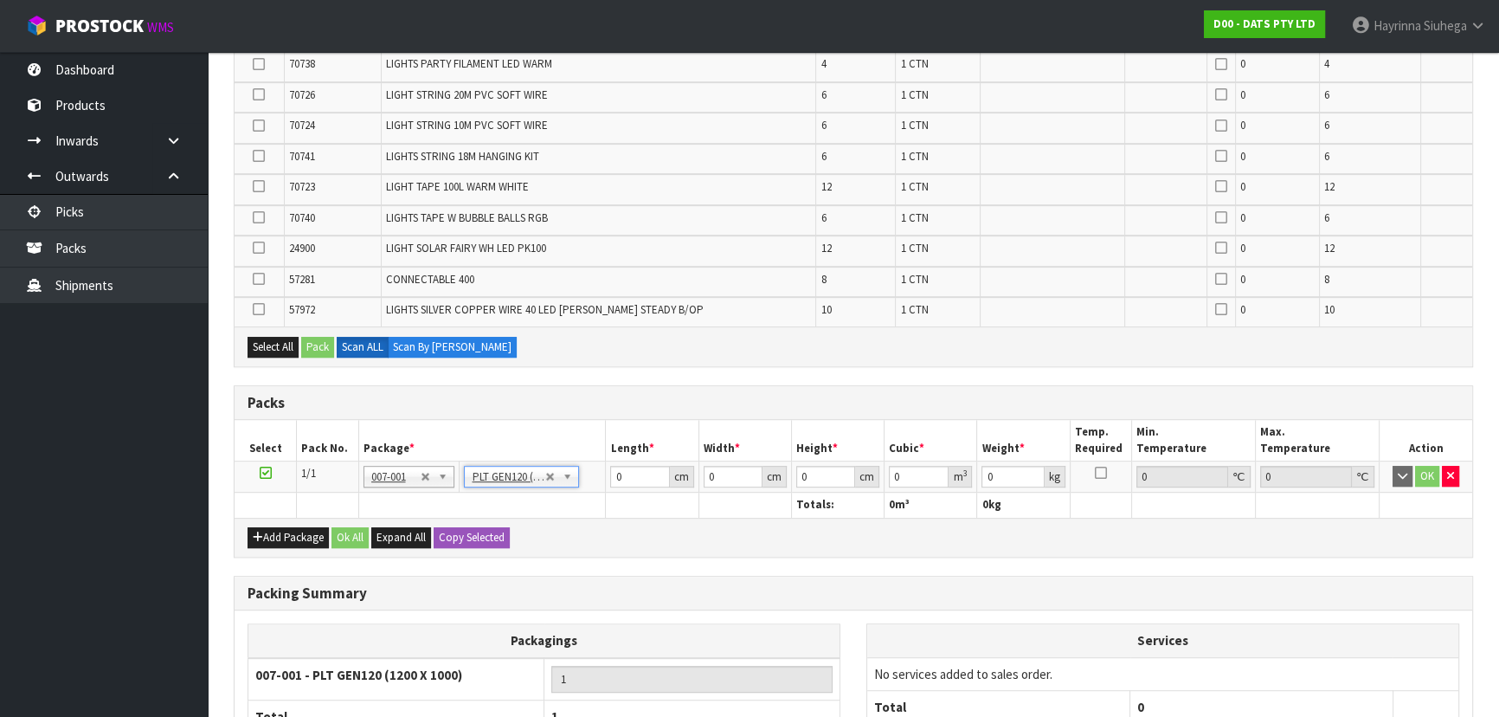
type input "120"
type input "100"
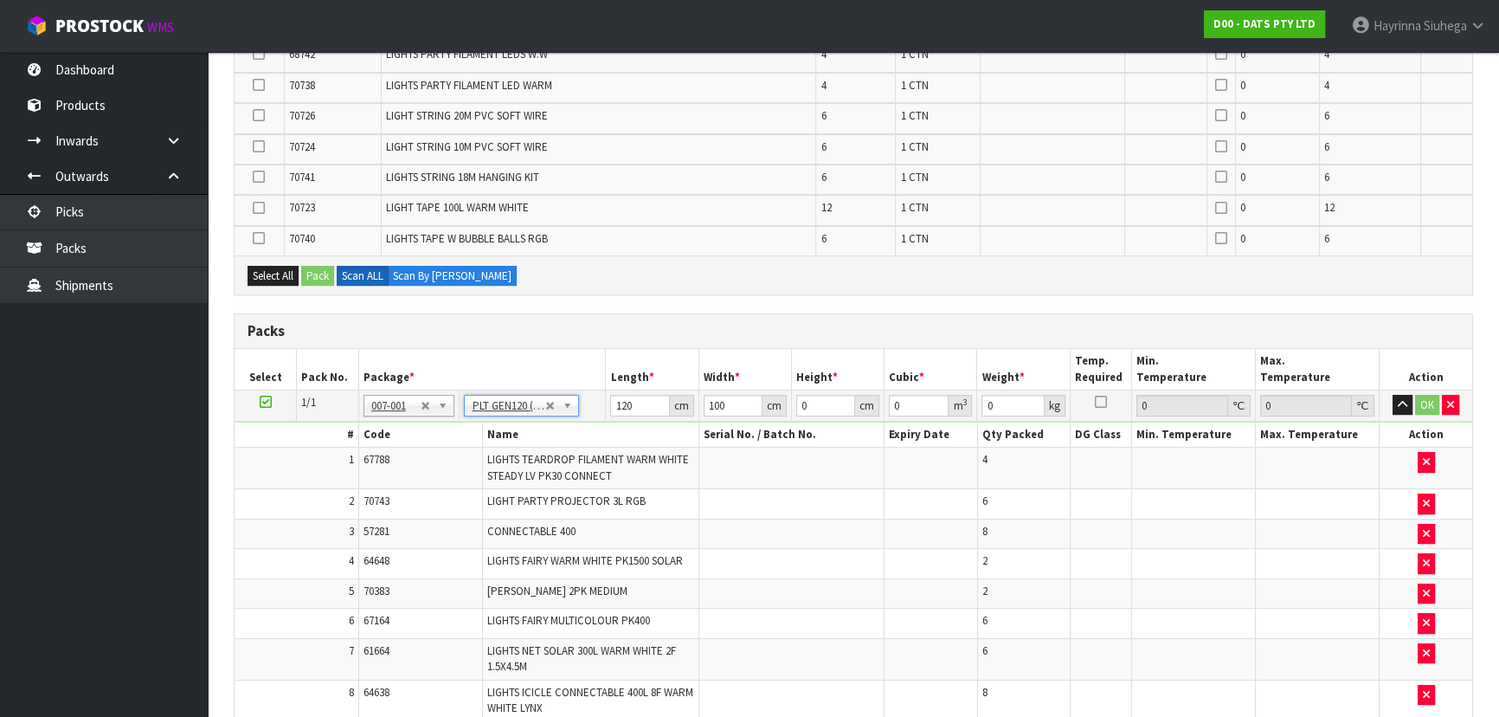
scroll to position [634, 0]
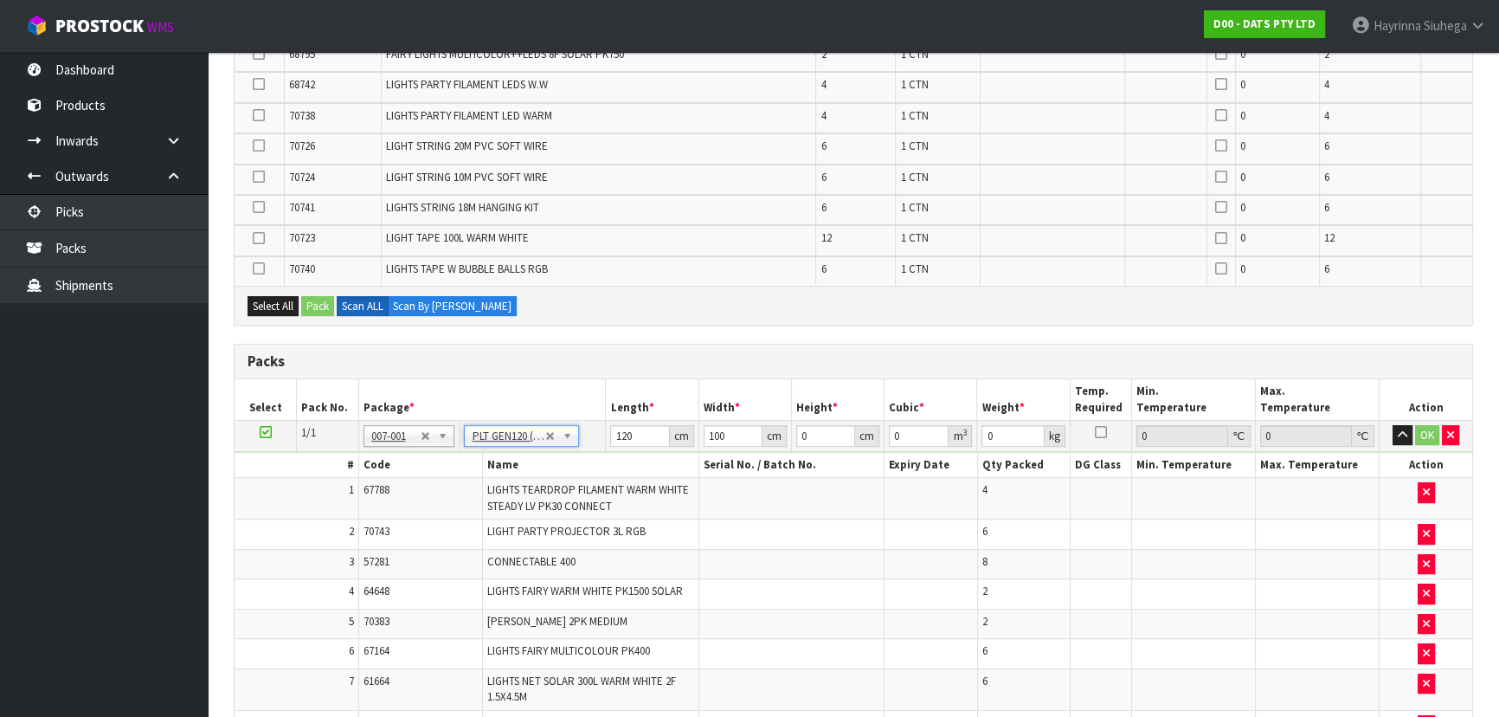
click at [259, 146] on icon at bounding box center [259, 145] width 12 height 1
click at [0, 0] on input "checkbox" at bounding box center [0, 0] width 0 height 0
click at [321, 310] on button "Pack" at bounding box center [317, 306] width 33 height 21
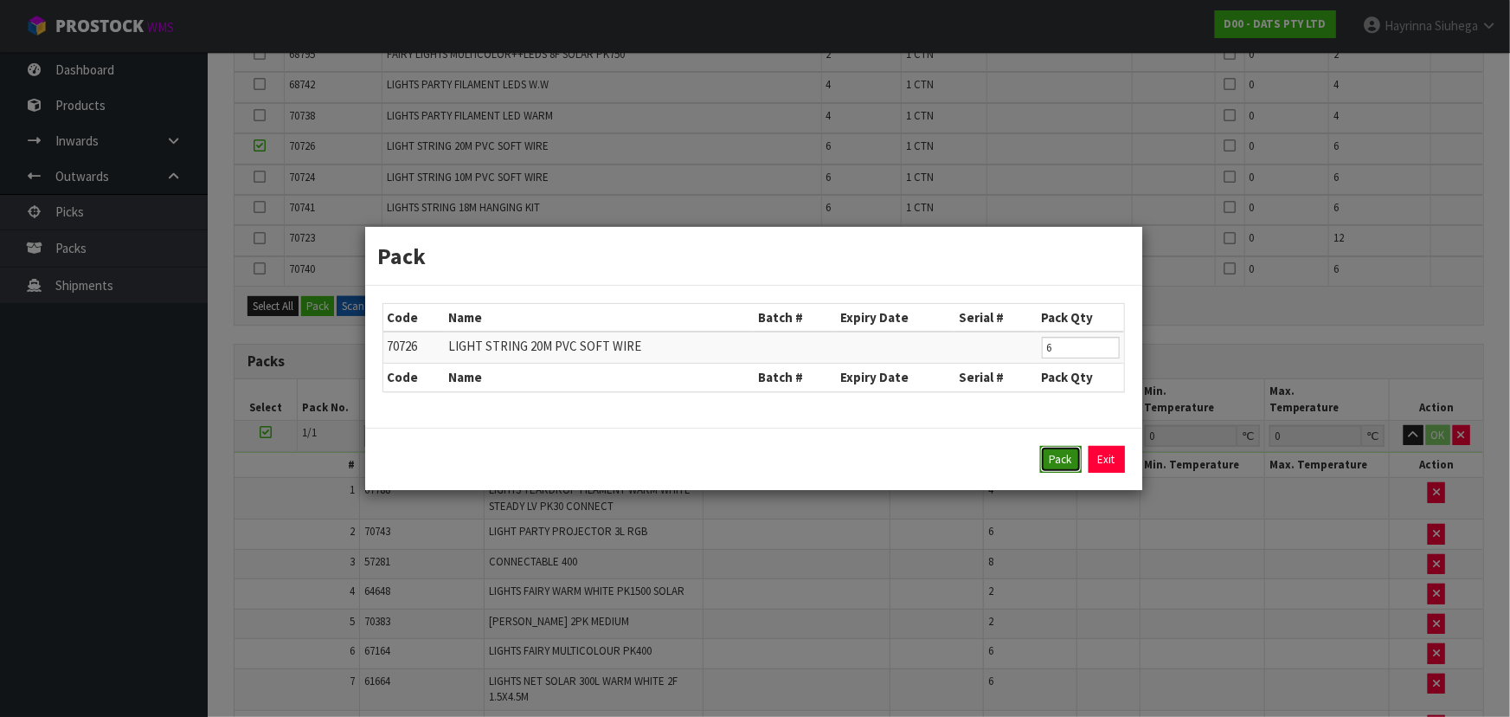
click at [1062, 465] on button "Pack" at bounding box center [1061, 460] width 42 height 28
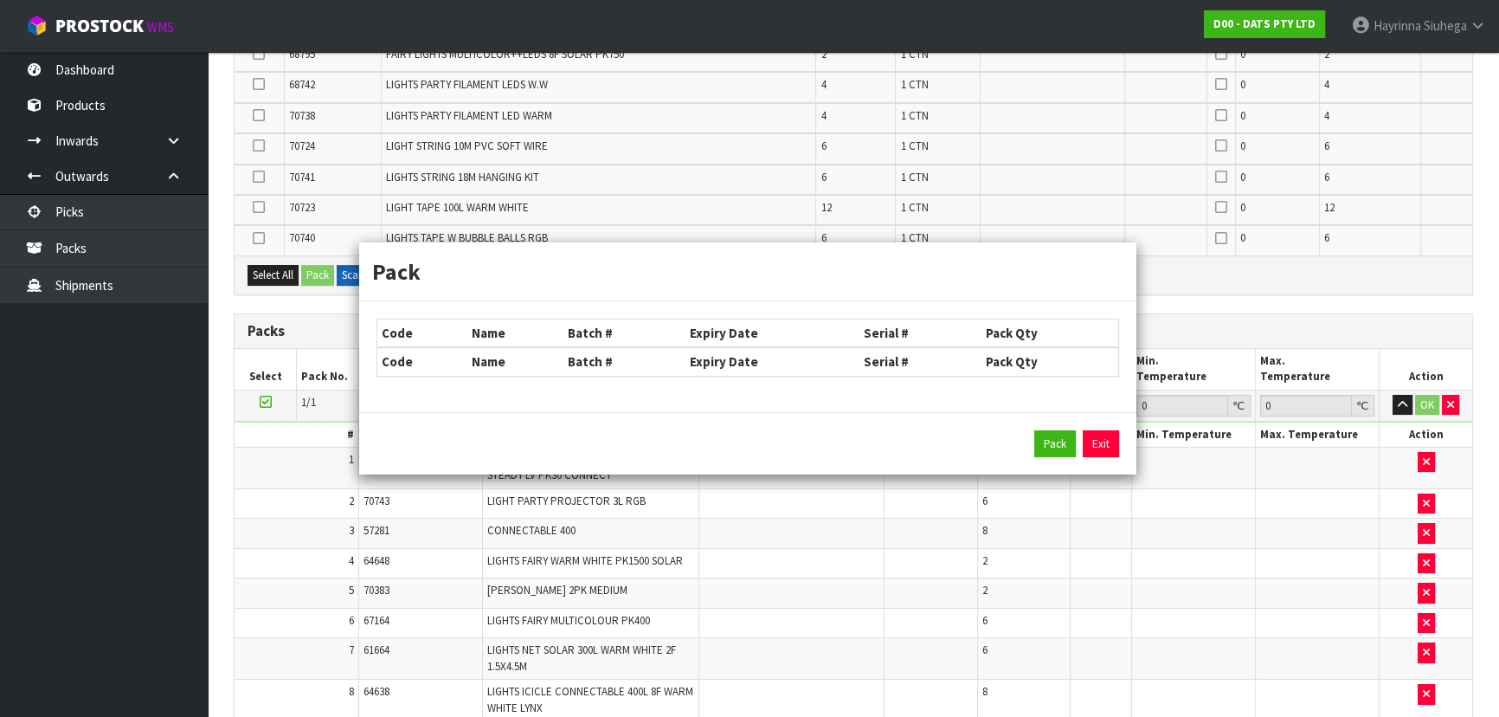
type input "73.52"
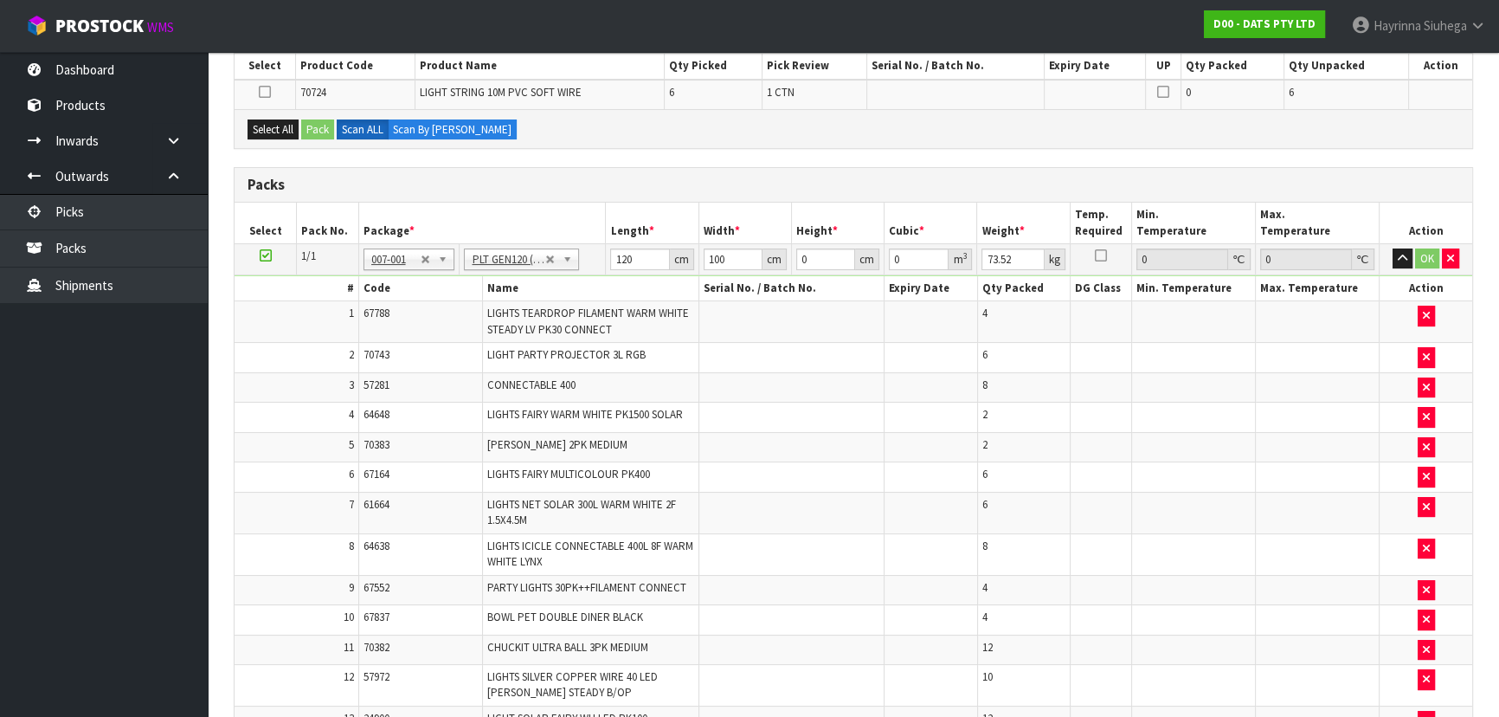
scroll to position [0, 0]
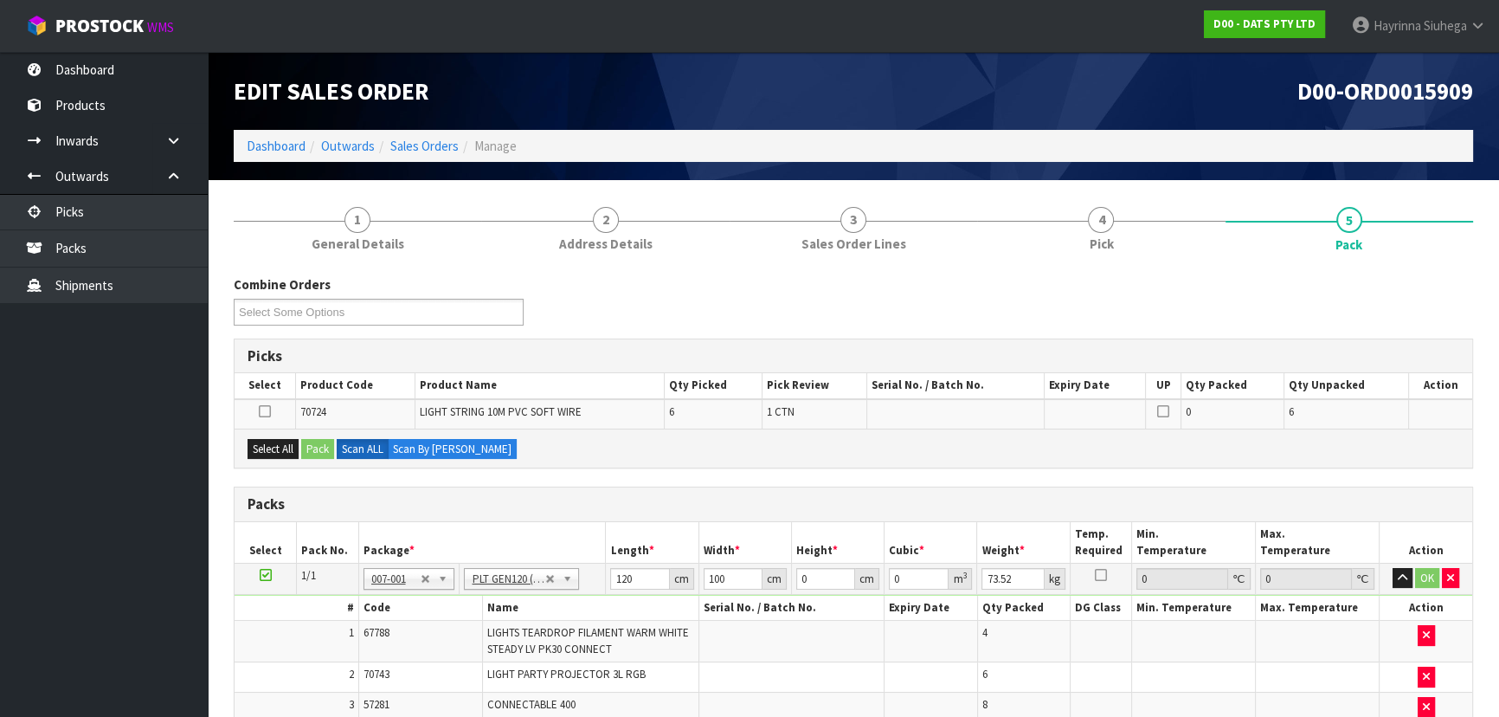
click at [795, 311] on div "Combine Orders D00-ORD0015891 D00-ORD0015892 D00-ORD0015893 D00-ORD0015895 D00-…" at bounding box center [853, 306] width 1265 height 62
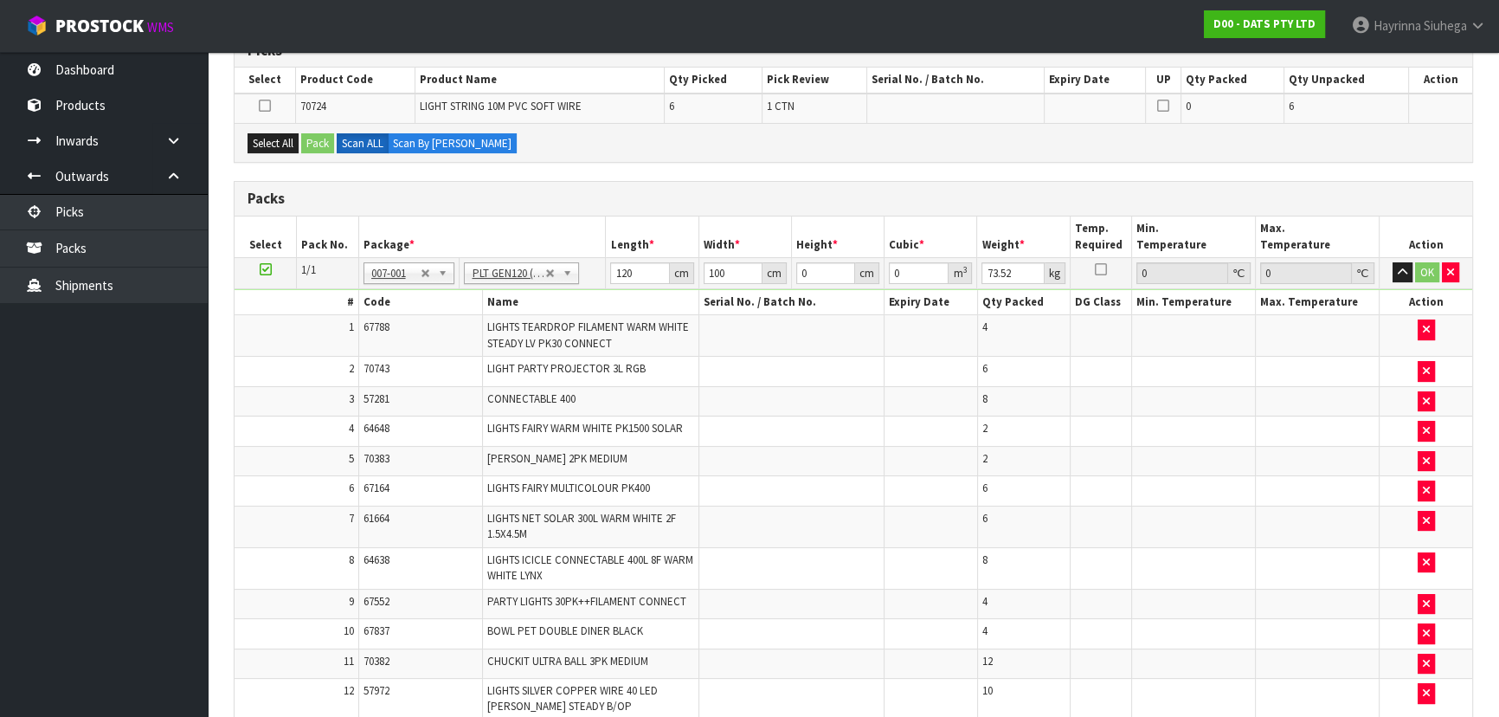
scroll to position [314, 0]
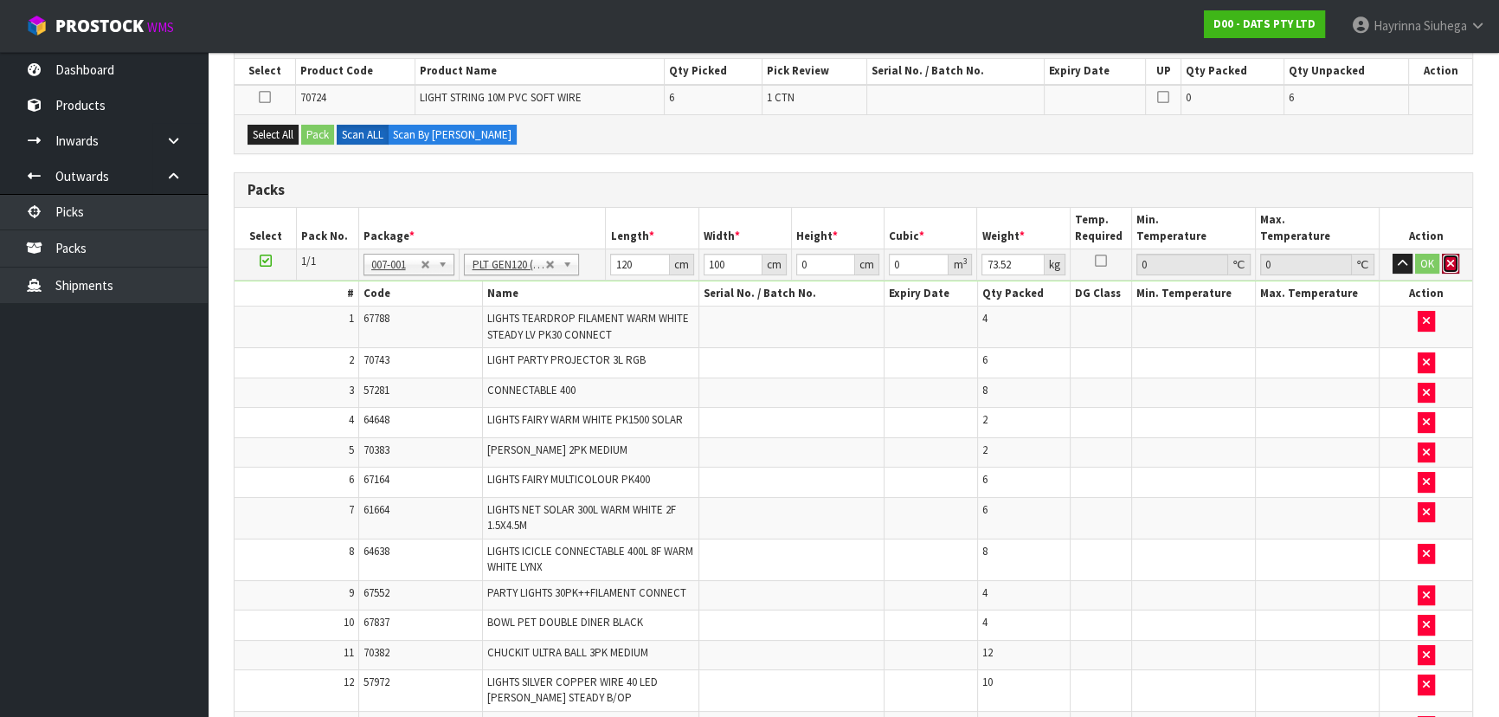
drag, startPoint x: 1454, startPoint y: 261, endPoint x: 1441, endPoint y: 266, distance: 14.0
click at [1453, 261] on button "button" at bounding box center [1450, 264] width 17 height 21
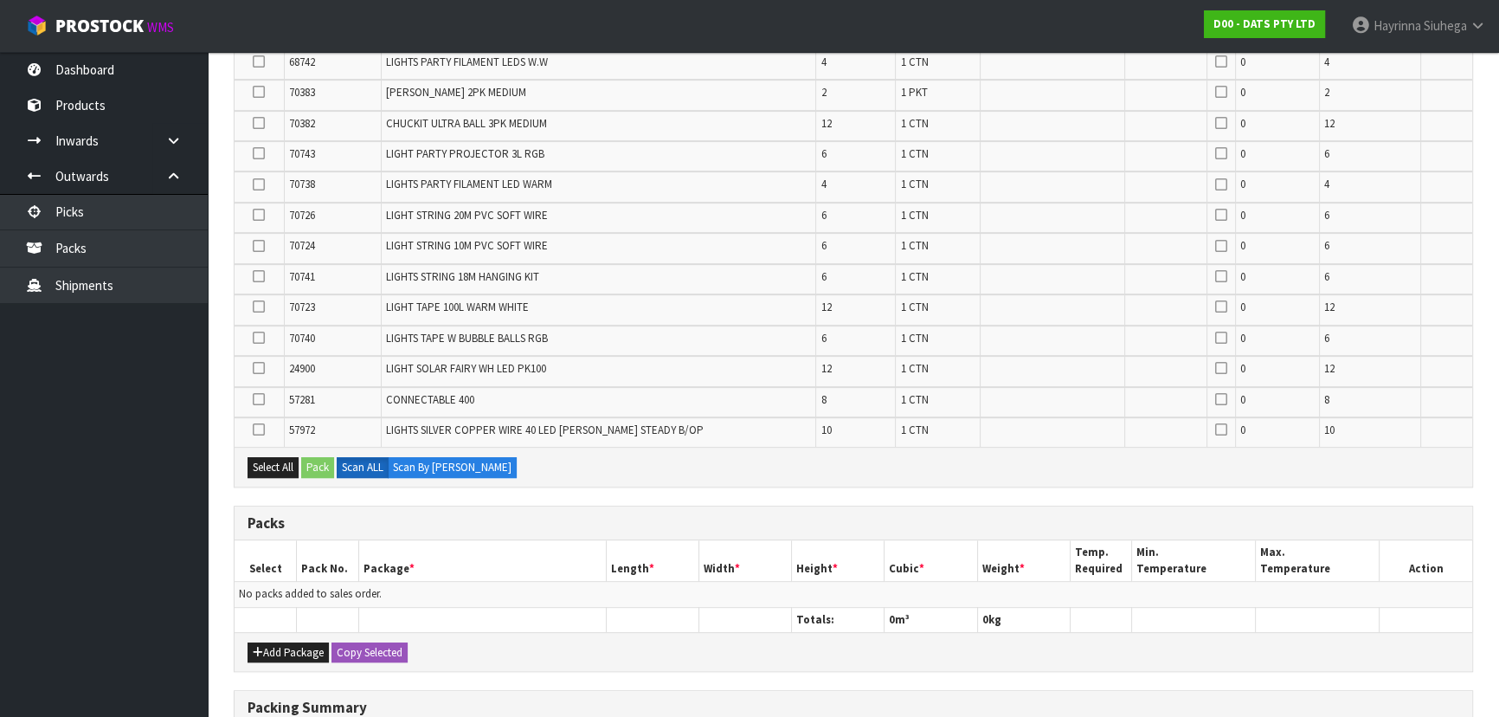
scroll to position [1168, 0]
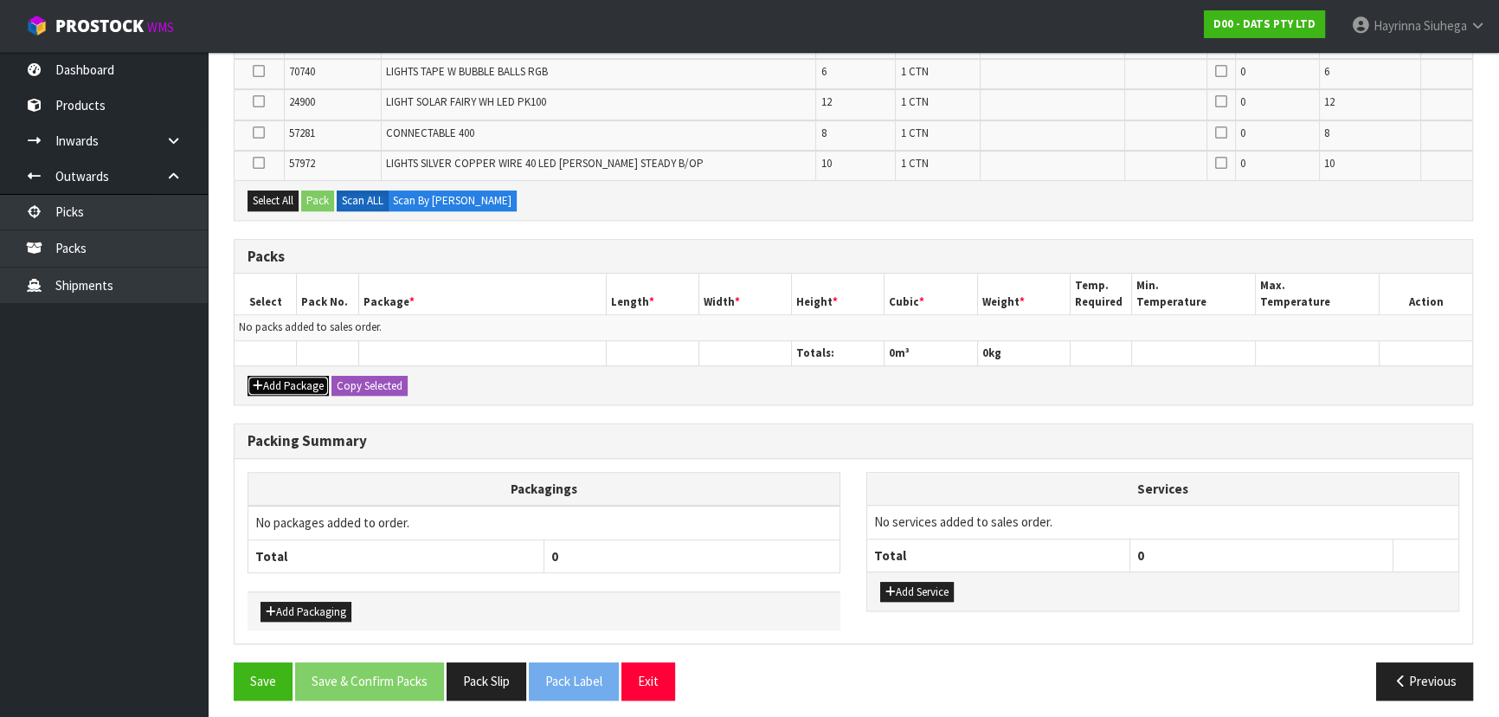
click at [271, 376] on button "Add Package" at bounding box center [288, 386] width 81 height 21
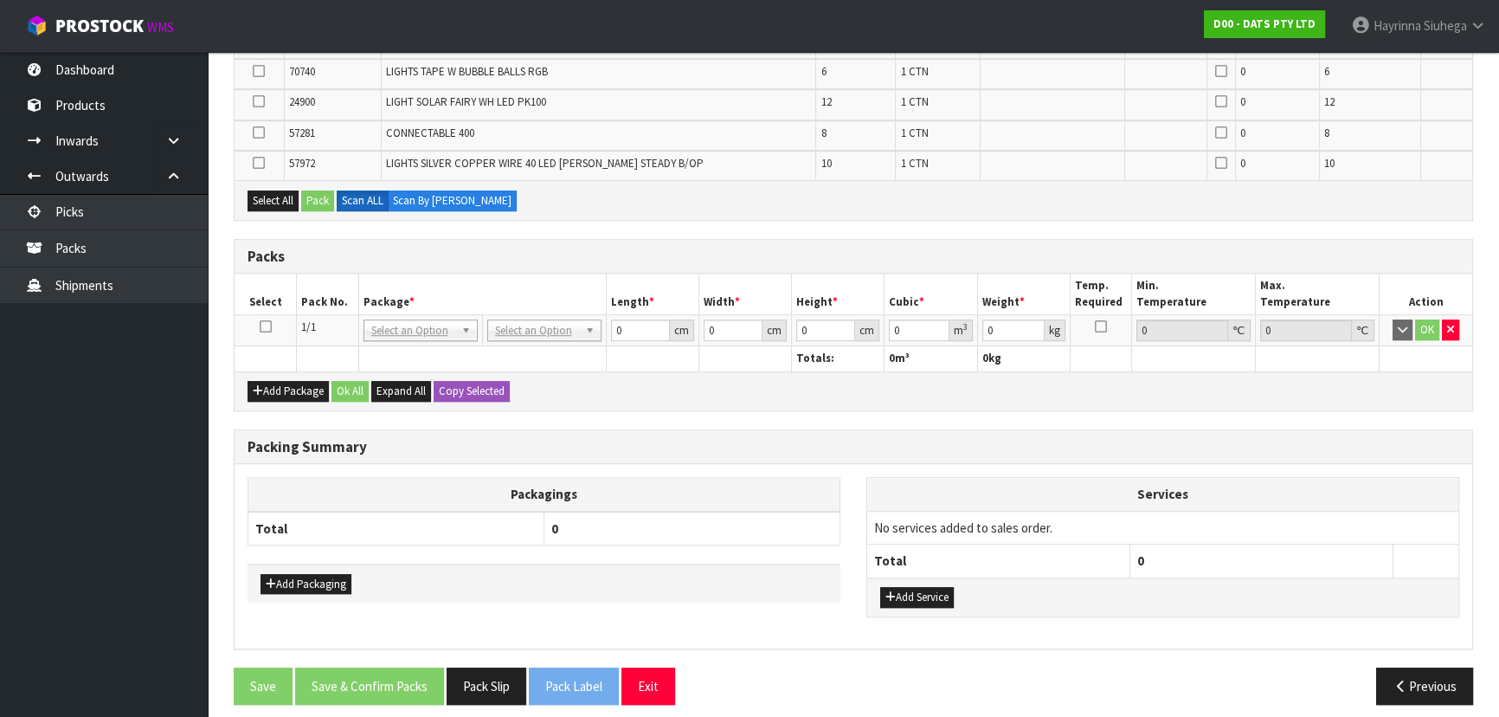
click at [263, 326] on icon at bounding box center [266, 326] width 12 height 1
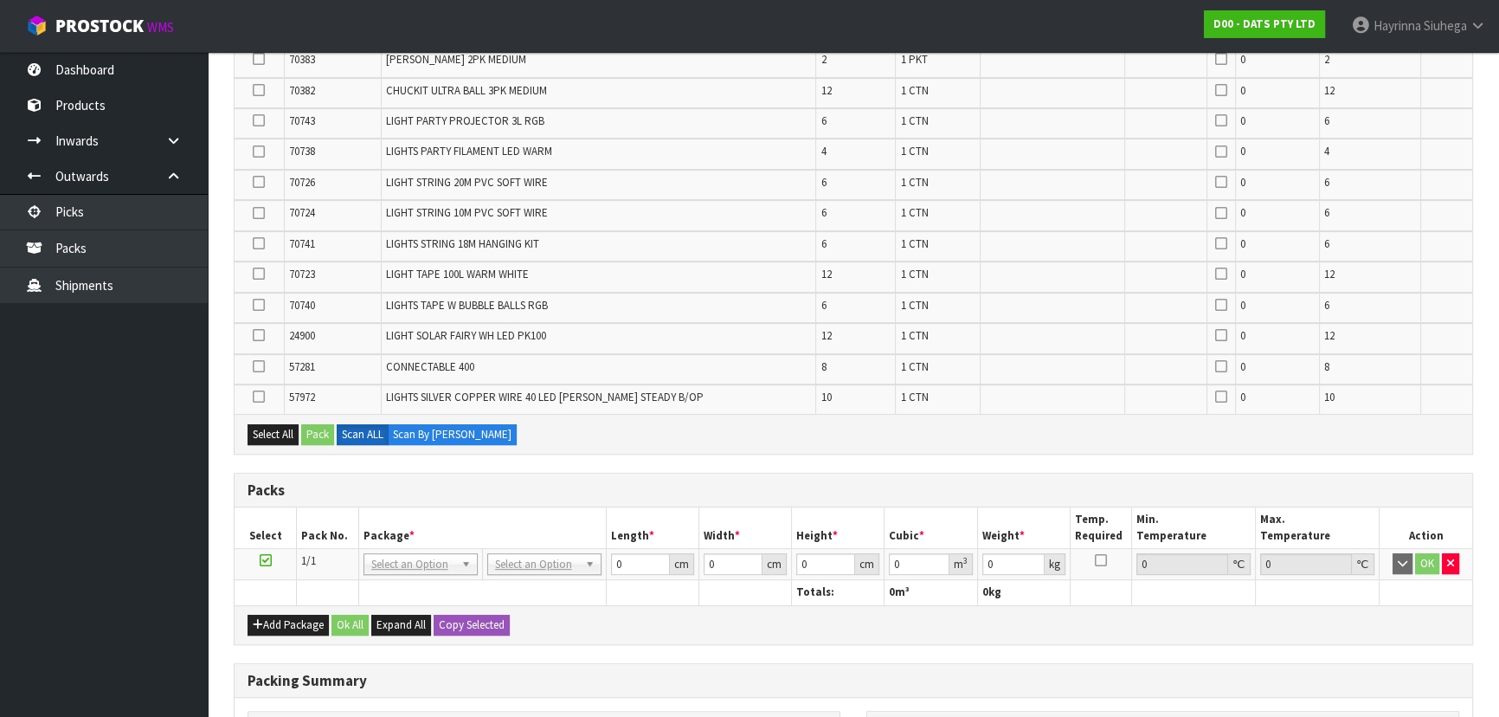
scroll to position [932, 0]
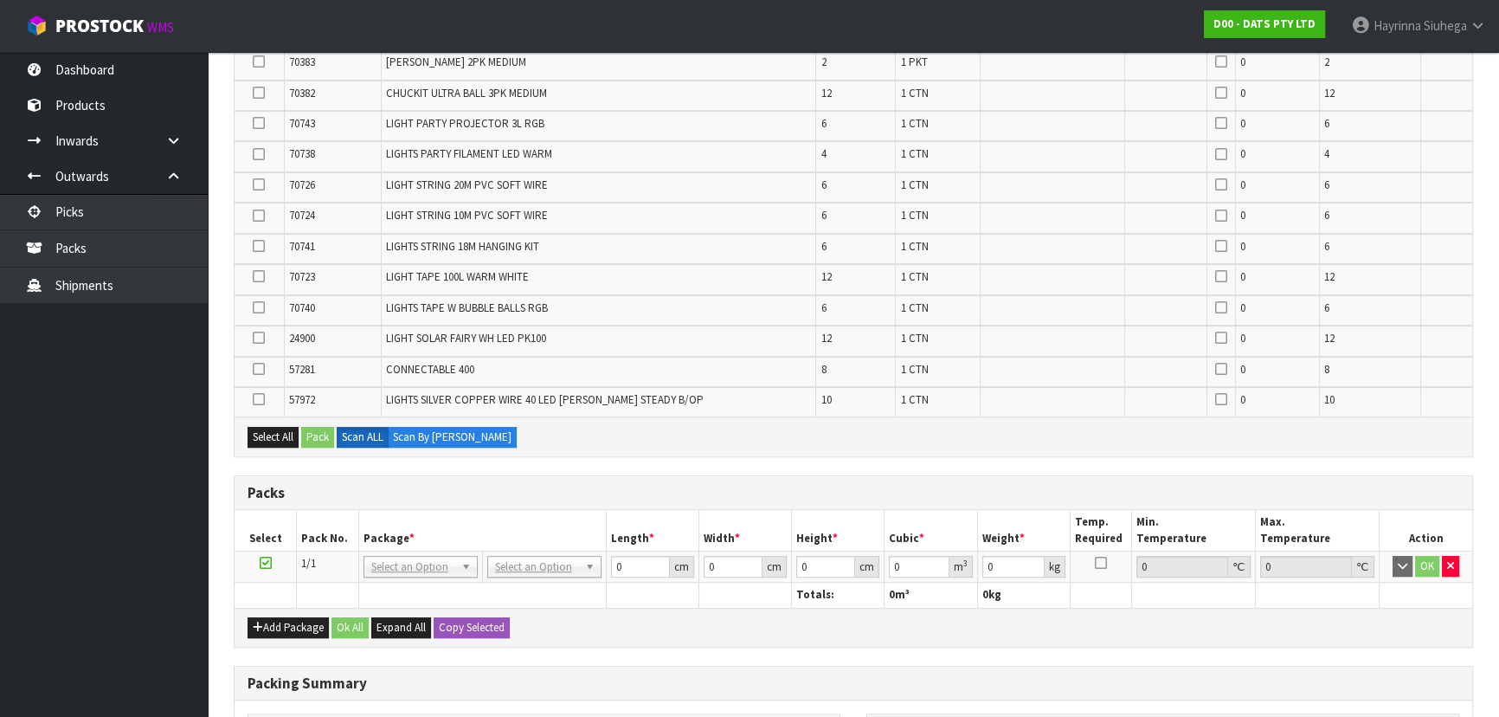
click at [522, 570] on td "No Packaging Cartons PLT GEN120 (1200 X 1000) PLT ONE WAY SKID CHEP HIRE PALLET…" at bounding box center [544, 566] width 124 height 31
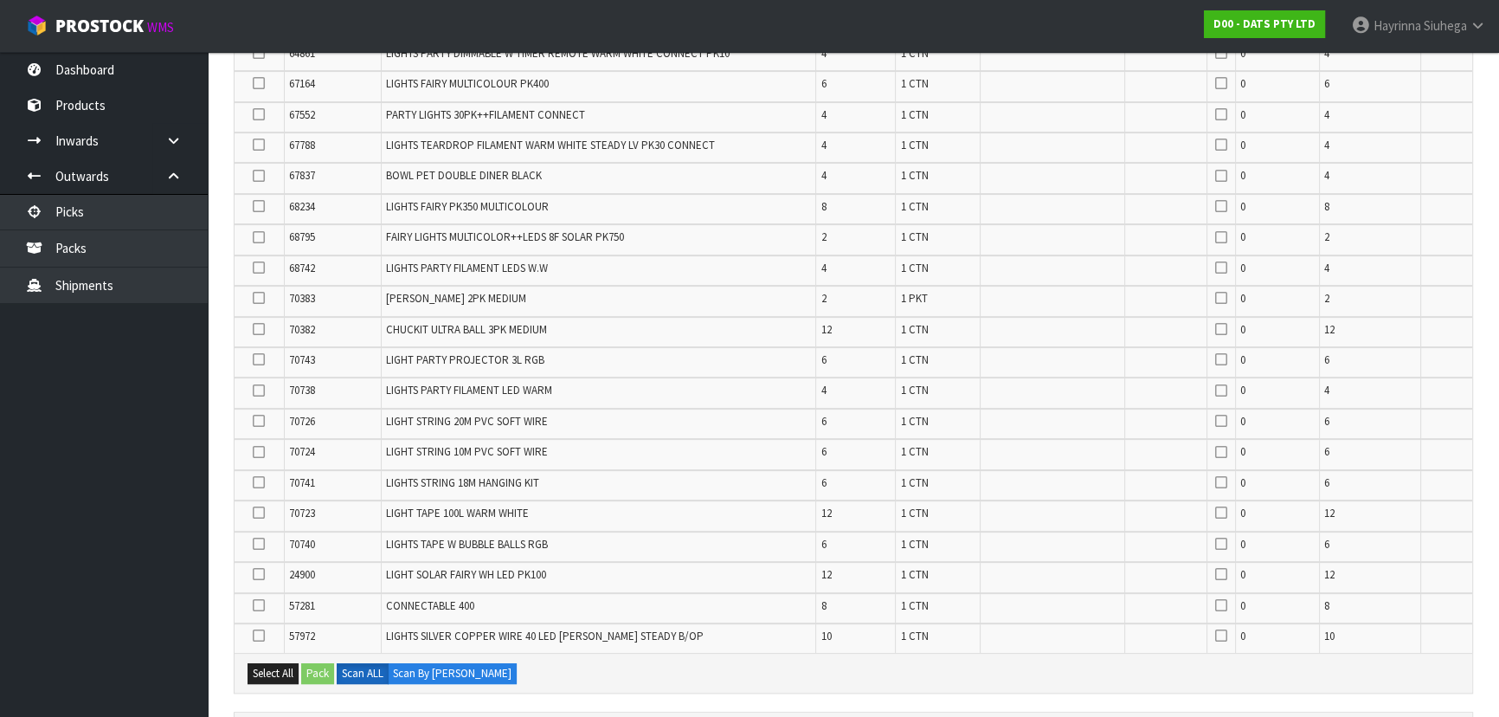
scroll to position [1090, 0]
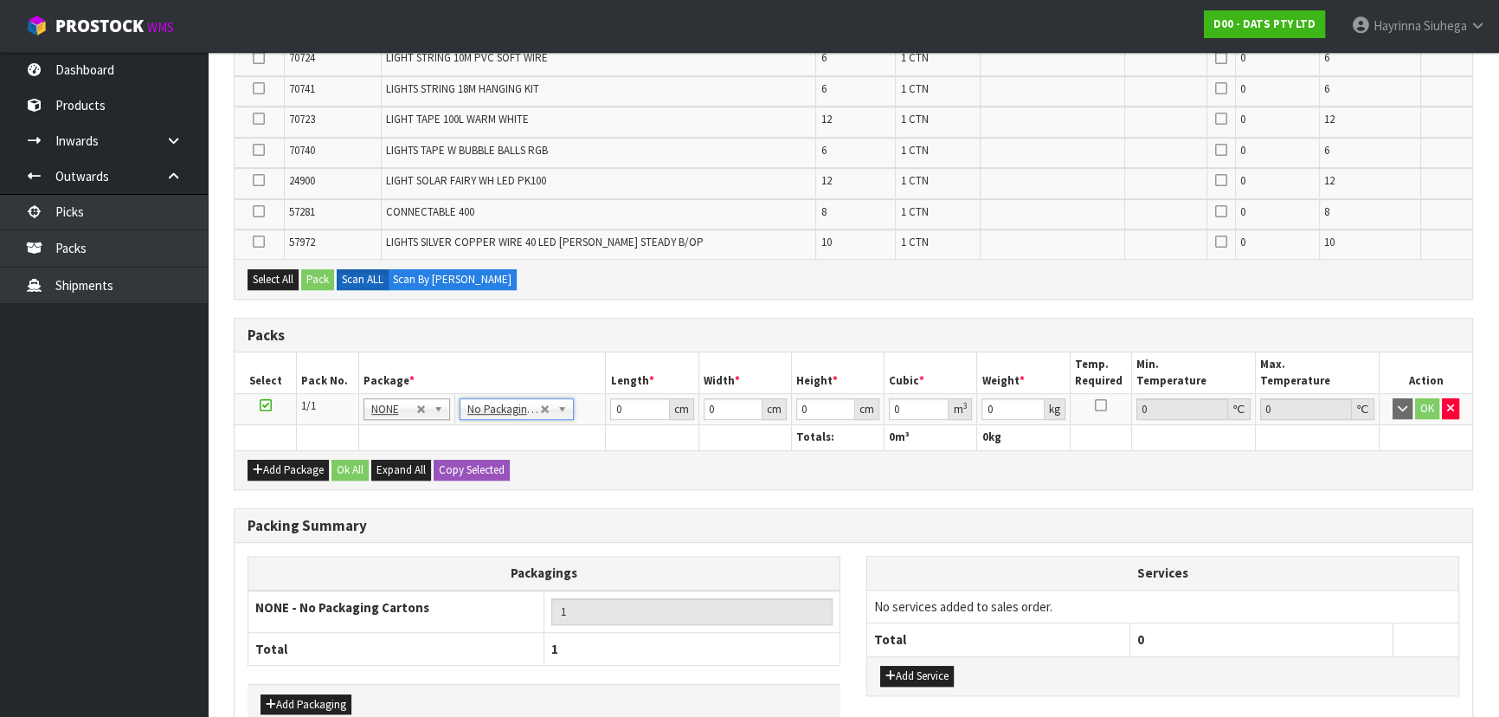
drag, startPoint x: 504, startPoint y: 409, endPoint x: 505, endPoint y: 421, distance: 11.3
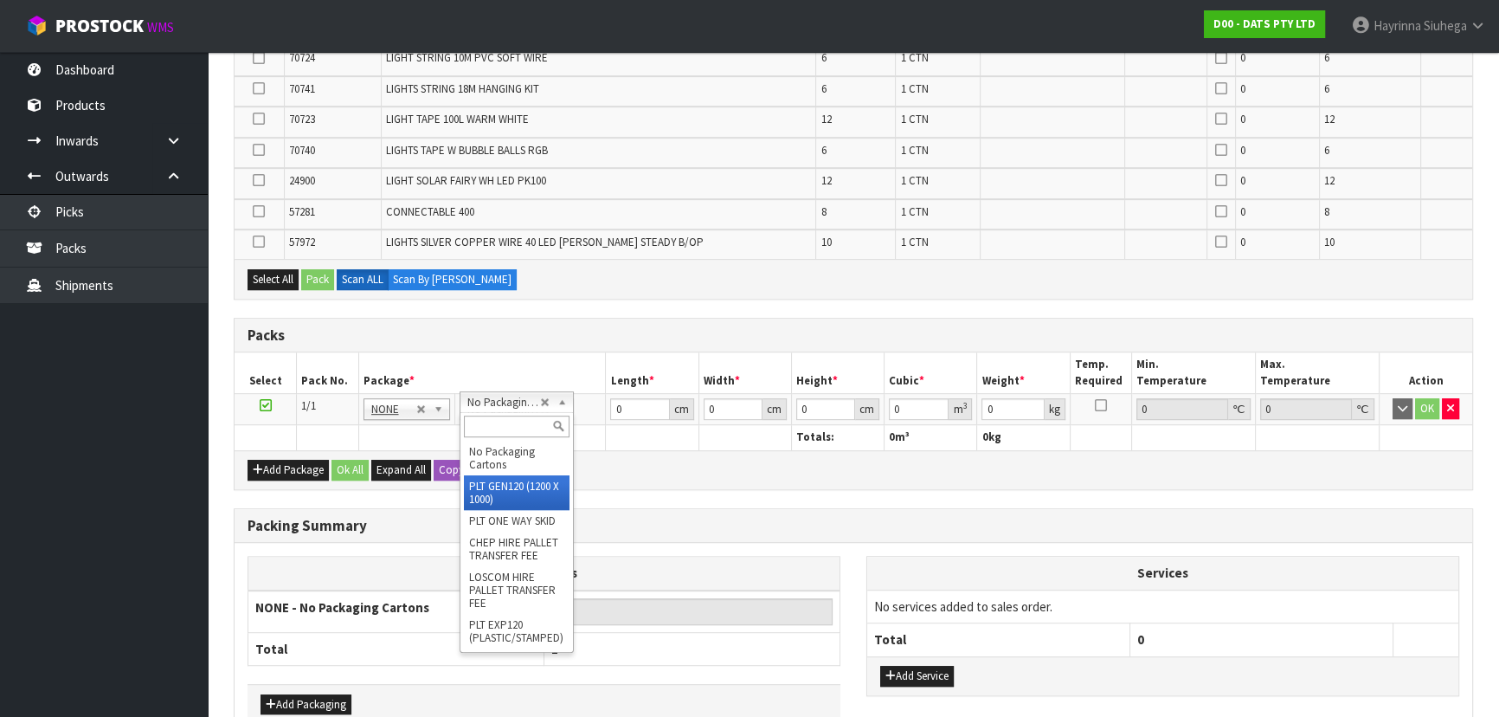
type input "120"
type input "100"
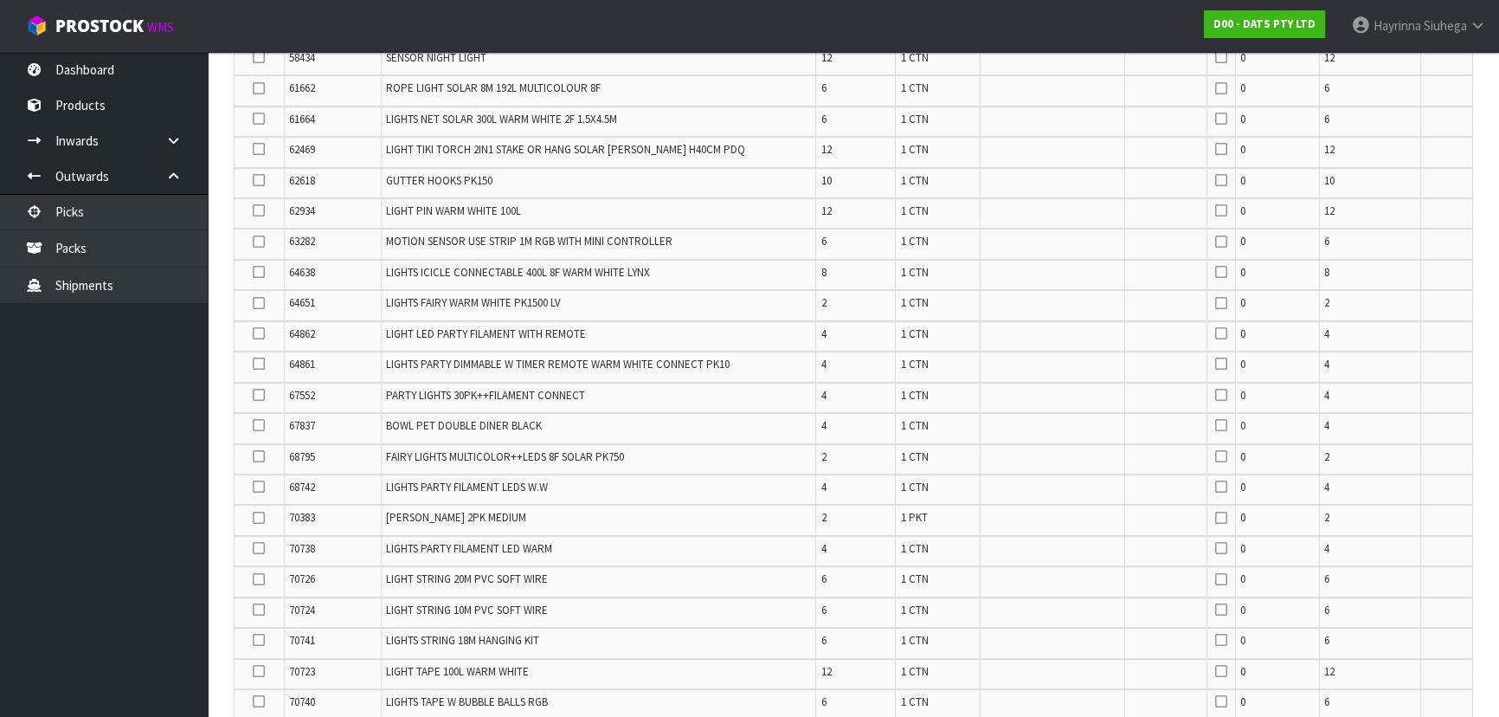
scroll to position [381, 0]
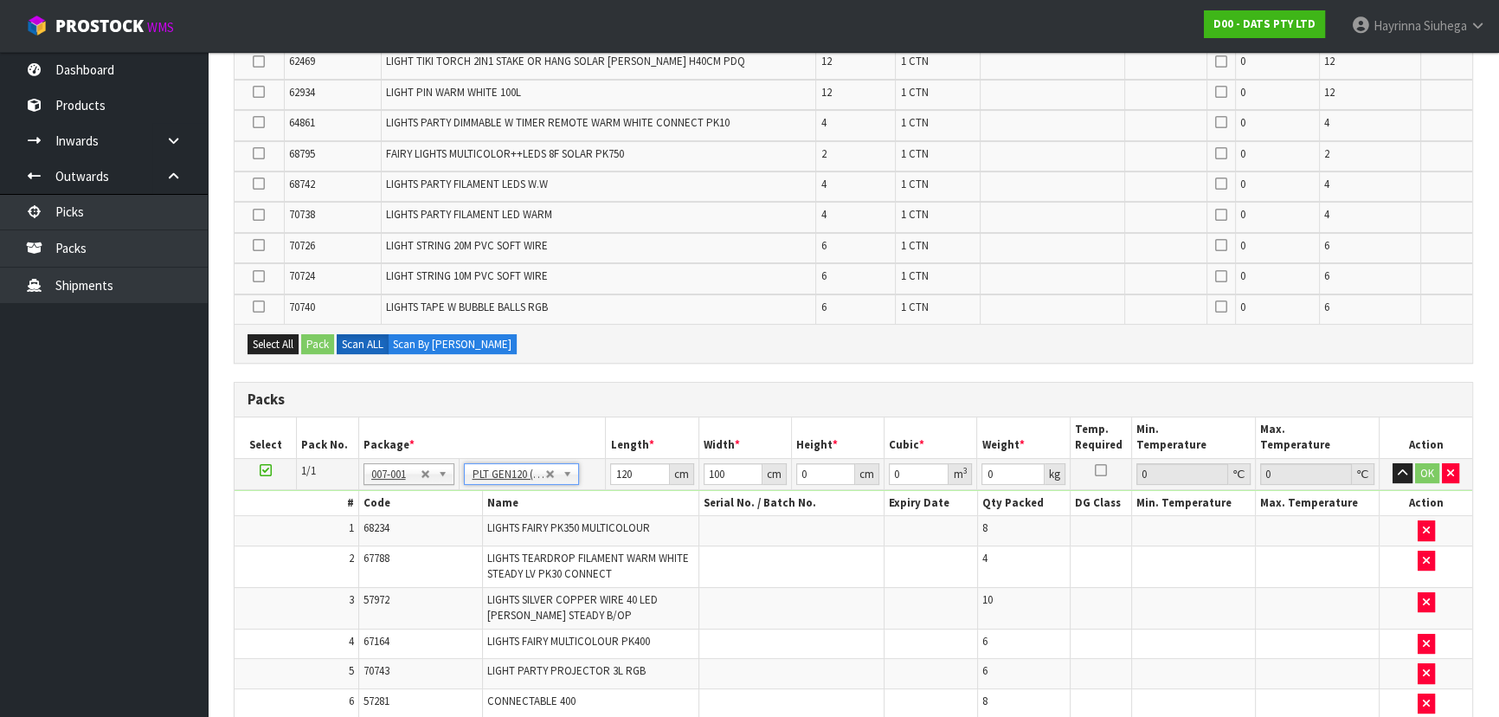
click at [258, 245] on icon at bounding box center [259, 245] width 12 height 1
click at [0, 0] on input "checkbox" at bounding box center [0, 0] width 0 height 0
click at [319, 339] on button "Pack" at bounding box center [317, 344] width 33 height 21
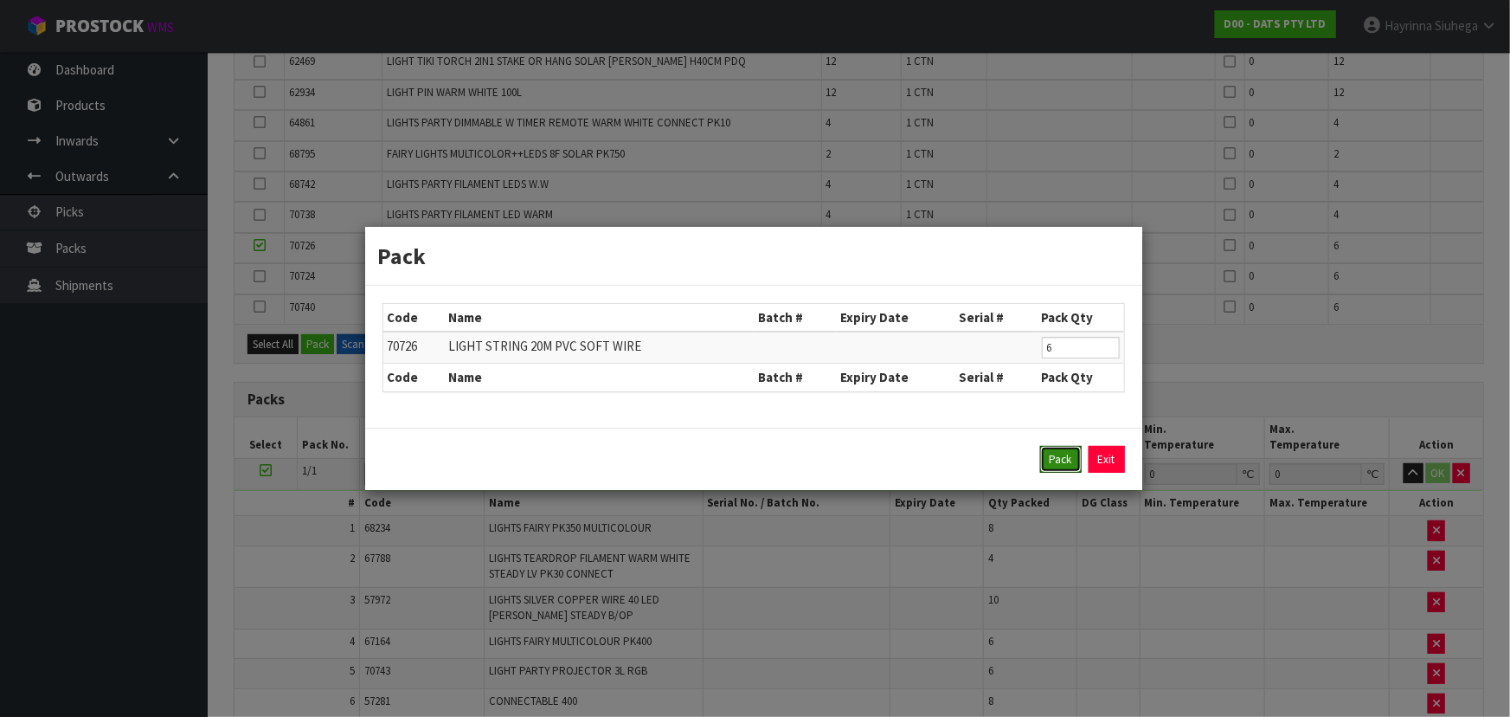
drag, startPoint x: 1056, startPoint y: 461, endPoint x: 1033, endPoint y: 468, distance: 23.5
click at [1058, 462] on button "Pack" at bounding box center [1061, 460] width 42 height 28
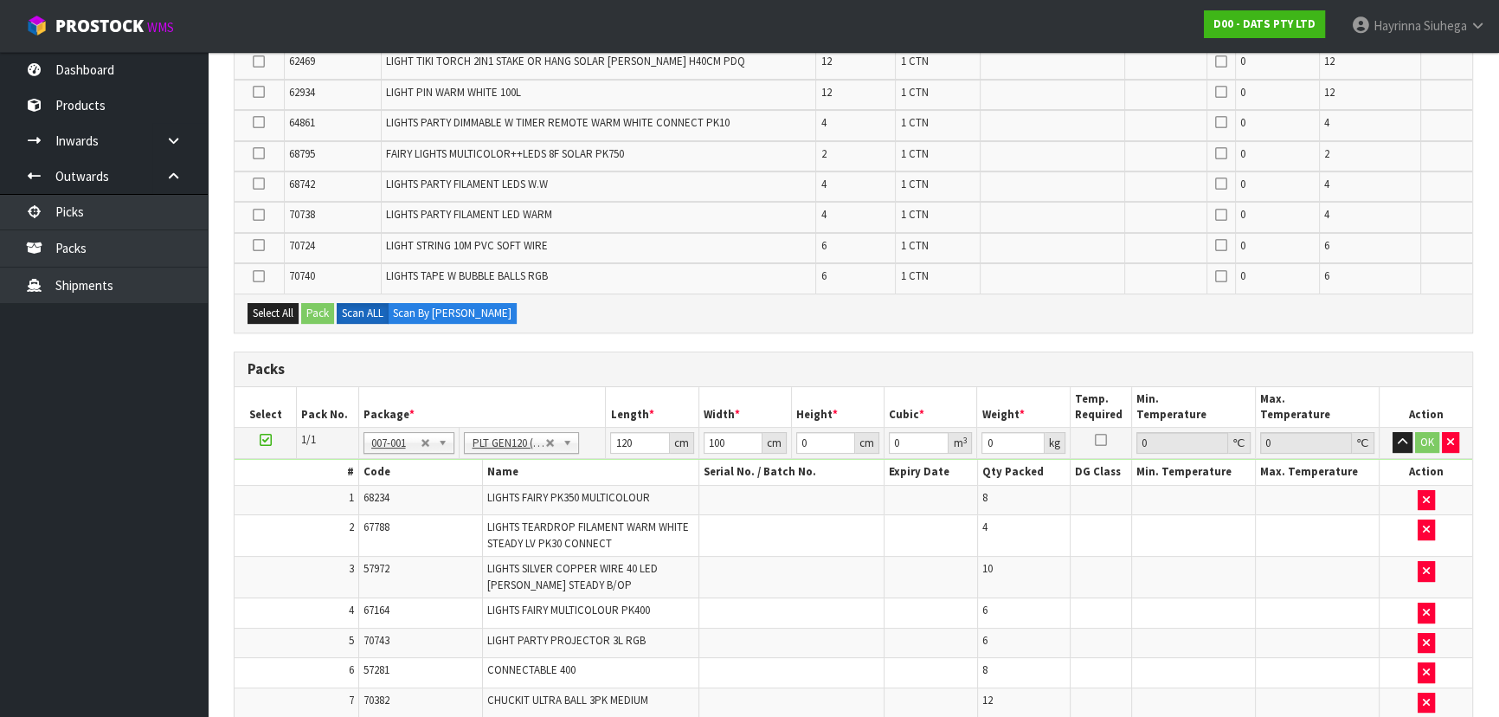
type input "94.03"
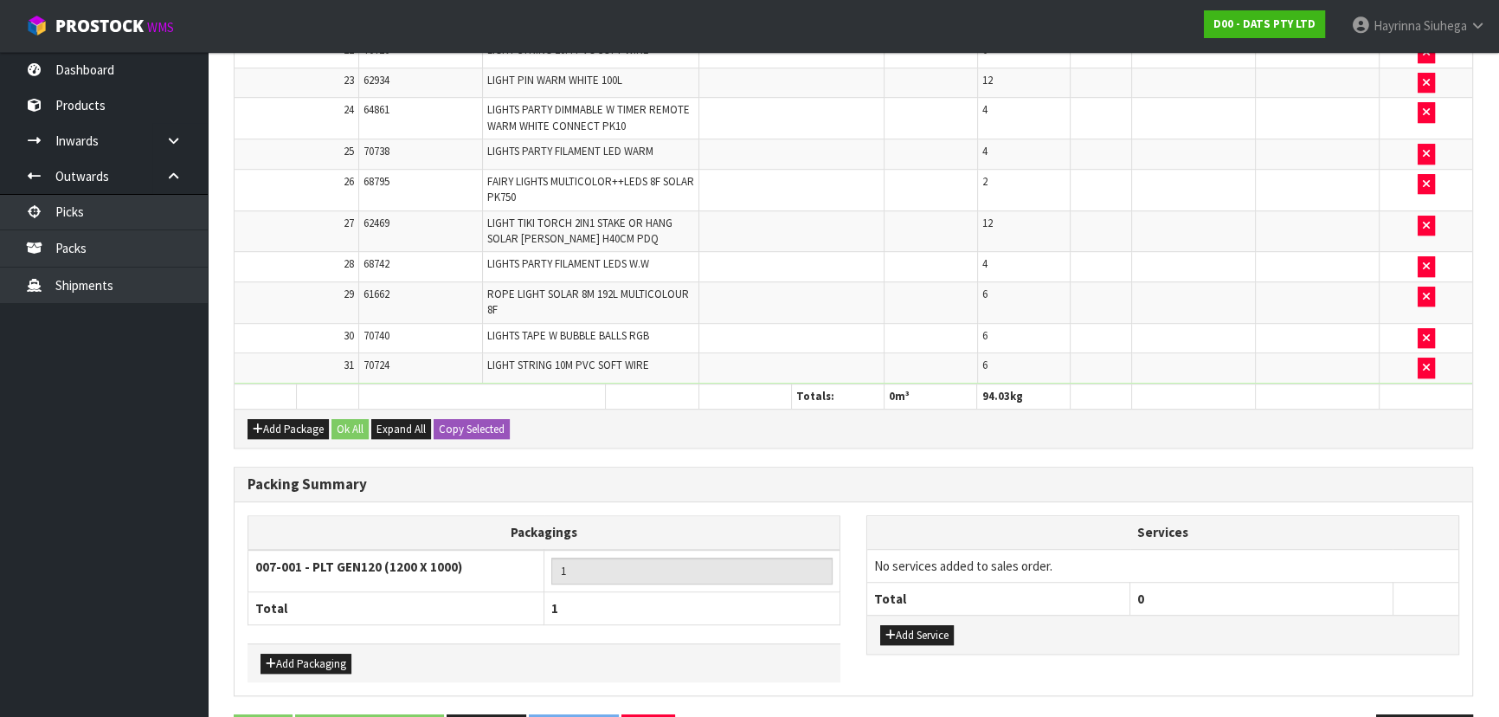
scroll to position [1287, 0]
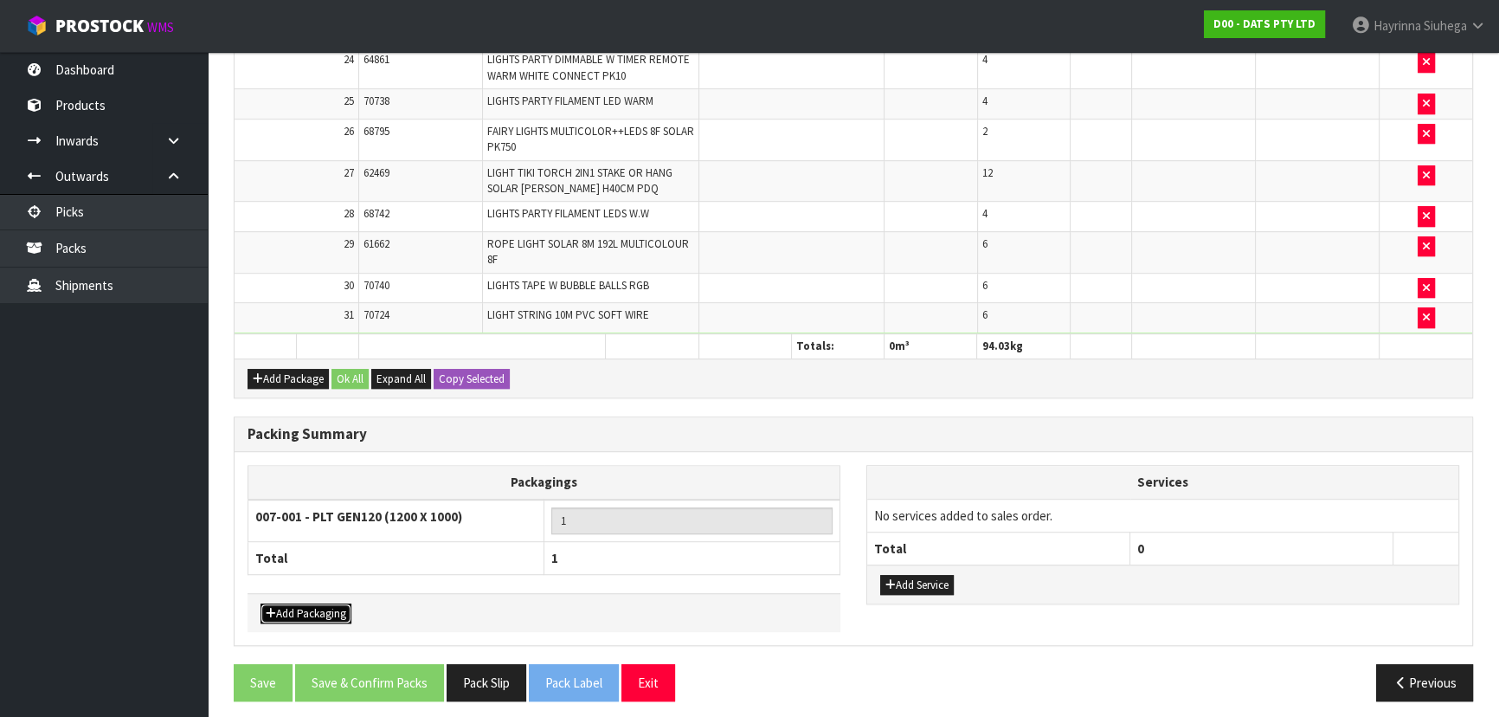
click at [329, 608] on button "Add Packaging" at bounding box center [306, 613] width 91 height 21
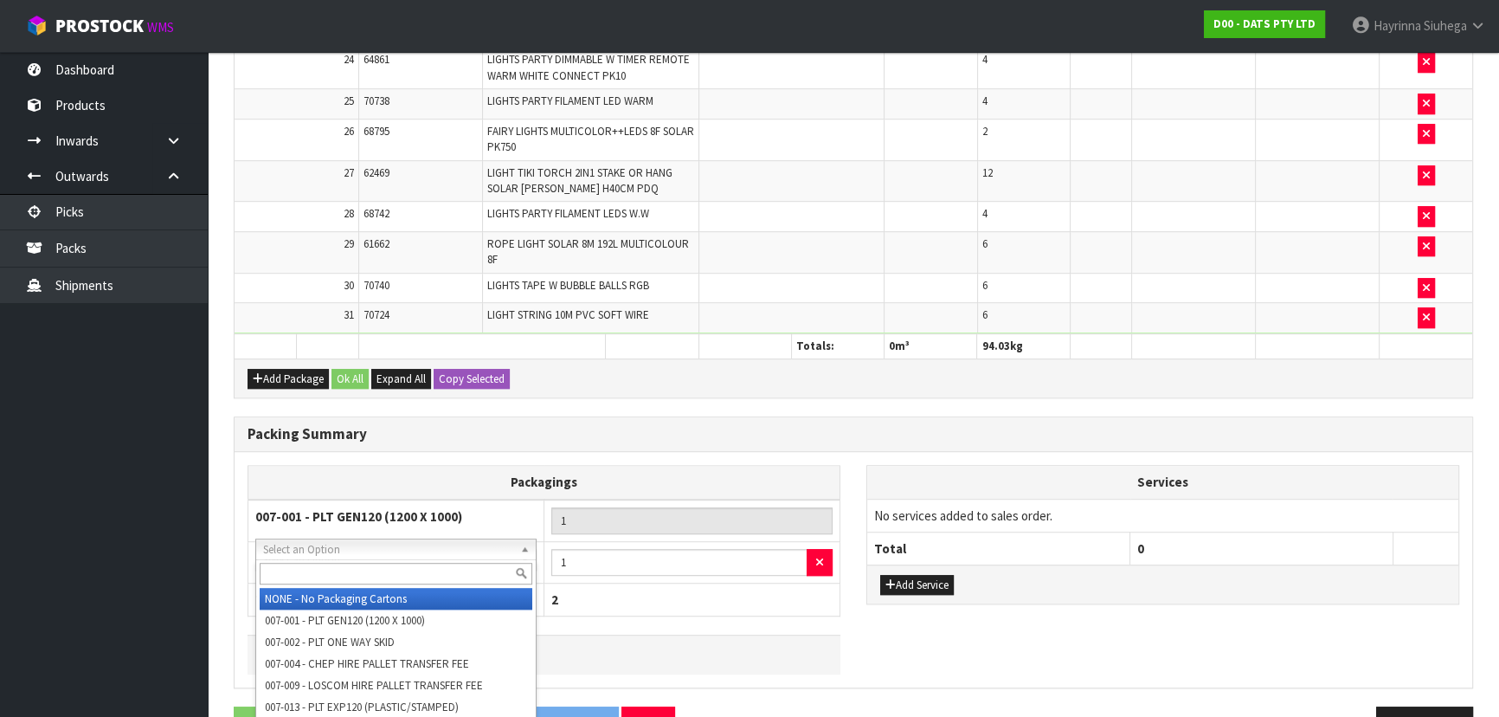
drag, startPoint x: 375, startPoint y: 545, endPoint x: 379, endPoint y: 557, distance: 12.1
click at [381, 571] on input "text" at bounding box center [396, 574] width 273 height 22
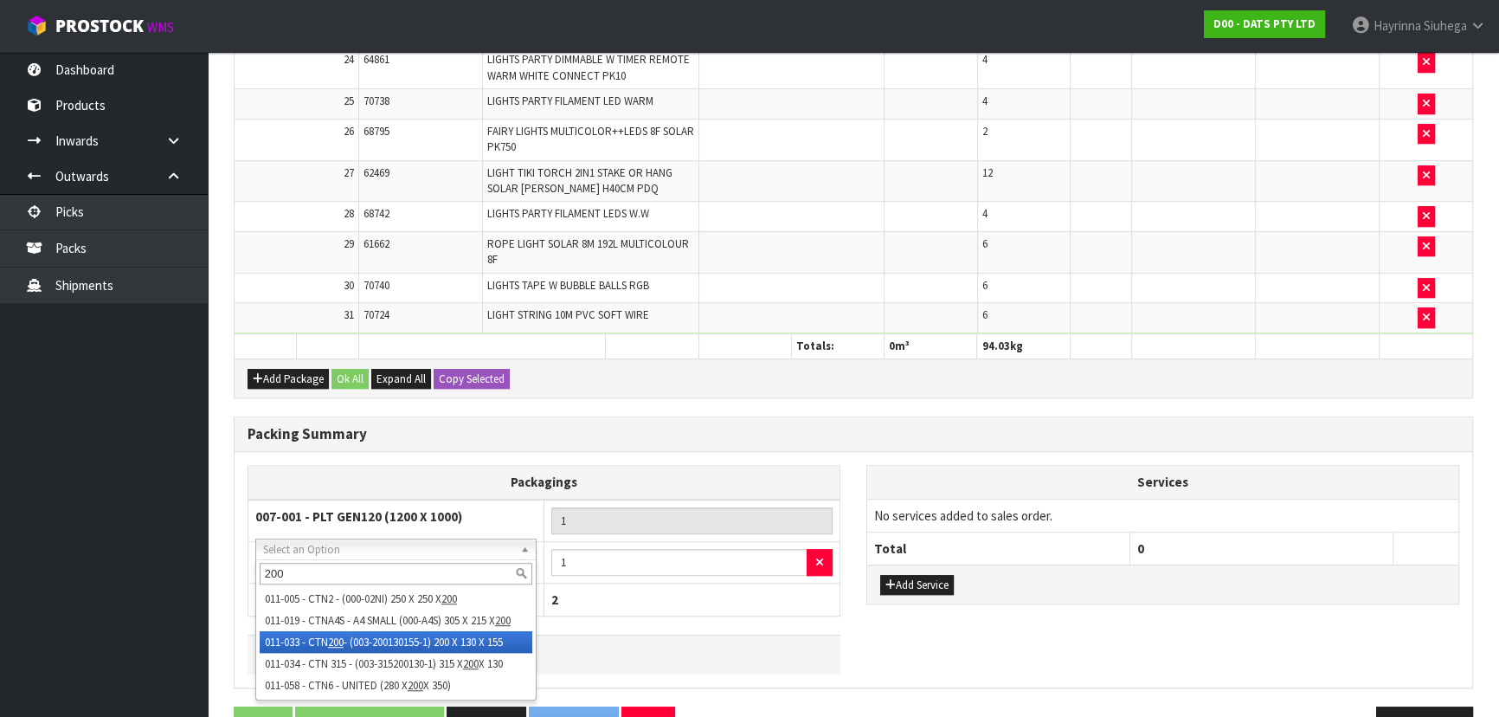
type input "200"
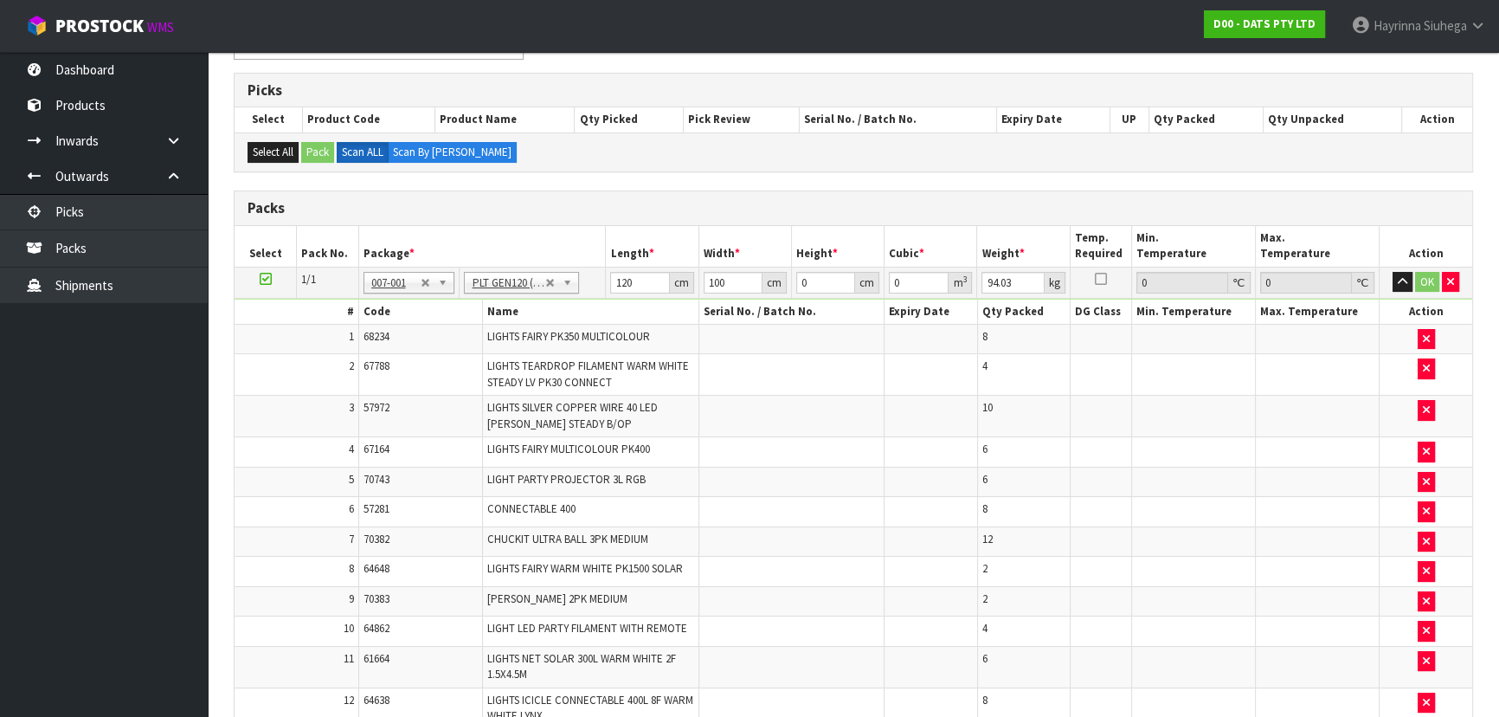
scroll to position [264, 0]
click at [626, 280] on input "120" at bounding box center [639, 284] width 59 height 22
type input "122"
type input "121"
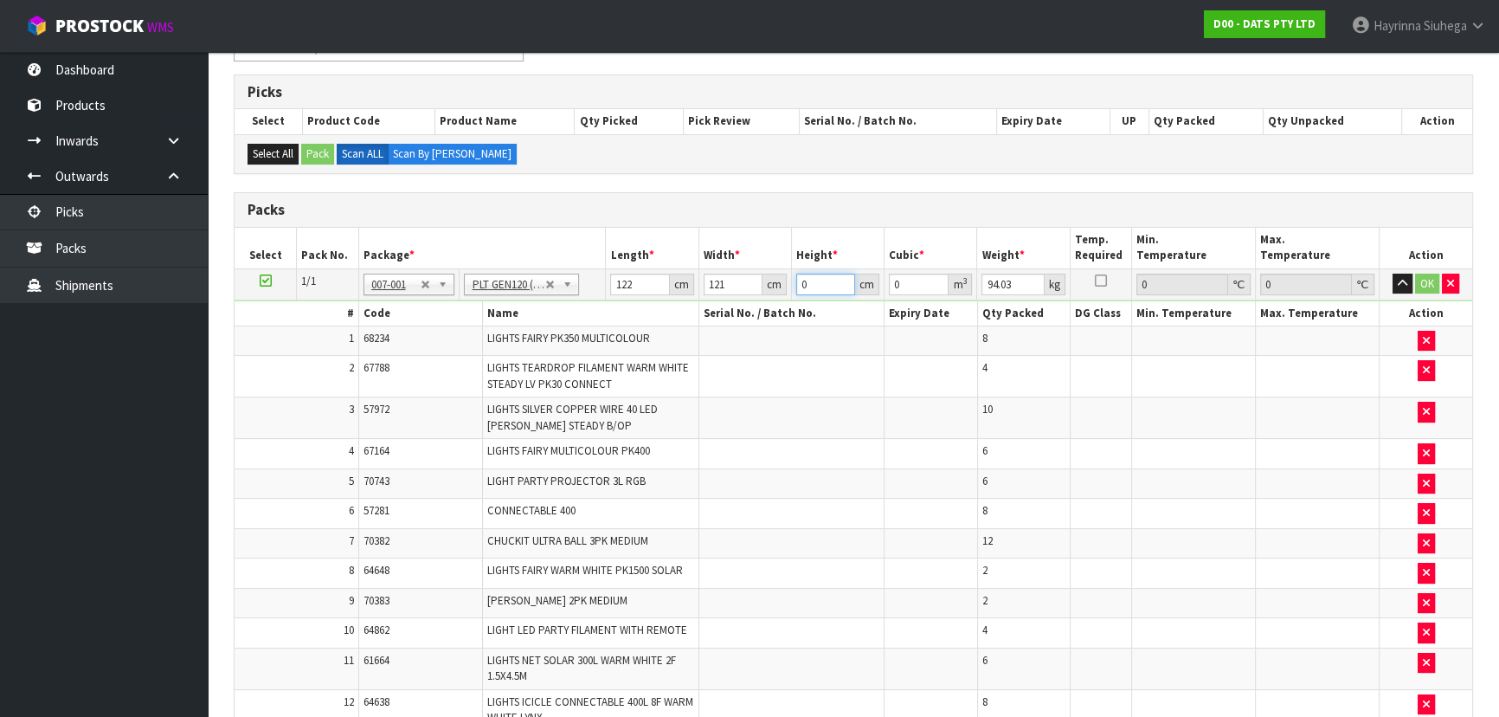
type input "9"
type input "0.132858"
type input "98"
type input "1.446676"
type input "98"
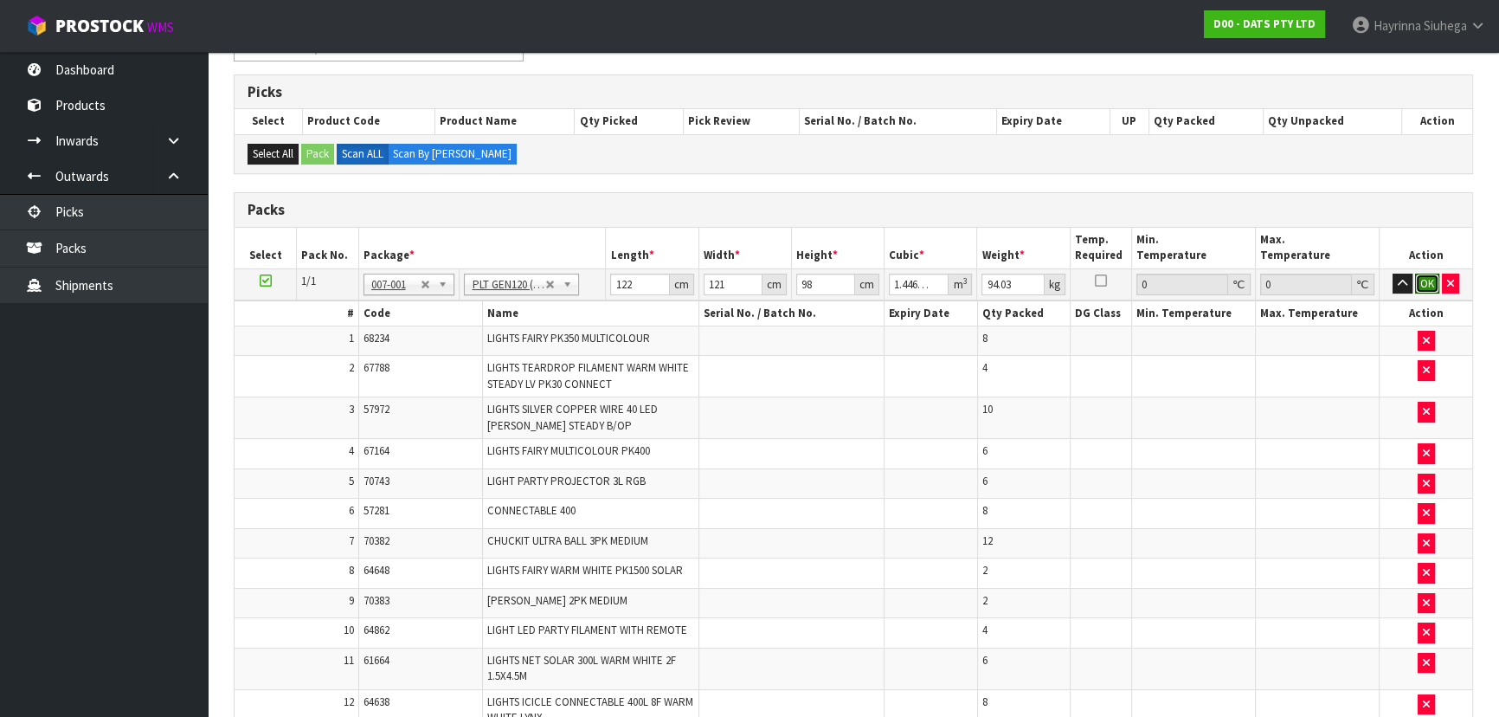
click button "OK" at bounding box center [1427, 283] width 24 height 21
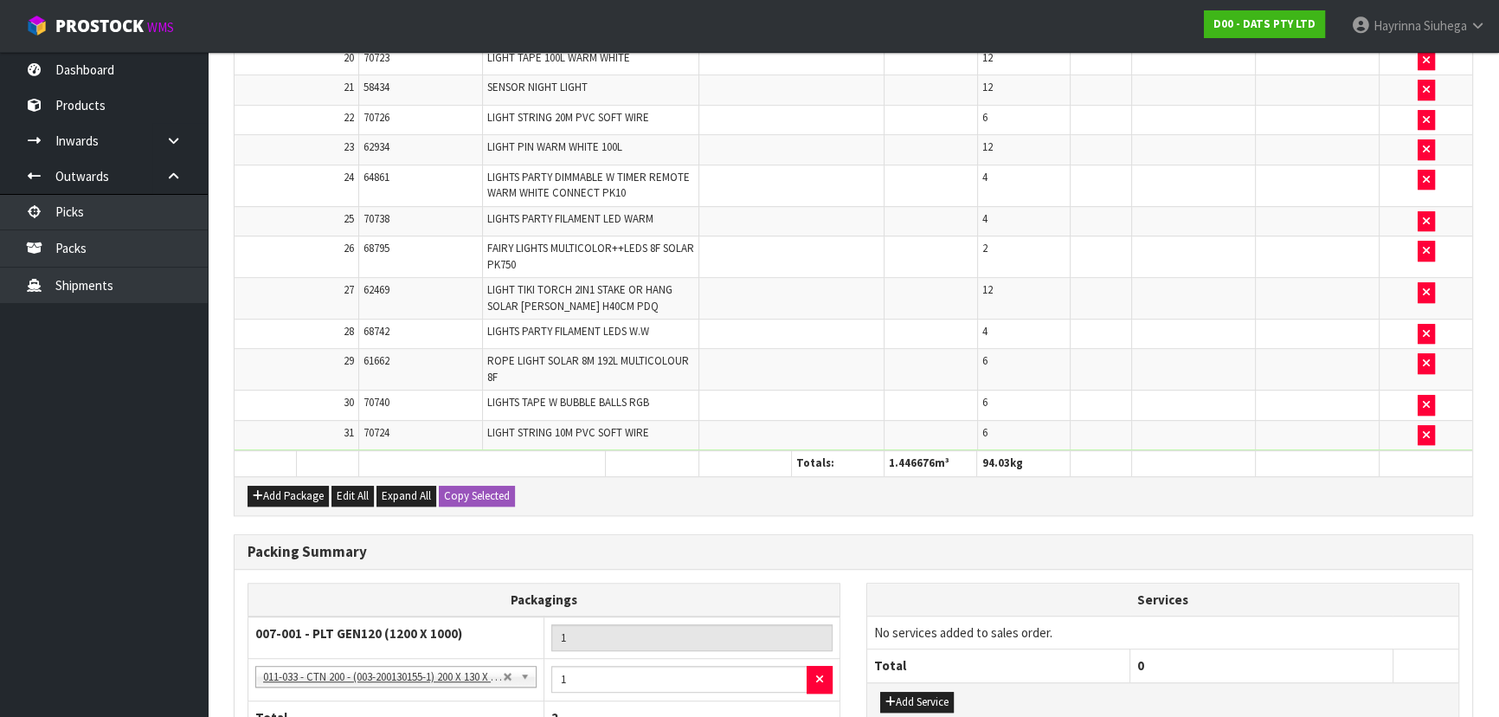
scroll to position [1327, 0]
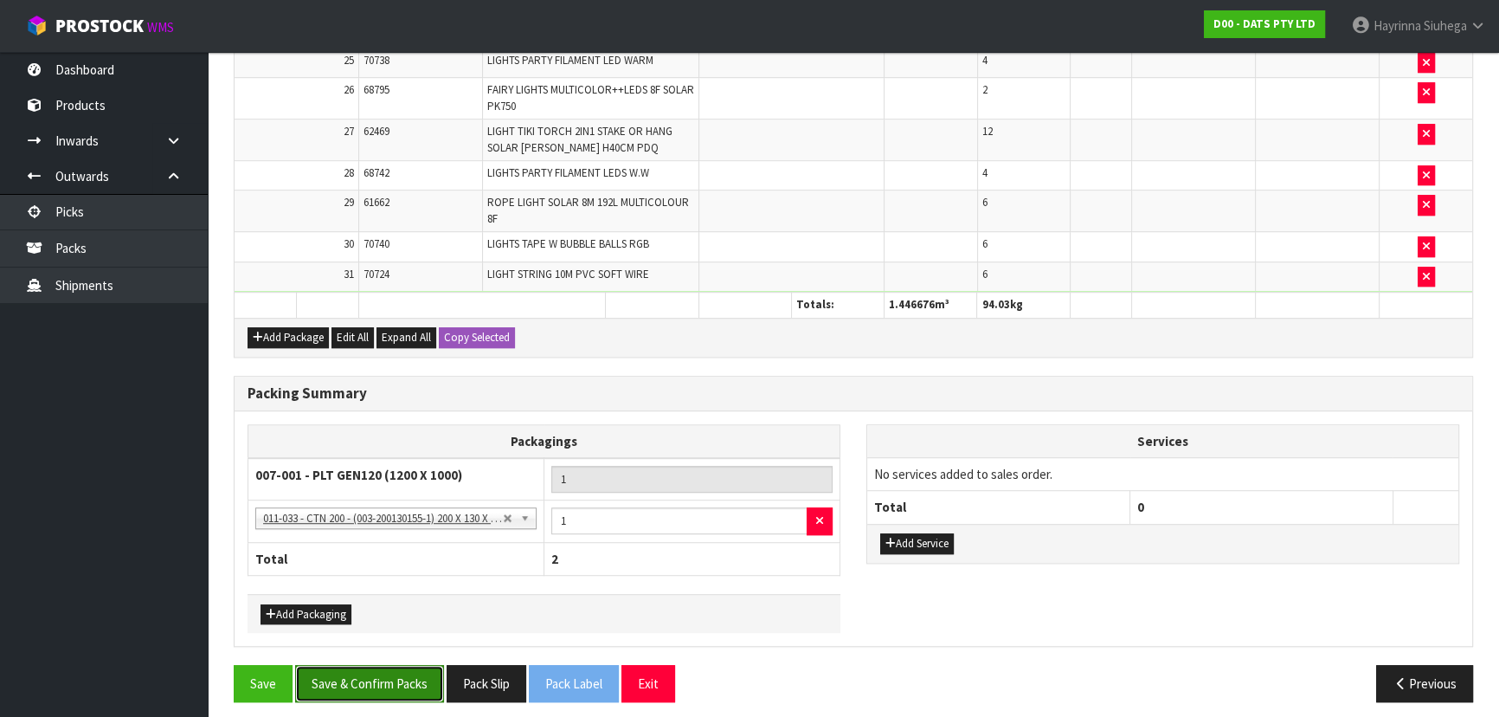
click at [364, 665] on button "Save & Confirm Packs" at bounding box center [369, 683] width 149 height 37
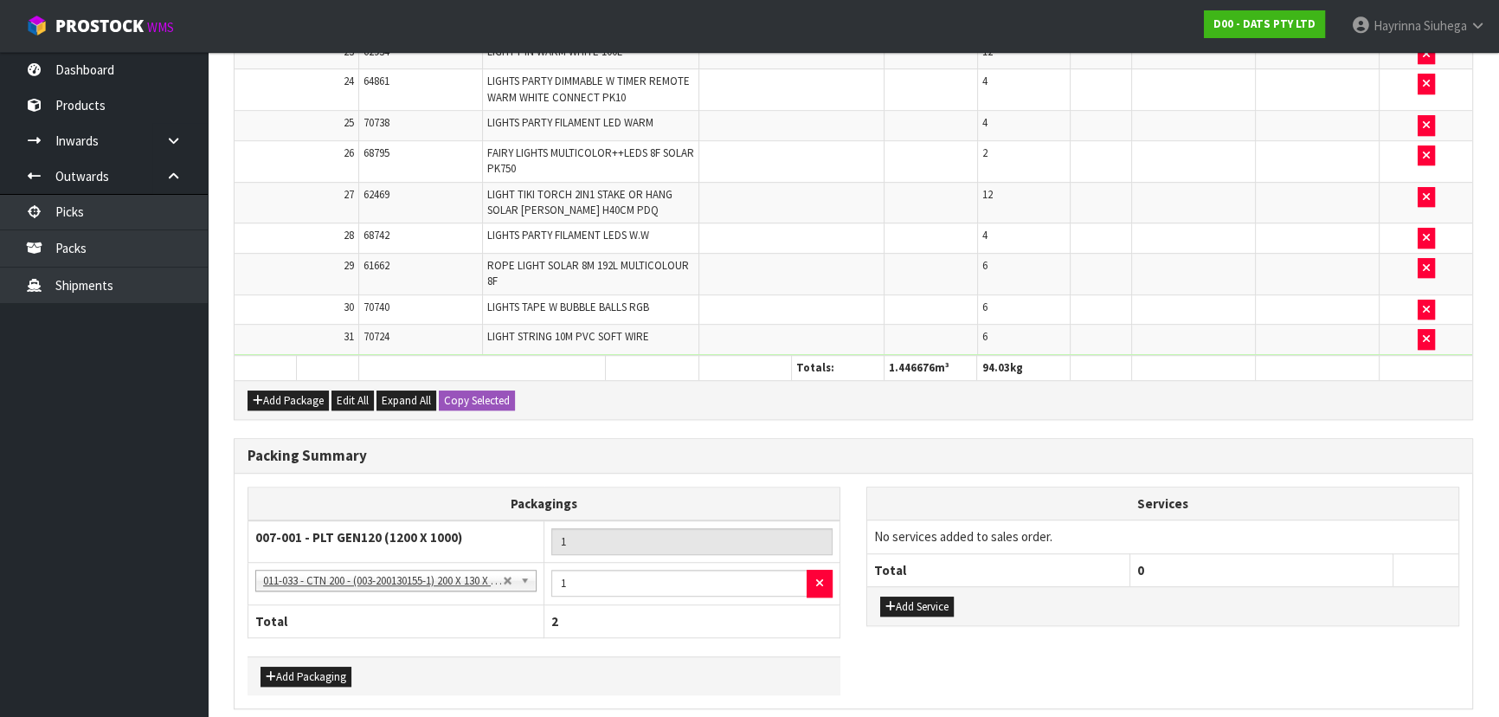
scroll to position [0, 0]
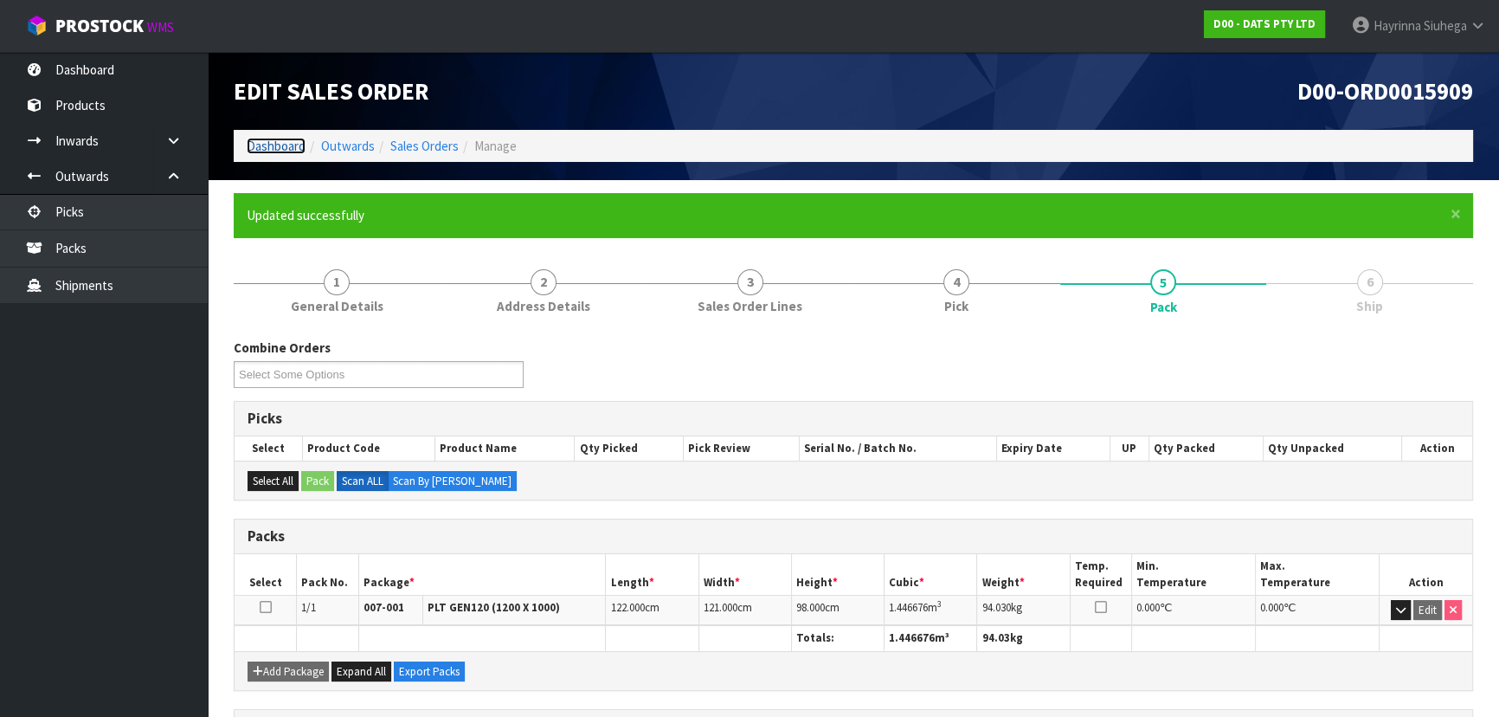
click at [274, 151] on link "Dashboard" at bounding box center [276, 146] width 59 height 16
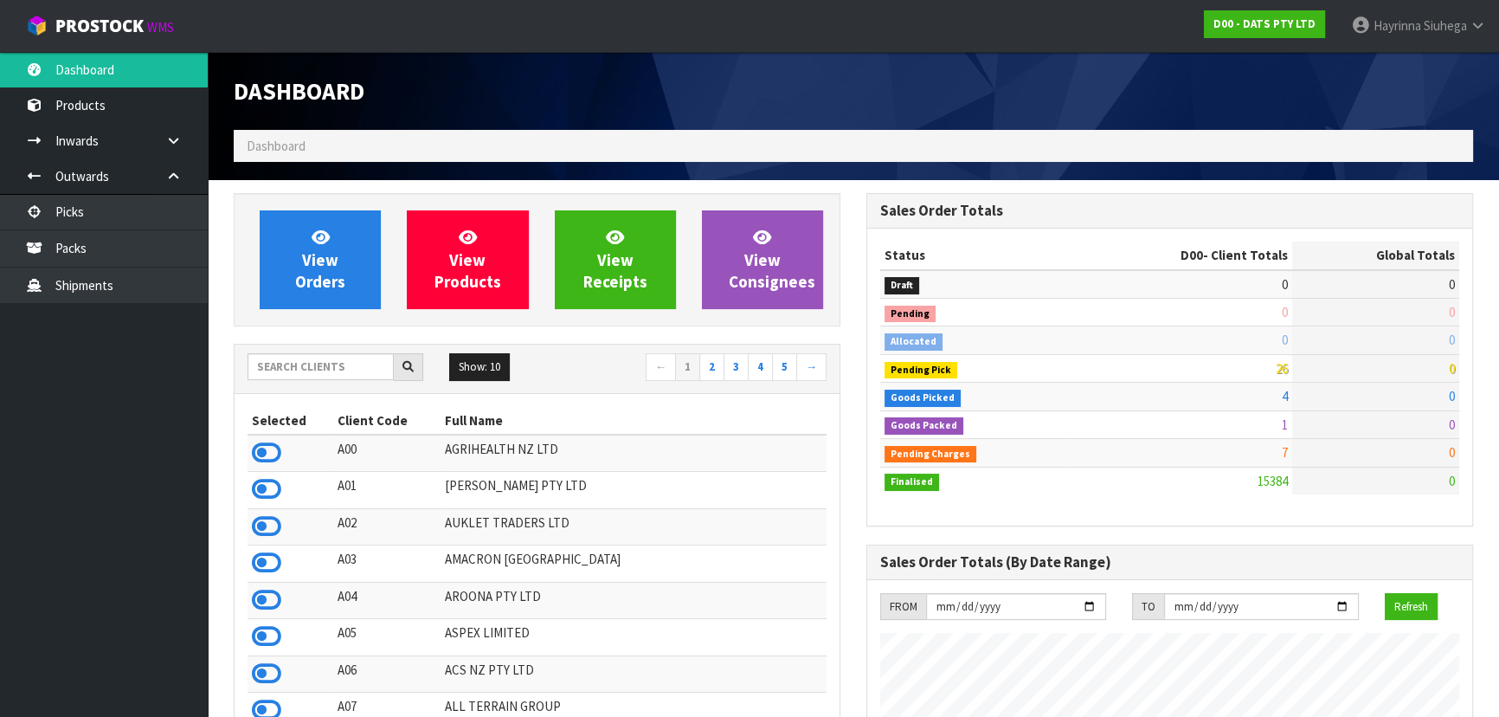
scroll to position [1346, 632]
click at [113, 244] on link "Packs" at bounding box center [104, 247] width 208 height 35
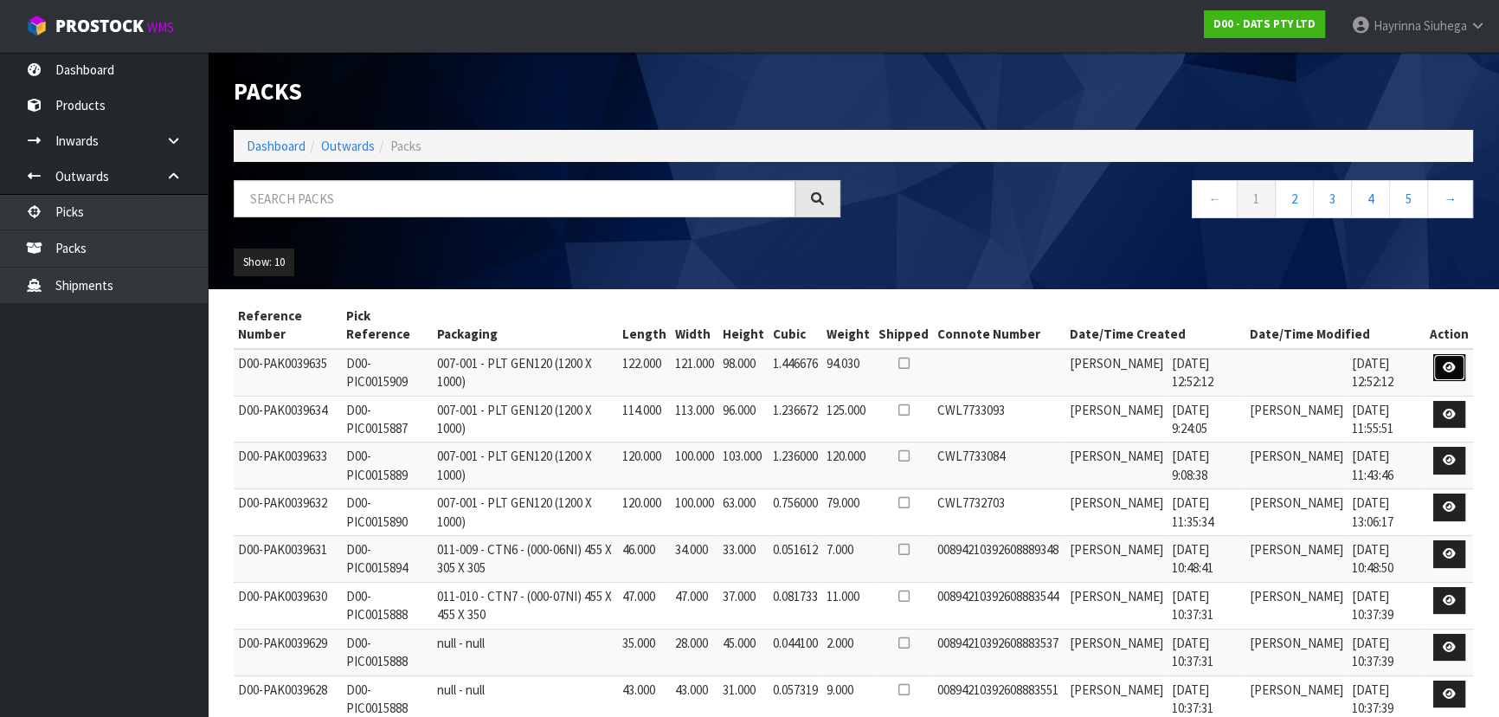
click at [1445, 367] on icon at bounding box center [1449, 367] width 13 height 11
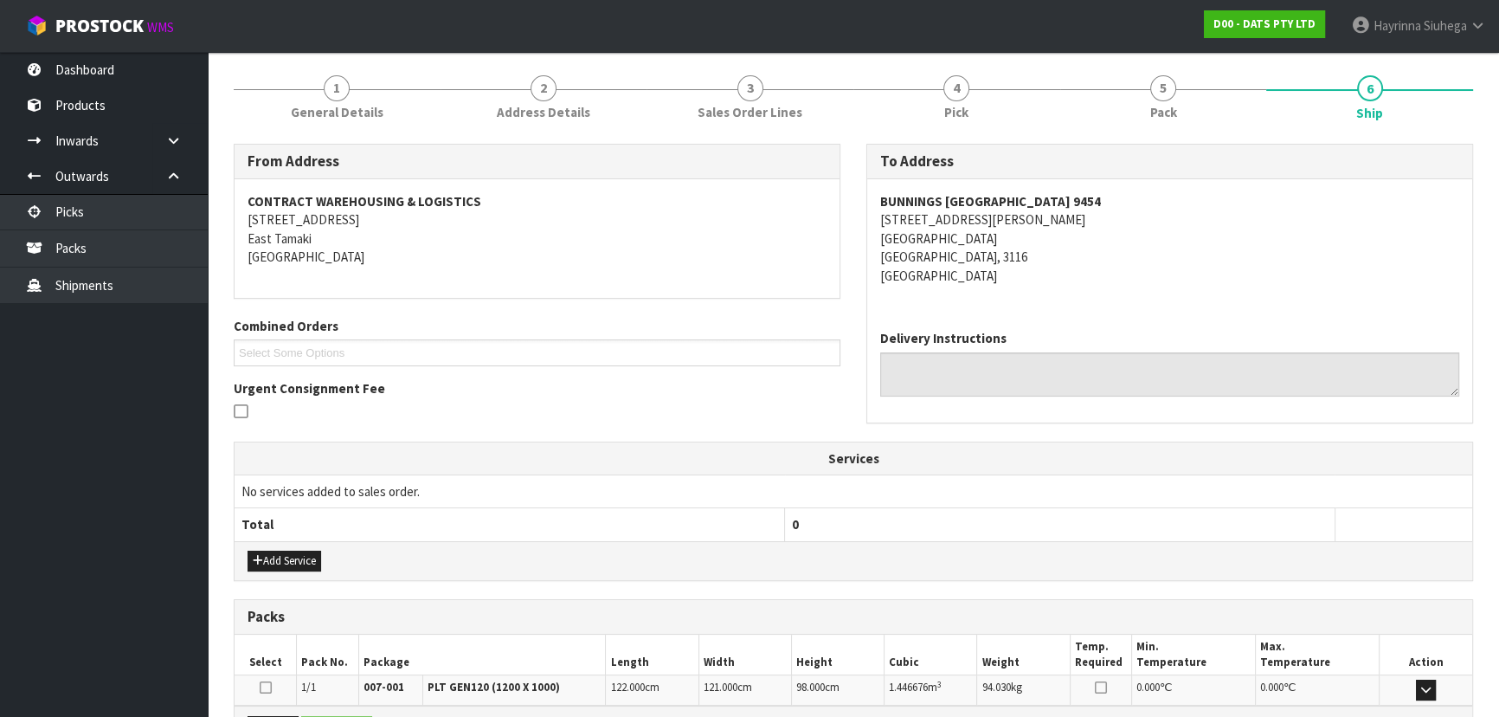
scroll to position [343, 0]
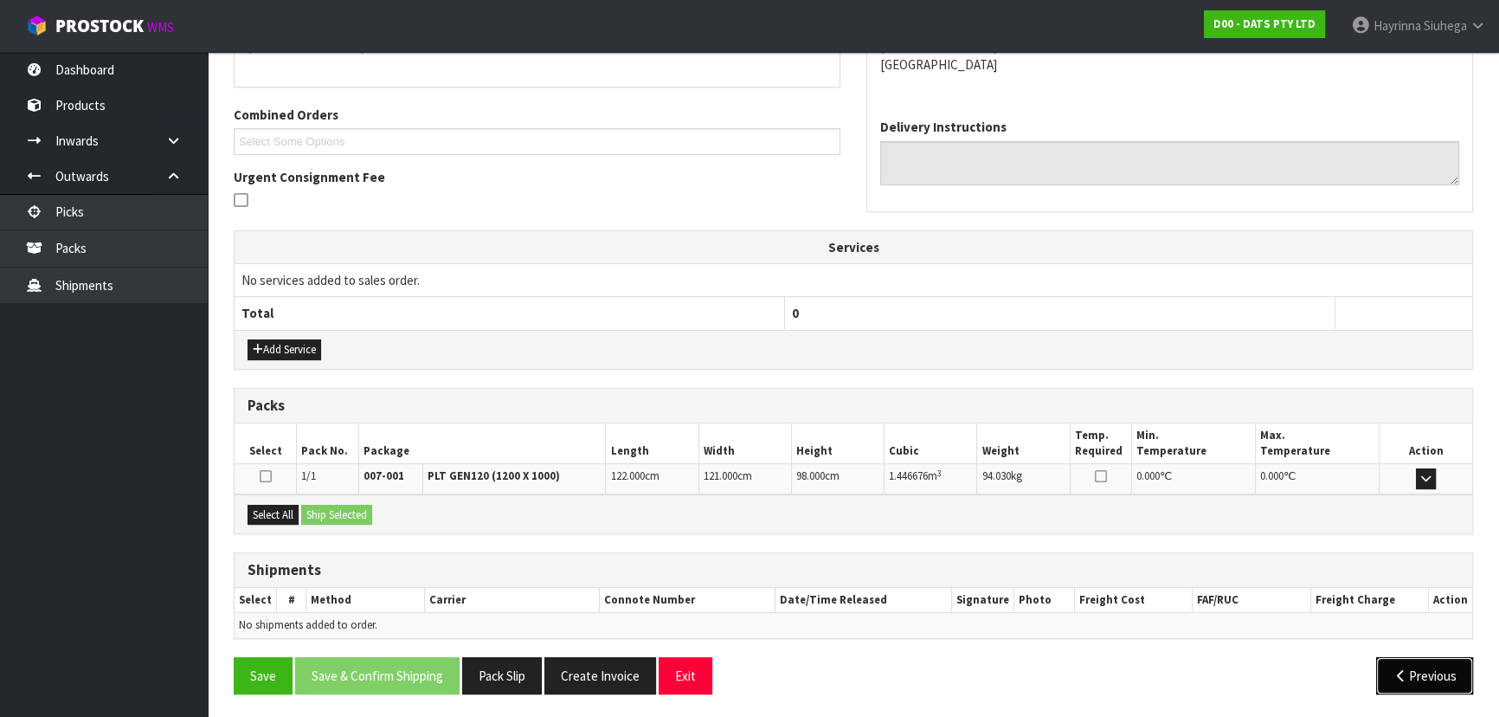
click at [1441, 666] on button "Previous" at bounding box center [1424, 675] width 97 height 37
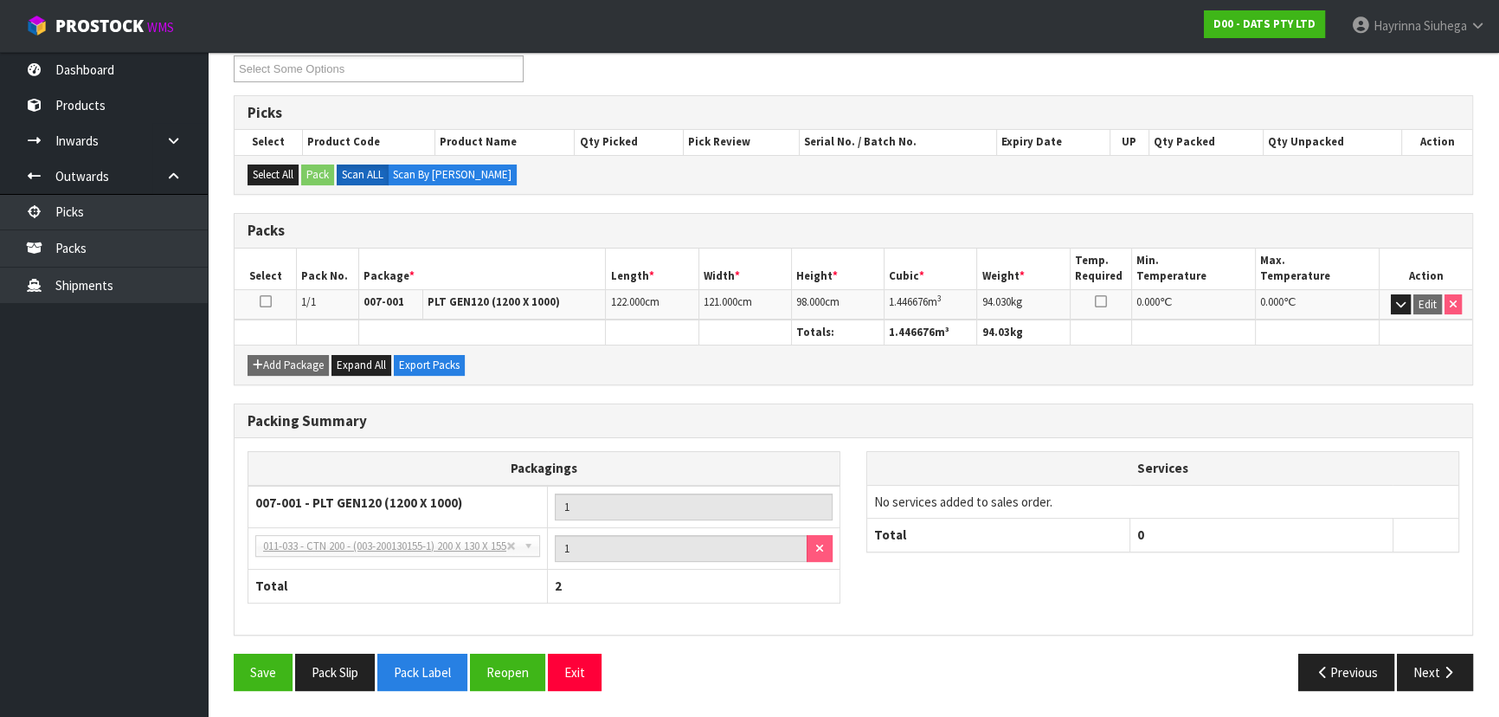
scroll to position [239, 0]
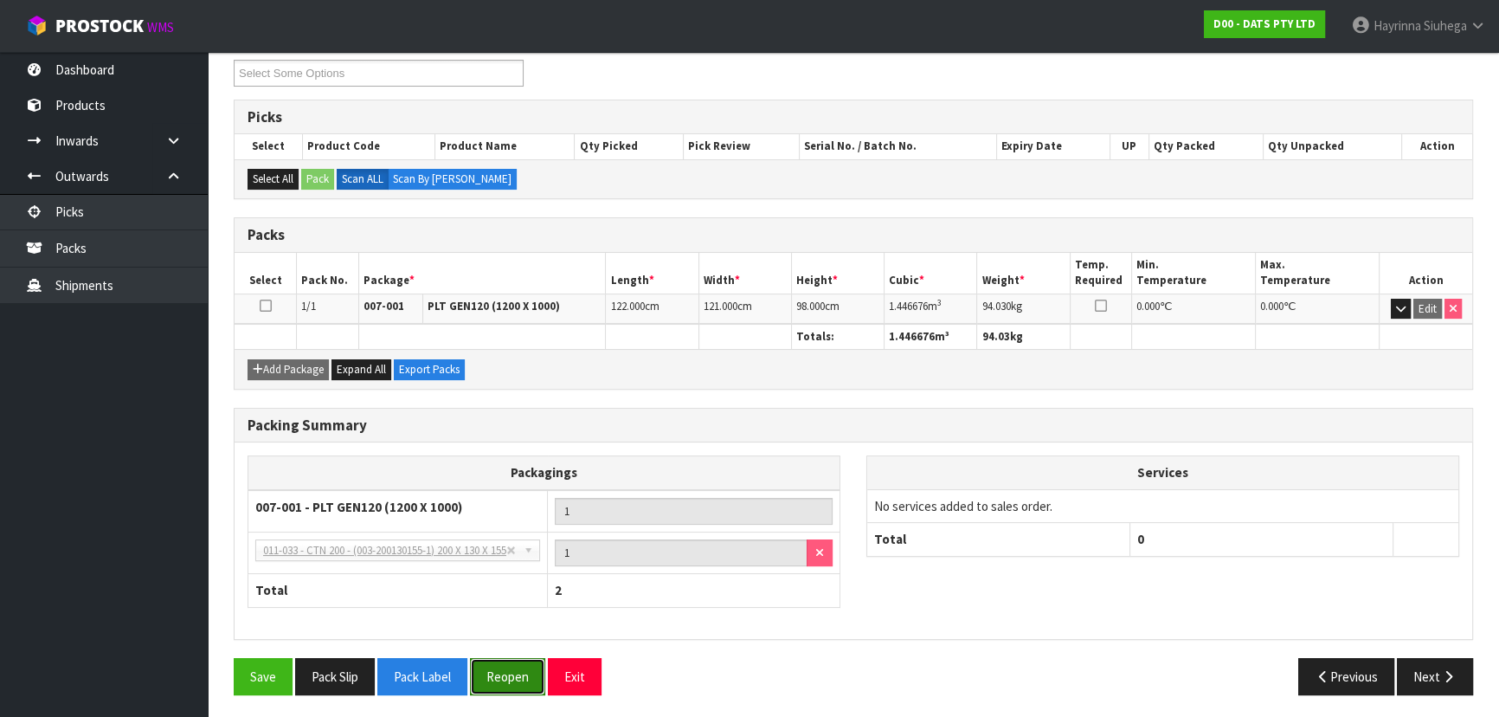
click at [519, 660] on button "Reopen" at bounding box center [507, 676] width 75 height 37
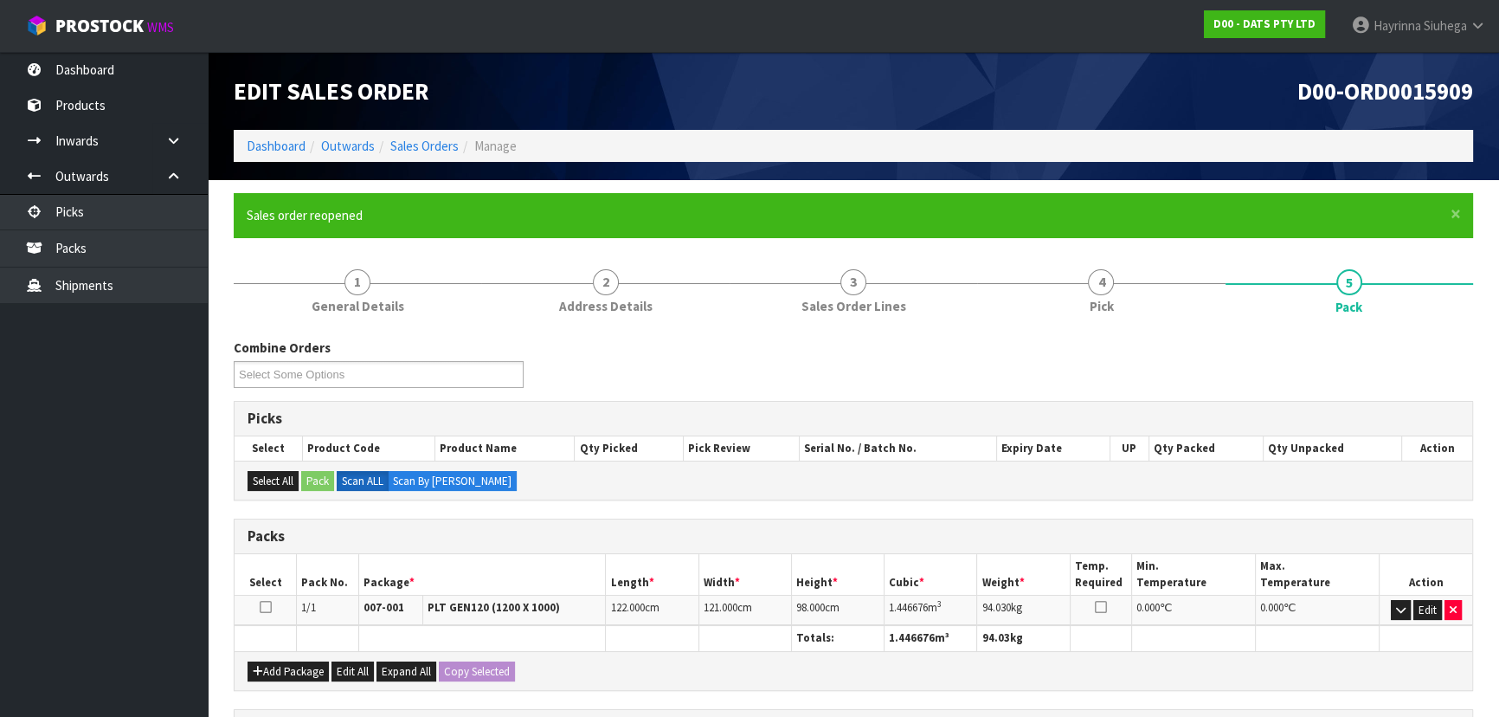
scroll to position [235, 0]
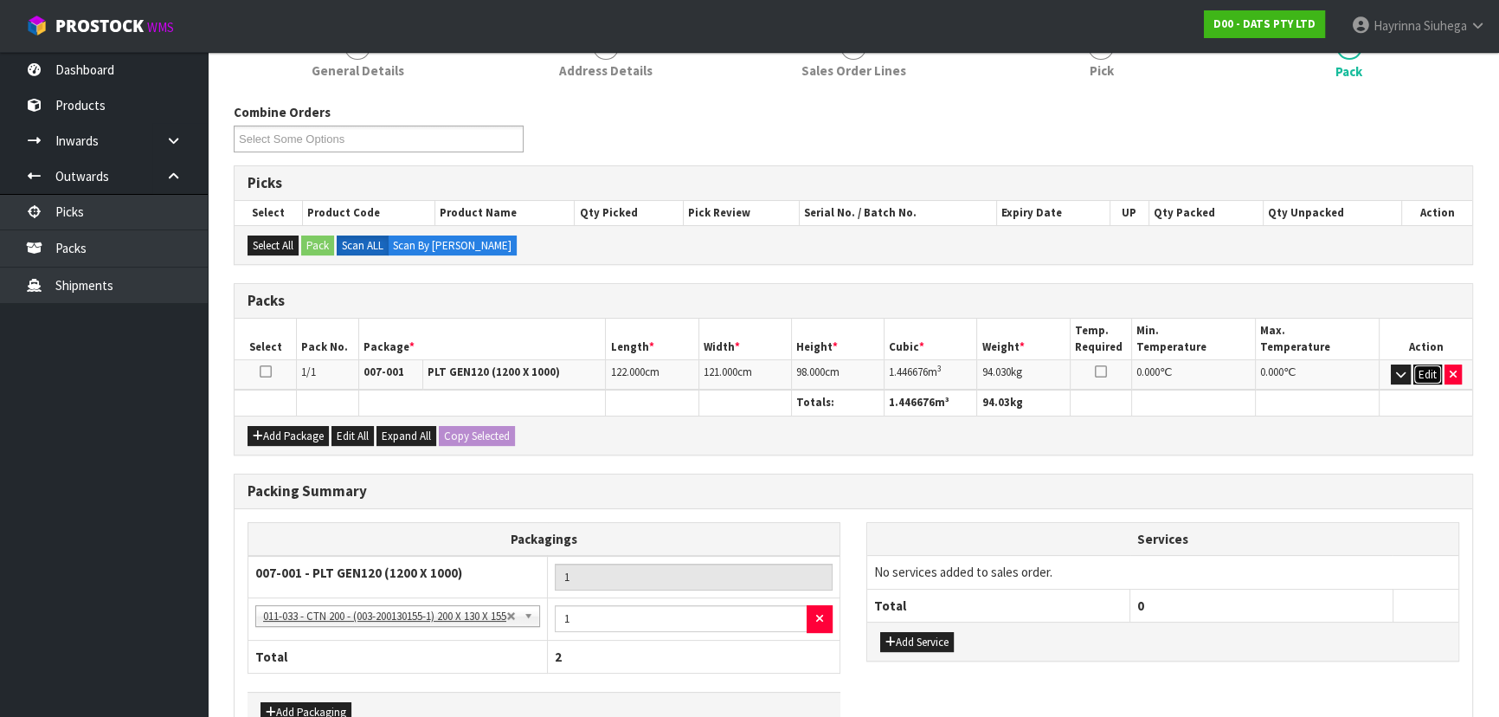
click at [1425, 371] on button "Edit" at bounding box center [1427, 374] width 29 height 21
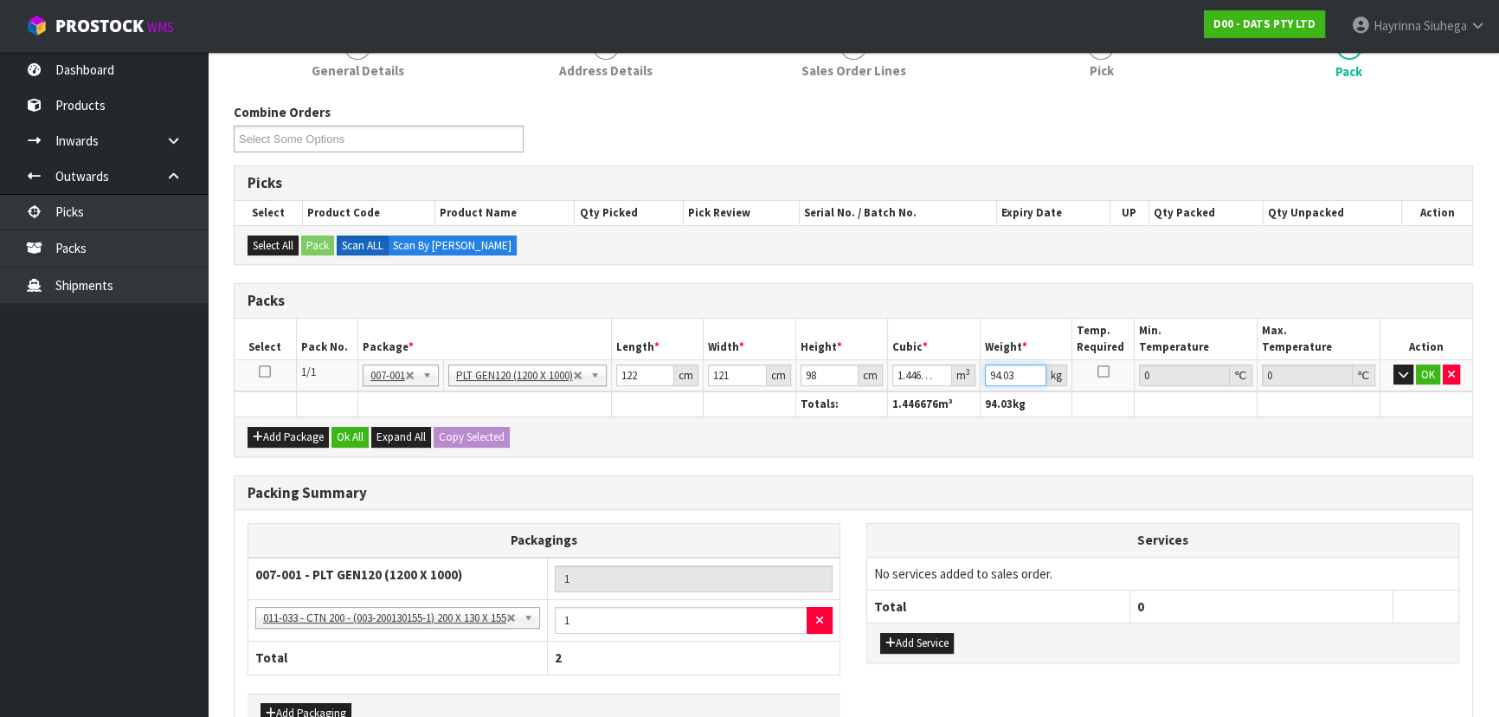
click at [1002, 375] on input "94.03" at bounding box center [1015, 375] width 61 height 22
type input "184"
click at [1428, 373] on button "OK" at bounding box center [1428, 374] width 24 height 21
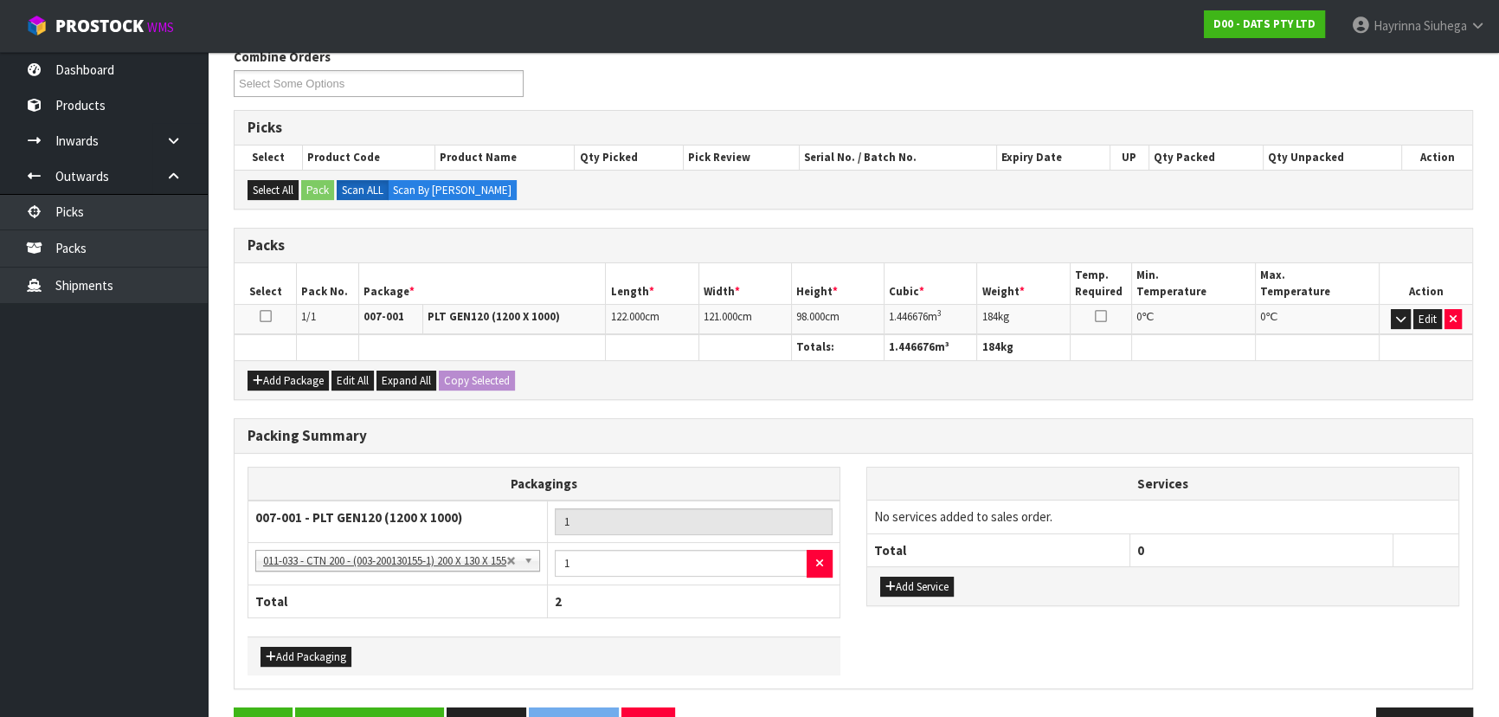
scroll to position [340, 0]
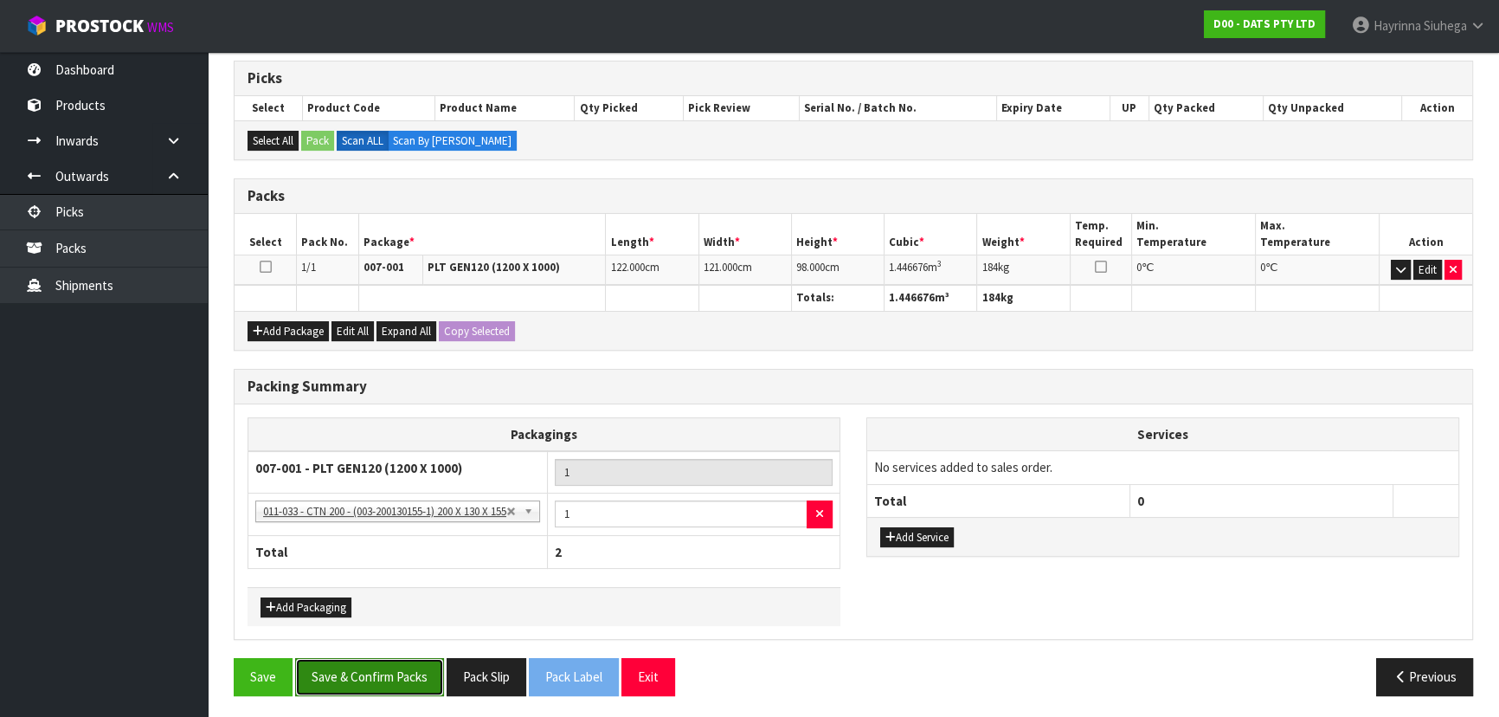
click at [396, 679] on button "Save & Confirm Packs" at bounding box center [369, 676] width 149 height 37
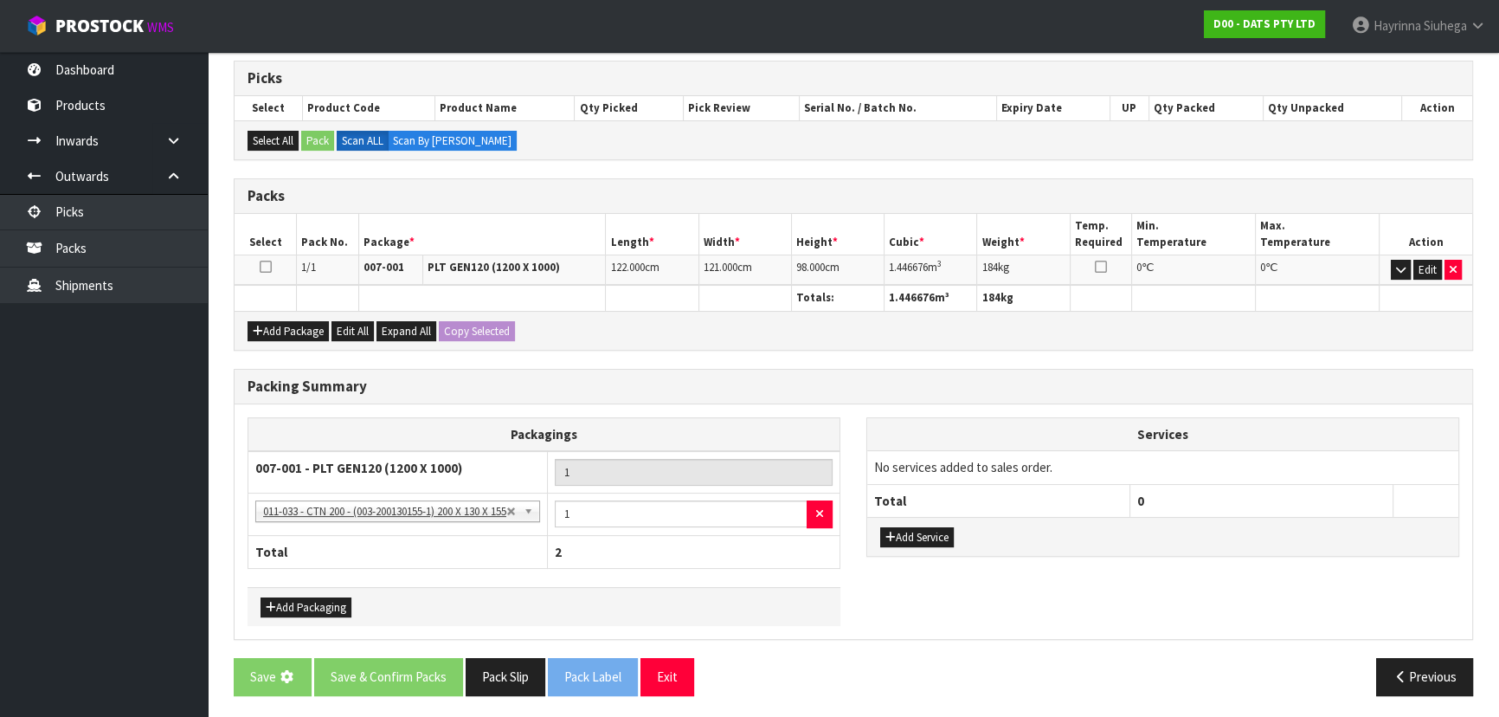
scroll to position [0, 0]
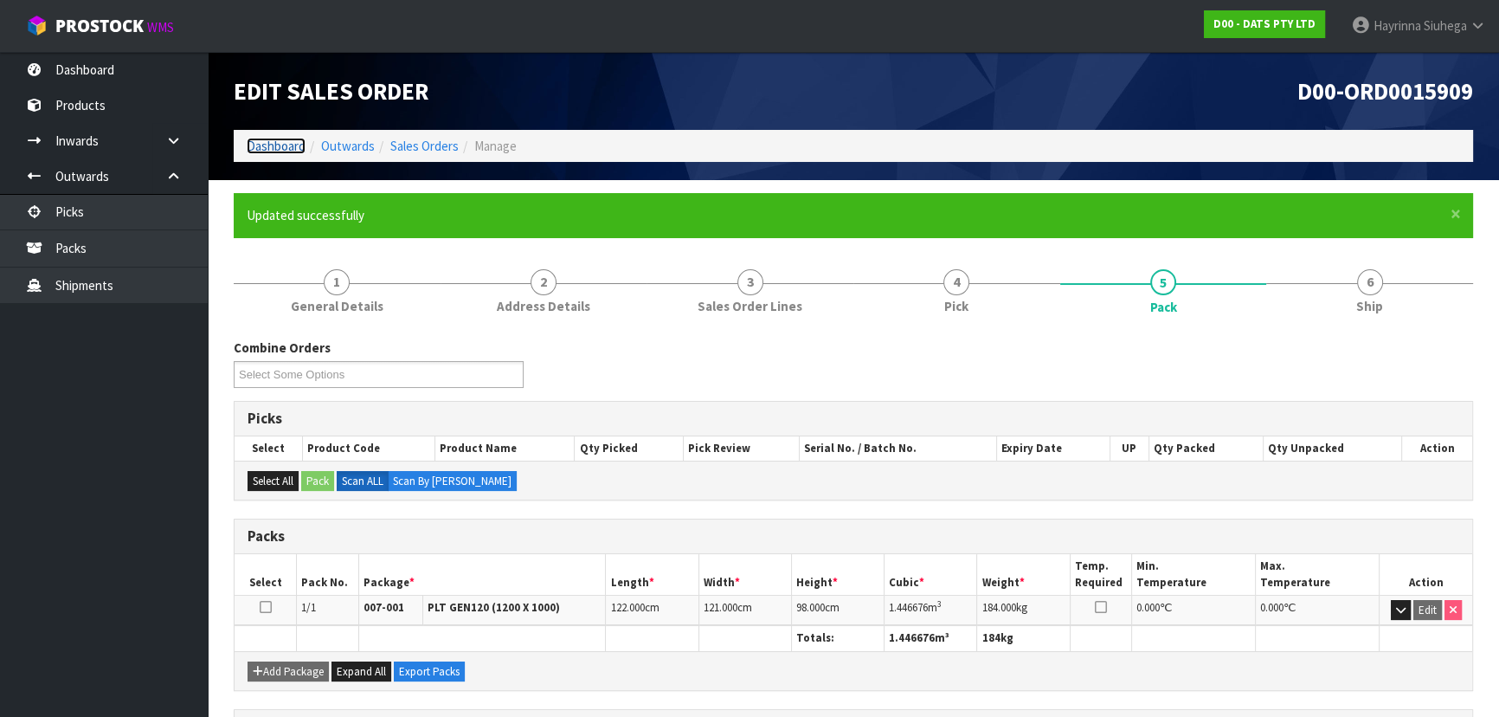
click at [263, 143] on link "Dashboard" at bounding box center [276, 146] width 59 height 16
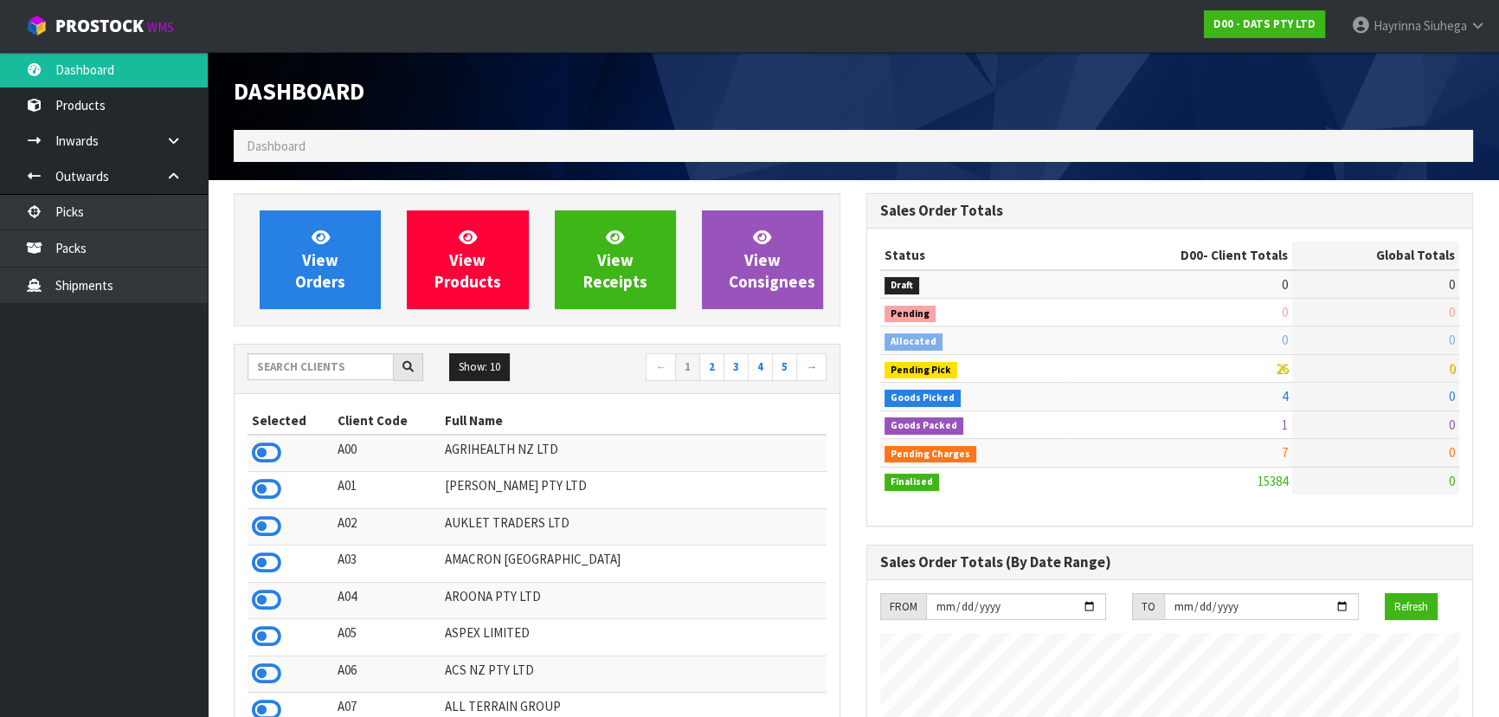
scroll to position [1346, 632]
click at [323, 364] on input "text" at bounding box center [321, 366] width 146 height 27
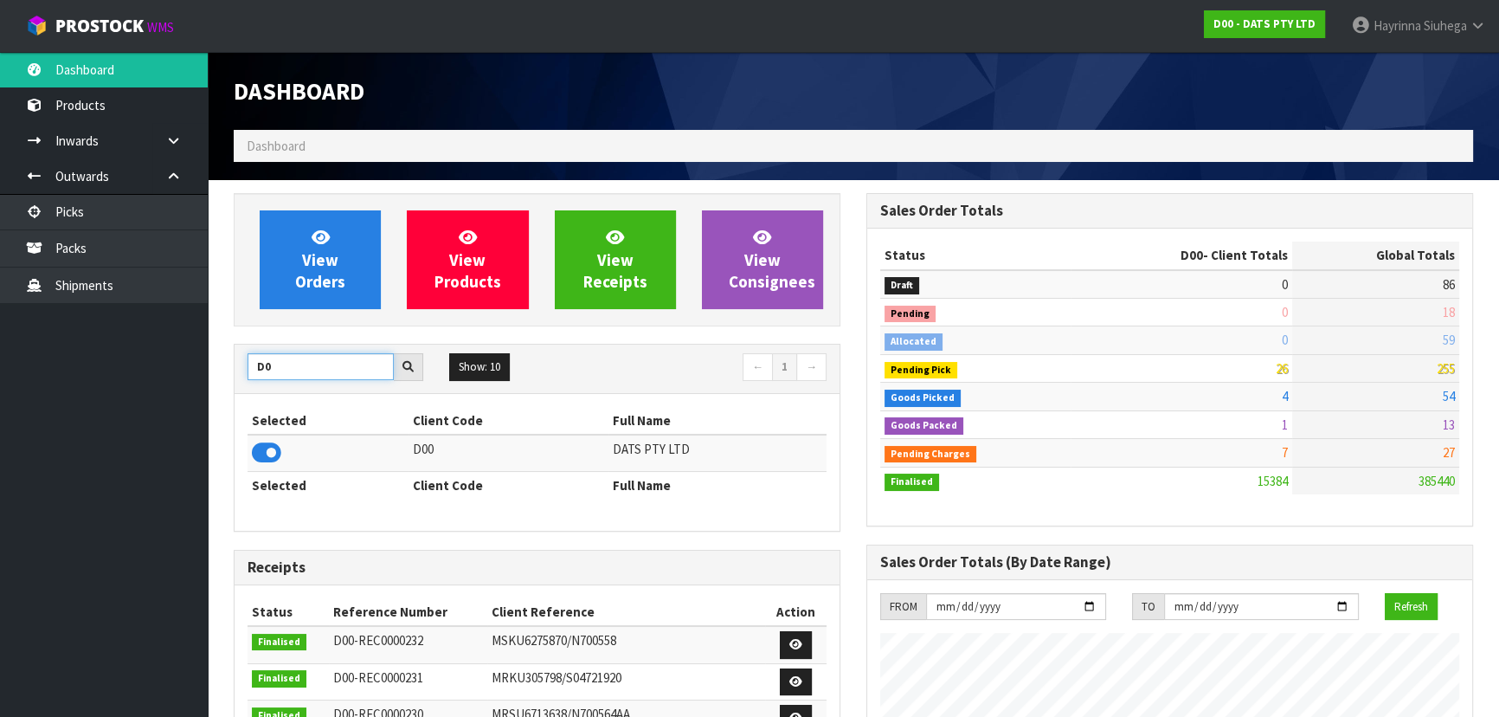
type input "D"
type input "A00"
click at [267, 441] on icon at bounding box center [266, 453] width 29 height 26
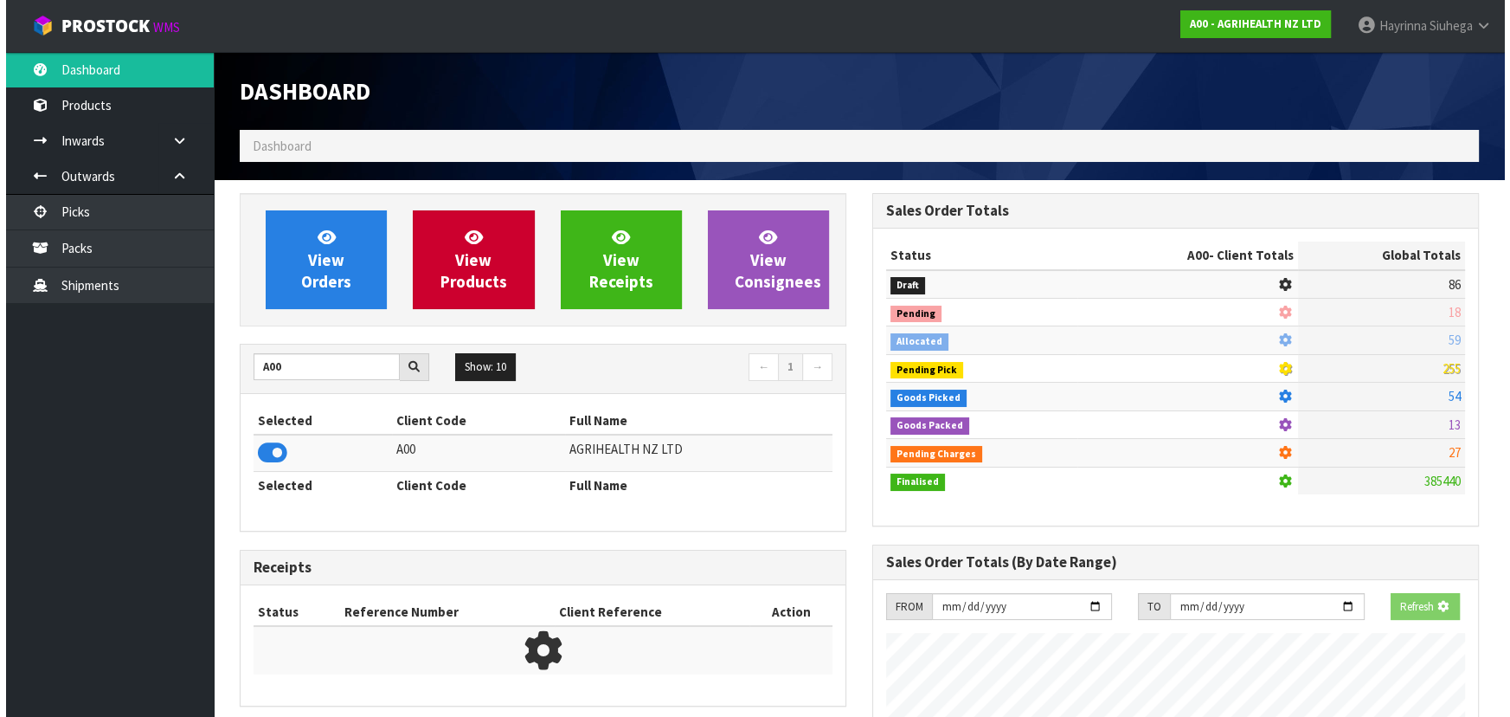
scroll to position [1309, 632]
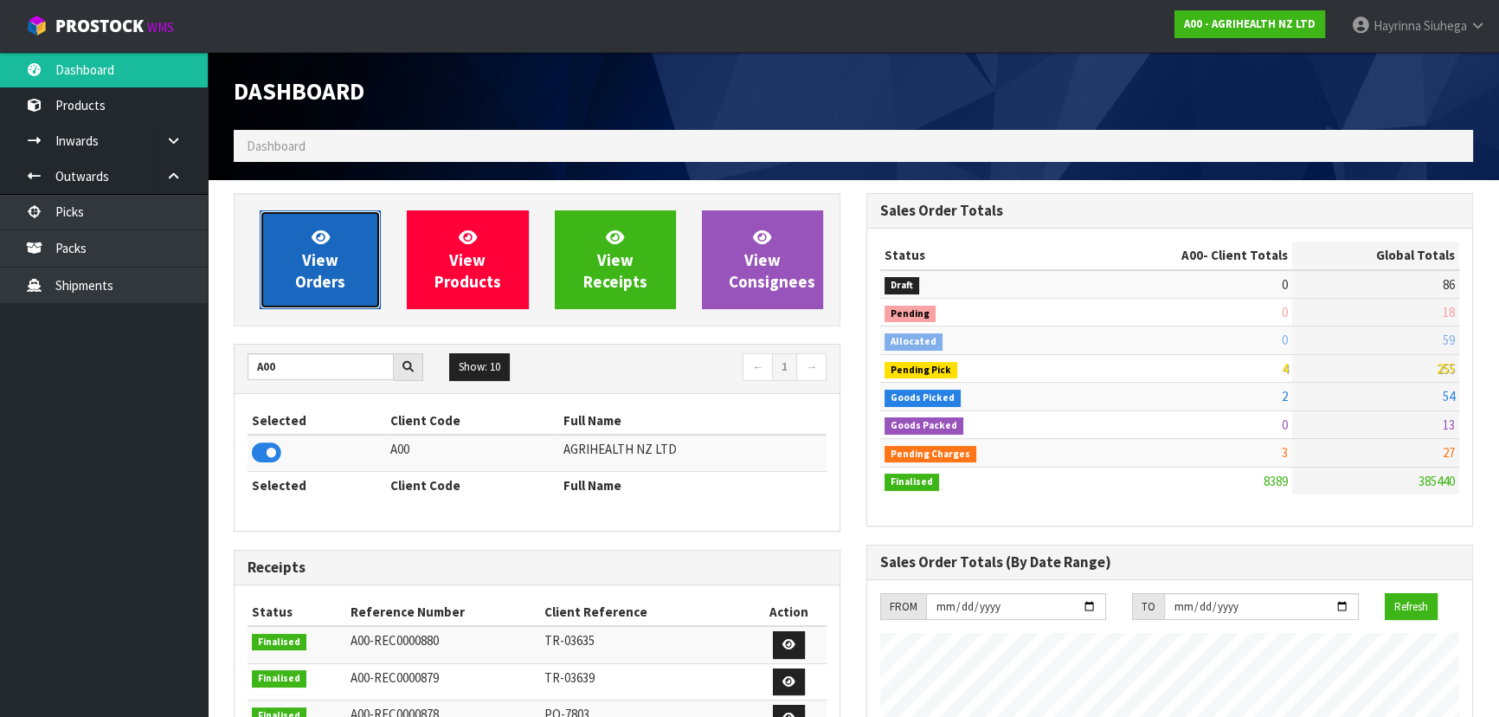
click at [327, 228] on span "View Orders" at bounding box center [320, 259] width 50 height 65
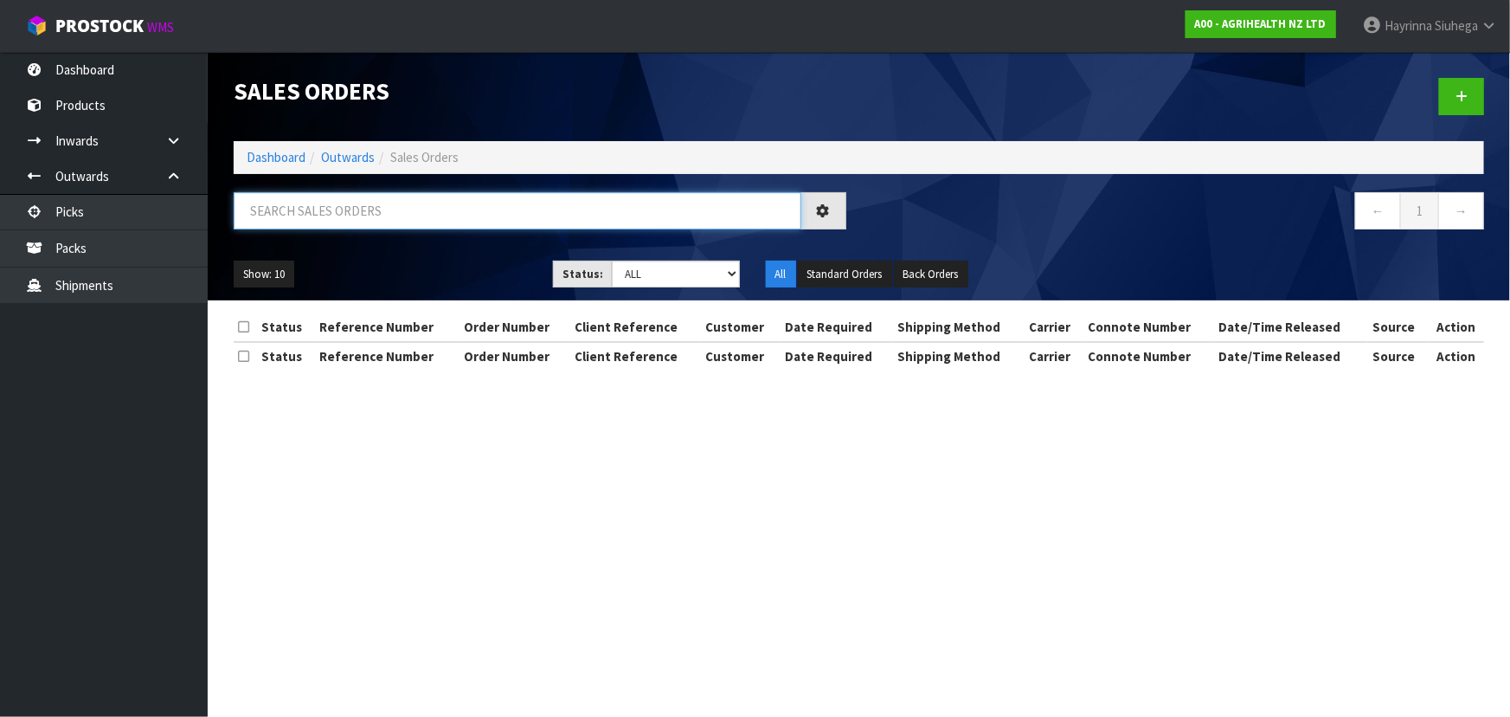
click at [388, 213] on input "text" at bounding box center [518, 210] width 568 height 37
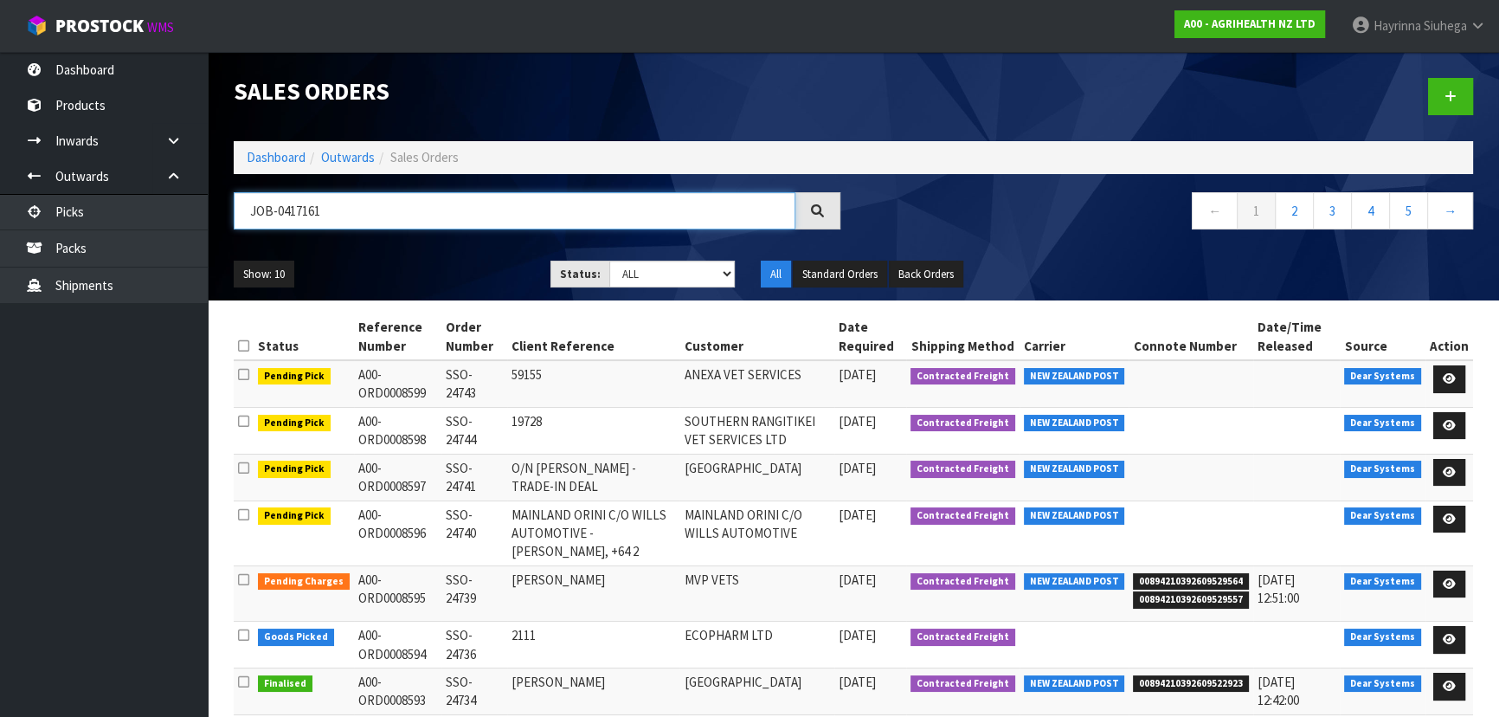
type input "JOB-0417161"
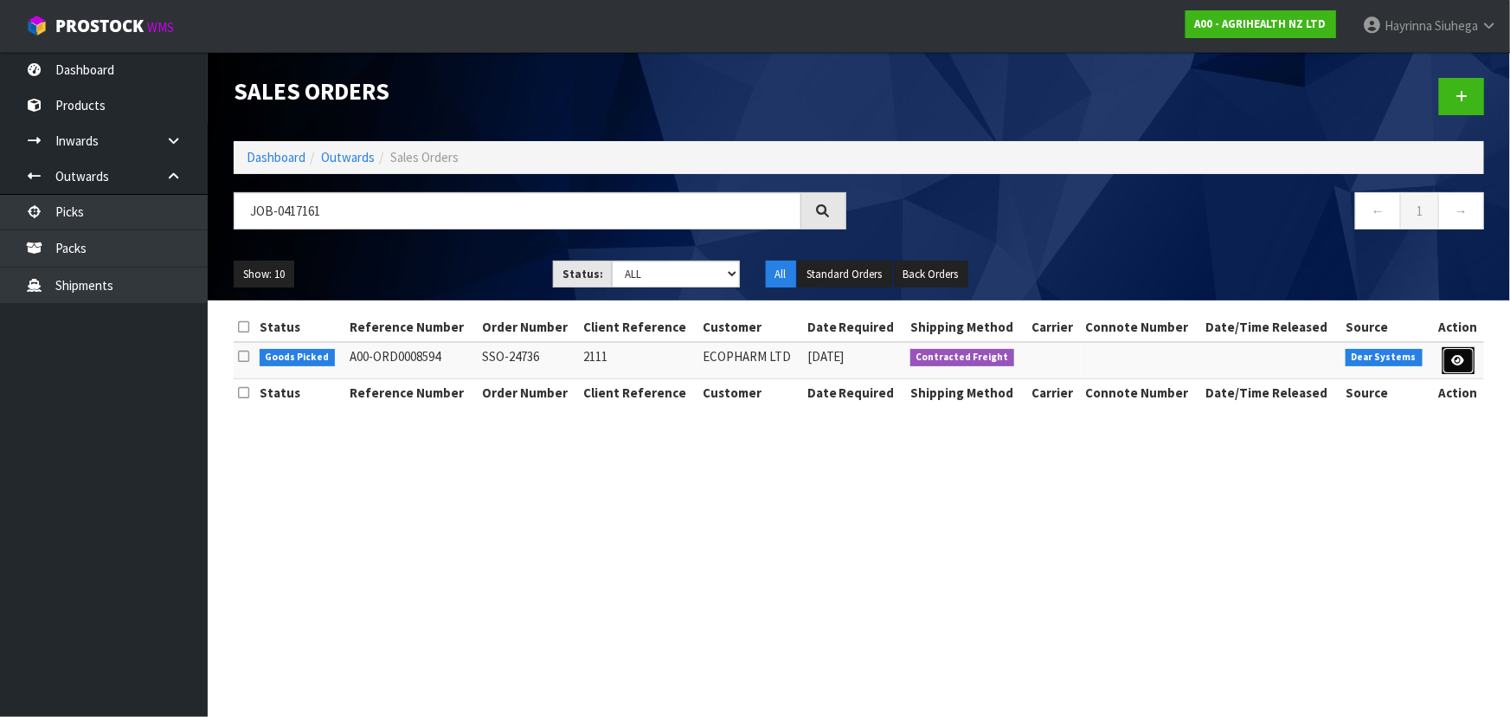
click at [1454, 357] on icon at bounding box center [1458, 360] width 13 height 11
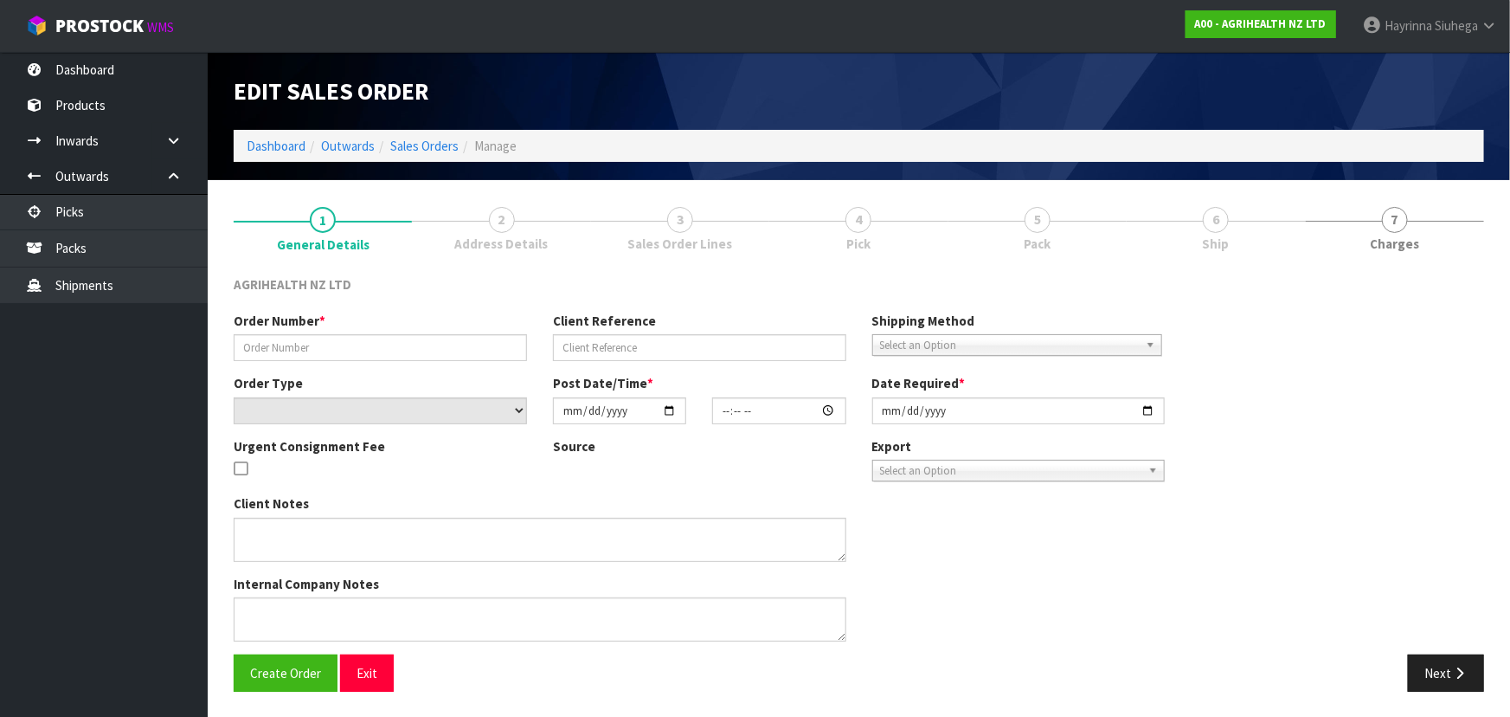
type input "SSO-24736"
type input "2111"
select select "number:0"
type input "[DATE]"
type input "09:35:30.000"
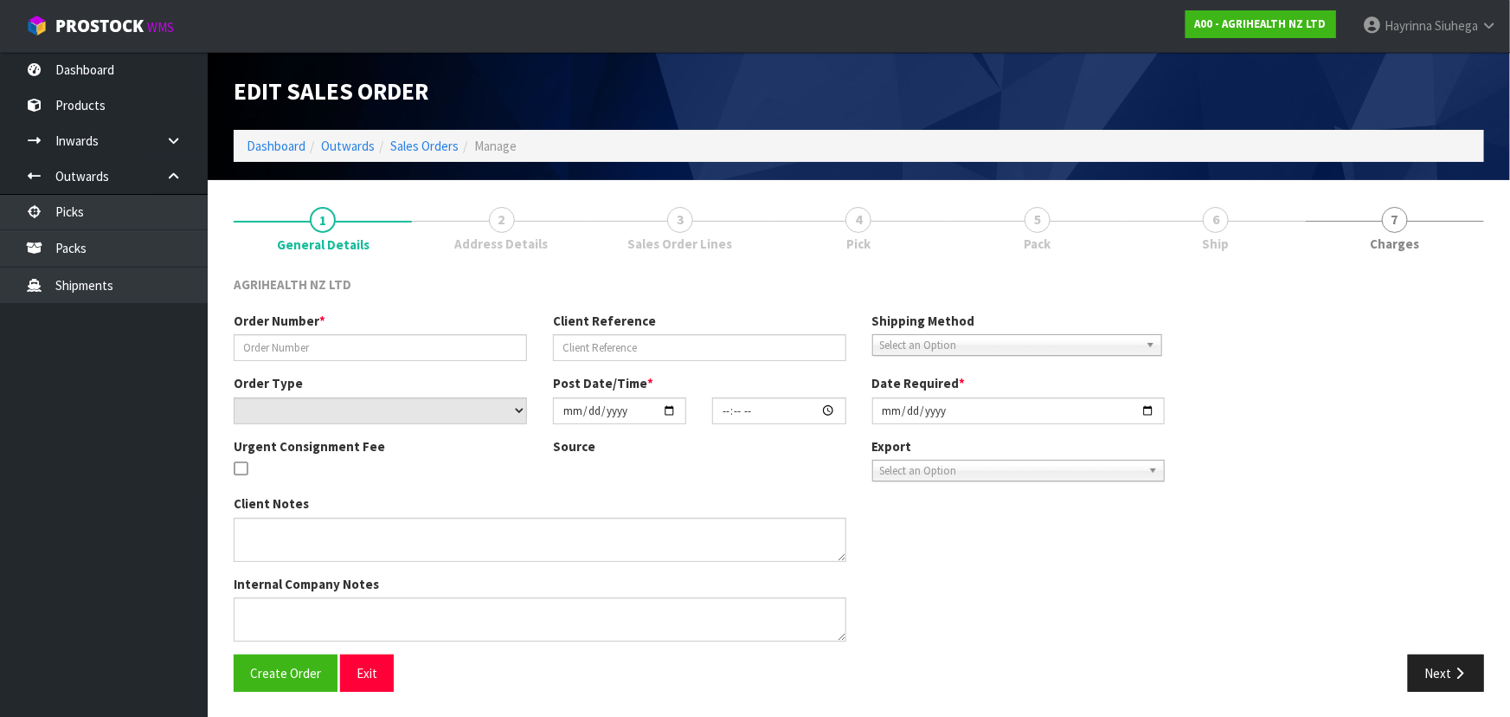
type input "[DATE]"
type textarea "SHIP BY: Freight"
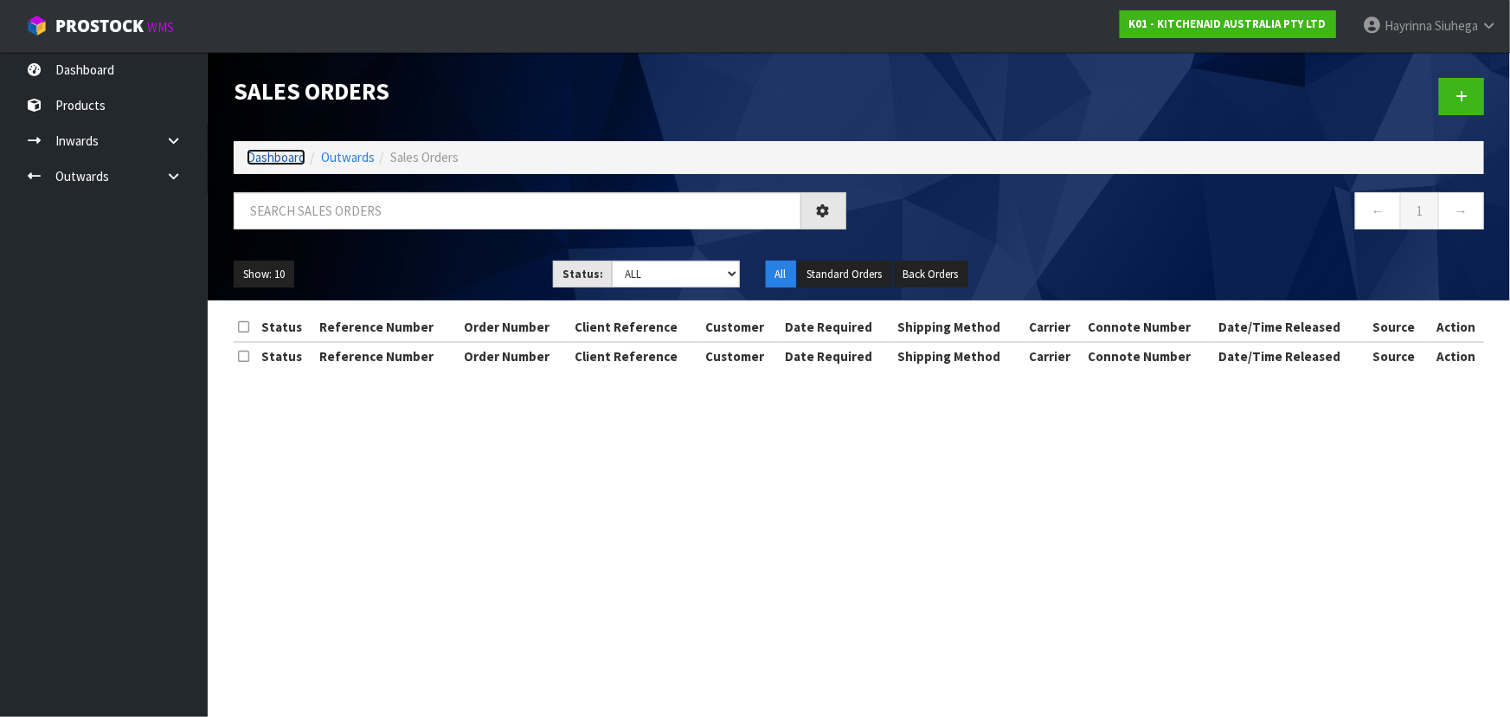
click at [277, 153] on link "Dashboard" at bounding box center [276, 157] width 59 height 16
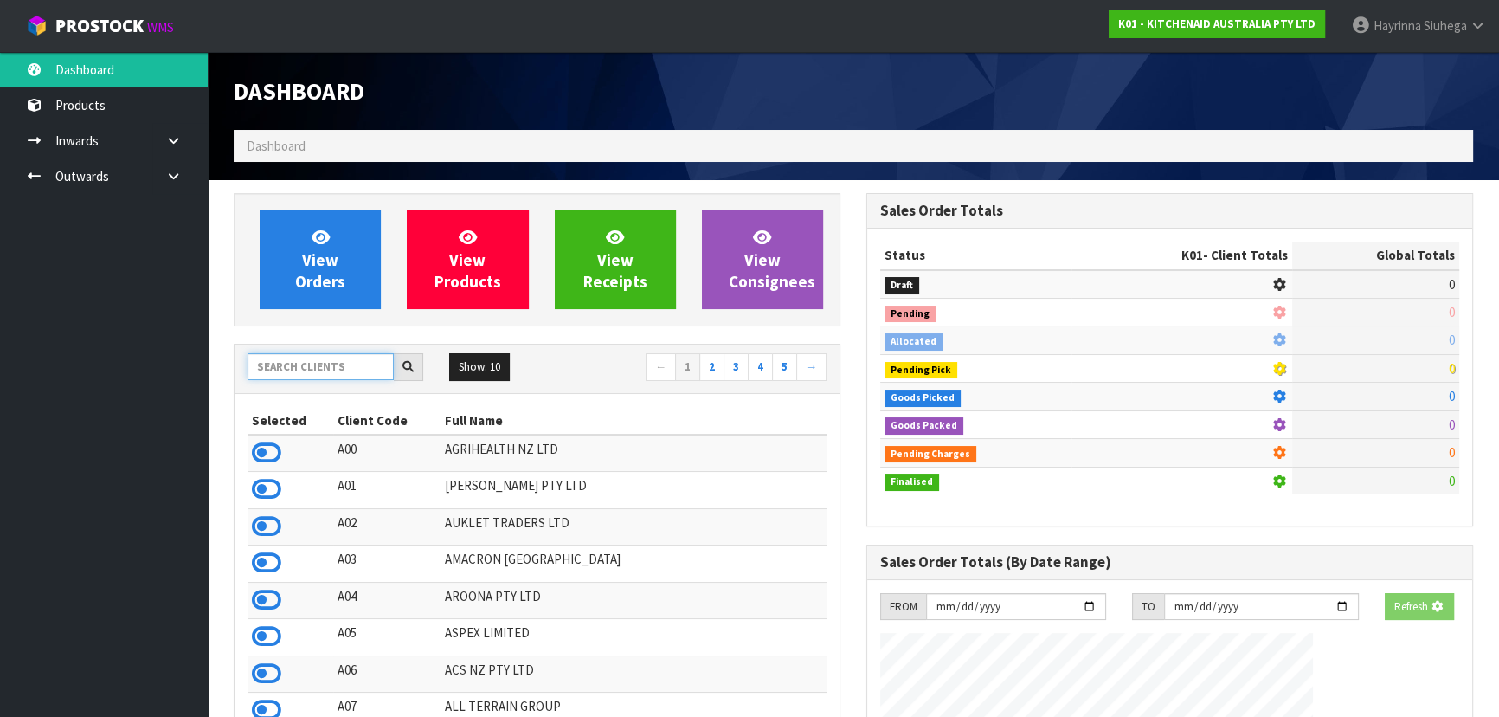
click at [338, 361] on input "text" at bounding box center [321, 366] width 146 height 27
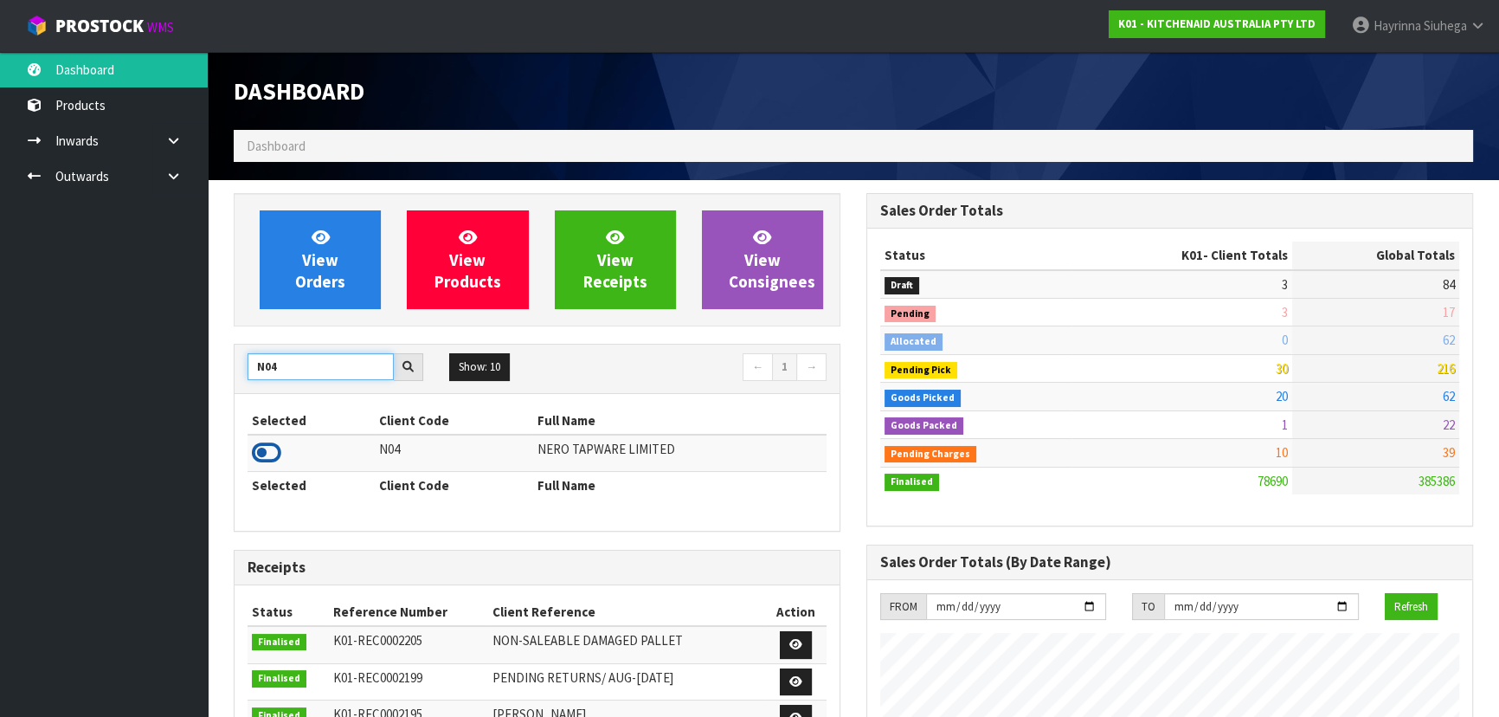
type input "N04"
click at [259, 450] on icon at bounding box center [266, 453] width 29 height 26
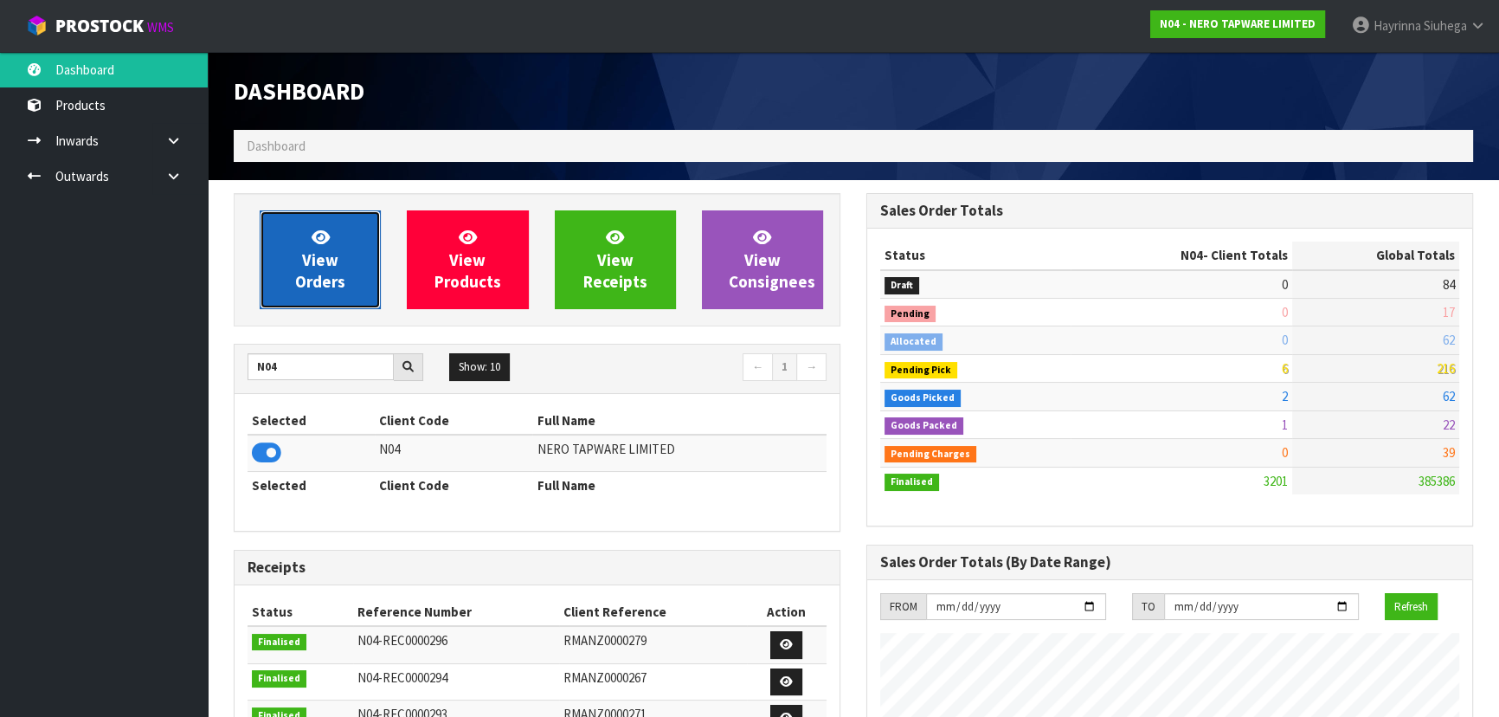
scroll to position [1364, 632]
click at [324, 280] on span "View Orders" at bounding box center [320, 259] width 50 height 65
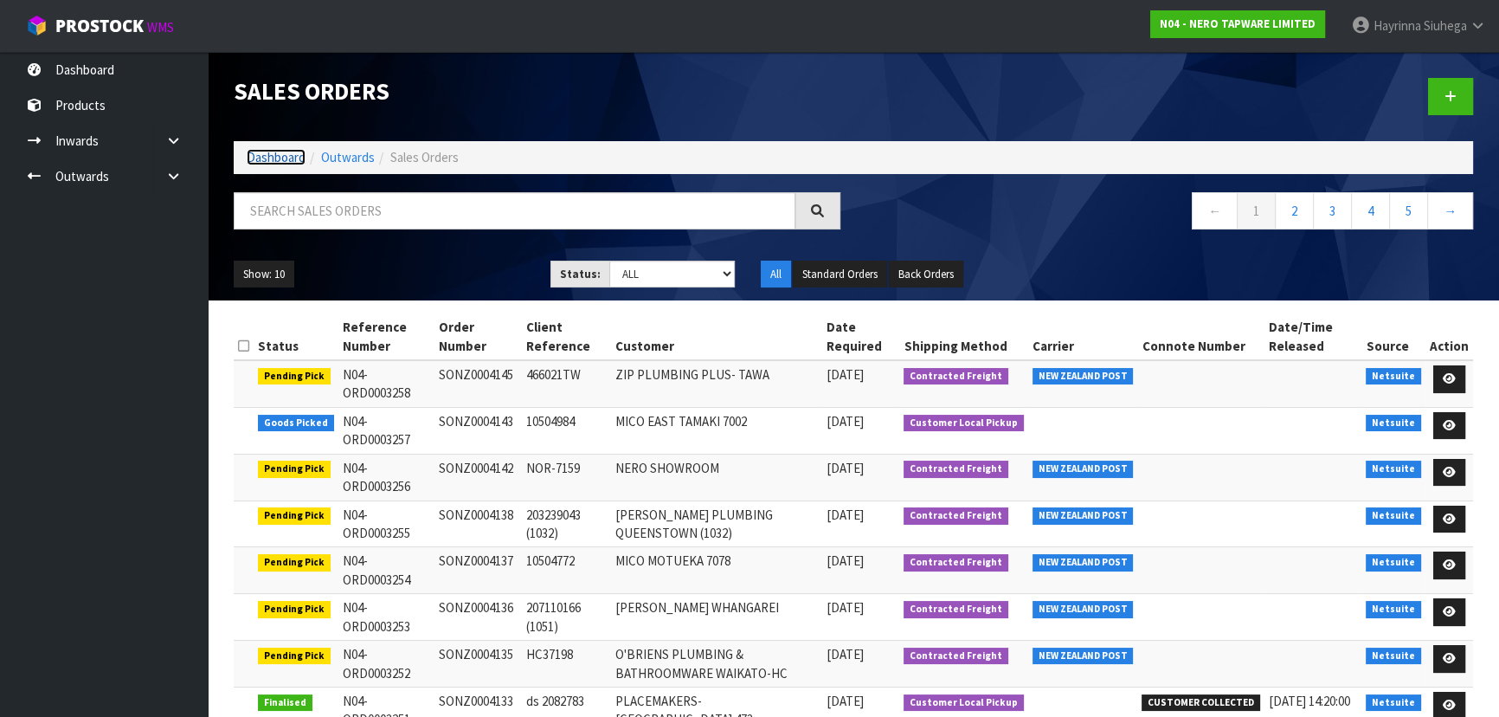
click at [260, 156] on link "Dashboard" at bounding box center [276, 157] width 59 height 16
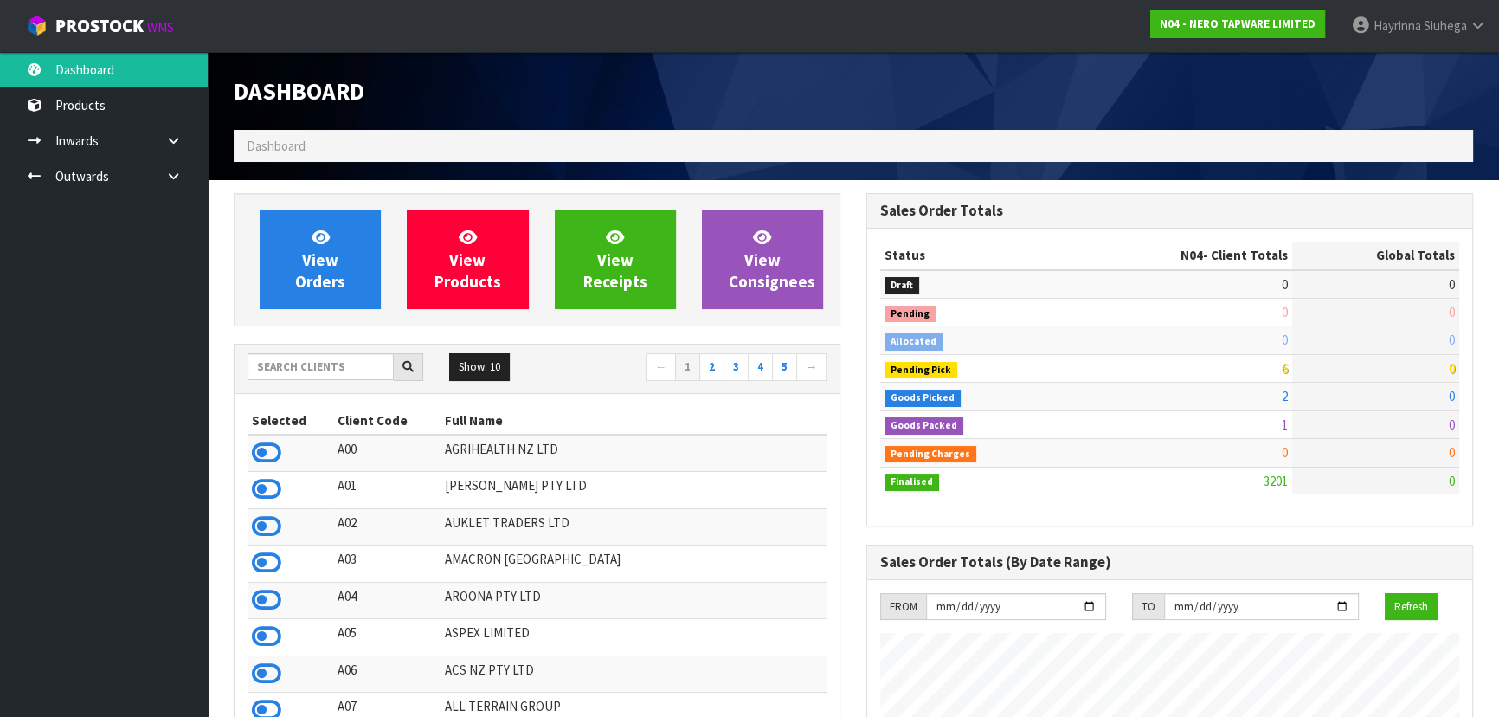
scroll to position [1364, 632]
click at [319, 371] on input "text" at bounding box center [321, 366] width 146 height 27
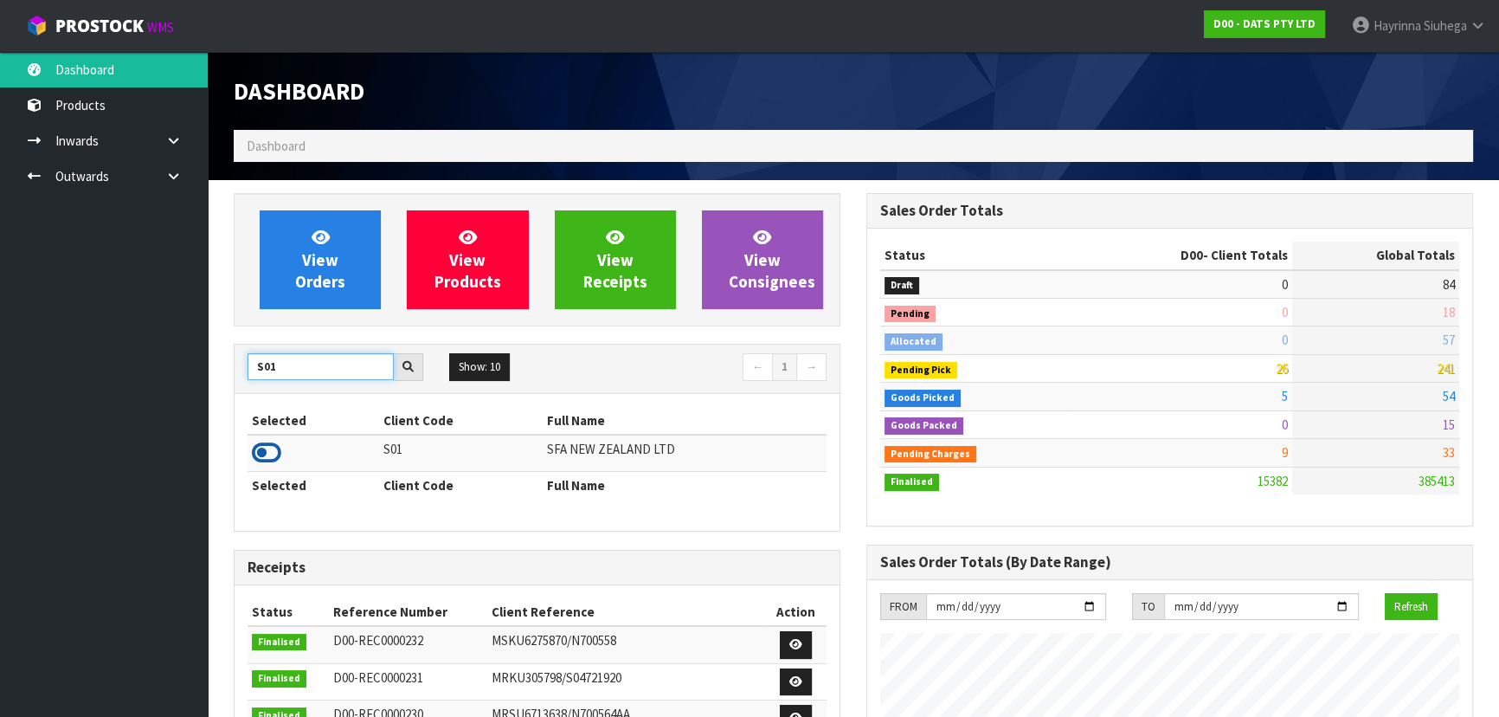
type input "S01"
click at [278, 452] on icon at bounding box center [266, 453] width 29 height 26
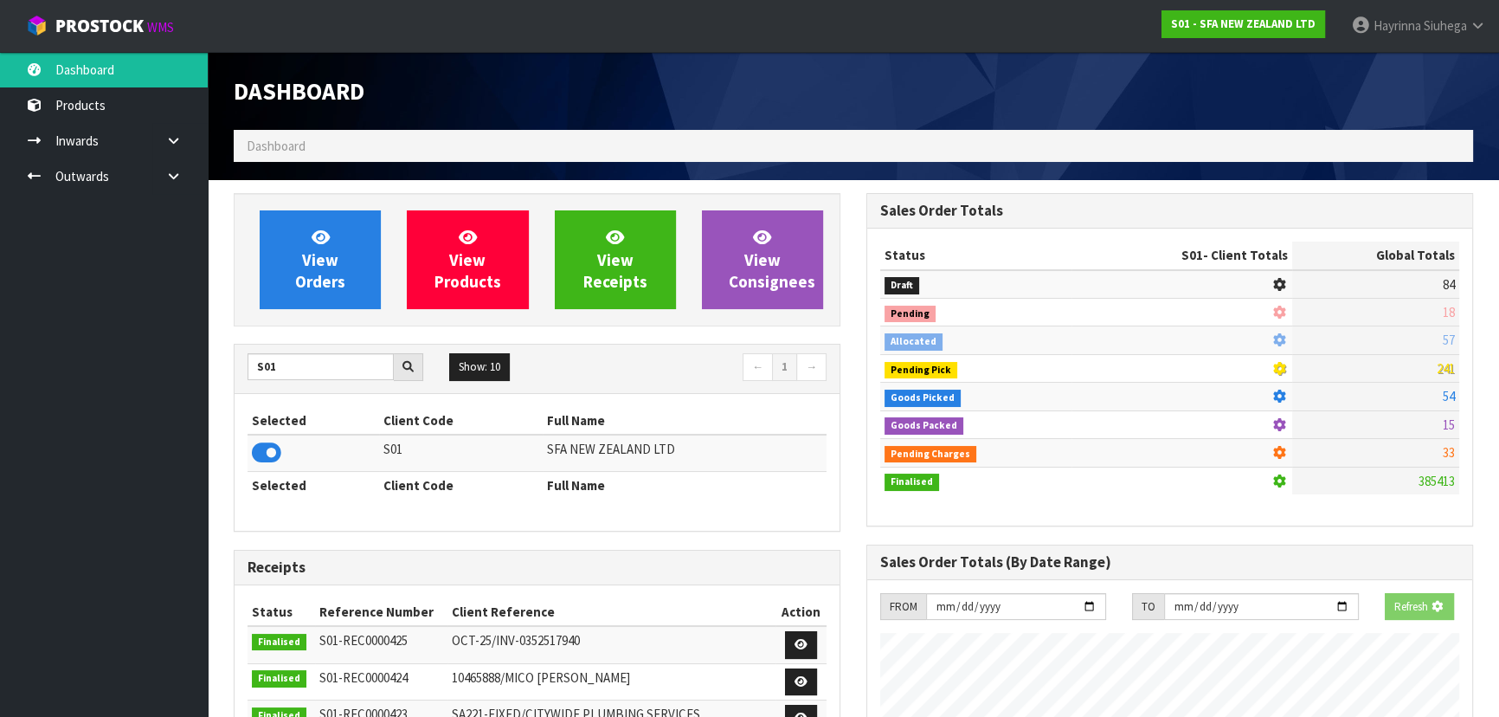
scroll to position [1309, 632]
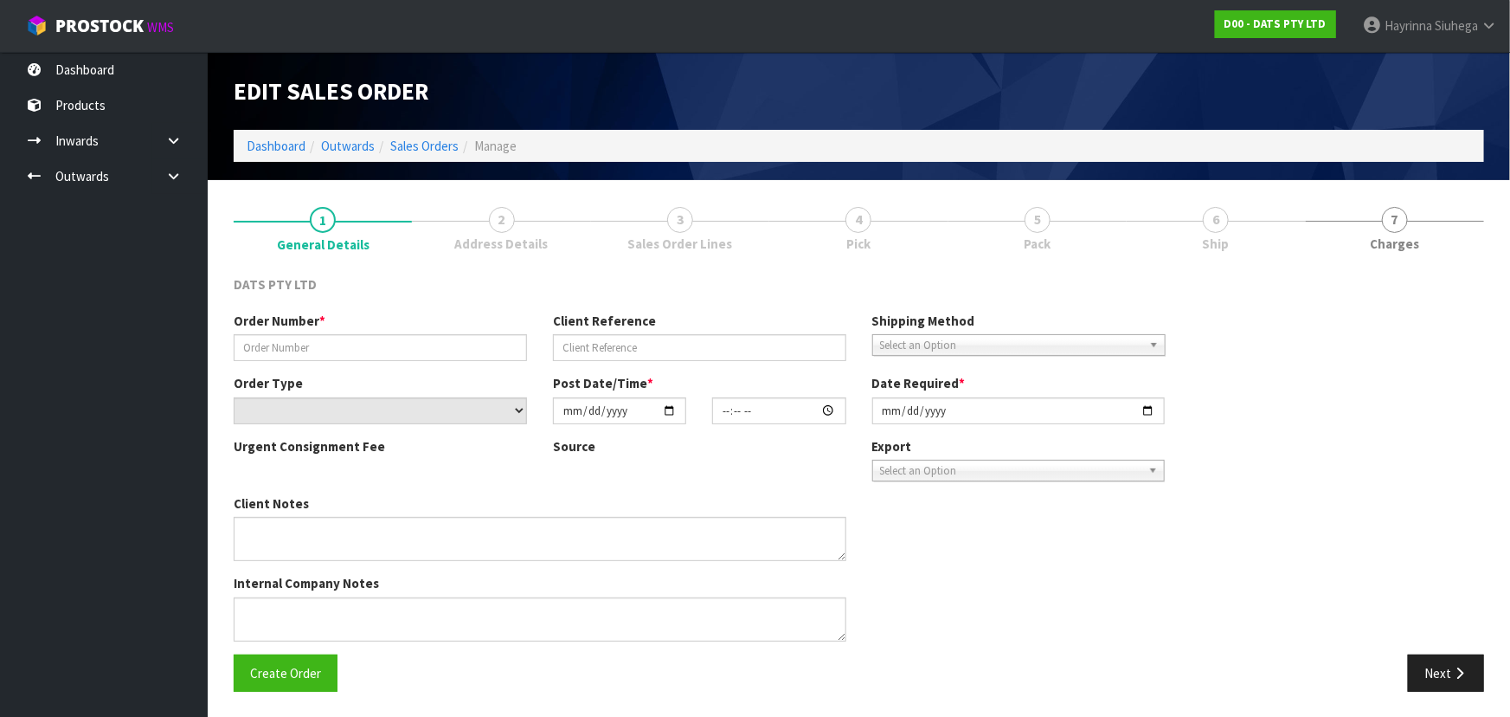
type input "9454Y100318757"
select select "number:0"
type input "[DATE]"
type input "11:04:00.000"
type input "[DATE]"
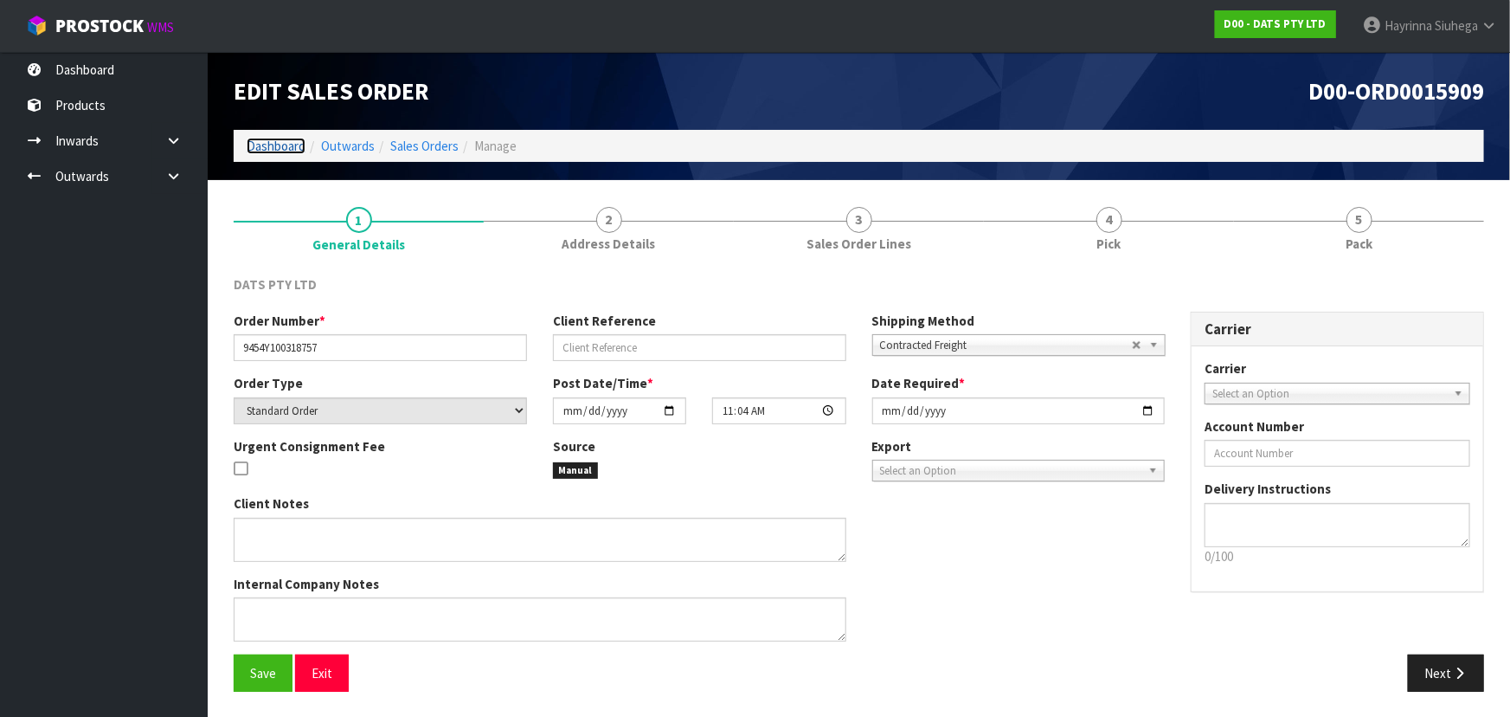
click at [286, 141] on link "Dashboard" at bounding box center [276, 146] width 59 height 16
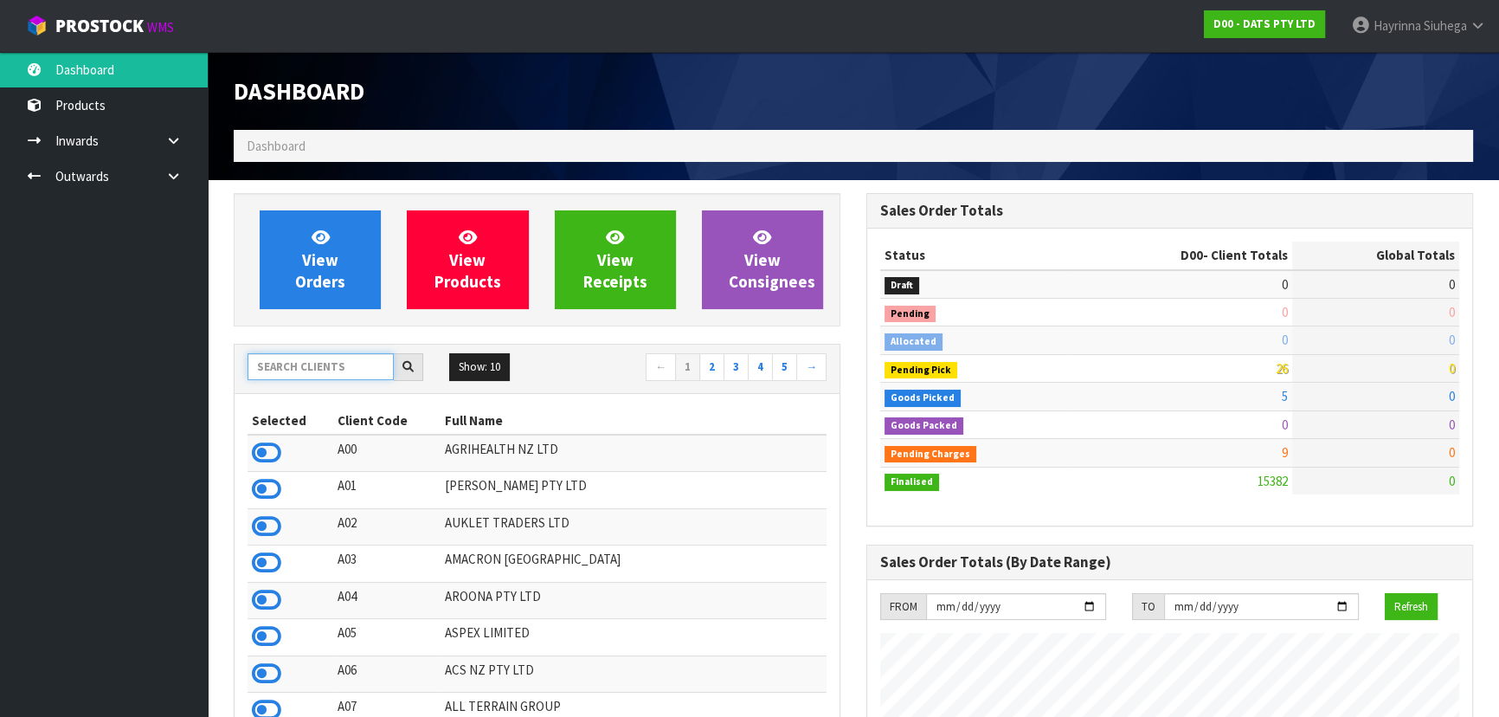
scroll to position [1346, 632]
click at [270, 360] on input "text" at bounding box center [321, 366] width 146 height 27
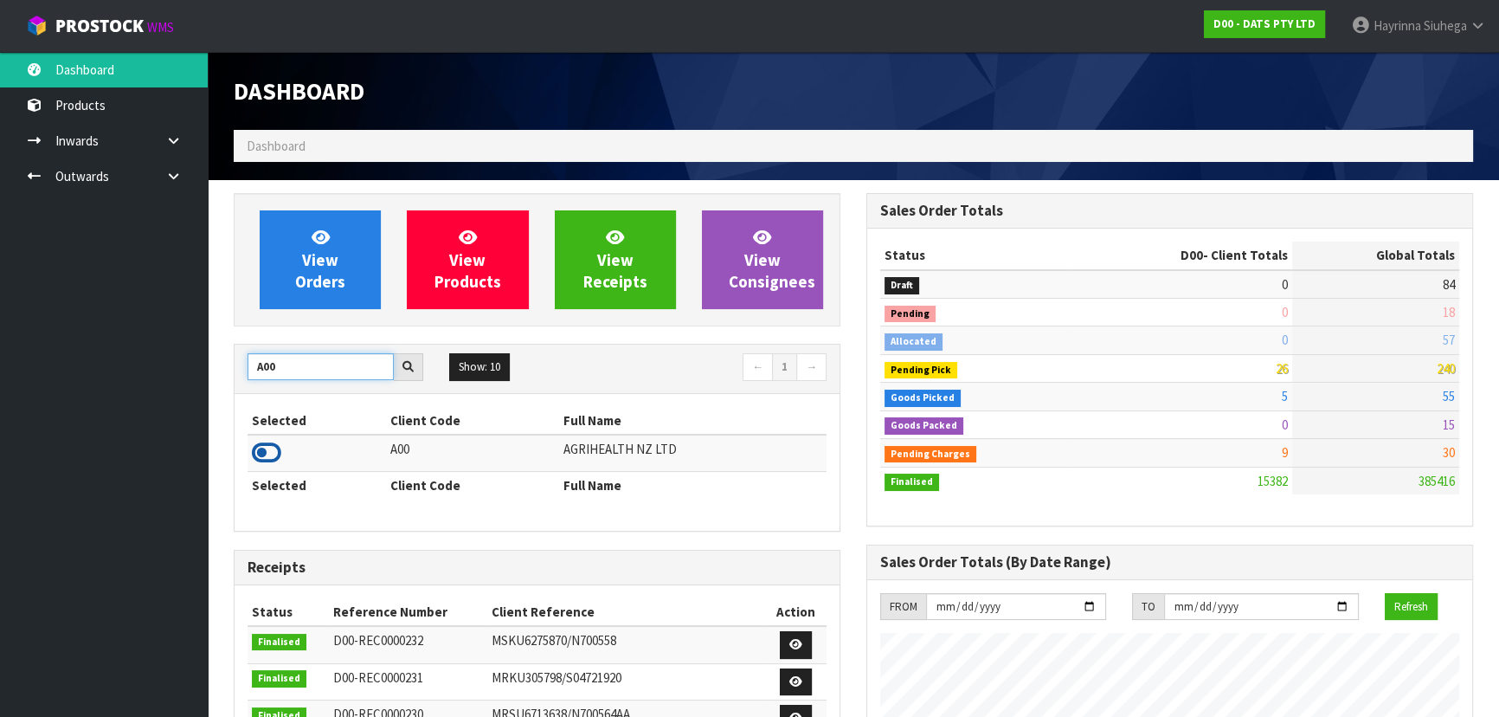
type input "A00"
click at [272, 454] on icon at bounding box center [266, 453] width 29 height 26
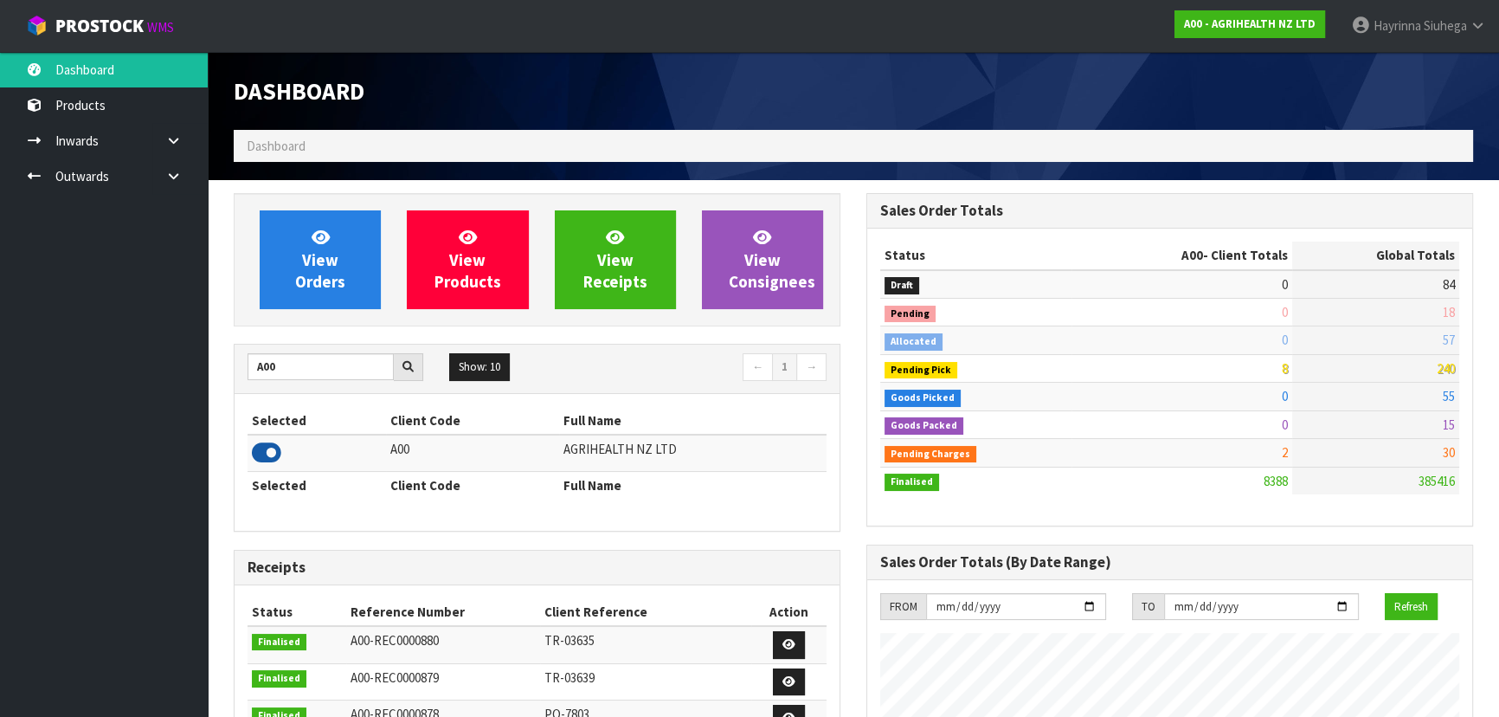
scroll to position [1309, 632]
click at [166, 138] on icon at bounding box center [173, 140] width 16 height 13
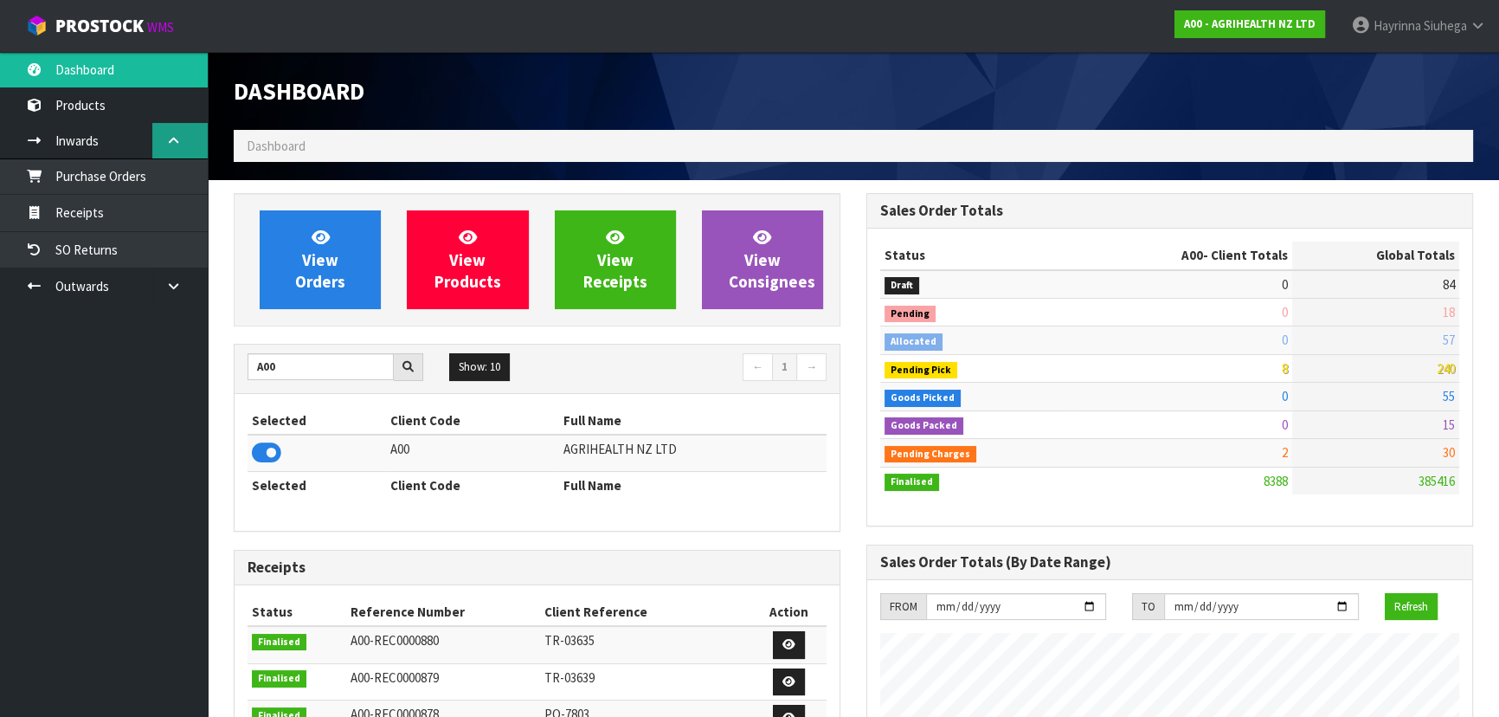
click at [177, 138] on icon at bounding box center [173, 140] width 16 height 13
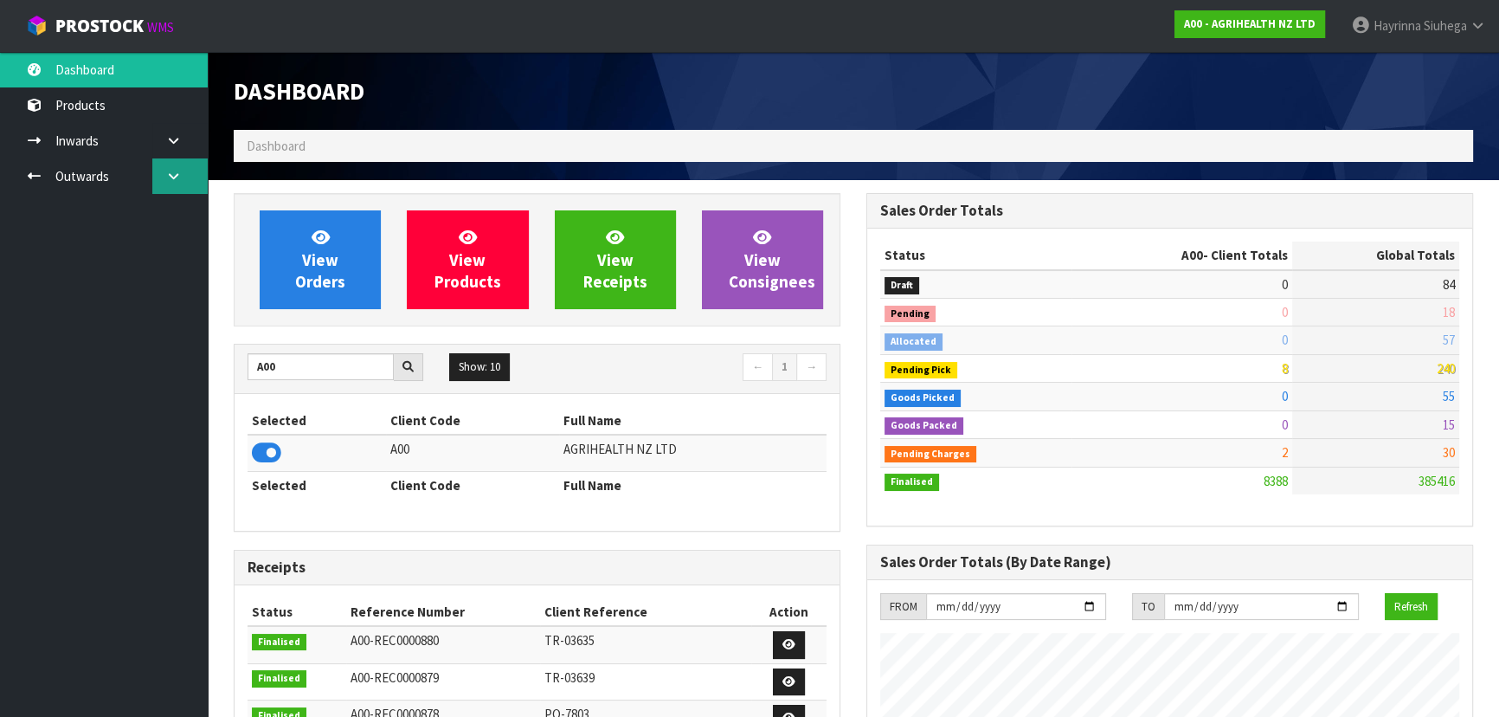
click at [174, 177] on icon at bounding box center [173, 176] width 16 height 13
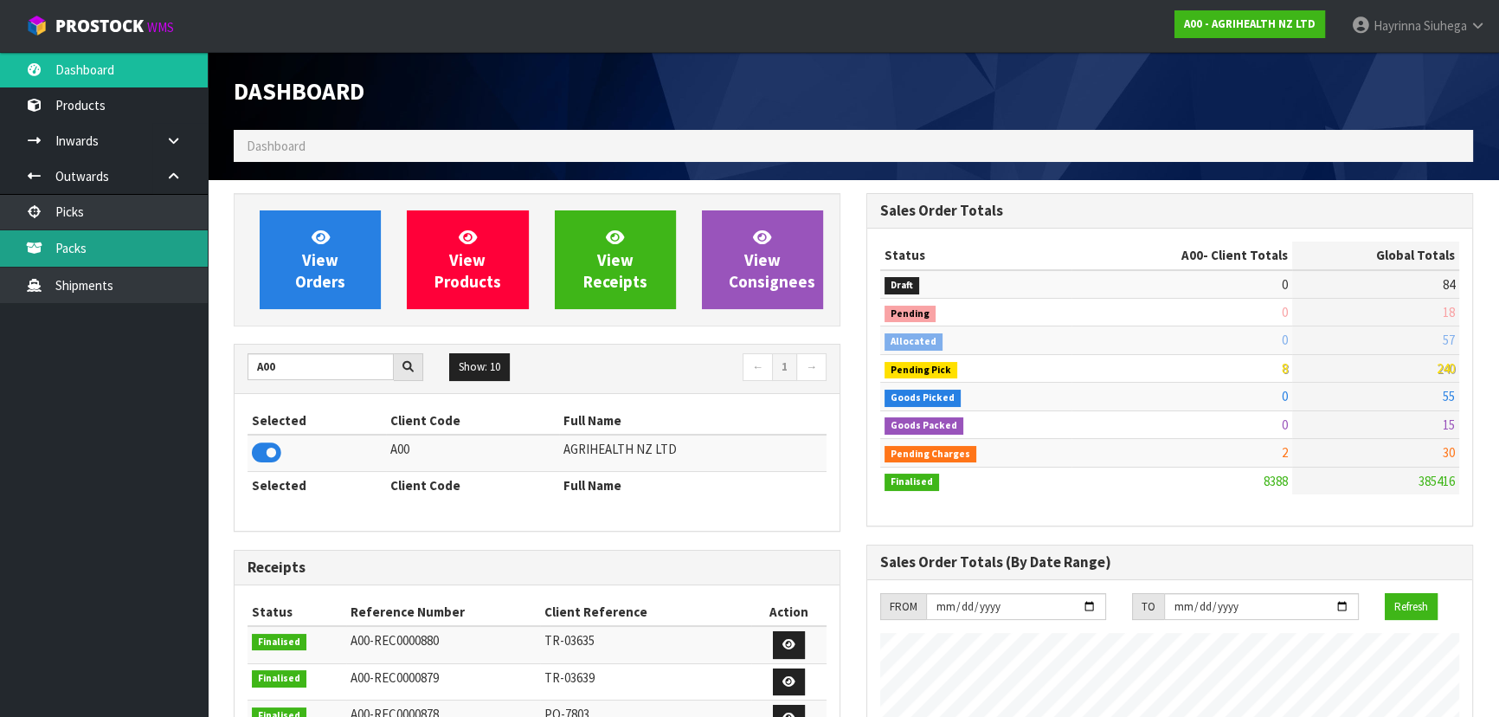
click at [145, 239] on link "Packs" at bounding box center [104, 247] width 208 height 35
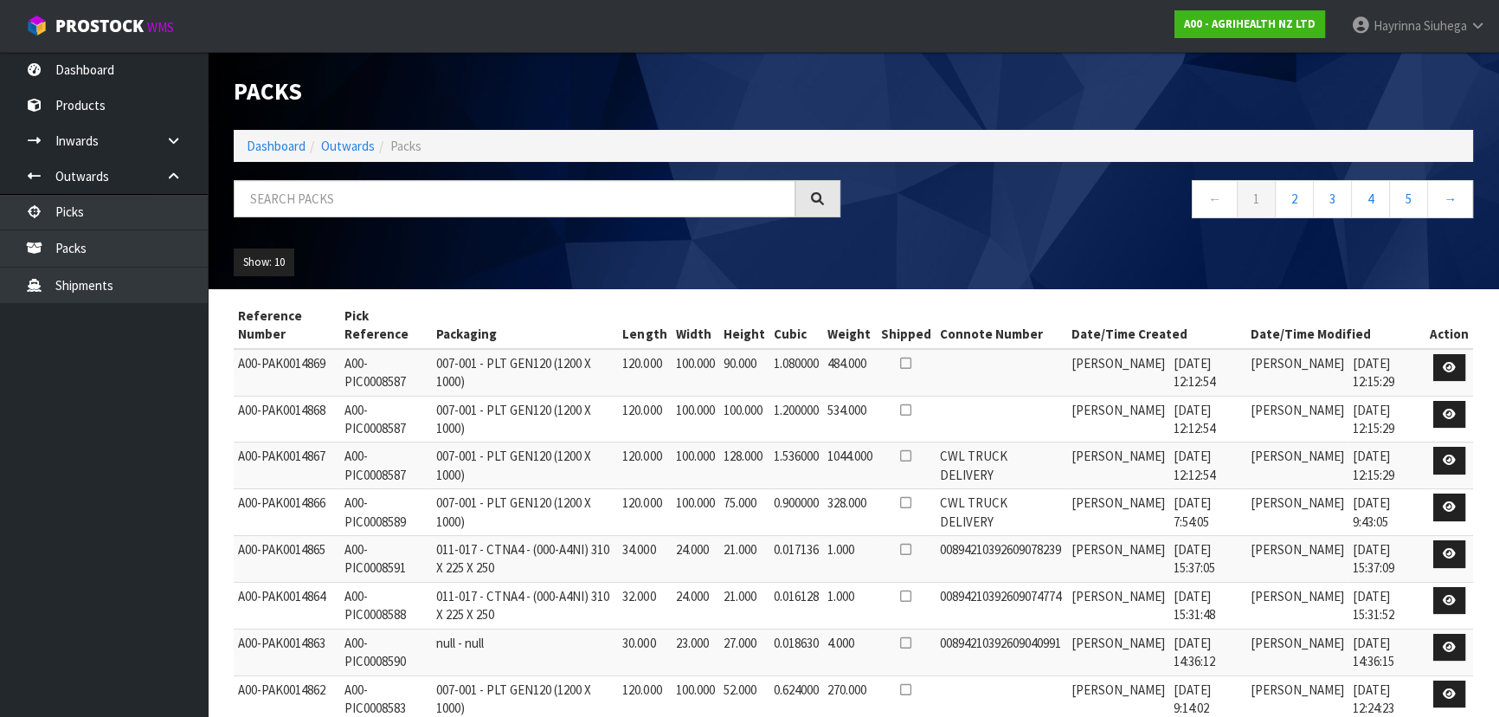
click at [1065, 192] on nav "← 1 2 3 4 5 →" at bounding box center [1169, 201] width 607 height 42
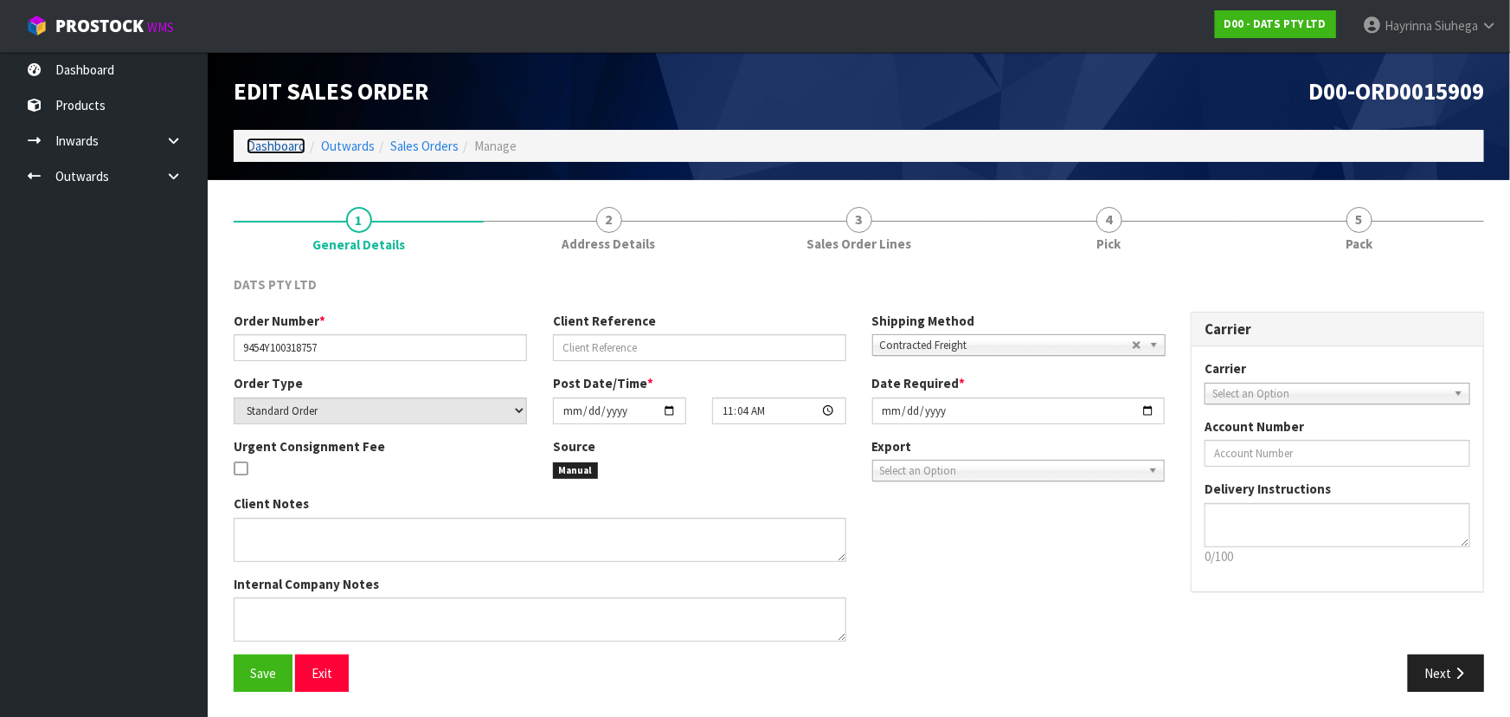
click at [277, 139] on link "Dashboard" at bounding box center [276, 146] width 59 height 16
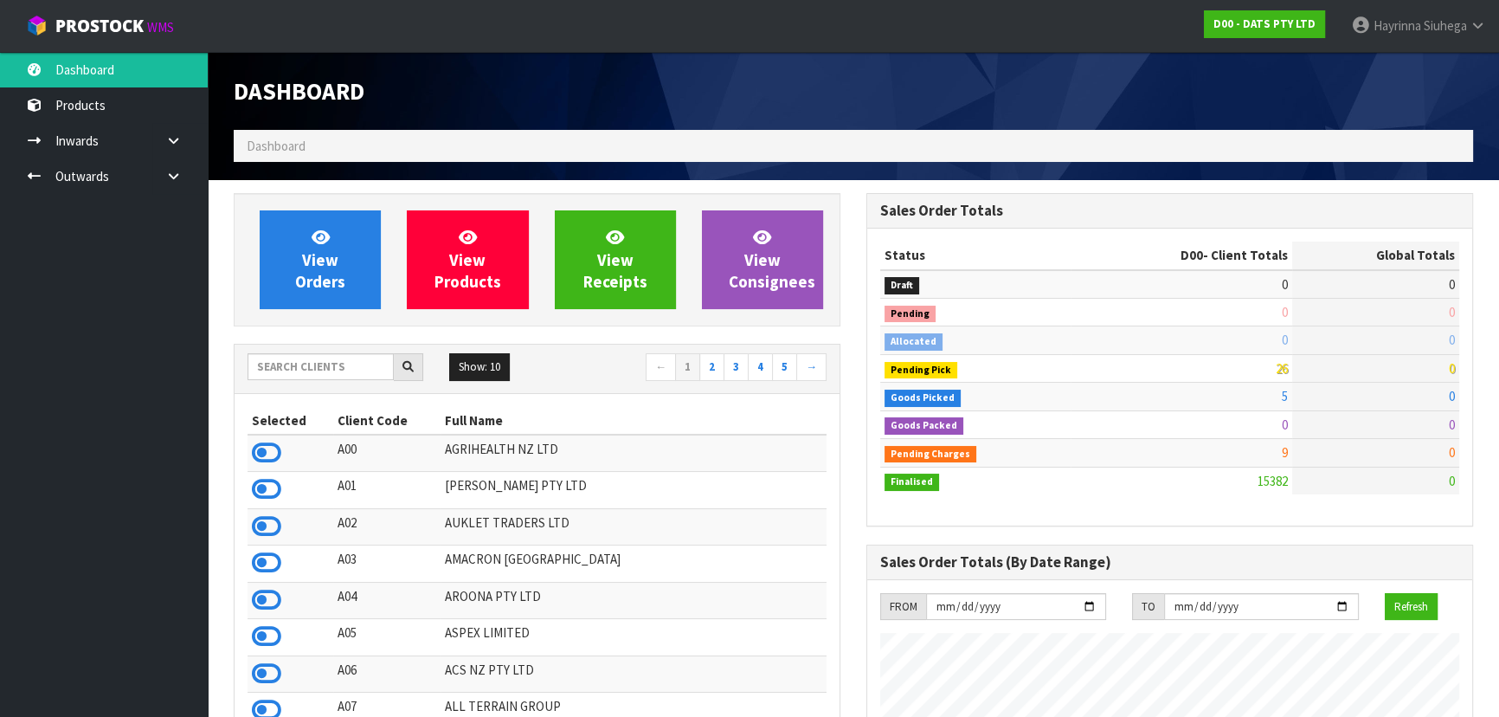
scroll to position [1346, 632]
click at [290, 371] on input "text" at bounding box center [321, 366] width 146 height 27
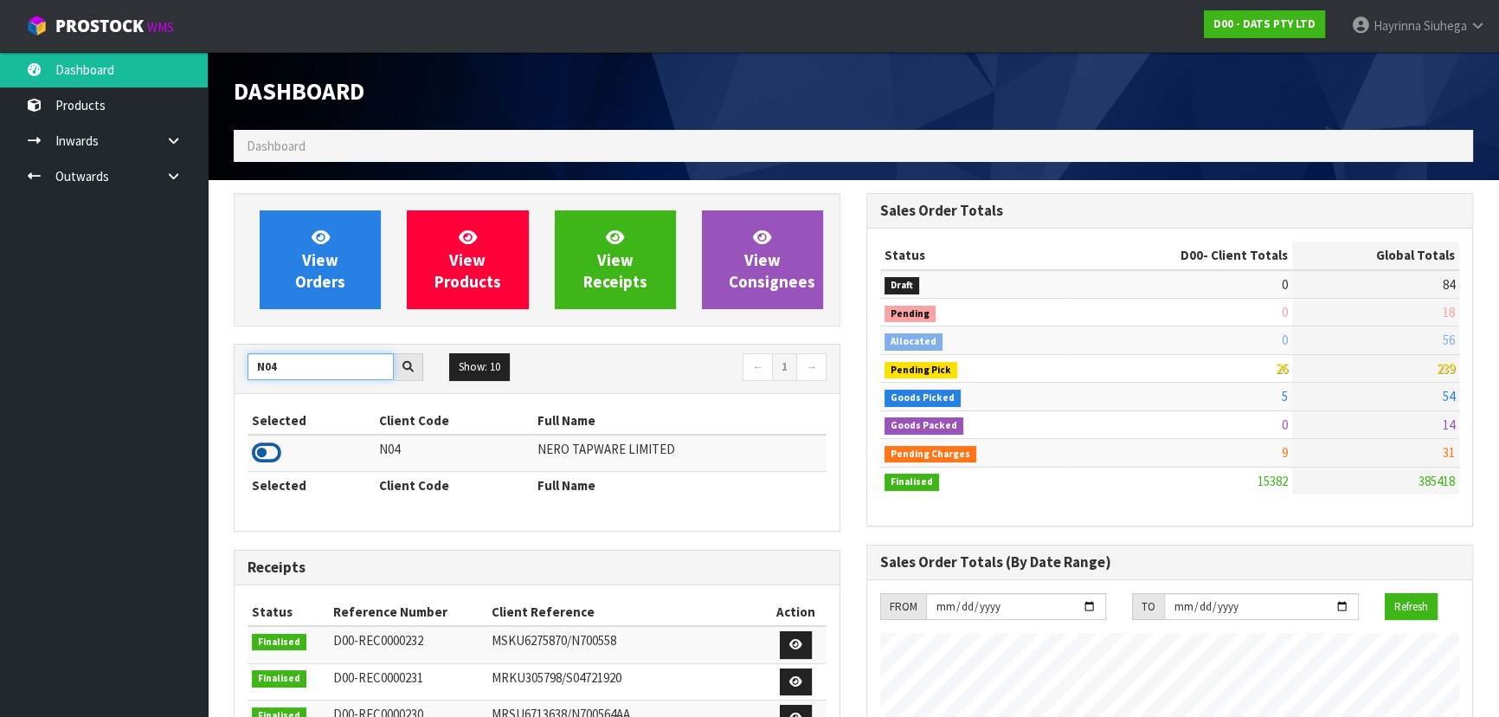
type input "N04"
click at [255, 448] on icon at bounding box center [266, 453] width 29 height 26
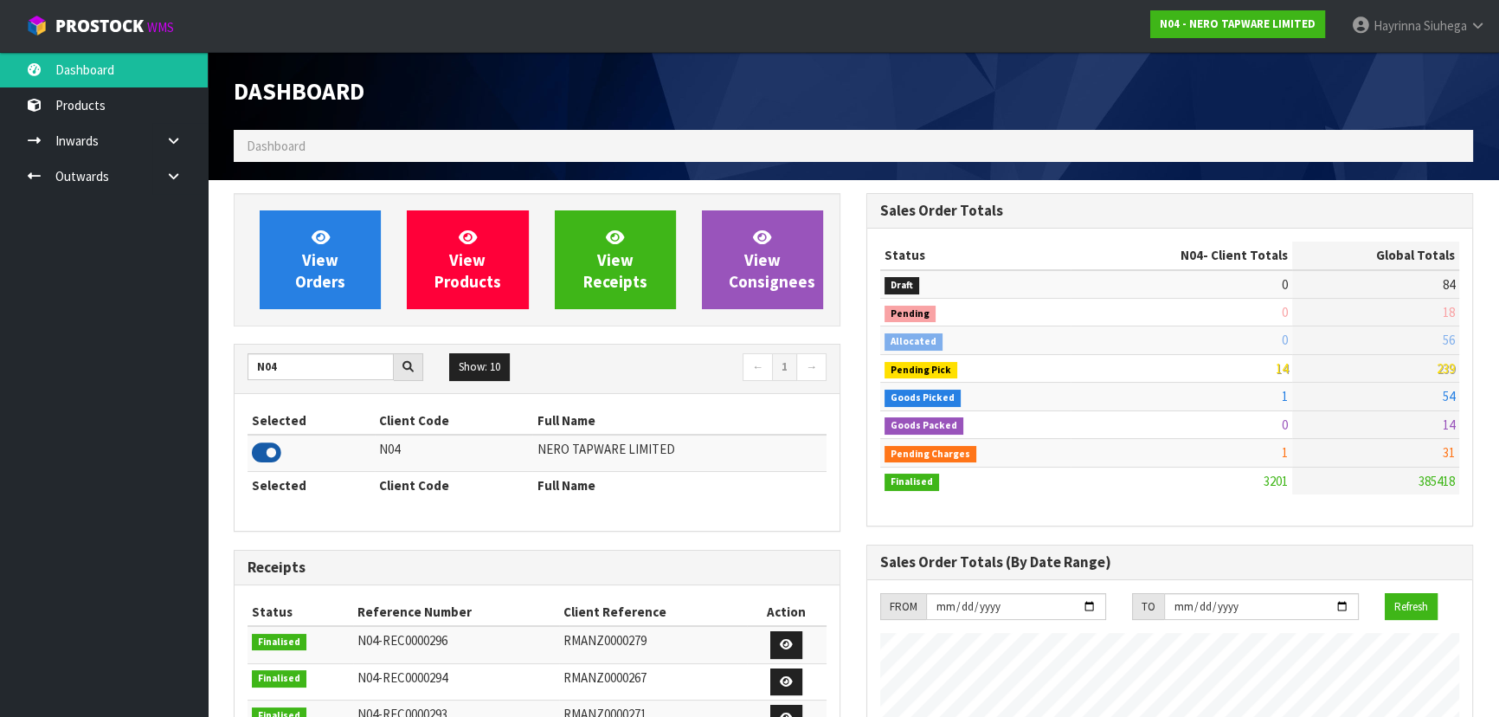
scroll to position [1364, 632]
click at [198, 156] on link at bounding box center [179, 140] width 55 height 35
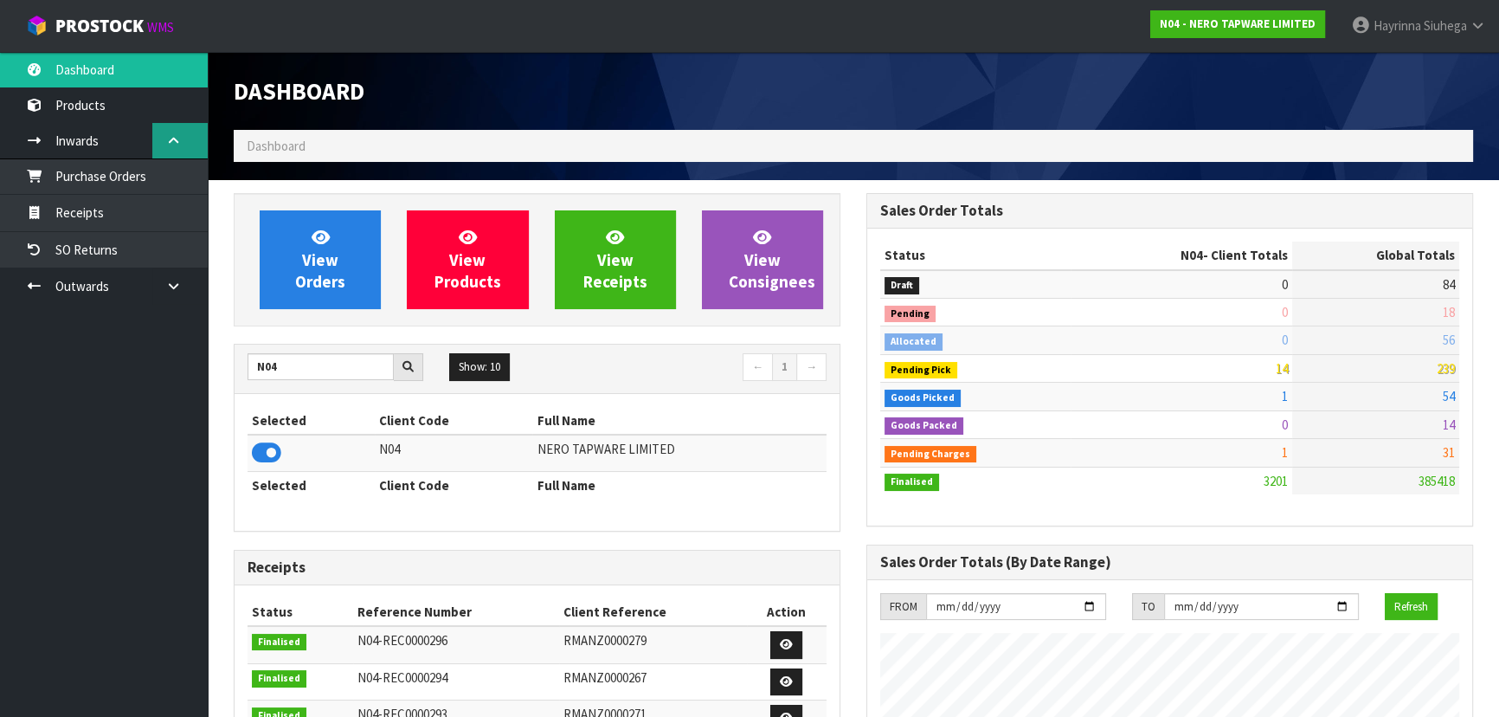
click at [192, 139] on link at bounding box center [179, 140] width 55 height 35
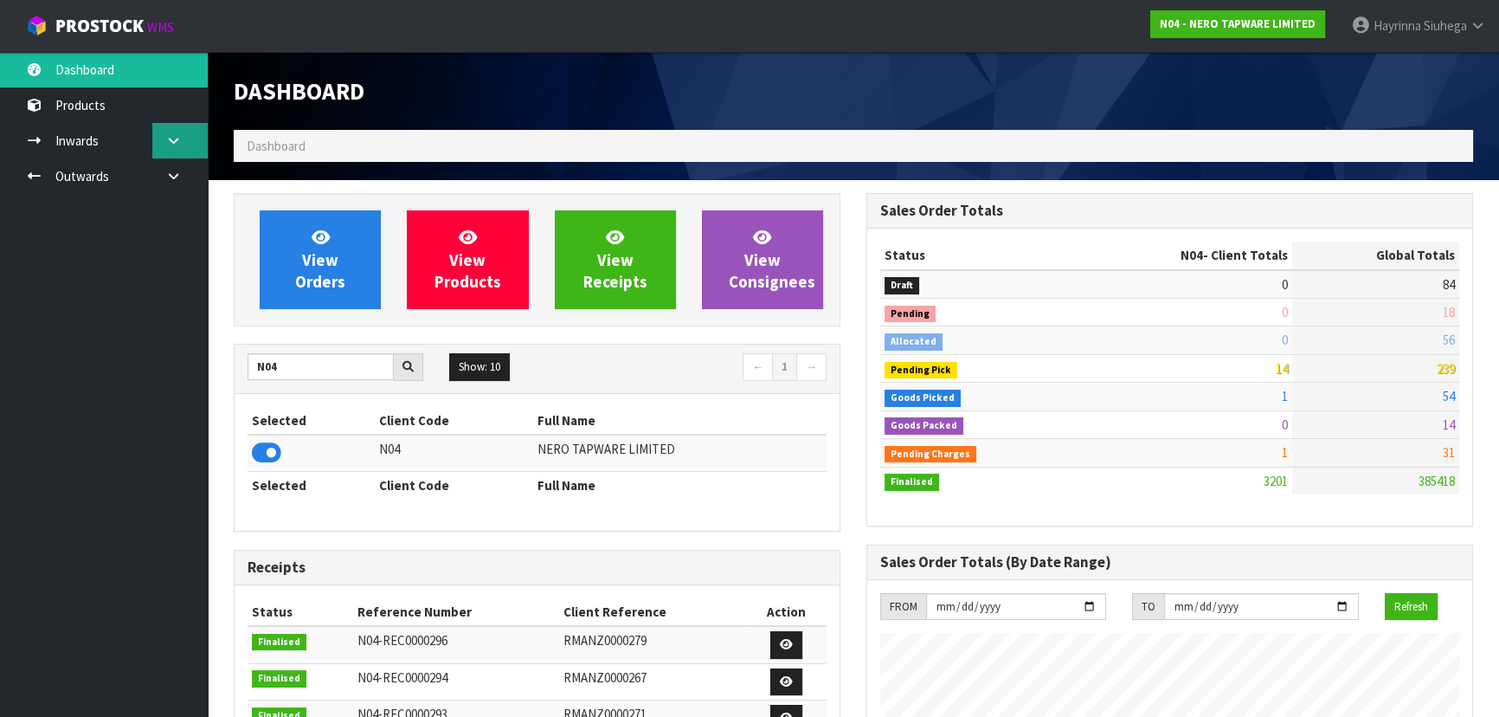
click at [190, 157] on link at bounding box center [179, 140] width 55 height 35
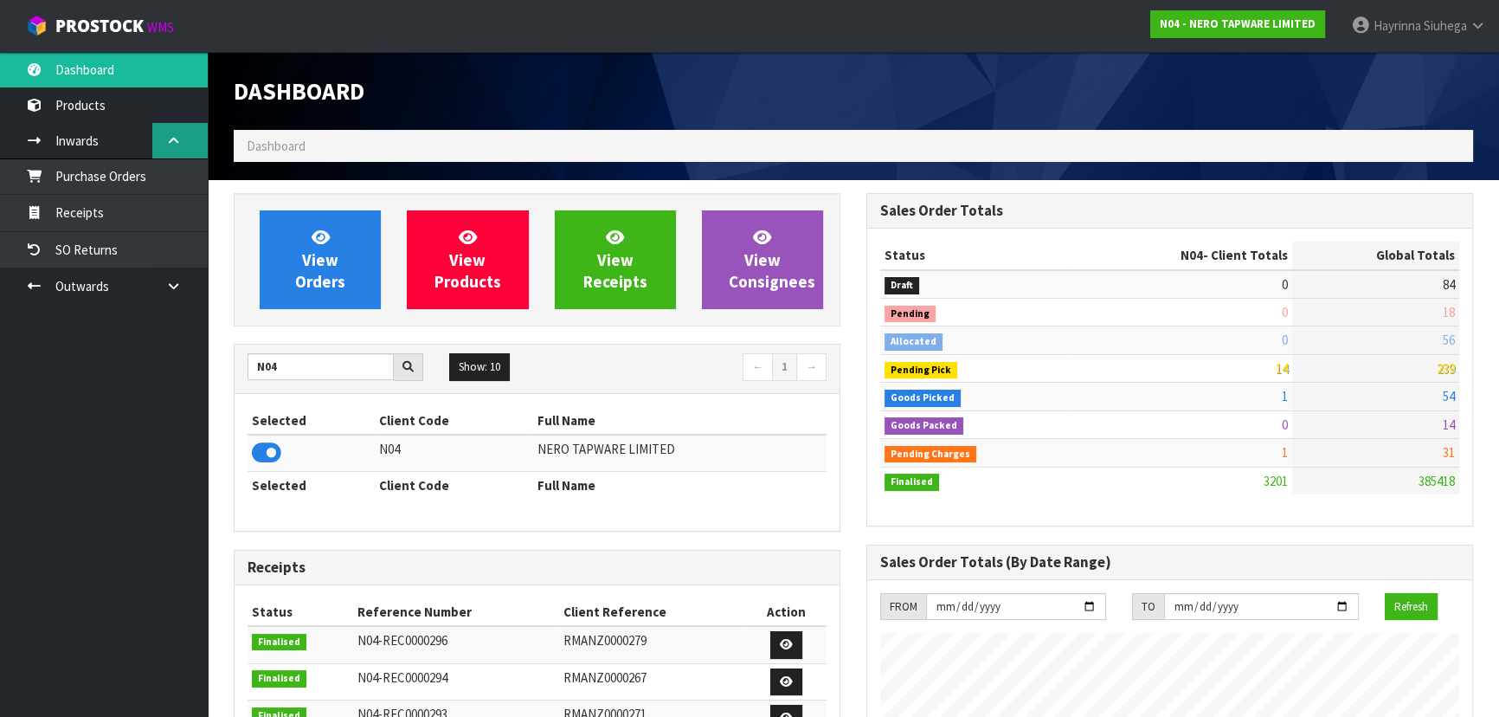
click at [178, 130] on link at bounding box center [179, 140] width 55 height 35
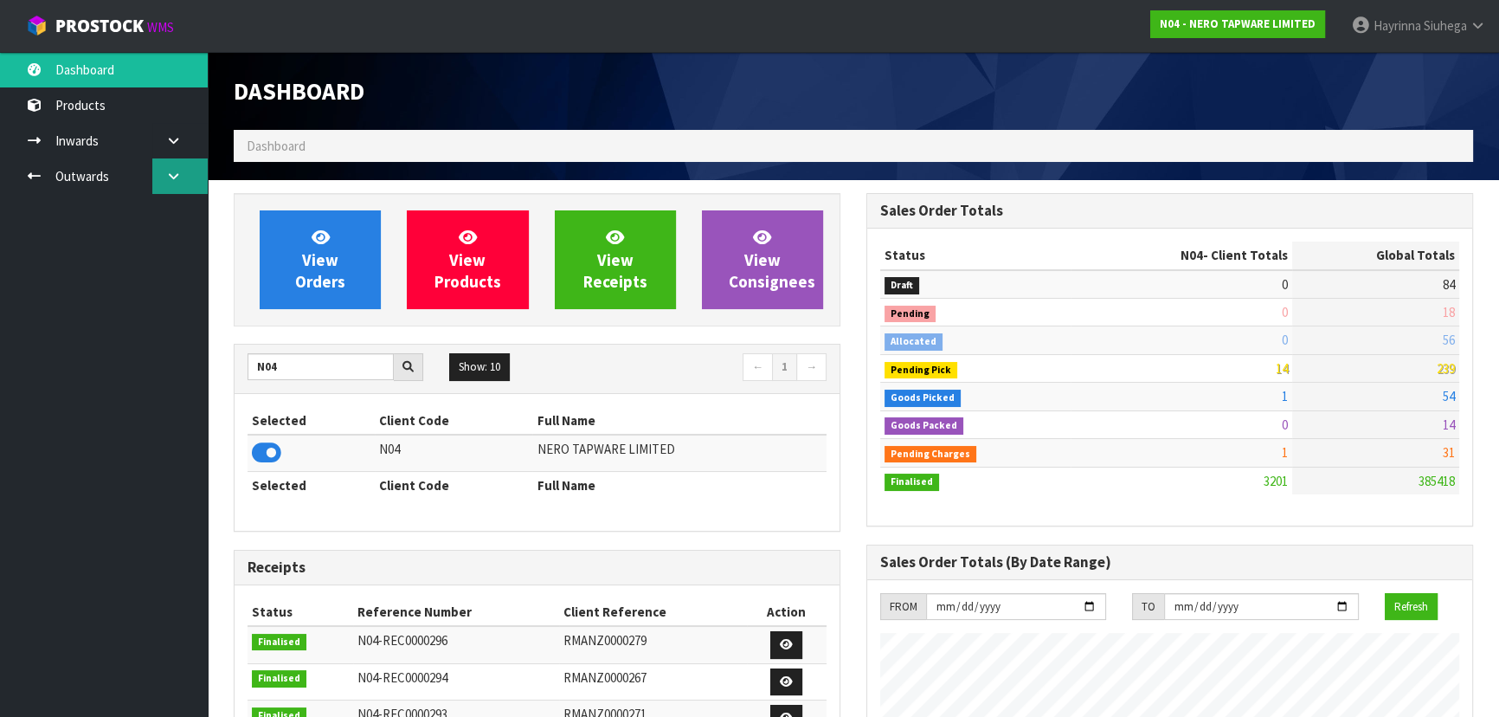
click at [190, 187] on link at bounding box center [179, 175] width 55 height 35
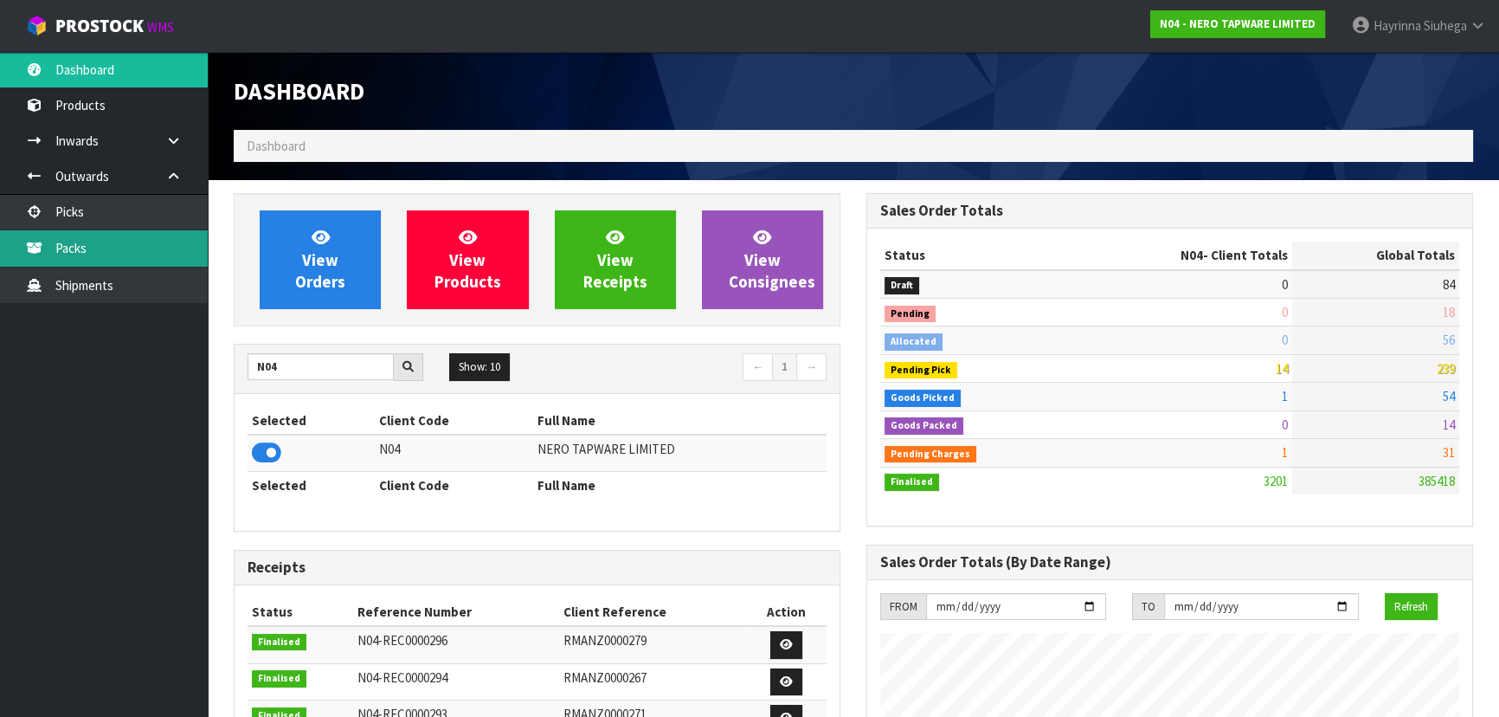
click at [119, 260] on link "Packs" at bounding box center [104, 247] width 208 height 35
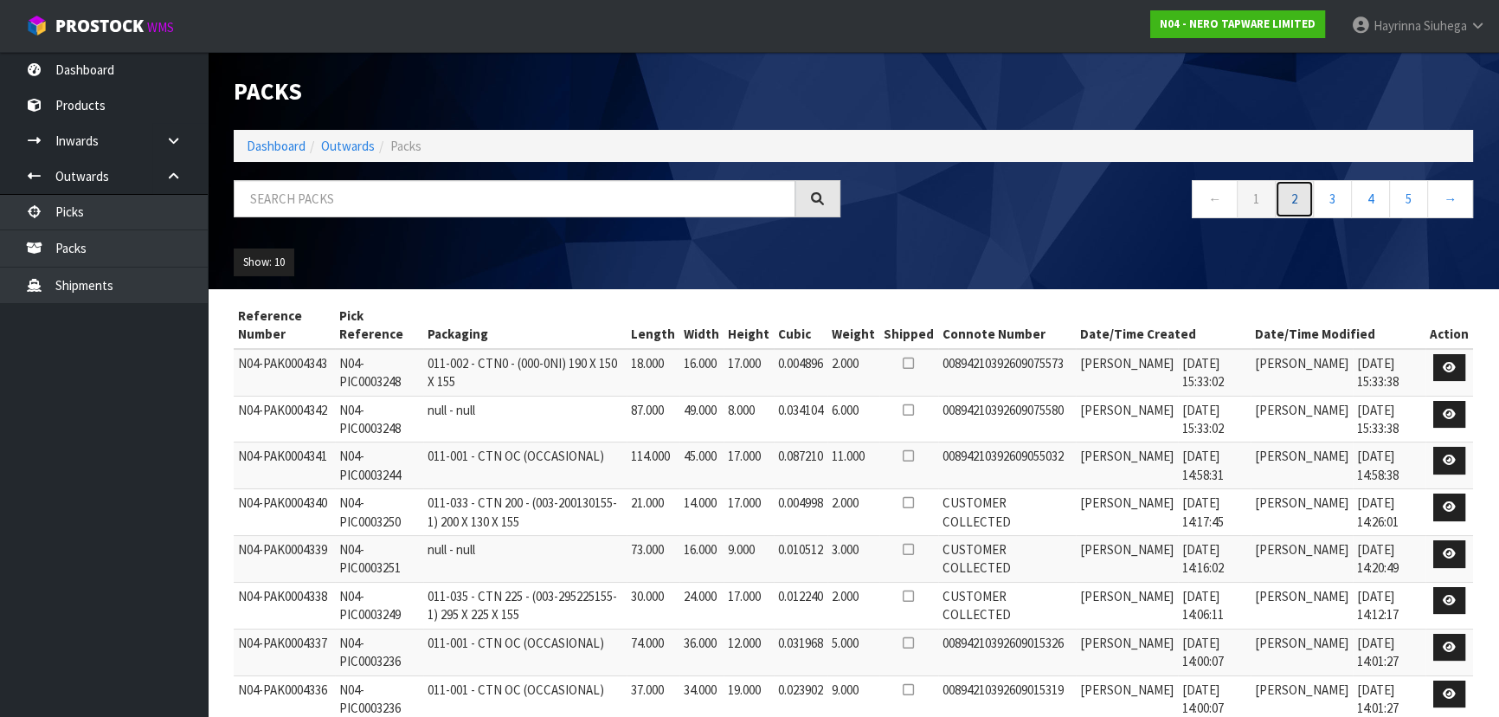
click at [1289, 192] on link "2" at bounding box center [1294, 198] width 39 height 37
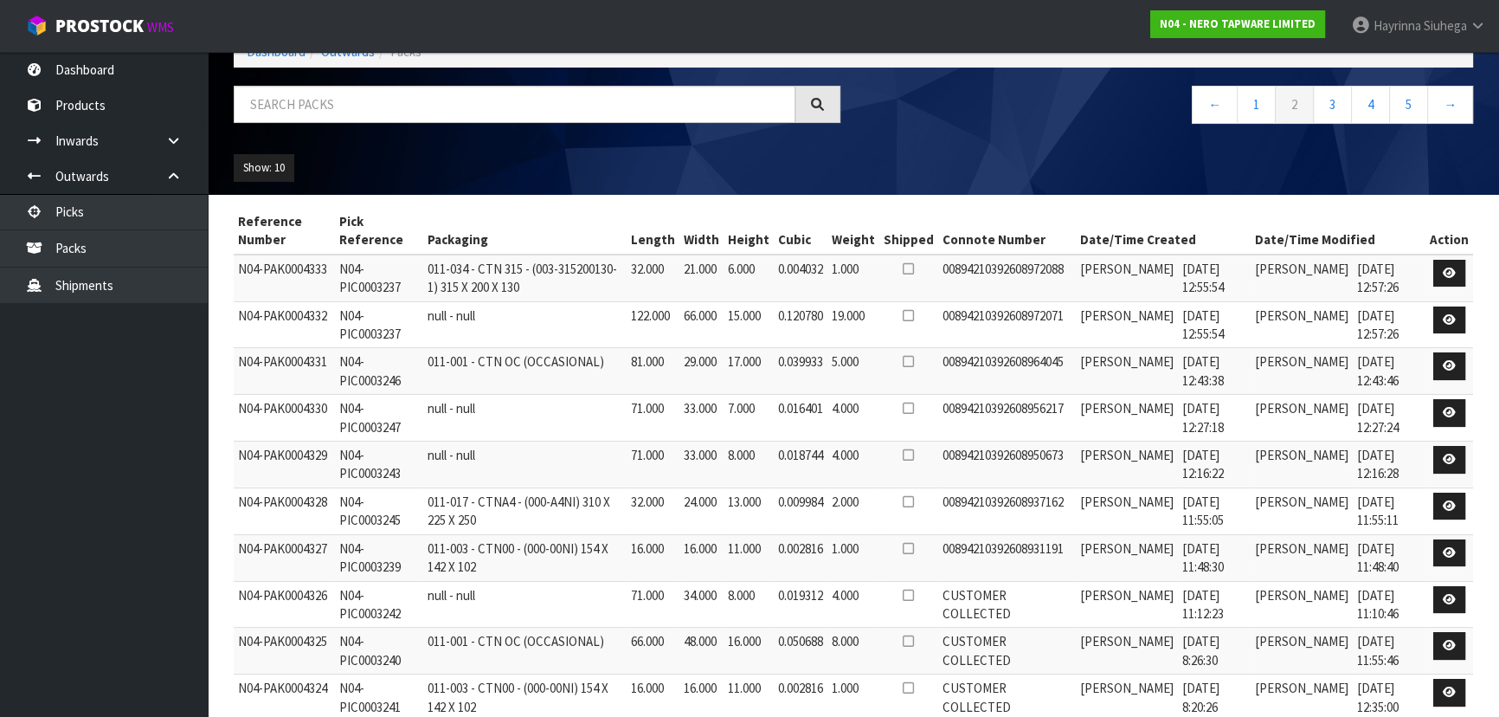
scroll to position [78, 0]
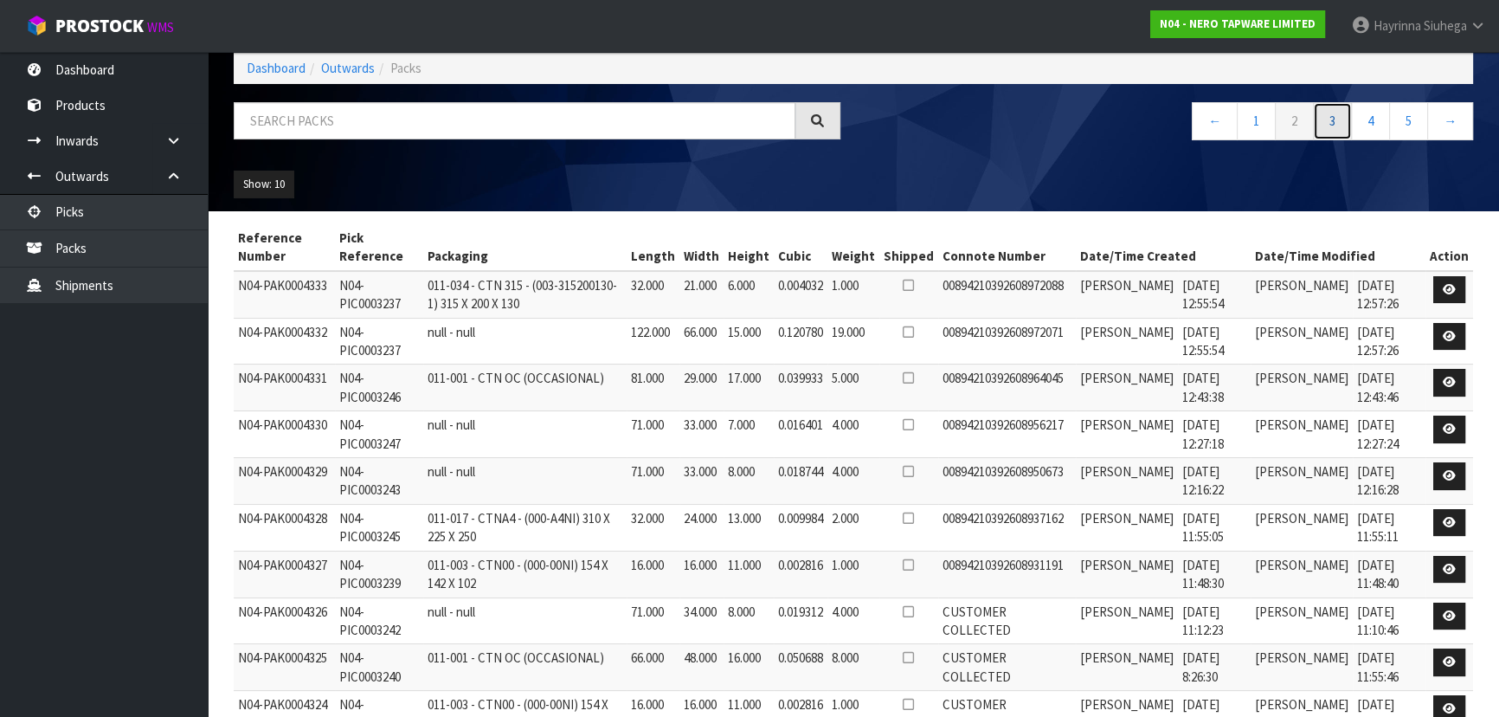
click at [1330, 124] on link "3" at bounding box center [1332, 120] width 39 height 37
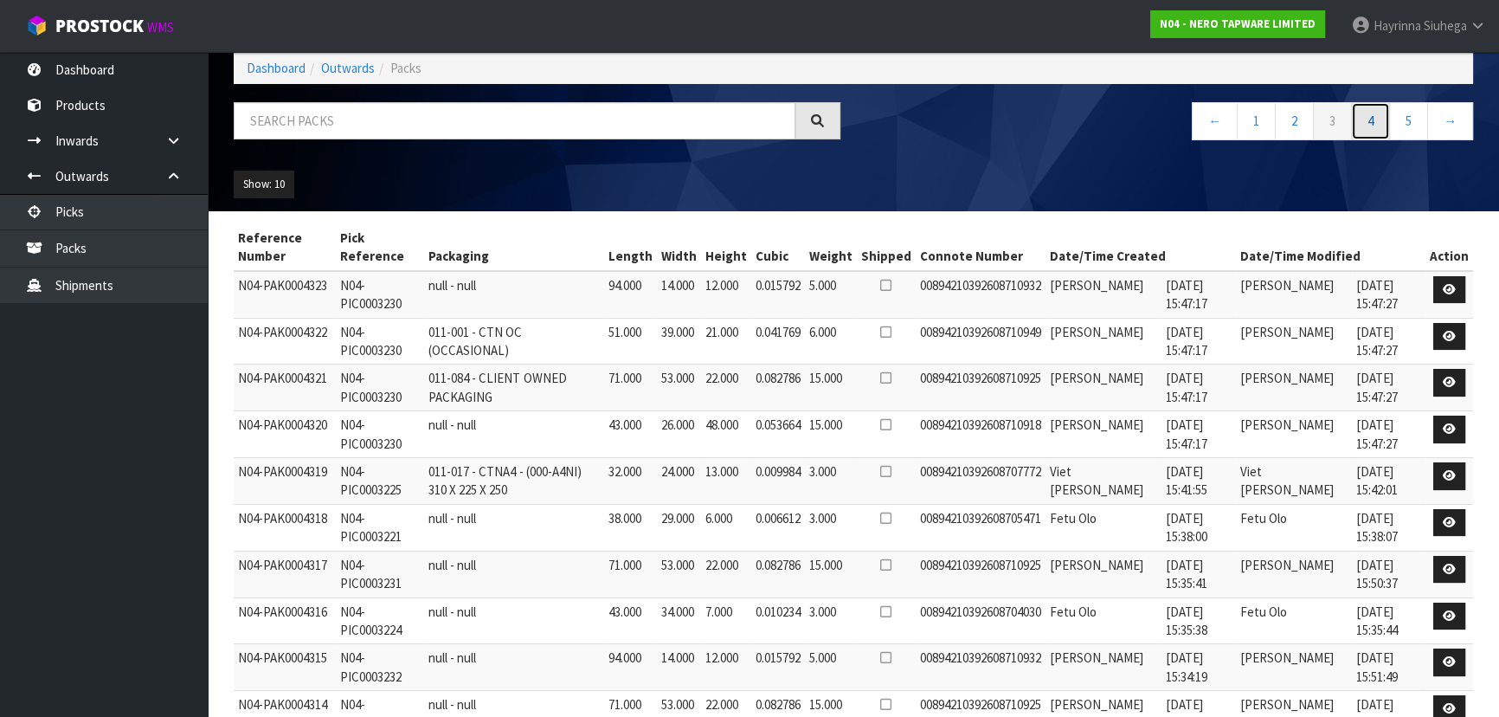
click at [1375, 113] on link "4" at bounding box center [1370, 120] width 39 height 37
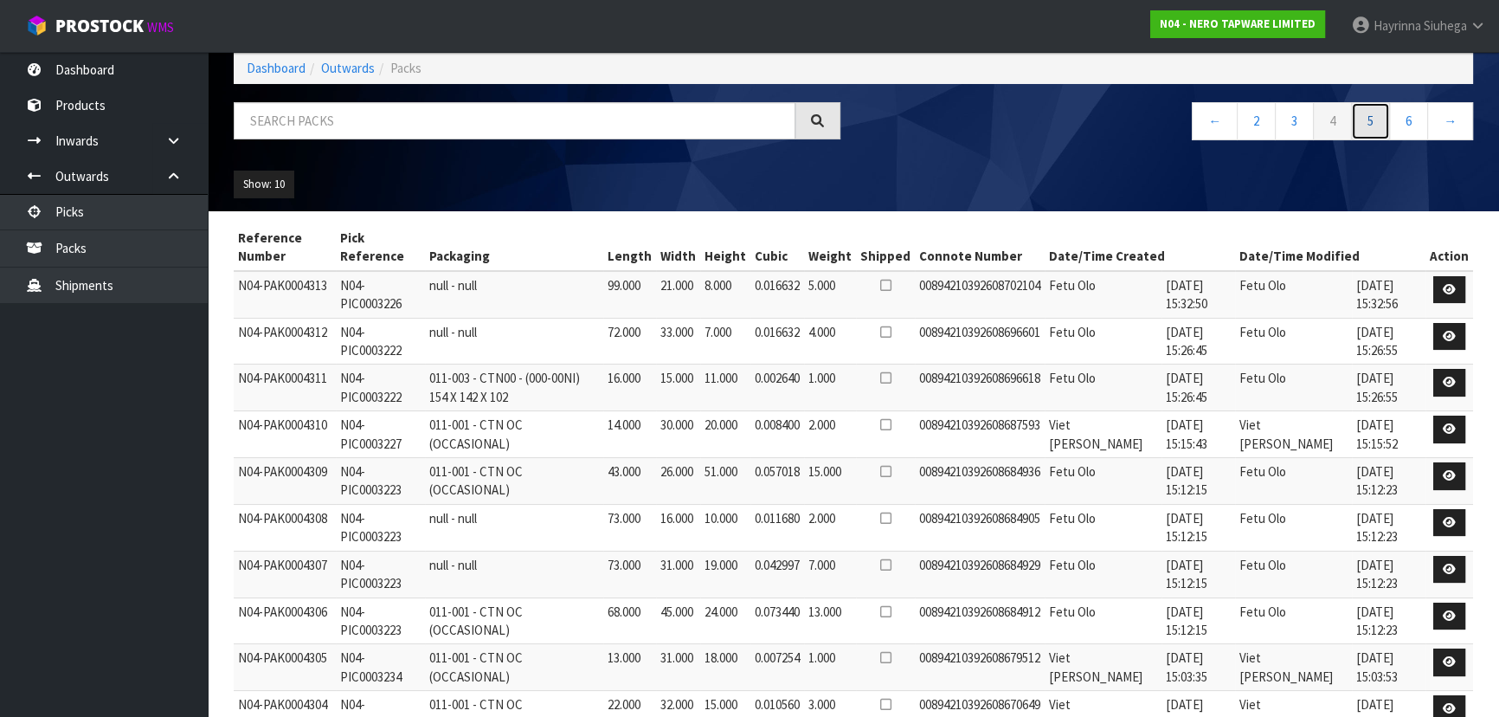
click at [1375, 113] on link "5" at bounding box center [1370, 120] width 39 height 37
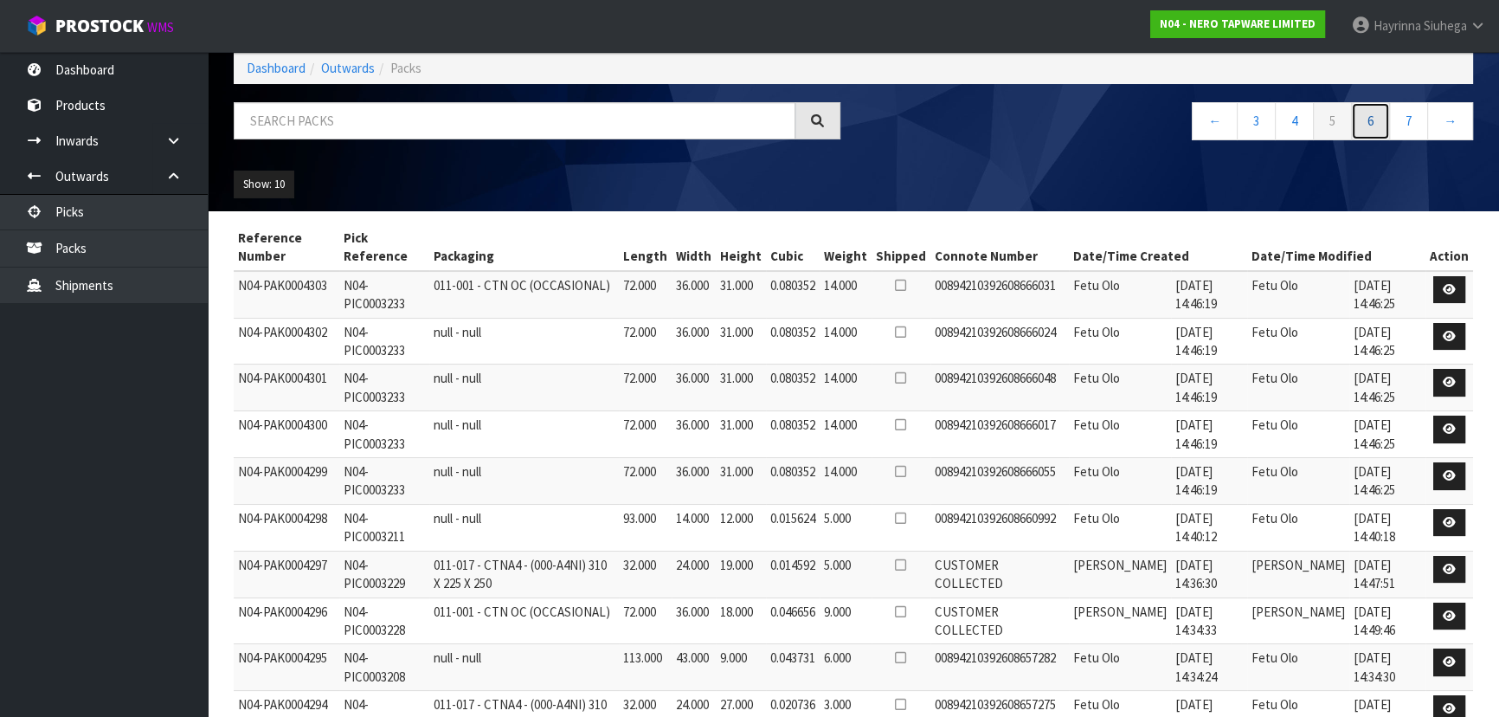
click at [1375, 113] on link "6" at bounding box center [1370, 120] width 39 height 37
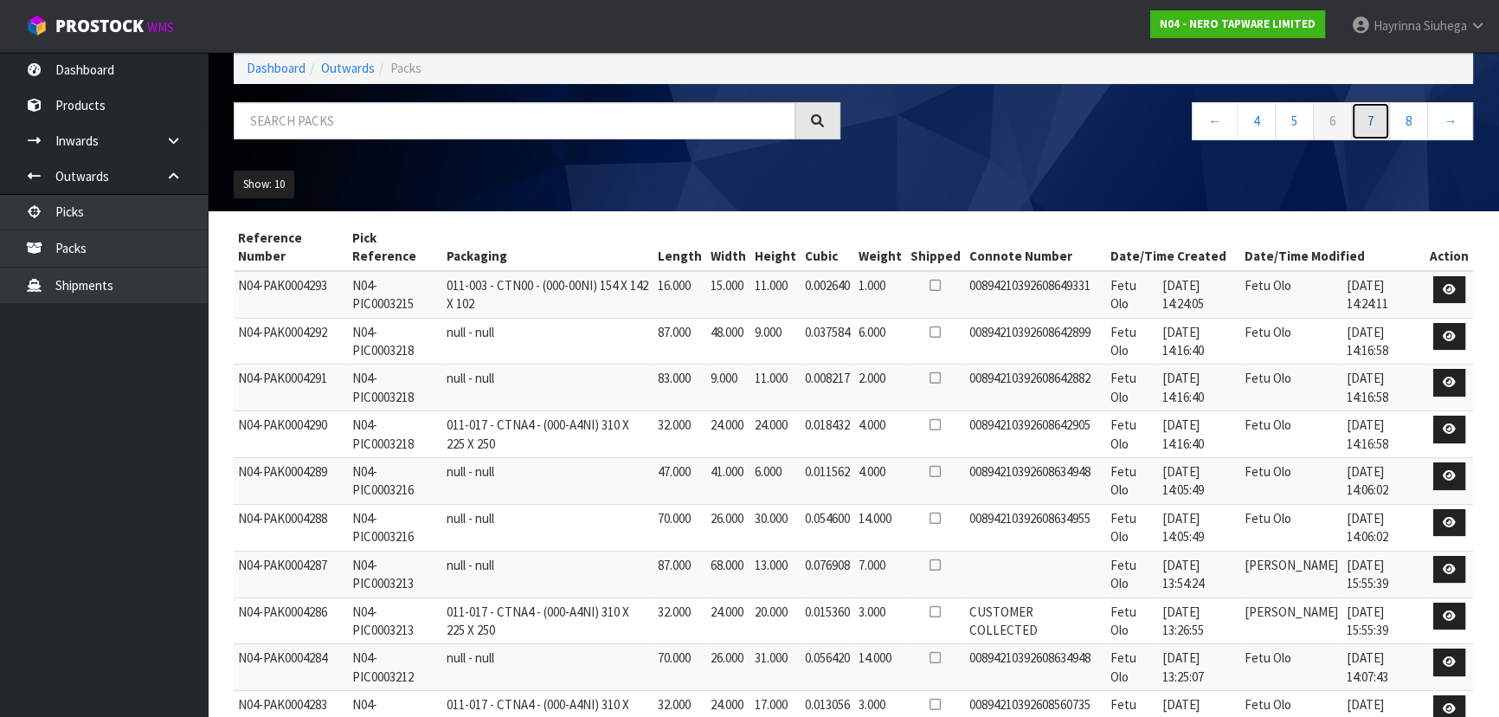
click at [1375, 113] on link "7" at bounding box center [1370, 120] width 39 height 37
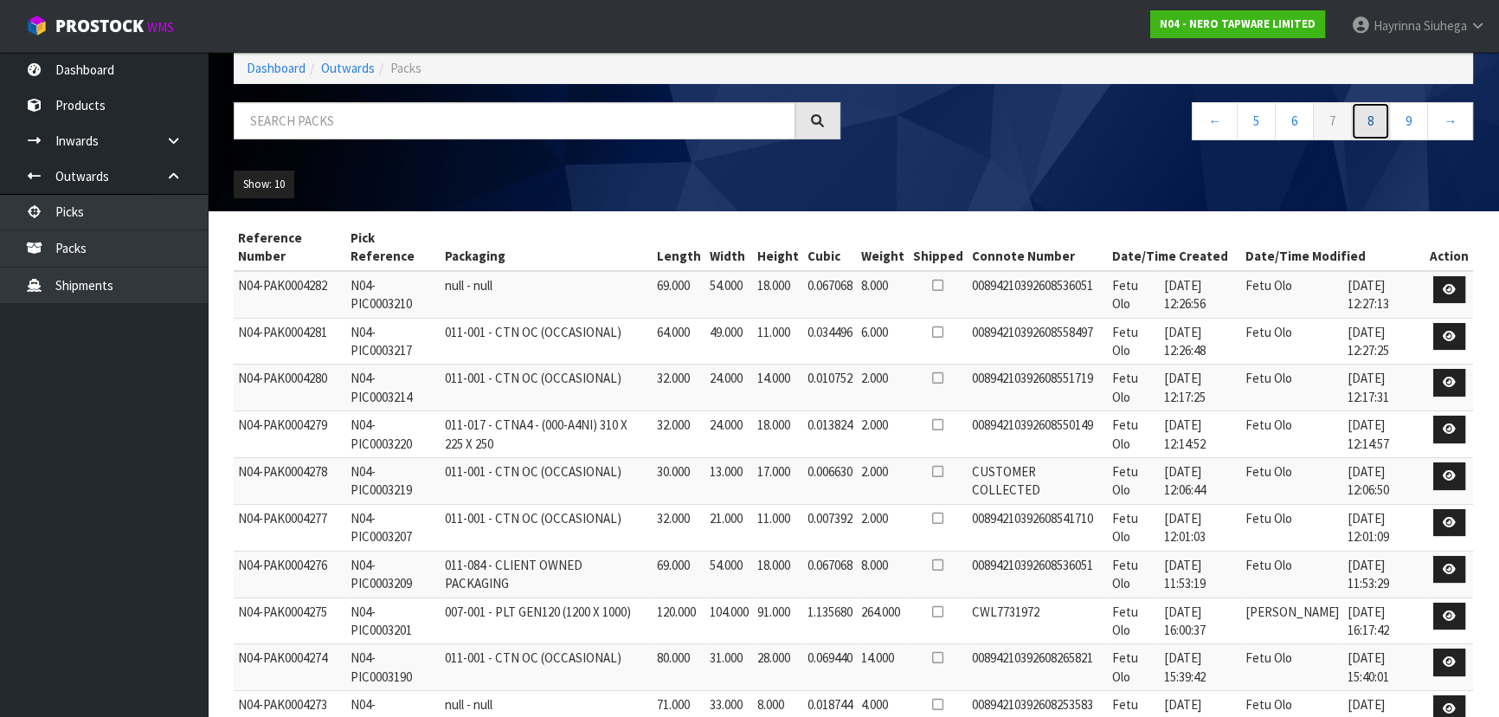
click at [1375, 113] on link "8" at bounding box center [1370, 120] width 39 height 37
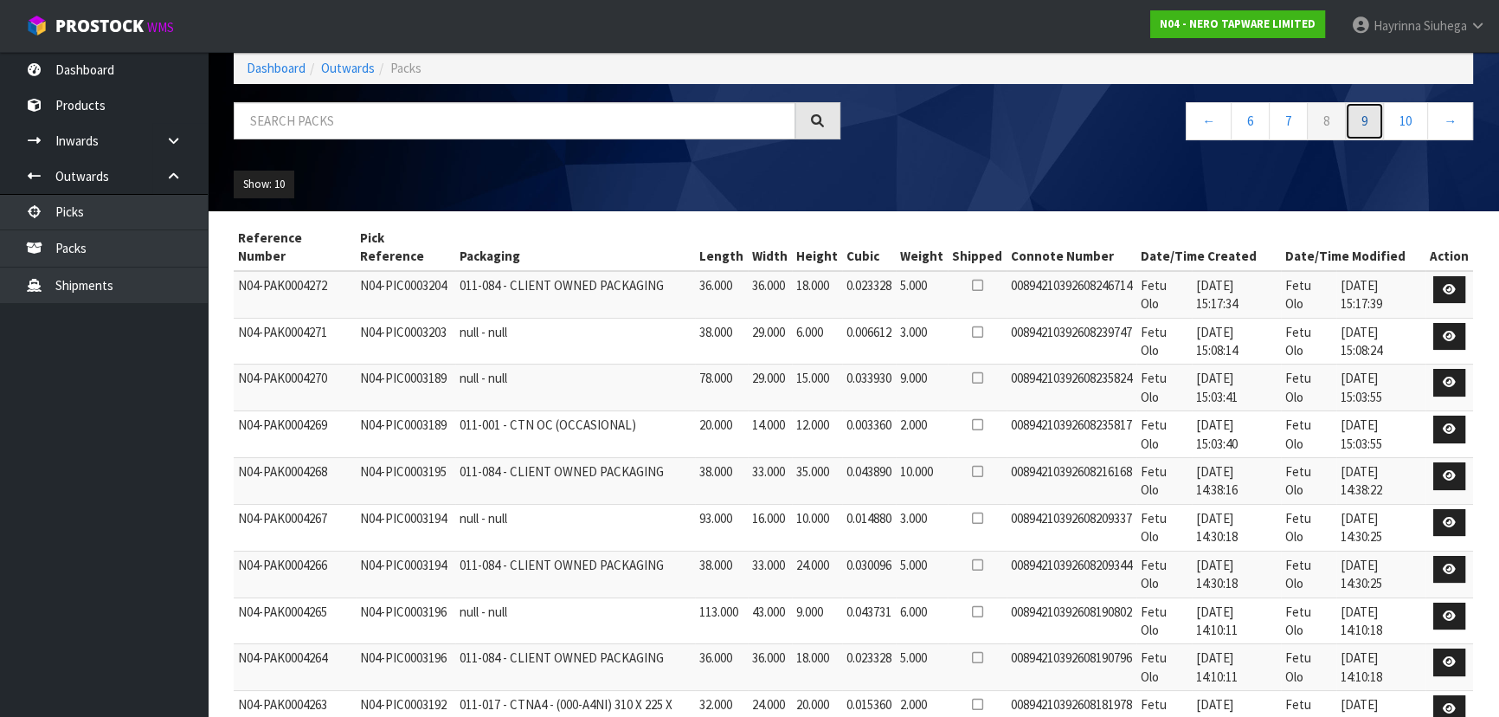
click at [1375, 113] on link "9" at bounding box center [1364, 120] width 39 height 37
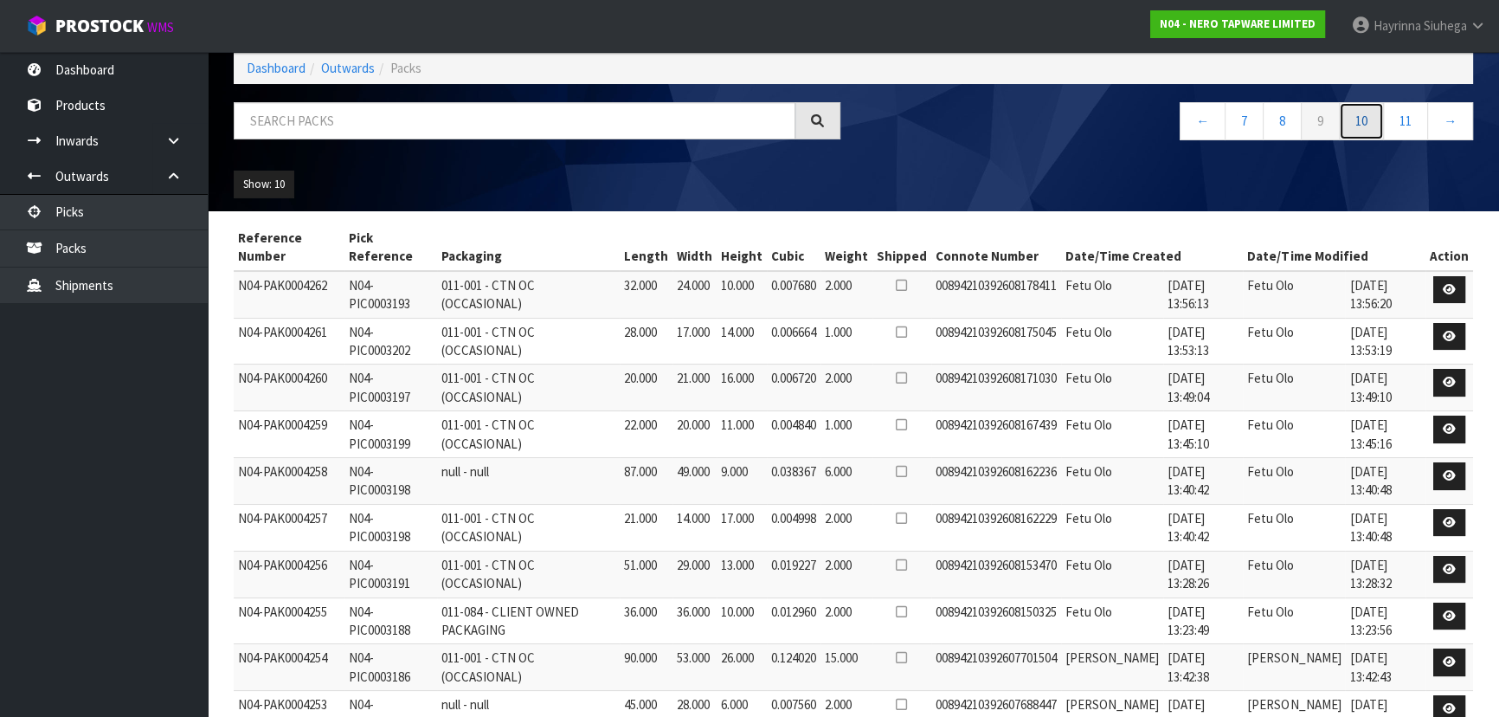
click at [1375, 113] on link "10" at bounding box center [1361, 120] width 45 height 37
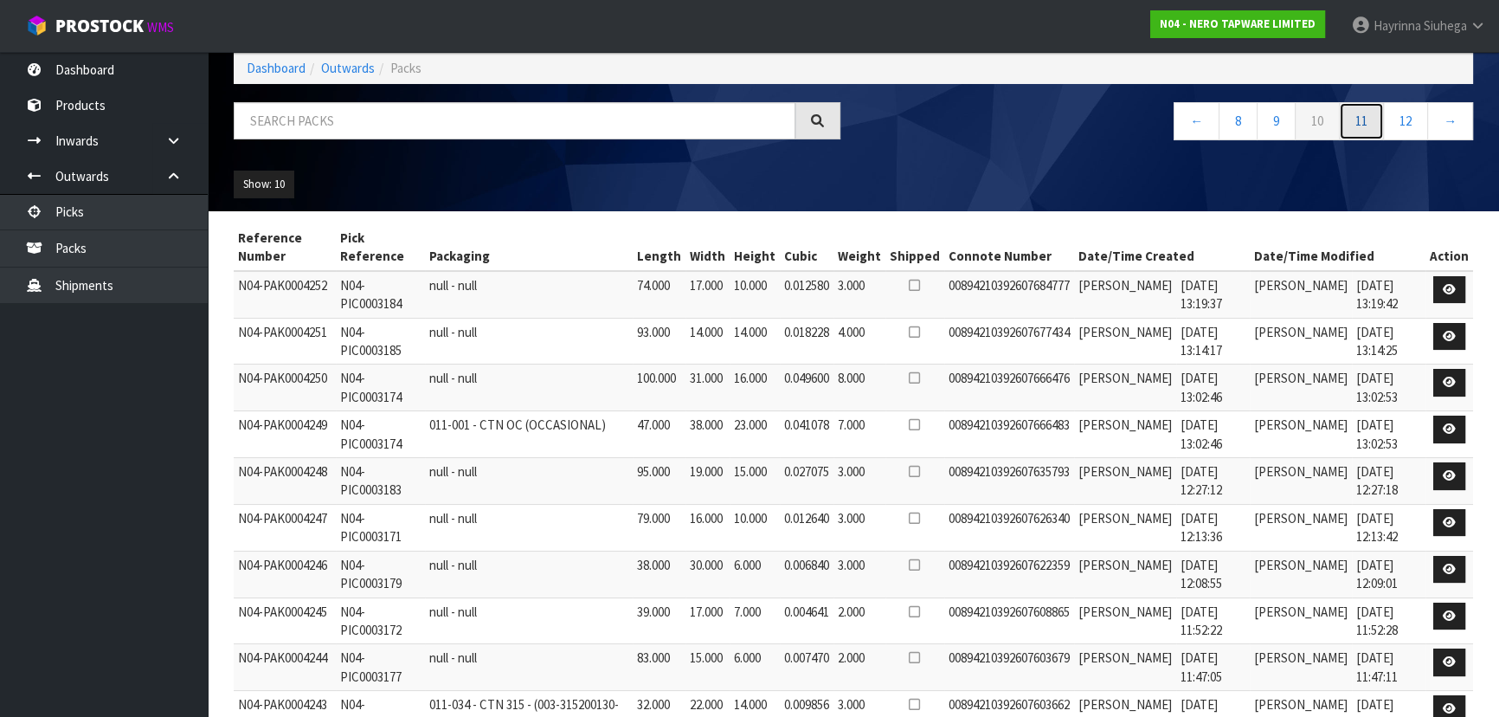
click at [1375, 113] on link "11" at bounding box center [1361, 120] width 45 height 37
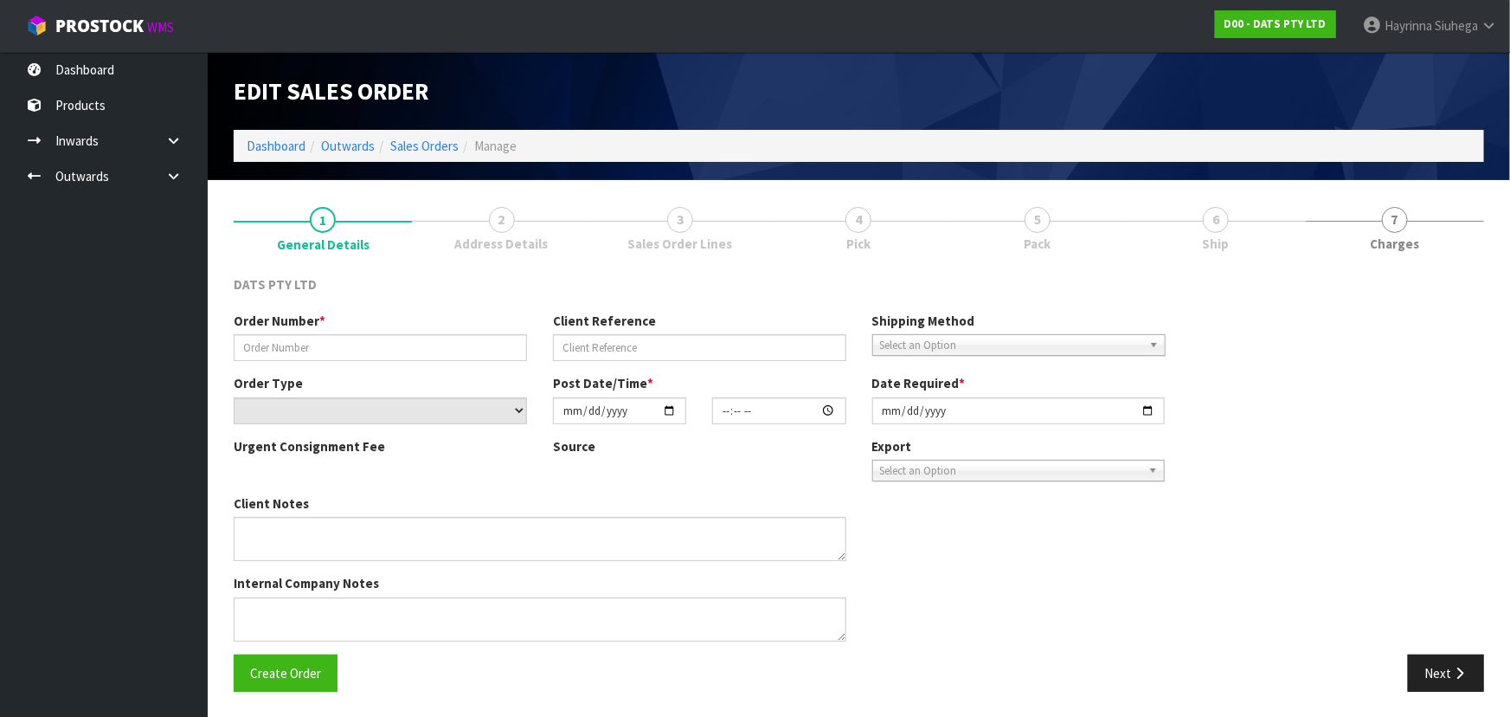
type input "9454Y100318757"
select select "number:0"
type input "[DATE]"
type input "11:04:00.000"
type input "[DATE]"
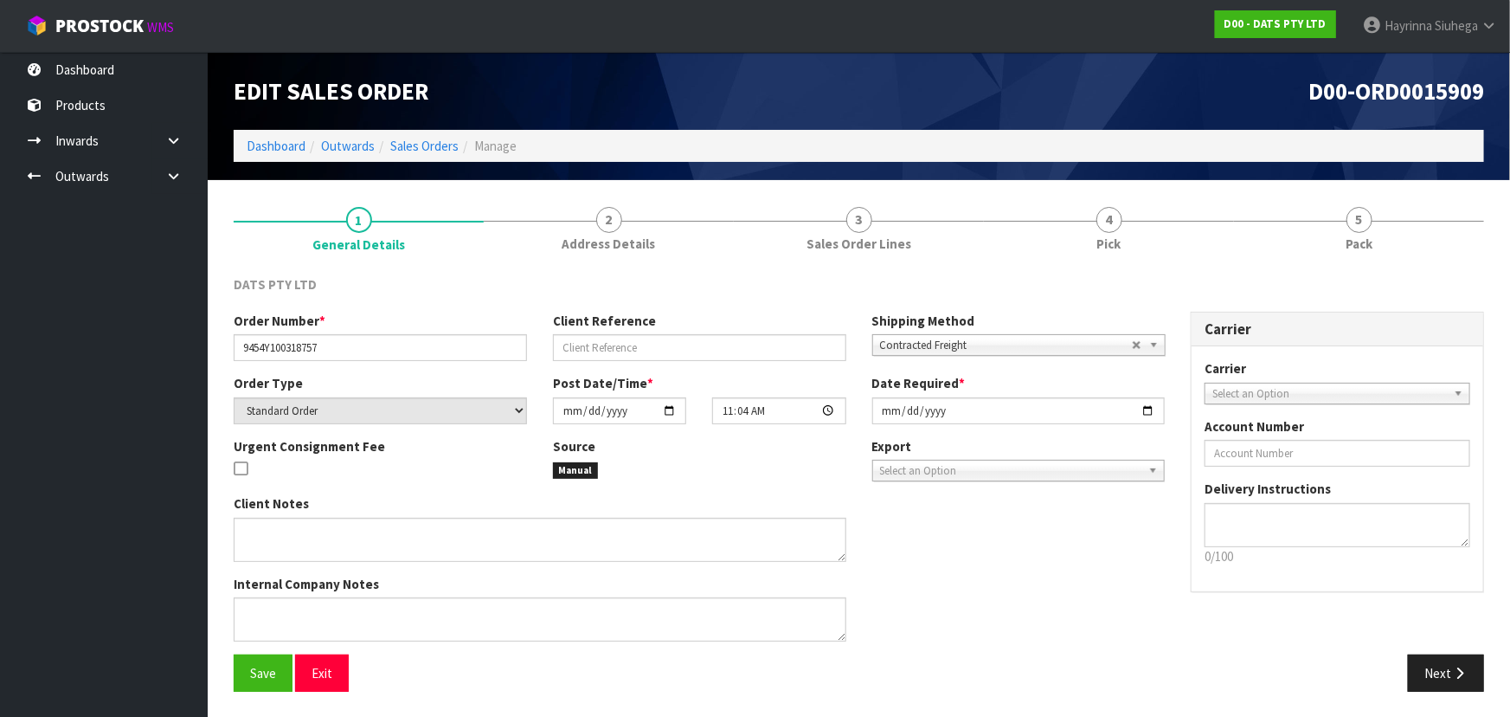
click at [248, 133] on ol "Dashboard Outwards Sales Orders Manage" at bounding box center [859, 146] width 1251 height 32
click at [251, 144] on link "Dashboard" at bounding box center [276, 146] width 59 height 16
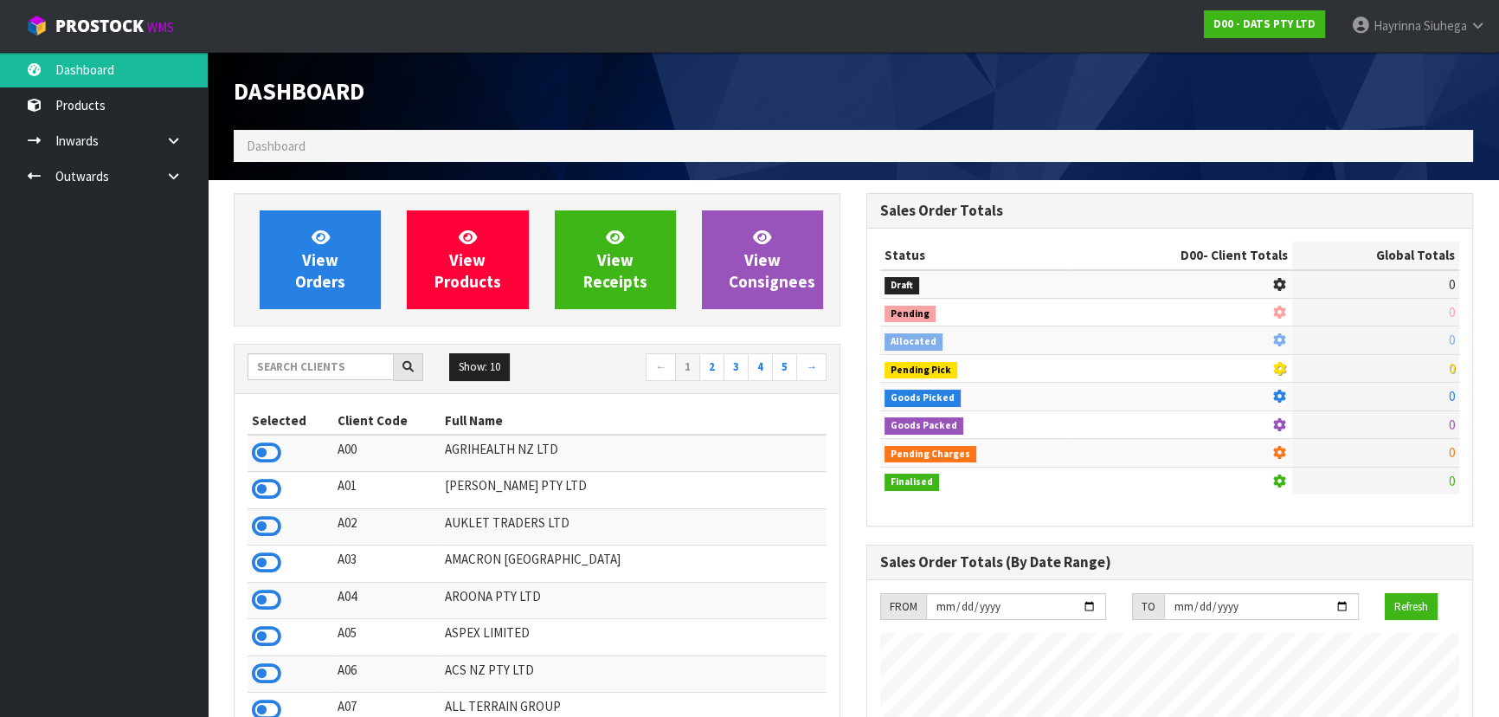
scroll to position [1078, 632]
click at [318, 371] on input "text" at bounding box center [321, 366] width 146 height 27
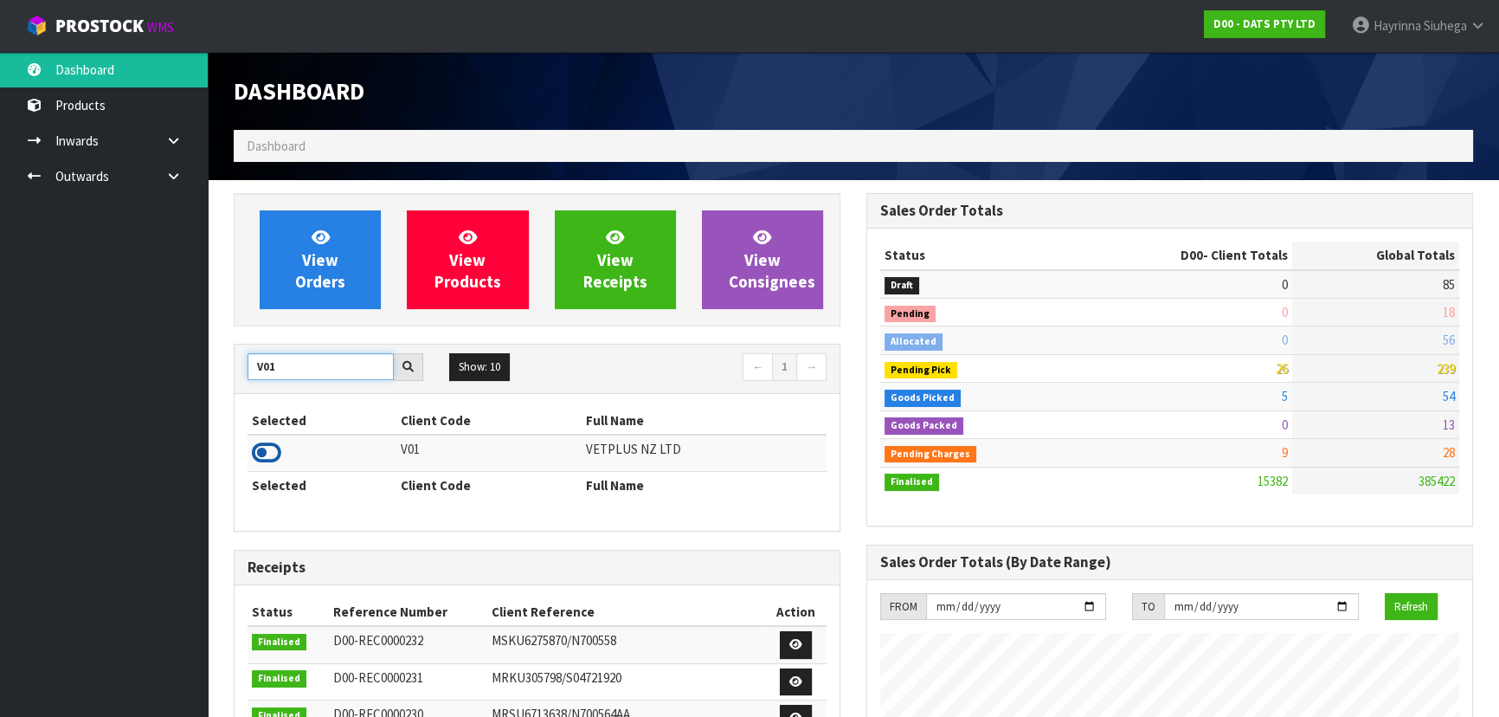
type input "V01"
click at [267, 460] on icon at bounding box center [266, 453] width 29 height 26
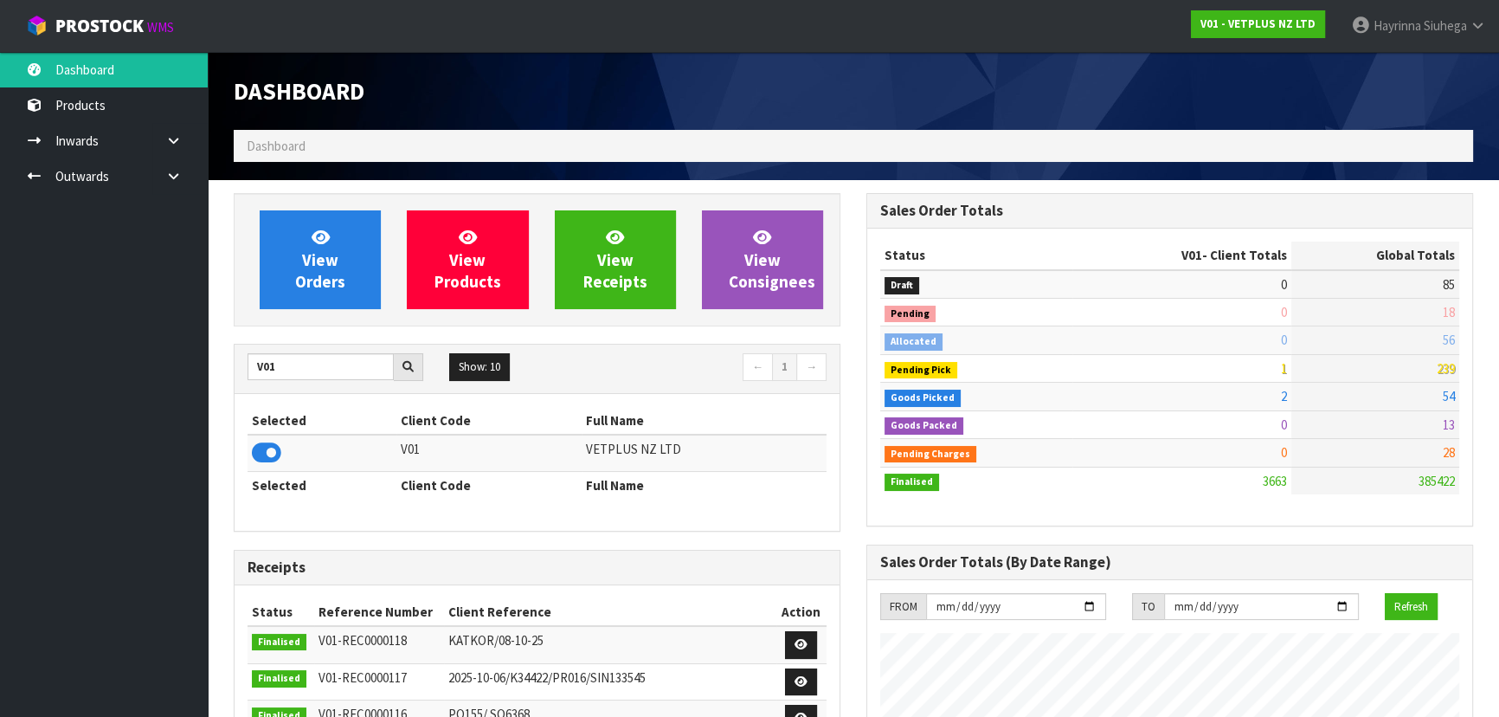
scroll to position [1309, 632]
click at [312, 273] on span "View Orders" at bounding box center [320, 259] width 50 height 65
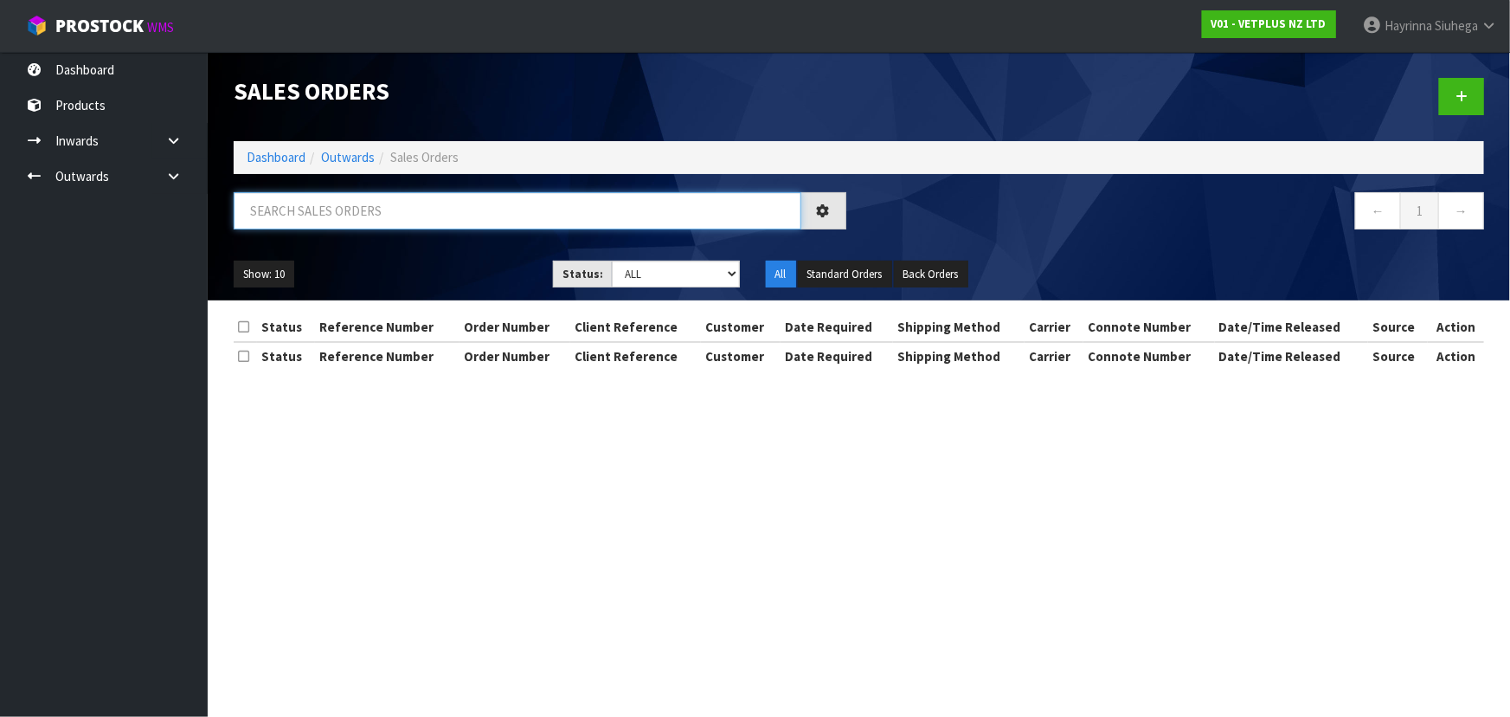
click at [416, 219] on input "text" at bounding box center [518, 210] width 568 height 37
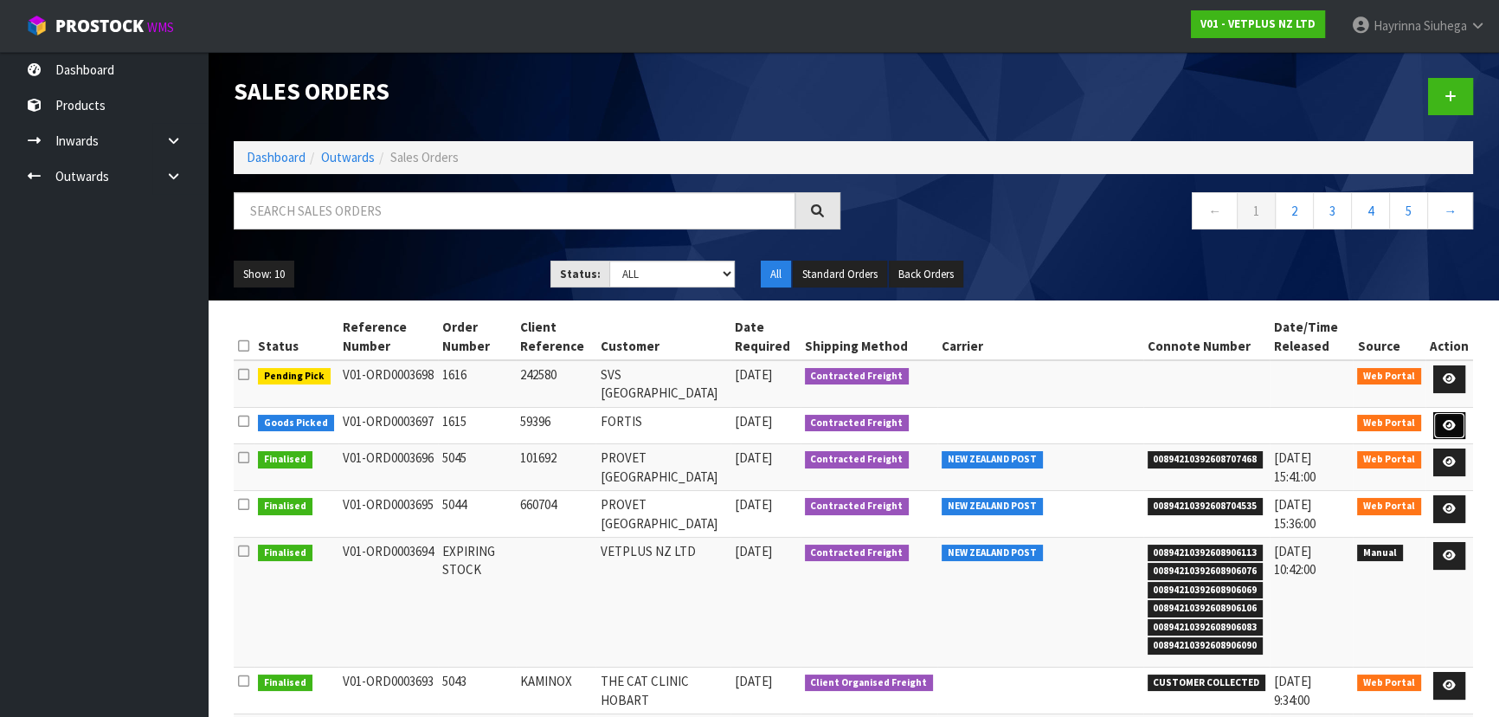
click at [1452, 420] on icon at bounding box center [1449, 425] width 13 height 11
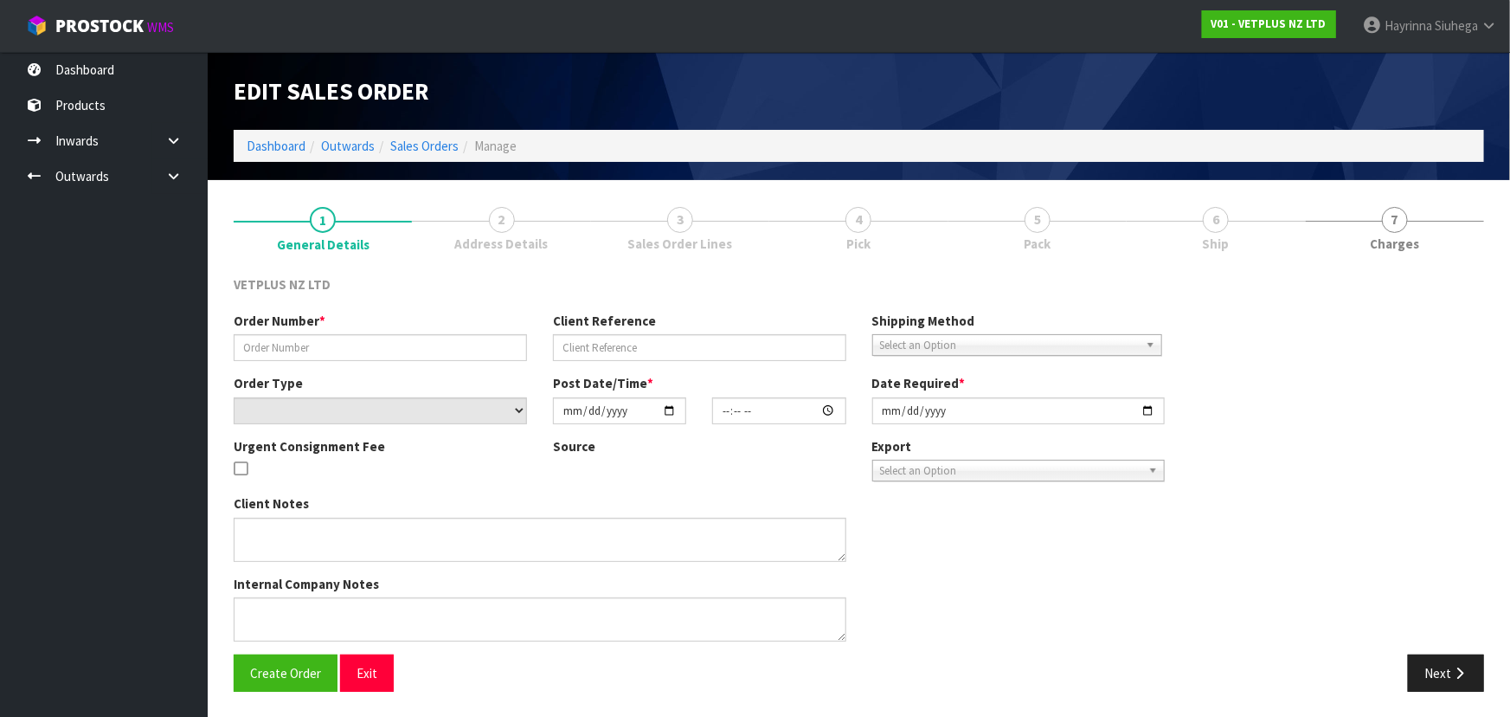
type input "1615"
type input "59396"
select select "number:0"
type input "2025-10-09"
type input "10:02:00.000"
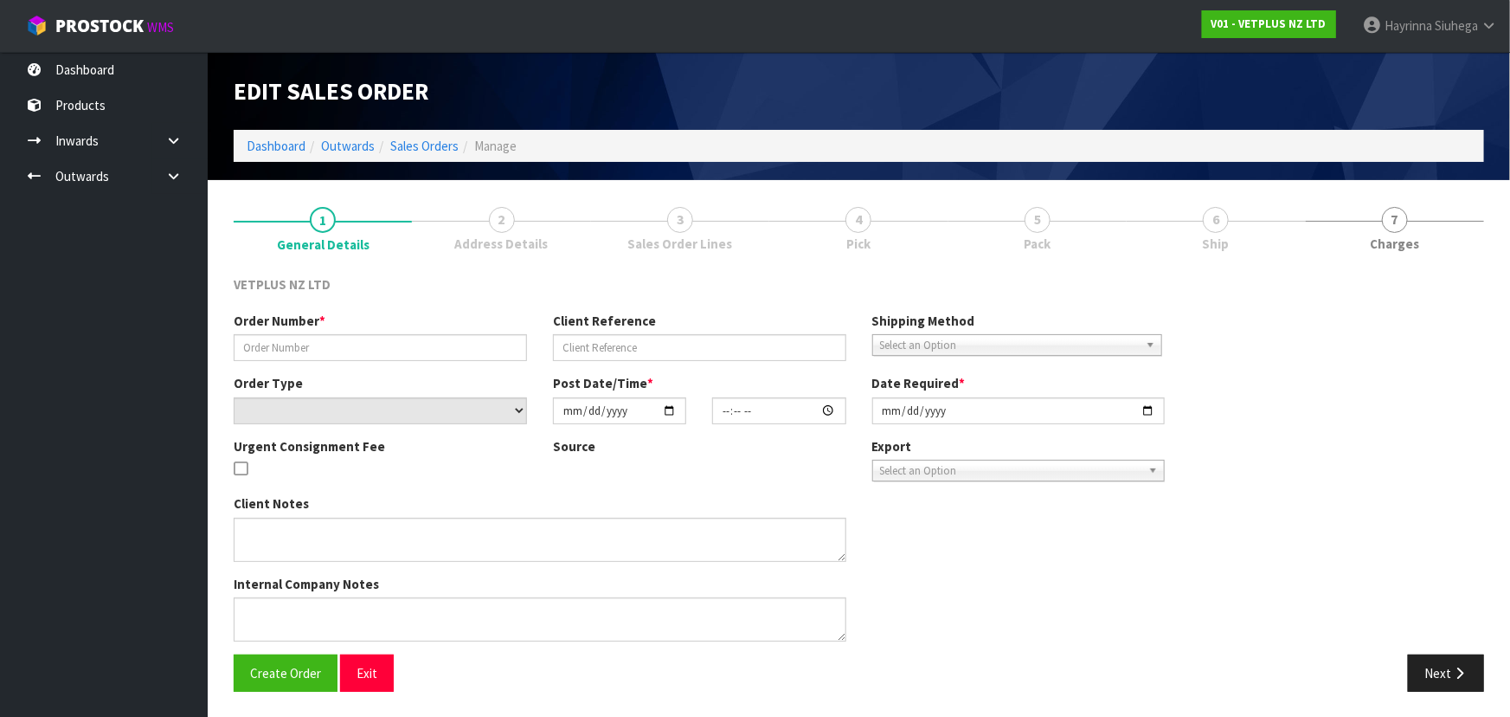
type input "2025-10-09"
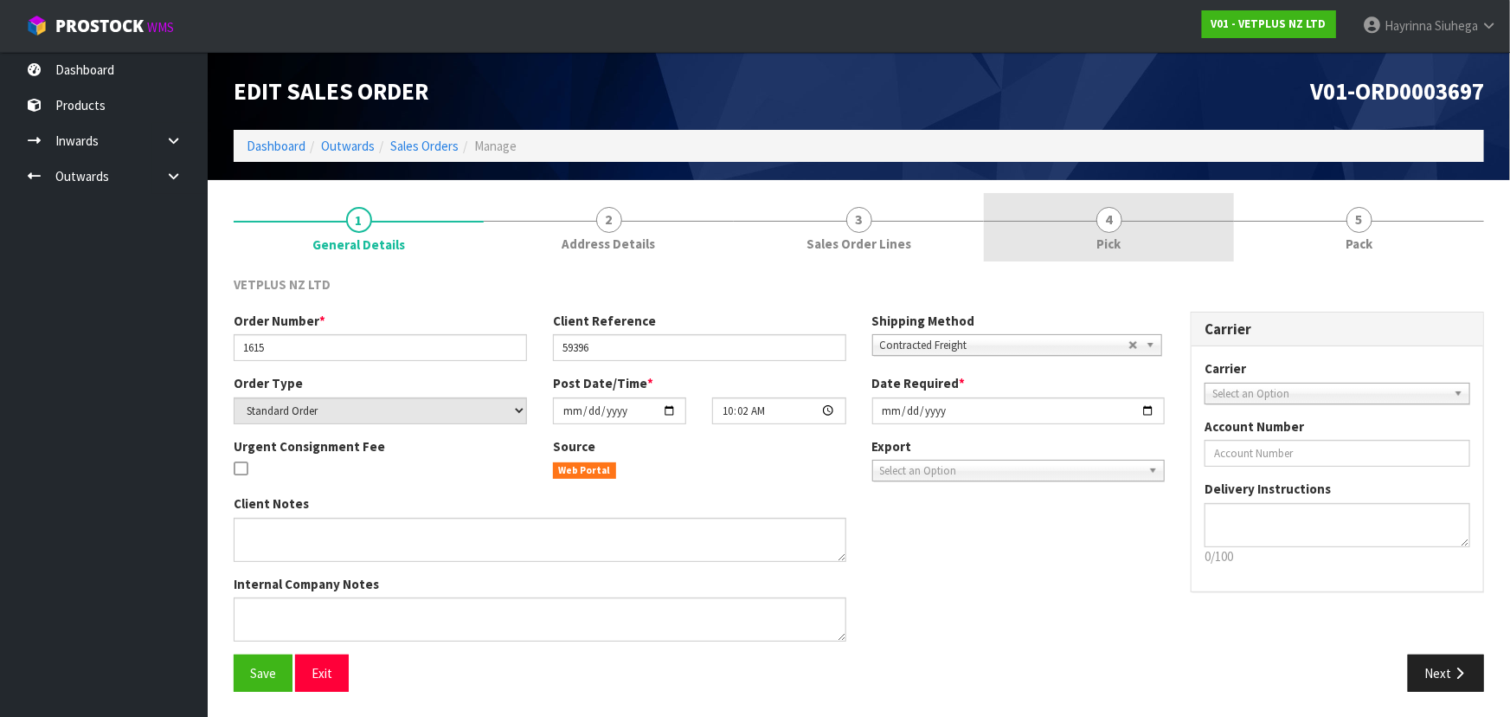
click at [1174, 257] on link "4 Pick" at bounding box center [1109, 227] width 250 height 68
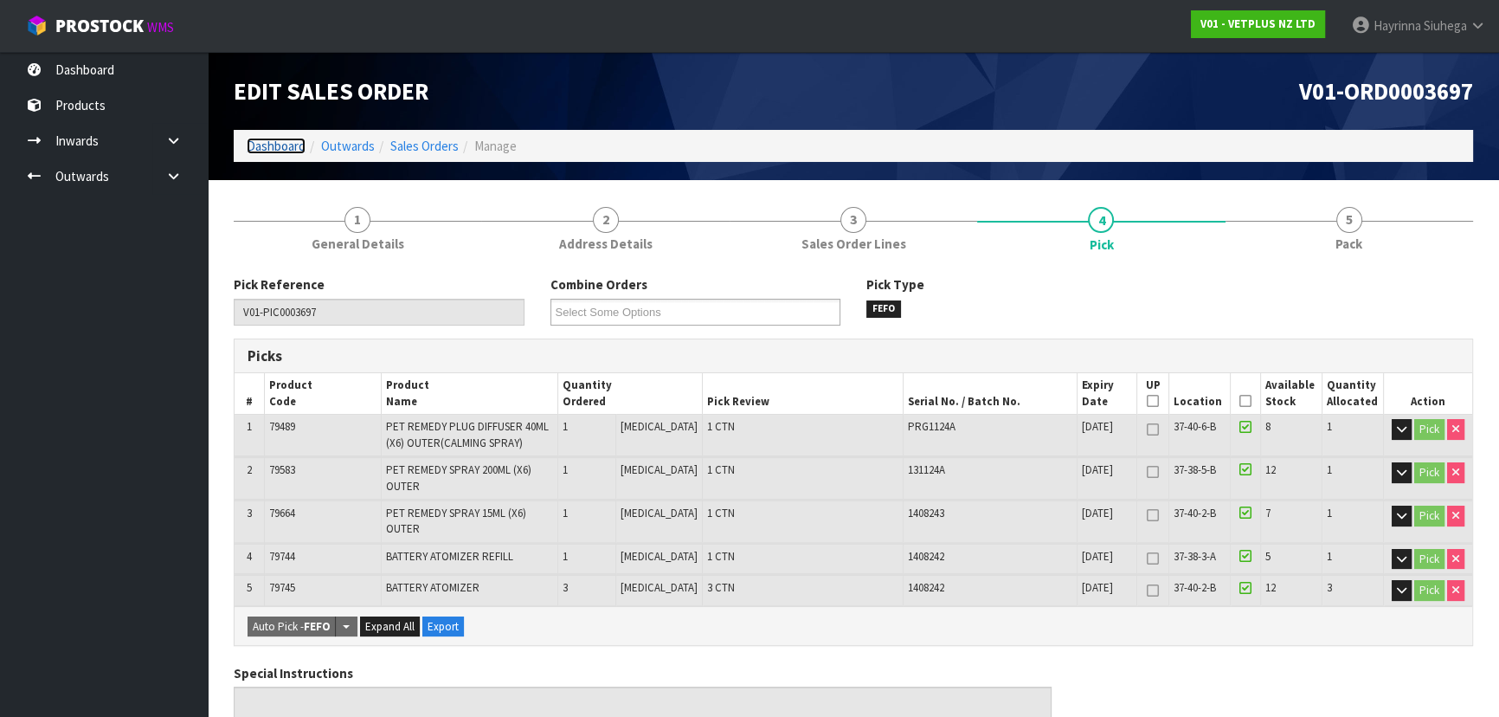
click at [255, 145] on link "Dashboard" at bounding box center [276, 146] width 59 height 16
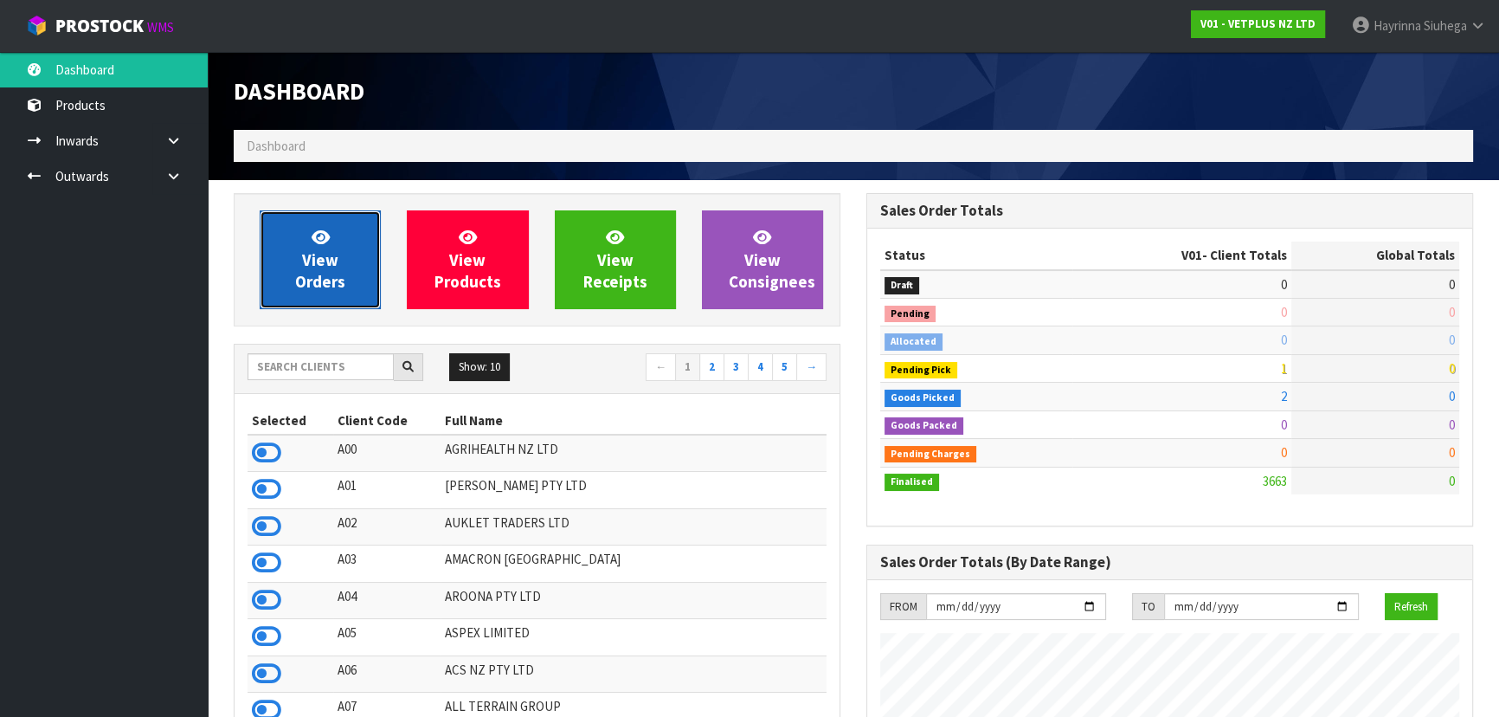
click at [346, 249] on link "View Orders" at bounding box center [320, 259] width 121 height 99
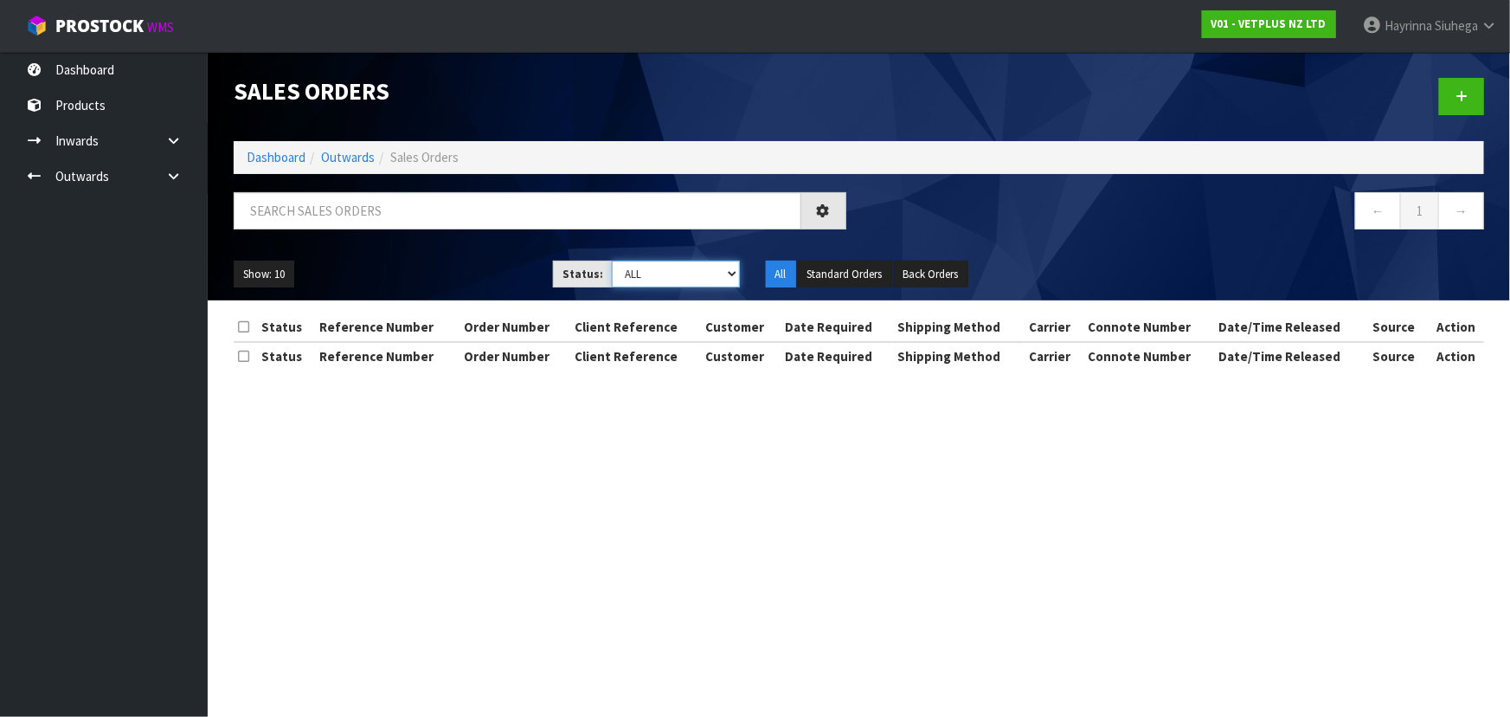
click at [668, 276] on select "Draft Pending Allocated Pending Pick Goods Picked Goods Packed Pending Charges …" at bounding box center [676, 274] width 128 height 27
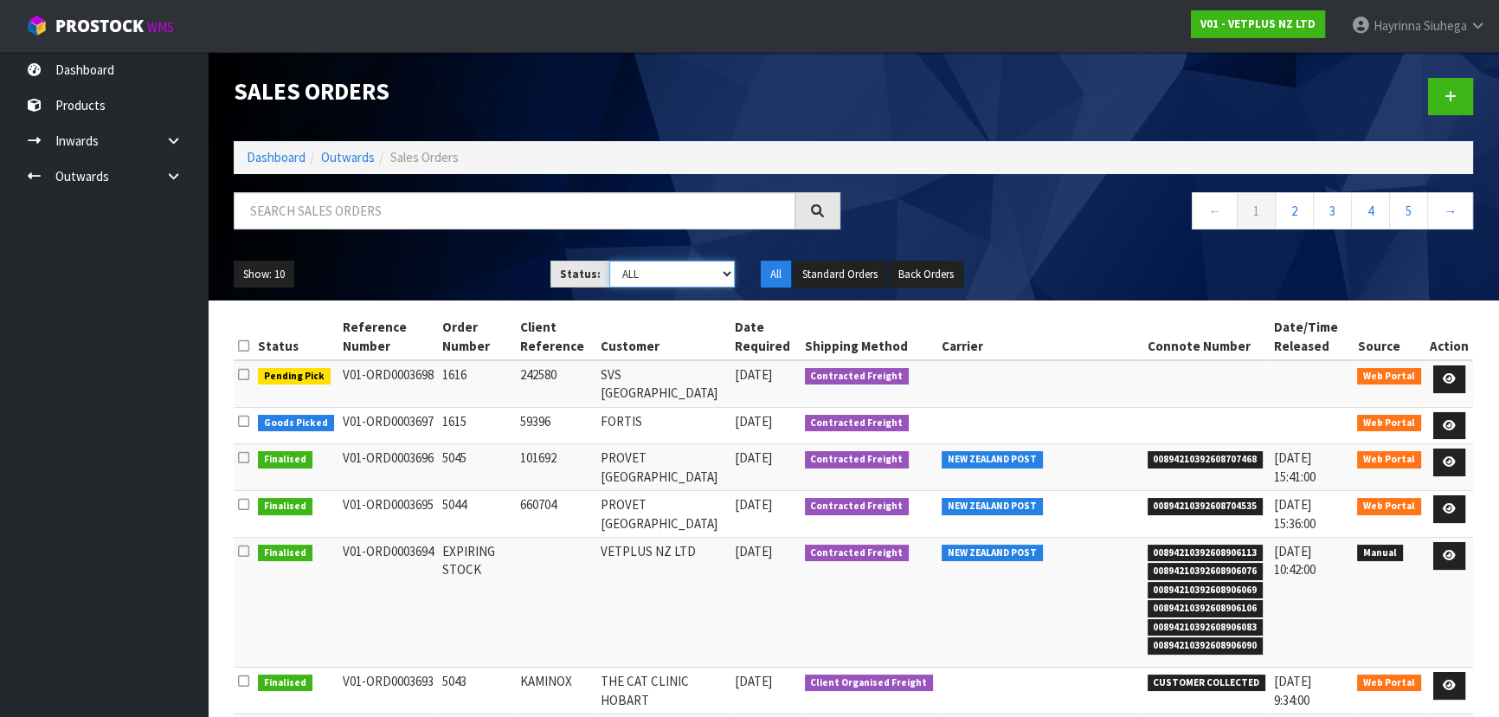
select select "string:4"
click at [609, 261] on select "Draft Pending Allocated Pending Pick Goods Picked Goods Packed Pending Charges …" at bounding box center [672, 274] width 126 height 27
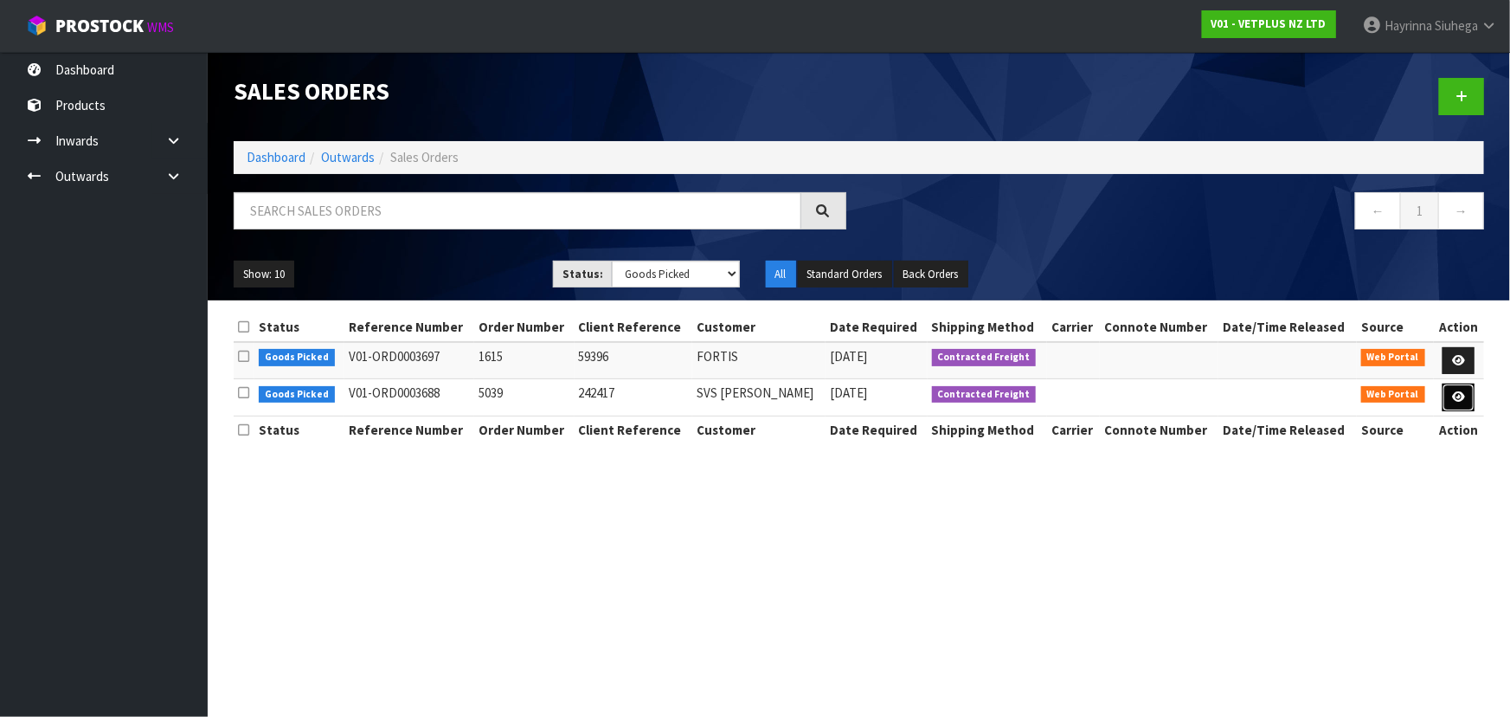
click at [1462, 386] on link at bounding box center [1459, 397] width 32 height 28
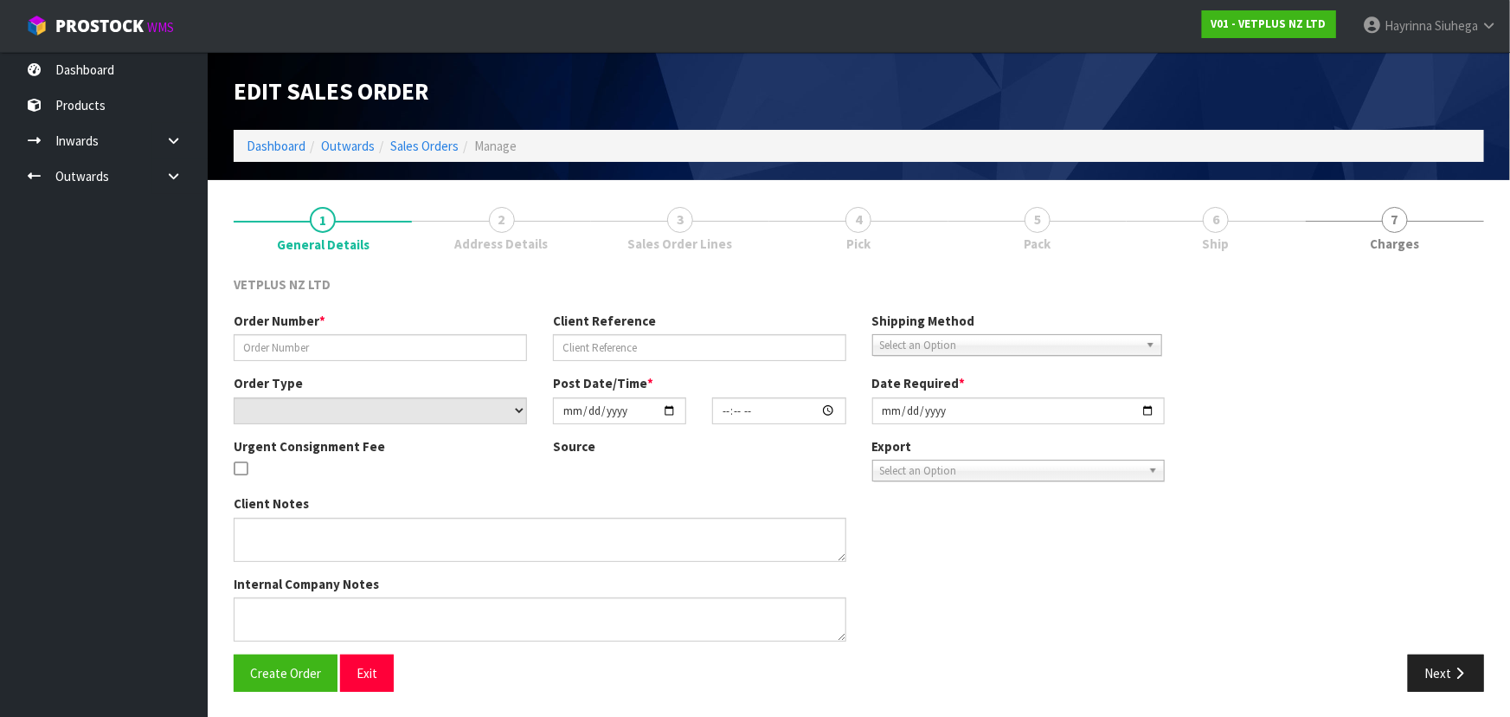
type input "5039"
type input "242417"
select select "number:0"
type input "2025-10-06"
type input "13:57:00.000"
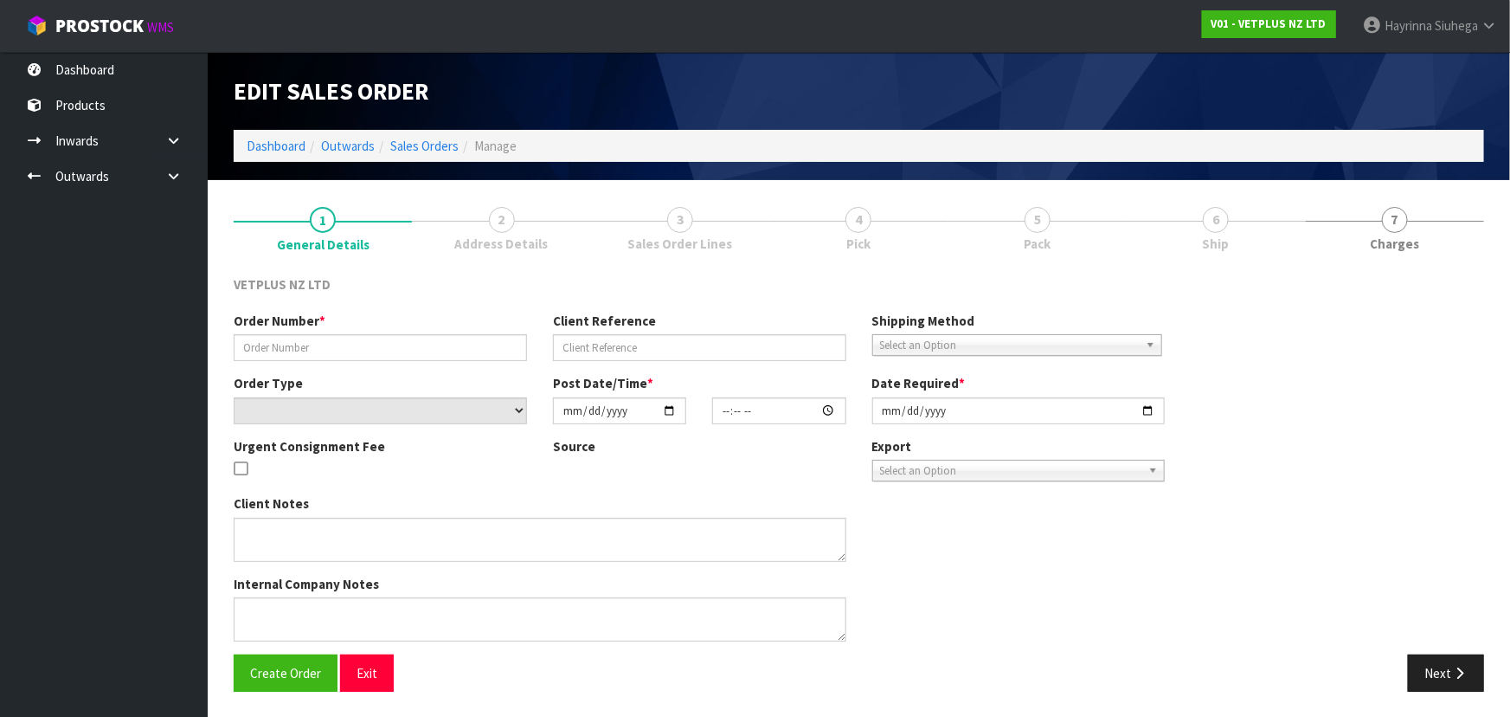
type input "2025-10-07"
type textarea "BACK ORDER: 50107 AKTIVAIT MED & LGE BREED CAPS 60 X 13 50907 COATEX CAPS 240 (…"
type textarea "REMOVED 2X 50920 - FOUND DAMAGED"
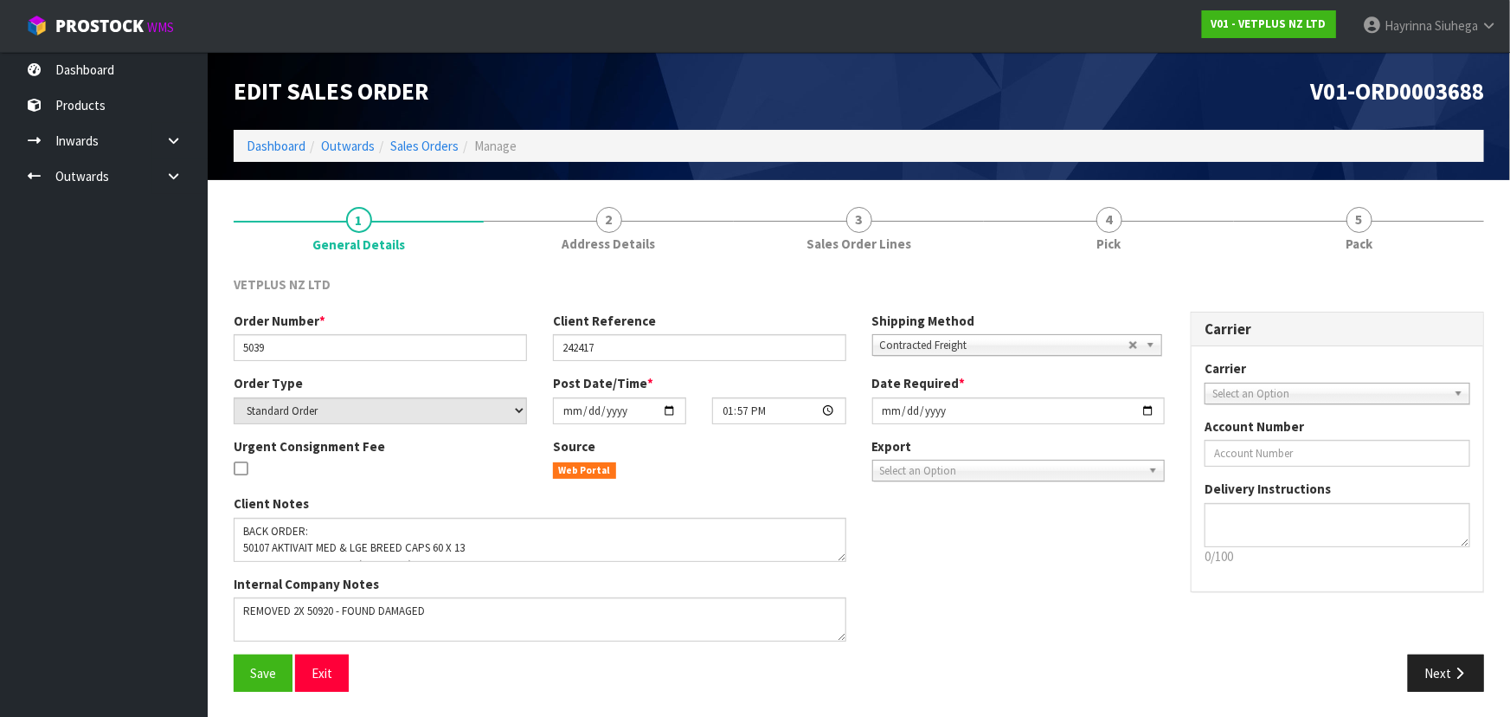
click at [1136, 222] on link "4 Pick" at bounding box center [1109, 227] width 250 height 68
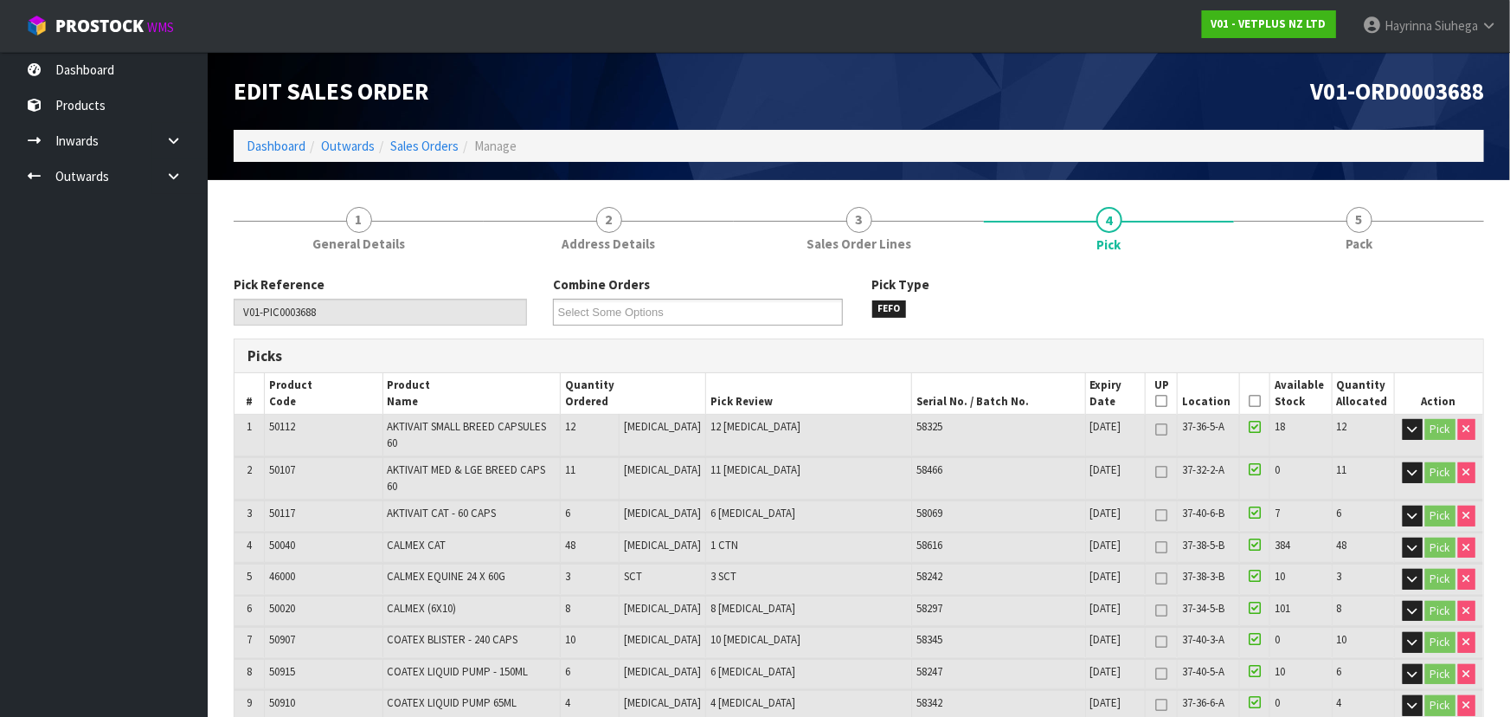
click at [1136, 222] on link "4 Pick" at bounding box center [1109, 227] width 250 height 69
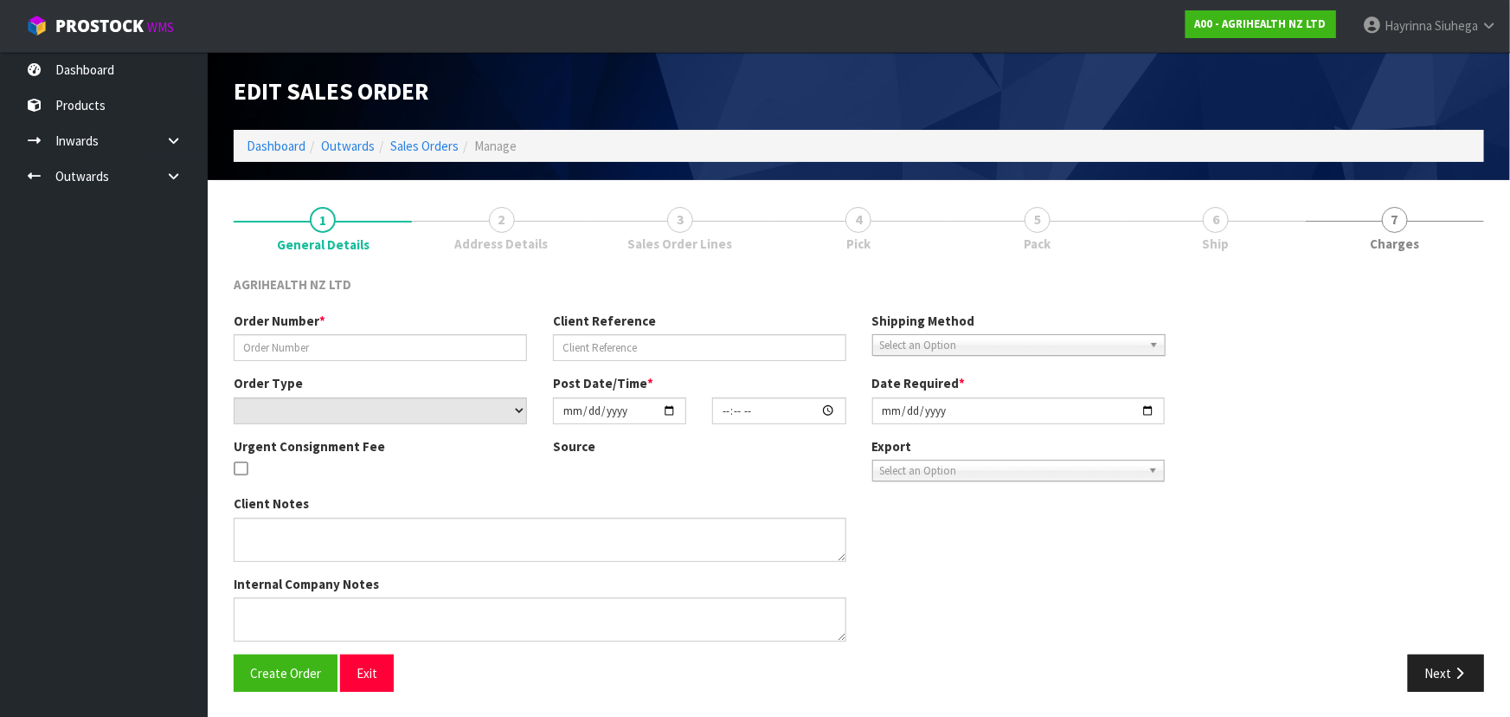
type input "SSO-24736"
type input "2111"
select select "number:0"
type input "[DATE]"
type input "09:35:30.000"
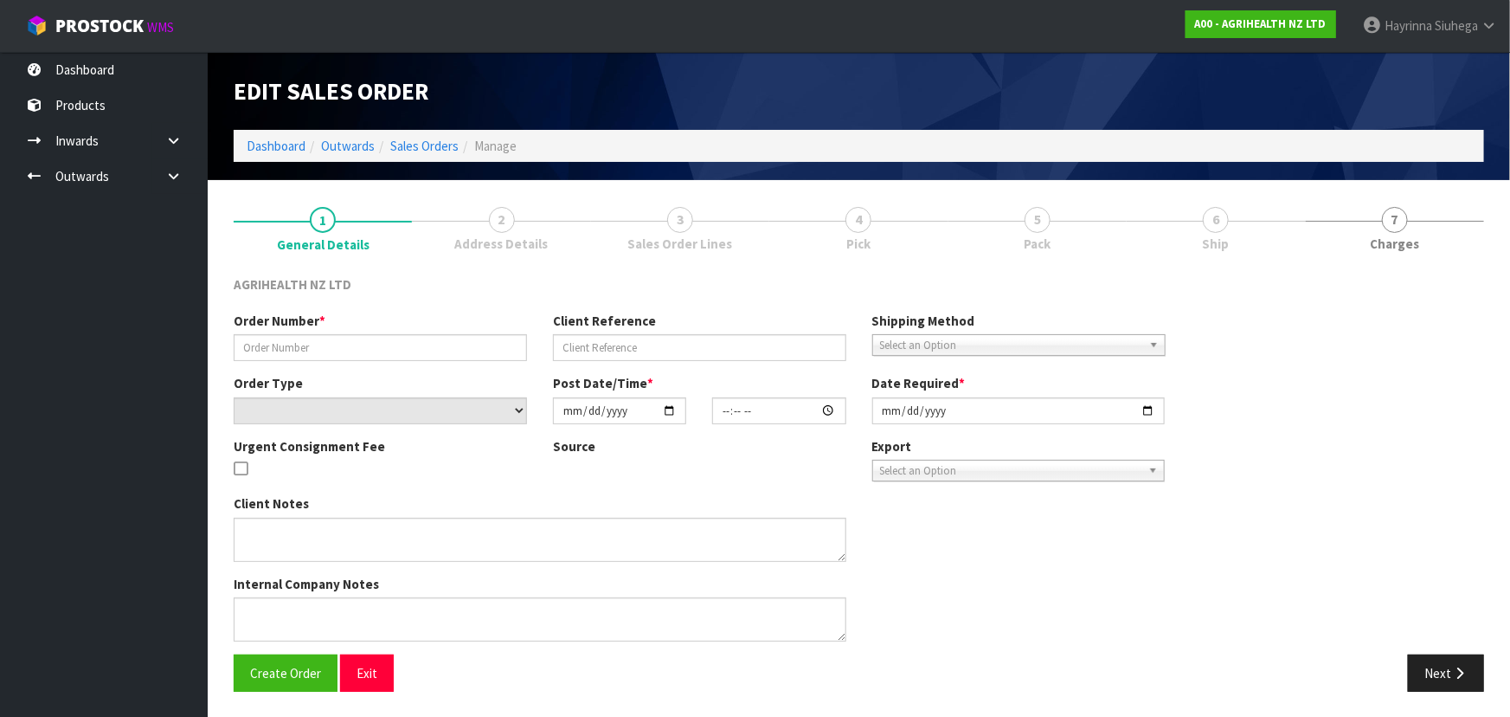
type input "[DATE]"
type textarea "SHIP BY: Freight"
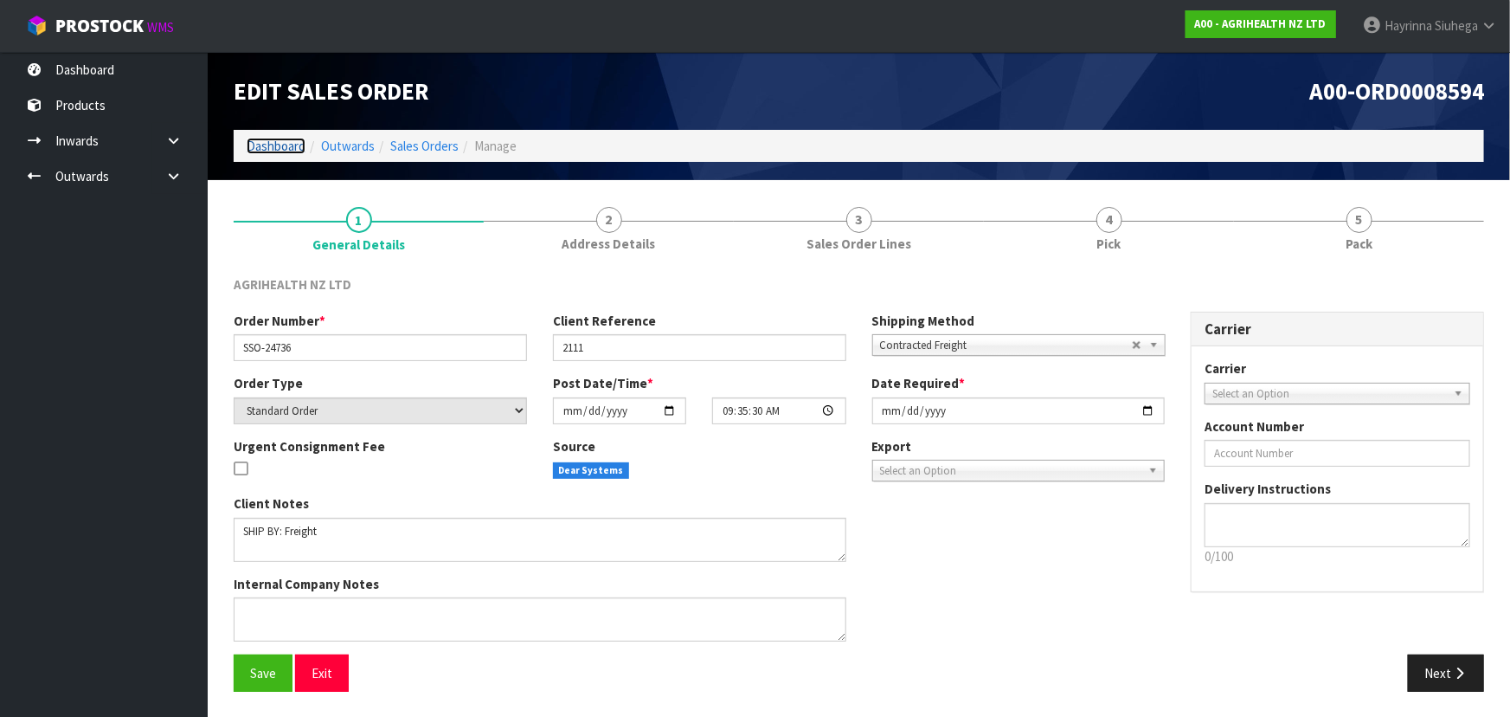
click at [293, 146] on link "Dashboard" at bounding box center [276, 146] width 59 height 16
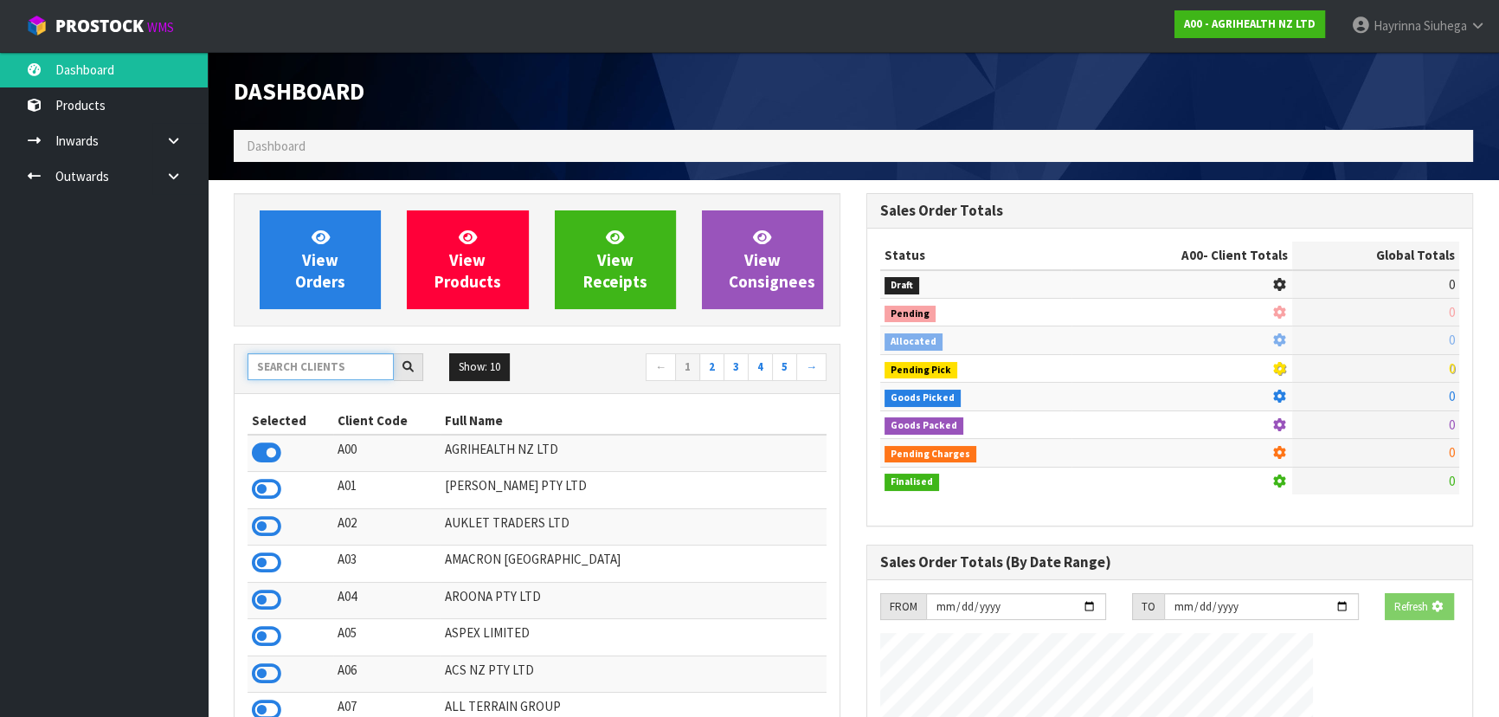
click at [326, 376] on input "text" at bounding box center [321, 366] width 146 height 27
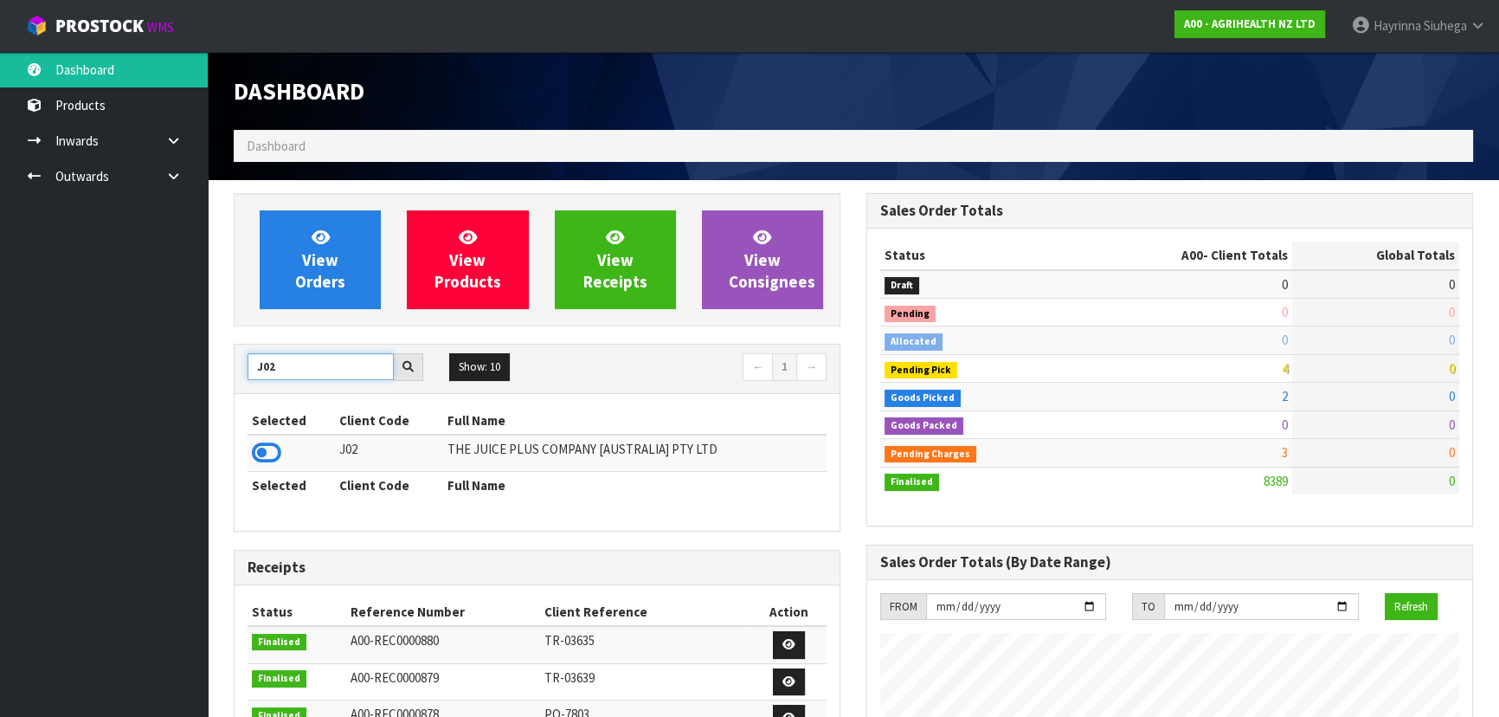
type input "J02"
click at [251, 451] on td at bounding box center [291, 452] width 87 height 37
click at [267, 452] on icon at bounding box center [266, 453] width 29 height 26
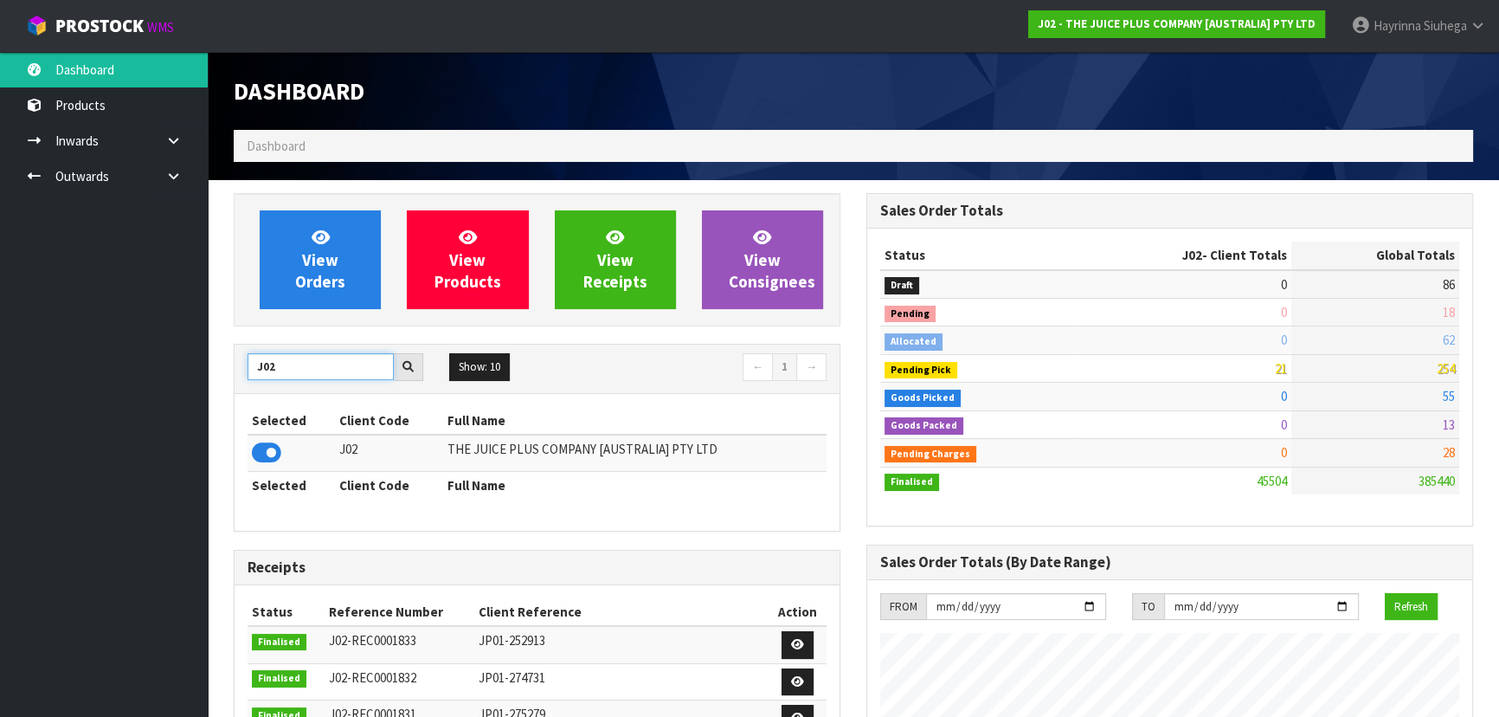
drag, startPoint x: 286, startPoint y: 369, endPoint x: 0, endPoint y: 399, distance: 287.2
click at [37, 394] on body "Toggle navigation ProStock WMS J02 - THE JUICE PLUS COMPANY [AUSTRALIA] PTY LTD…" at bounding box center [749, 358] width 1499 height 717
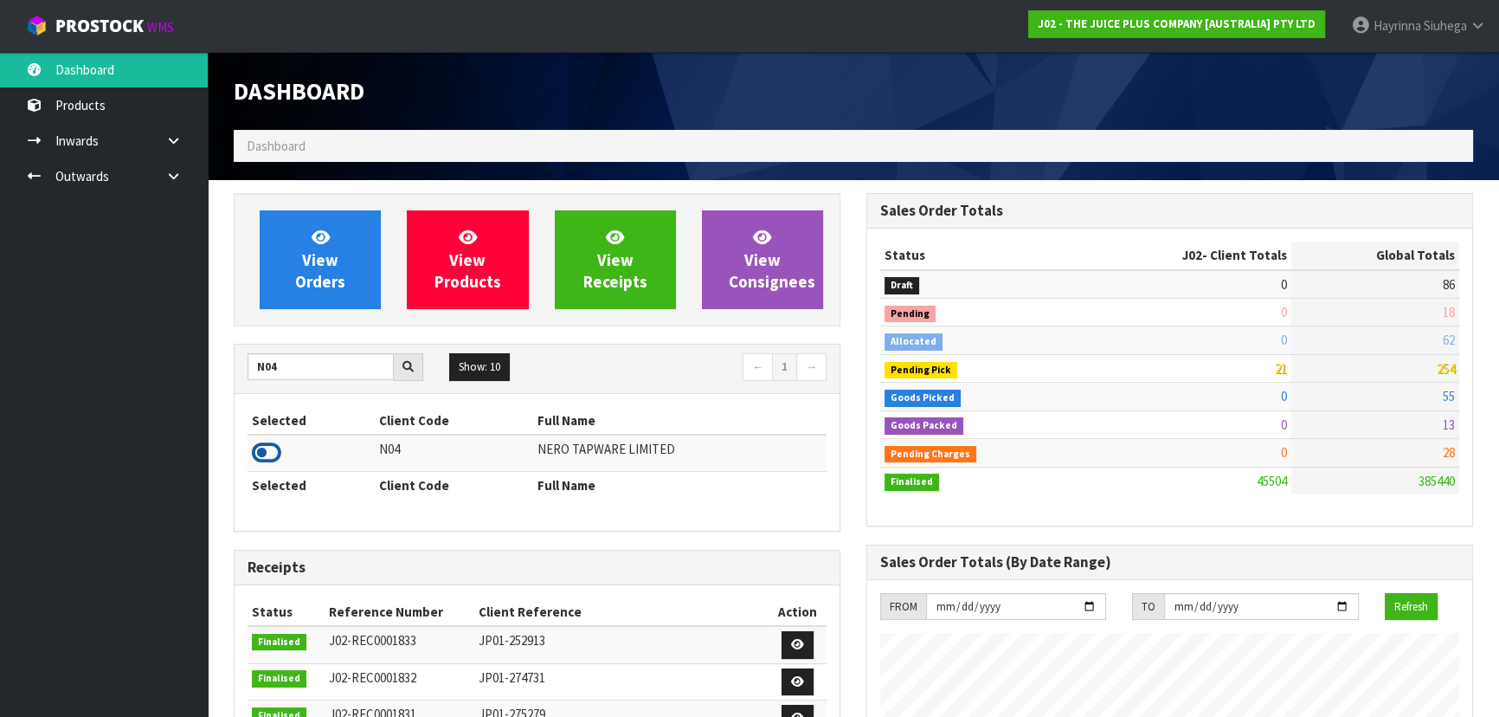
click at [274, 447] on icon at bounding box center [266, 453] width 29 height 26
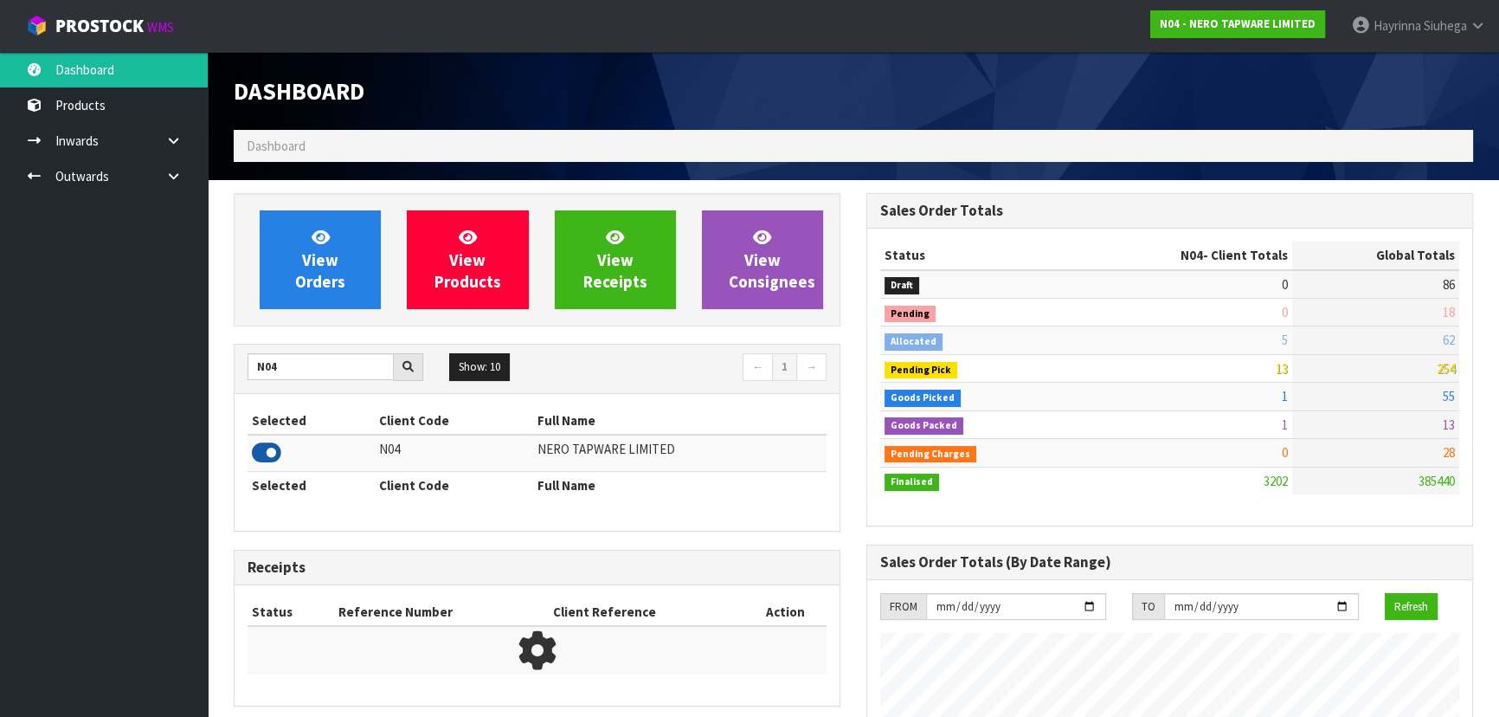
scroll to position [1364, 632]
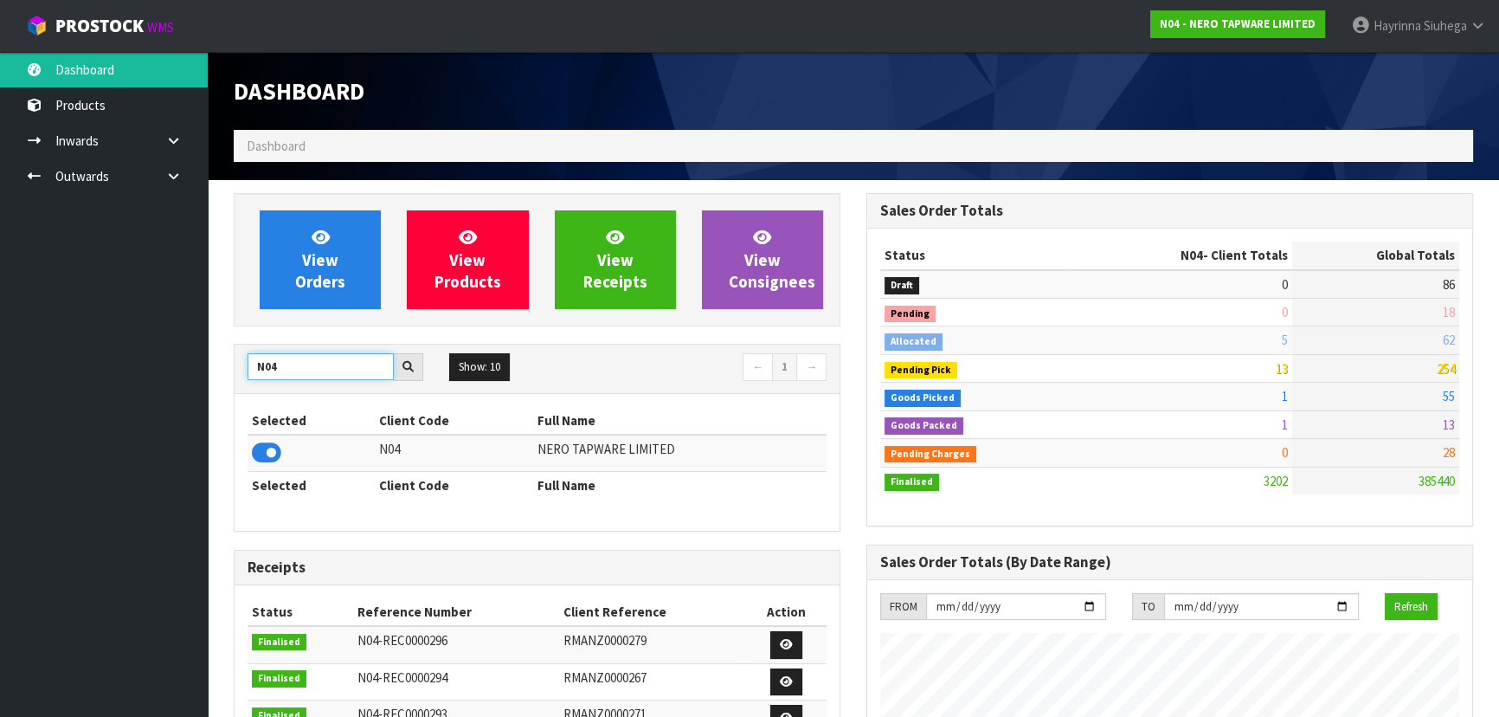
drag, startPoint x: 286, startPoint y: 369, endPoint x: 0, endPoint y: 375, distance: 285.7
click at [42, 373] on body "Toggle navigation ProStock WMS N04 - NERO TAPWARE LIMITED [PERSON_NAME] Logout …" at bounding box center [749, 358] width 1499 height 717
type input "A00"
click at [268, 450] on icon at bounding box center [266, 453] width 29 height 26
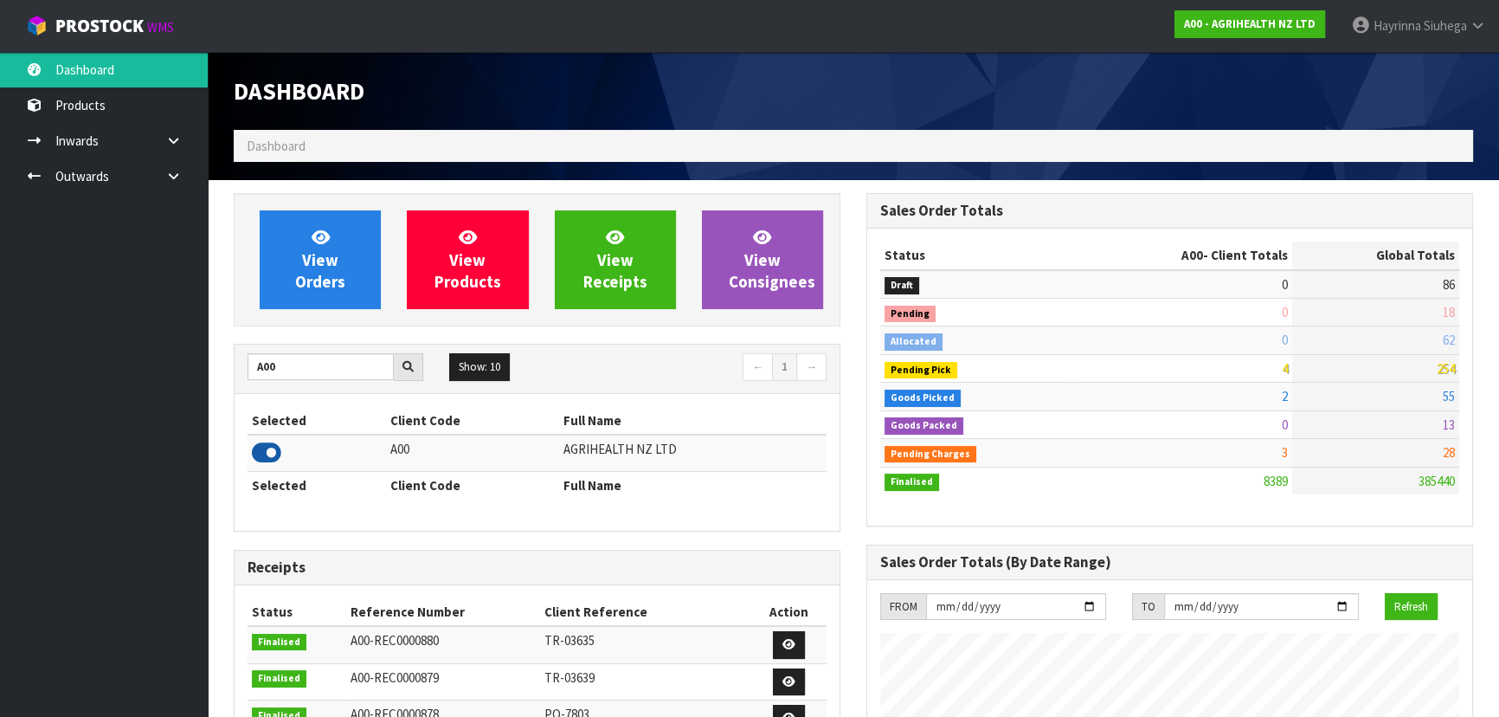
scroll to position [1309, 632]
drag, startPoint x: 286, startPoint y: 367, endPoint x: 156, endPoint y: 365, distance: 129.8
click at [164, 365] on body "Toggle navigation ProStock WMS A00 - AGRIHEALTH NZ LTD [PERSON_NAME] Logout Das…" at bounding box center [749, 358] width 1499 height 717
click at [268, 450] on icon at bounding box center [266, 453] width 29 height 26
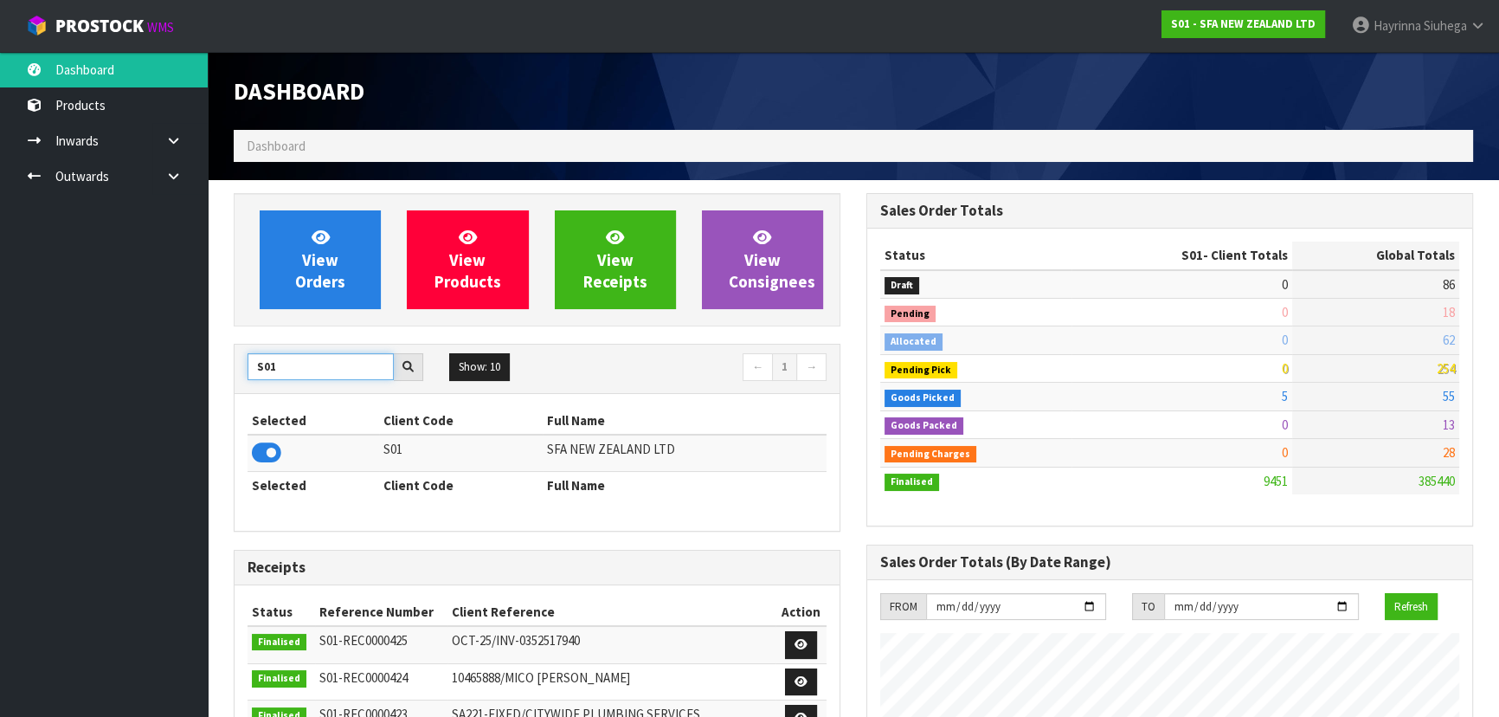
drag, startPoint x: 293, startPoint y: 364, endPoint x: 207, endPoint y: 364, distance: 85.7
click at [270, 456] on icon at bounding box center [266, 453] width 29 height 26
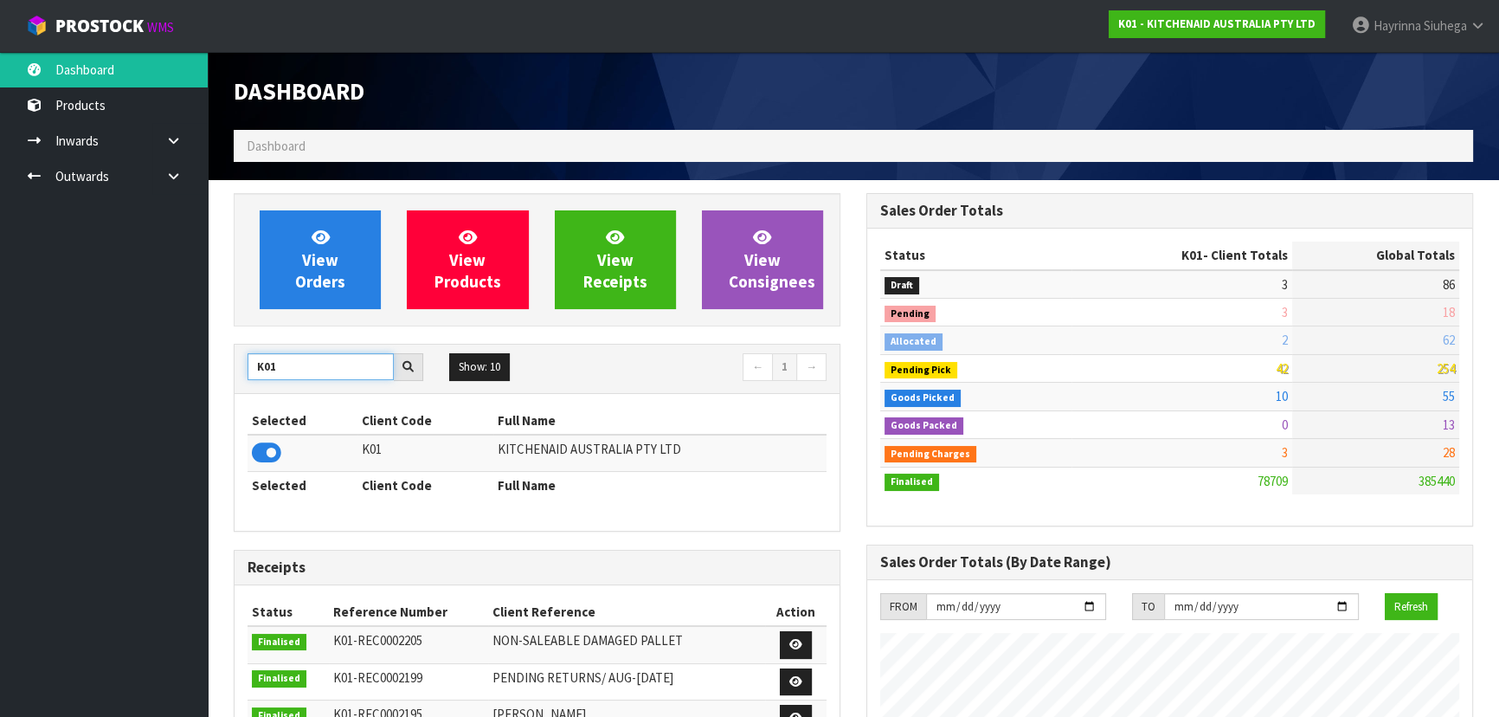
drag, startPoint x: 293, startPoint y: 357, endPoint x: 209, endPoint y: 371, distance: 85.9
click at [242, 367] on div "K01" at bounding box center [336, 367] width 202 height 28
type input "C11"
click at [268, 455] on icon at bounding box center [266, 453] width 29 height 26
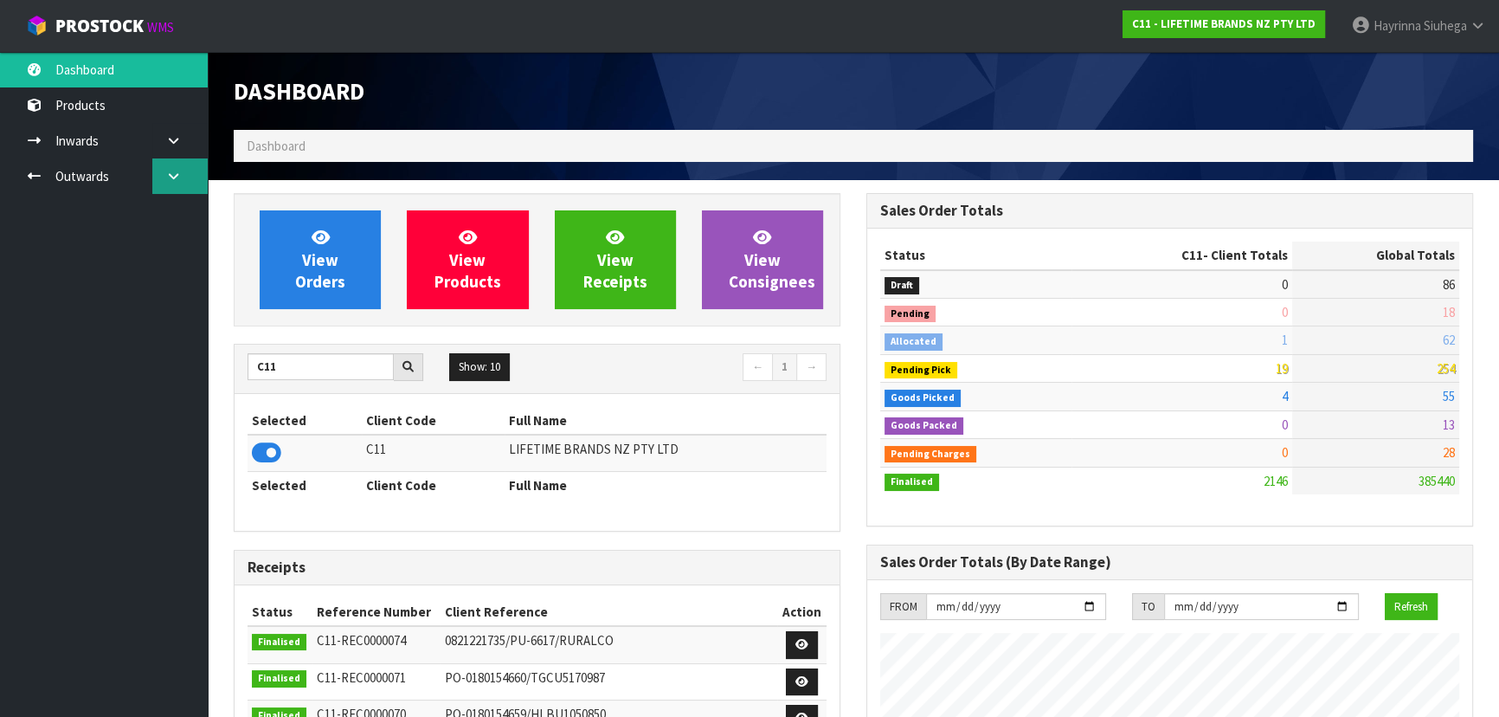
click at [175, 178] on icon at bounding box center [173, 176] width 16 height 13
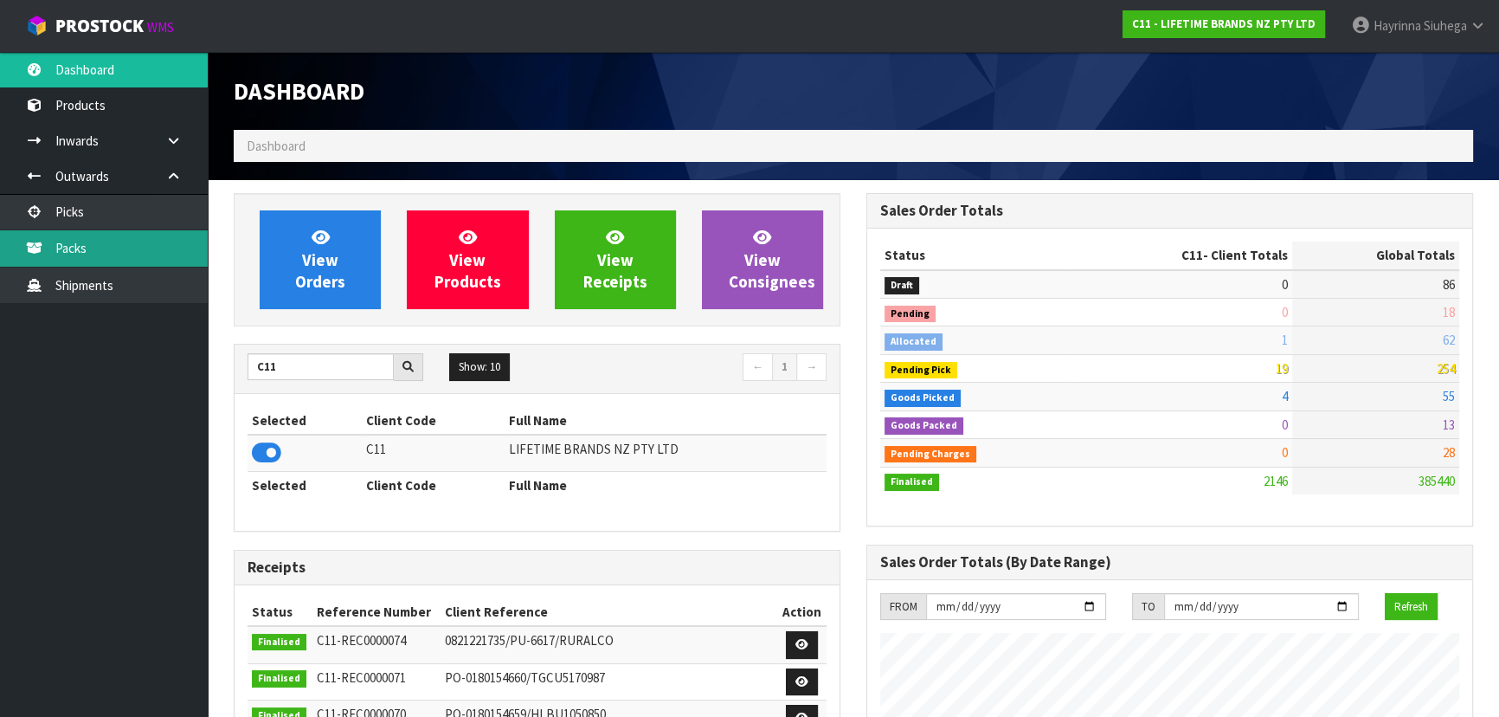
click at [155, 239] on link "Packs" at bounding box center [104, 247] width 208 height 35
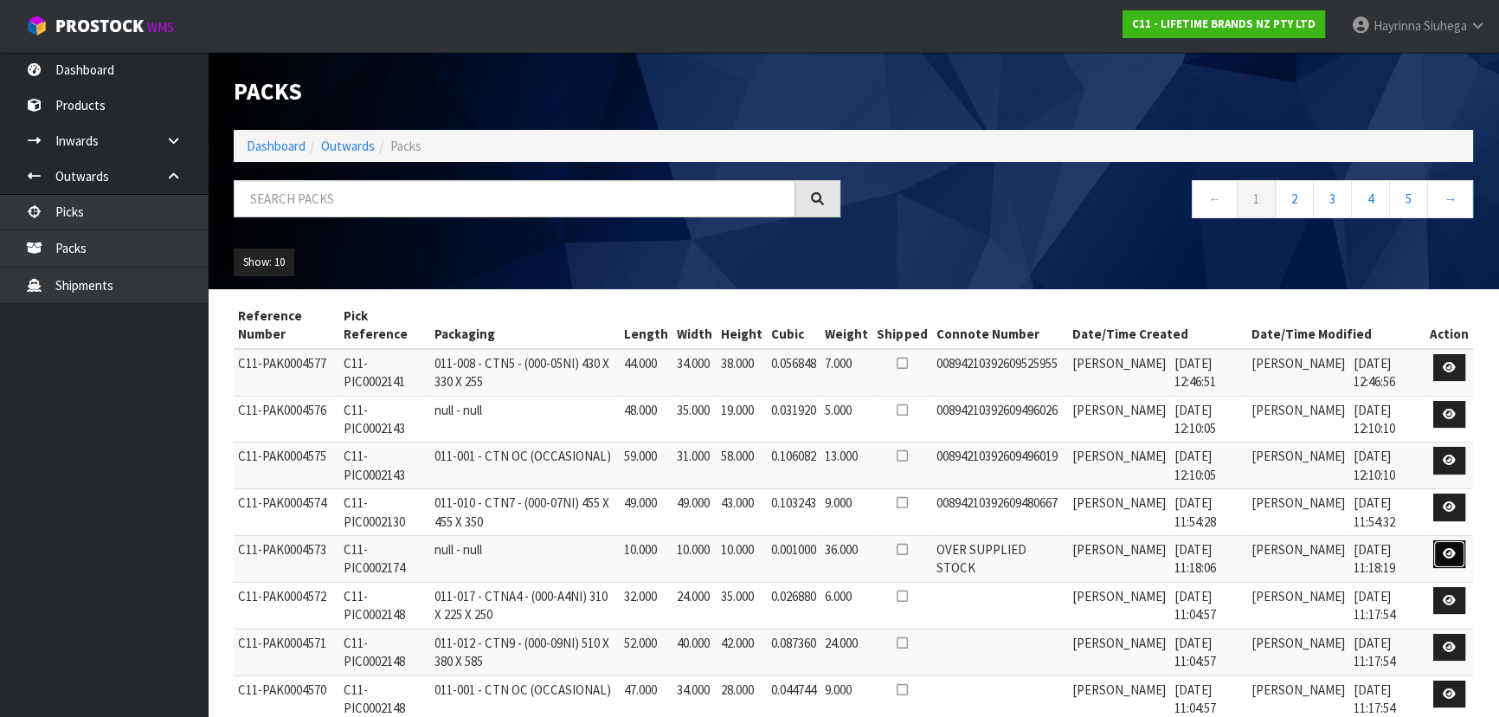
click at [1445, 551] on icon at bounding box center [1449, 553] width 13 height 11
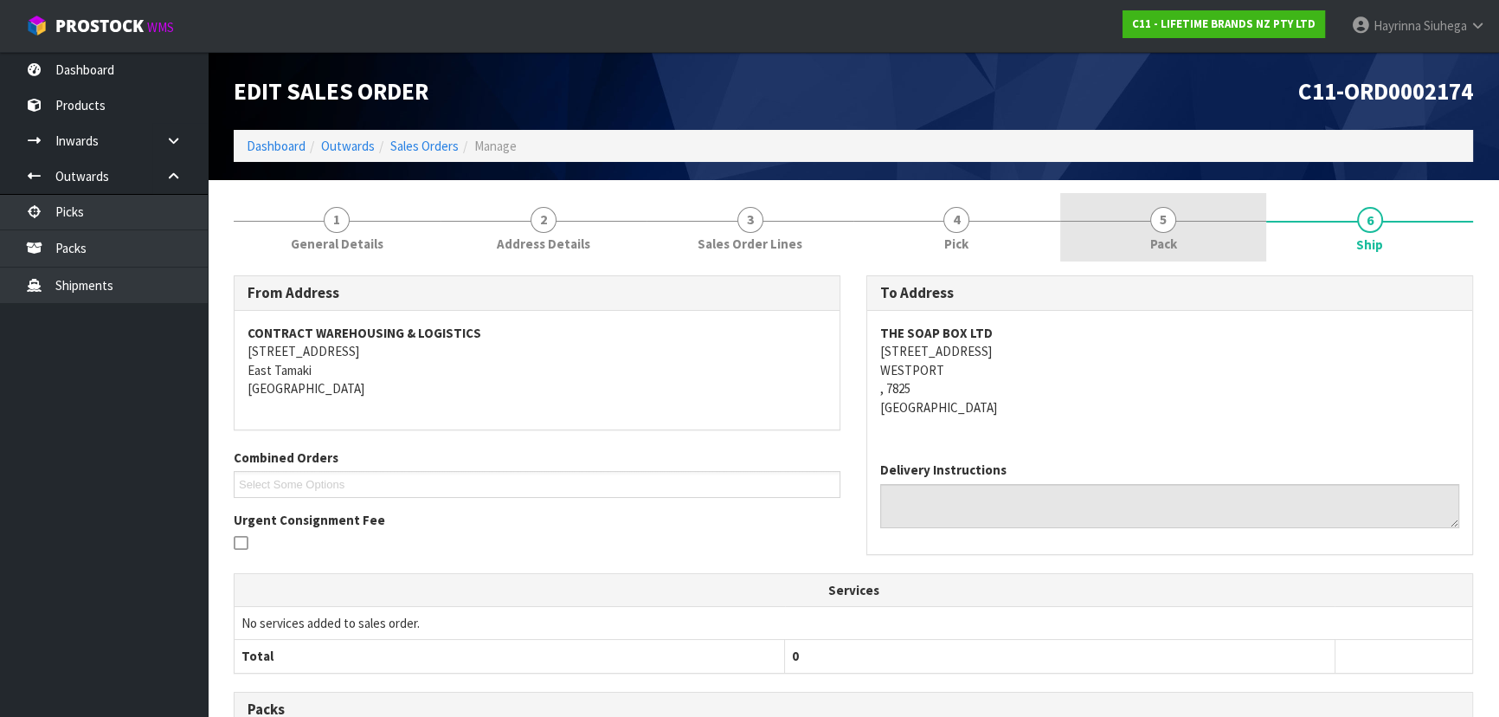
click at [1113, 216] on link "5 Pack" at bounding box center [1163, 227] width 207 height 68
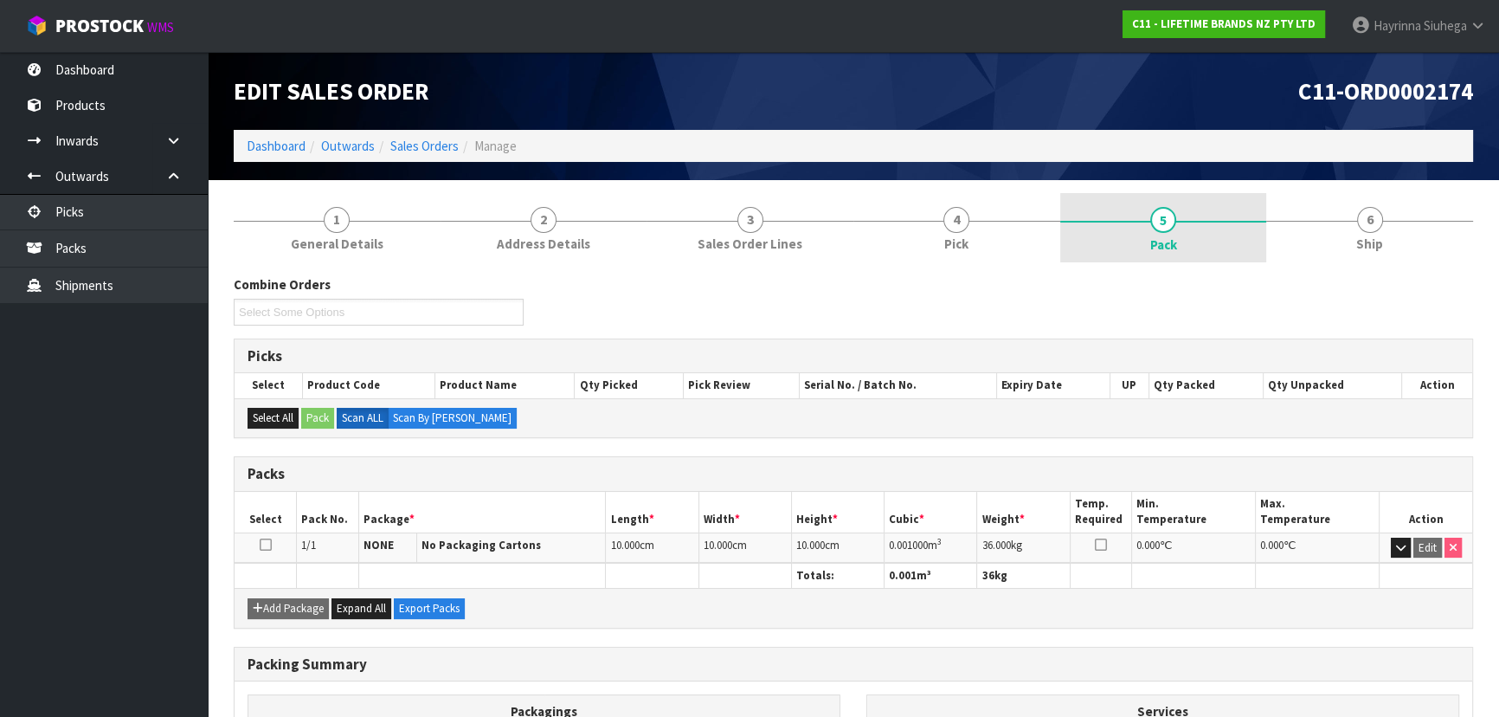
click at [1231, 258] on link "5 Pack" at bounding box center [1163, 227] width 207 height 69
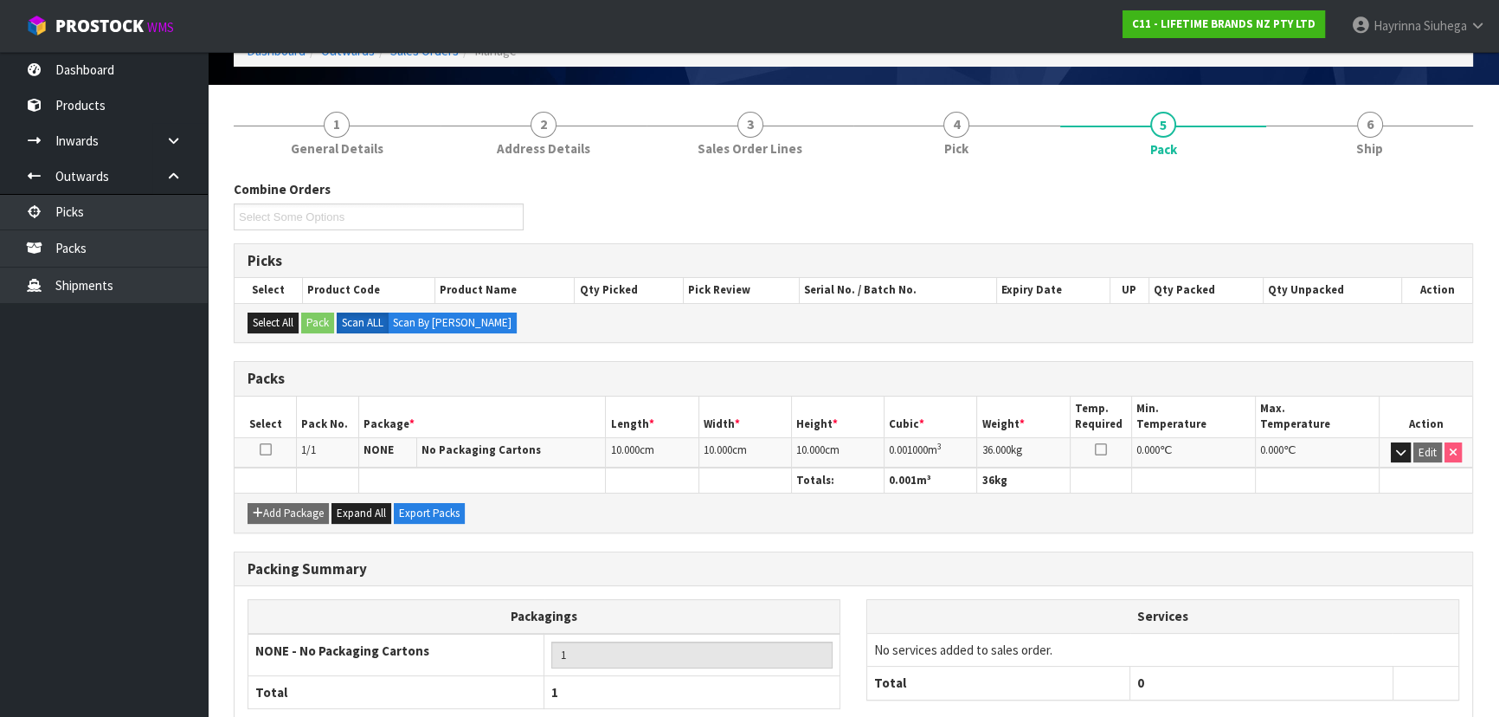
scroll to position [197, 0]
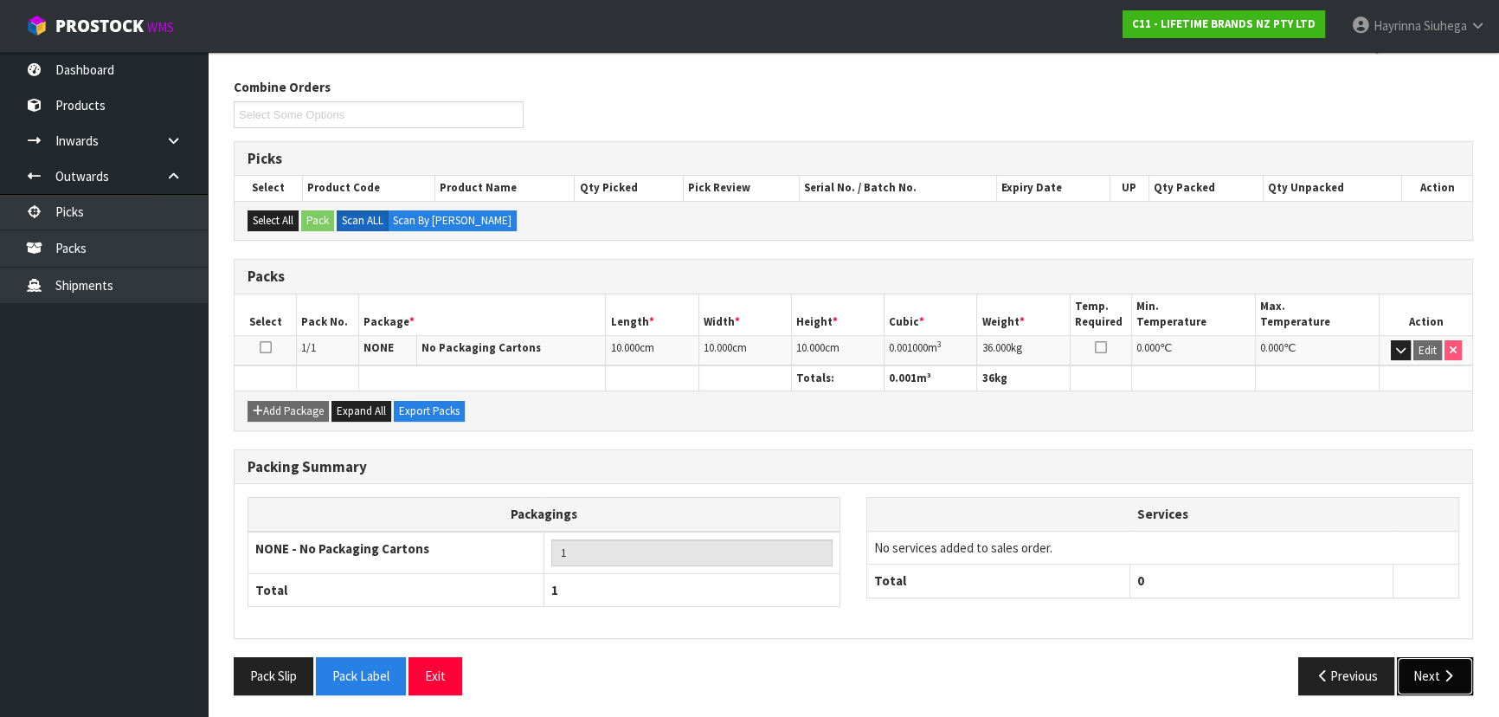
click at [1429, 668] on button "Next" at bounding box center [1435, 675] width 76 height 37
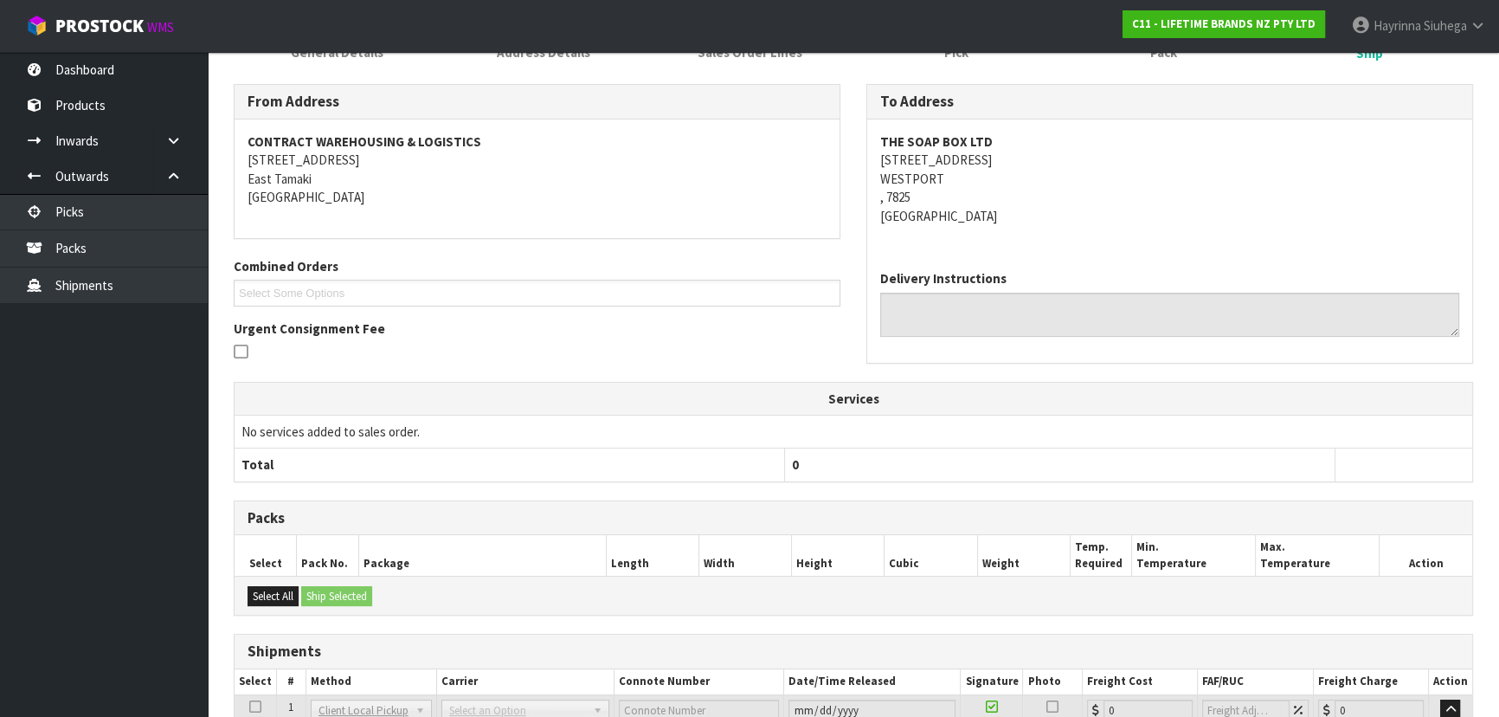
scroll to position [0, 0]
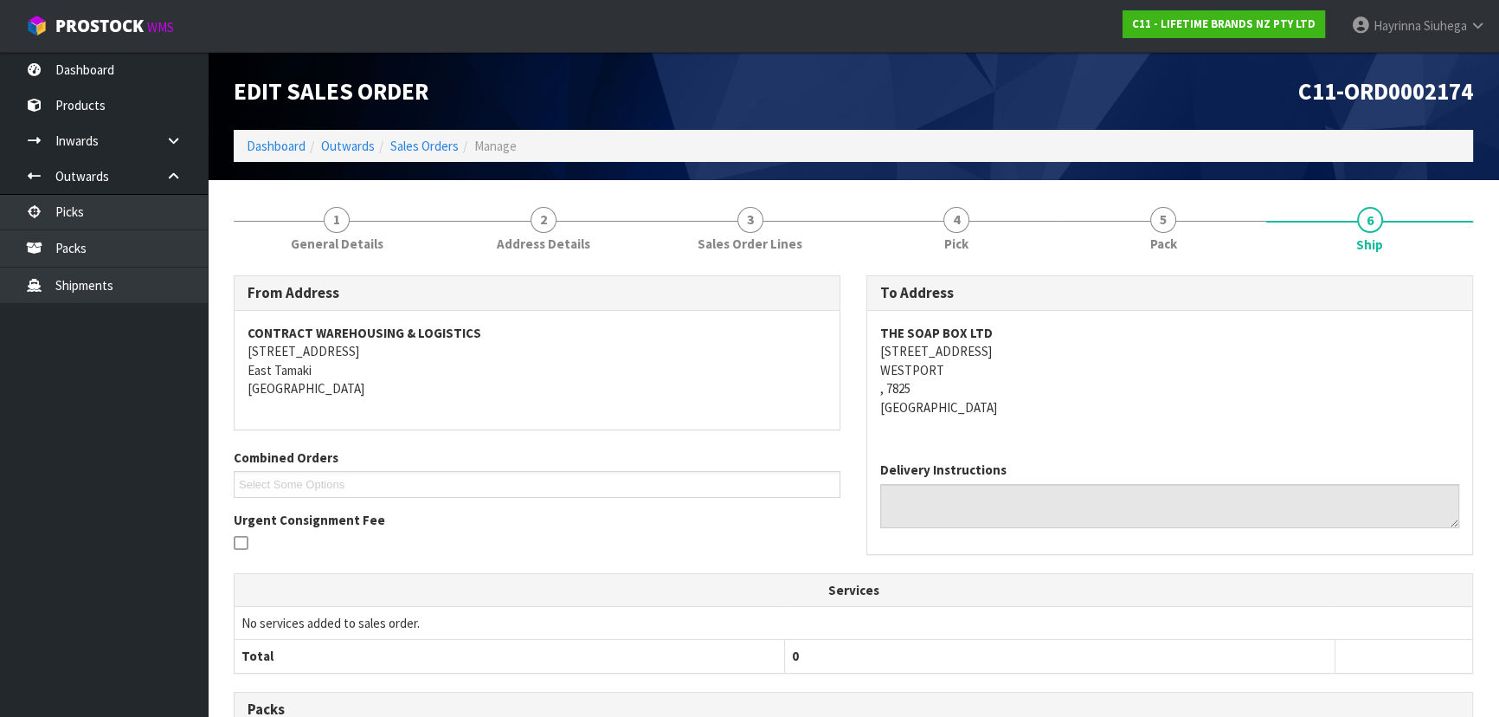
drag, startPoint x: 236, startPoint y: 0, endPoint x: 951, endPoint y: 331, distance: 787.6
click at [951, 331] on strong "THE SOAP BOX LTD" at bounding box center [936, 333] width 113 height 16
copy strong "THE SOAP BOX LTD"
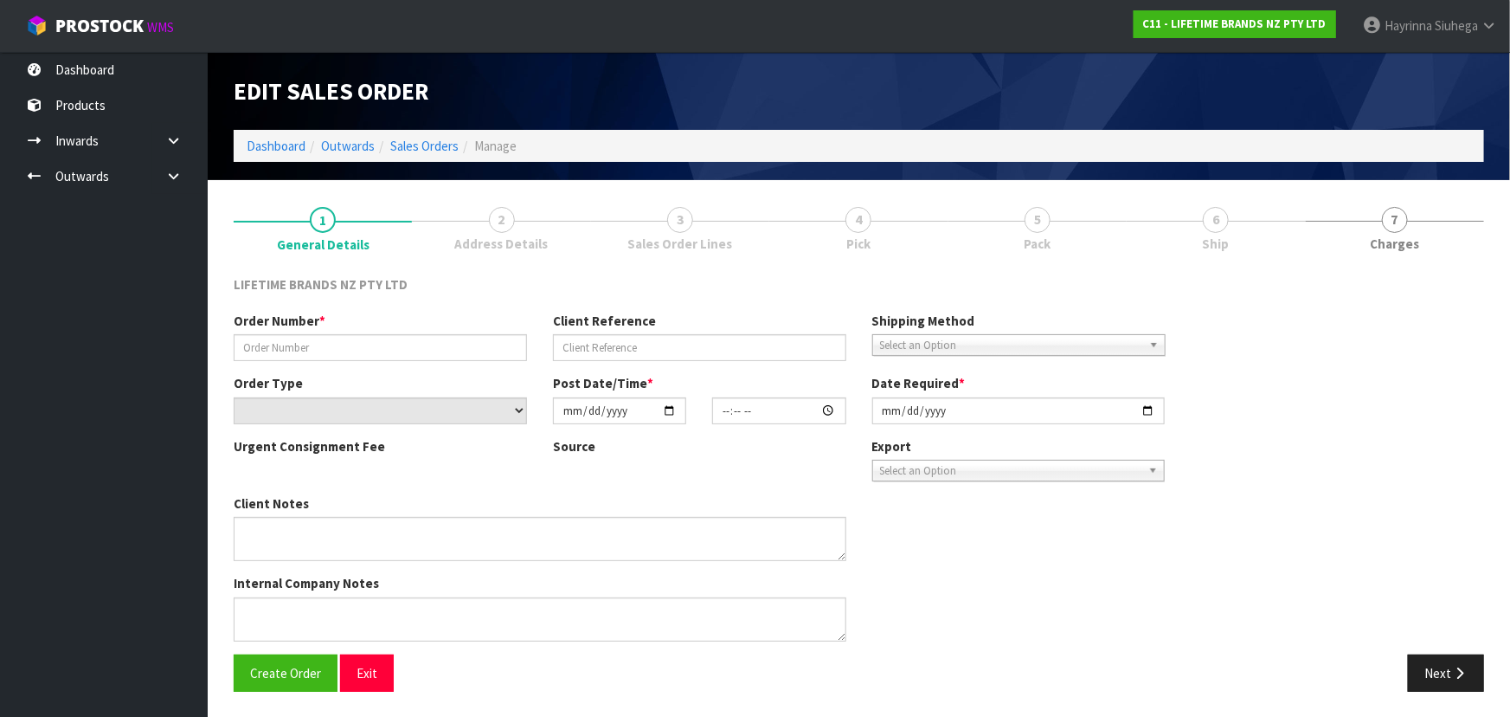
type input "0821492182"
type input "Stock delivered"
select select "number:0"
type input "[DATE]"
type input "11:14:52.000"
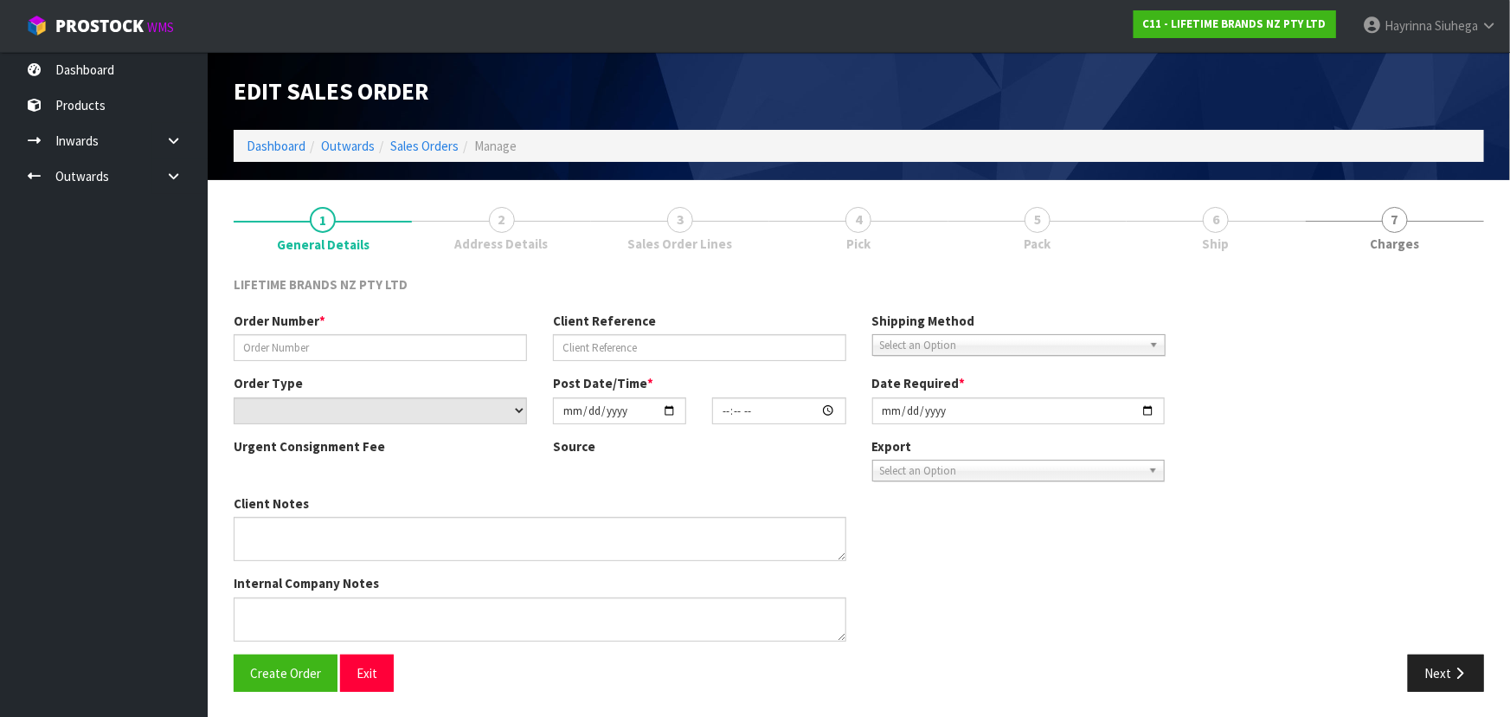
type input "[DATE]"
type textarea "OVER SUPPLIED STOCK FOR FULFILEMENT"
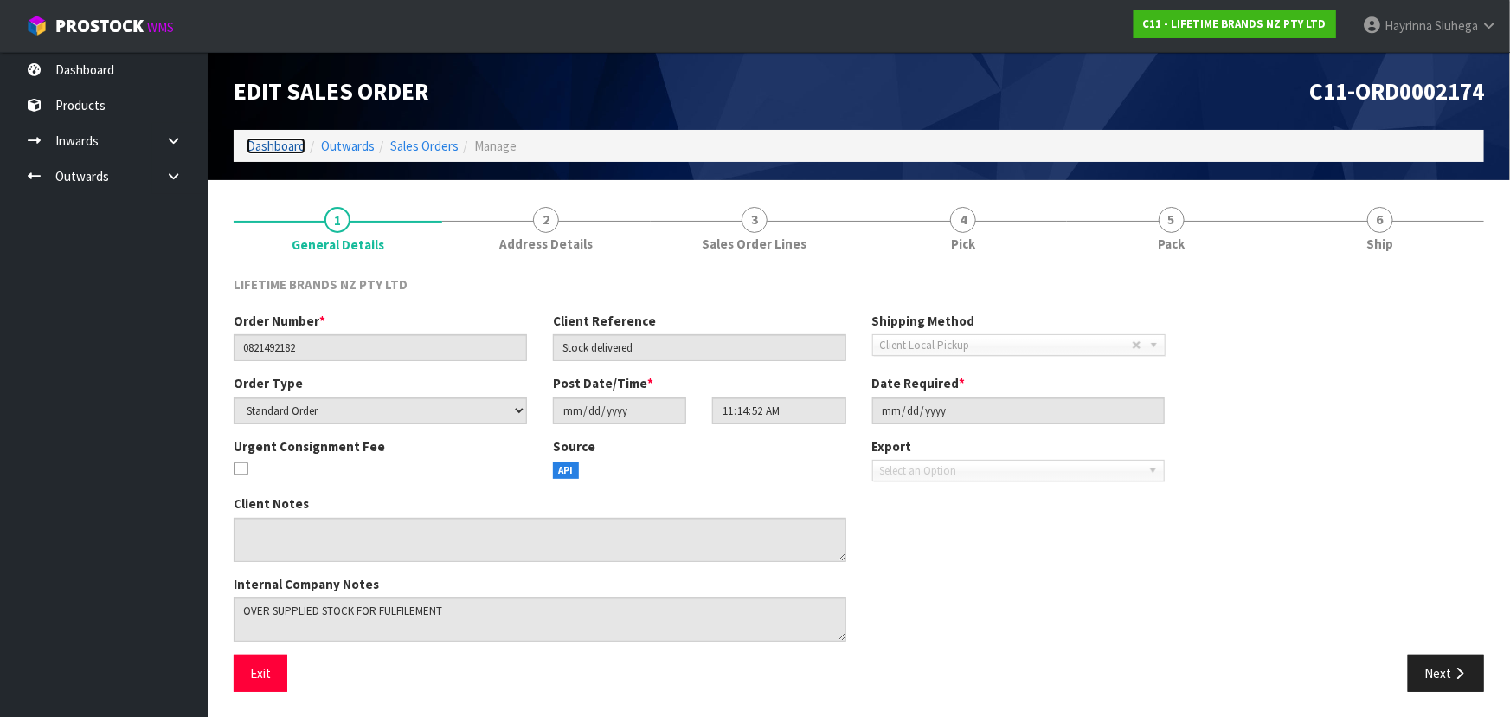
click at [261, 138] on link "Dashboard" at bounding box center [276, 146] width 59 height 16
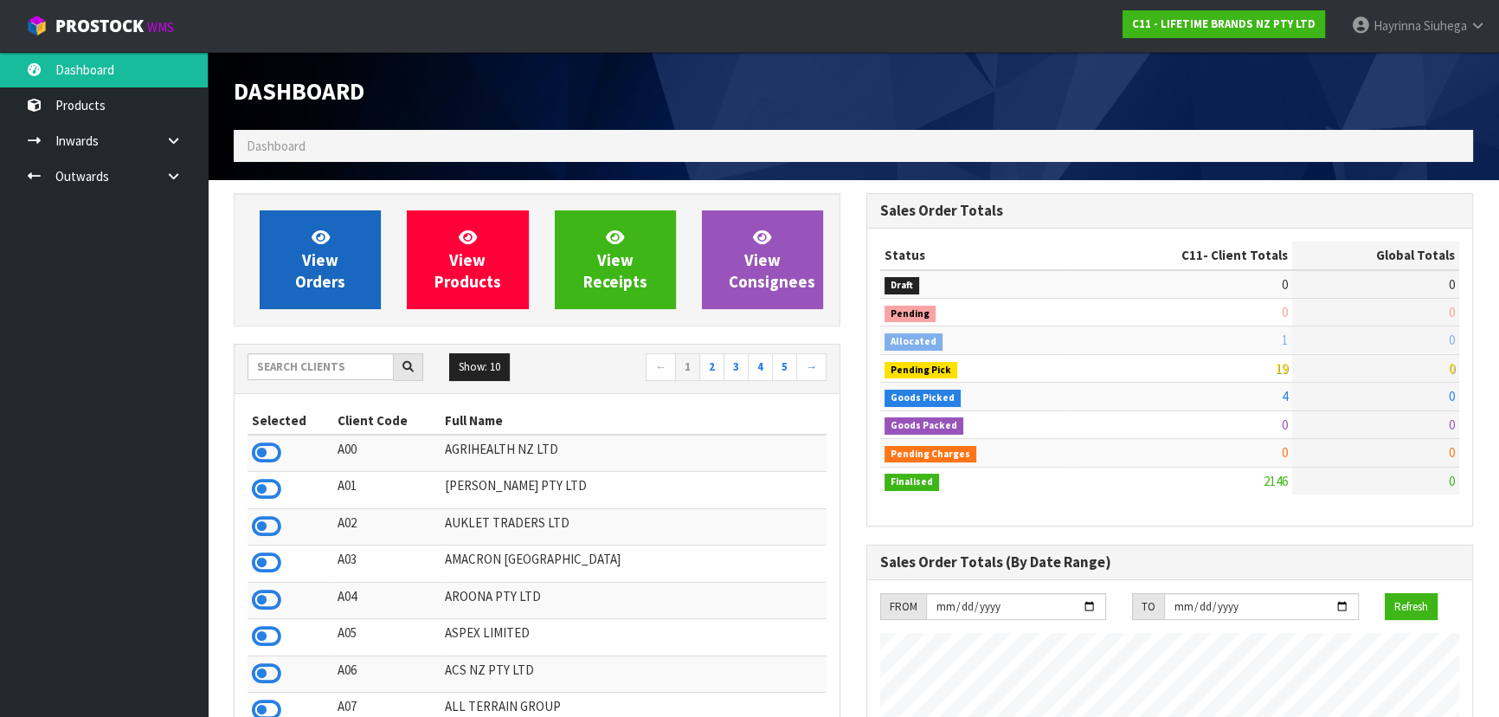
scroll to position [1309, 632]
click at [340, 259] on link "View Orders" at bounding box center [320, 259] width 121 height 99
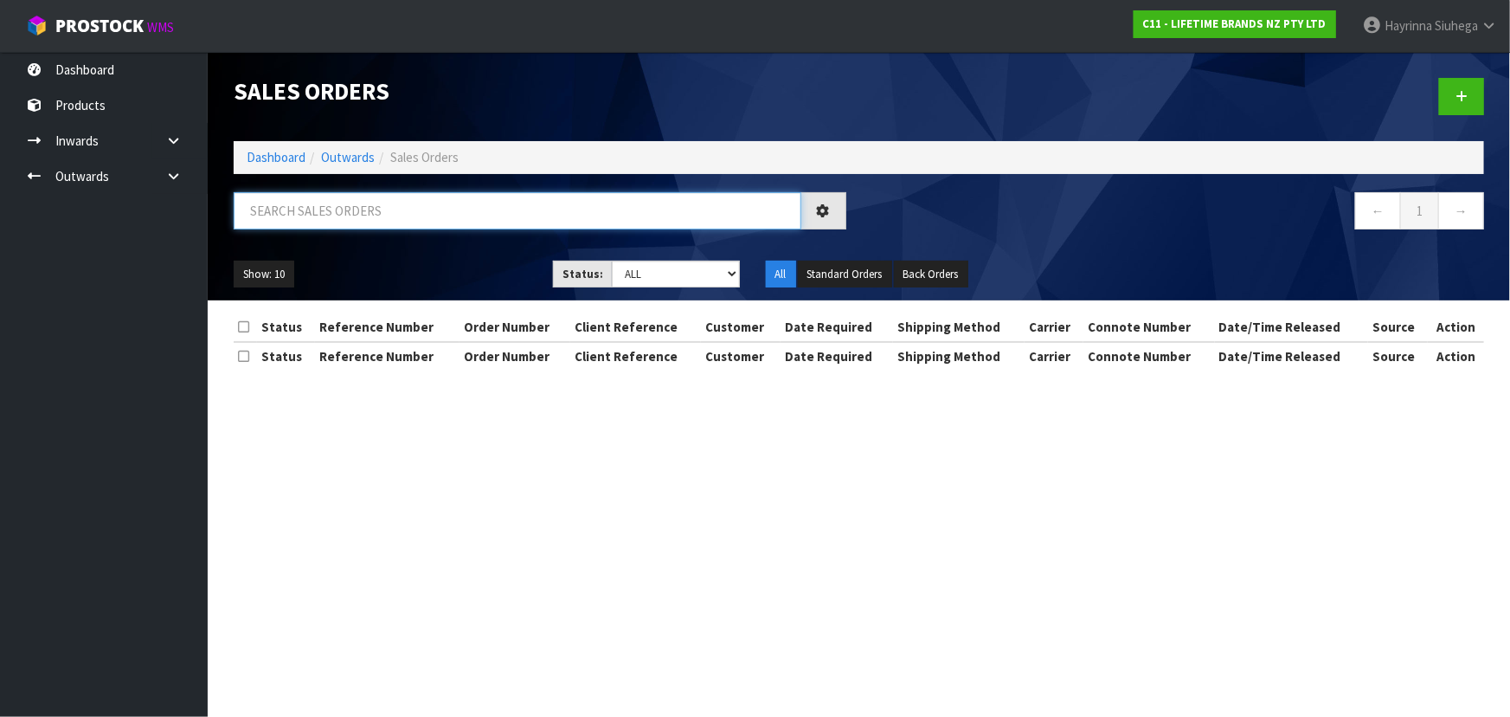
click at [384, 209] on input "text" at bounding box center [518, 210] width 568 height 37
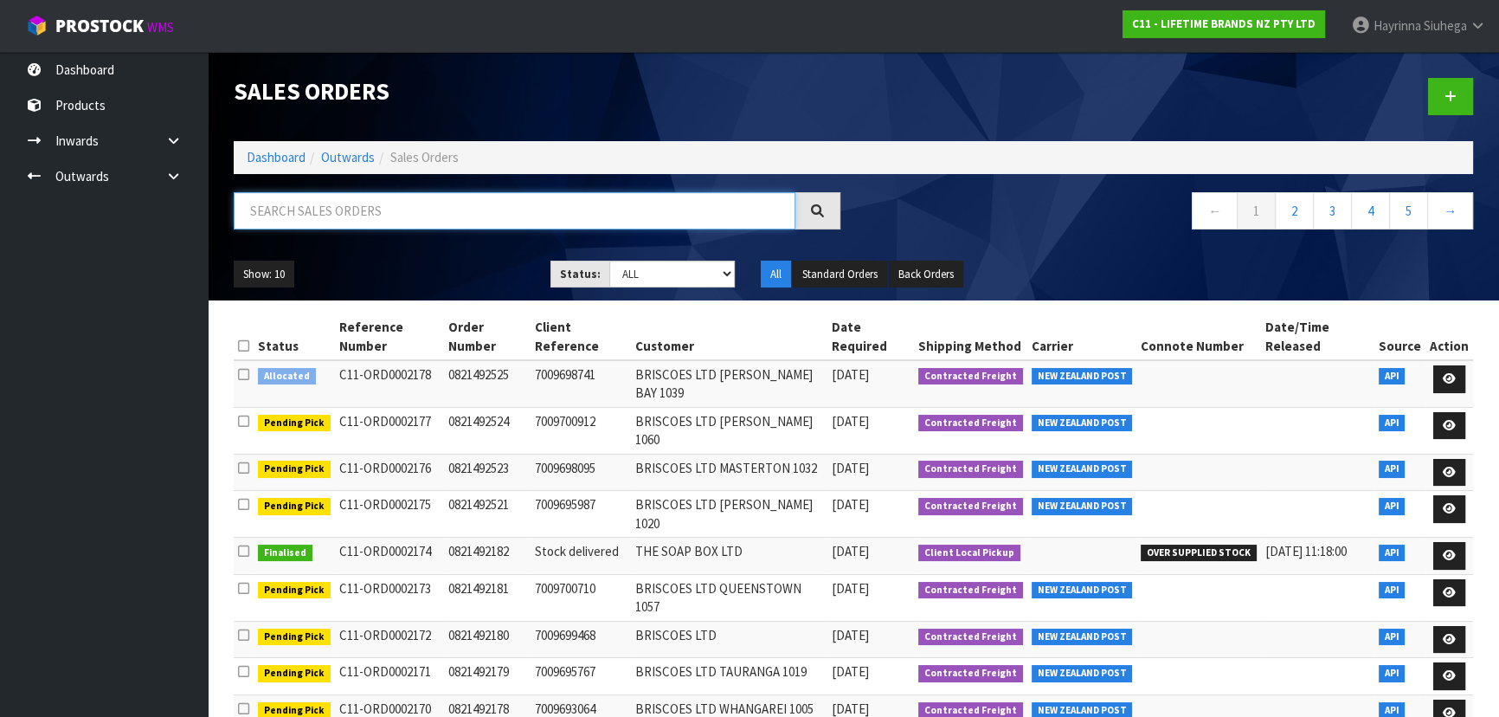
paste input "THE SOAP BOX LTD"
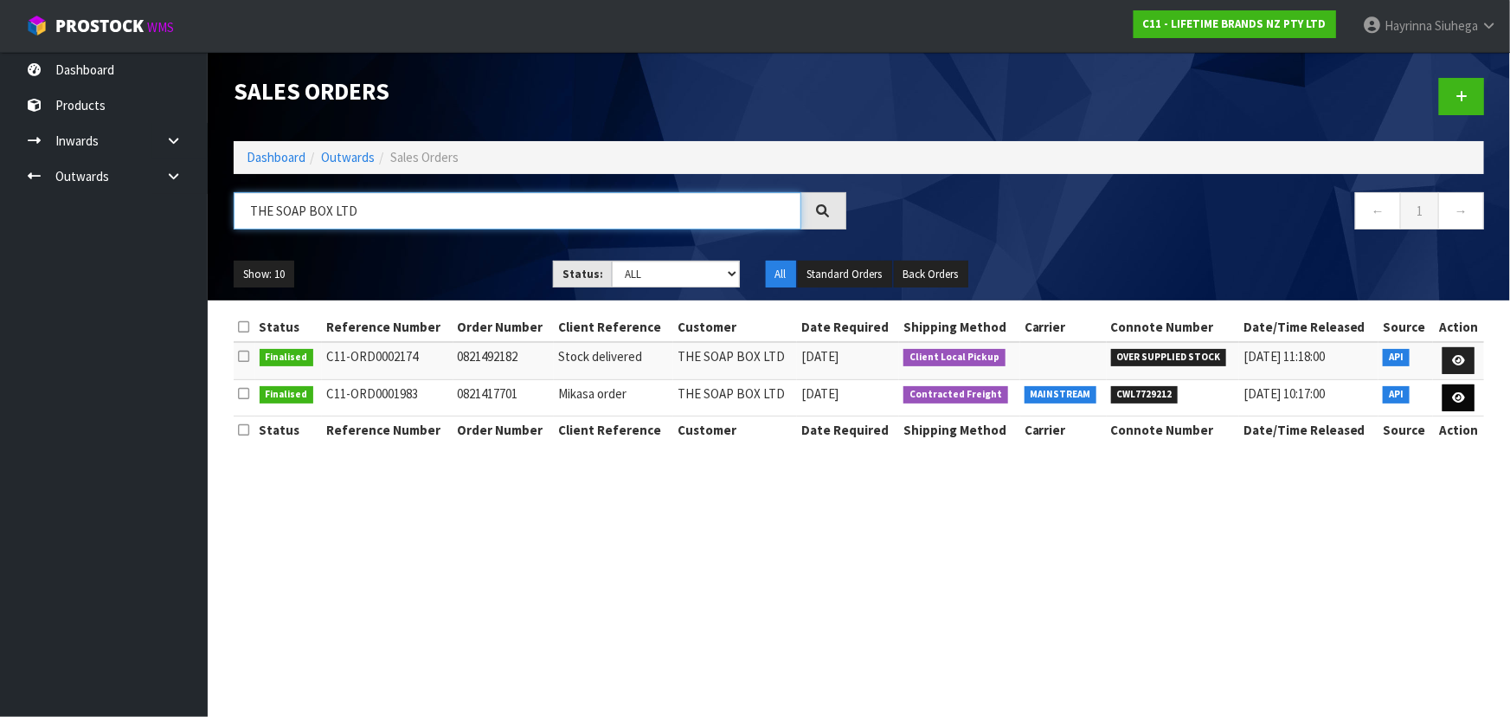
type input "THE SOAP BOX LTD"
click at [1457, 389] on link at bounding box center [1459, 398] width 32 height 28
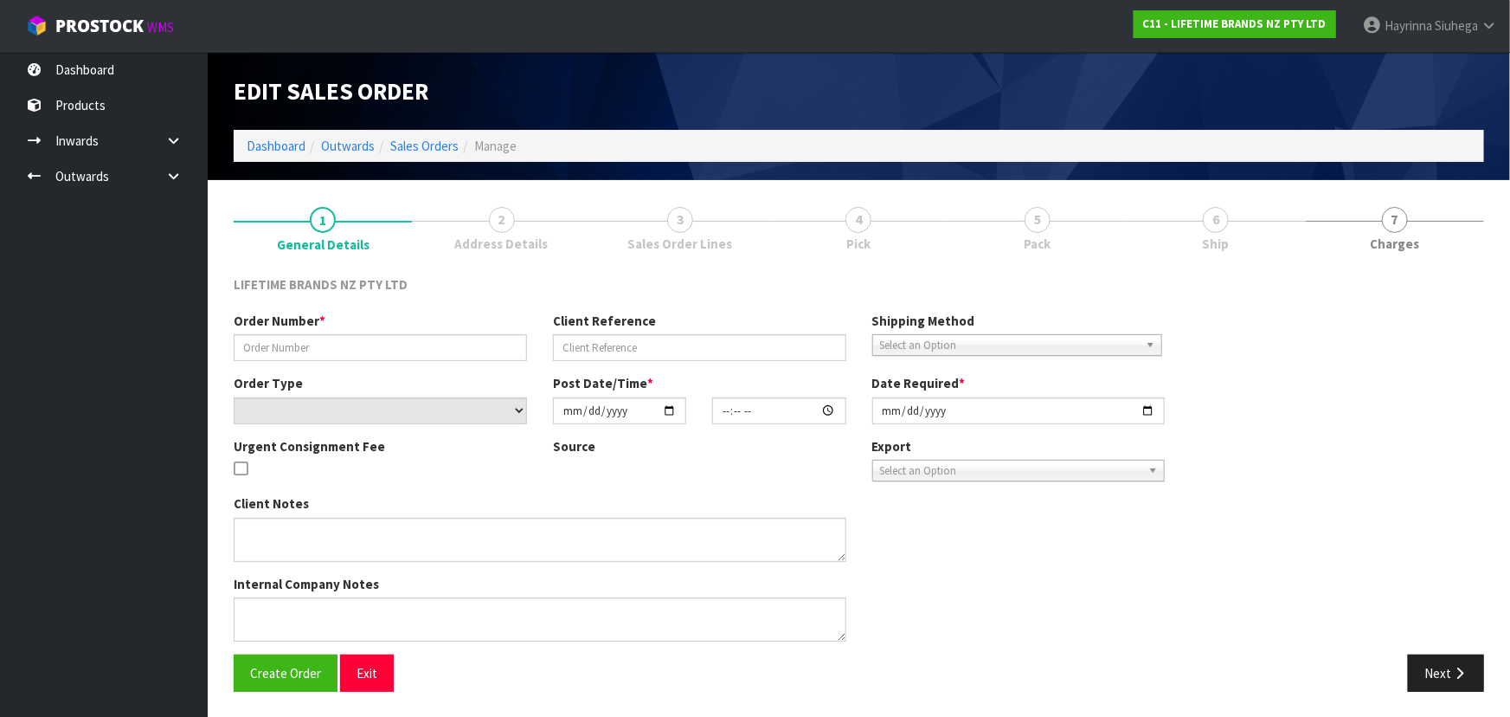
type input "0821417701"
type input "Mikasa order"
select select "number:0"
type input "[DATE]"
type input "10:34:18.000"
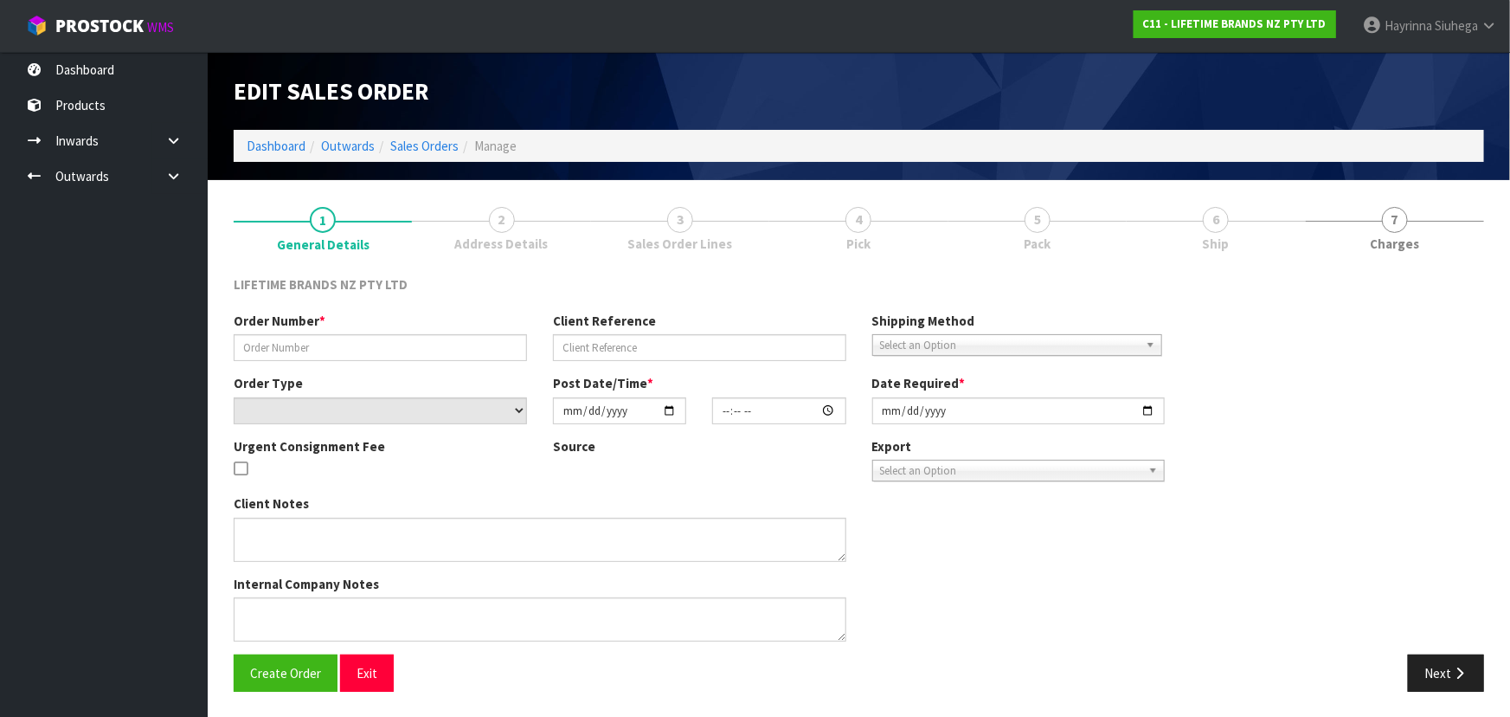
type input "[DATE]"
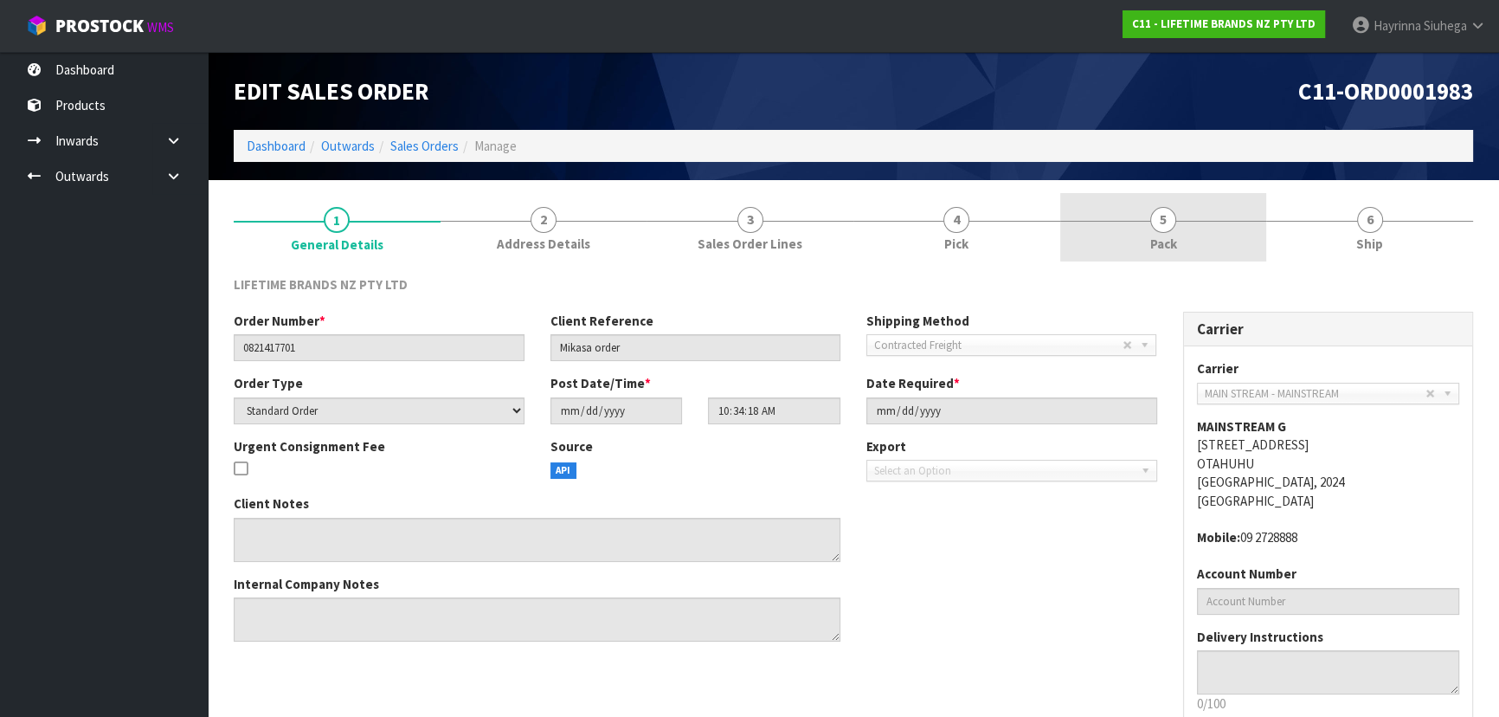
click at [1135, 214] on link "5 Pack" at bounding box center [1163, 227] width 207 height 68
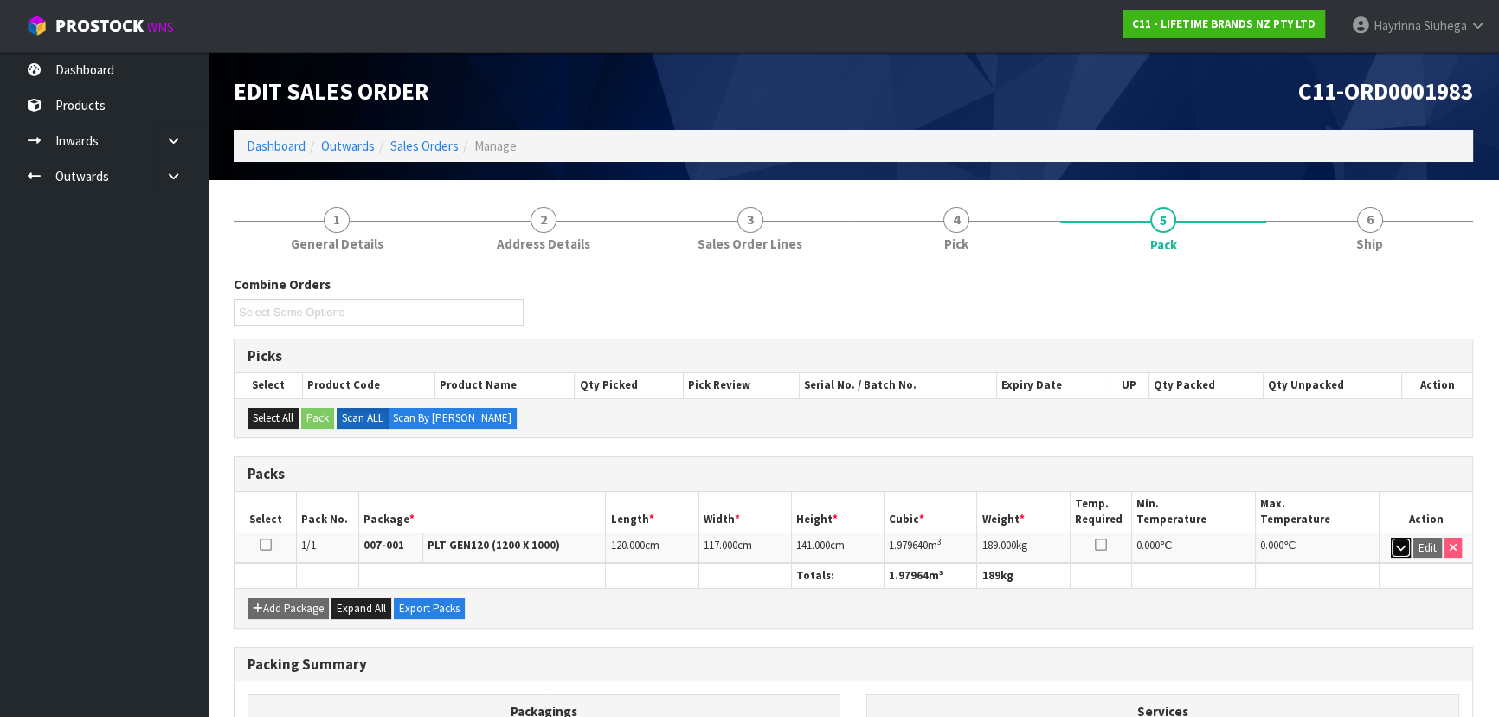
click at [1396, 545] on icon "button" at bounding box center [1401, 547] width 10 height 11
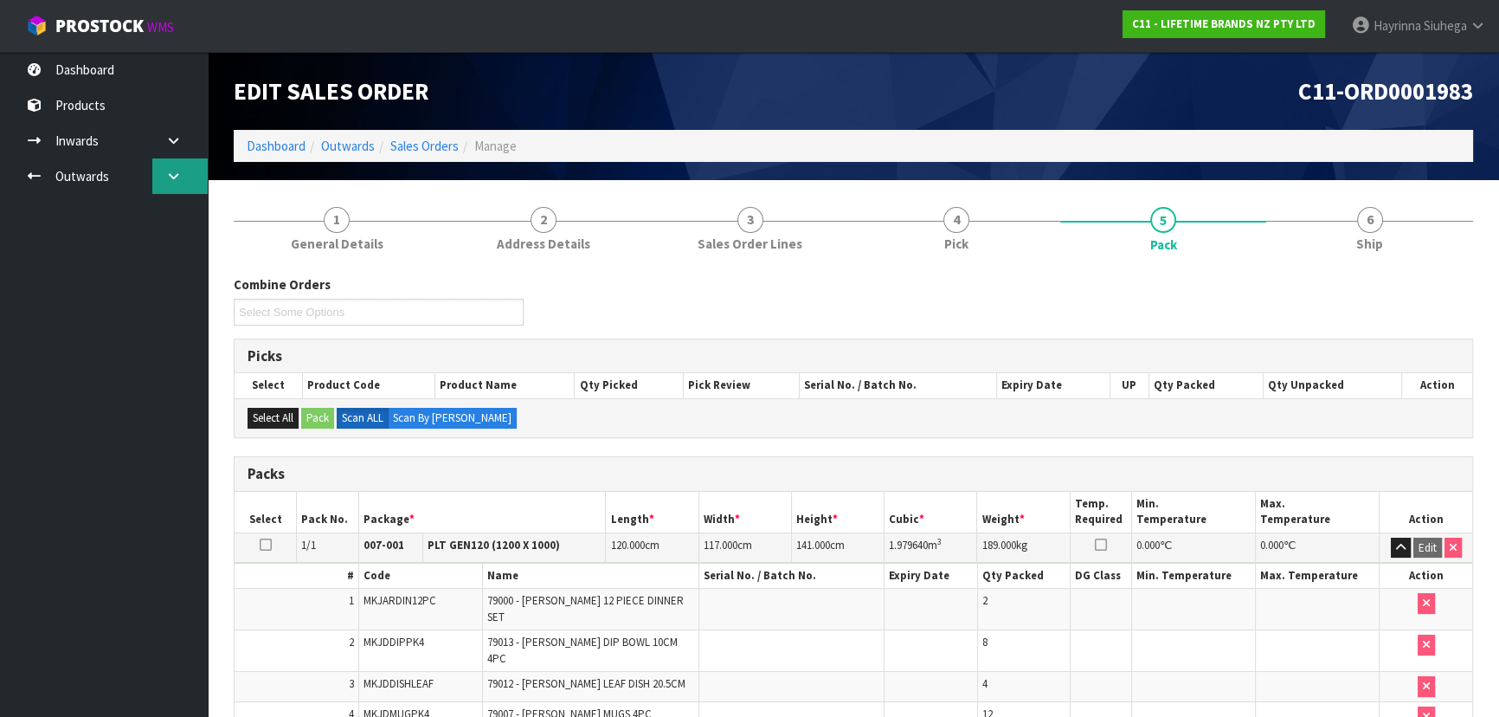
click at [165, 167] on link at bounding box center [179, 175] width 55 height 35
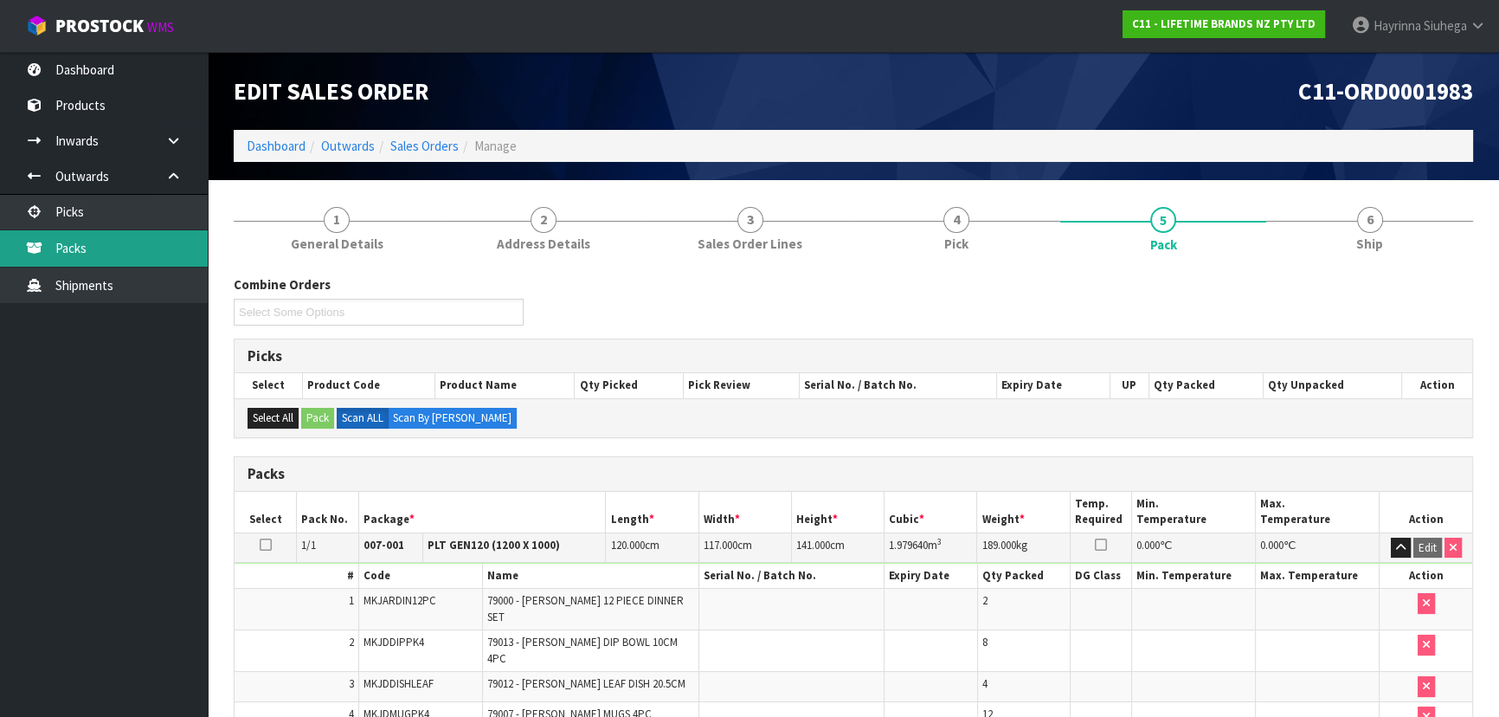
click at [87, 241] on link "Packs" at bounding box center [104, 247] width 208 height 35
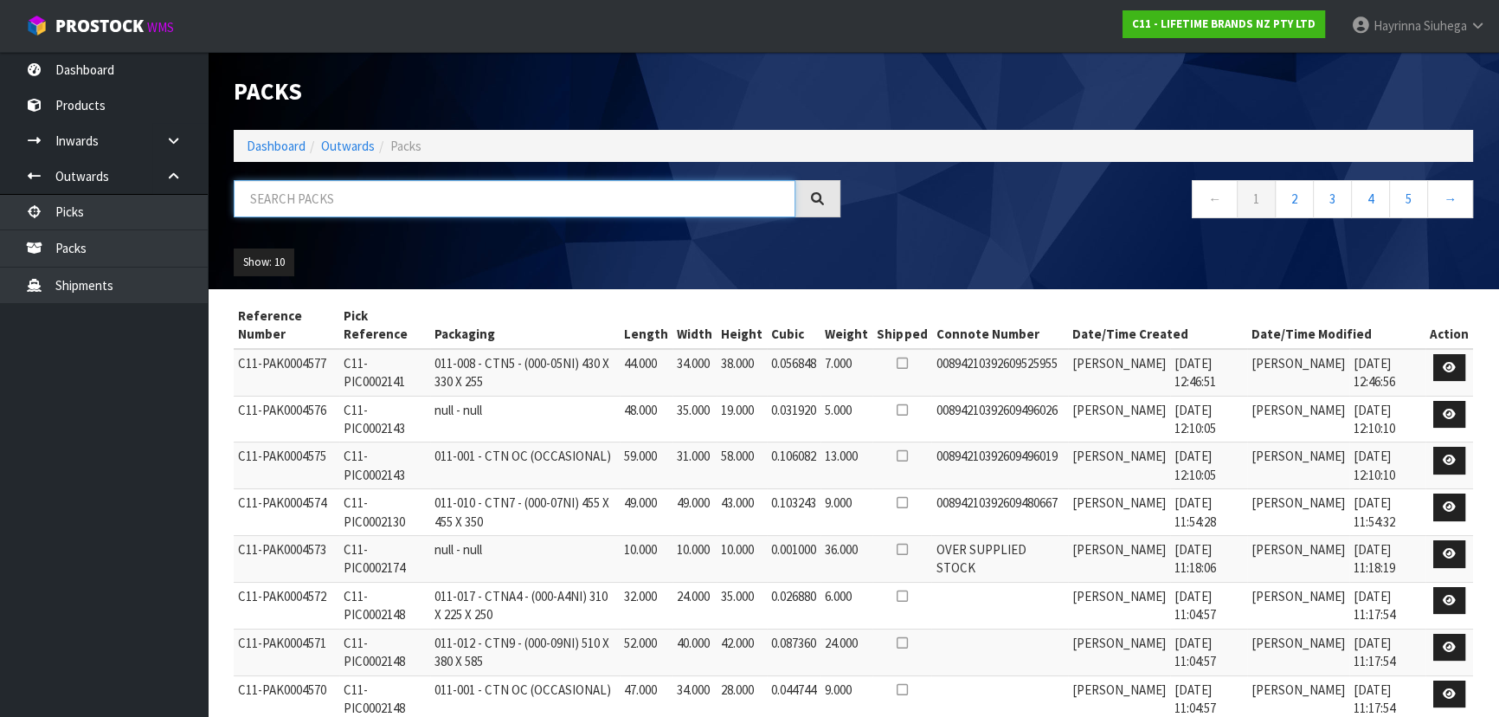
click at [352, 192] on input "text" at bounding box center [515, 198] width 562 height 37
type input "1983"
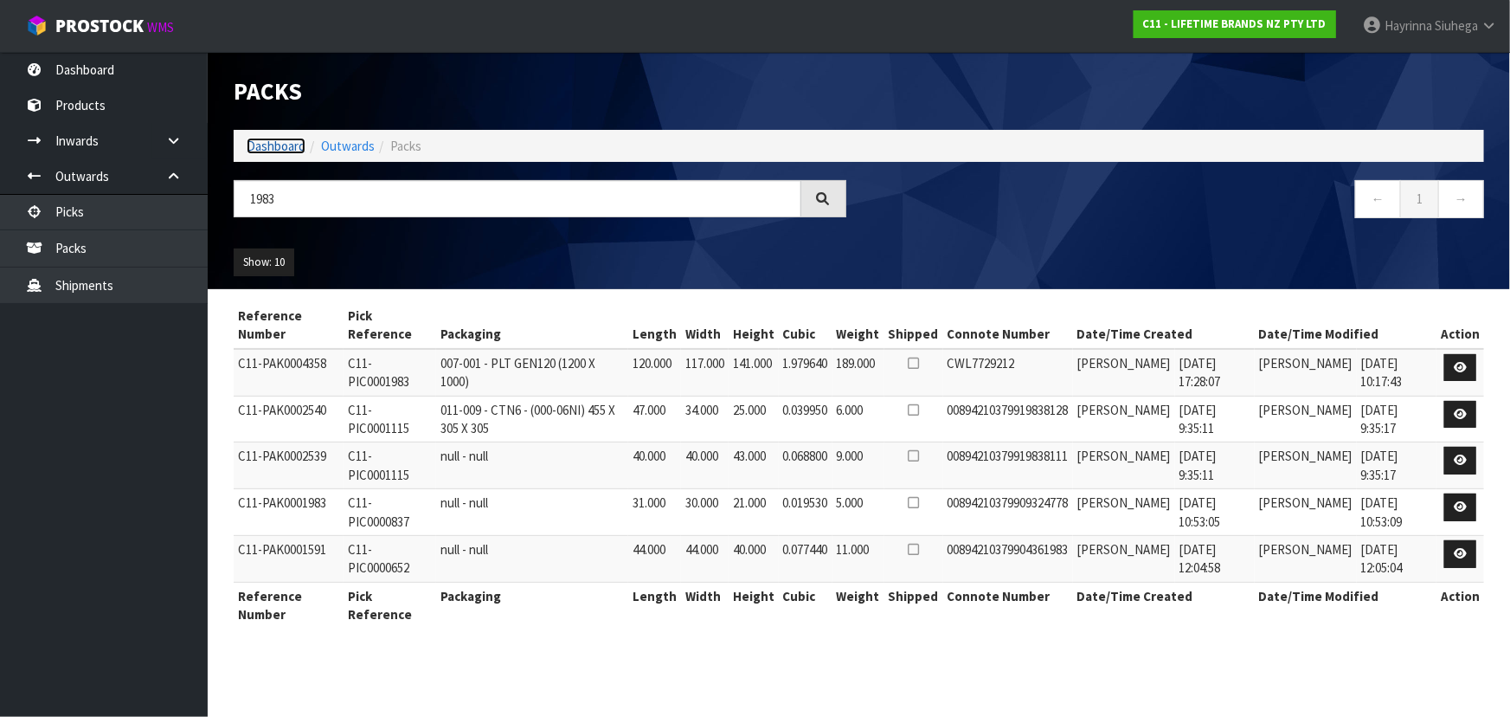
click at [283, 151] on link "Dashboard" at bounding box center [276, 146] width 59 height 16
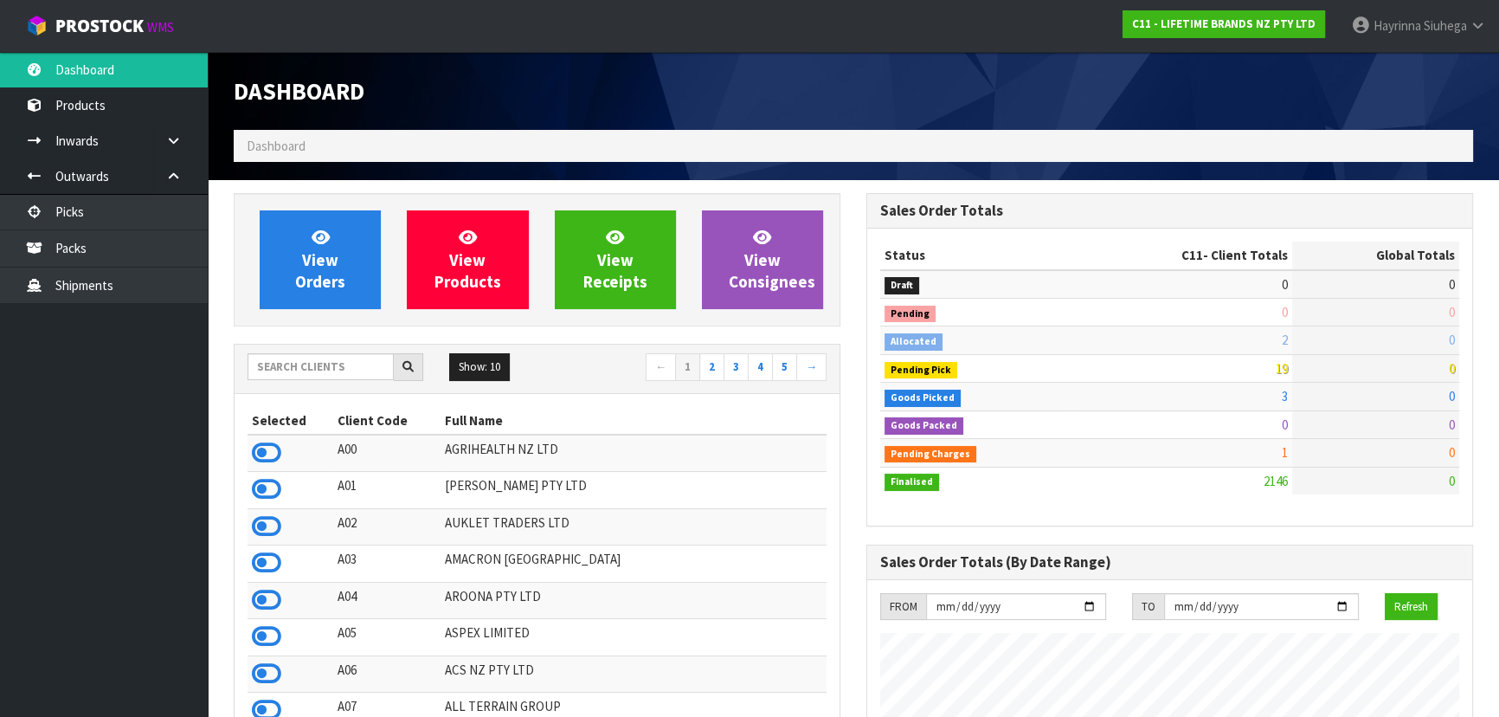
scroll to position [1309, 632]
click at [347, 364] on input "text" at bounding box center [321, 366] width 146 height 27
